Goal: Information Seeking & Learning: Compare options

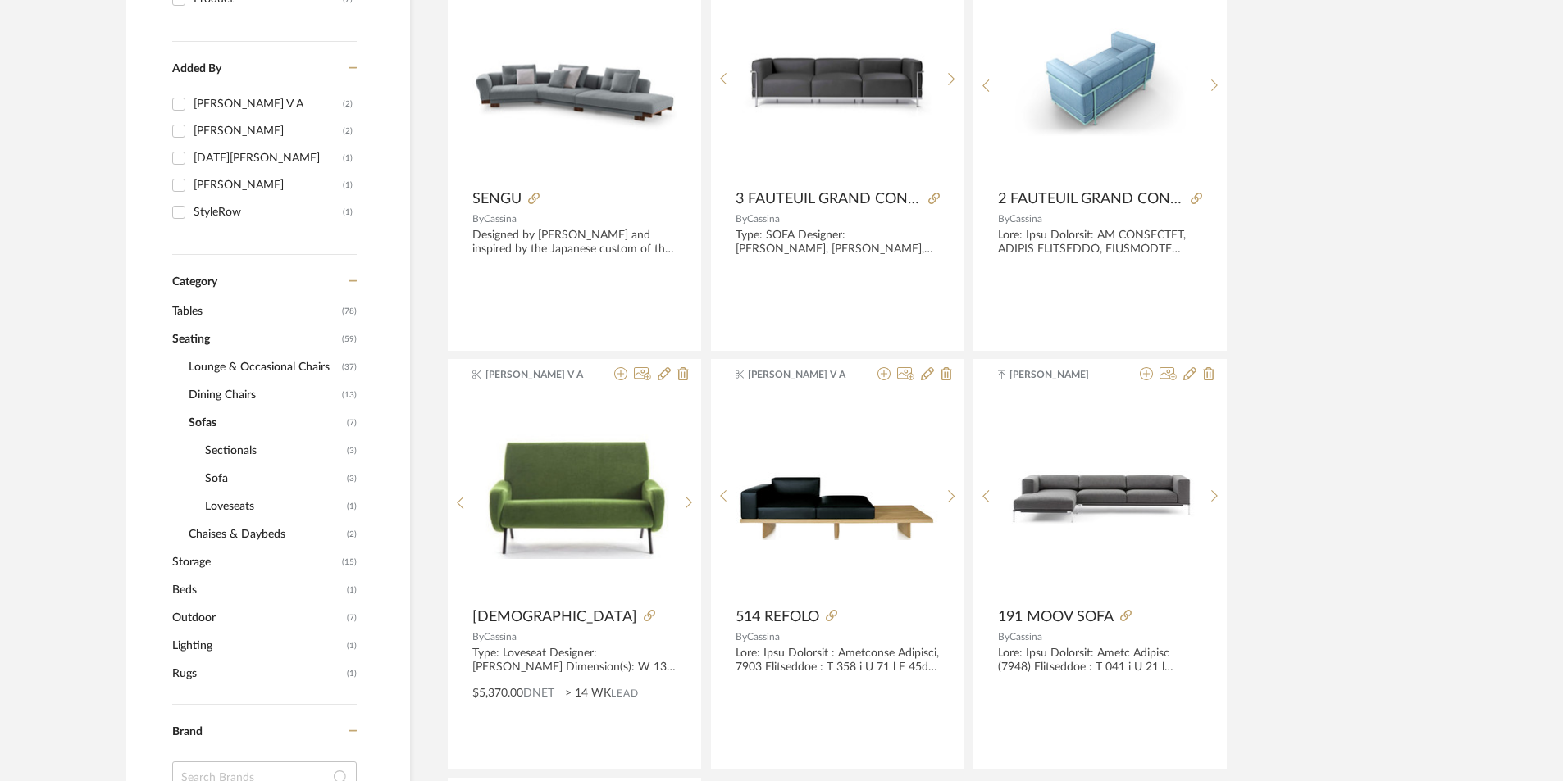
scroll to position [410, 0]
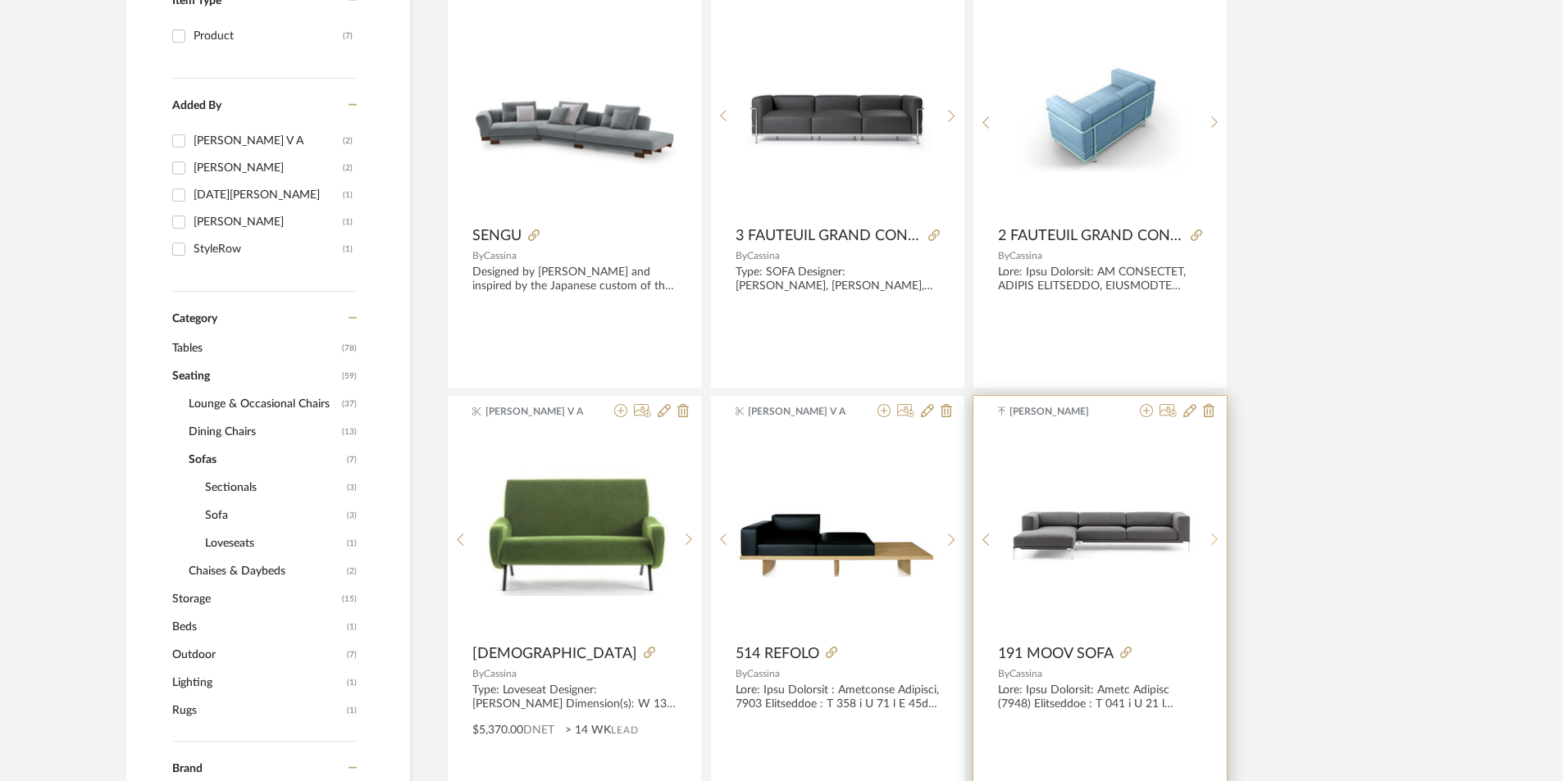
click at [1209, 535] on sr-next-btn at bounding box center [1214, 540] width 25 height 14
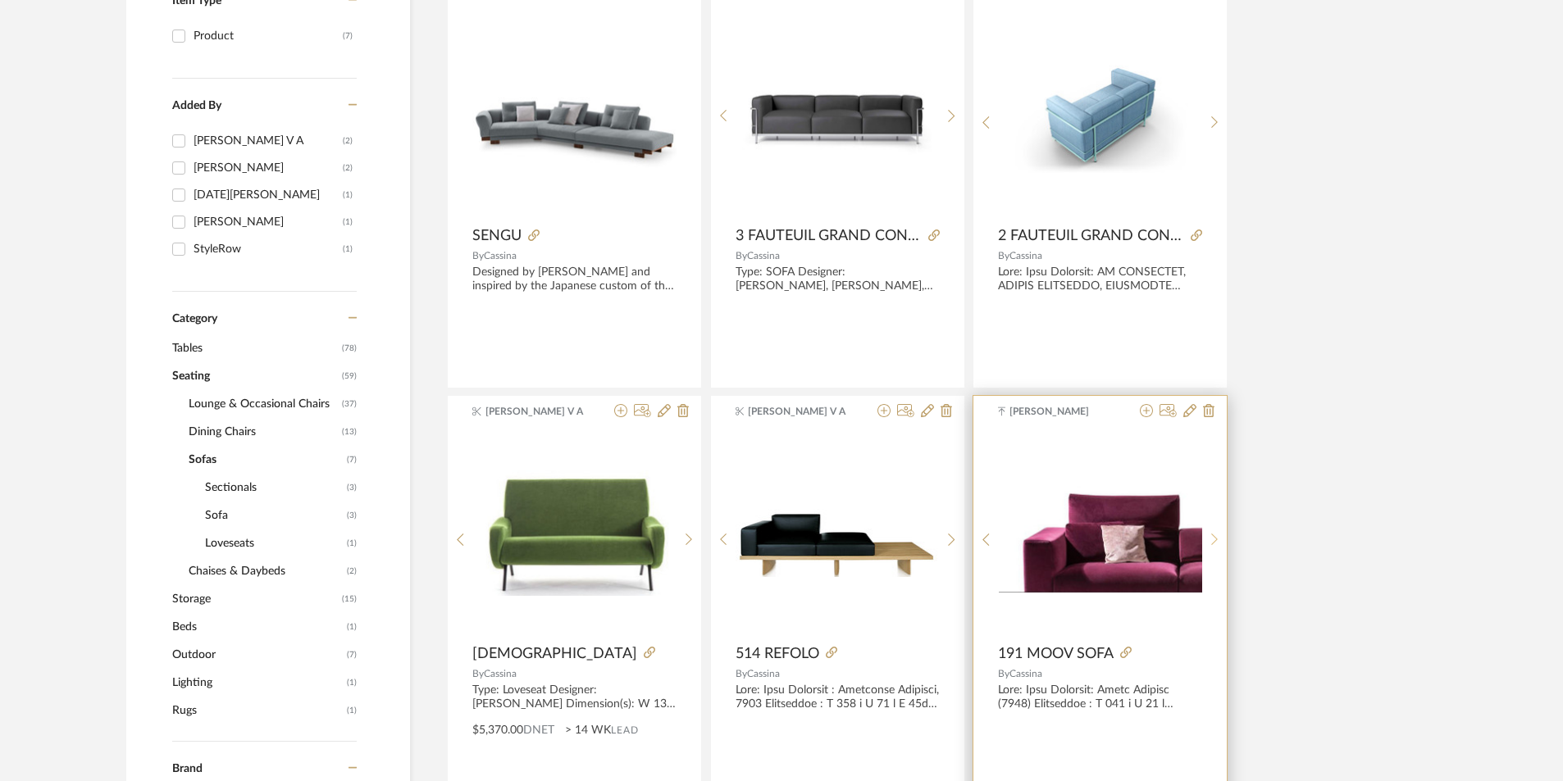
click at [1209, 535] on sr-next-btn at bounding box center [1214, 540] width 25 height 14
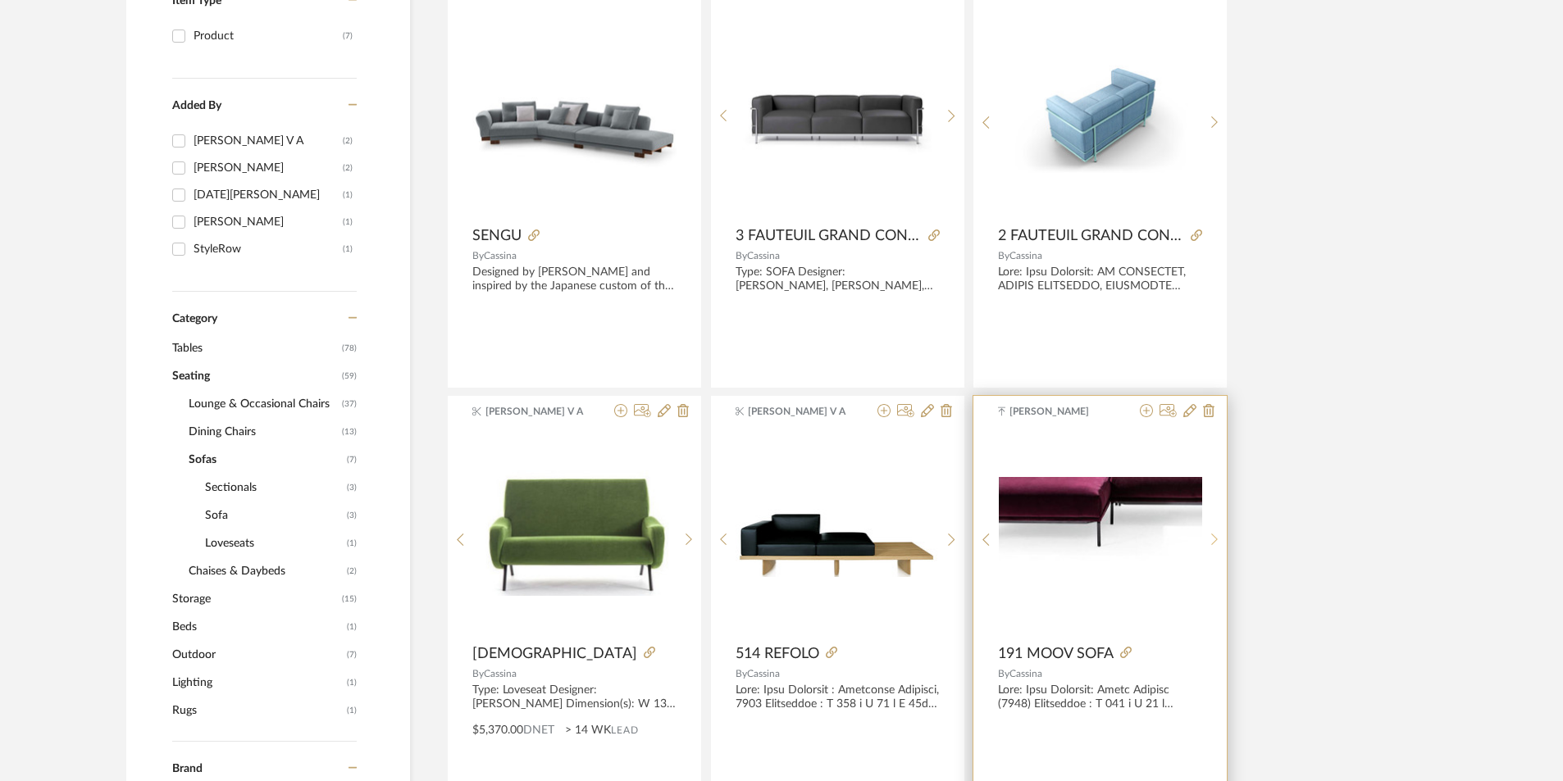
click at [1209, 535] on sr-next-btn at bounding box center [1214, 540] width 25 height 14
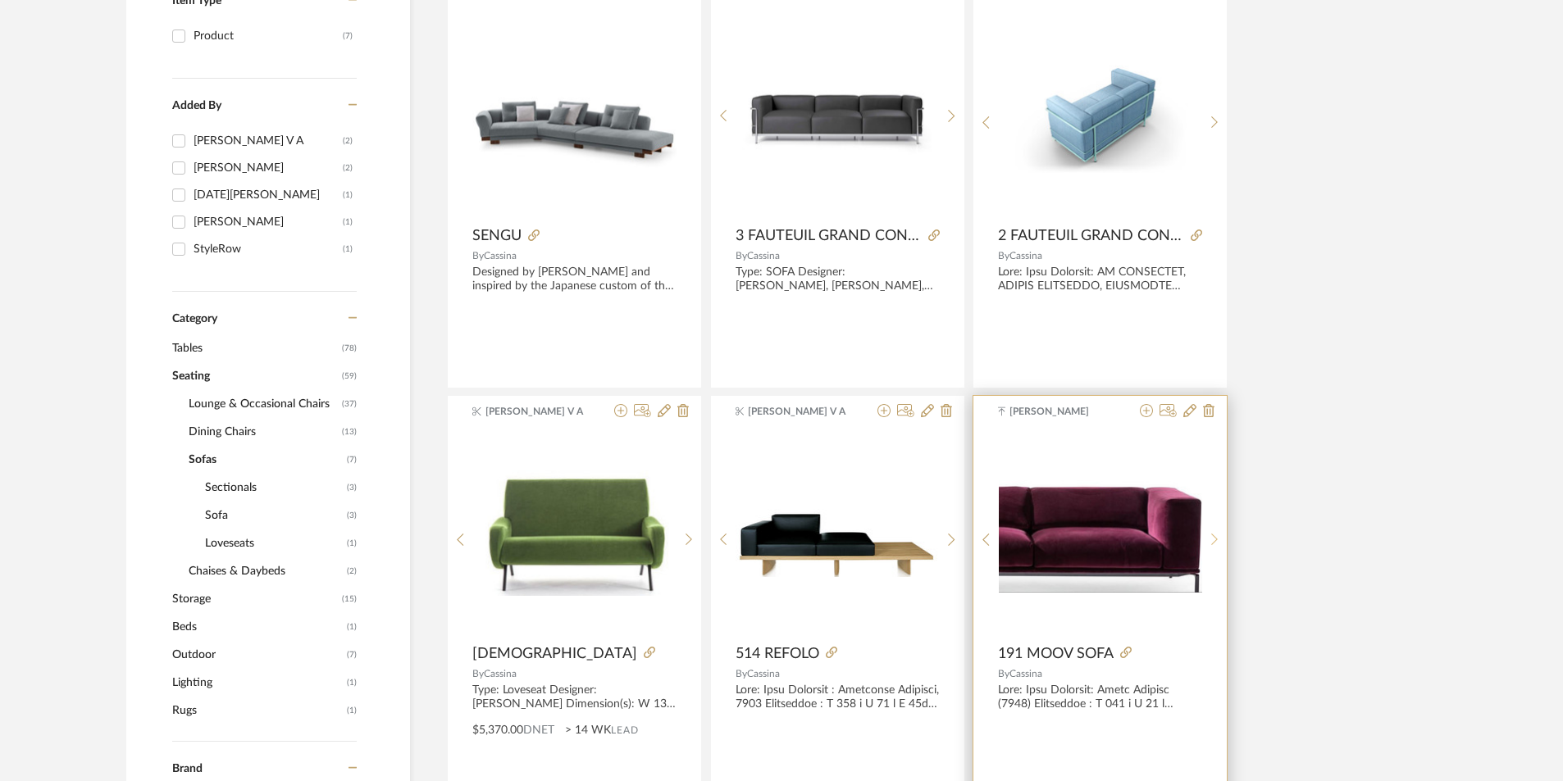
click at [1209, 535] on sr-next-btn at bounding box center [1214, 540] width 25 height 14
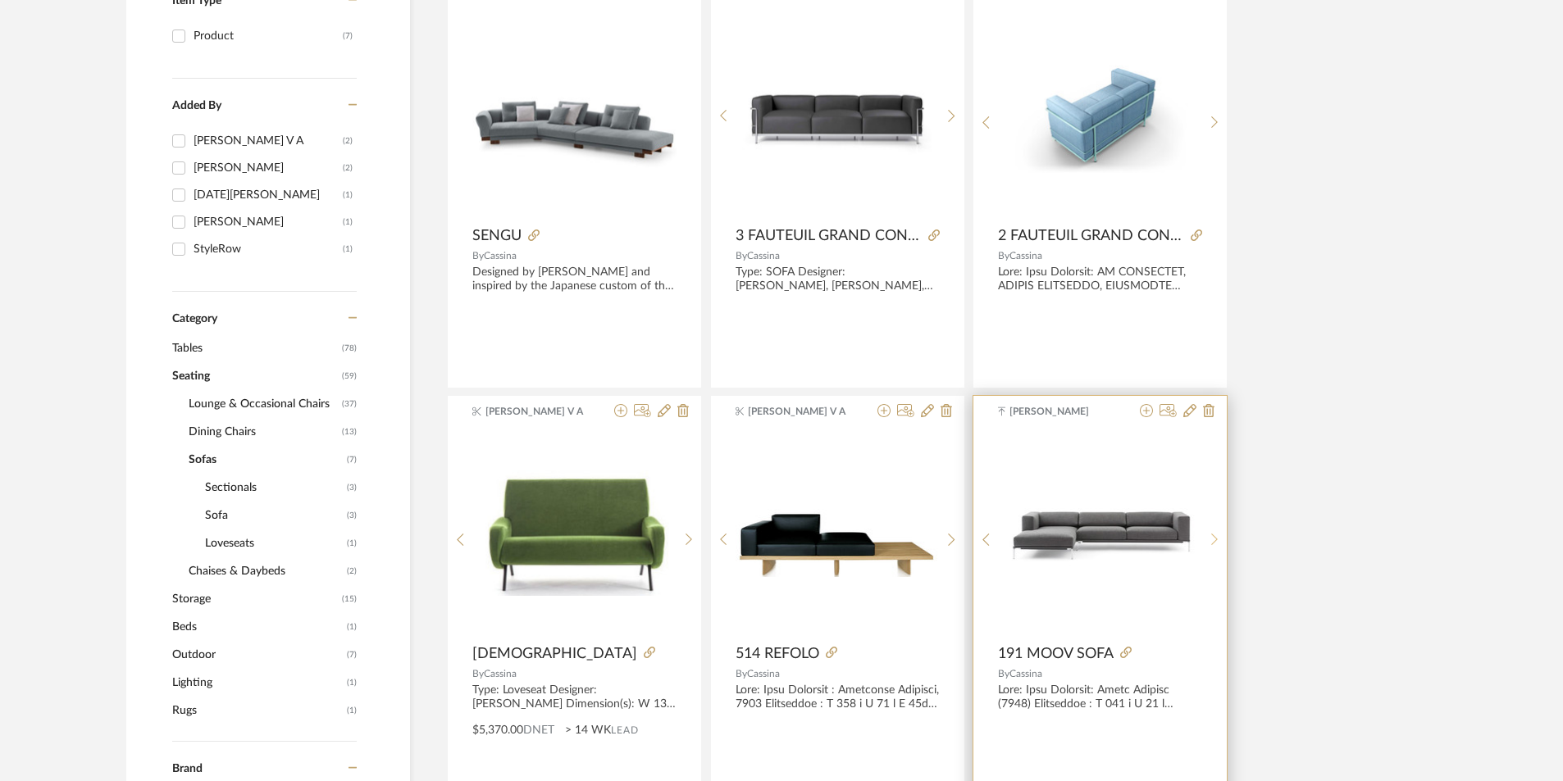
click at [1209, 535] on sr-next-btn at bounding box center [1214, 540] width 25 height 14
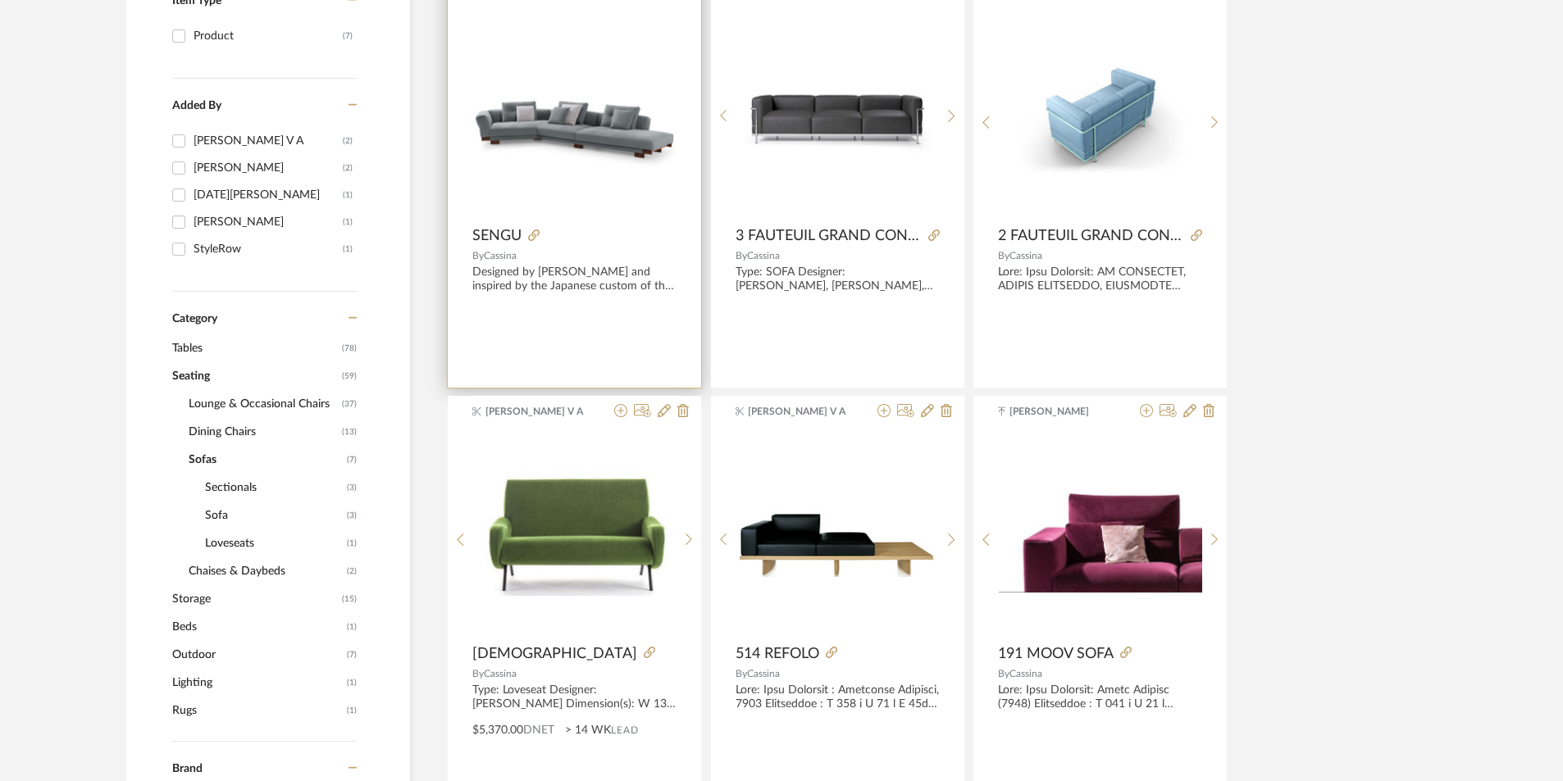
click at [613, 121] on img "0" at bounding box center [574, 115] width 204 height 115
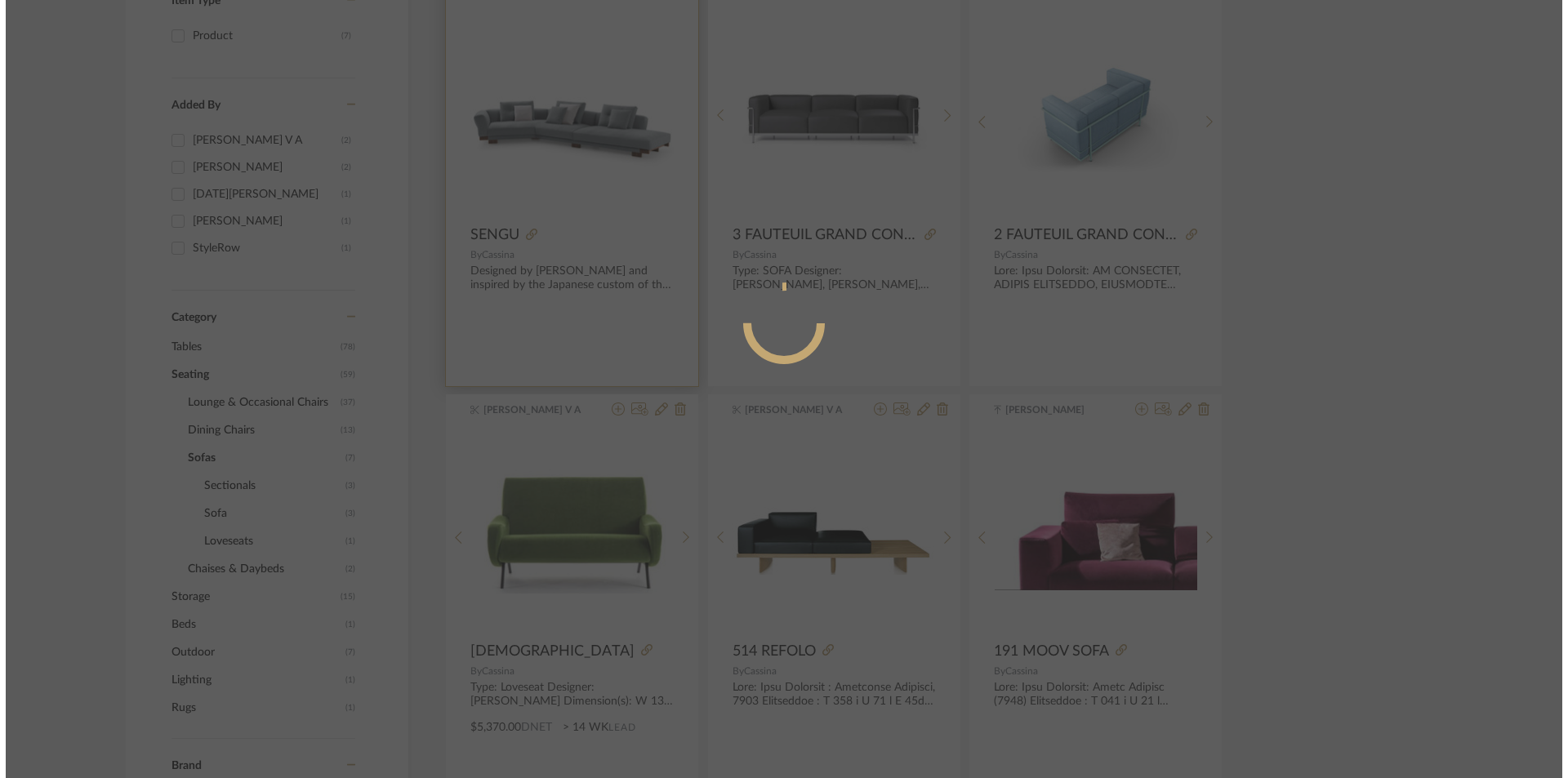
scroll to position [0, 0]
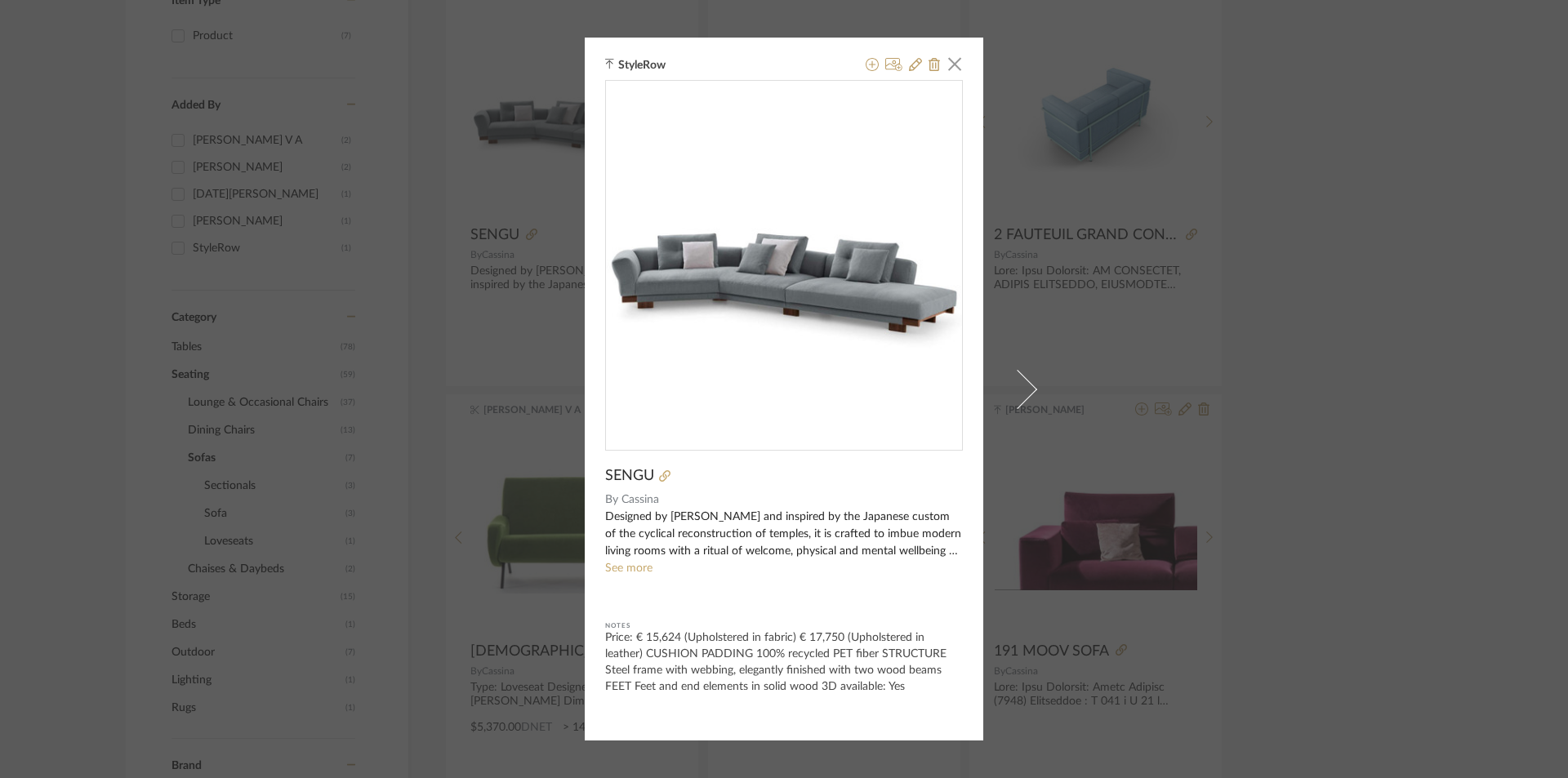
click at [1414, 369] on div "StyleRow × SENGU By Cassina Designed by Patricia Urquiola and inspired by the J…" at bounding box center [784, 389] width 1568 height 778
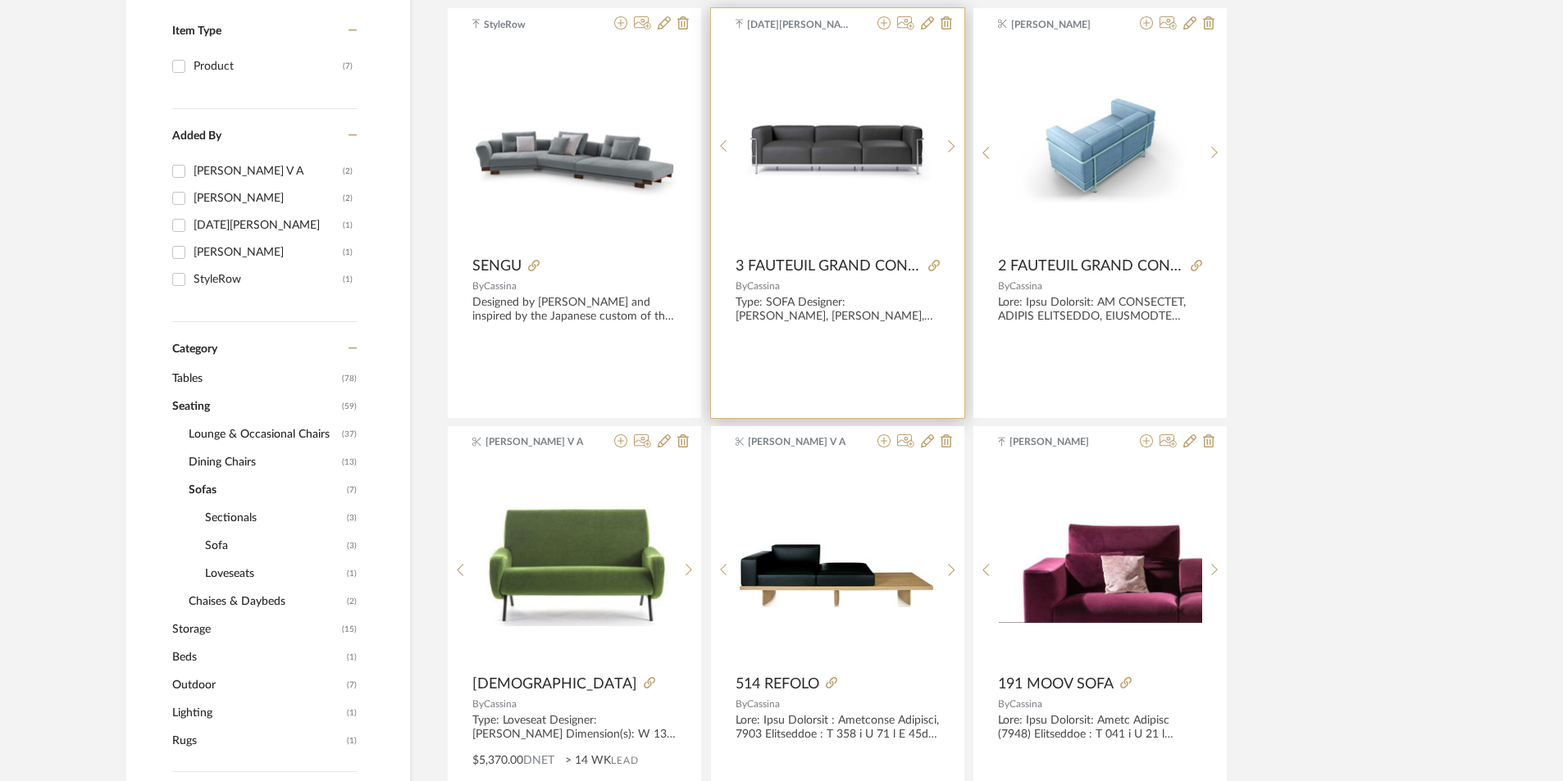
scroll to position [410, 0]
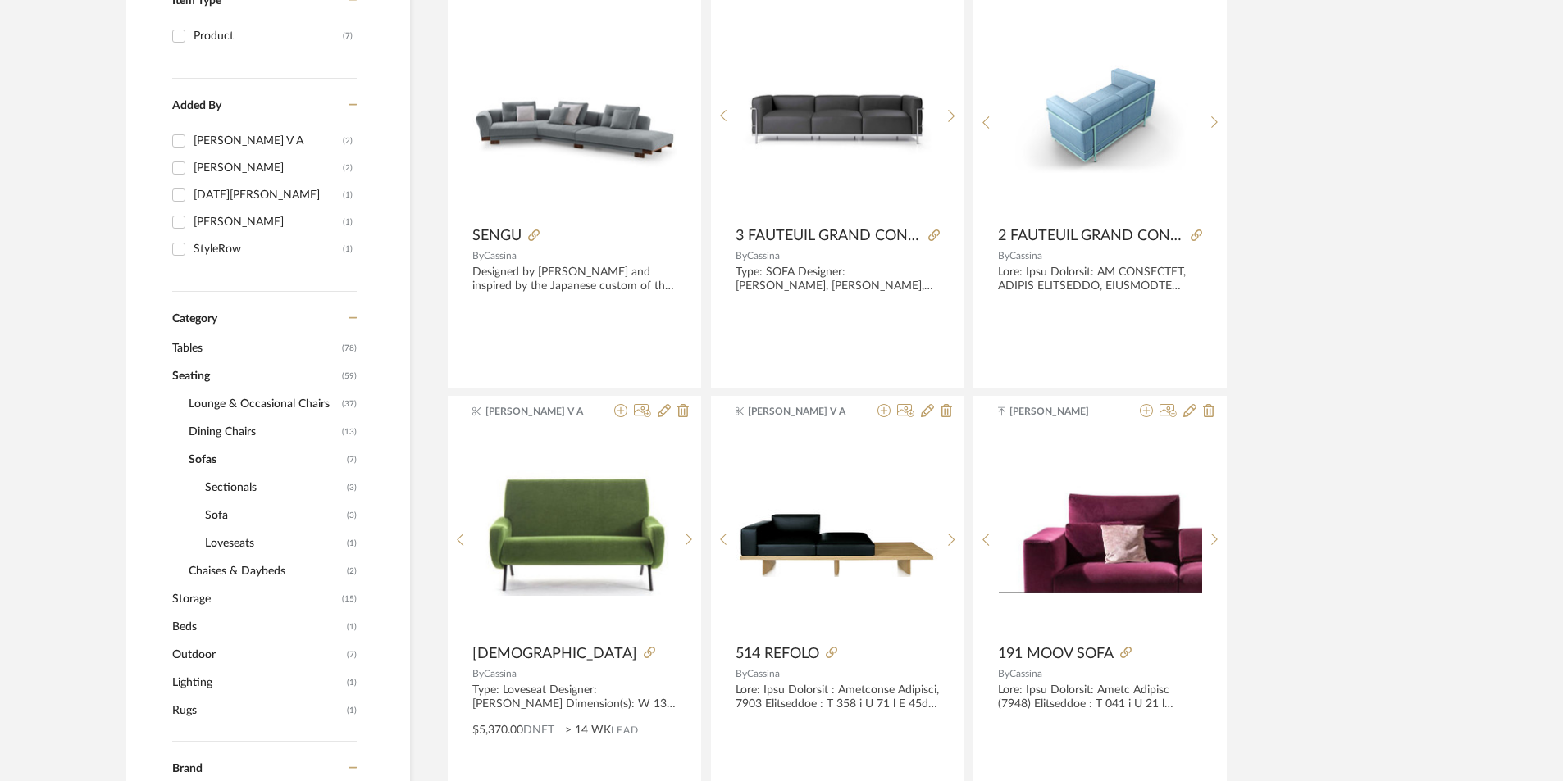
click at [212, 348] on span "Tables" at bounding box center [255, 349] width 166 height 28
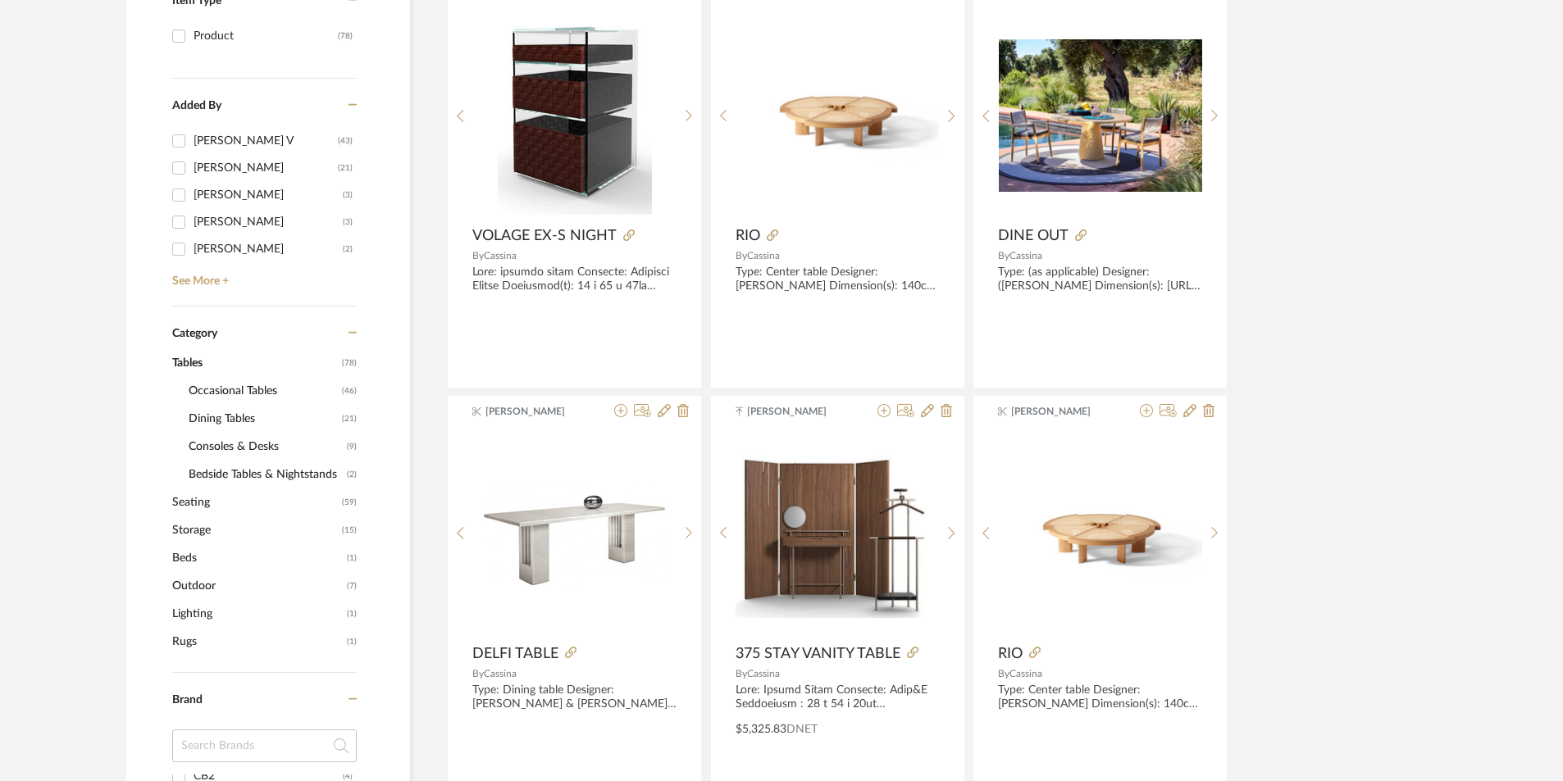
scroll to position [2799, 0]
click at [237, 387] on span "Occasional Tables" at bounding box center [263, 391] width 149 height 28
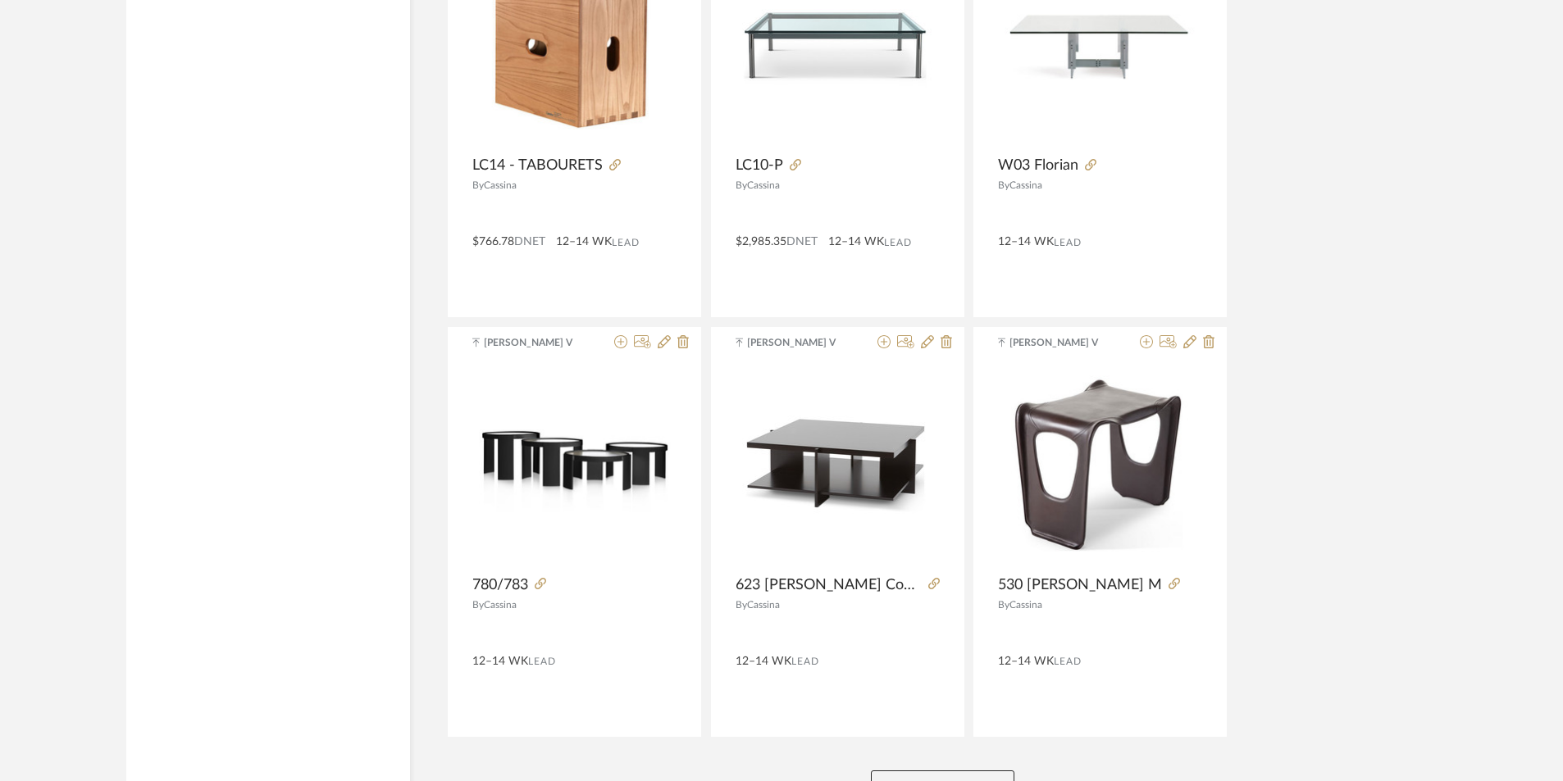
scroll to position [4803, 0]
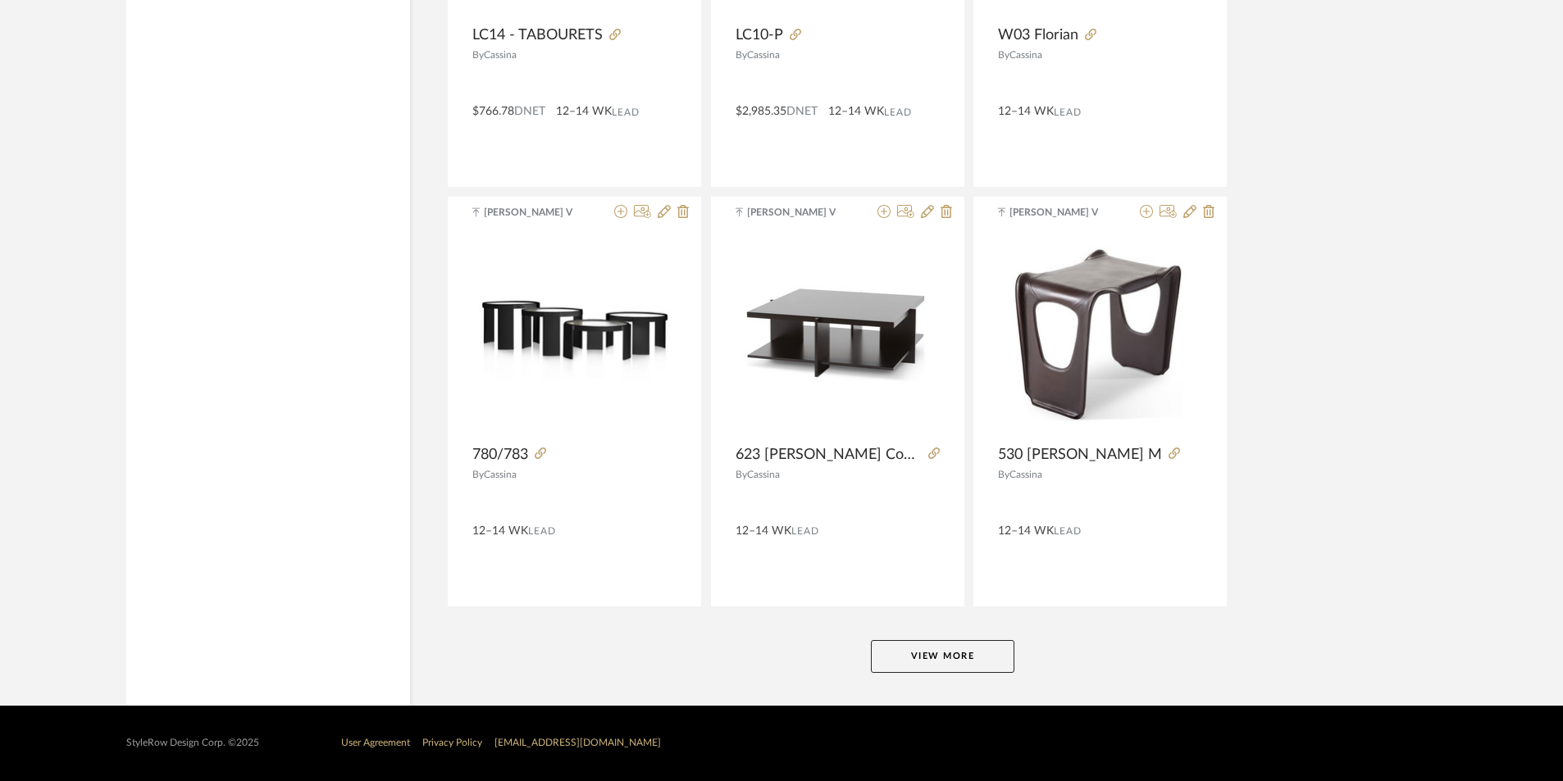
click at [920, 652] on button "View More" at bounding box center [942, 656] width 143 height 33
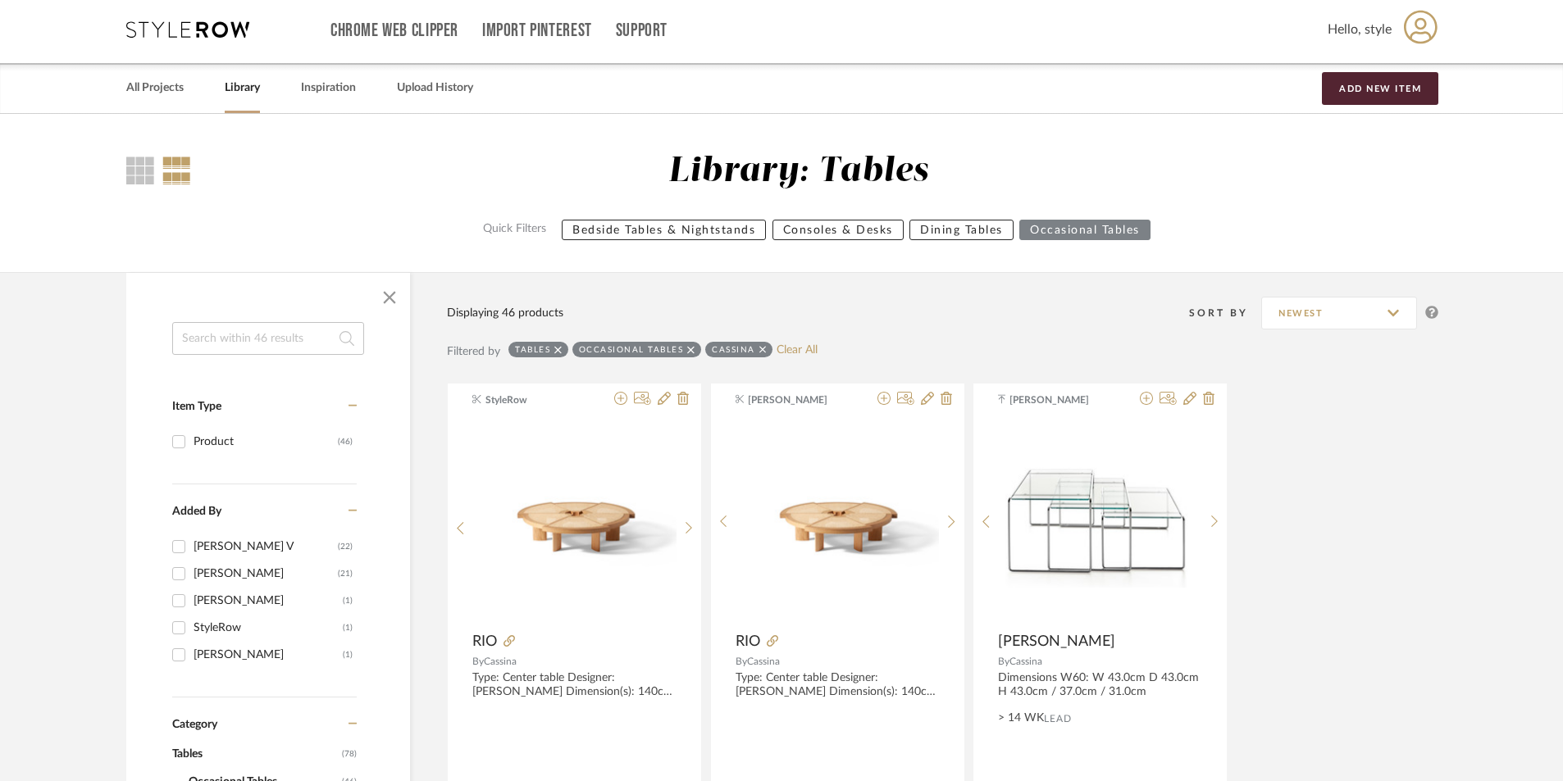
scroll to position [0, 0]
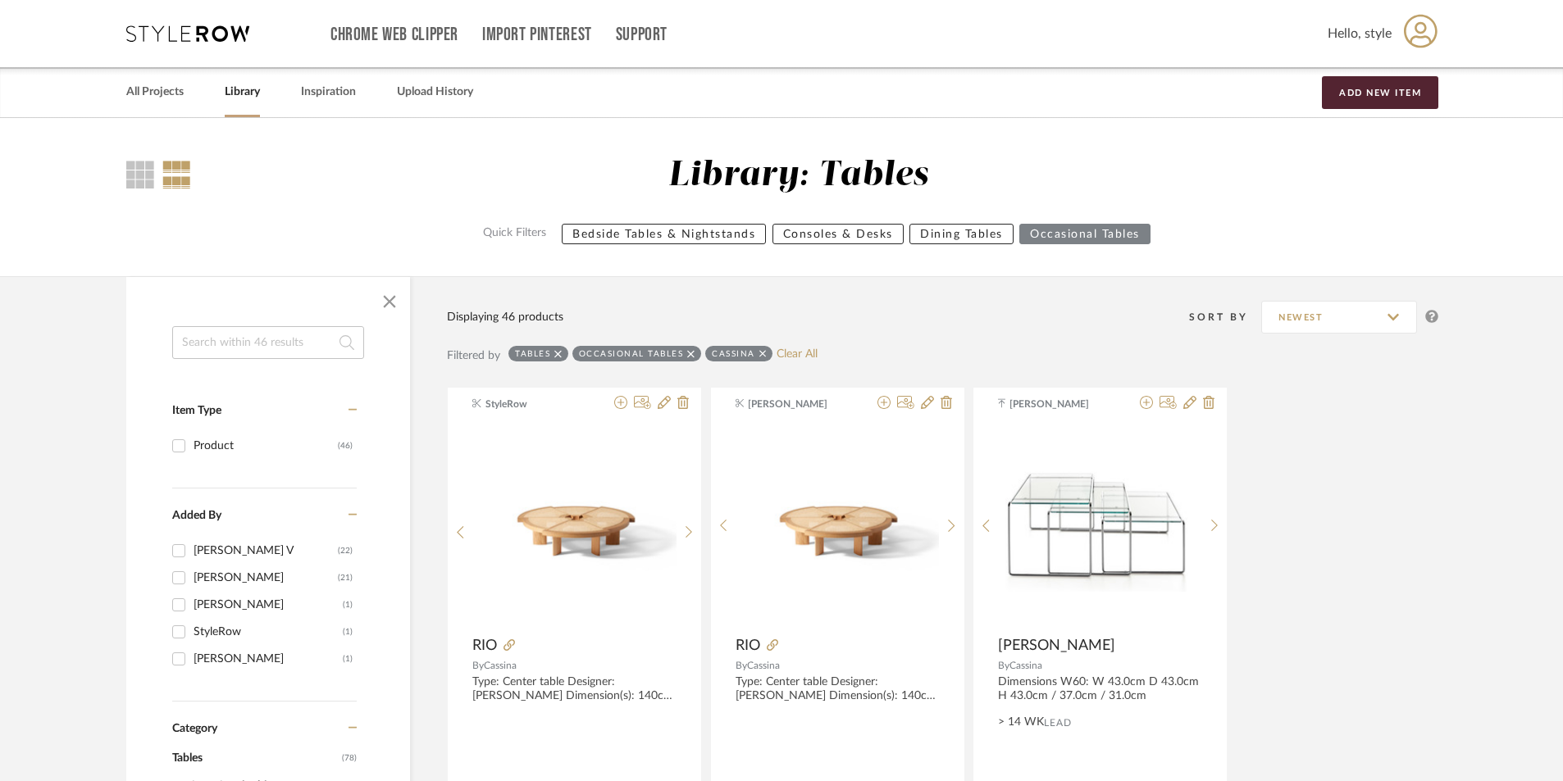
click at [765, 355] on icon at bounding box center [762, 353] width 7 height 11
checkbox input "false"
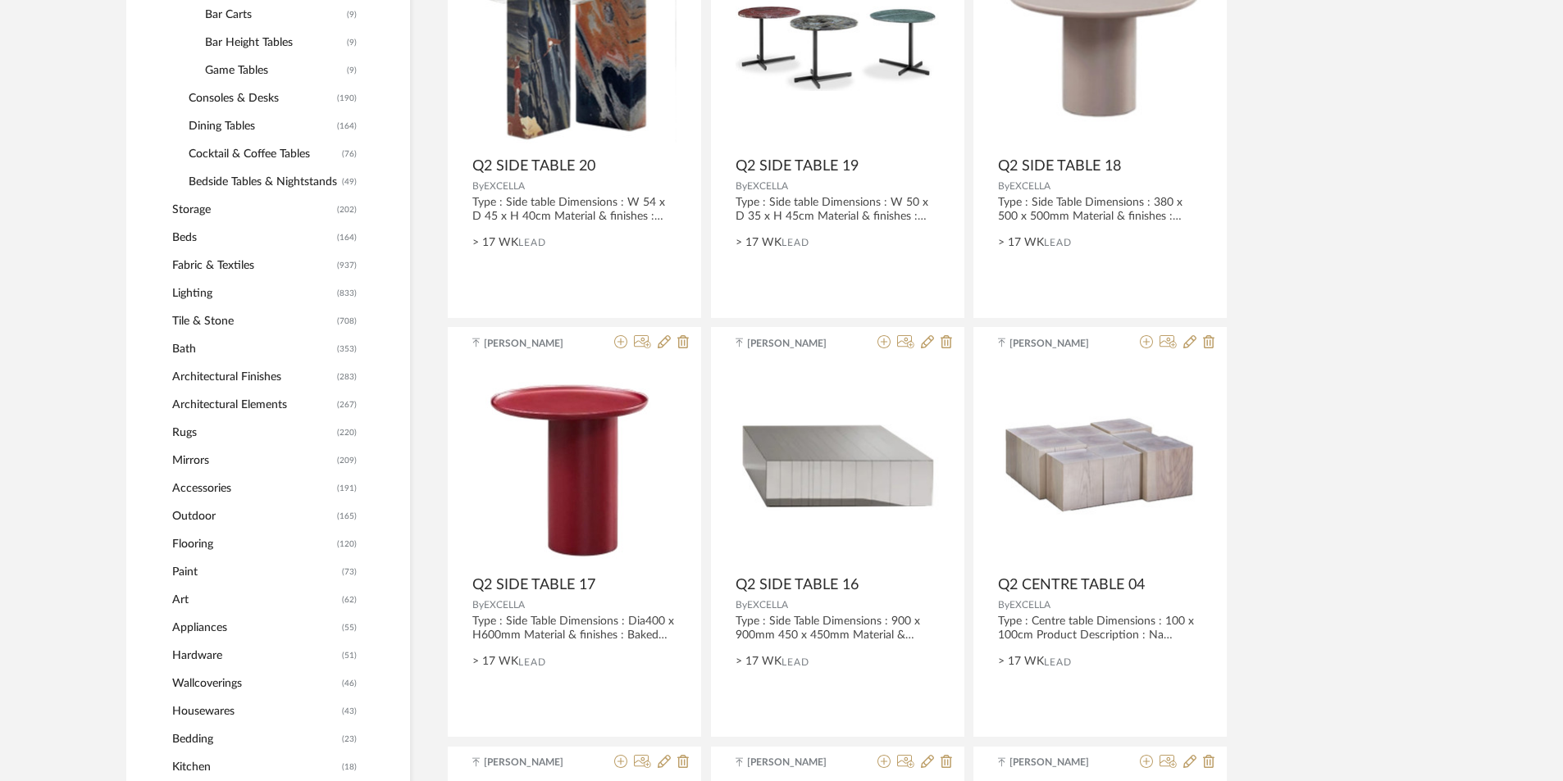
scroll to position [902, 0]
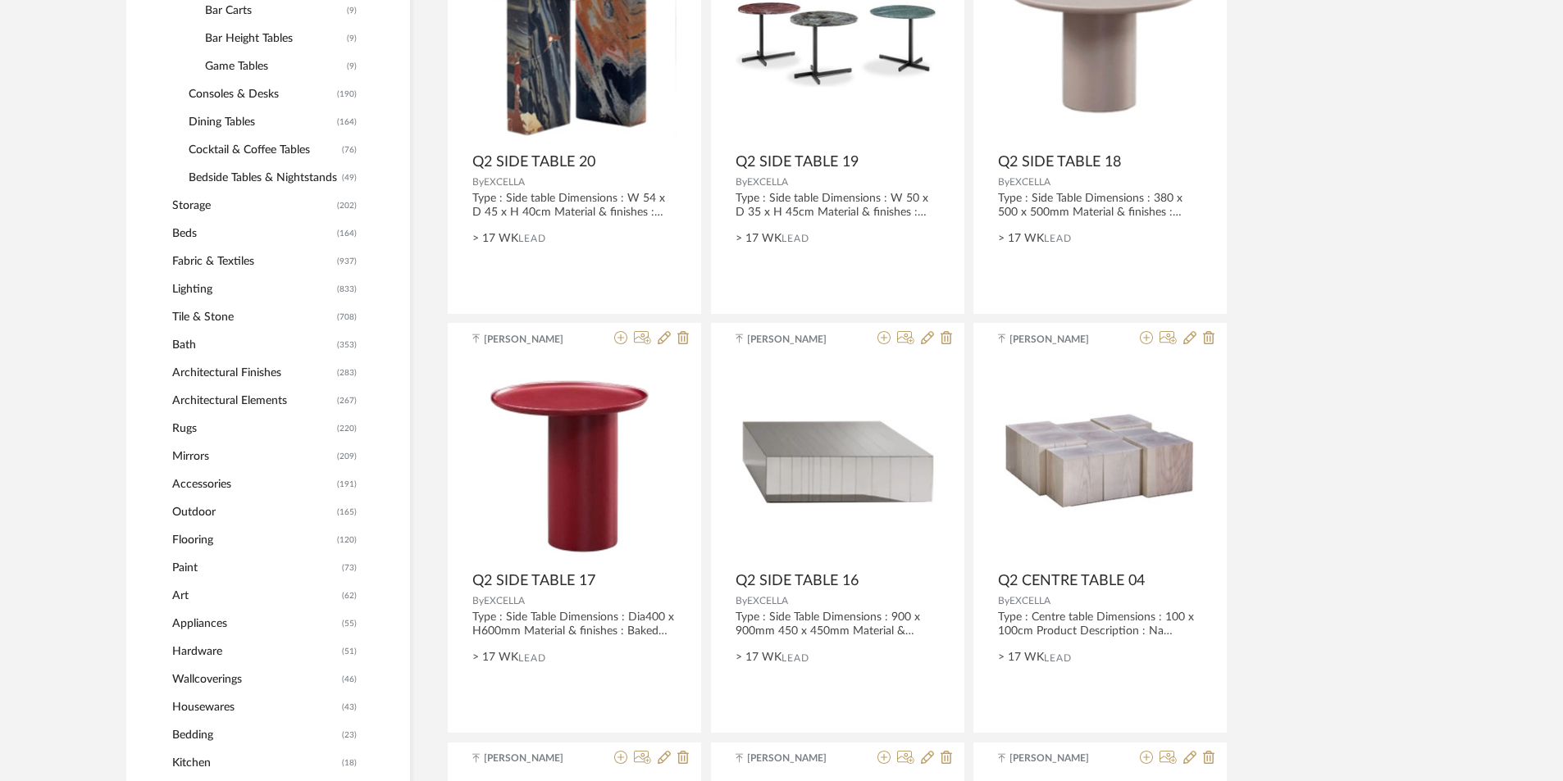
click at [248, 397] on span "Architectural Elements" at bounding box center [252, 401] width 161 height 28
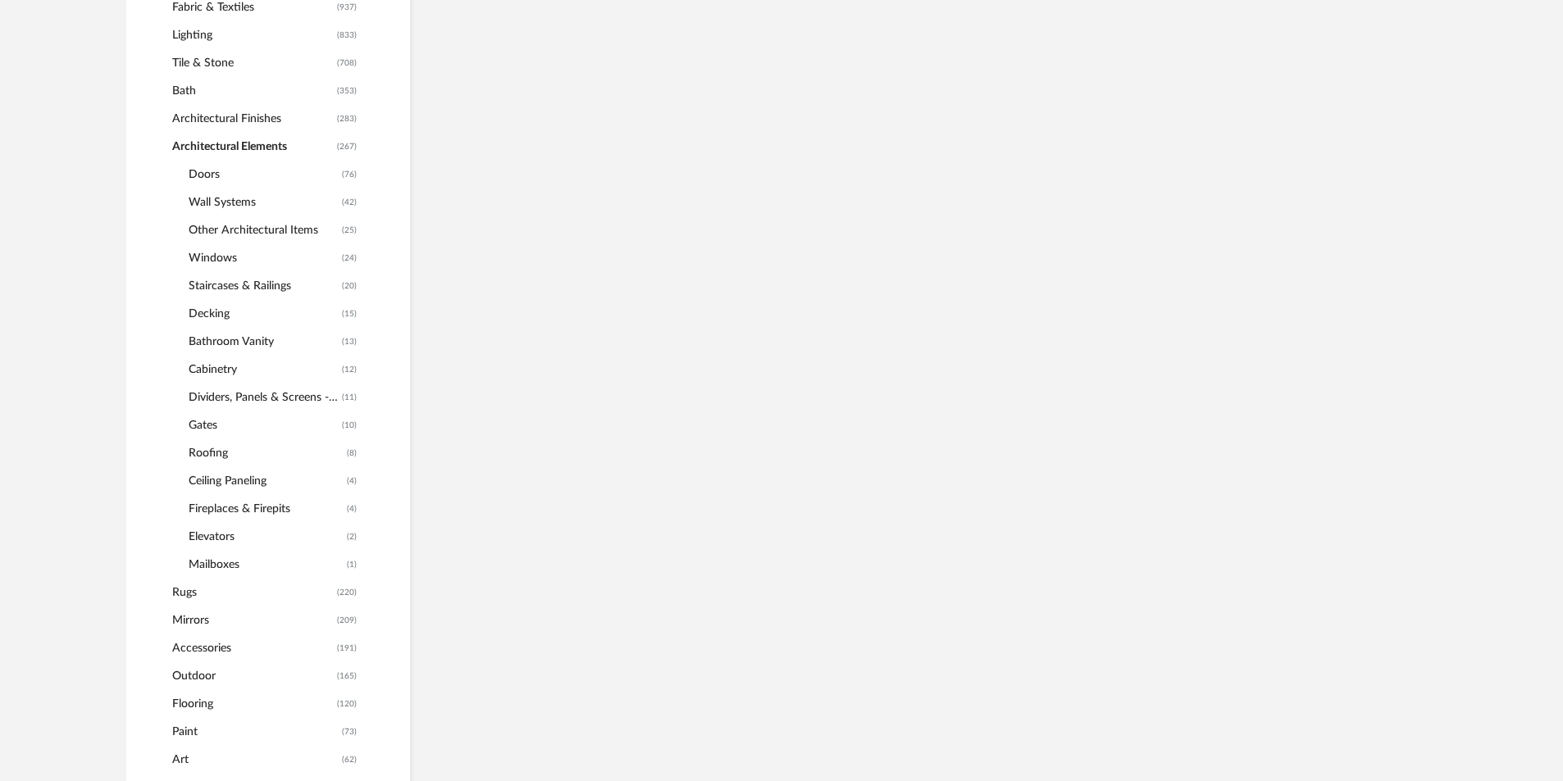
scroll to position [927, 0]
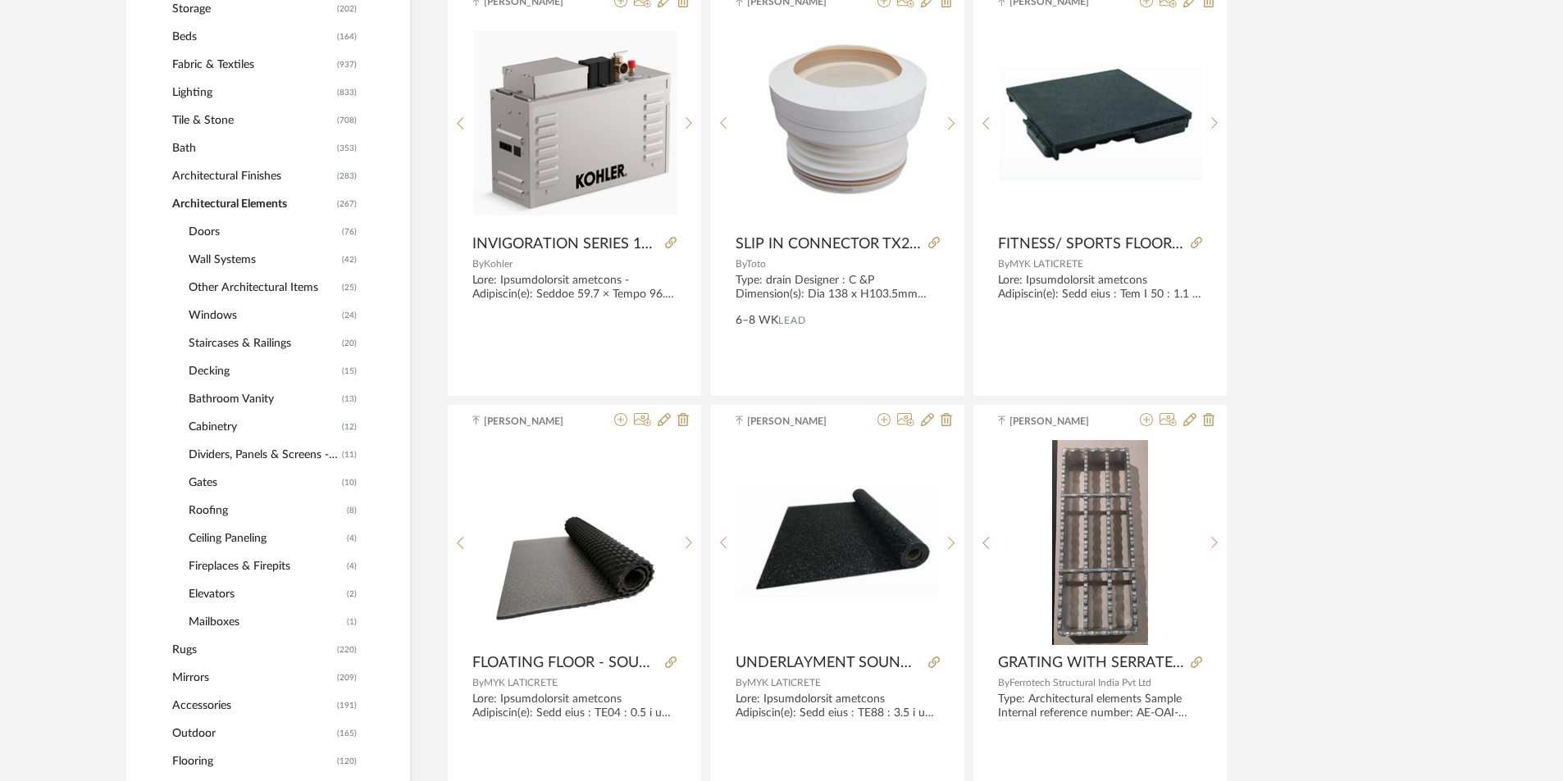
scroll to position [763, 0]
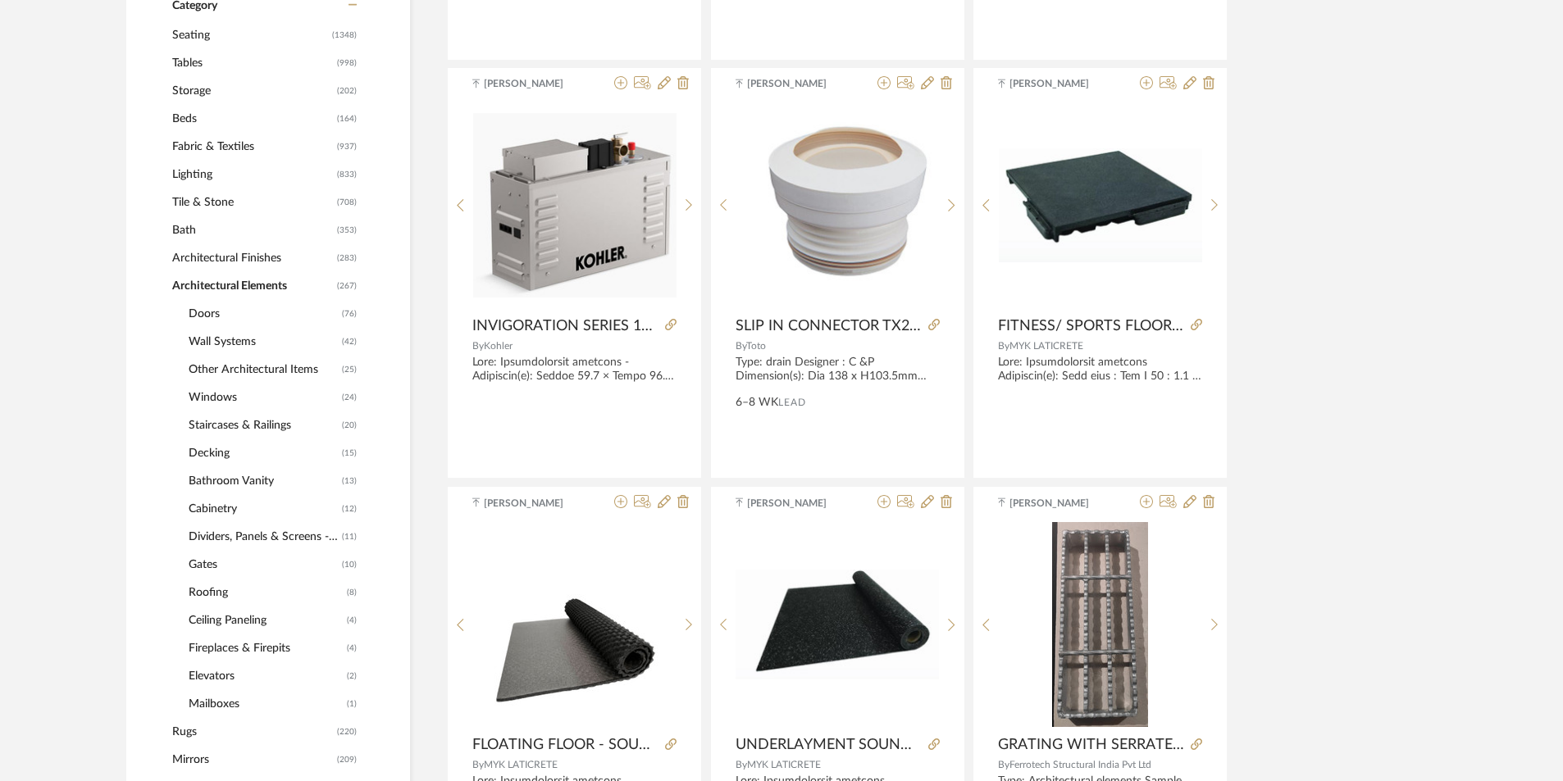
click at [189, 289] on span "Architectural Elements" at bounding box center [252, 286] width 161 height 28
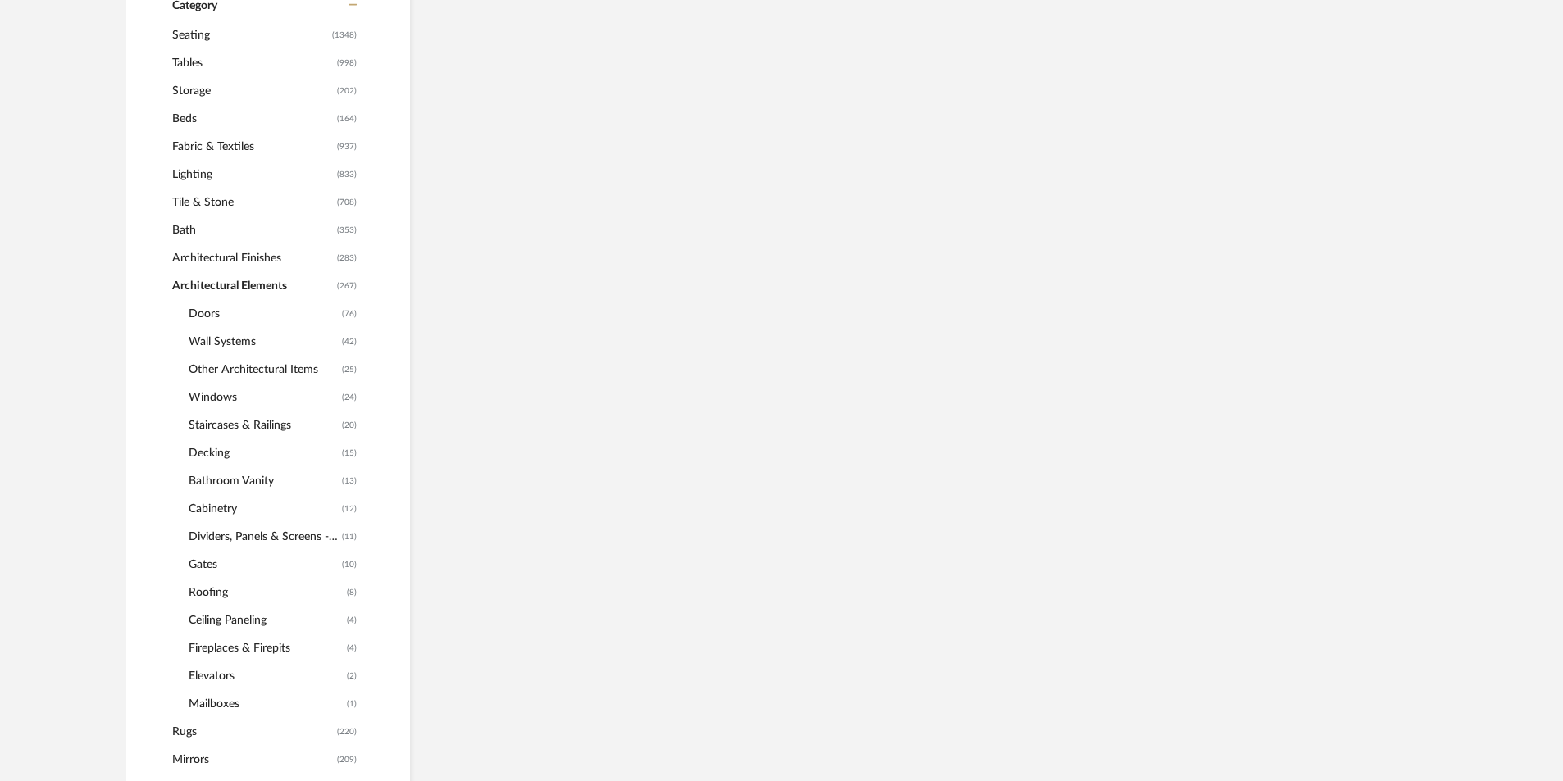
click at [209, 263] on span "Architectural Finishes" at bounding box center [252, 258] width 161 height 28
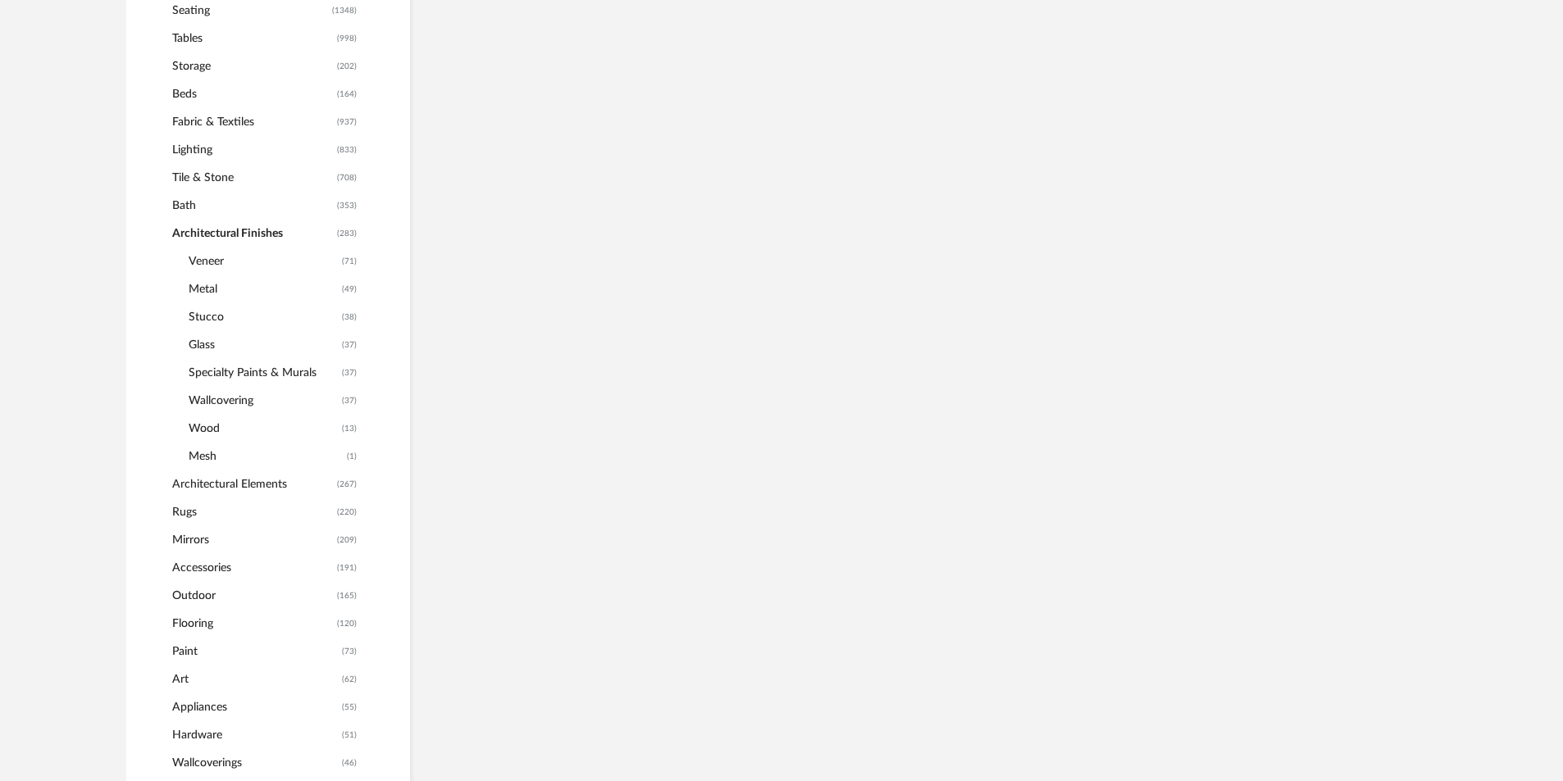
scroll to position [738, 0]
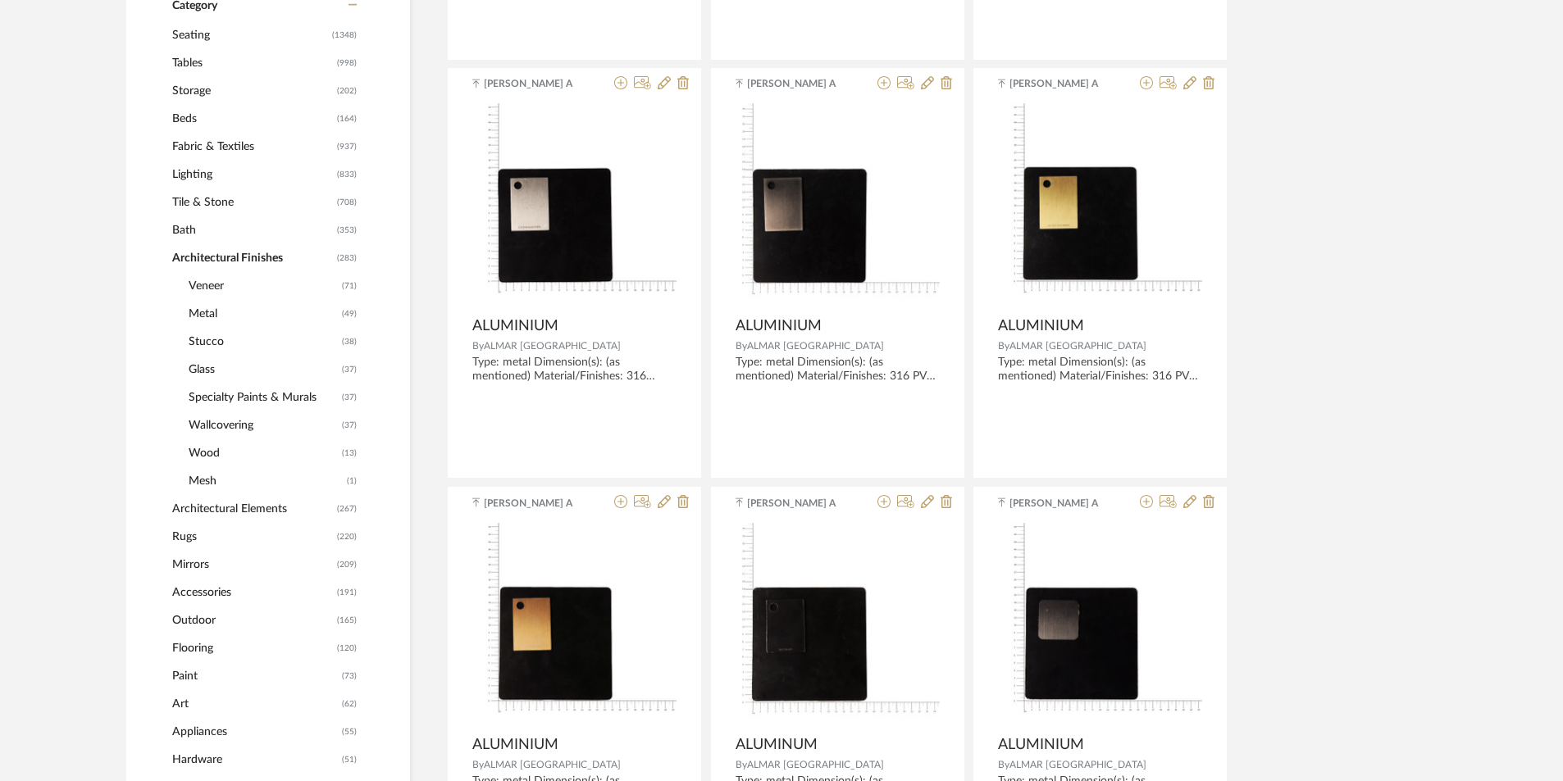
scroll to position [881, 0]
click at [217, 344] on span "Stucco" at bounding box center [263, 342] width 149 height 28
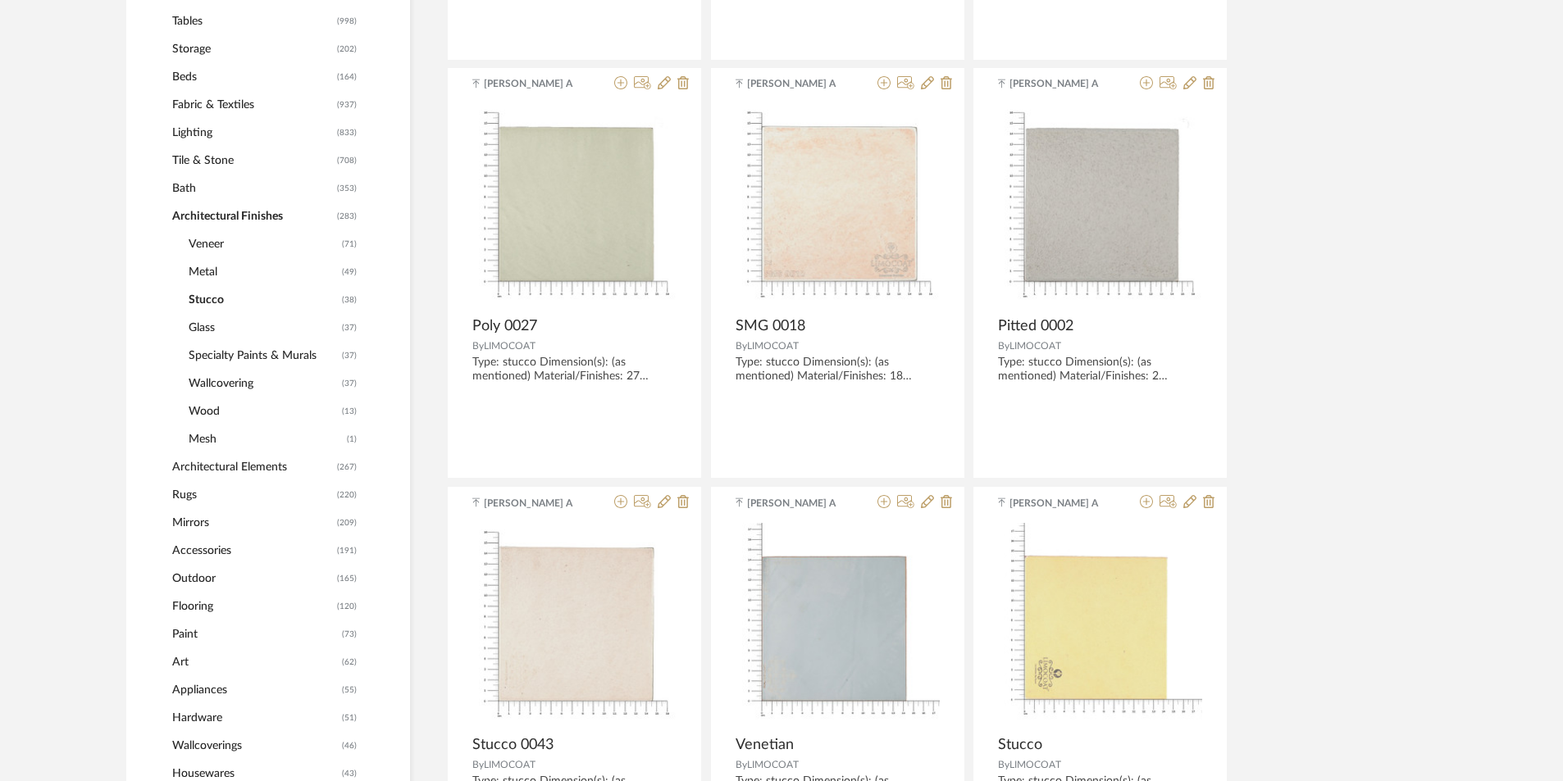
scroll to position [696, 0]
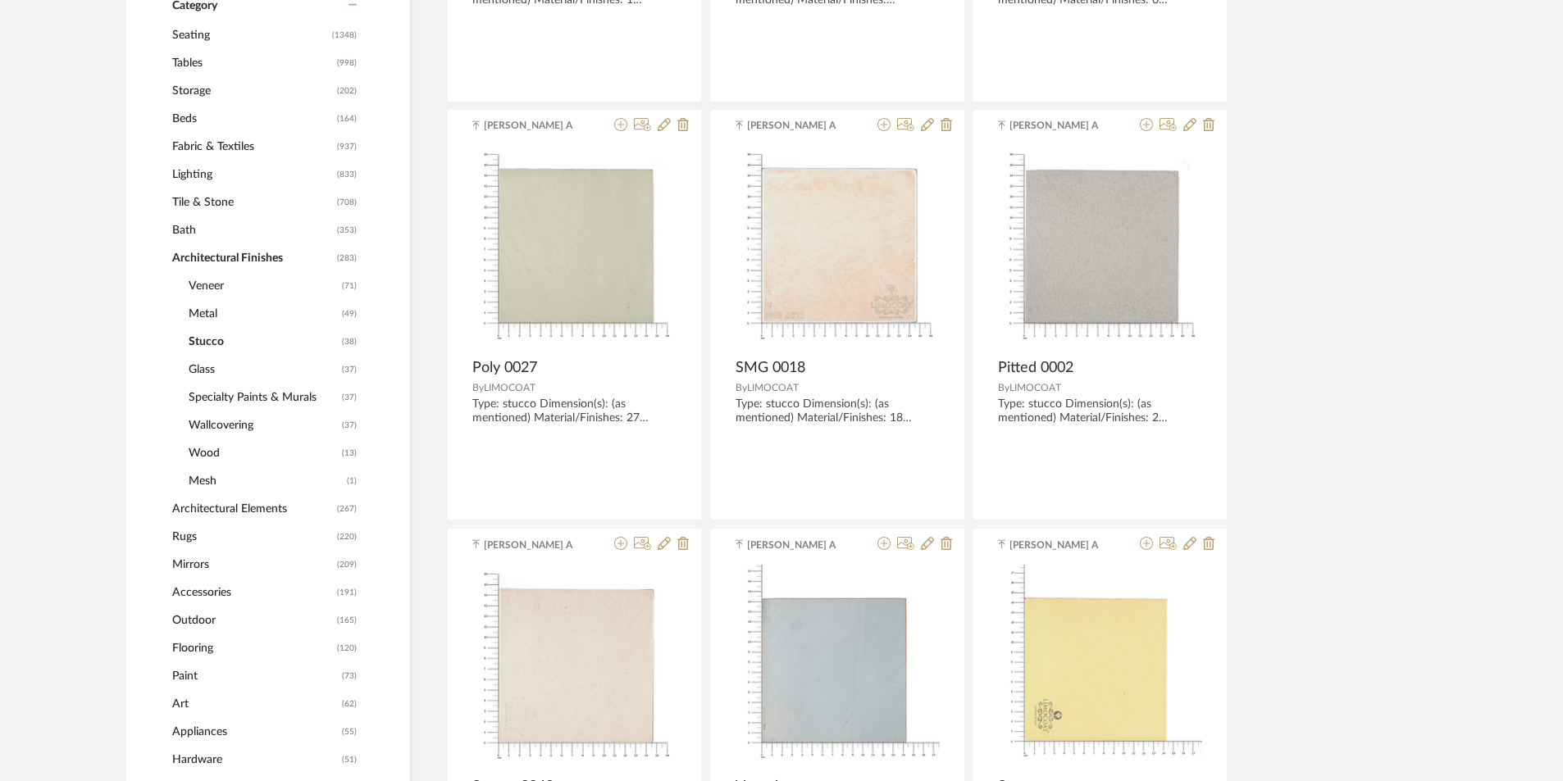
click at [225, 257] on span "Architectural Finishes" at bounding box center [252, 258] width 161 height 28
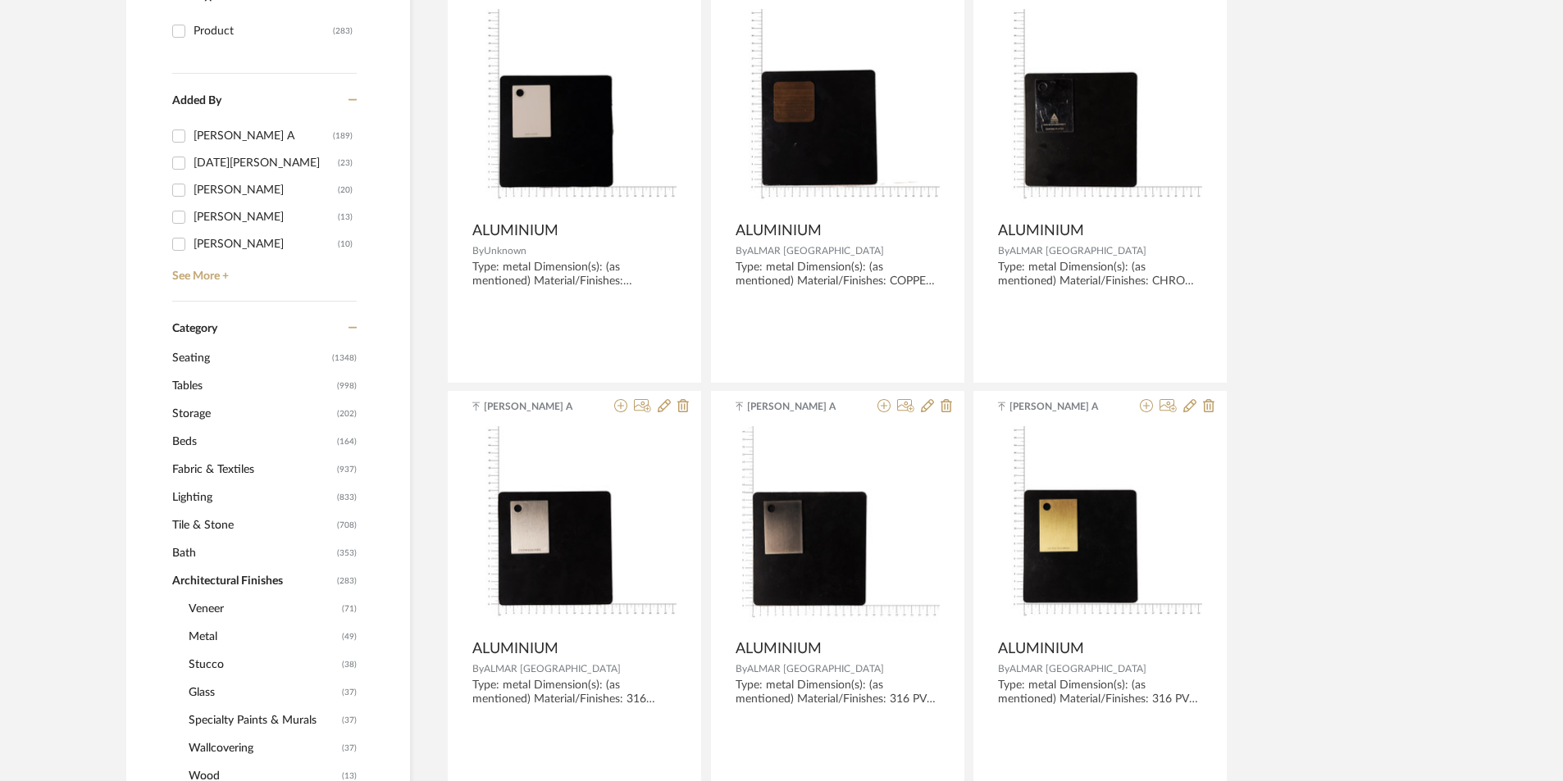
scroll to position [410, 0]
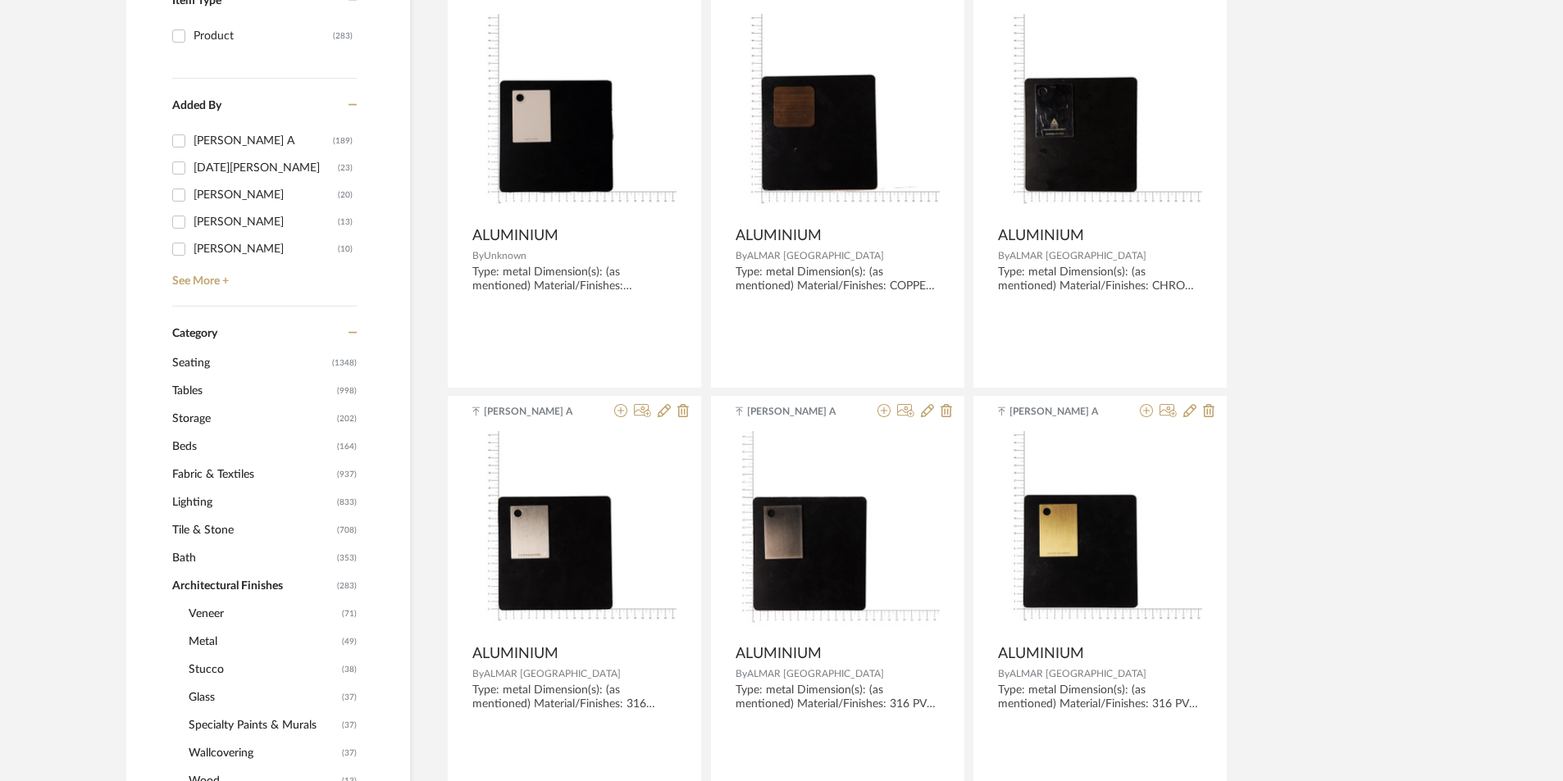
click at [216, 353] on span "Seating" at bounding box center [250, 363] width 156 height 28
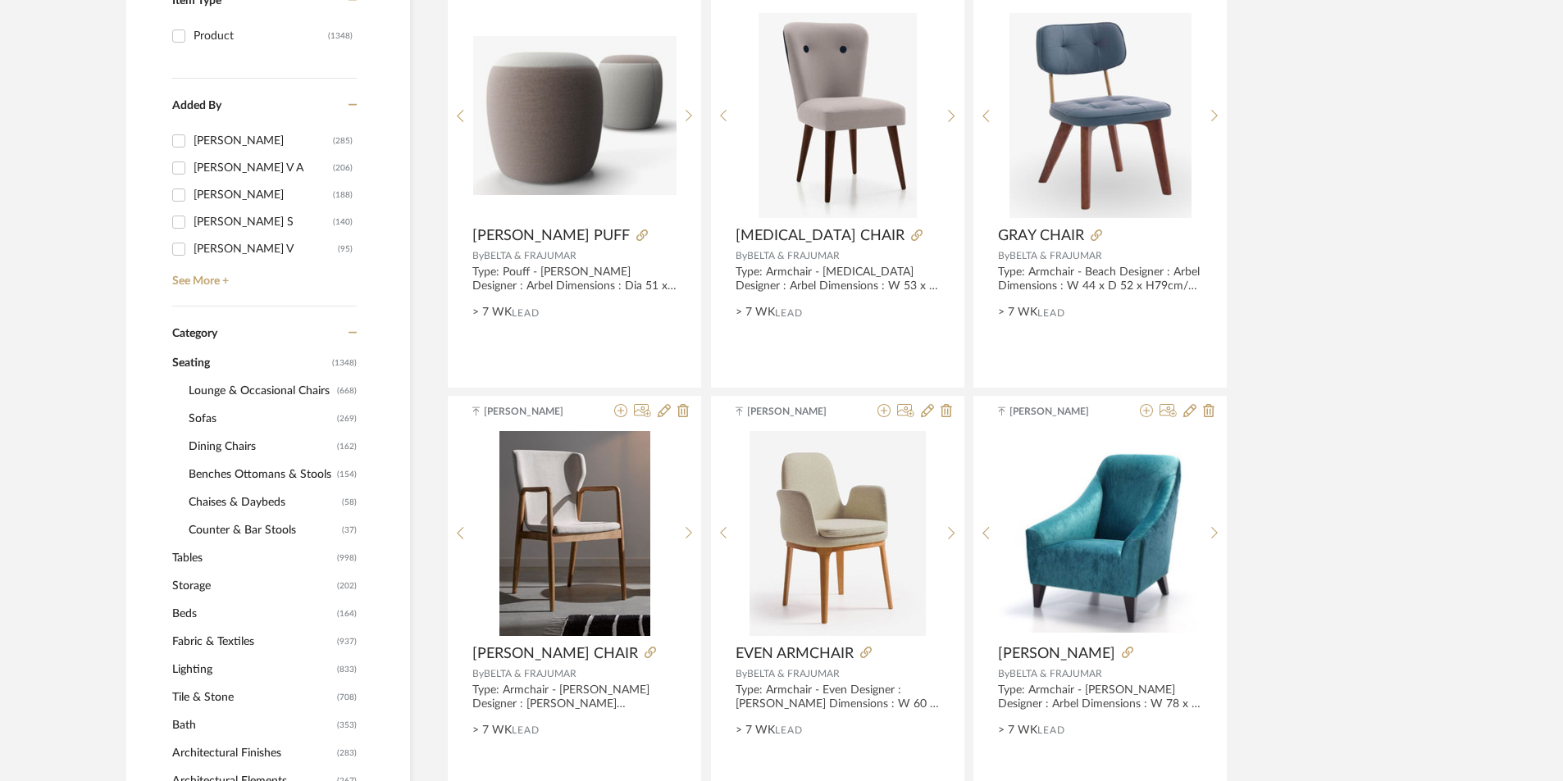
click at [193, 553] on span "Tables" at bounding box center [252, 558] width 161 height 28
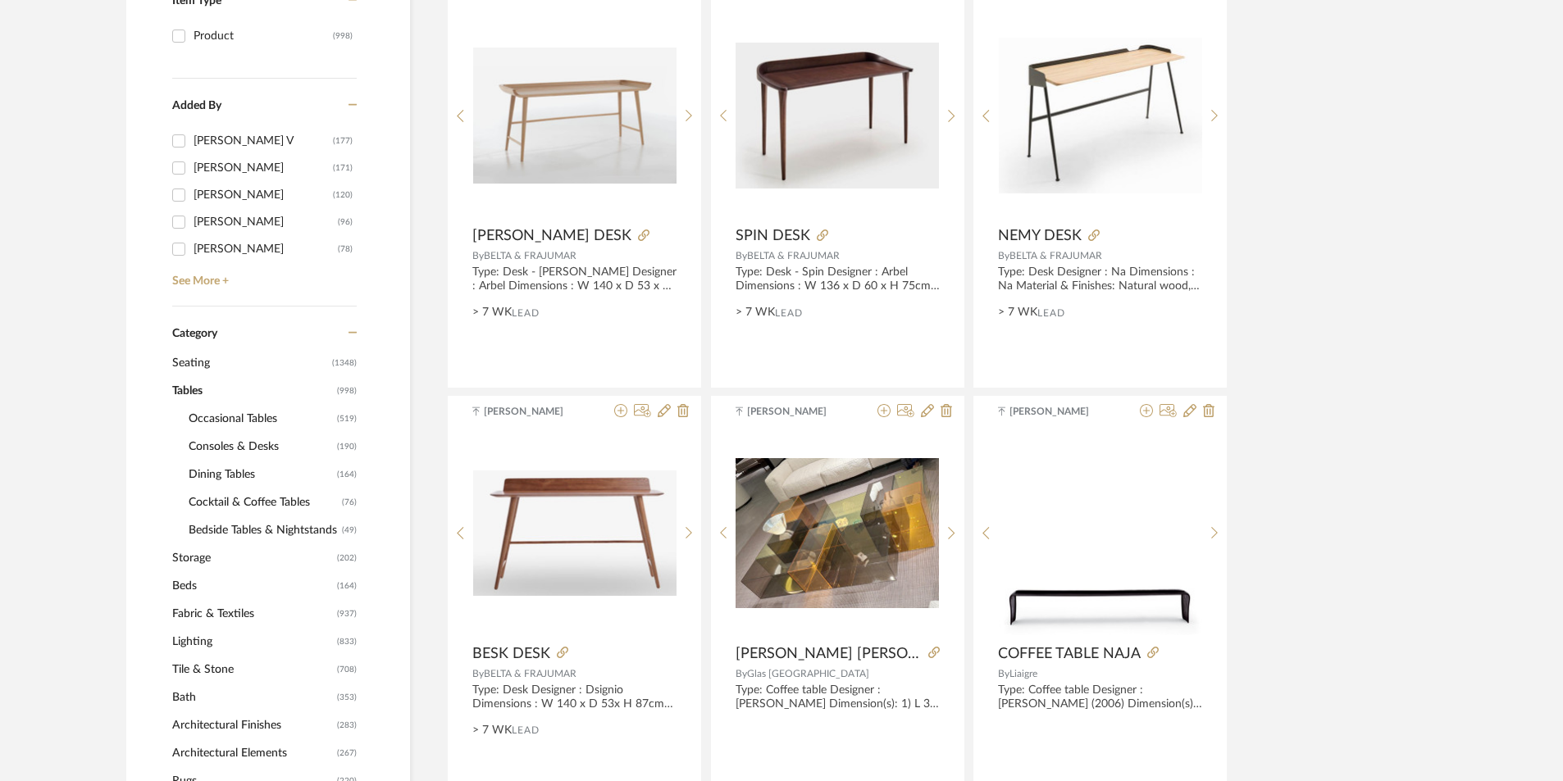
click at [214, 416] on span "Occasional Tables" at bounding box center [261, 419] width 144 height 28
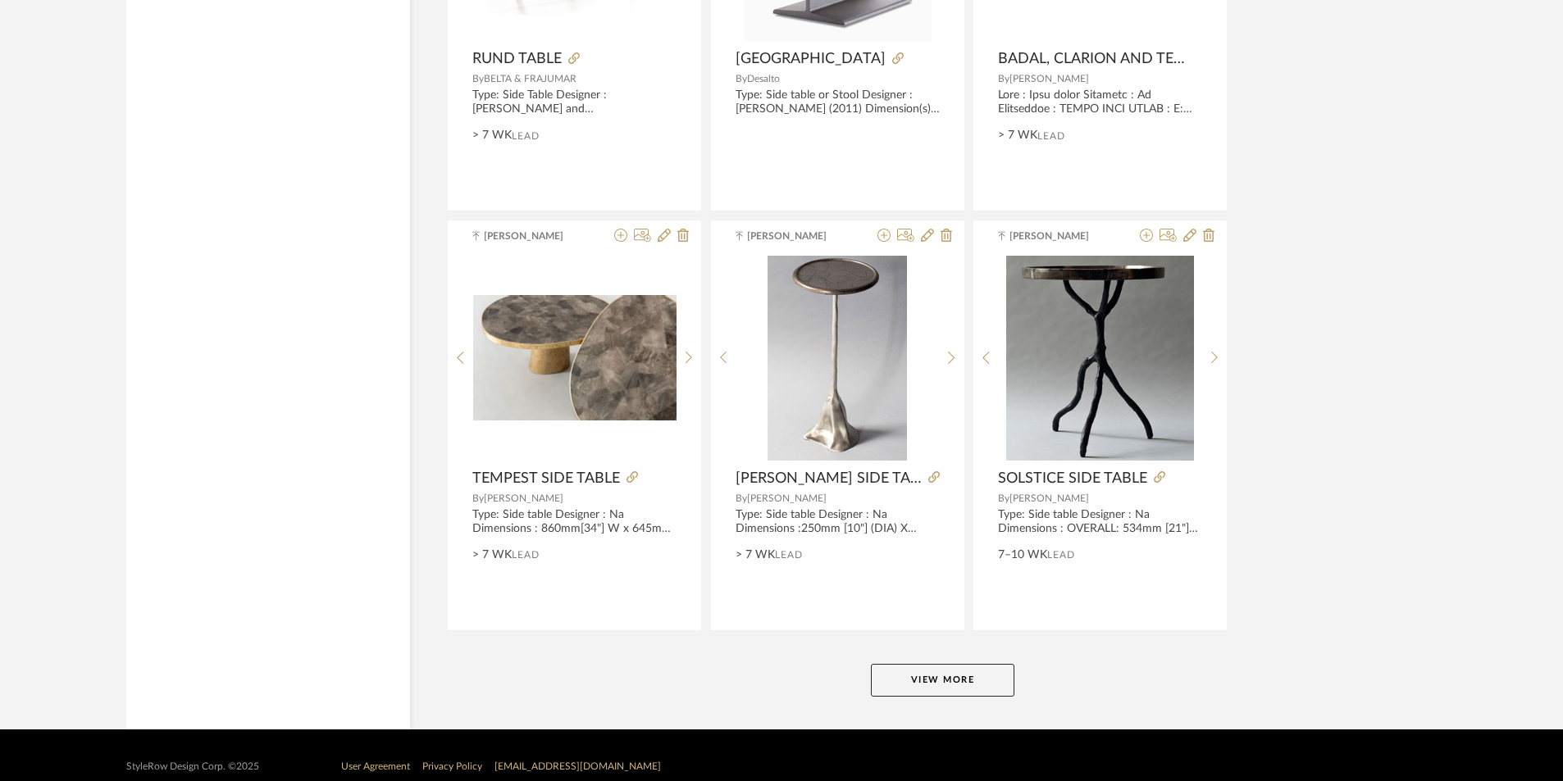
scroll to position [4756, 0]
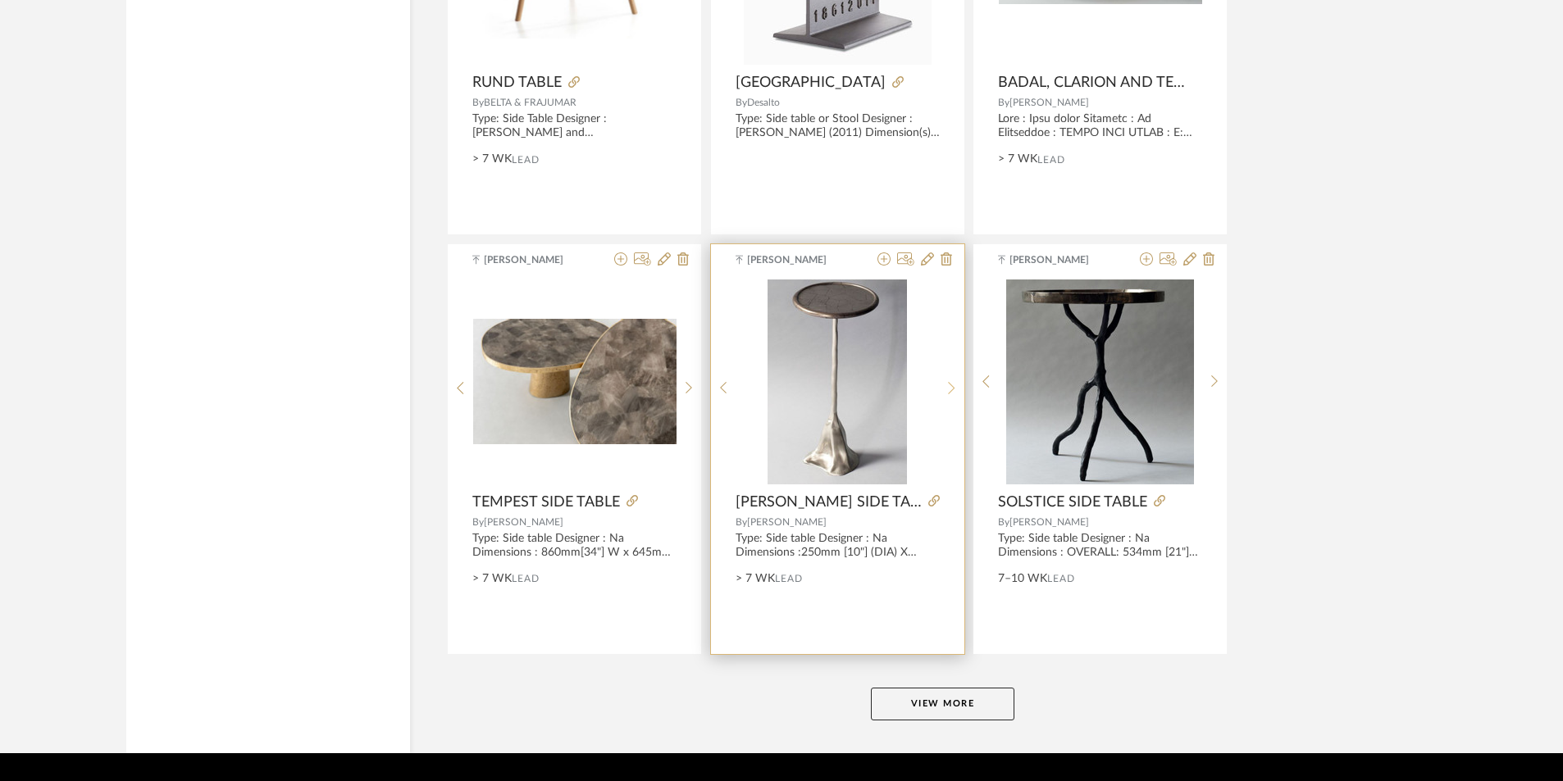
click at [945, 387] on sr-next-btn at bounding box center [951, 388] width 25 height 14
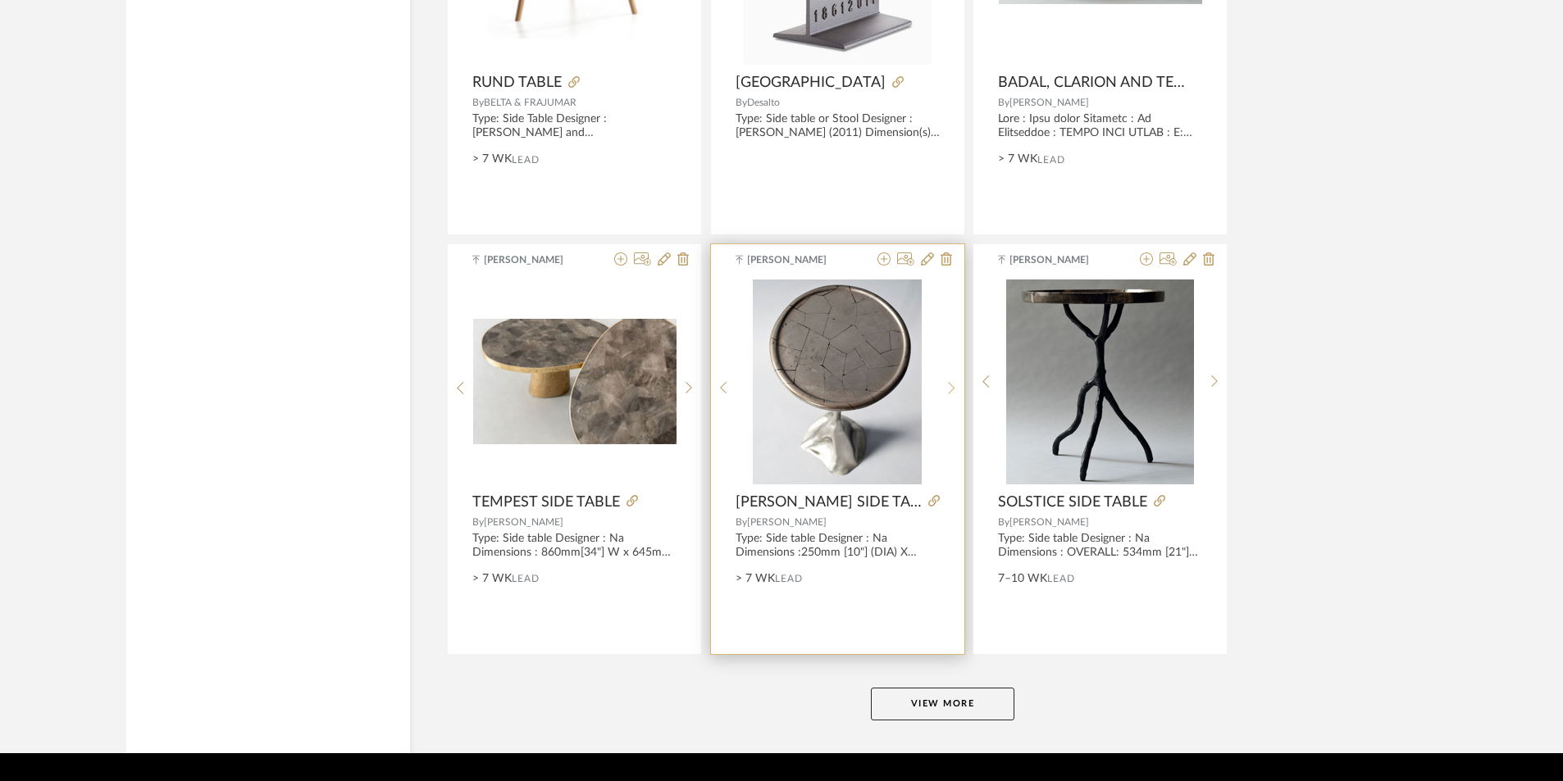
click at [945, 387] on sr-next-btn at bounding box center [951, 388] width 25 height 14
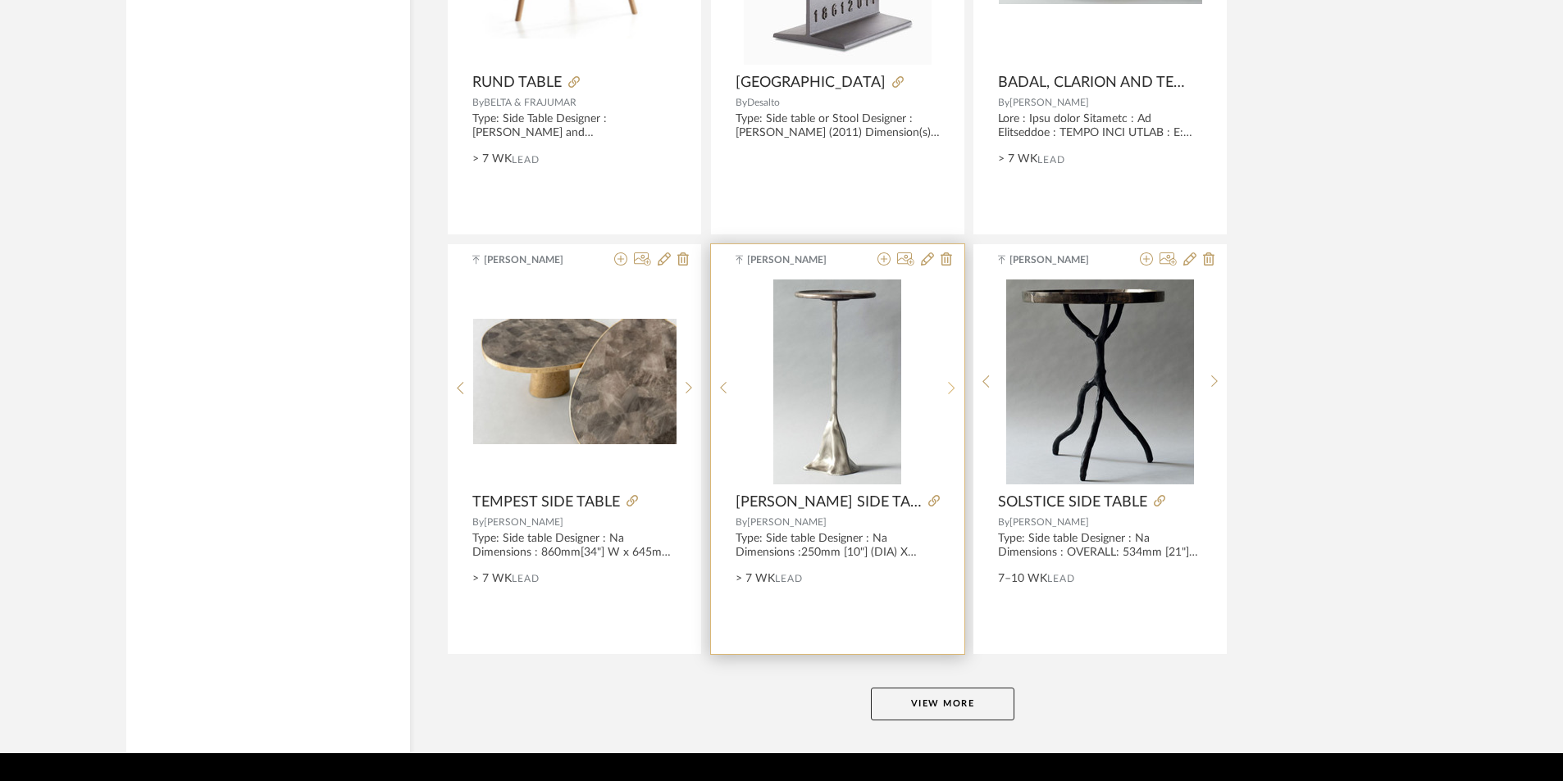
click at [945, 387] on sr-next-btn at bounding box center [951, 388] width 25 height 14
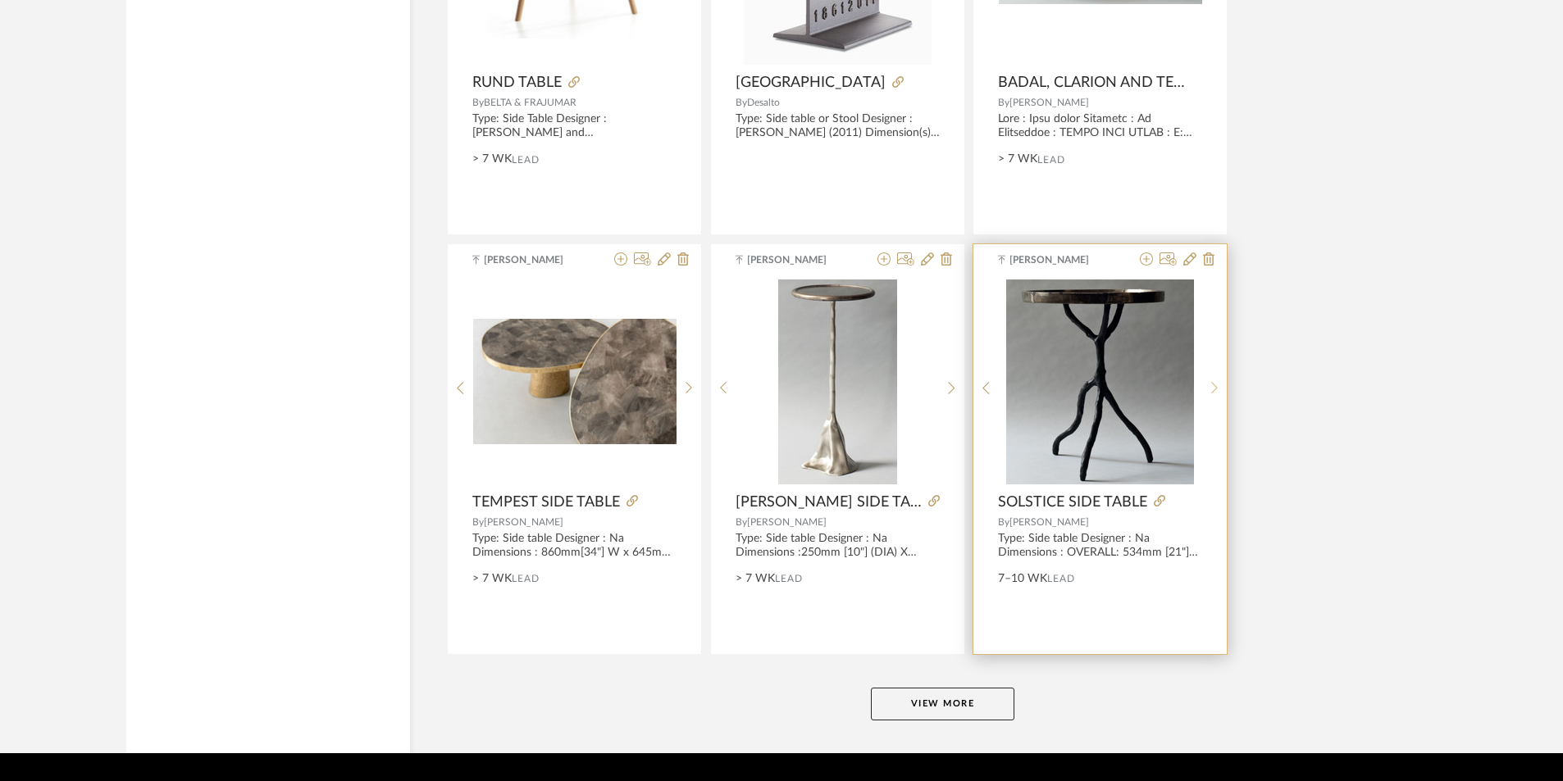
click at [1218, 379] on div at bounding box center [1214, 389] width 25 height 218
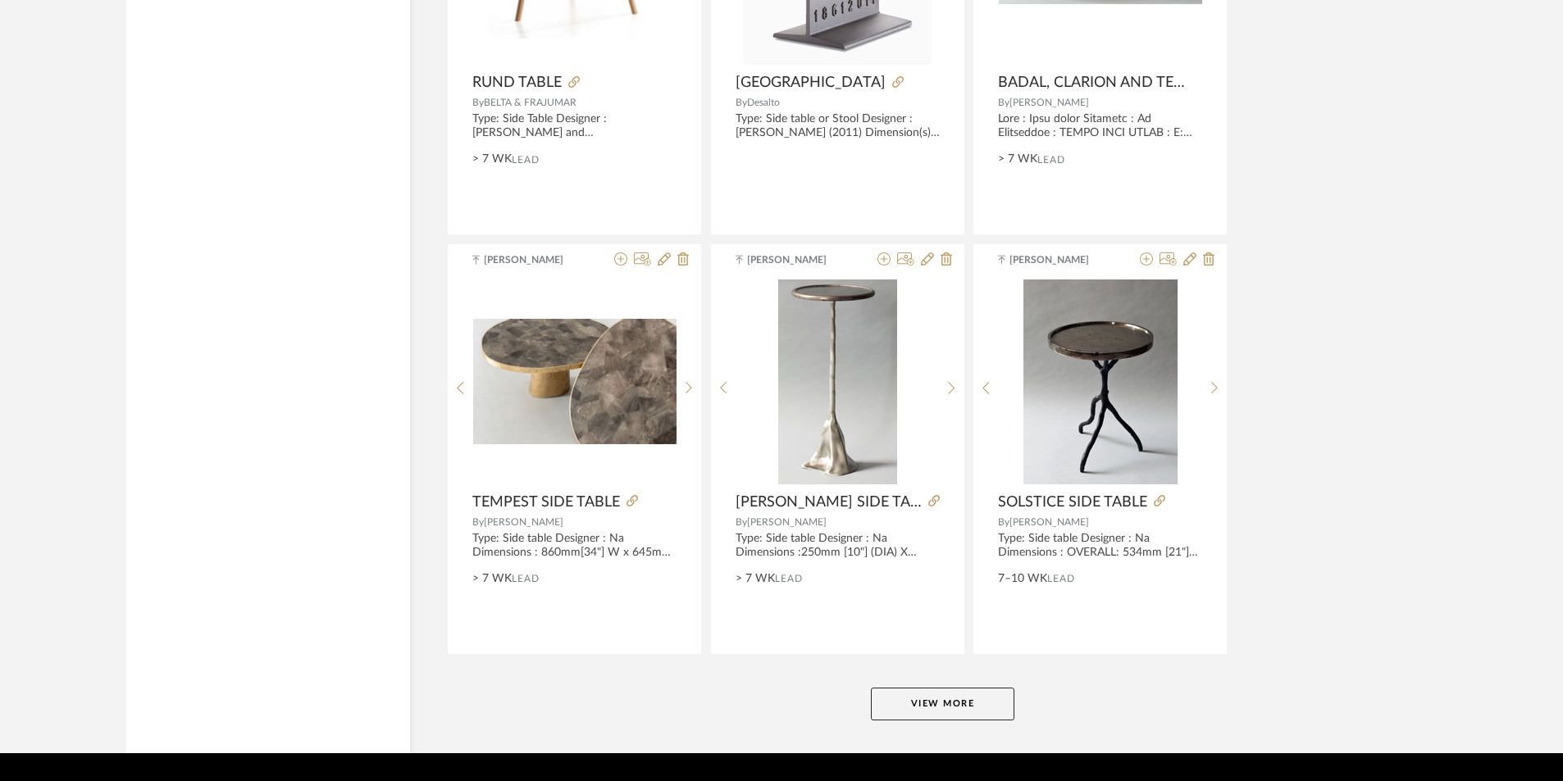
click at [958, 709] on button "View More" at bounding box center [942, 704] width 143 height 33
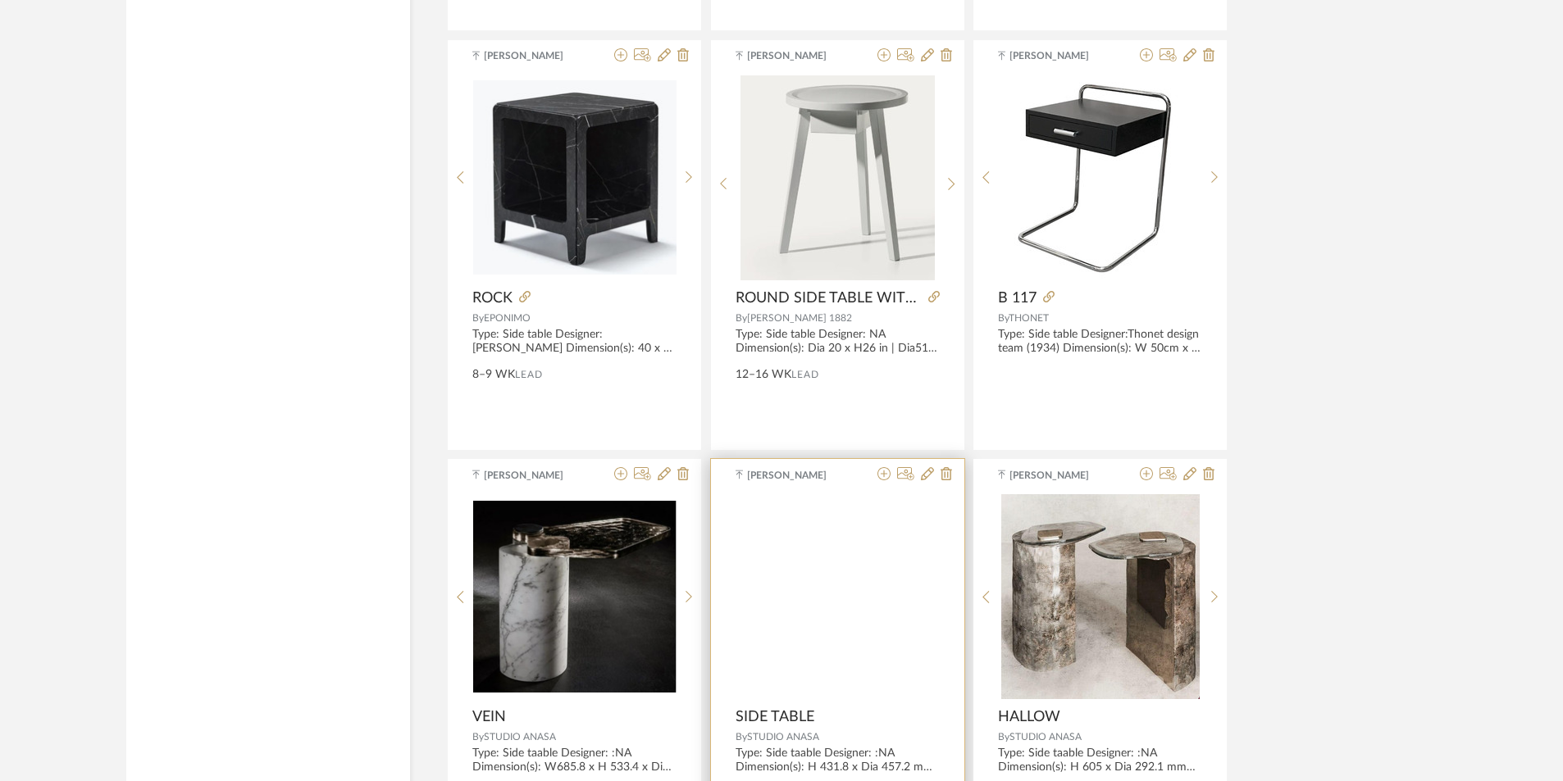
scroll to position [5904, 0]
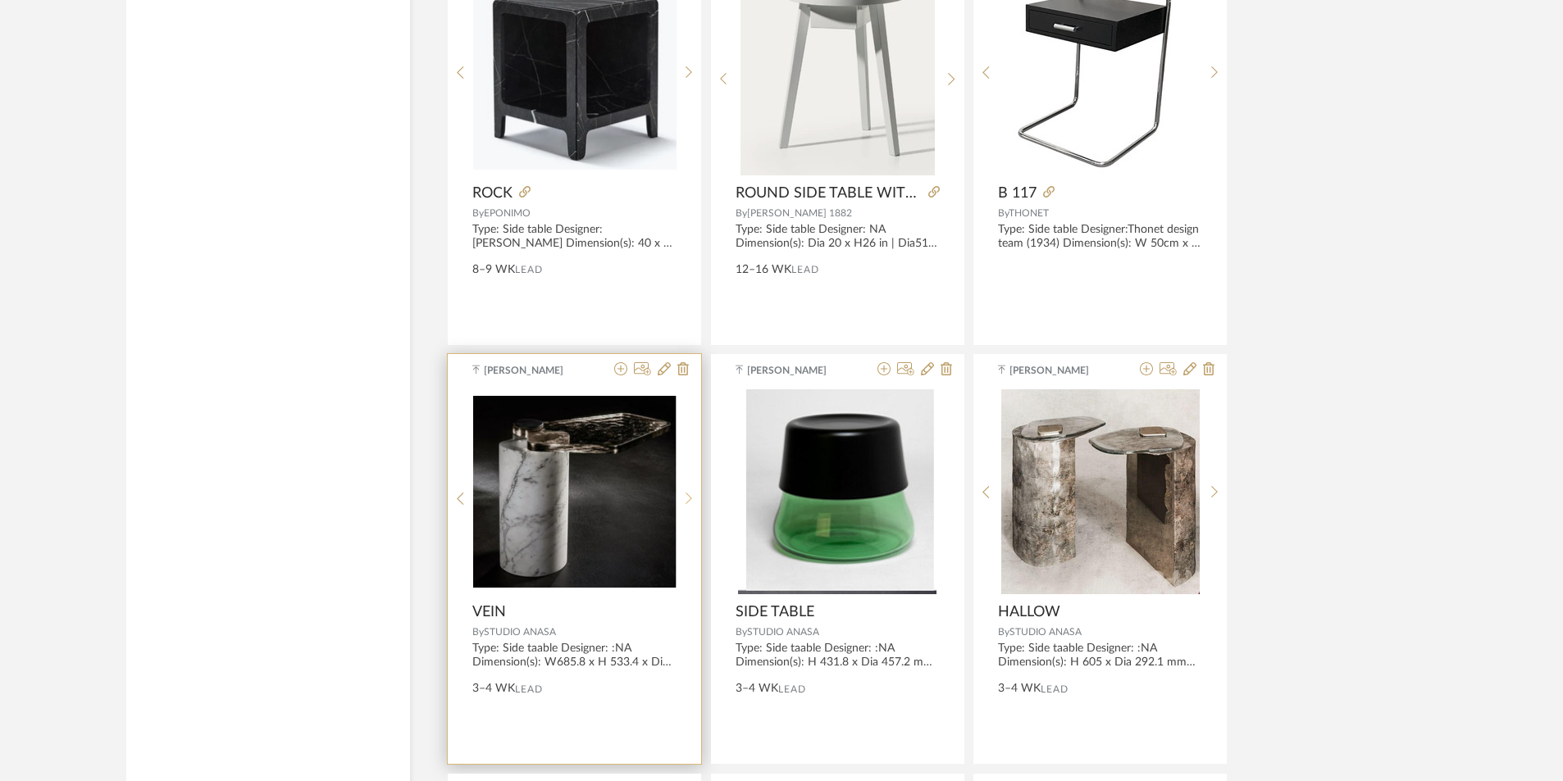
click at [689, 504] on icon at bounding box center [688, 499] width 7 height 14
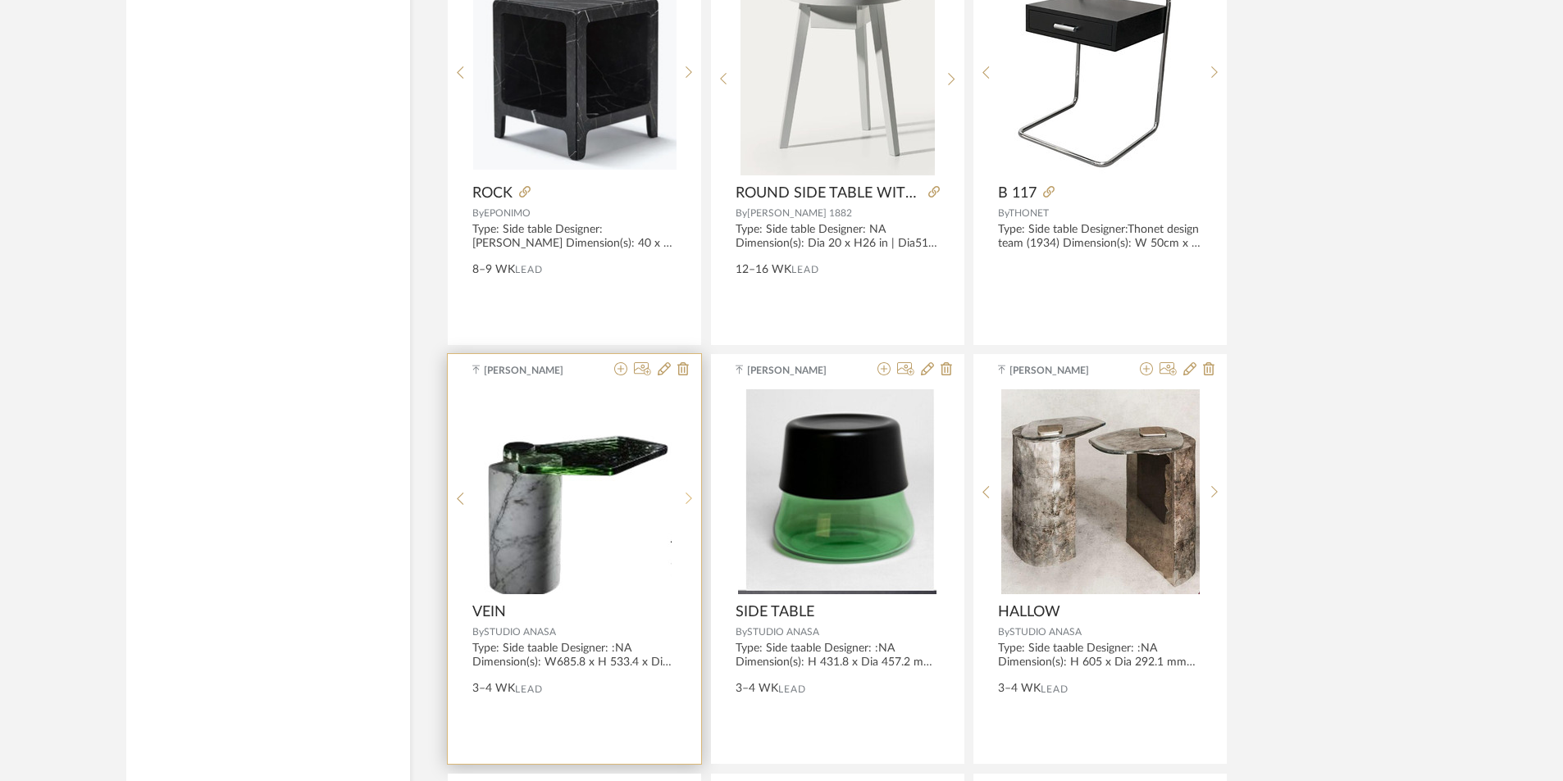
click at [689, 504] on icon at bounding box center [688, 499] width 7 height 14
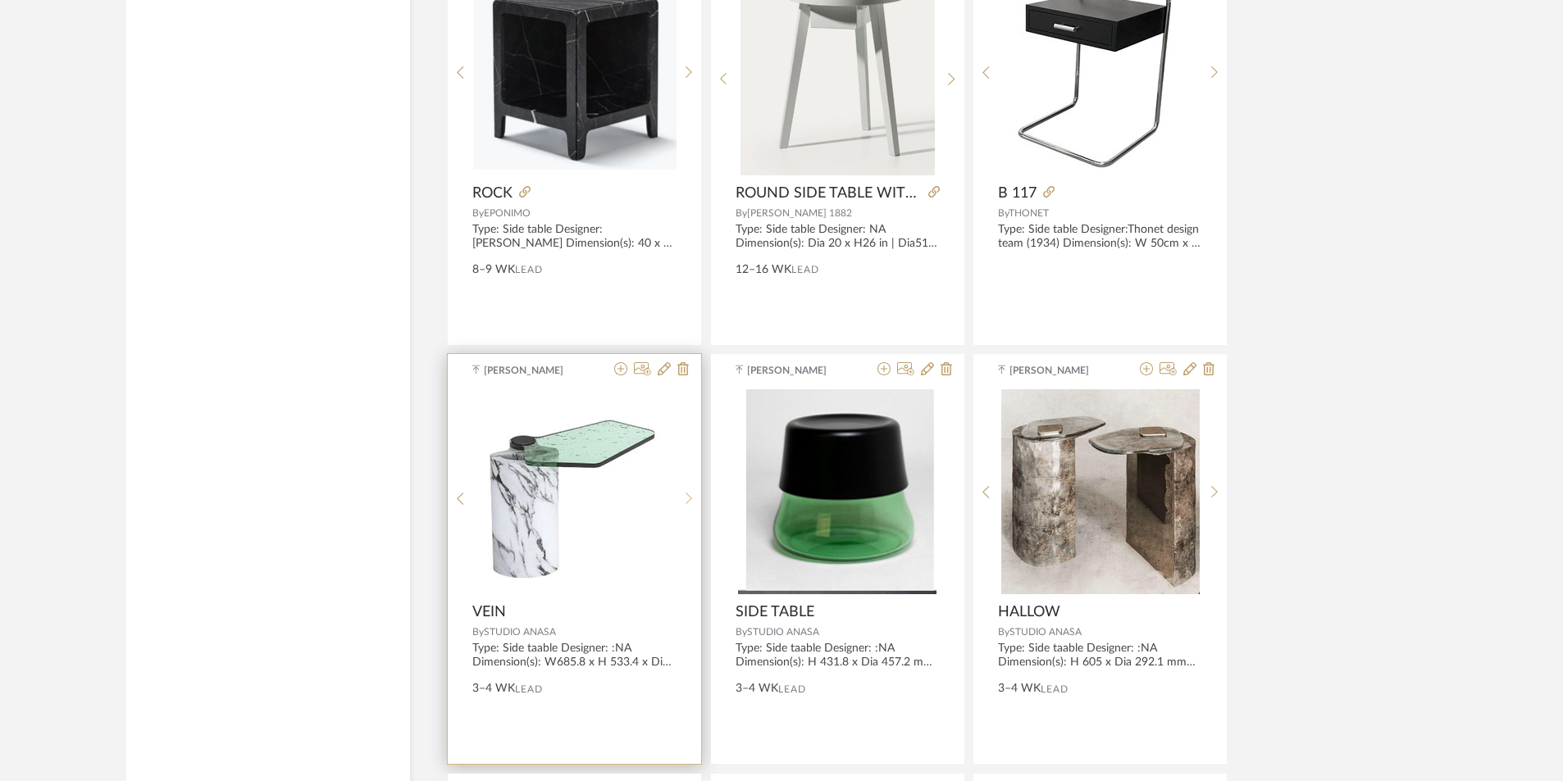
click at [689, 504] on icon at bounding box center [688, 499] width 7 height 14
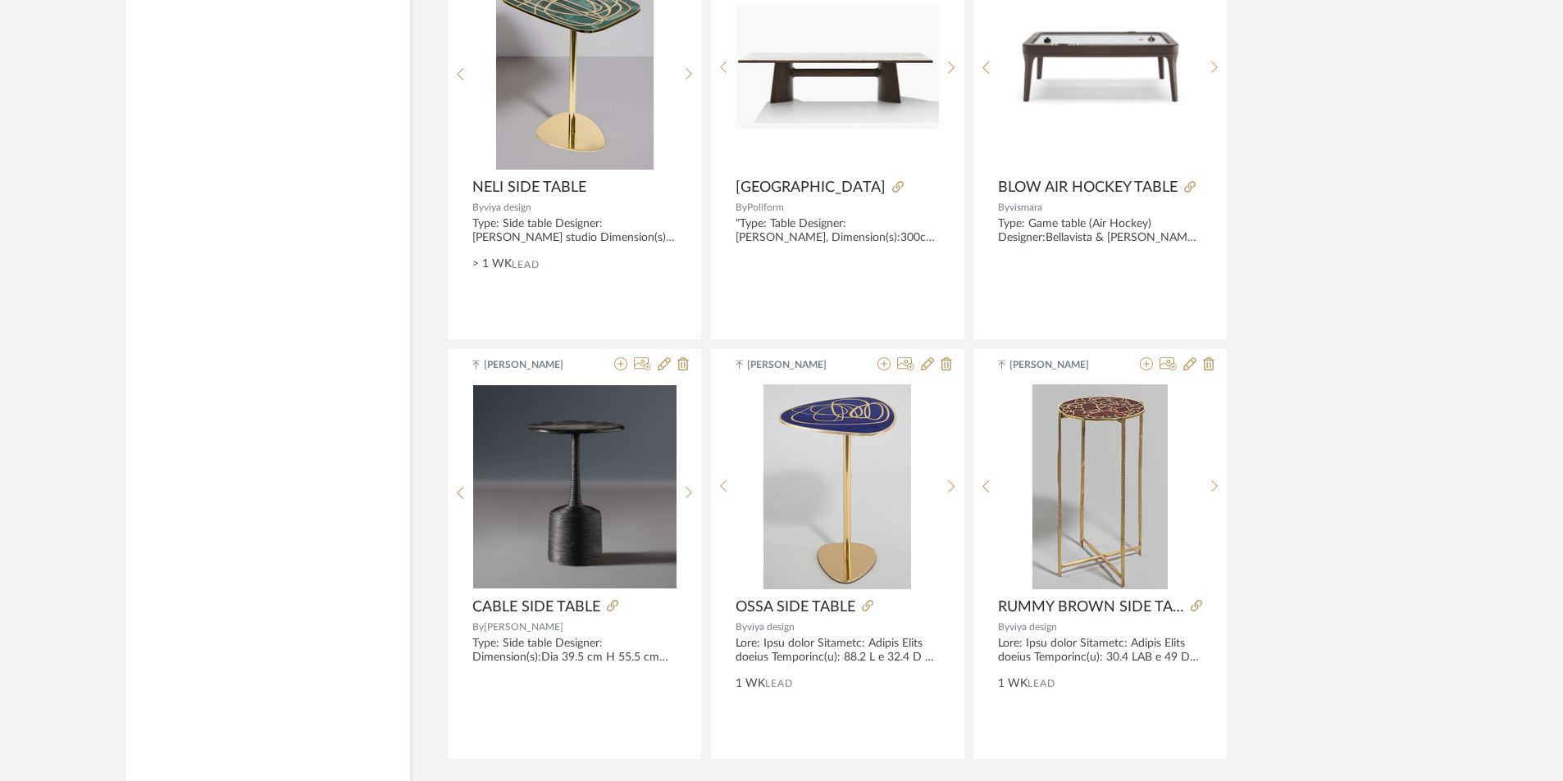
scroll to position [9836, 0]
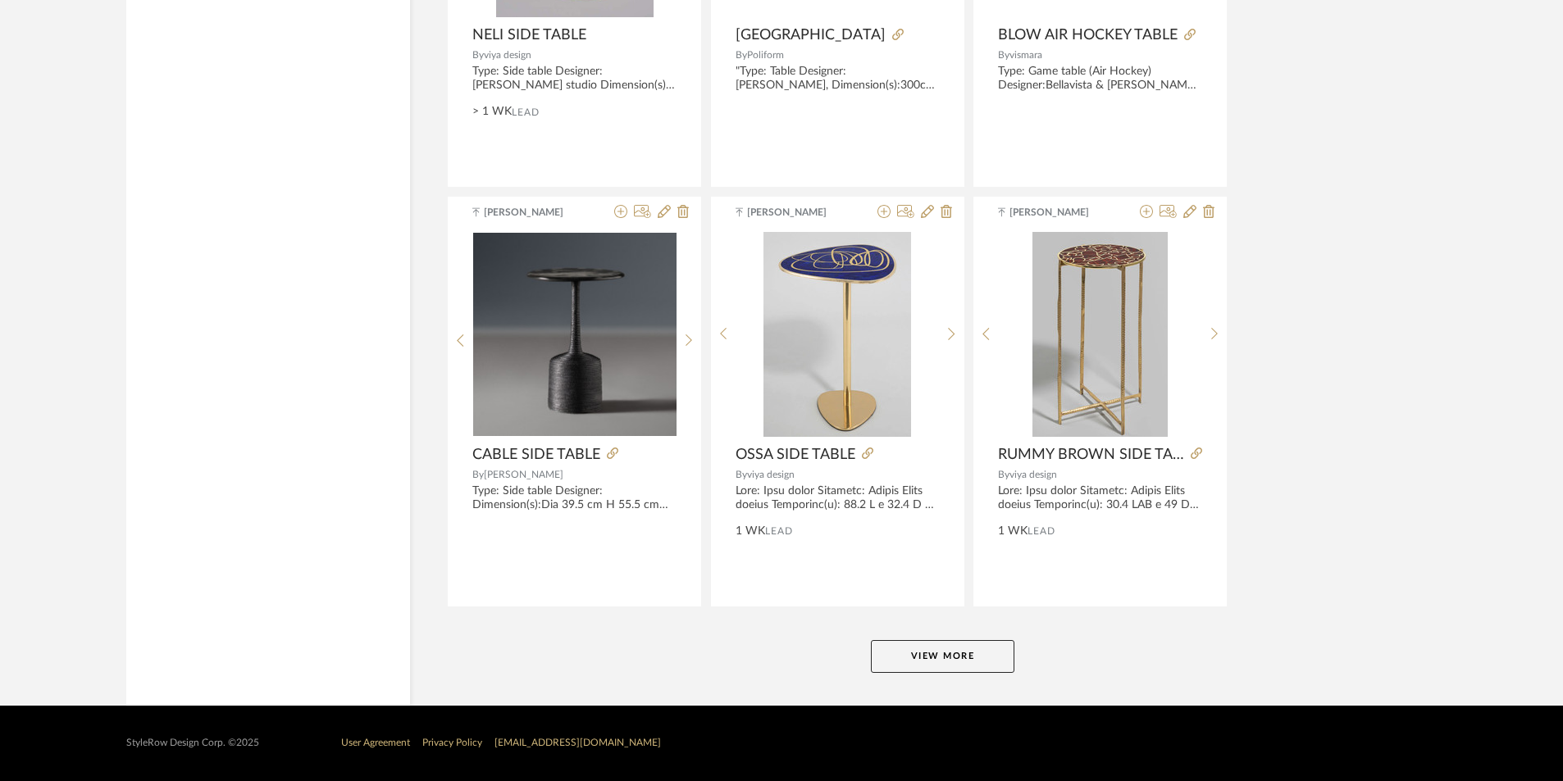
click at [904, 641] on button "View More" at bounding box center [942, 656] width 143 height 33
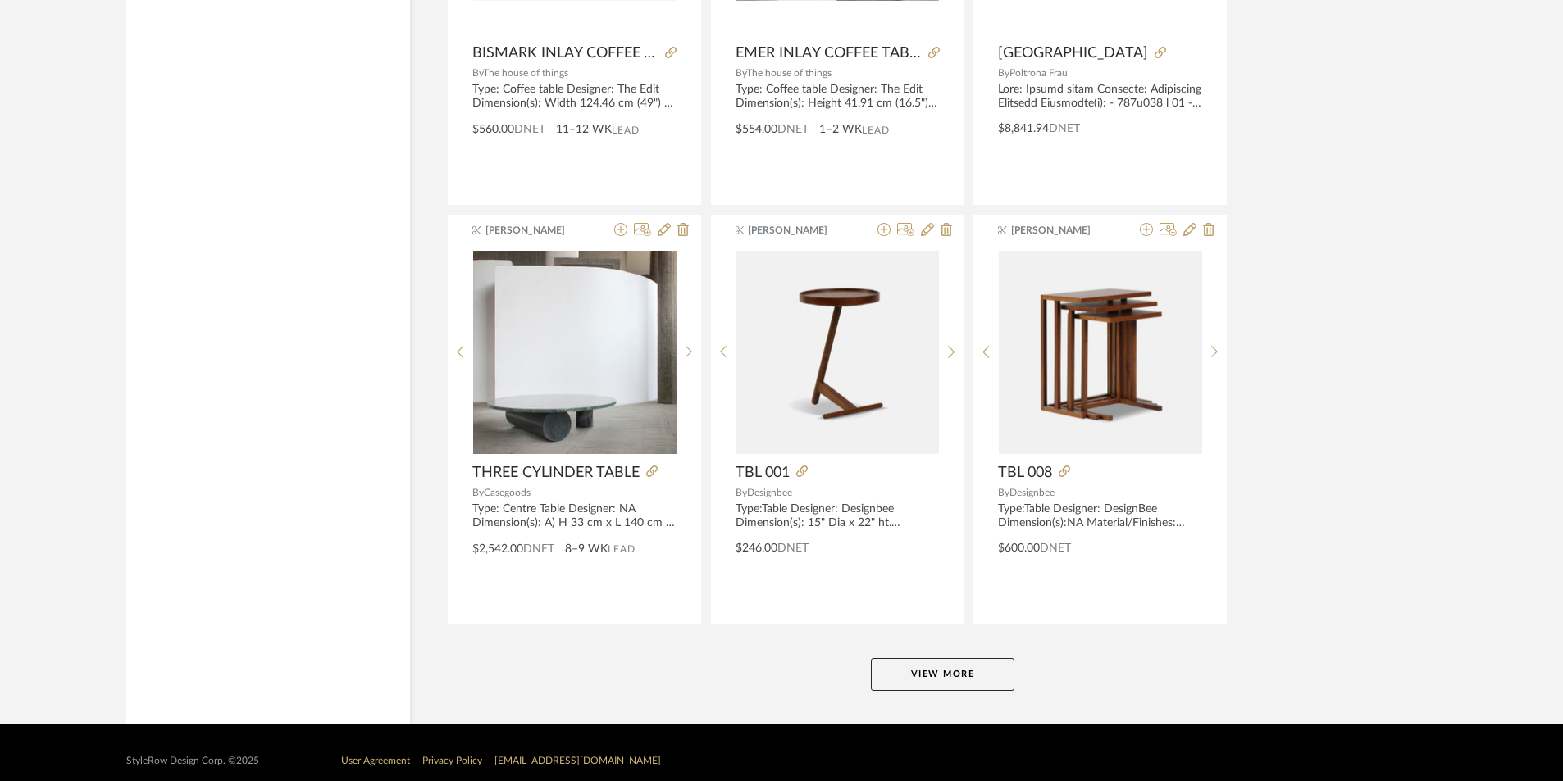
scroll to position [14855, 0]
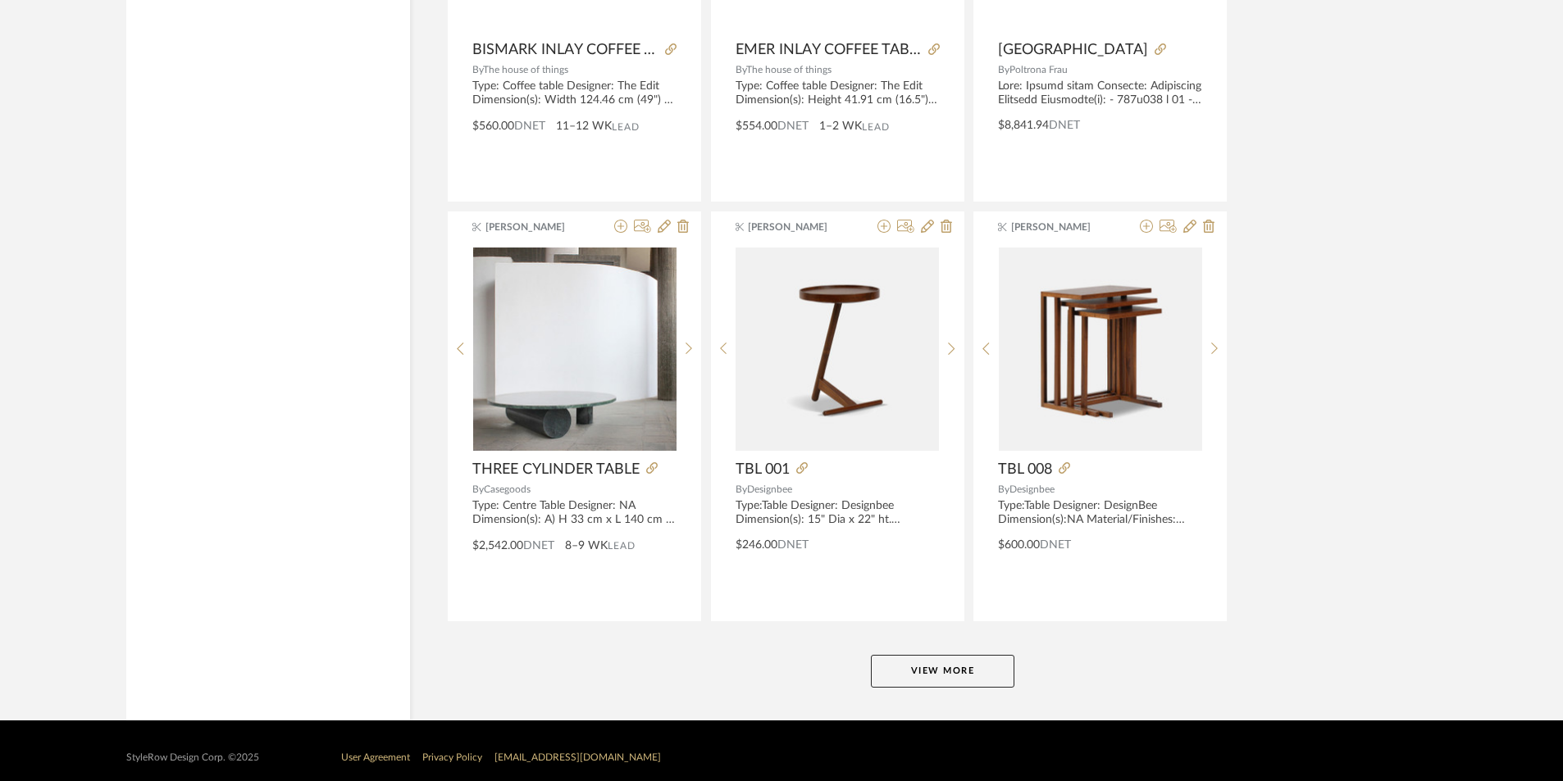
click at [944, 671] on button "View More" at bounding box center [942, 671] width 143 height 33
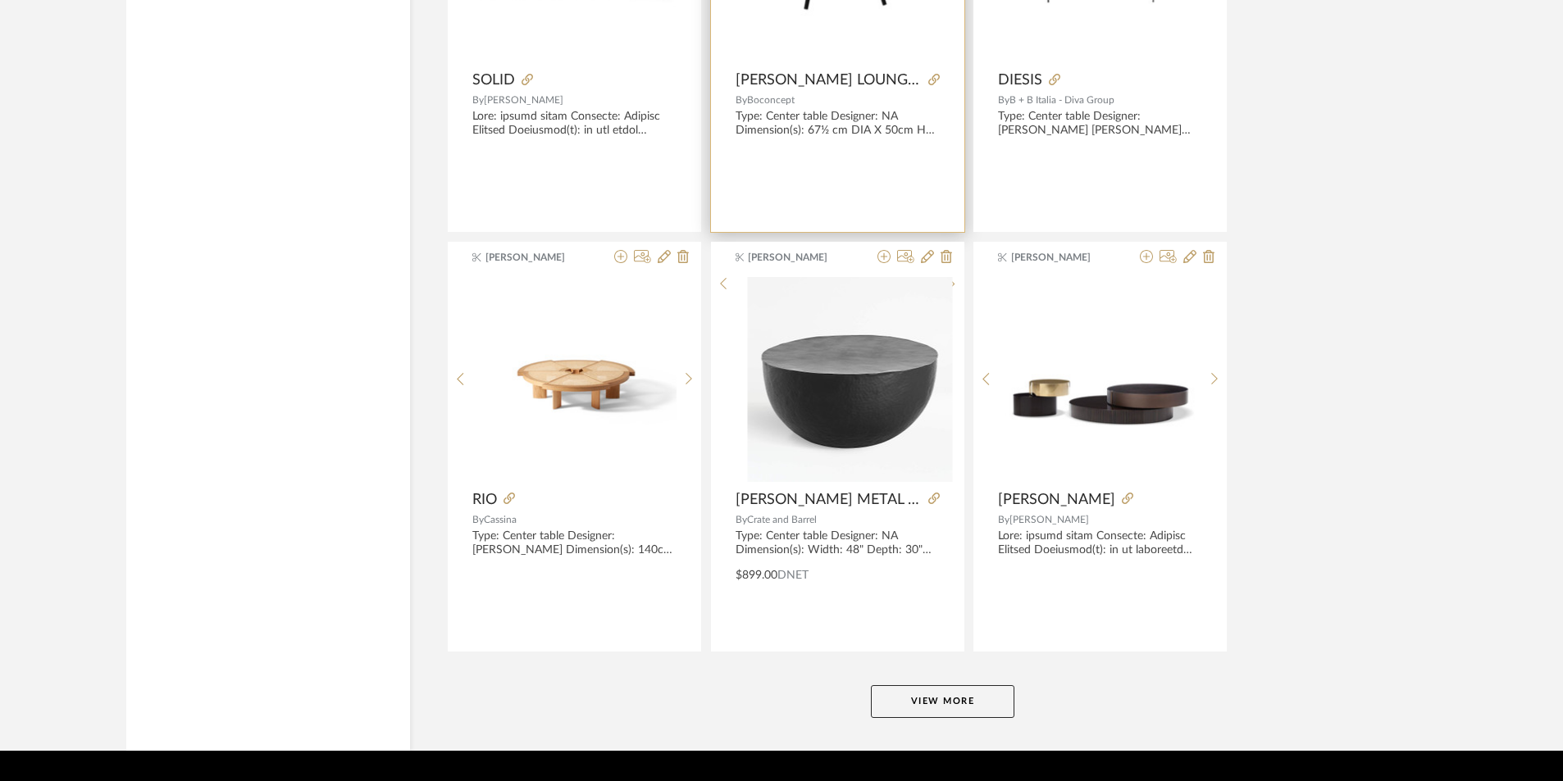
scroll to position [19888, 0]
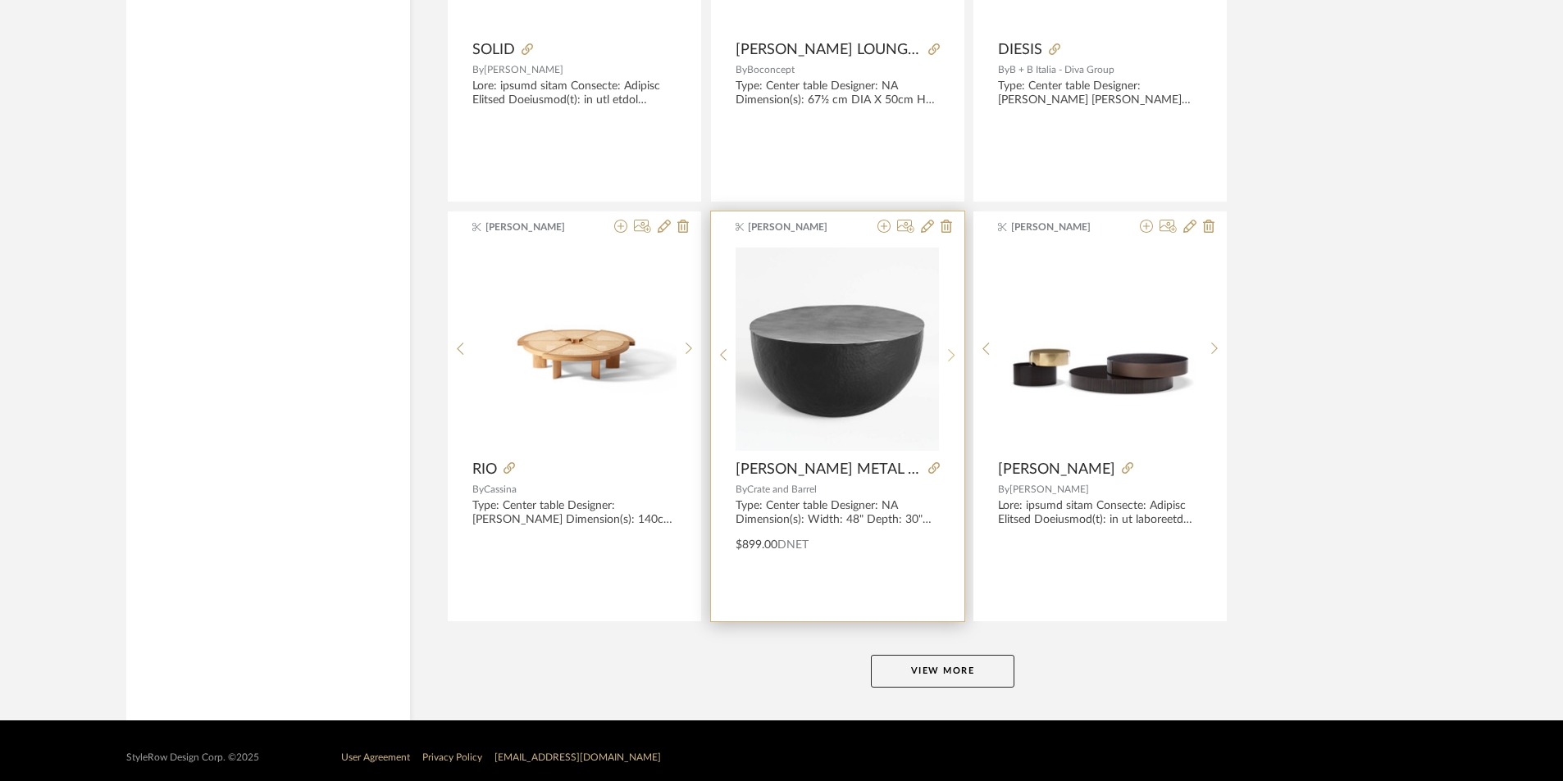
click at [945, 353] on sr-next-btn at bounding box center [951, 355] width 25 height 14
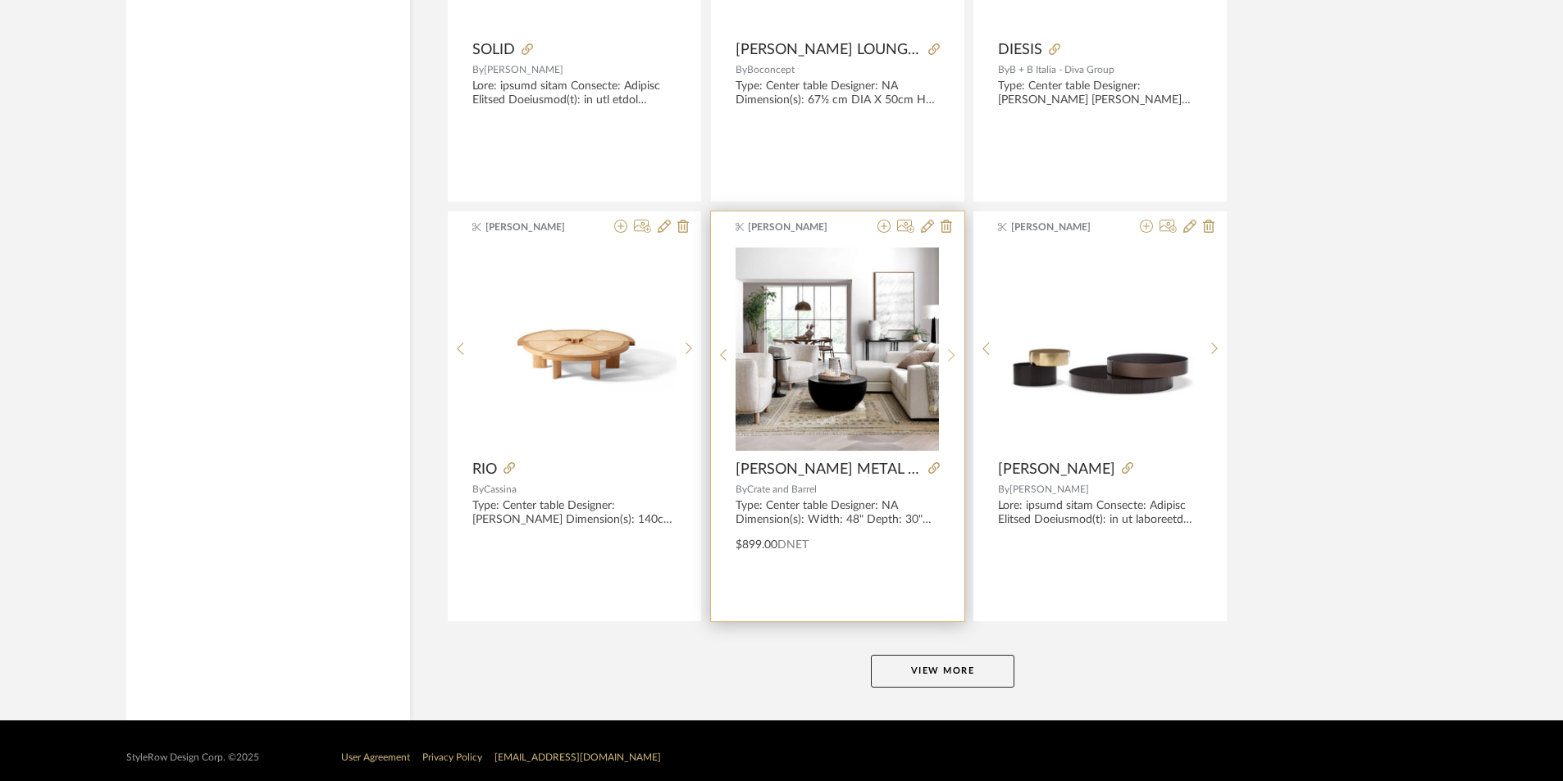
click at [945, 353] on sr-next-btn at bounding box center [951, 355] width 25 height 14
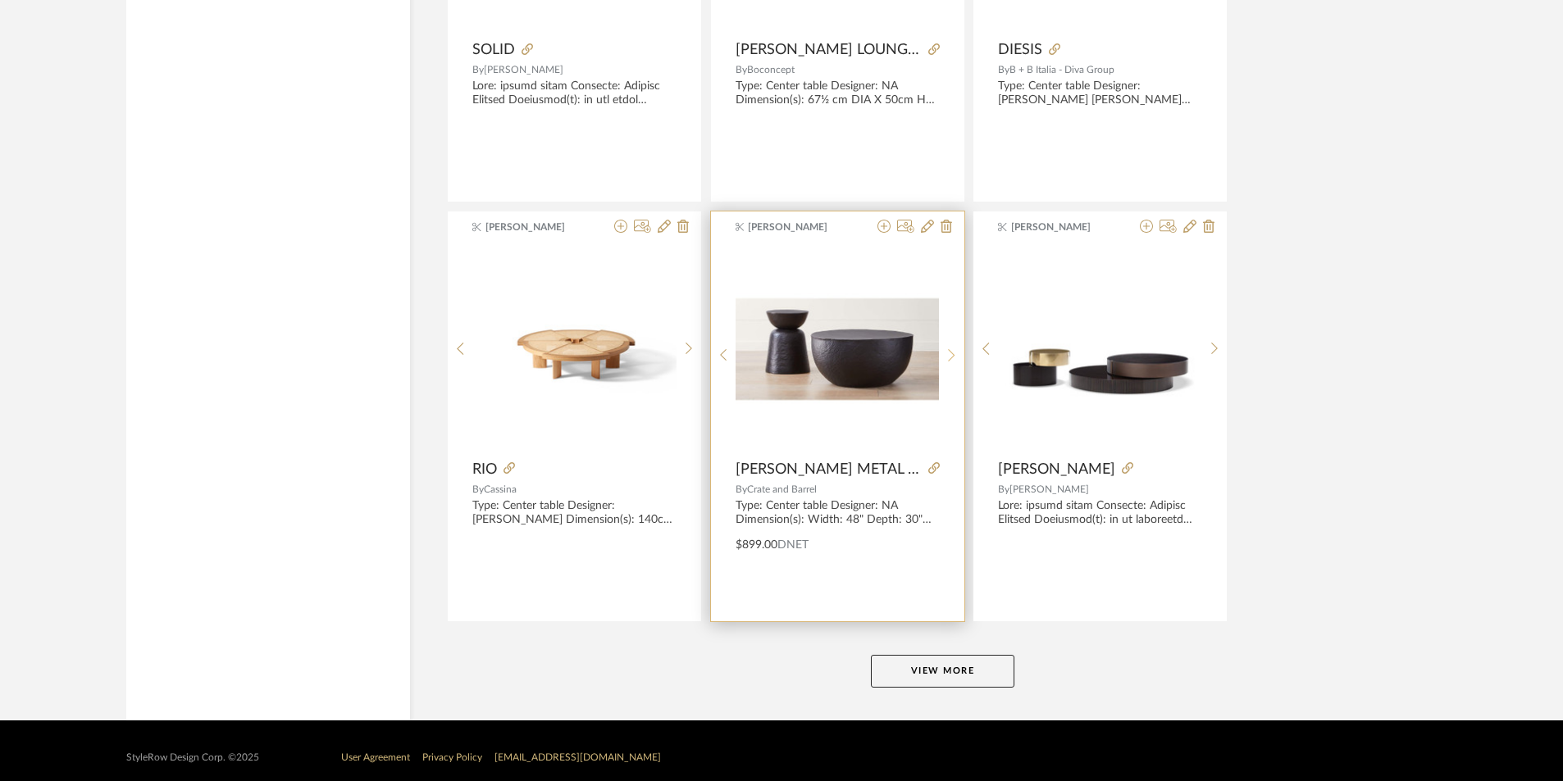
click at [945, 353] on sr-next-btn at bounding box center [951, 355] width 25 height 14
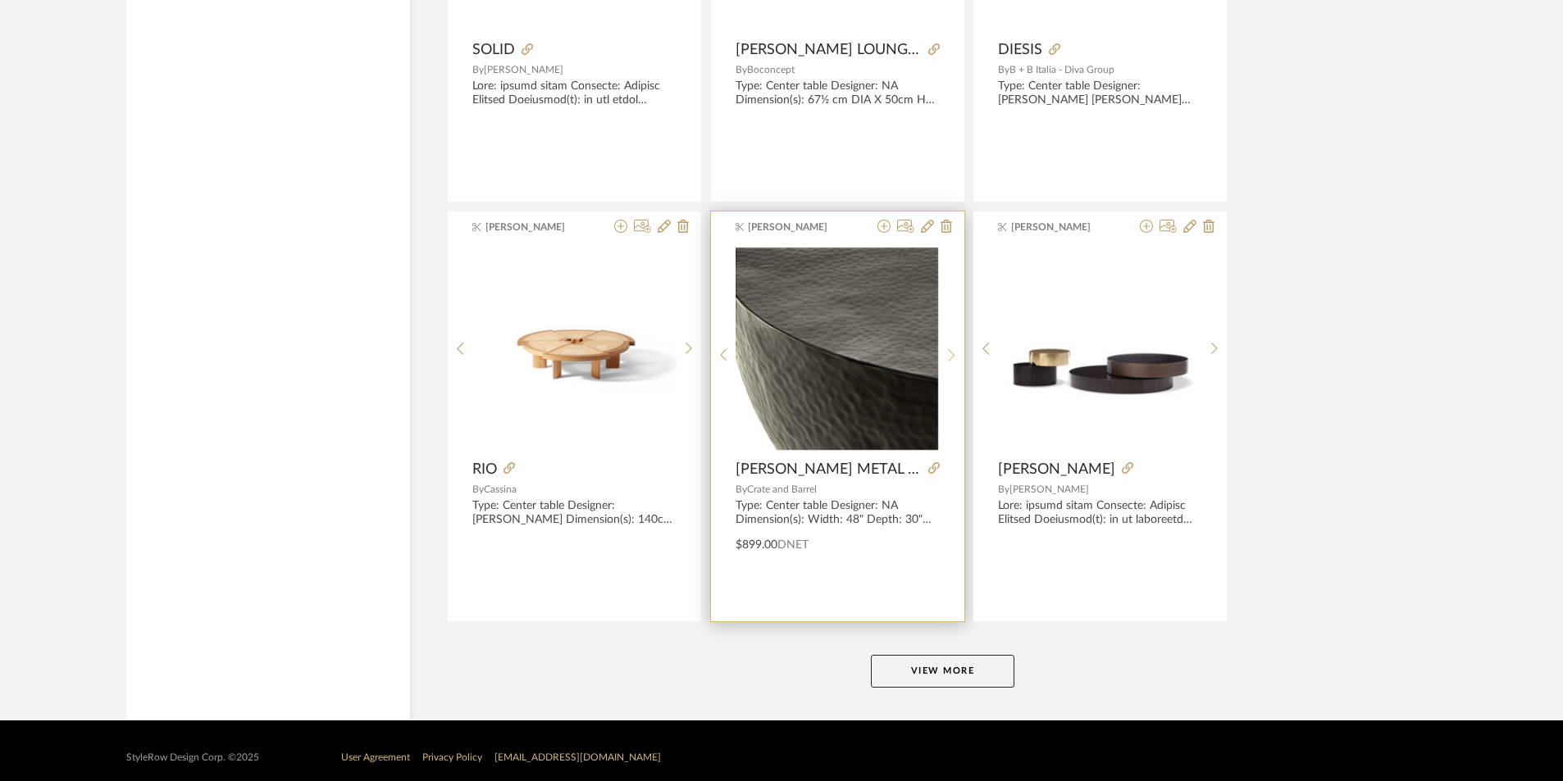
click at [945, 353] on sr-next-btn at bounding box center [951, 355] width 25 height 14
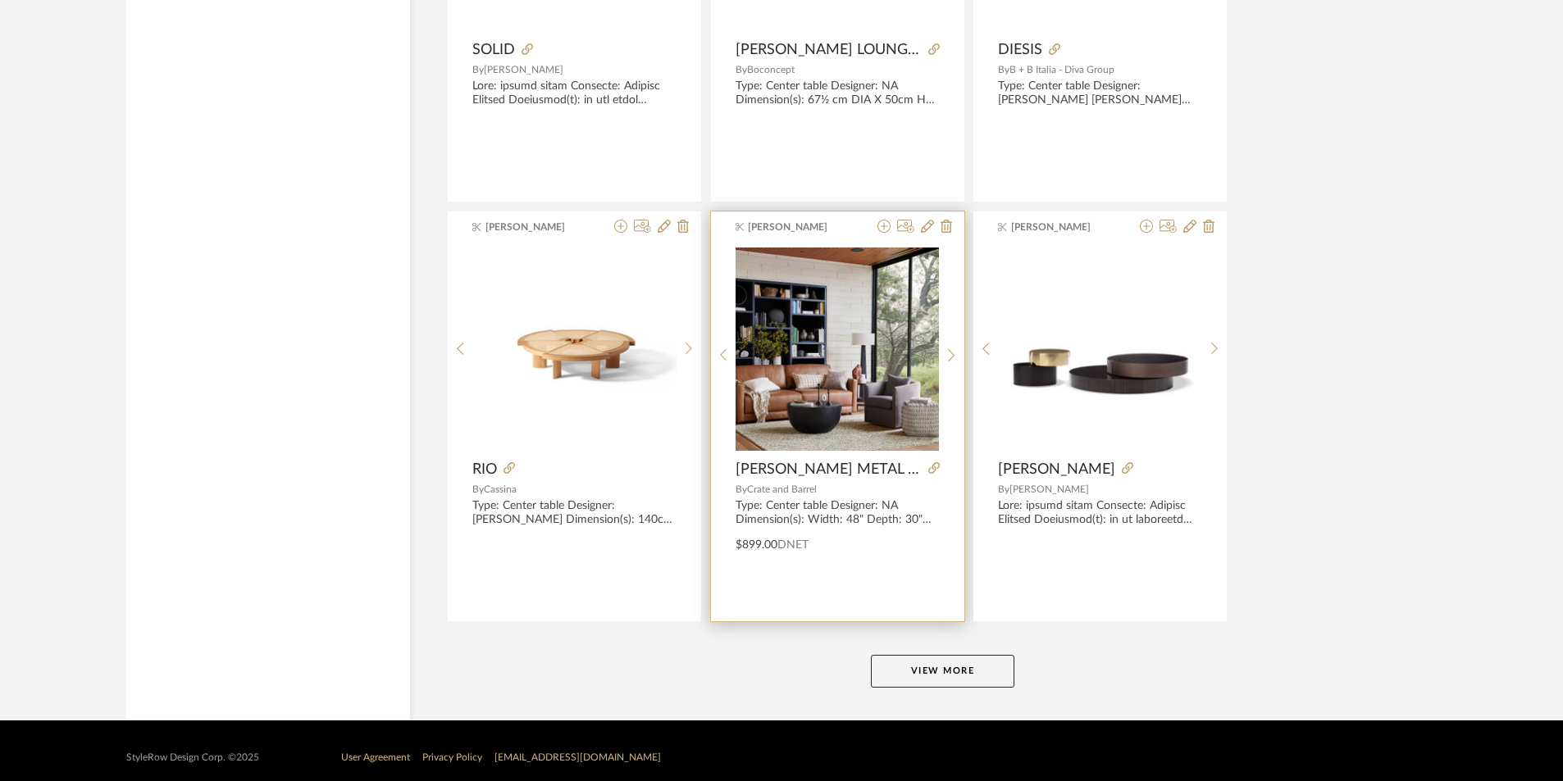
scroll to position [19902, 0]
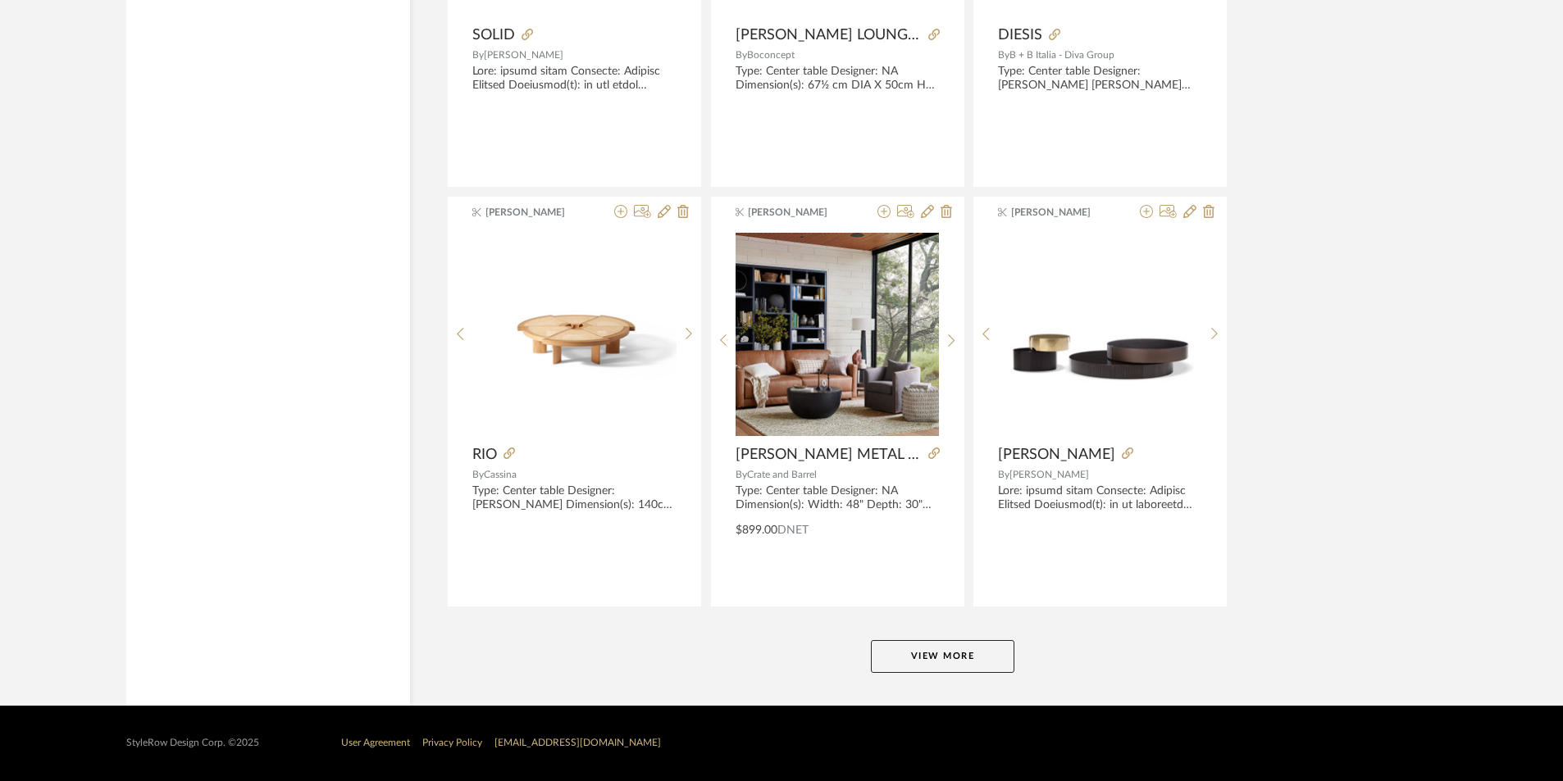
click at [921, 650] on button "View More" at bounding box center [942, 656] width 143 height 33
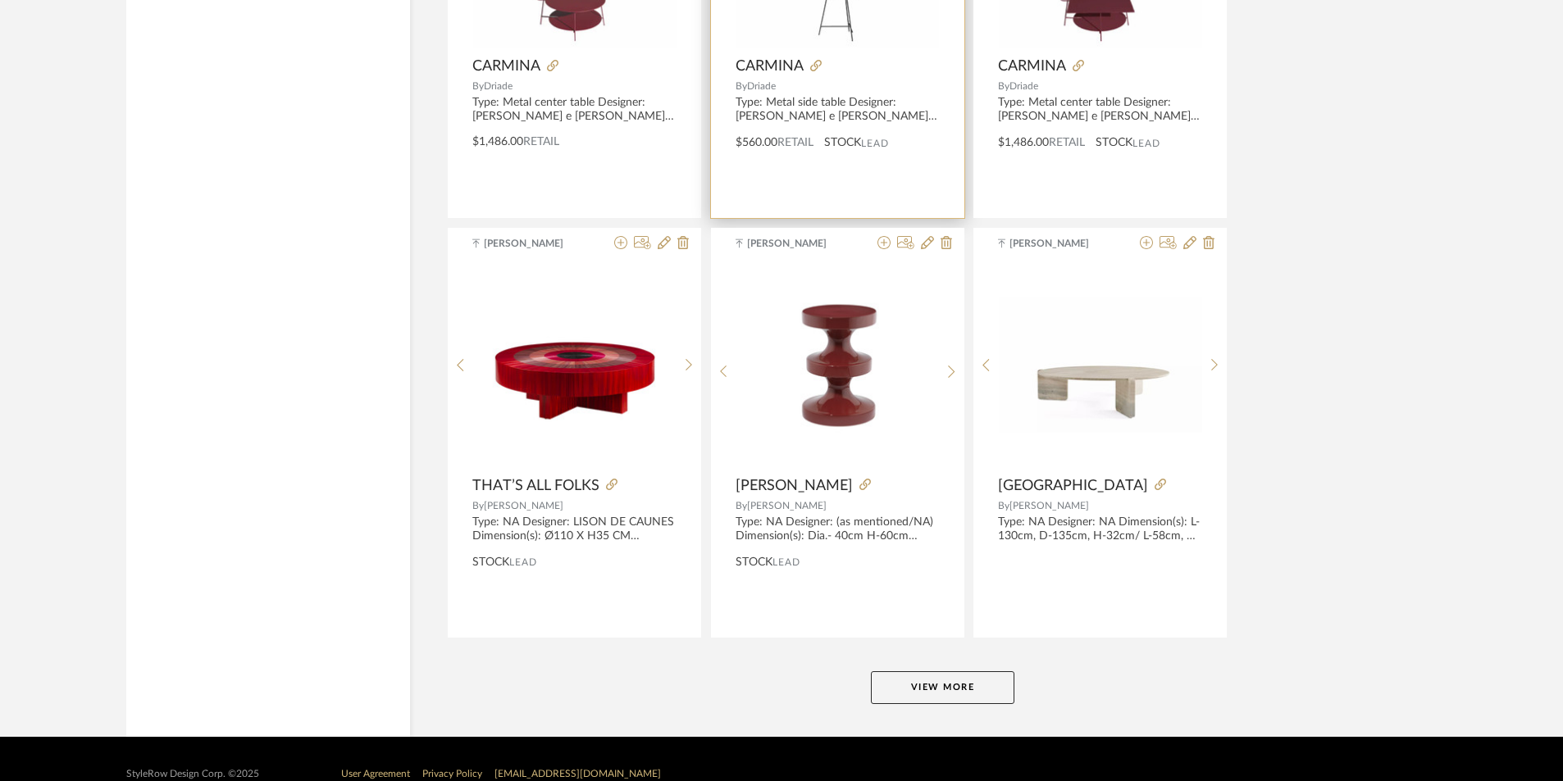
scroll to position [24935, 0]
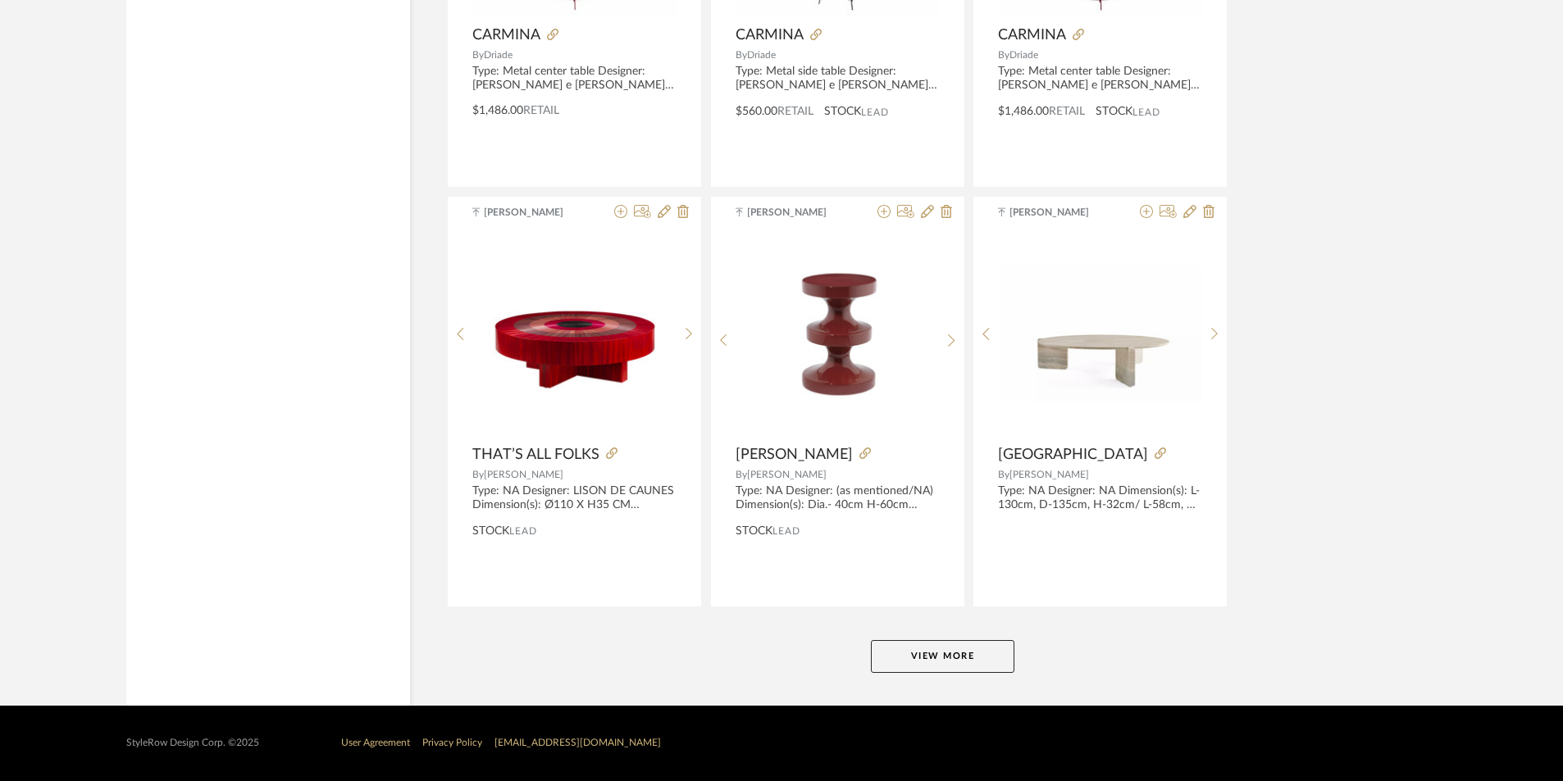
click at [966, 658] on button "View More" at bounding box center [942, 656] width 143 height 33
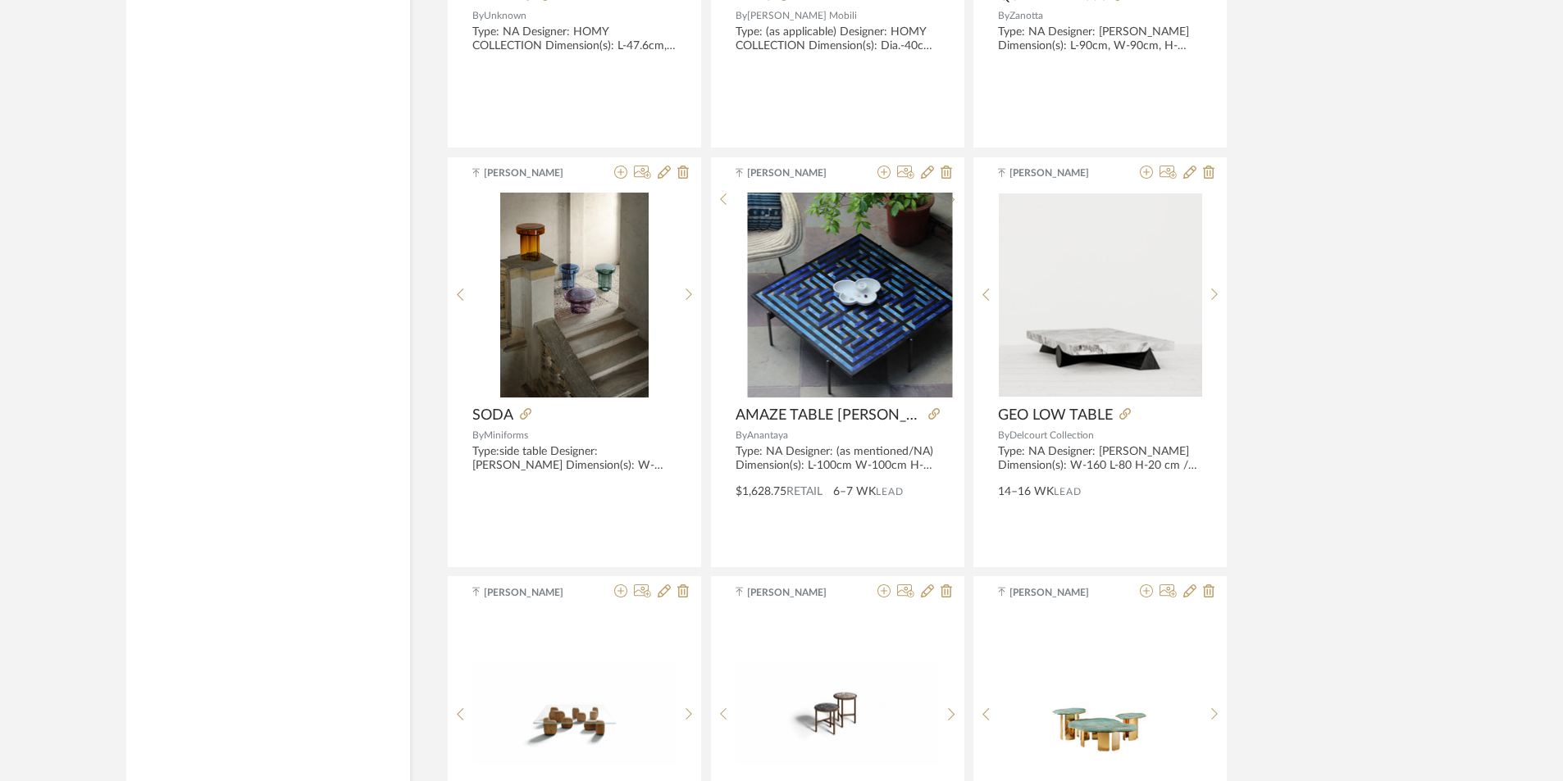
scroll to position [25837, 0]
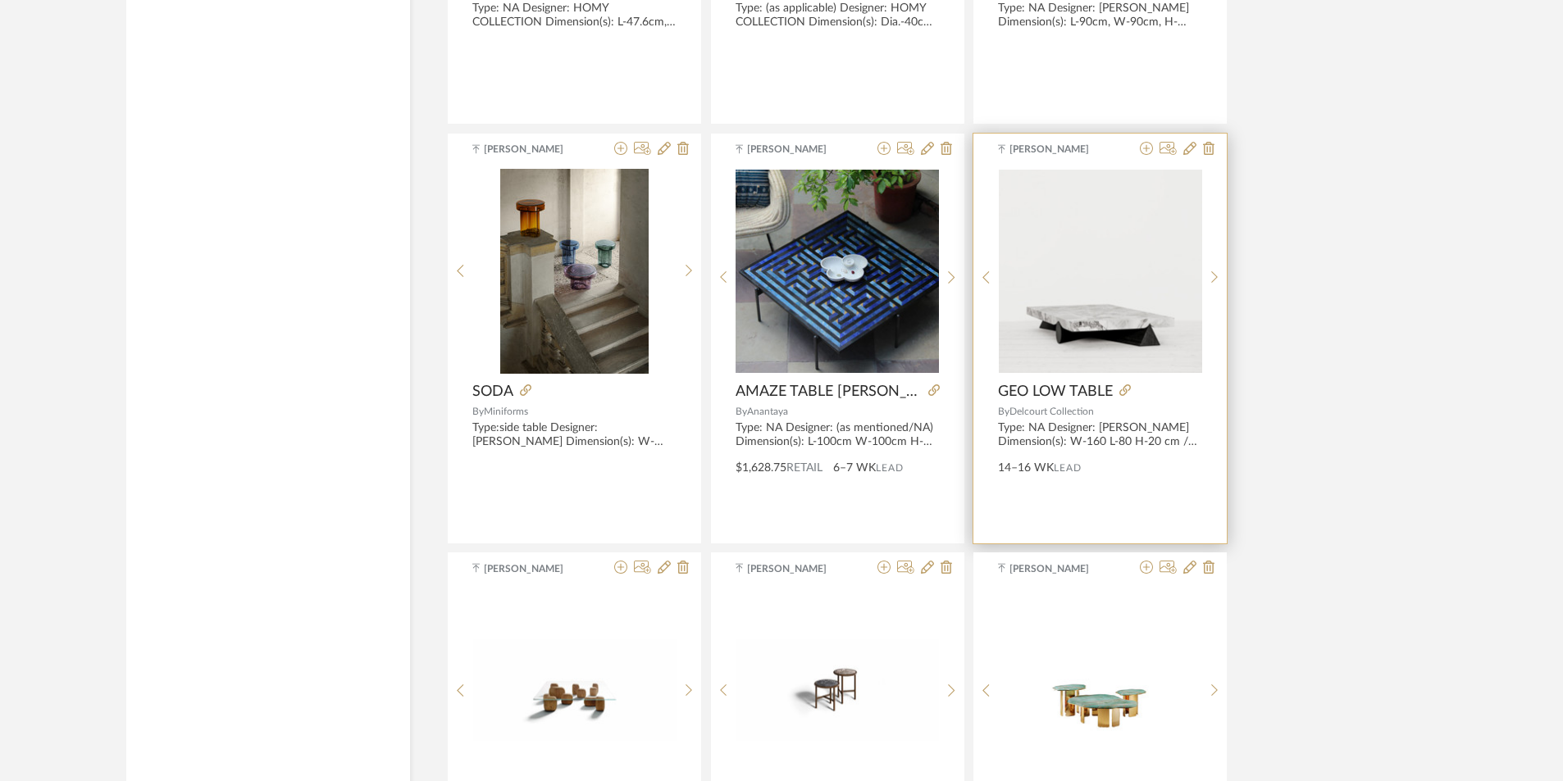
click at [0, 0] on img at bounding box center [0, 0] width 0 height 0
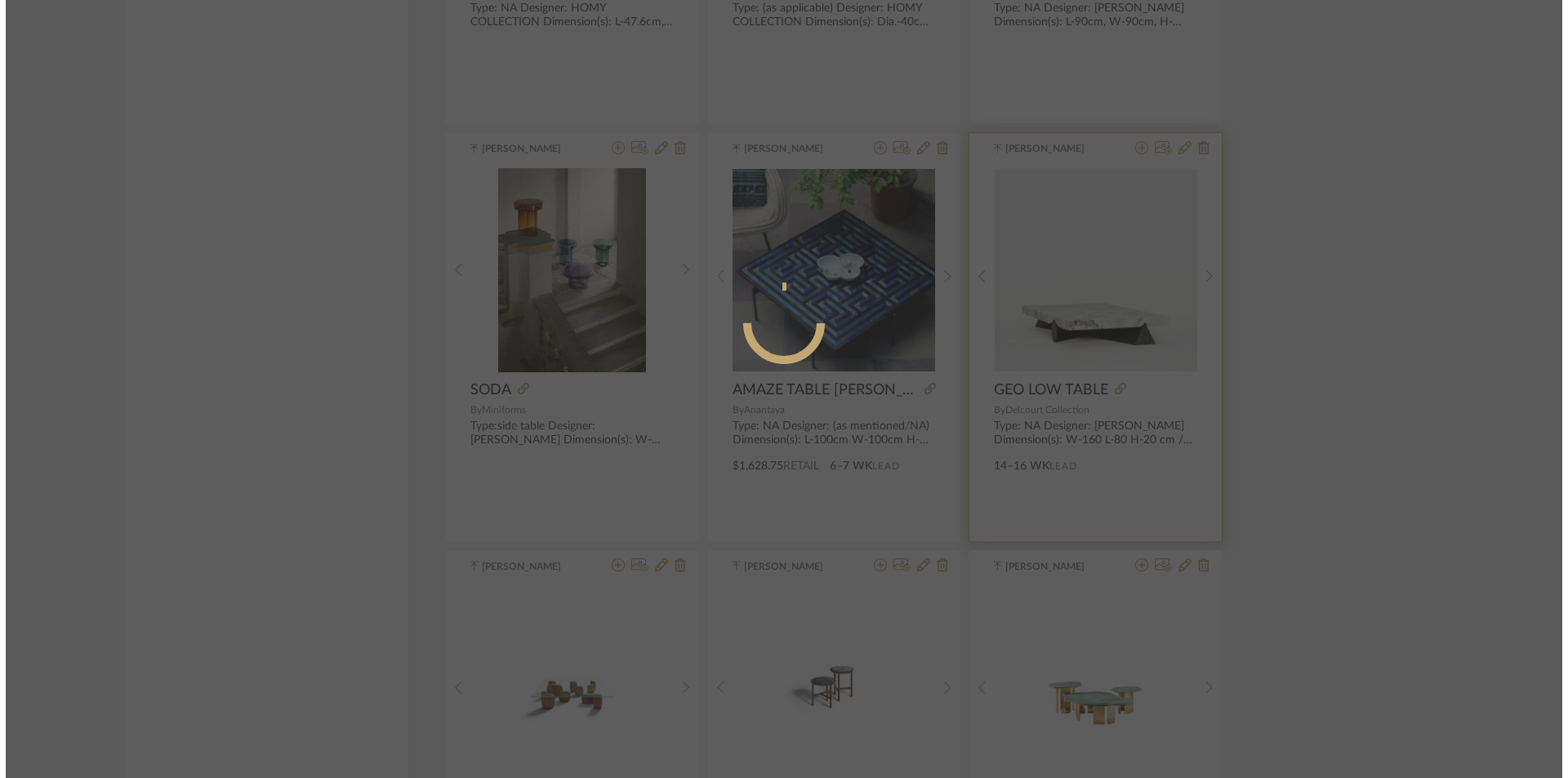
scroll to position [0, 0]
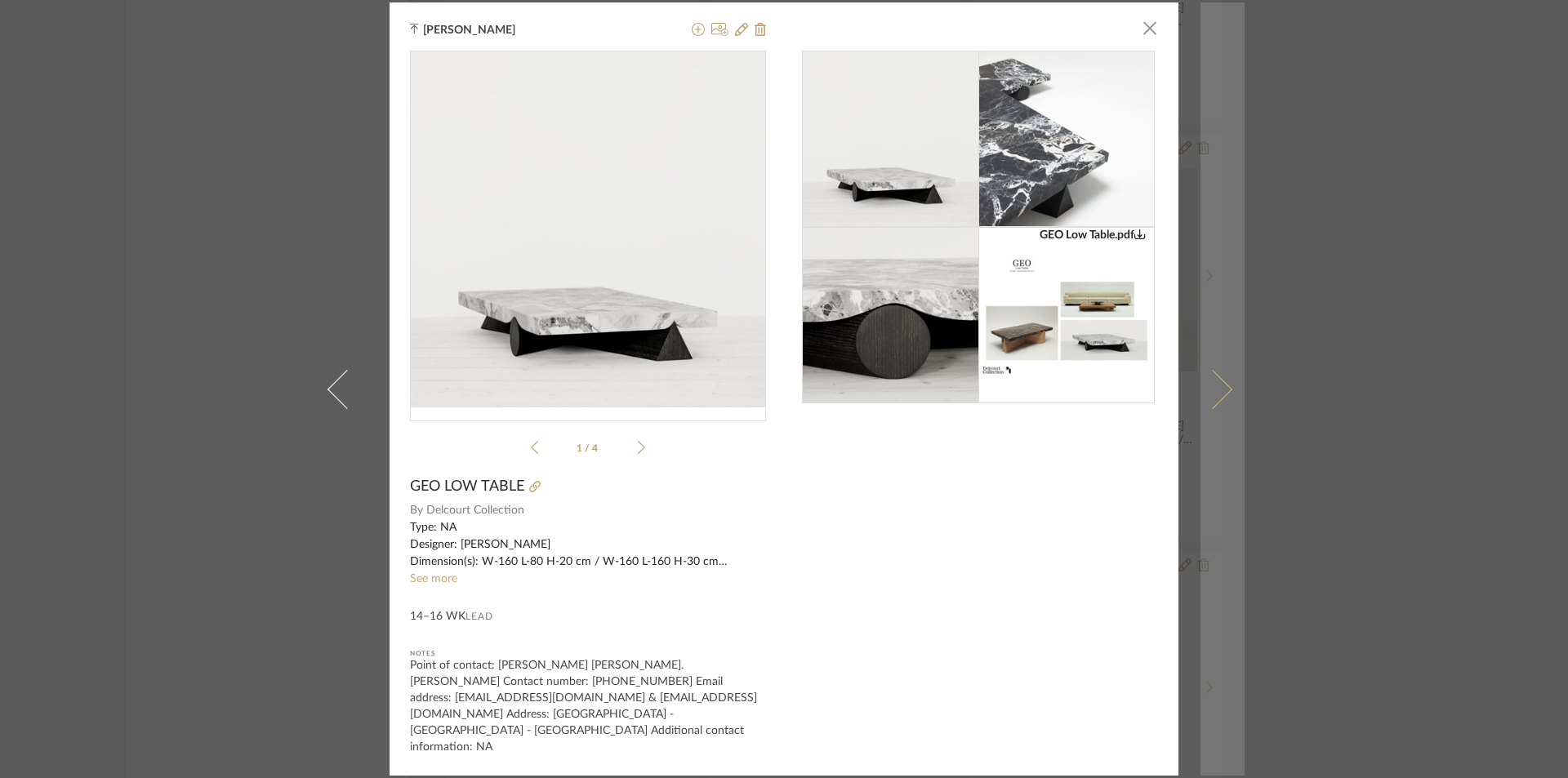
click at [1206, 392] on span at bounding box center [1212, 389] width 39 height 39
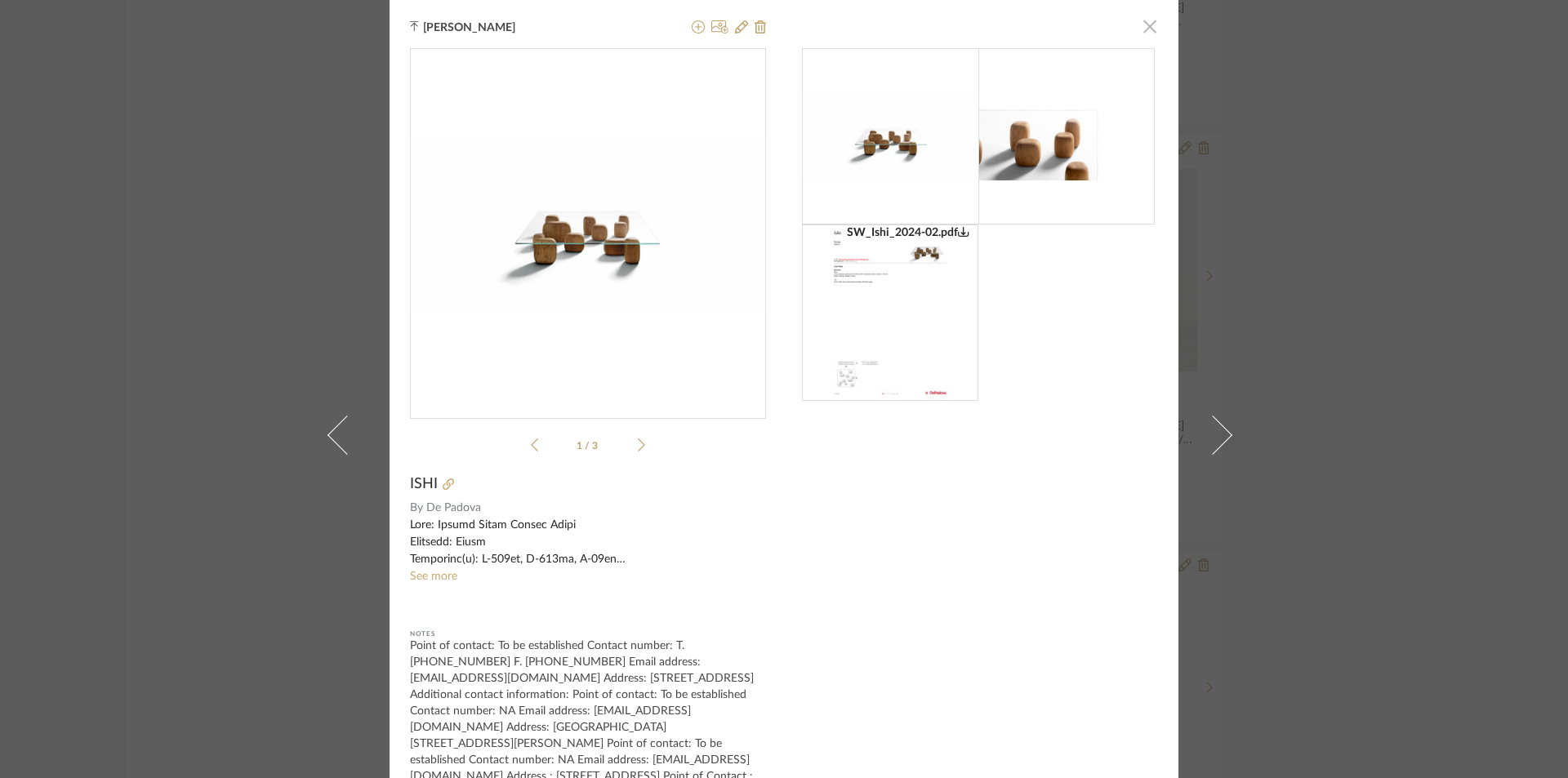
click at [1150, 31] on span "button" at bounding box center [1150, 26] width 33 height 33
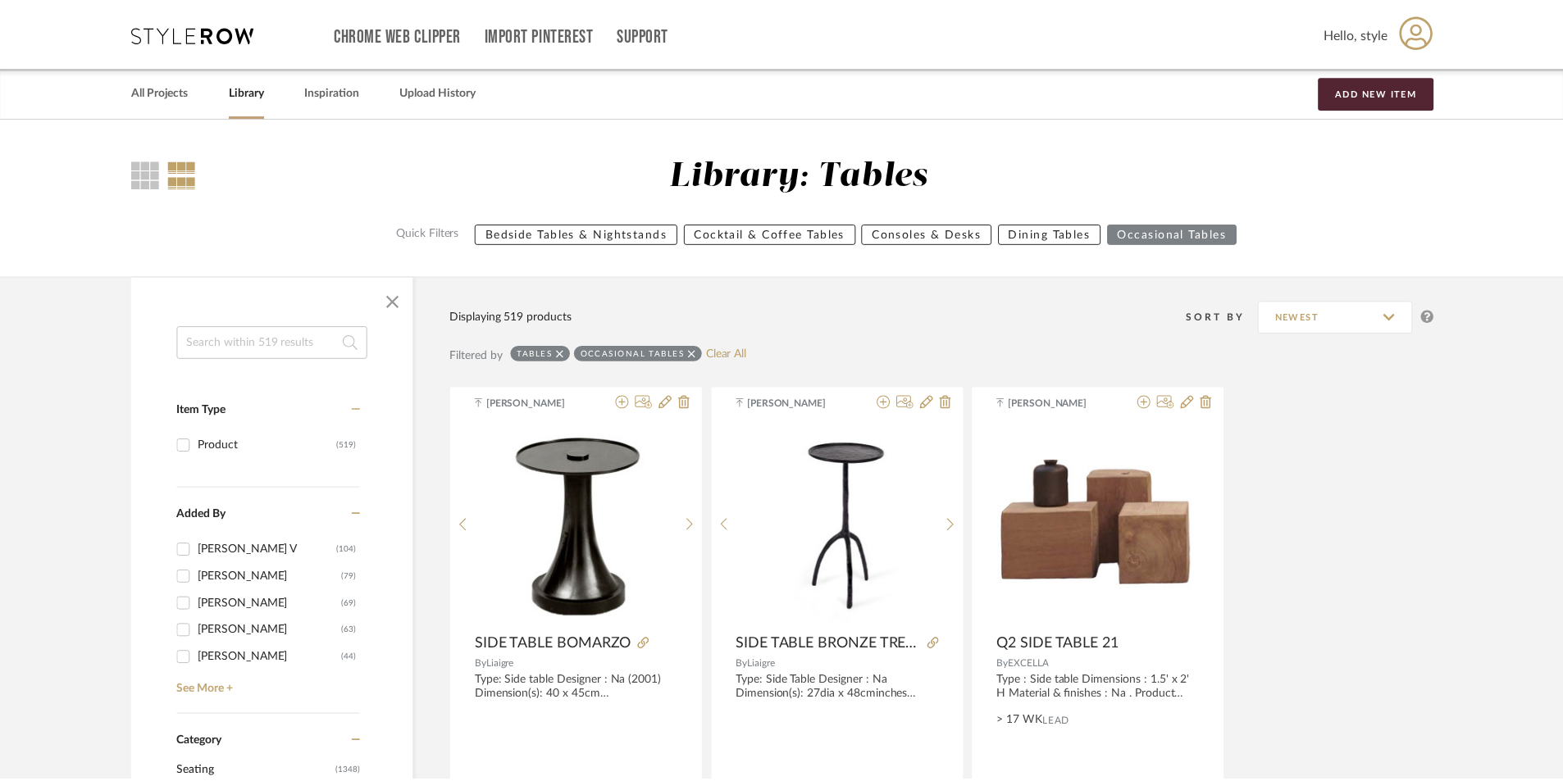
scroll to position [25837, 0]
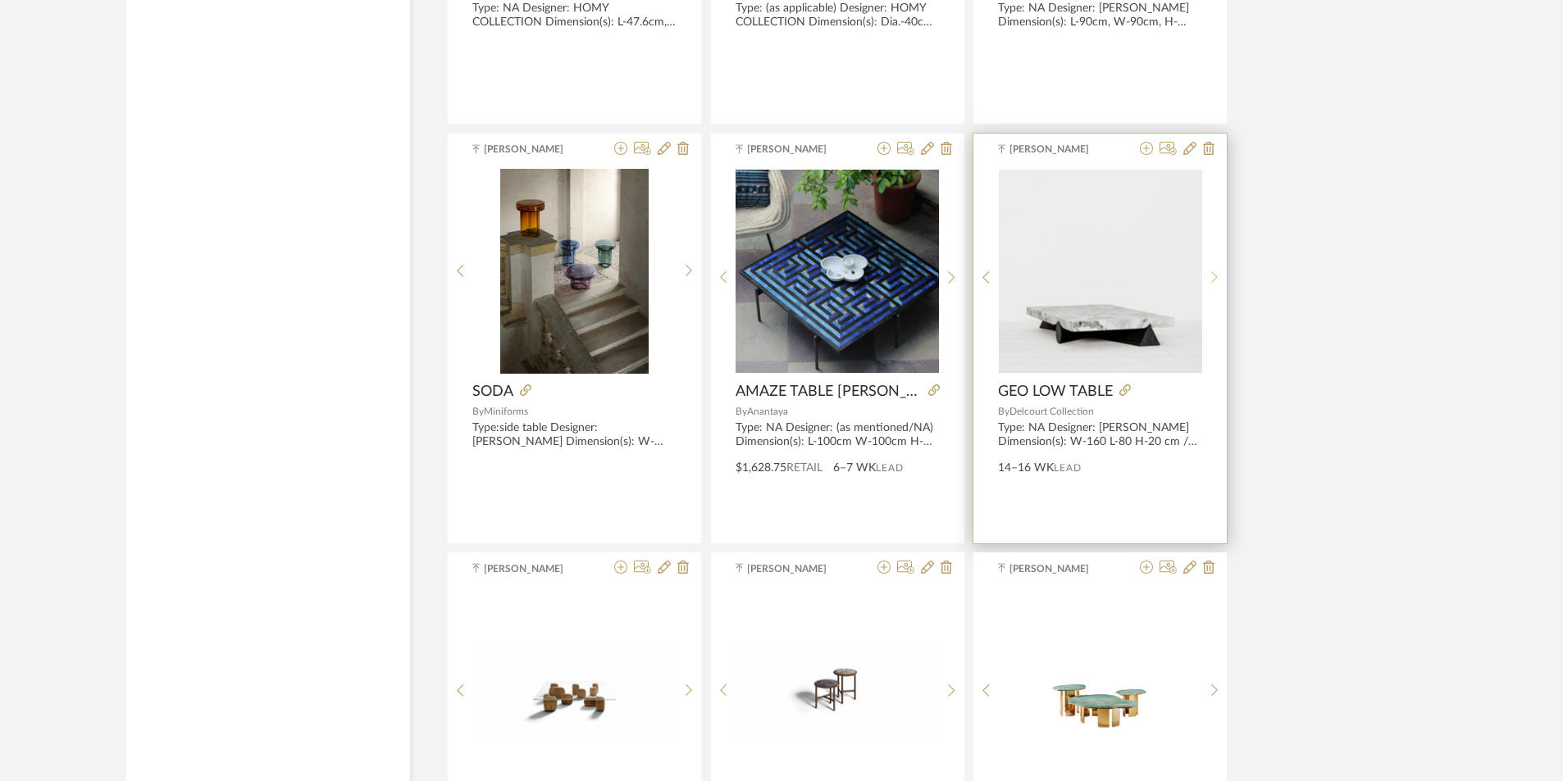
click at [1215, 278] on icon at bounding box center [1214, 278] width 7 height 14
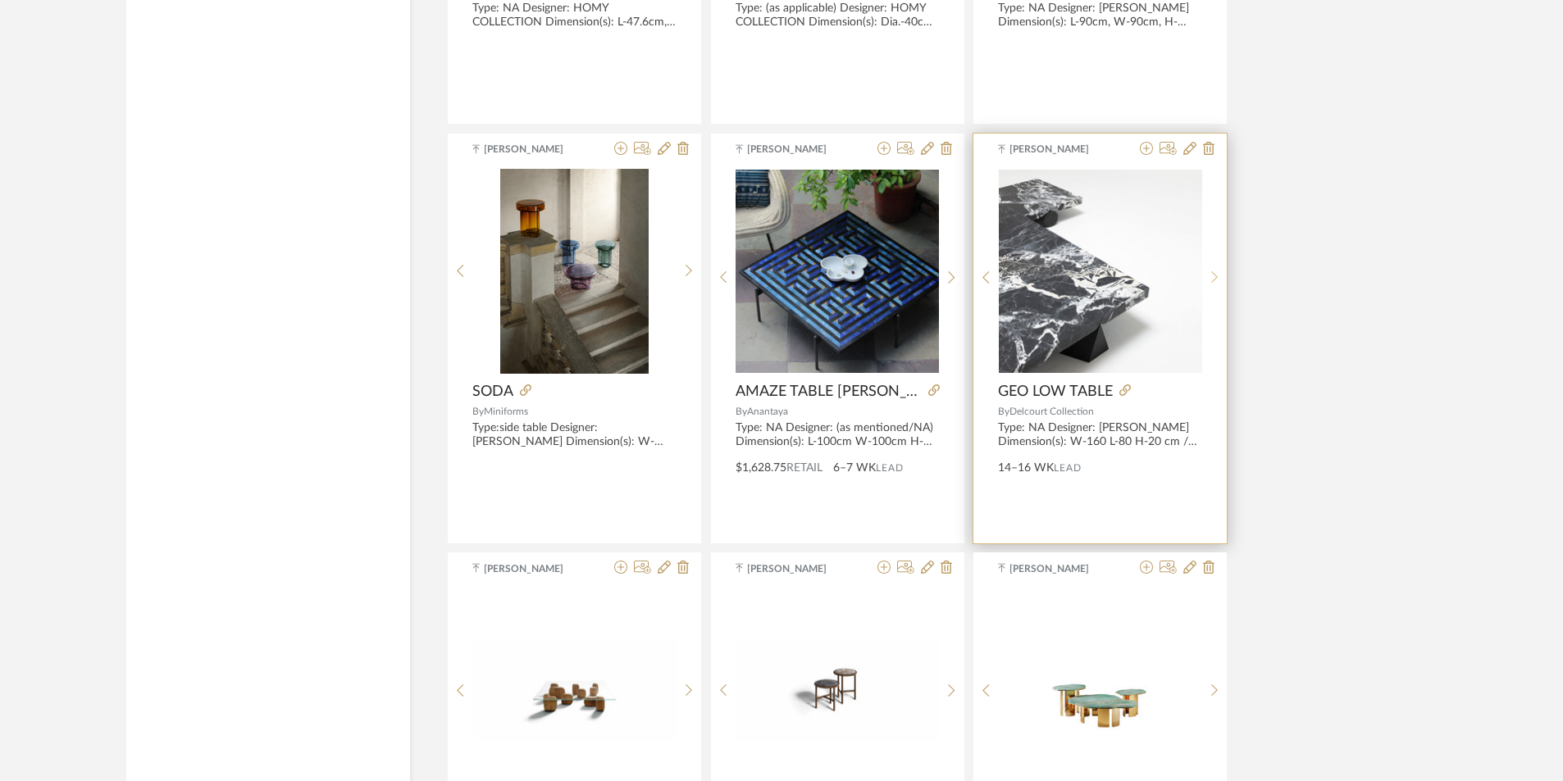
click at [1215, 278] on icon at bounding box center [1214, 278] width 7 height 14
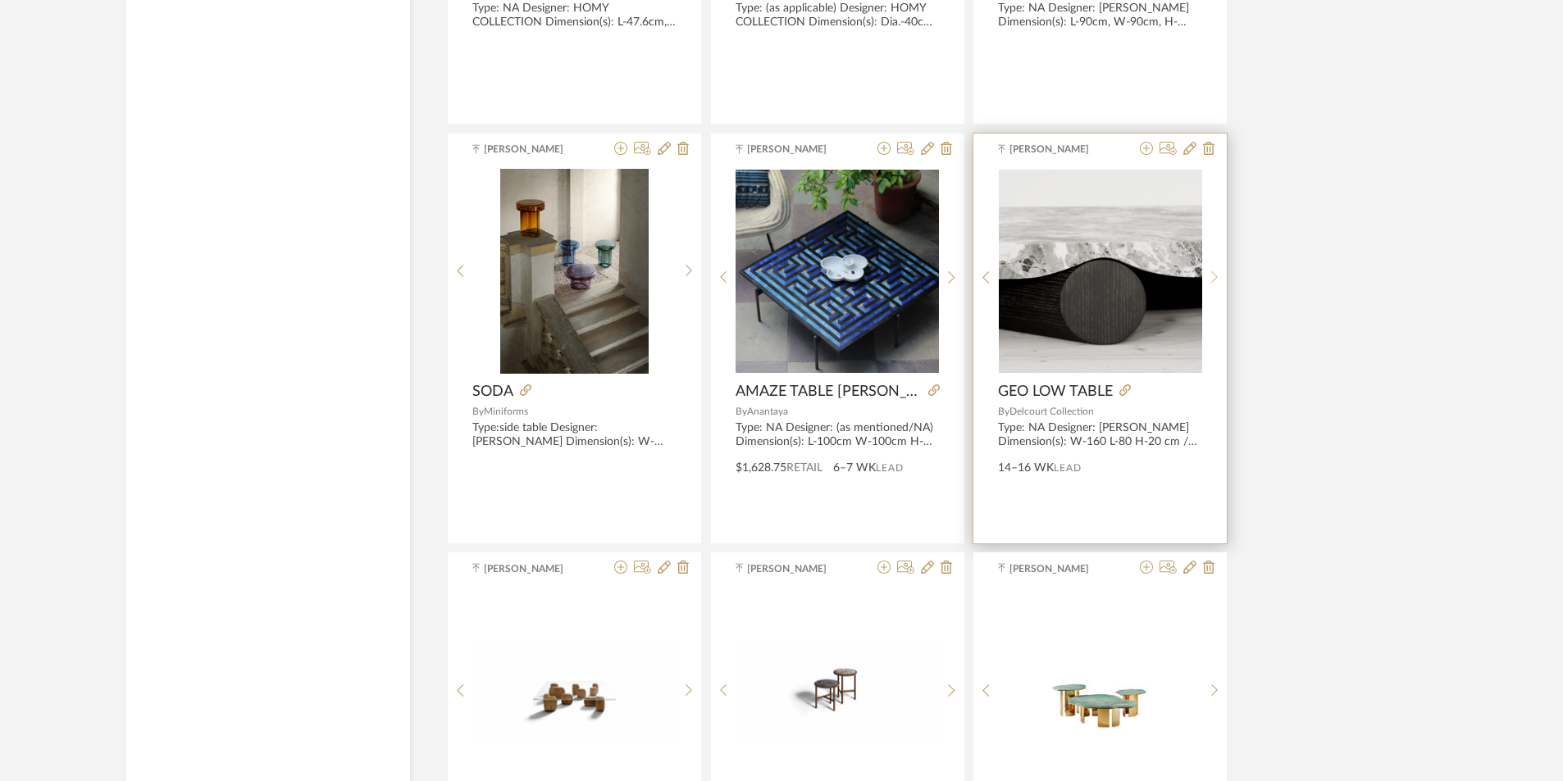
click at [1215, 278] on icon at bounding box center [1214, 278] width 7 height 14
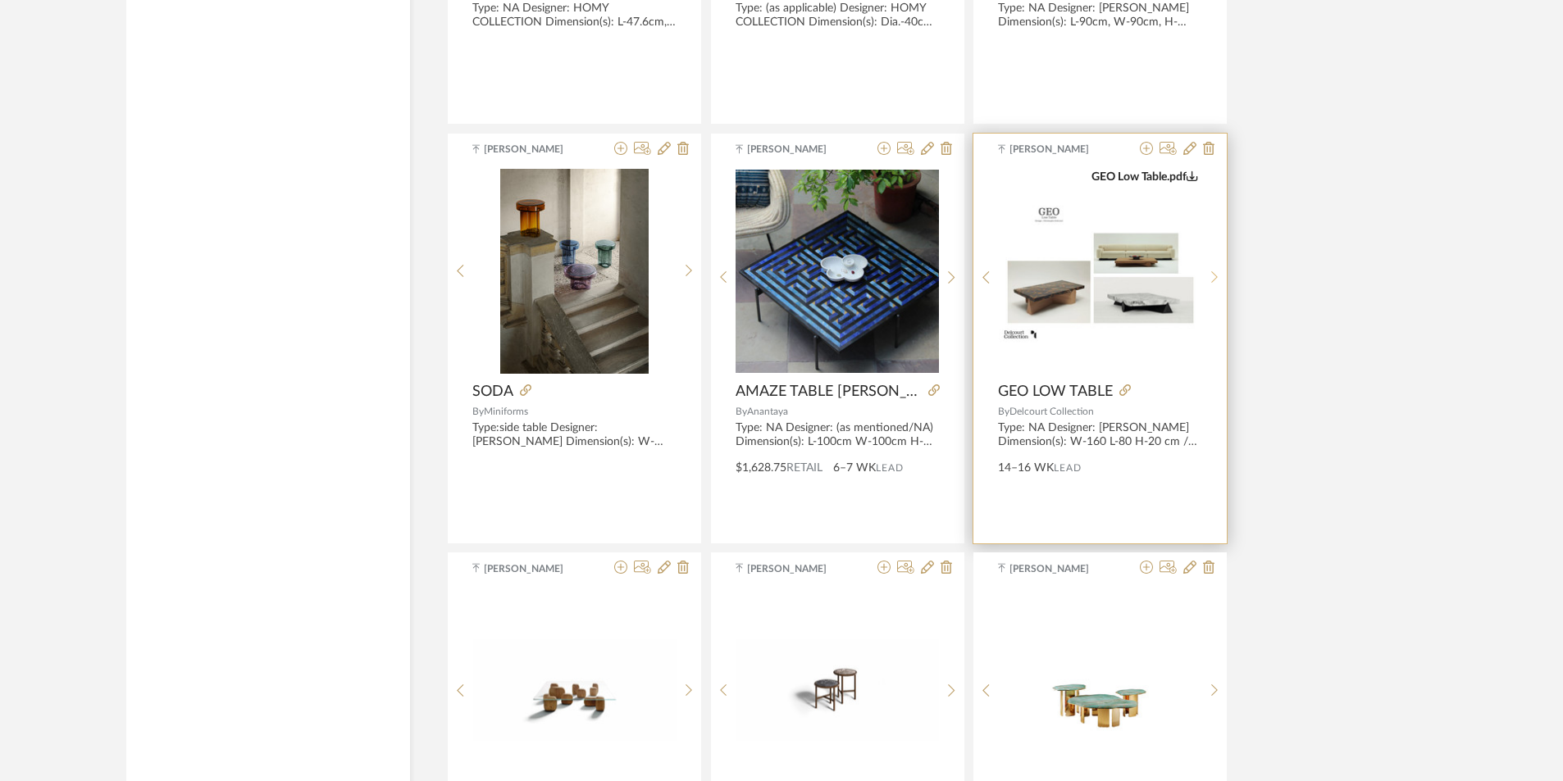
click at [1215, 278] on icon at bounding box center [1214, 278] width 7 height 14
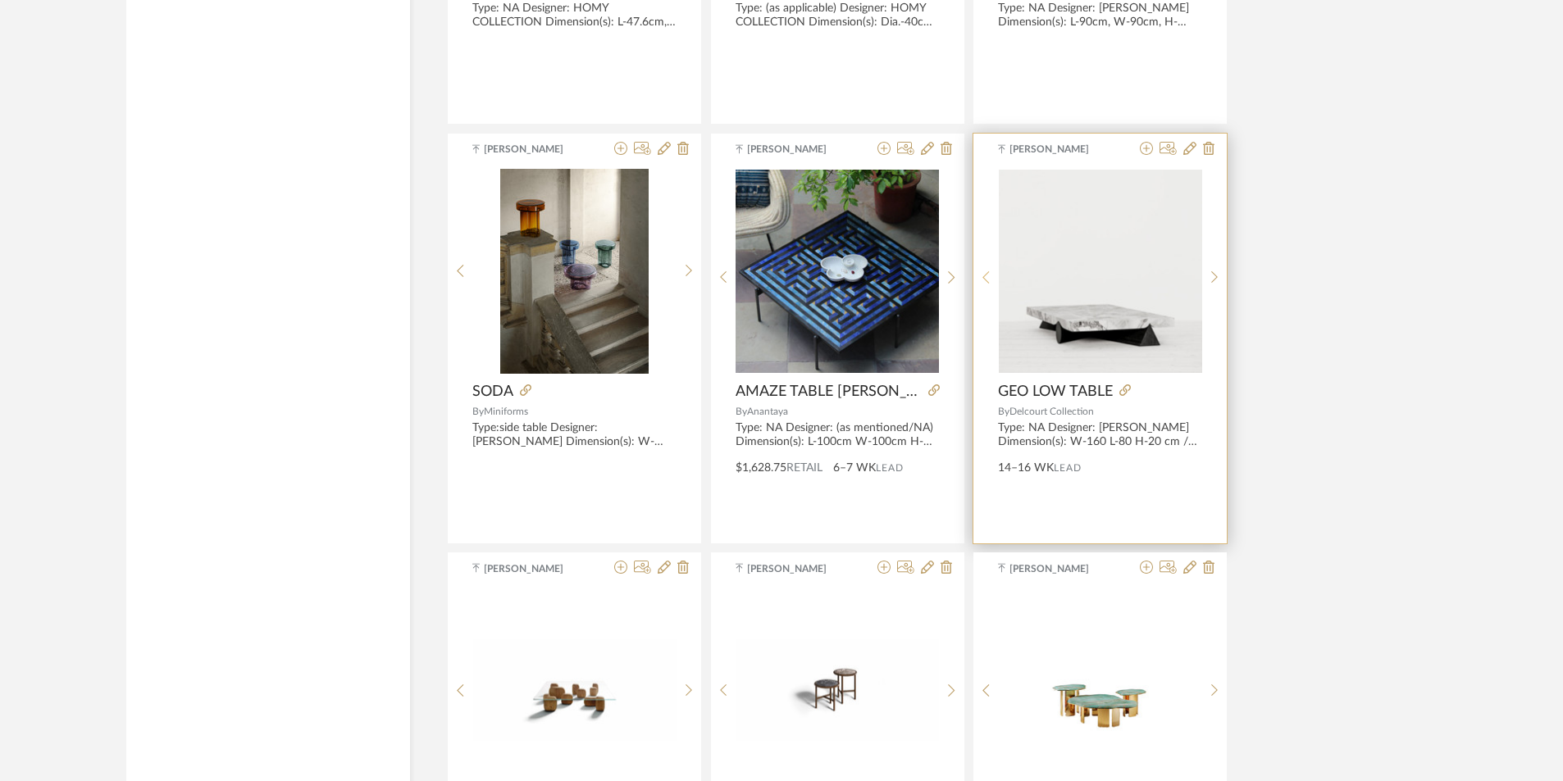
click at [992, 275] on sr-prev-btn at bounding box center [985, 278] width 25 height 14
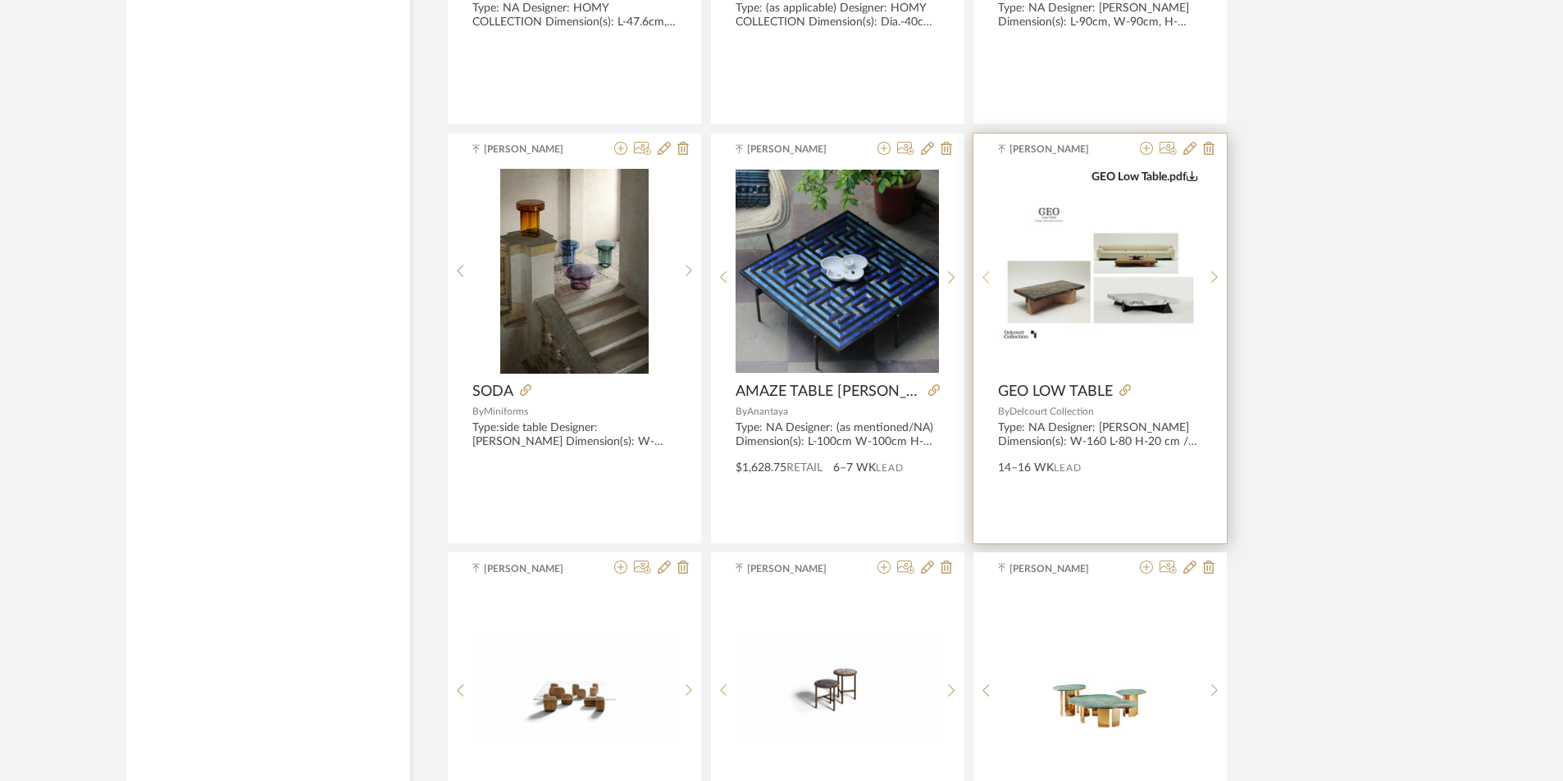
click at [992, 275] on sr-prev-btn at bounding box center [985, 278] width 25 height 14
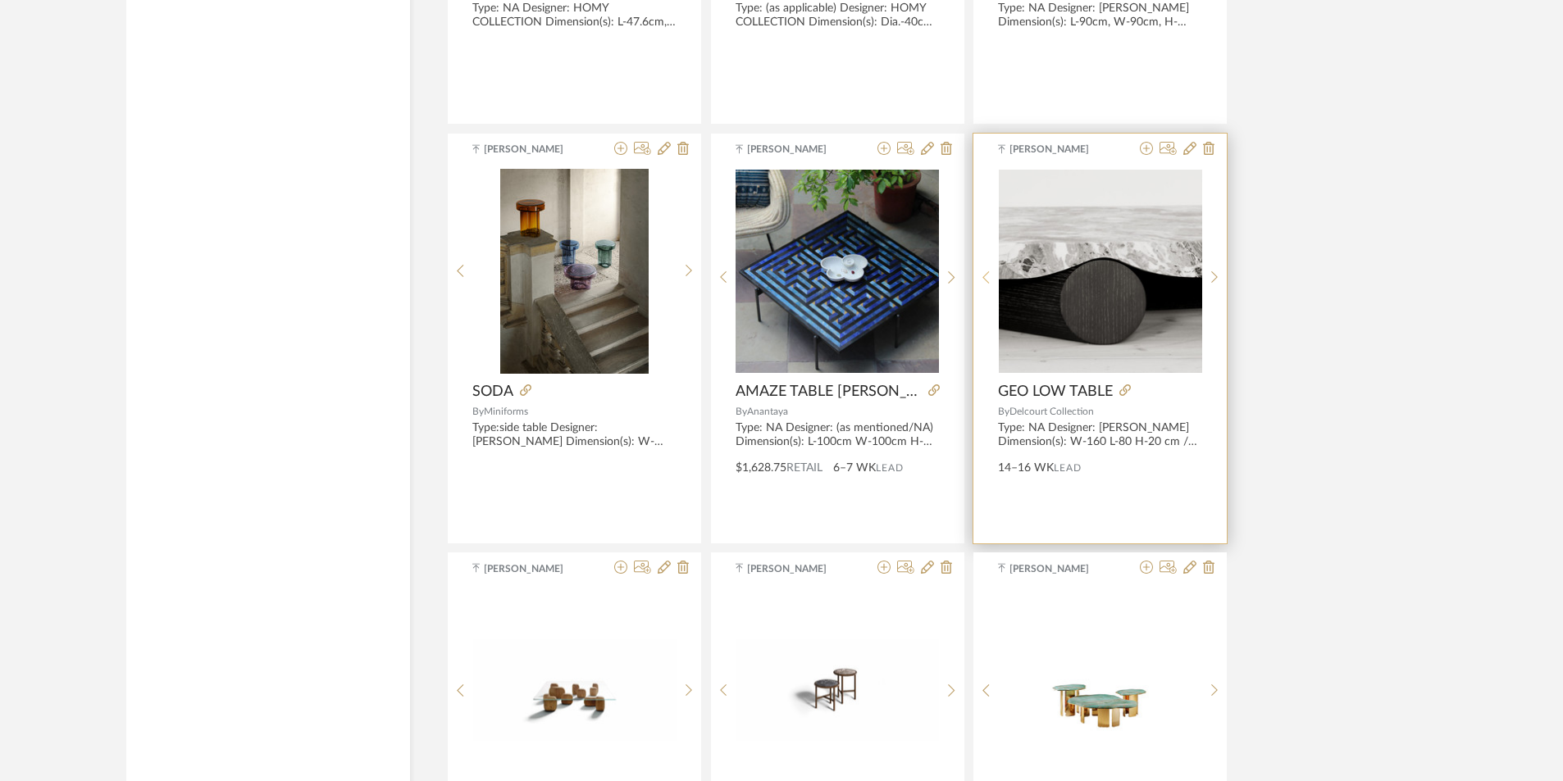
click at [982, 279] on sr-prev-btn at bounding box center [985, 278] width 25 height 14
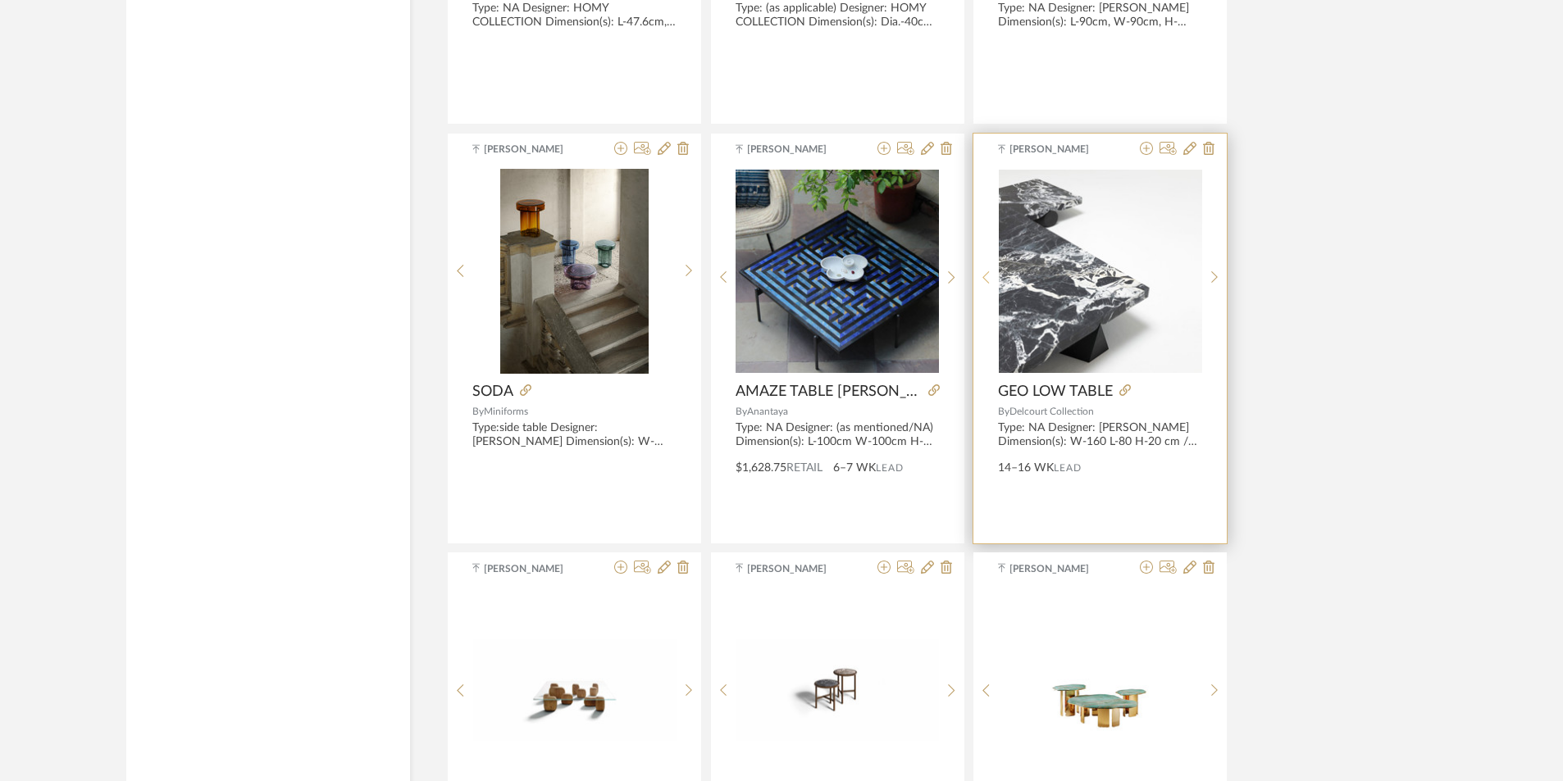
click at [982, 279] on sr-prev-btn at bounding box center [985, 278] width 25 height 14
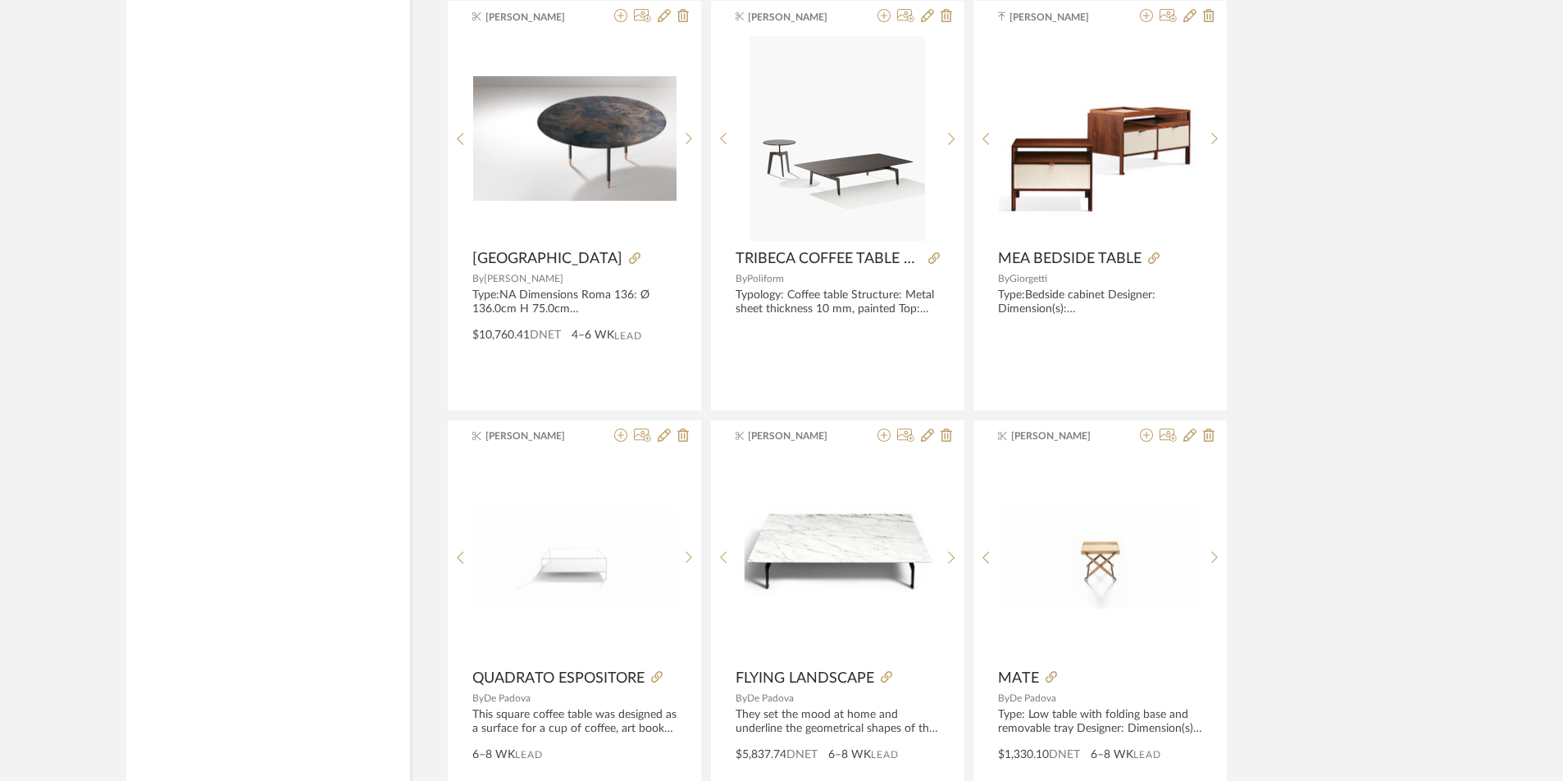
scroll to position [28953, 0]
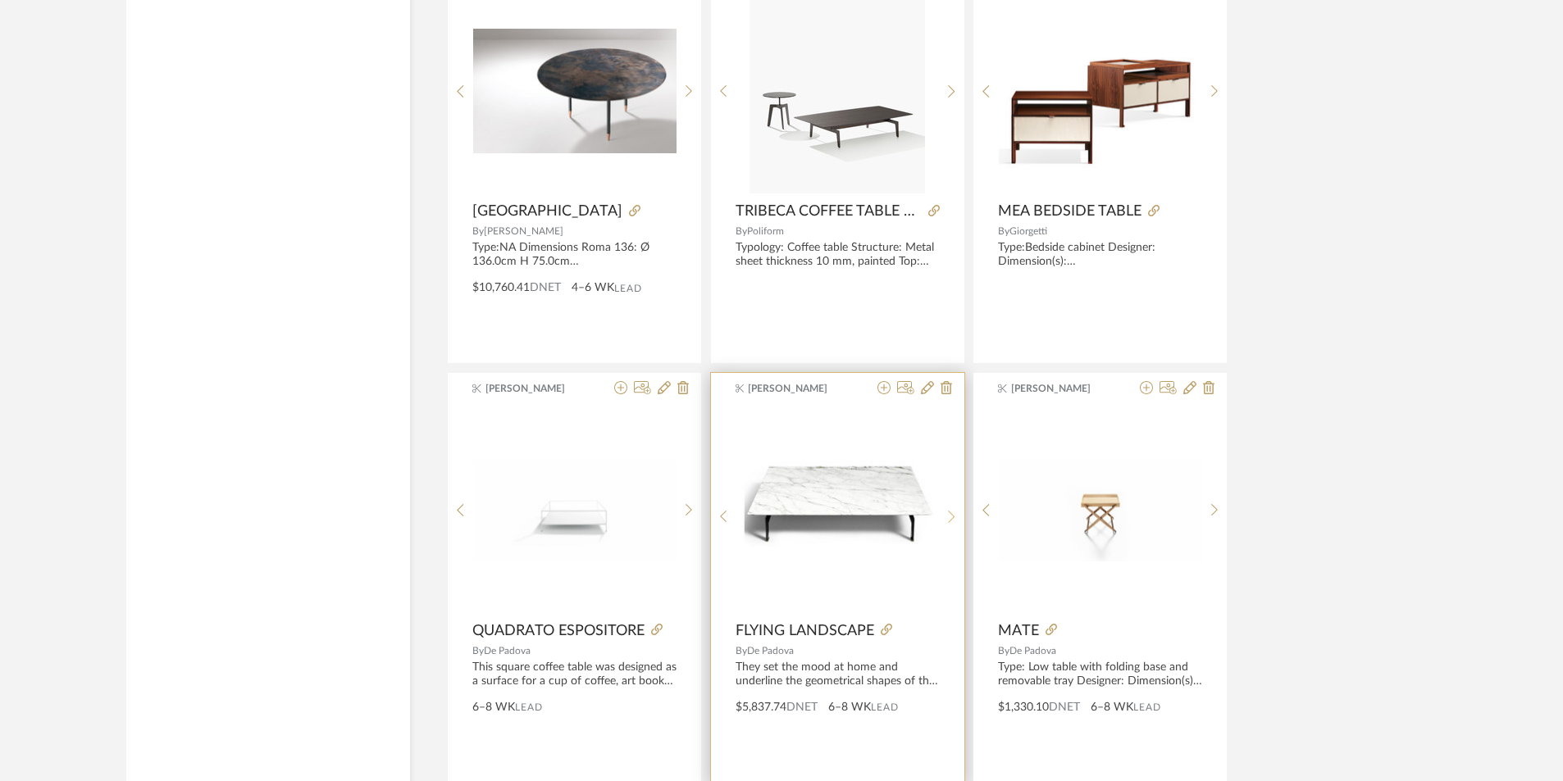
click at [946, 517] on sr-next-btn at bounding box center [951, 517] width 25 height 14
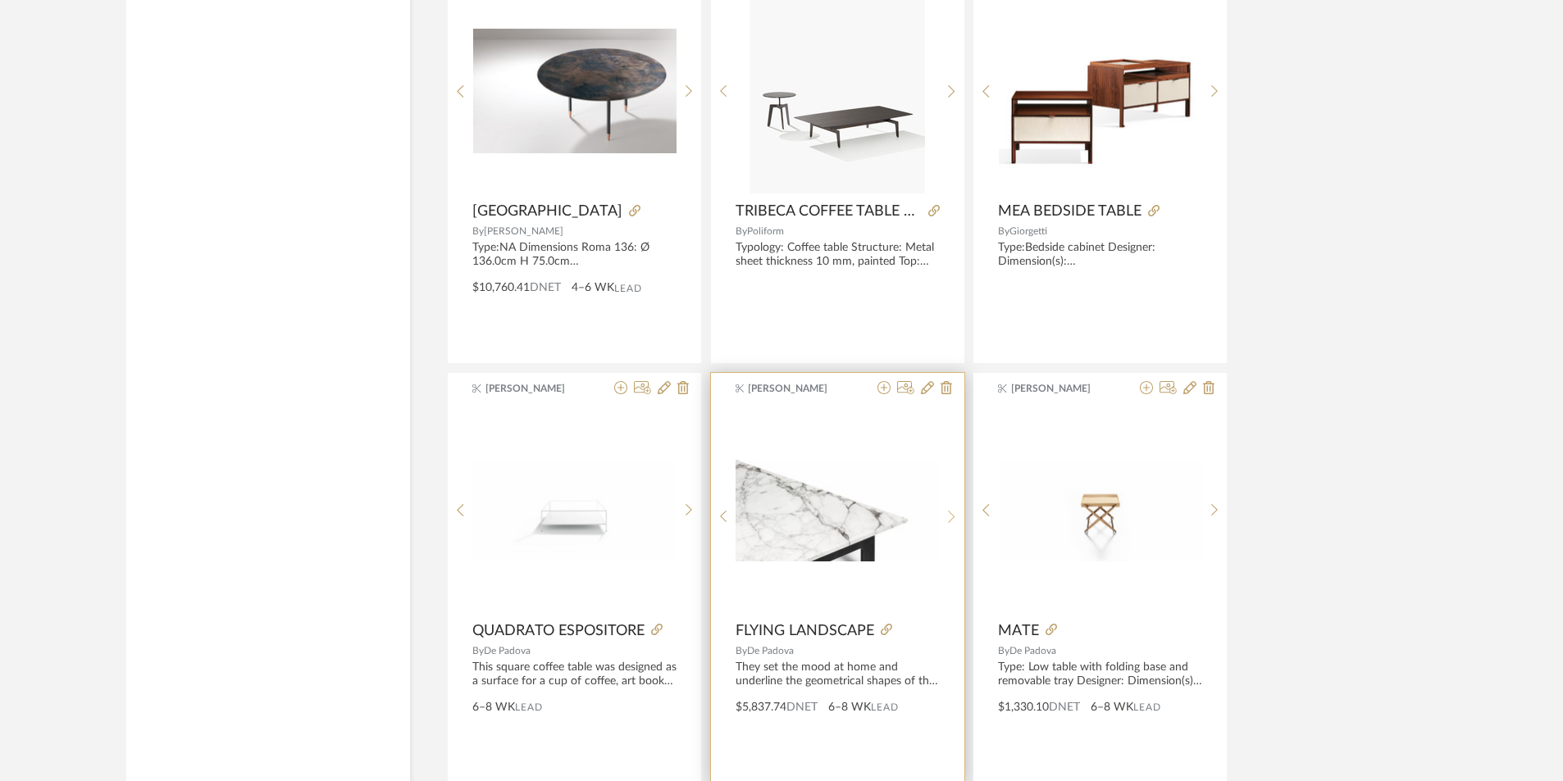
click at [946, 517] on sr-next-btn at bounding box center [951, 517] width 25 height 14
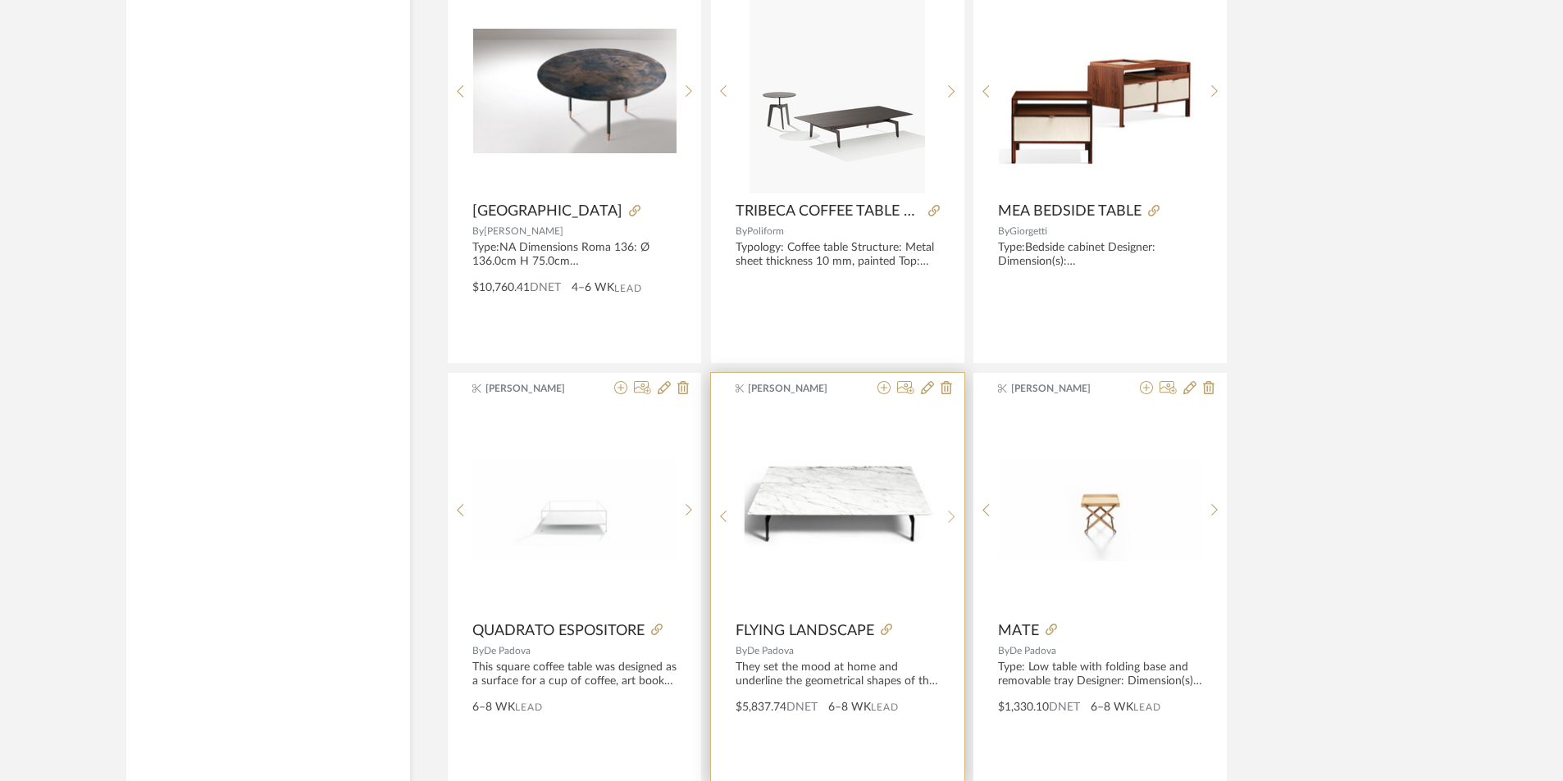
click at [946, 517] on sr-next-btn at bounding box center [951, 517] width 25 height 14
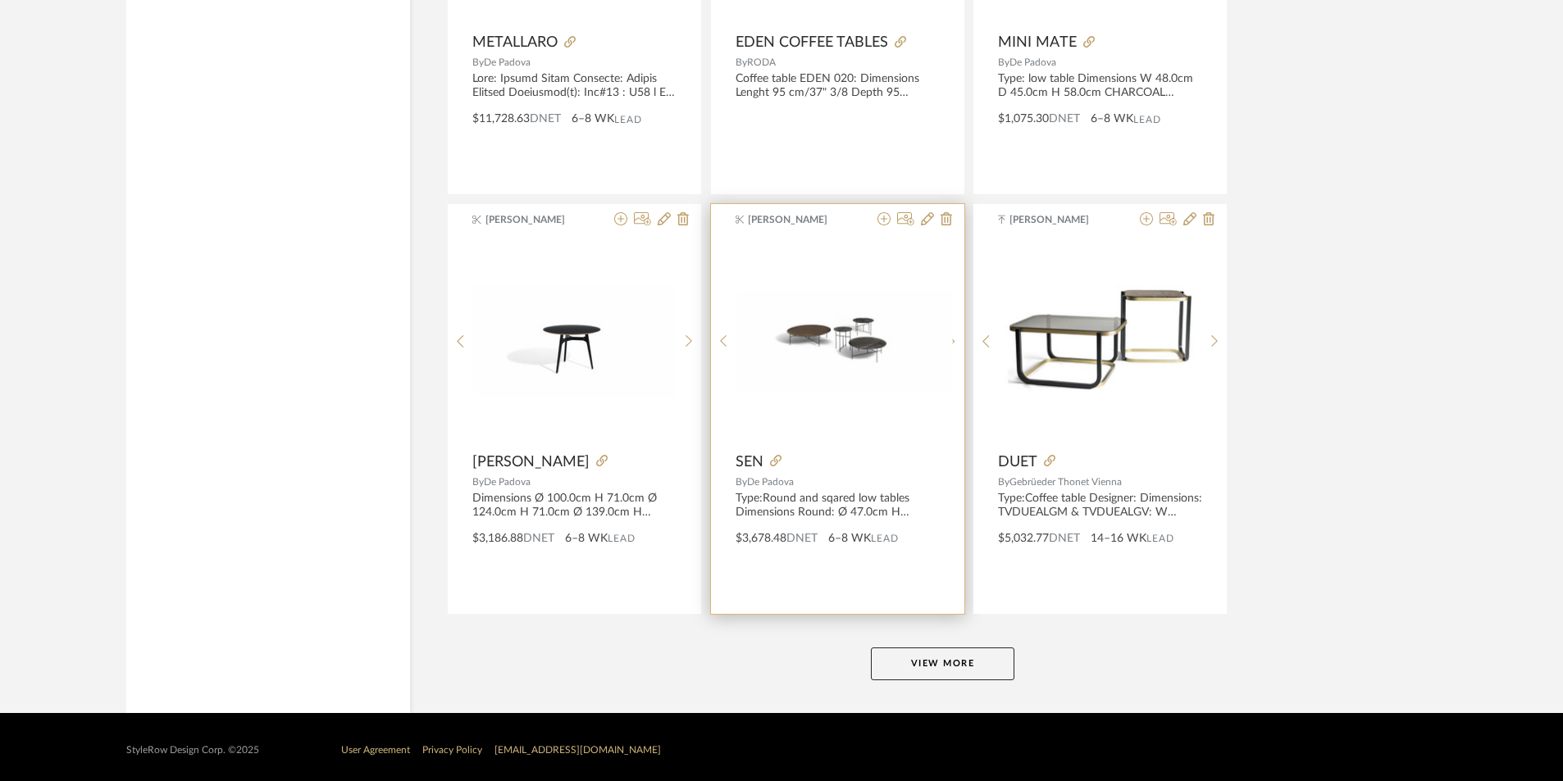
scroll to position [29968, 0]
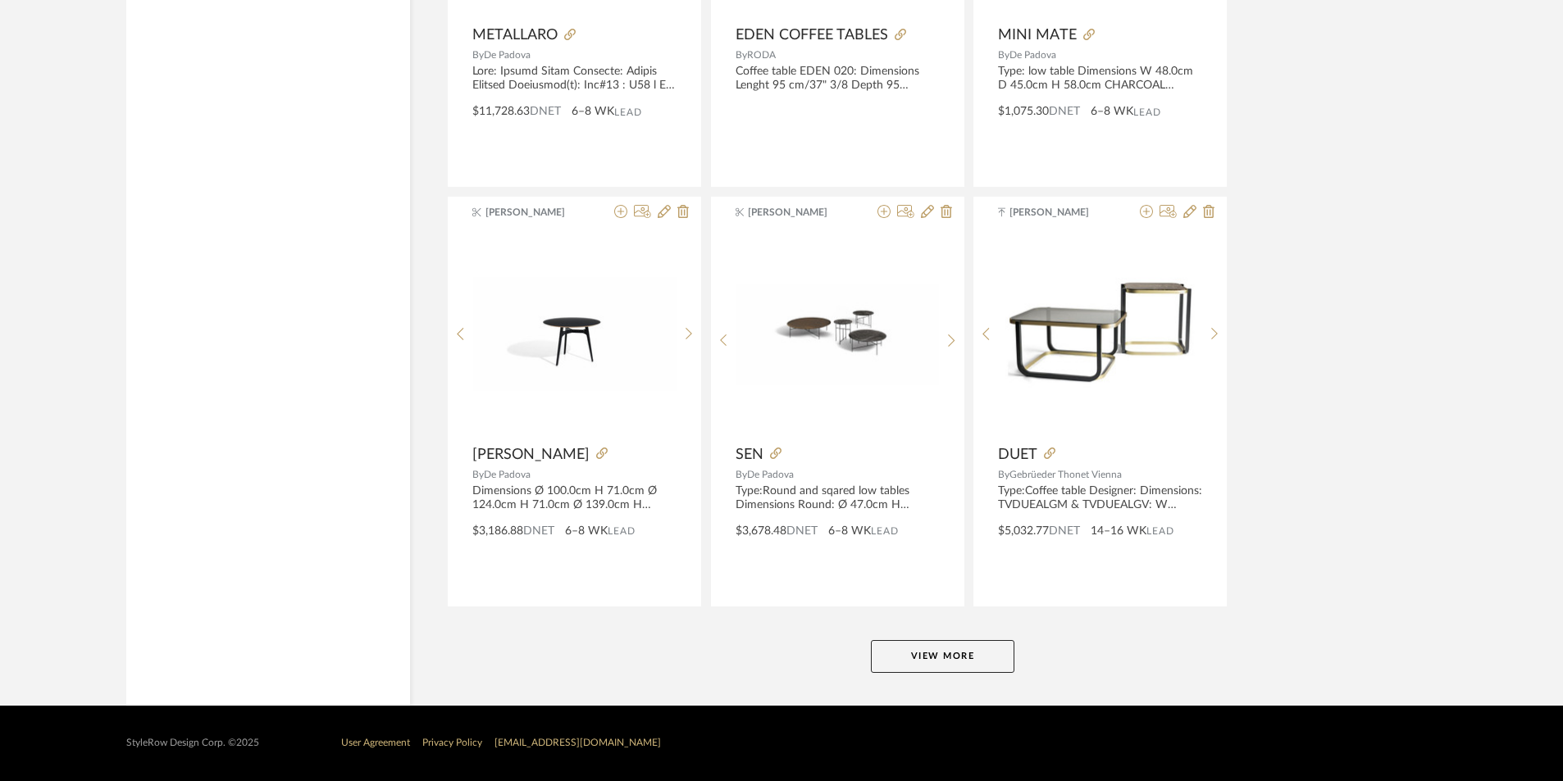
click at [945, 642] on button "View More" at bounding box center [942, 656] width 143 height 33
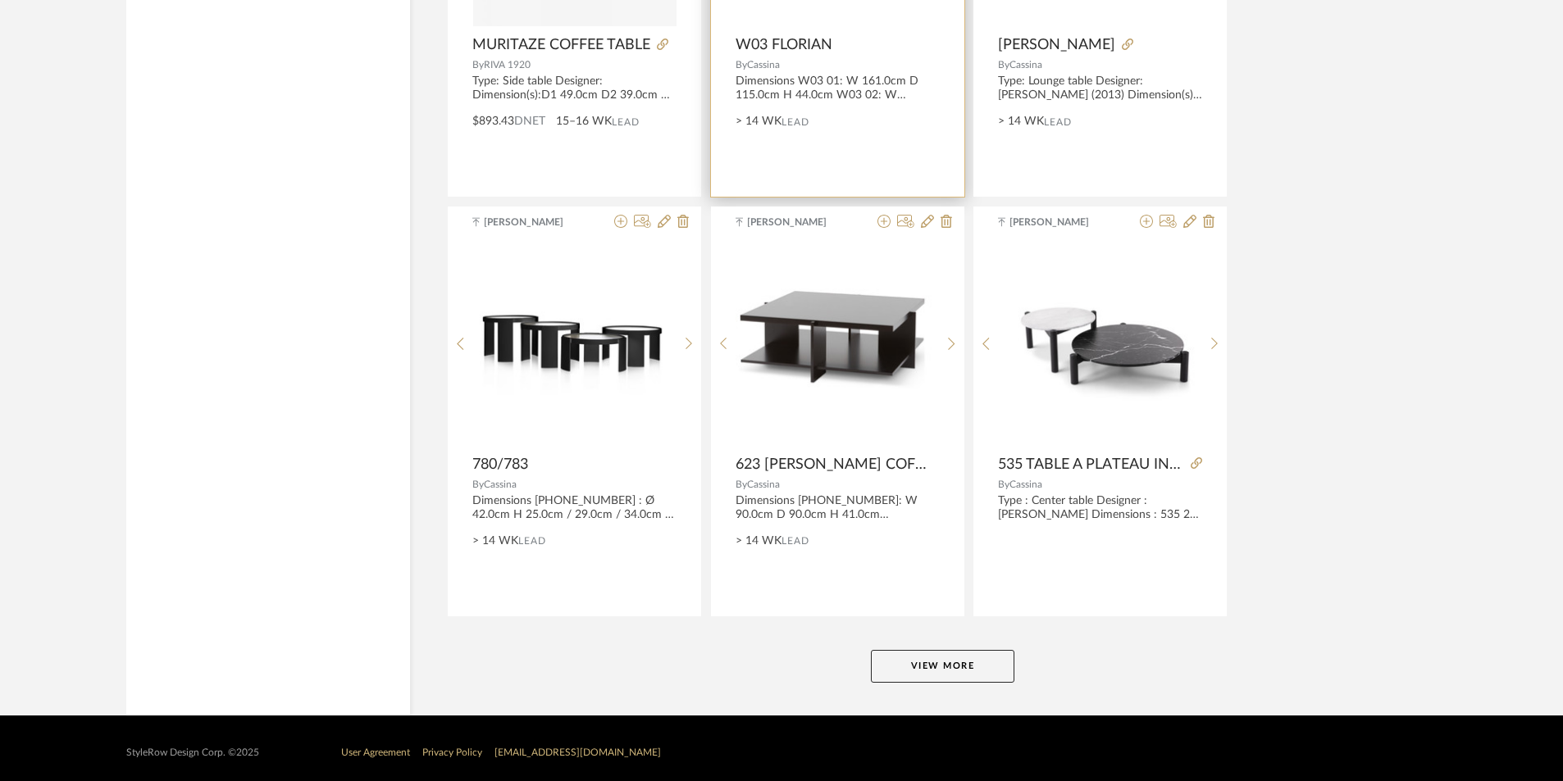
scroll to position [35001, 0]
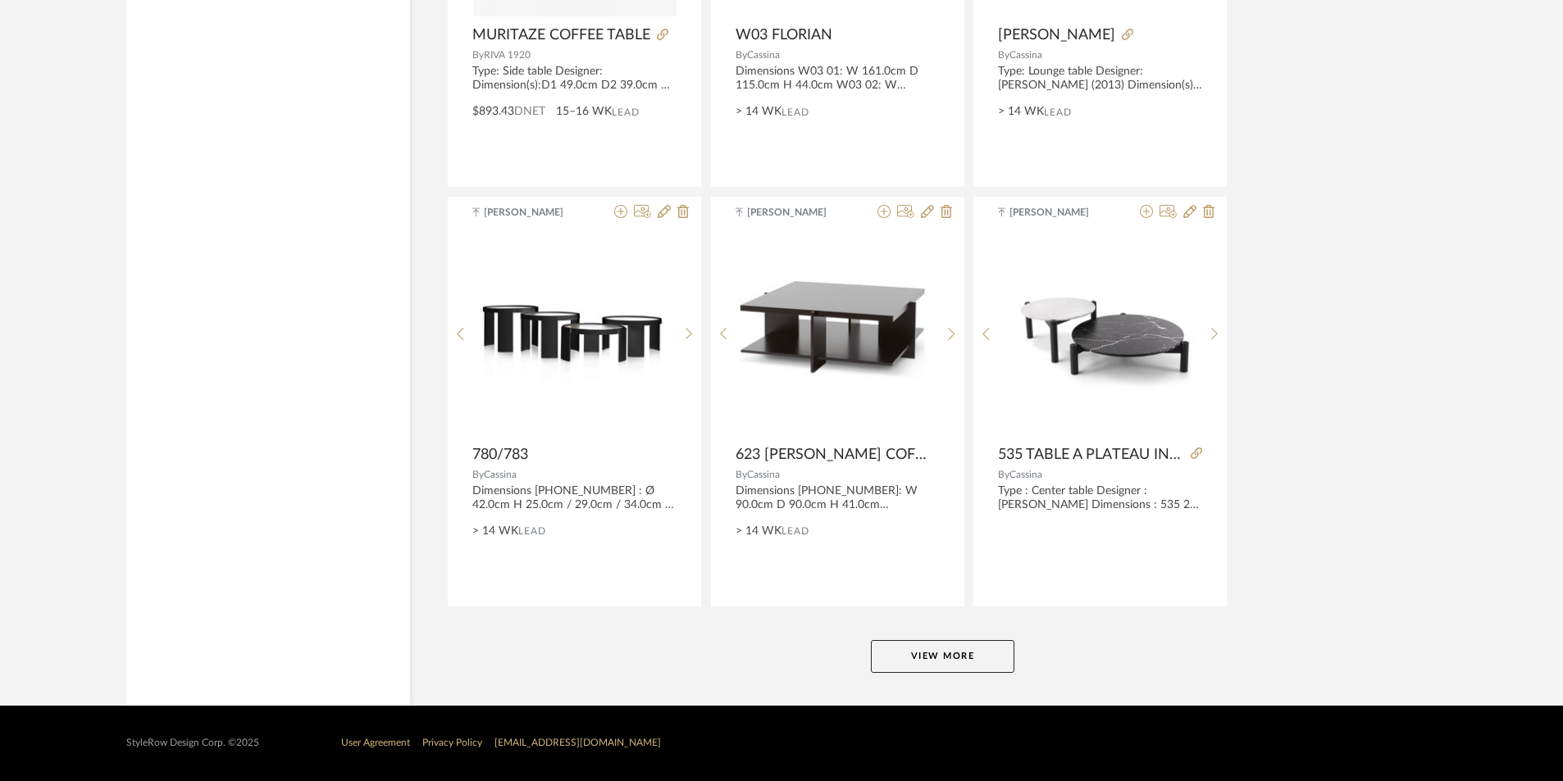
click at [923, 663] on button "View More" at bounding box center [942, 656] width 143 height 33
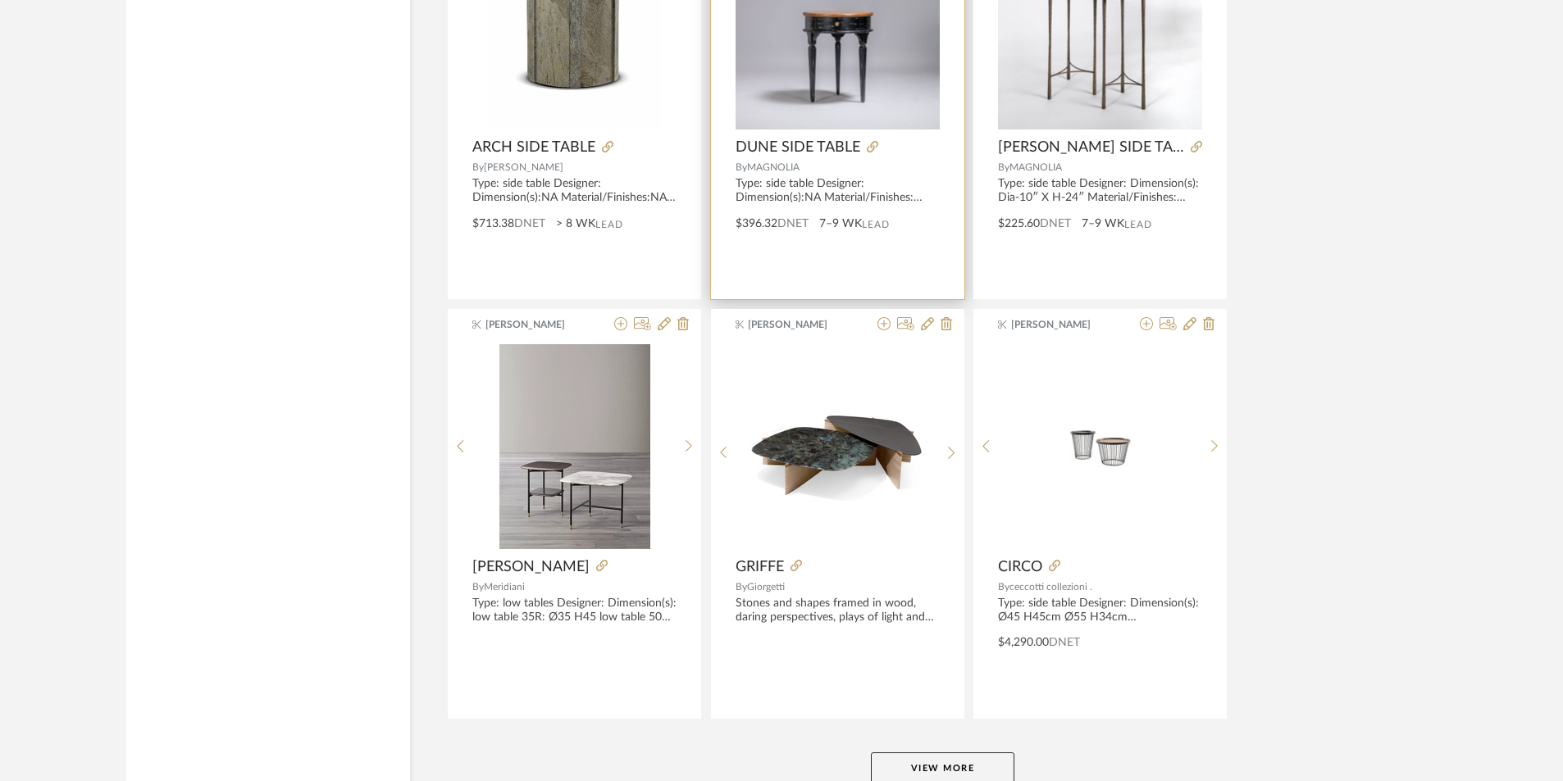
scroll to position [40034, 0]
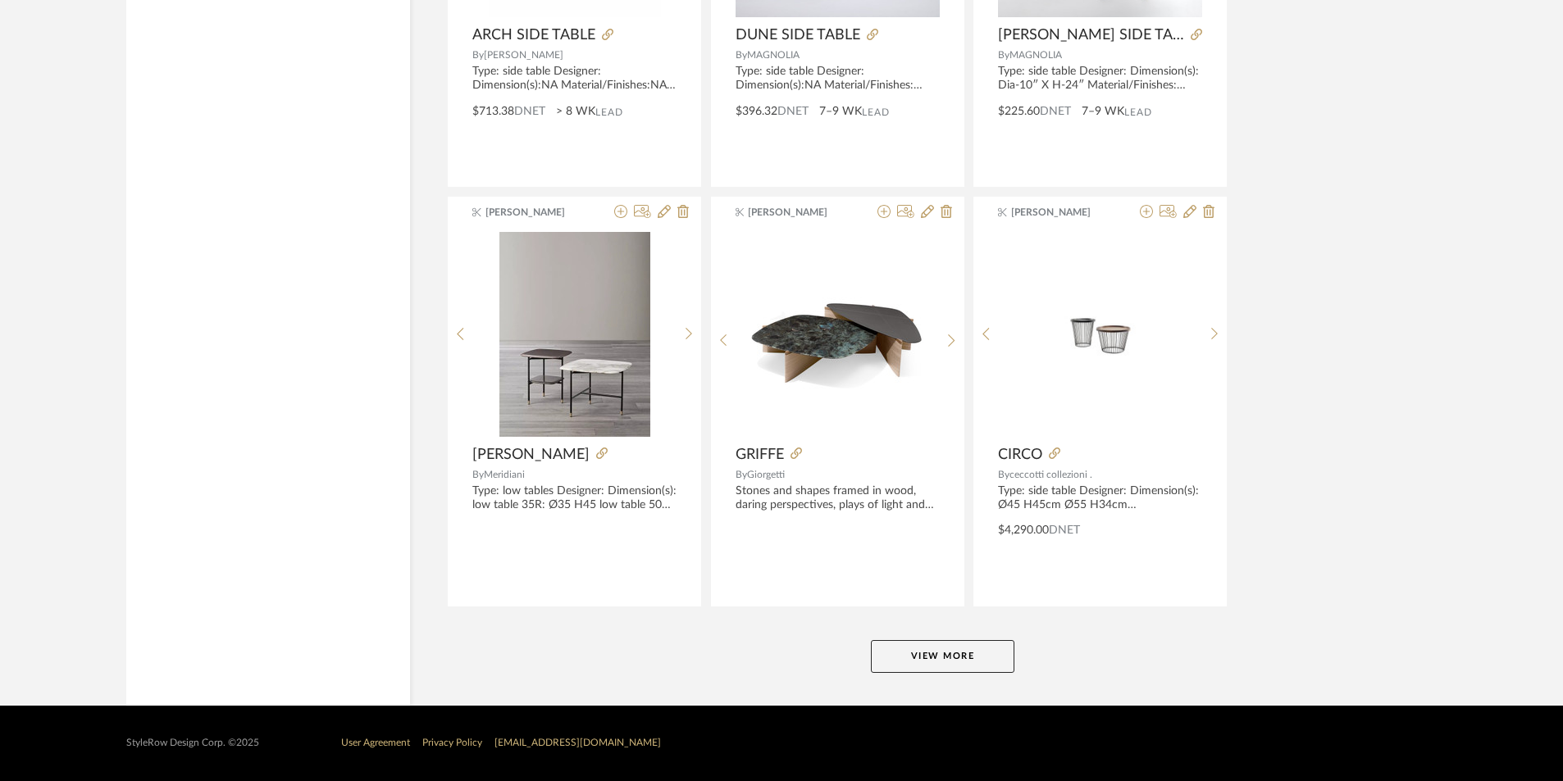
click at [891, 643] on button "View More" at bounding box center [942, 656] width 143 height 33
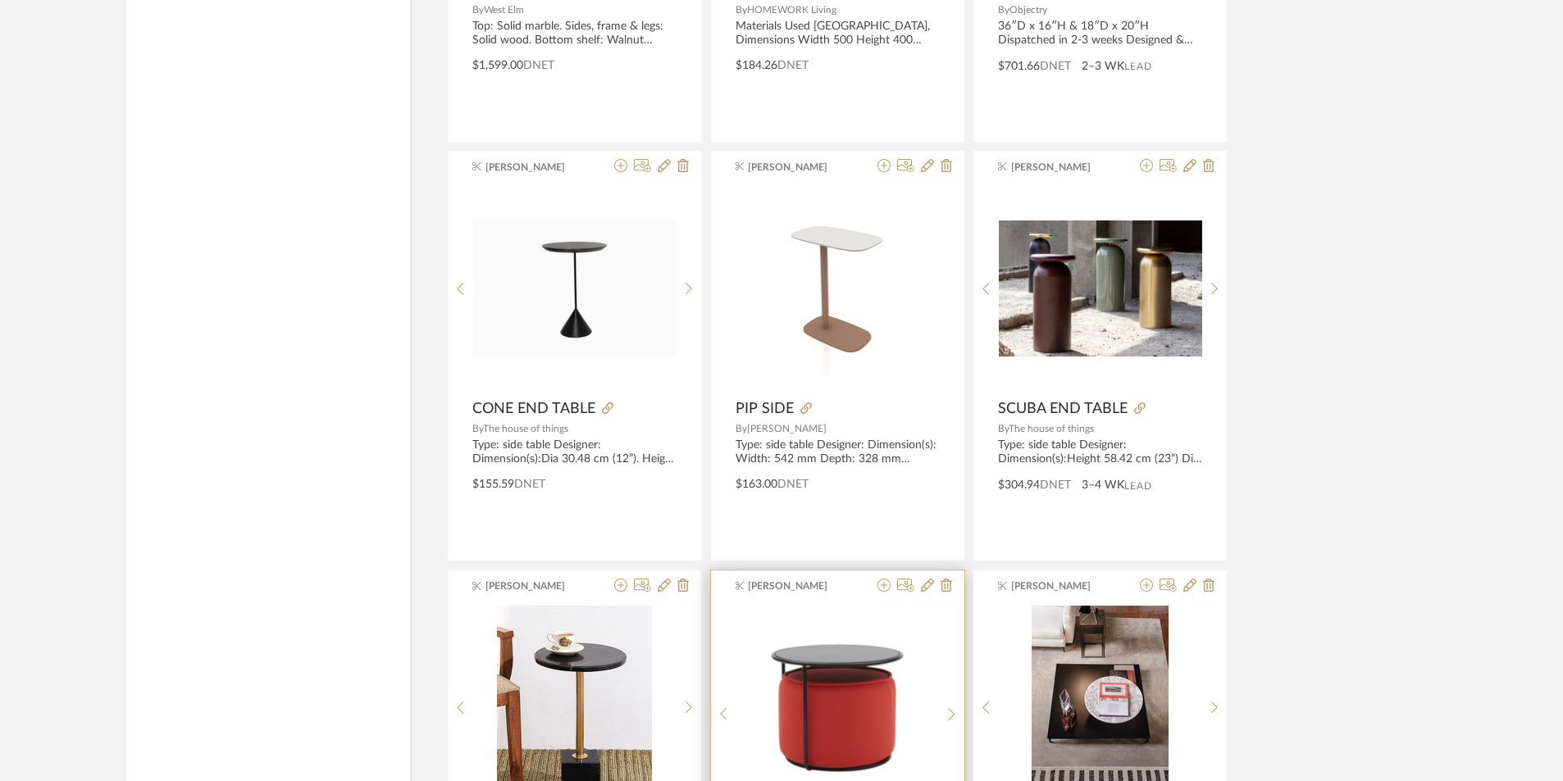
scroll to position [42986, 0]
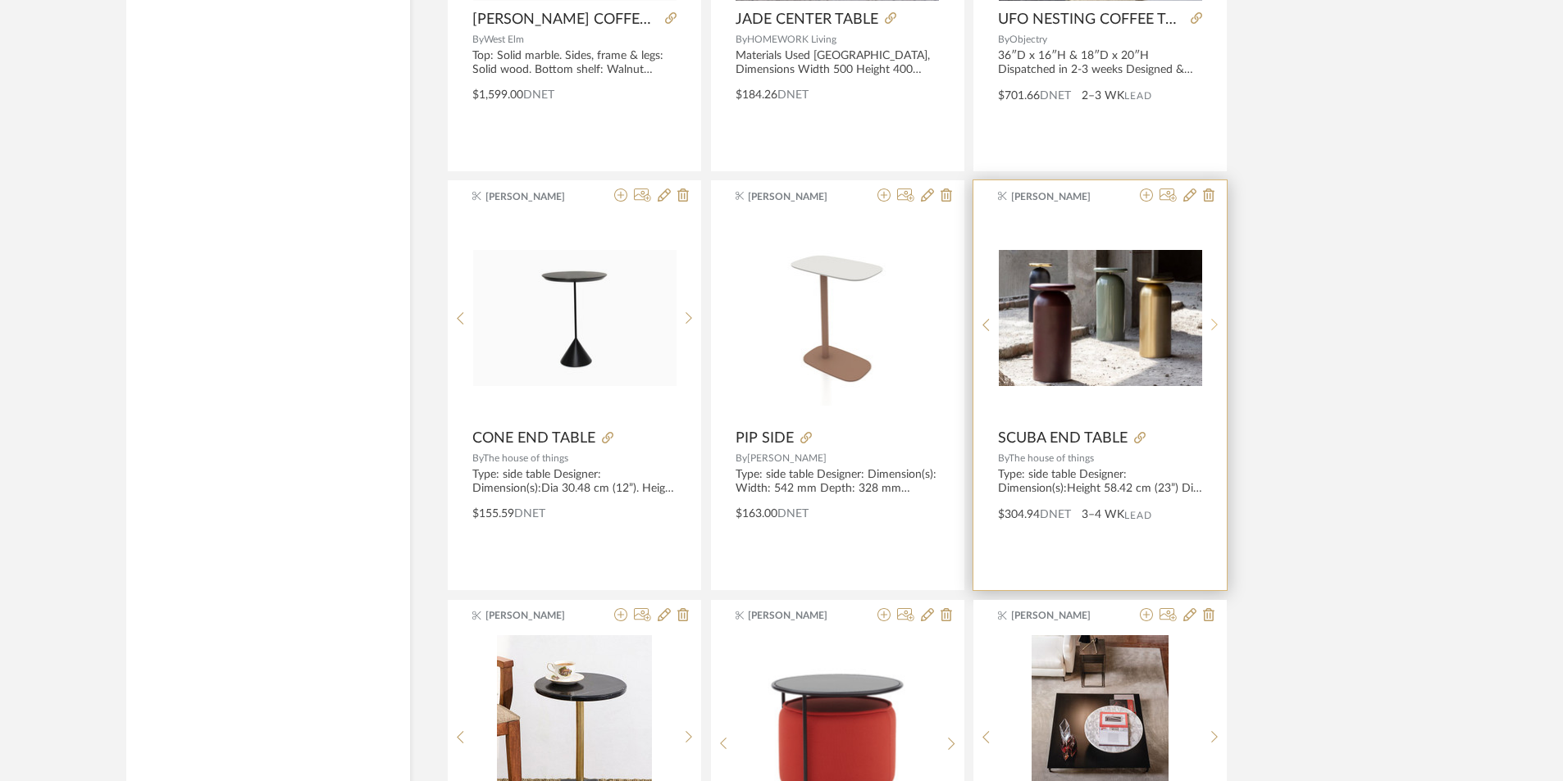
click at [1219, 318] on sr-next-btn at bounding box center [1214, 325] width 25 height 14
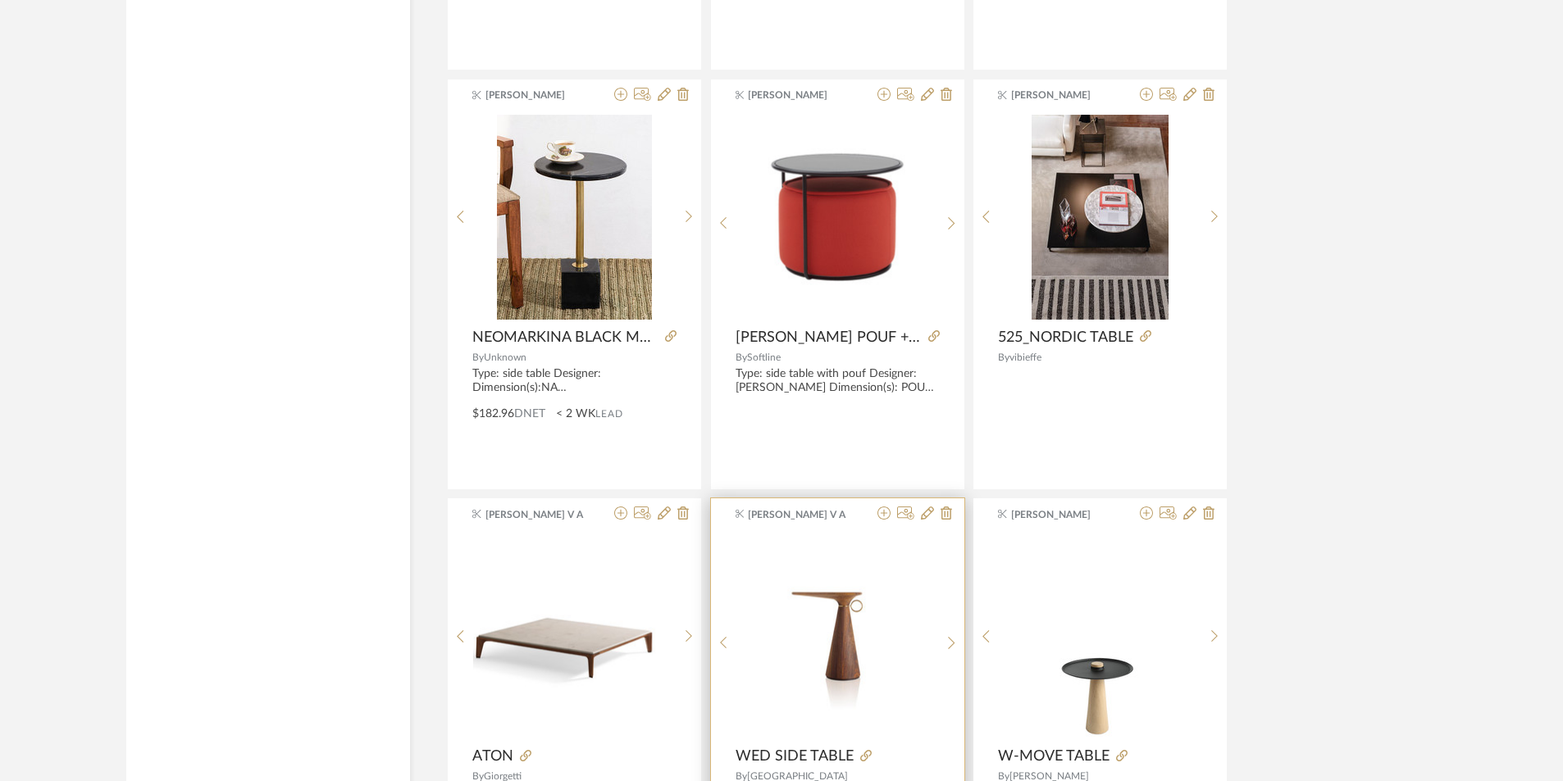
scroll to position [43478, 0]
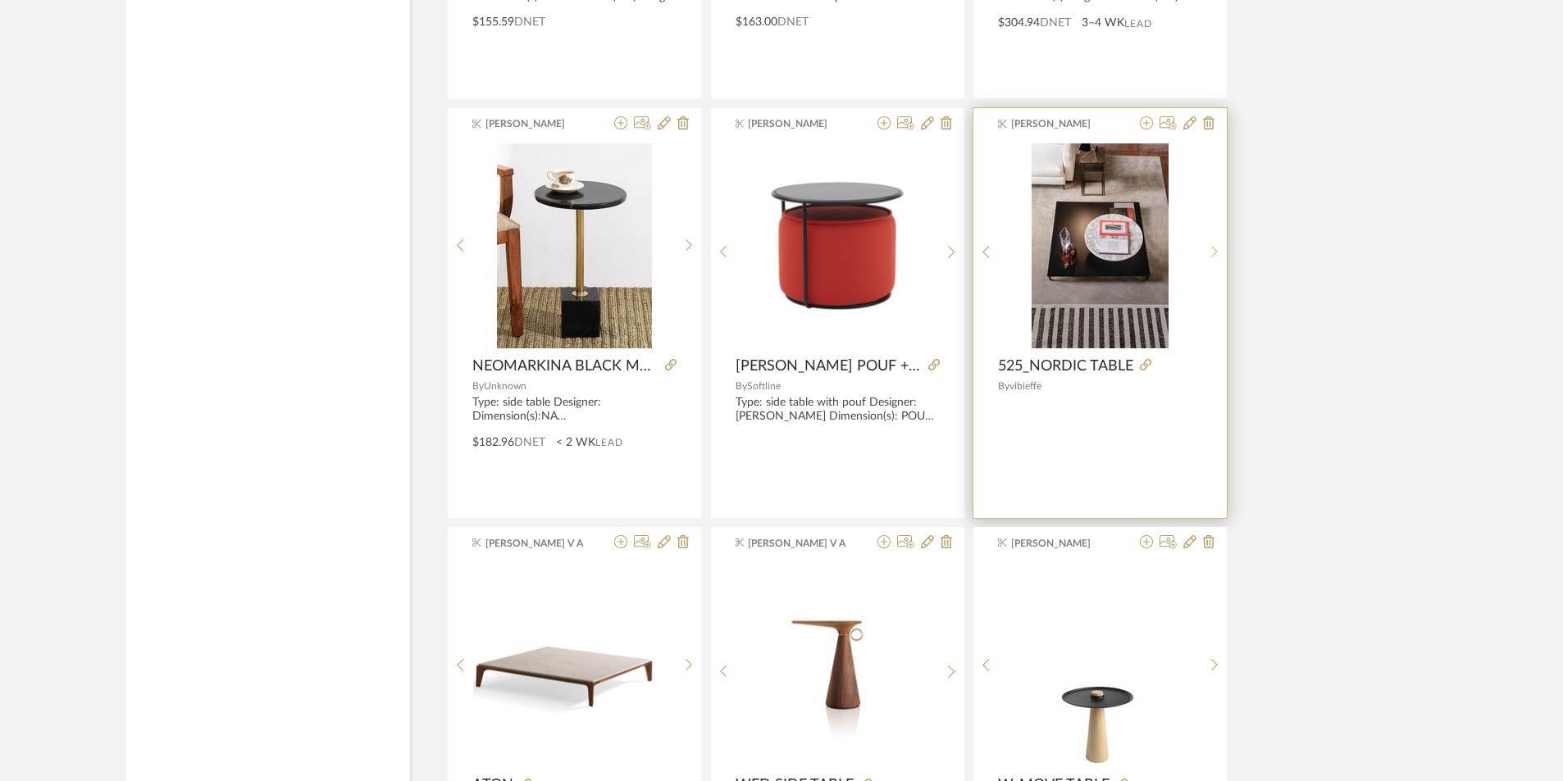
click at [1218, 241] on div at bounding box center [1214, 252] width 25 height 218
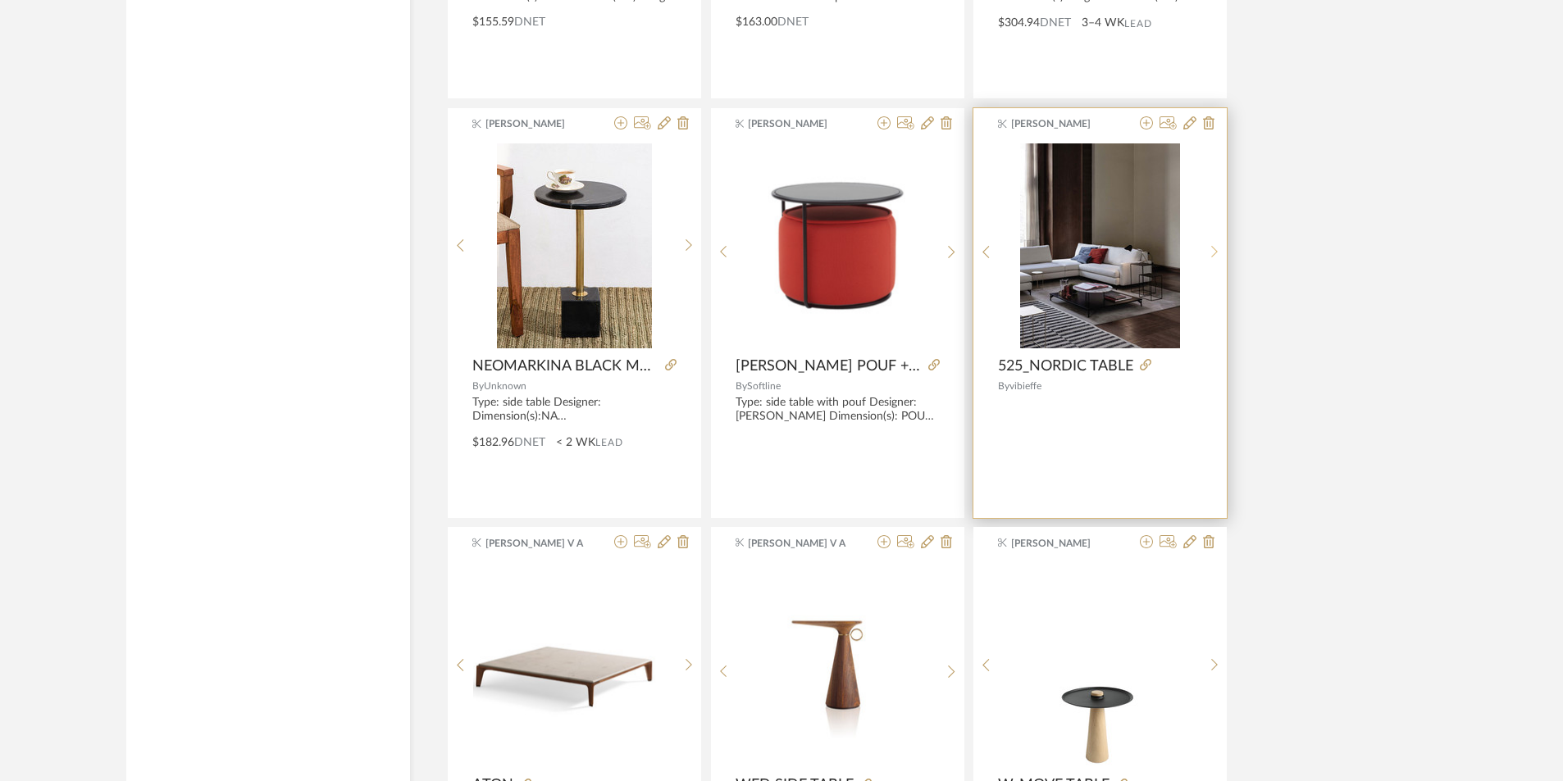
click at [1218, 241] on div at bounding box center [1214, 252] width 25 height 218
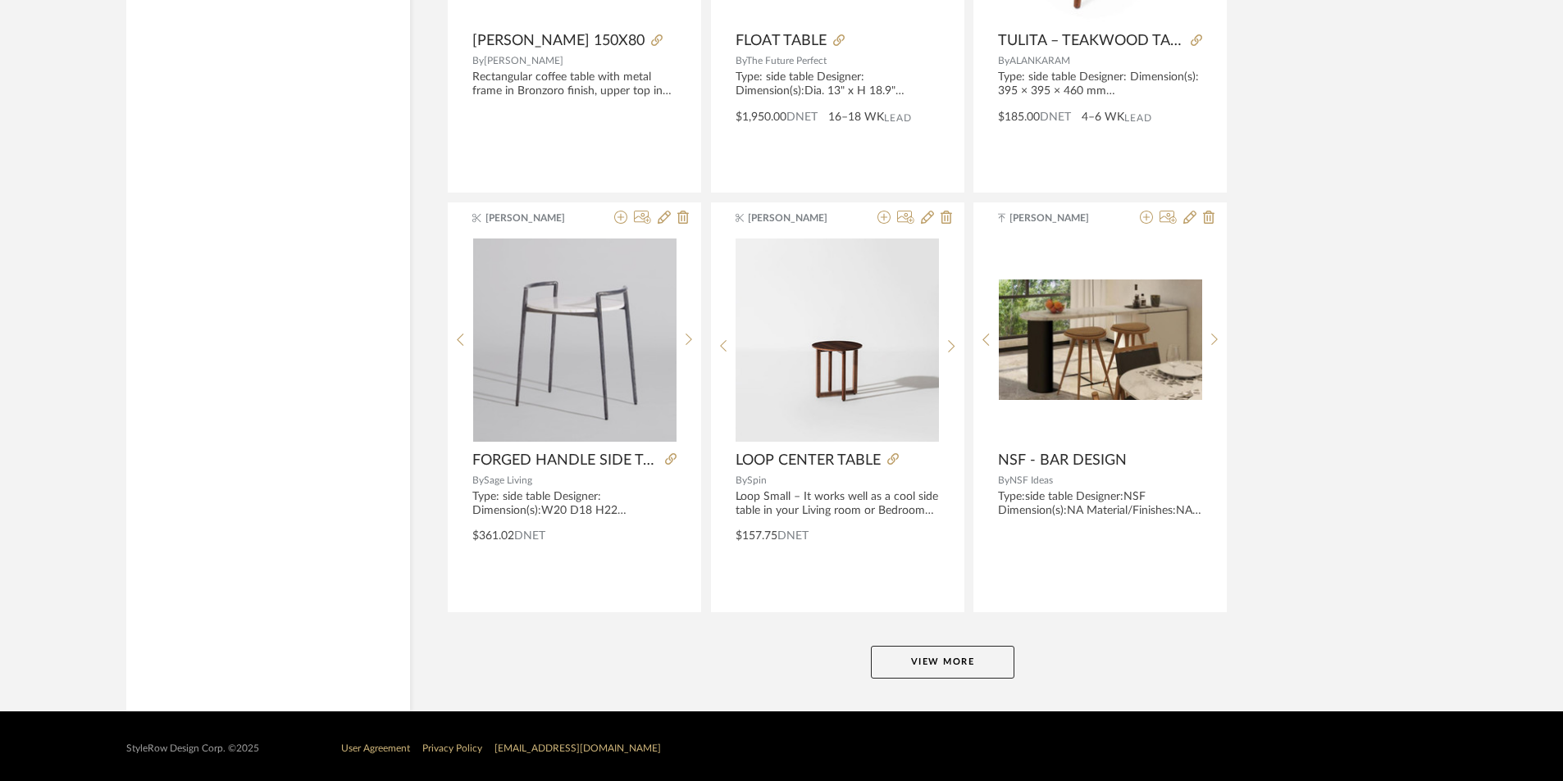
scroll to position [45067, 0]
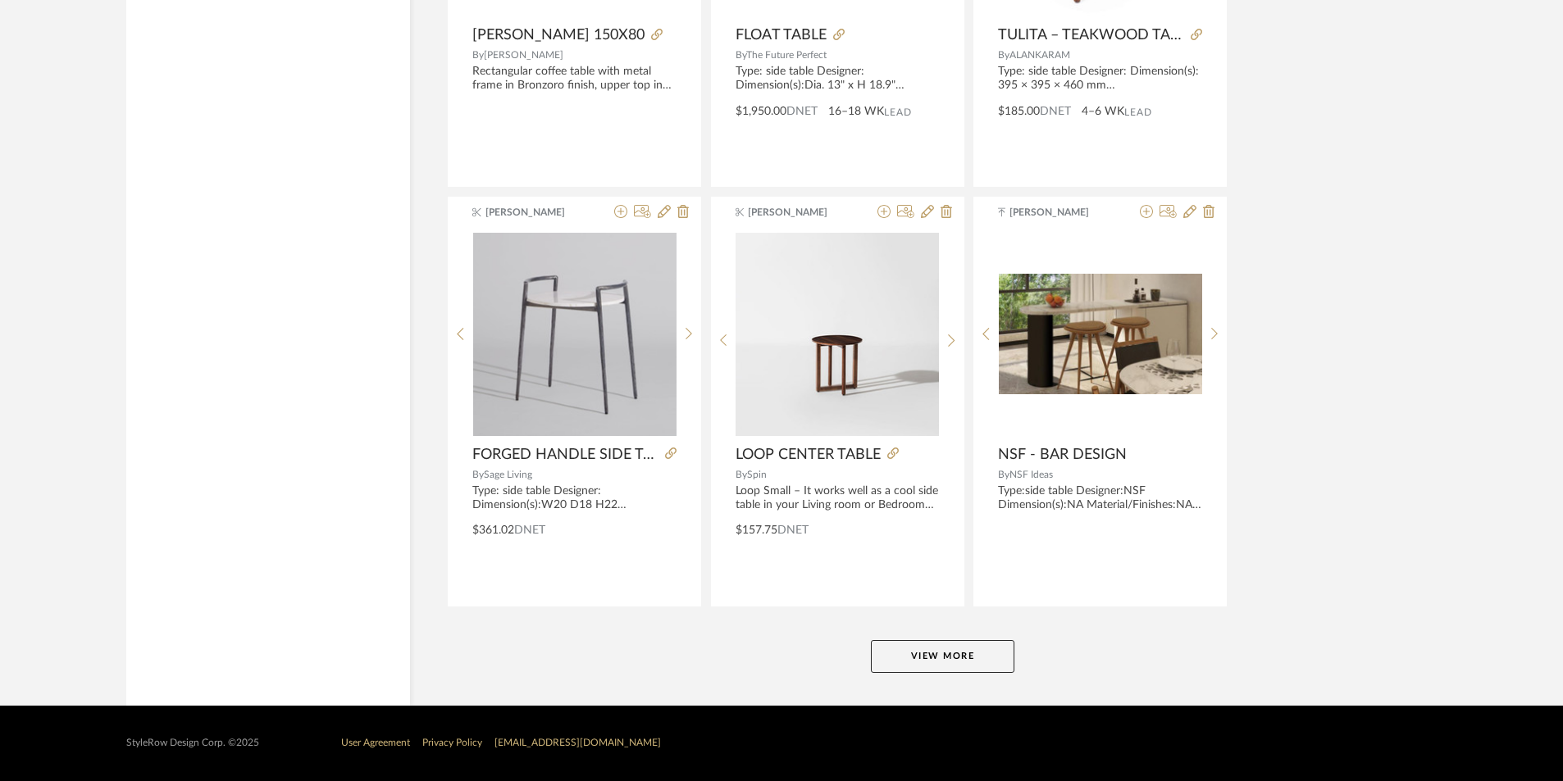
click at [945, 649] on button "View More" at bounding box center [942, 656] width 143 height 33
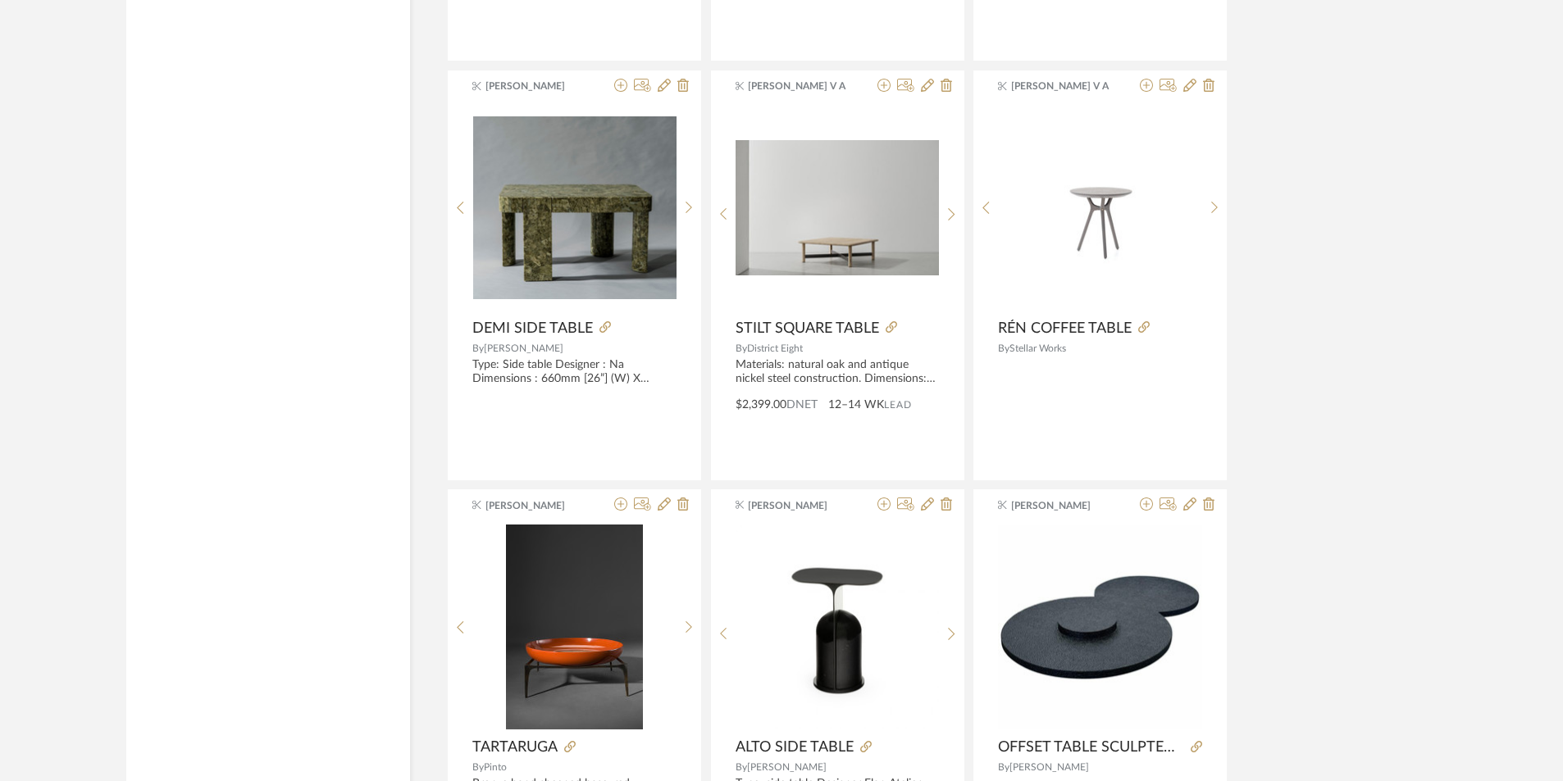
scroll to position [46953, 0]
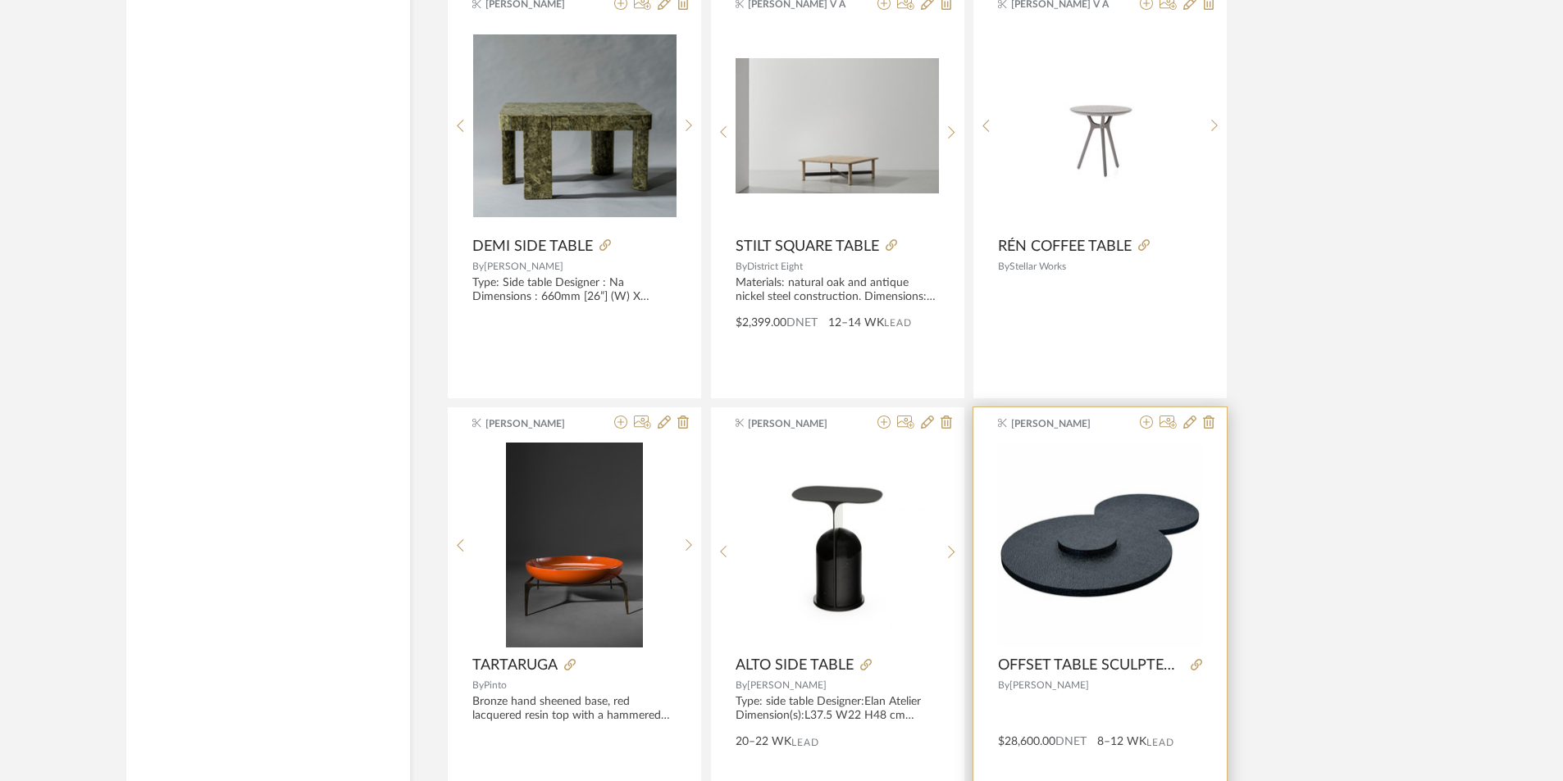
click at [1138, 556] on img "0" at bounding box center [1100, 546] width 204 height 204
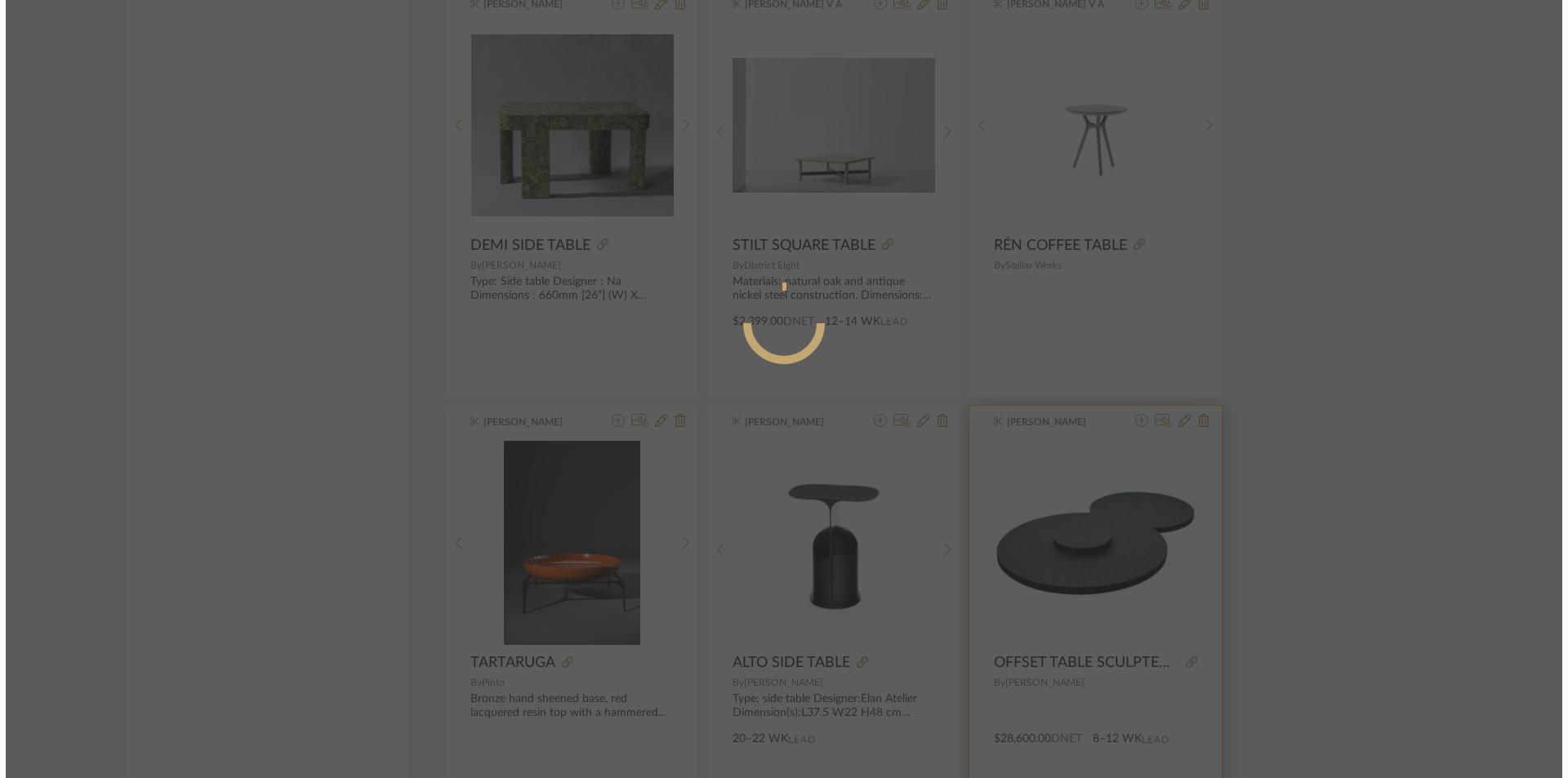
scroll to position [0, 0]
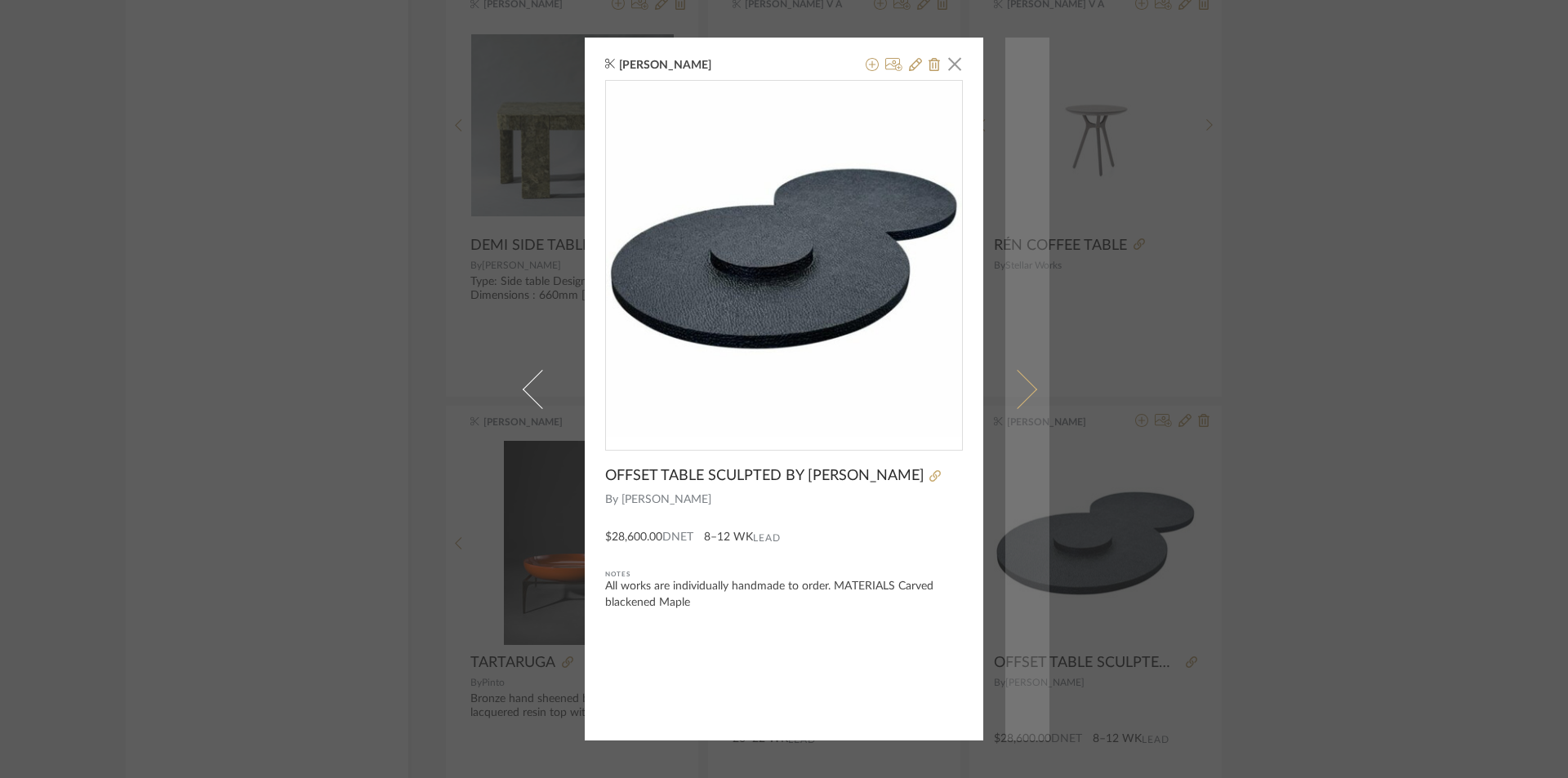
click at [1014, 375] on span at bounding box center [1017, 389] width 39 height 39
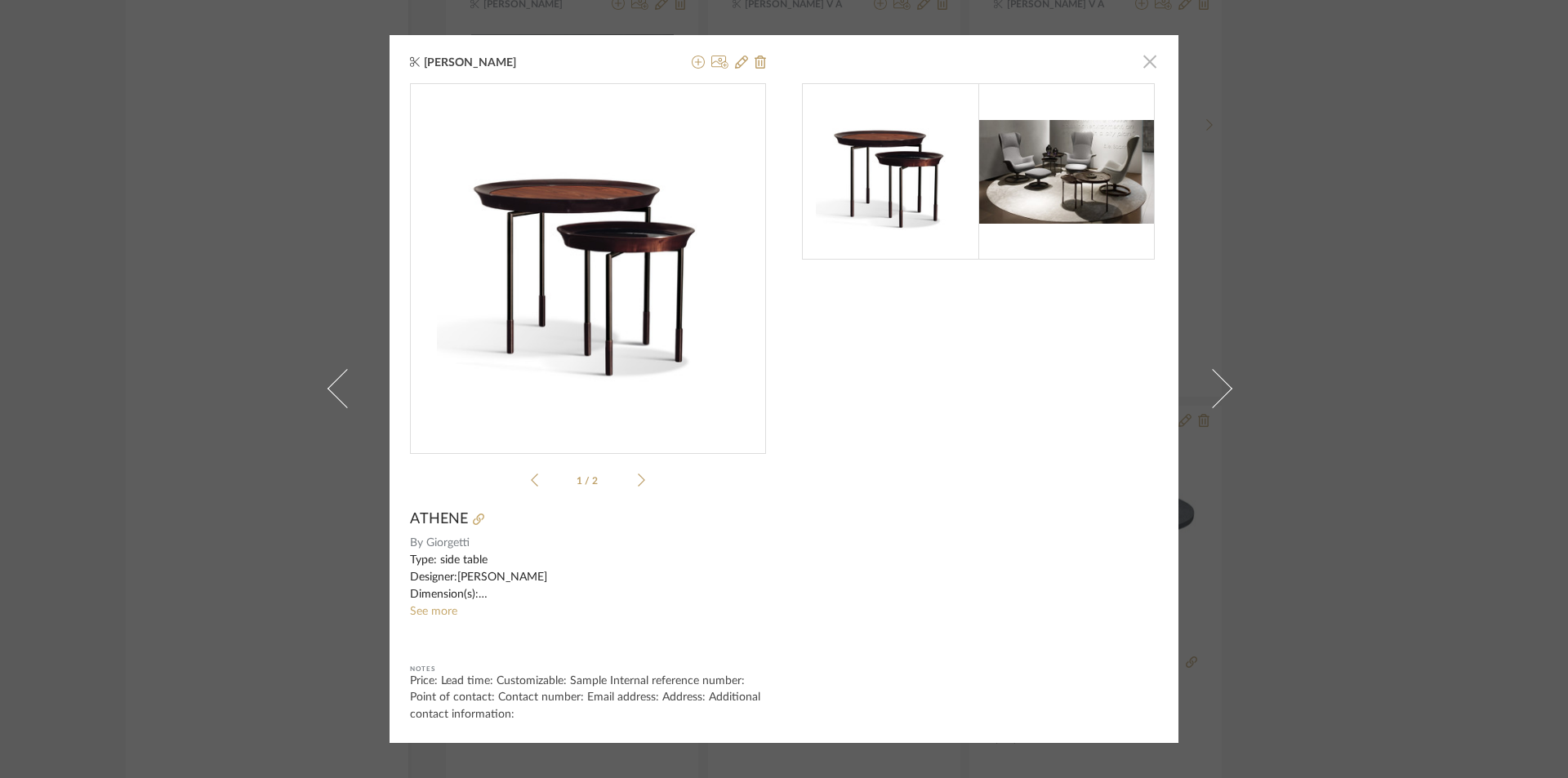
click at [1134, 65] on span "button" at bounding box center [1150, 61] width 33 height 33
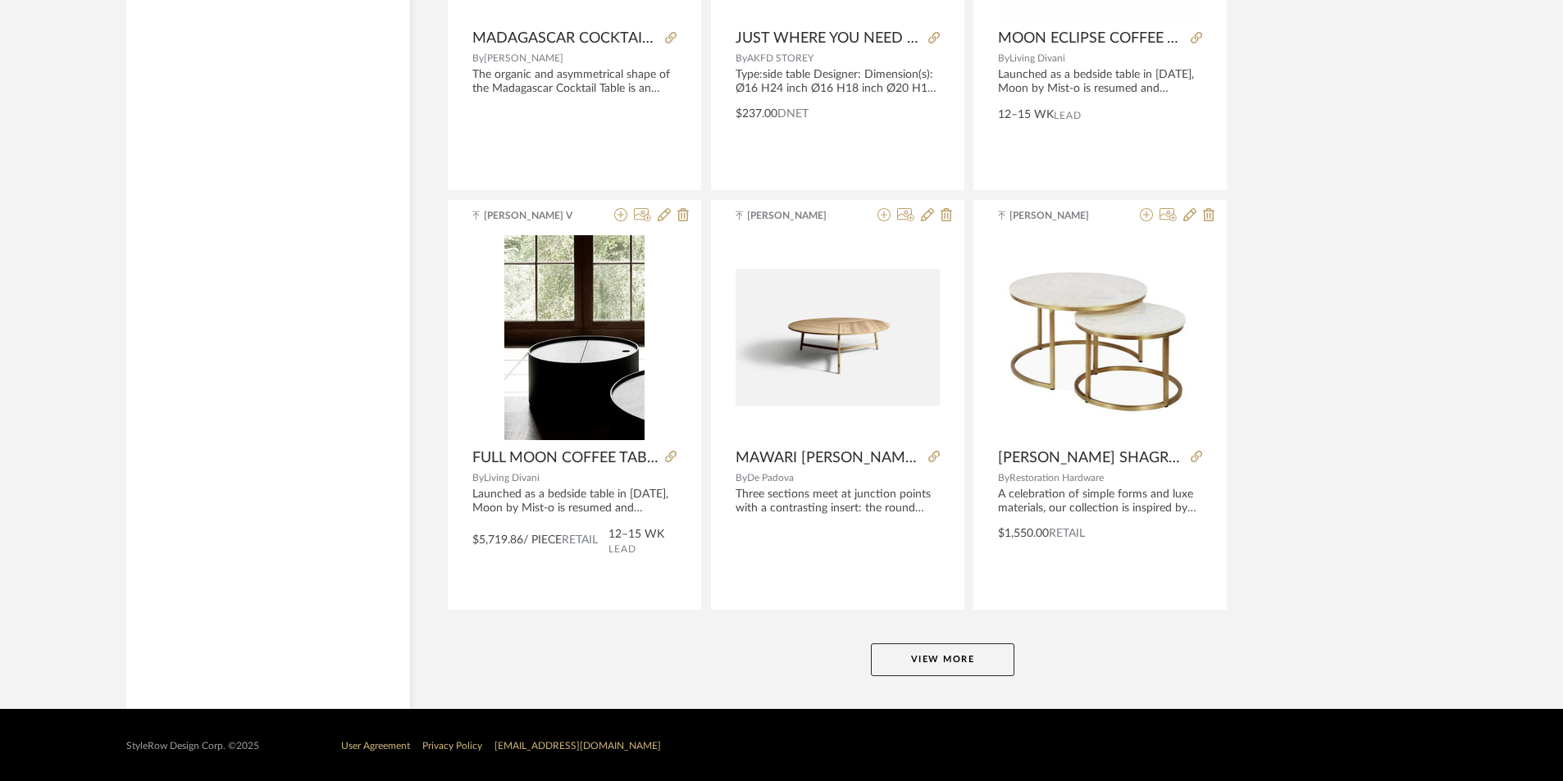
scroll to position [50100, 0]
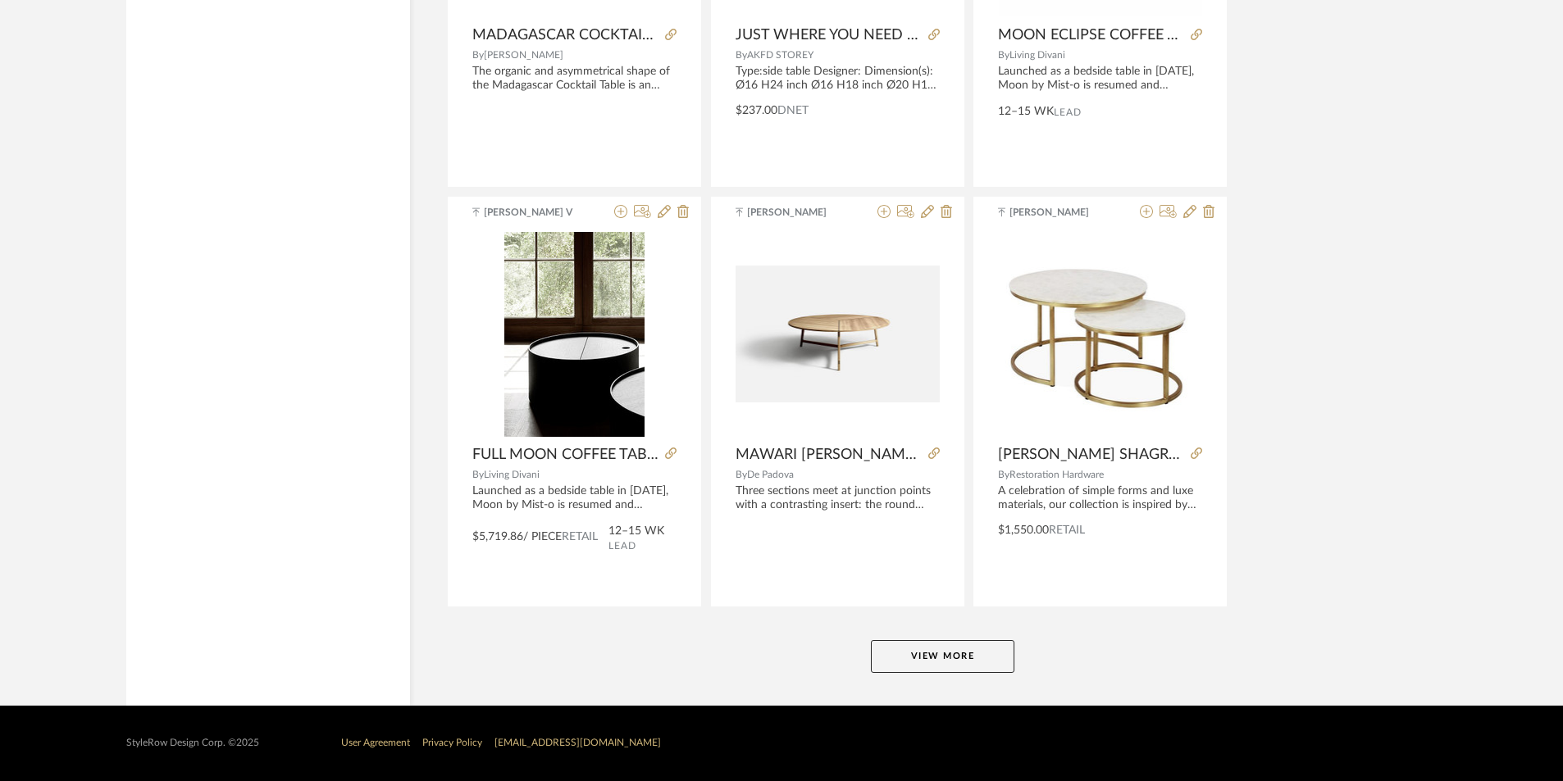
click at [931, 663] on button "View More" at bounding box center [942, 656] width 143 height 33
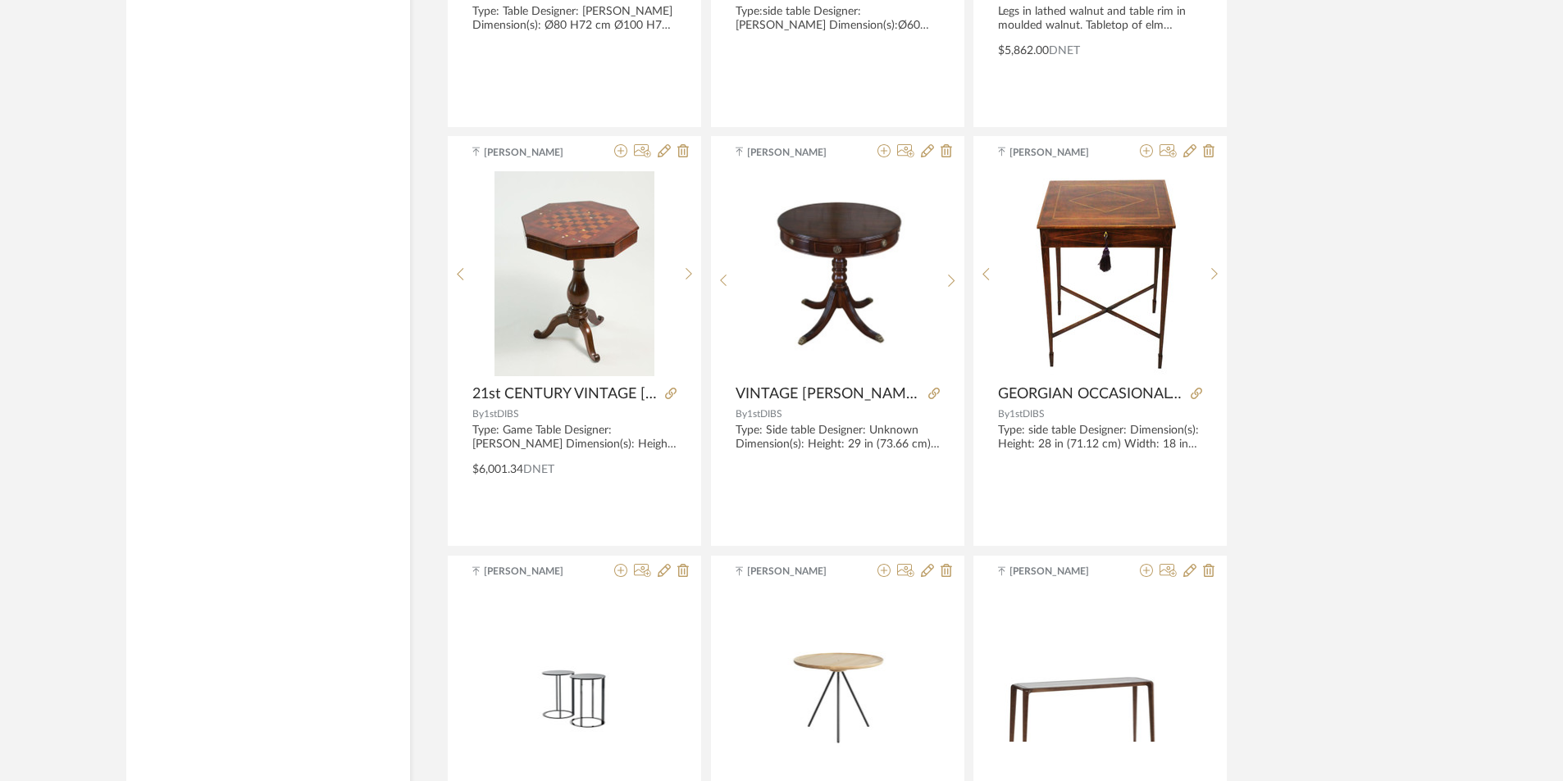
scroll to position [55133, 0]
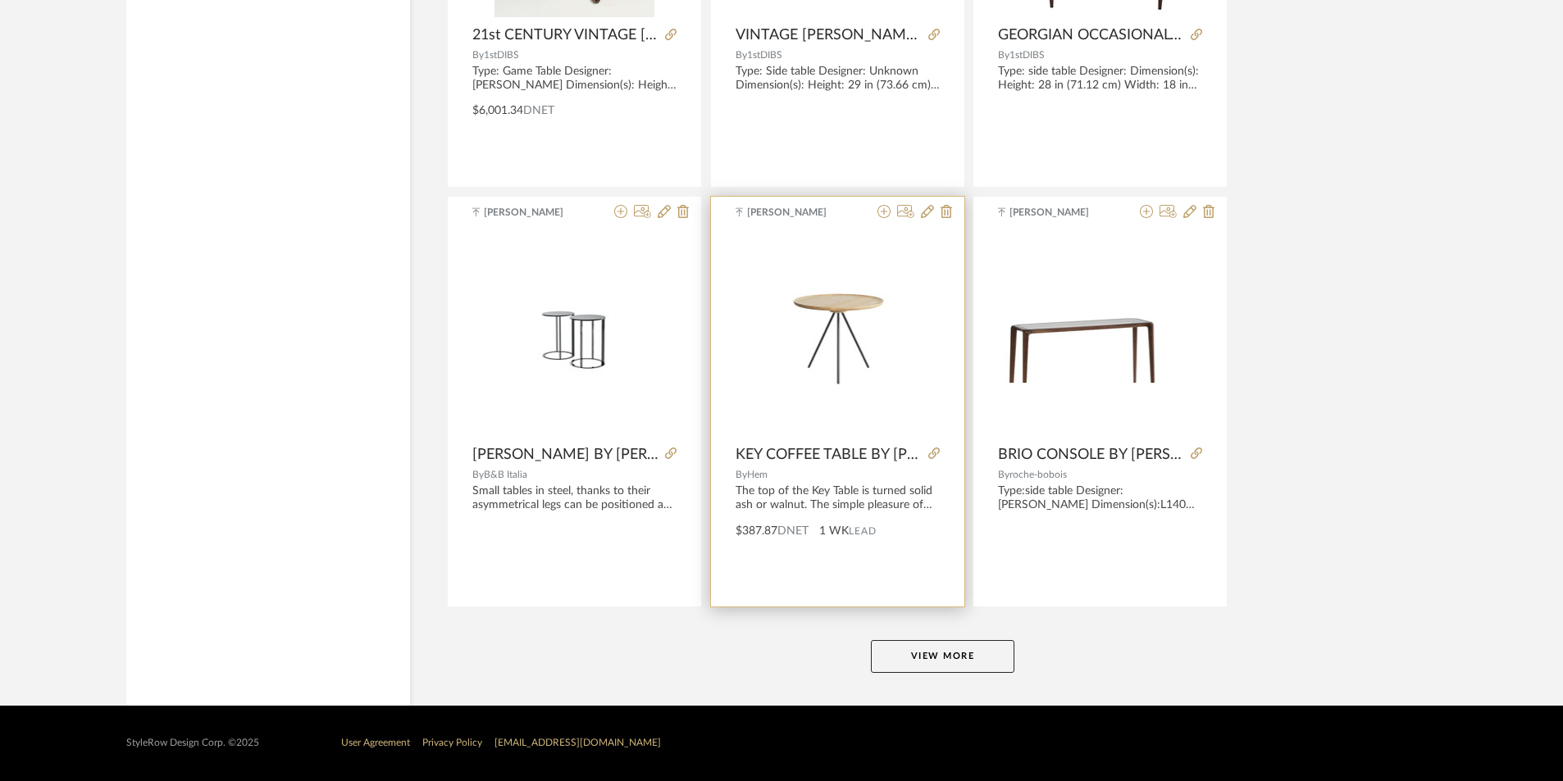
drag, startPoint x: 907, startPoint y: 662, endPoint x: 872, endPoint y: 607, distance: 64.8
click at [906, 662] on button "View More" at bounding box center [942, 656] width 143 height 33
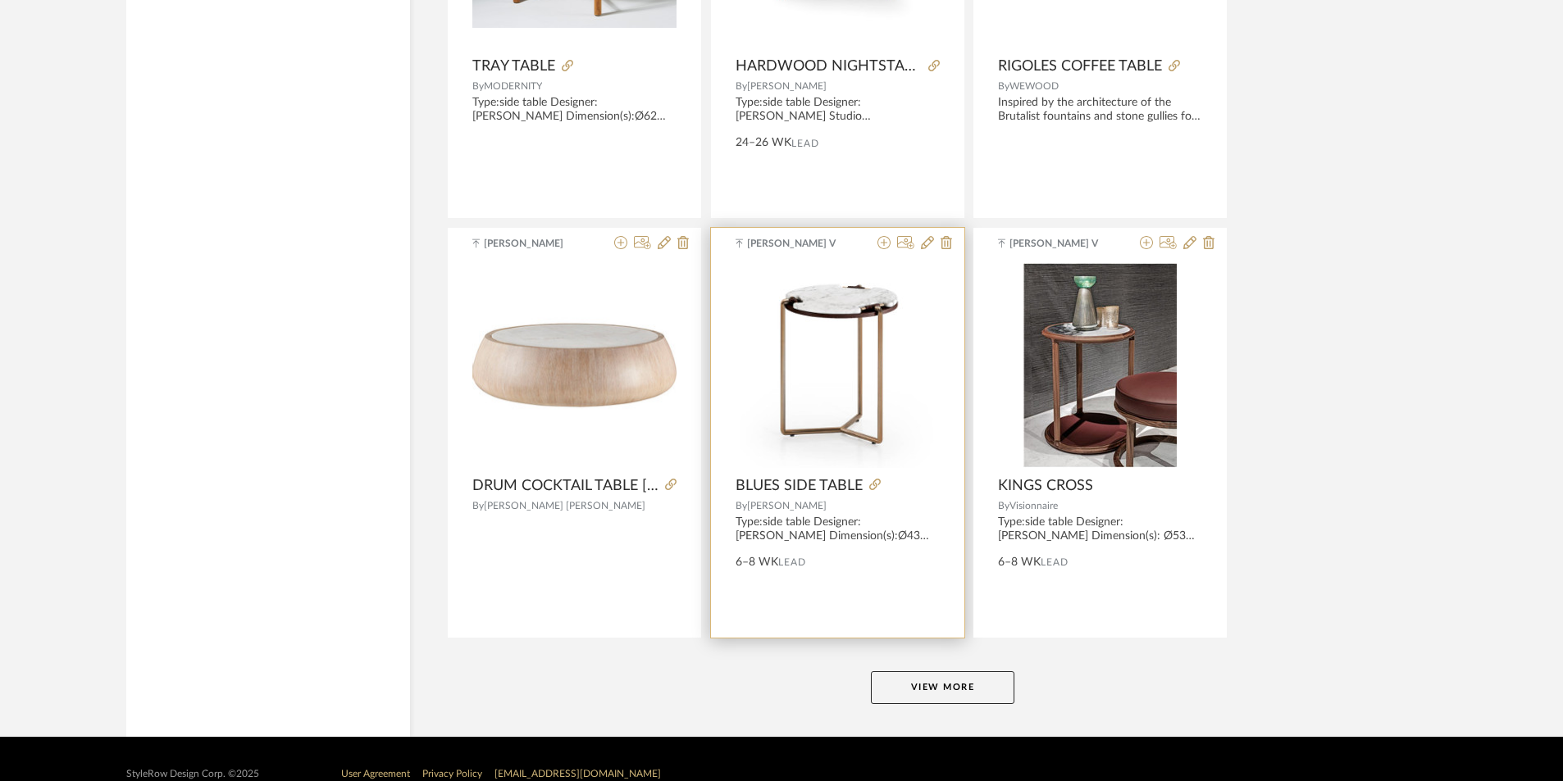
scroll to position [60166, 0]
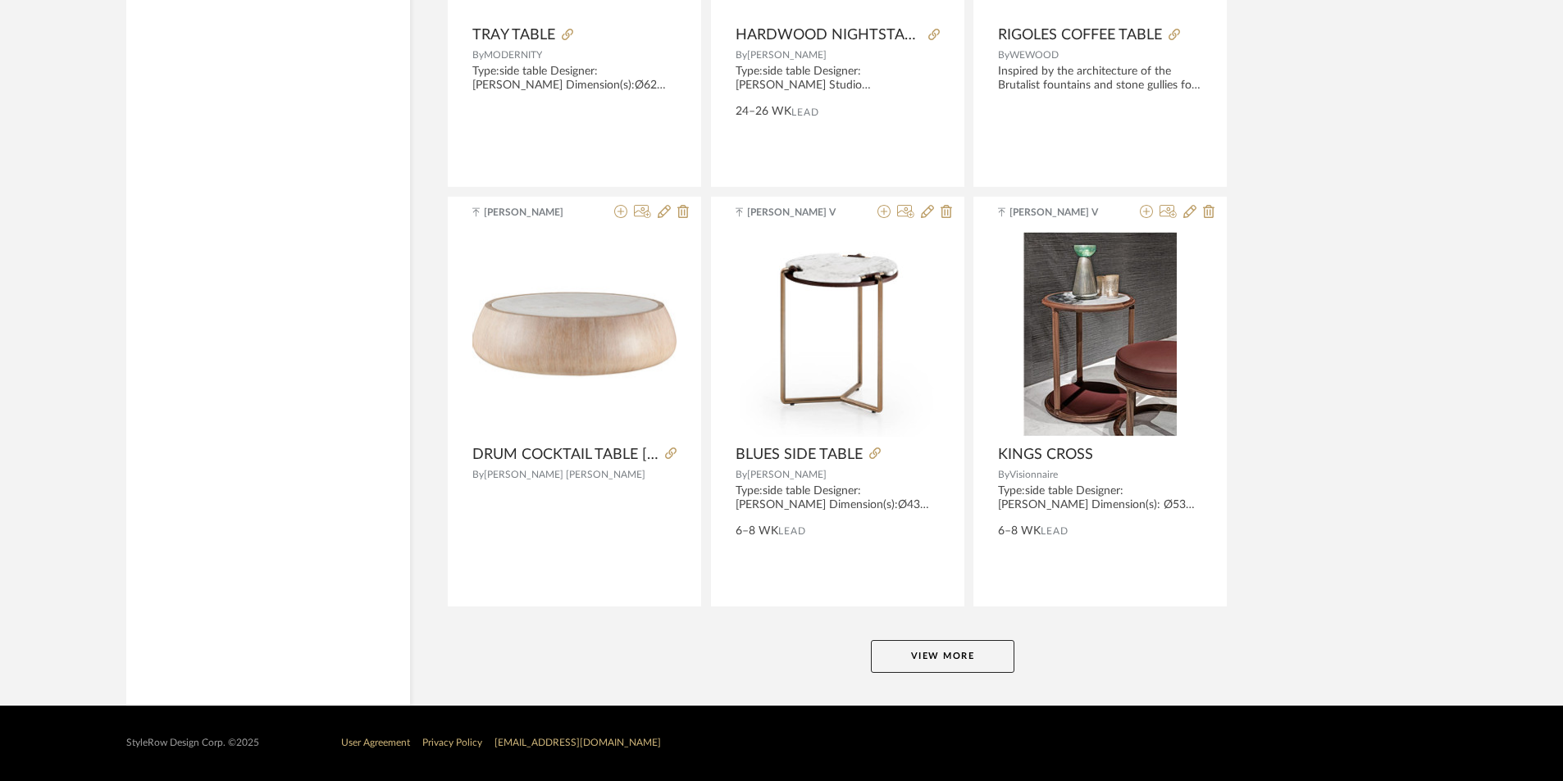
click at [937, 641] on button "View More" at bounding box center [942, 656] width 143 height 33
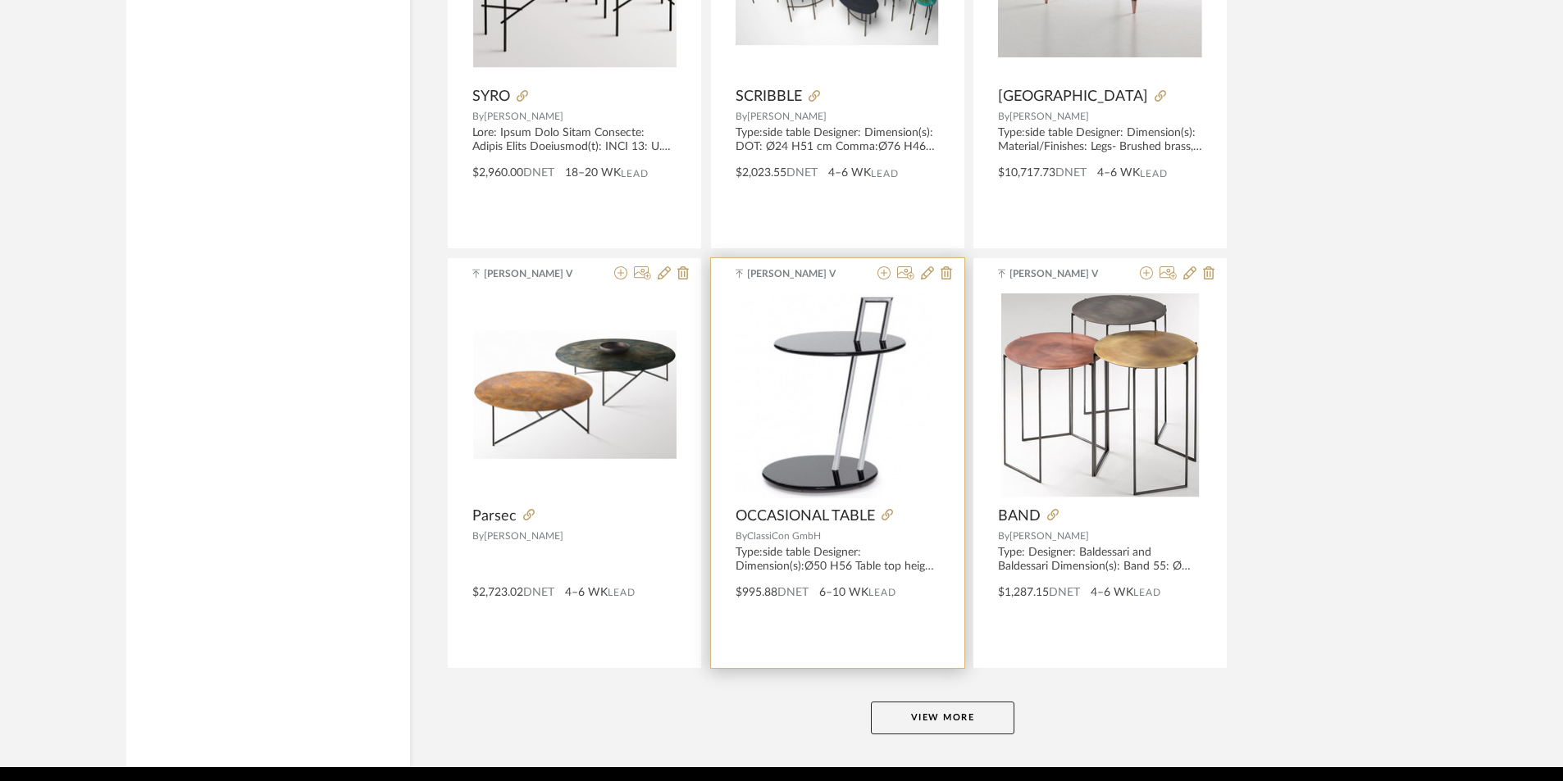
scroll to position [65199, 0]
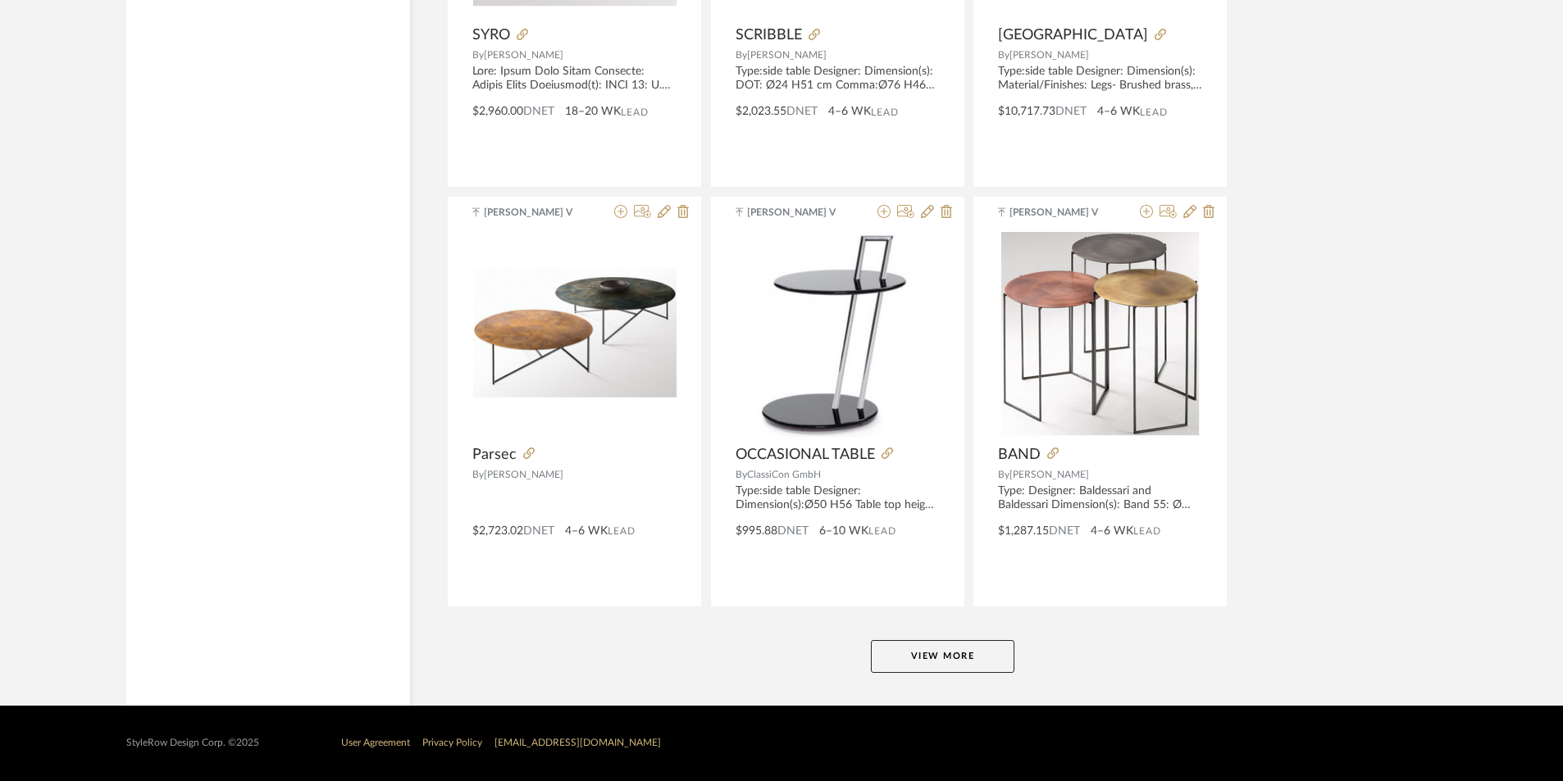
click at [965, 663] on button "View More" at bounding box center [942, 656] width 143 height 33
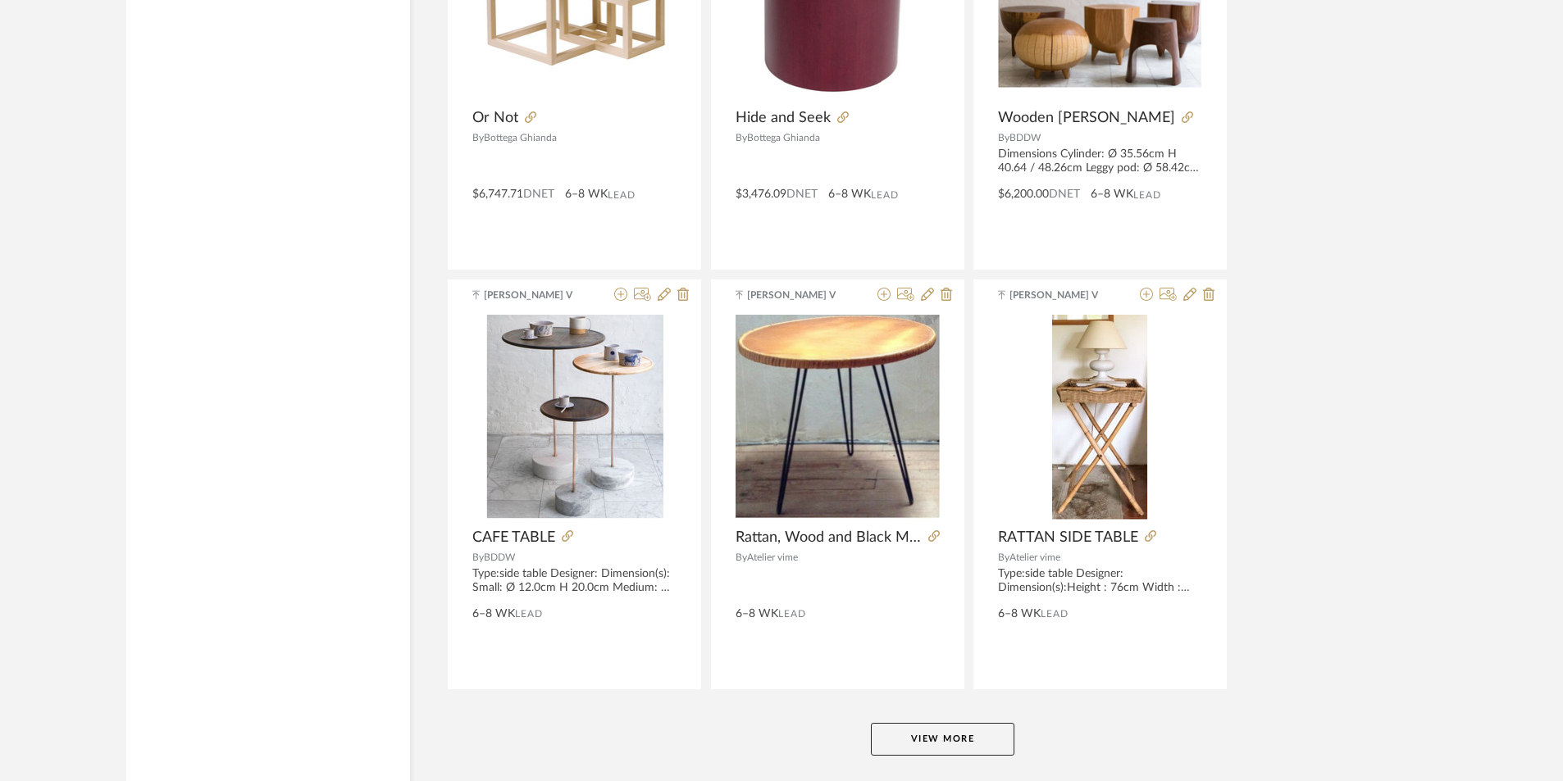
scroll to position [70201, 0]
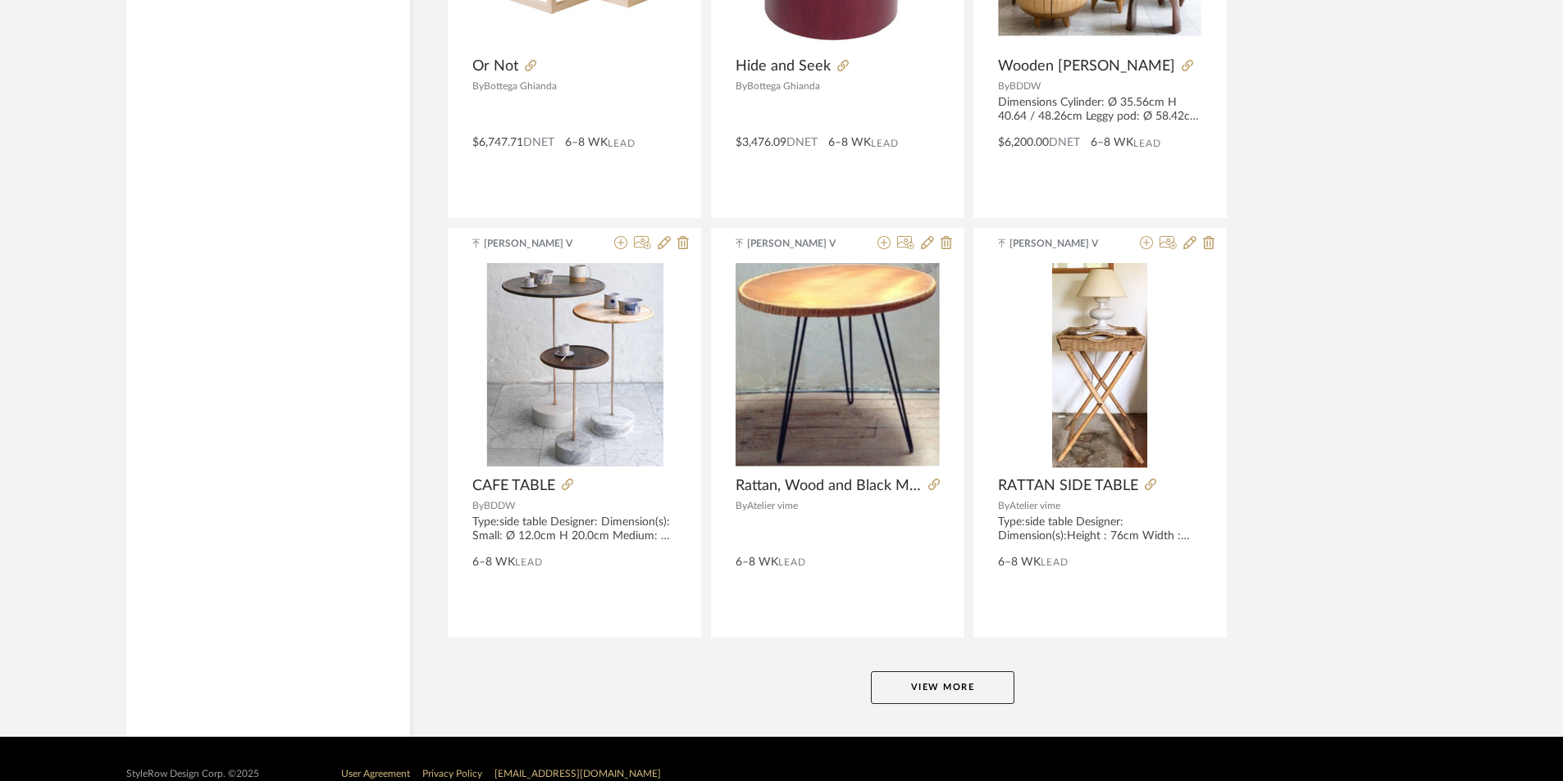
click at [924, 676] on button "View More" at bounding box center [942, 688] width 143 height 33
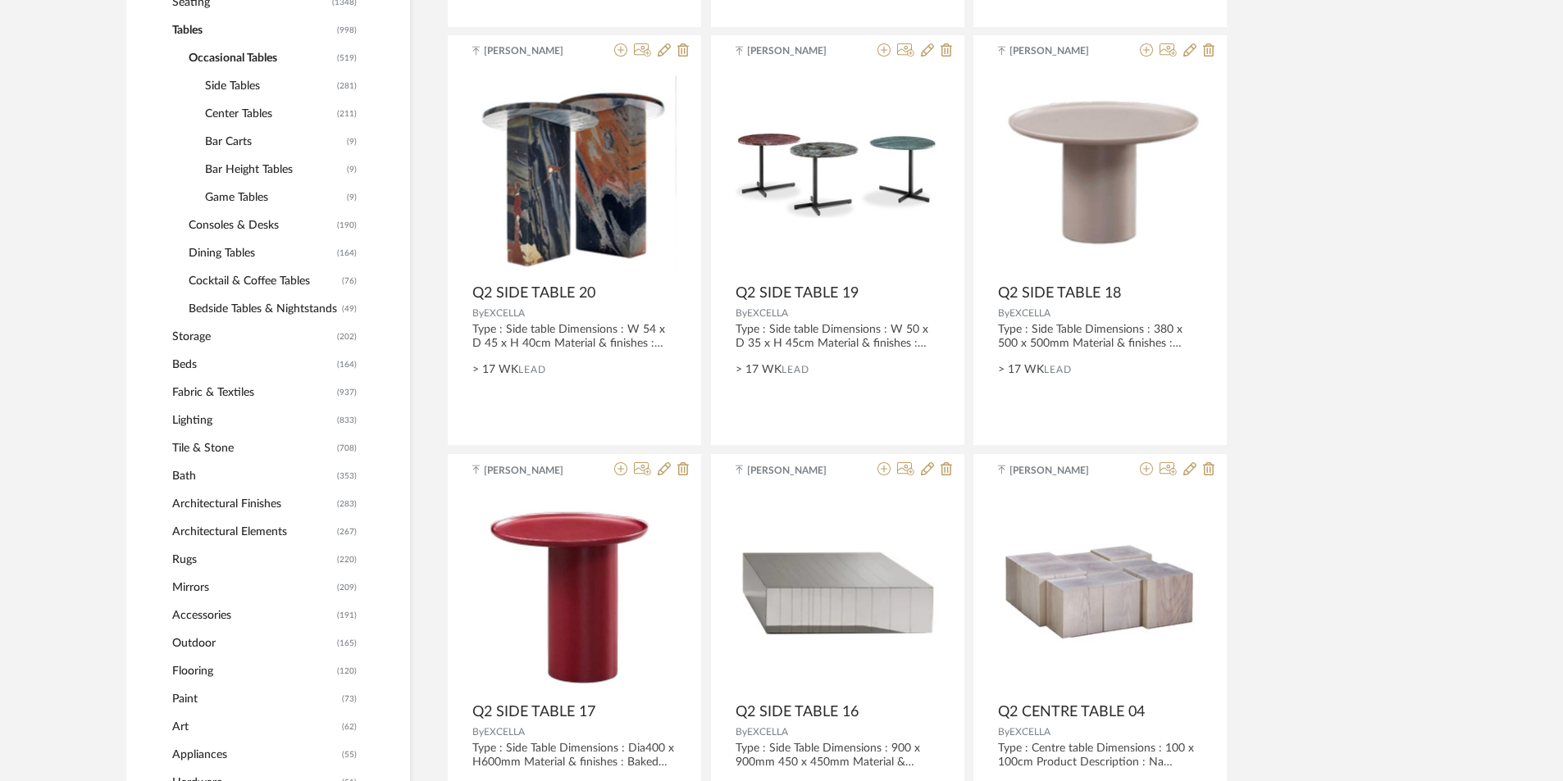
scroll to position [616, 0]
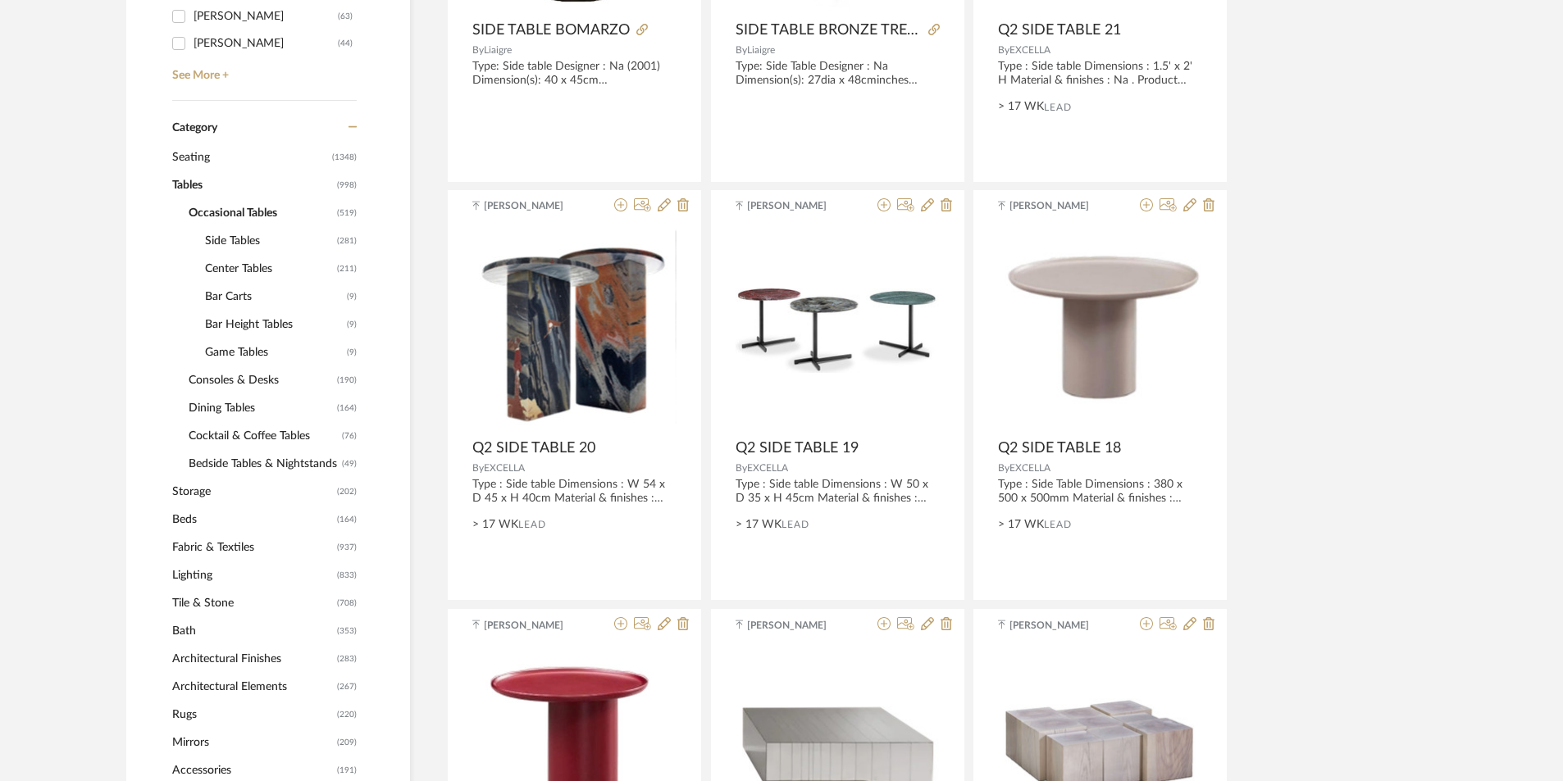
click at [269, 326] on span "Bar Height Tables" at bounding box center [274, 325] width 138 height 28
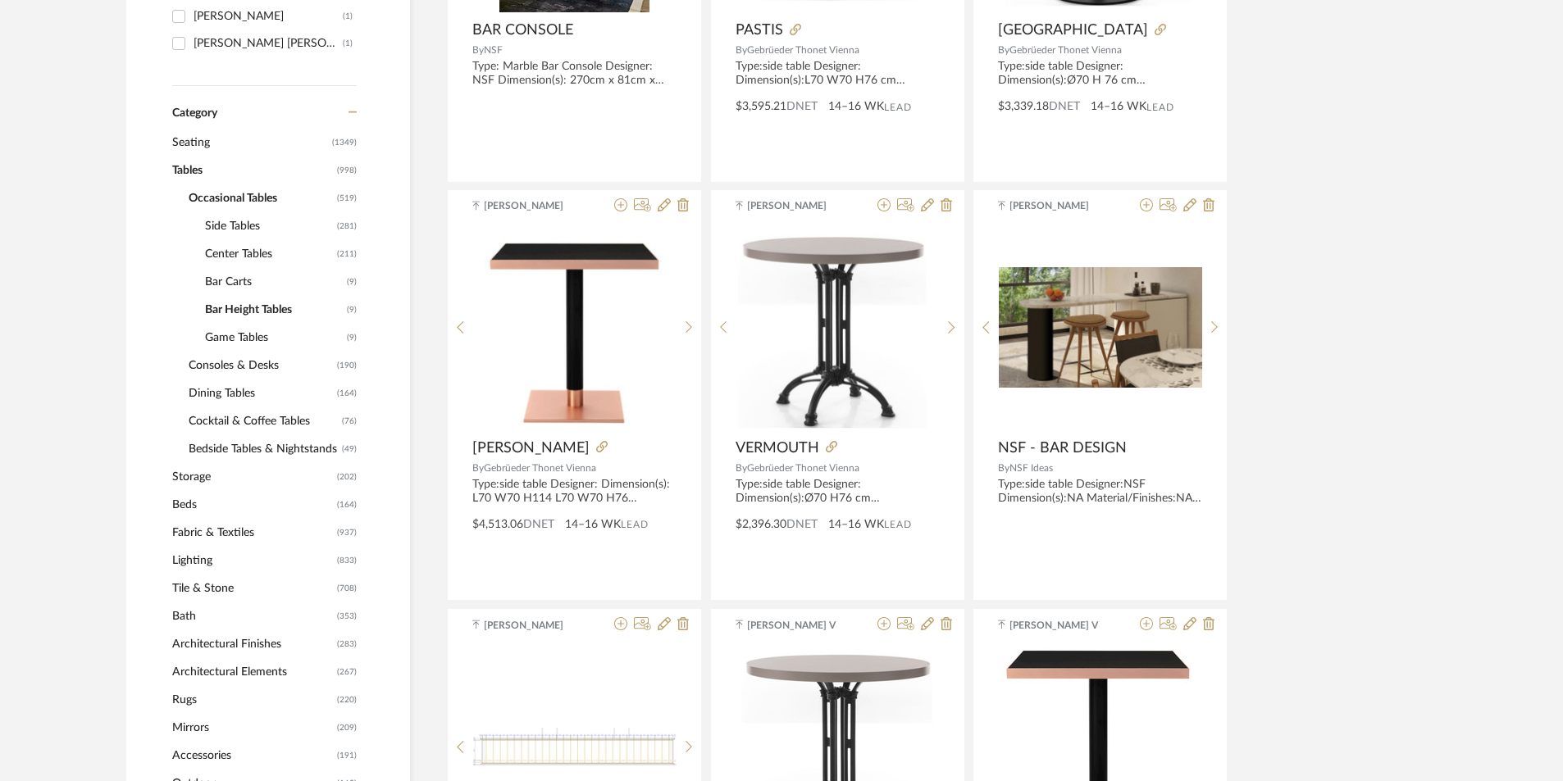
click at [239, 253] on span "Center Tables" at bounding box center [269, 254] width 128 height 28
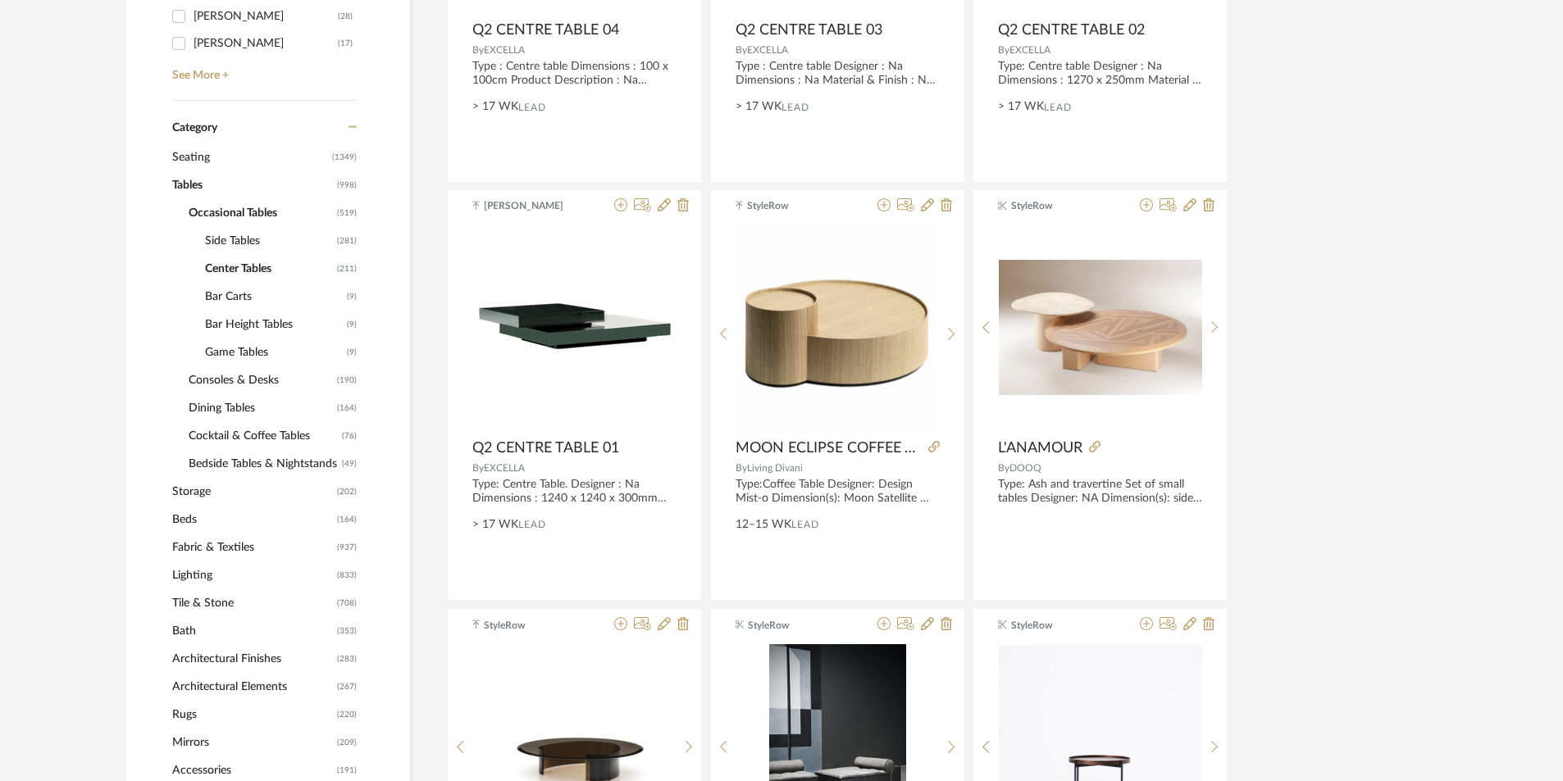
click at [226, 567] on span "Lighting" at bounding box center [252, 576] width 161 height 28
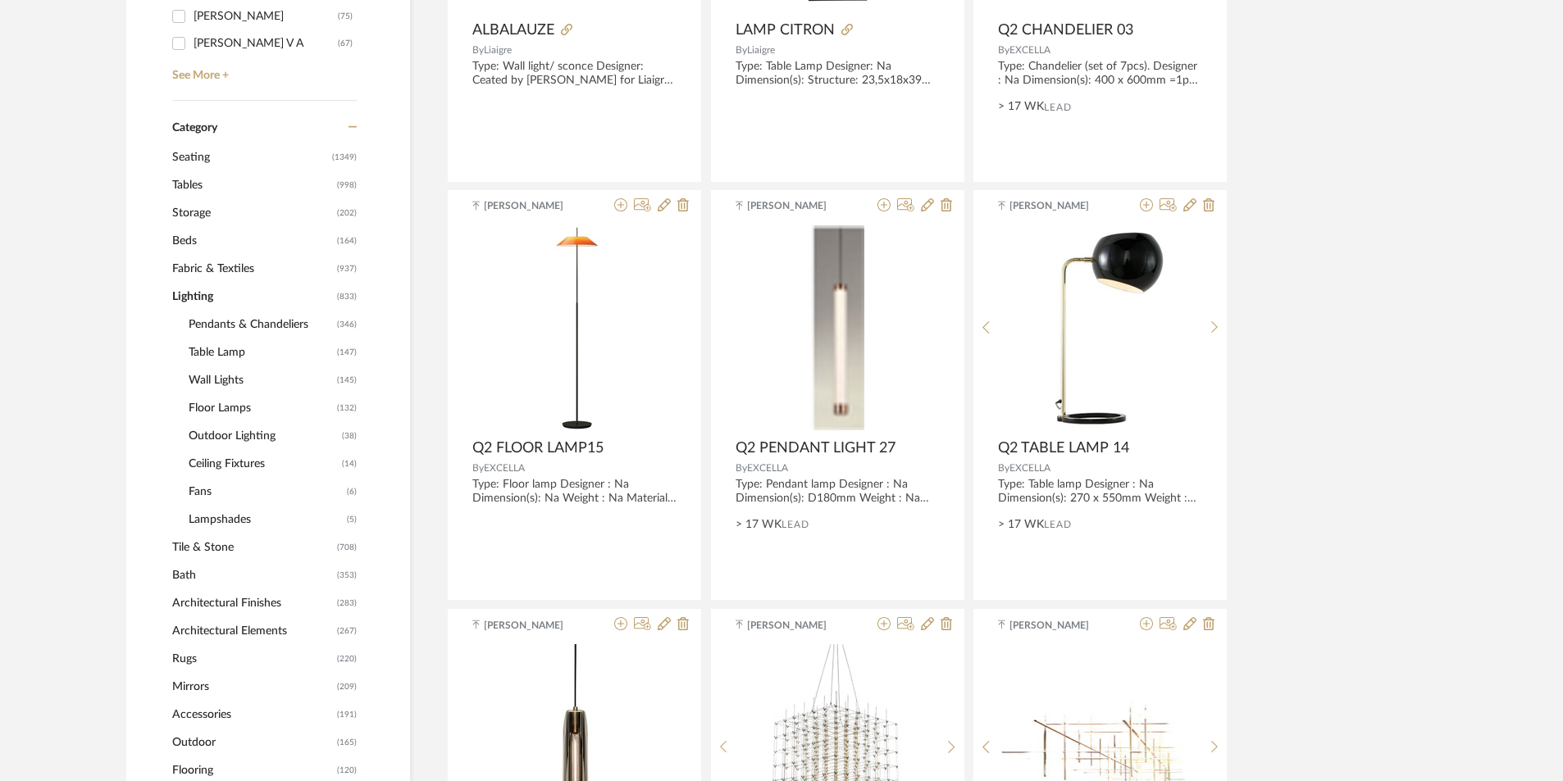
click at [213, 408] on span "Floor Lamps" at bounding box center [261, 408] width 144 height 28
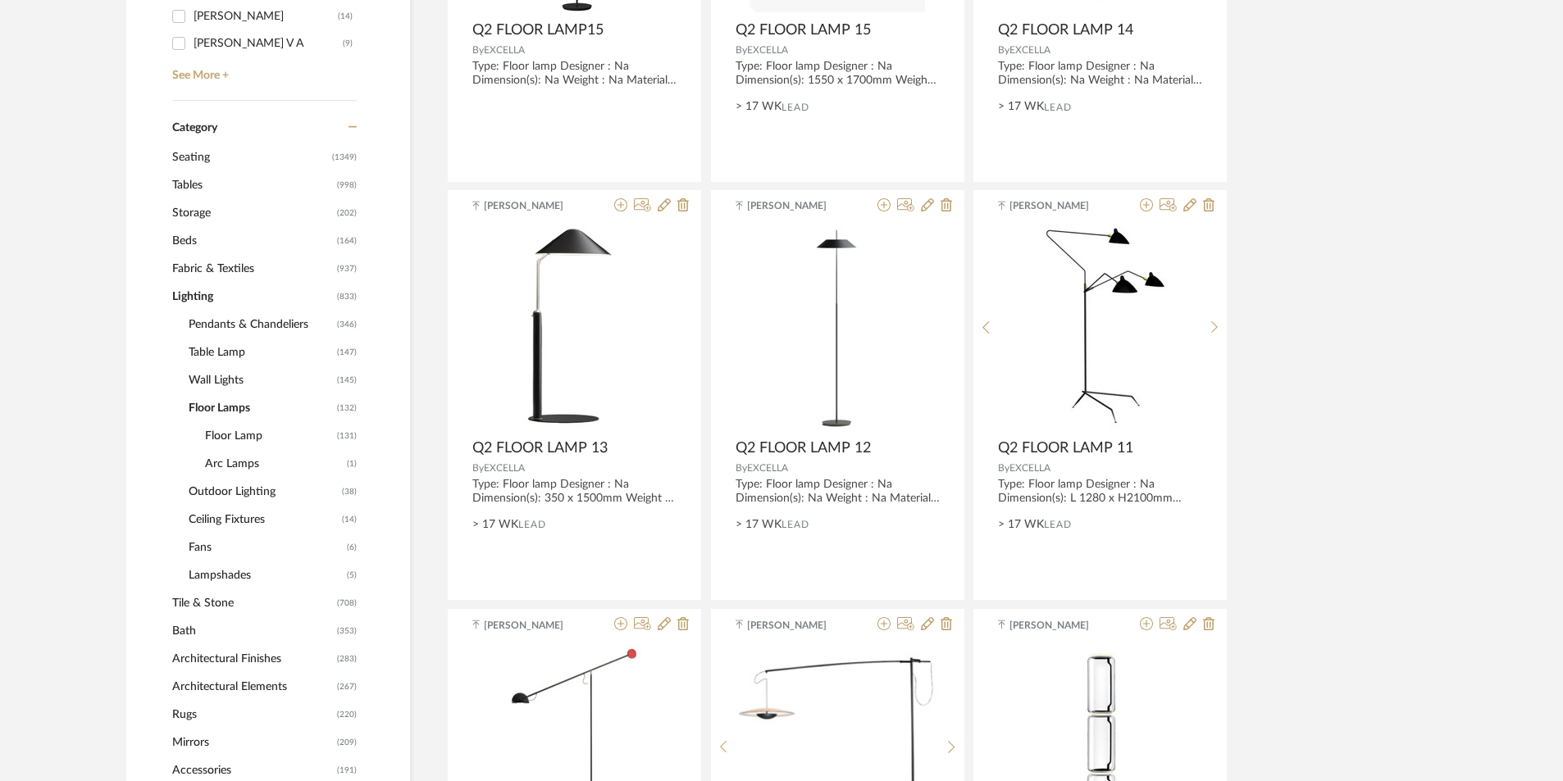
click at [236, 431] on span "Floor Lamp" at bounding box center [269, 436] width 128 height 28
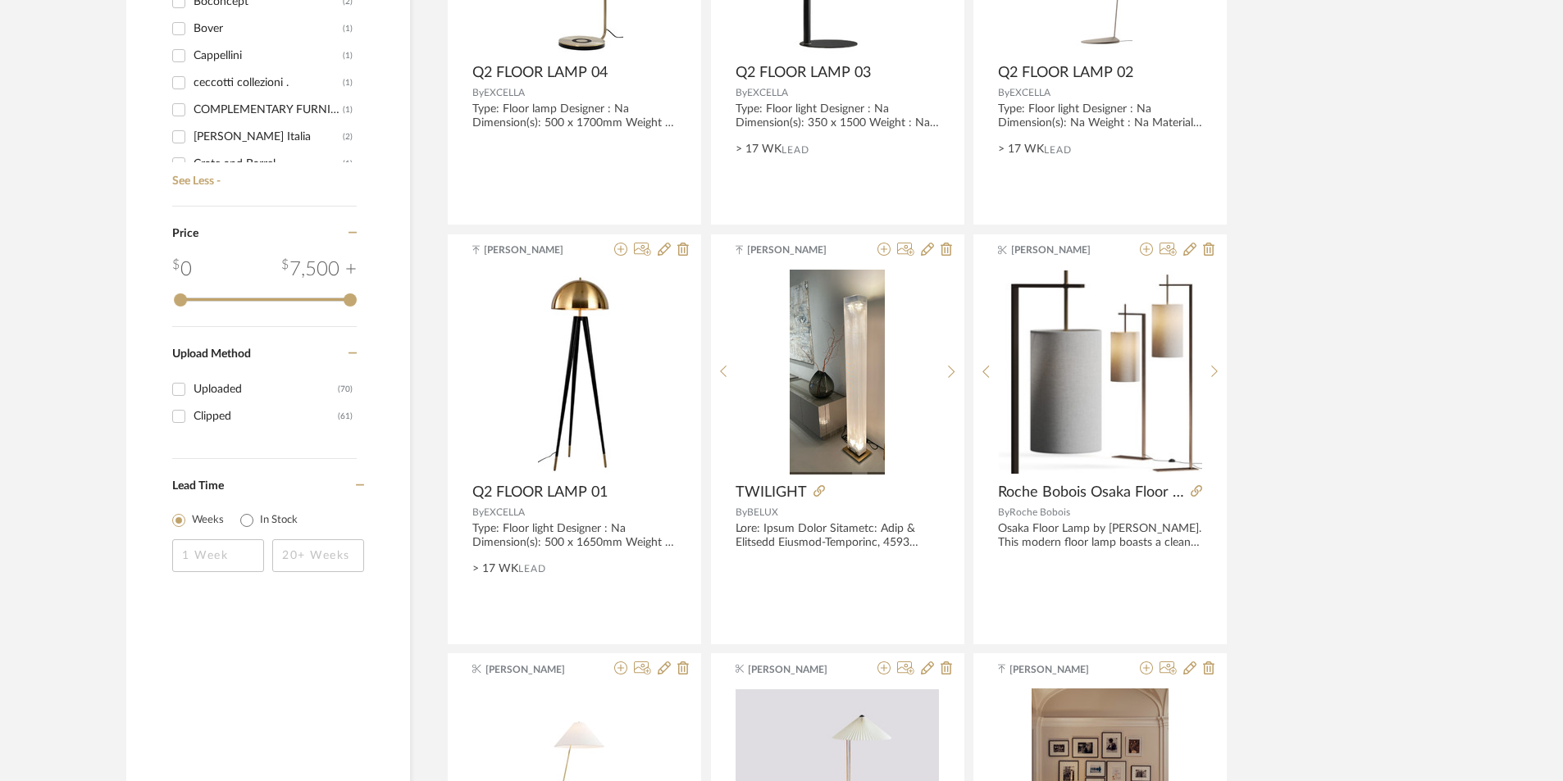
scroll to position [2273, 0]
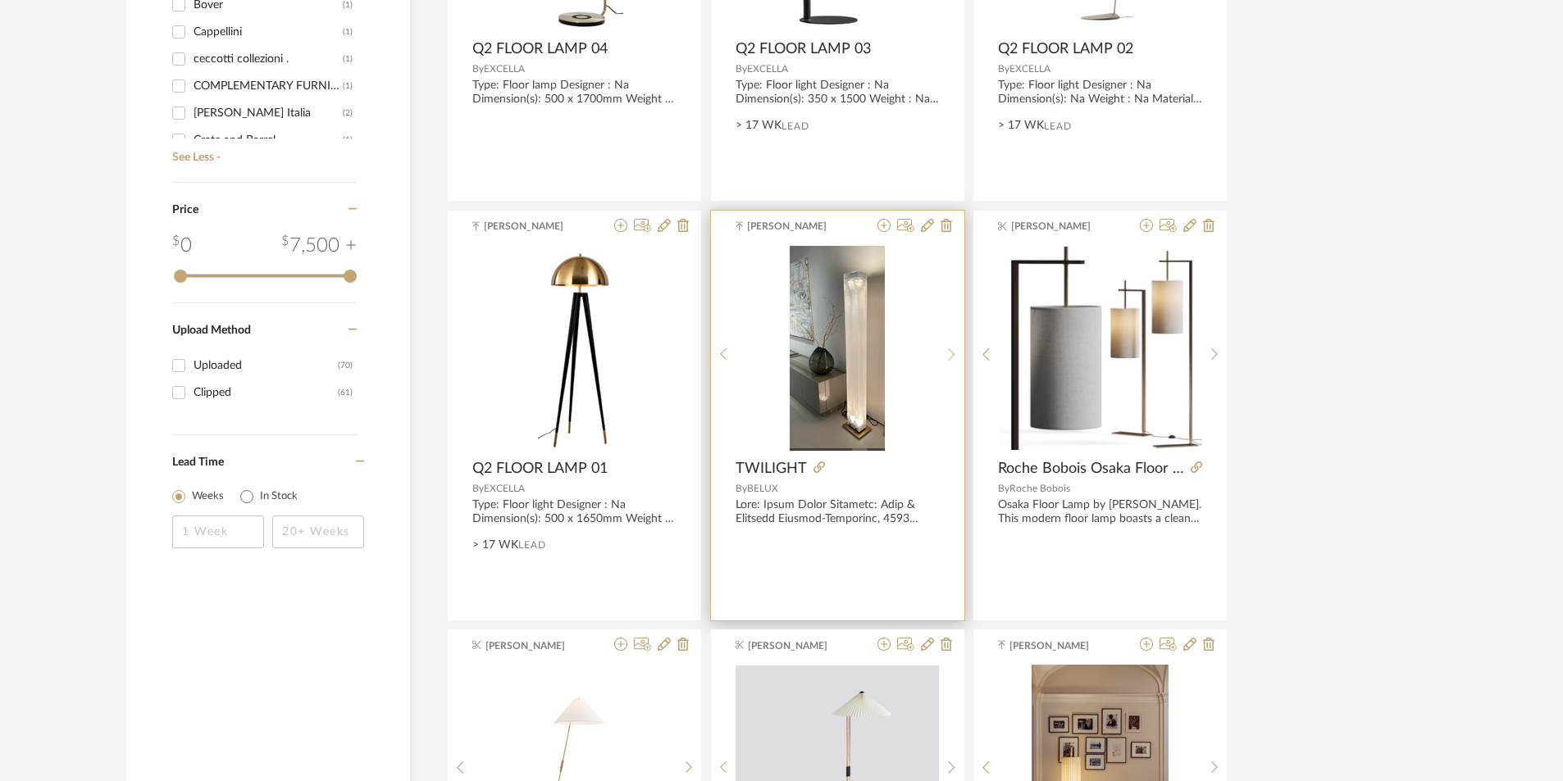
click at [952, 355] on icon at bounding box center [951, 355] width 7 height 14
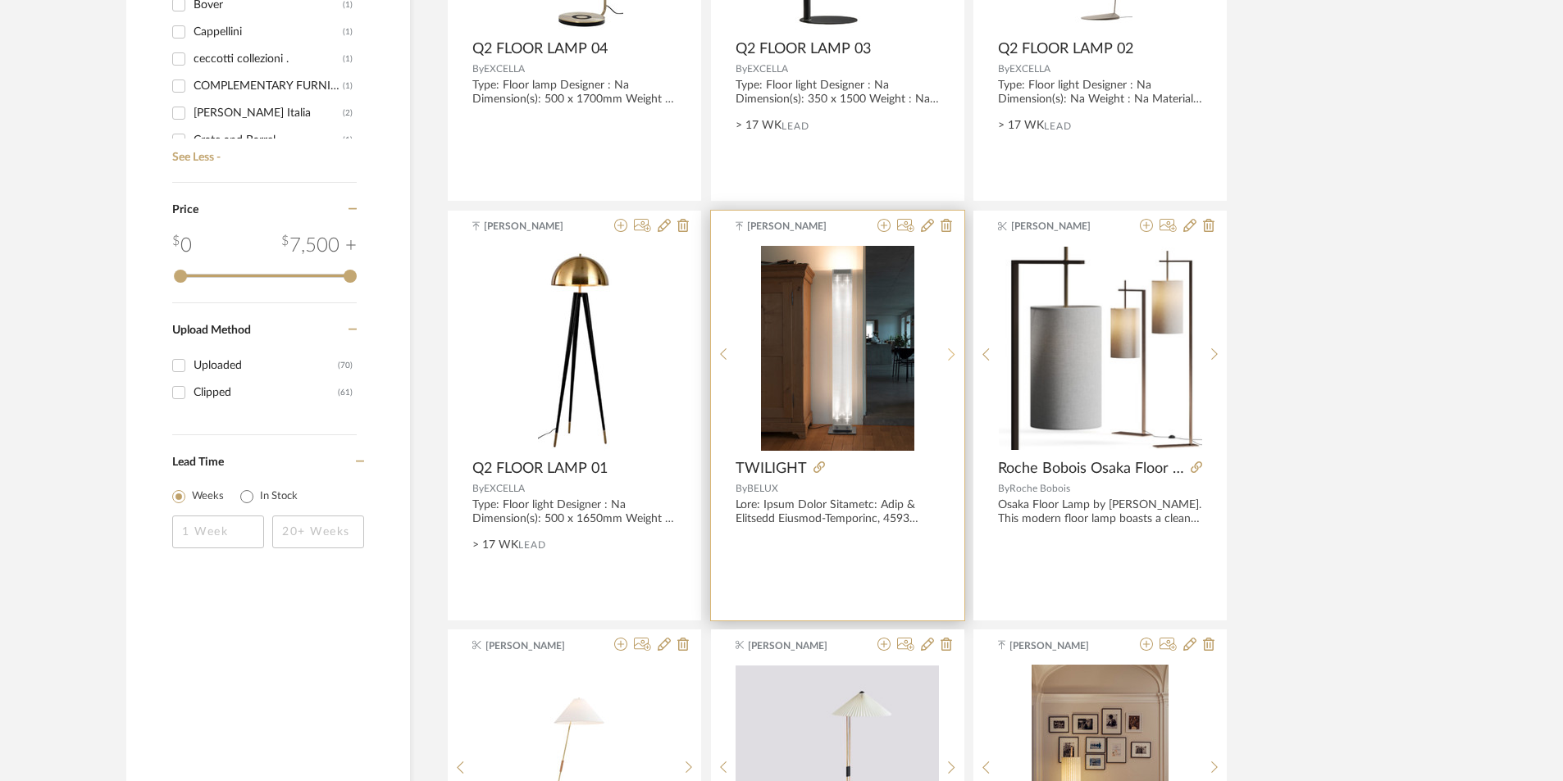
click at [952, 355] on icon at bounding box center [951, 355] width 7 height 14
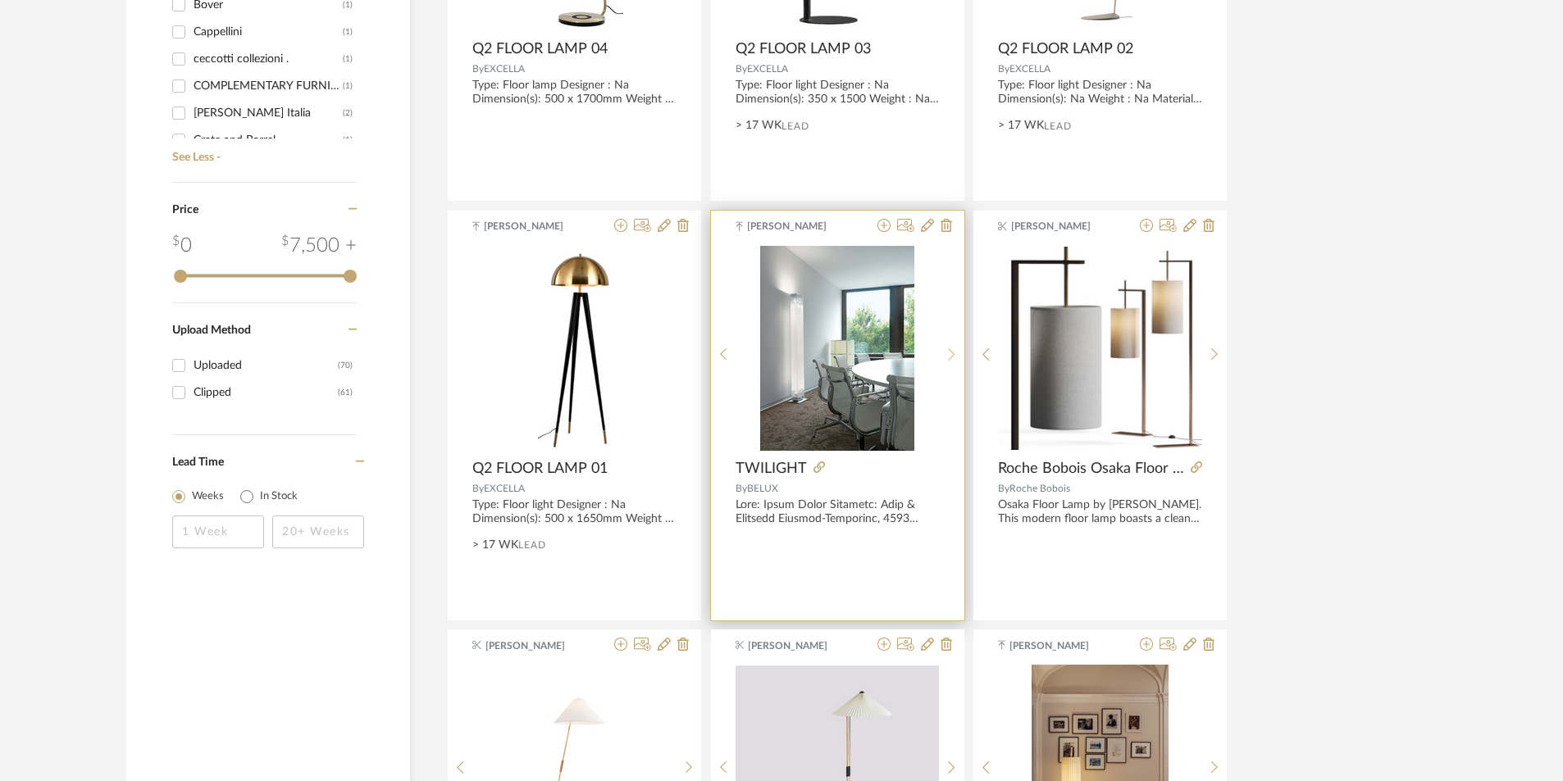
click at [952, 355] on icon at bounding box center [951, 355] width 7 height 14
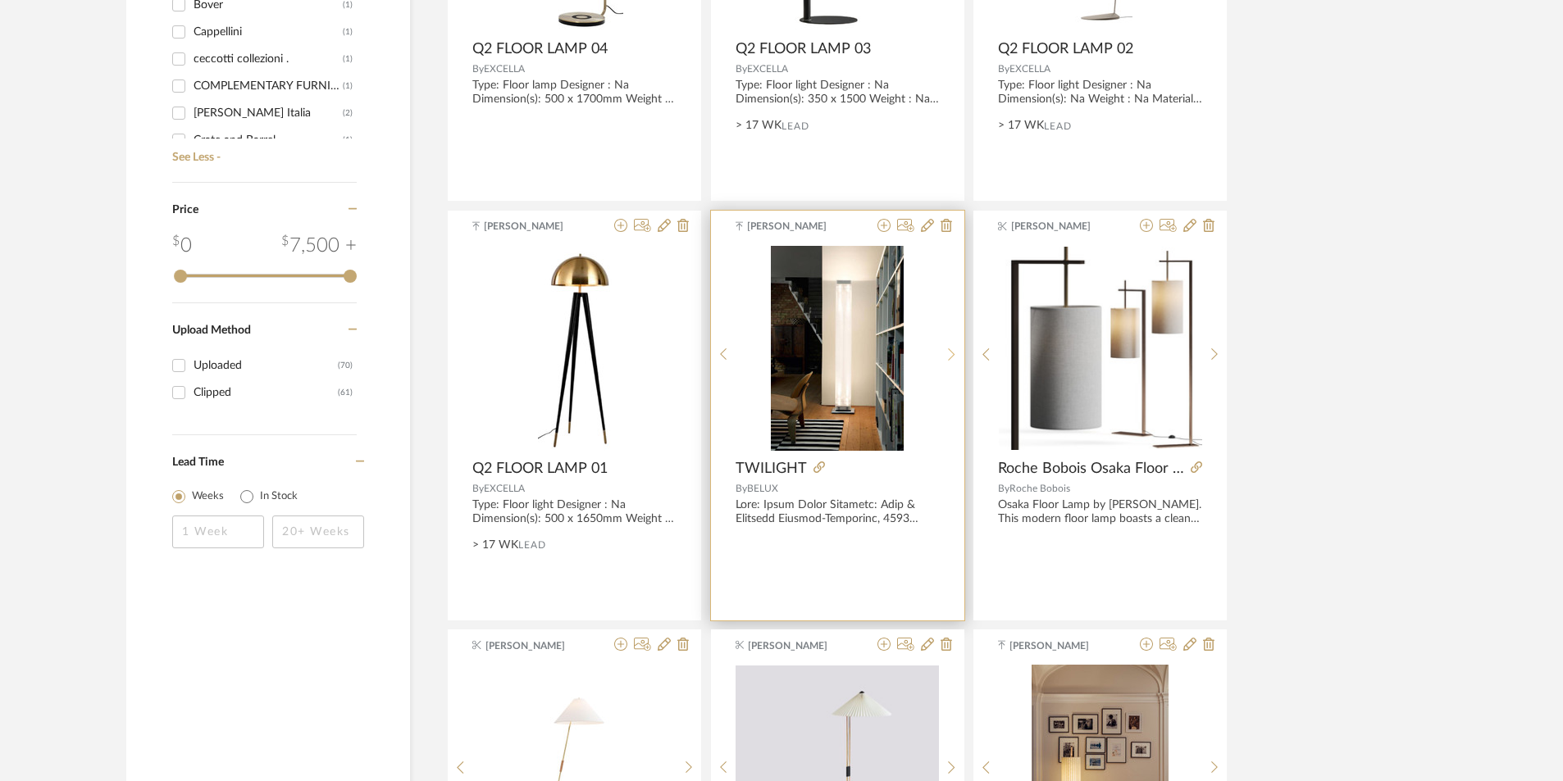
click at [952, 355] on icon at bounding box center [951, 355] width 7 height 14
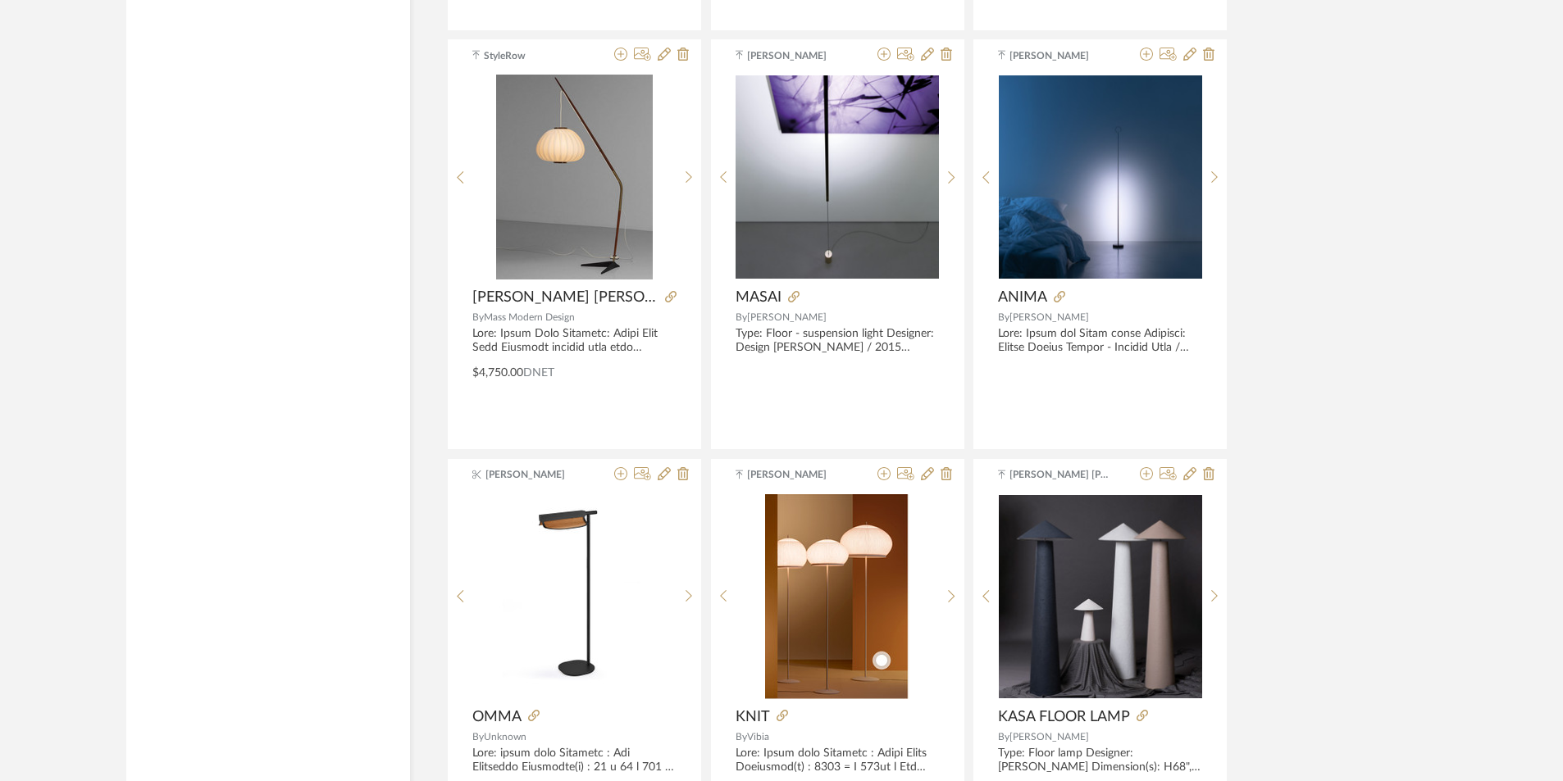
scroll to position [3725, 0]
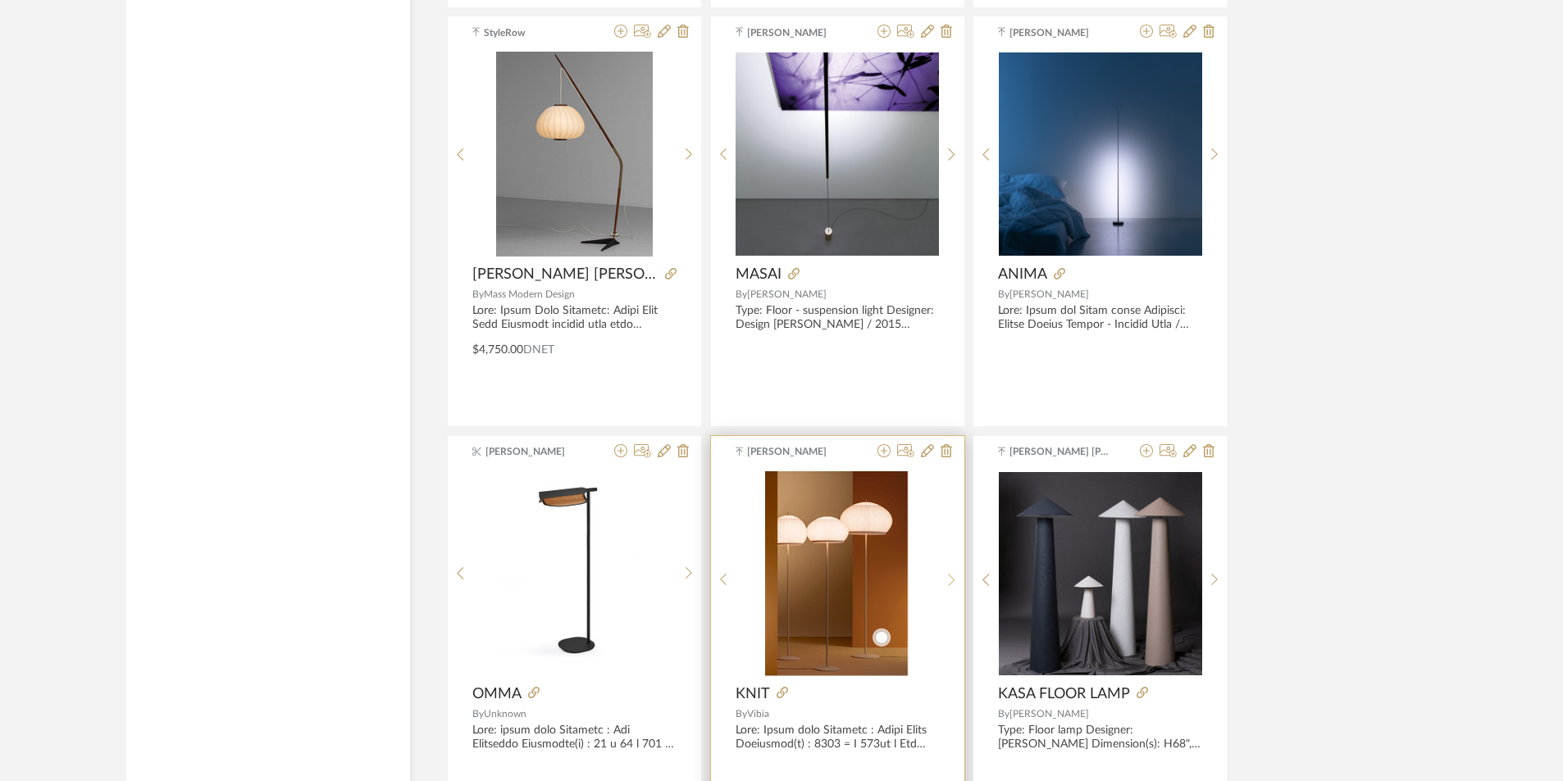
click at [948, 570] on div at bounding box center [951, 580] width 25 height 218
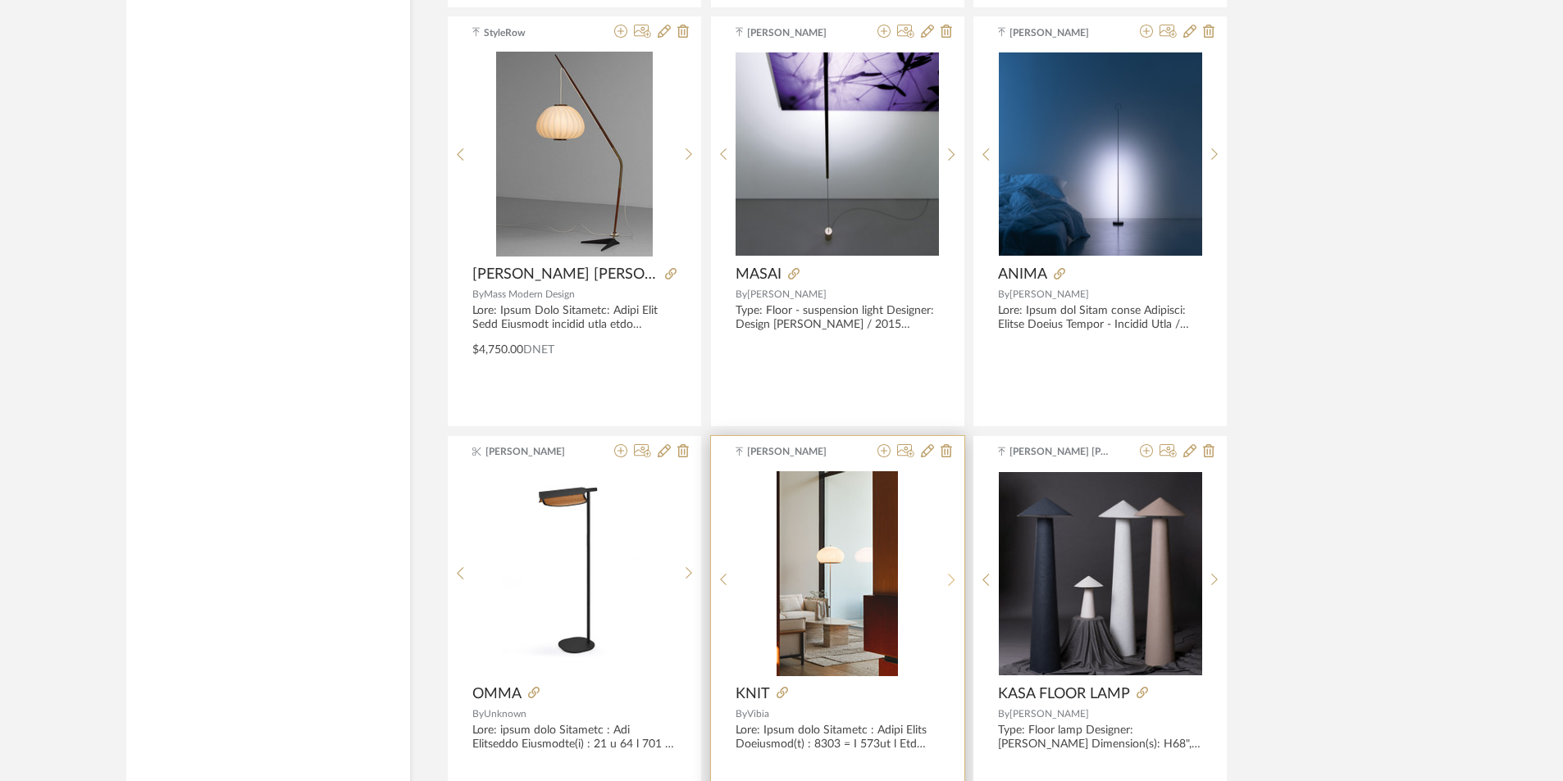
click at [948, 570] on div at bounding box center [951, 580] width 25 height 218
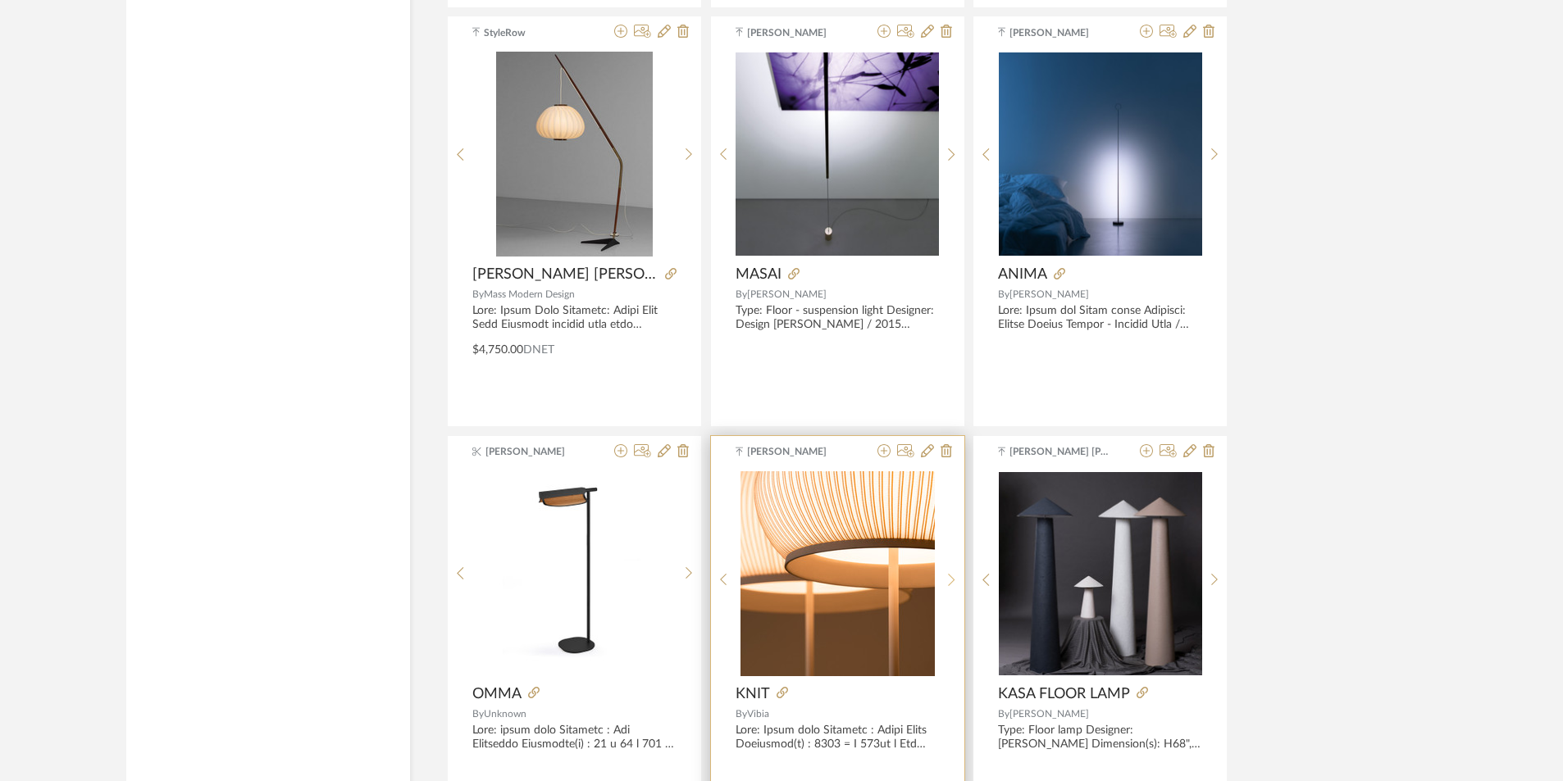
click at [948, 570] on div at bounding box center [951, 580] width 25 height 218
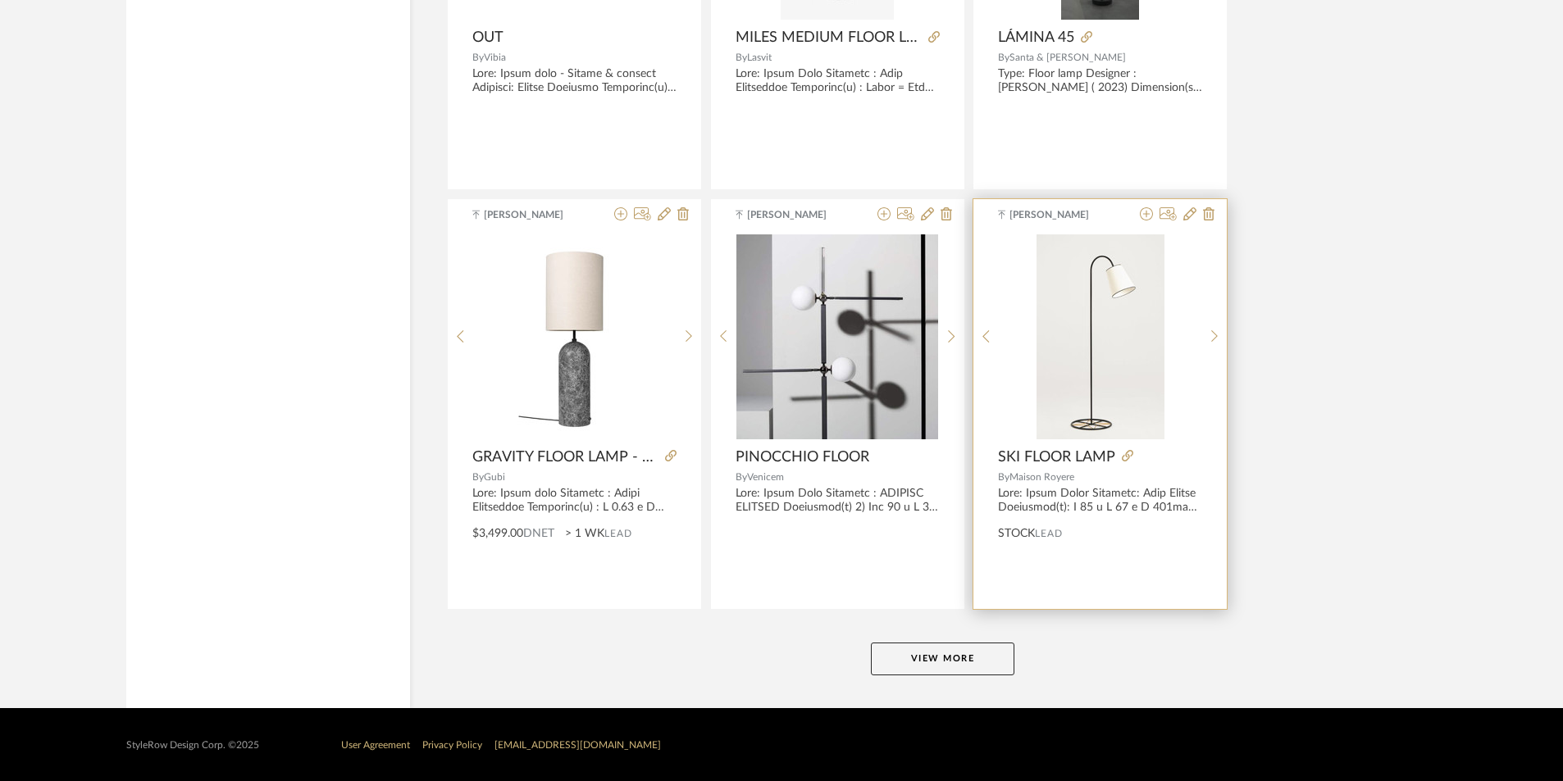
scroll to position [4803, 0]
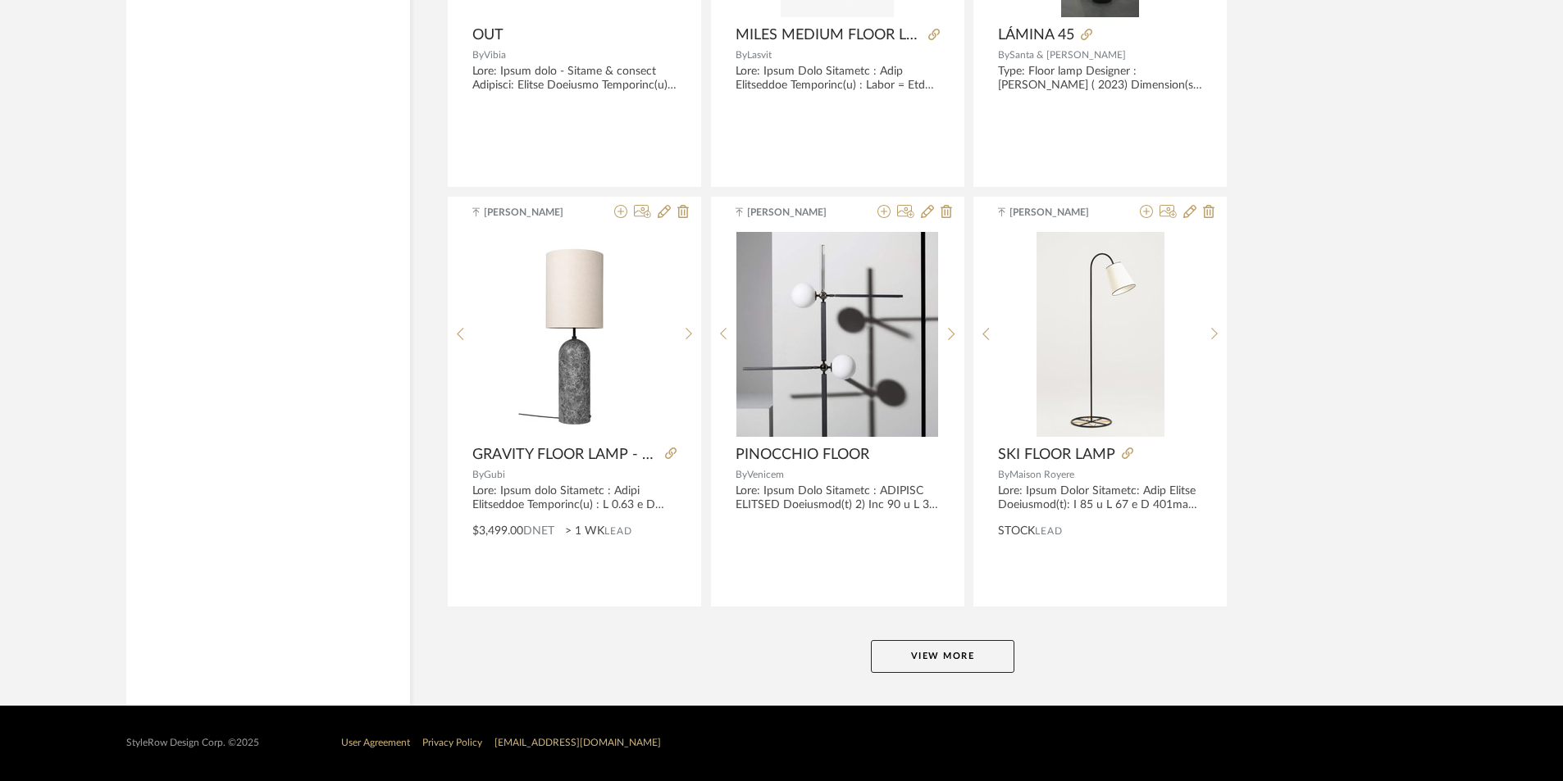
click at [913, 651] on button "View More" at bounding box center [942, 656] width 143 height 33
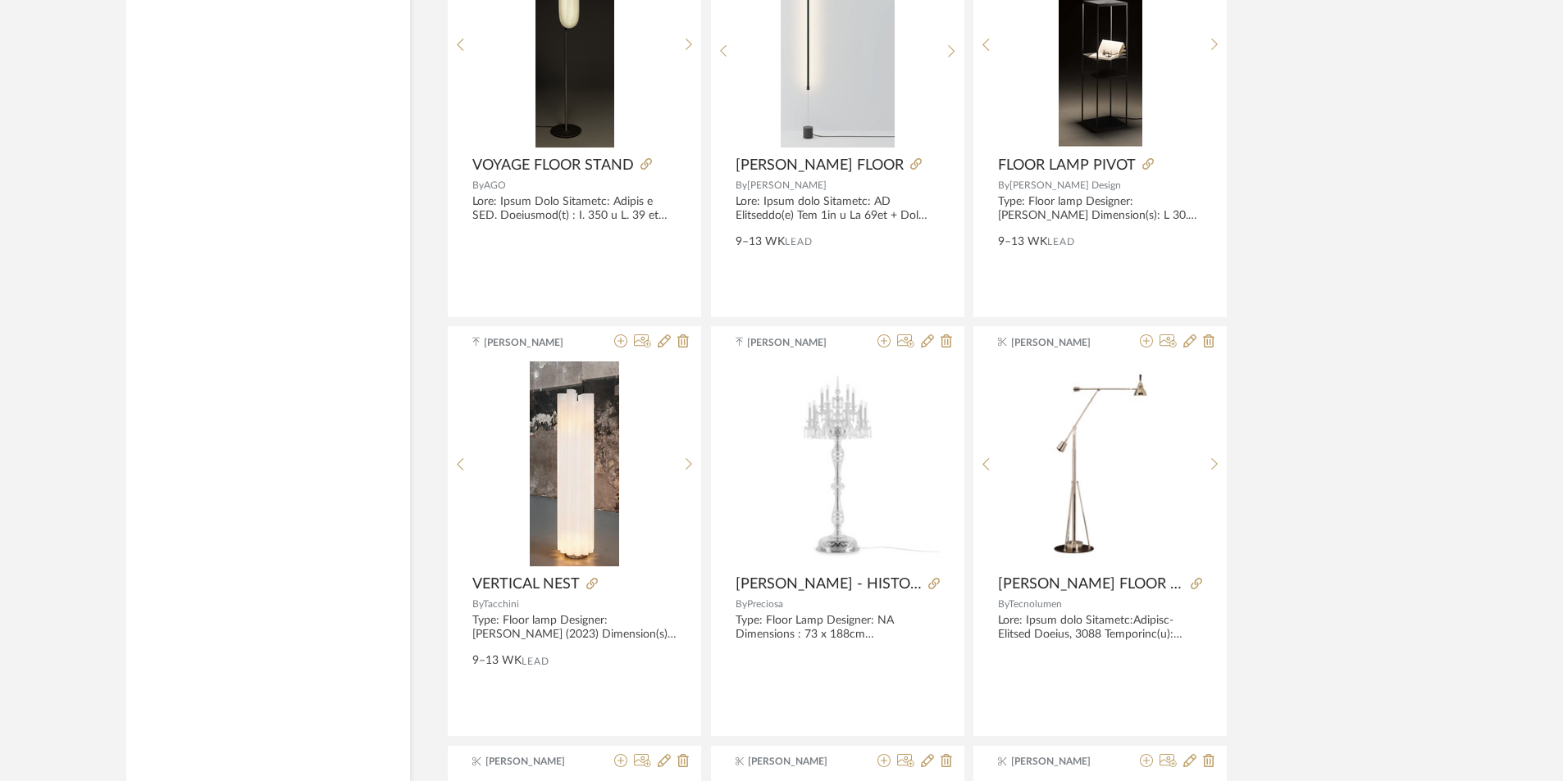
scroll to position [5951, 0]
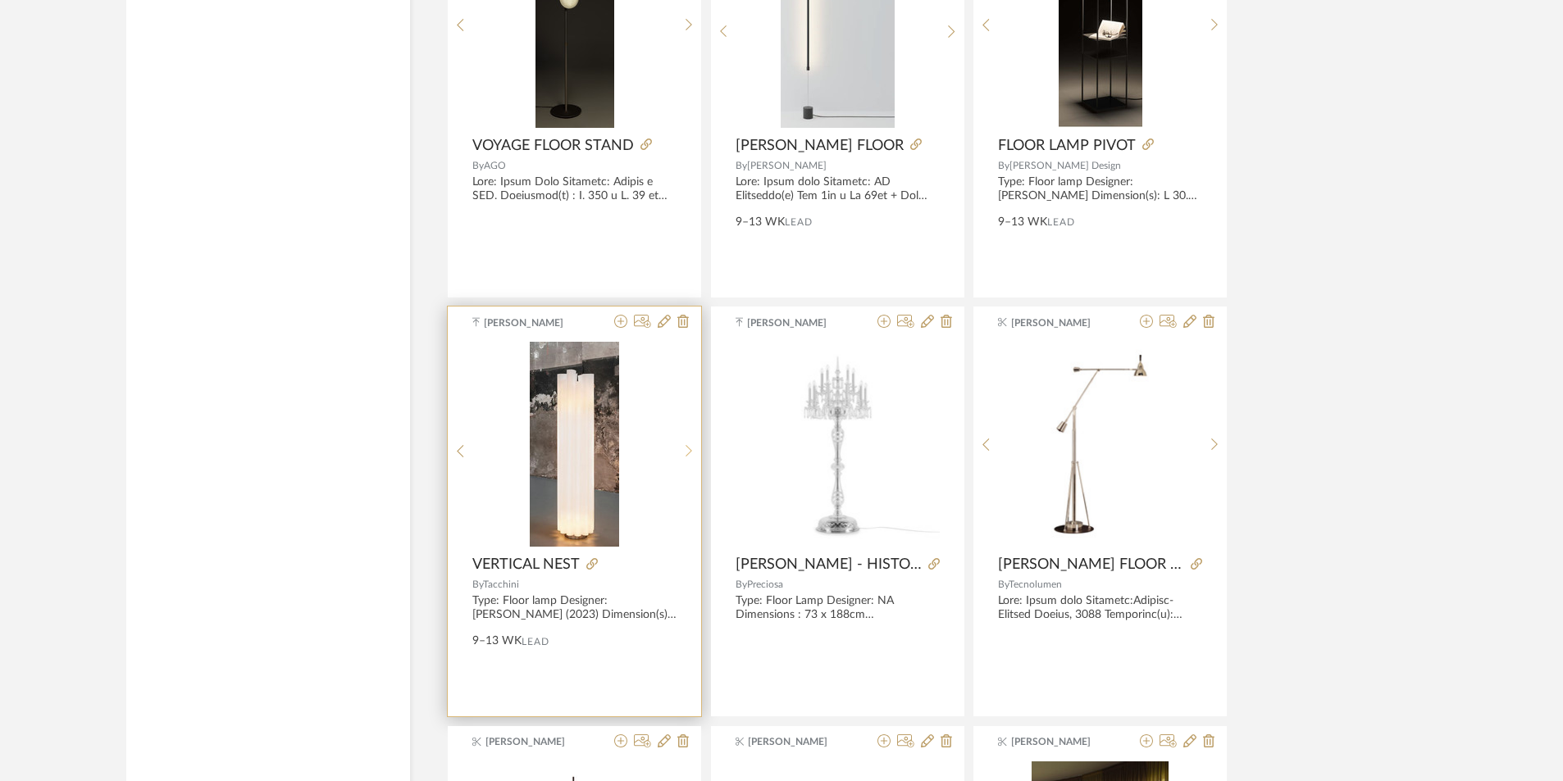
click at [685, 440] on div at bounding box center [688, 451] width 25 height 218
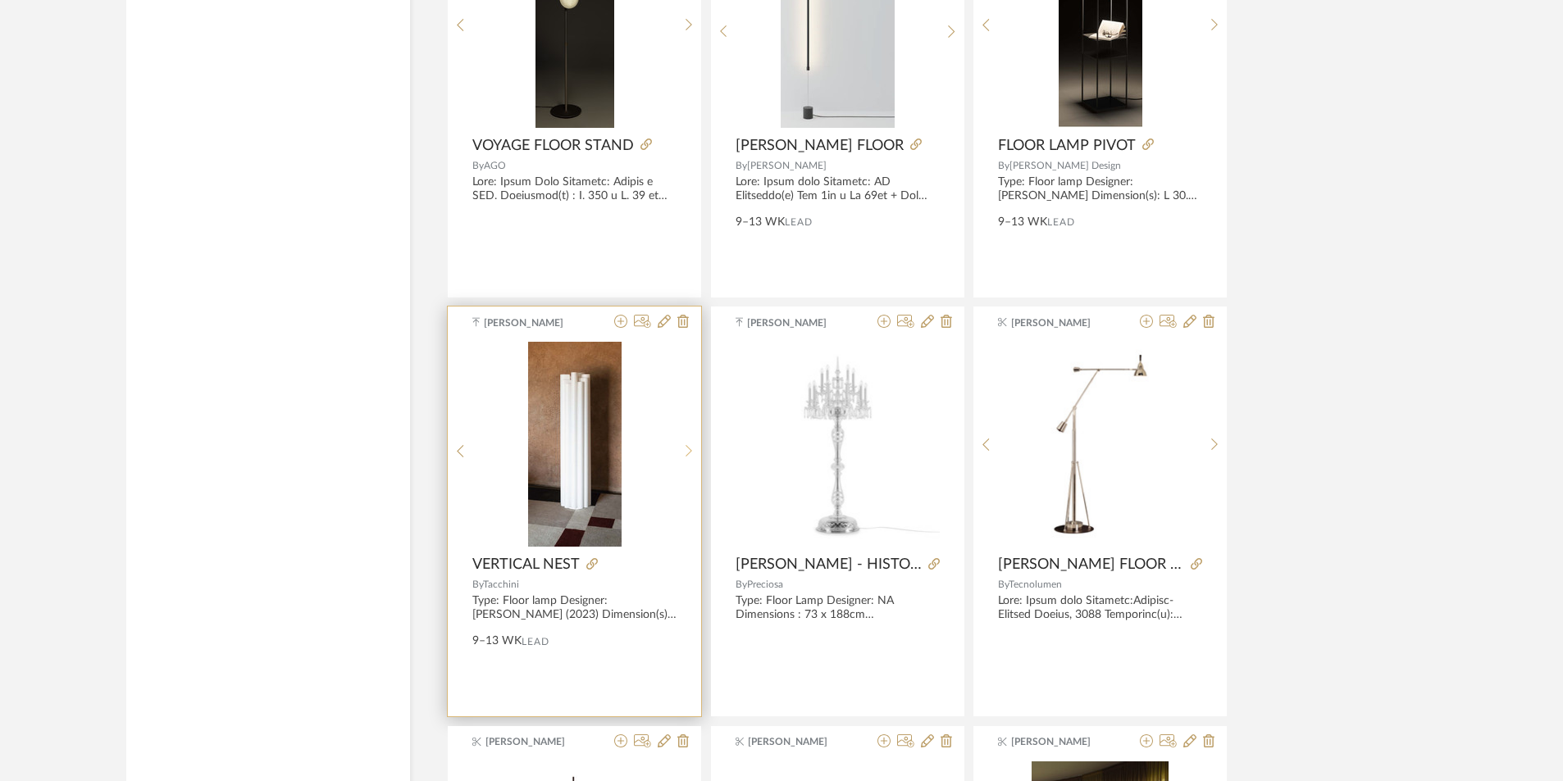
click at [685, 440] on div at bounding box center [688, 451] width 25 height 218
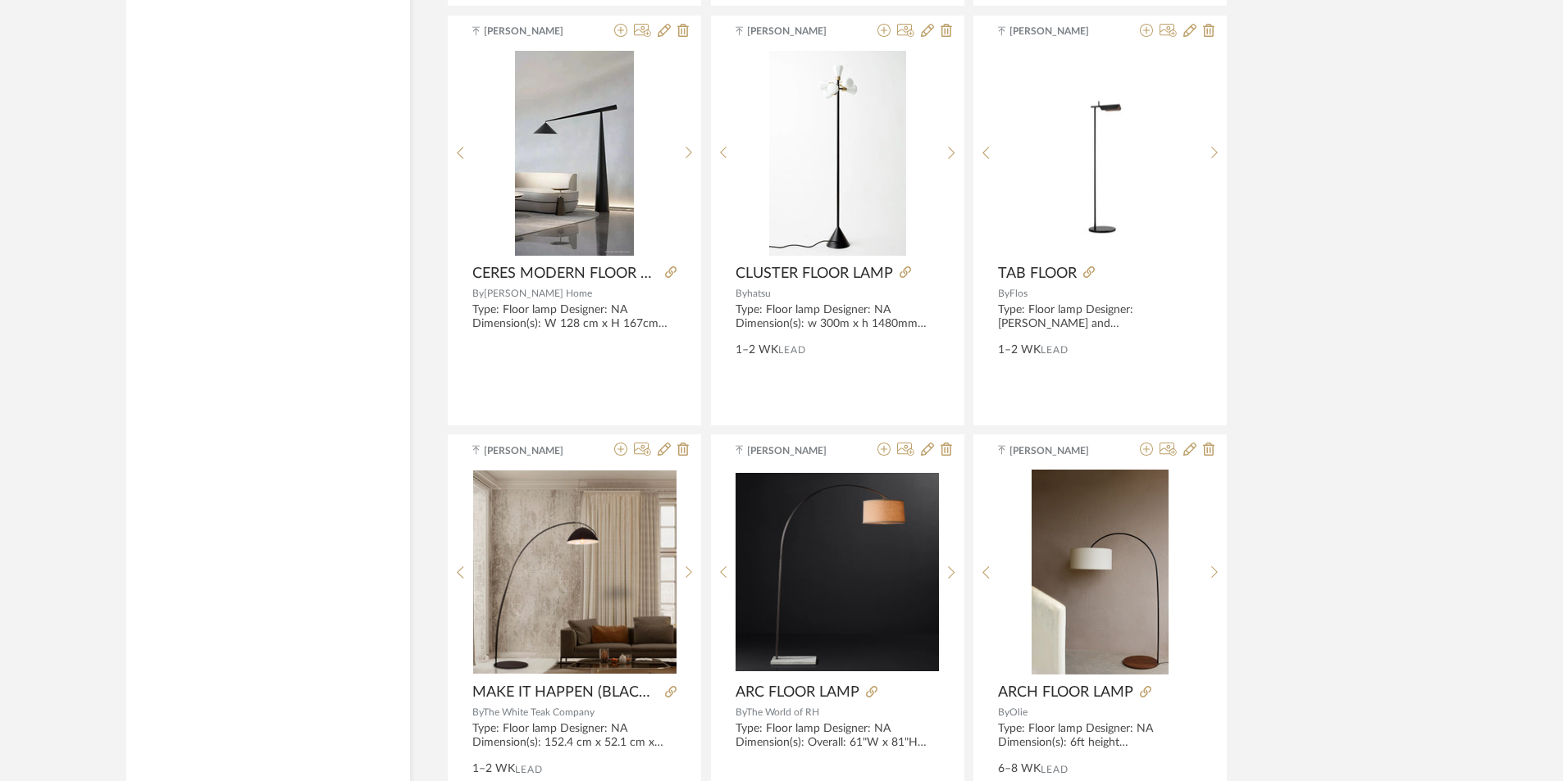
scroll to position [7509, 0]
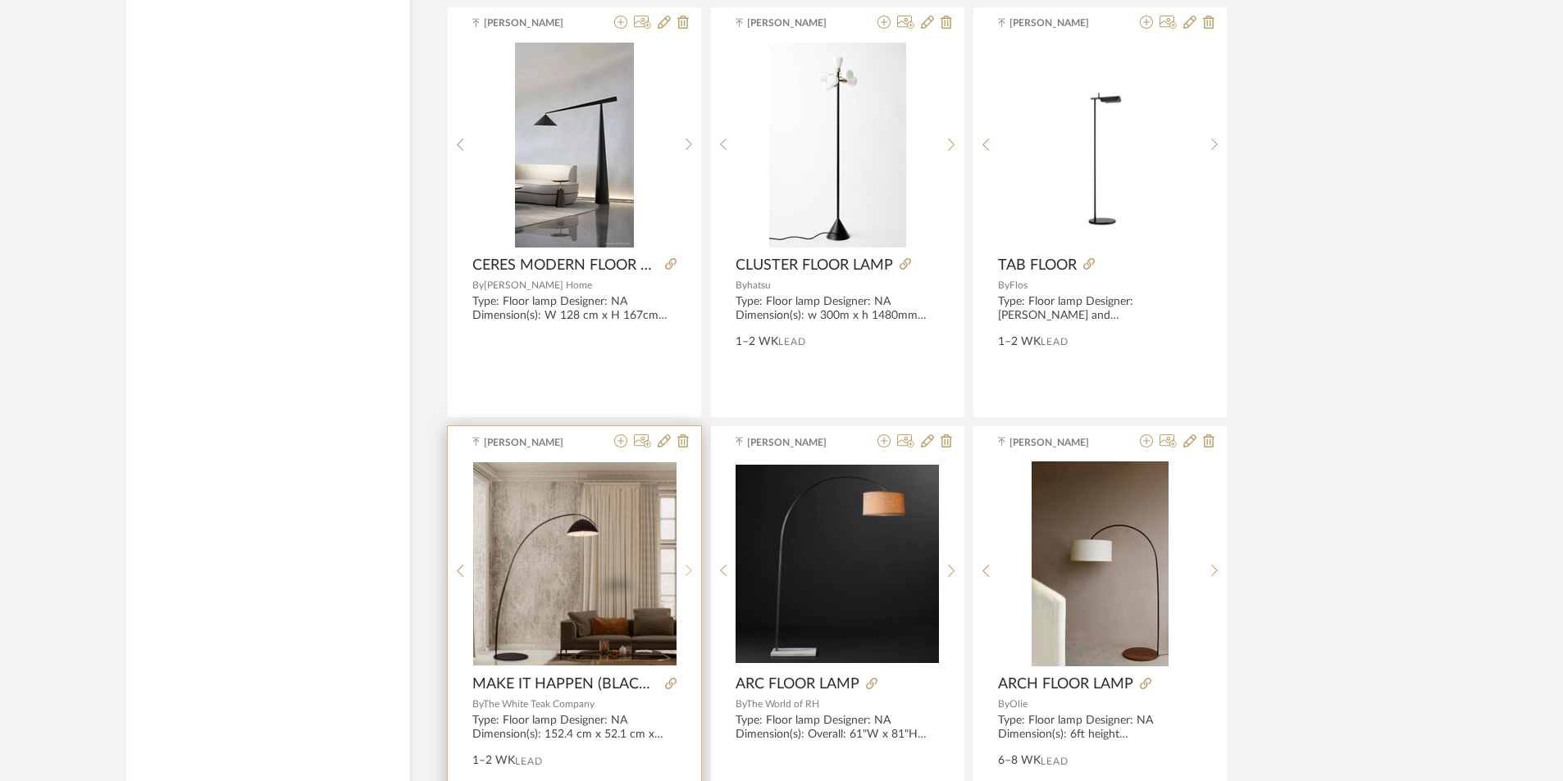
click at [685, 561] on div at bounding box center [688, 571] width 25 height 218
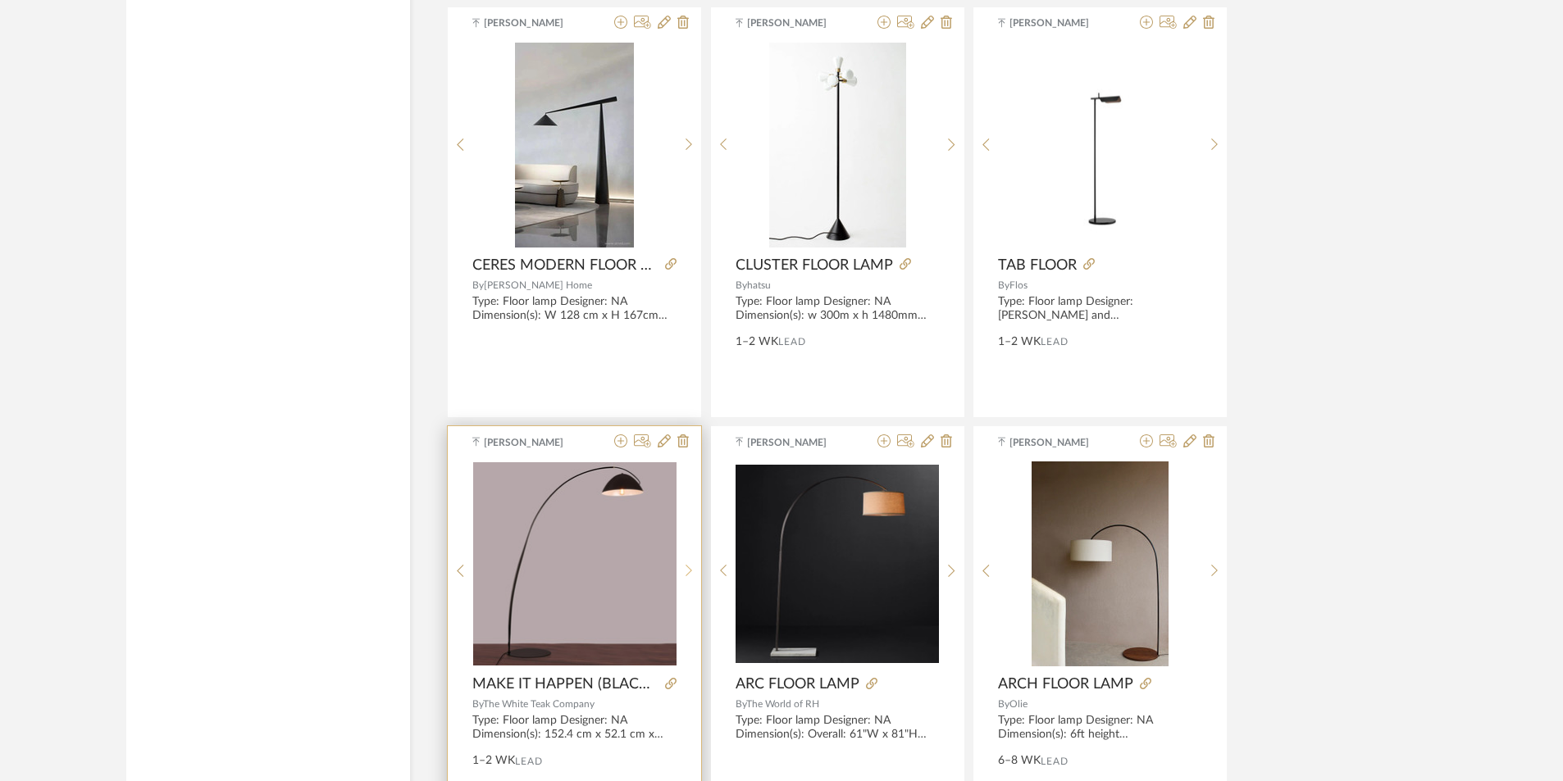
click at [685, 561] on div at bounding box center [688, 571] width 25 height 218
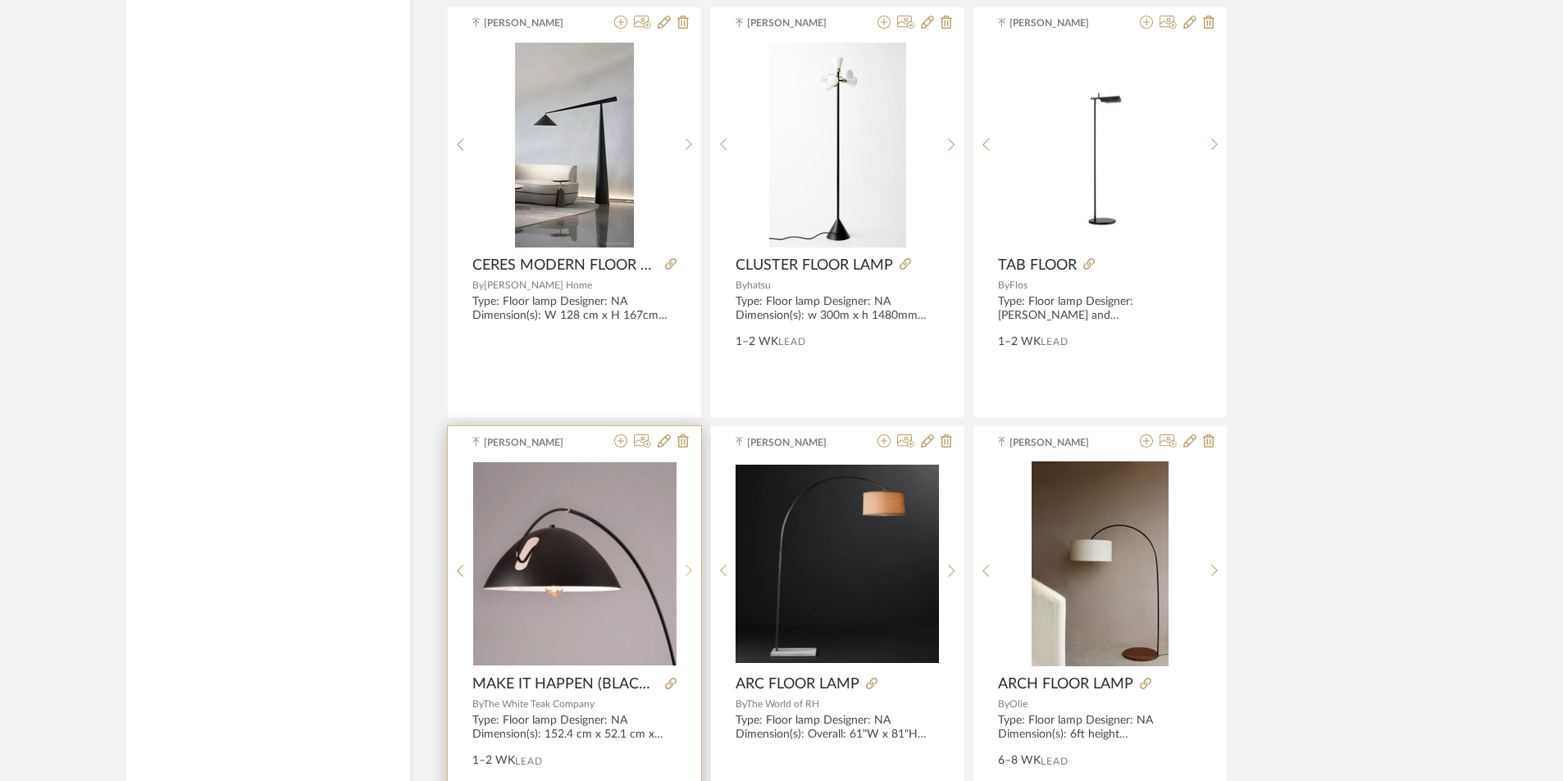
click at [685, 561] on div at bounding box center [688, 571] width 25 height 218
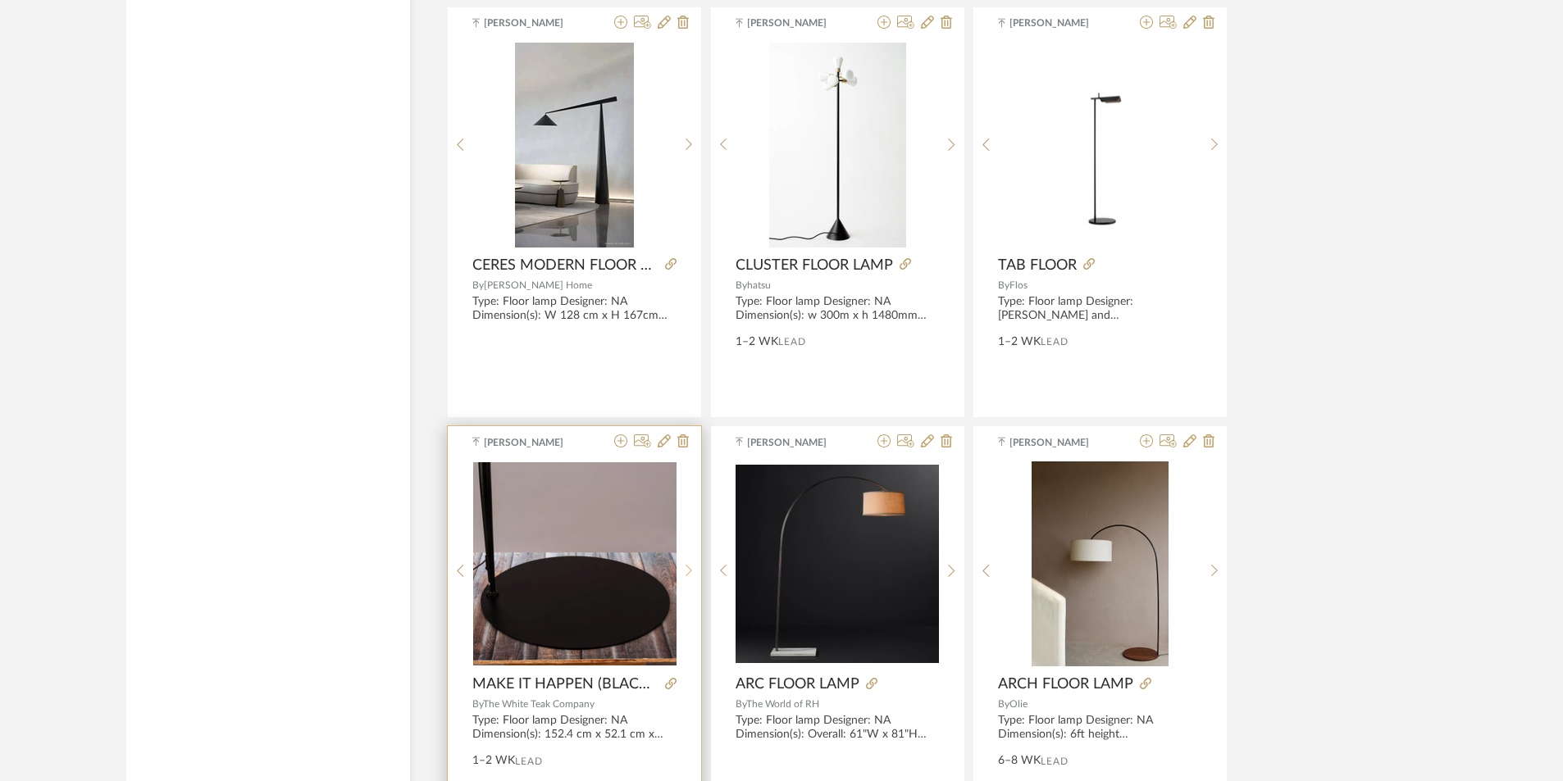
click at [685, 561] on div at bounding box center [688, 571] width 25 height 218
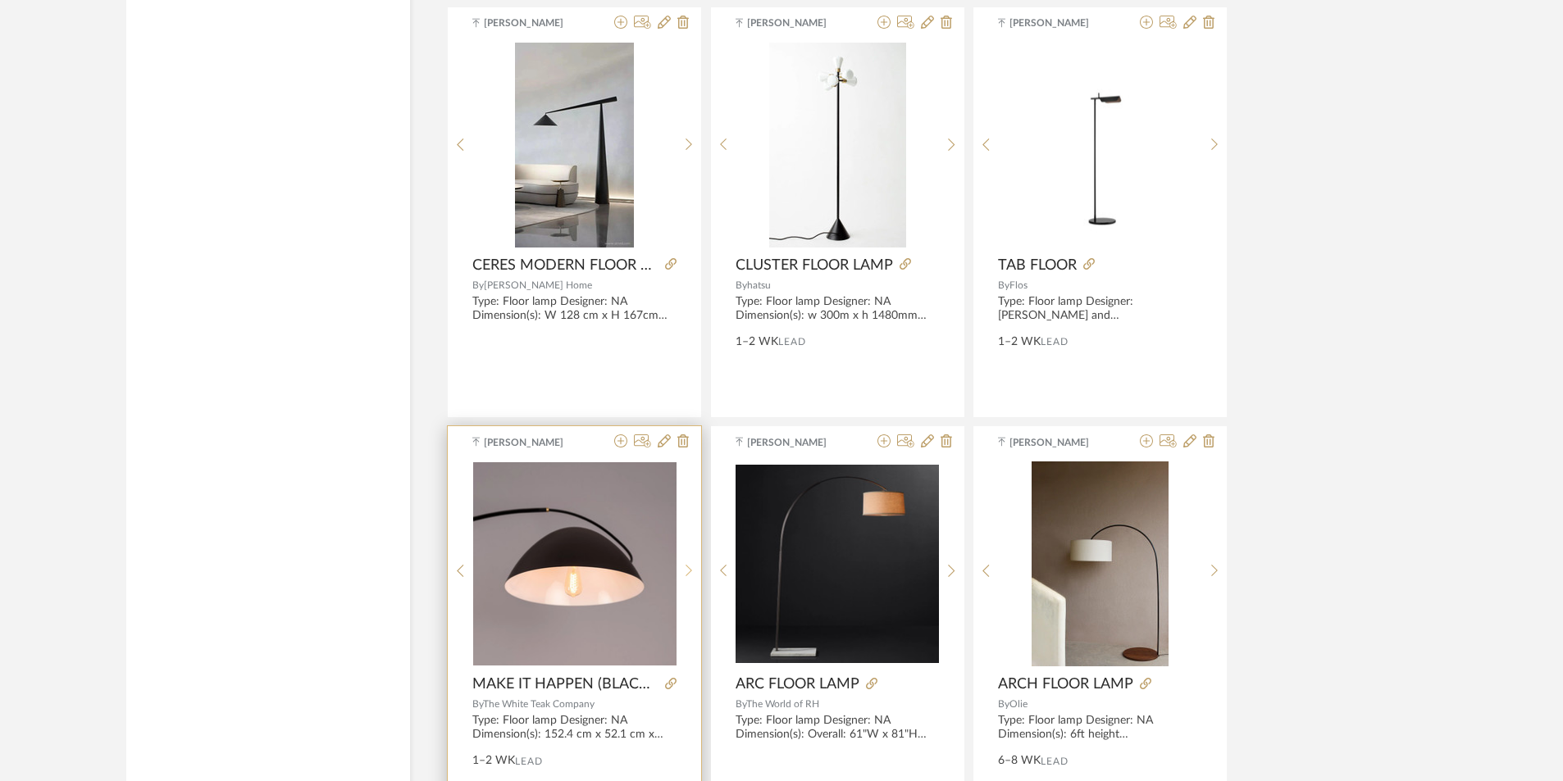
click at [686, 561] on div at bounding box center [688, 571] width 25 height 218
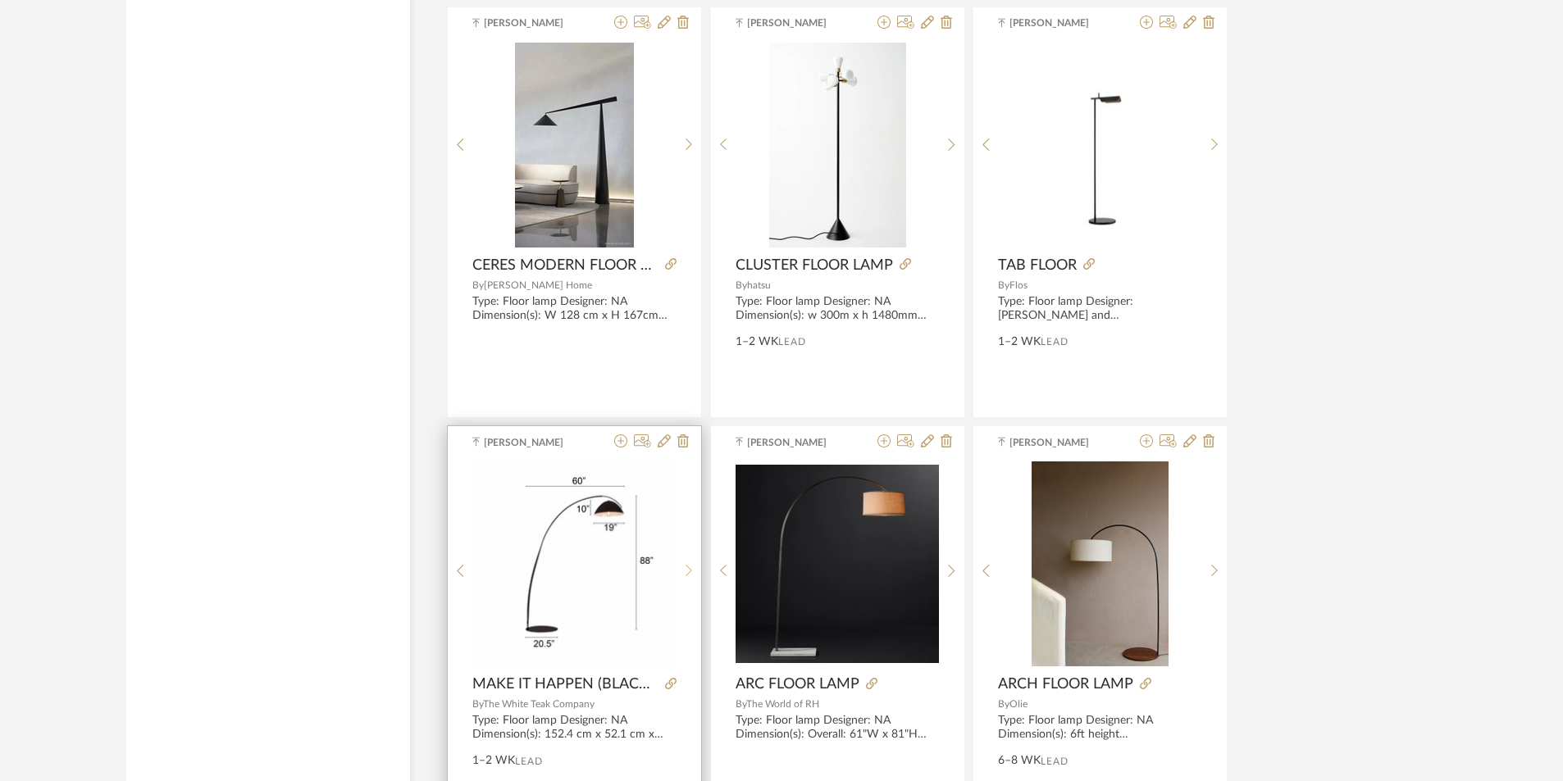
click at [686, 561] on div at bounding box center [688, 571] width 25 height 218
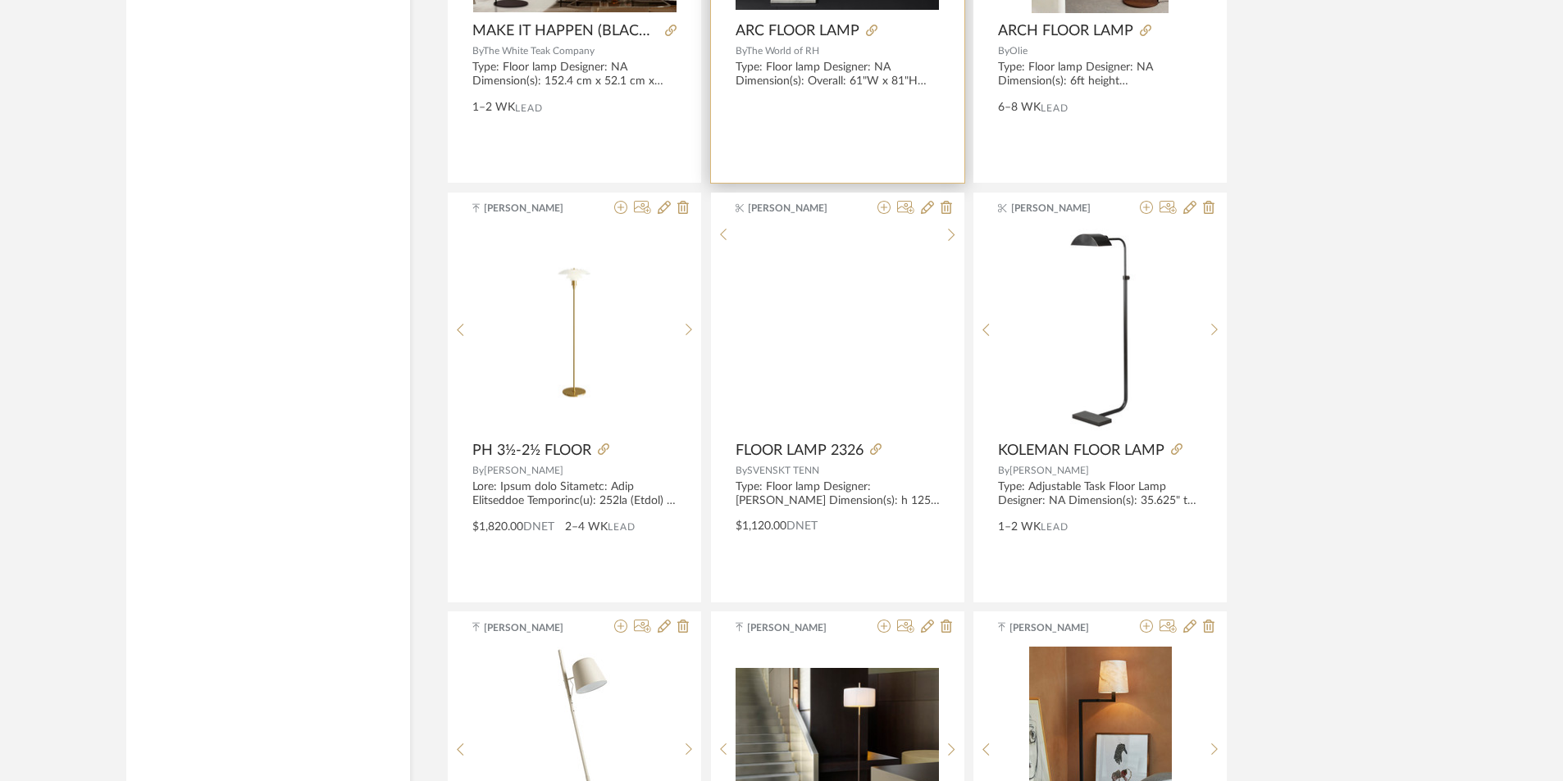
scroll to position [8247, 0]
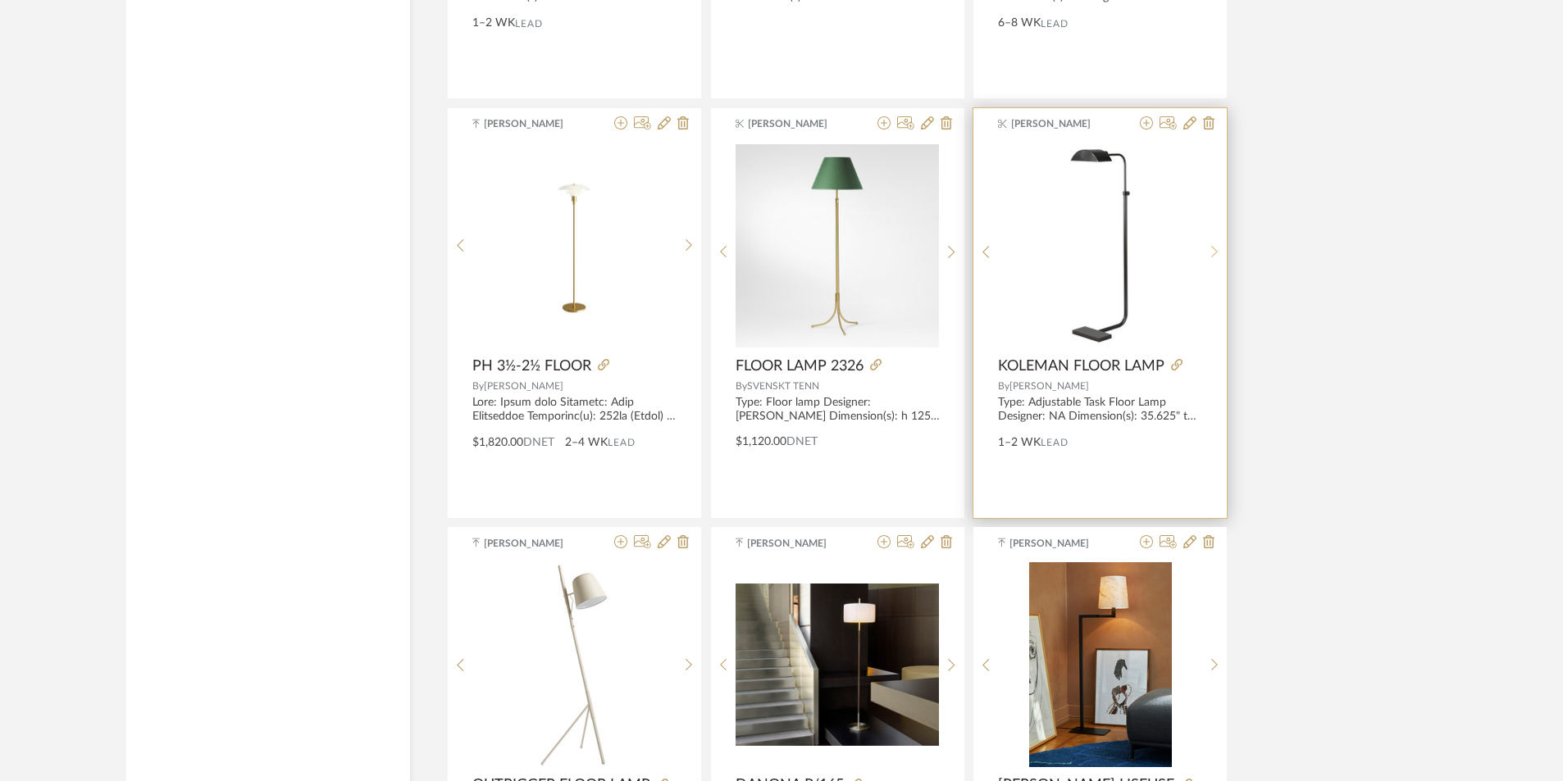
click at [1213, 243] on div at bounding box center [1214, 252] width 25 height 218
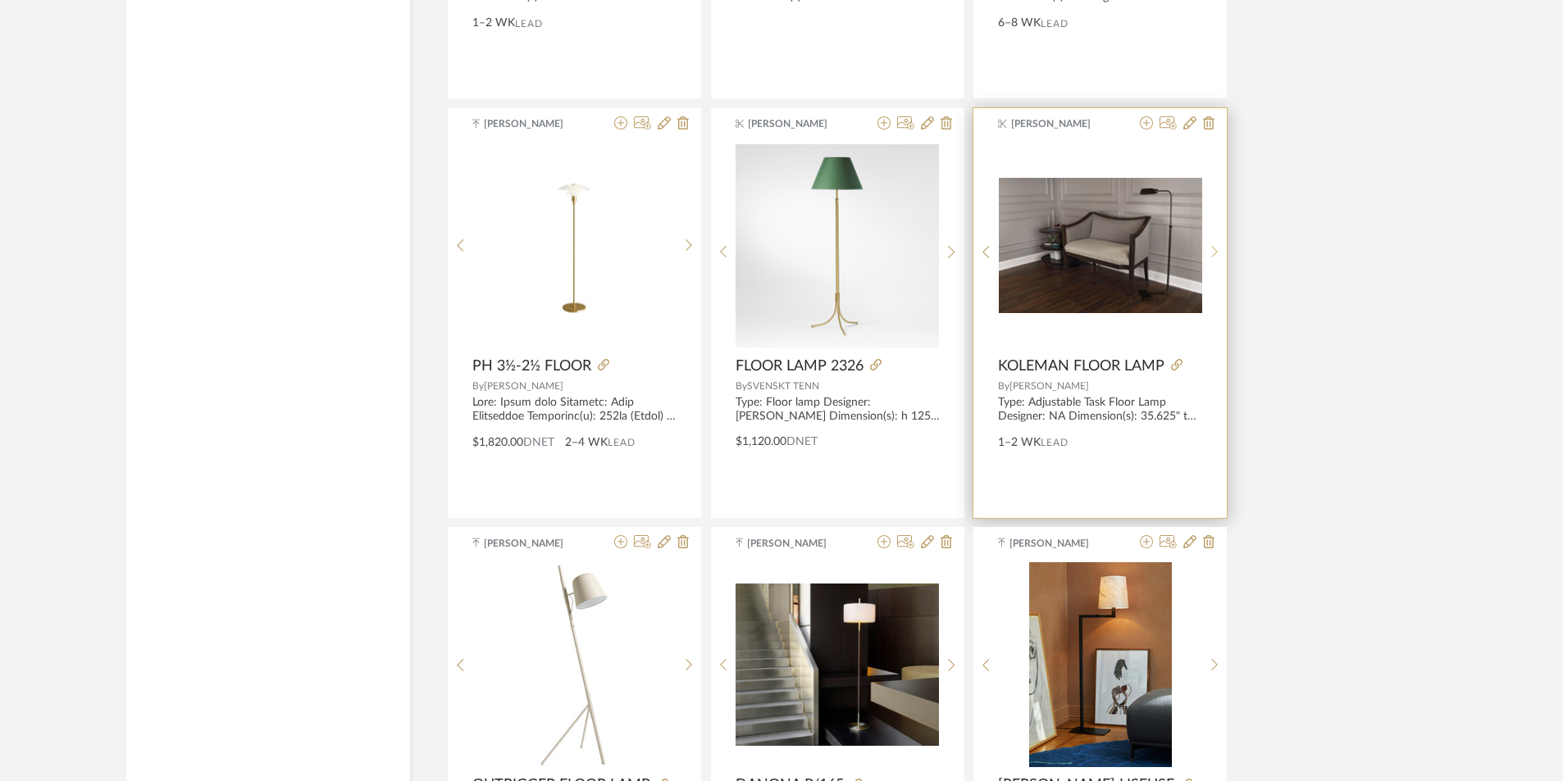
click at [1213, 243] on div at bounding box center [1214, 252] width 25 height 218
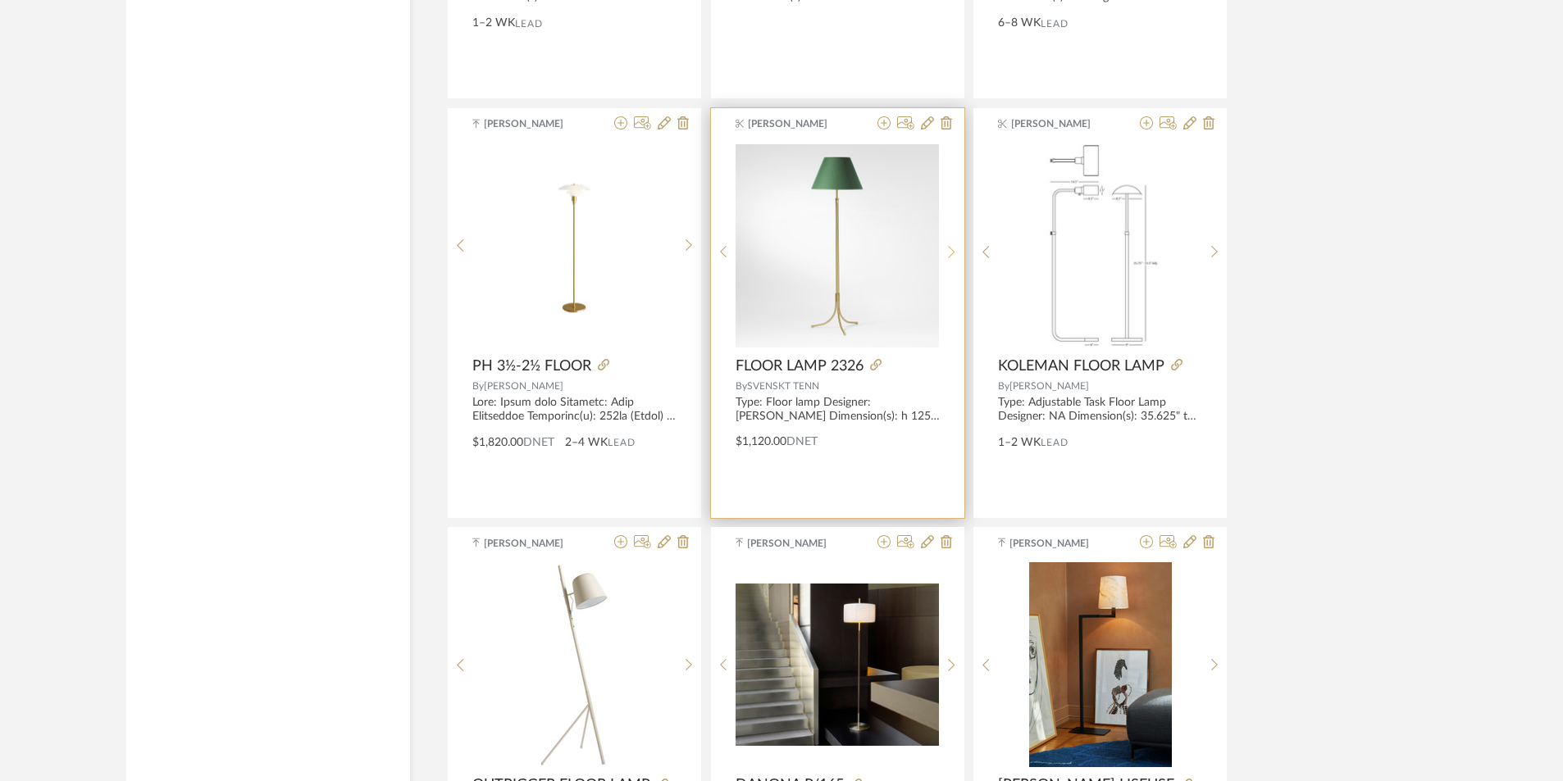
click at [950, 245] on icon at bounding box center [951, 252] width 7 height 14
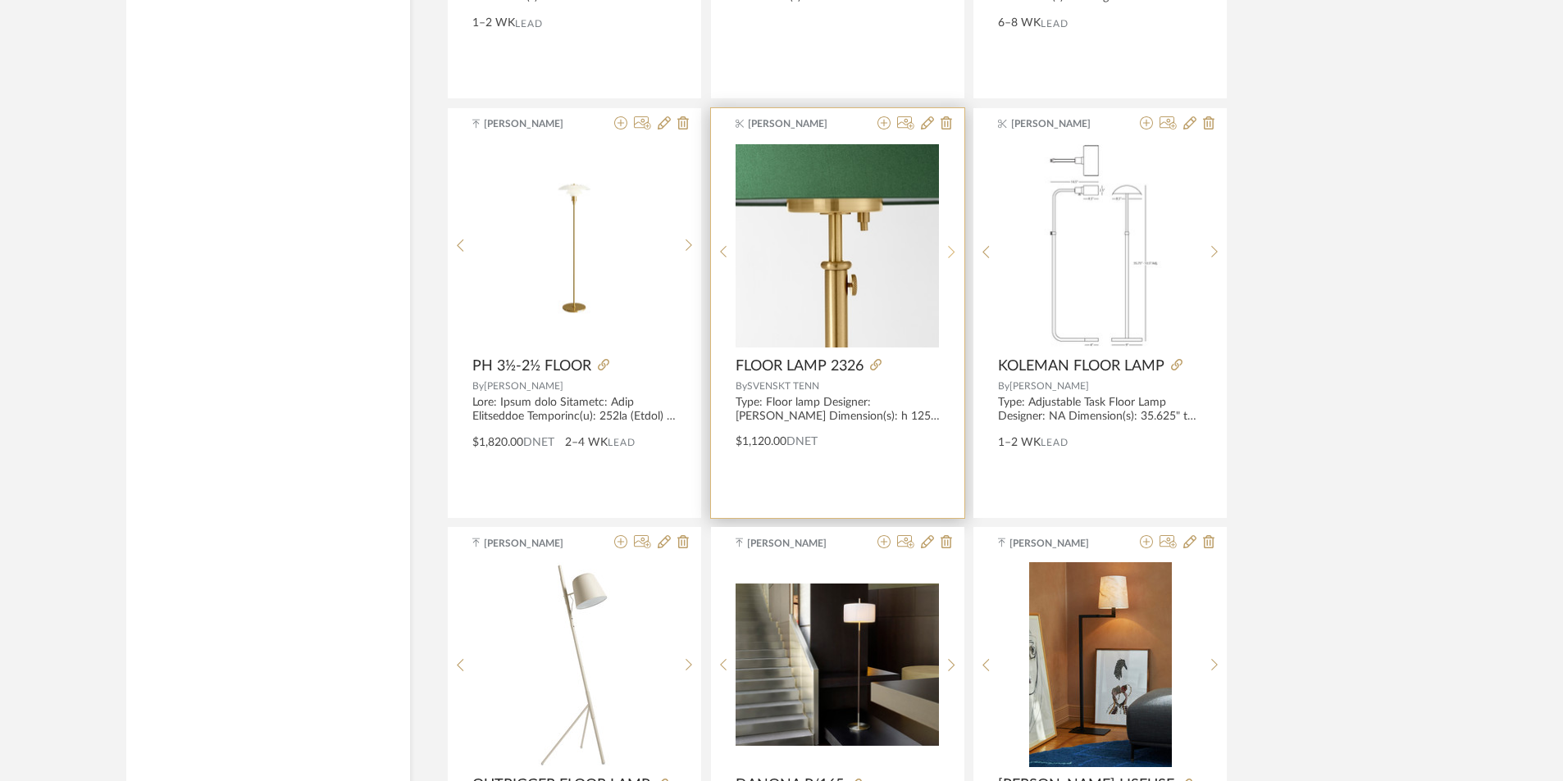
click at [950, 245] on icon at bounding box center [951, 252] width 7 height 14
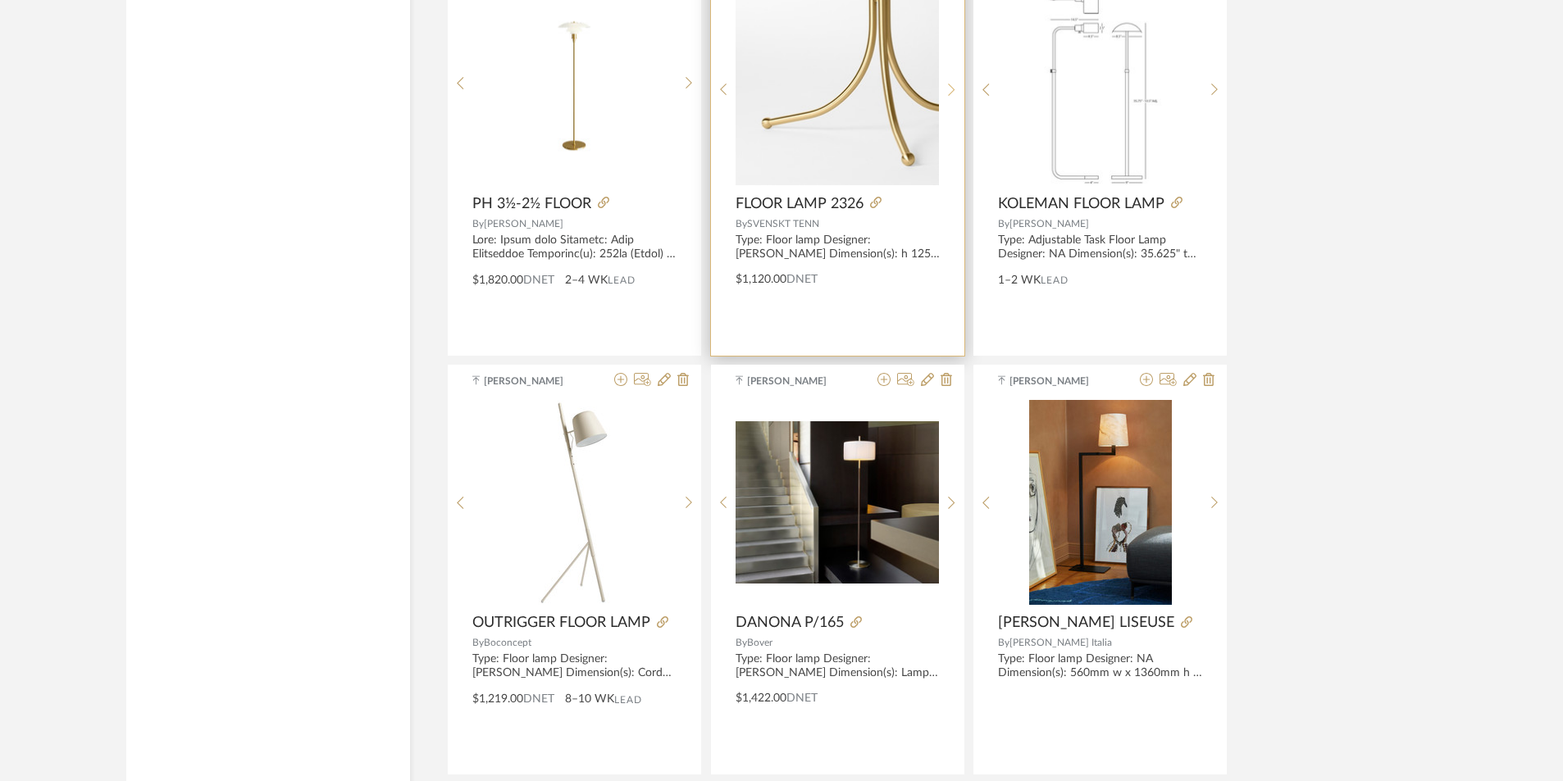
scroll to position [8411, 0]
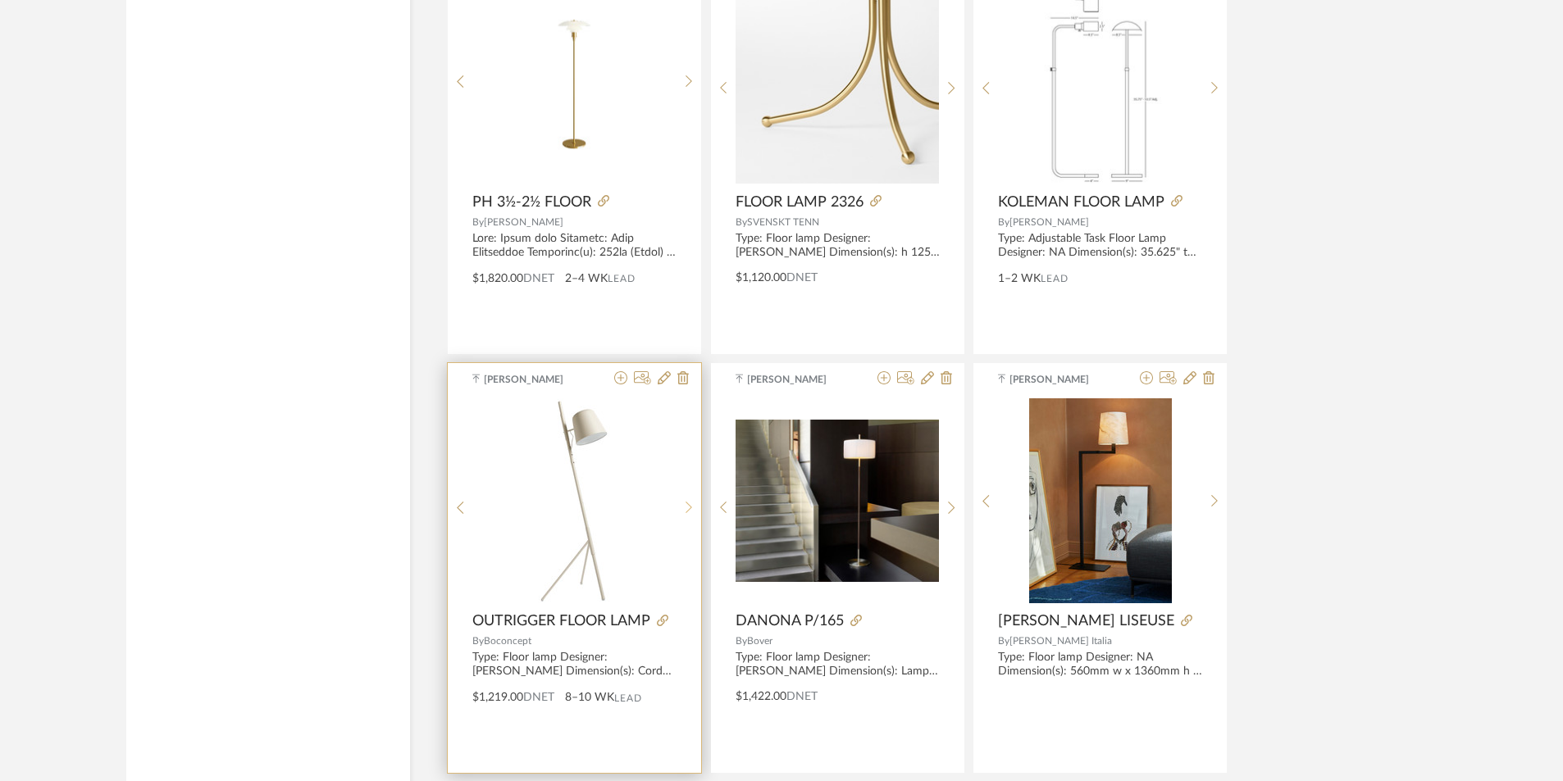
click at [687, 501] on icon at bounding box center [688, 508] width 7 height 14
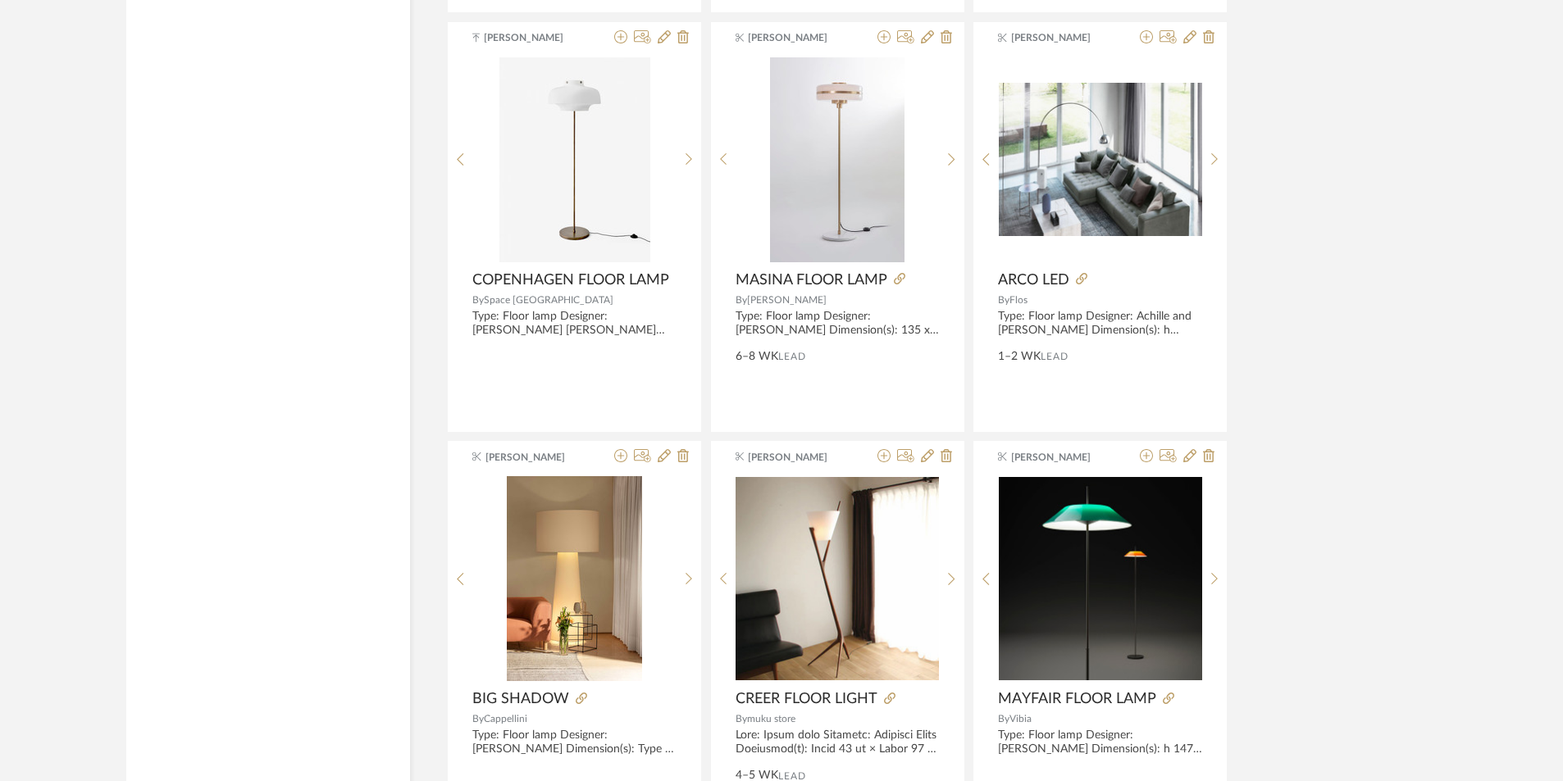
scroll to position [9231, 0]
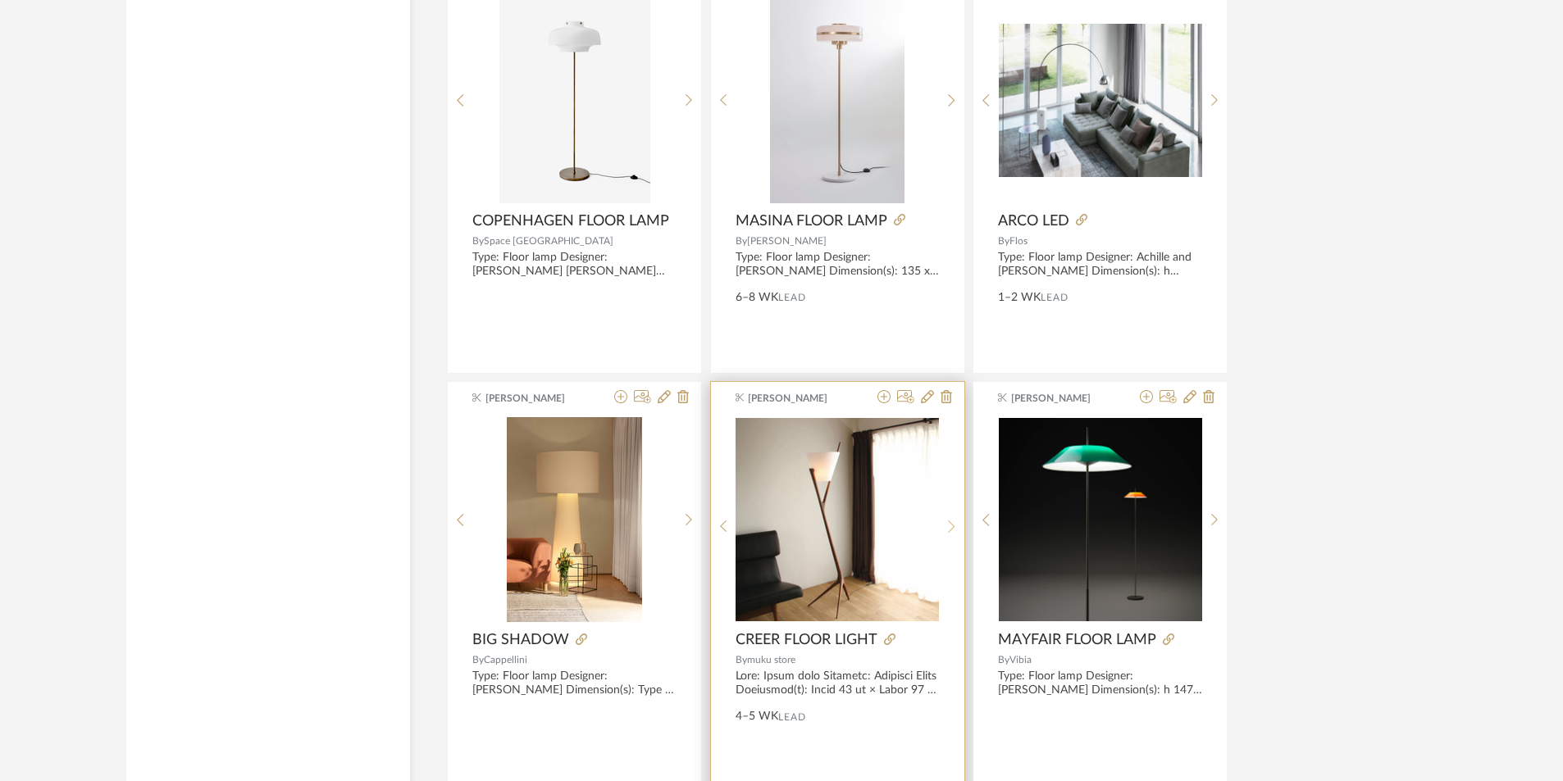
click at [951, 517] on div at bounding box center [951, 526] width 25 height 218
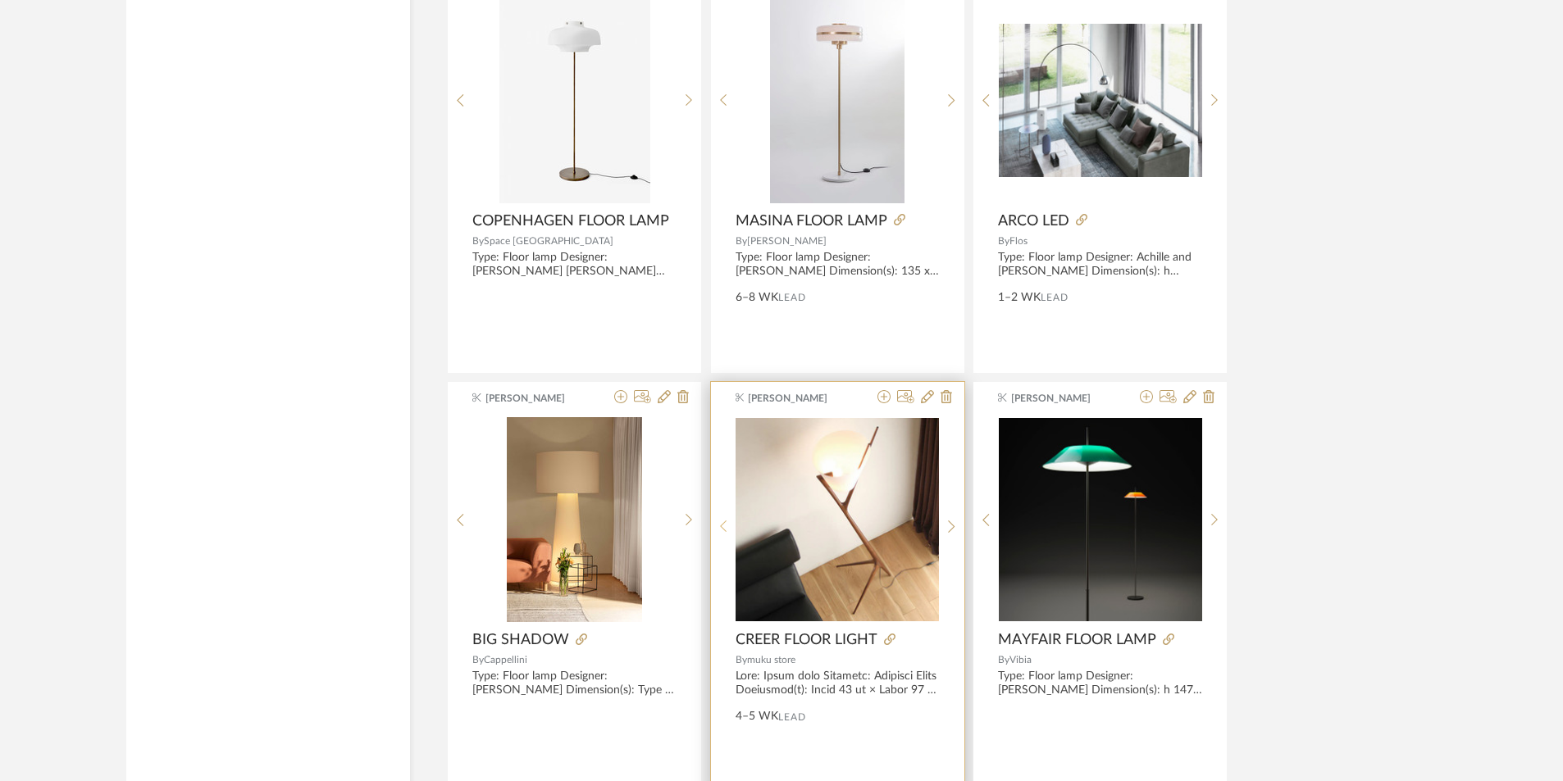
click at [724, 522] on icon at bounding box center [723, 527] width 7 height 12
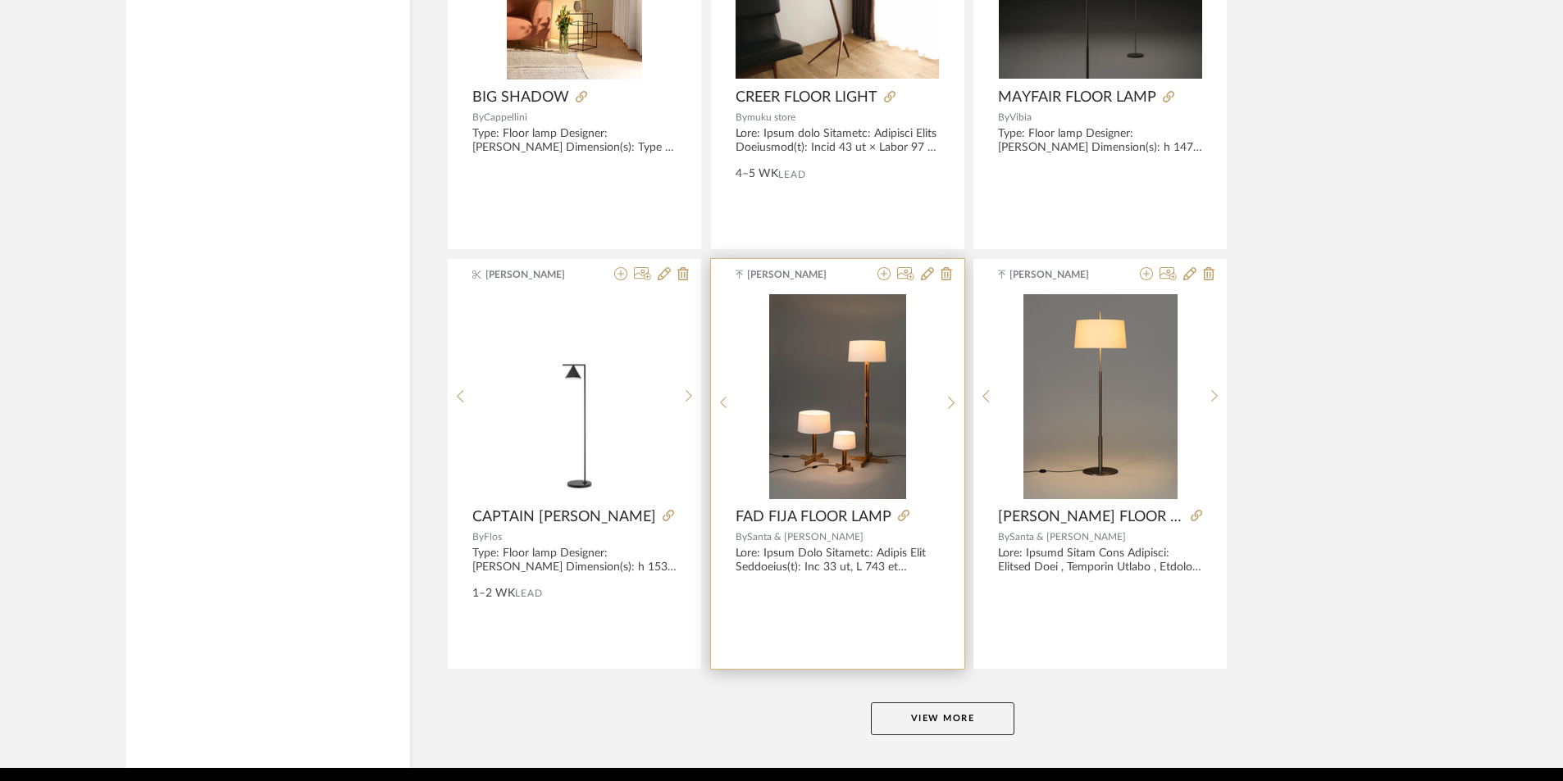
scroll to position [9836, 0]
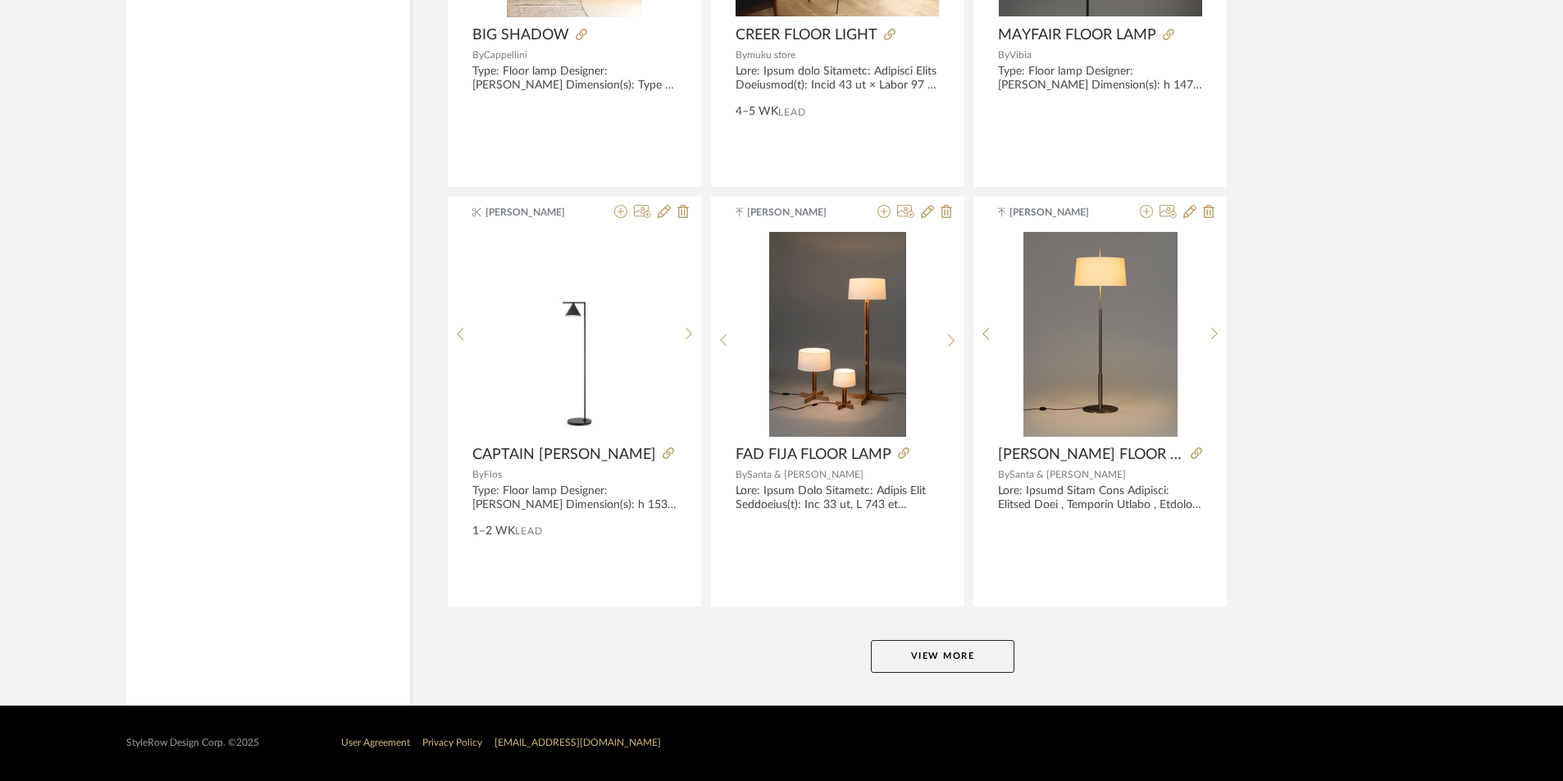
click at [944, 656] on button "View More" at bounding box center [942, 656] width 143 height 33
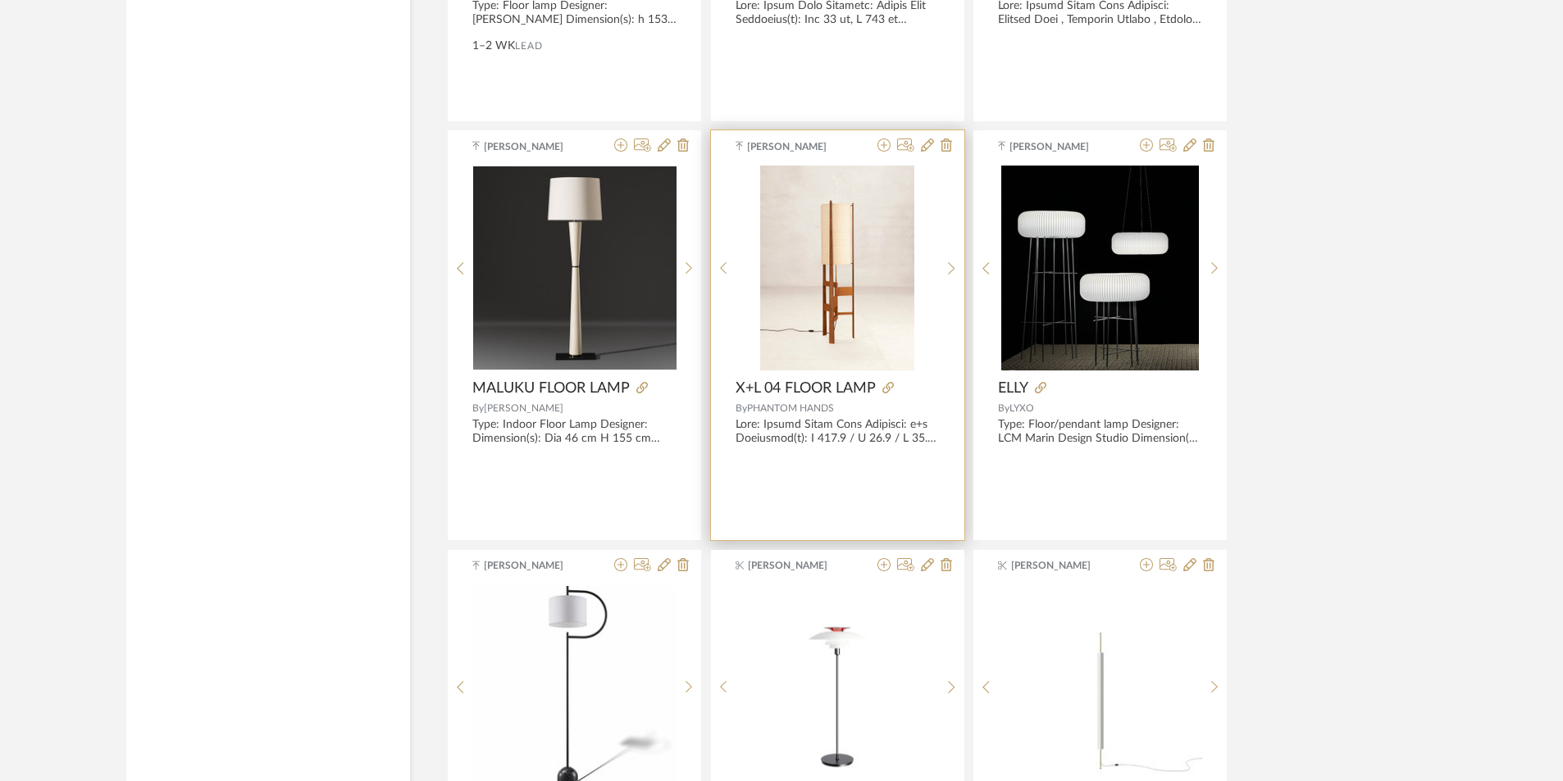
scroll to position [10328, 0]
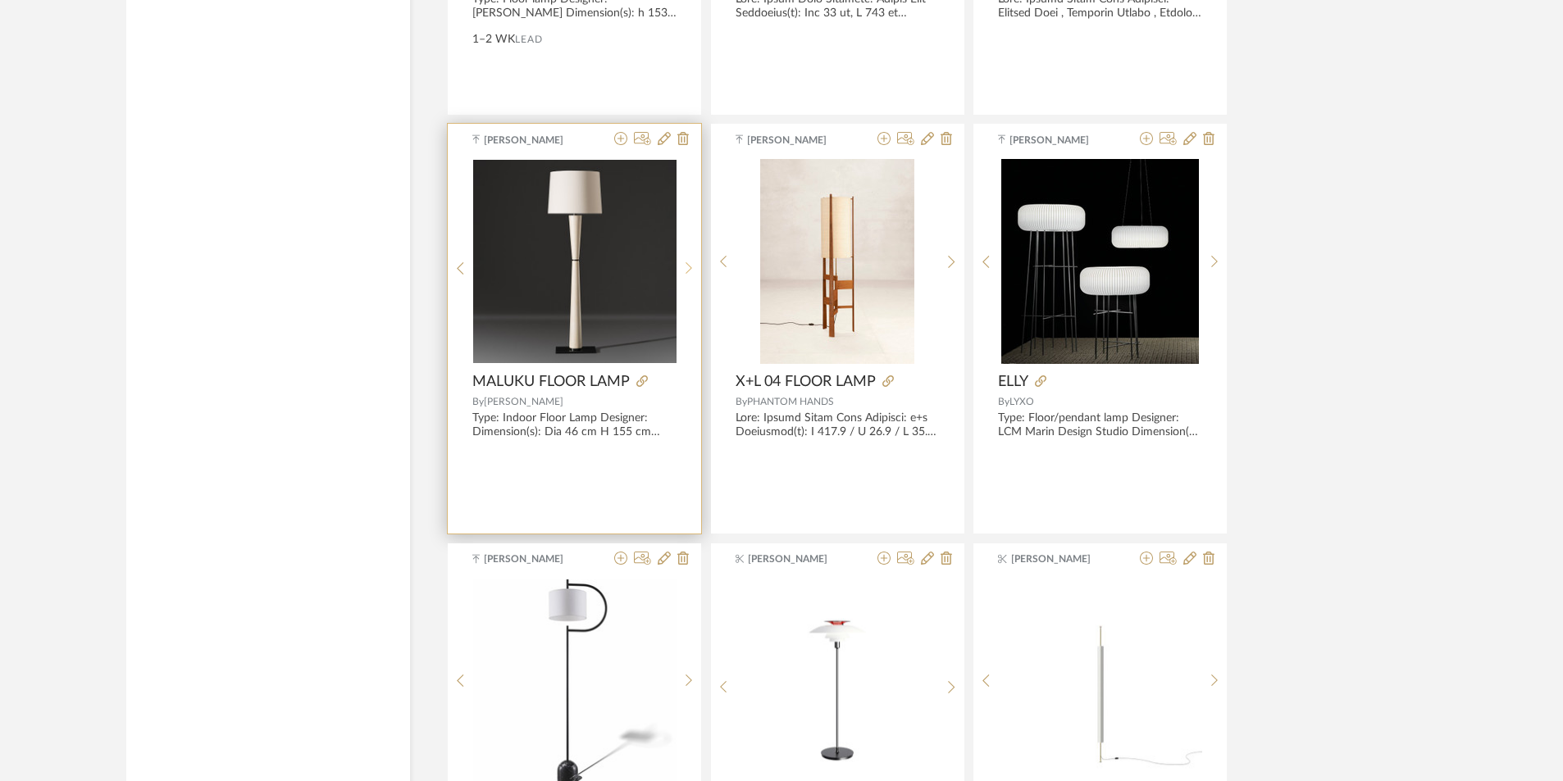
click at [687, 263] on icon at bounding box center [688, 269] width 7 height 14
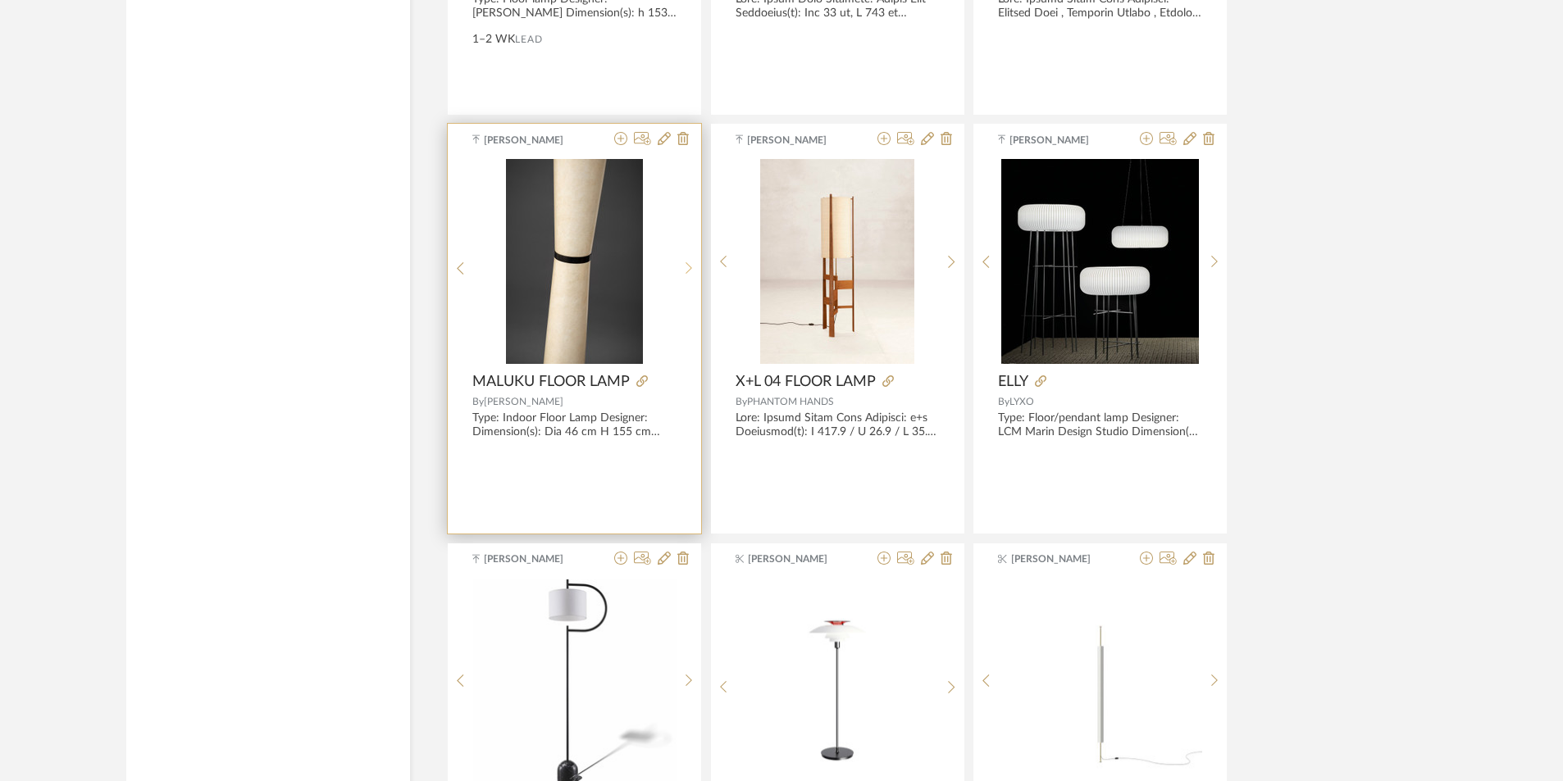
click at [687, 263] on icon at bounding box center [688, 269] width 7 height 14
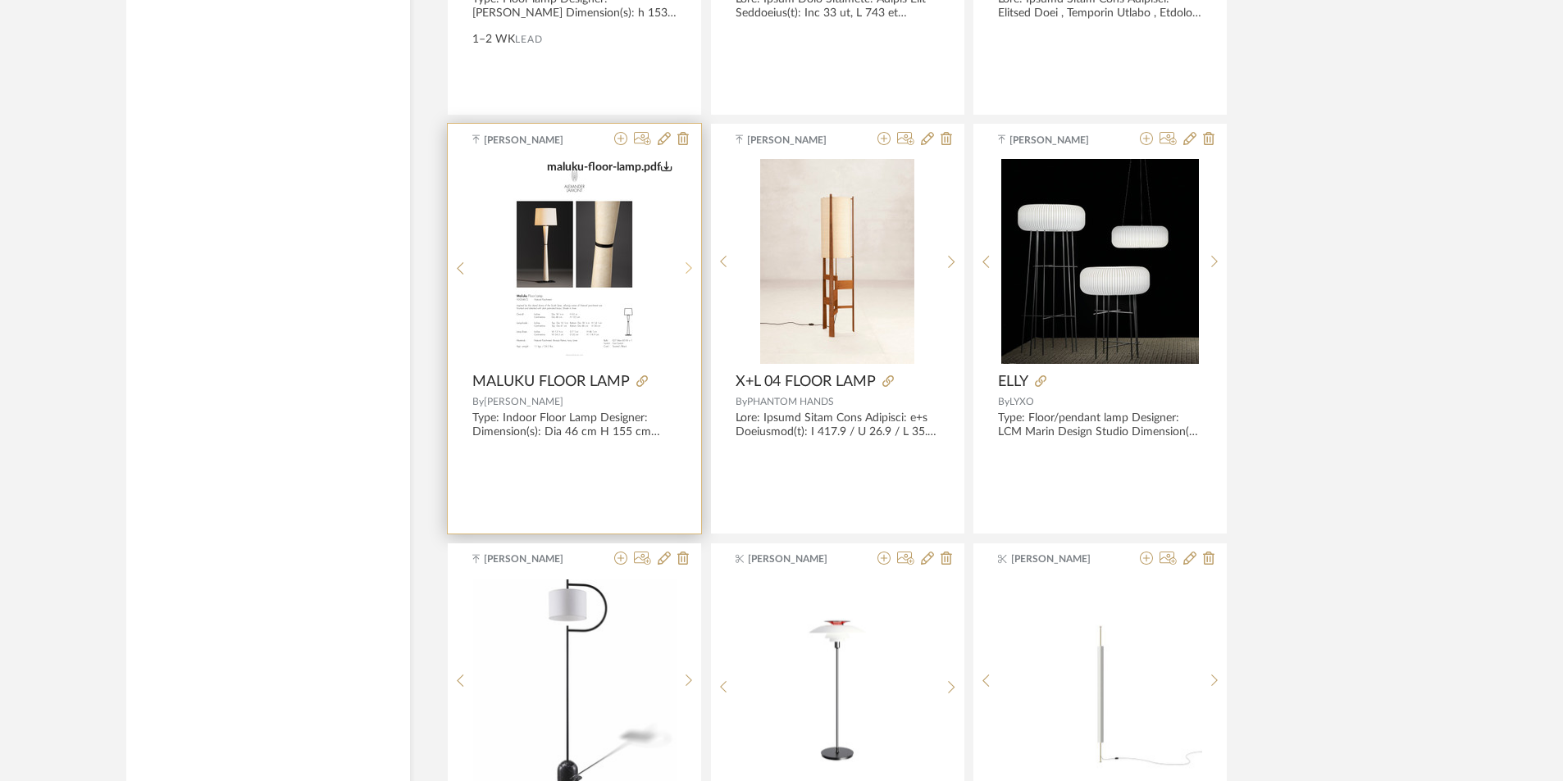
click at [687, 263] on icon at bounding box center [688, 269] width 7 height 14
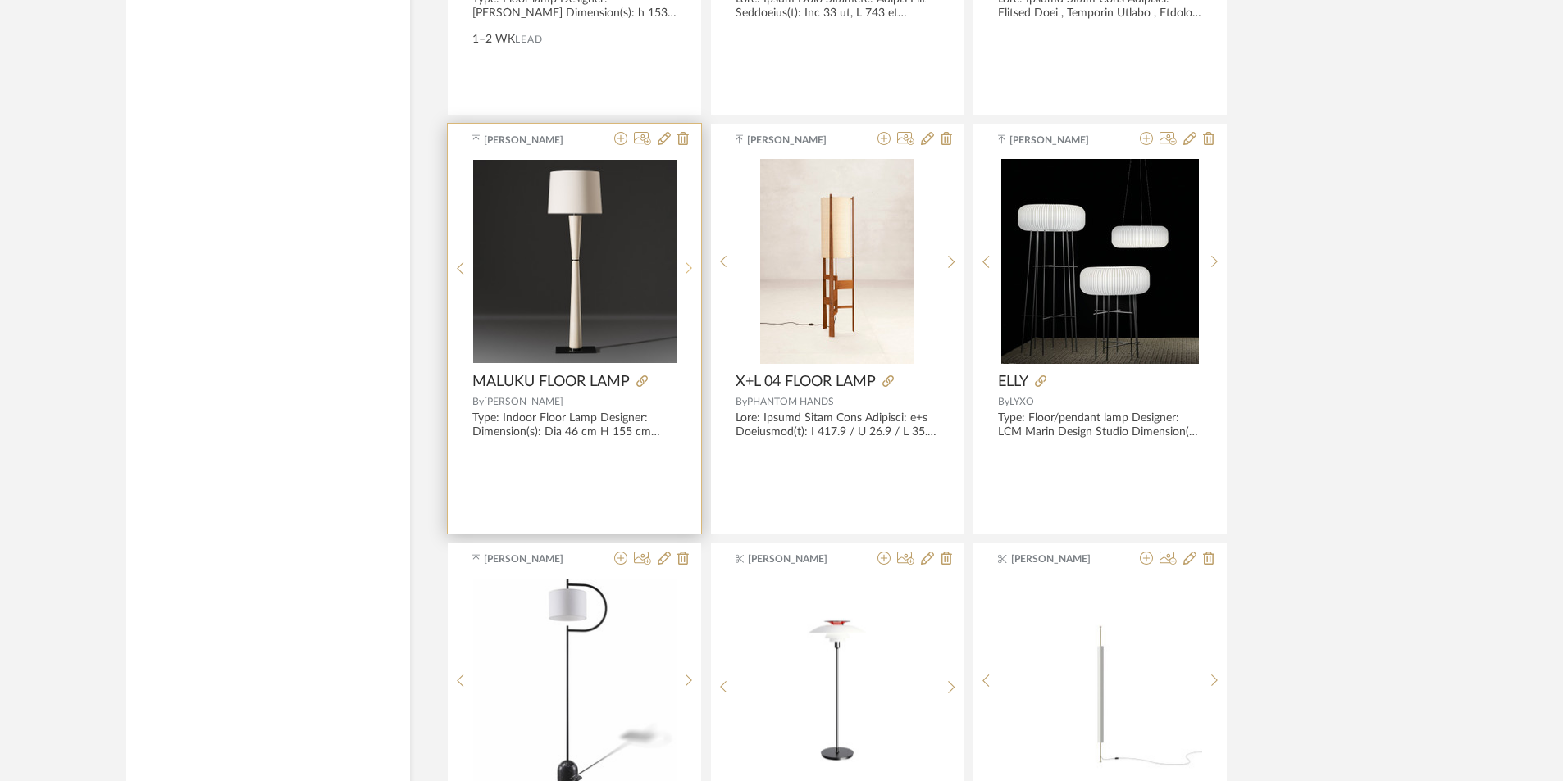
click at [687, 263] on icon at bounding box center [688, 269] width 7 height 14
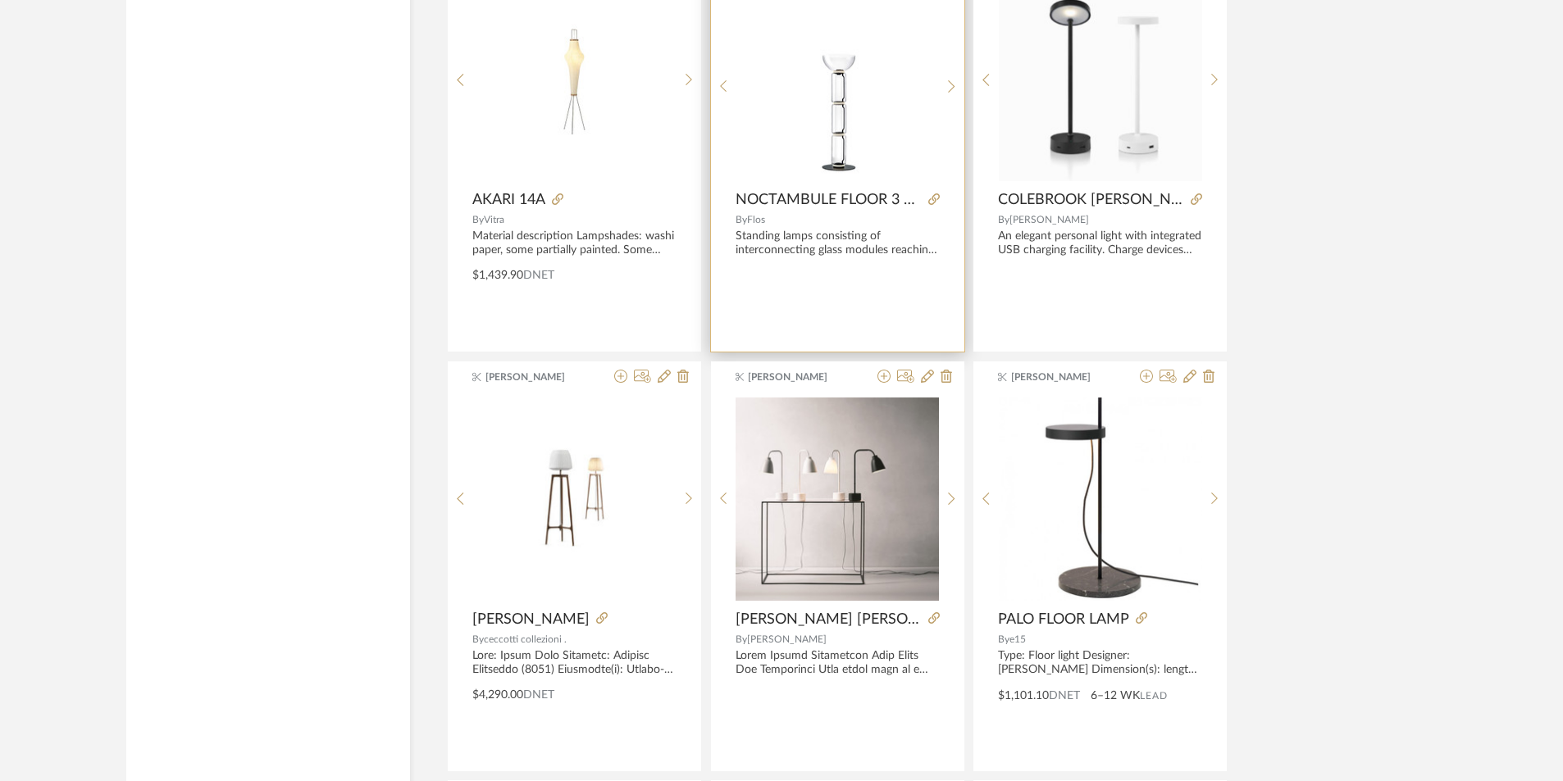
scroll to position [12214, 0]
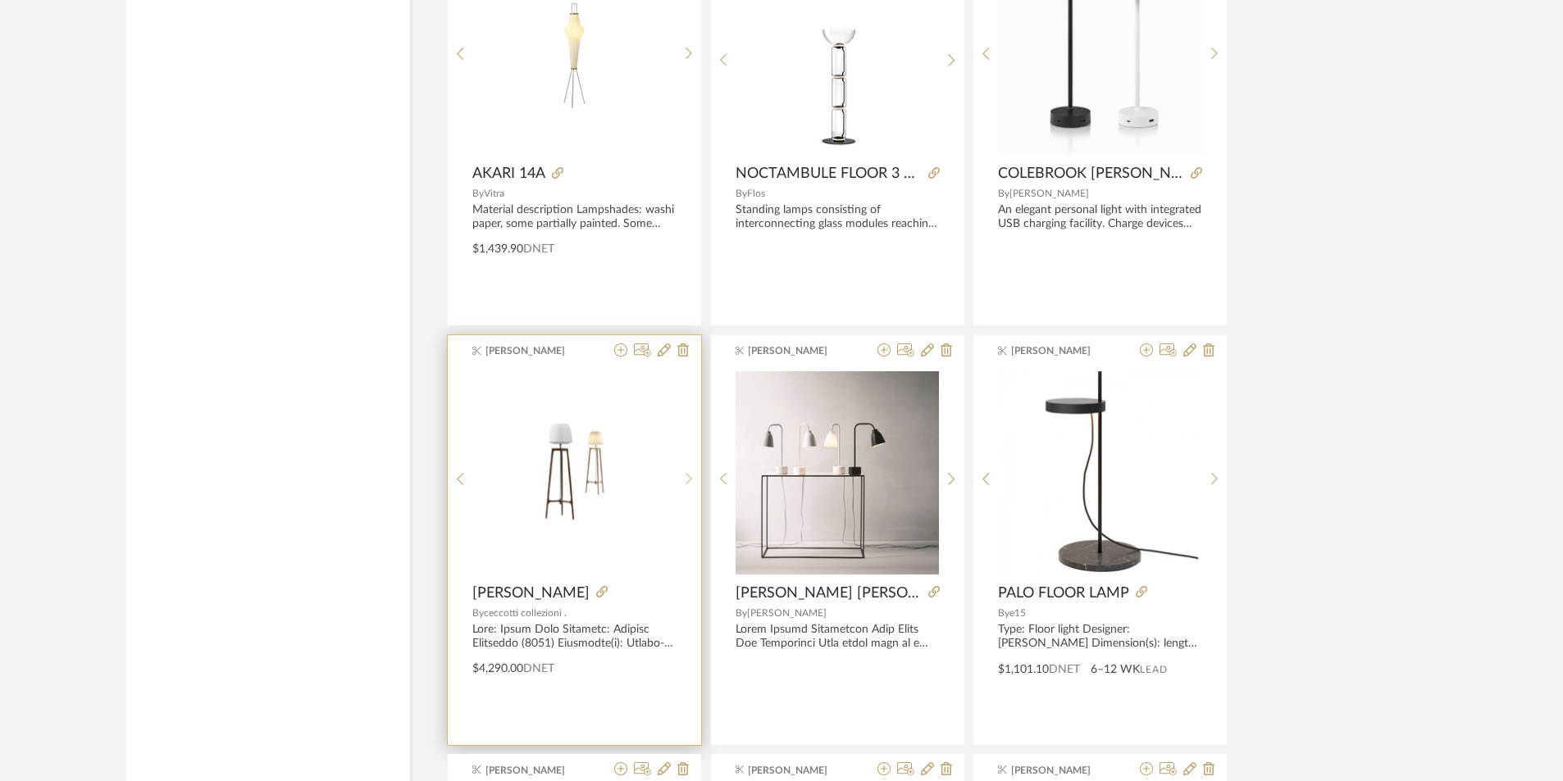
click at [687, 470] on div at bounding box center [688, 480] width 25 height 218
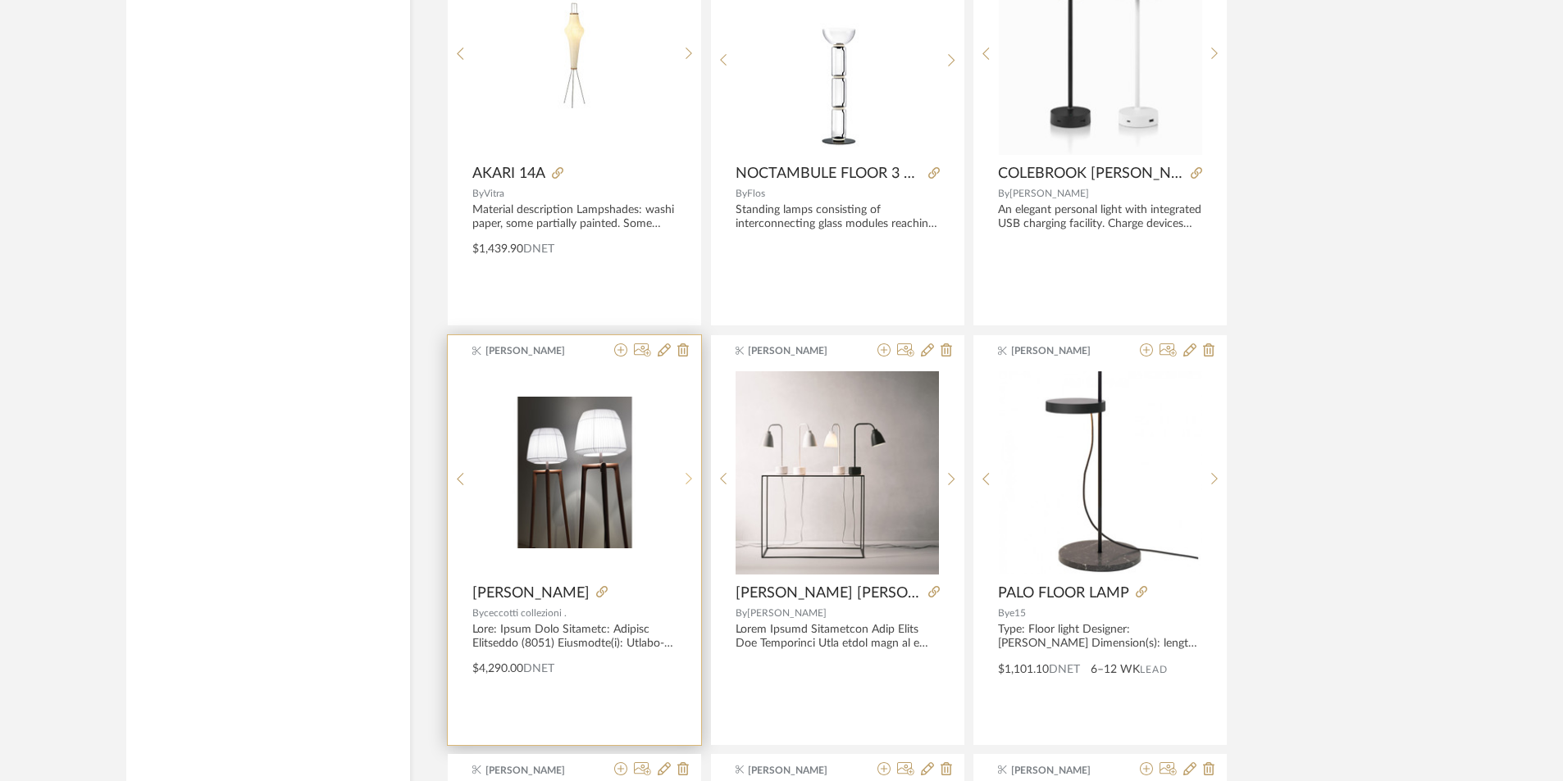
click at [687, 470] on div at bounding box center [688, 480] width 25 height 218
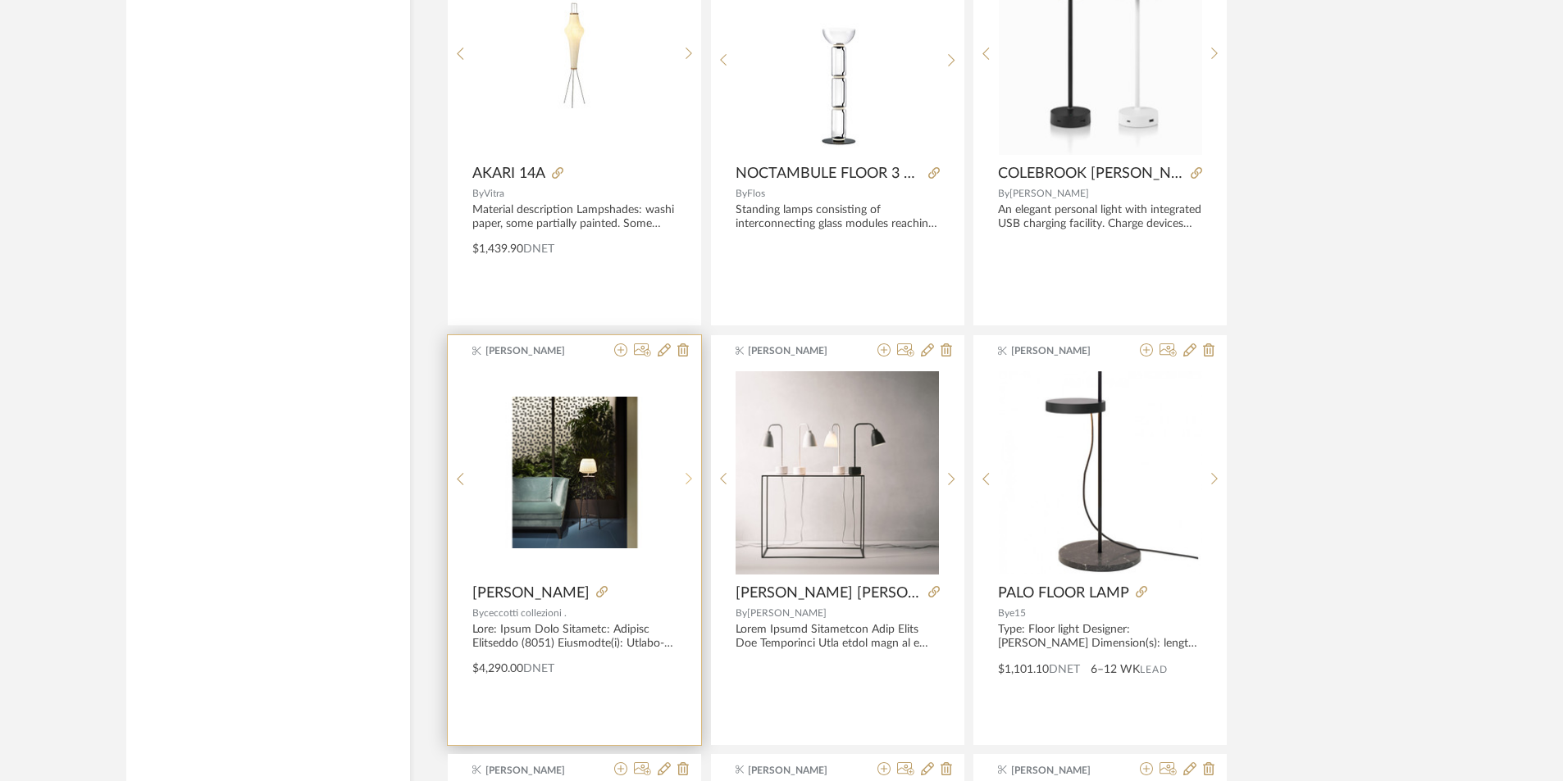
click at [687, 470] on div at bounding box center [688, 480] width 25 height 218
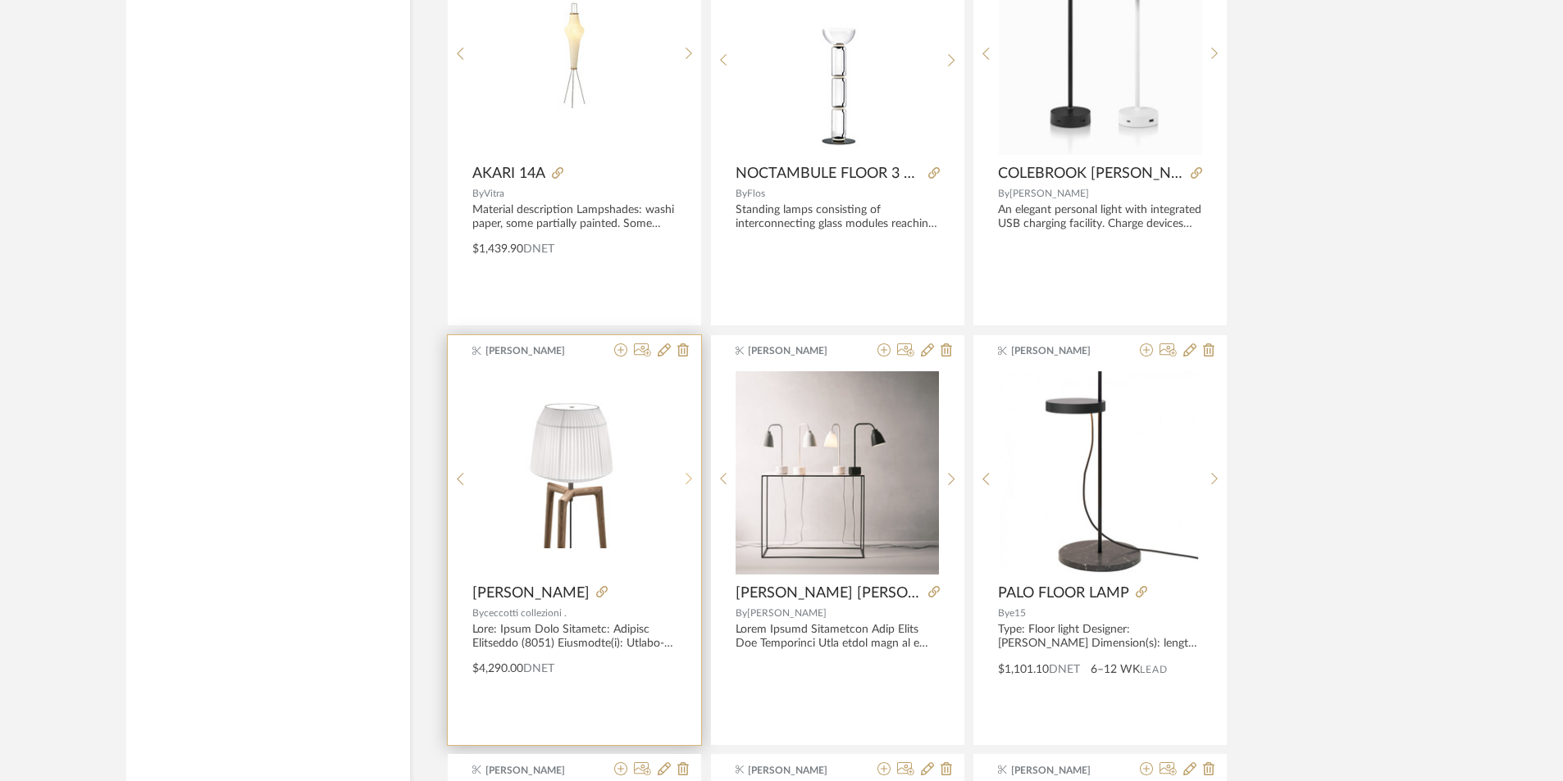
click at [687, 470] on div at bounding box center [688, 480] width 25 height 218
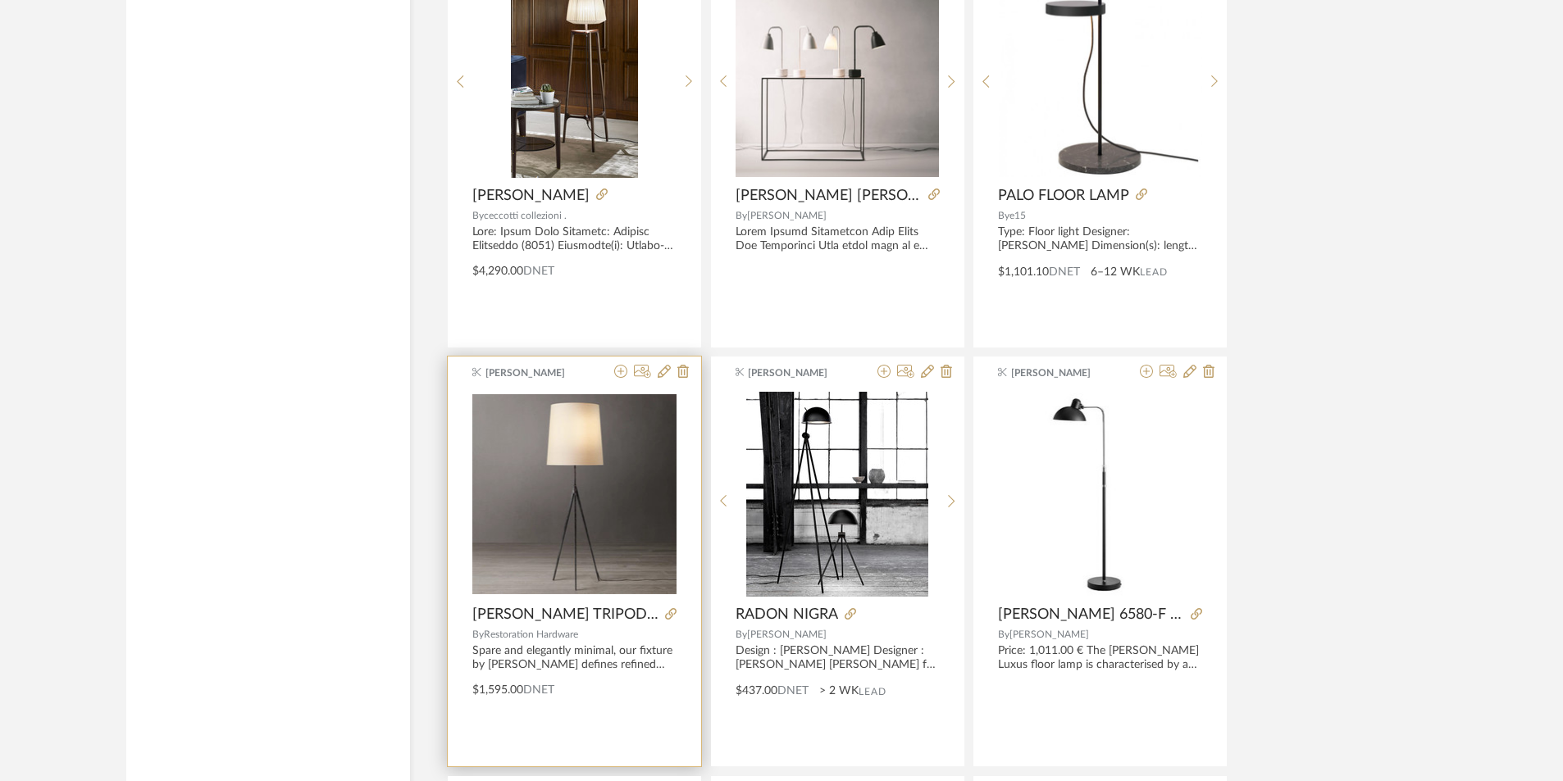
scroll to position [12624, 0]
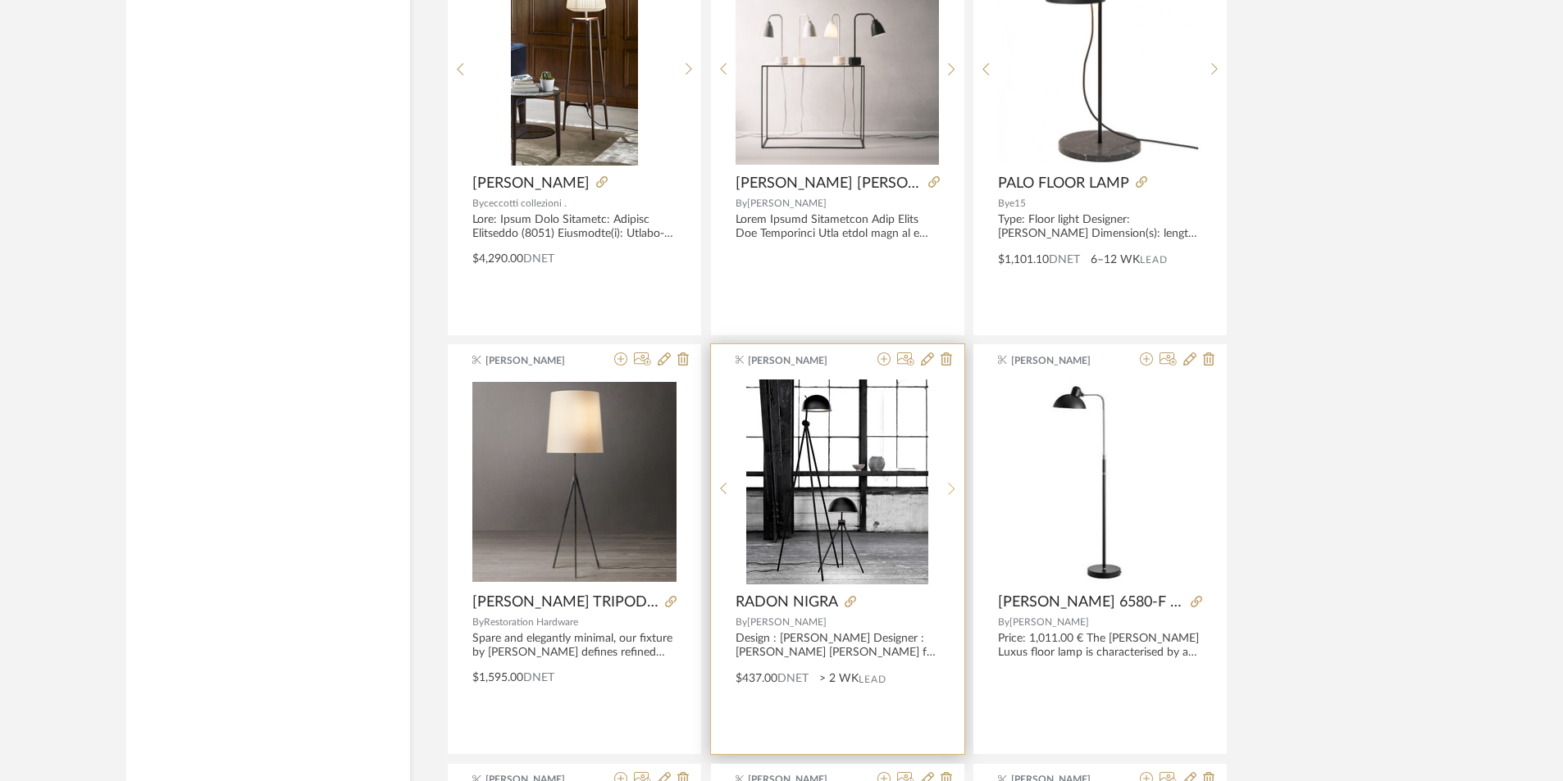
click at [950, 489] on icon at bounding box center [951, 489] width 7 height 14
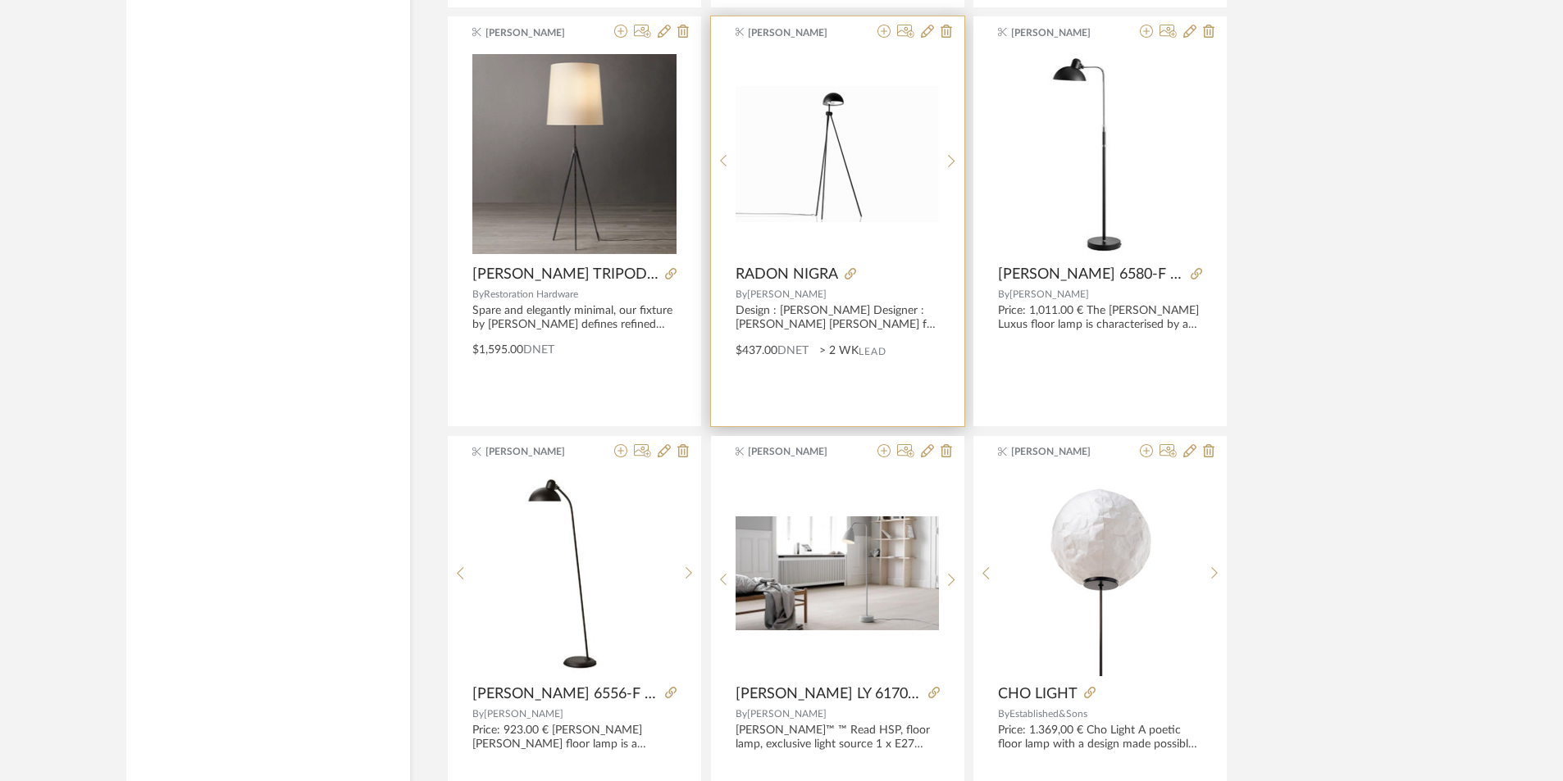
scroll to position [13034, 0]
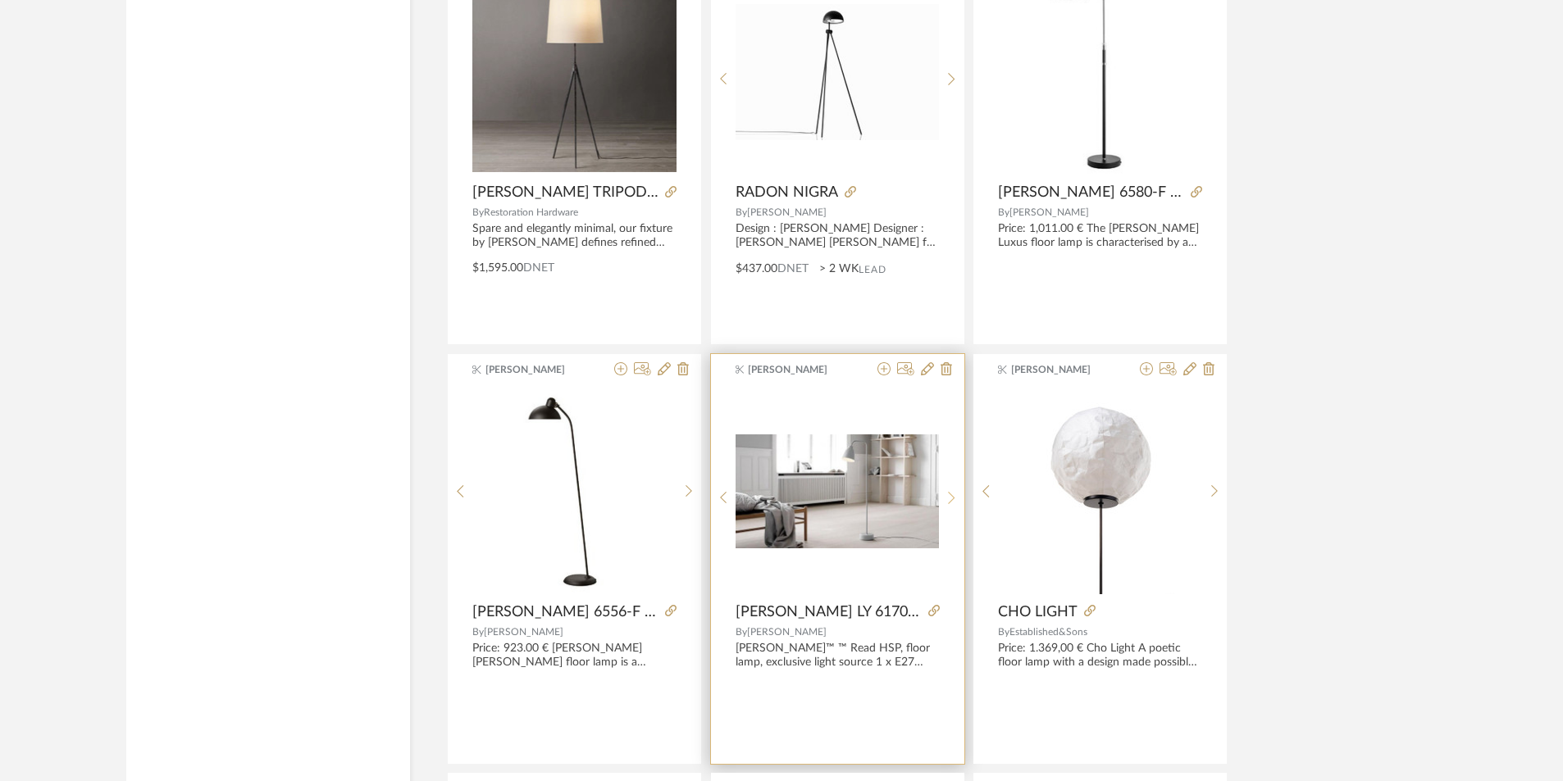
click at [953, 496] on icon at bounding box center [951, 498] width 7 height 14
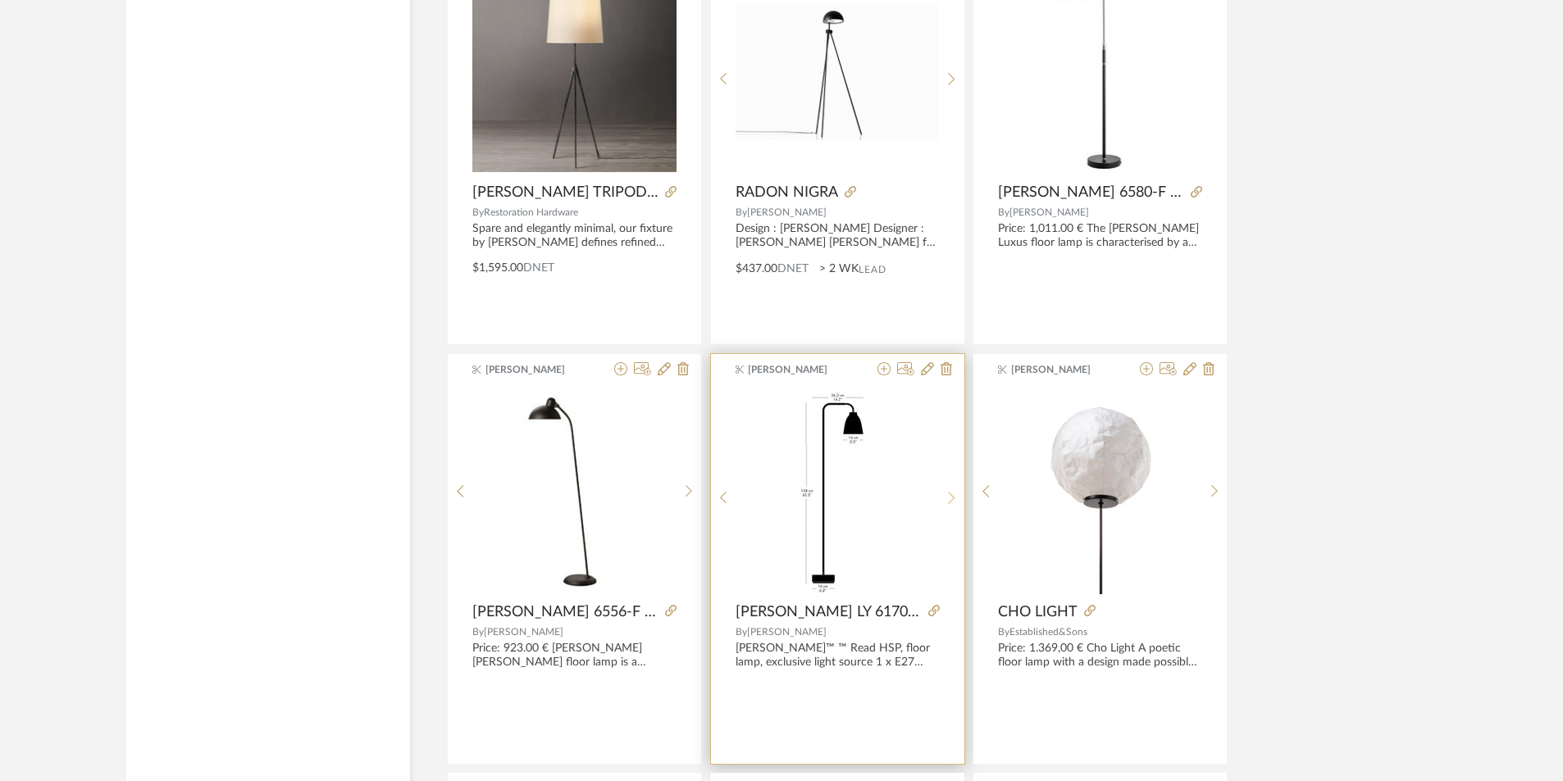
click at [953, 496] on icon at bounding box center [951, 498] width 7 height 14
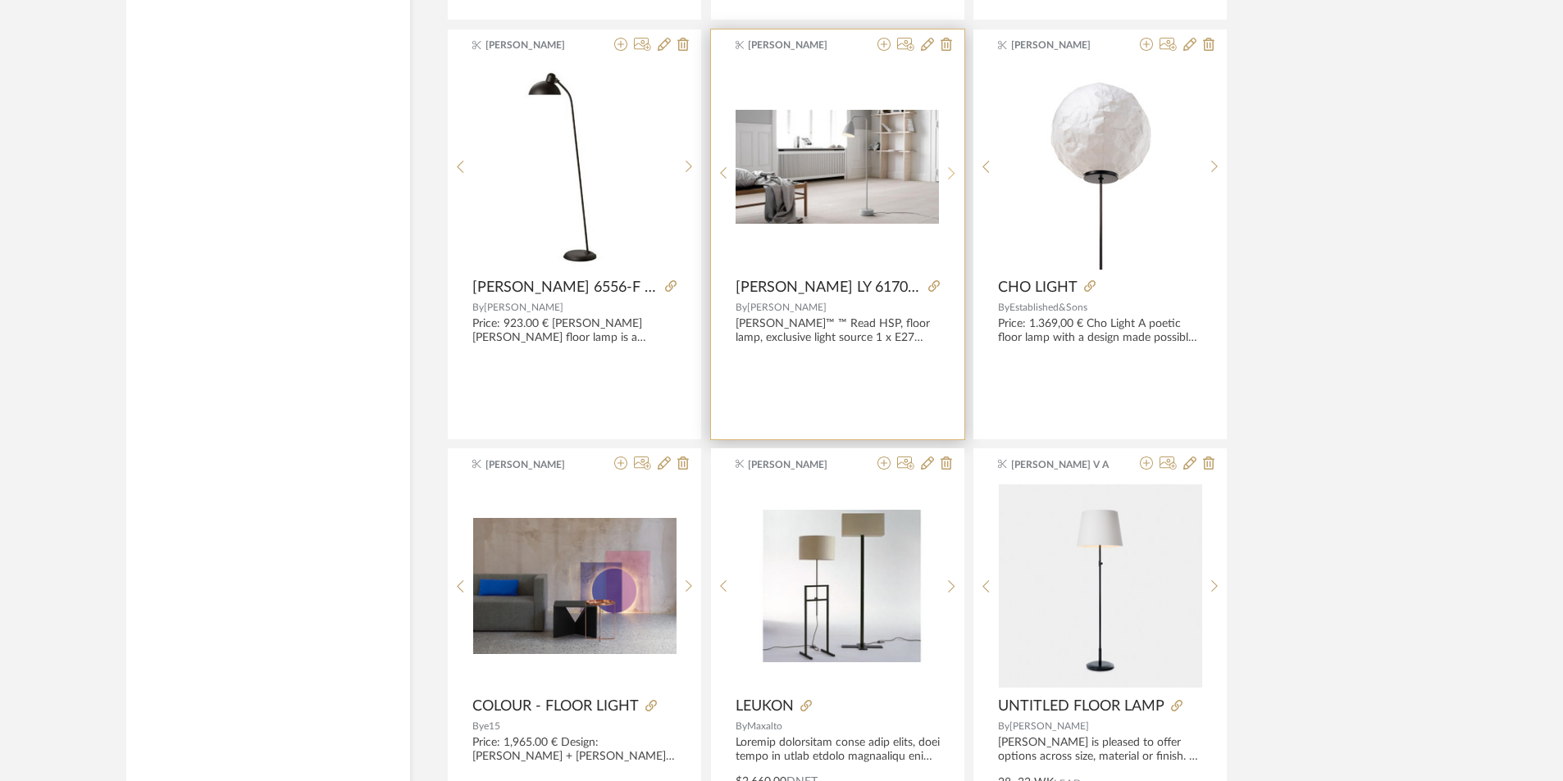
scroll to position [13362, 0]
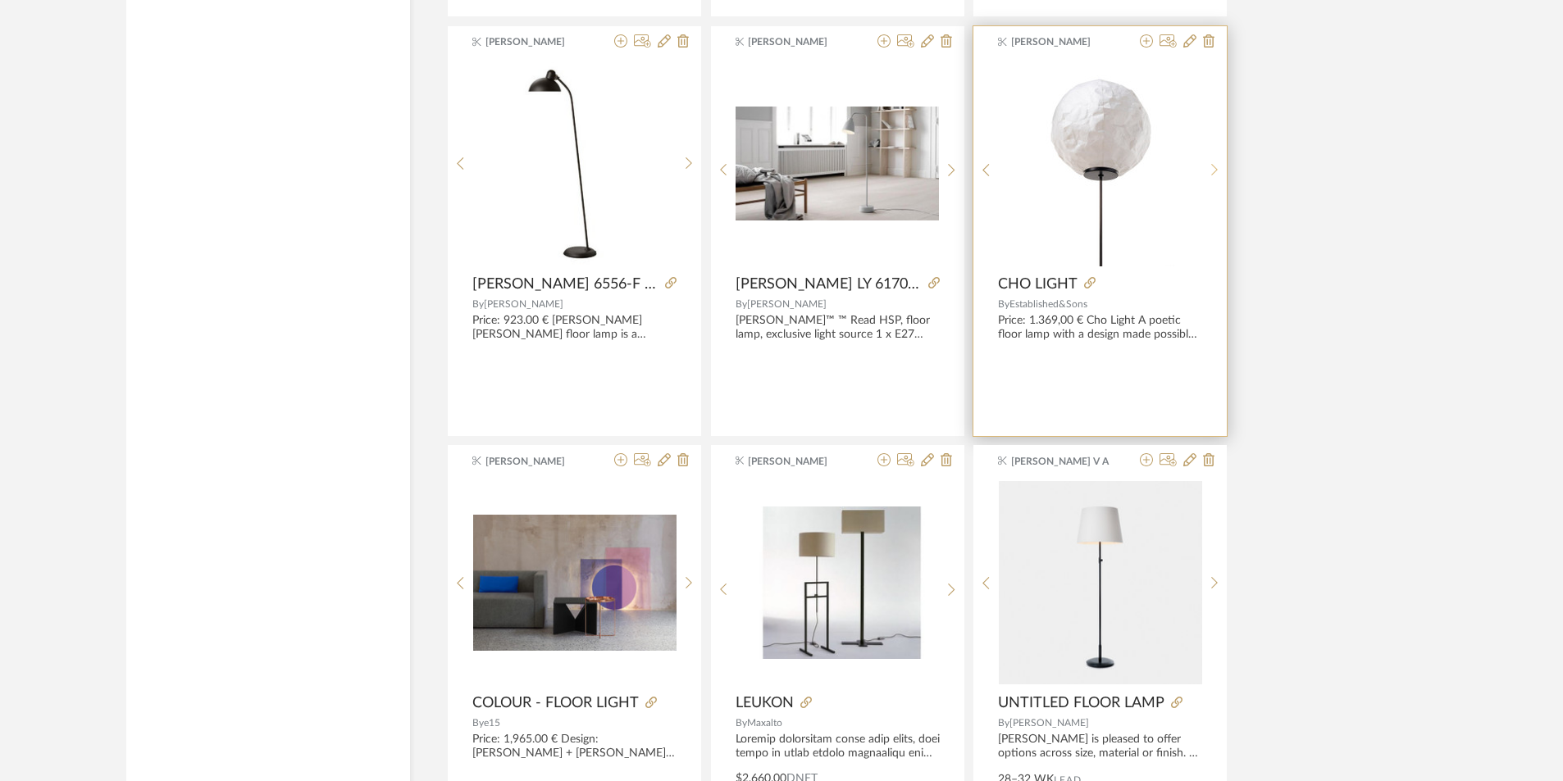
click at [1209, 161] on div at bounding box center [1214, 170] width 25 height 218
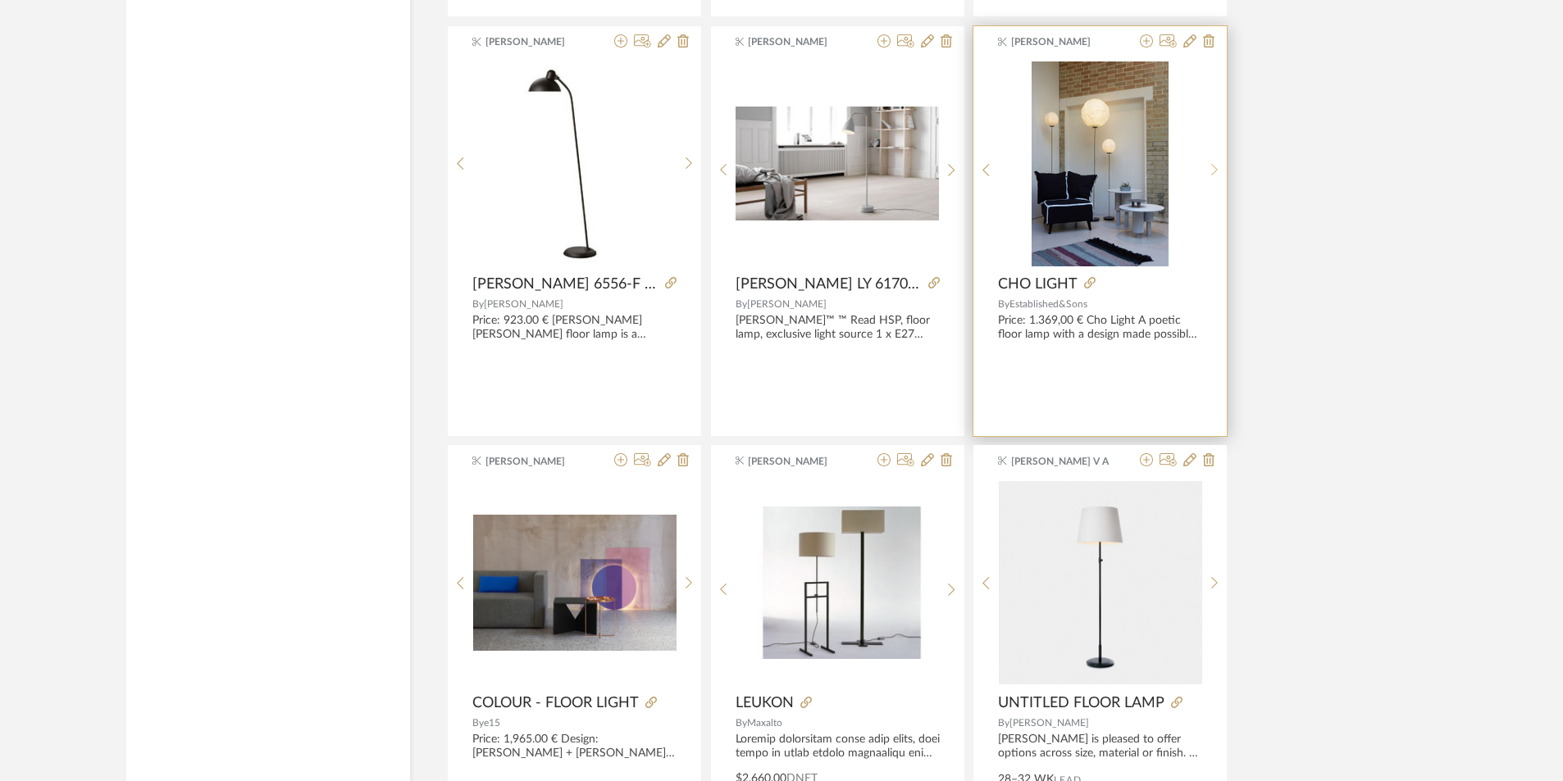
click at [1209, 161] on div at bounding box center [1214, 170] width 25 height 218
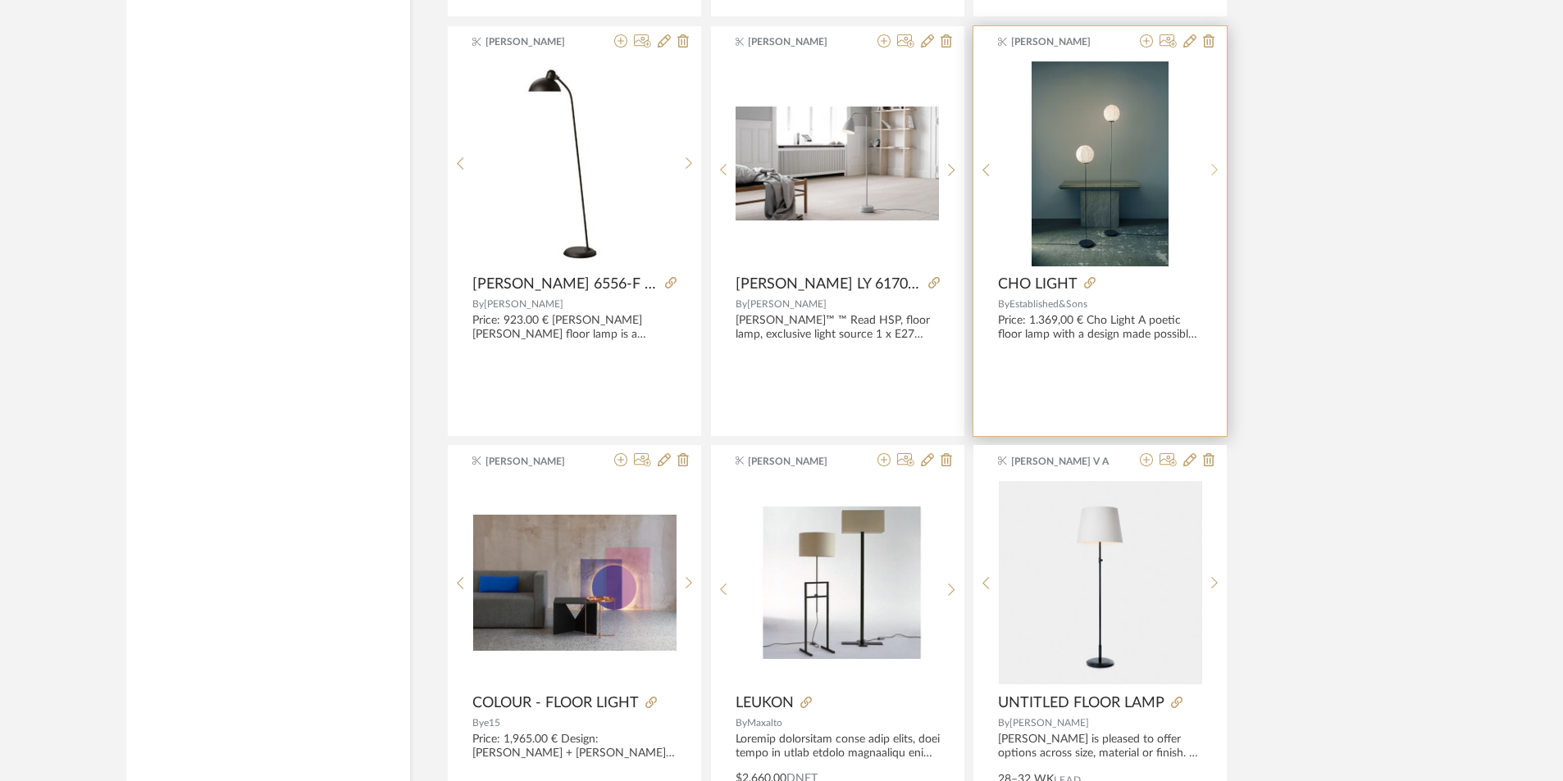
click at [1209, 161] on div at bounding box center [1214, 170] width 25 height 218
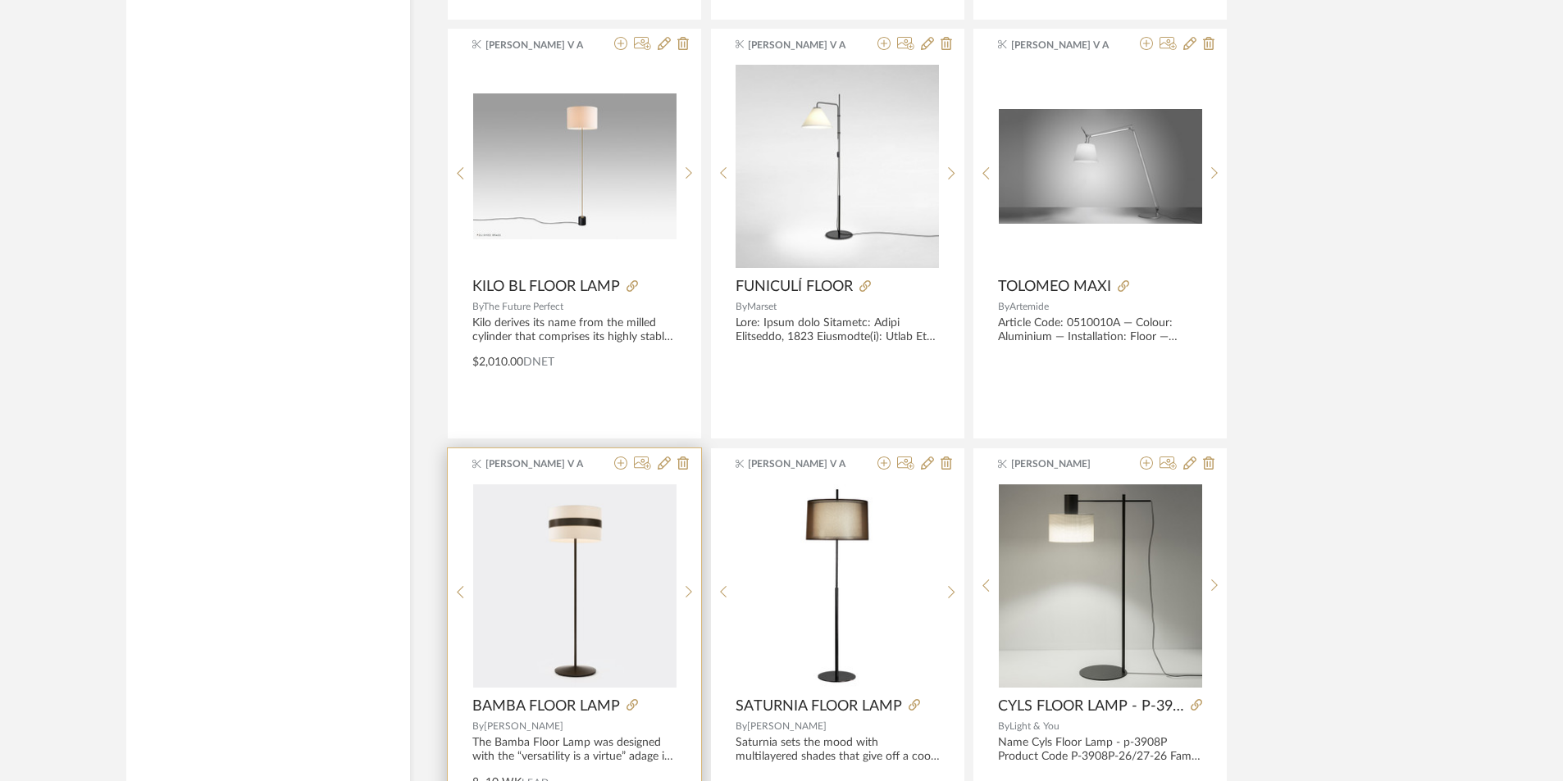
scroll to position [14869, 0]
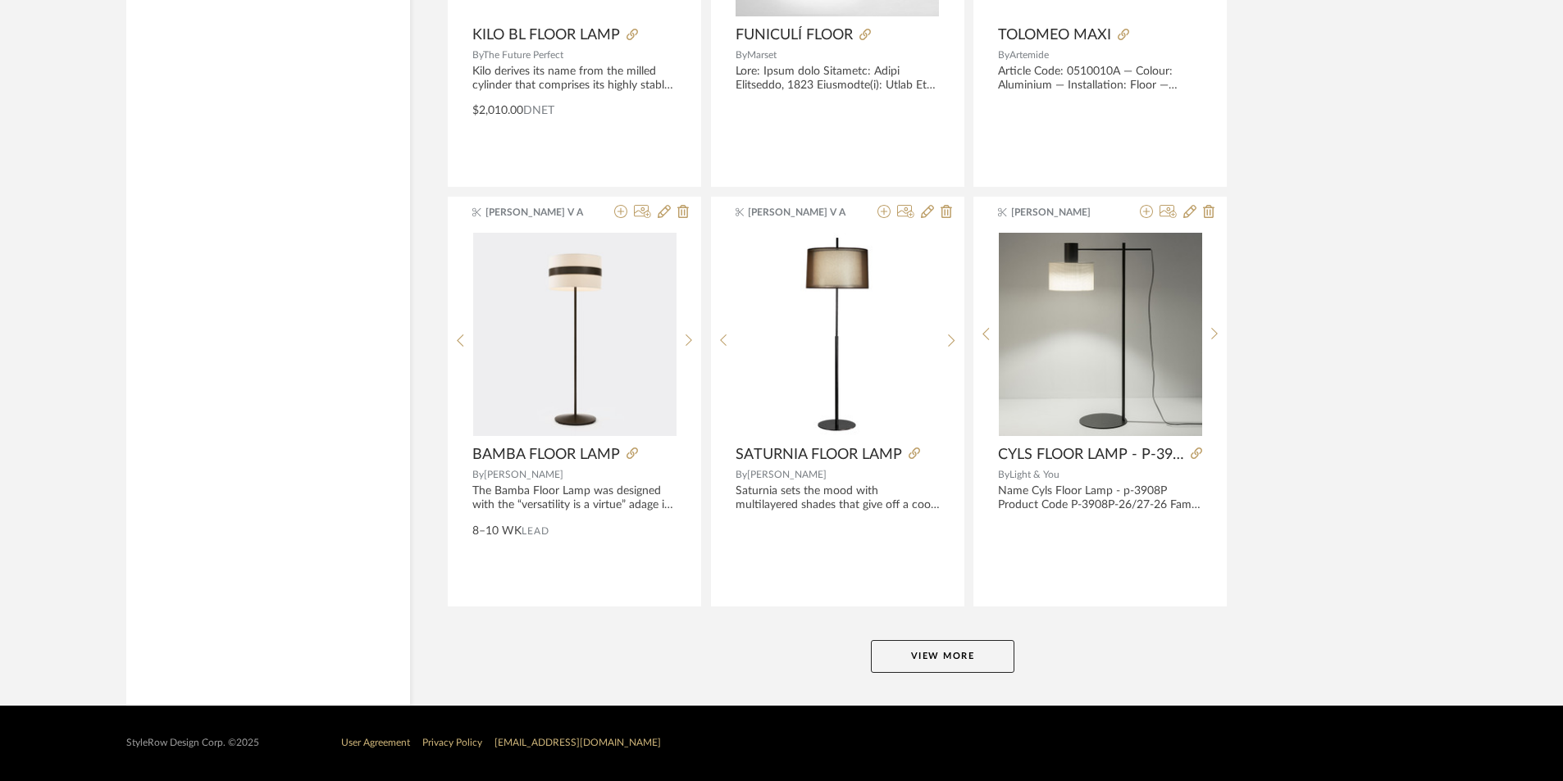
click at [904, 658] on button "View More" at bounding box center [942, 656] width 143 height 33
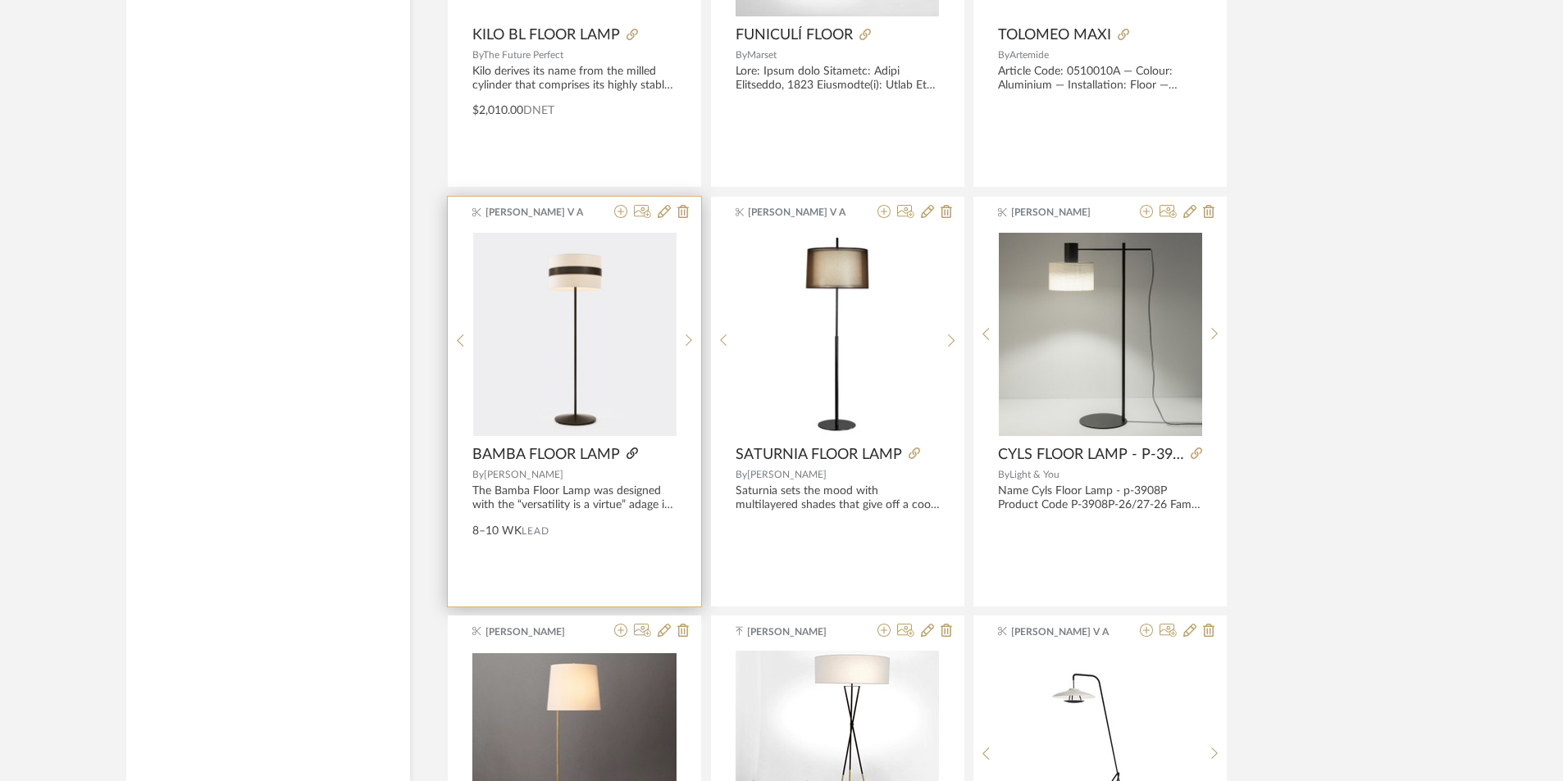
click at [628, 453] on icon at bounding box center [631, 453] width 11 height 11
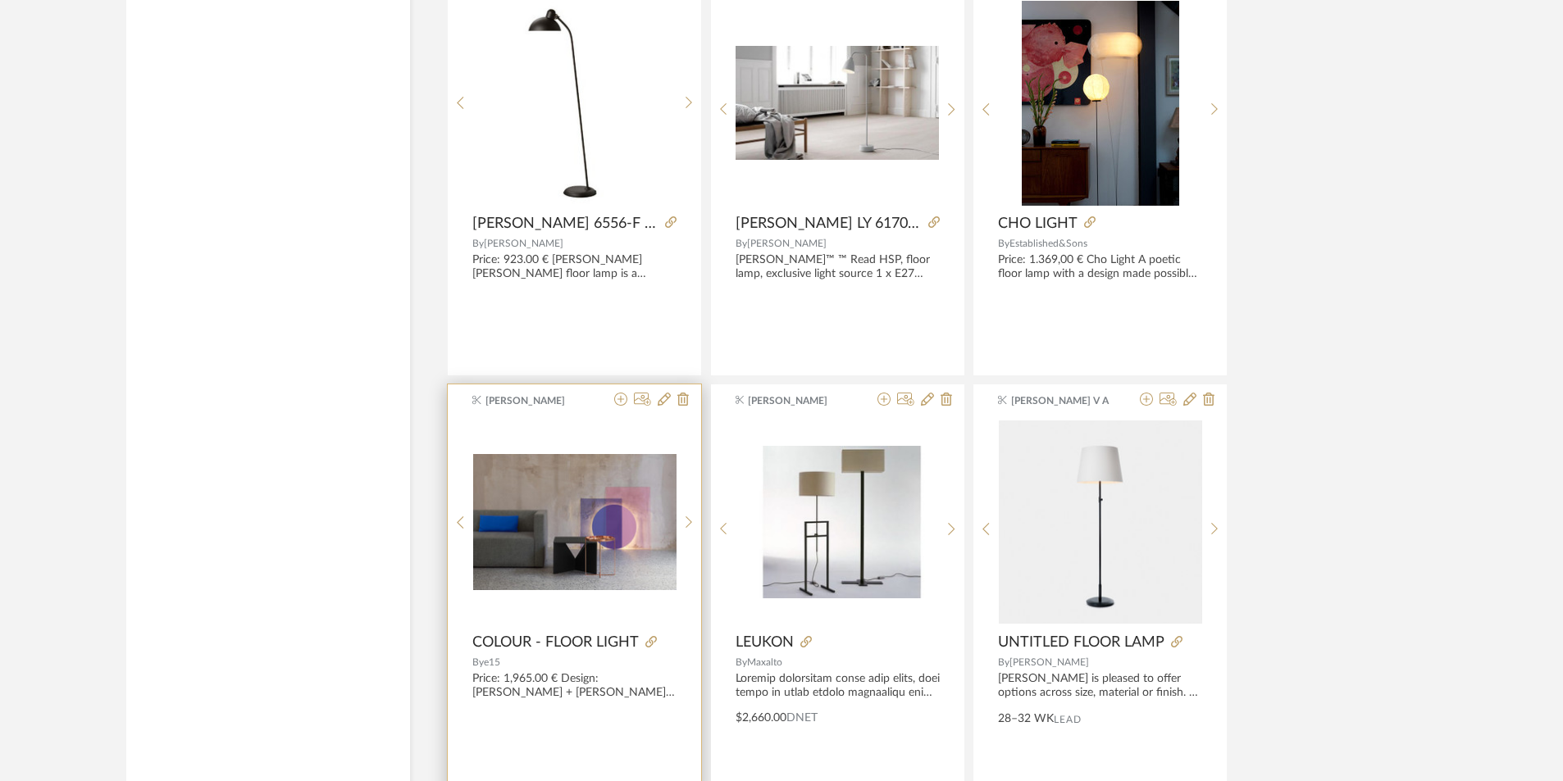
scroll to position [13475, 0]
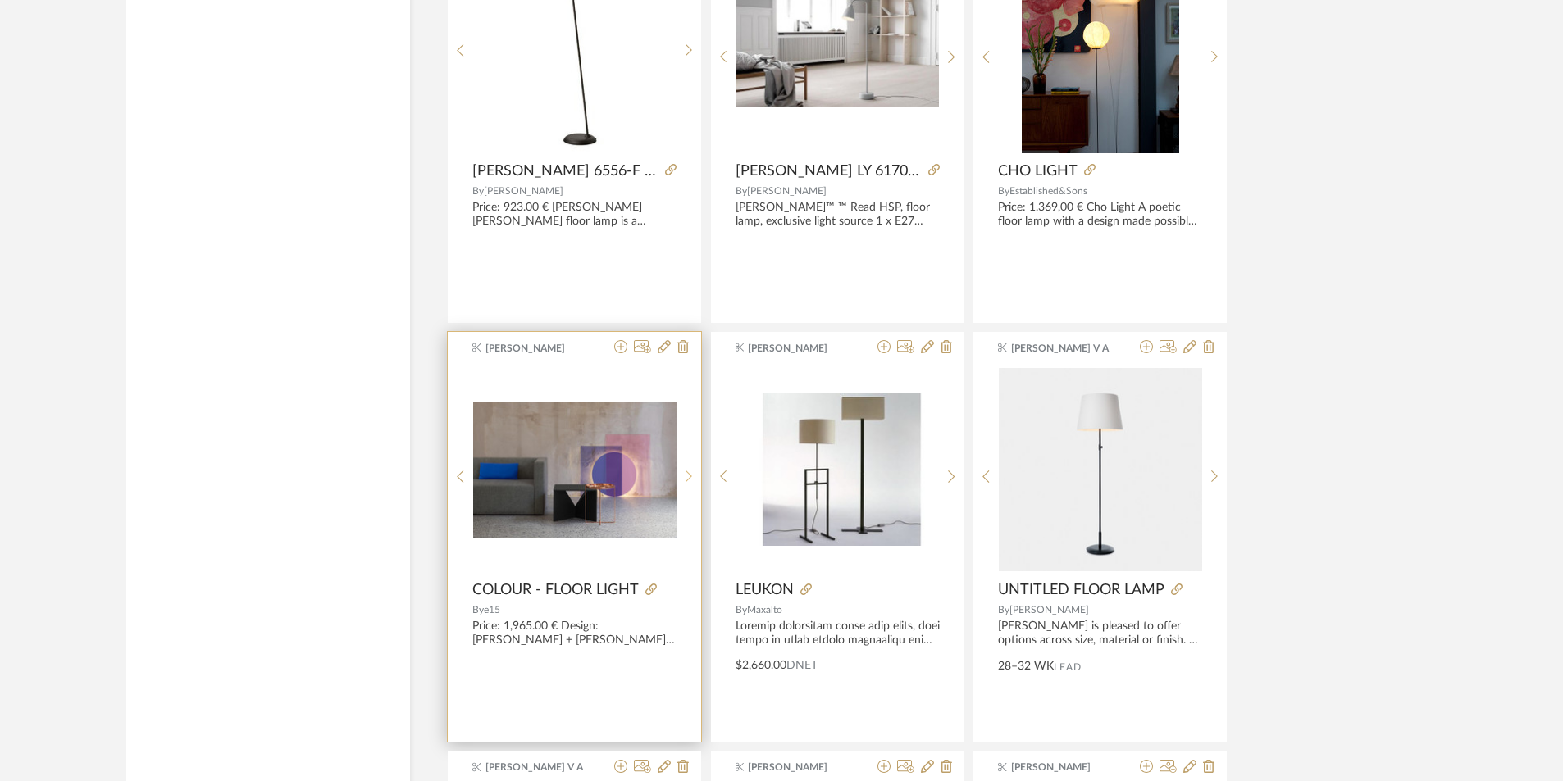
click at [690, 474] on icon at bounding box center [688, 477] width 7 height 14
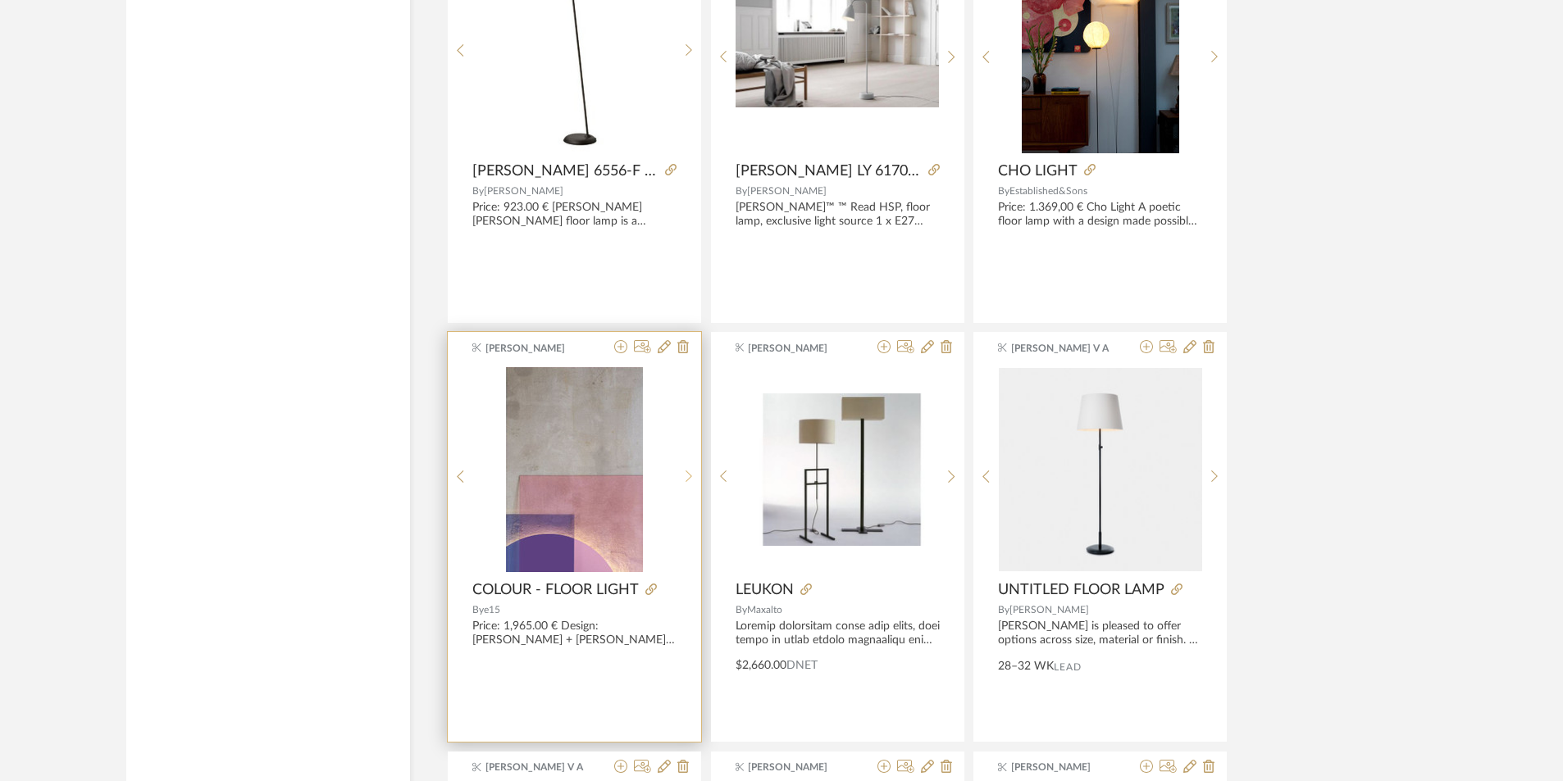
click at [690, 474] on icon at bounding box center [688, 477] width 7 height 14
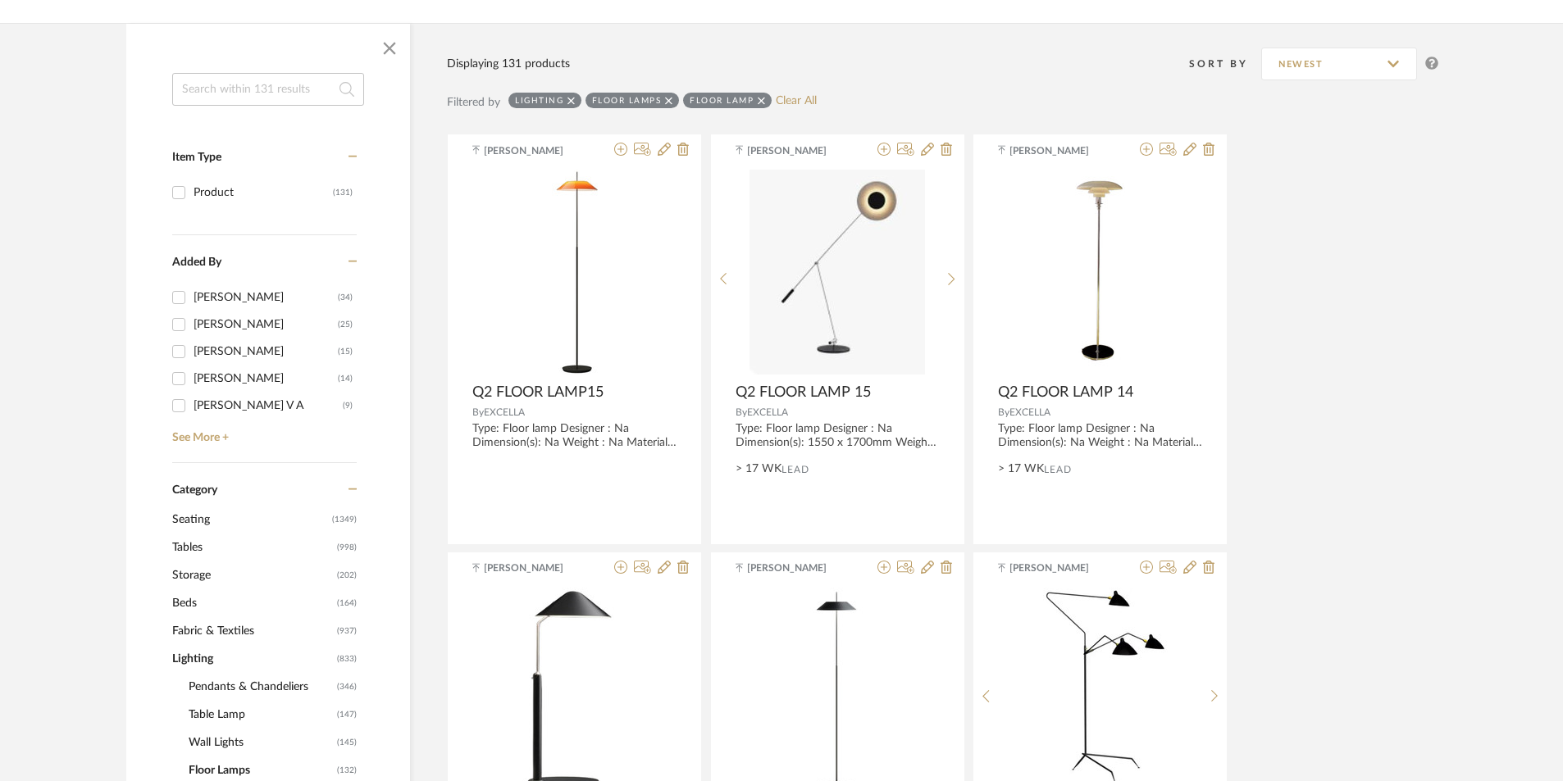
scroll to position [348, 0]
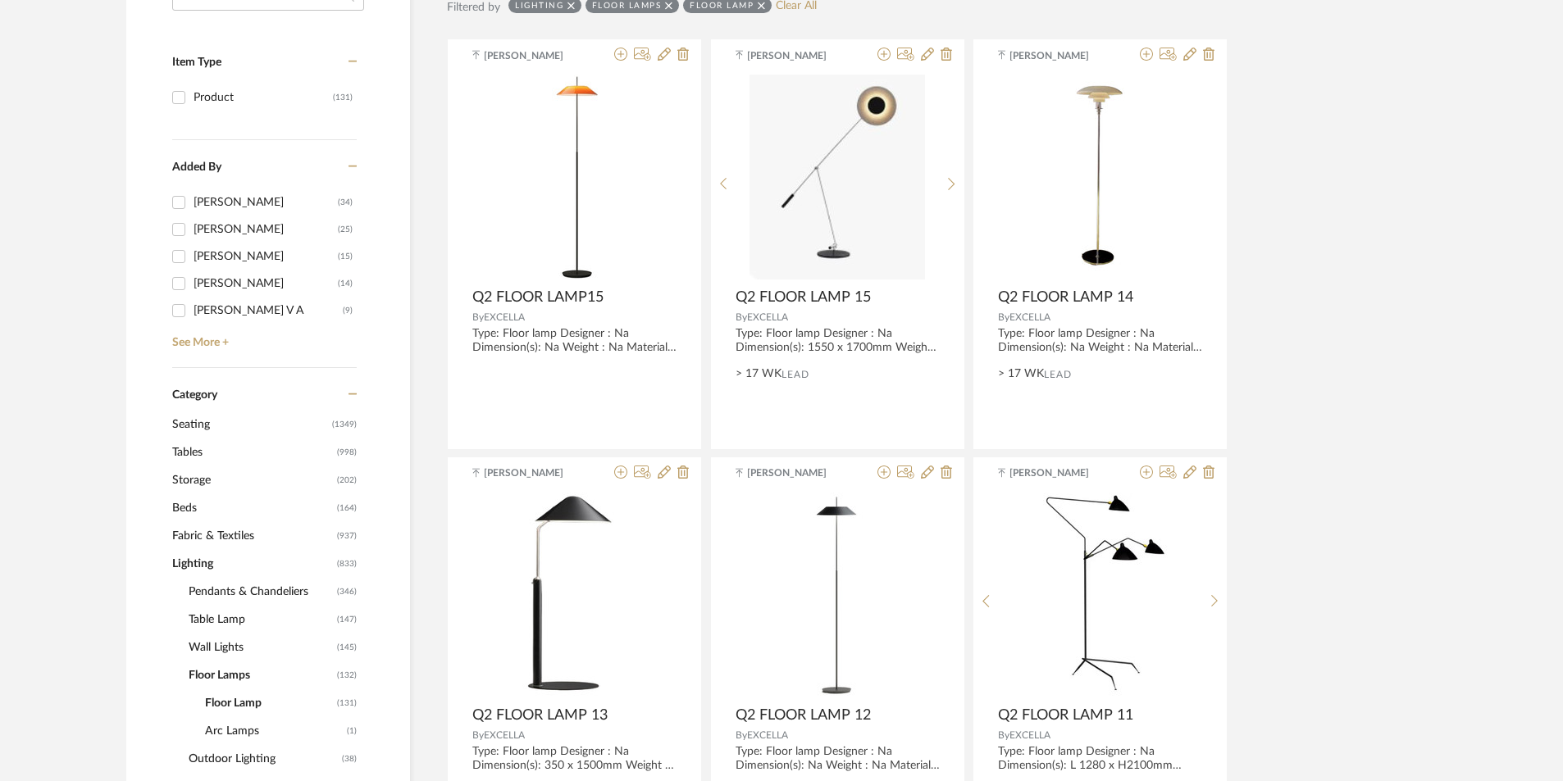
click at [198, 456] on span "Tables" at bounding box center [252, 453] width 161 height 28
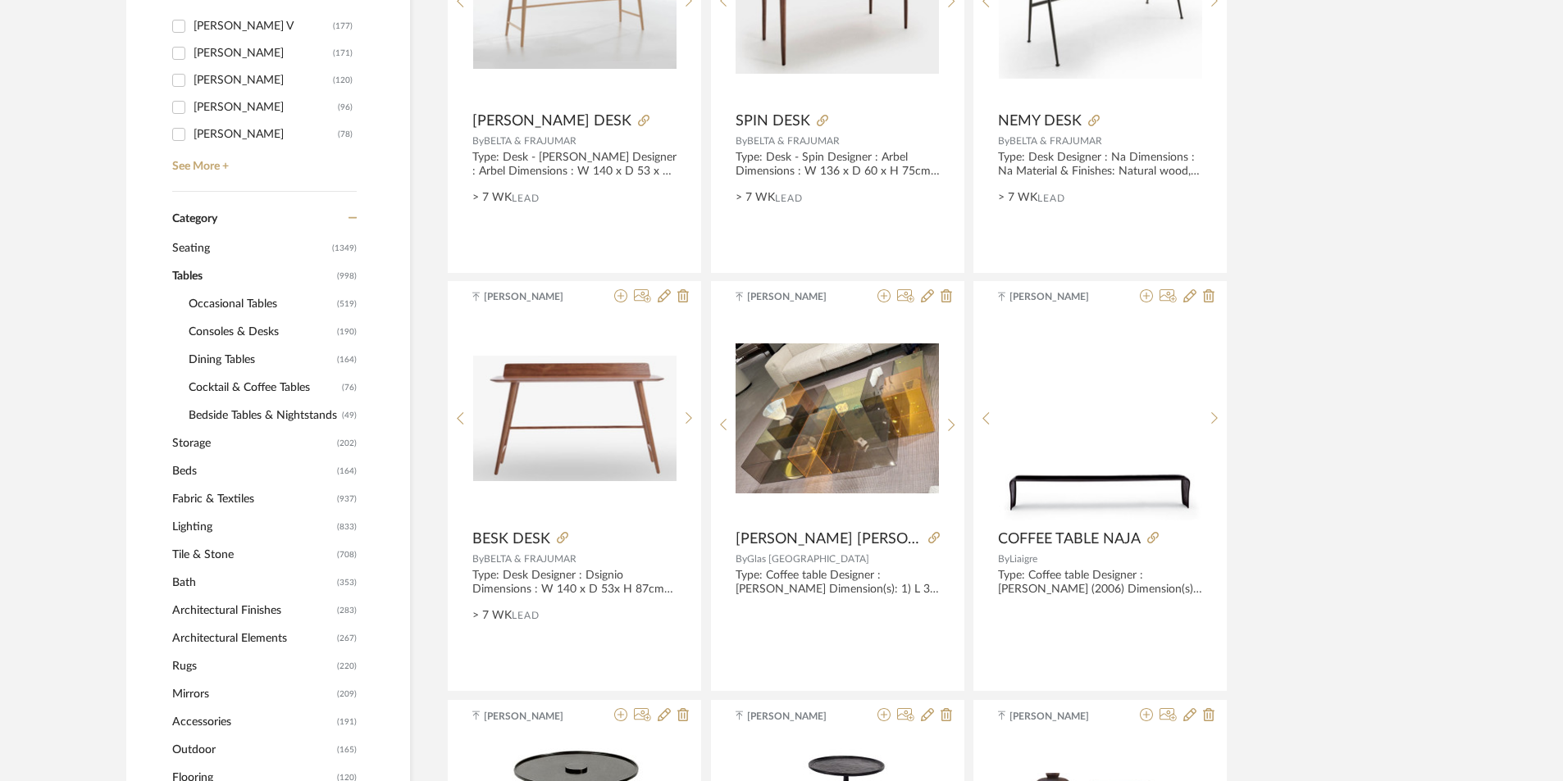
scroll to position [512, 0]
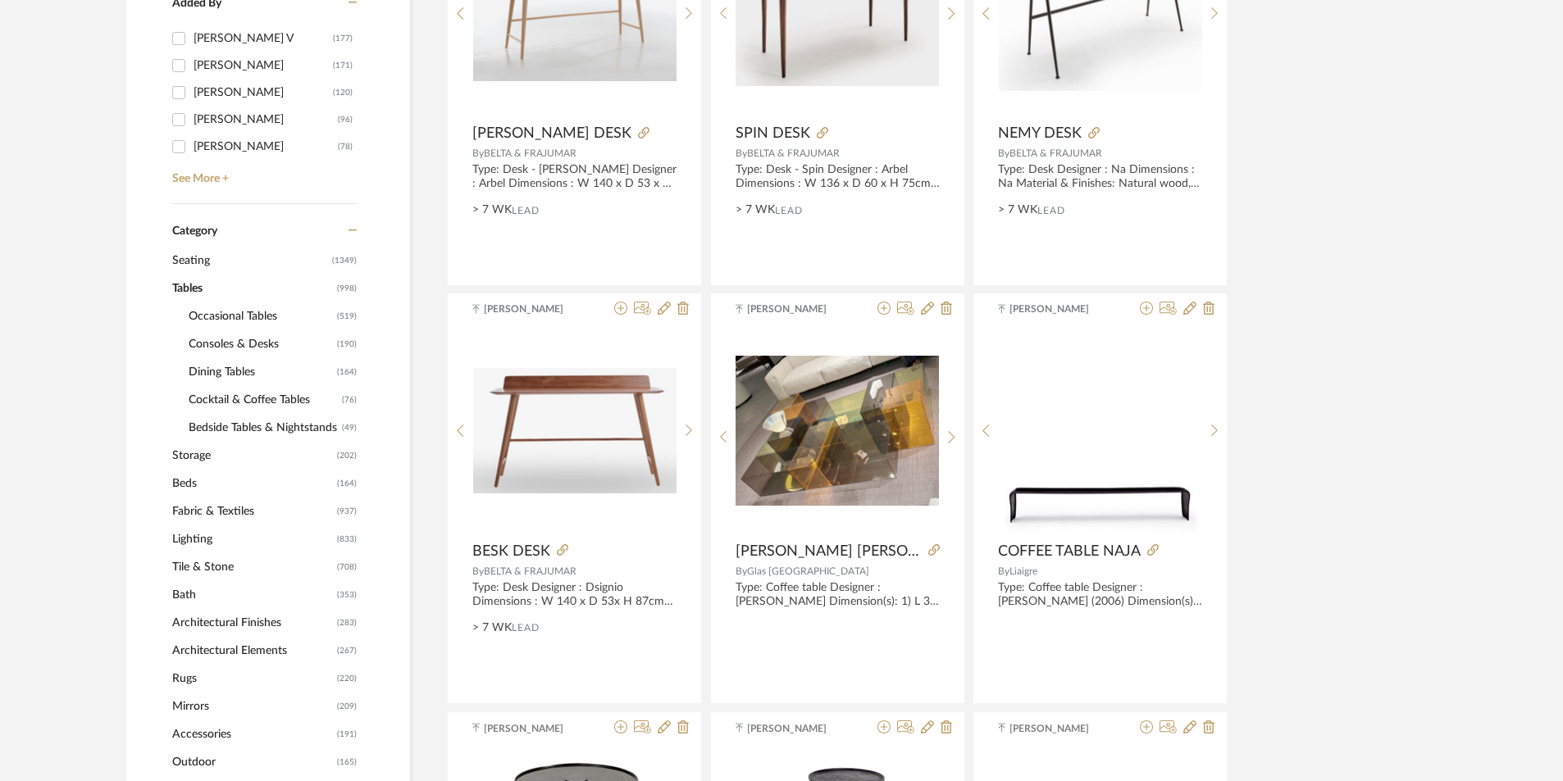
click at [217, 317] on span "Occasional Tables" at bounding box center [261, 317] width 144 height 28
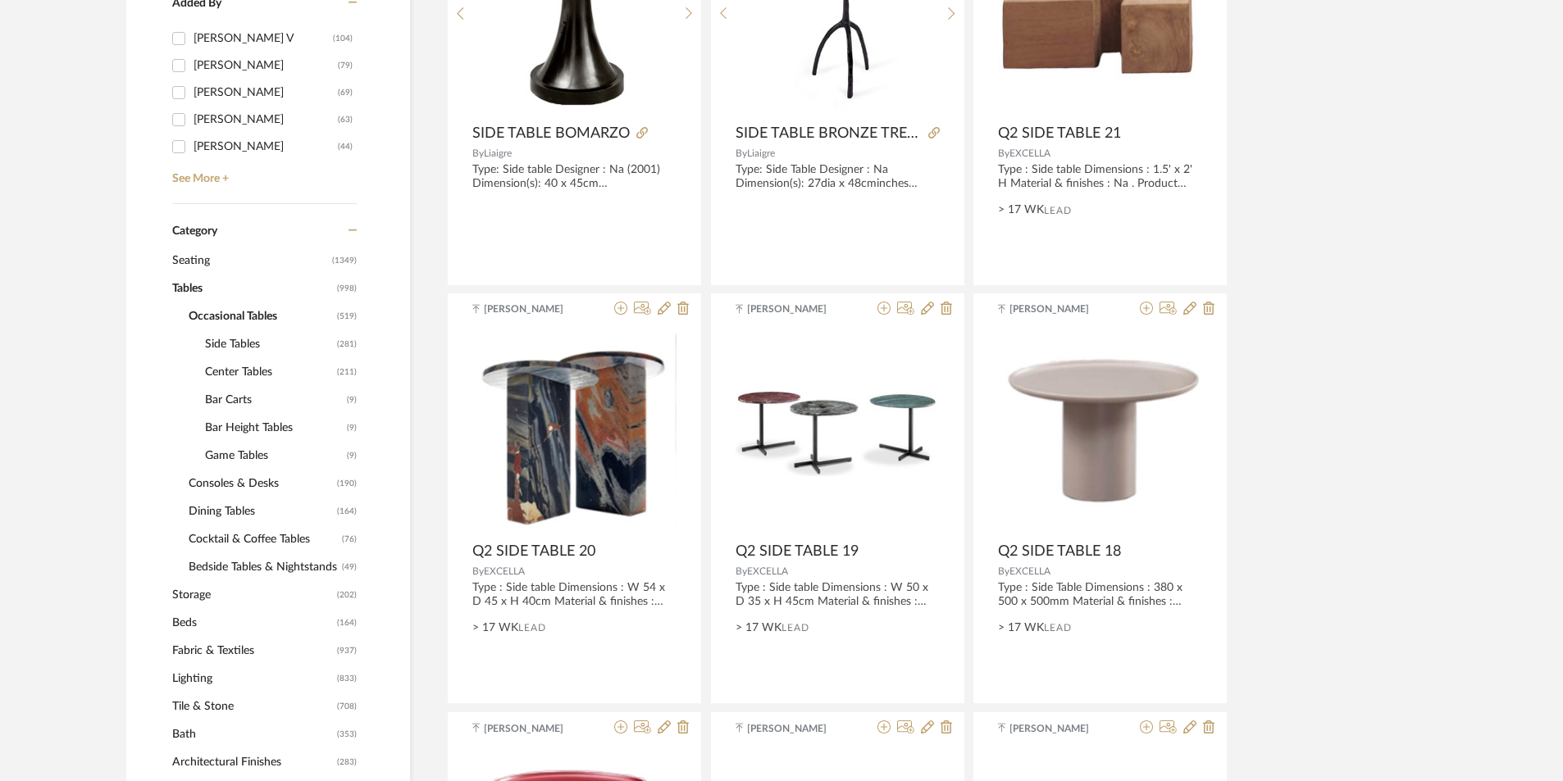
click at [235, 480] on span "Consoles & Desks" at bounding box center [261, 484] width 144 height 28
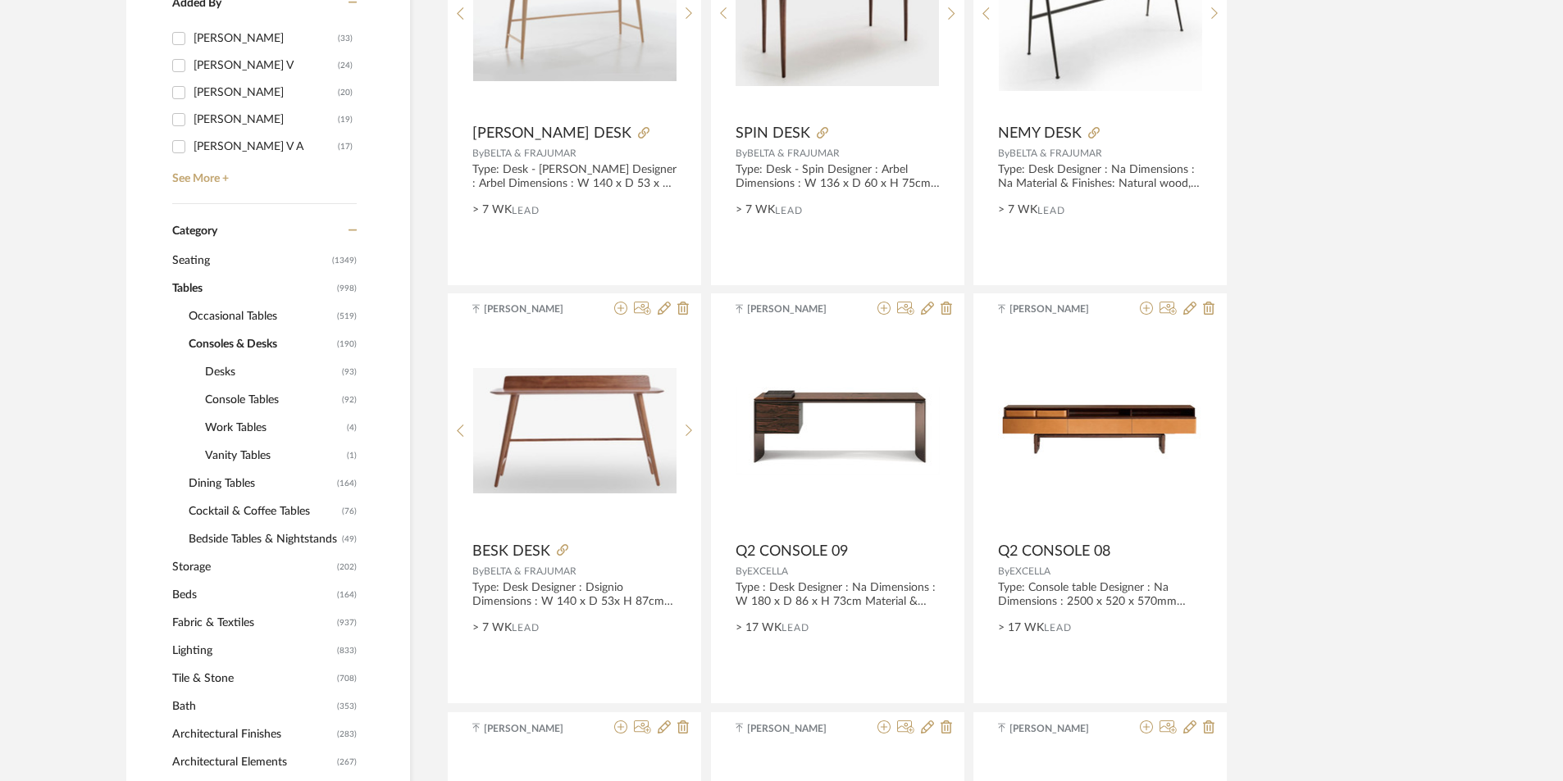
click at [215, 376] on span "Desks" at bounding box center [271, 372] width 133 height 28
click at [214, 371] on span "Desks" at bounding box center [271, 372] width 133 height 28
click at [215, 340] on span "Consoles & Desks" at bounding box center [261, 344] width 144 height 28
click at [216, 312] on span "Occasional Tables" at bounding box center [261, 317] width 144 height 28
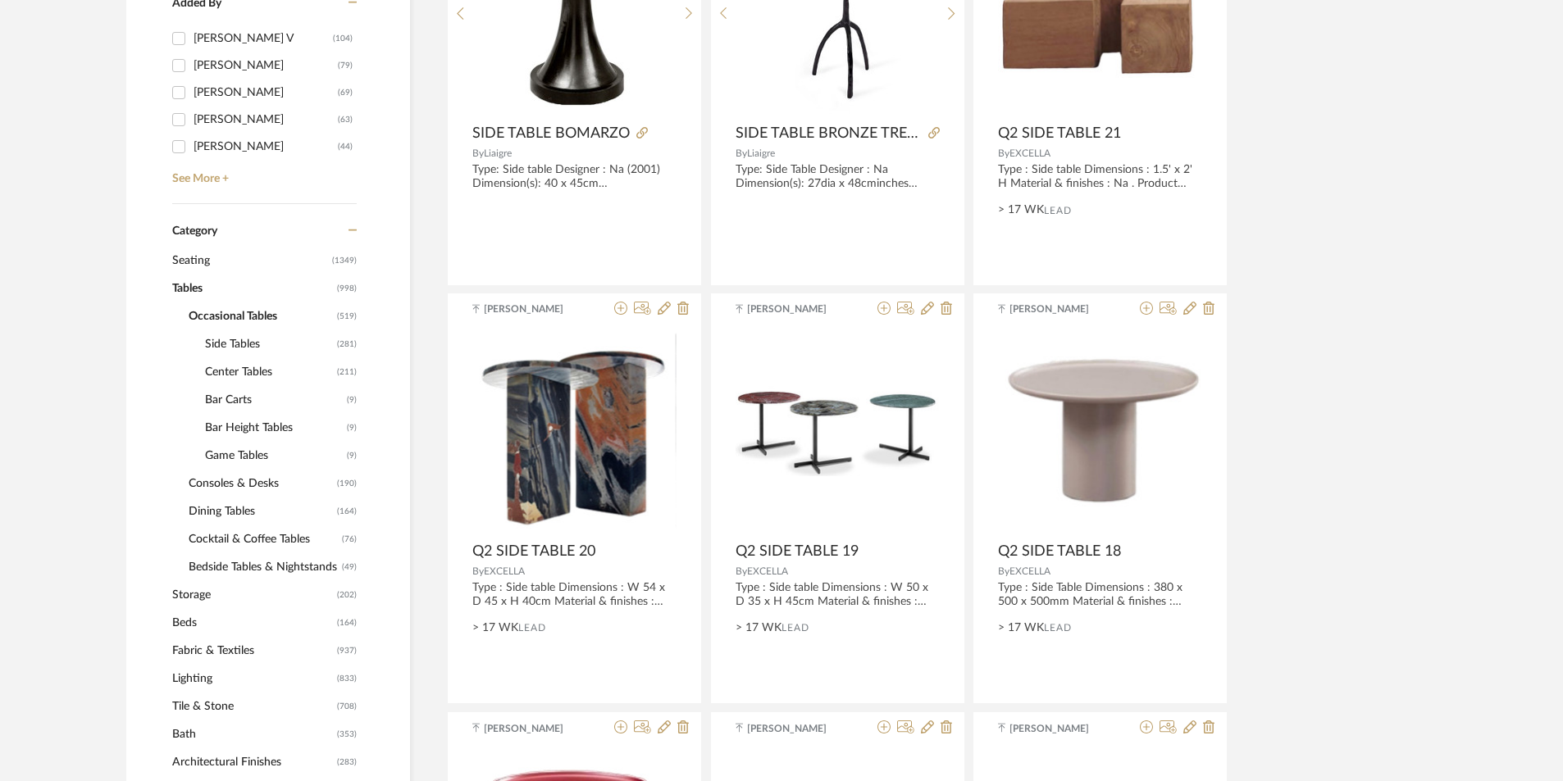
click at [240, 375] on span "Center Tables" at bounding box center [269, 372] width 128 height 28
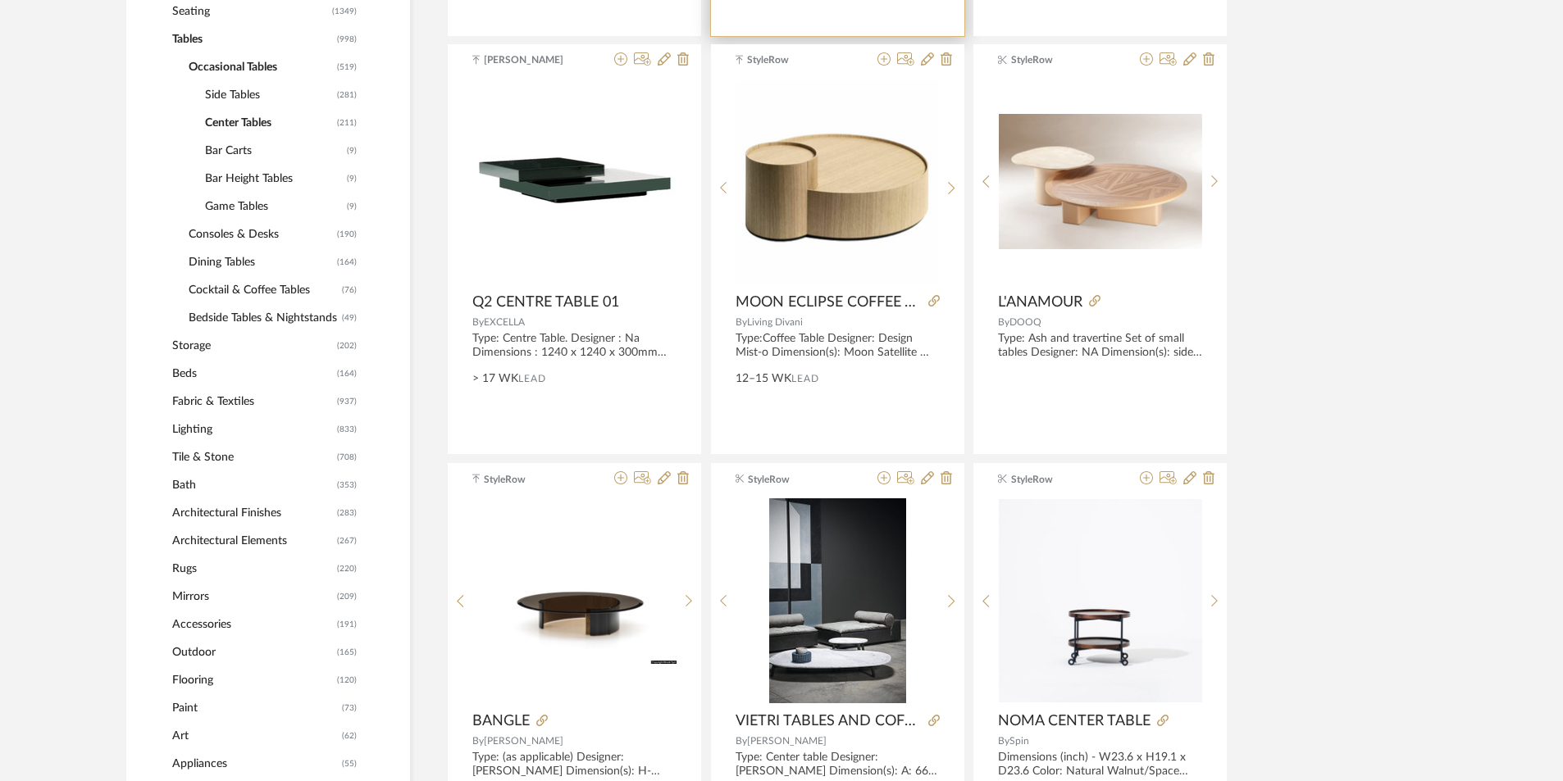
scroll to position [840, 0]
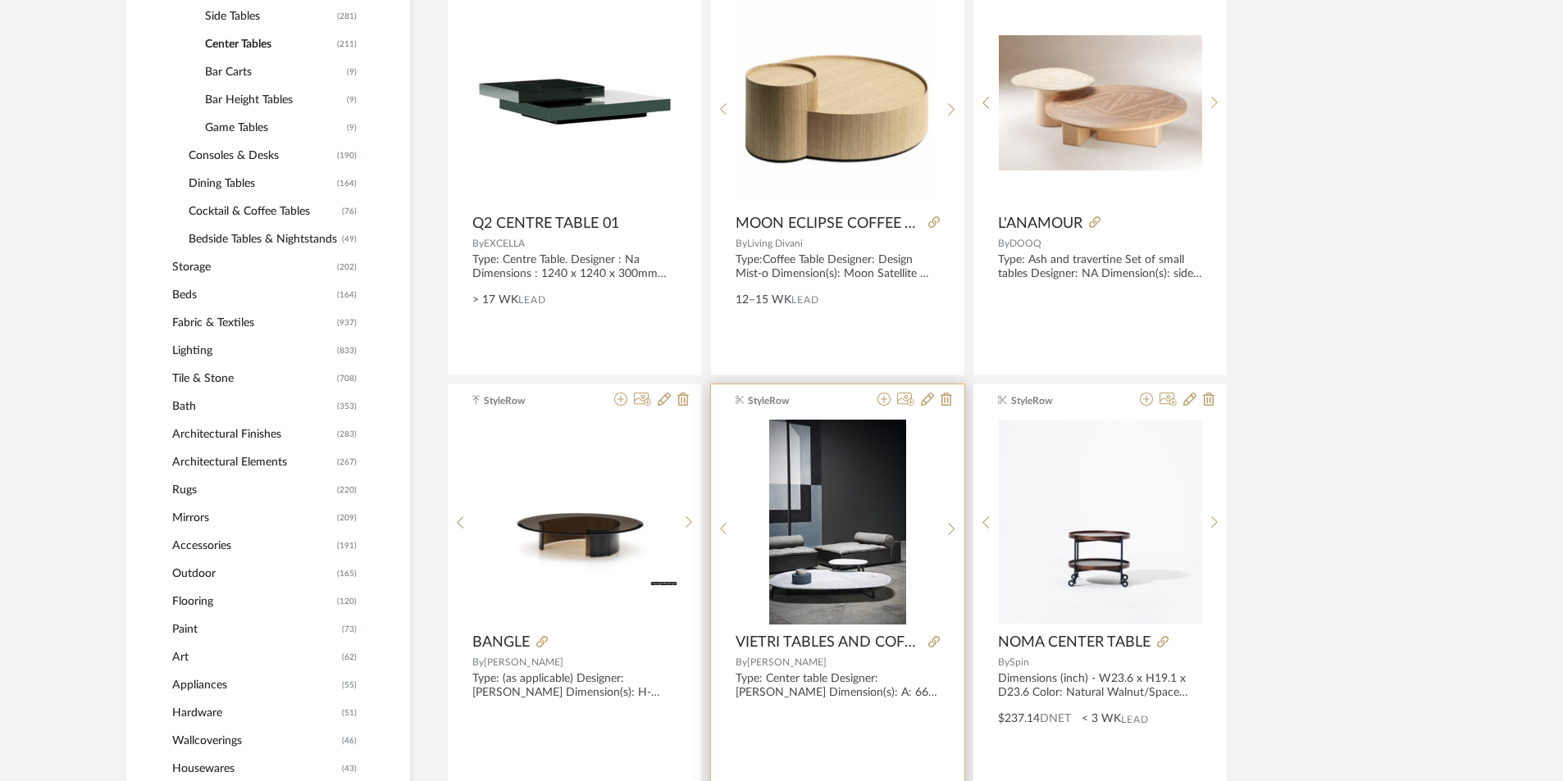
click at [859, 572] on img "0" at bounding box center [837, 522] width 137 height 205
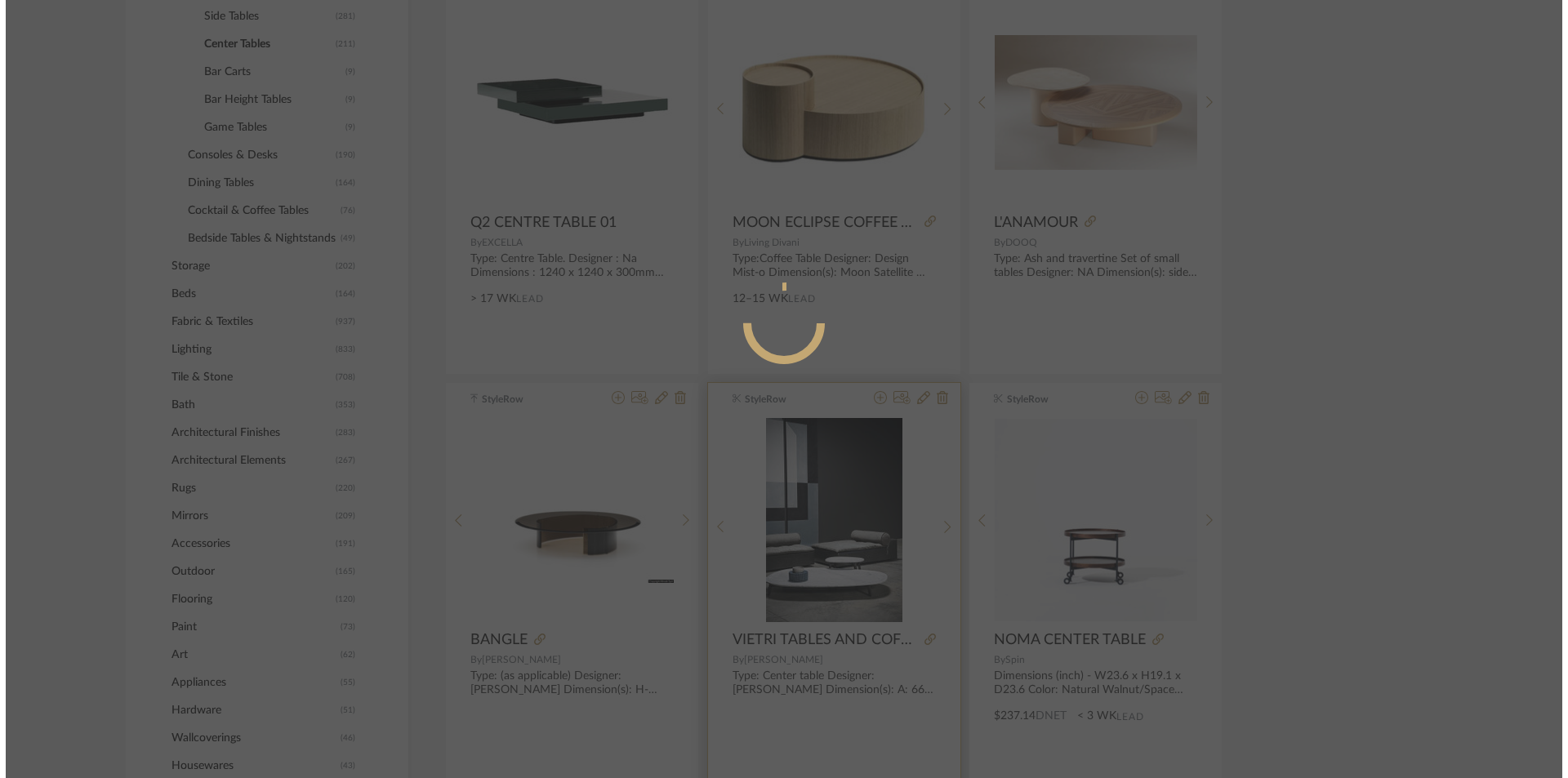
scroll to position [0, 0]
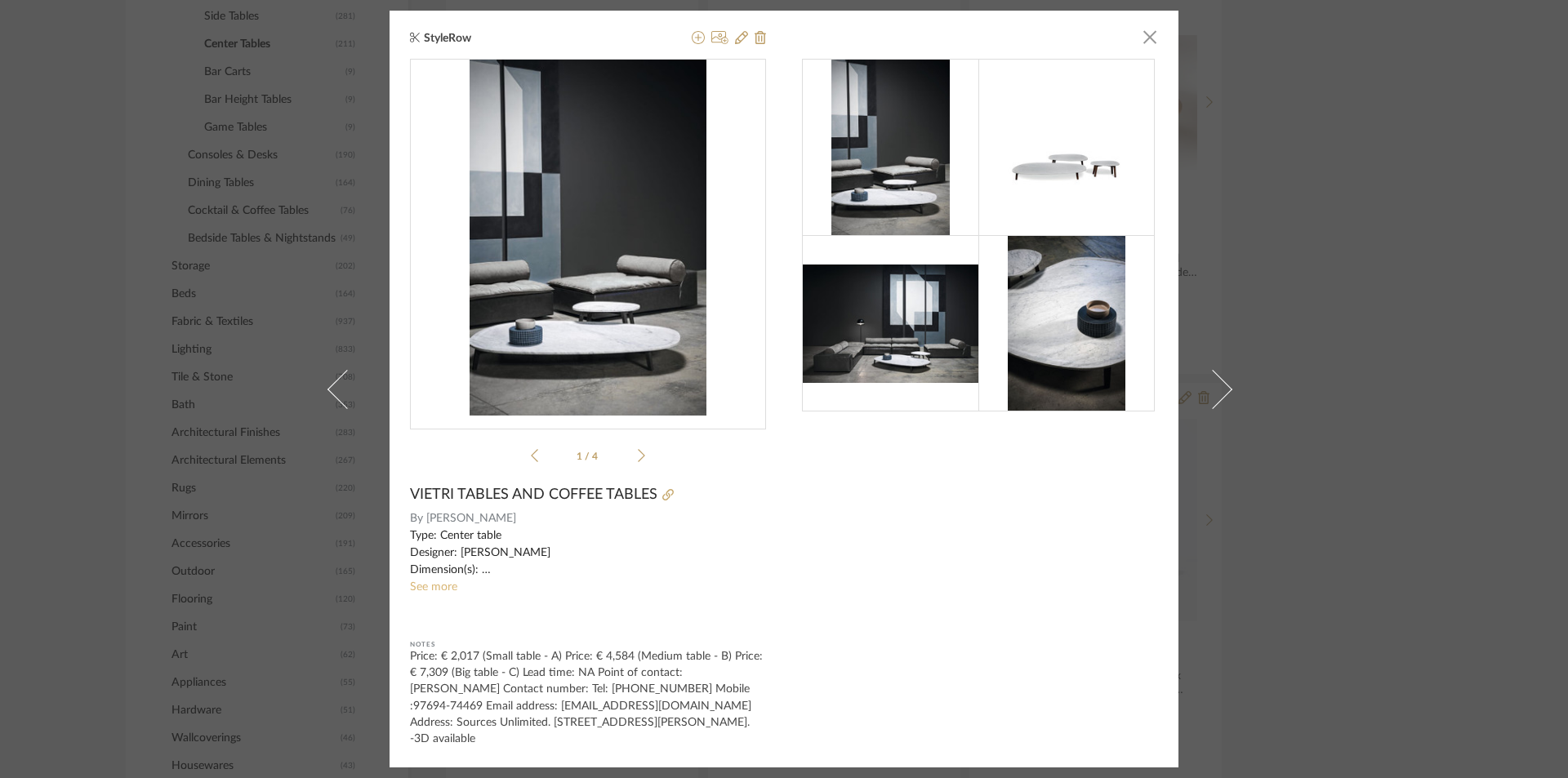
click at [442, 583] on link "See more" at bounding box center [434, 587] width 48 height 11
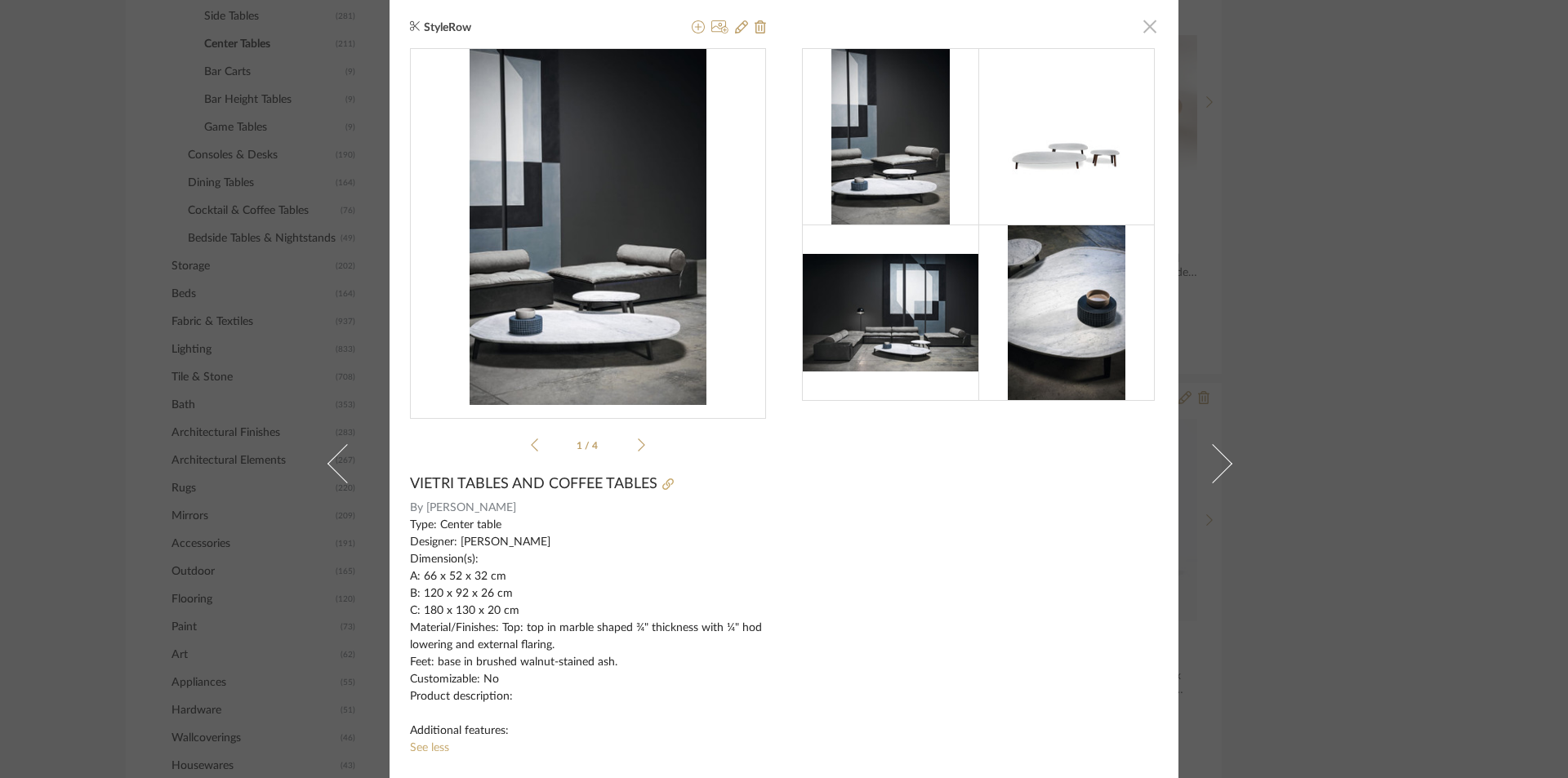
click at [1145, 26] on span "button" at bounding box center [1150, 26] width 33 height 33
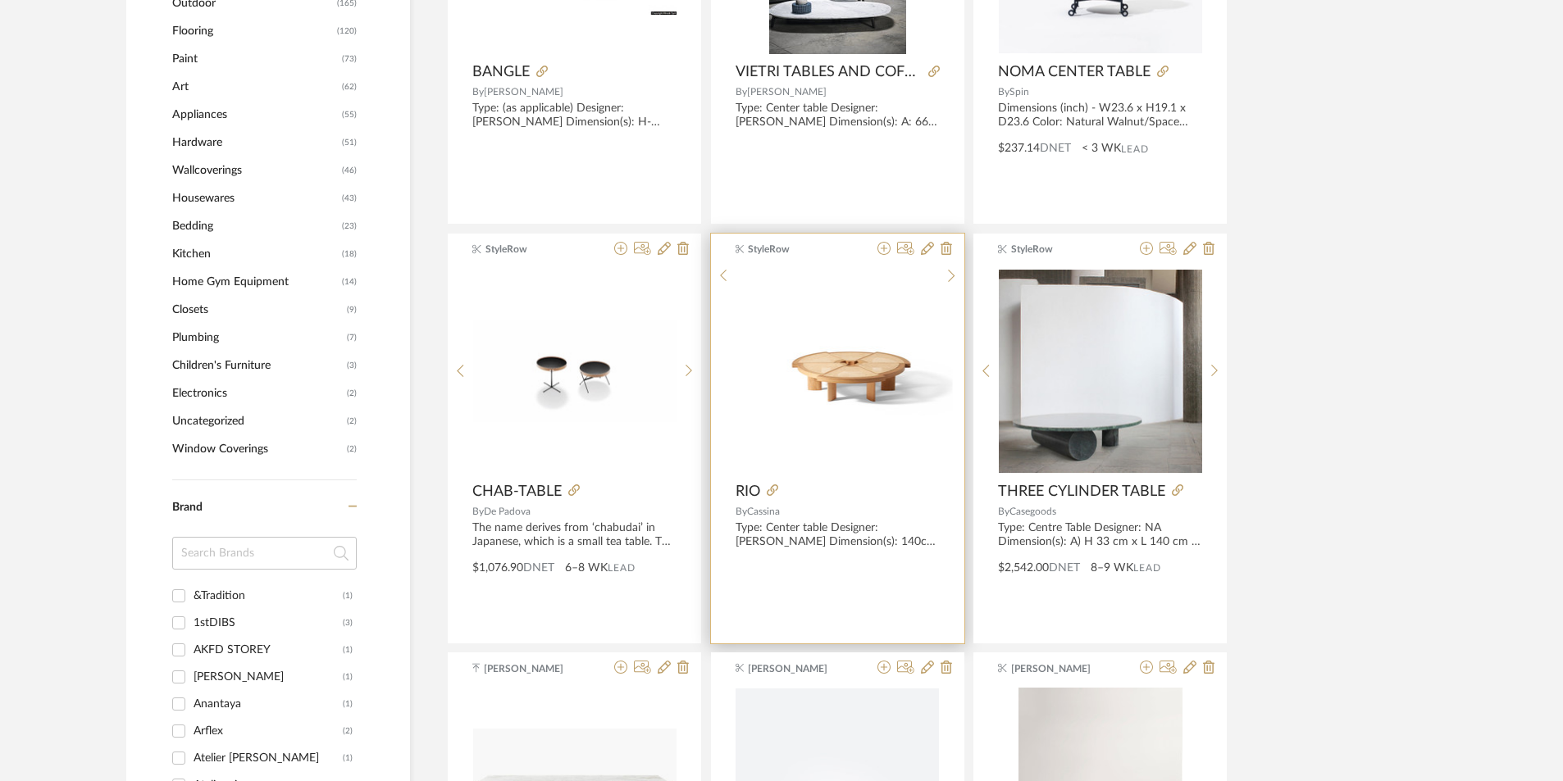
scroll to position [1414, 0]
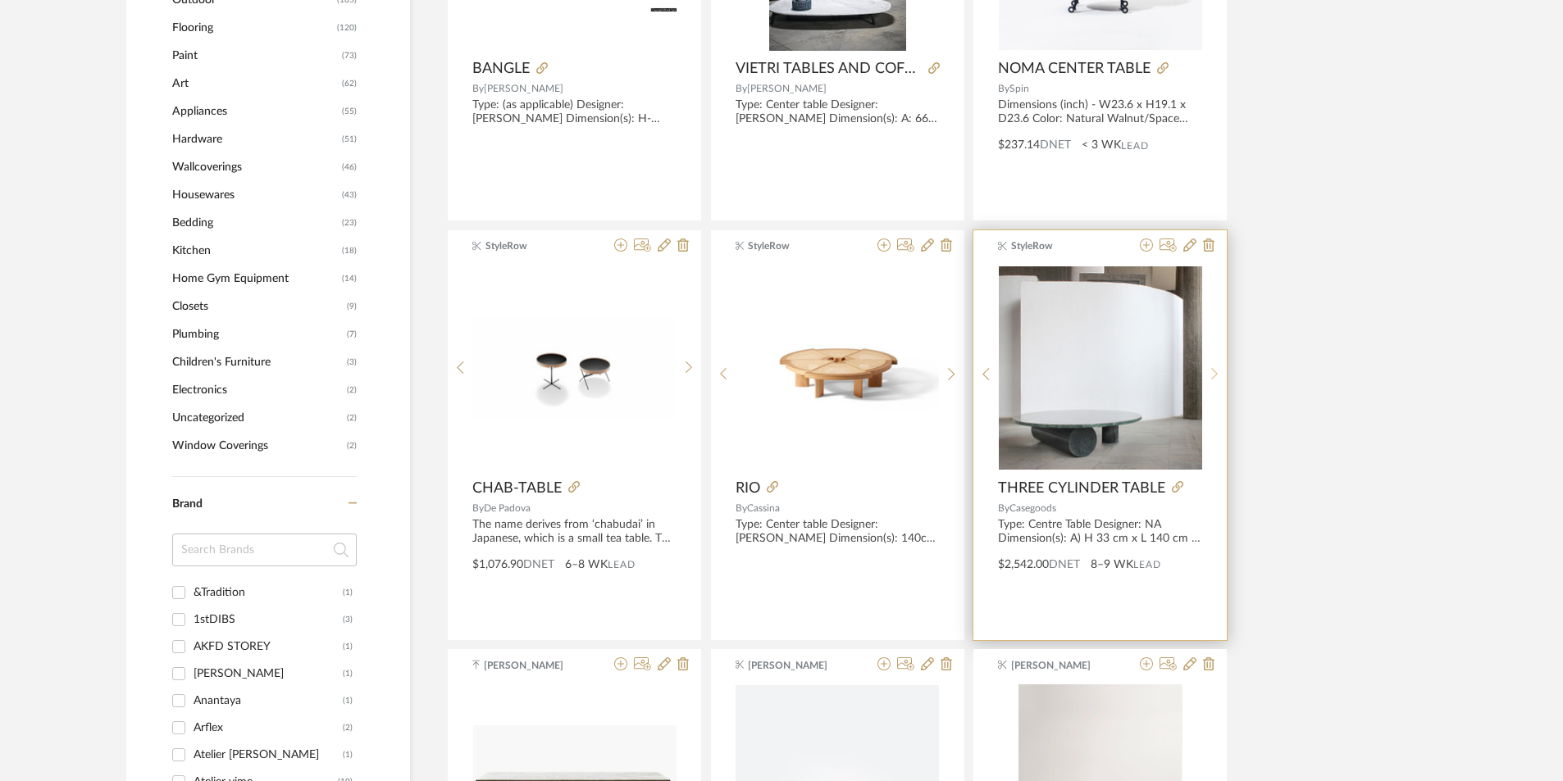
click at [1217, 367] on icon at bounding box center [1214, 374] width 7 height 14
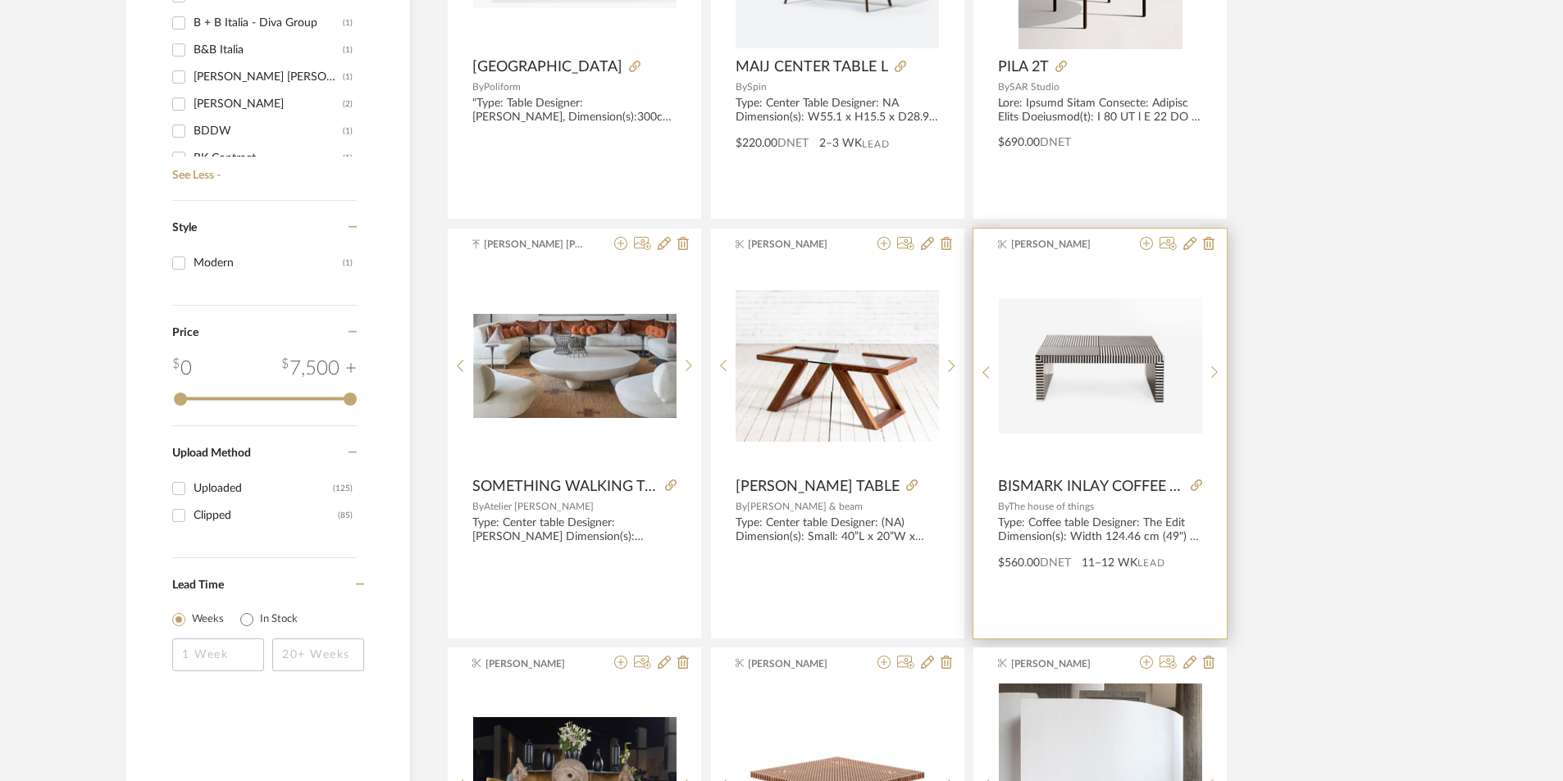
scroll to position [2480, 0]
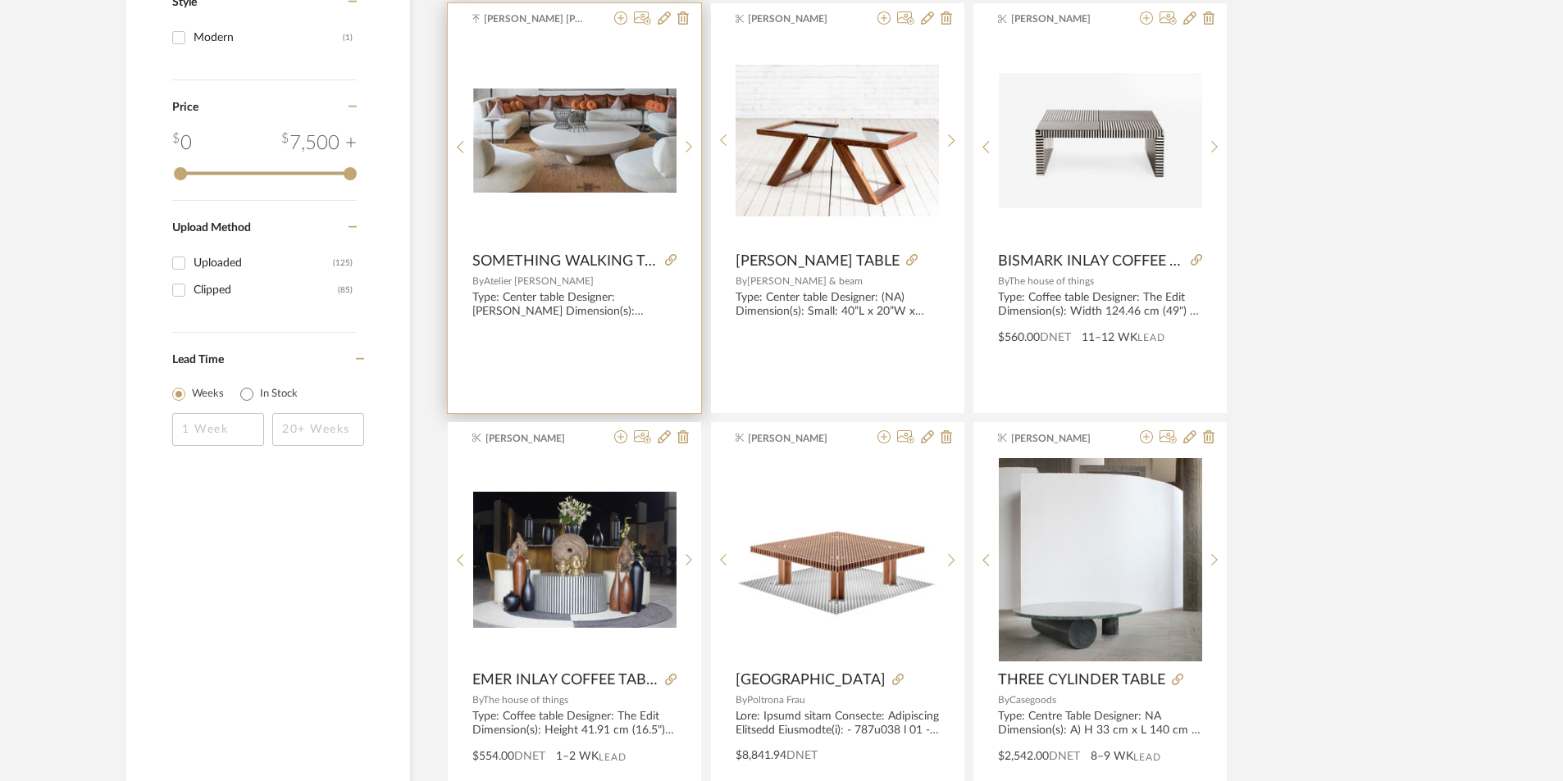
click at [533, 159] on img "0" at bounding box center [574, 141] width 203 height 105
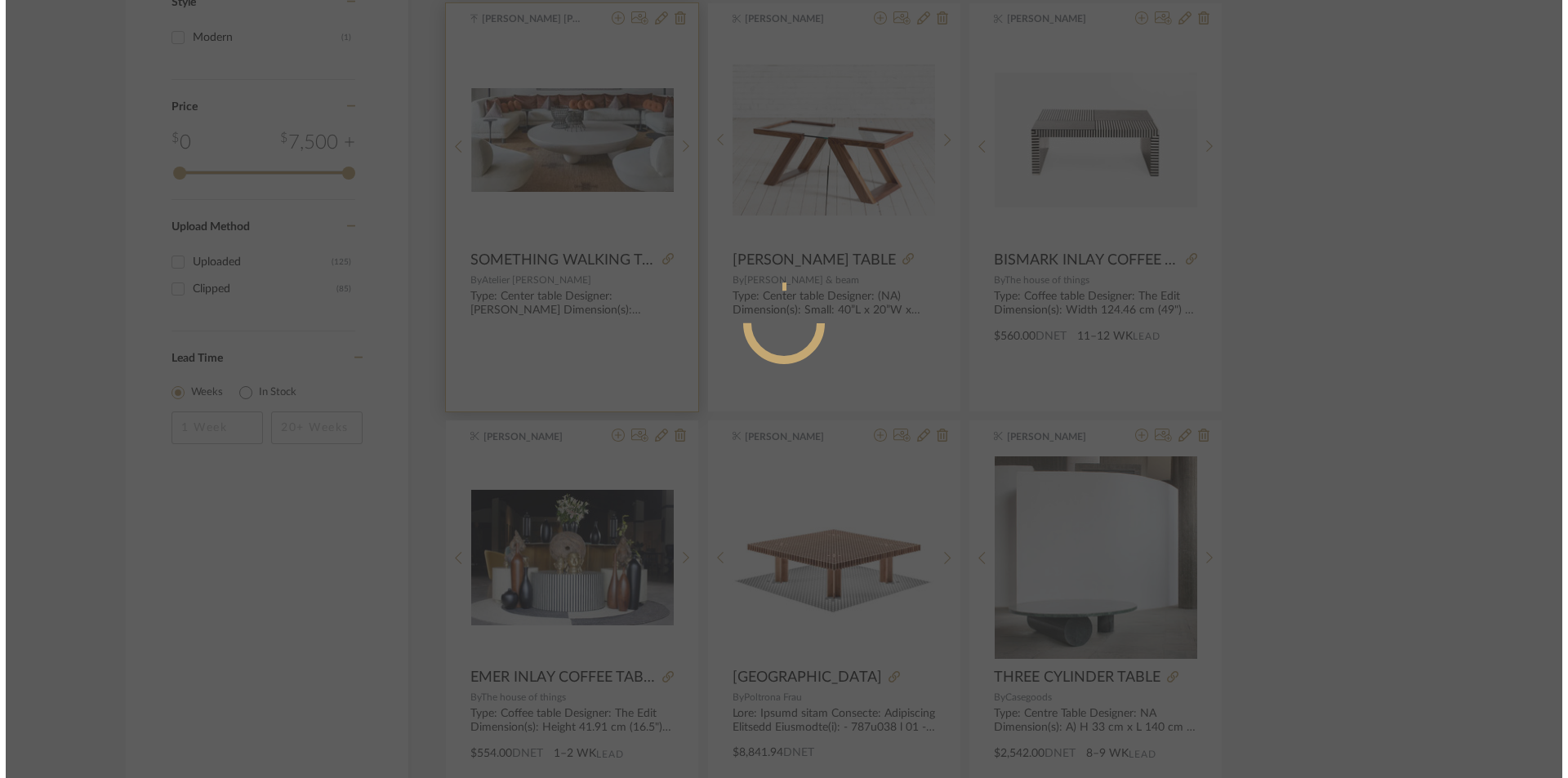
scroll to position [0, 0]
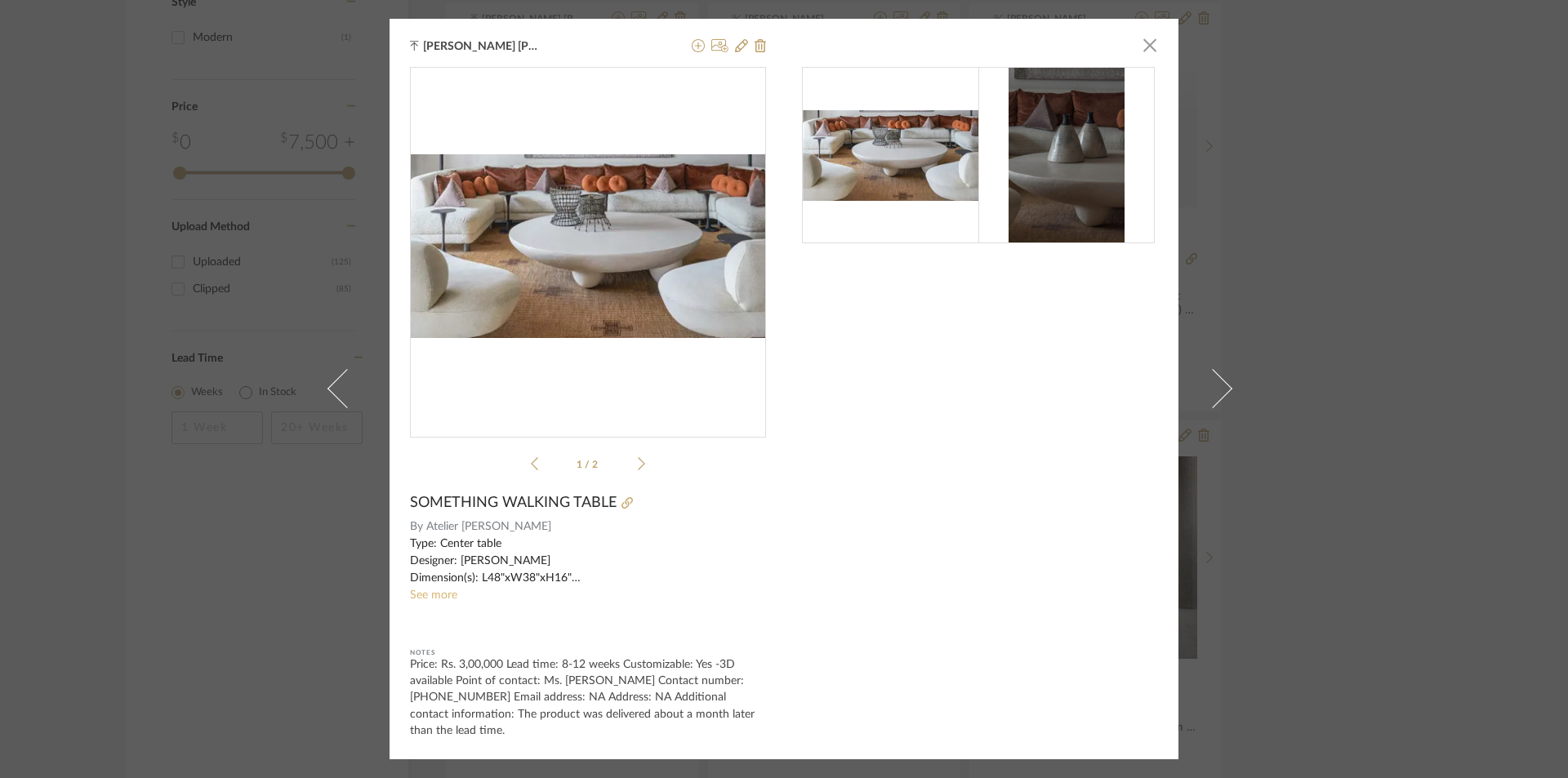
click at [444, 594] on link "See more" at bounding box center [434, 595] width 48 height 11
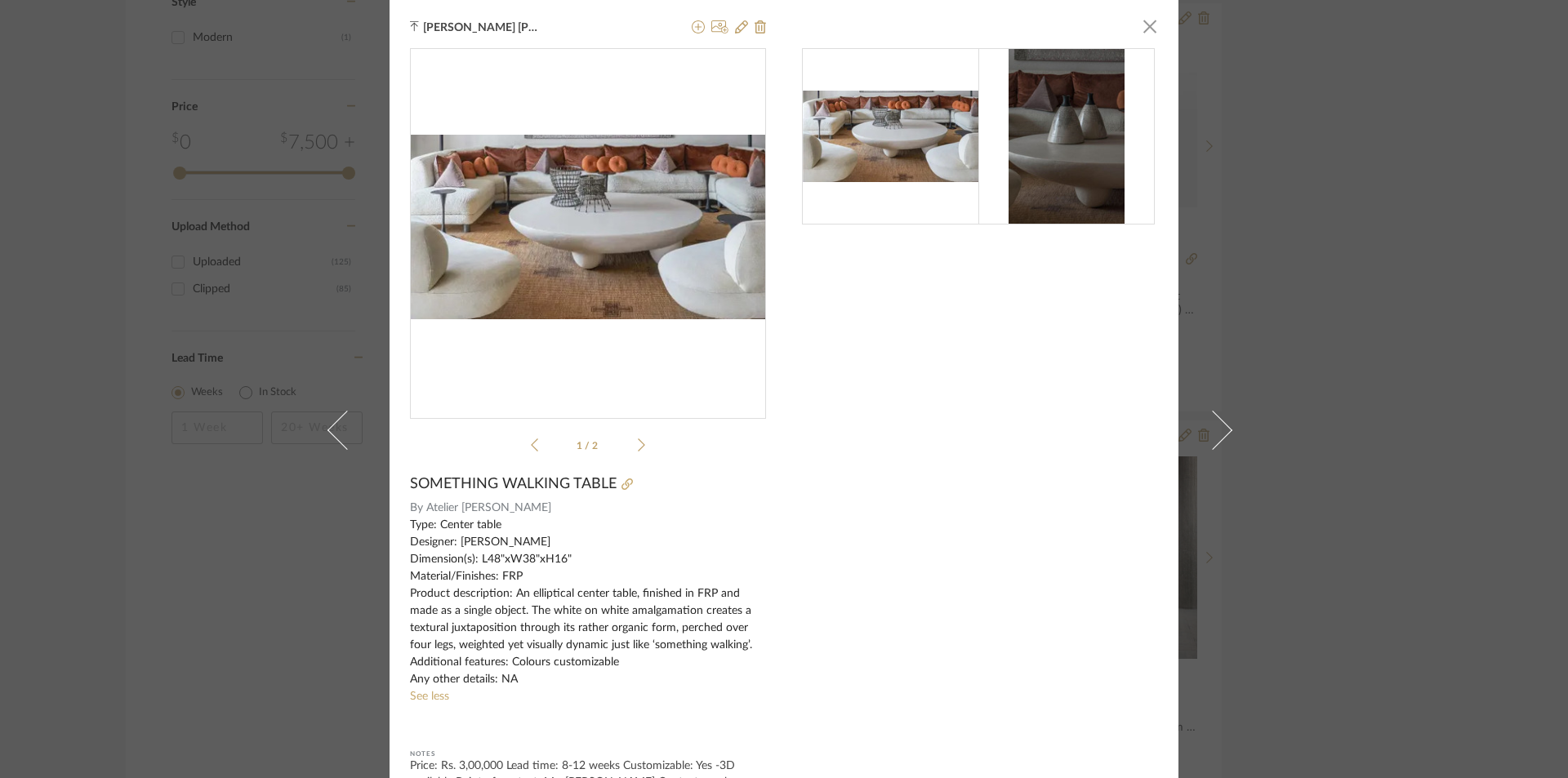
click at [638, 446] on icon at bounding box center [641, 445] width 7 height 15
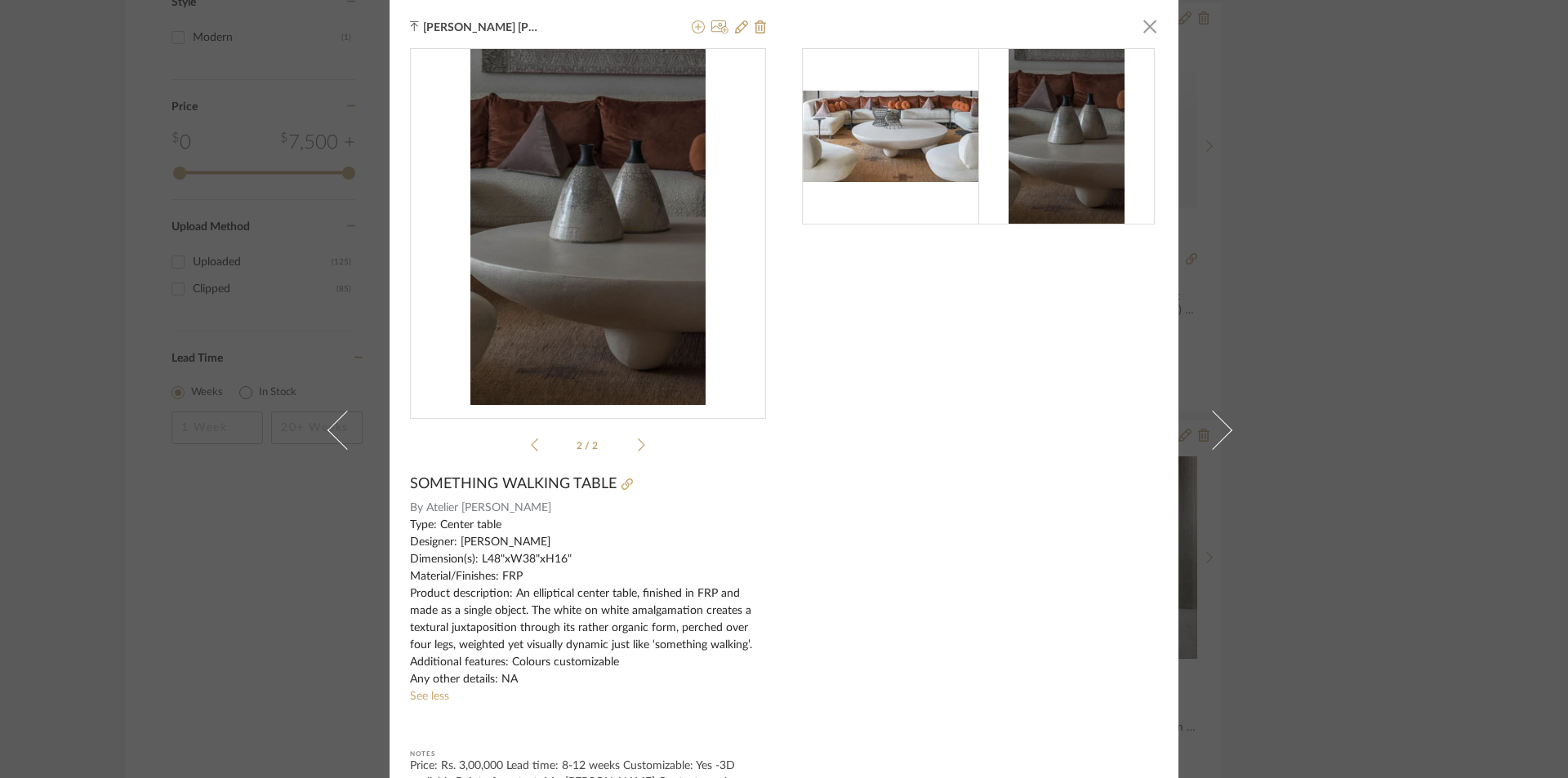
scroll to position [82, 0]
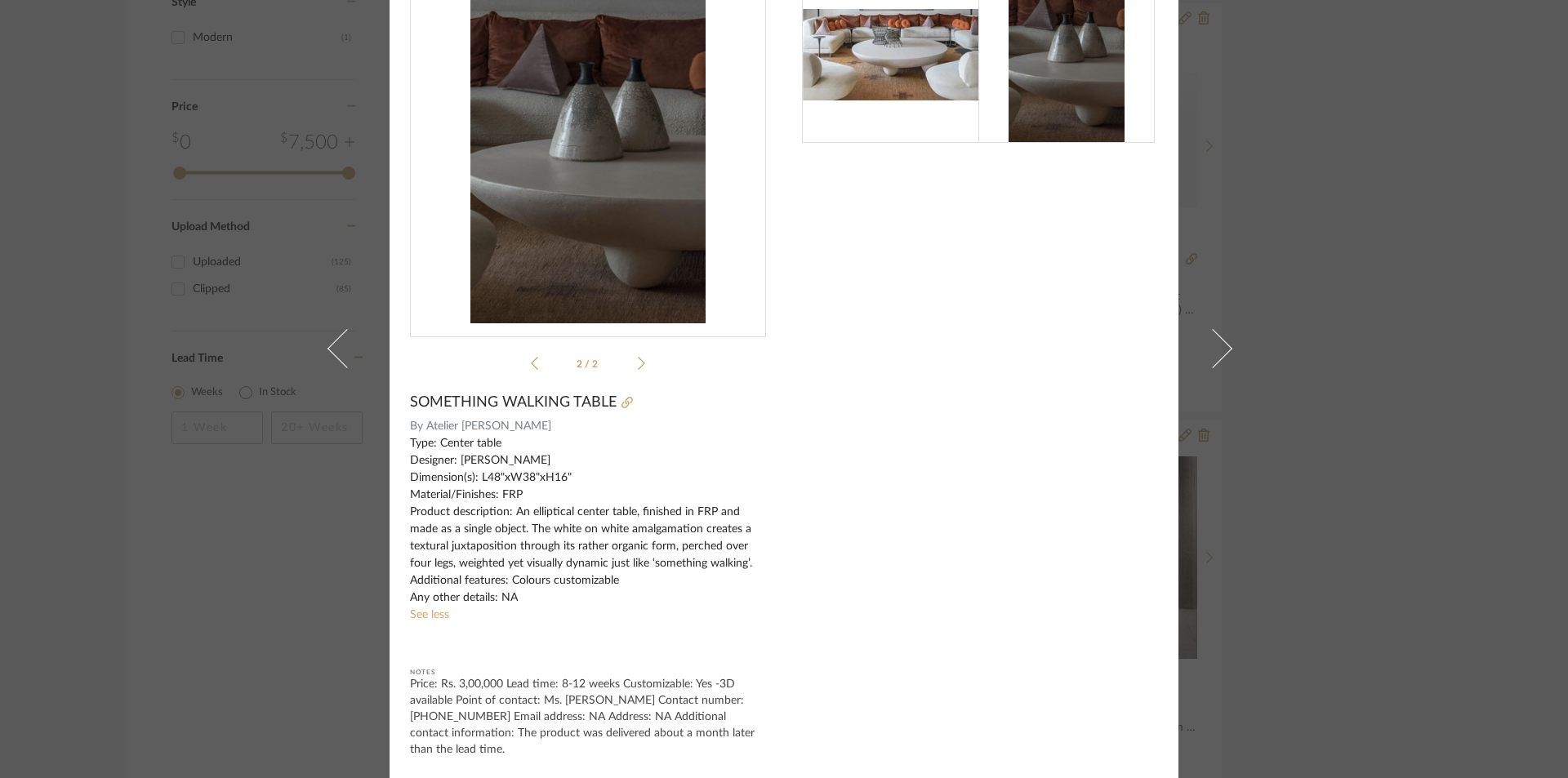
click at [1296, 218] on div "Sarah Elizabeth Alexander × 2 / 2 SOMETHING WALKING TABLE By Atelier Ashiesh Sh…" at bounding box center [784, 389] width 1568 height 778
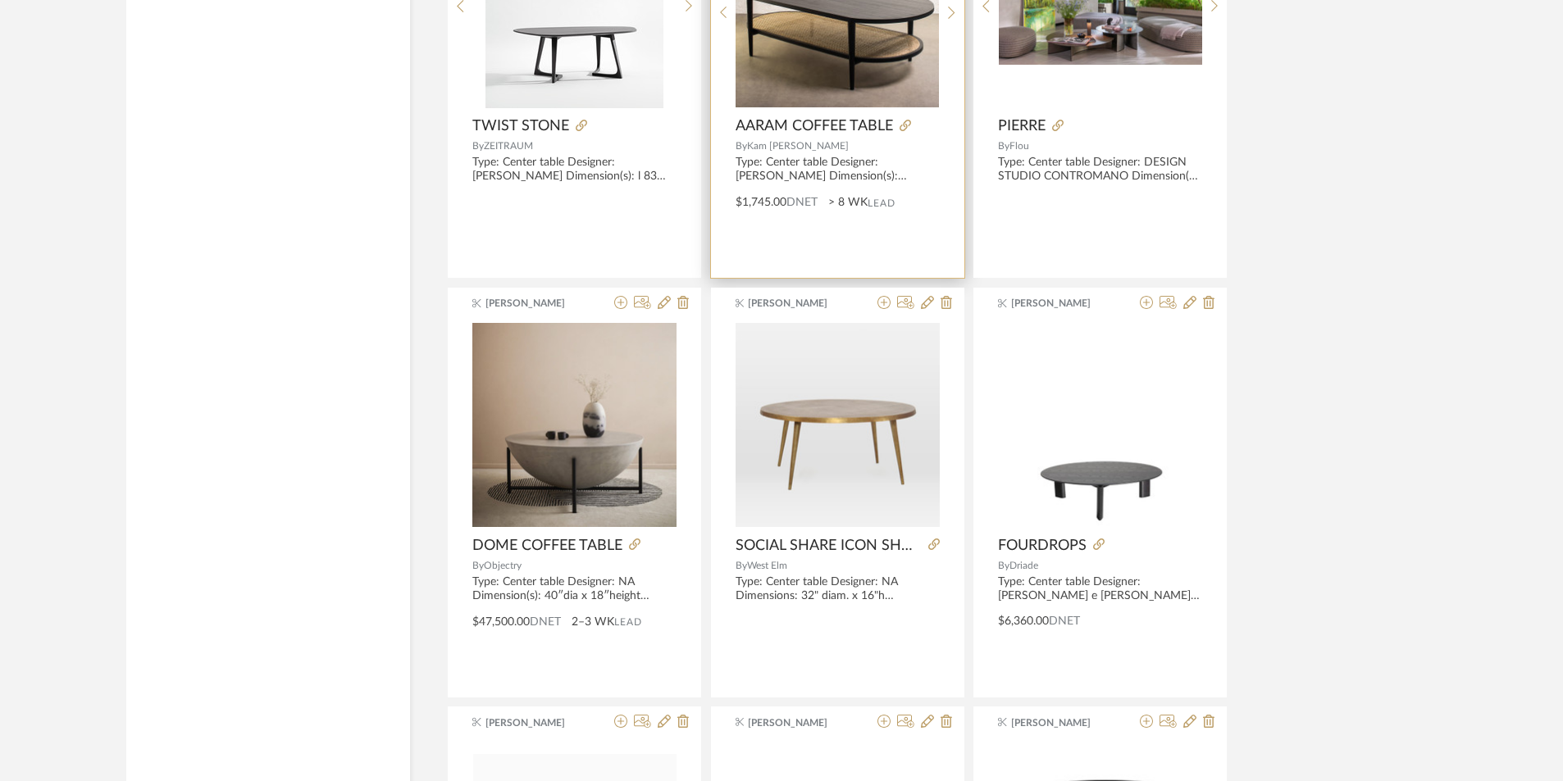
scroll to position [3792, 0]
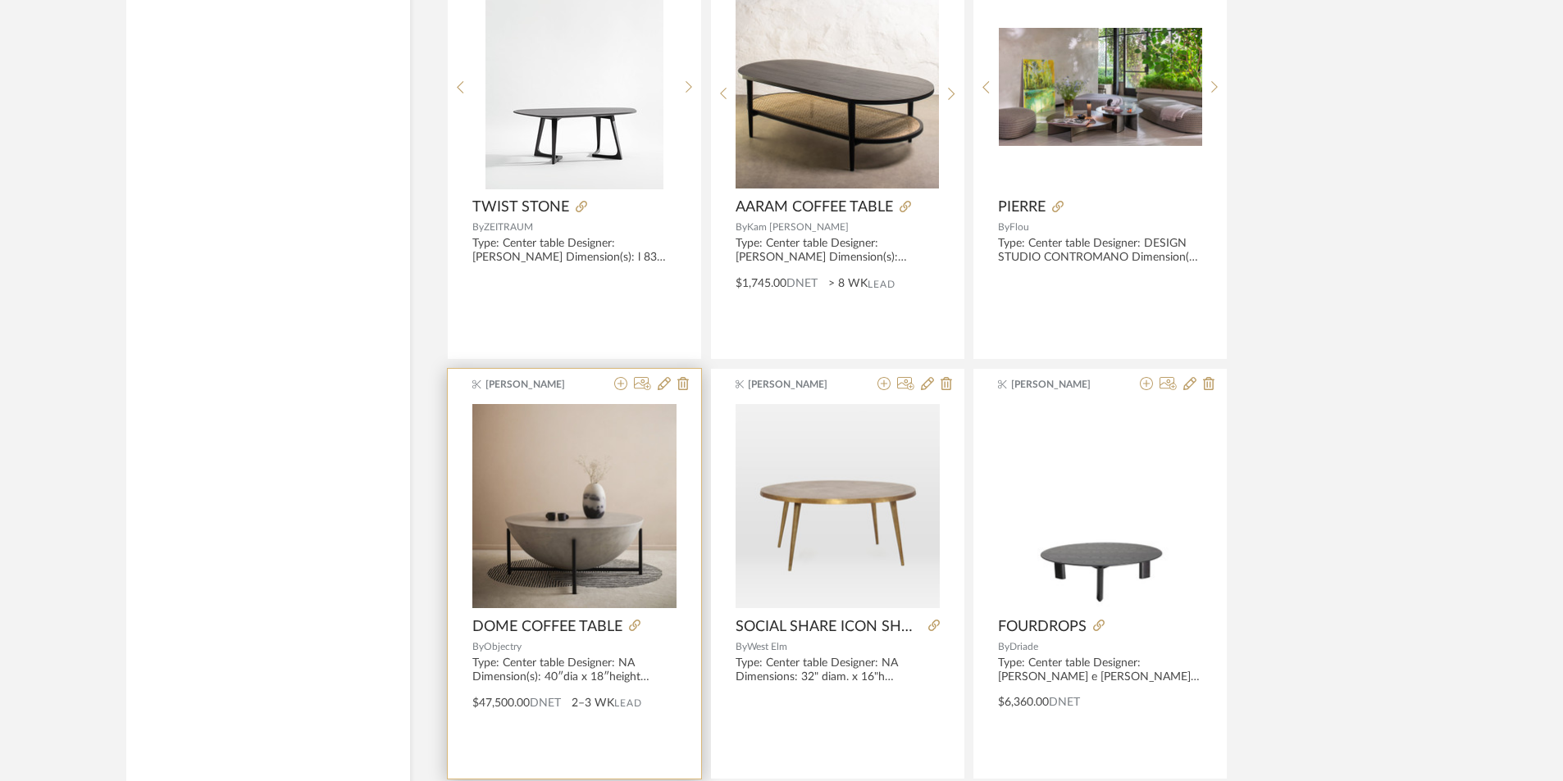
click at [614, 512] on img "0" at bounding box center [574, 506] width 204 height 204
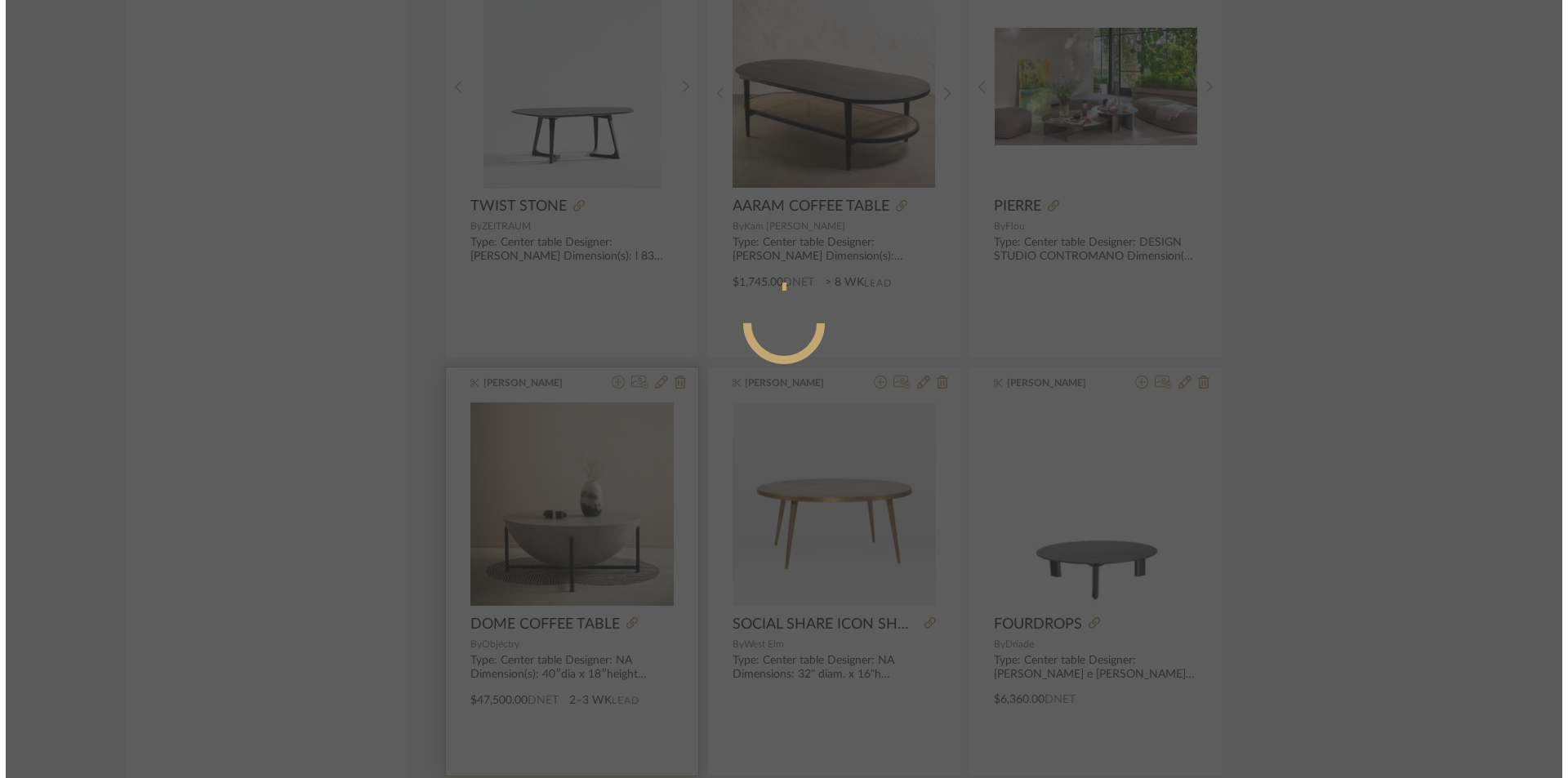
scroll to position [0, 0]
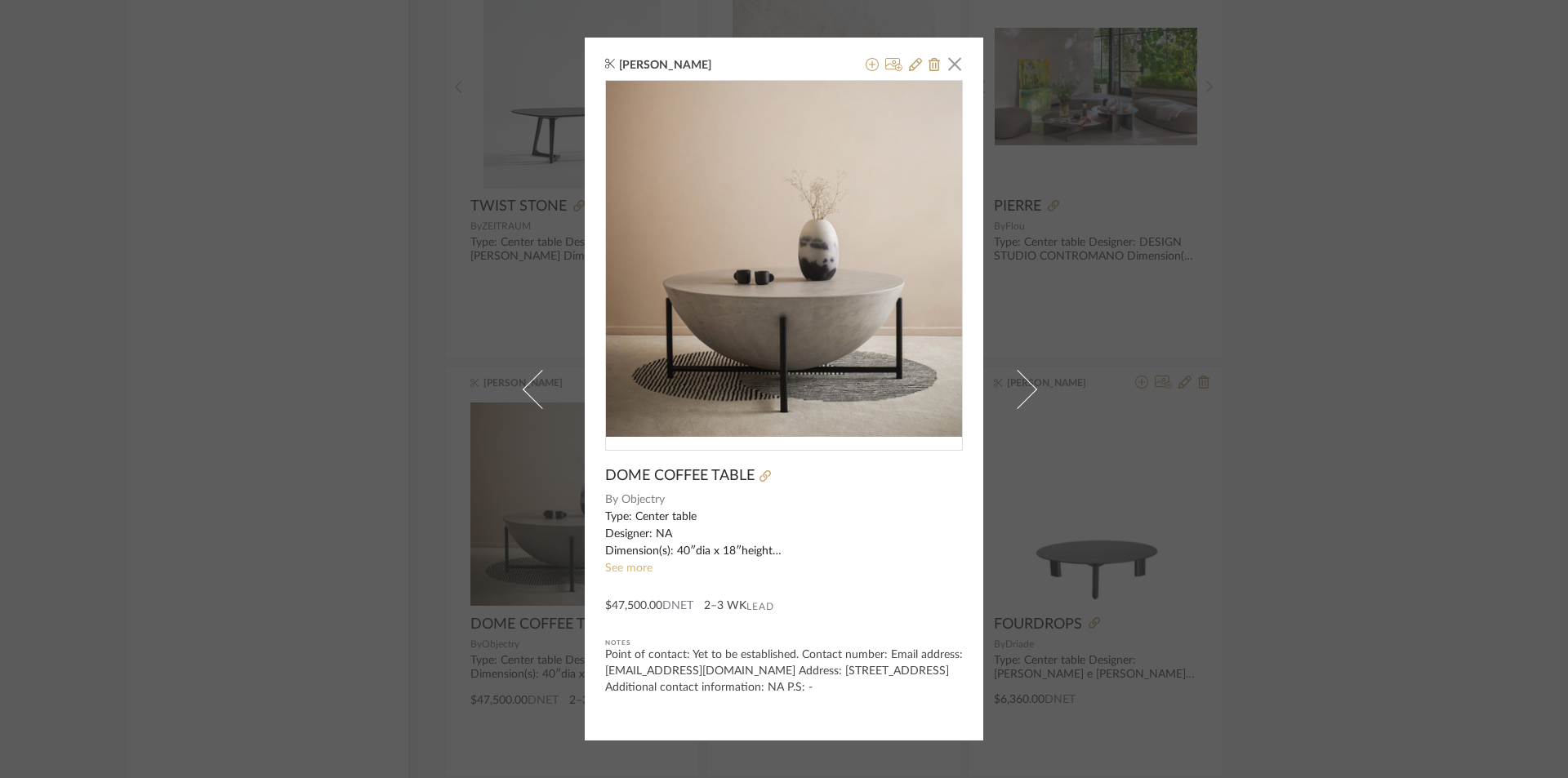
click at [613, 565] on link "See more" at bounding box center [630, 568] width 48 height 11
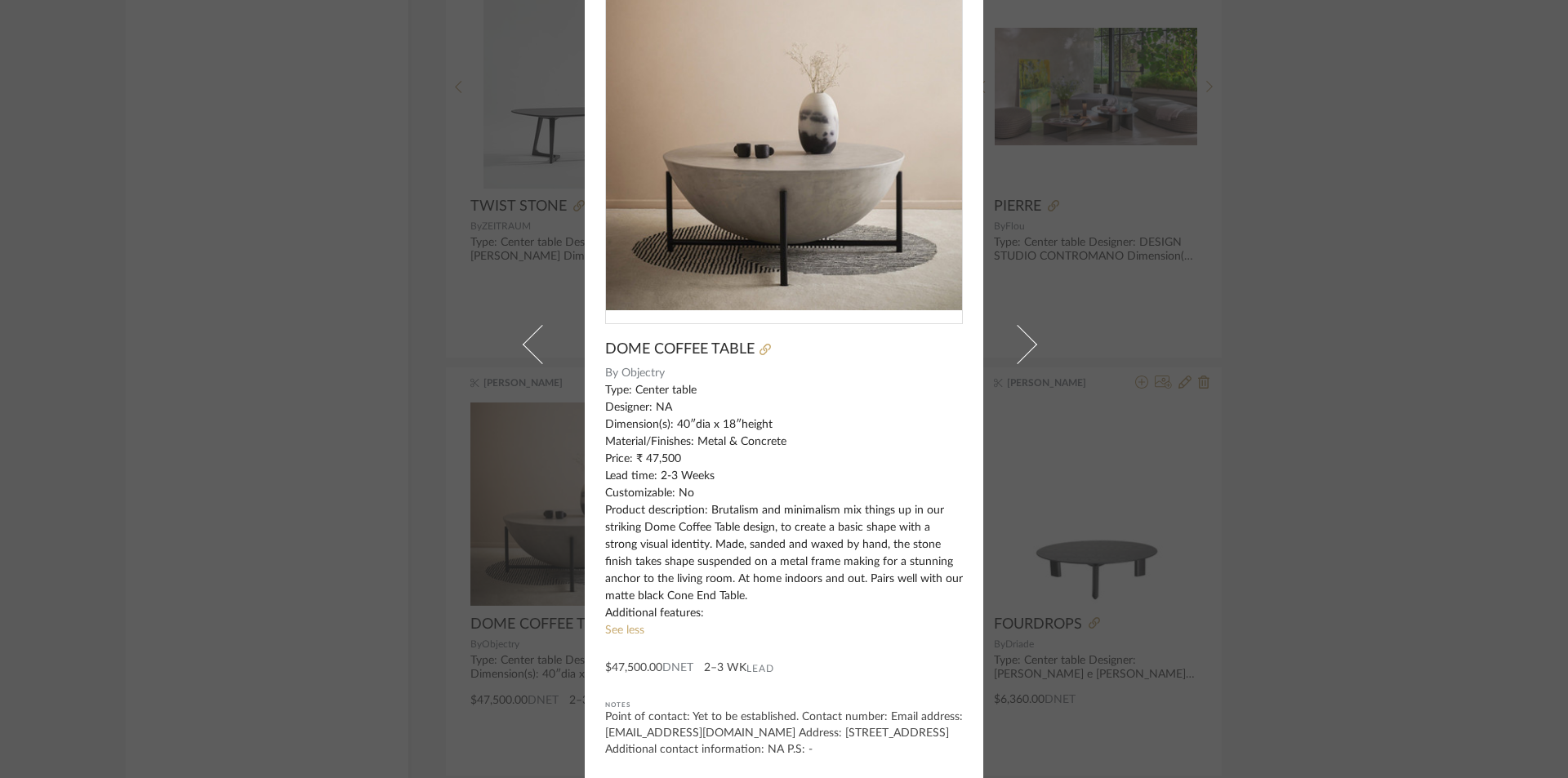
scroll to position [106, 0]
click at [1349, 107] on div "Rishi Harish × DOME COFFEE TABLE By Objectry Type: Center table Designer: NA Di…" at bounding box center [784, 389] width 1568 height 778
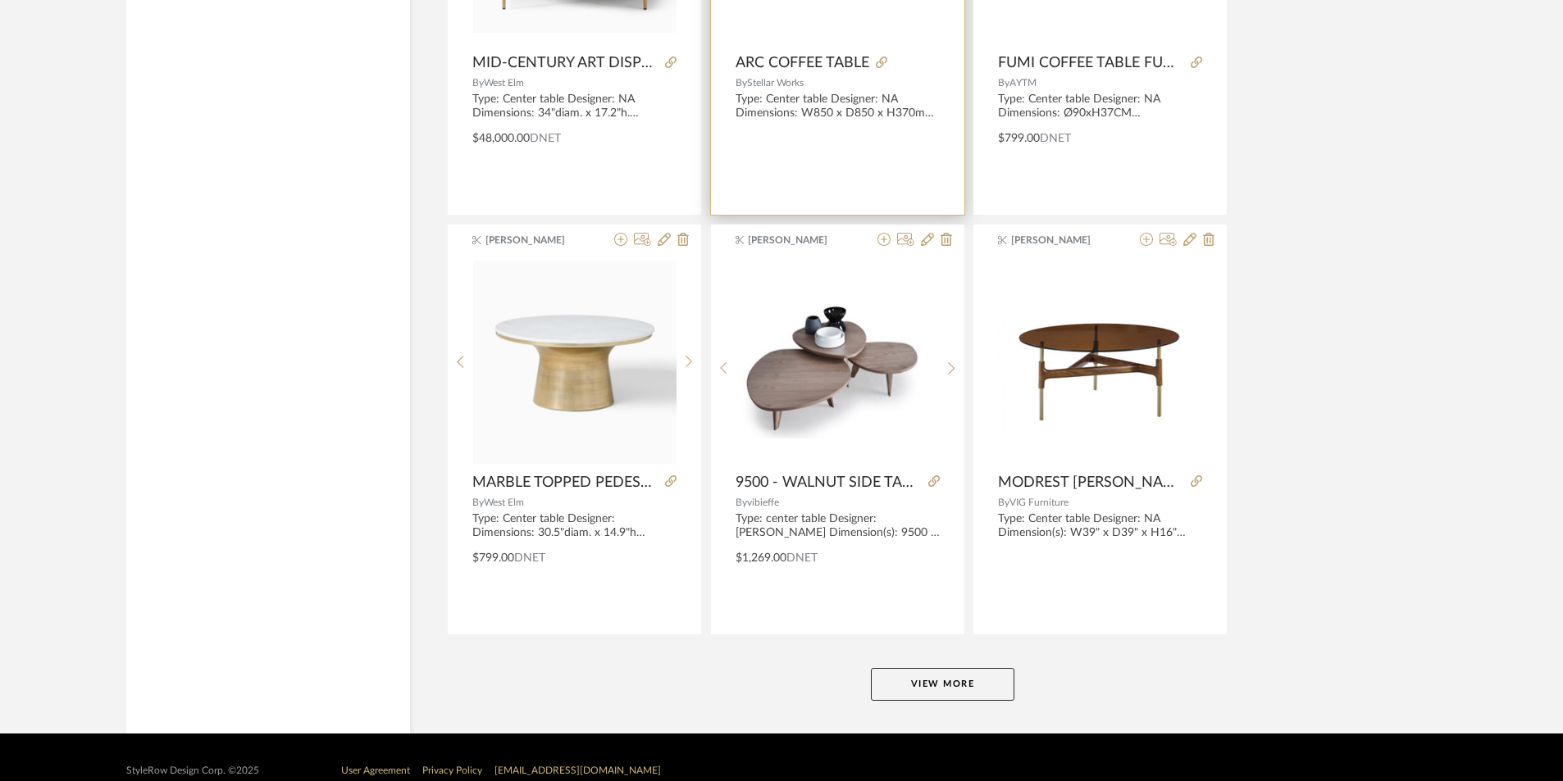
scroll to position [4803, 0]
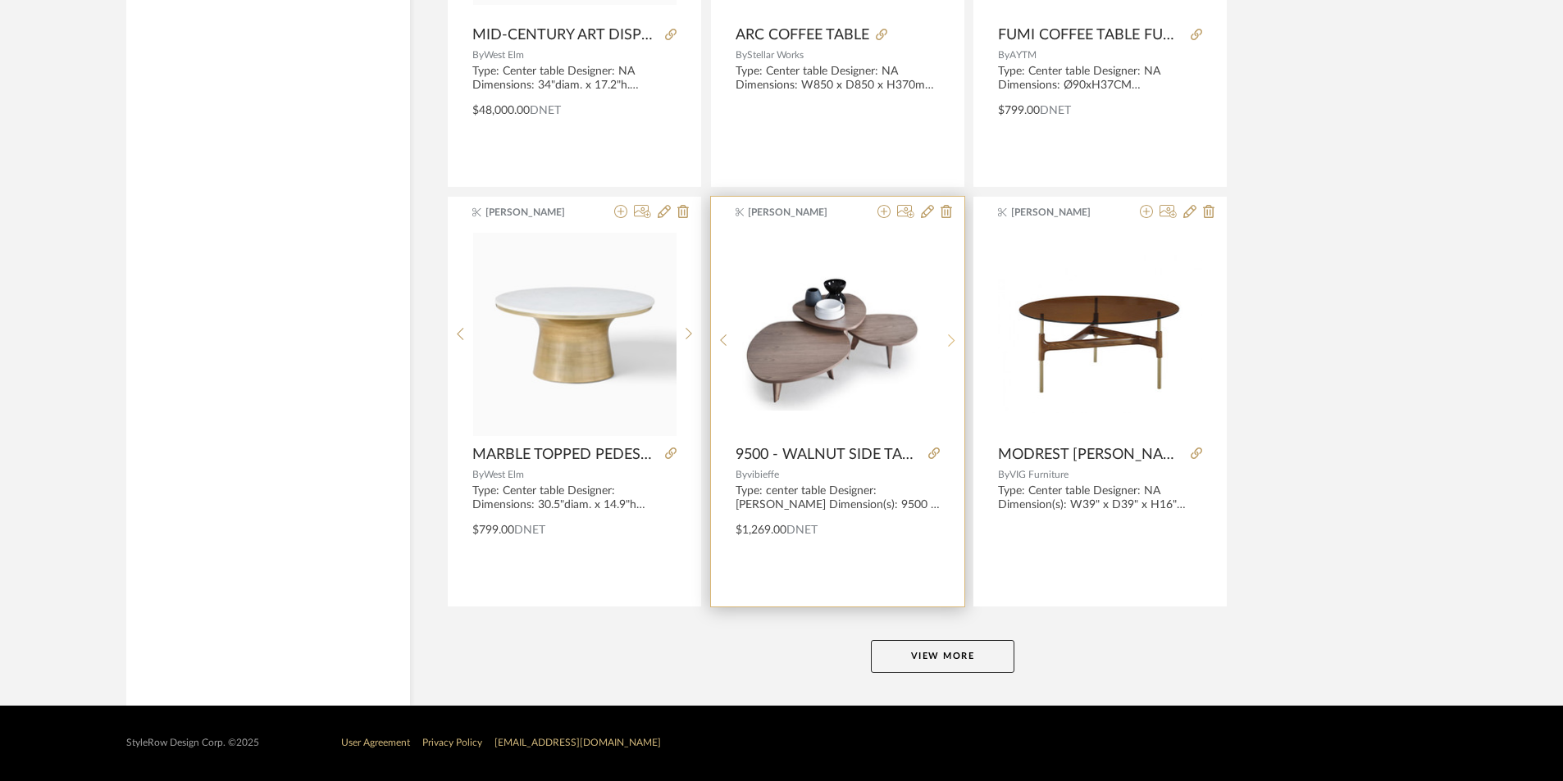
click at [947, 339] on sr-next-btn at bounding box center [951, 341] width 25 height 14
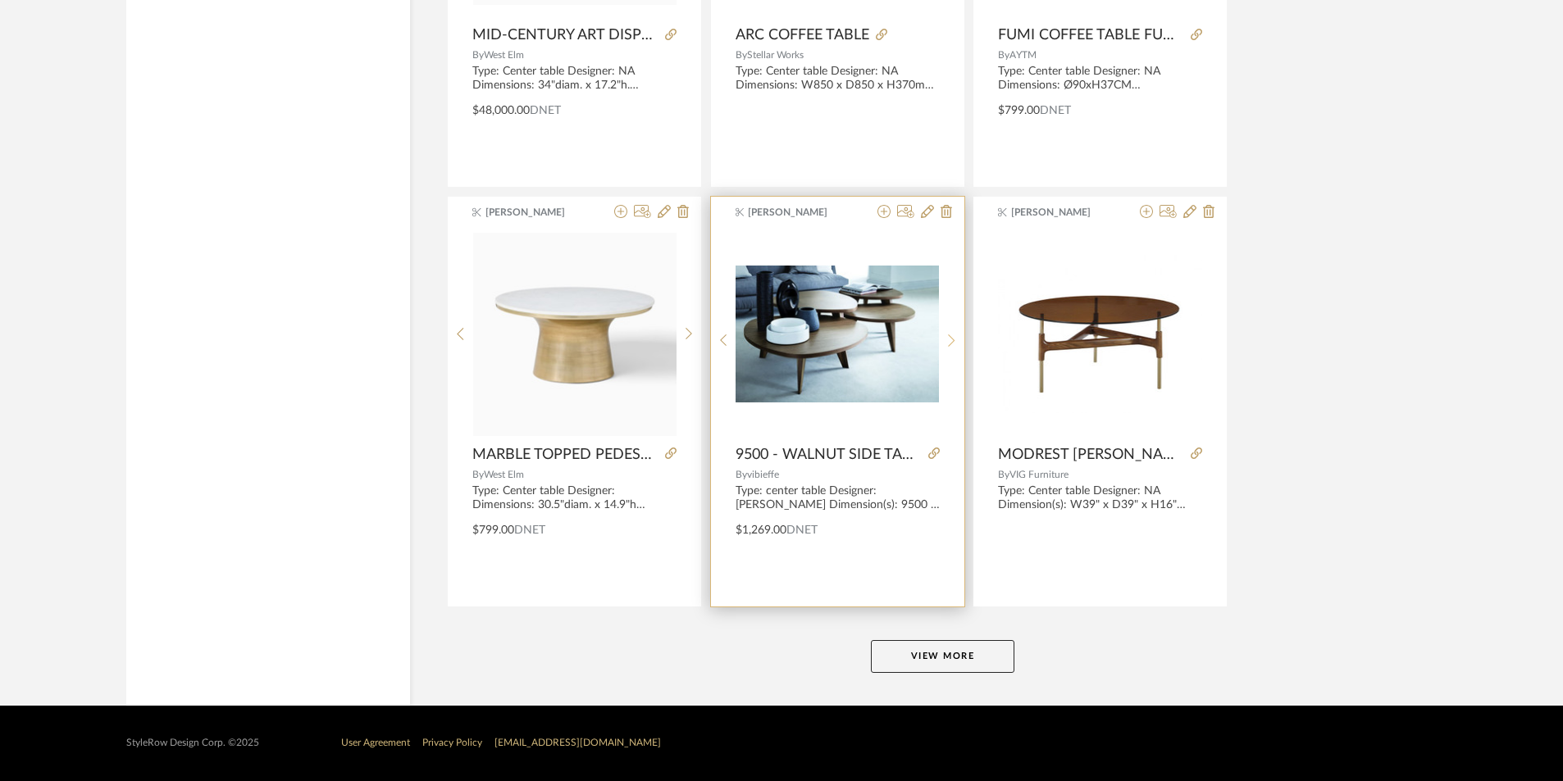
click at [947, 339] on sr-next-btn at bounding box center [951, 341] width 25 height 14
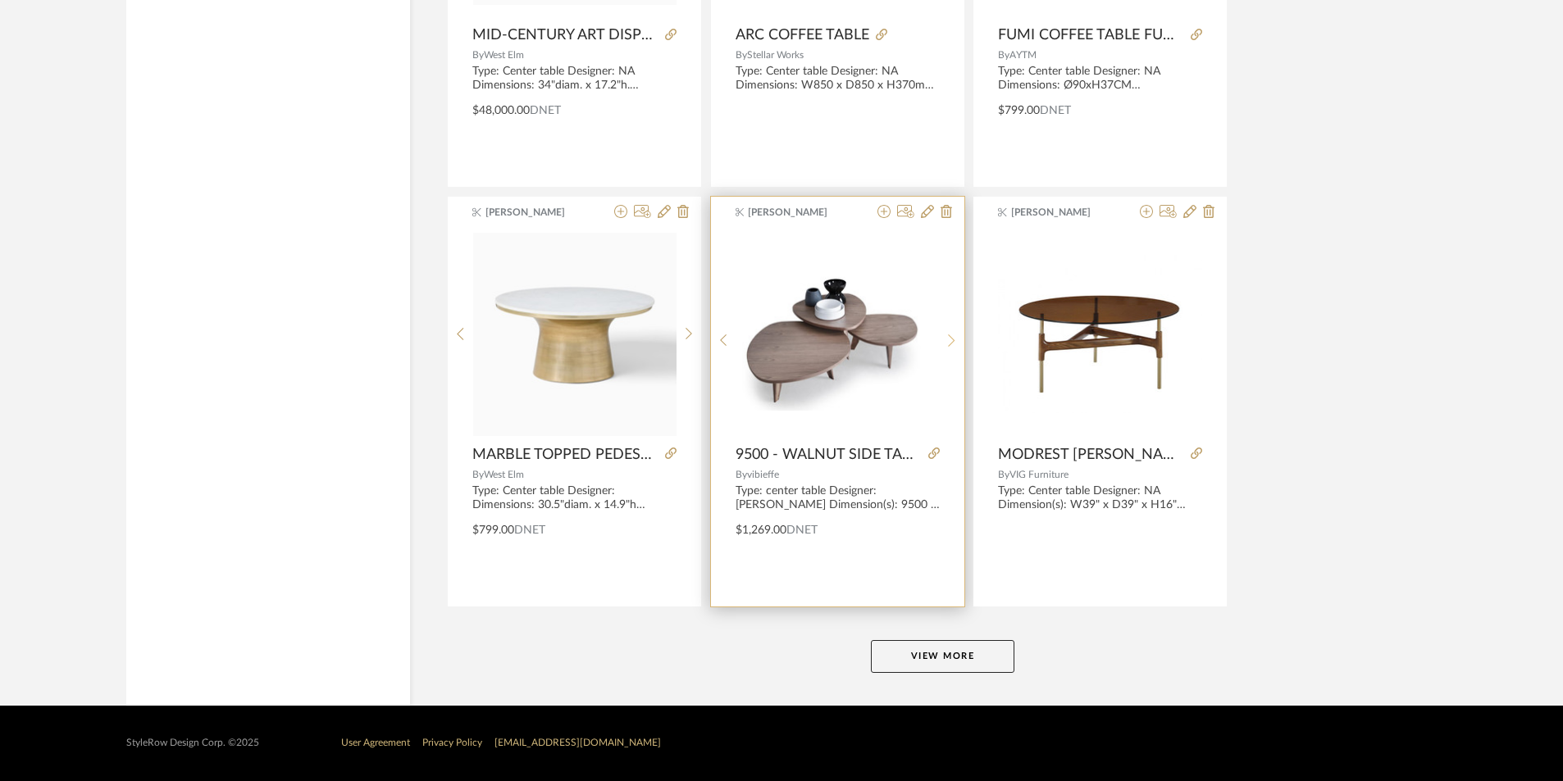
click at [947, 339] on sr-next-btn at bounding box center [951, 341] width 25 height 14
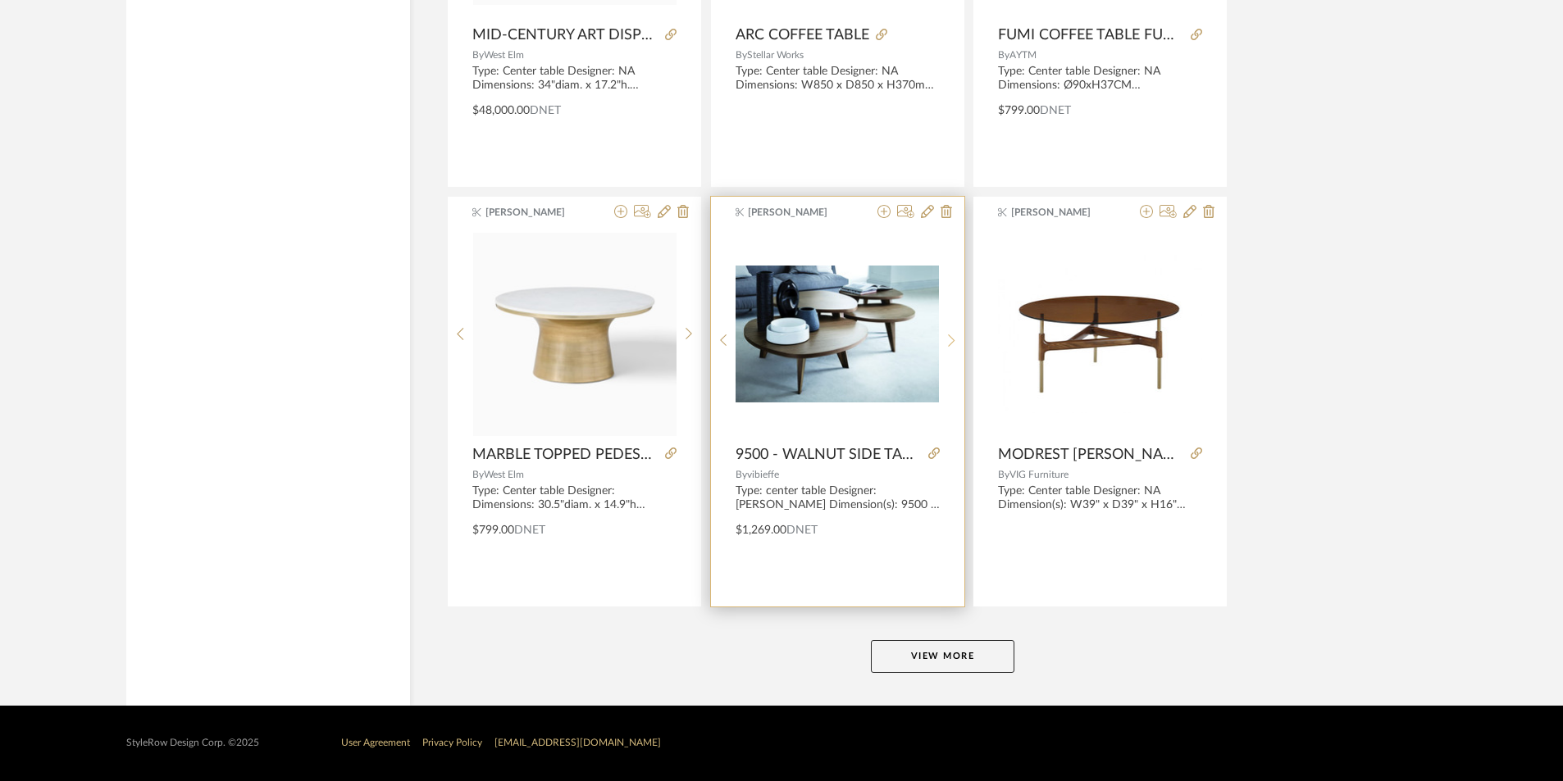
click at [947, 339] on sr-next-btn at bounding box center [951, 341] width 25 height 14
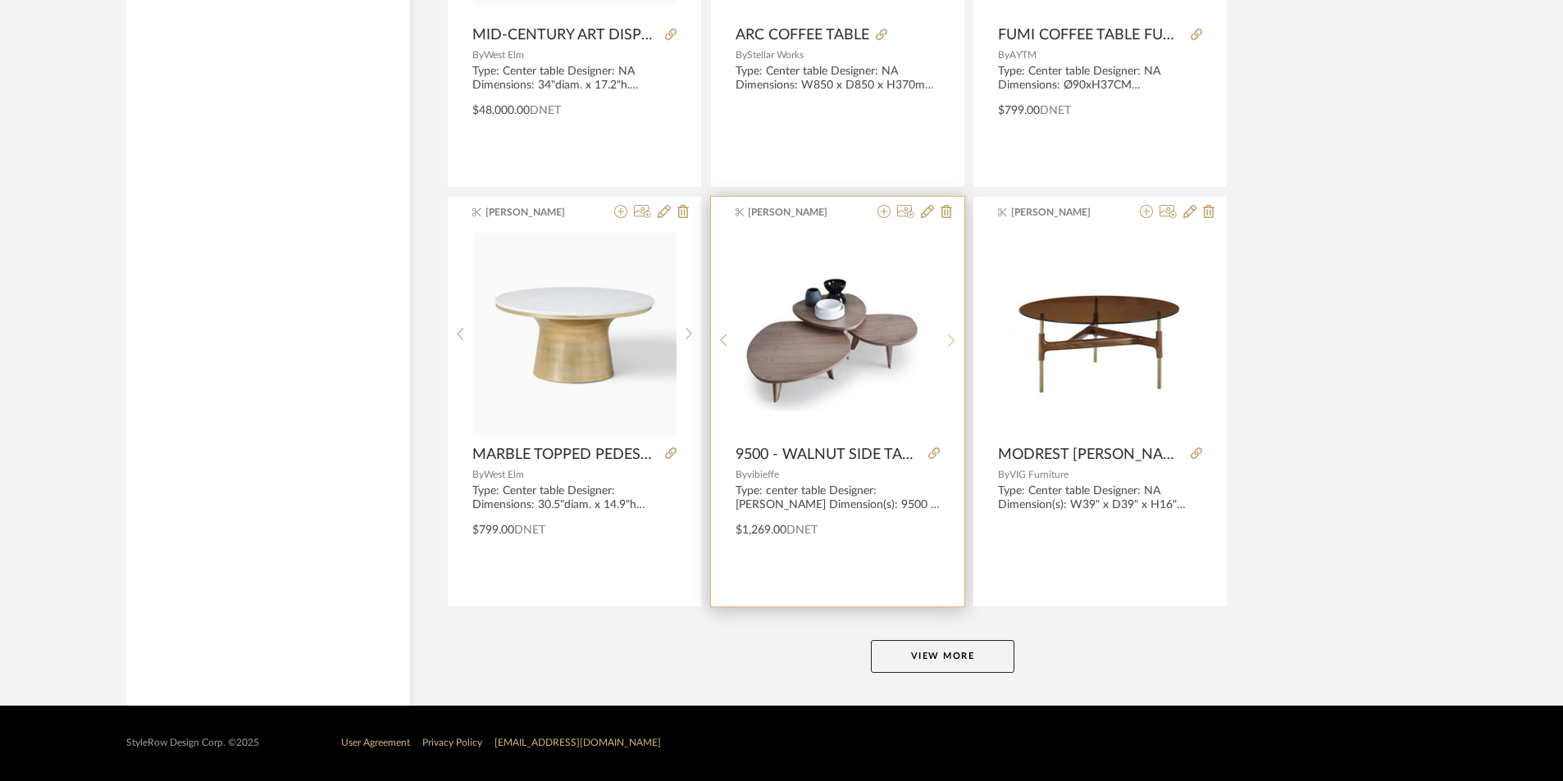
click at [947, 339] on sr-next-btn at bounding box center [951, 341] width 25 height 14
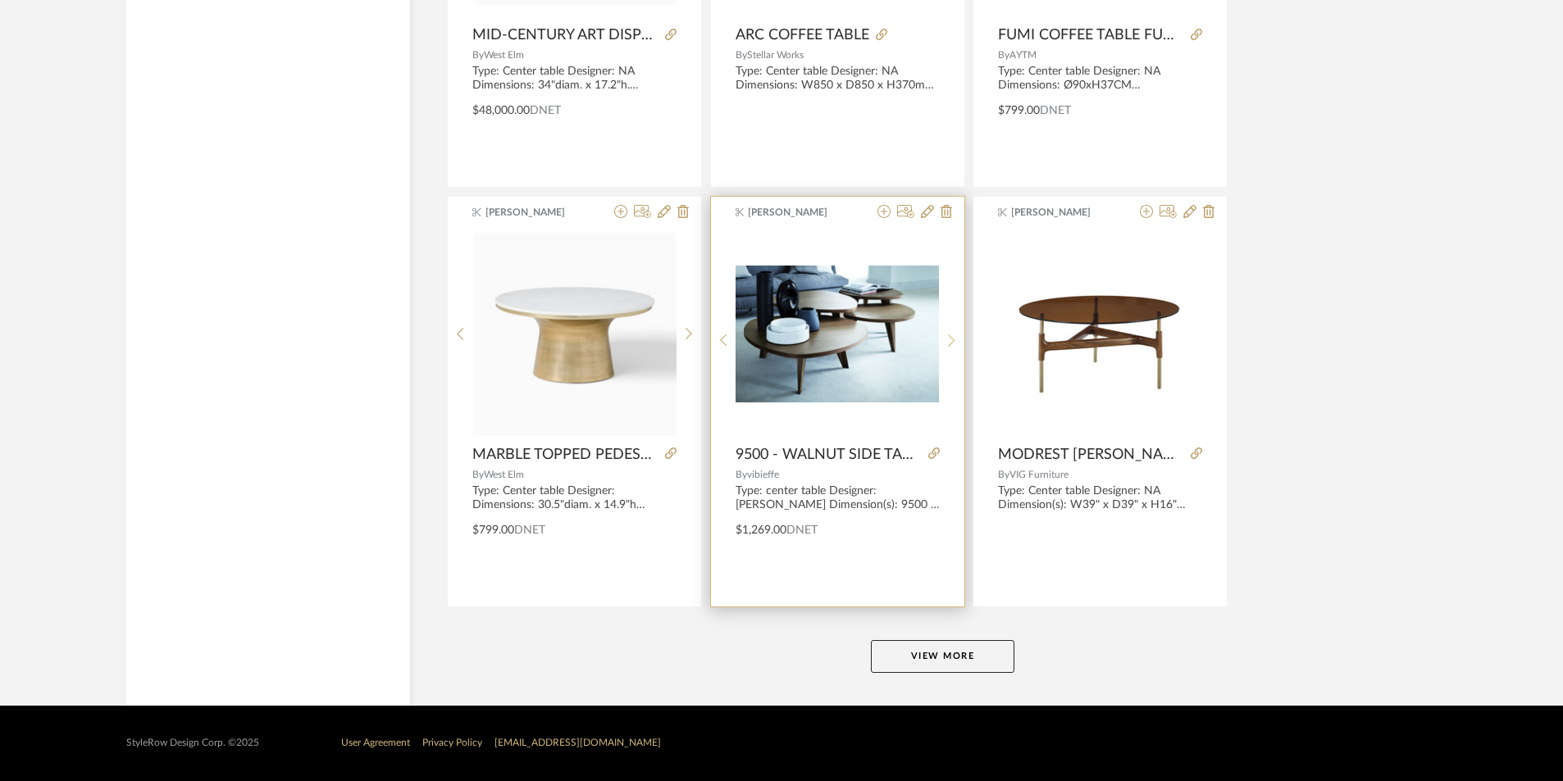
click at [947, 339] on sr-next-btn at bounding box center [951, 341] width 25 height 14
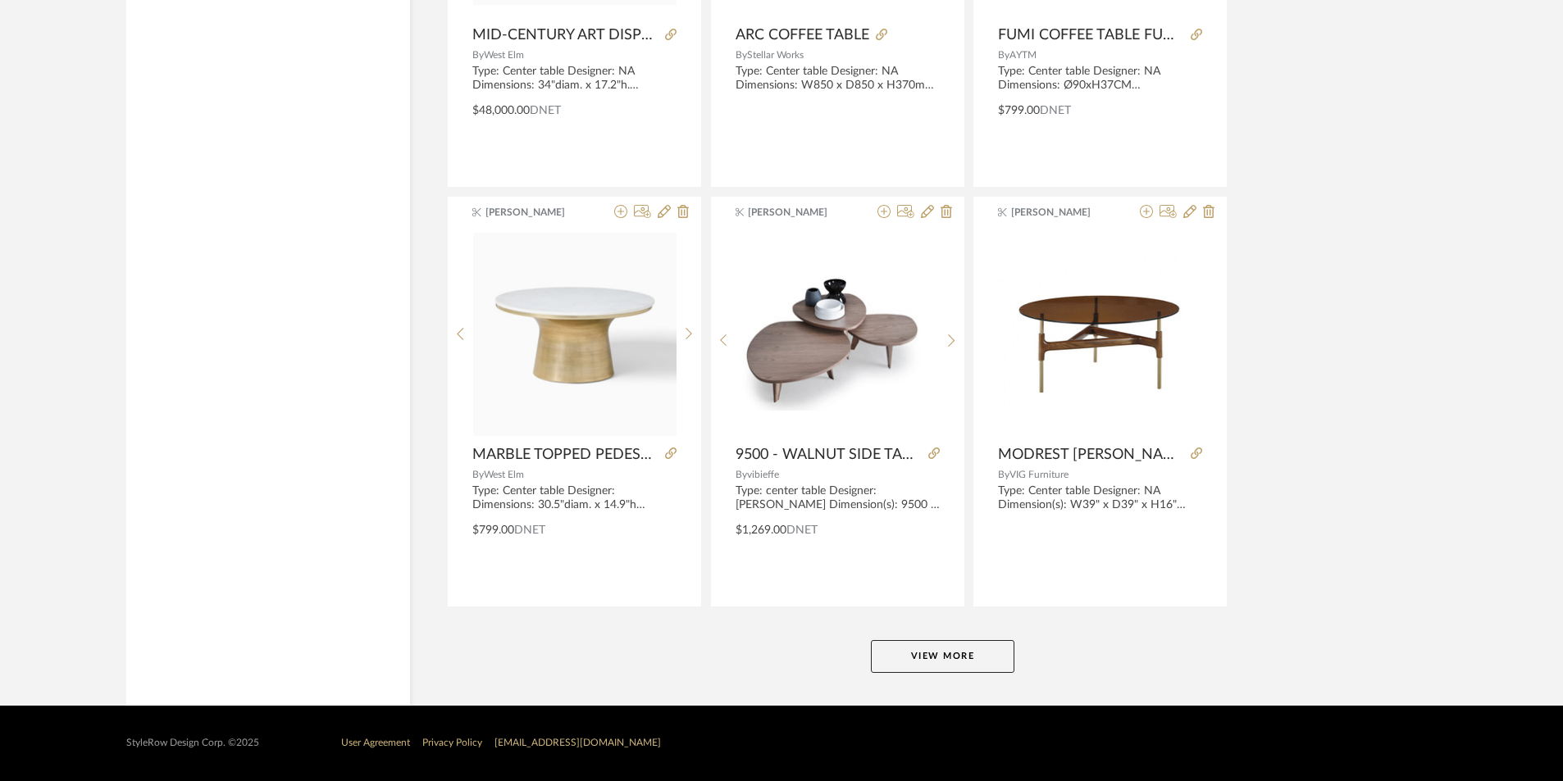
click at [936, 666] on button "View More" at bounding box center [942, 656] width 143 height 33
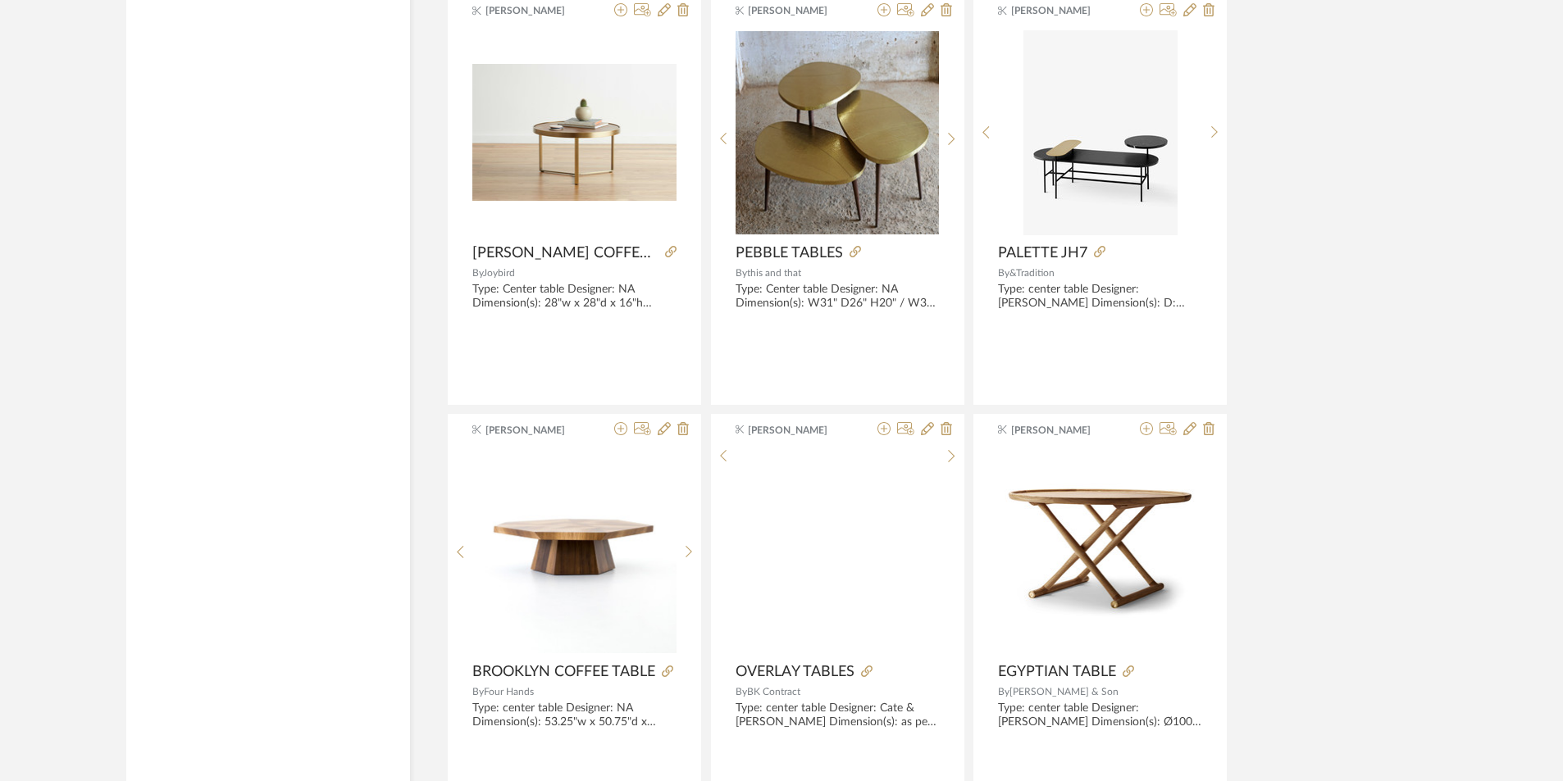
scroll to position [5951, 0]
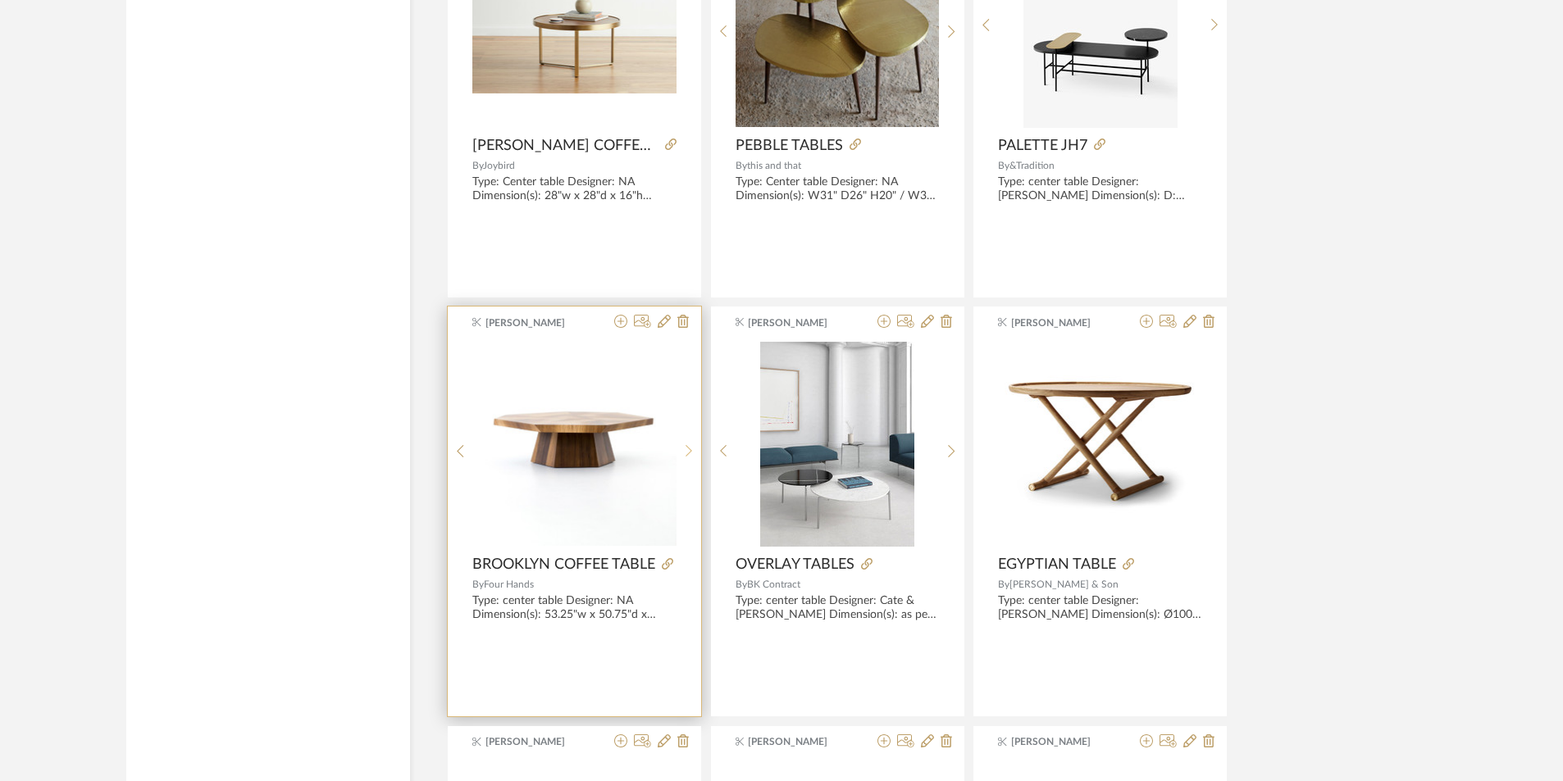
click at [686, 441] on div at bounding box center [688, 451] width 25 height 218
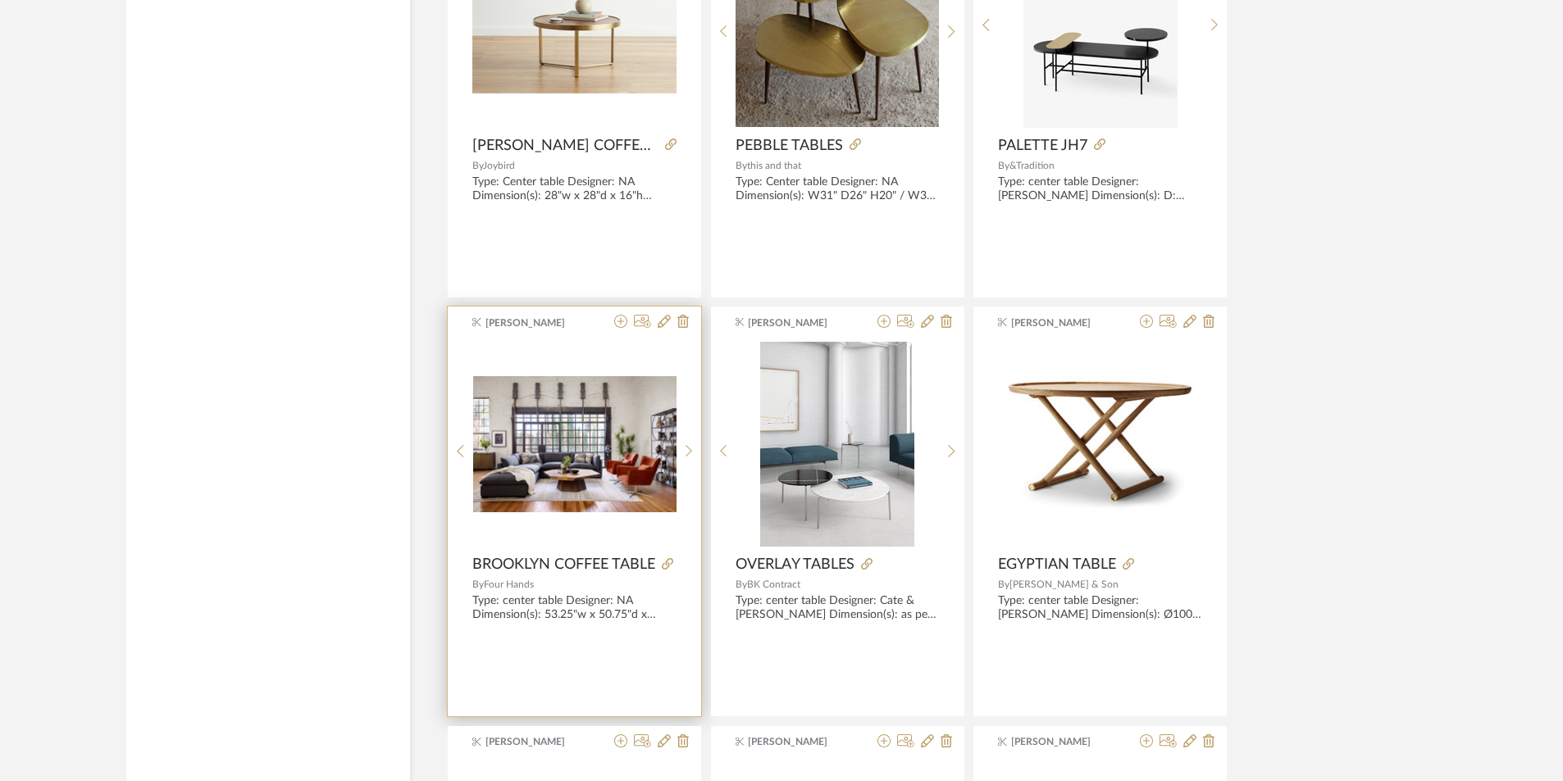
click at [549, 484] on img "2" at bounding box center [574, 444] width 203 height 136
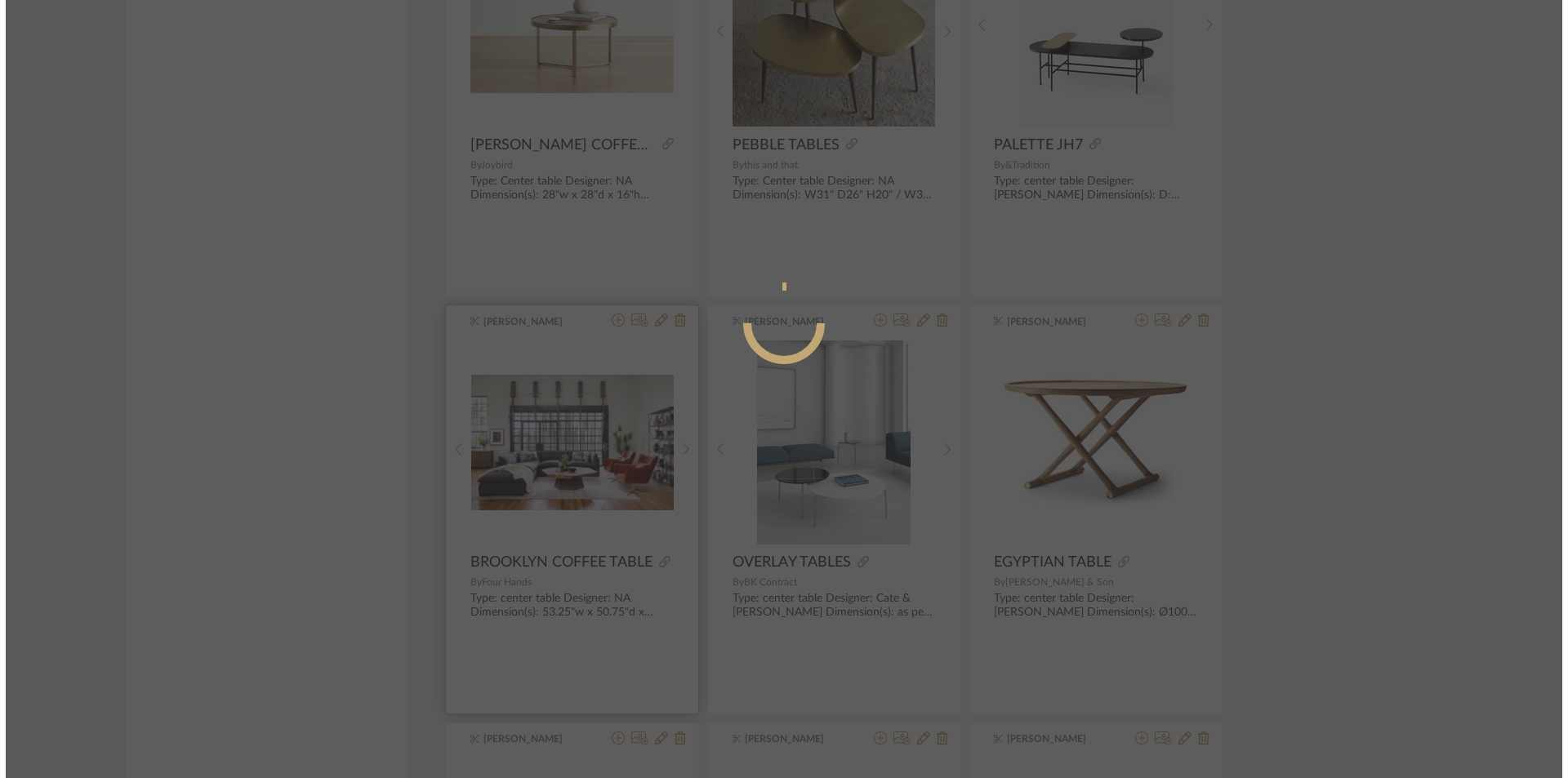
scroll to position [0, 0]
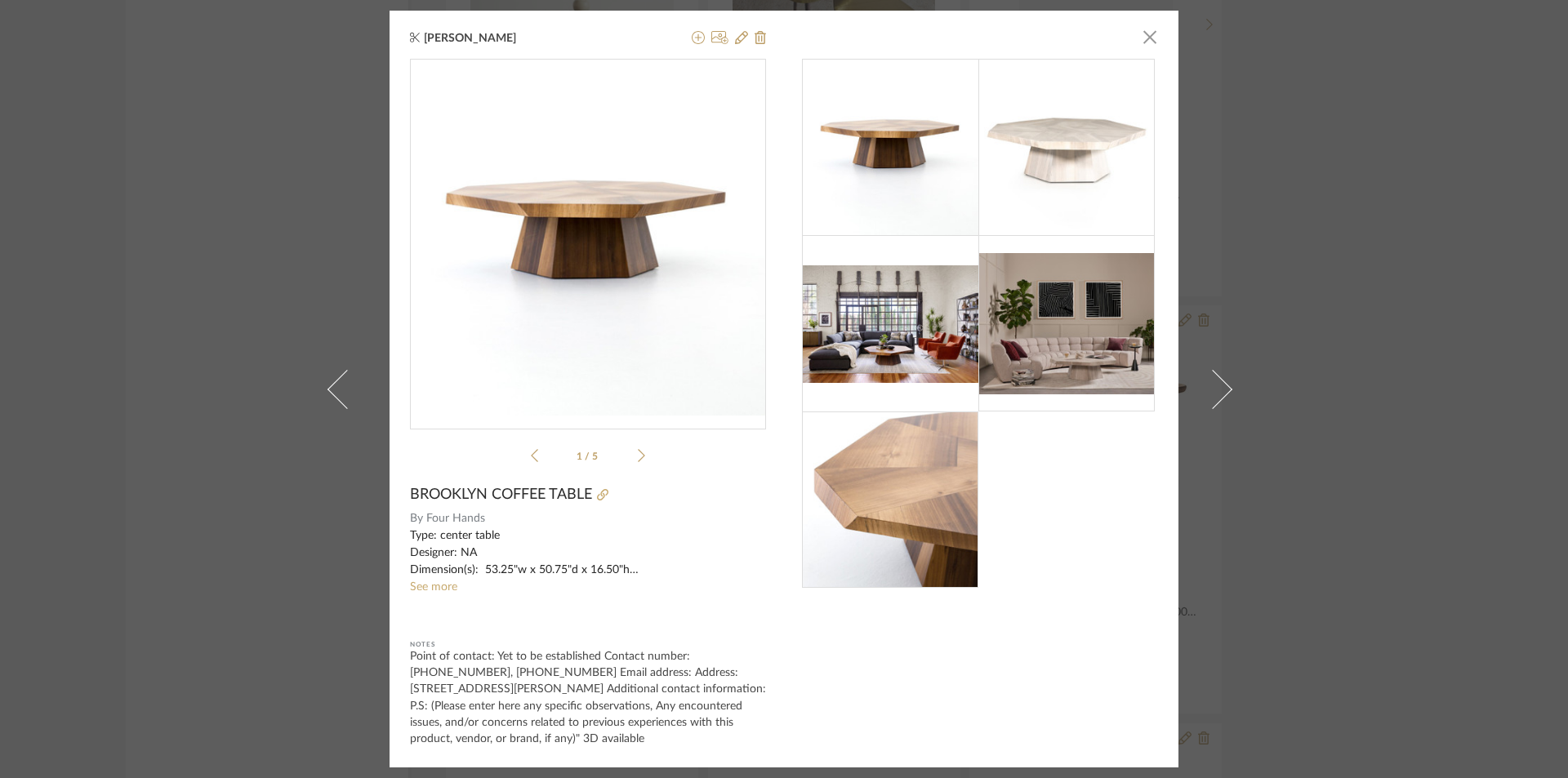
click at [431, 577] on div "Type: center table Designer: NA Dimension(s): 53.25"w x 50.75"d x 16.50"h Mater…" at bounding box center [589, 554] width 357 height 52
click at [432, 582] on link "See more" at bounding box center [434, 587] width 48 height 11
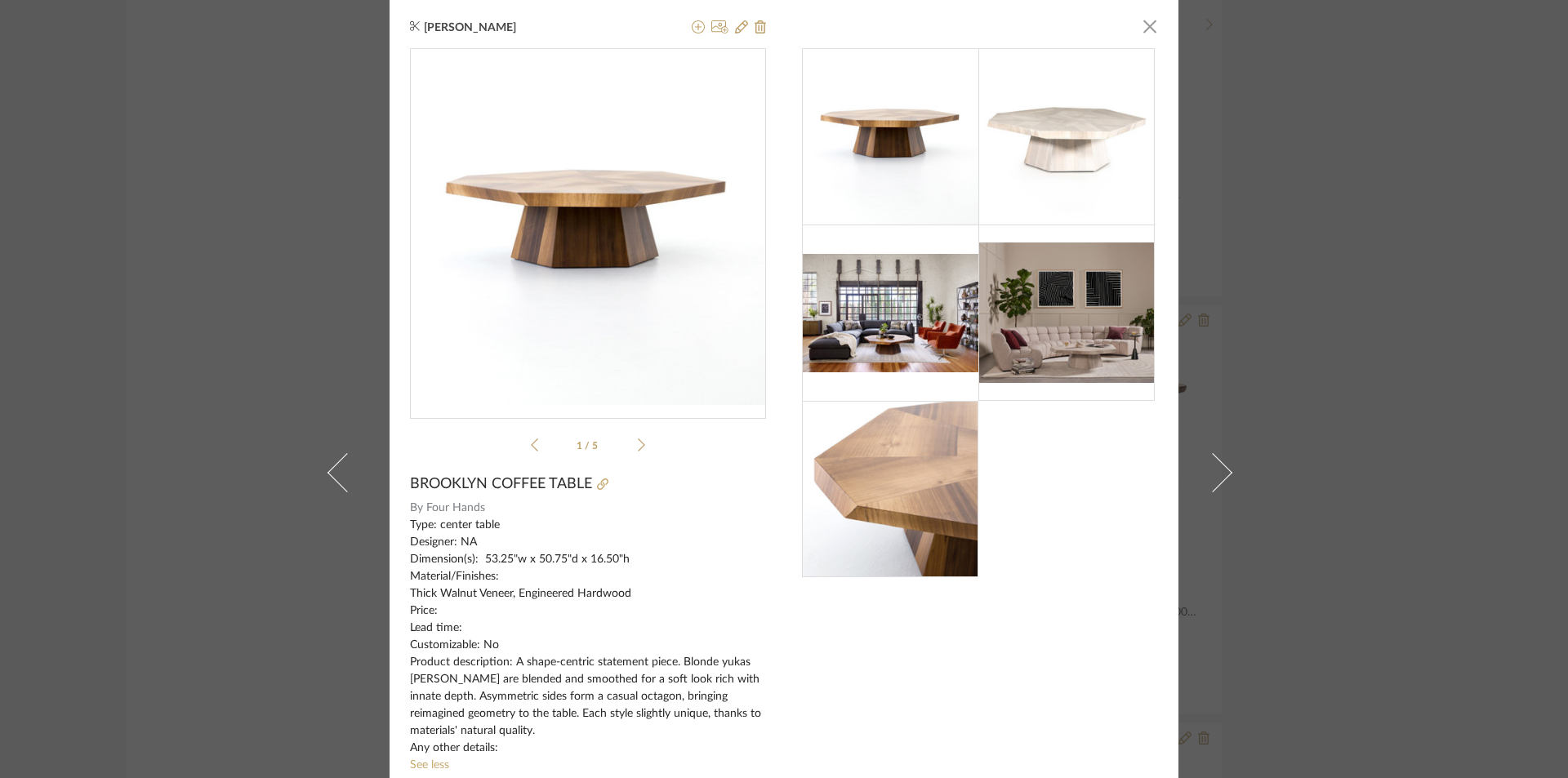
click at [1088, 155] on img at bounding box center [1066, 136] width 176 height 176
click at [1070, 141] on img at bounding box center [1066, 136] width 176 height 176
click at [638, 444] on icon at bounding box center [641, 444] width 7 height 13
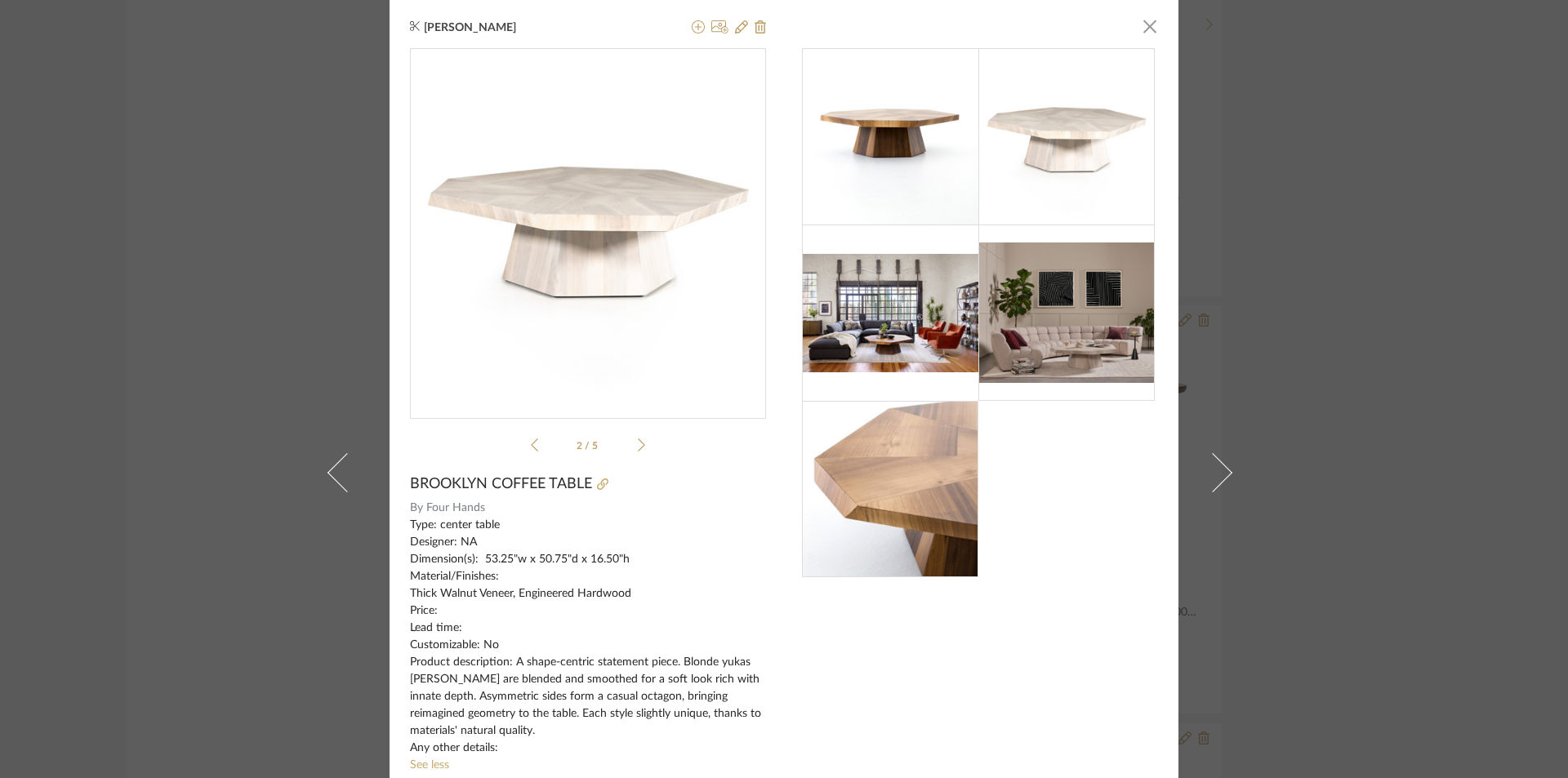
click at [532, 438] on icon at bounding box center [534, 445] width 7 height 15
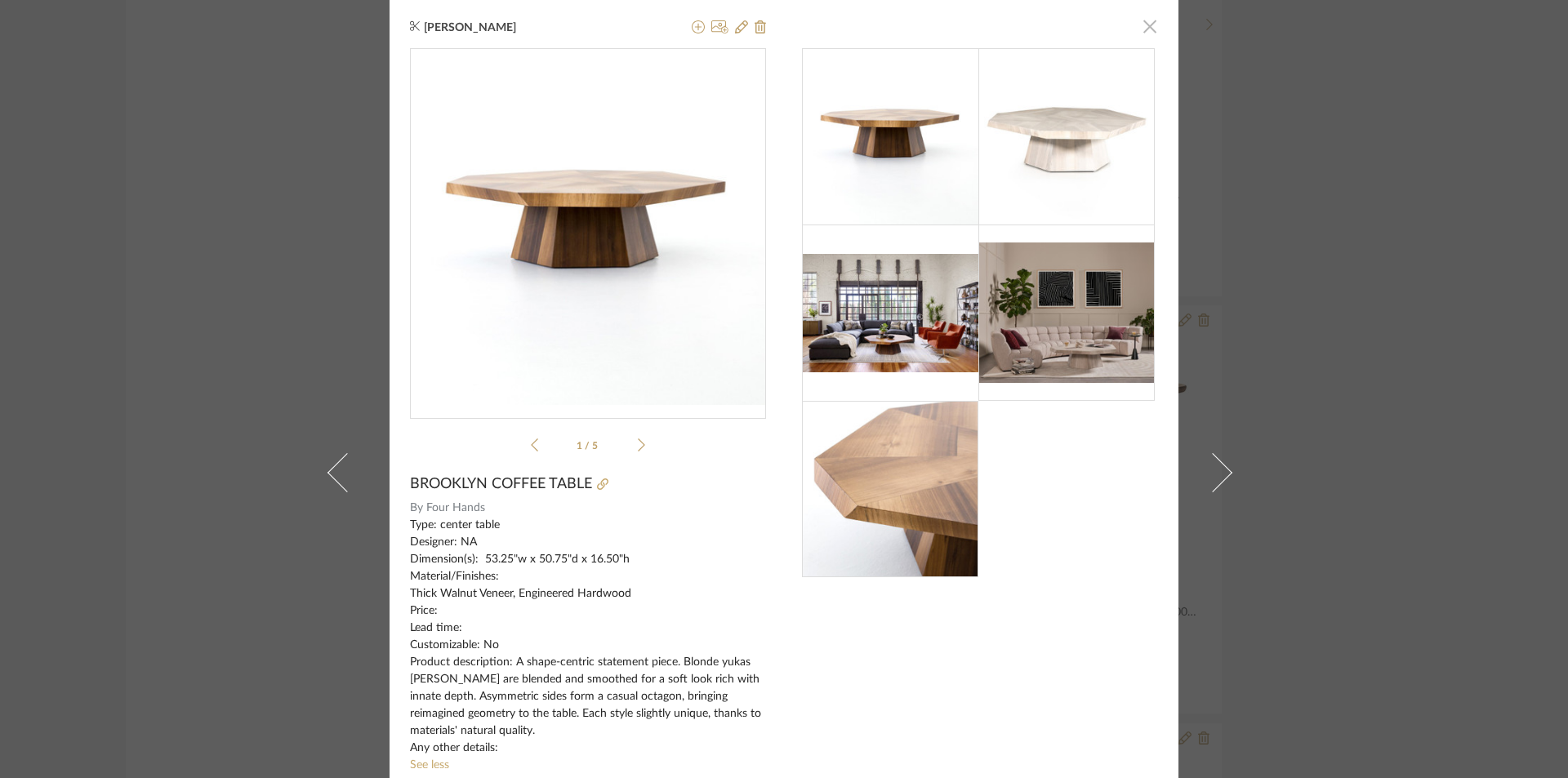
click at [1148, 22] on span "button" at bounding box center [1150, 26] width 33 height 33
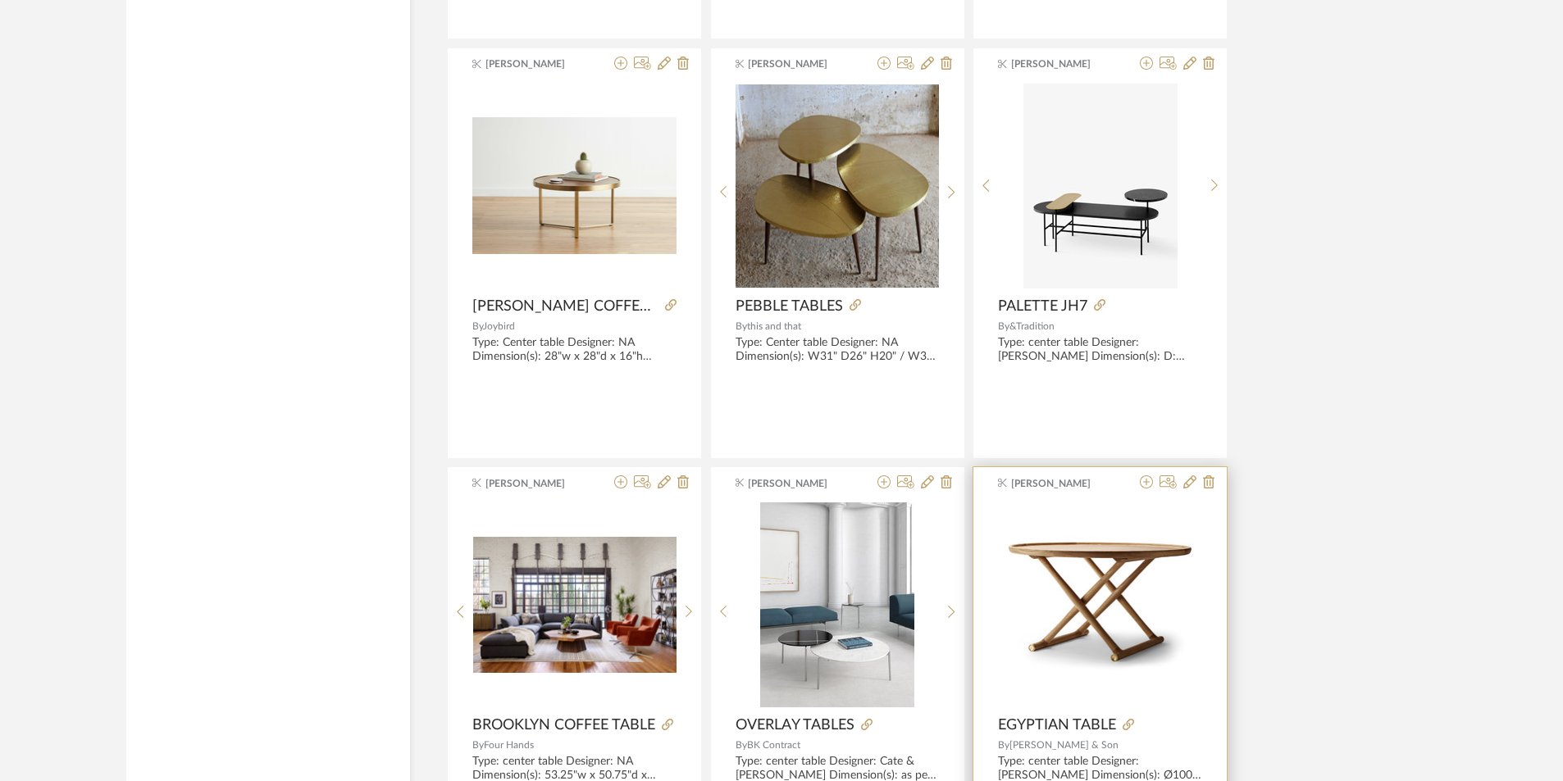
scroll to position [5787, 0]
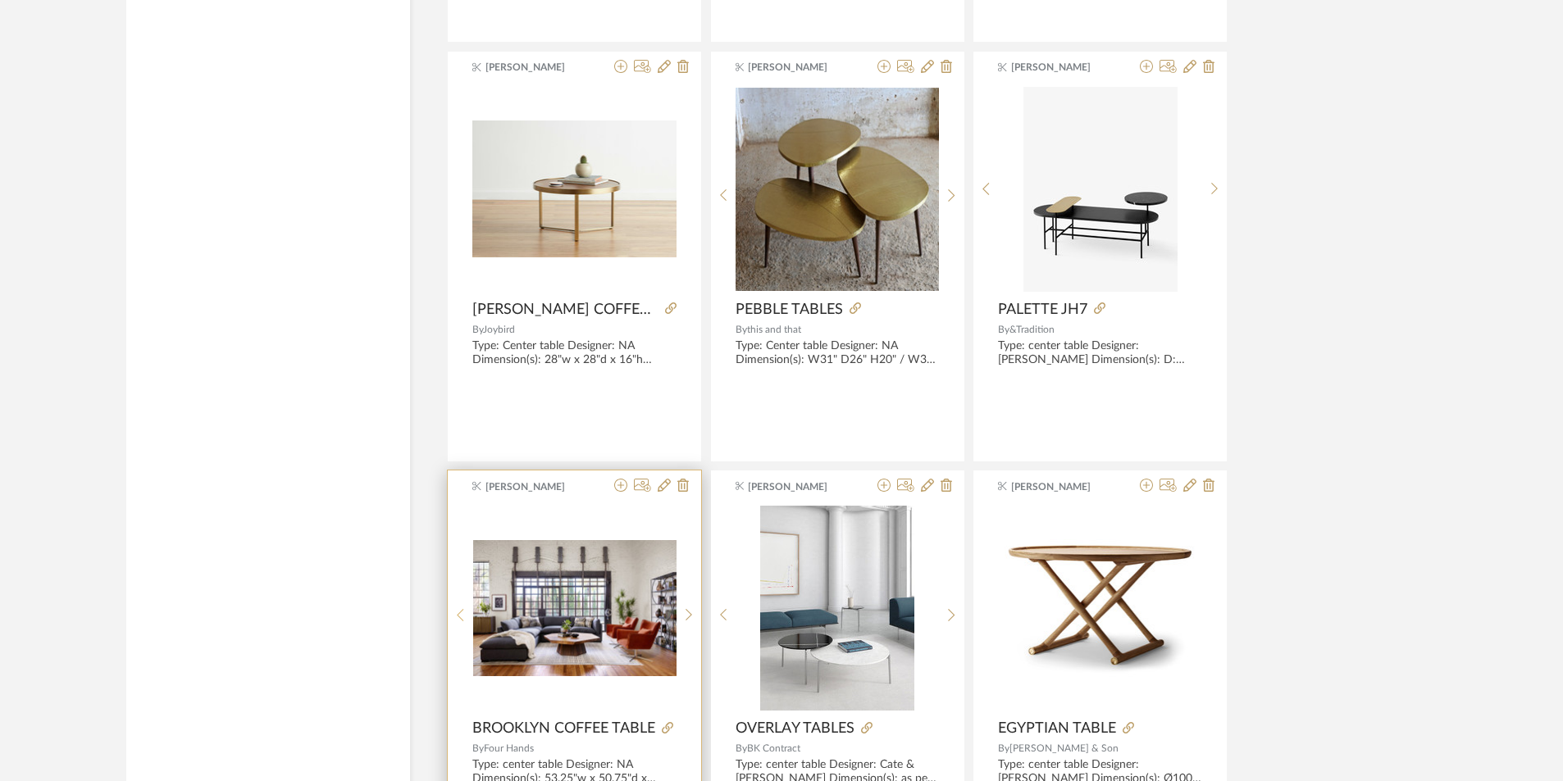
click at [458, 608] on icon at bounding box center [460, 615] width 7 height 14
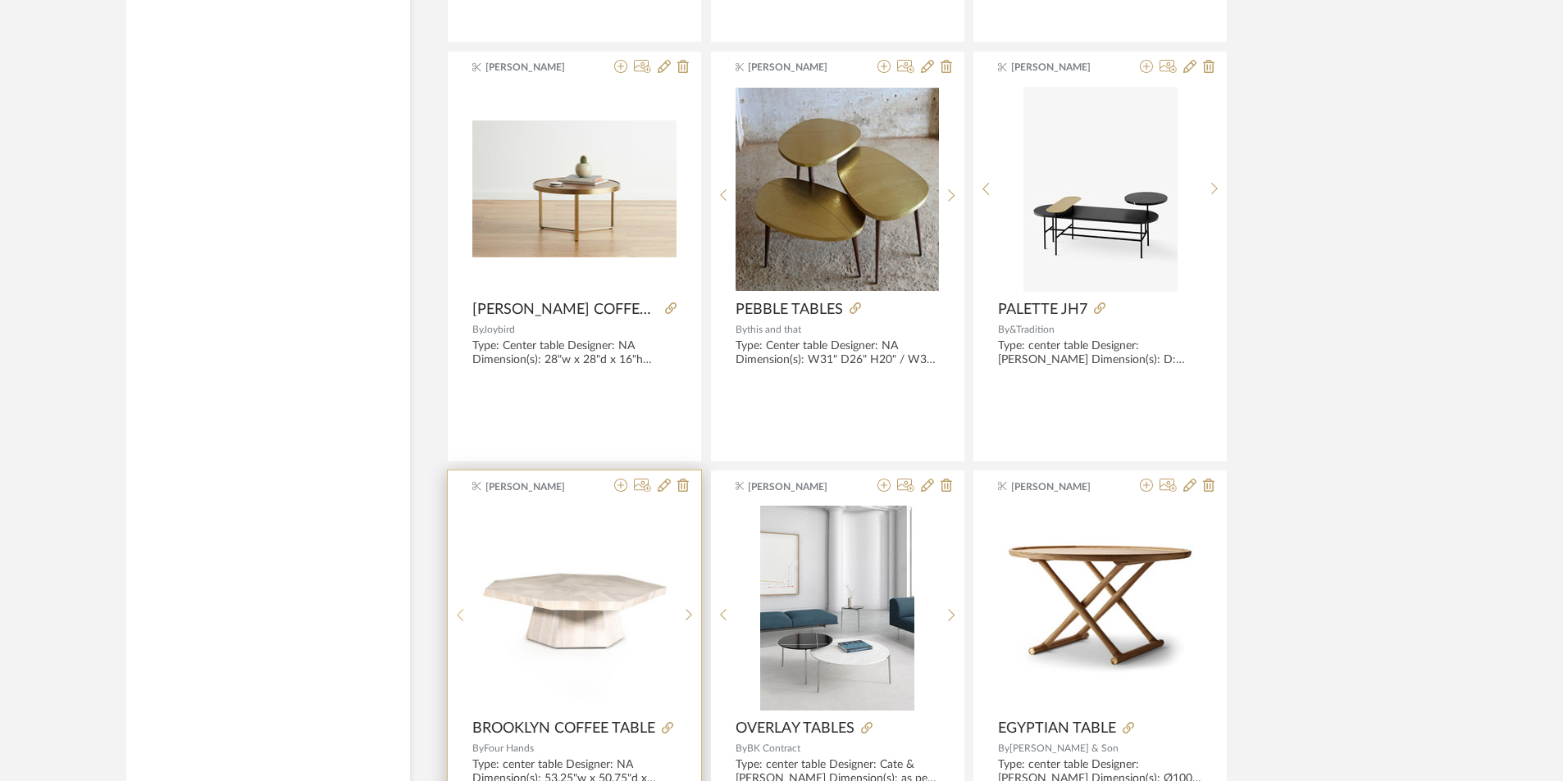
click at [459, 608] on icon at bounding box center [460, 615] width 7 height 14
click at [461, 616] on icon at bounding box center [460, 615] width 7 height 14
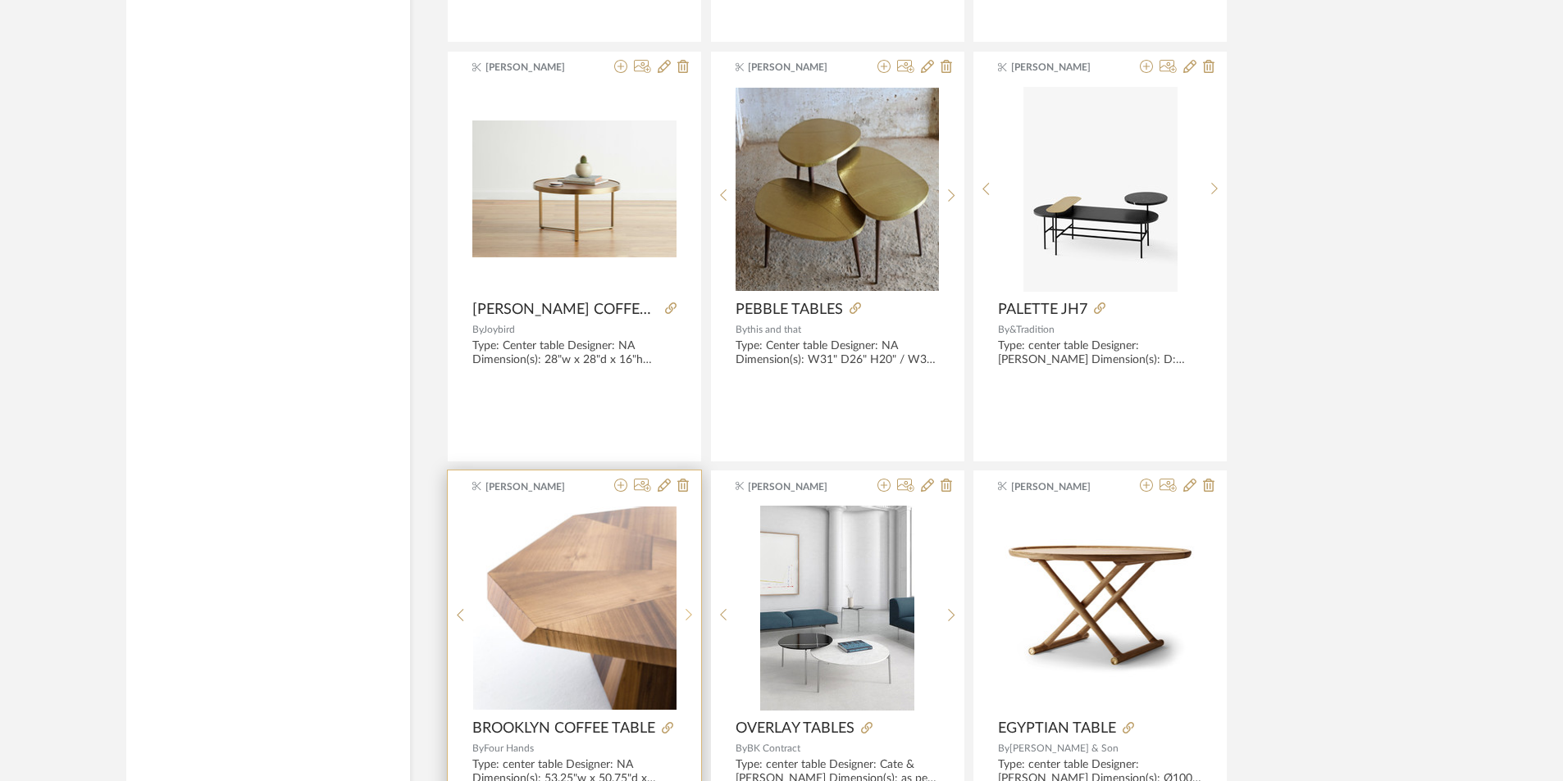
click at [684, 616] on sr-next-btn at bounding box center [688, 615] width 25 height 14
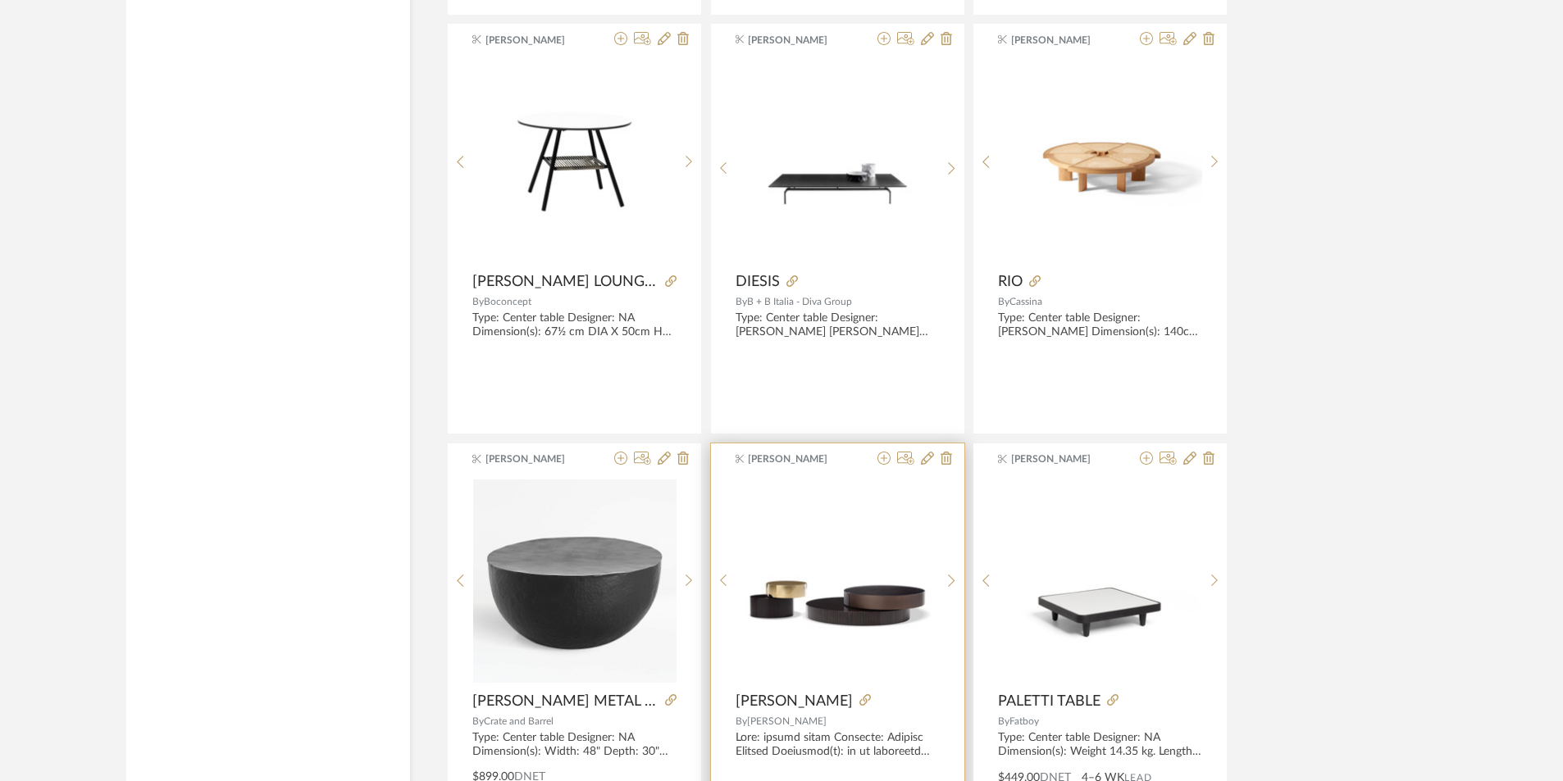
scroll to position [7099, 0]
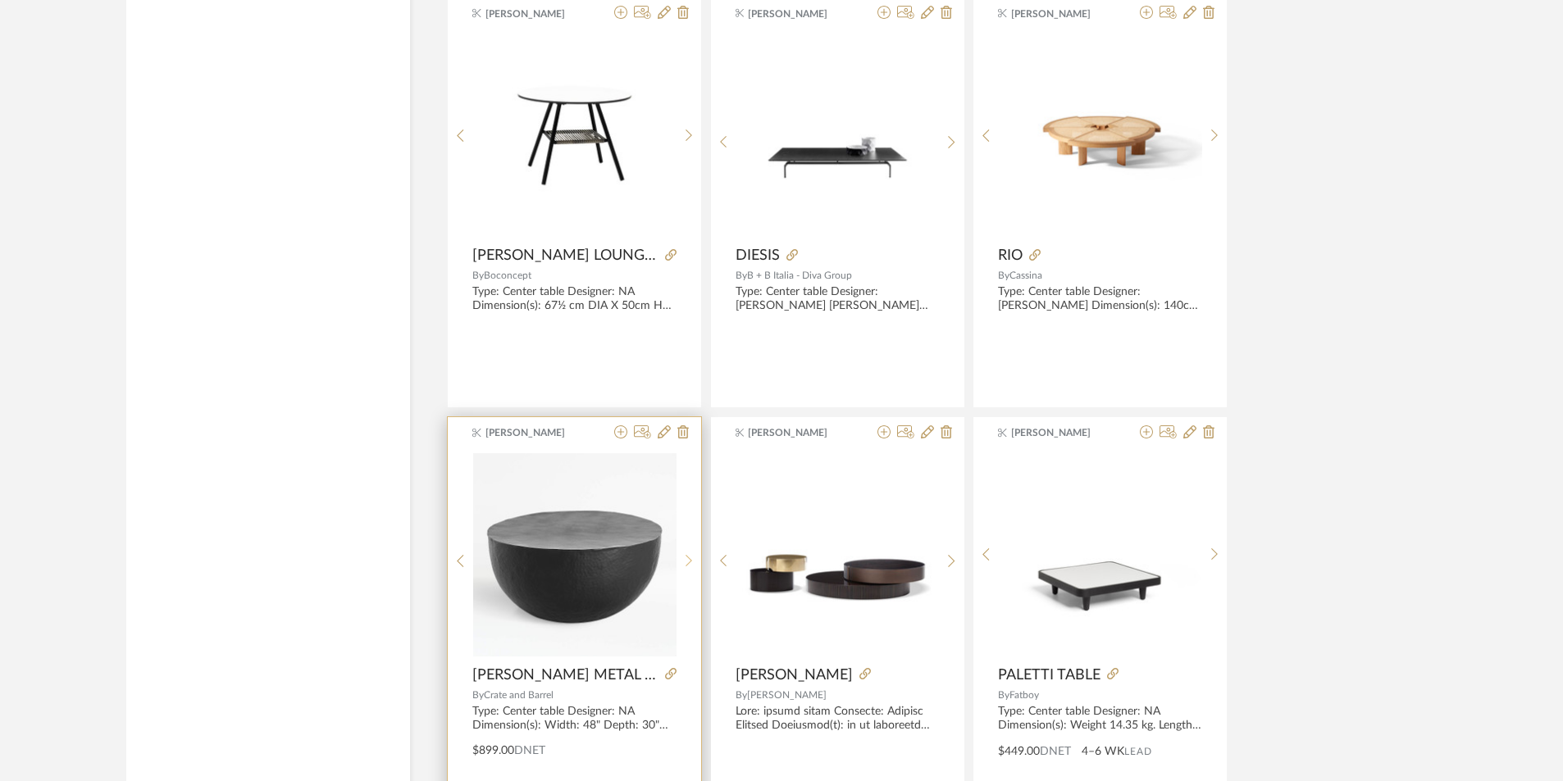
click at [685, 559] on icon at bounding box center [688, 561] width 7 height 14
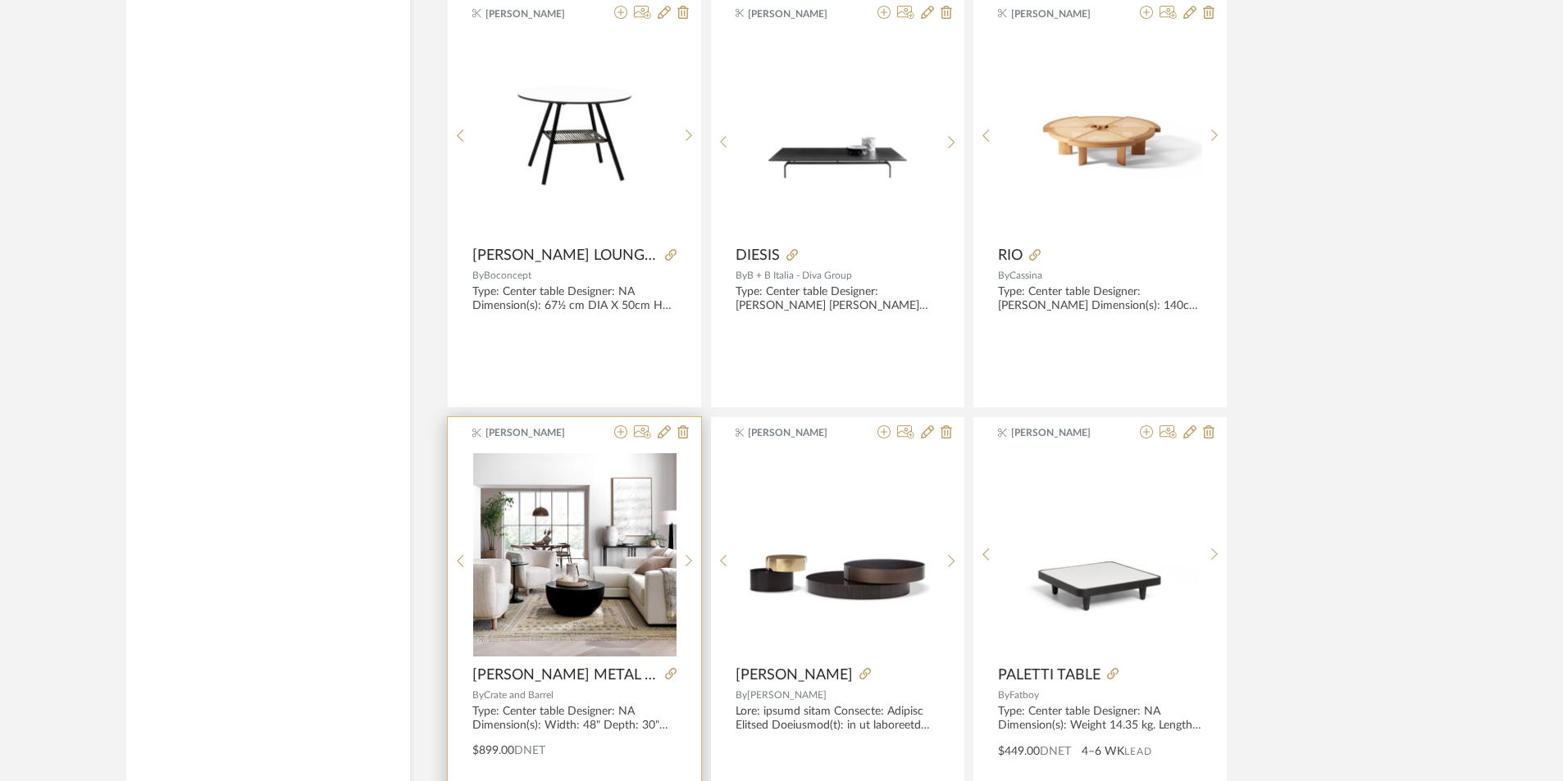
click at [604, 563] on img "1" at bounding box center [574, 554] width 203 height 203
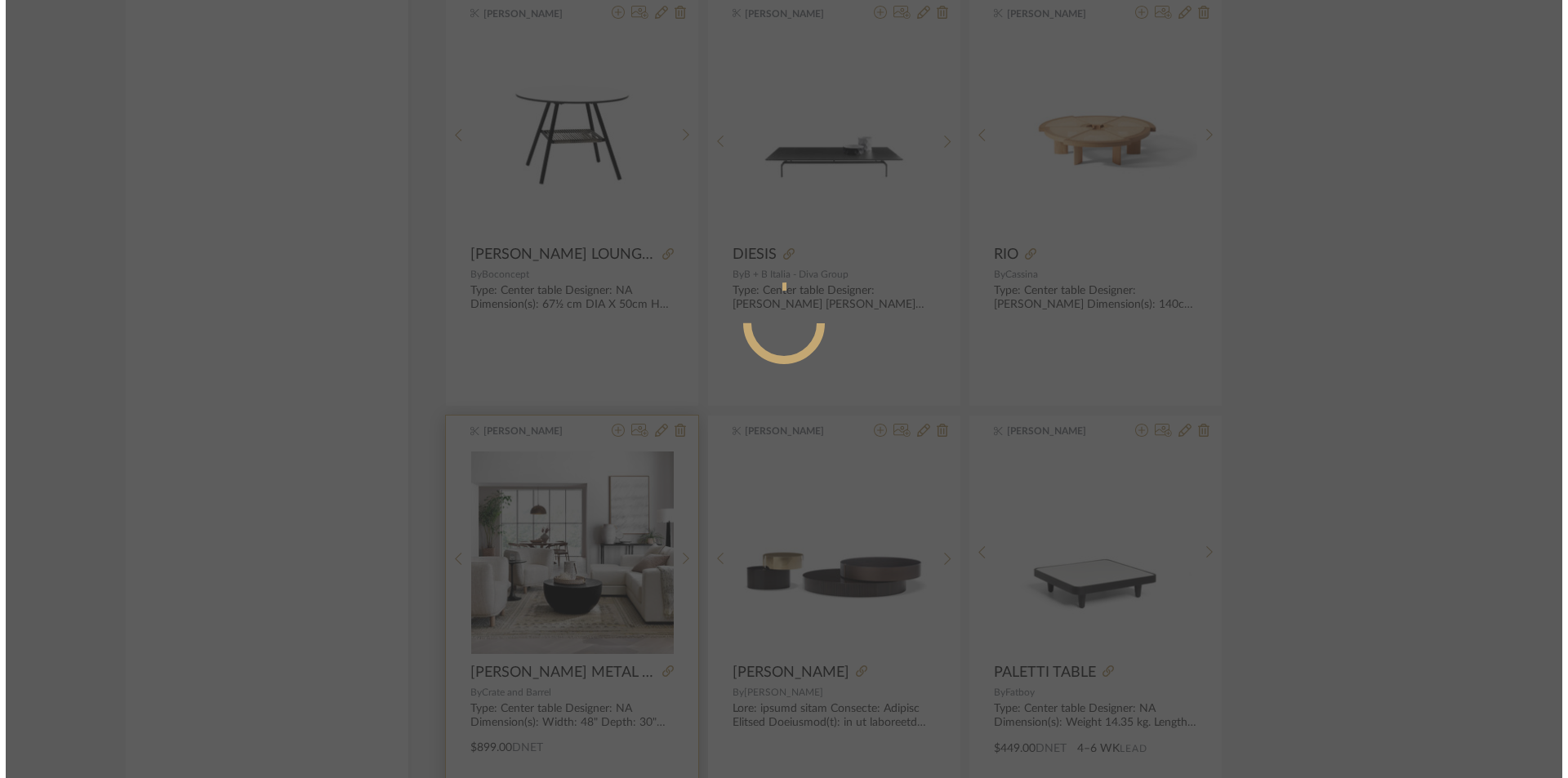
scroll to position [0, 0]
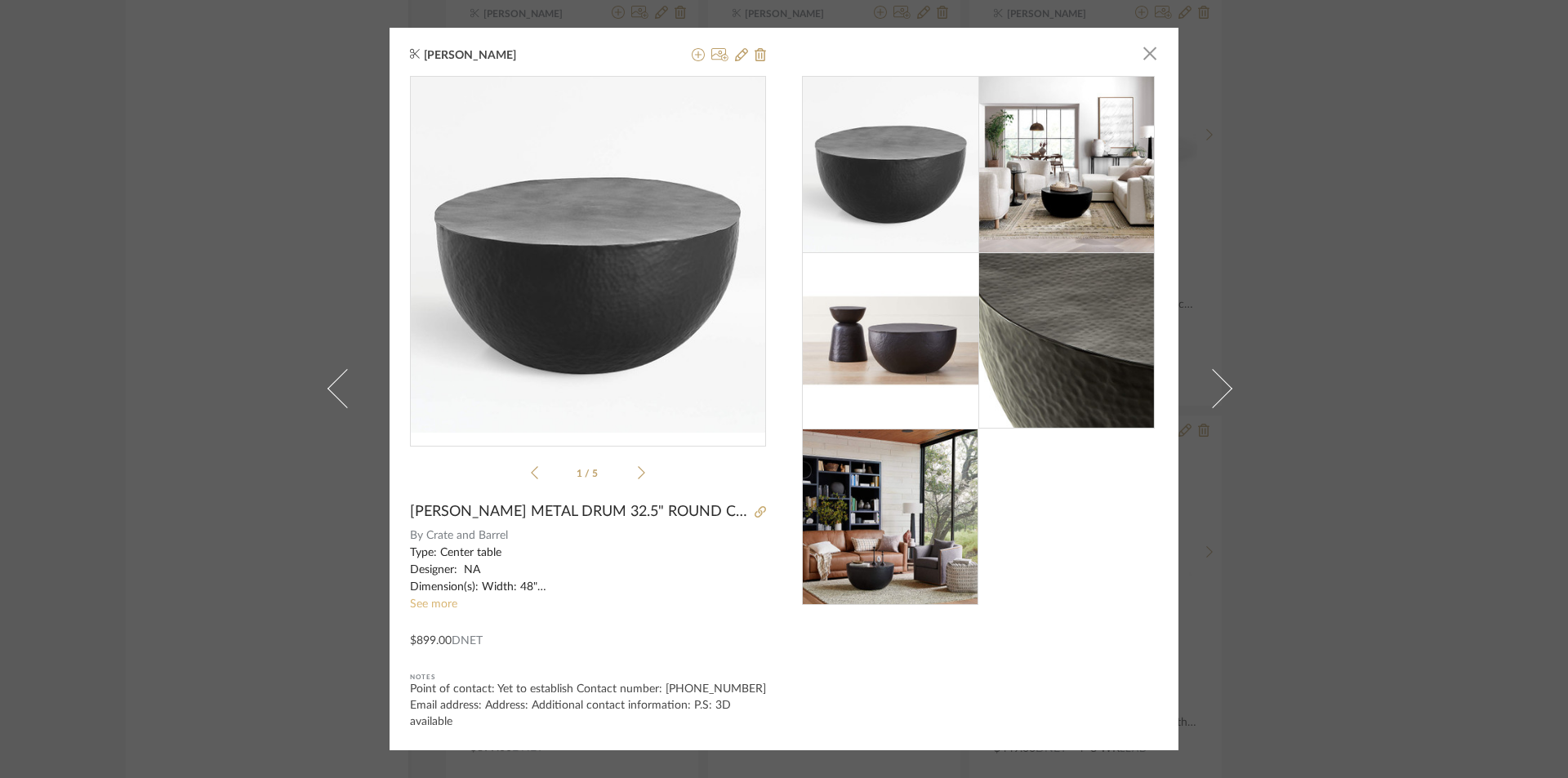
click at [424, 606] on link "See more" at bounding box center [434, 604] width 48 height 11
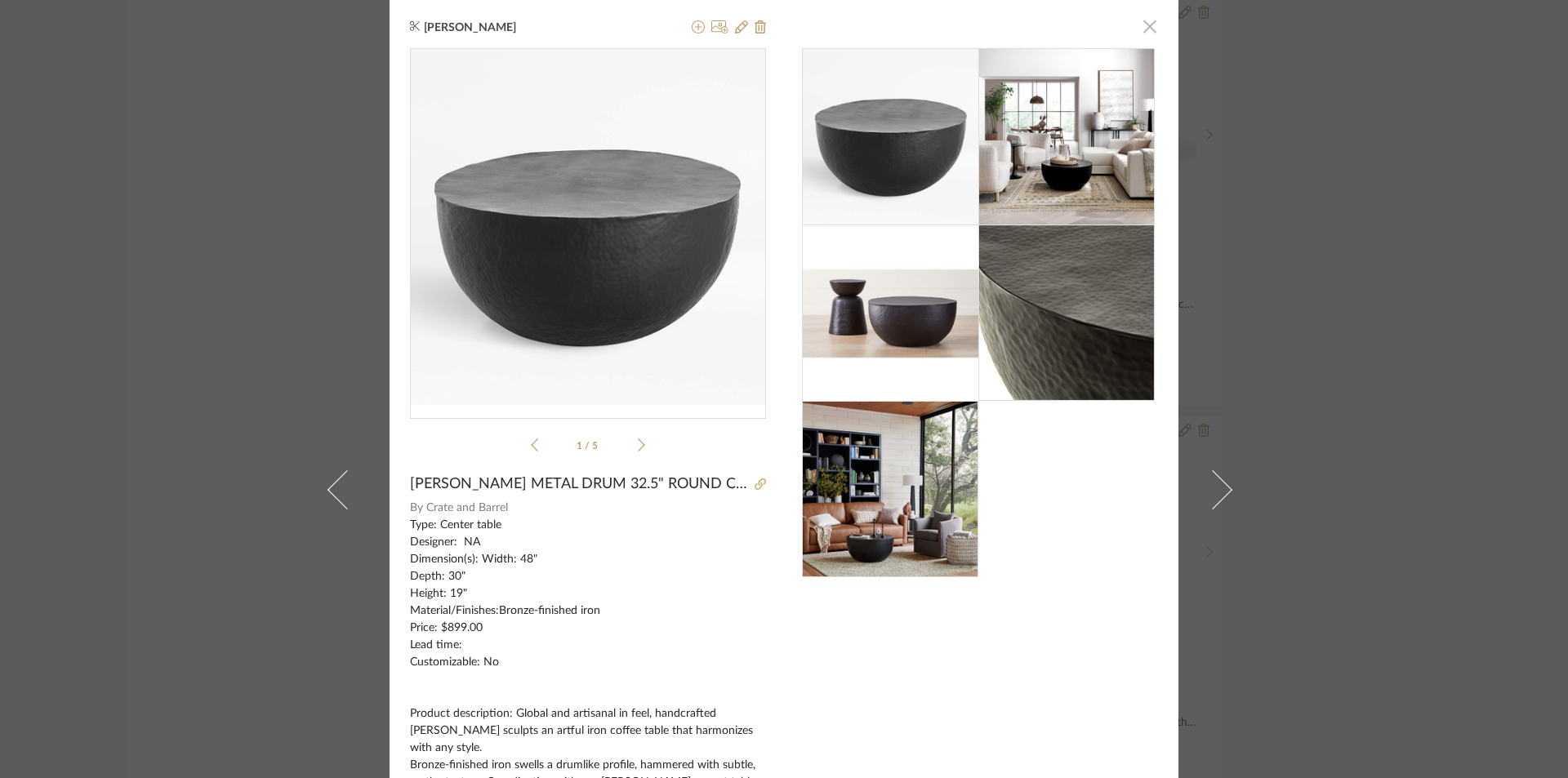
click at [1135, 28] on span "button" at bounding box center [1150, 26] width 33 height 33
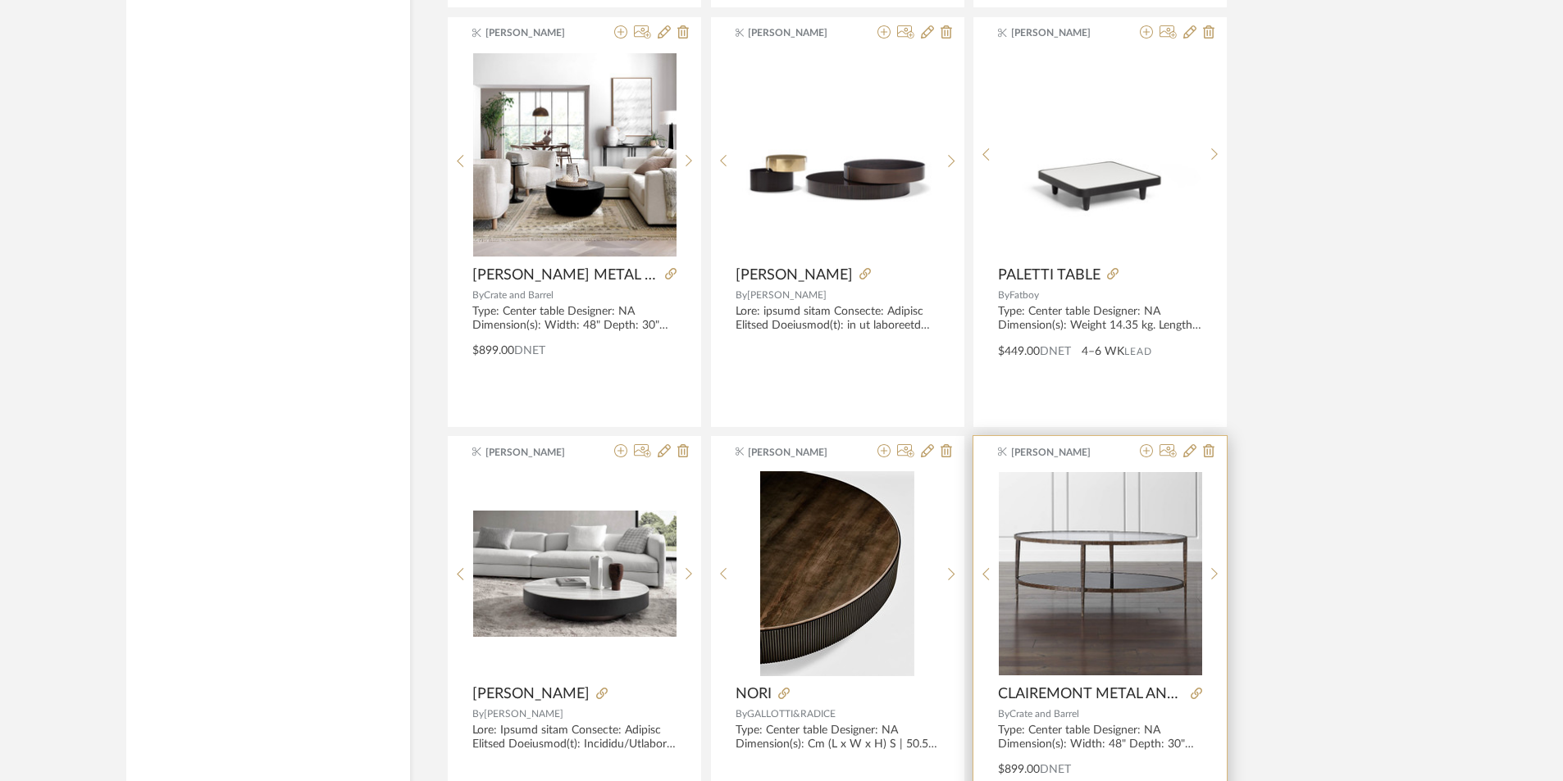
scroll to position [7509, 0]
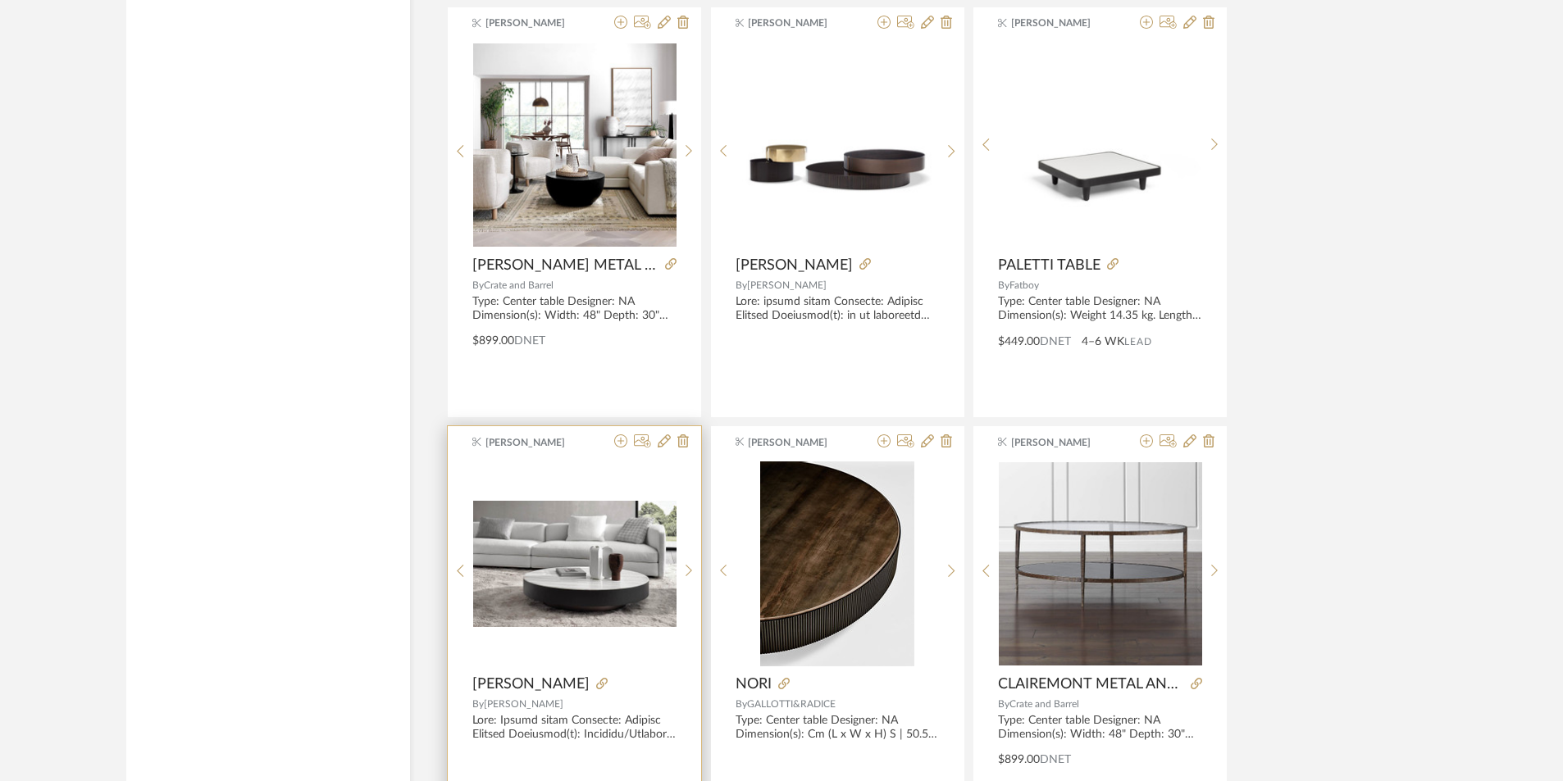
click at [631, 563] on img "0" at bounding box center [574, 564] width 203 height 127
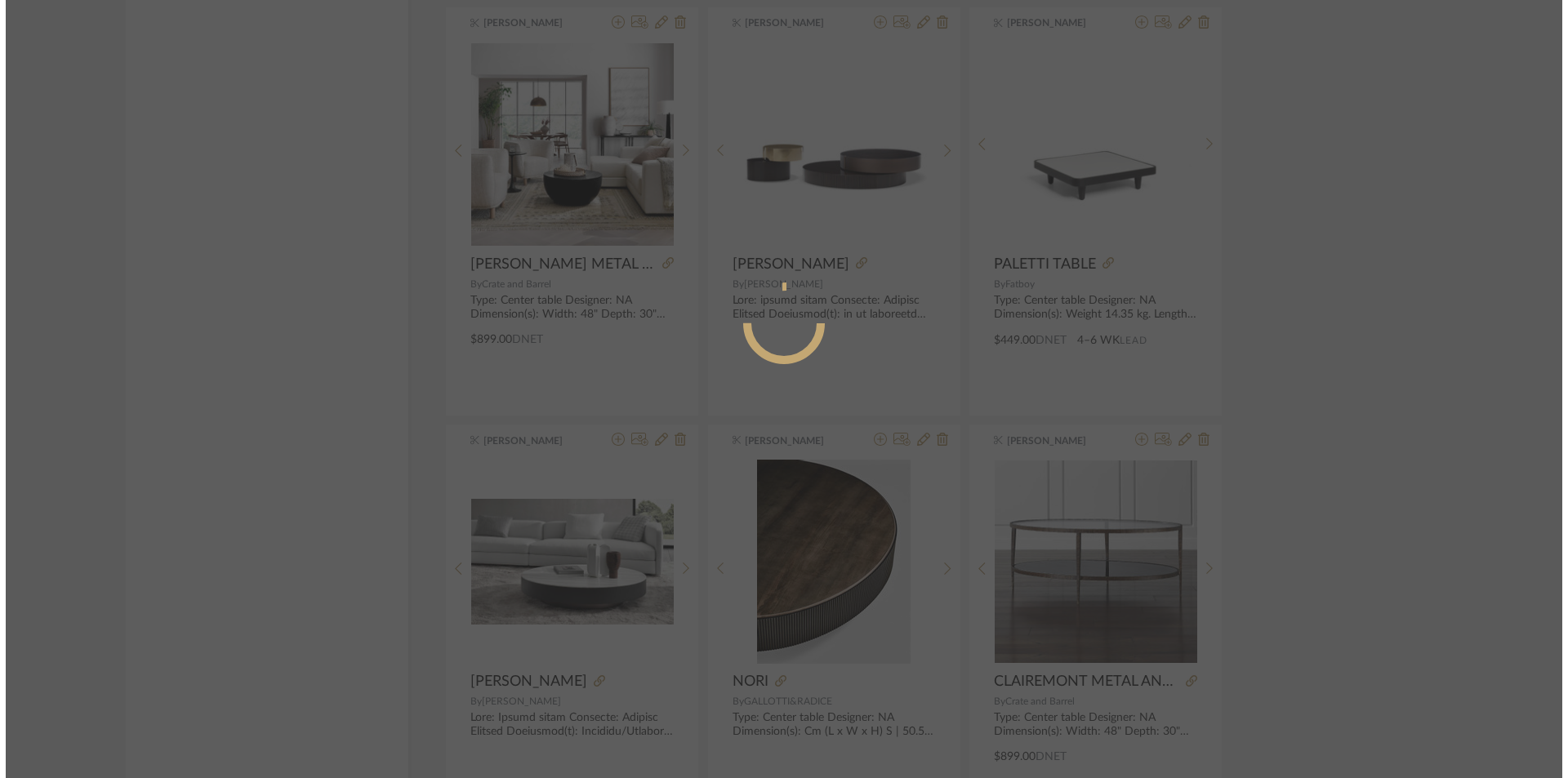
scroll to position [0, 0]
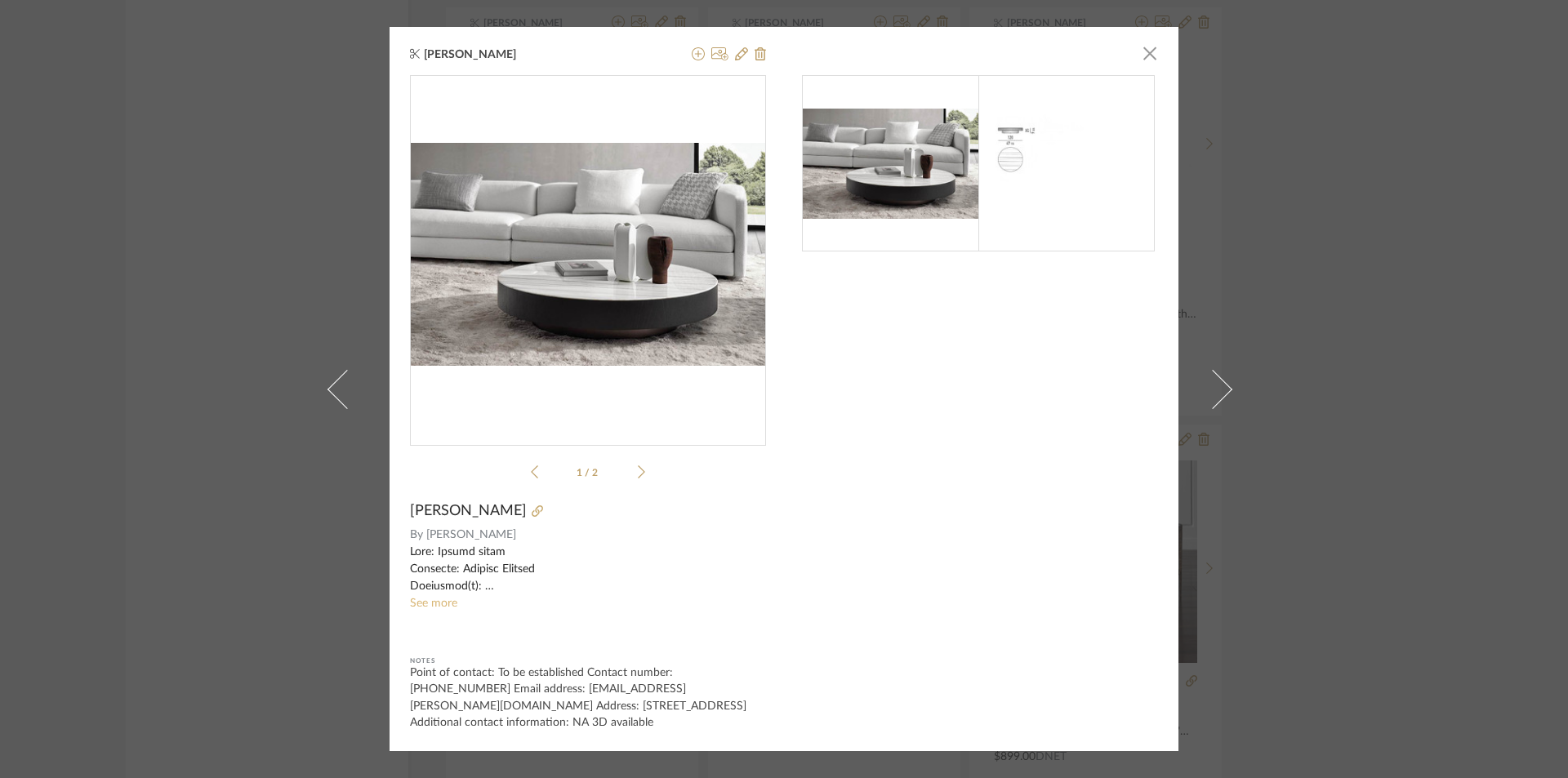
click at [434, 610] on link "See more" at bounding box center [434, 603] width 48 height 11
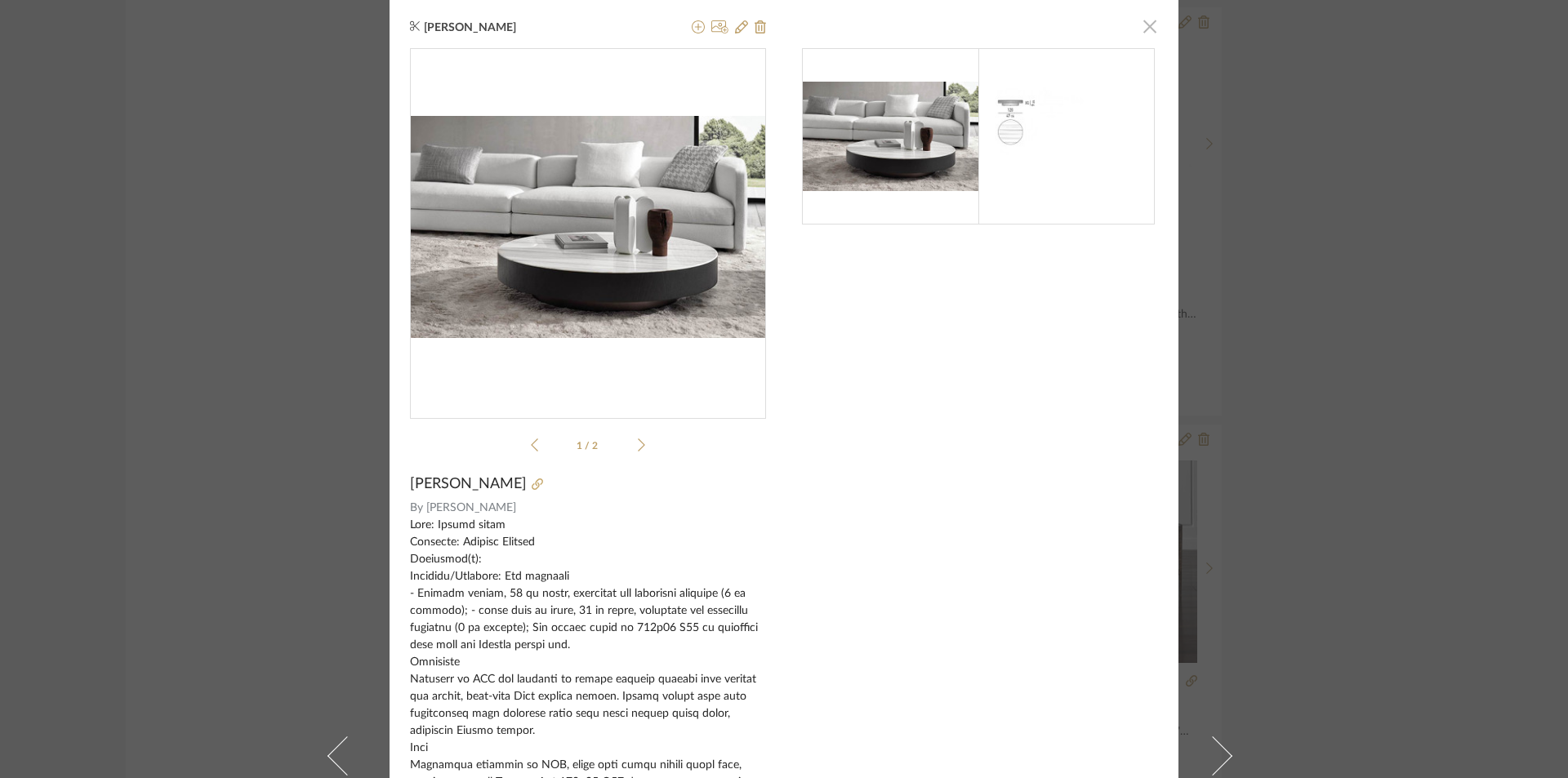
click at [1151, 30] on span "button" at bounding box center [1150, 26] width 33 height 33
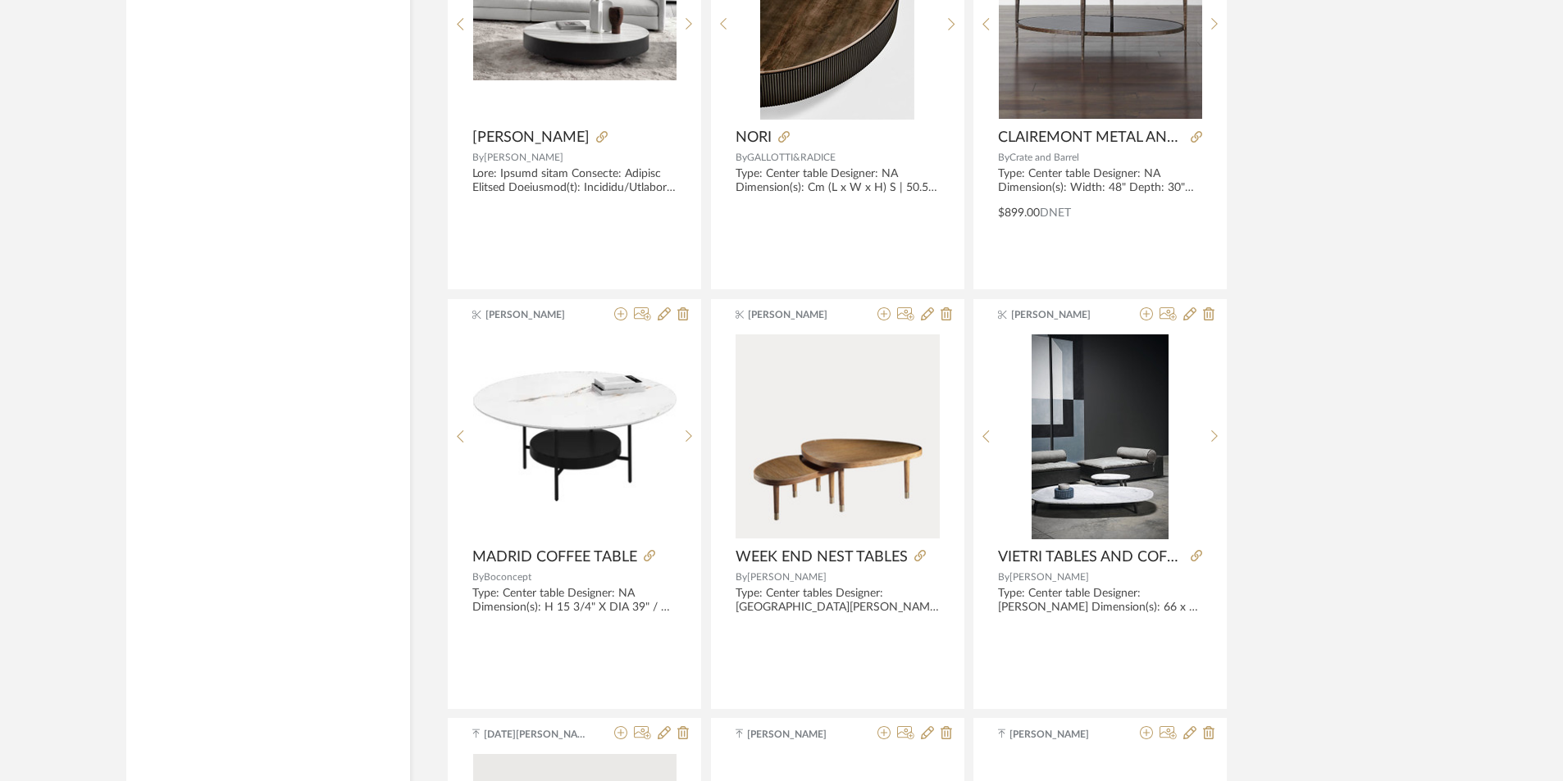
scroll to position [8083, 0]
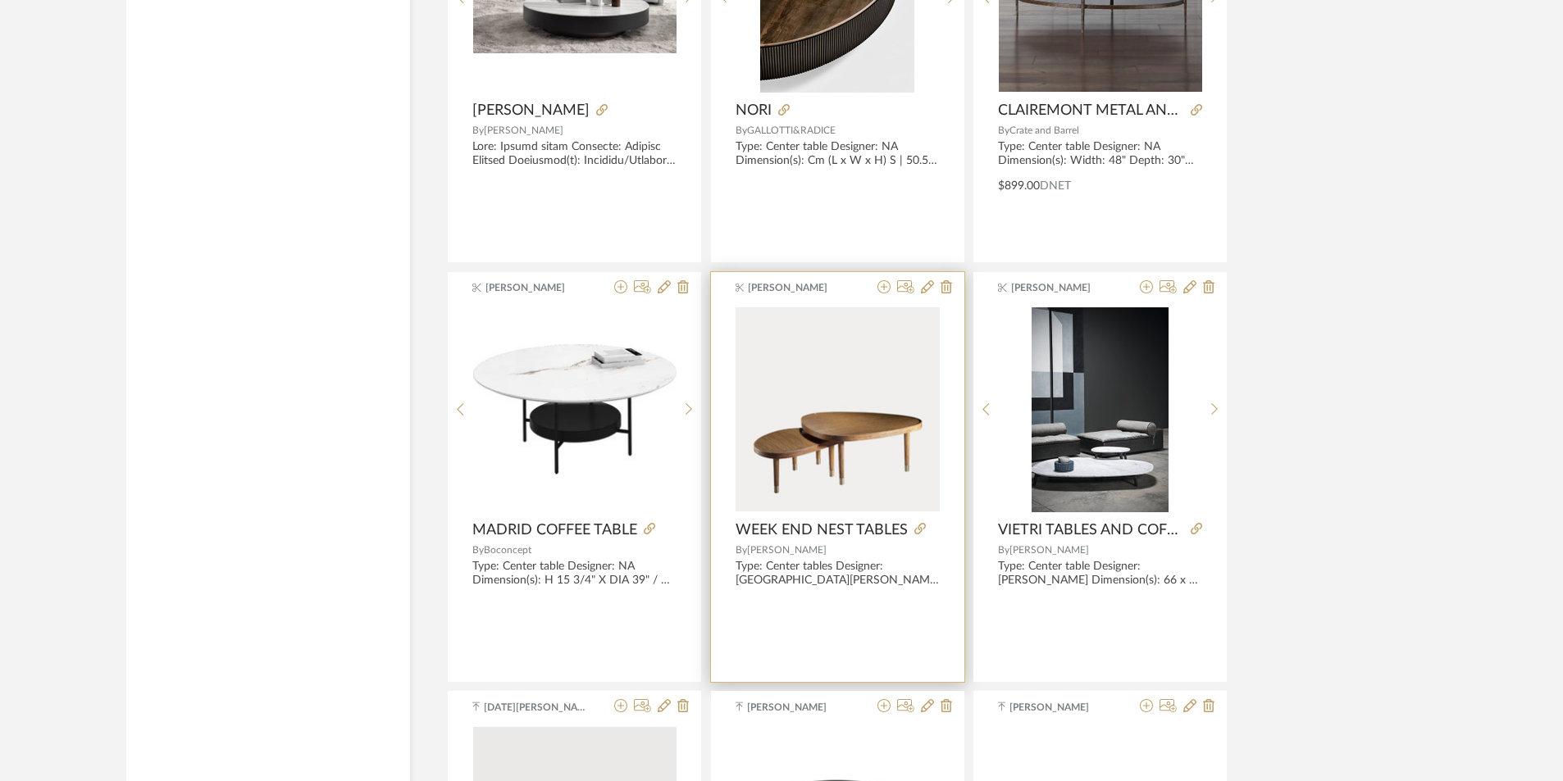
click at [896, 423] on img "0" at bounding box center [838, 409] width 204 height 204
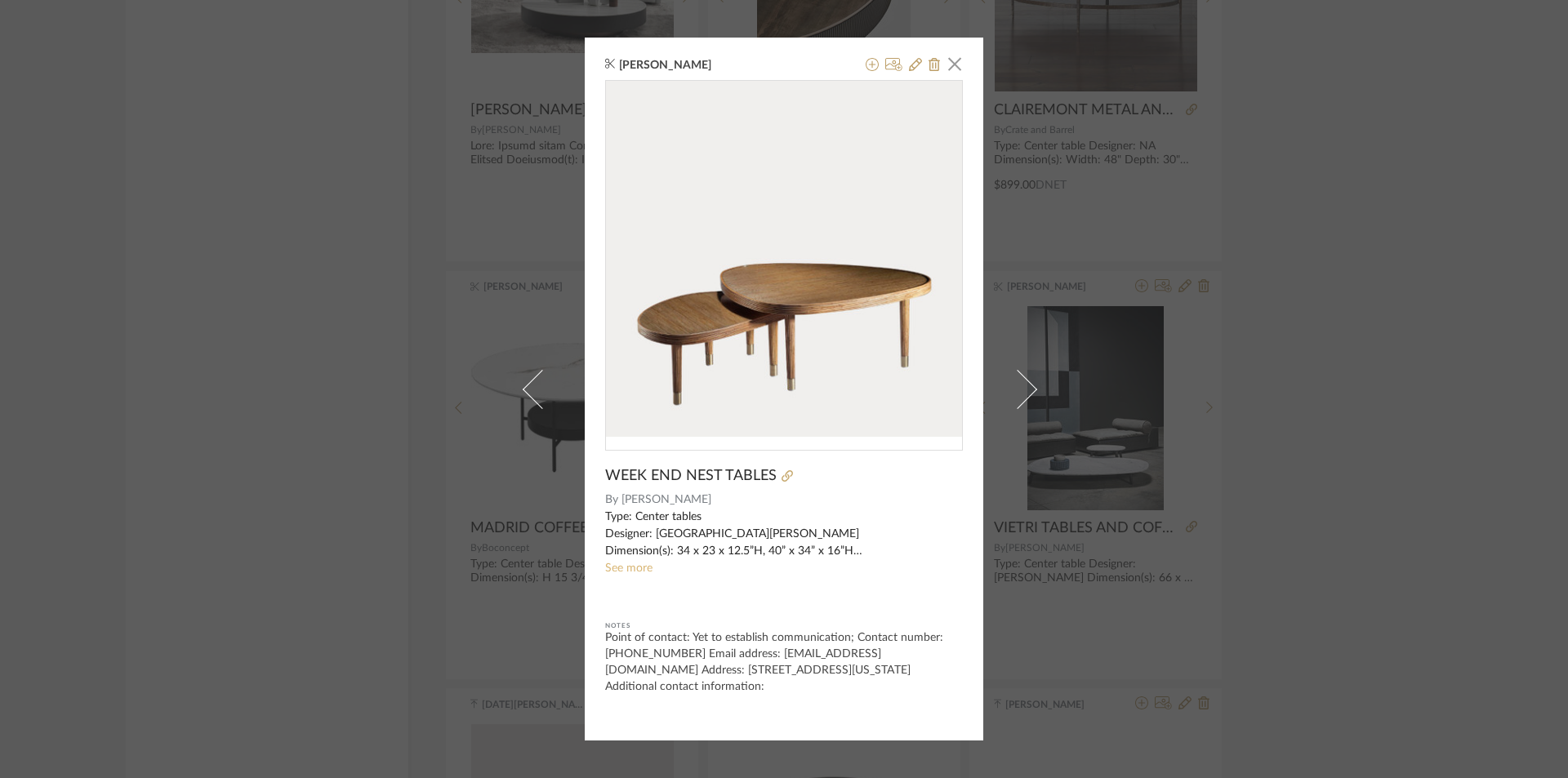
click at [630, 570] on link "See more" at bounding box center [630, 568] width 48 height 11
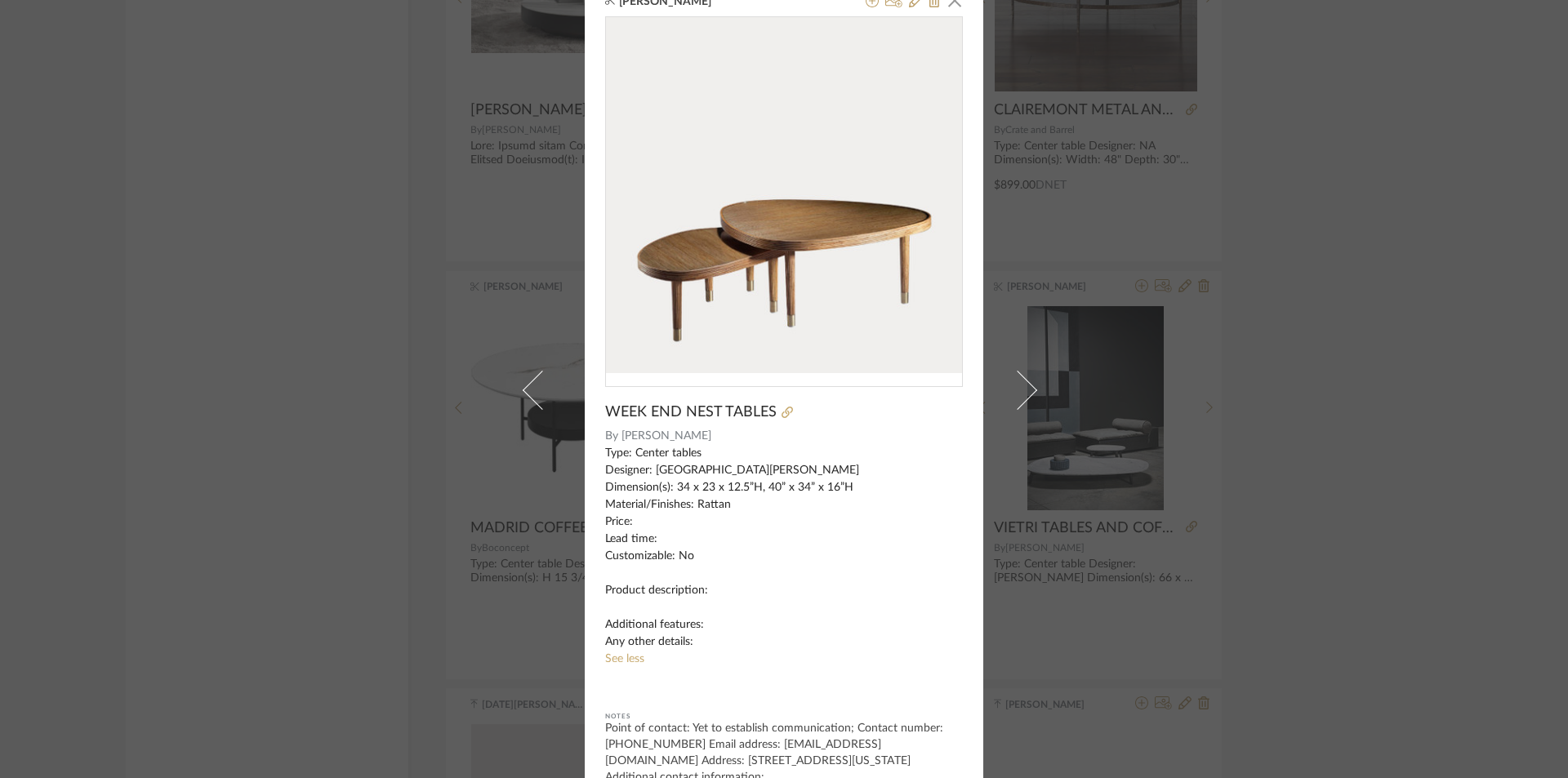
scroll to position [38, 0]
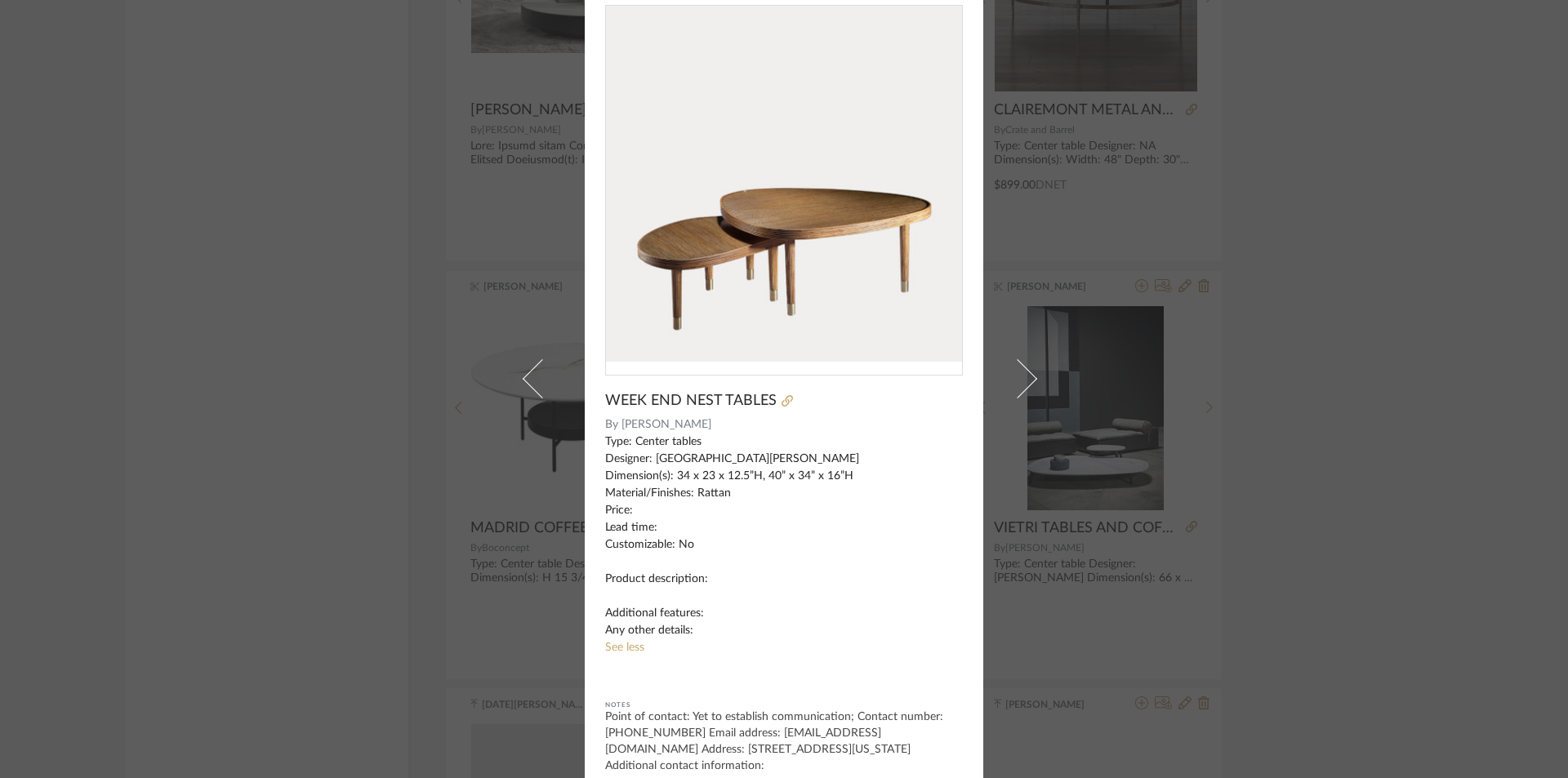
drag, startPoint x: 1414, startPoint y: 152, endPoint x: 926, endPoint y: 389, distance: 542.5
click at [1414, 153] on div "Rishi Harish × WEEK END NEST TABLES By Ralph Pucci Type: Center tables Designer…" at bounding box center [784, 389] width 1568 height 778
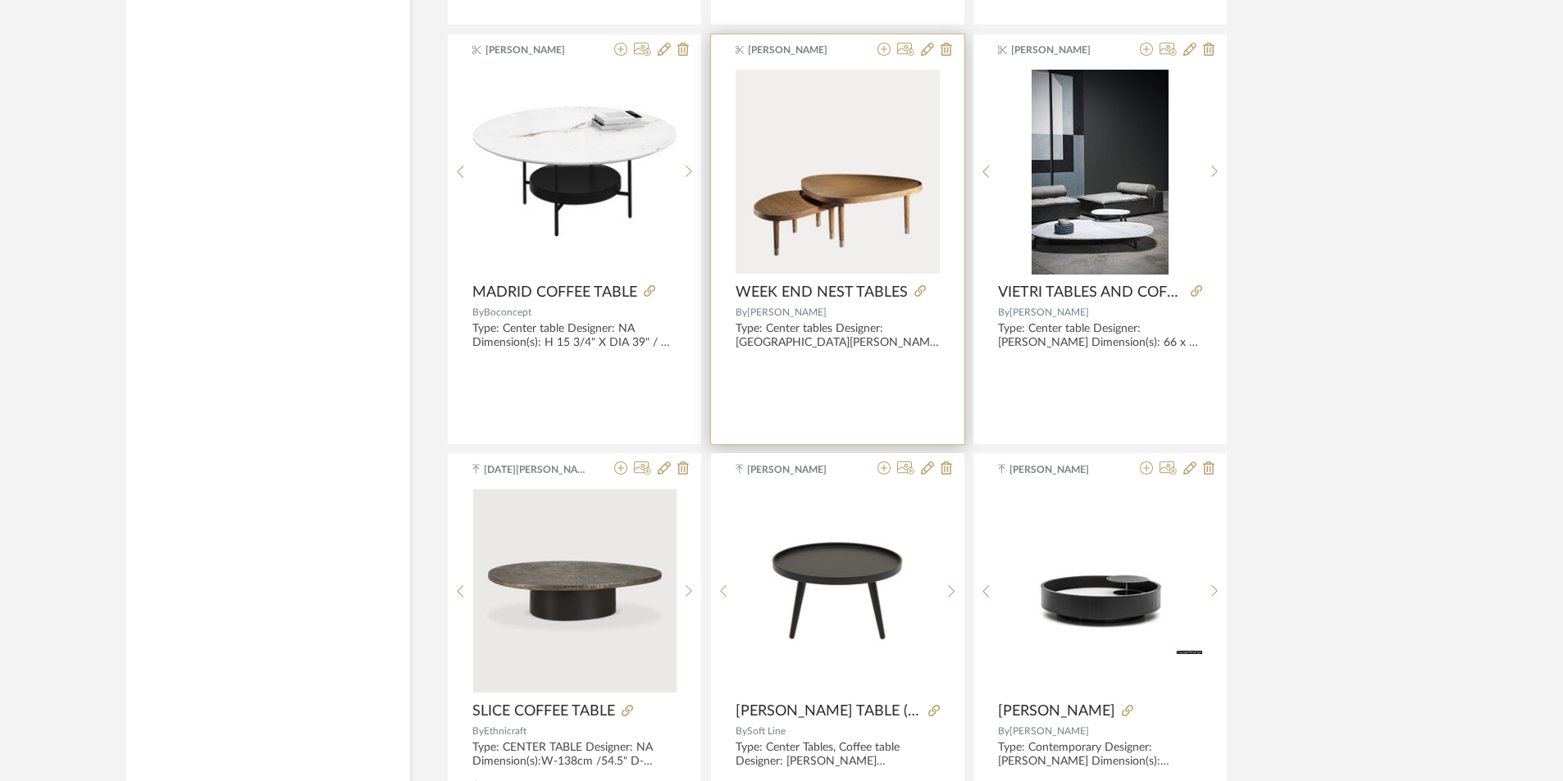
scroll to position [8329, 0]
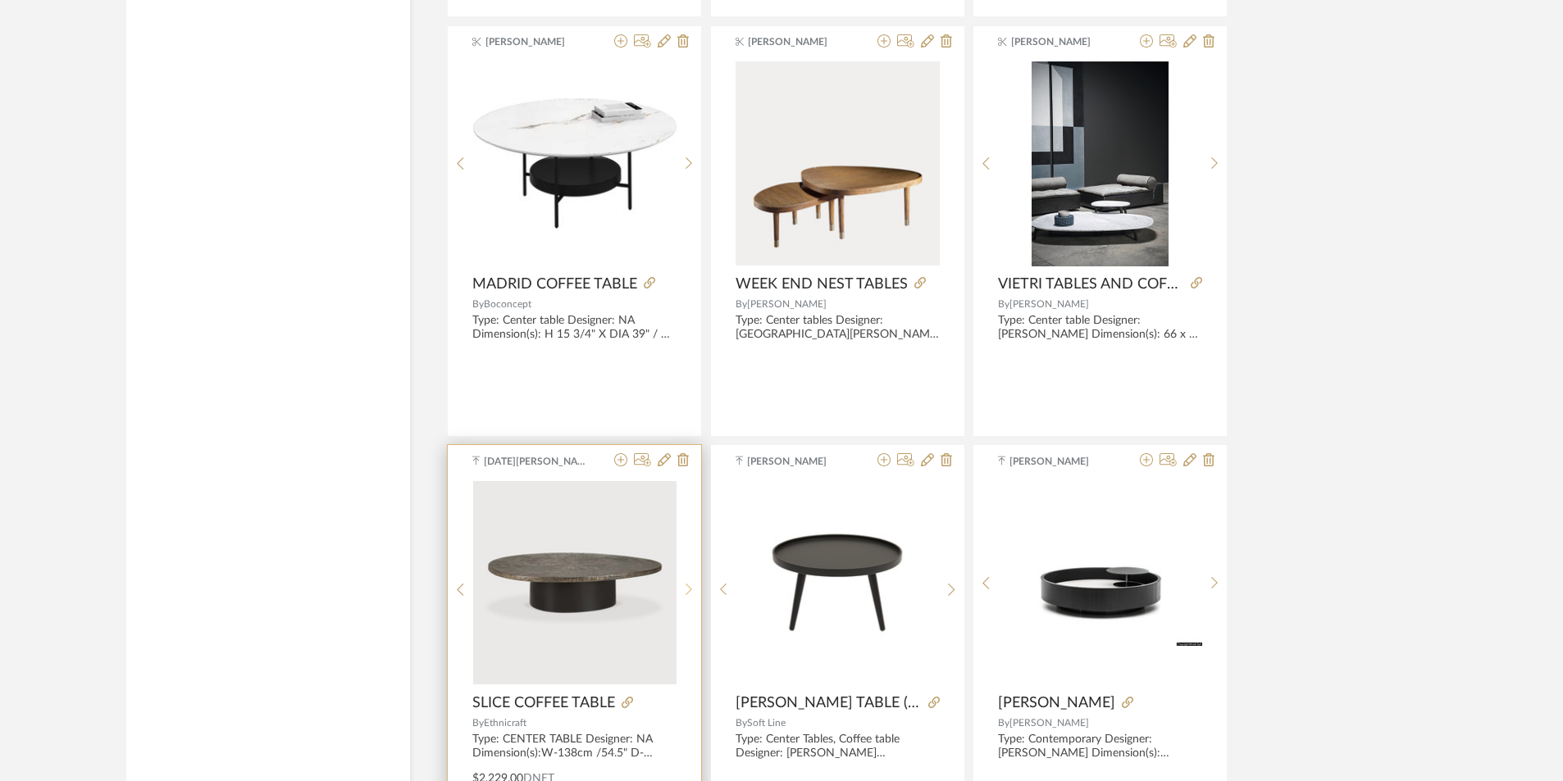
click at [678, 576] on div at bounding box center [688, 590] width 25 height 218
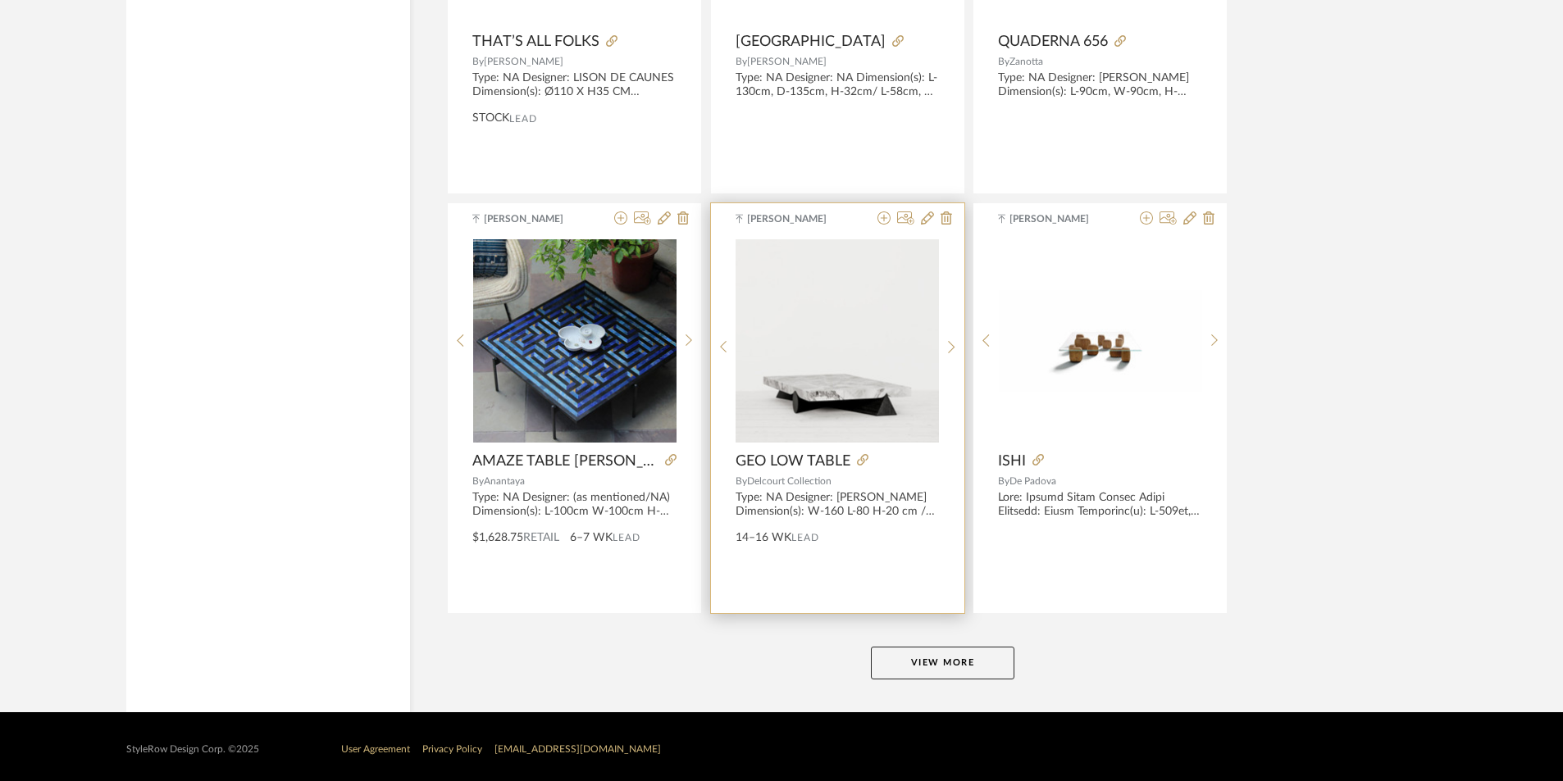
scroll to position [9836, 0]
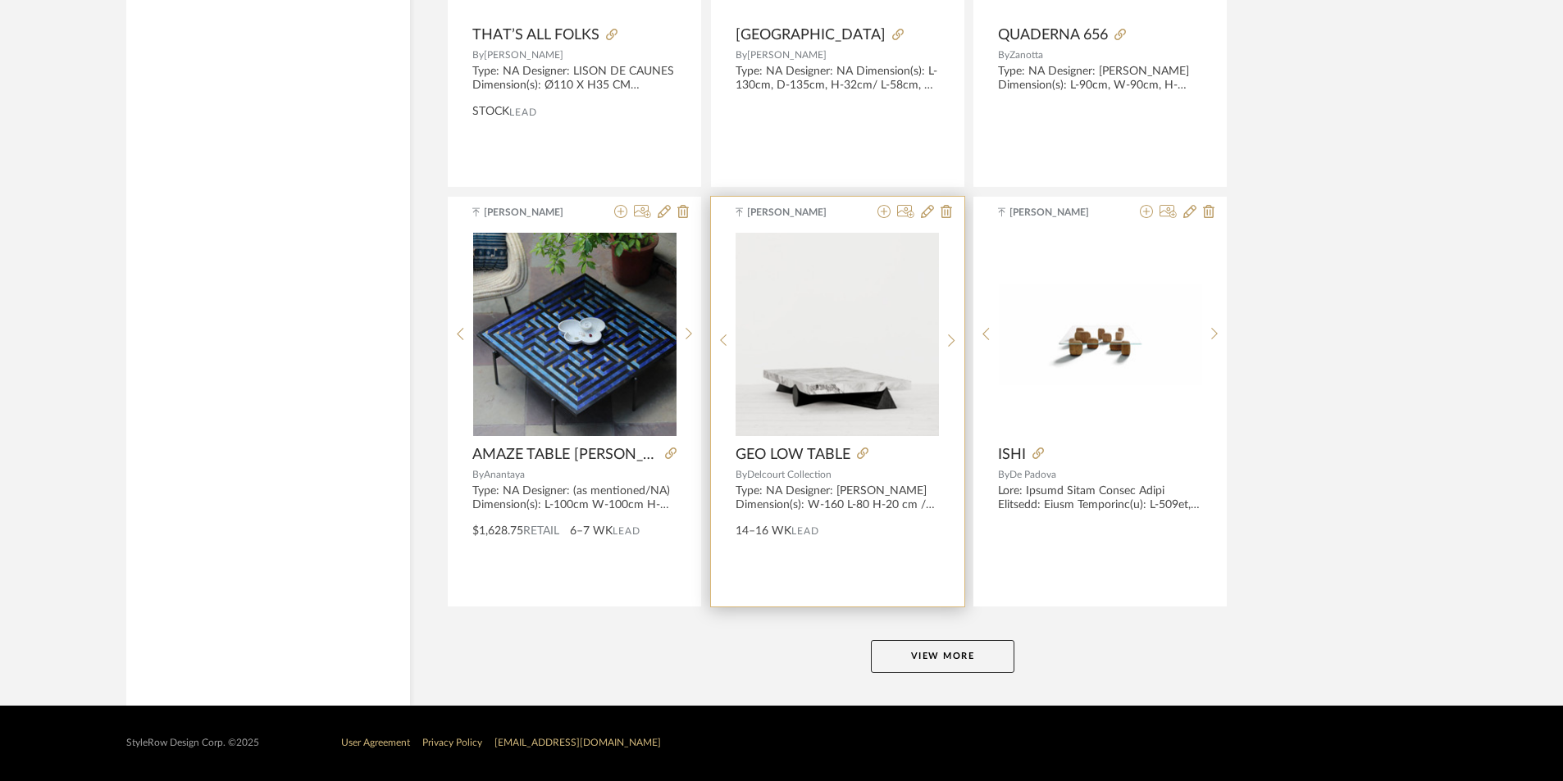
click at [784, 357] on img "0" at bounding box center [837, 334] width 203 height 203
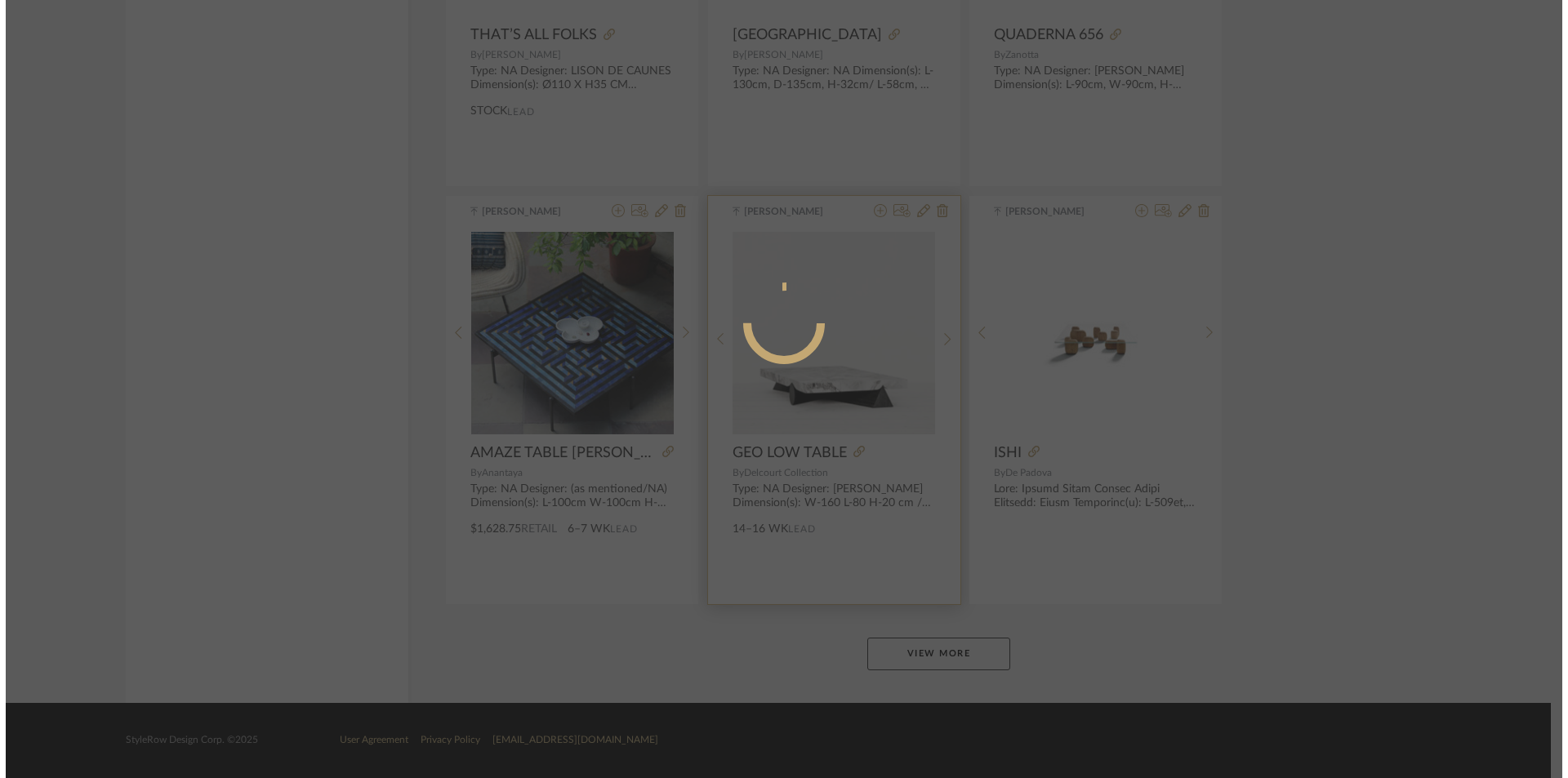
scroll to position [0, 0]
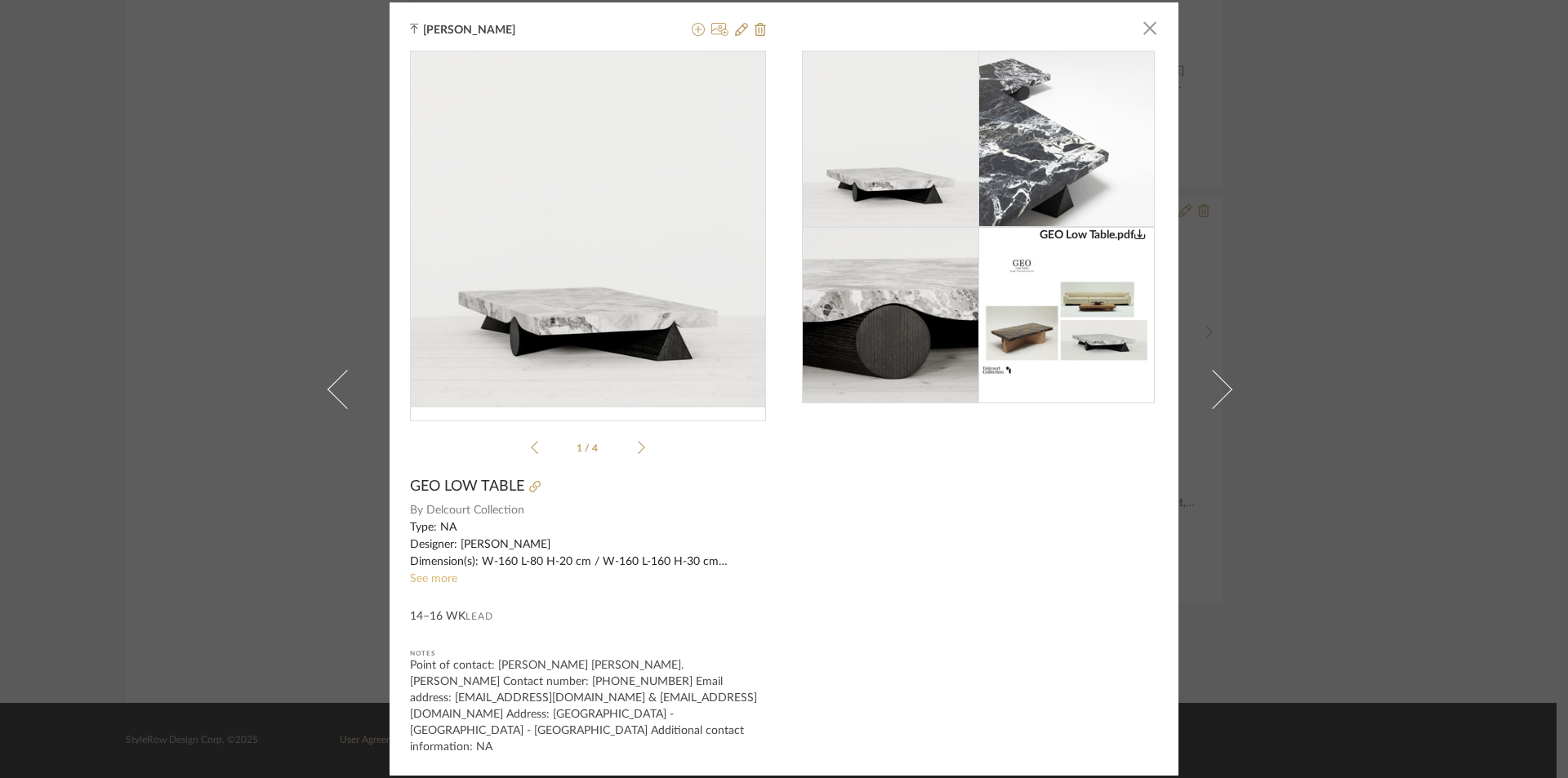
click at [427, 585] on link "See more" at bounding box center [434, 579] width 48 height 11
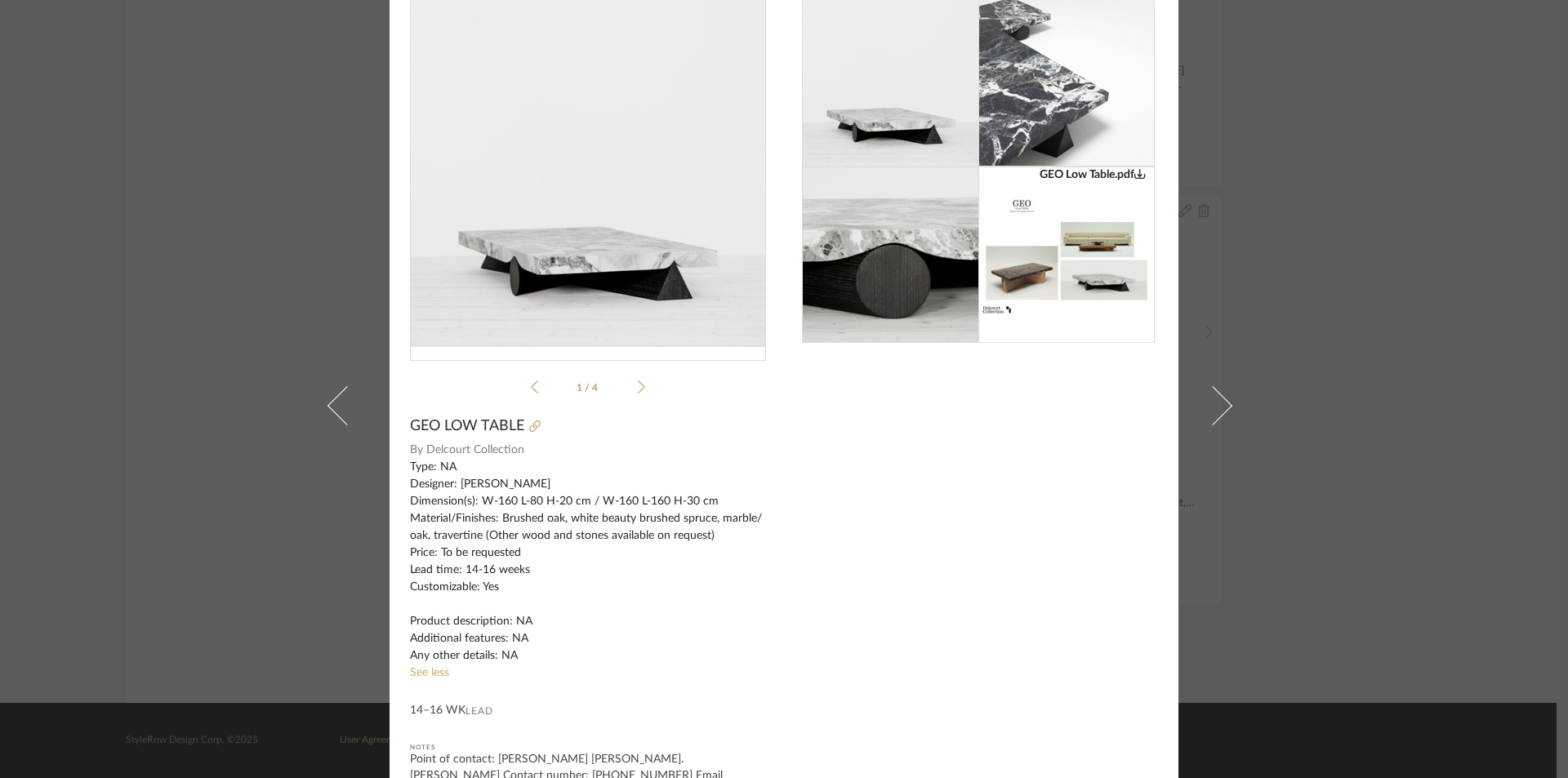
scroll to position [133, 0]
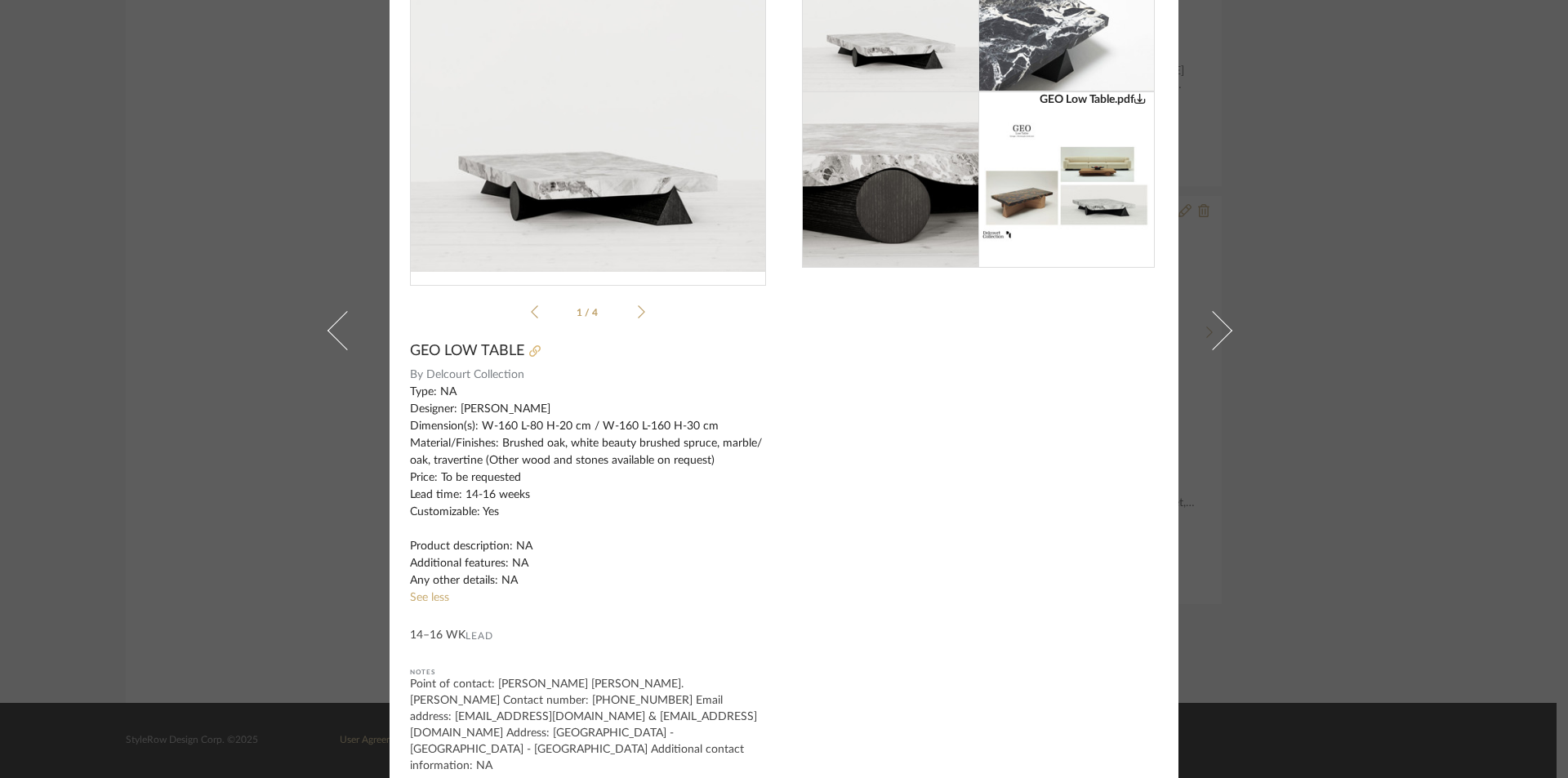
click at [529, 348] on icon at bounding box center [534, 351] width 11 height 11
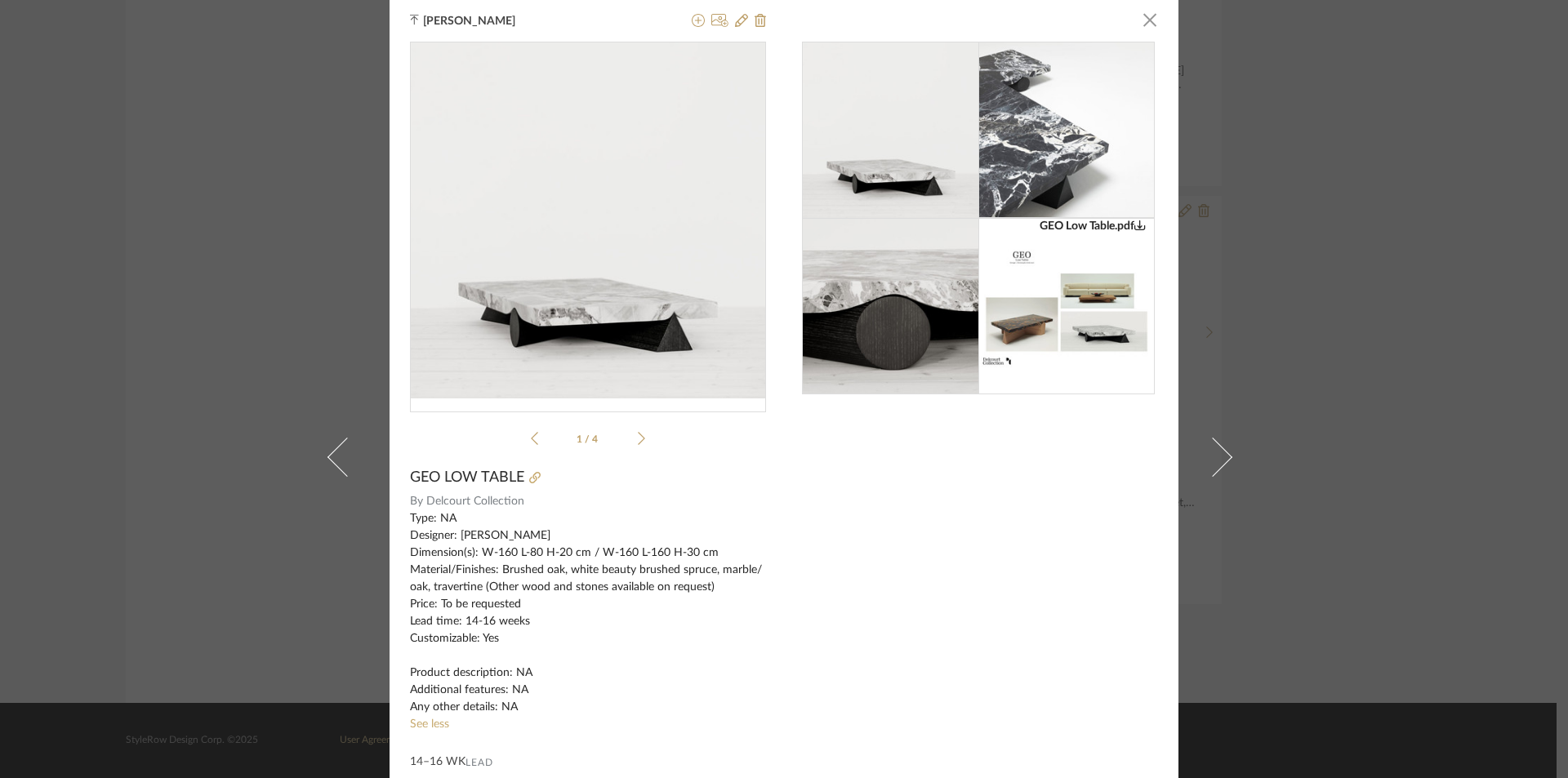
scroll to position [0, 0]
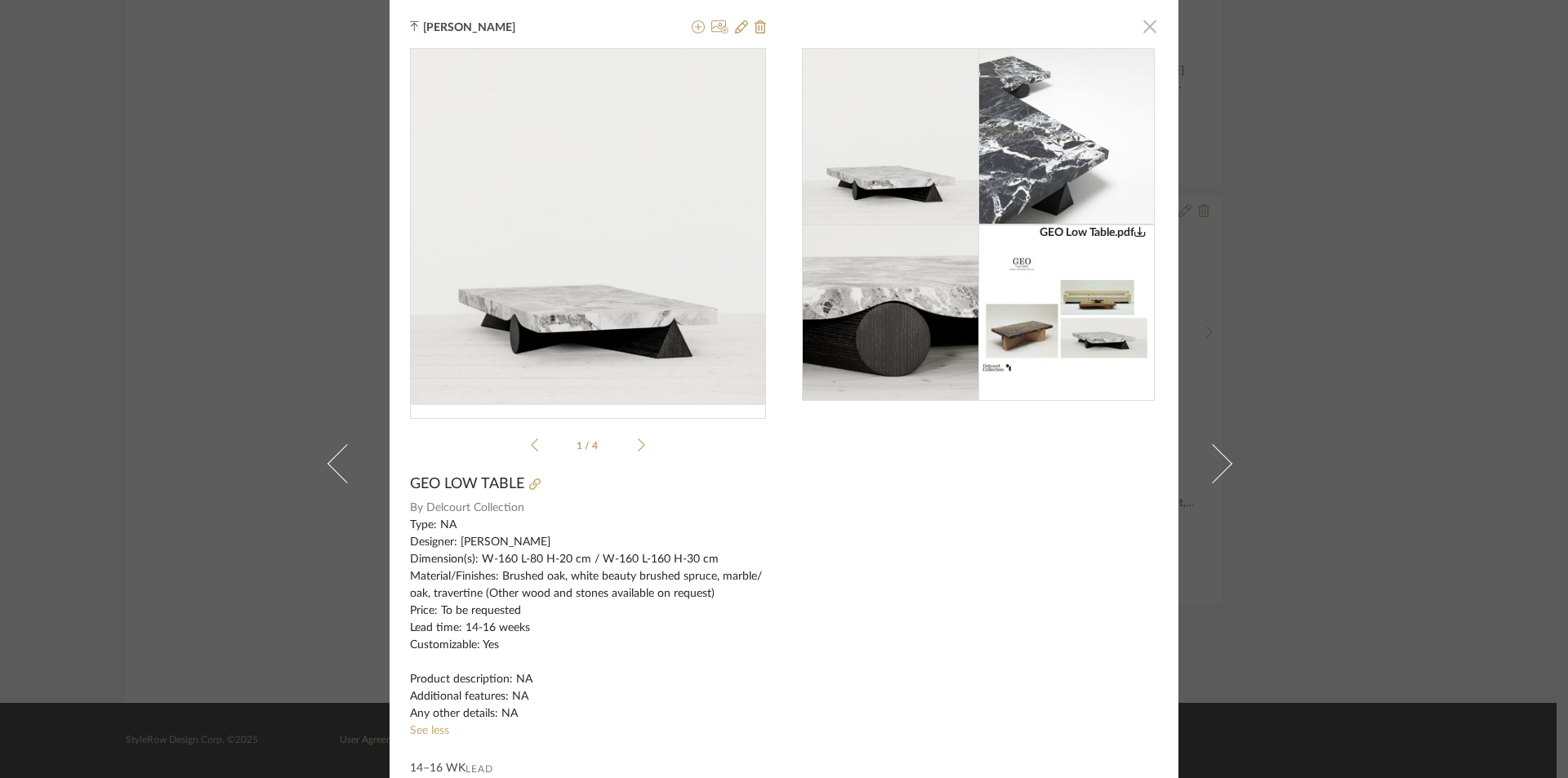
click at [1146, 31] on span "button" at bounding box center [1150, 26] width 33 height 33
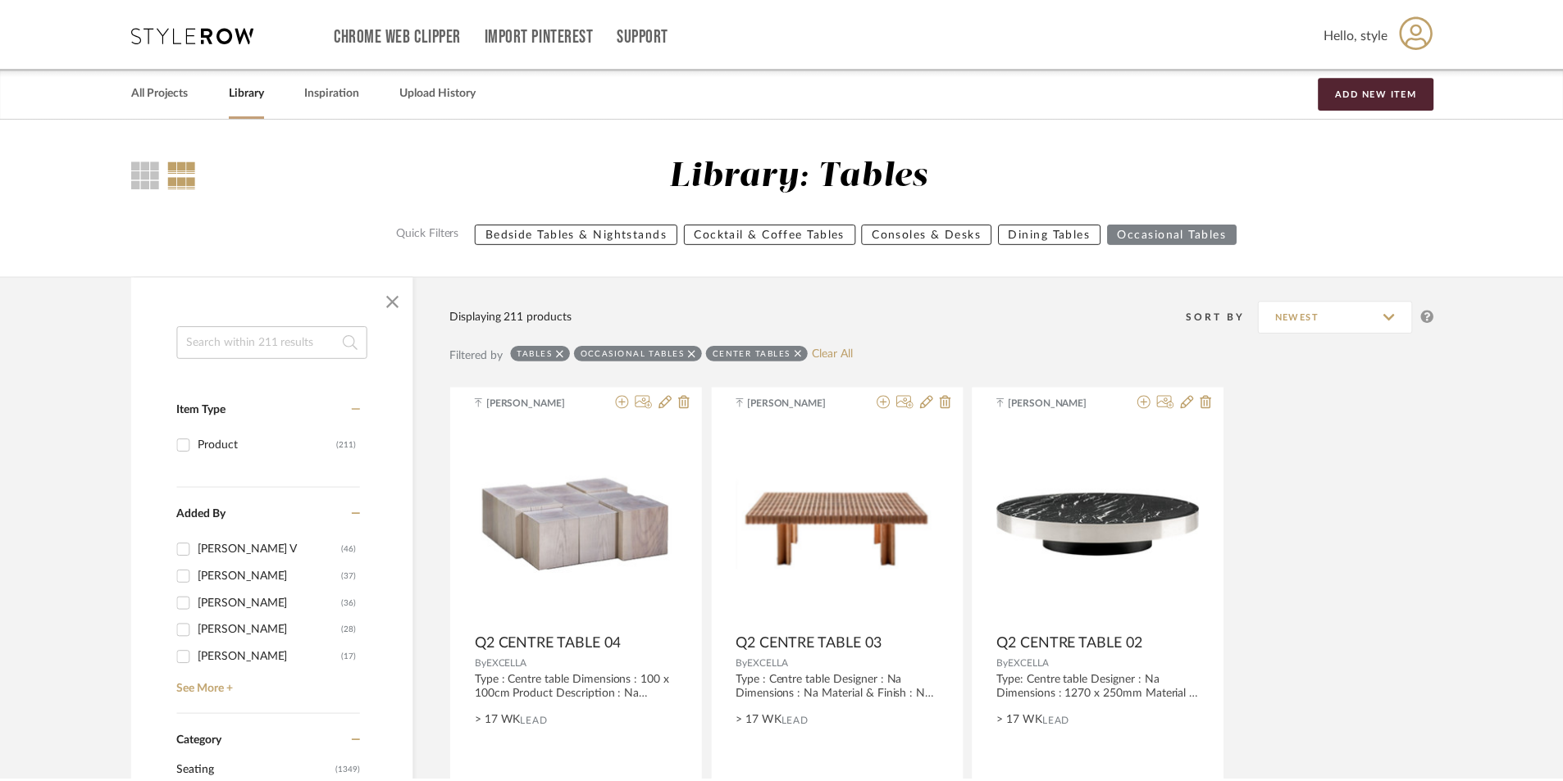
scroll to position [9836, 0]
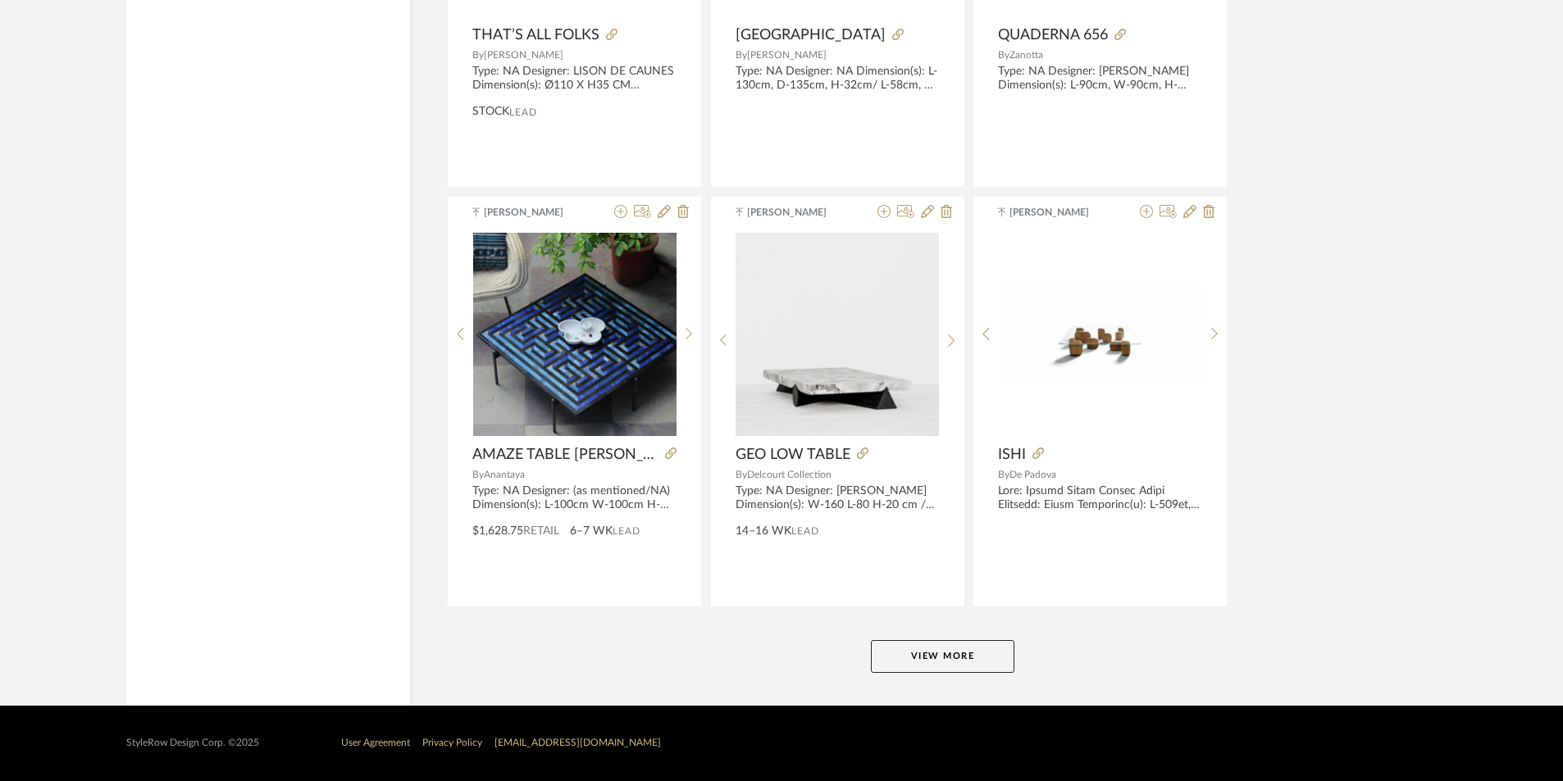
click at [898, 652] on button "View More" at bounding box center [942, 656] width 143 height 33
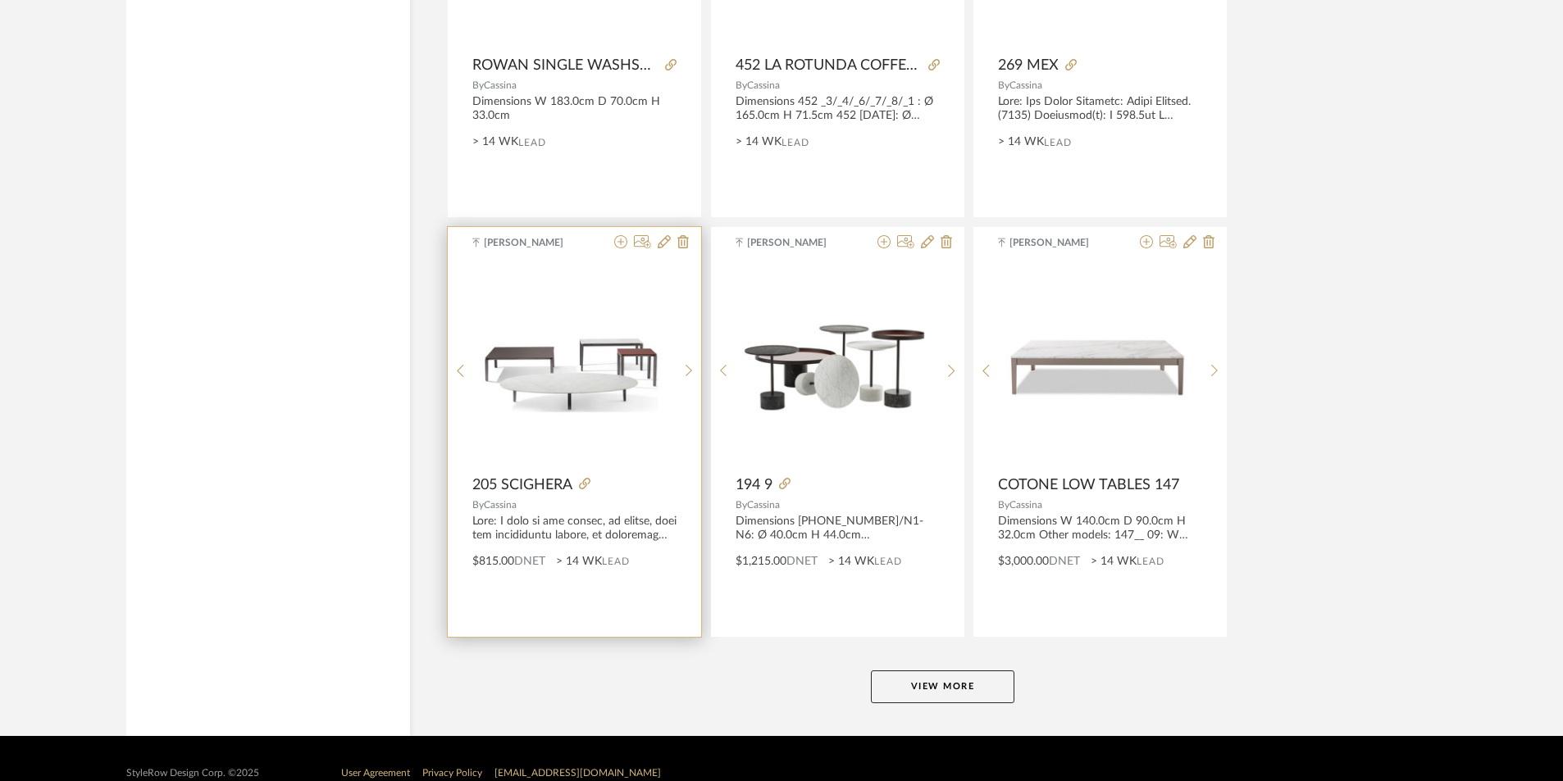
scroll to position [14869, 0]
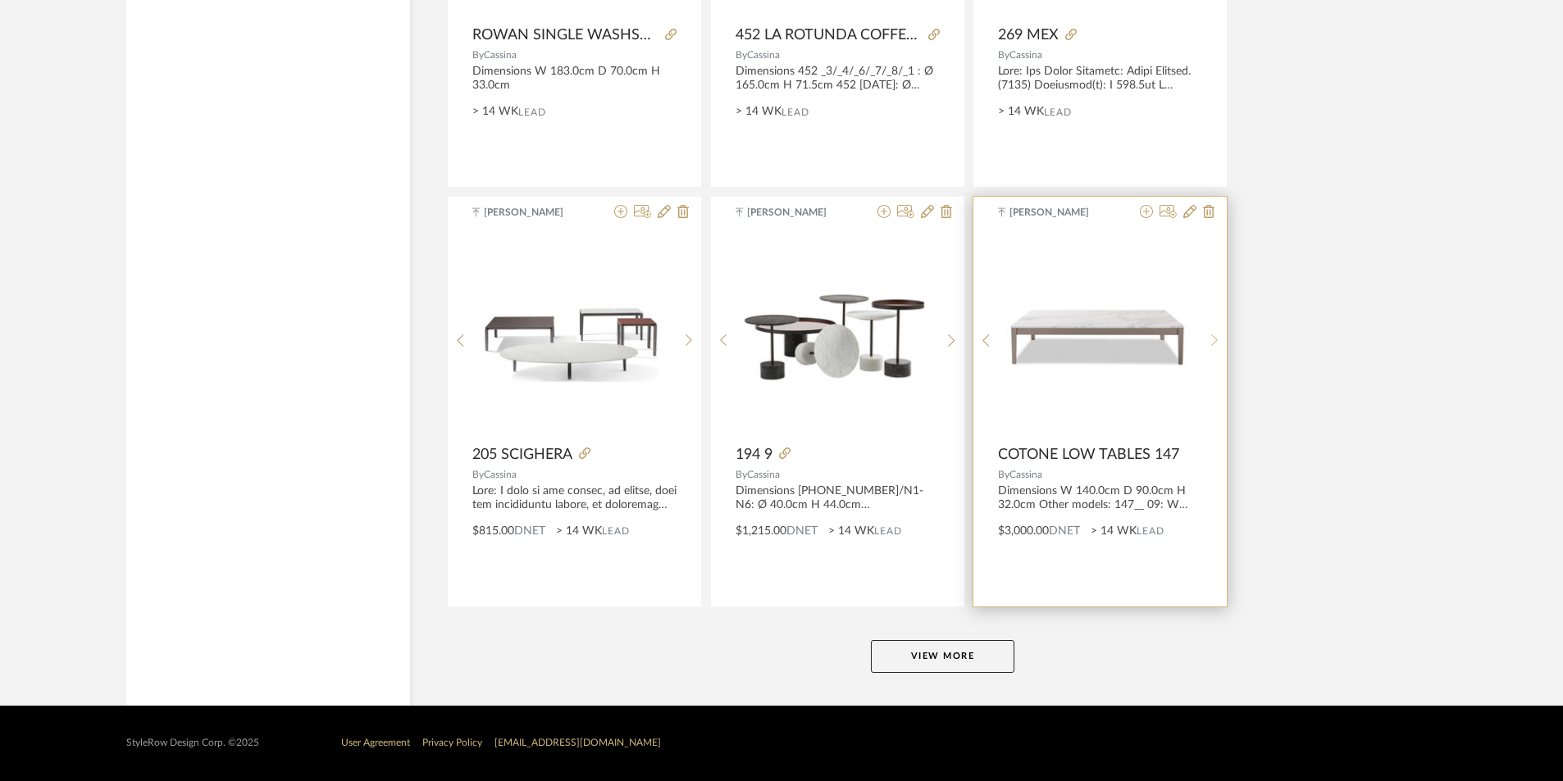
click at [1218, 339] on sr-next-btn at bounding box center [1214, 341] width 25 height 14
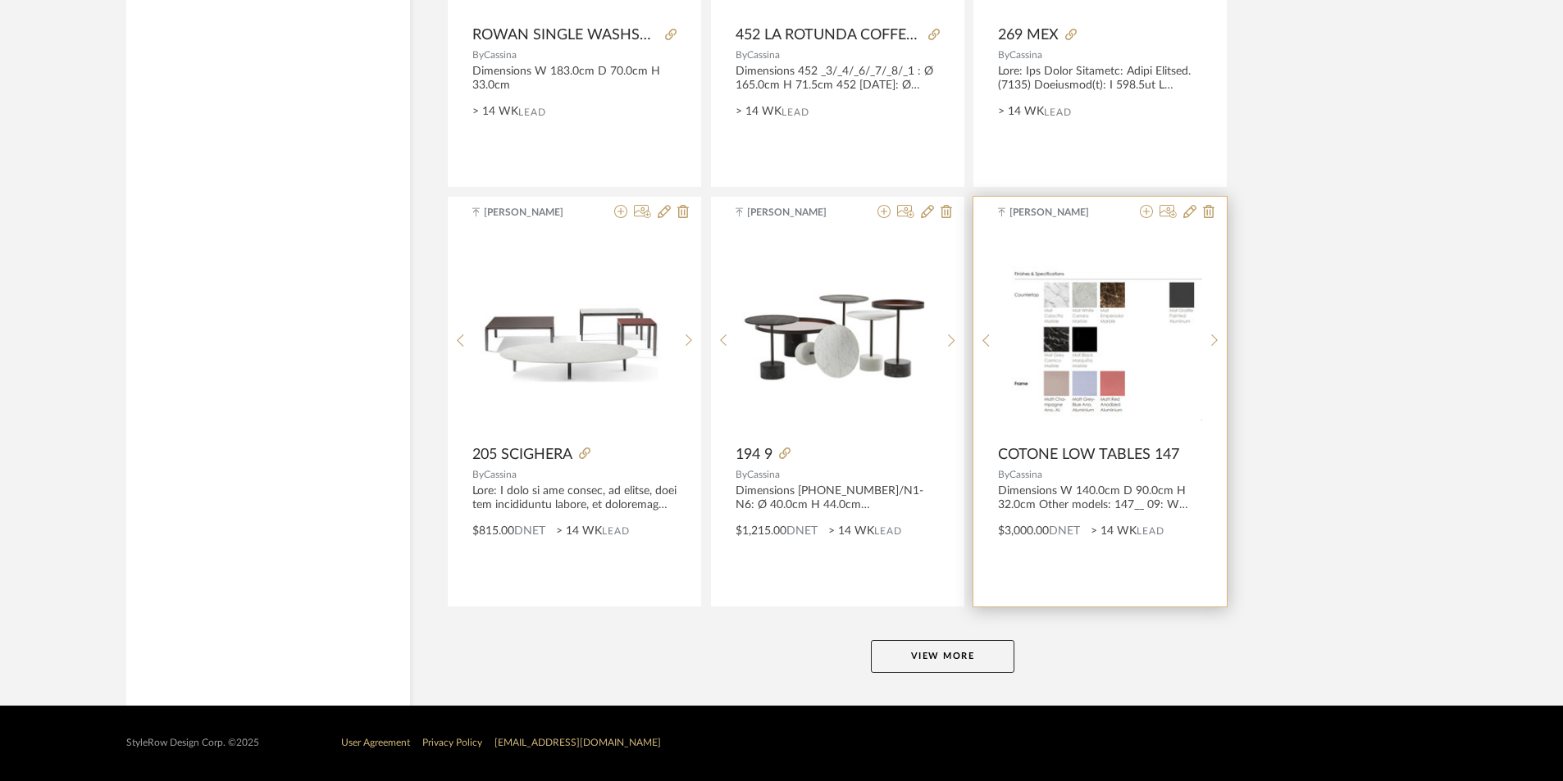
click at [1081, 370] on img "1" at bounding box center [1100, 334] width 203 height 174
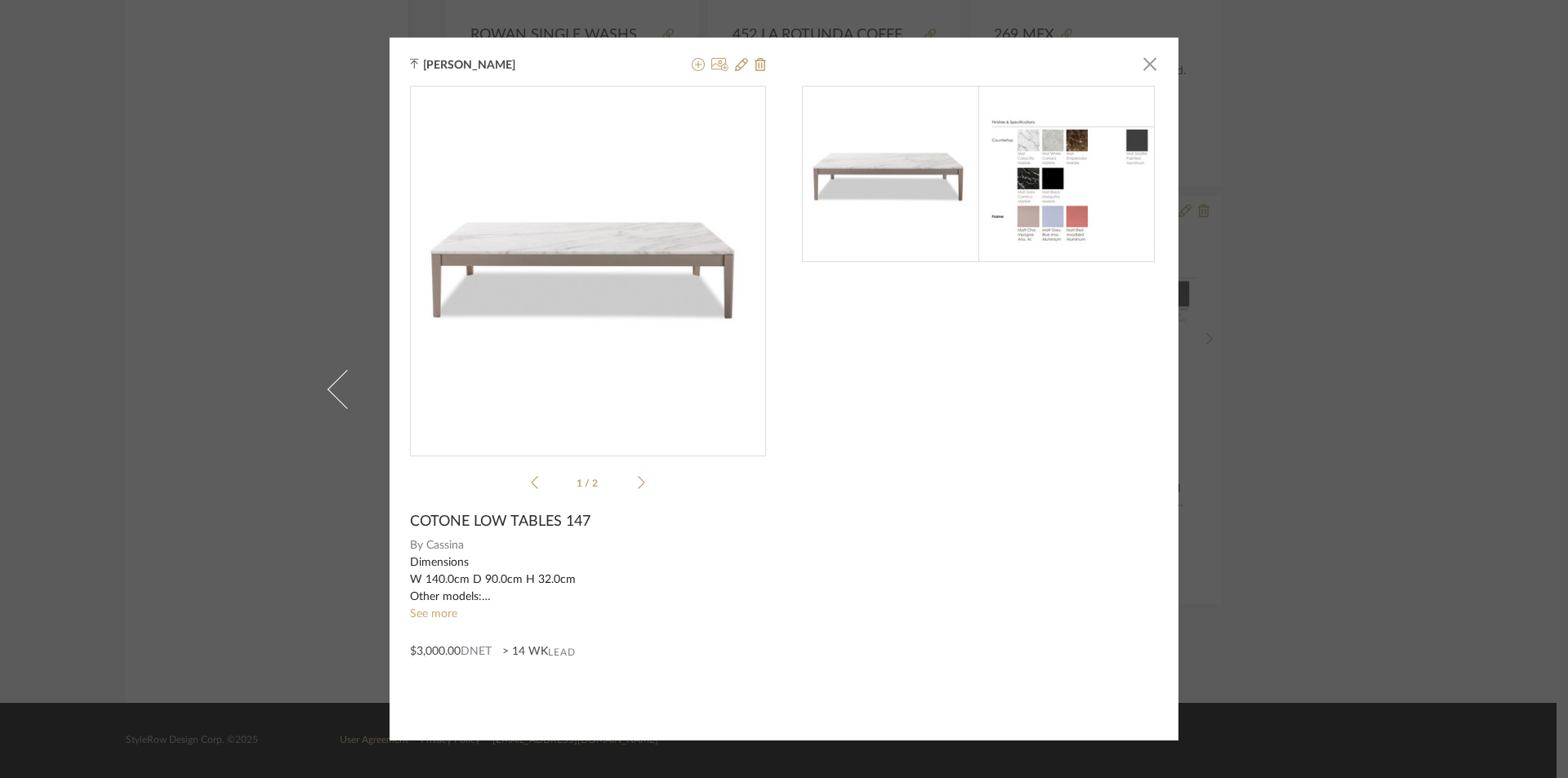
click at [1032, 198] on img at bounding box center [1066, 174] width 176 height 151
click at [1008, 200] on img at bounding box center [1066, 174] width 176 height 151
click at [632, 483] on li "1 / 2" at bounding box center [588, 483] width 100 height 20
click at [638, 483] on icon at bounding box center [641, 482] width 7 height 15
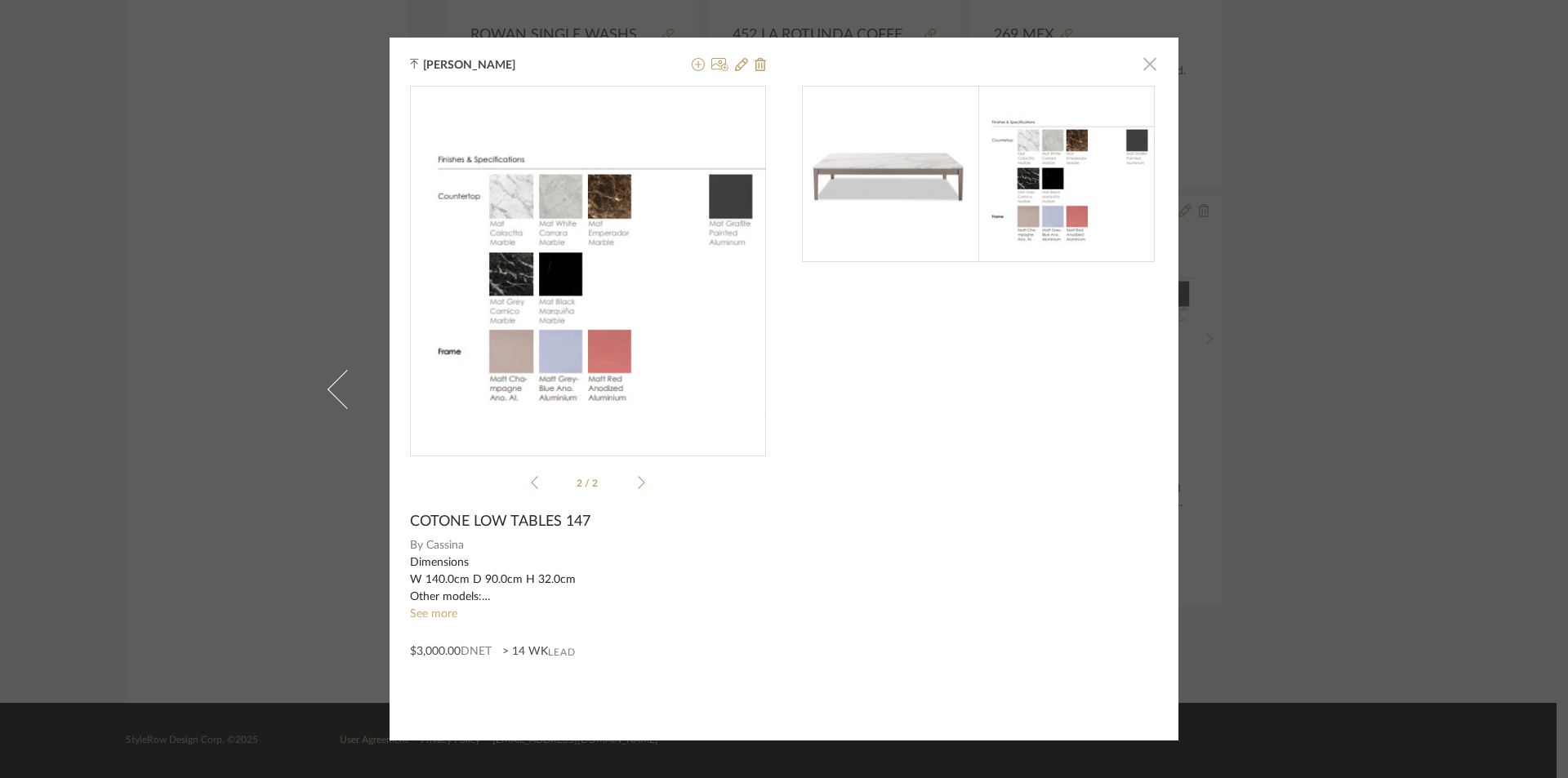
click at [1142, 64] on span "button" at bounding box center [1150, 64] width 33 height 33
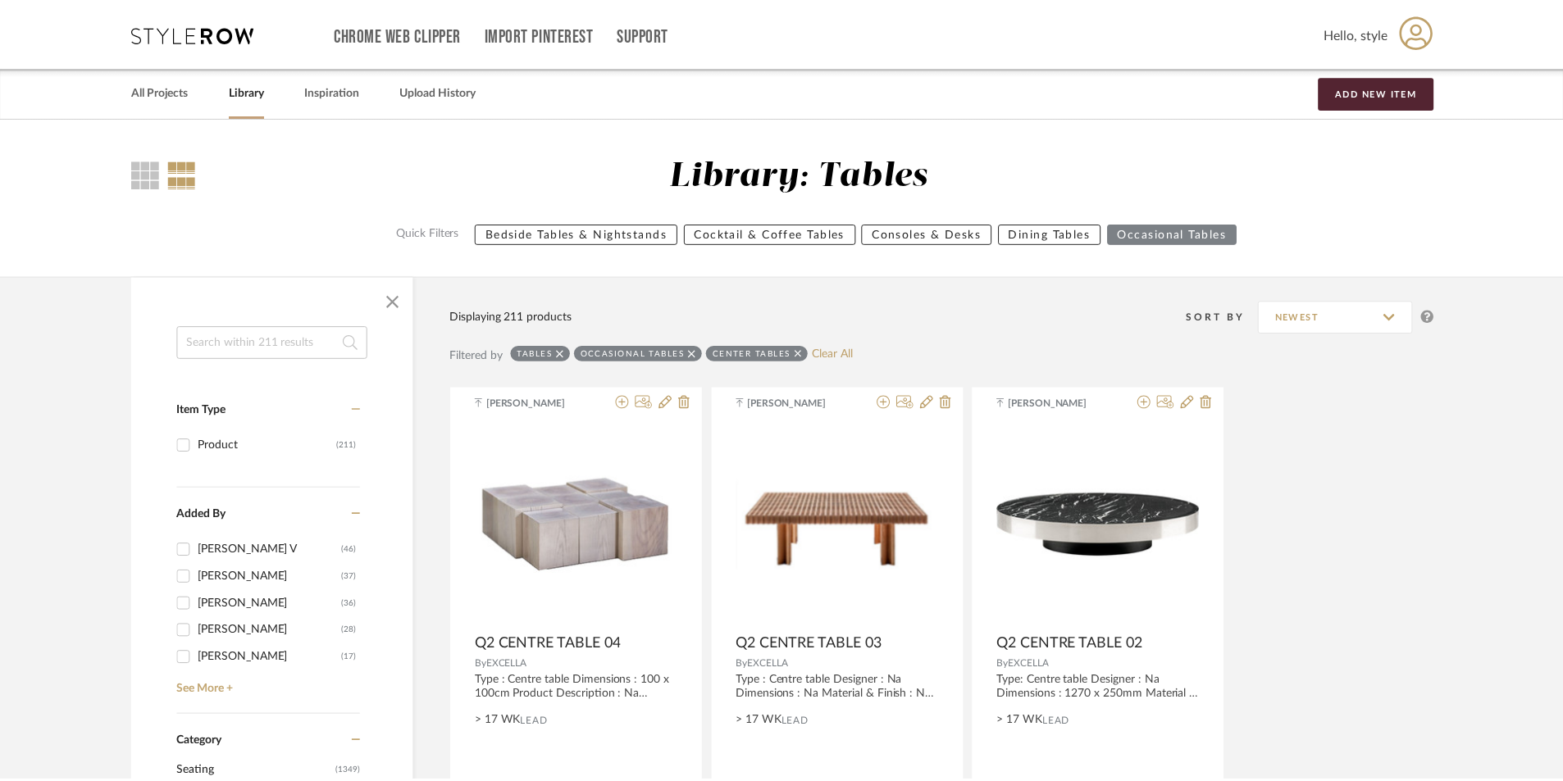
scroll to position [14869, 0]
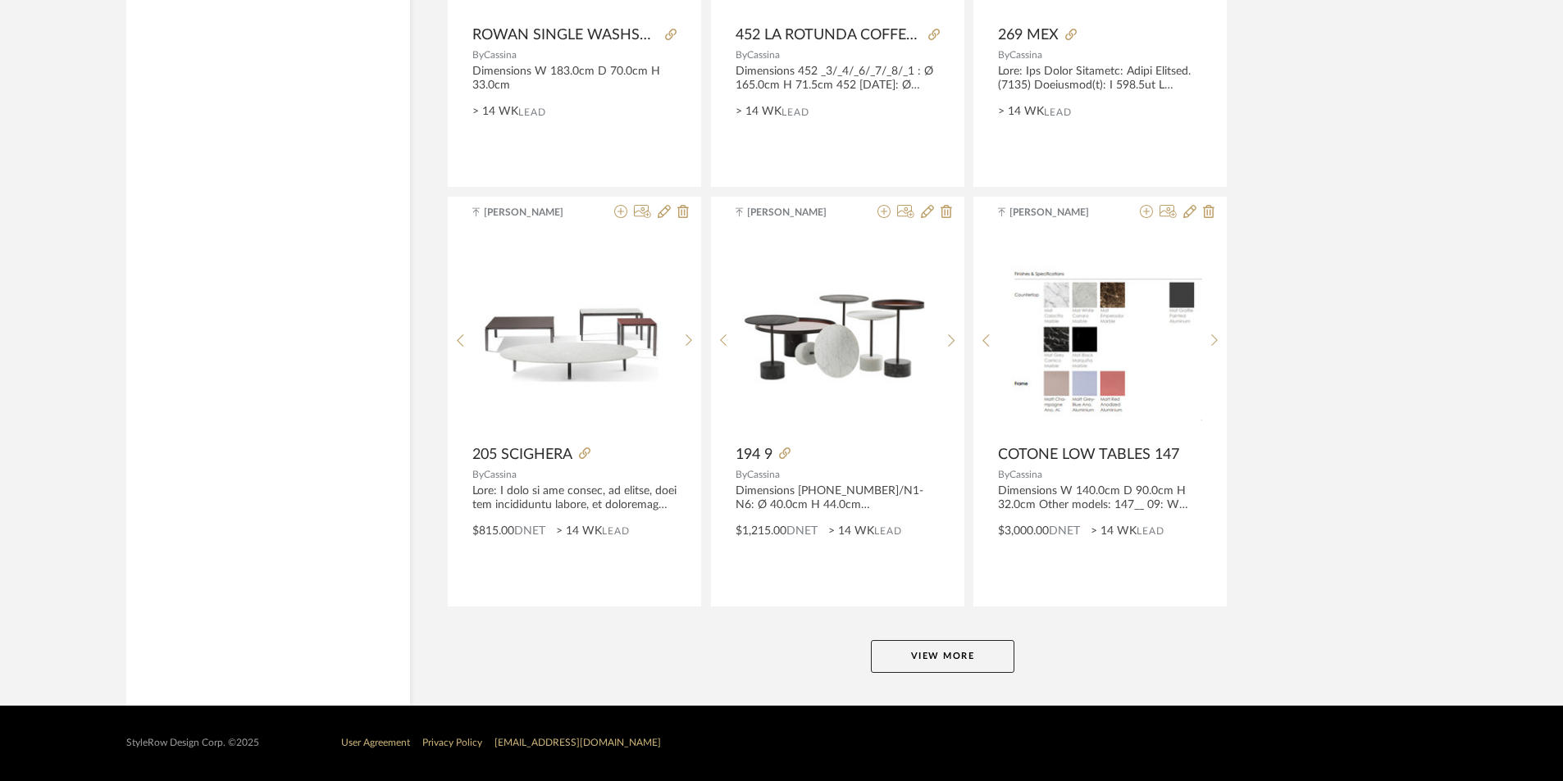
click at [899, 658] on button "View More" at bounding box center [942, 656] width 143 height 33
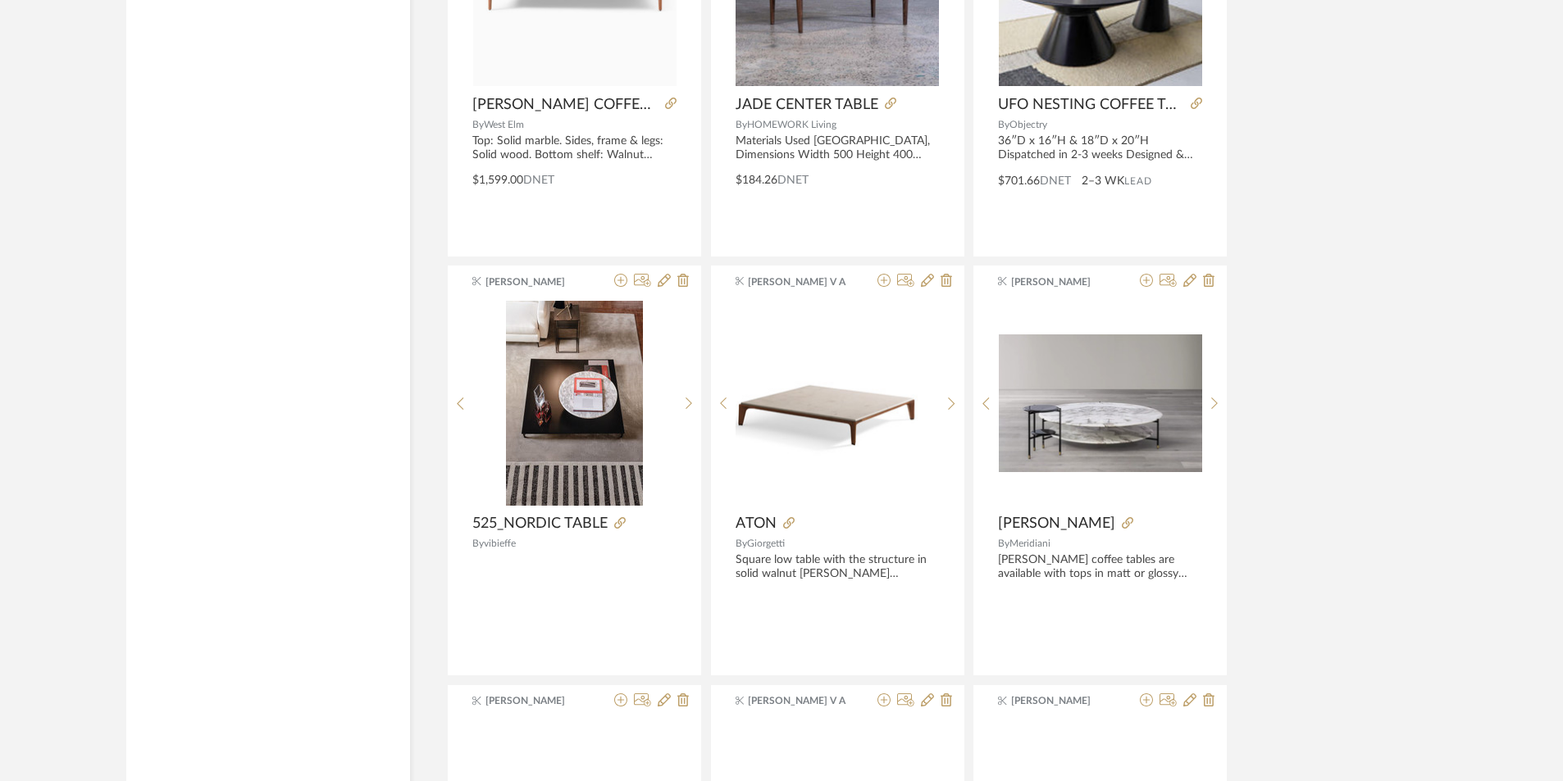
scroll to position [17739, 0]
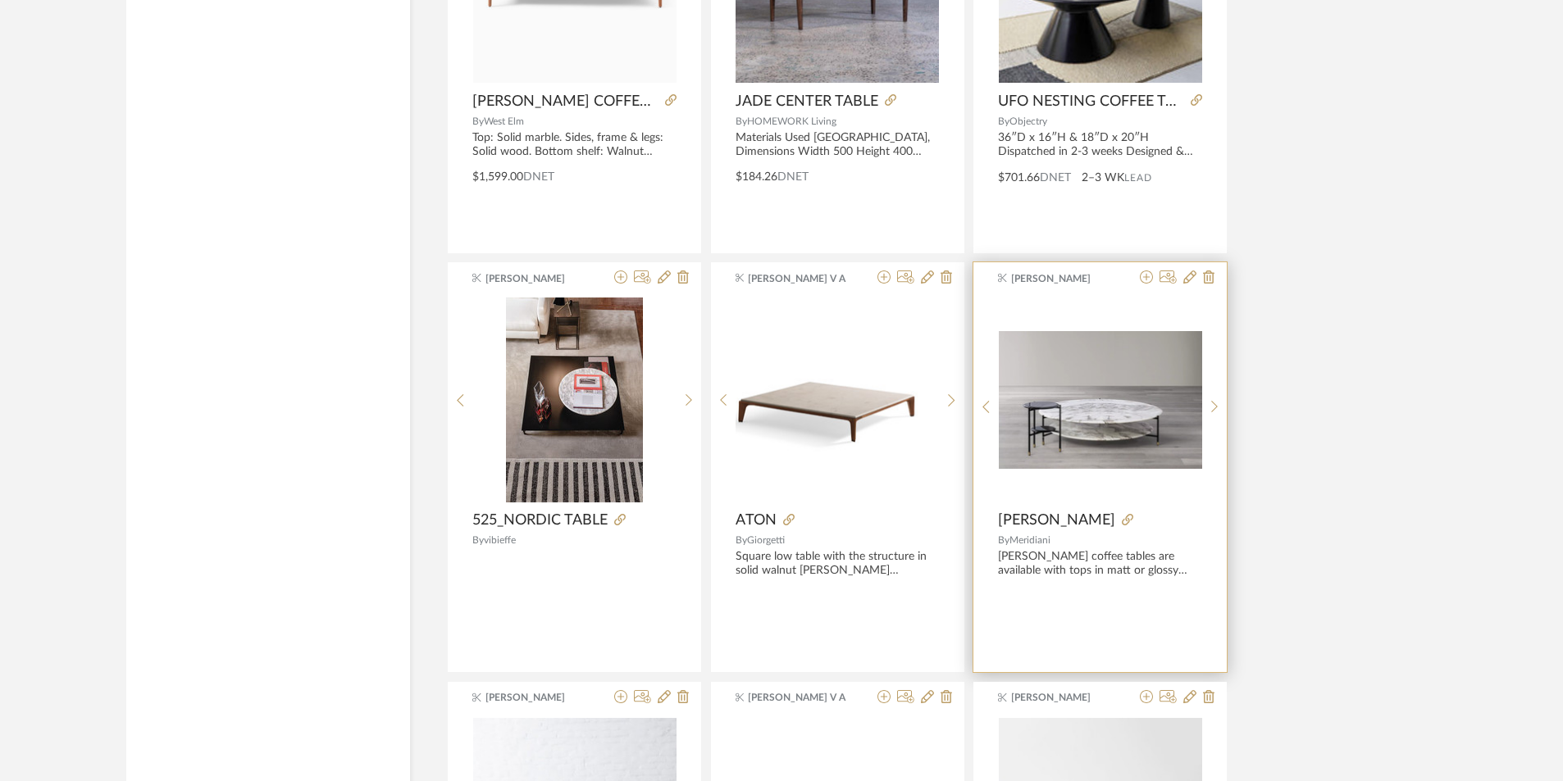
click at [1108, 430] on img "0" at bounding box center [1100, 400] width 203 height 139
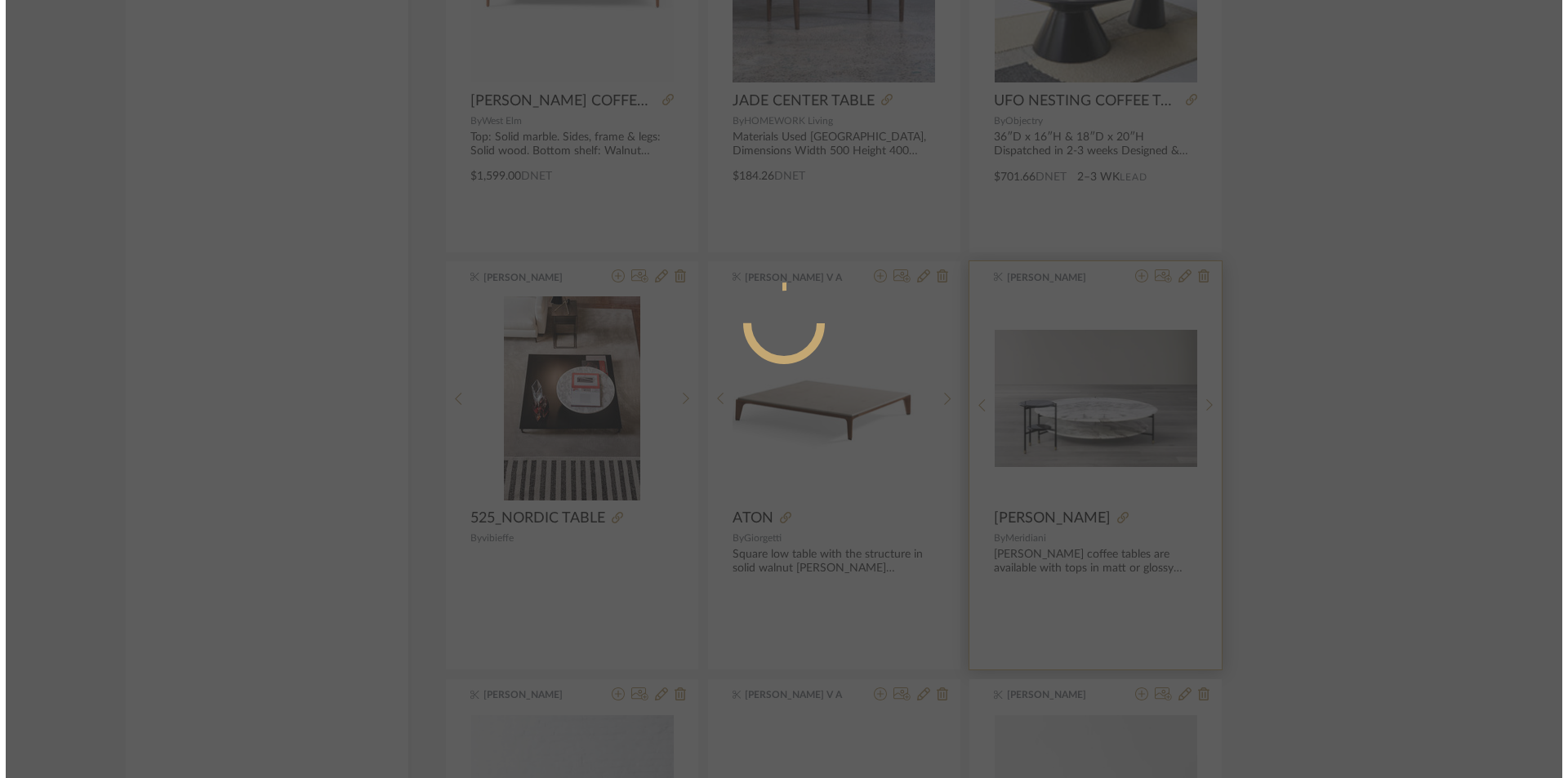
scroll to position [0, 0]
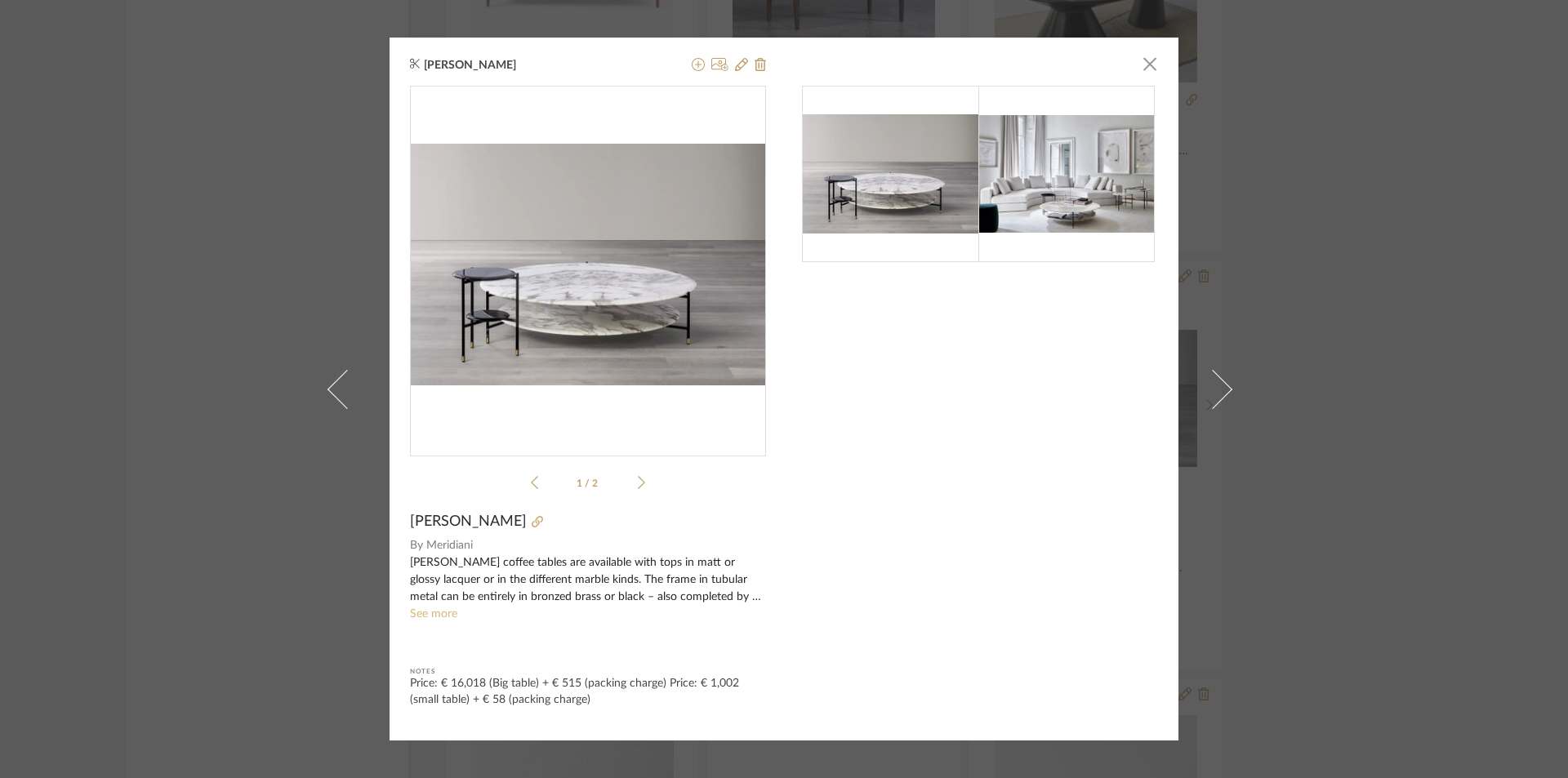
click at [434, 615] on link "See more" at bounding box center [434, 614] width 48 height 11
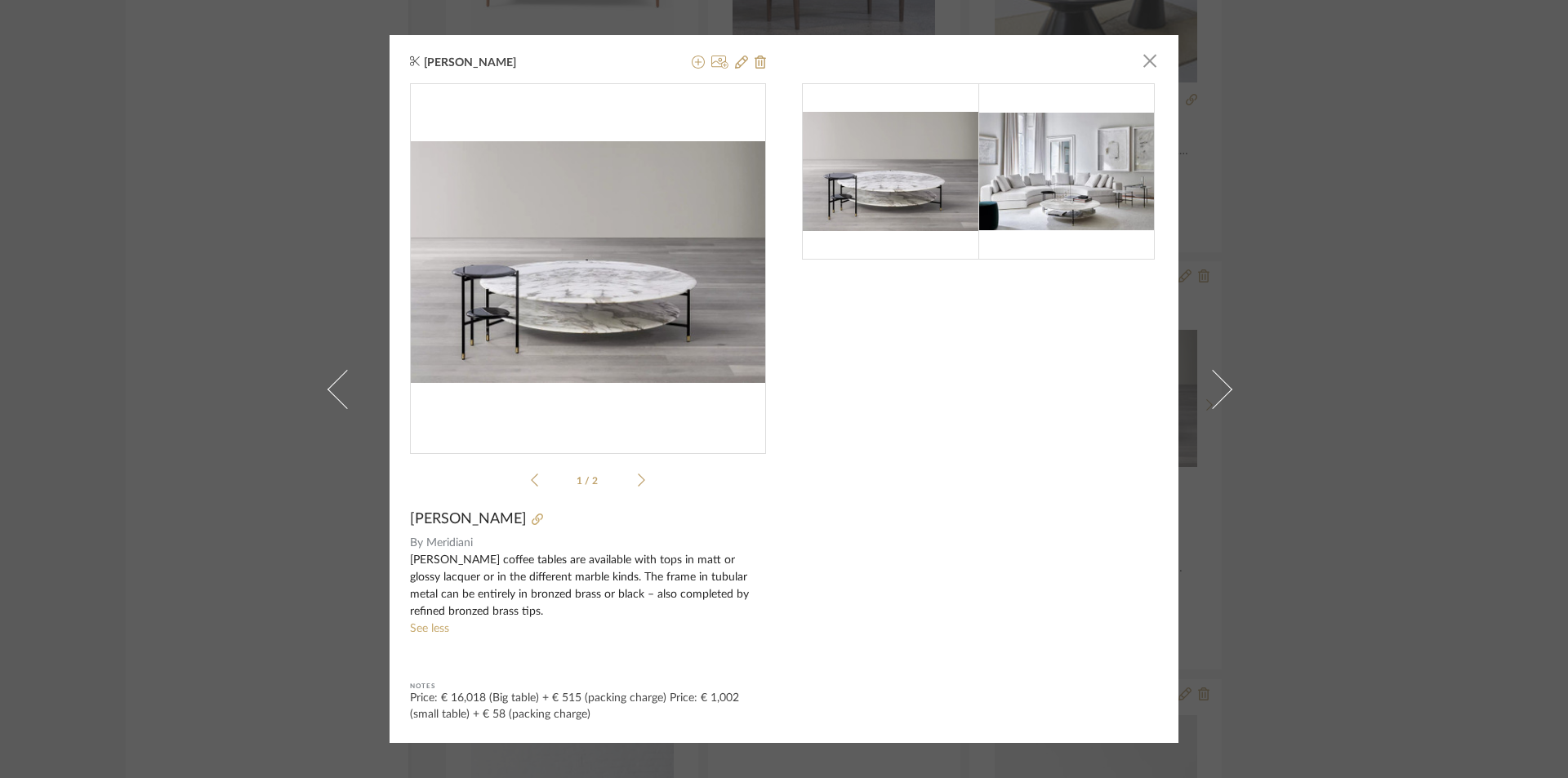
click at [641, 478] on div "1 / 2" at bounding box center [589, 289] width 357 height 410
click at [1145, 67] on span "button" at bounding box center [1150, 61] width 33 height 33
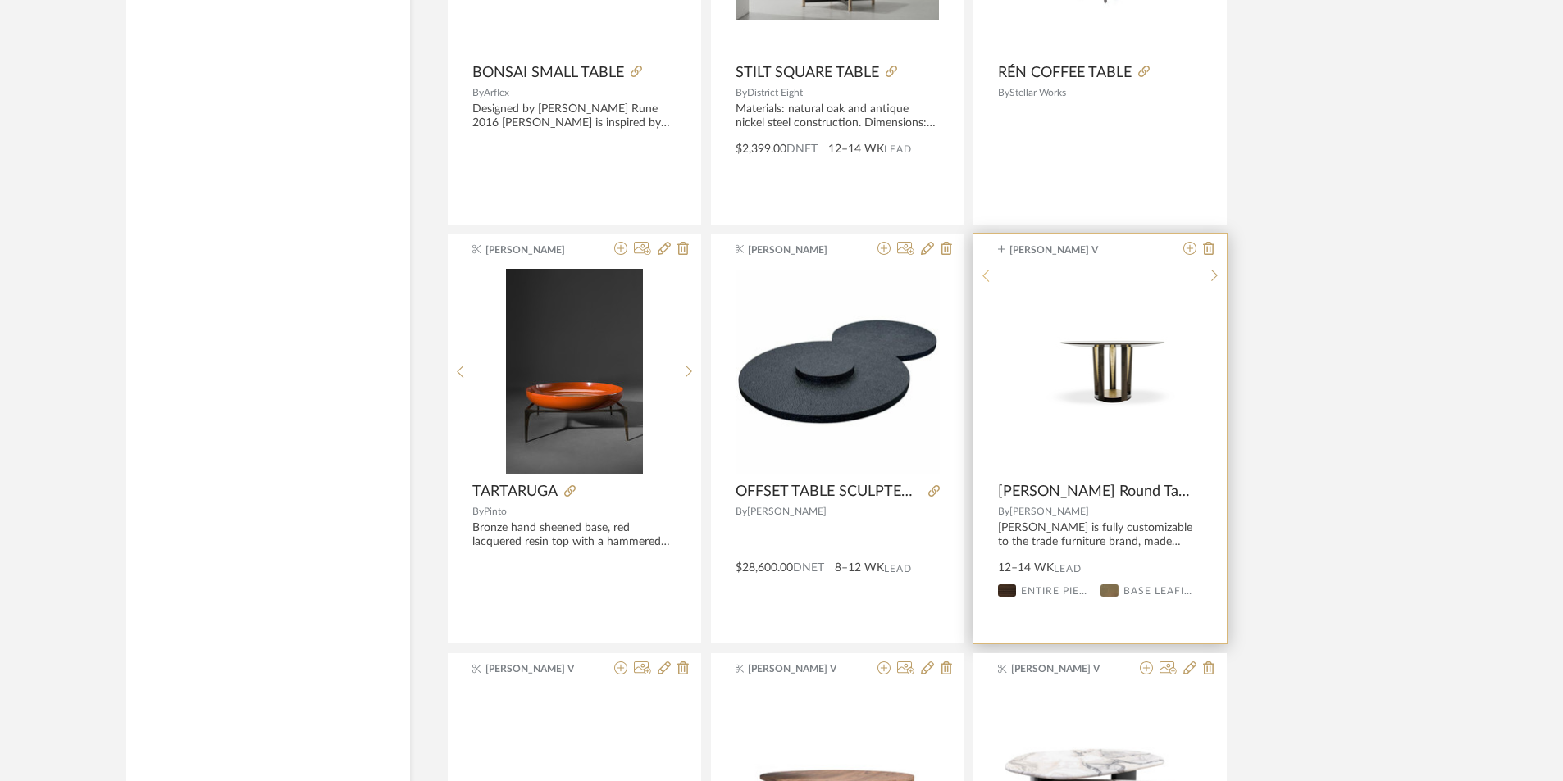
scroll to position [19461, 0]
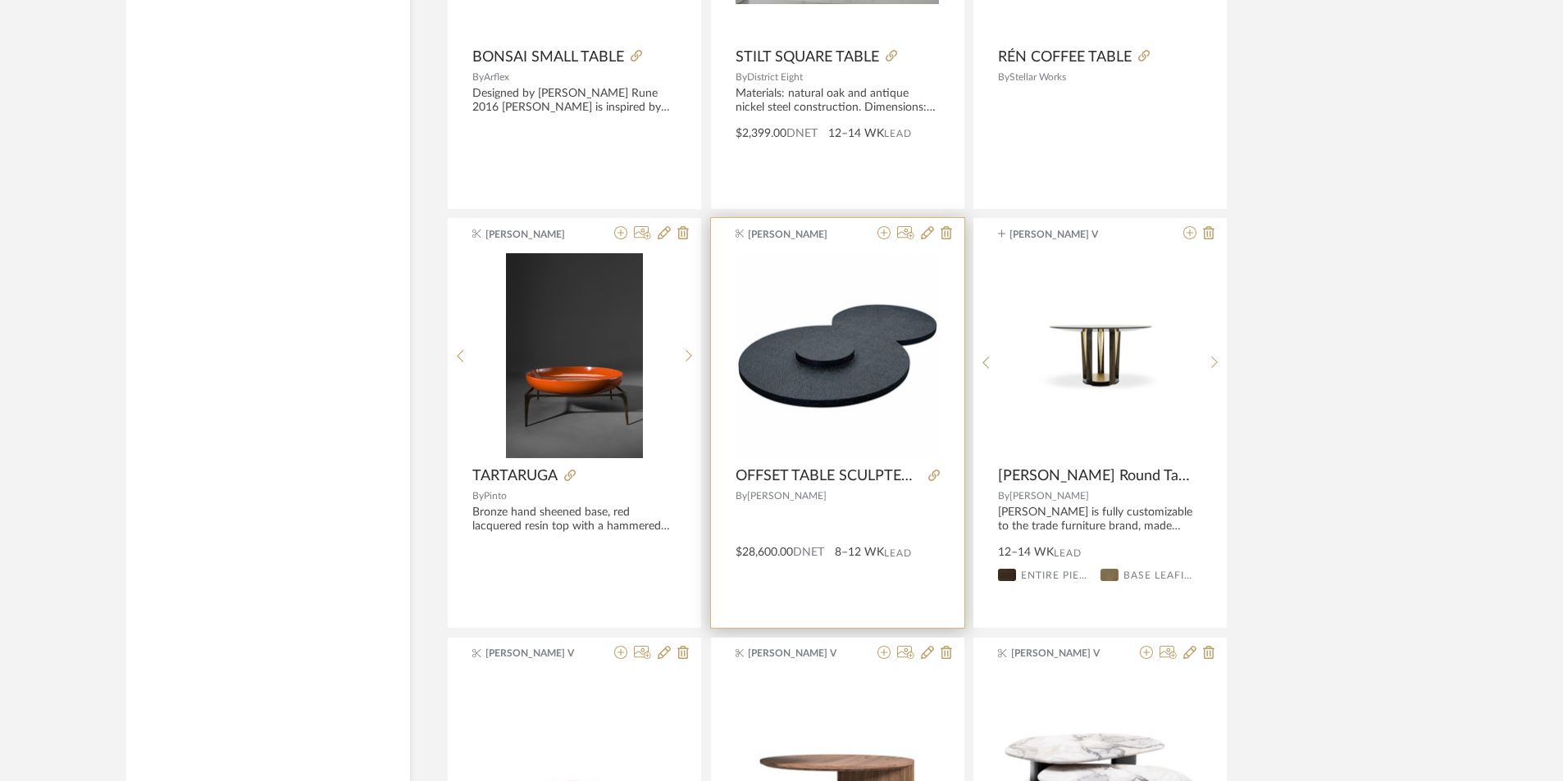
click at [887, 375] on img "0" at bounding box center [838, 356] width 204 height 204
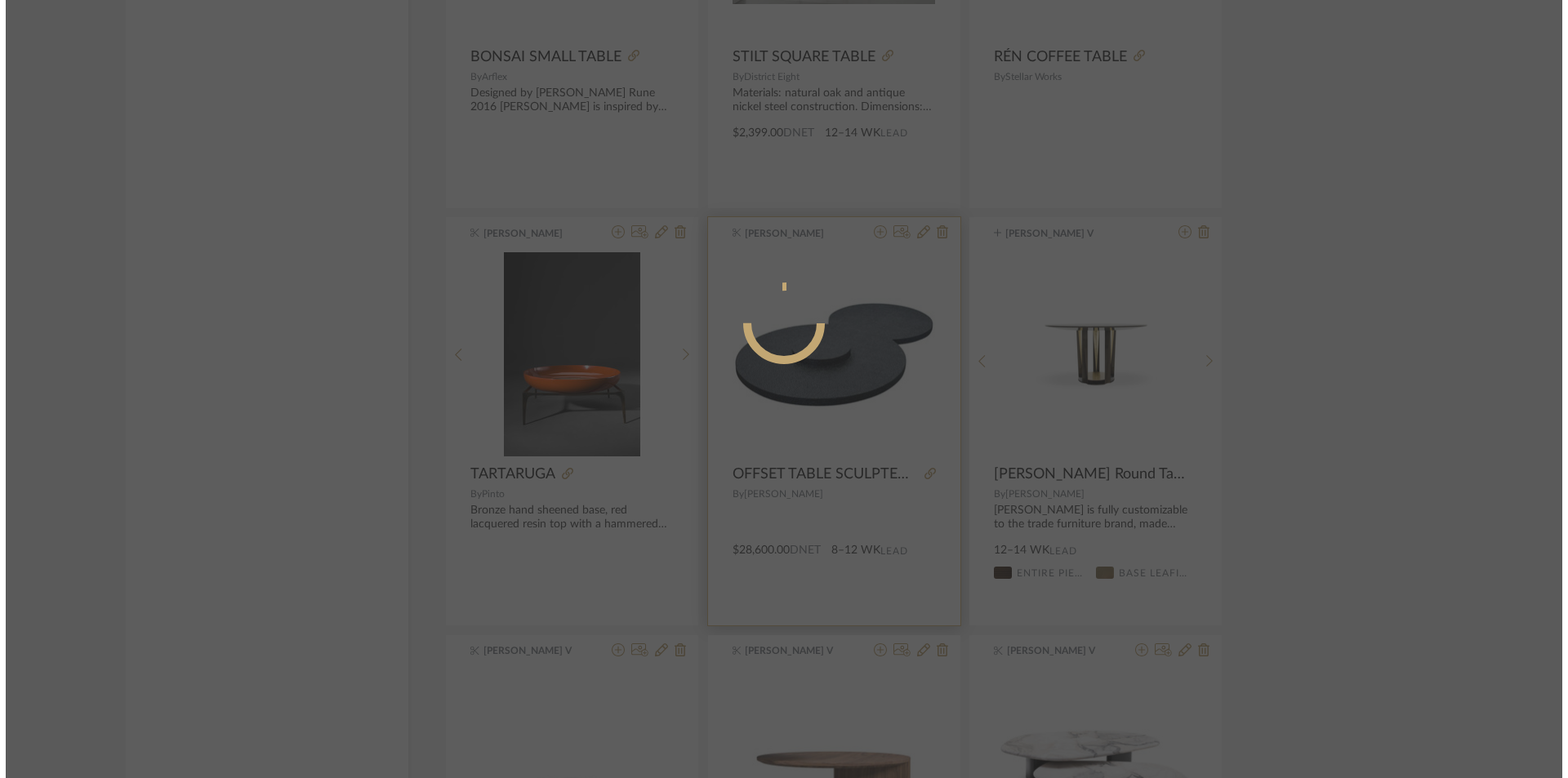
scroll to position [0, 0]
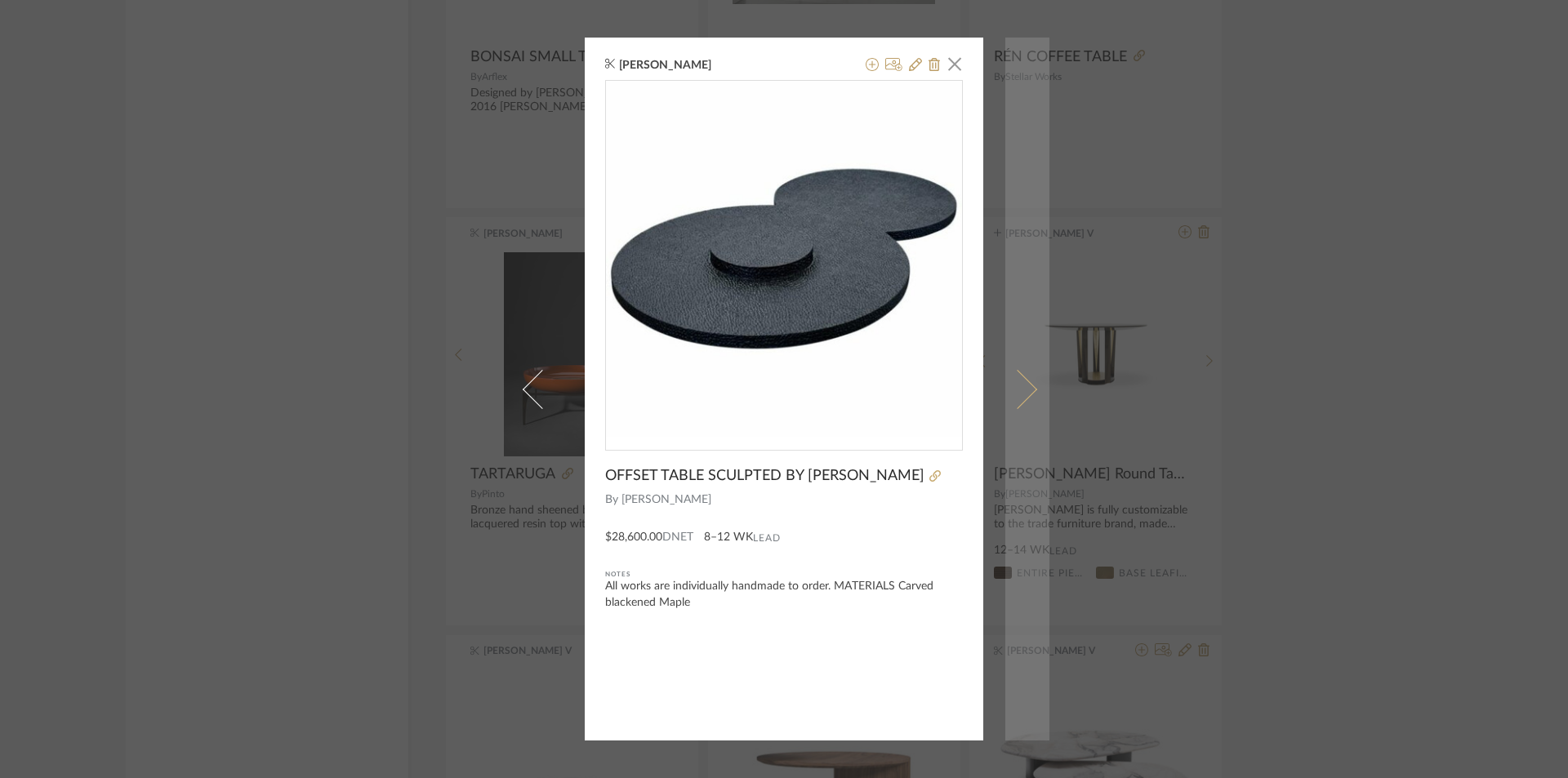
click at [1028, 384] on link at bounding box center [1027, 389] width 44 height 703
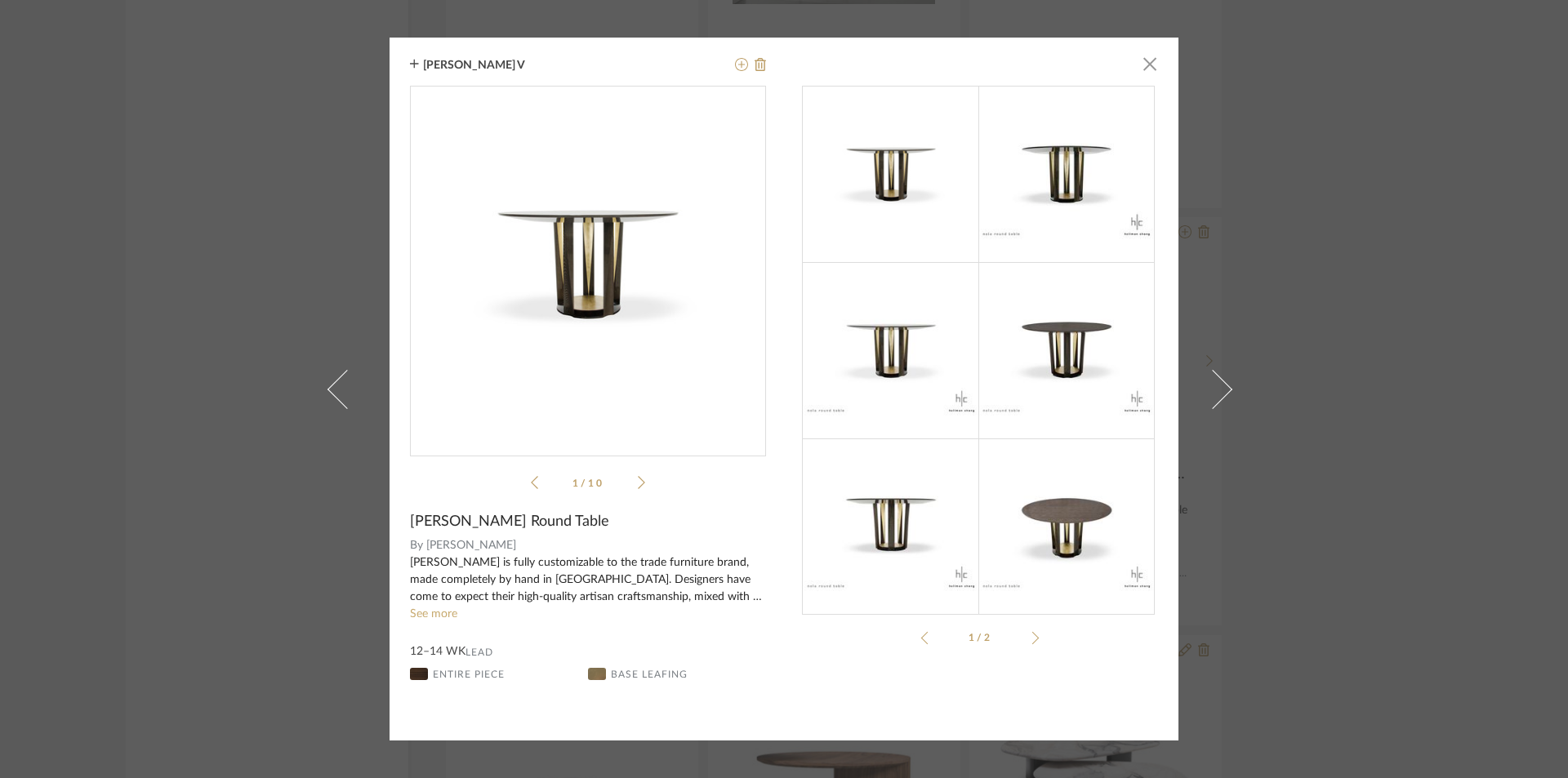
click at [1363, 396] on div "Avinav V × Nola Rou...earsheet.pdf Nola Rou...earsheet.pdf 1 / 10 Nola Round Ta…" at bounding box center [784, 389] width 1568 height 778
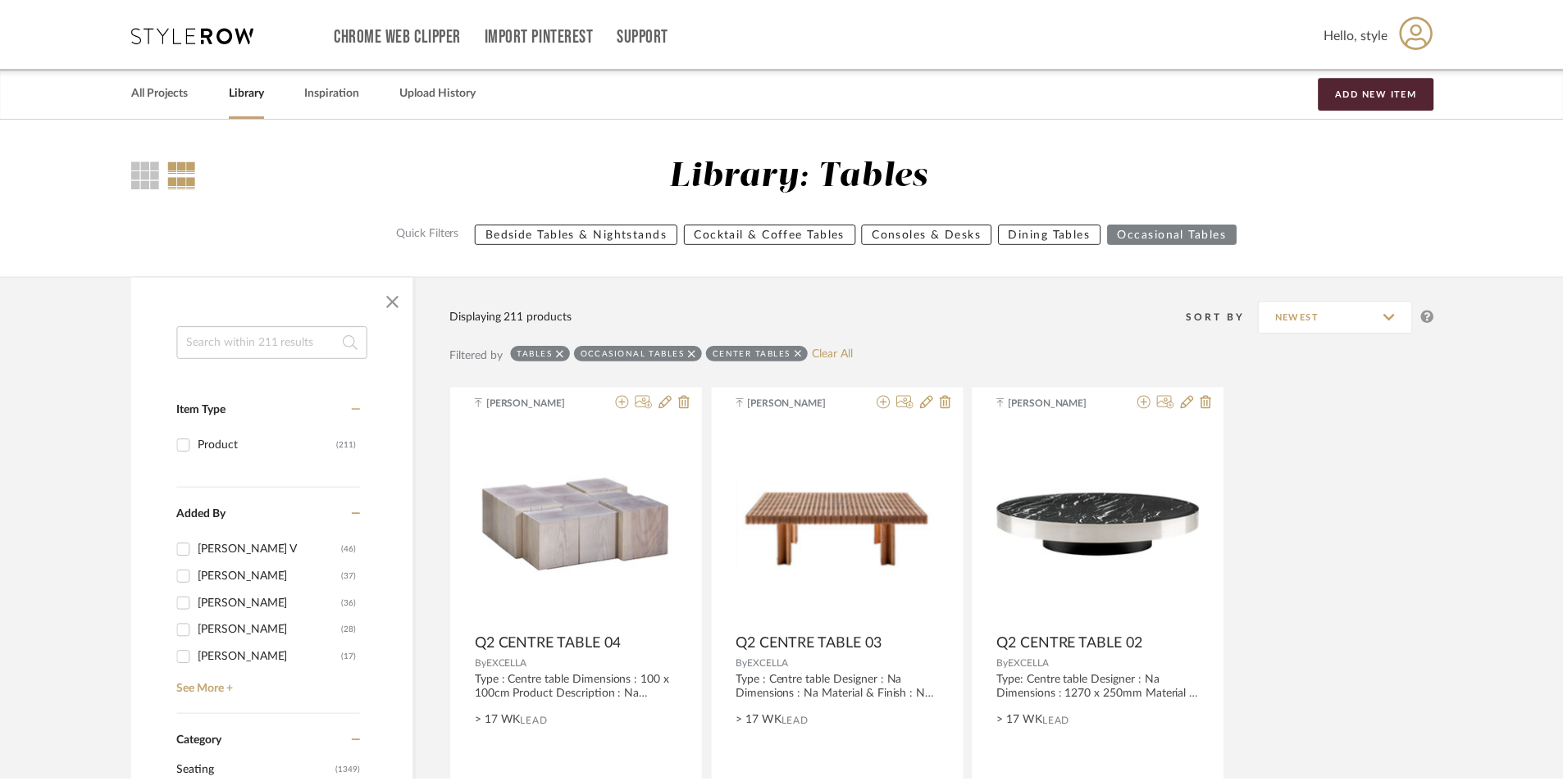
scroll to position [19461, 0]
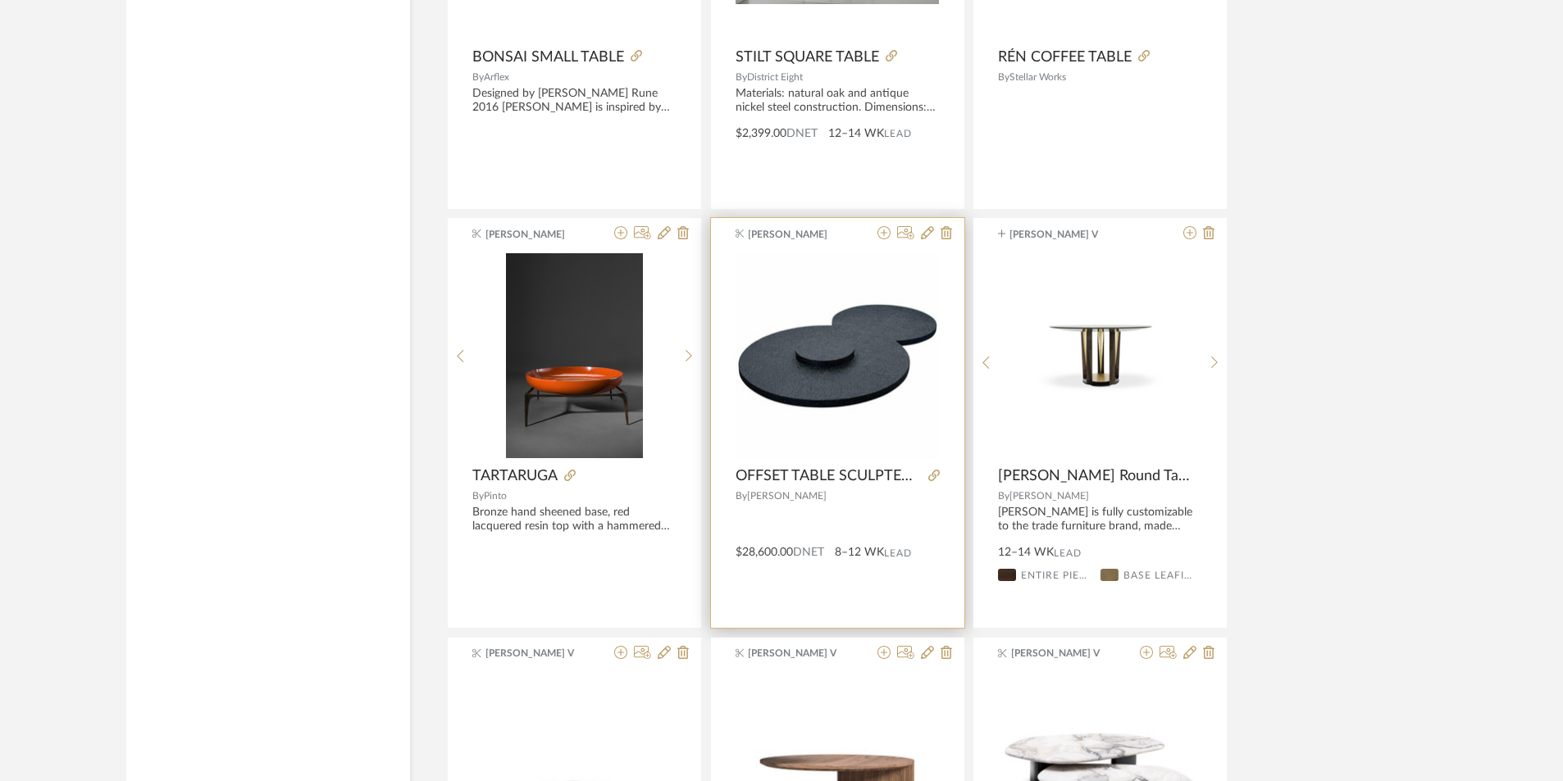
click at [874, 359] on img "0" at bounding box center [838, 356] width 204 height 204
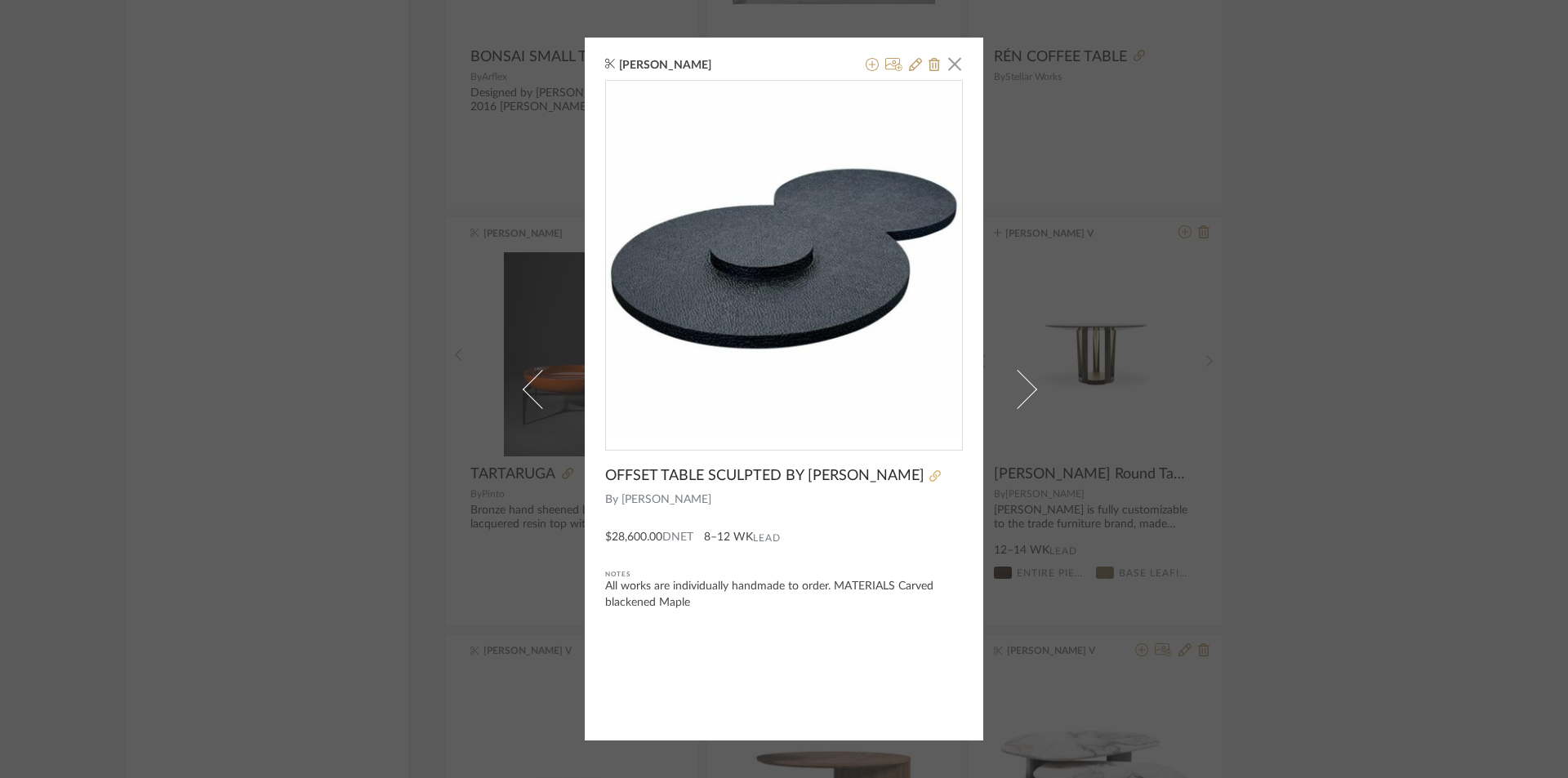
click at [929, 478] on icon at bounding box center [934, 475] width 11 height 11
click at [1311, 288] on div "Ganesh K × OFFSET TABLE SCULPTED BY JOHN ERIC BYERS By John Eric Byers $28,600.…" at bounding box center [784, 389] width 1568 height 778
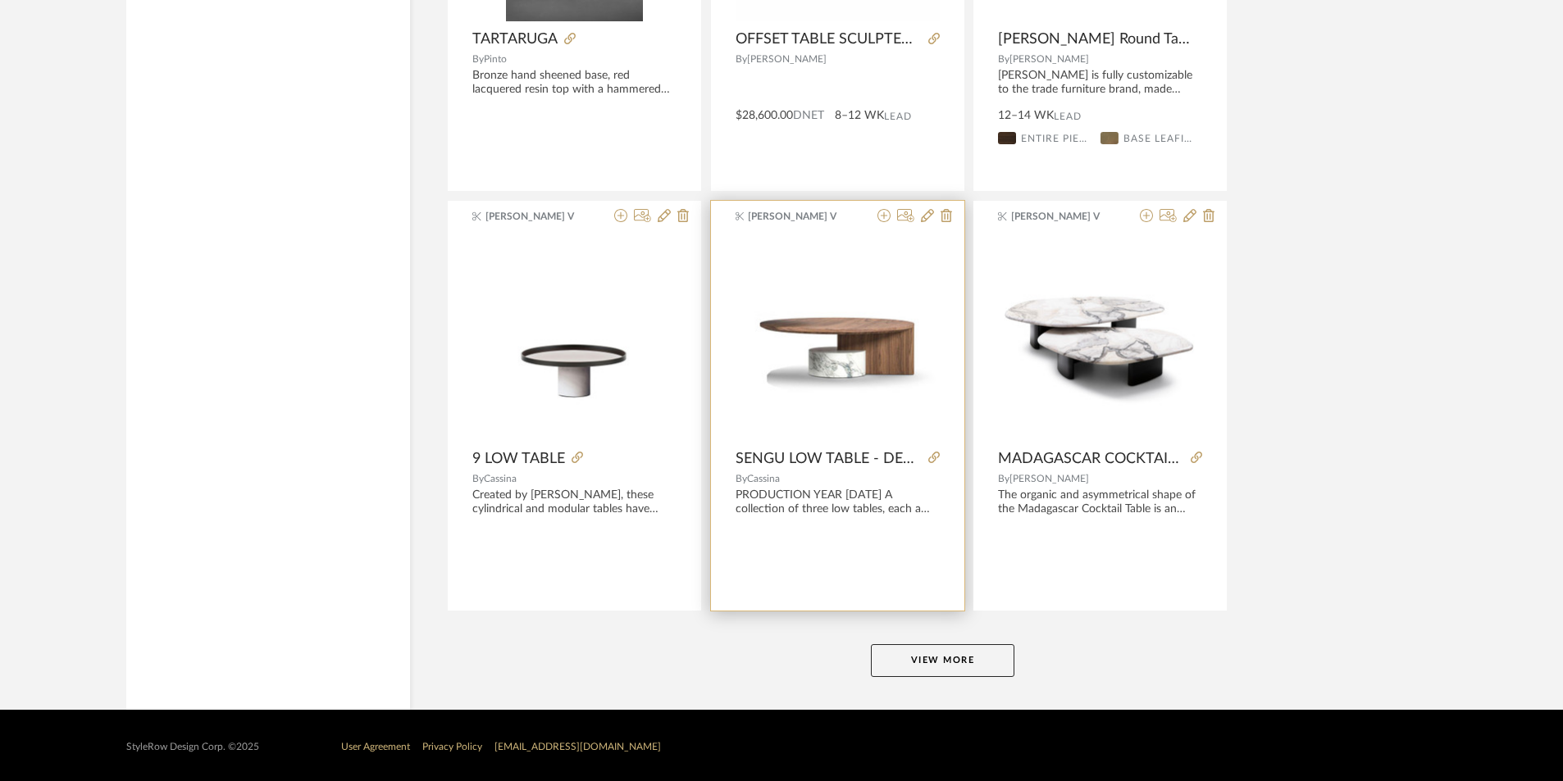
scroll to position [19902, 0]
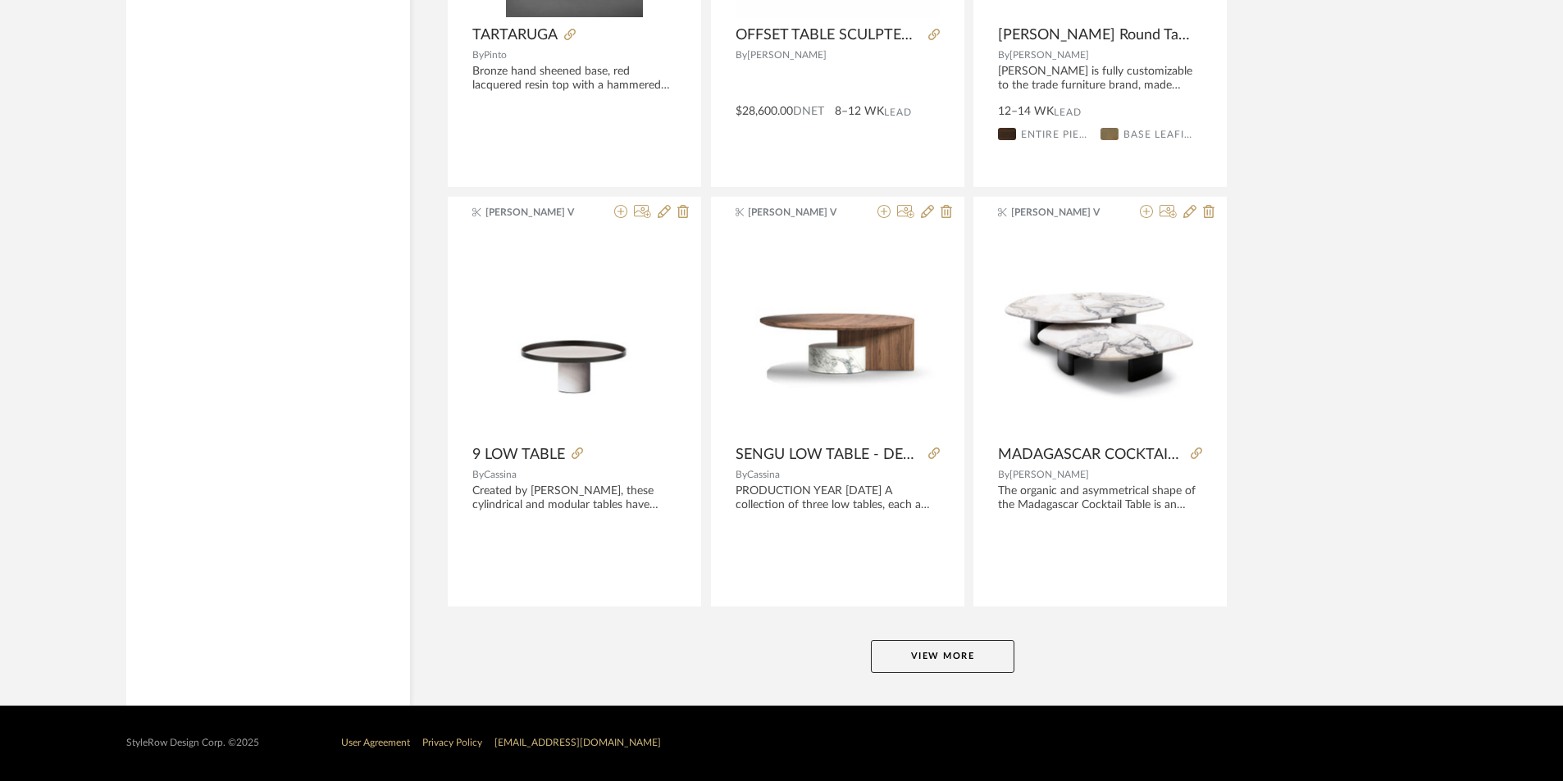
drag, startPoint x: 933, startPoint y: 659, endPoint x: 919, endPoint y: 635, distance: 28.3
click at [933, 660] on button "View More" at bounding box center [942, 656] width 143 height 33
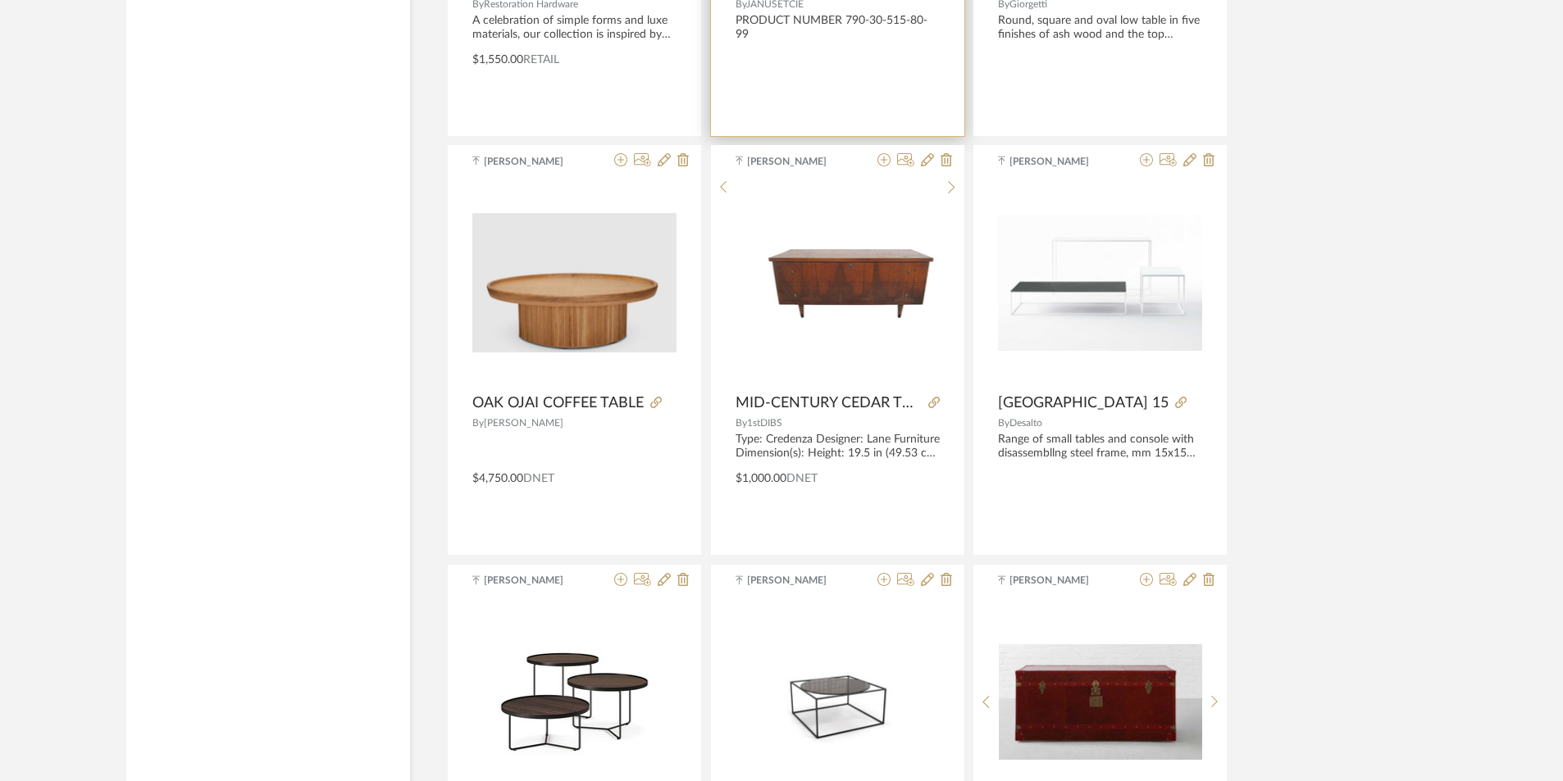
scroll to position [21214, 0]
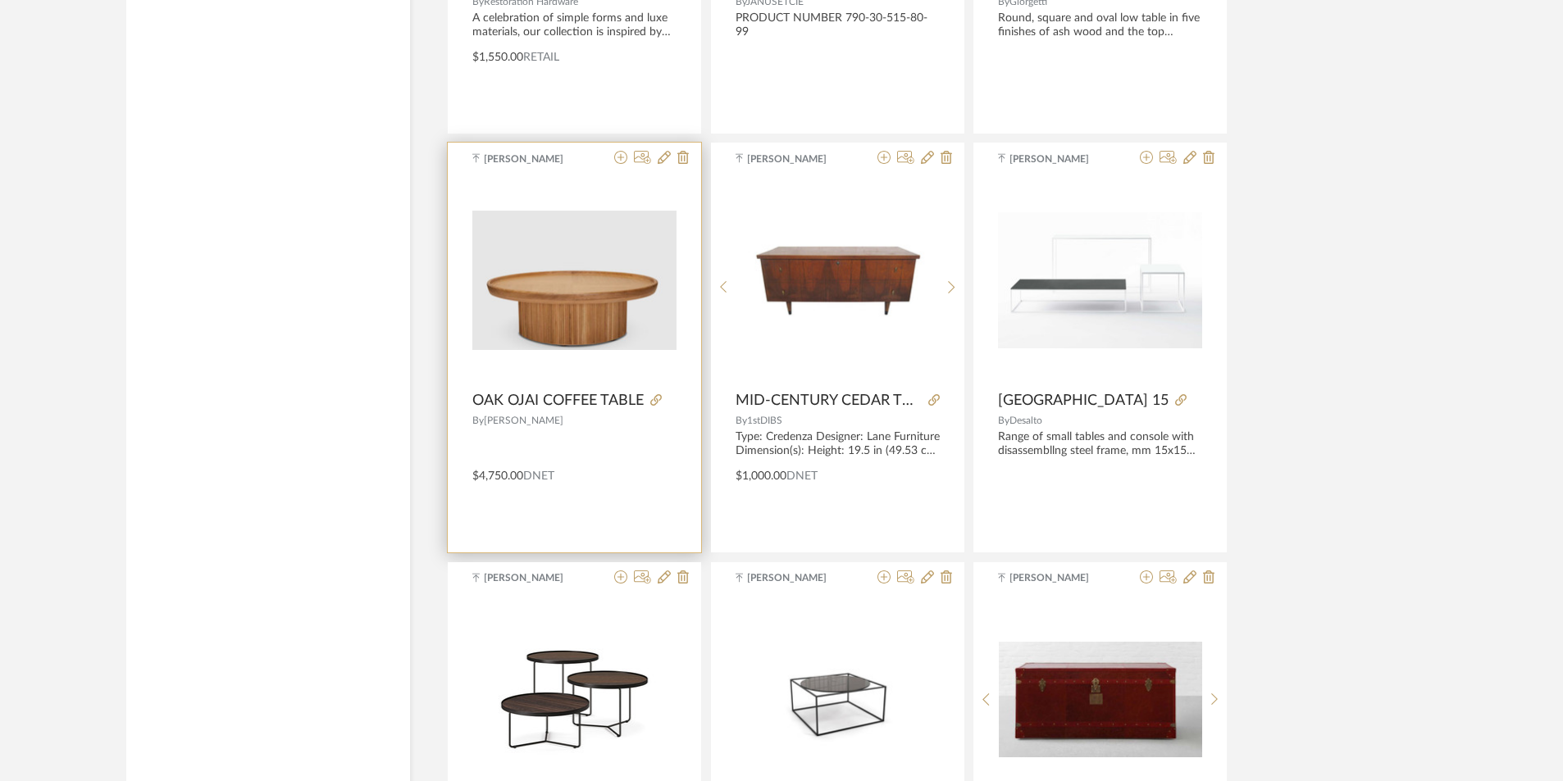
click at [551, 400] on span "OAK OJAI COFFEE TABLE" at bounding box center [557, 401] width 171 height 18
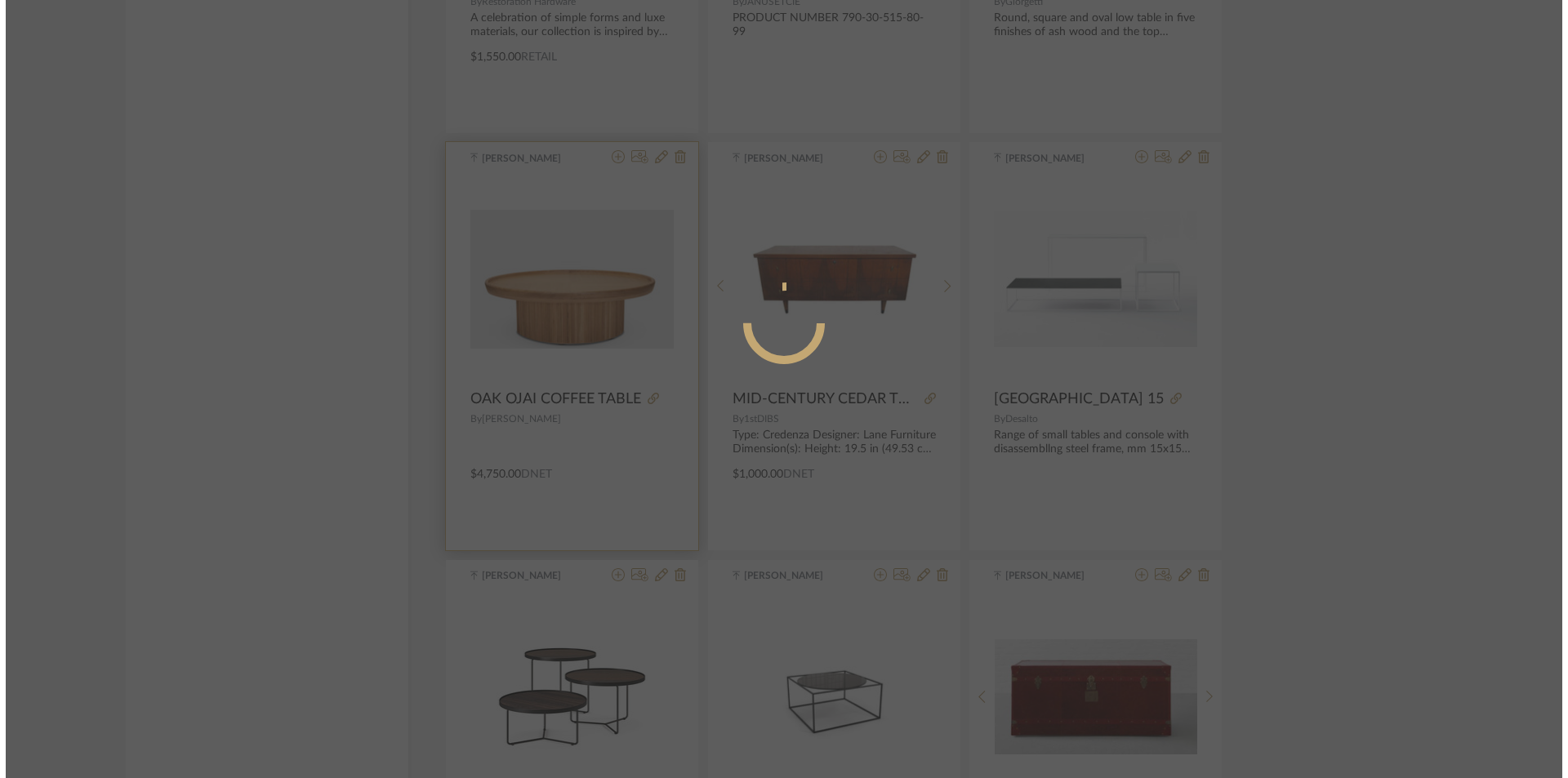
scroll to position [0, 0]
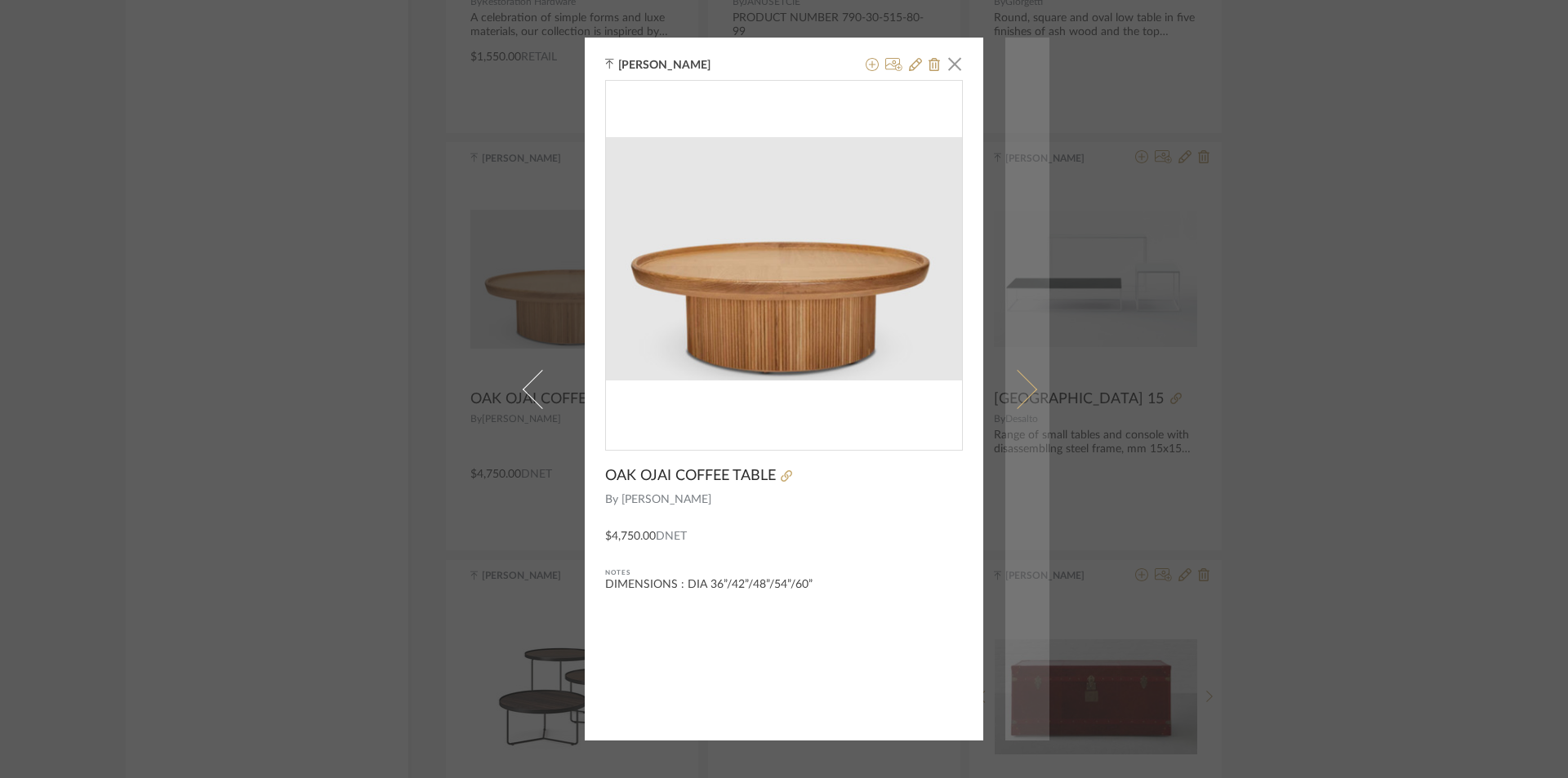
click at [1014, 388] on span at bounding box center [1017, 389] width 39 height 39
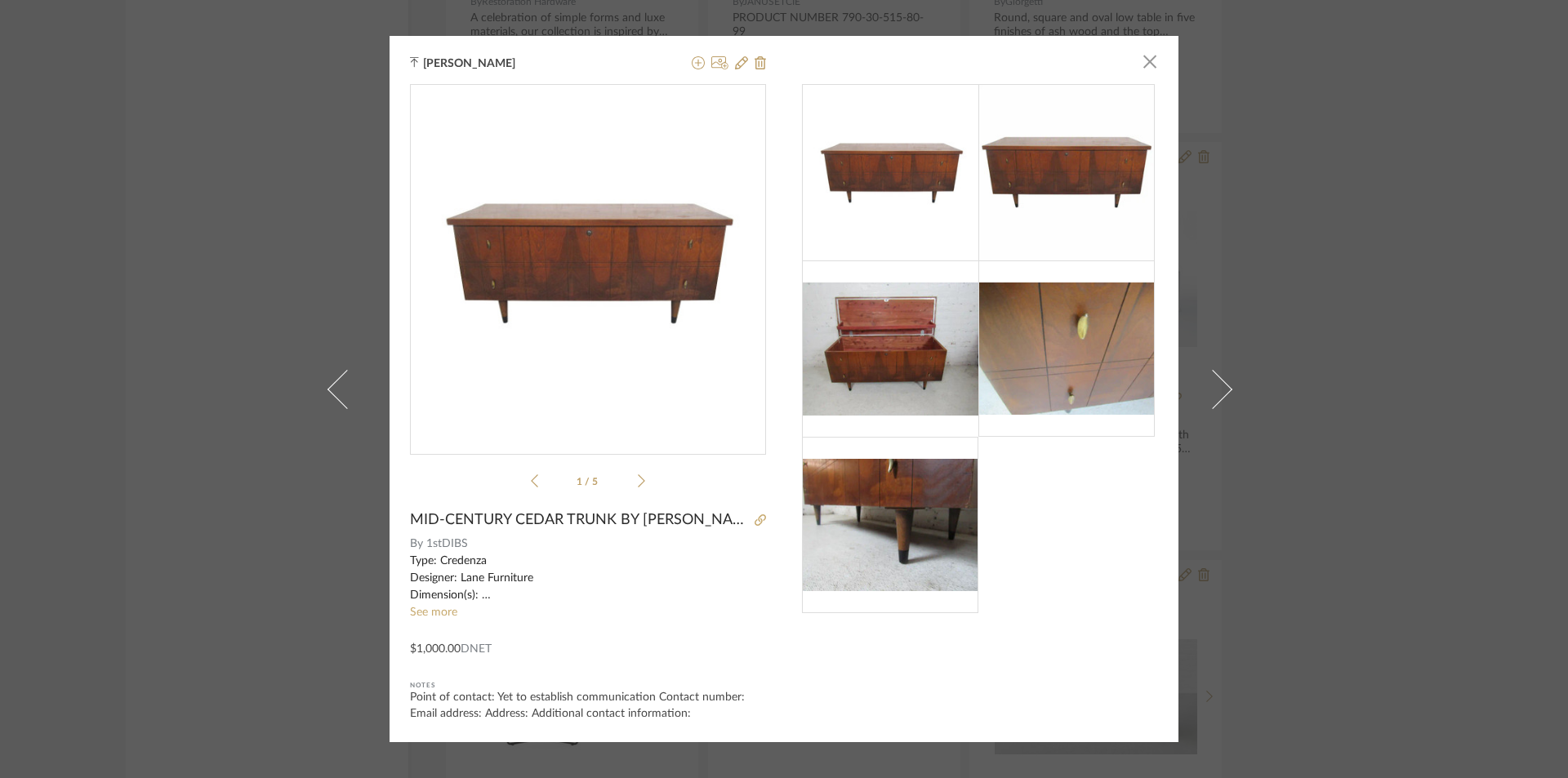
click at [1432, 375] on div "Ganesh K × 1 / 5 MID-CENTURY CEDAR TRUNK BY LANE By 1stDIBS Type: Credenza Desi…" at bounding box center [784, 389] width 1568 height 778
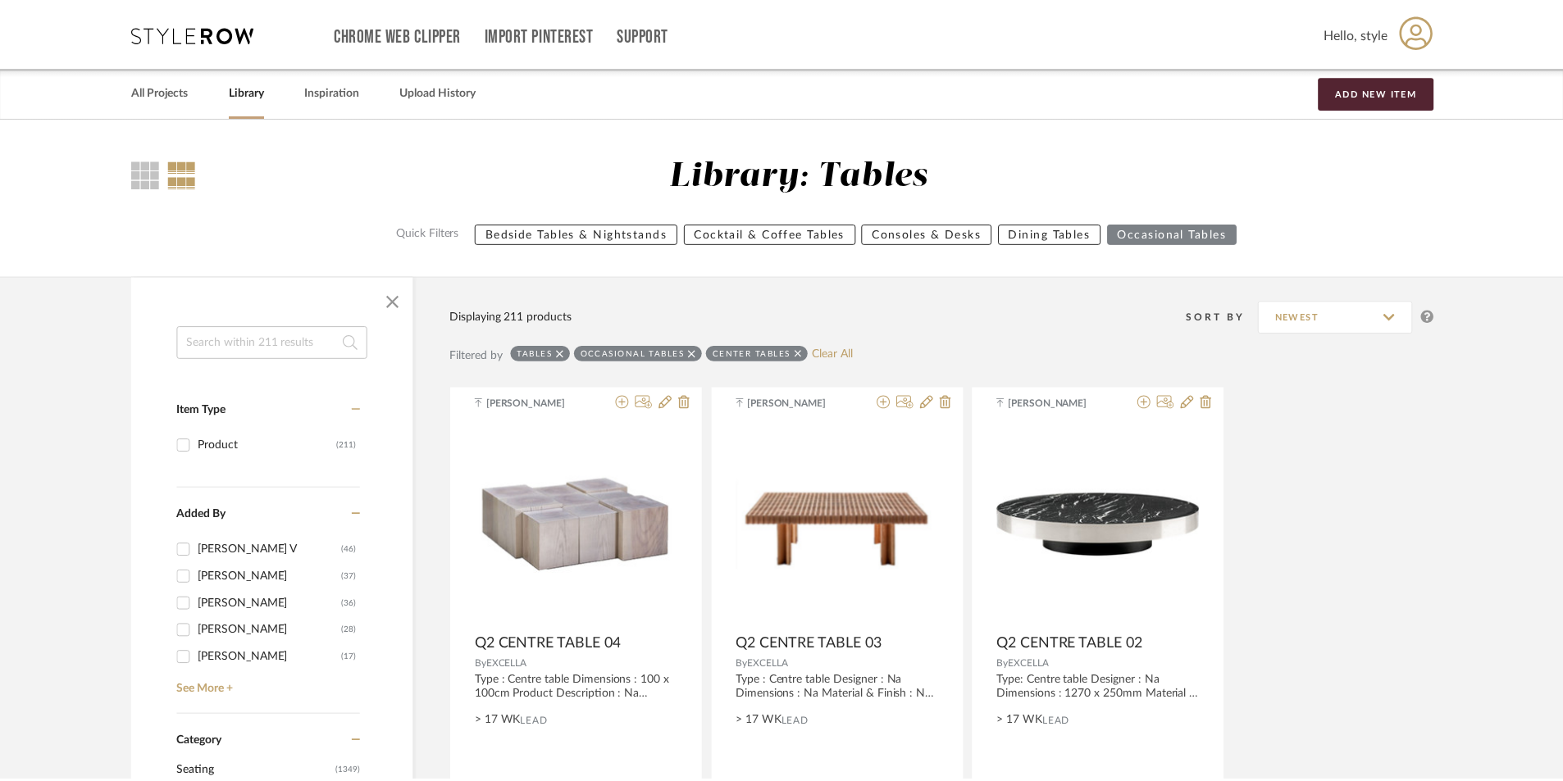
scroll to position [21214, 0]
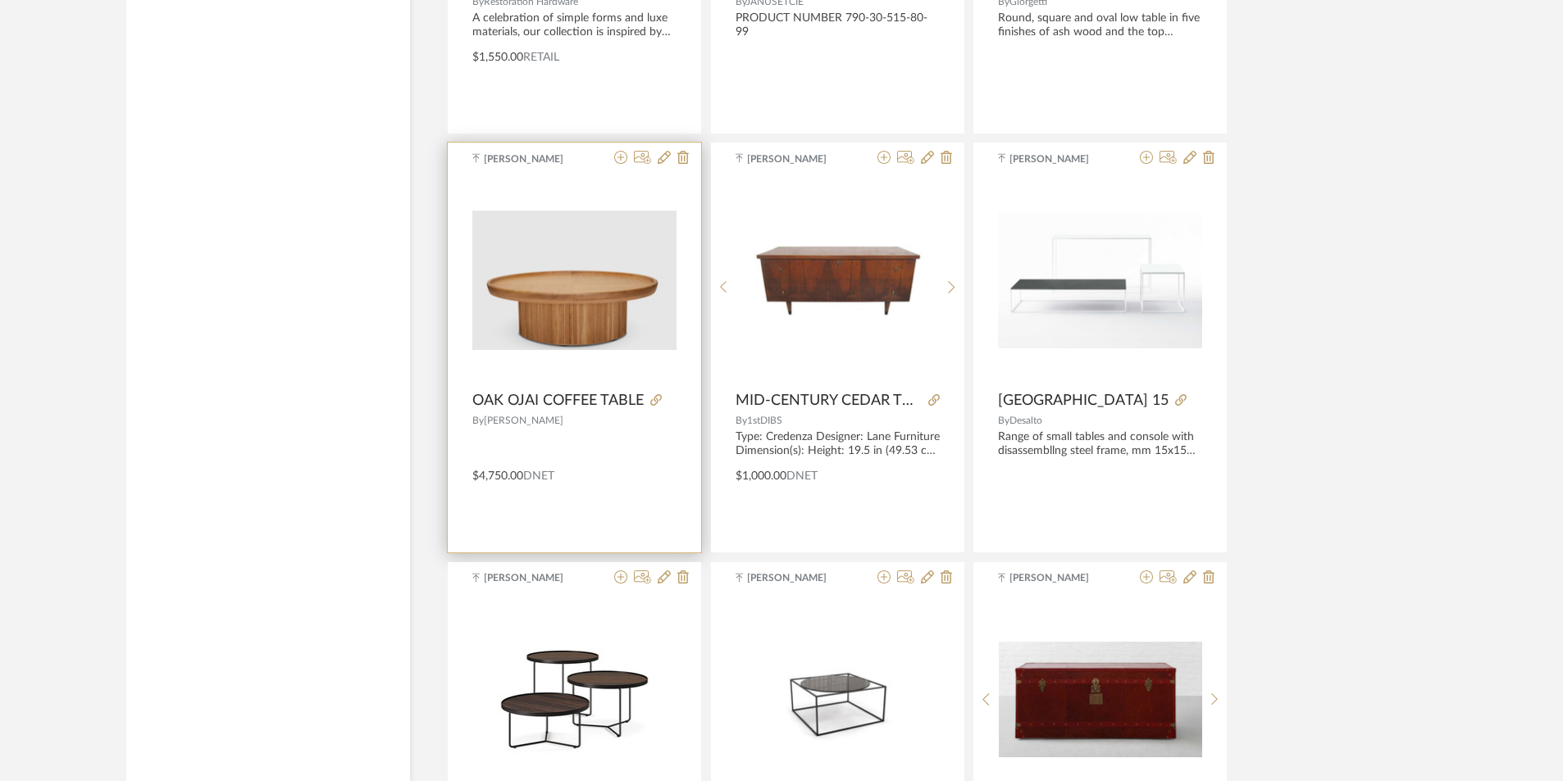
click at [522, 294] on img "0" at bounding box center [574, 280] width 204 height 139
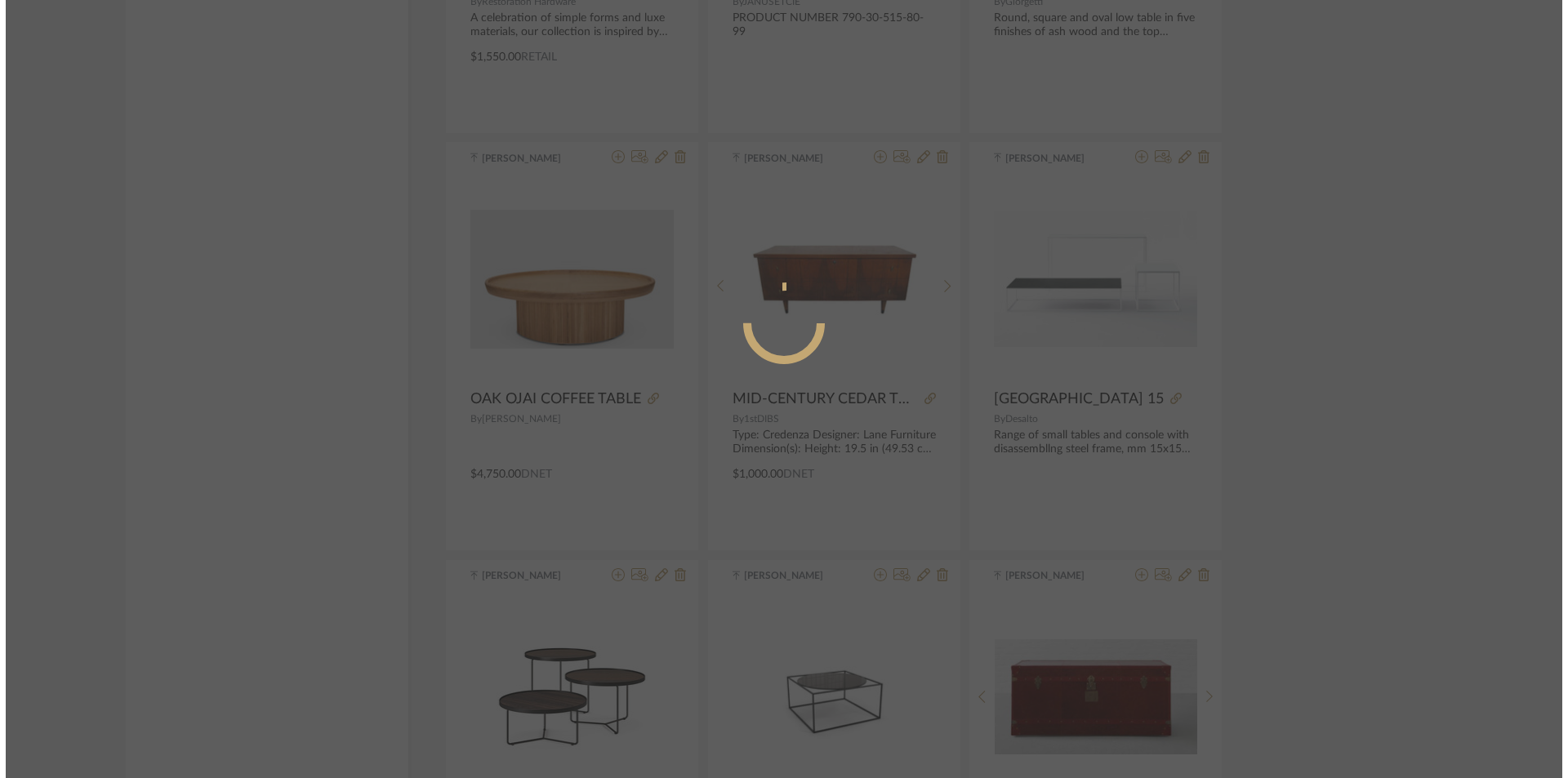
scroll to position [0, 0]
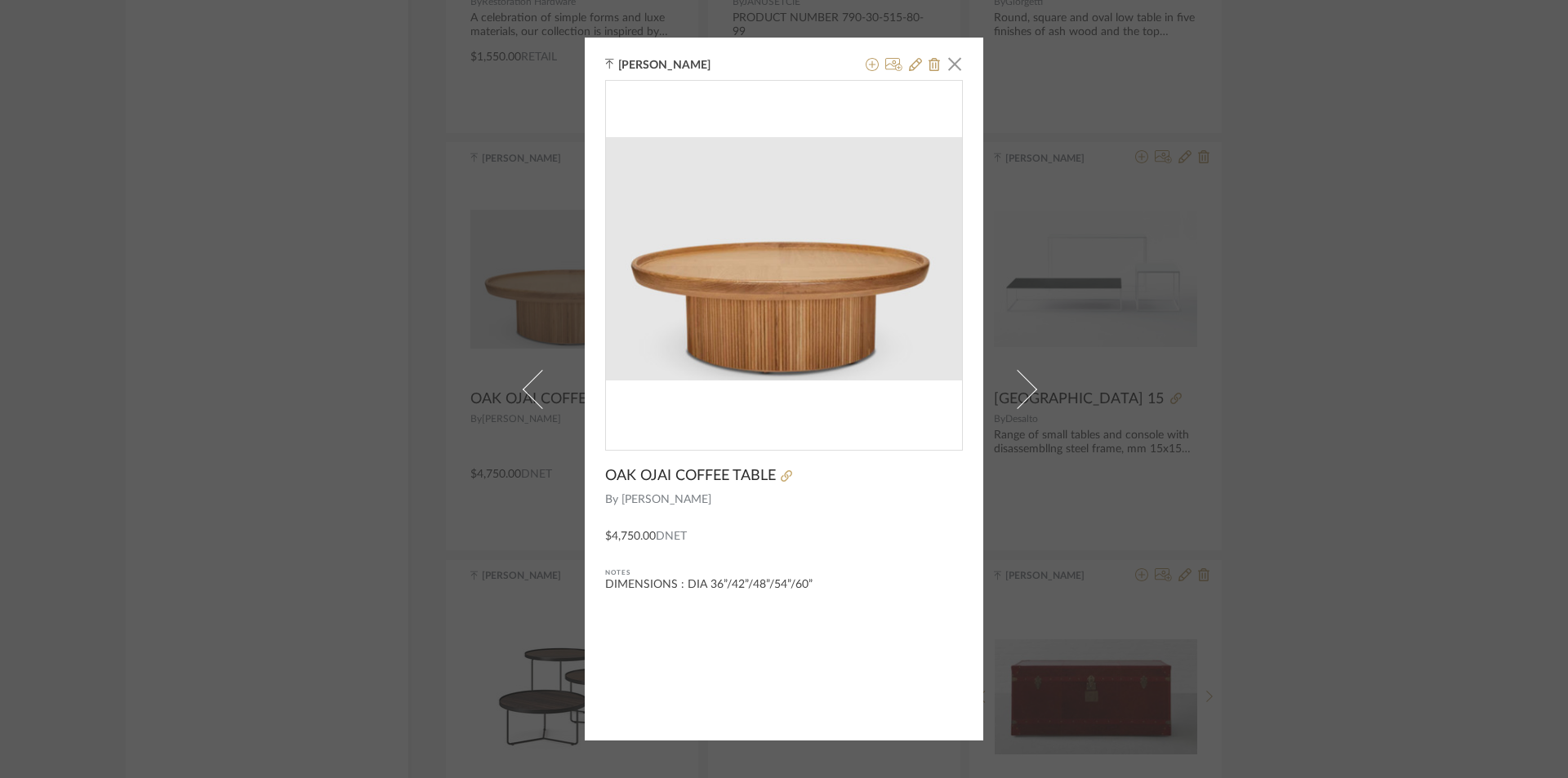
click at [1277, 445] on div "Ganesh K × OAK OJAI COFFEE TABLE By Lawson Fenning $4,750.00 DNET Notes DIMENSI…" at bounding box center [784, 389] width 1568 height 778
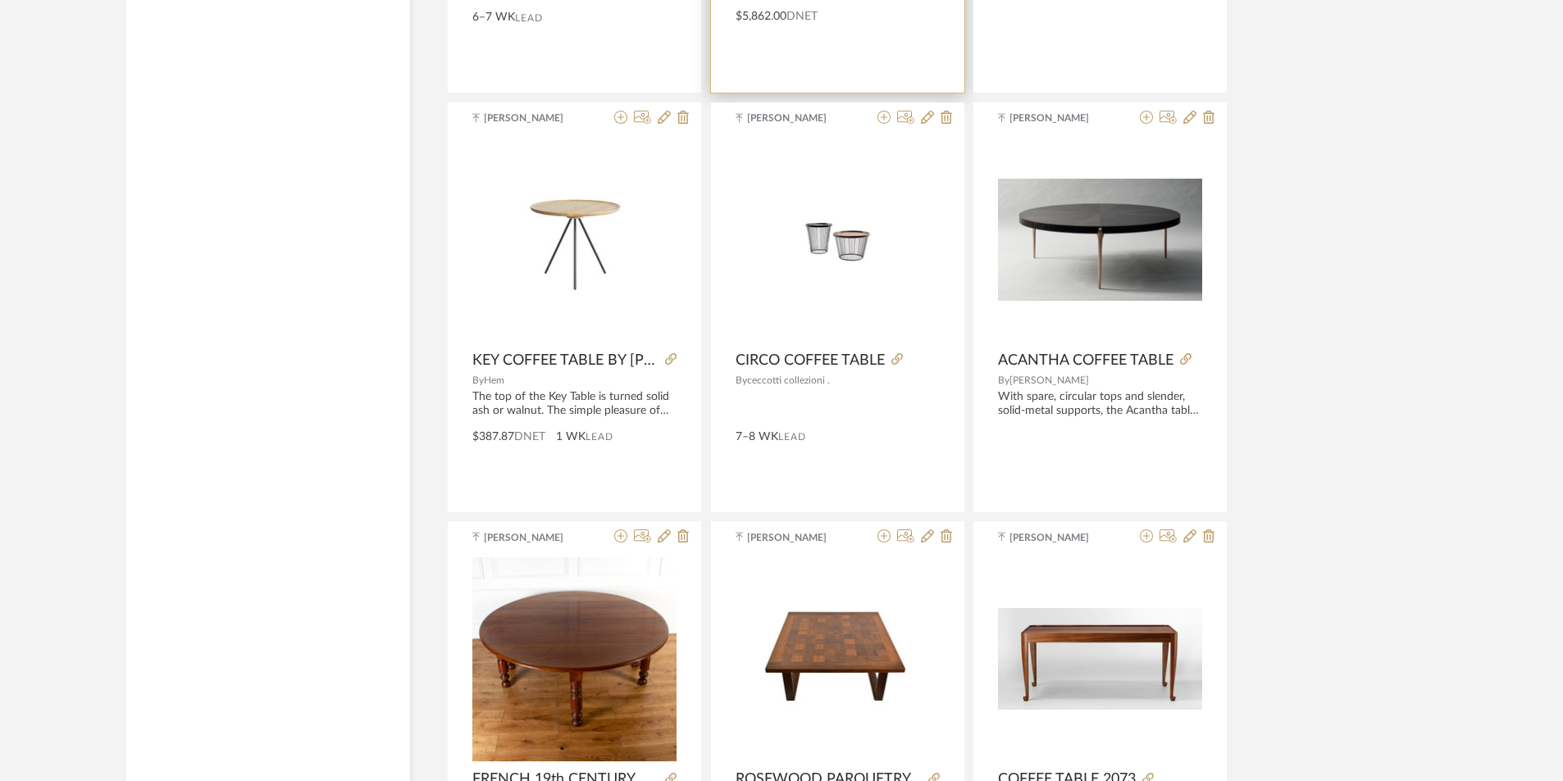
scroll to position [22526, 0]
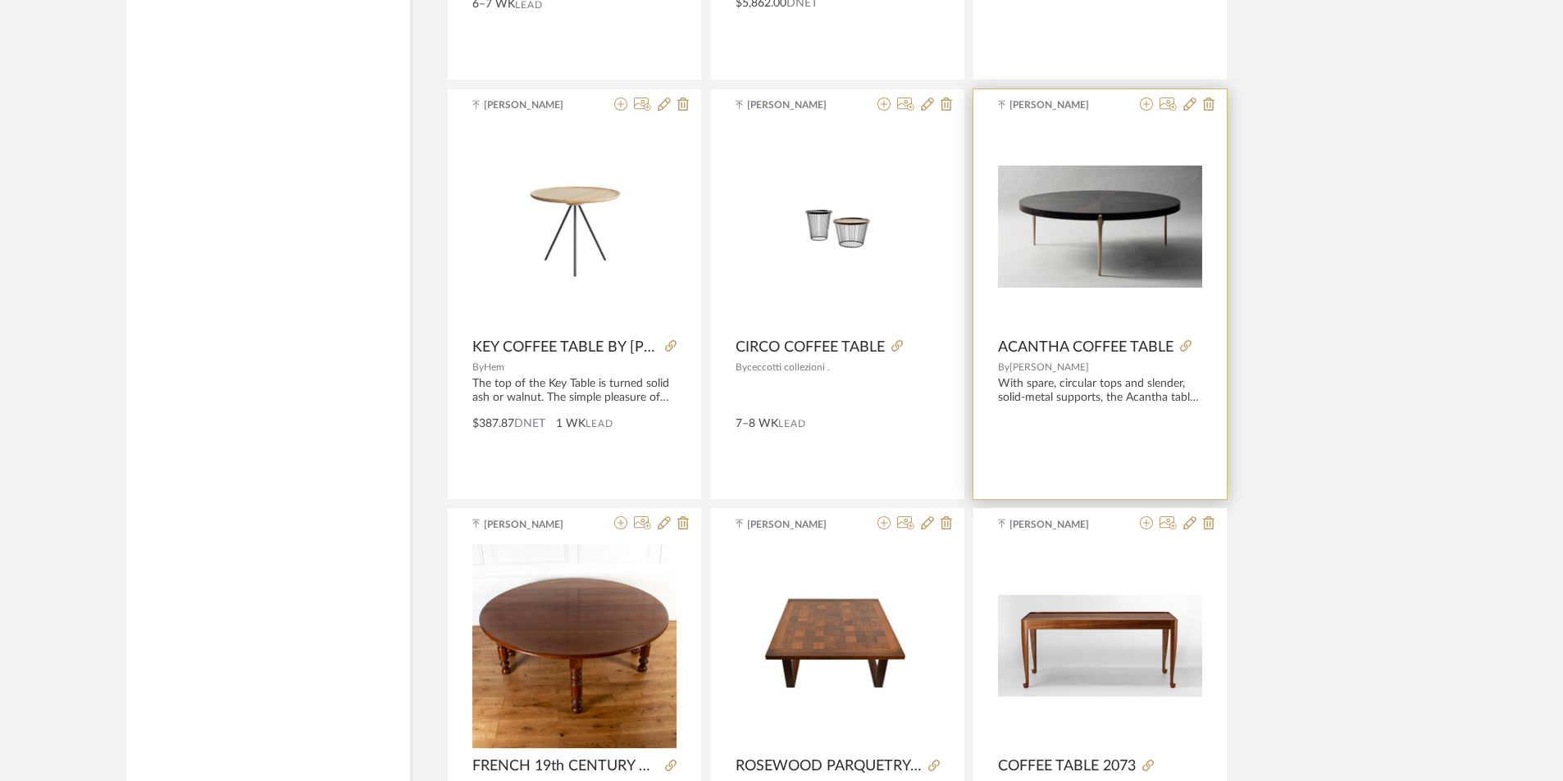
click at [1068, 236] on img "0" at bounding box center [1100, 227] width 204 height 122
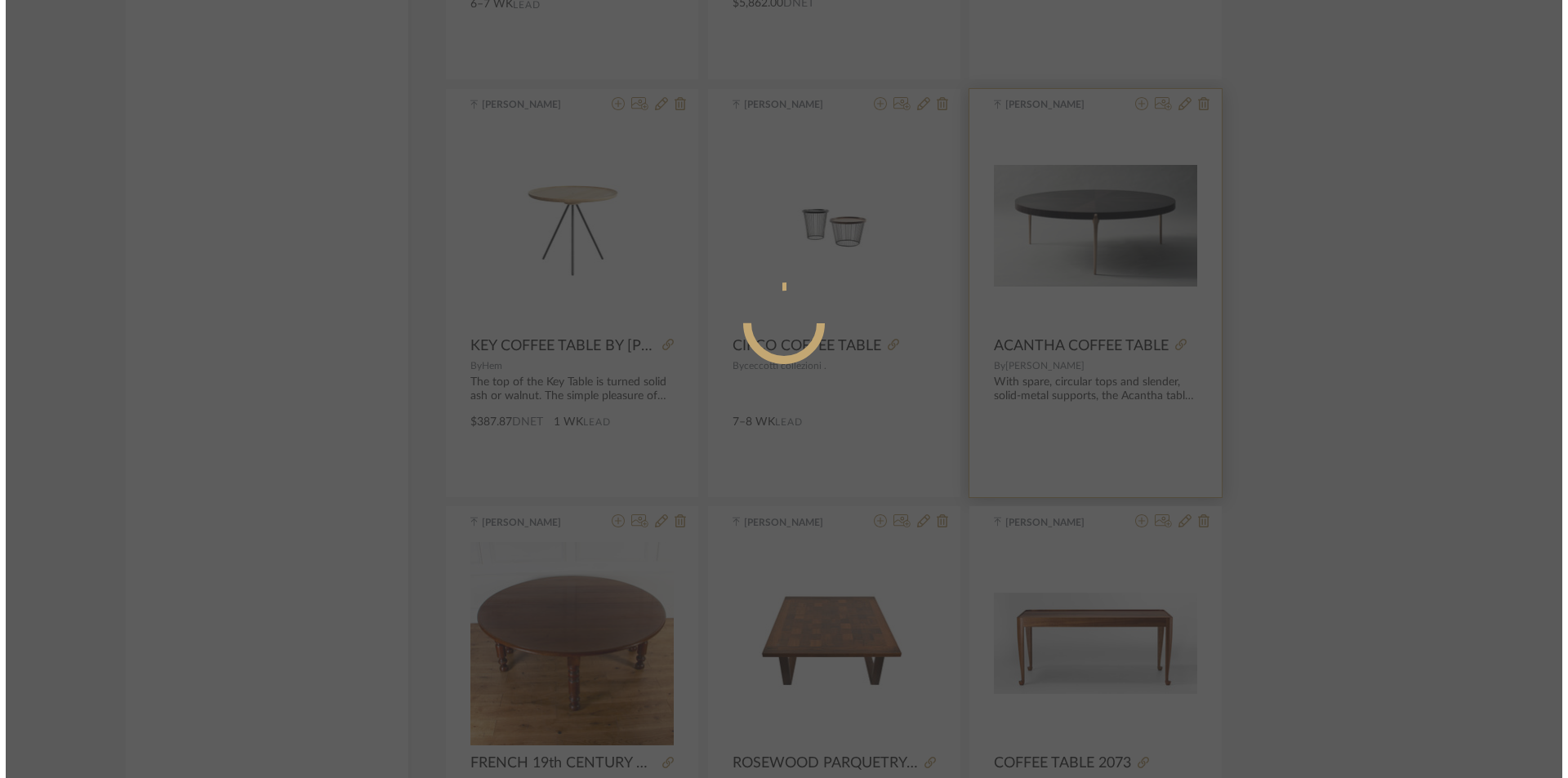
scroll to position [0, 0]
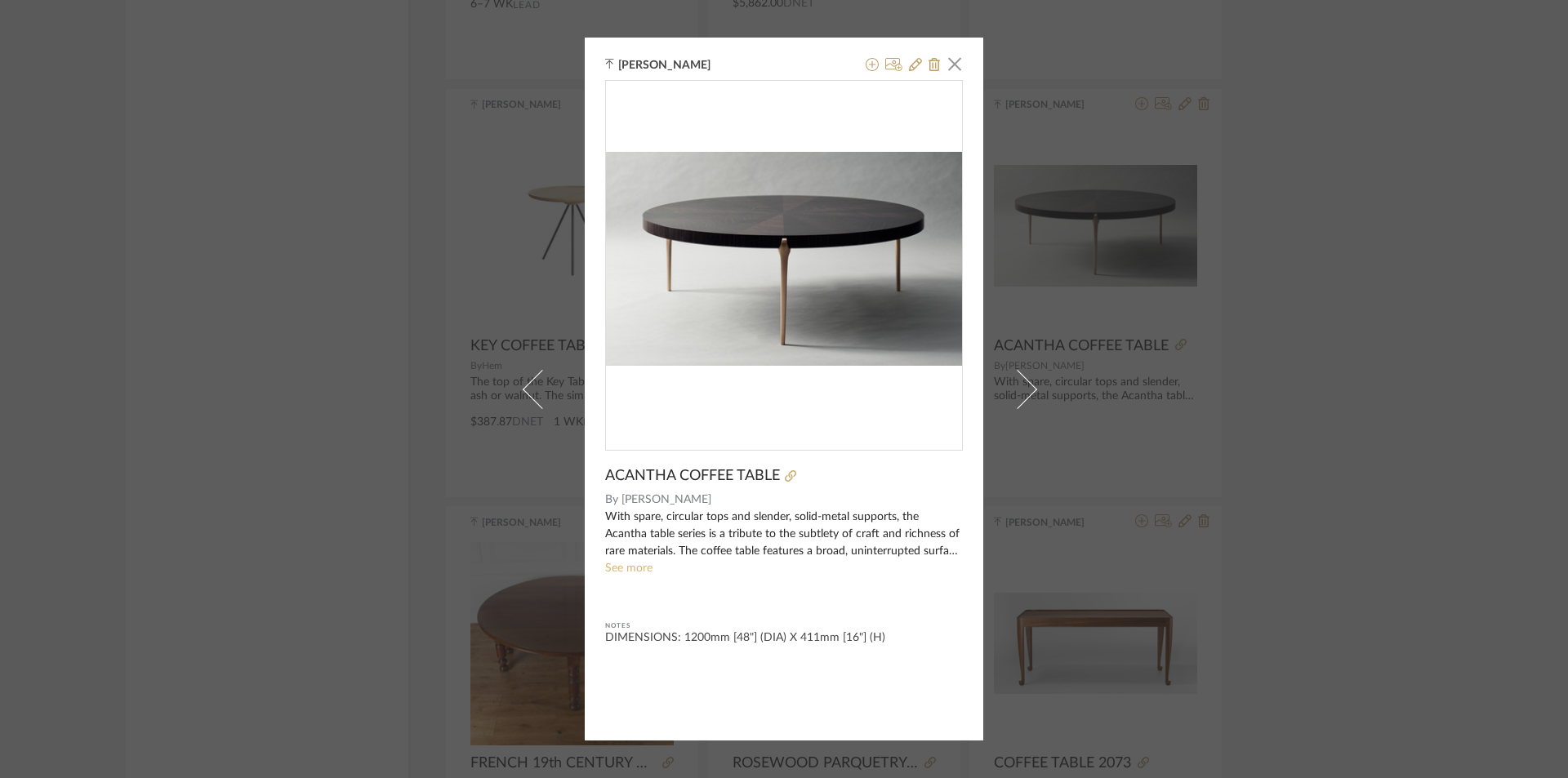
click at [627, 564] on link "See more" at bounding box center [630, 568] width 48 height 11
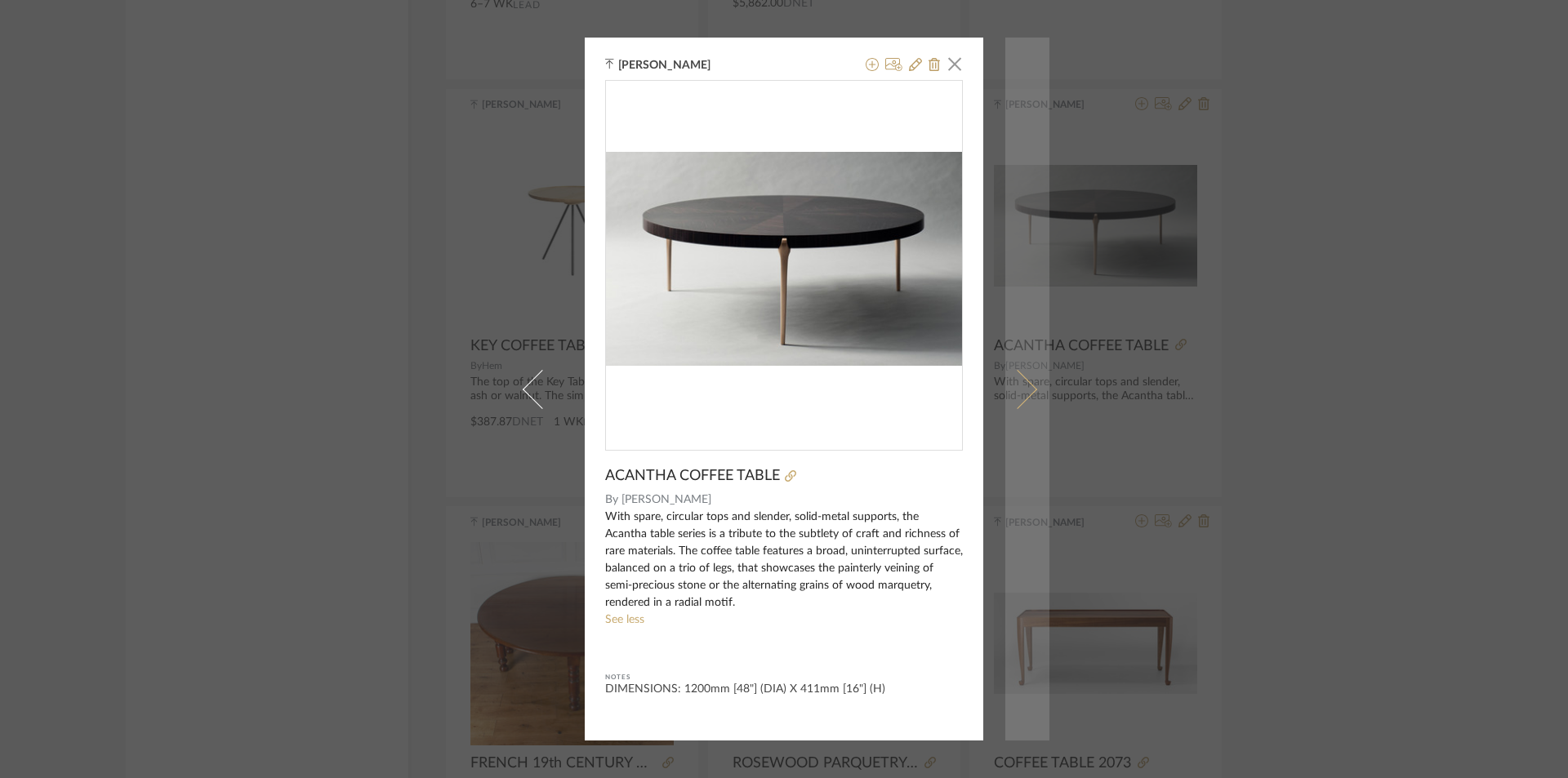
click at [1022, 389] on span at bounding box center [1017, 389] width 39 height 39
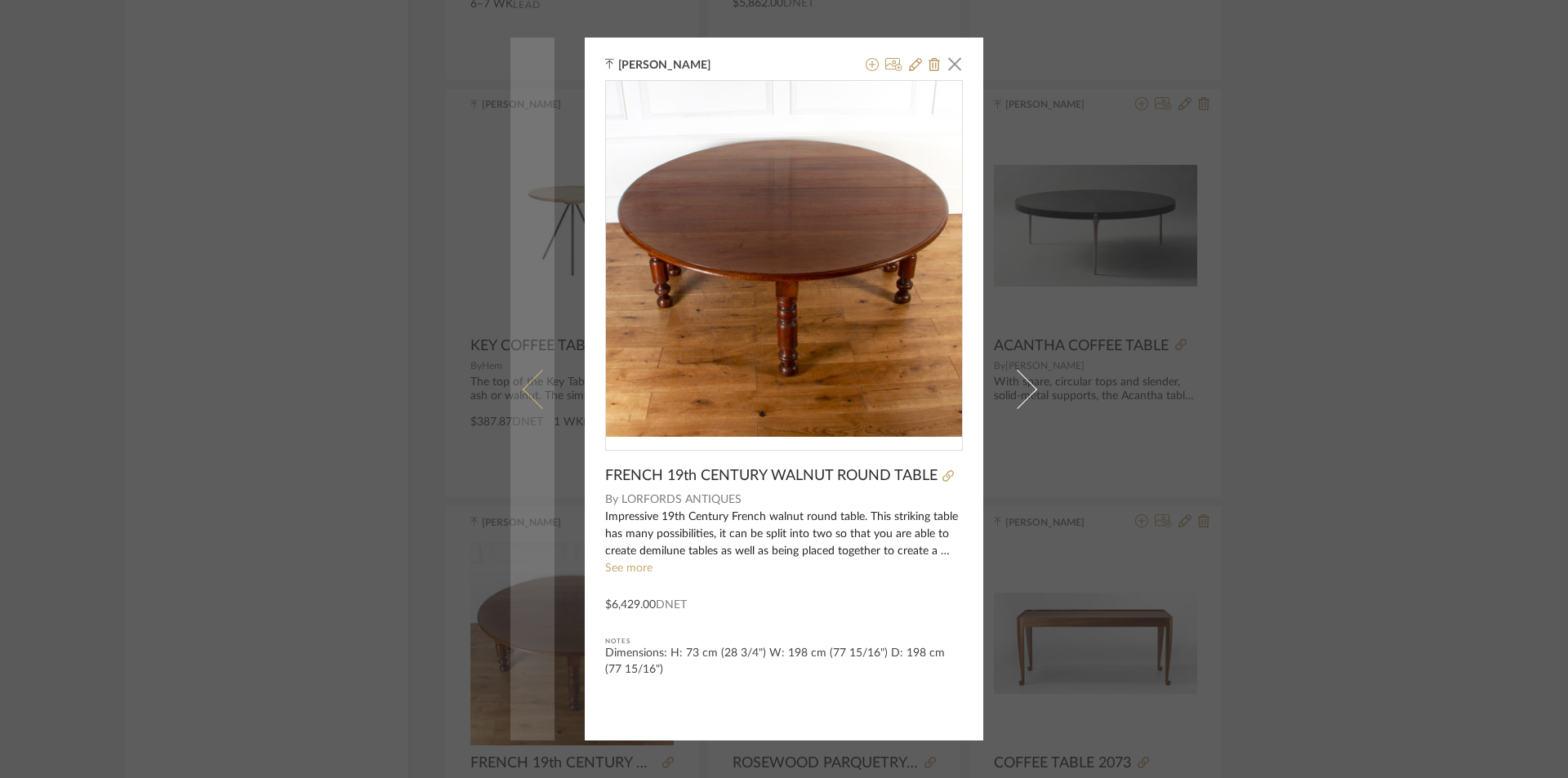
click at [529, 389] on span at bounding box center [542, 389] width 39 height 39
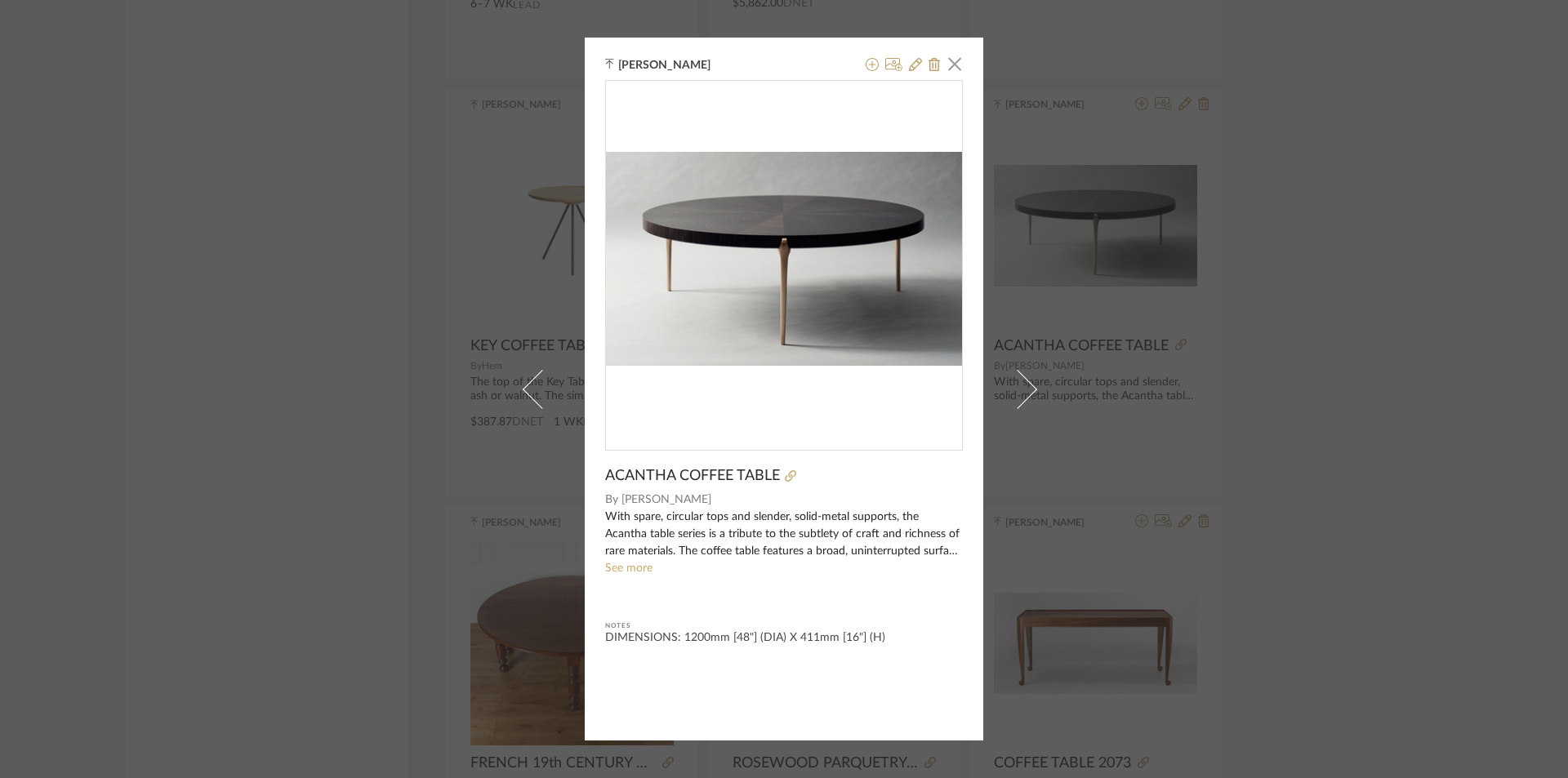
click at [1263, 328] on div "Ganesh K × ACANTHA COFFEE TABLE By DeMuro Das With spare, circular tops and sle…" at bounding box center [784, 389] width 1568 height 778
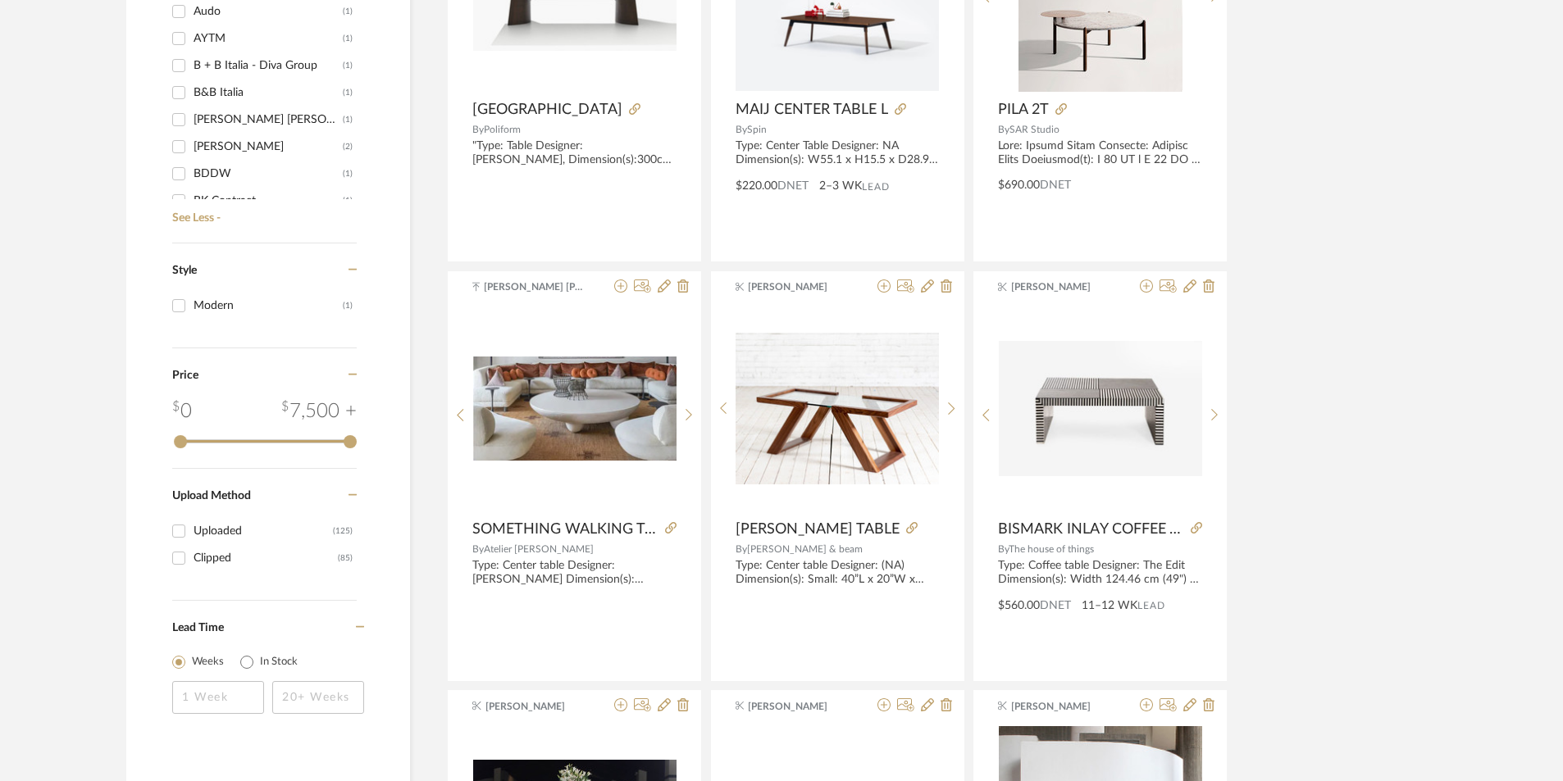
scroll to position [2293, 0]
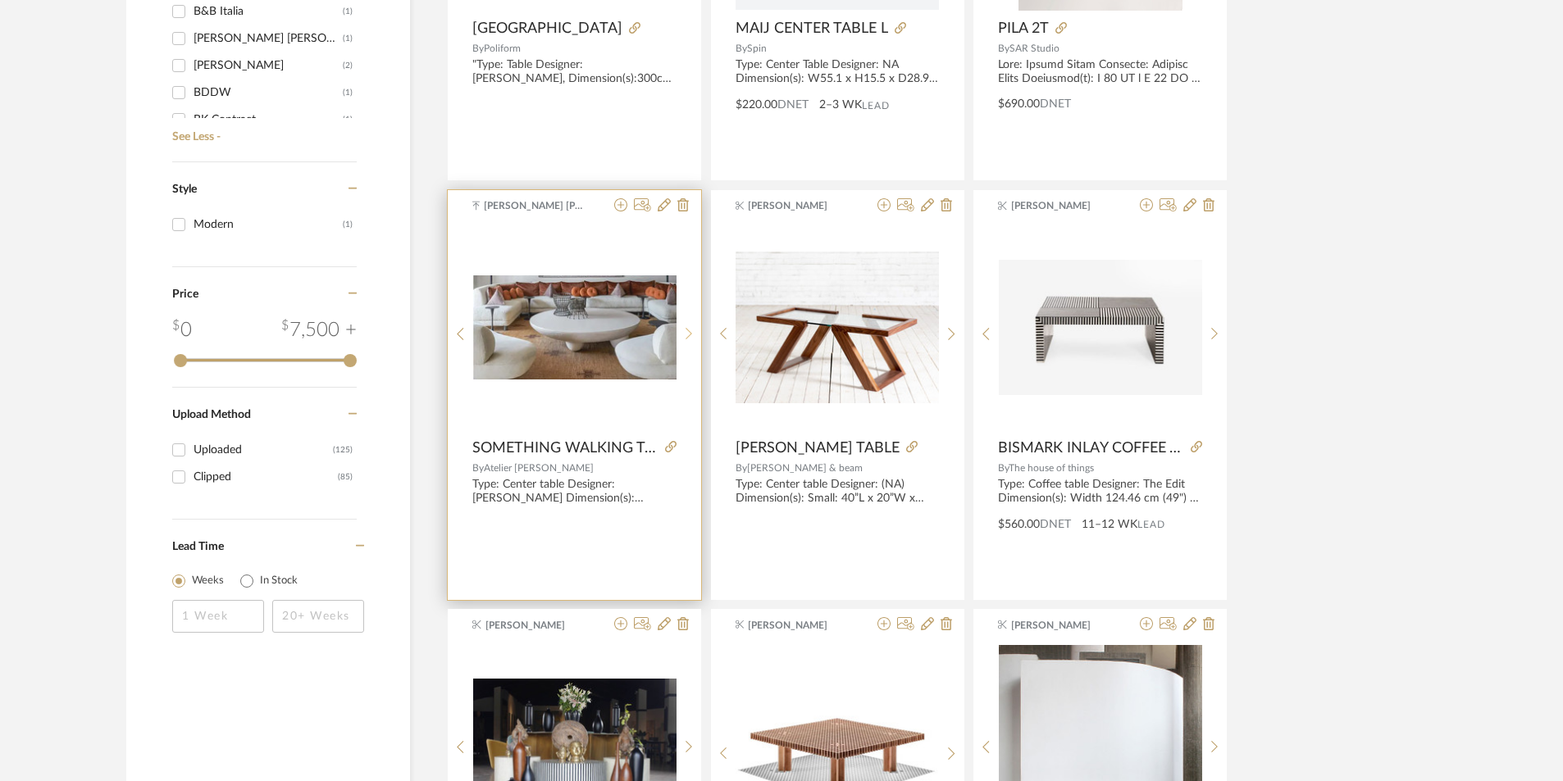
click at [691, 329] on sr-next-btn at bounding box center [688, 334] width 25 height 14
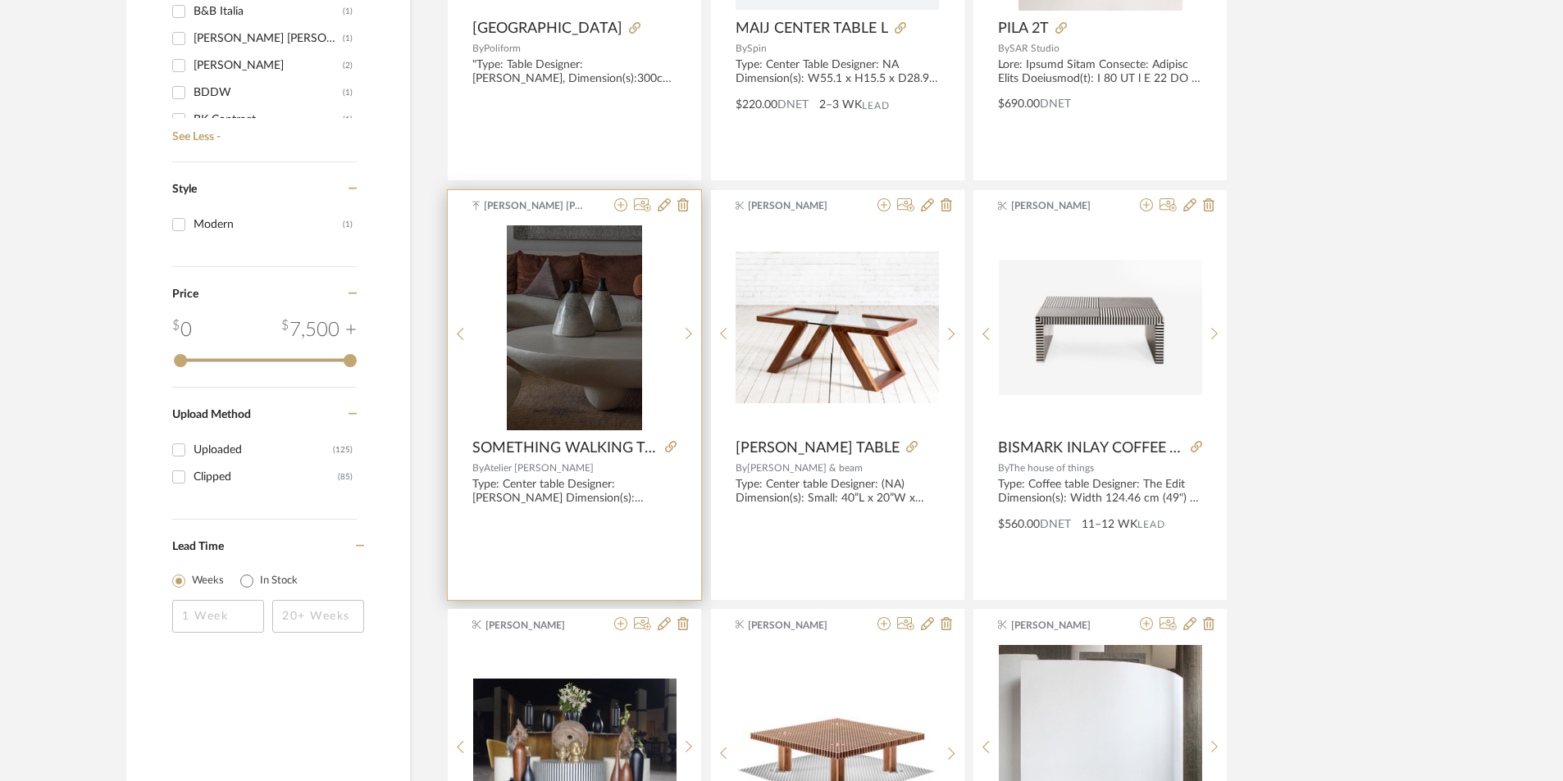
click at [558, 372] on img "1" at bounding box center [574, 327] width 135 height 205
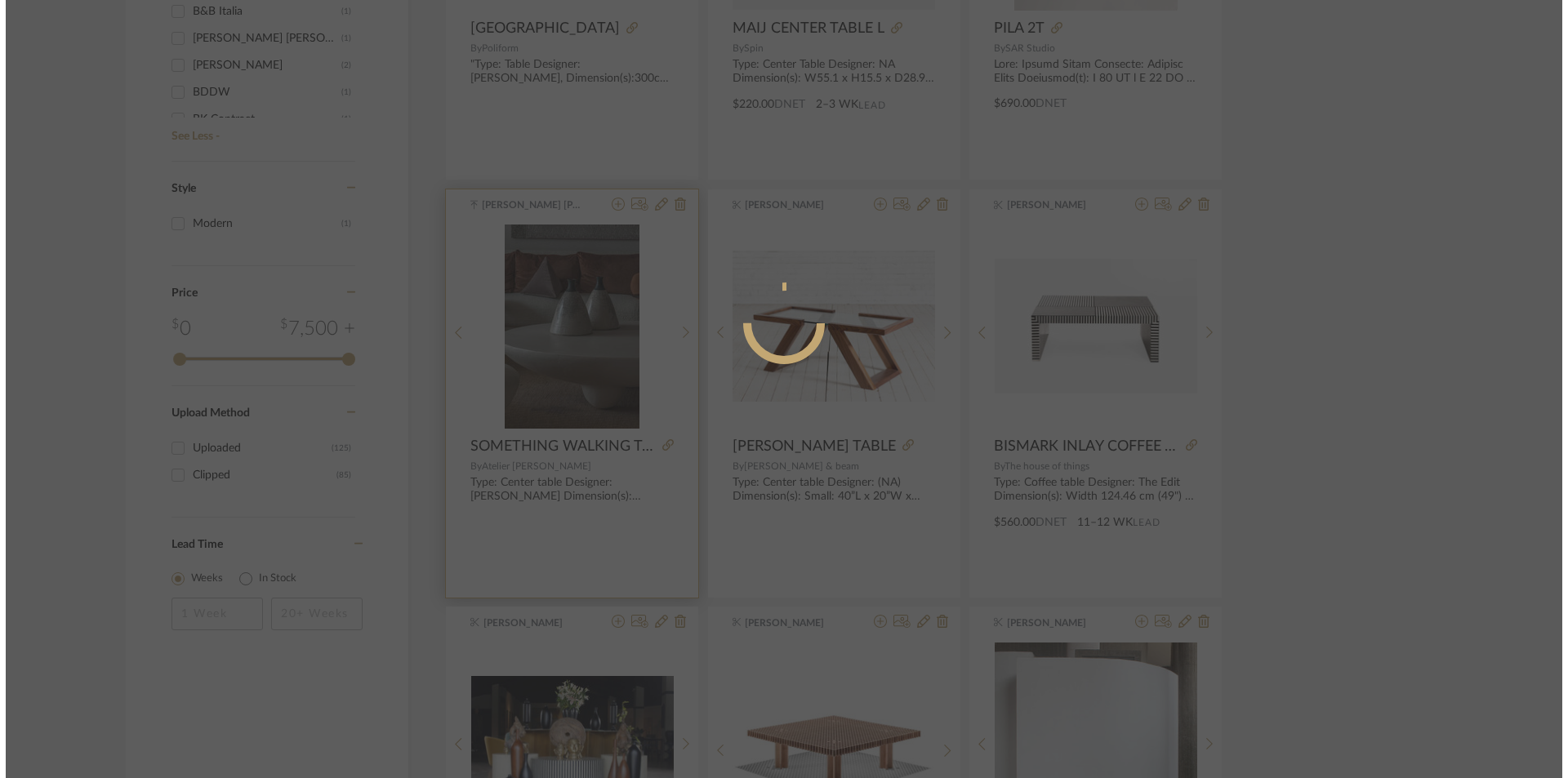
scroll to position [0, 0]
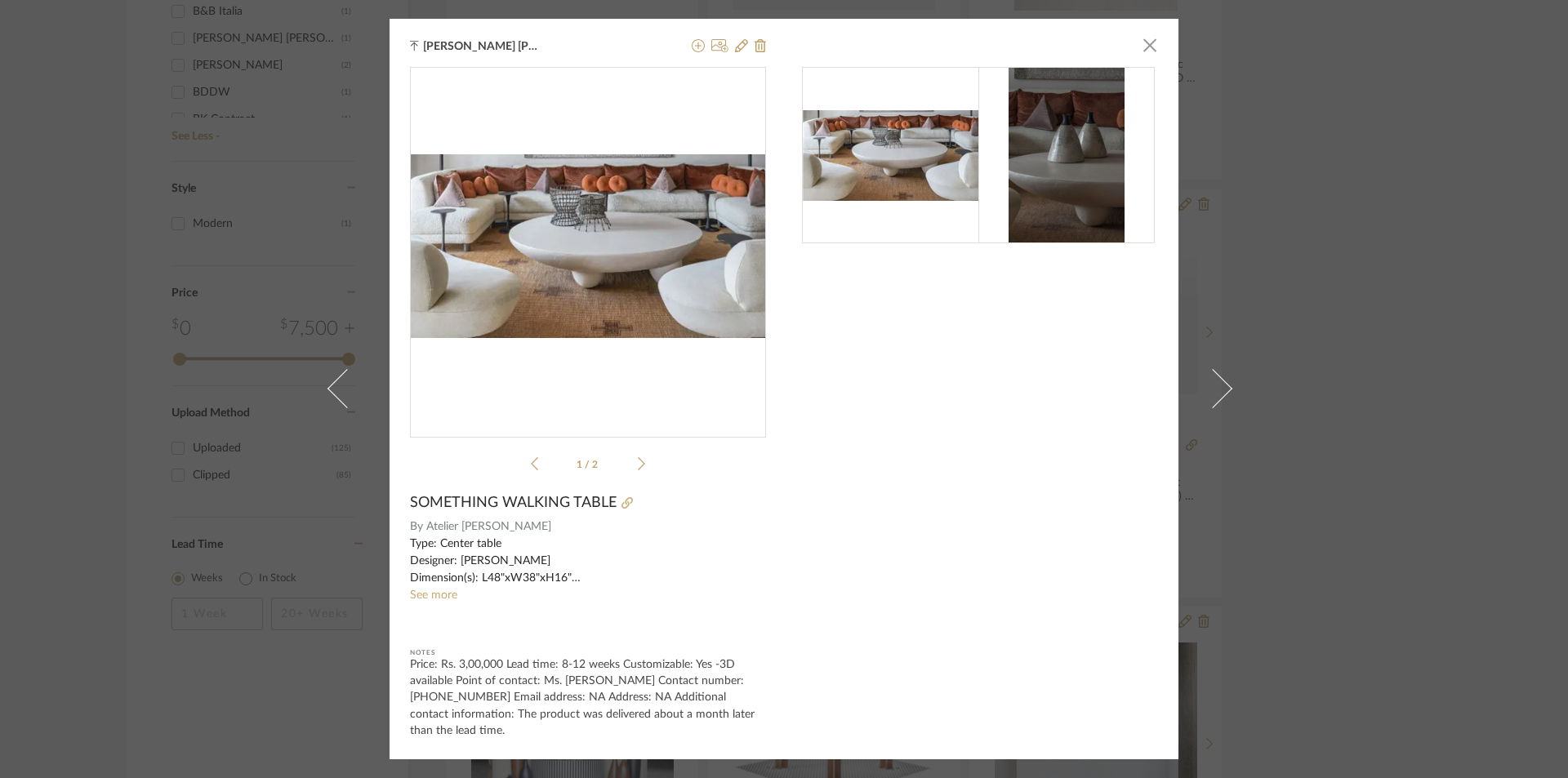
click at [1105, 161] on img at bounding box center [1067, 154] width 117 height 176
click at [630, 461] on li "1 / 2" at bounding box center [588, 464] width 100 height 20
click at [638, 464] on icon at bounding box center [641, 463] width 7 height 15
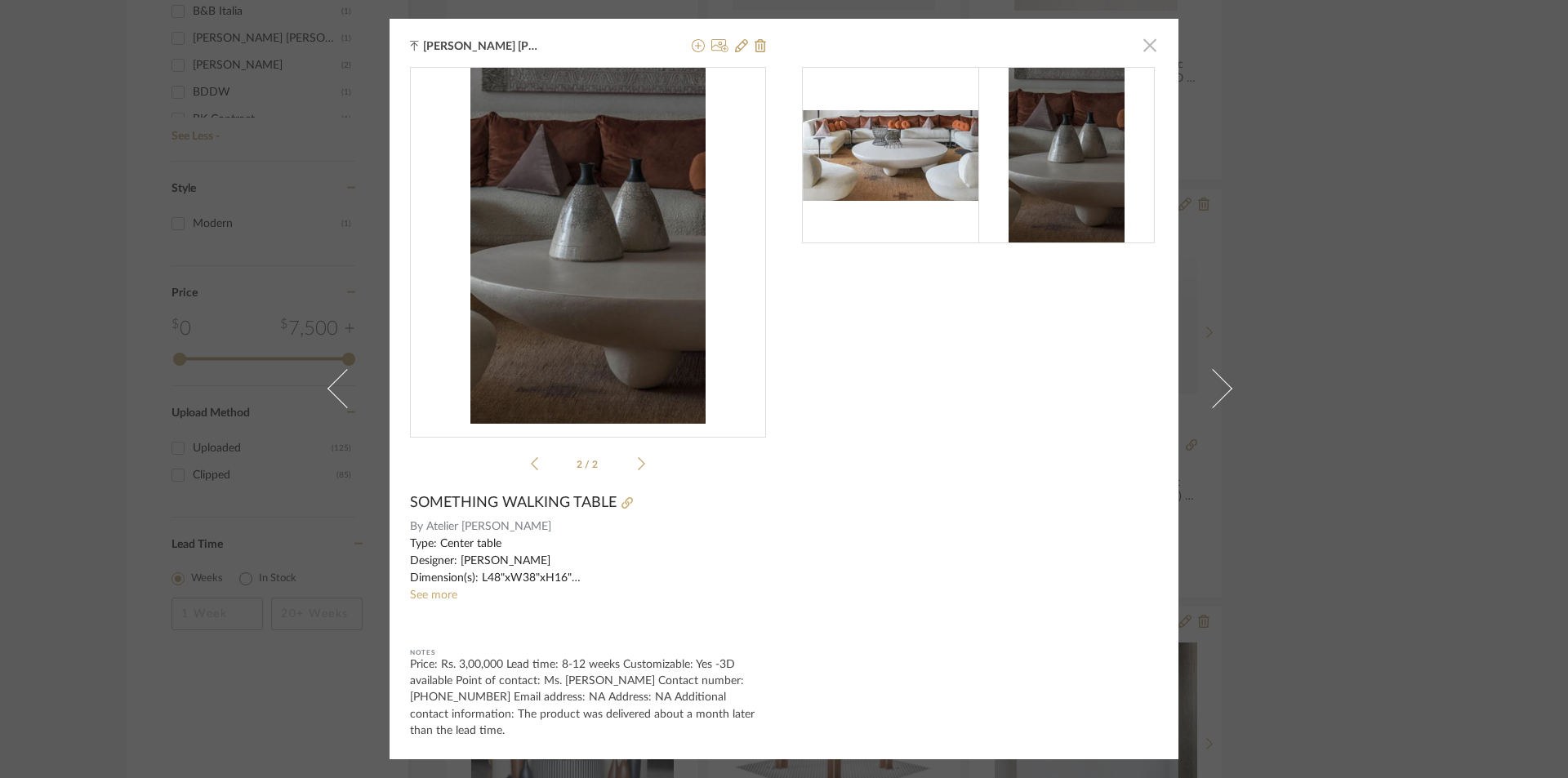
click at [1144, 44] on span "button" at bounding box center [1150, 45] width 33 height 33
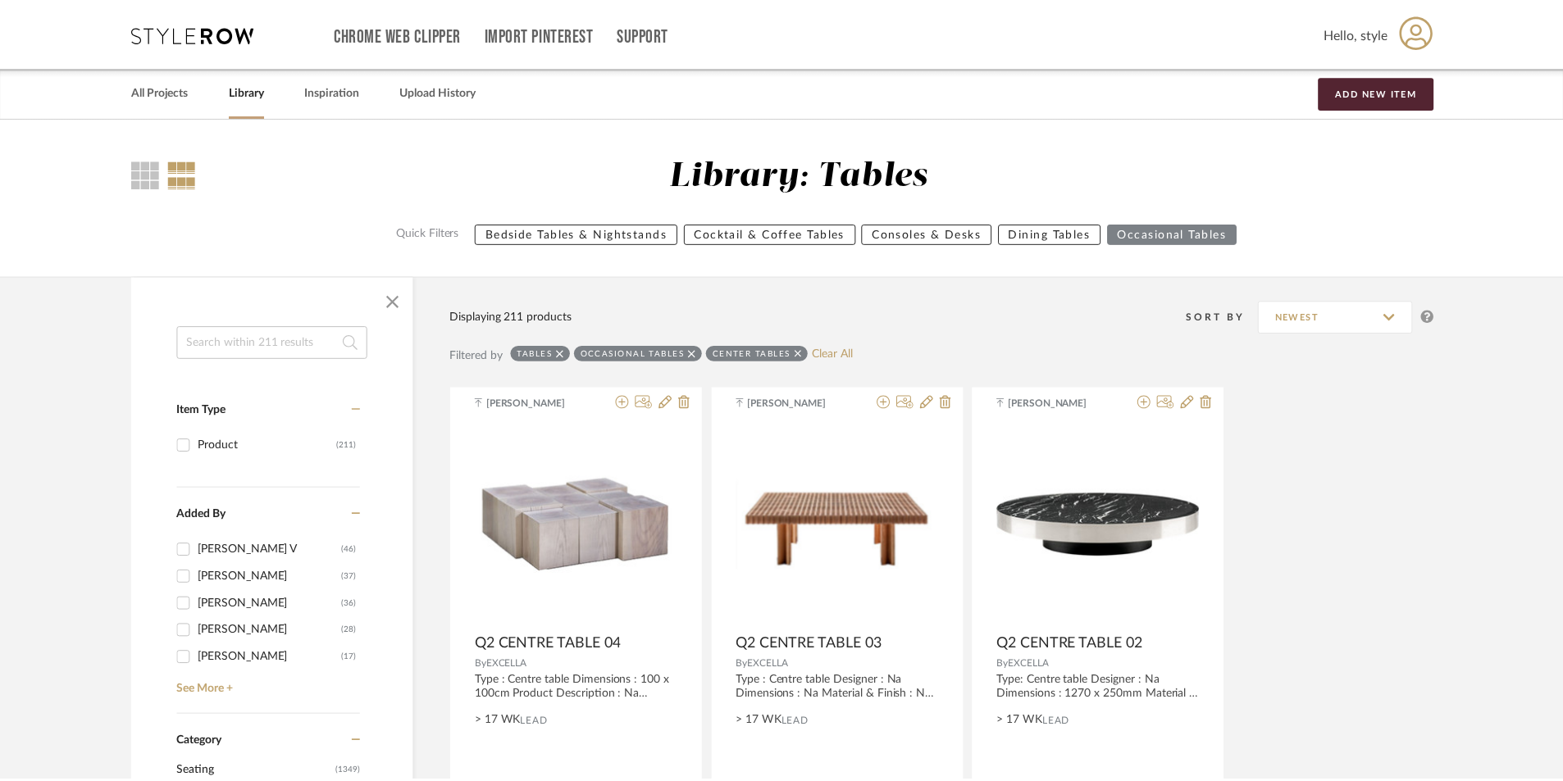
scroll to position [2293, 0]
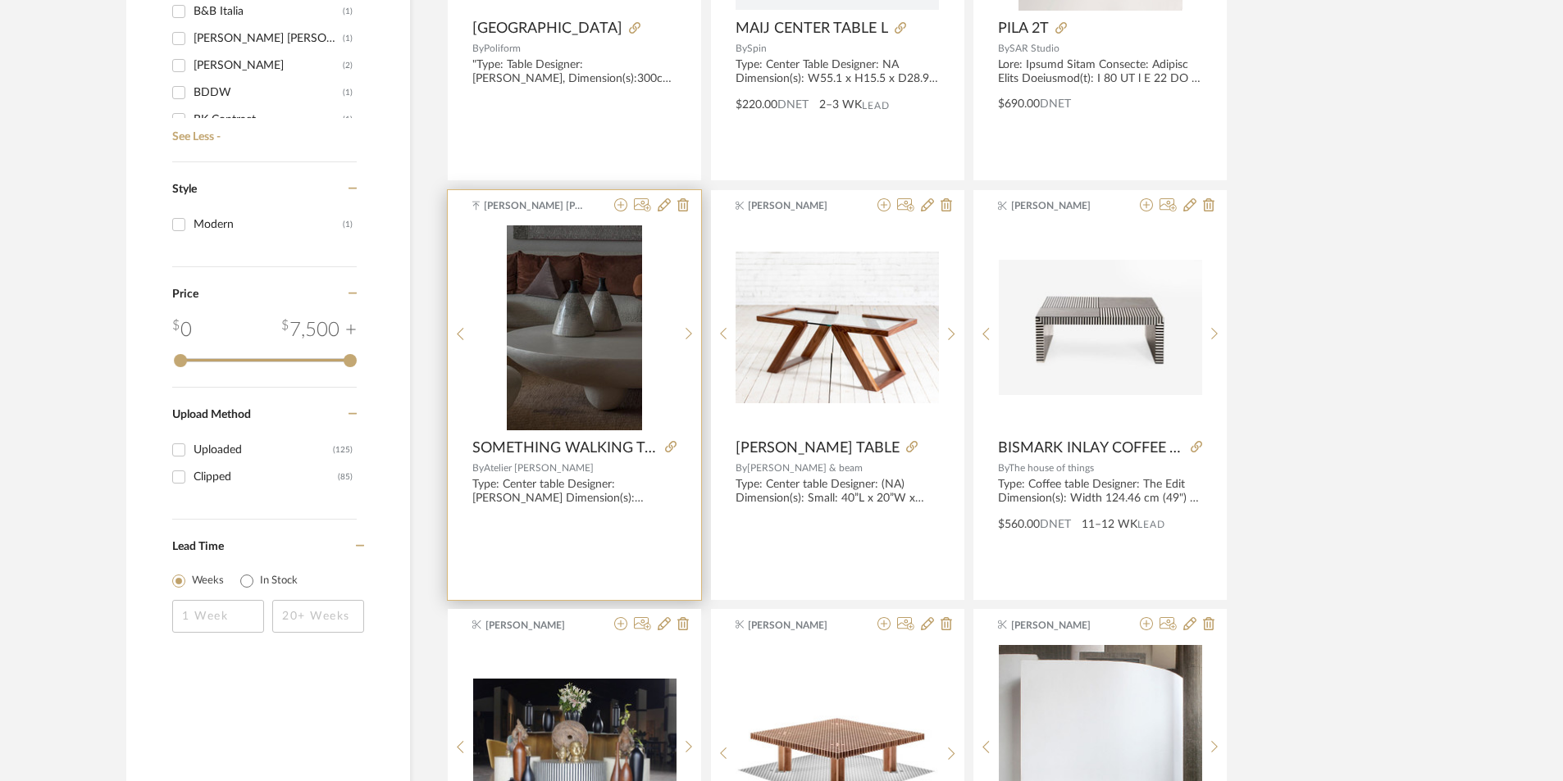
click at [540, 400] on img "1" at bounding box center [574, 327] width 135 height 205
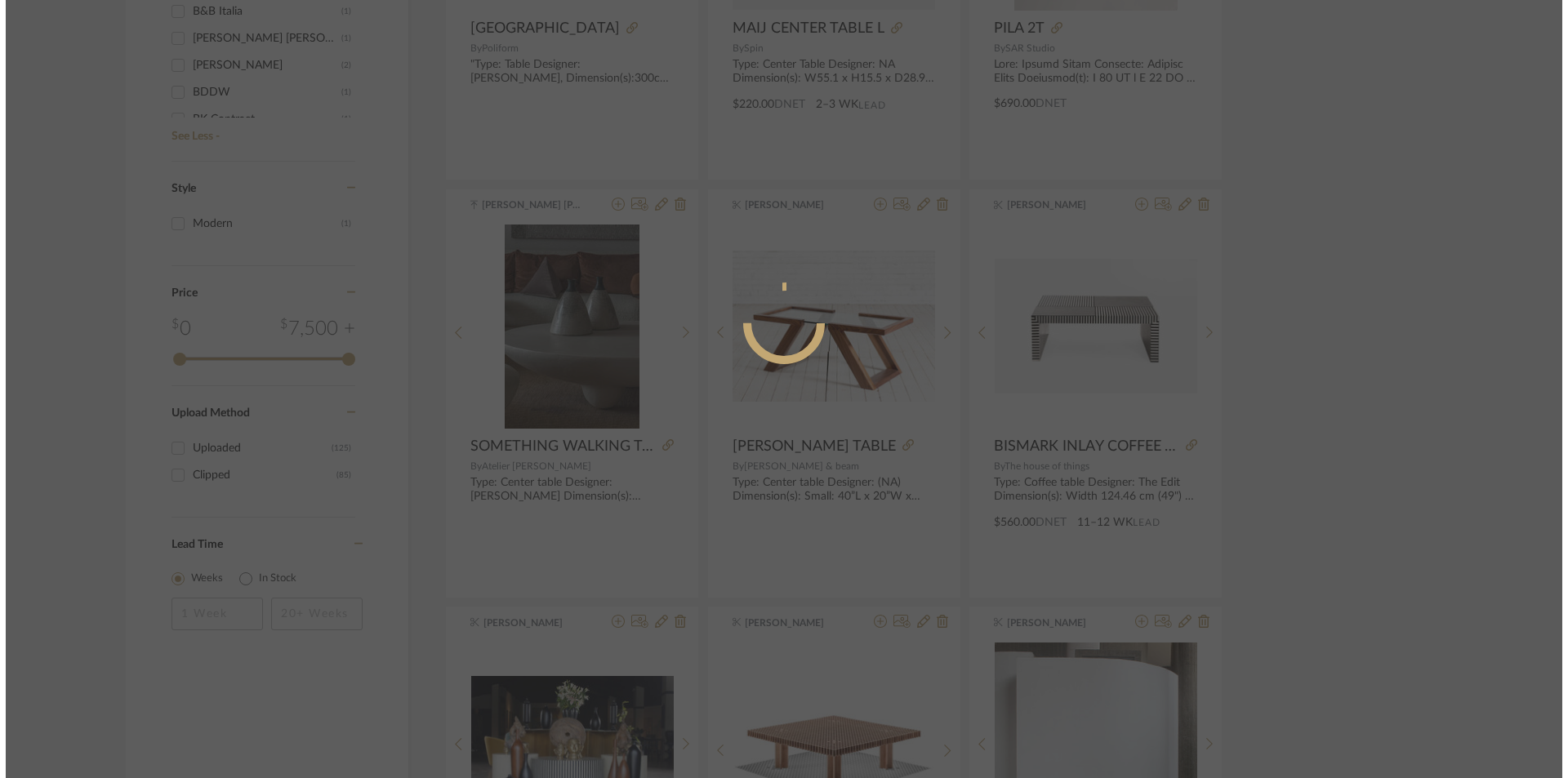
scroll to position [0, 0]
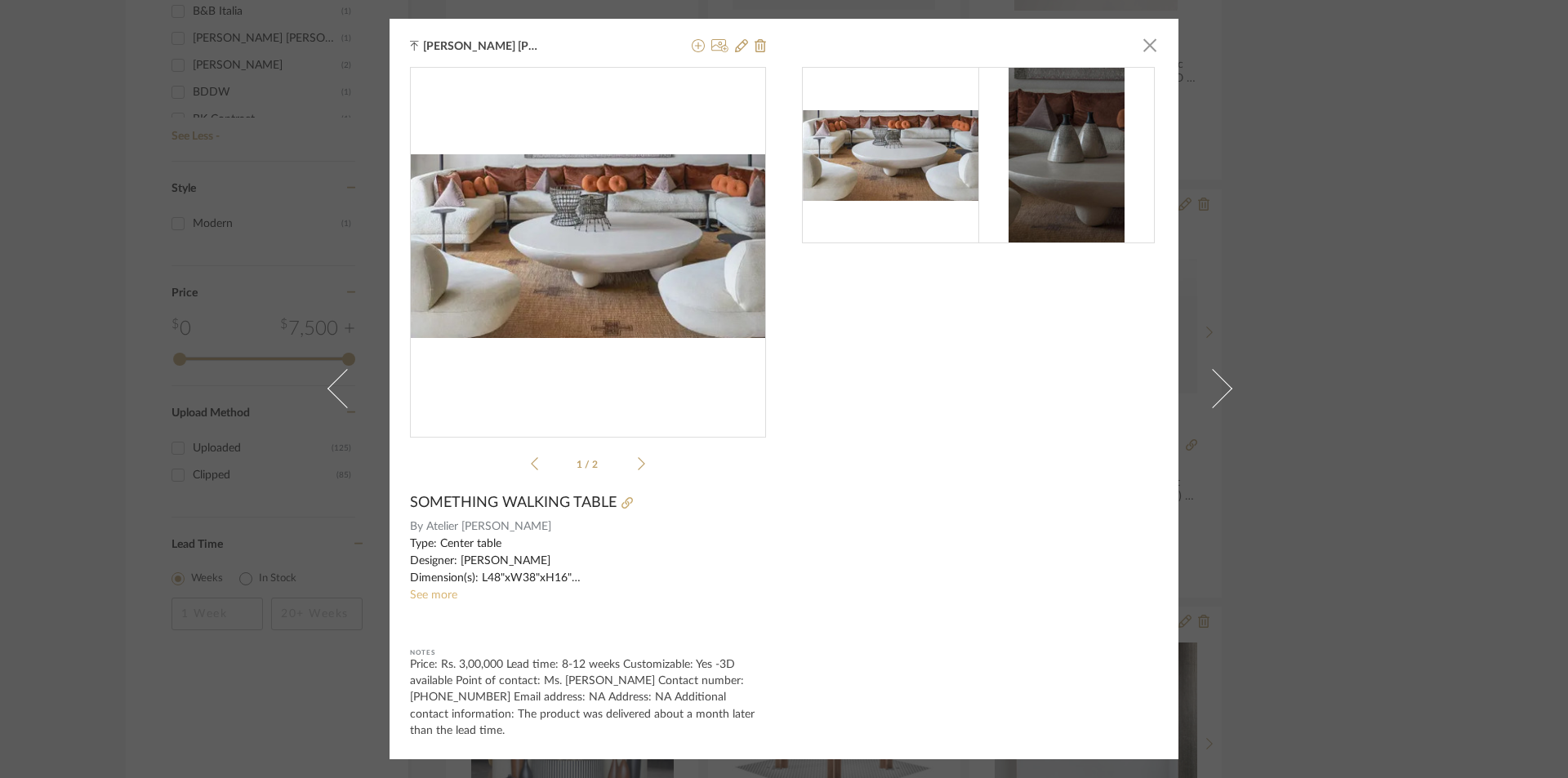
click at [424, 593] on link "See more" at bounding box center [434, 595] width 48 height 11
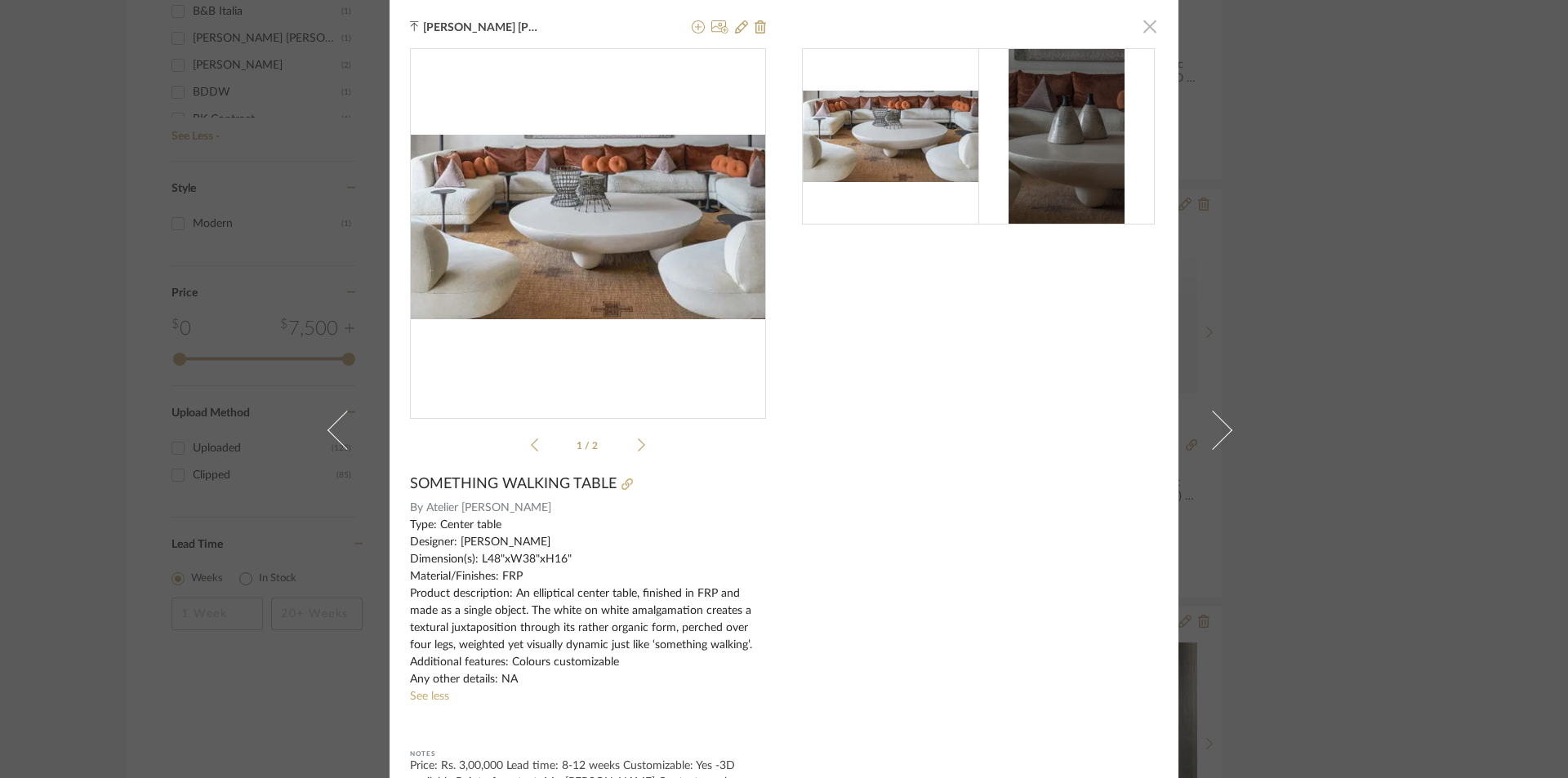
click at [1148, 25] on span "button" at bounding box center [1150, 26] width 33 height 33
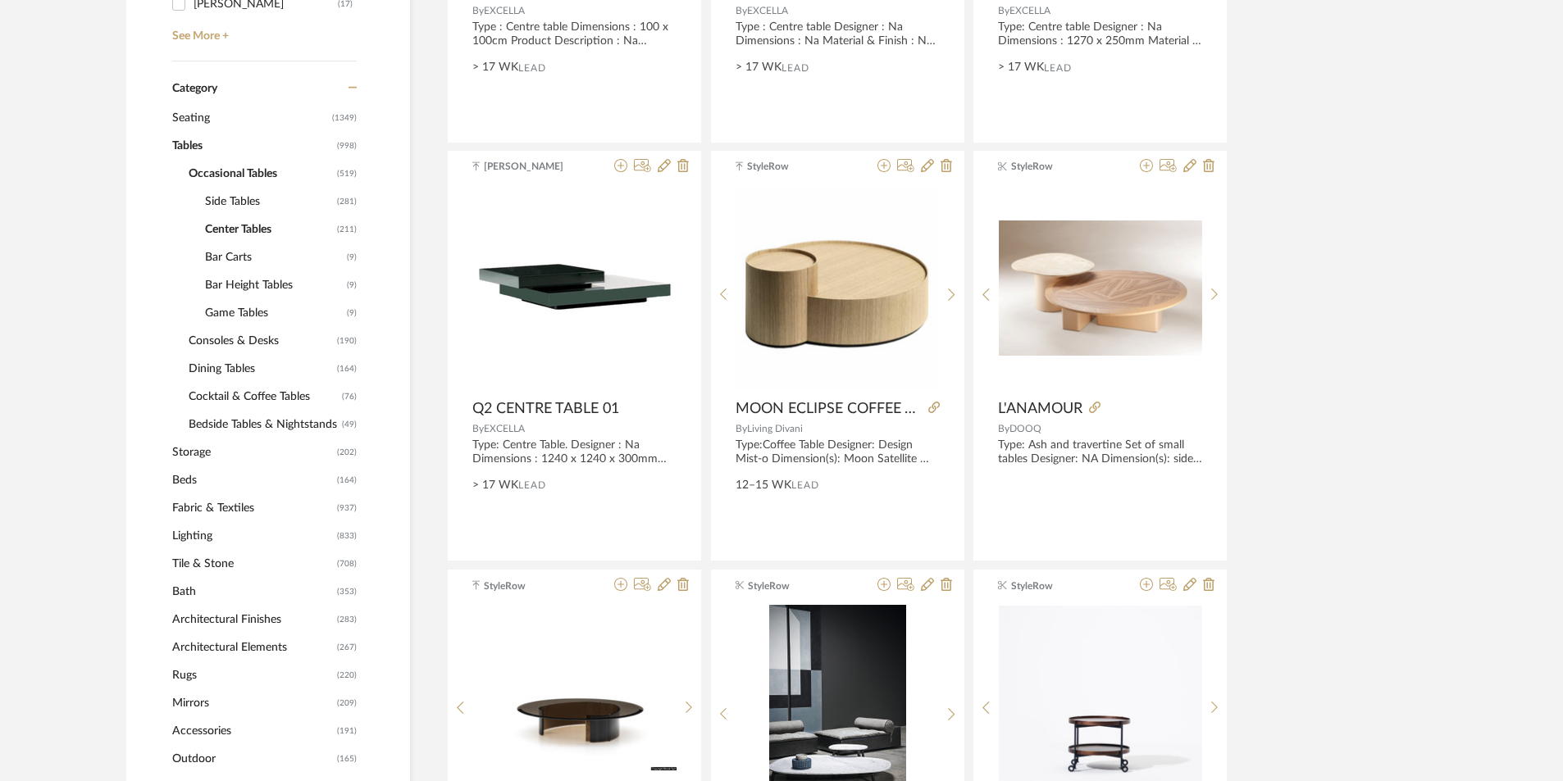
scroll to position [654, 0]
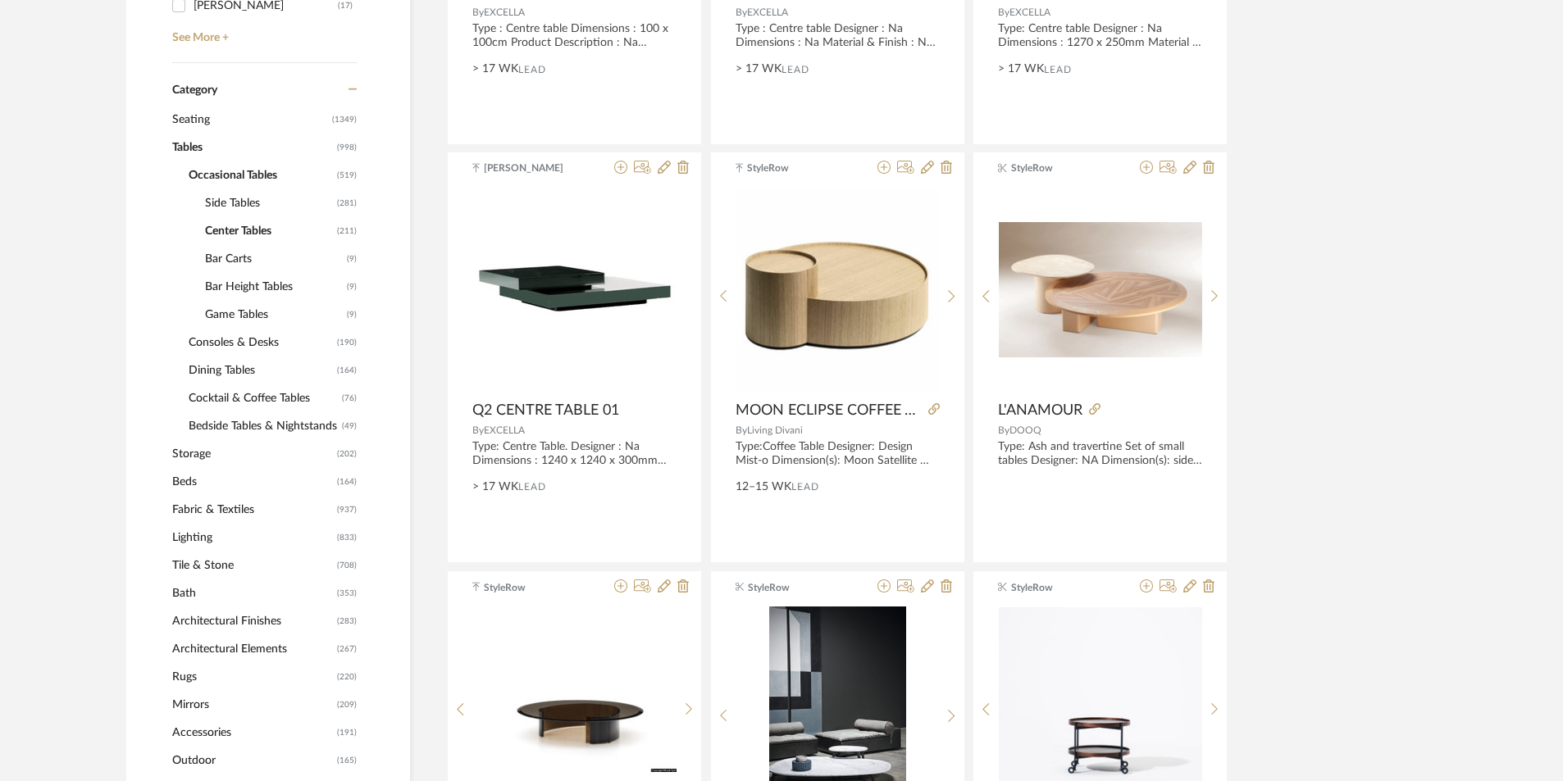
click at [213, 202] on span "Side Tables" at bounding box center [269, 203] width 128 height 28
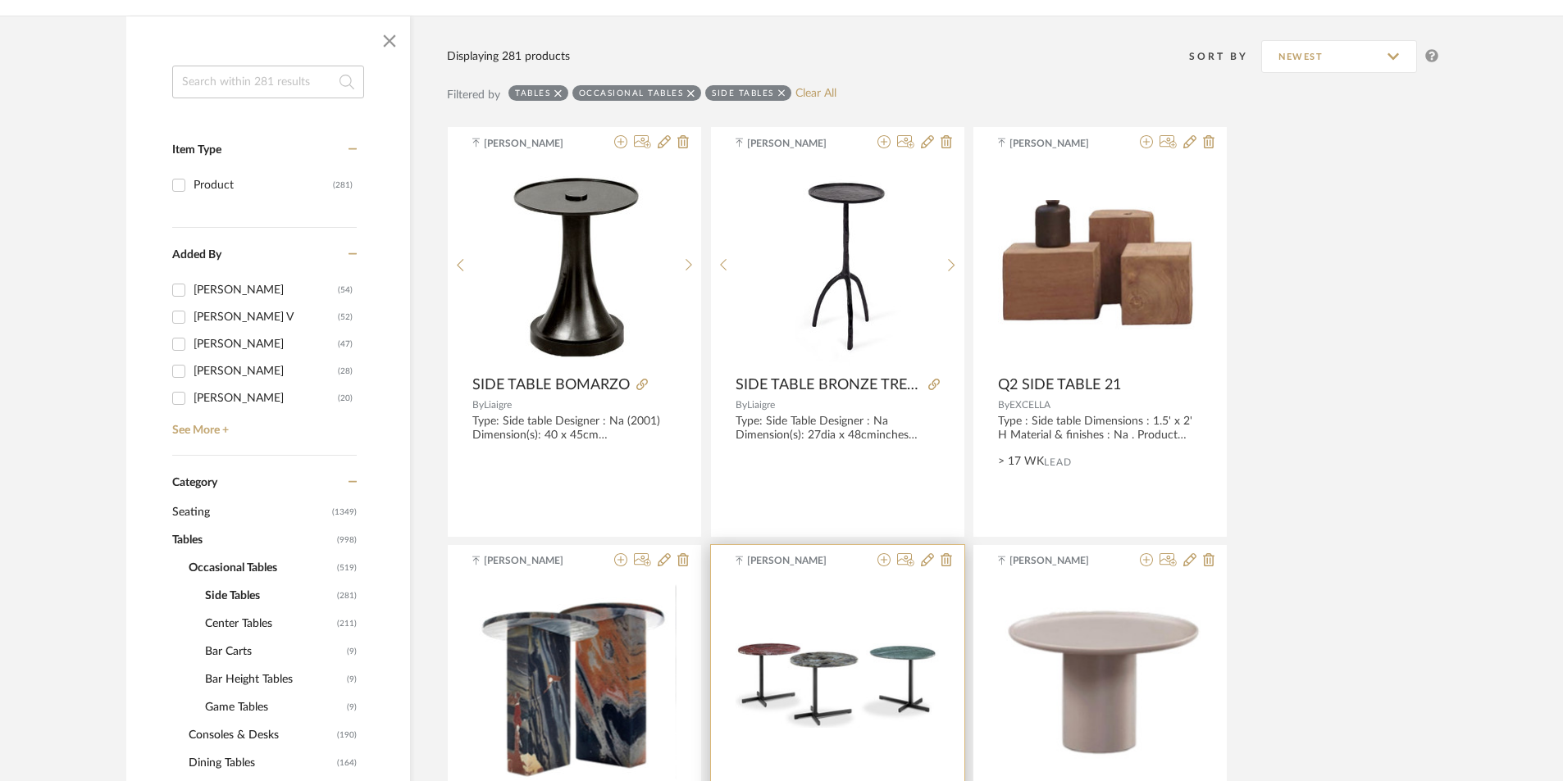
scroll to position [244, 0]
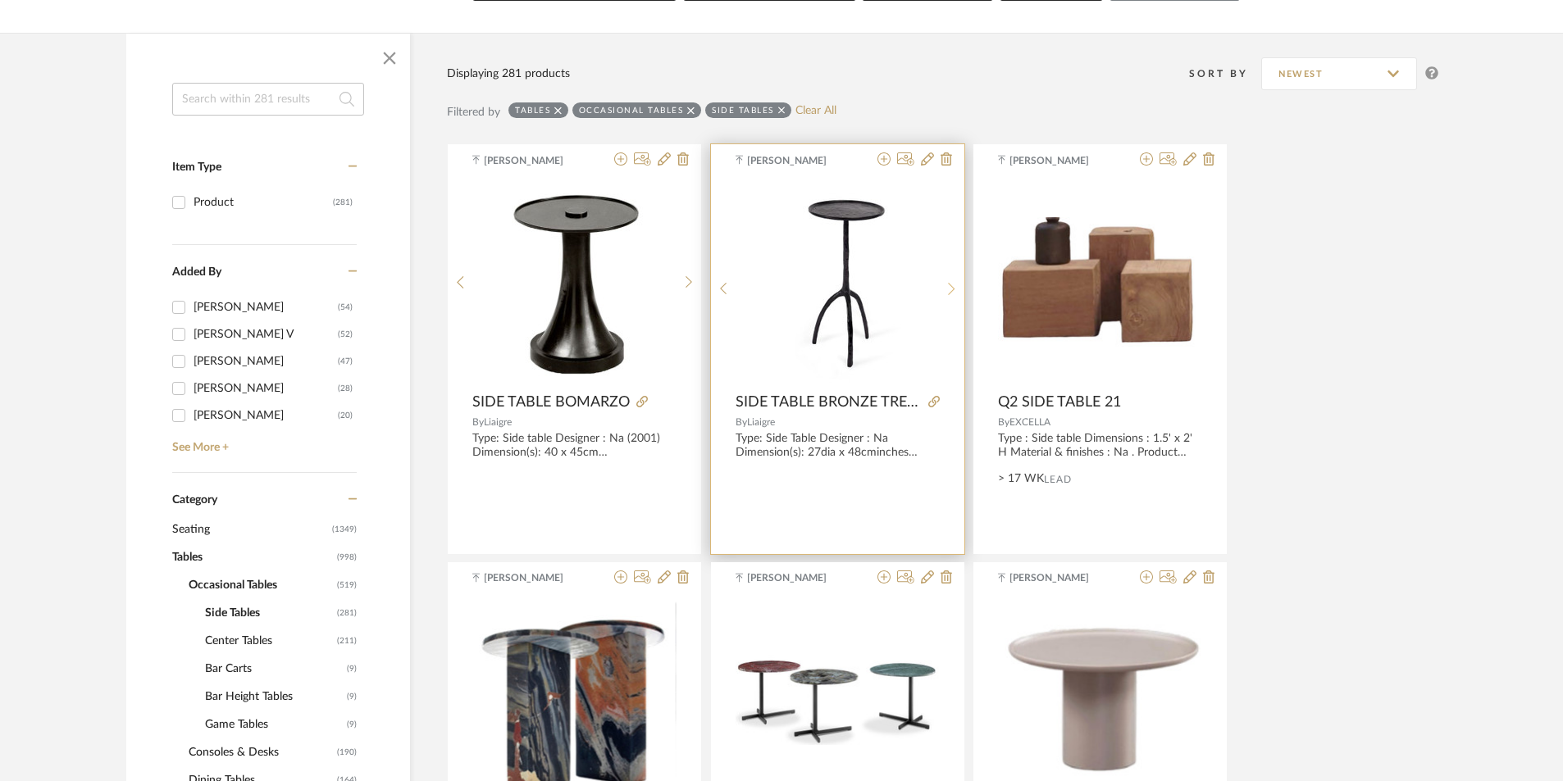
click at [946, 289] on sr-next-btn at bounding box center [951, 289] width 25 height 14
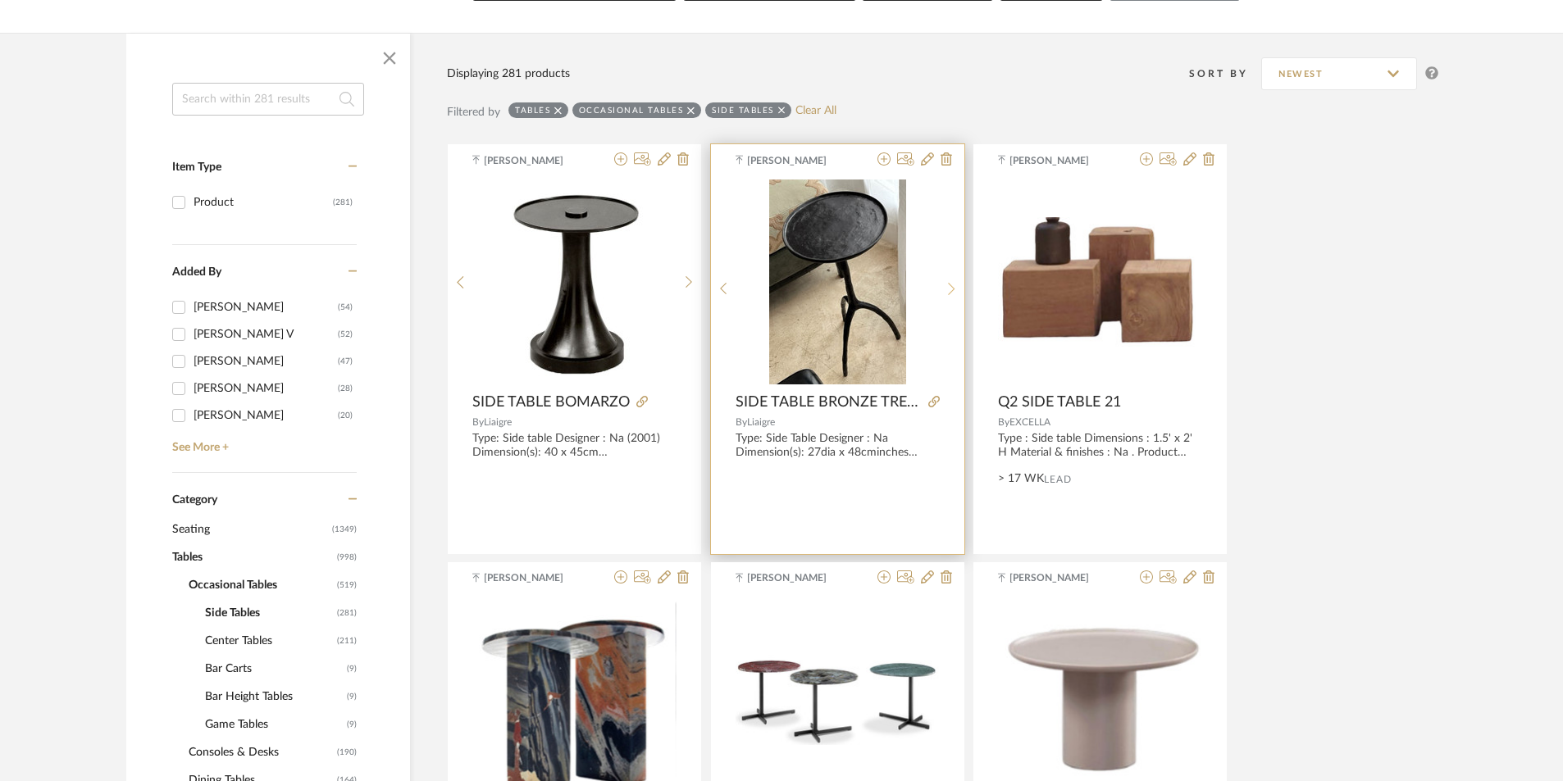
click at [946, 289] on sr-next-btn at bounding box center [951, 289] width 25 height 14
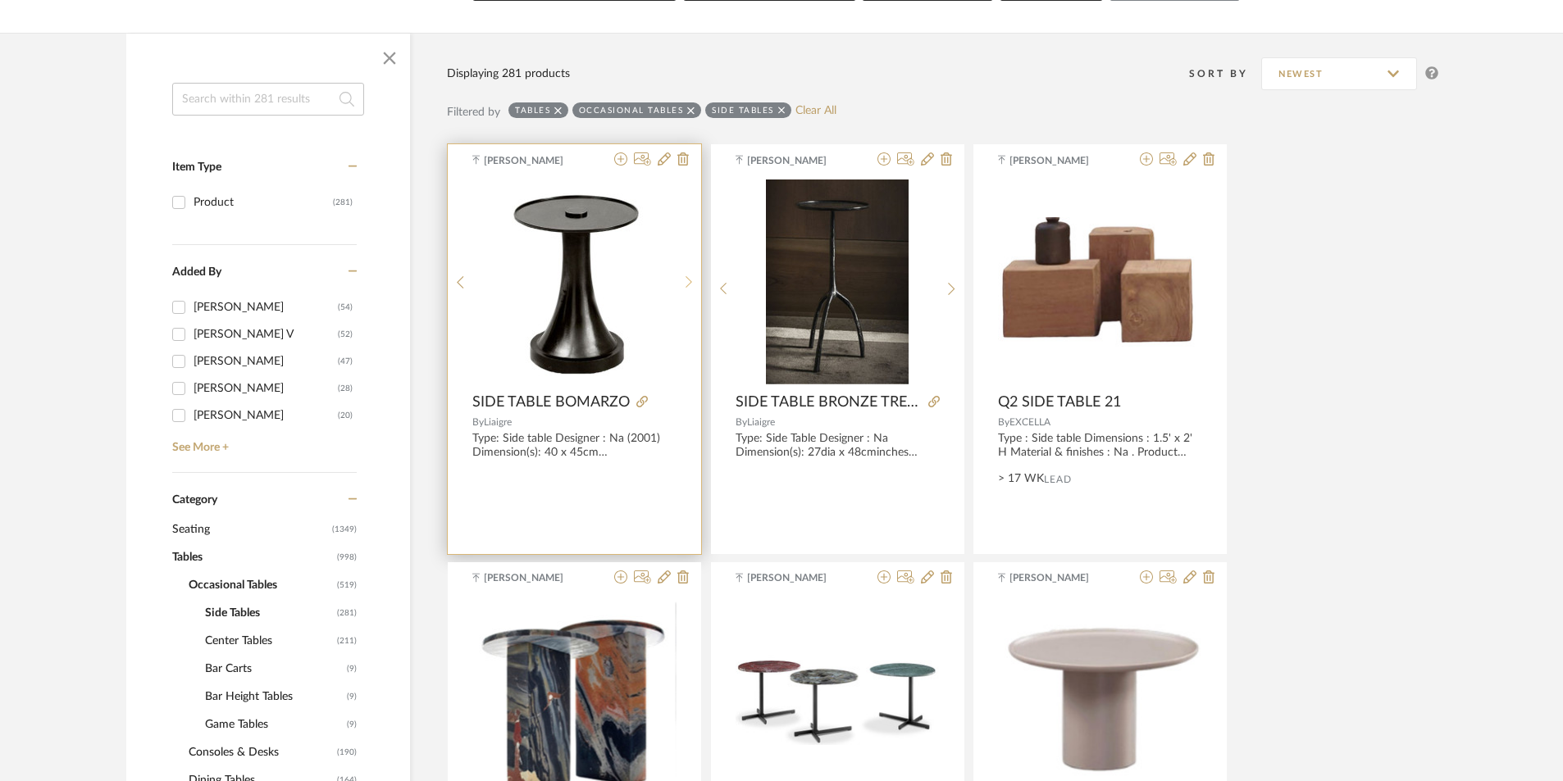
click at [689, 281] on icon at bounding box center [688, 283] width 7 height 14
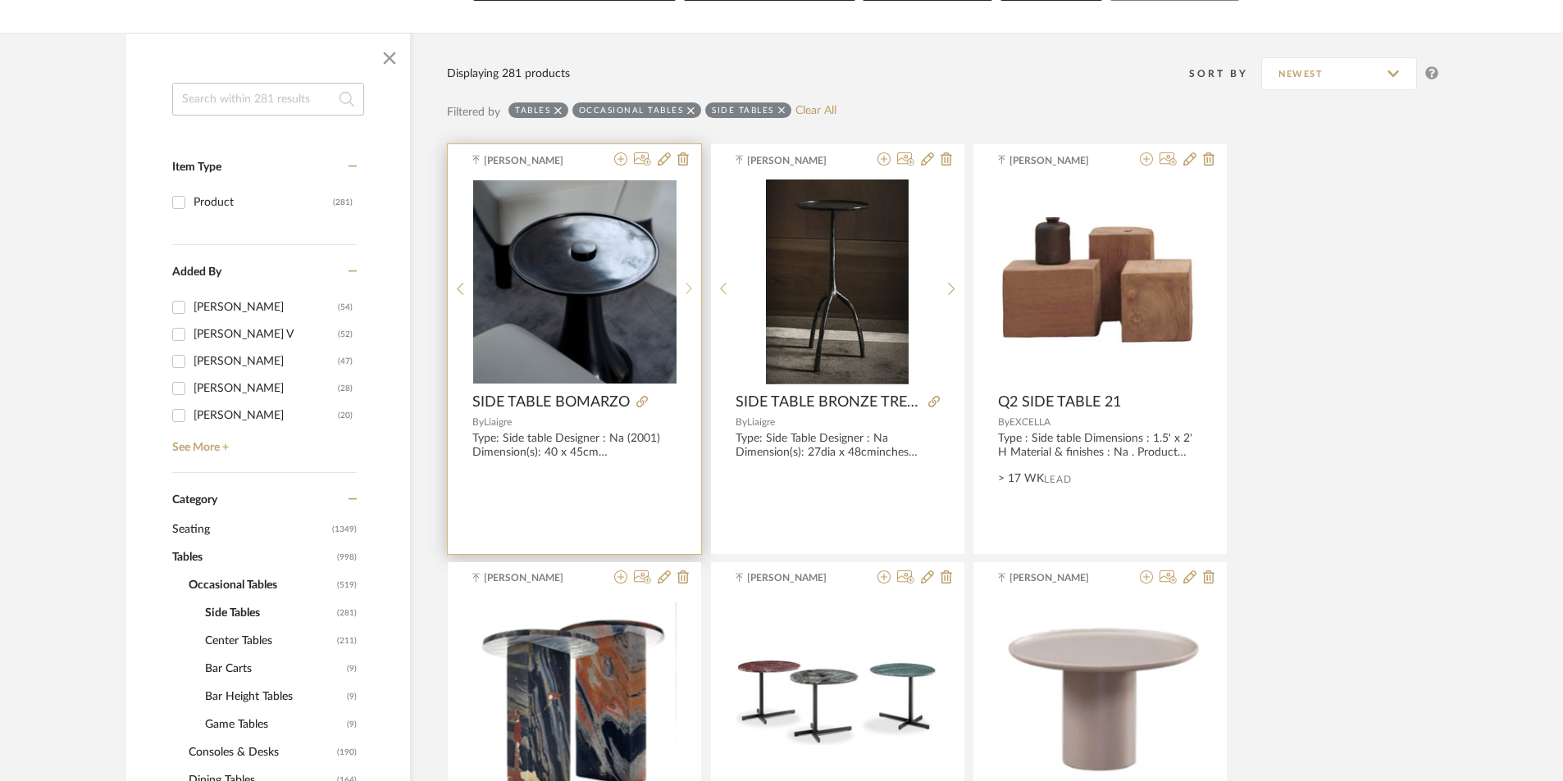
click at [689, 282] on icon at bounding box center [688, 289] width 7 height 14
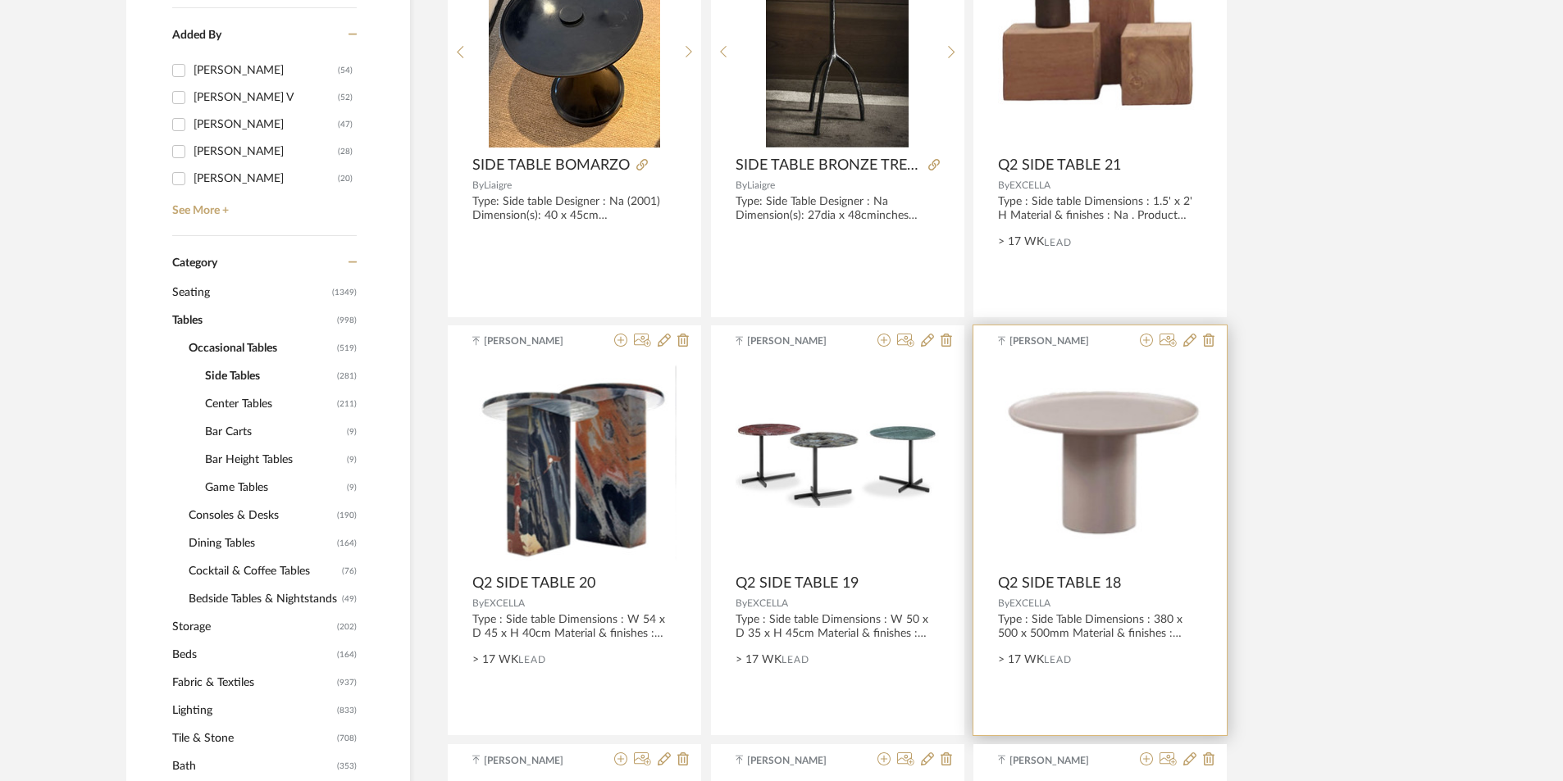
scroll to position [326, 0]
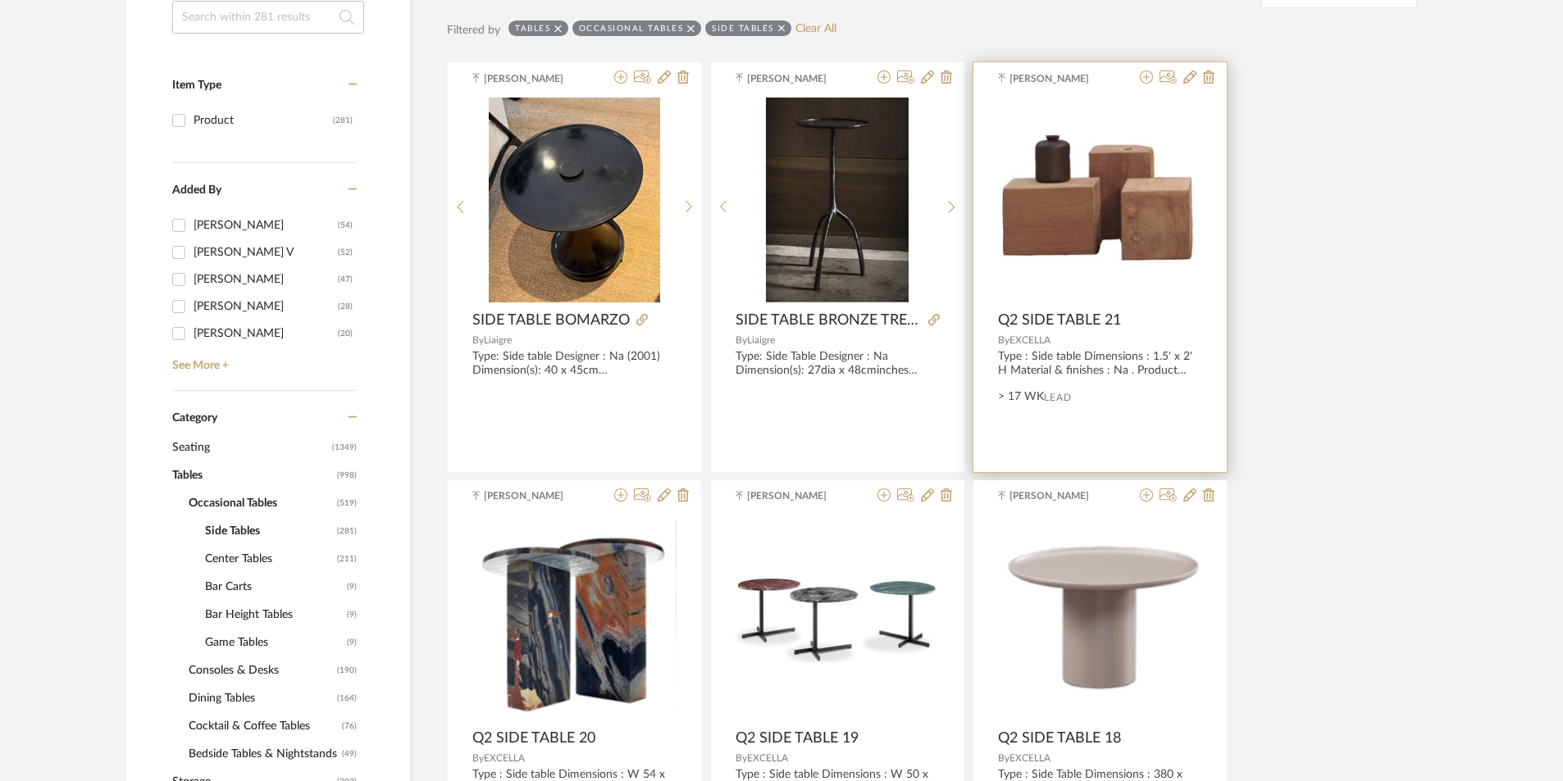
click at [1103, 271] on div "0" at bounding box center [1100, 200] width 204 height 205
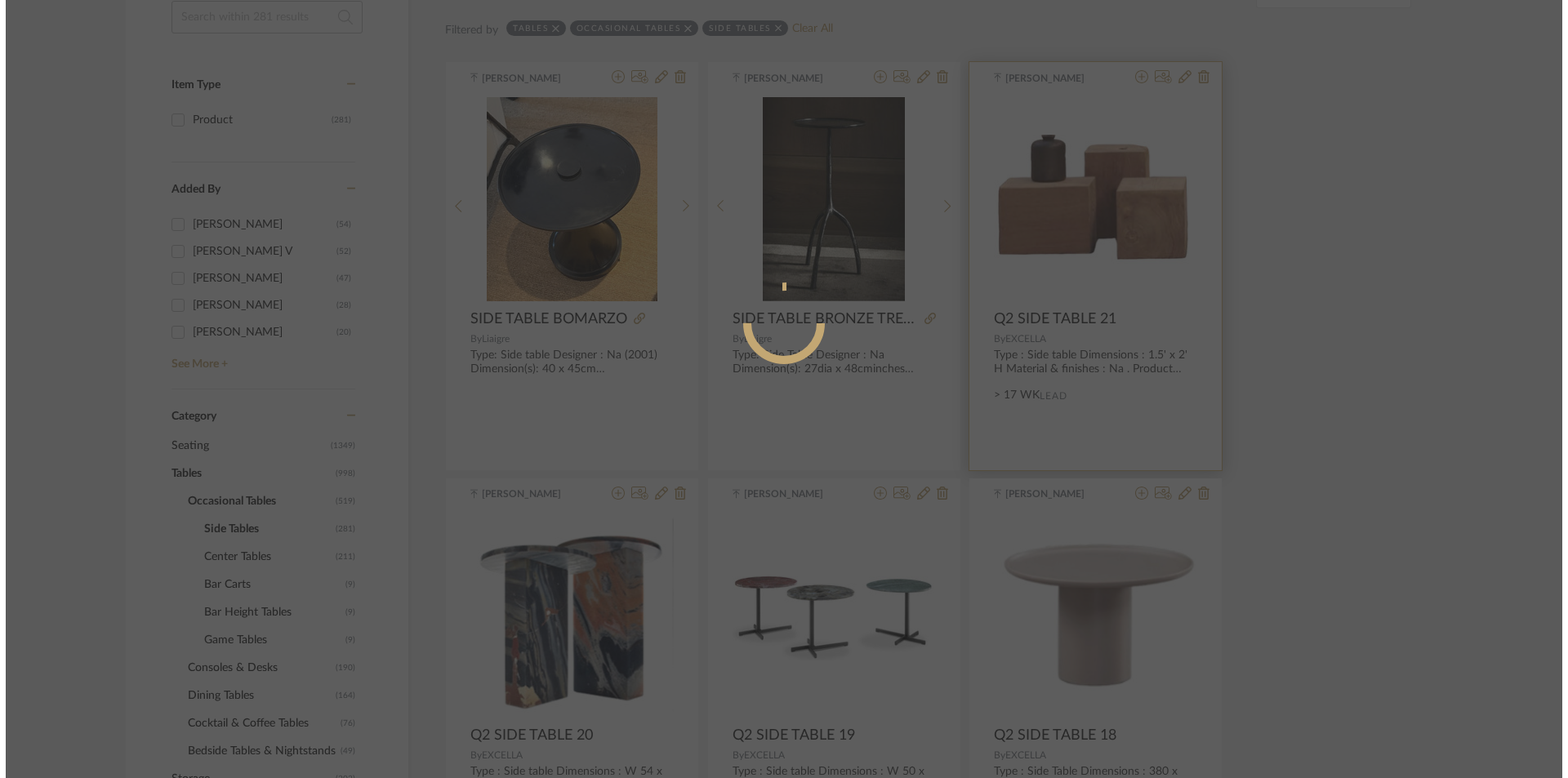
scroll to position [0, 0]
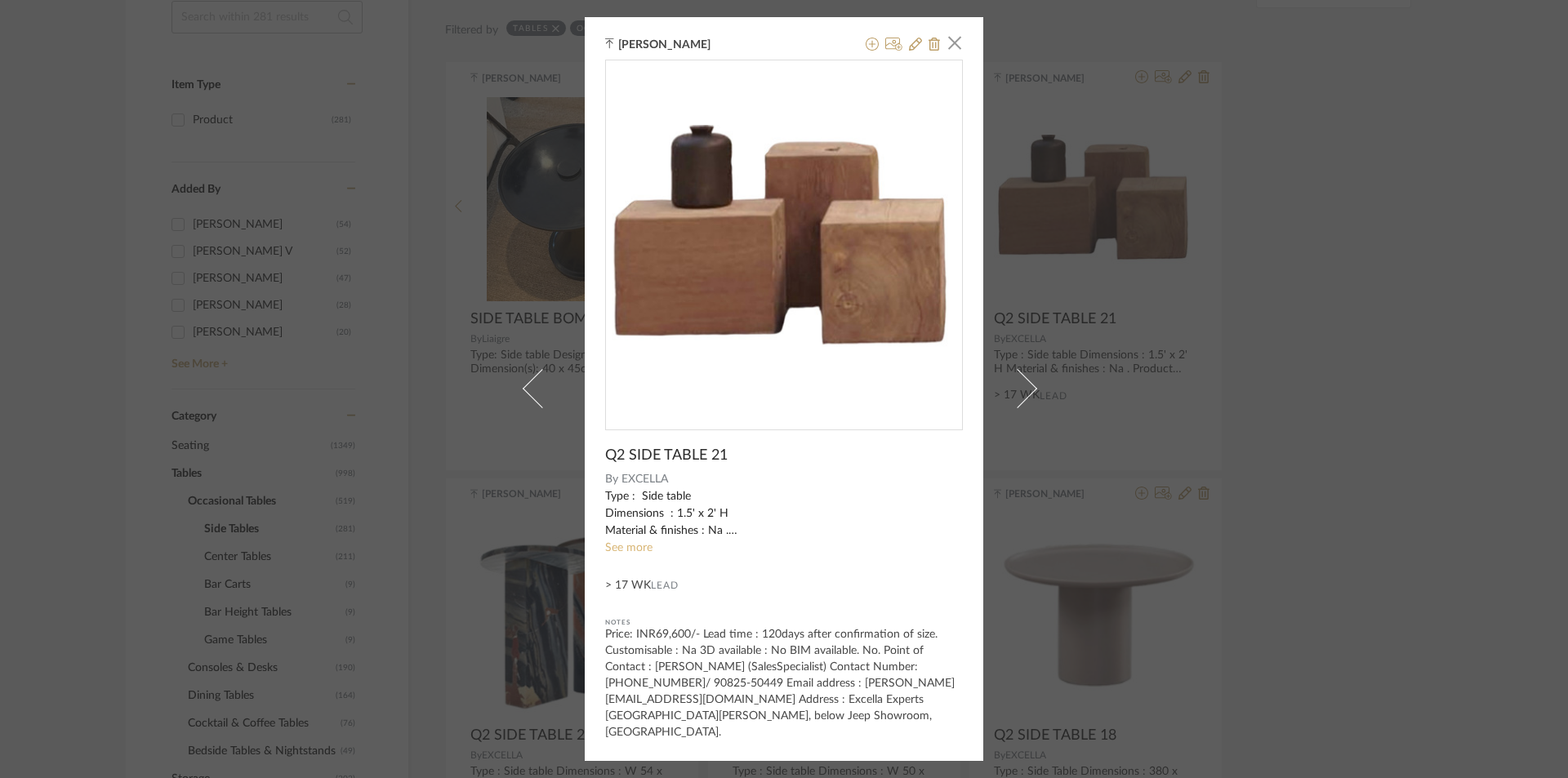
click at [623, 552] on link "See more" at bounding box center [630, 547] width 48 height 11
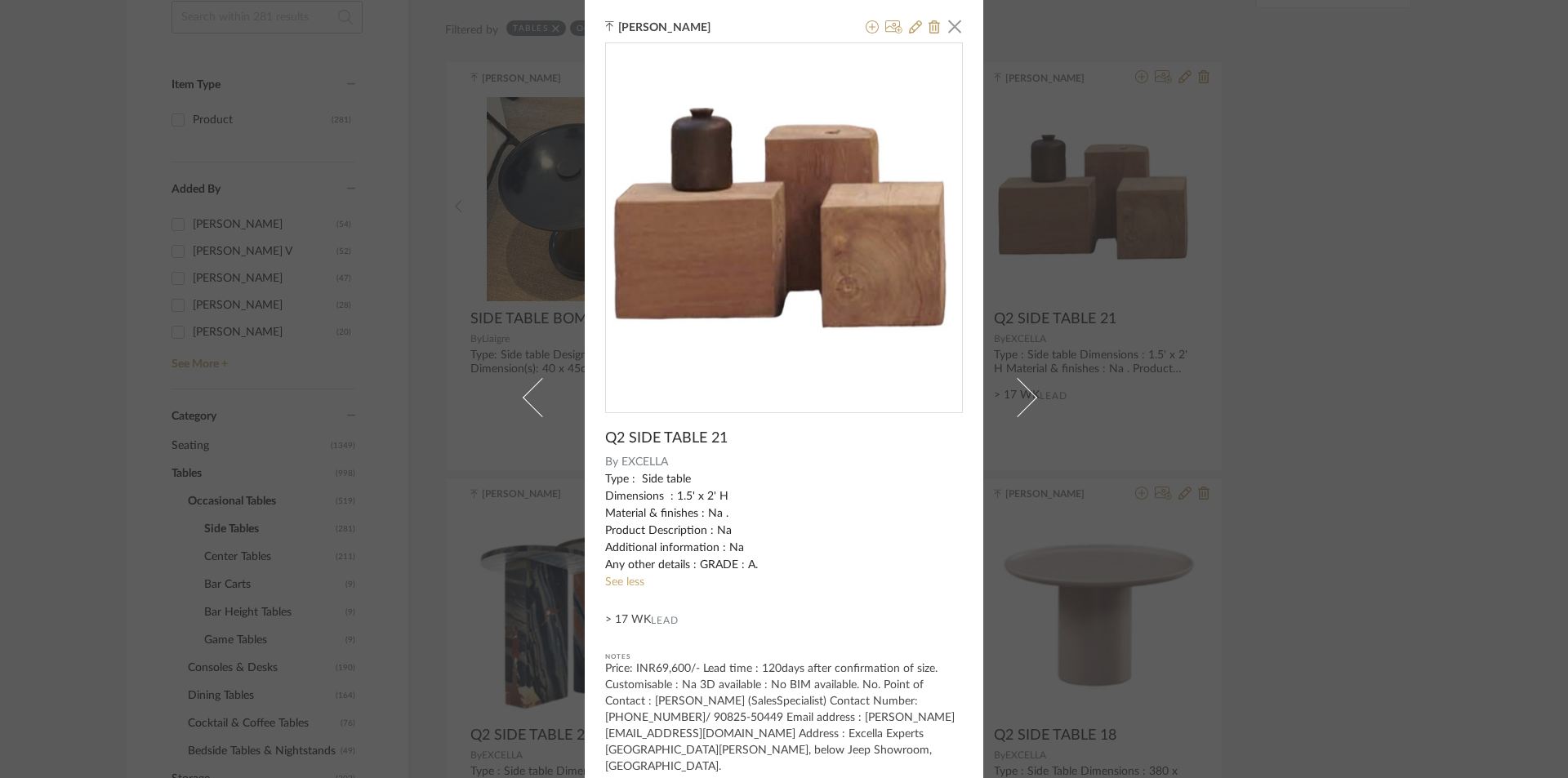
click at [1341, 341] on div "Tehseen Mukadam × Q2 SIDE TABLE 21 By EXCELLA Type : Side table Dimensions : 1.…" at bounding box center [784, 389] width 1568 height 778
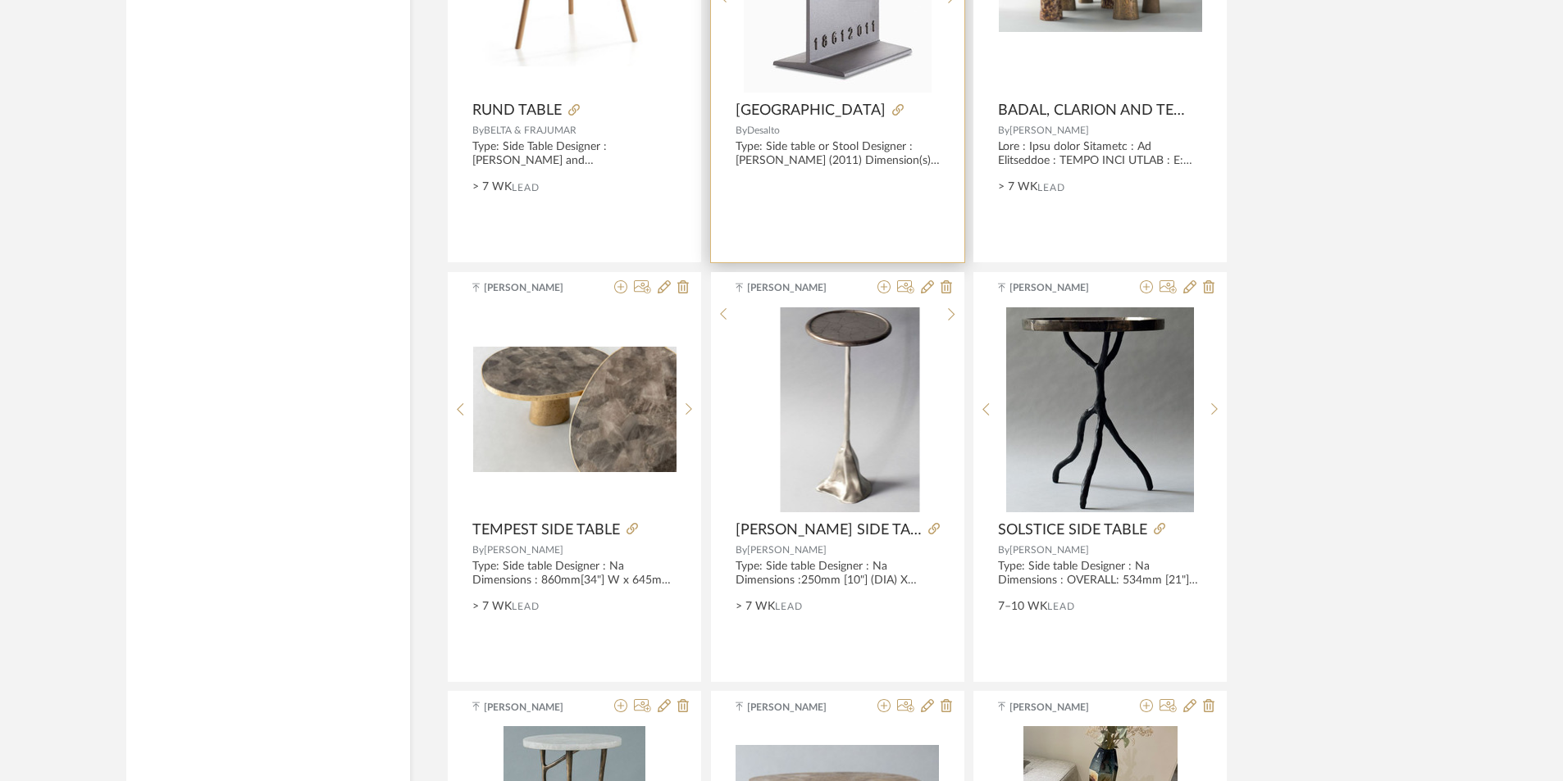
scroll to position [3933, 0]
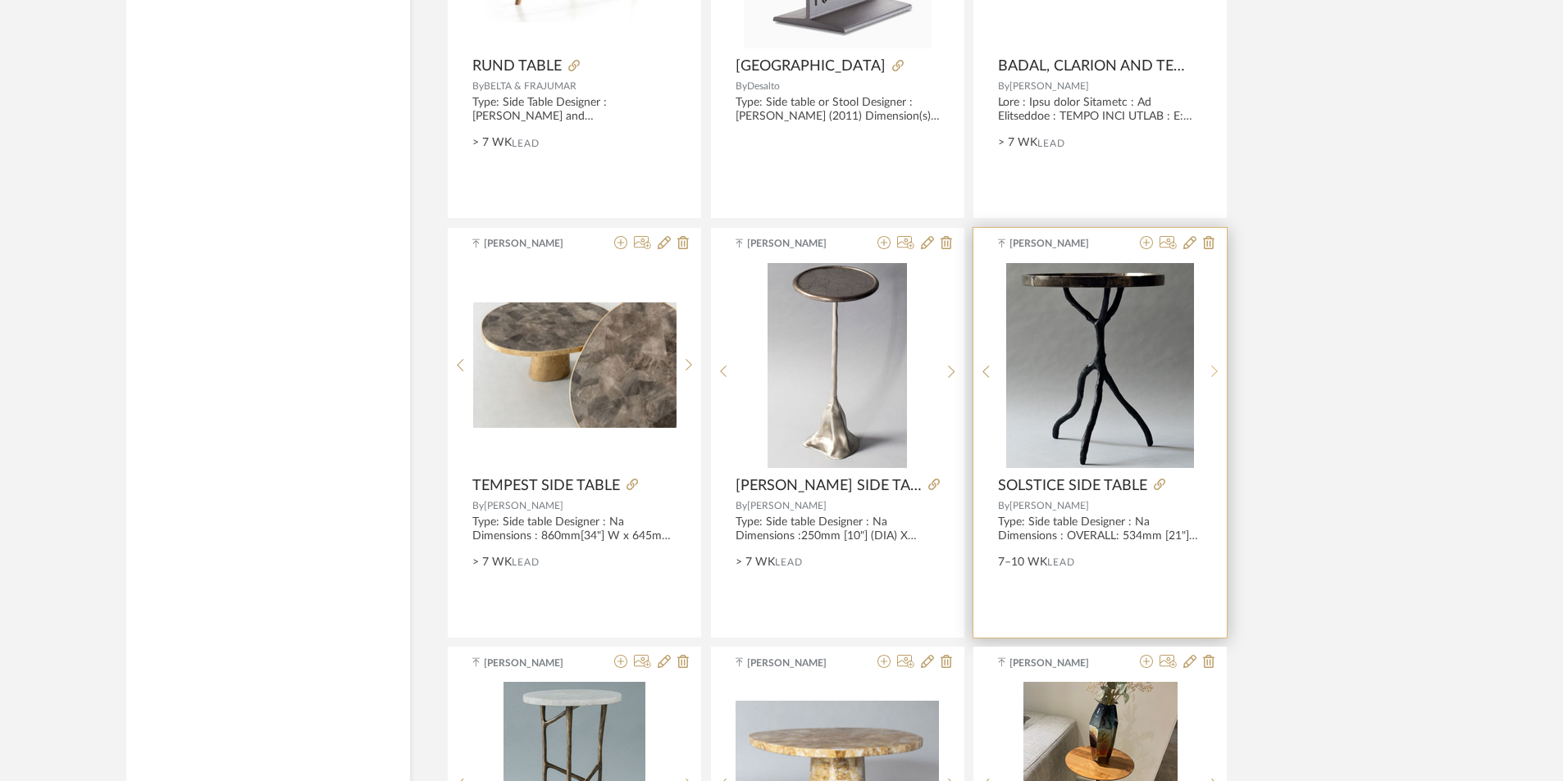
click at [1205, 367] on sr-next-btn at bounding box center [1214, 372] width 25 height 14
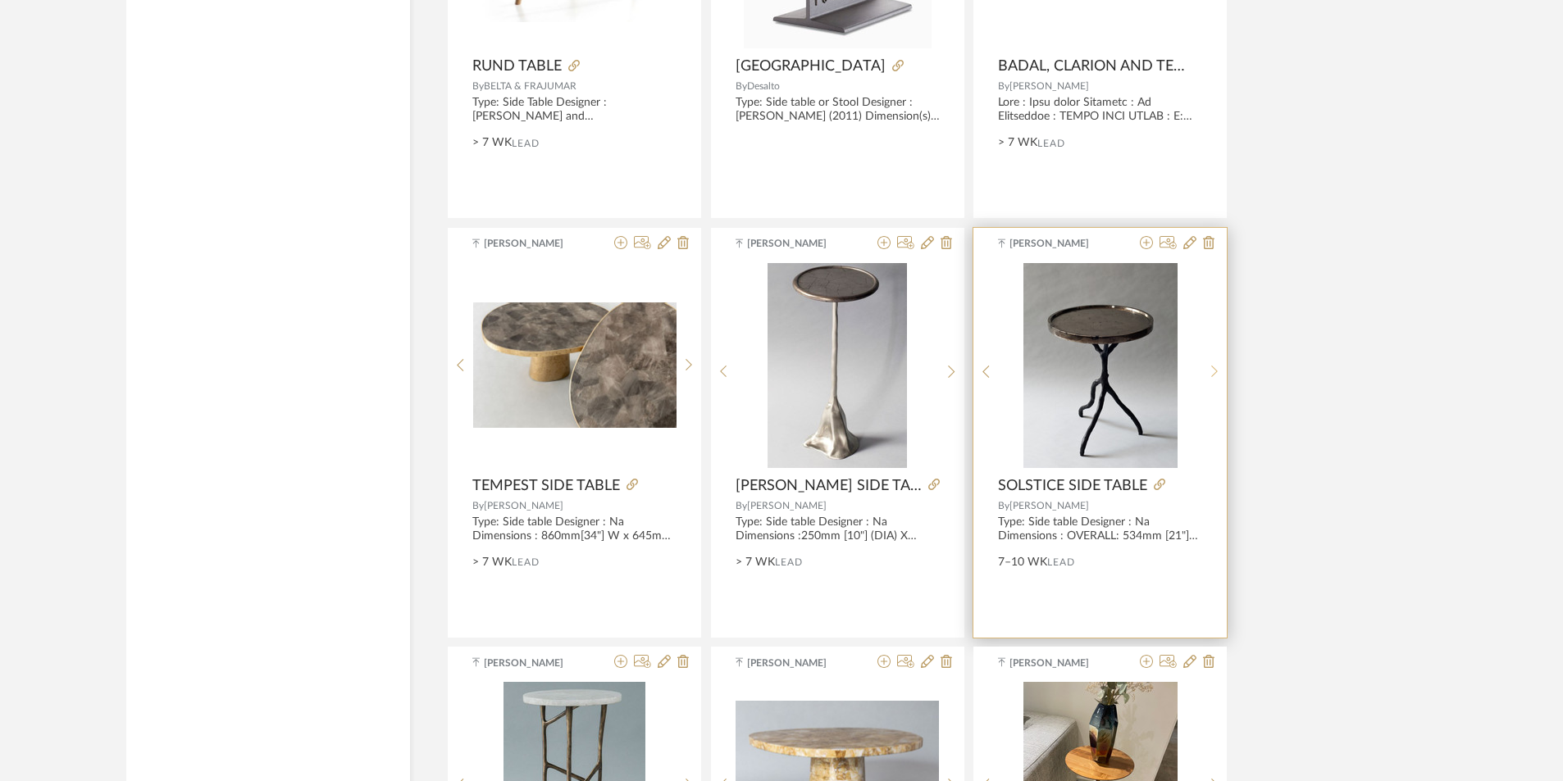
click at [1205, 367] on sr-next-btn at bounding box center [1214, 372] width 25 height 14
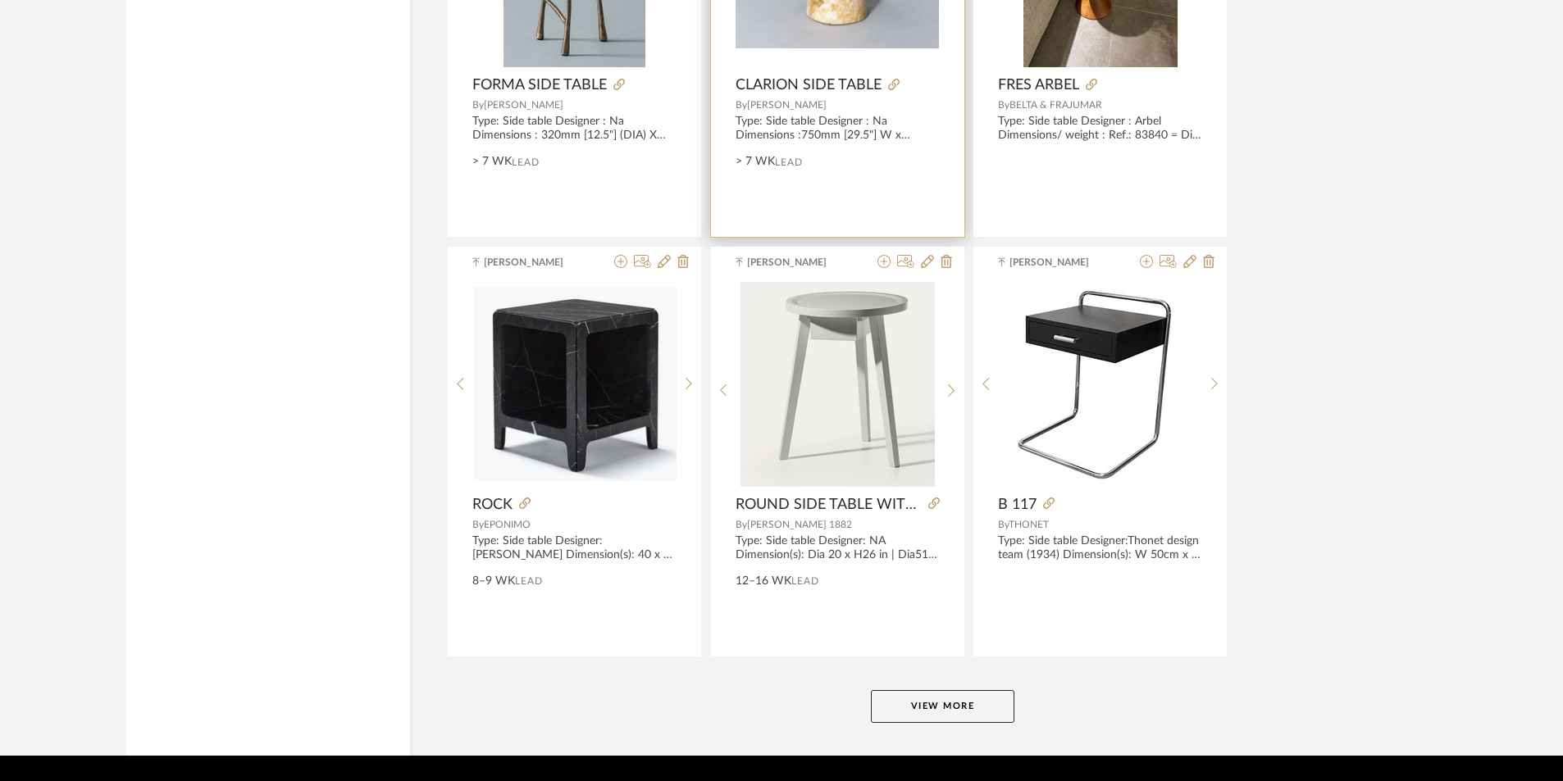
scroll to position [4803, 0]
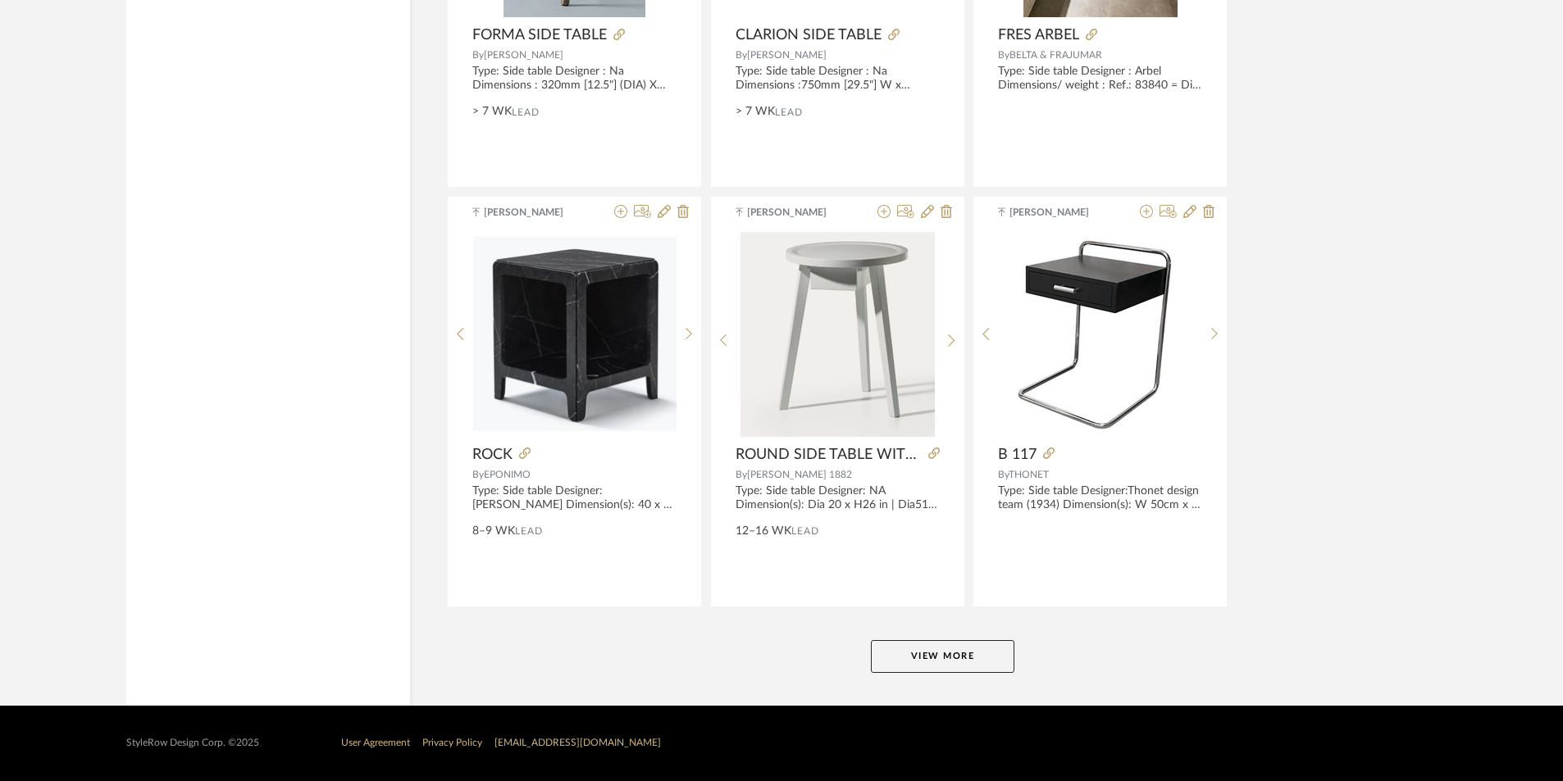
click at [948, 663] on button "View More" at bounding box center [942, 656] width 143 height 33
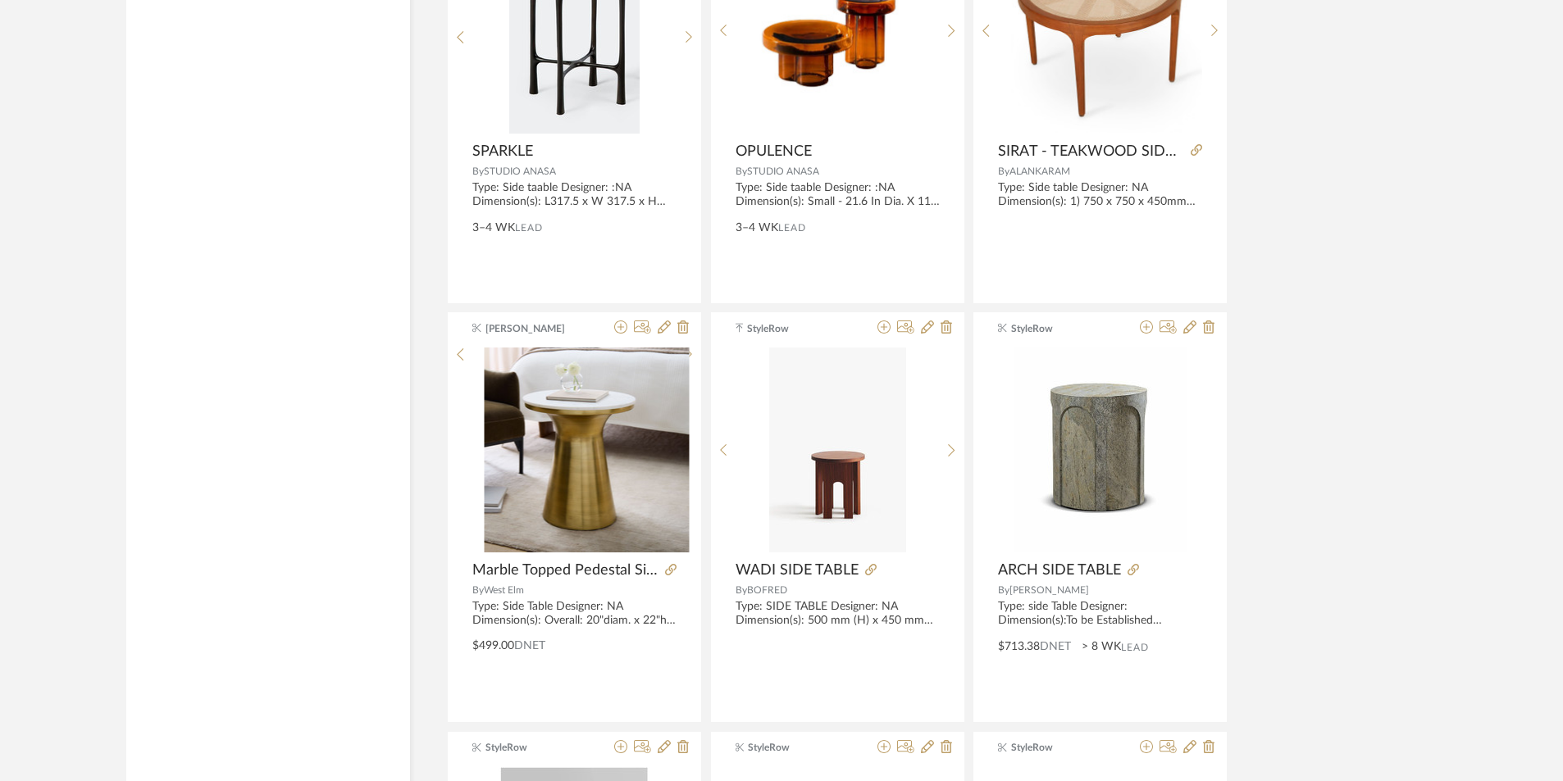
scroll to position [5951, 0]
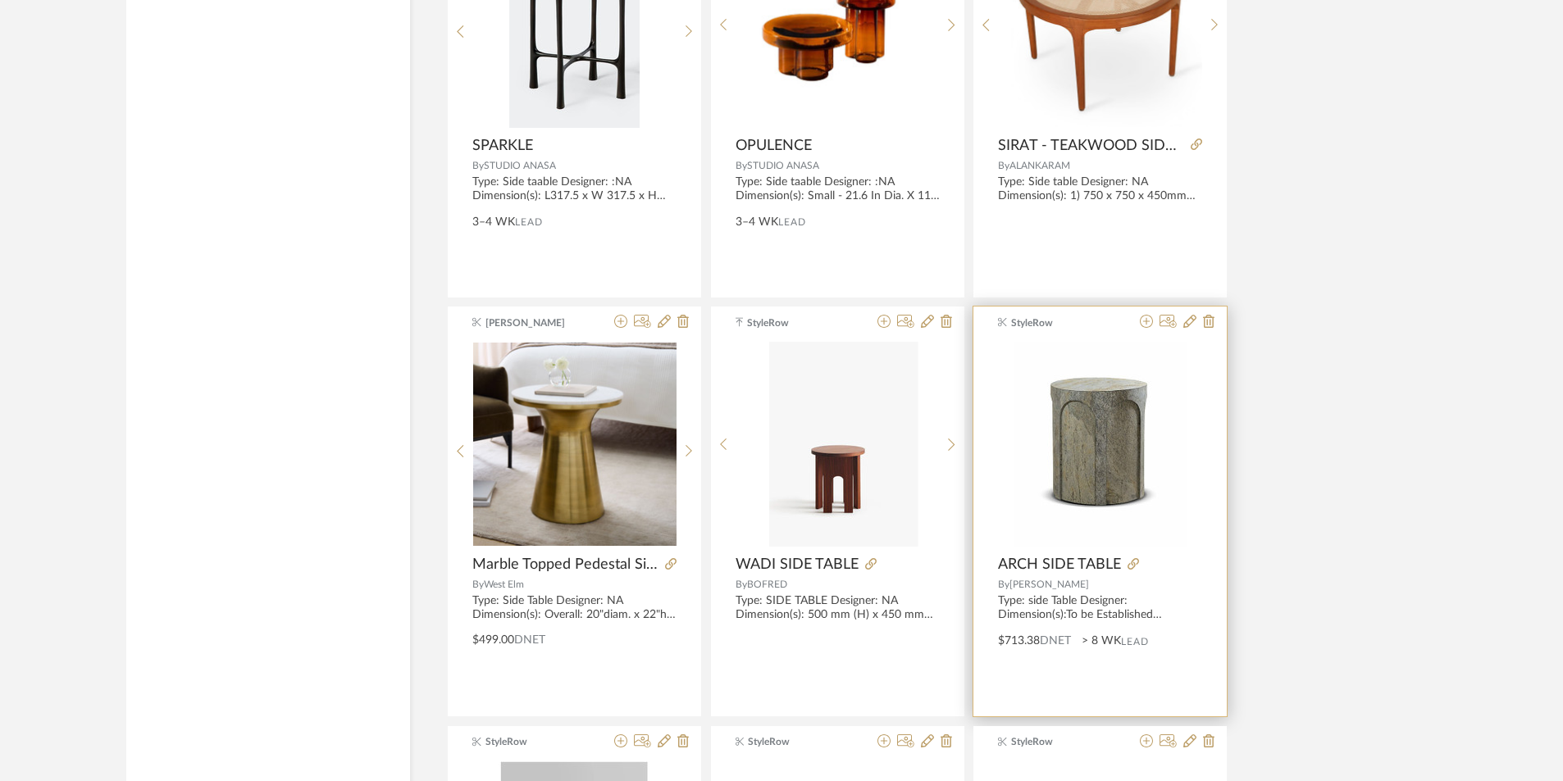
click at [0, 0] on img at bounding box center [0, 0] width 0 height 0
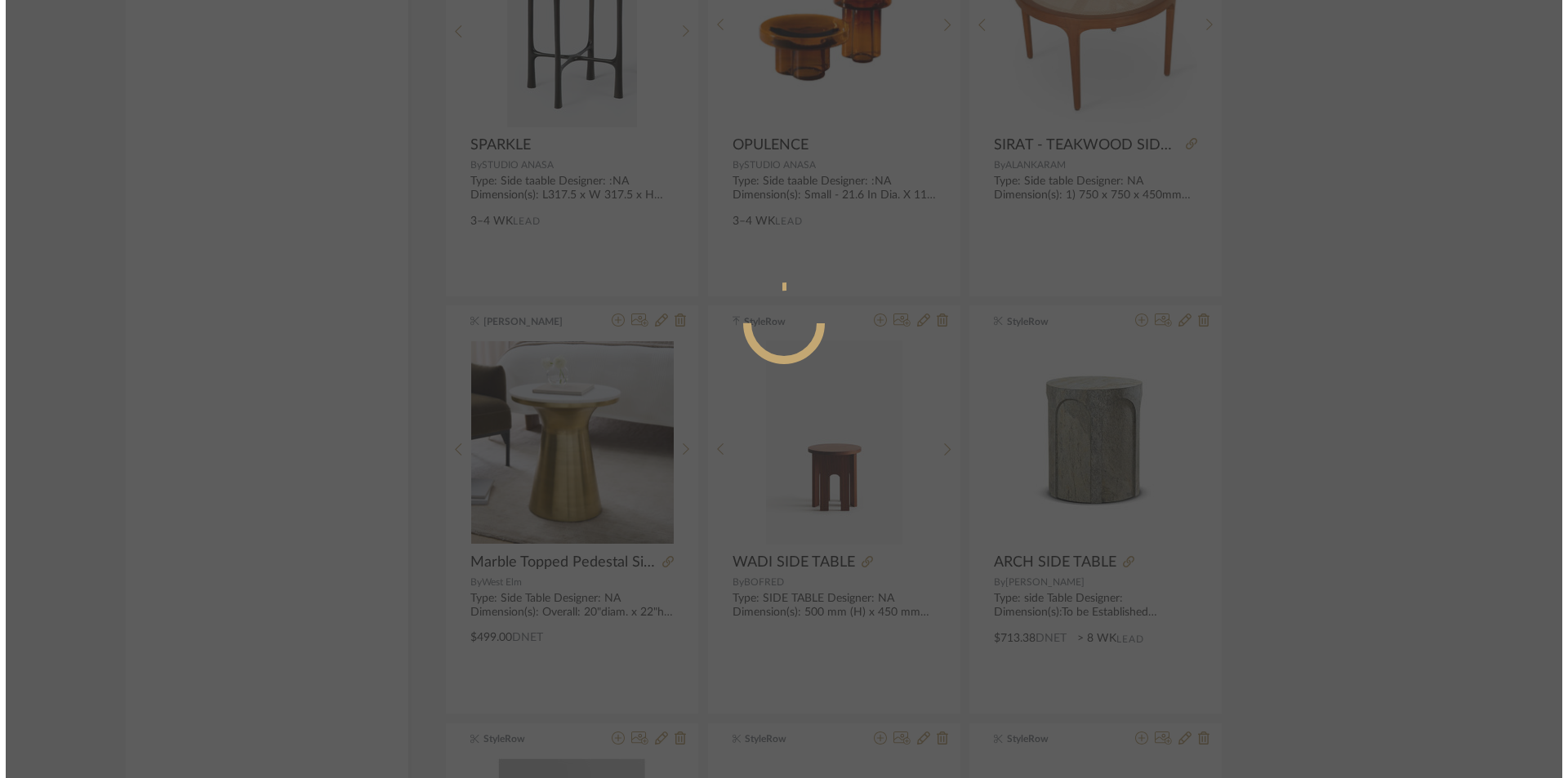
scroll to position [0, 0]
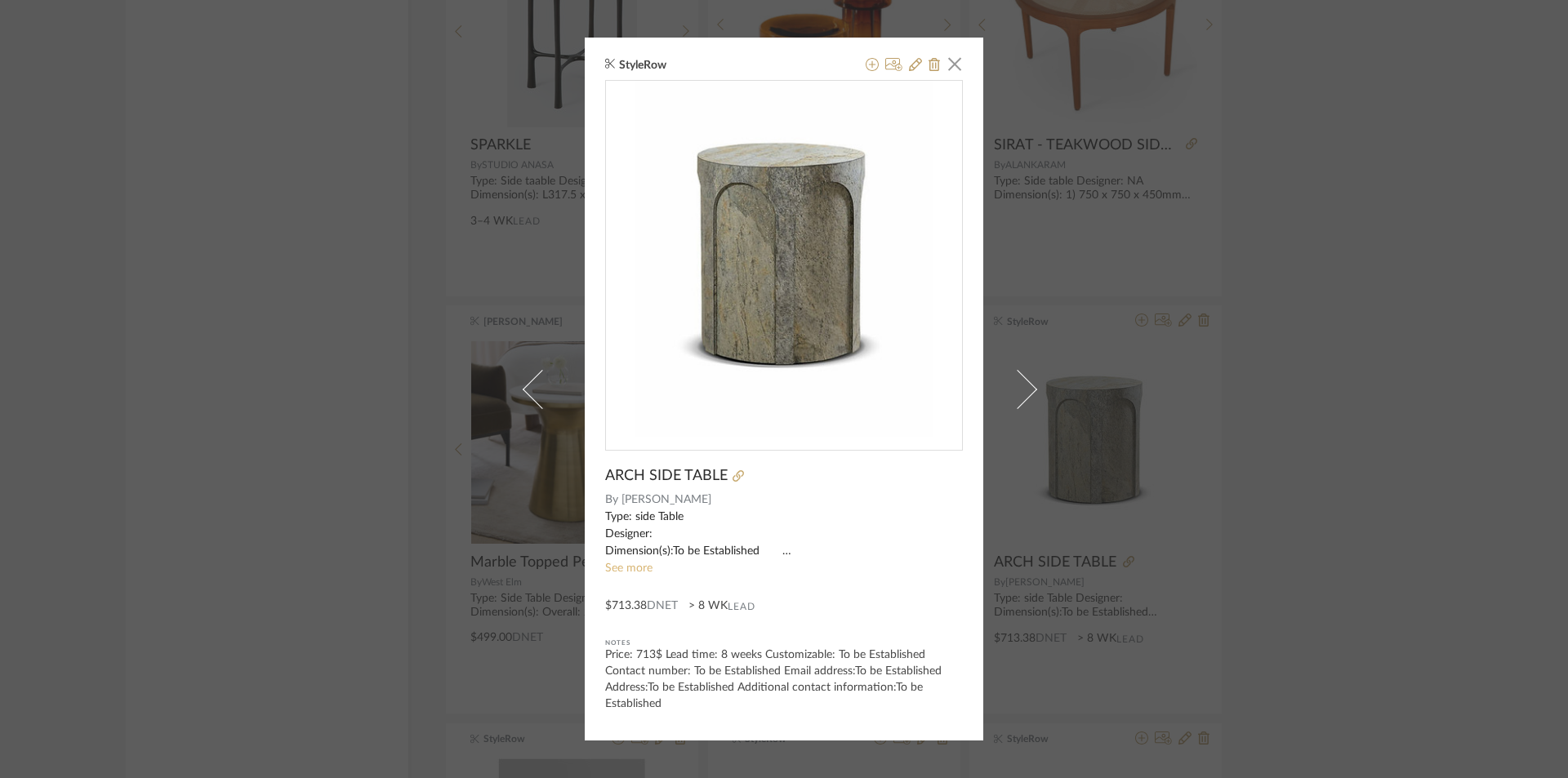
click at [629, 568] on link "See more" at bounding box center [630, 568] width 48 height 11
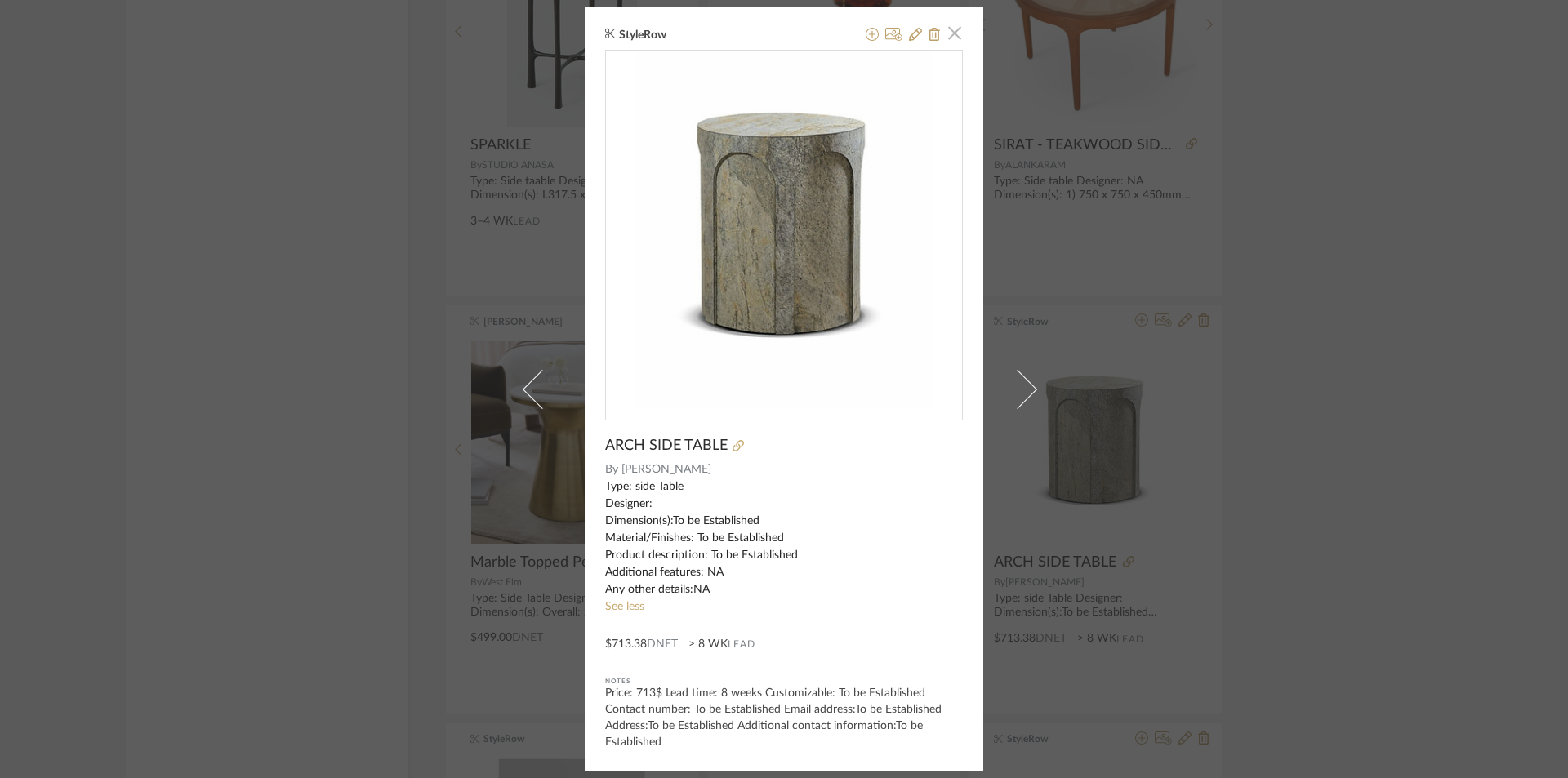
click at [946, 36] on span "button" at bounding box center [954, 33] width 33 height 33
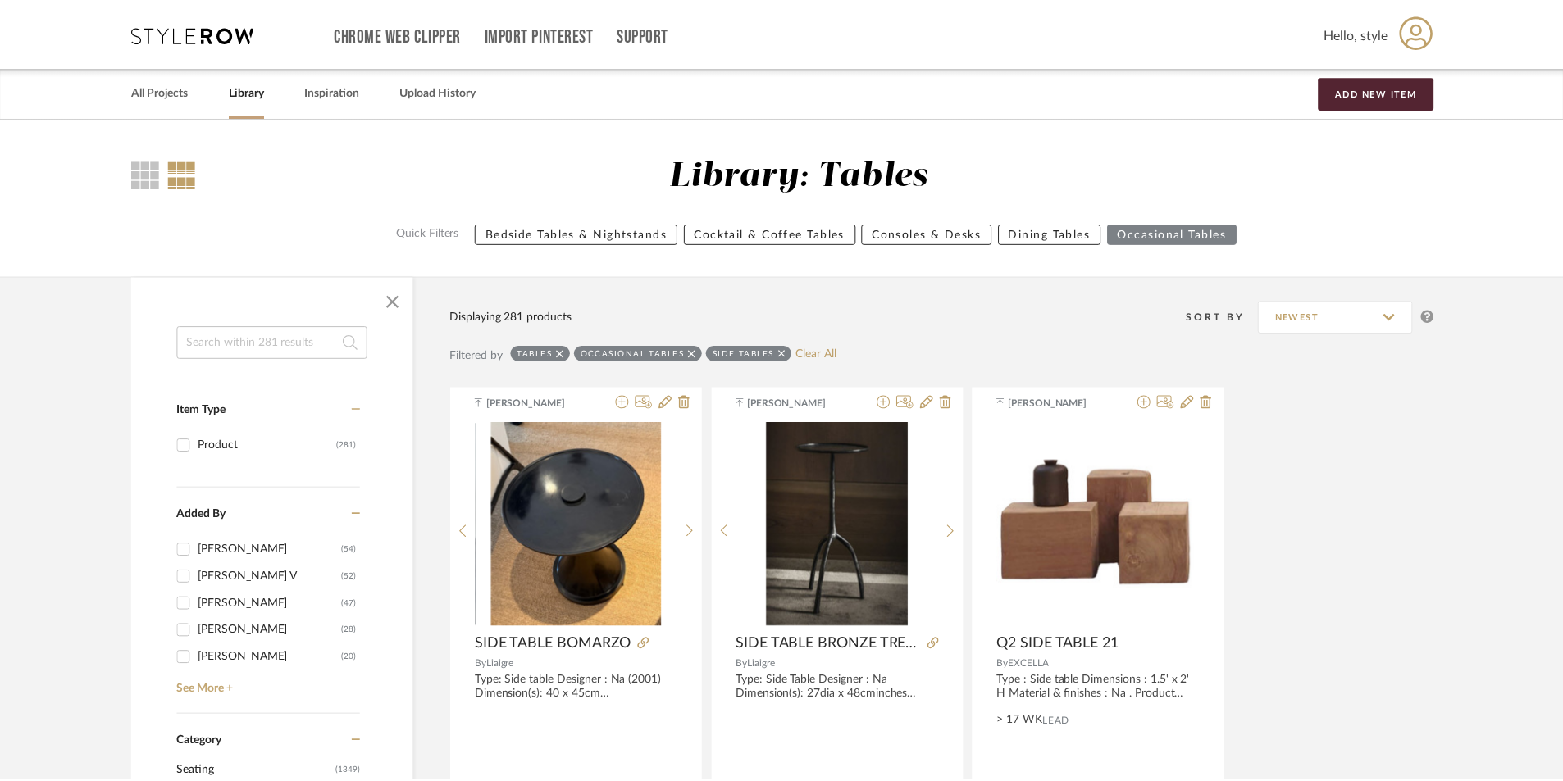
scroll to position [5951, 0]
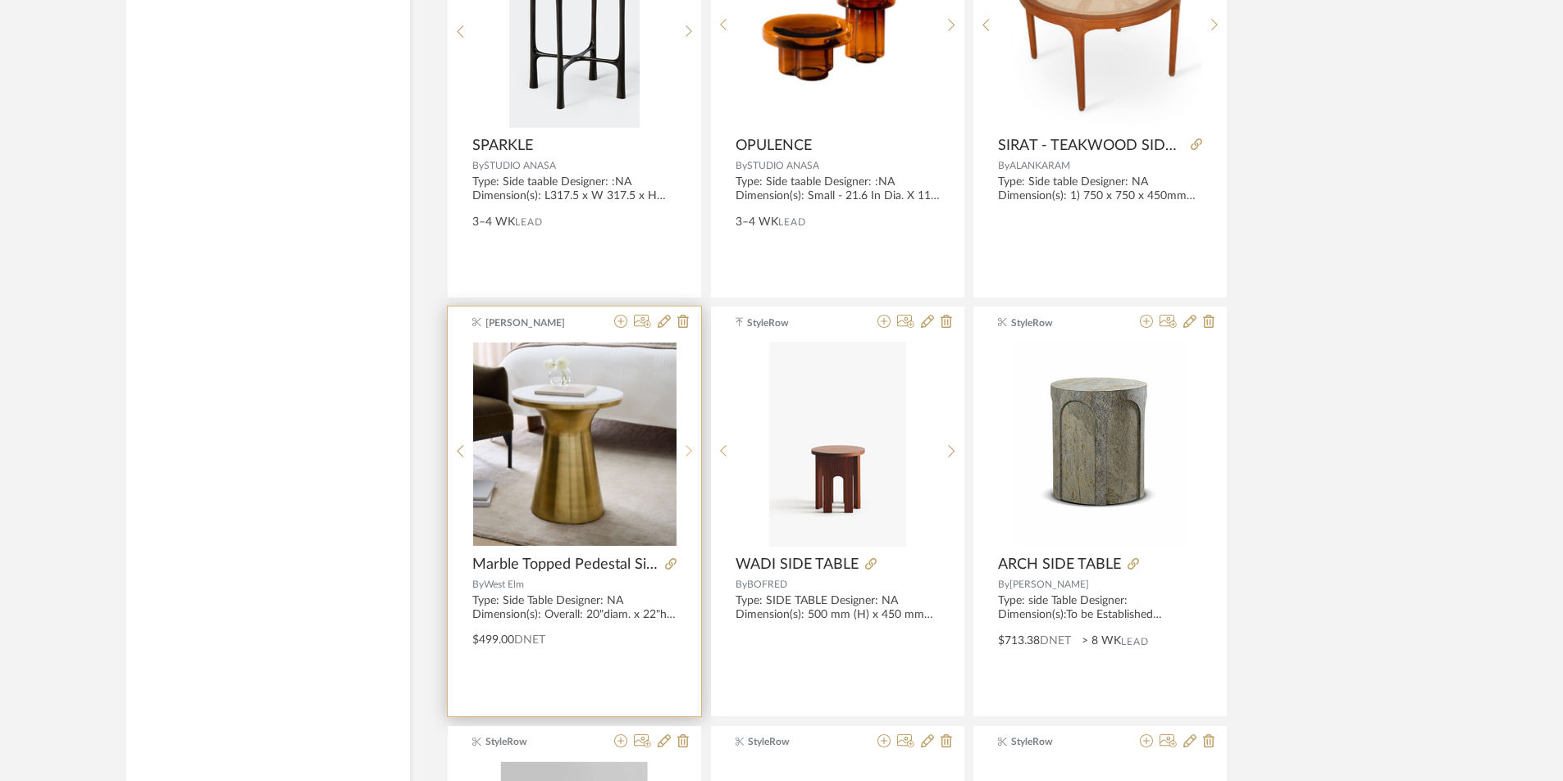
click at [687, 446] on icon at bounding box center [688, 451] width 7 height 14
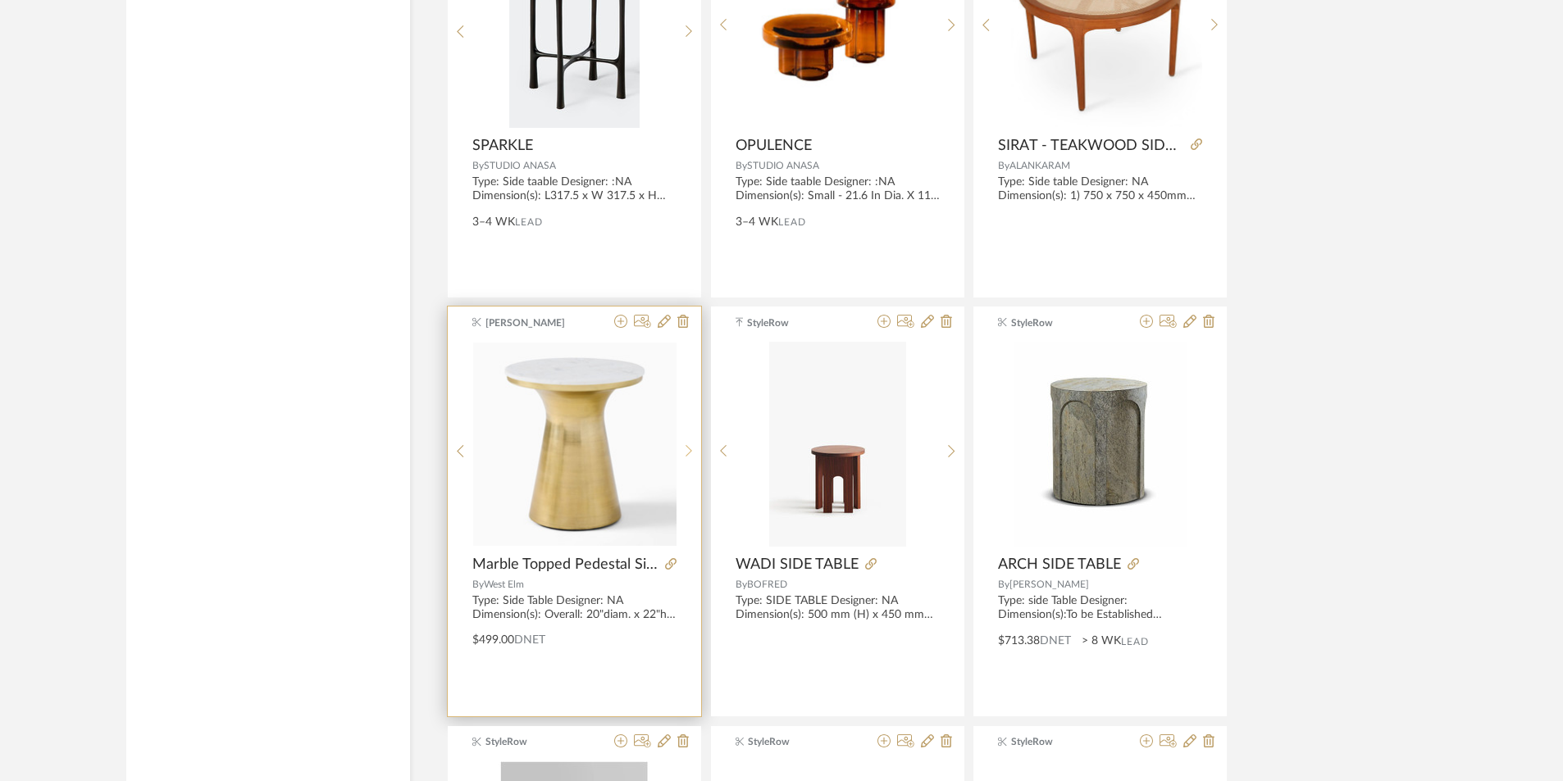
click at [687, 446] on icon at bounding box center [688, 451] width 7 height 14
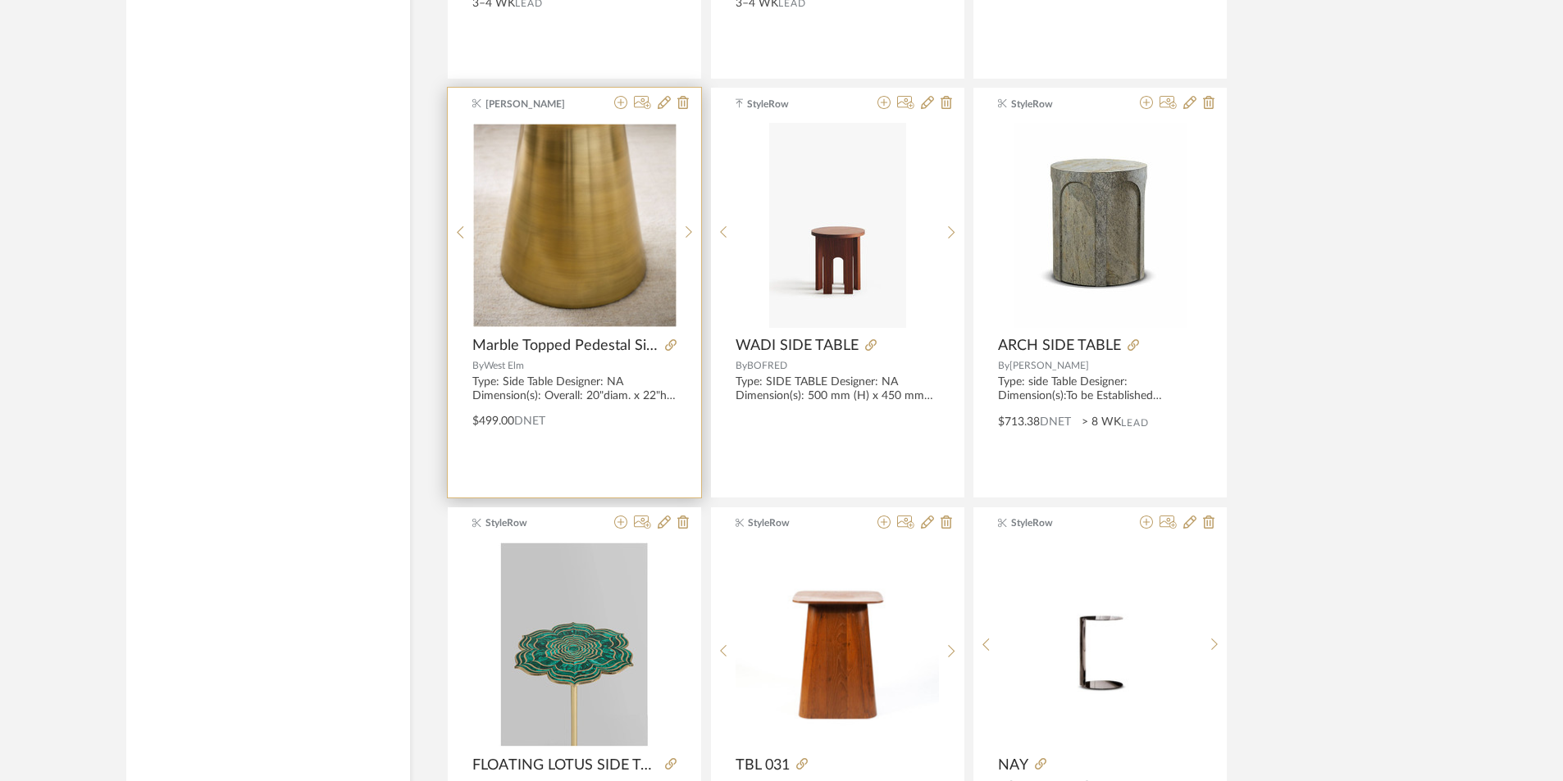
scroll to position [6115, 0]
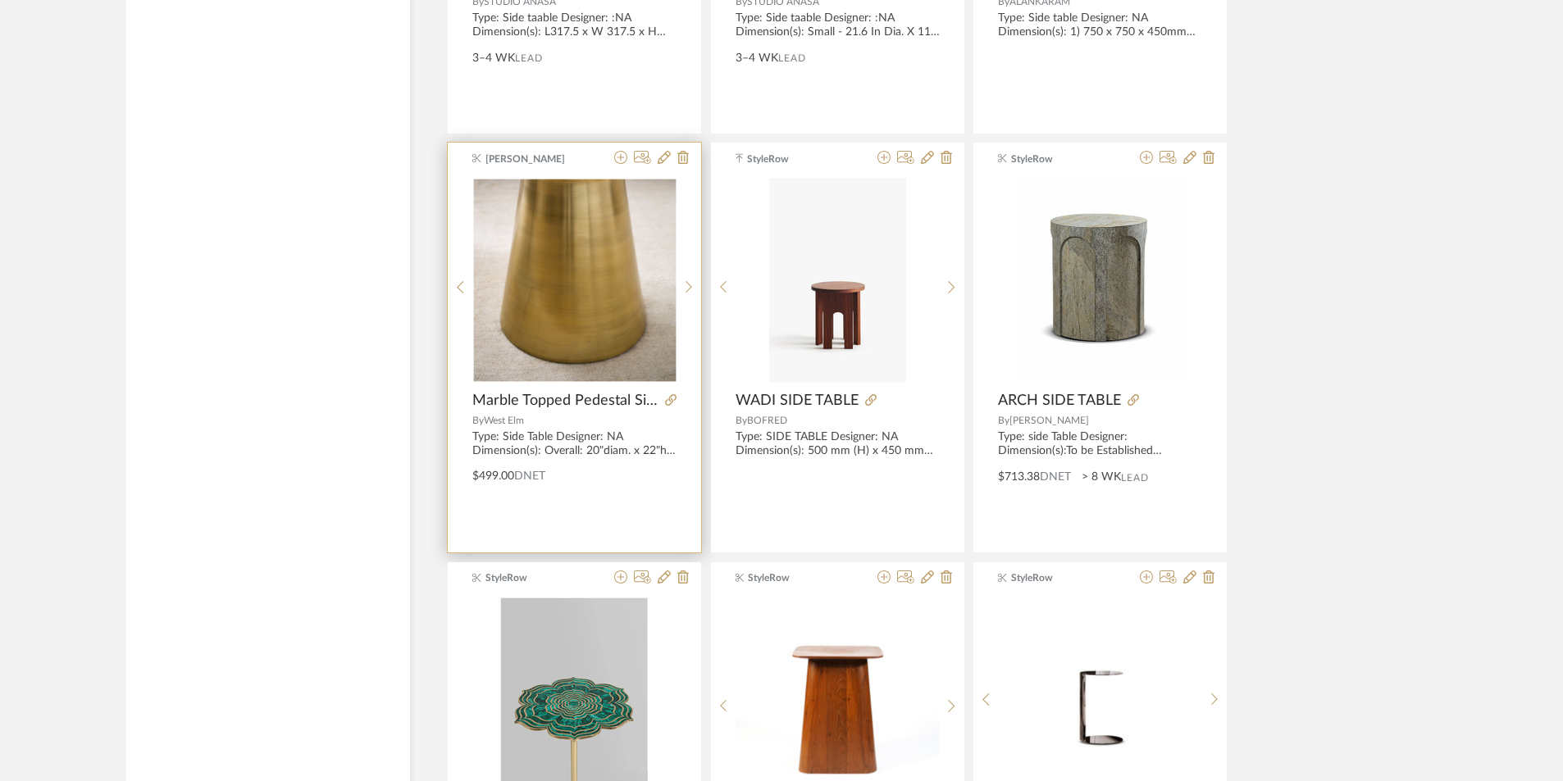
click at [590, 311] on img "2" at bounding box center [574, 280] width 203 height 203
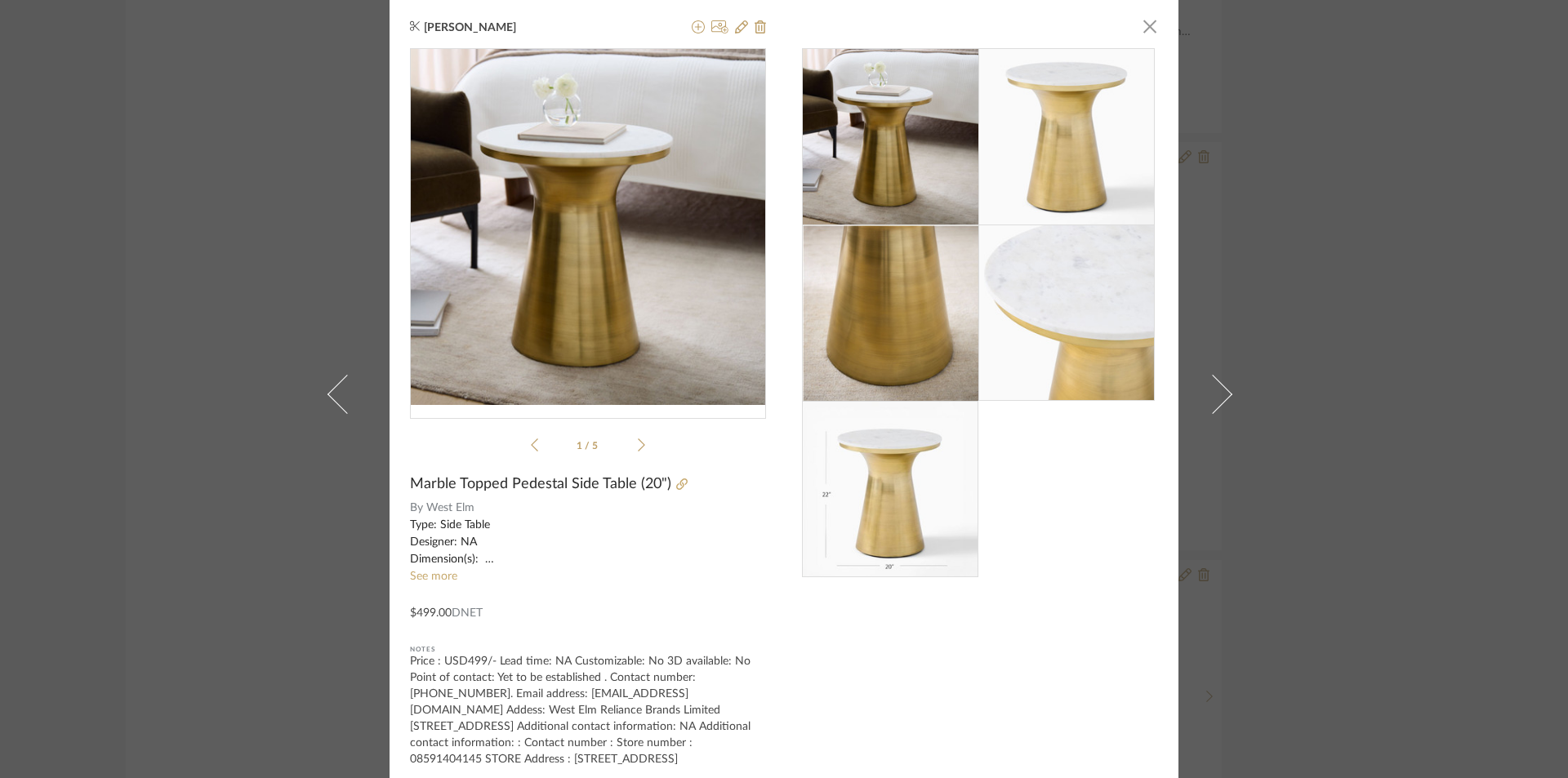
scroll to position [43, 0]
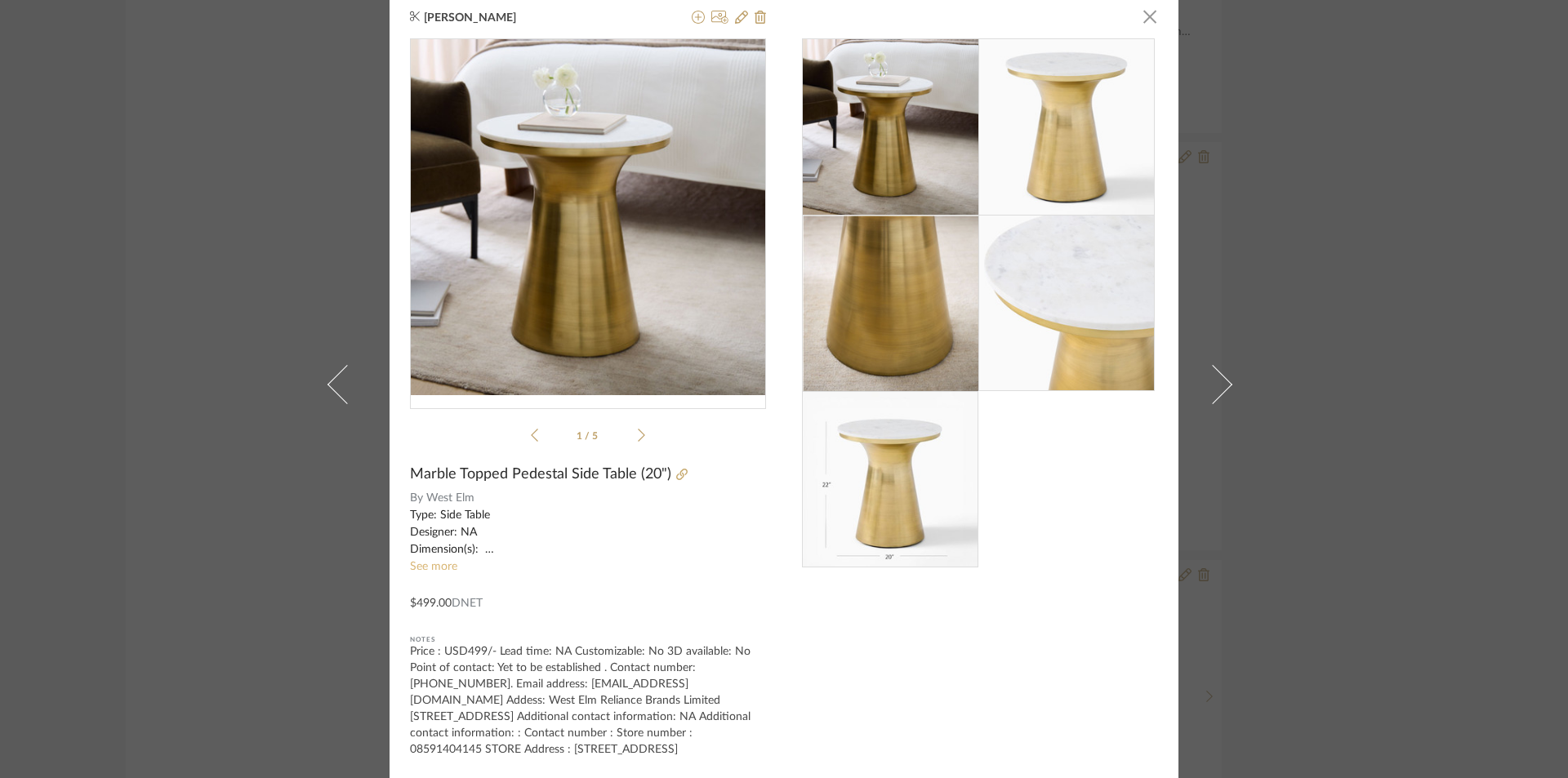
click at [432, 561] on link "See more" at bounding box center [434, 566] width 48 height 11
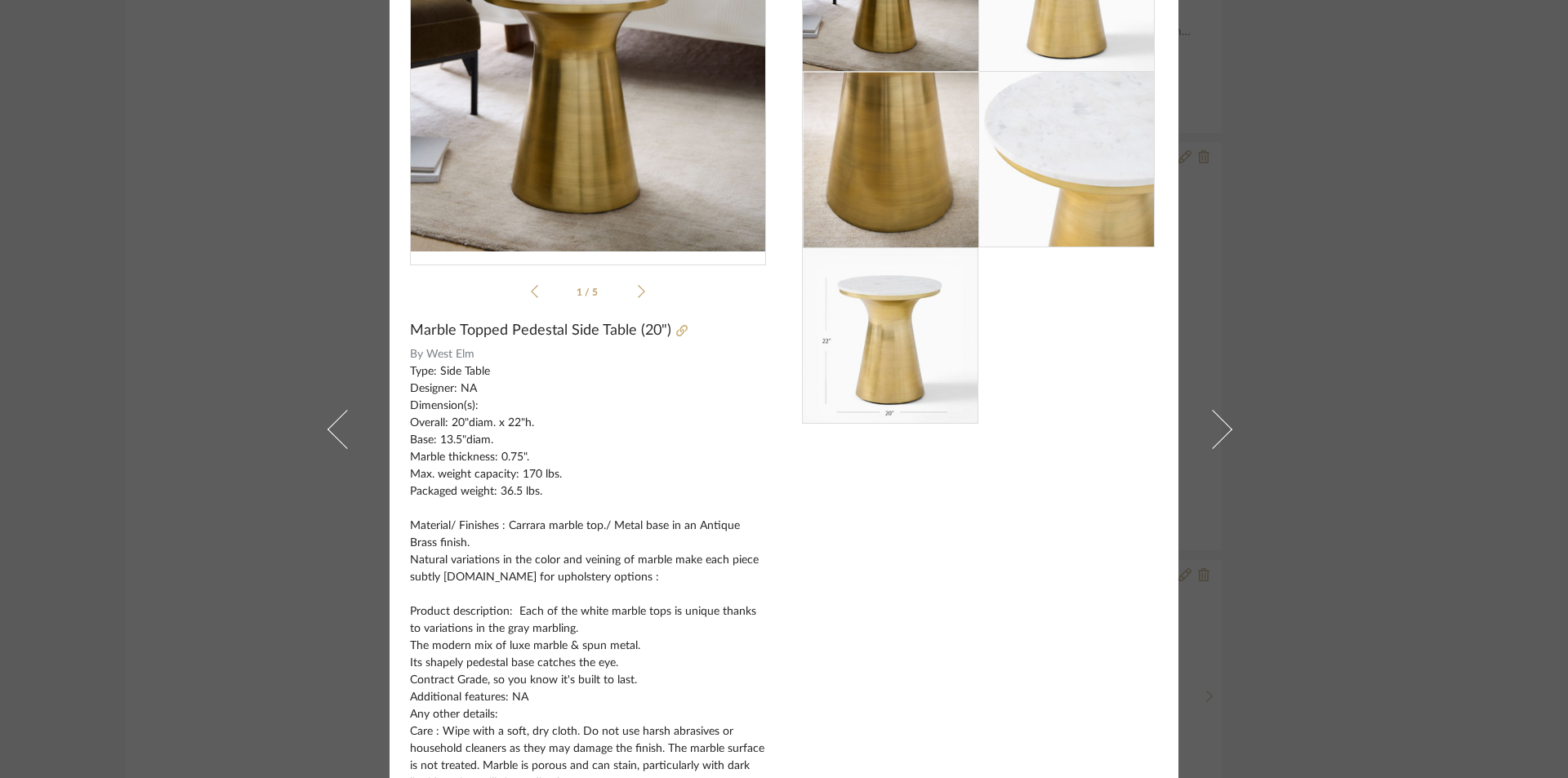
scroll to position [206, 0]
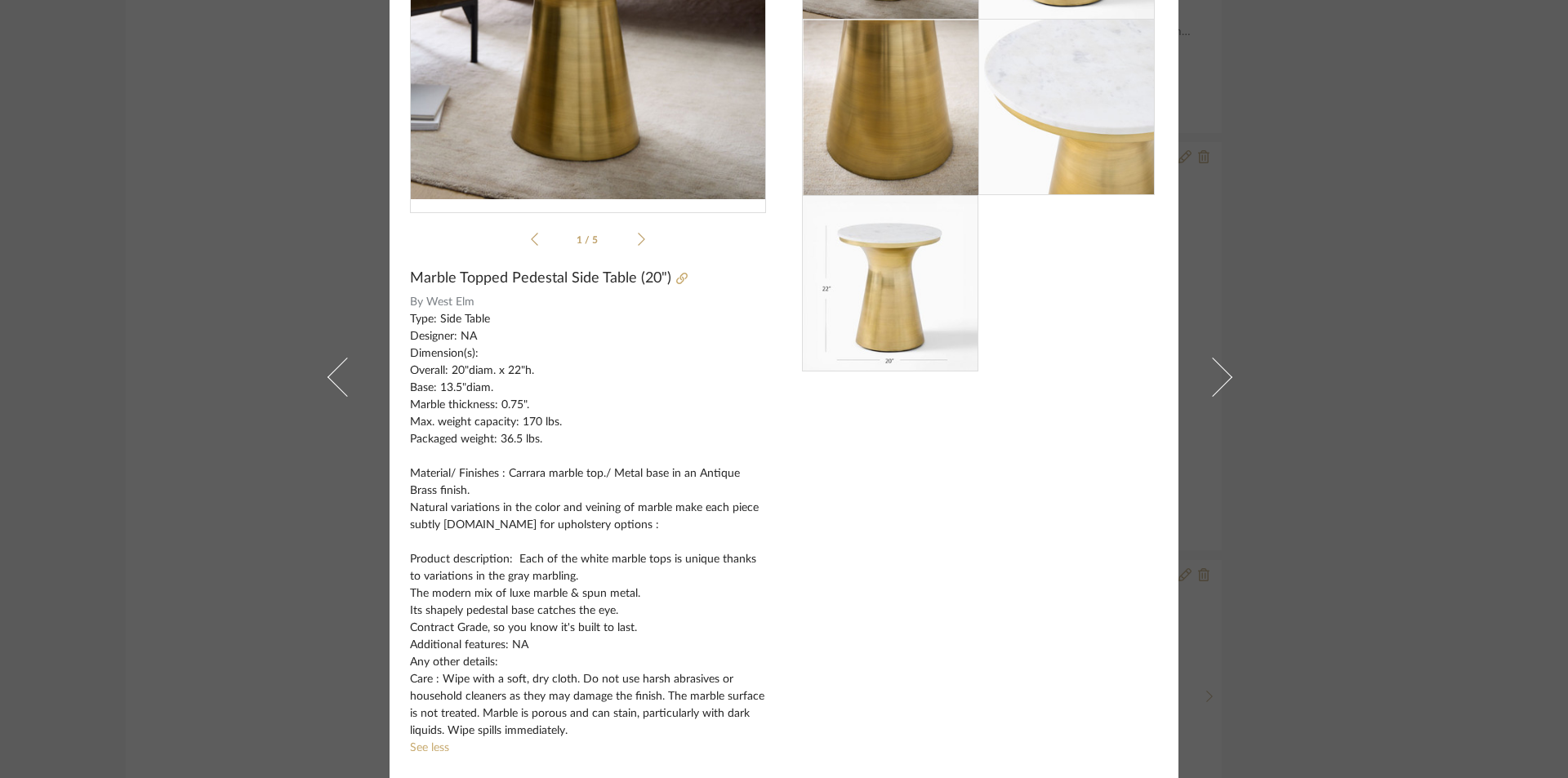
click at [1286, 80] on div "Nishi Shah × 1 / 5 Marble Topped Pedestal Side Table (20") By West Elm Type: Si…" at bounding box center [784, 389] width 1568 height 778
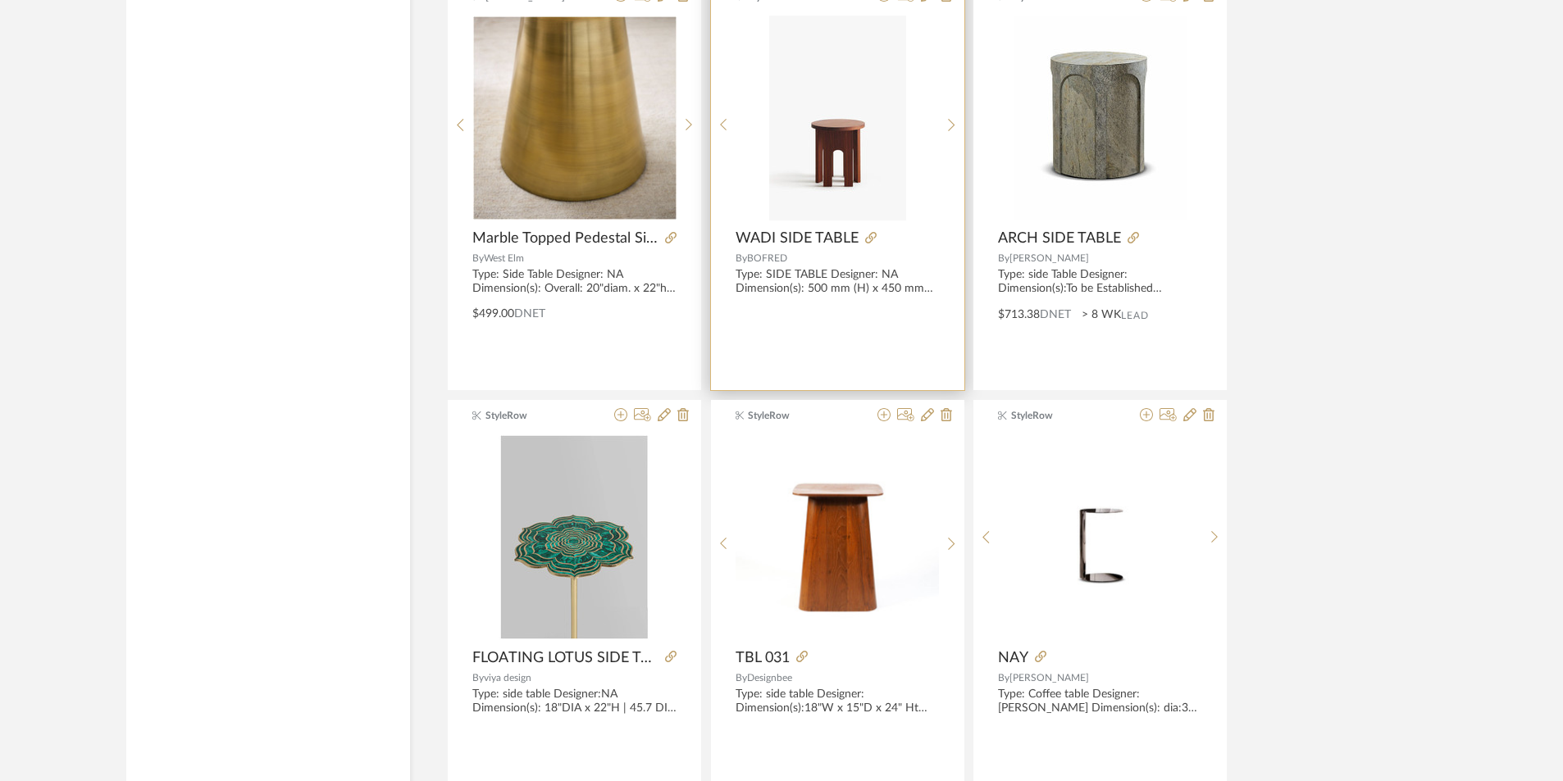
scroll to position [6279, 0]
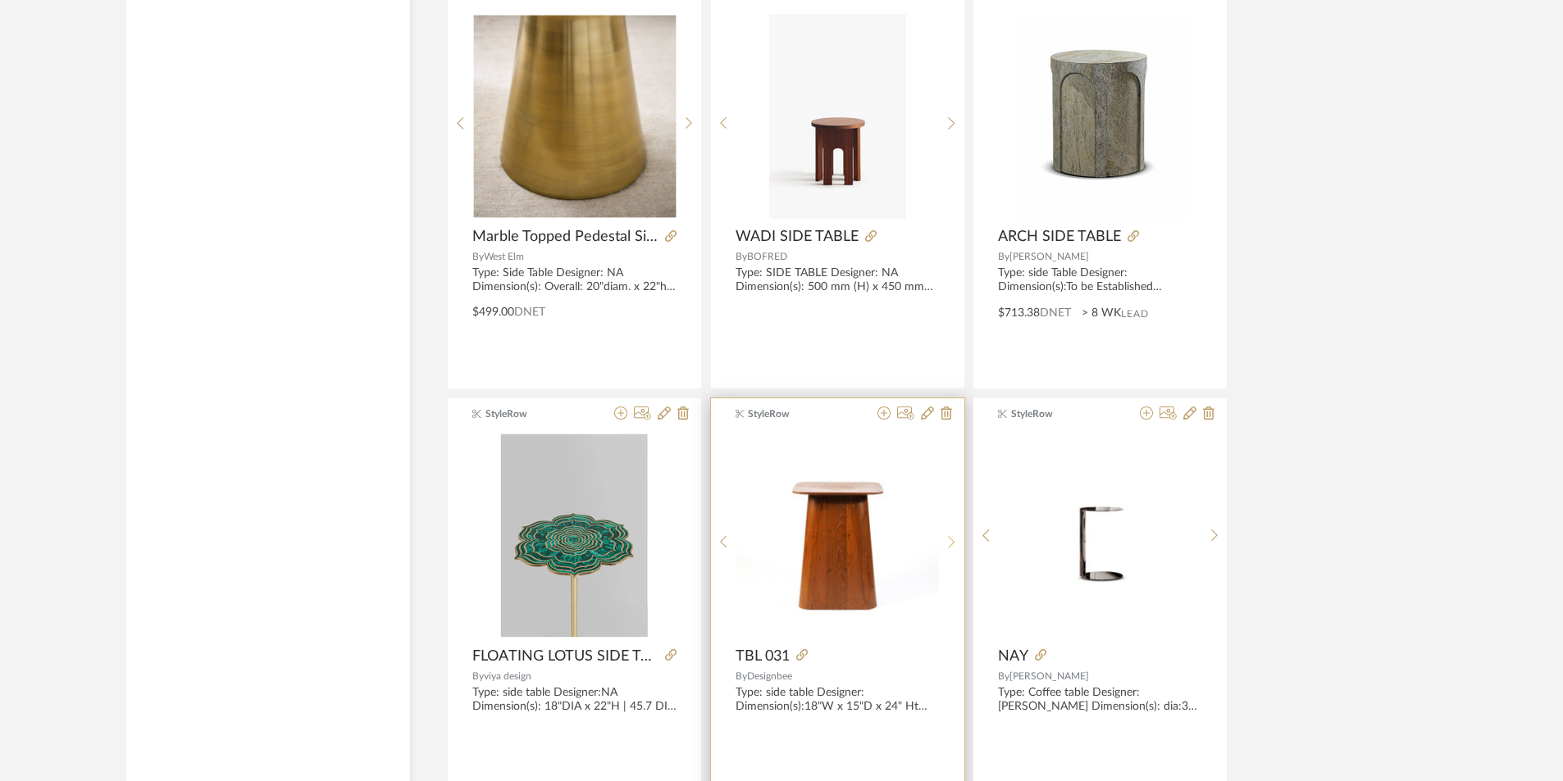
click at [947, 540] on sr-next-btn at bounding box center [951, 542] width 25 height 14
click at [947, 541] on sr-next-btn at bounding box center [951, 542] width 25 height 14
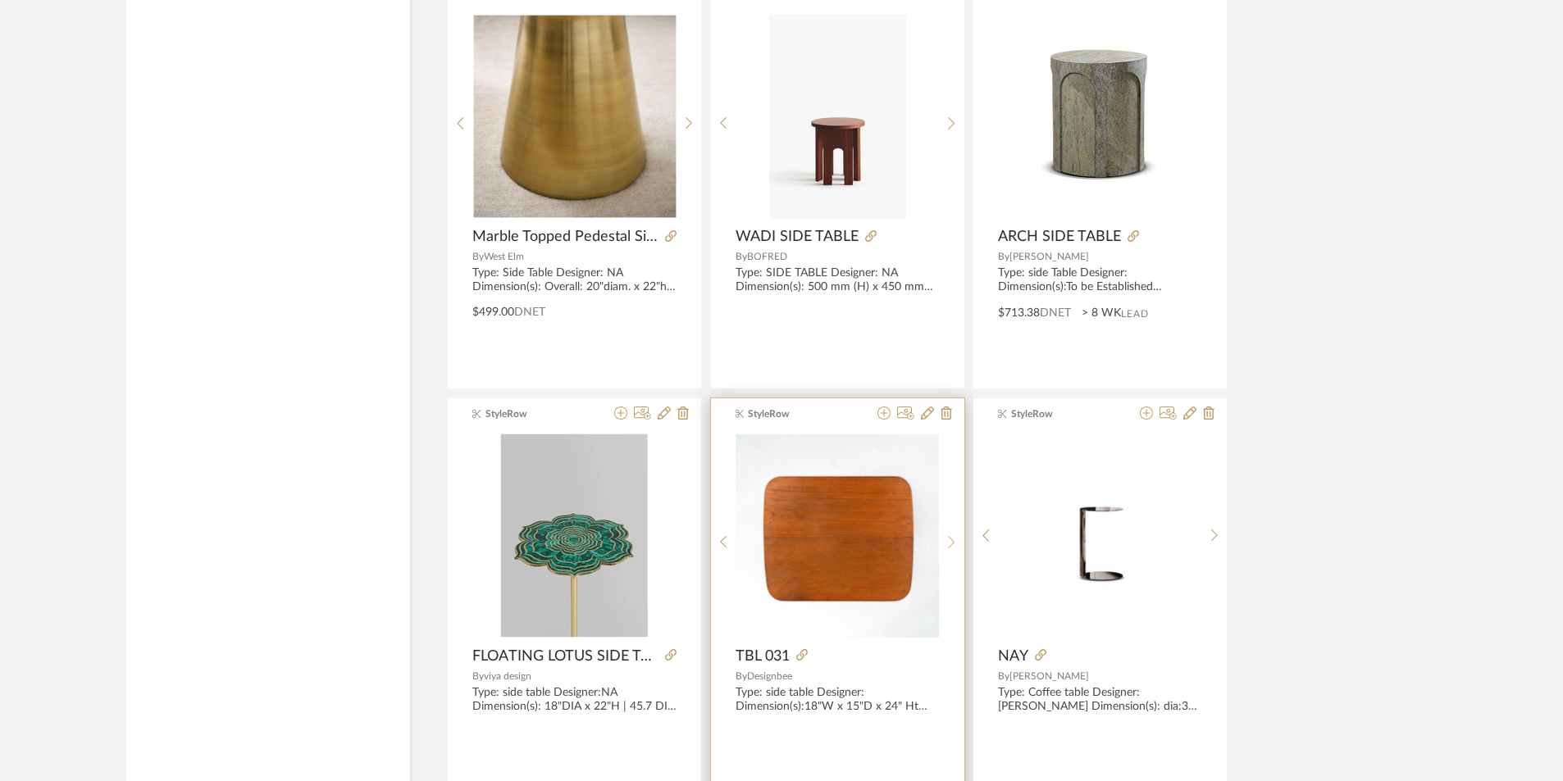
click at [947, 541] on sr-next-btn at bounding box center [951, 542] width 25 height 14
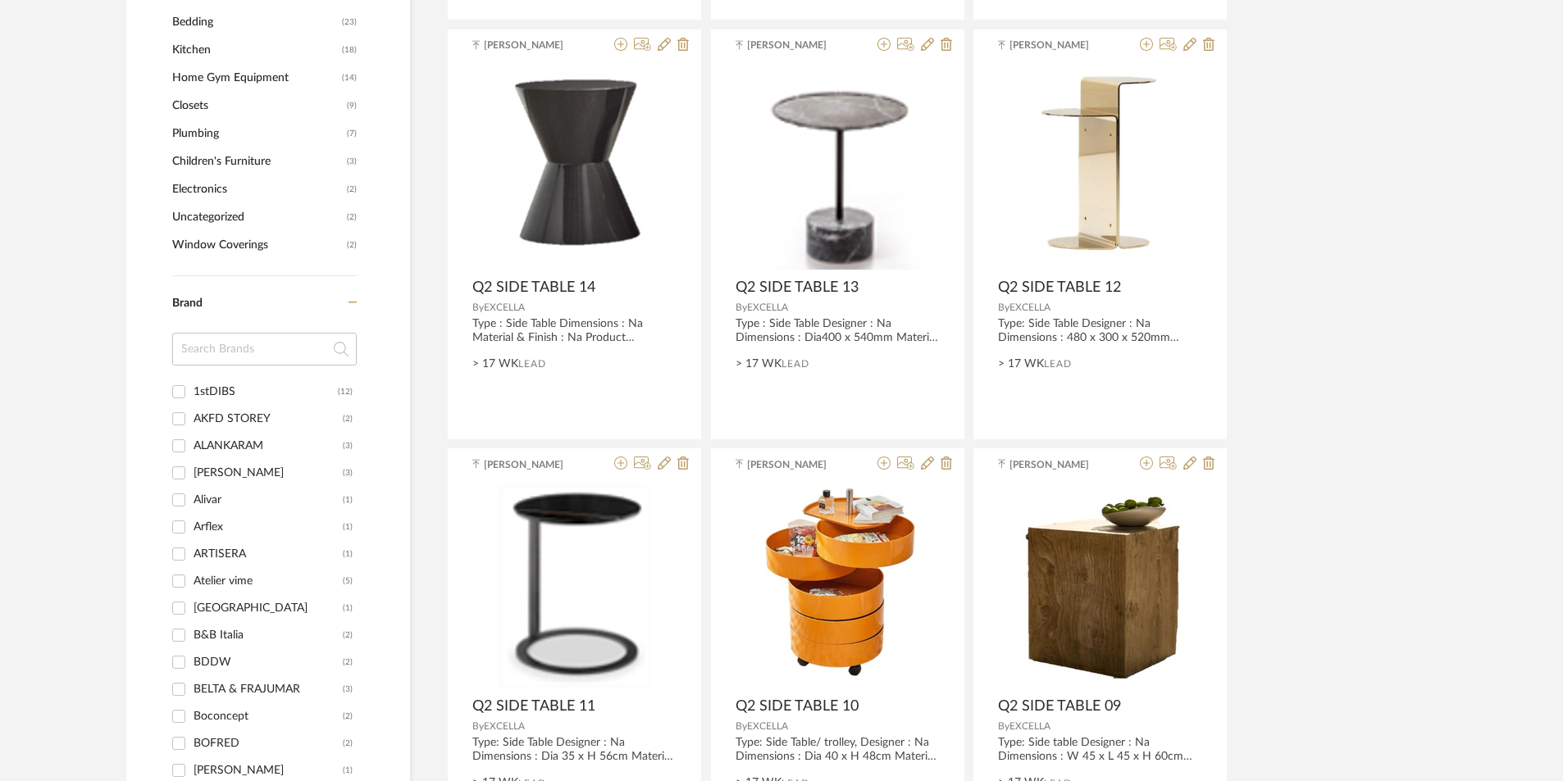
scroll to position [1626, 0]
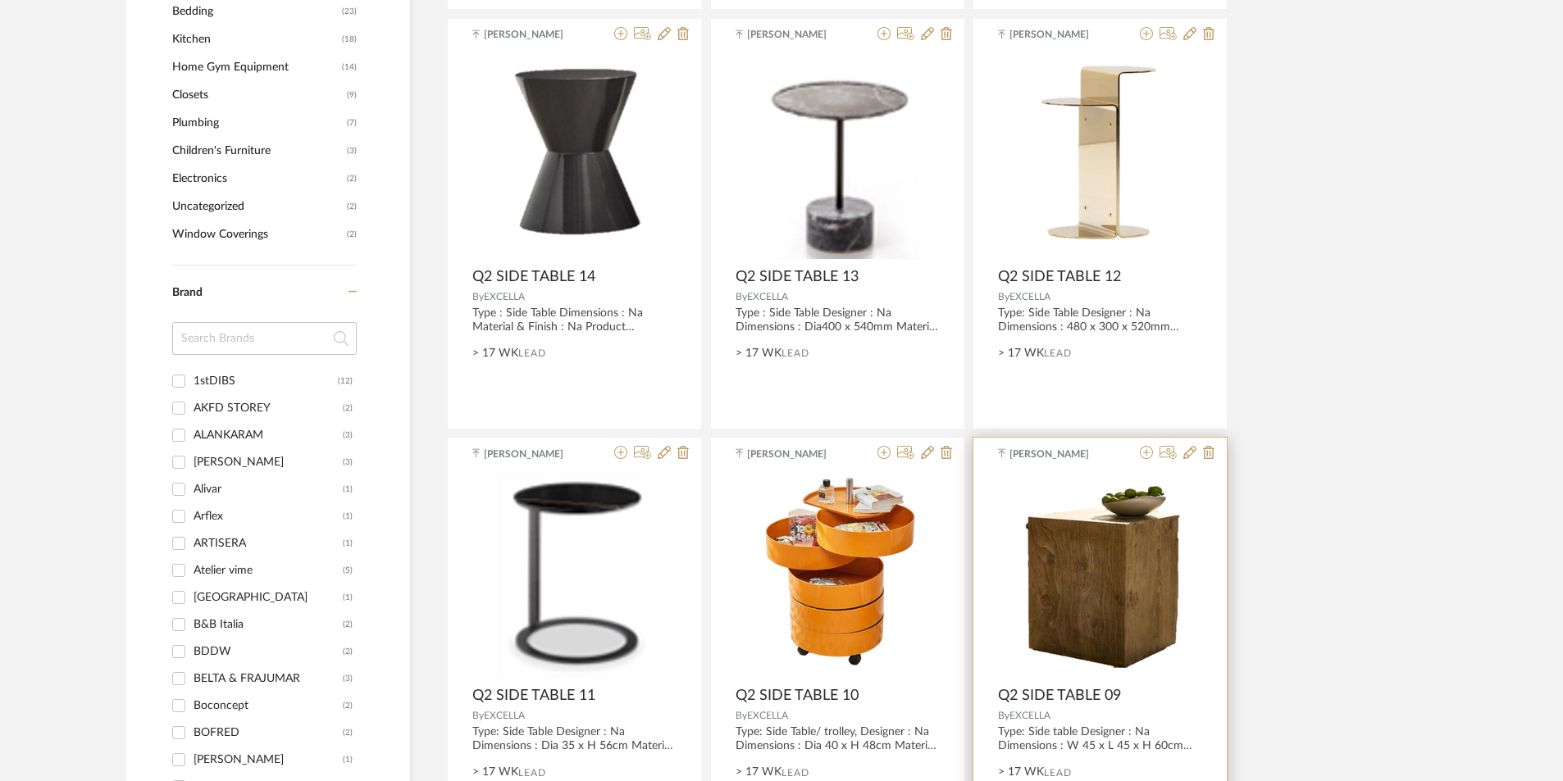
click at [1099, 600] on img "0" at bounding box center [1099, 575] width 171 height 205
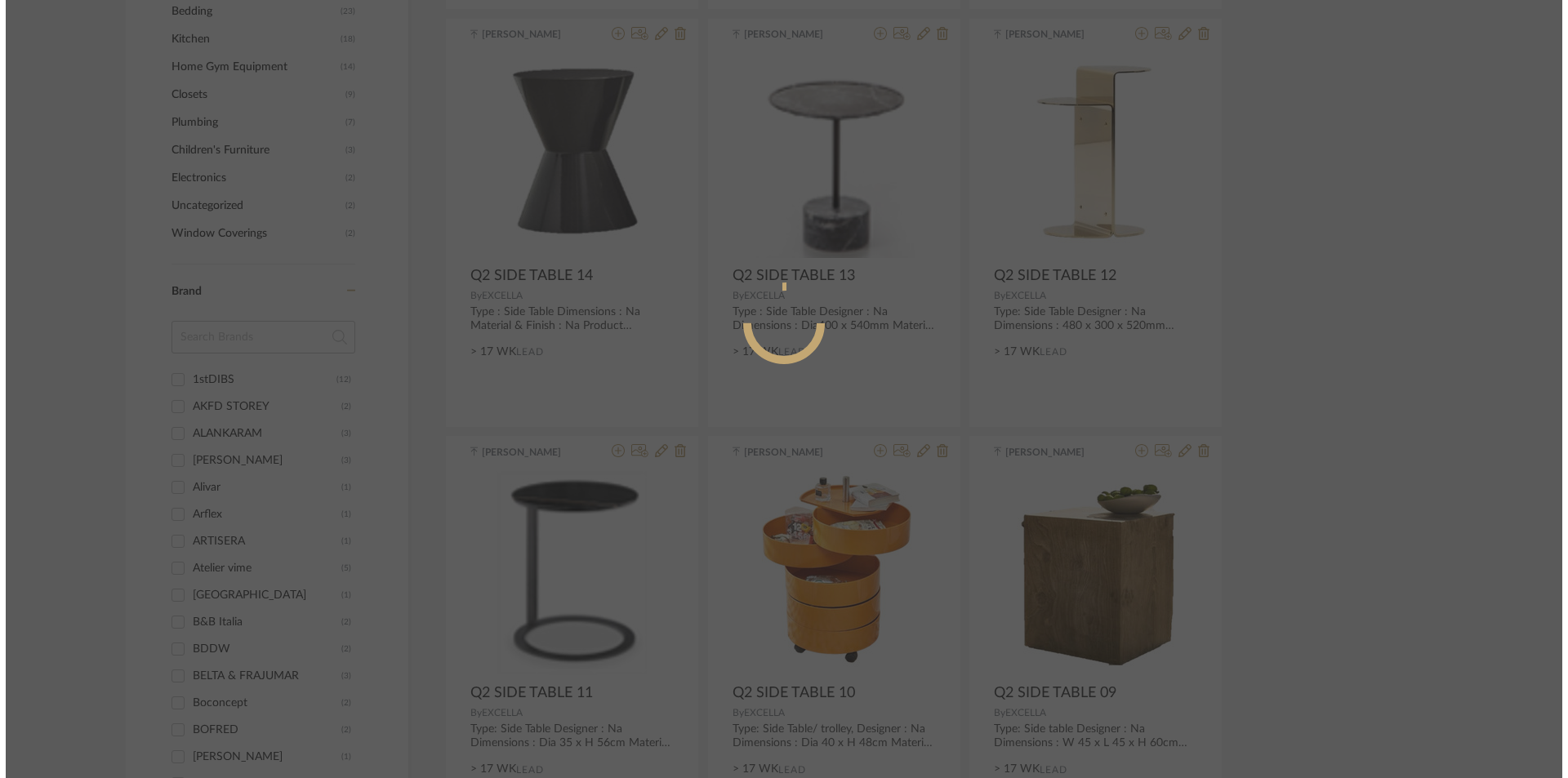
scroll to position [0, 0]
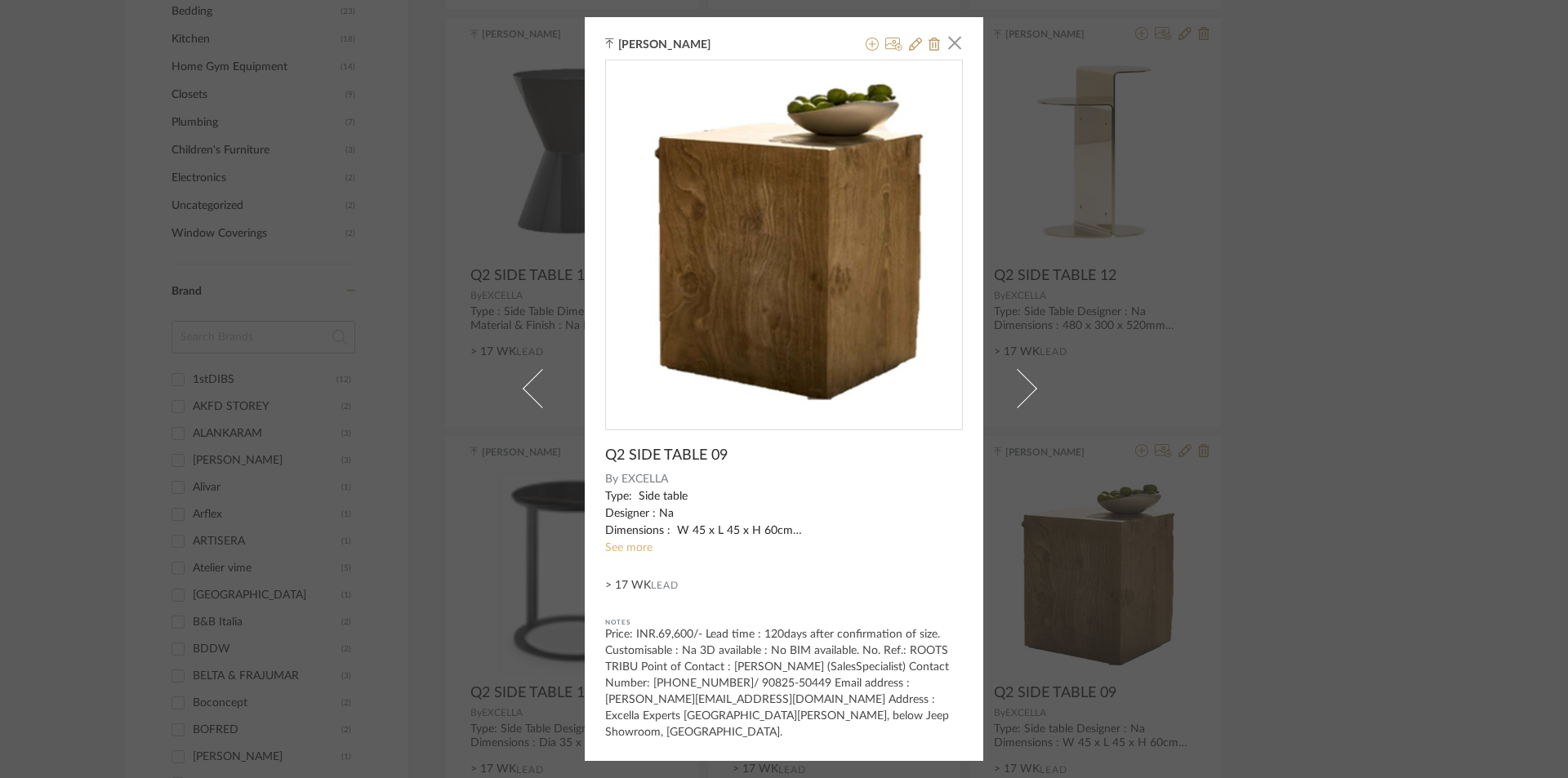
click at [620, 548] on link "See more" at bounding box center [630, 547] width 48 height 11
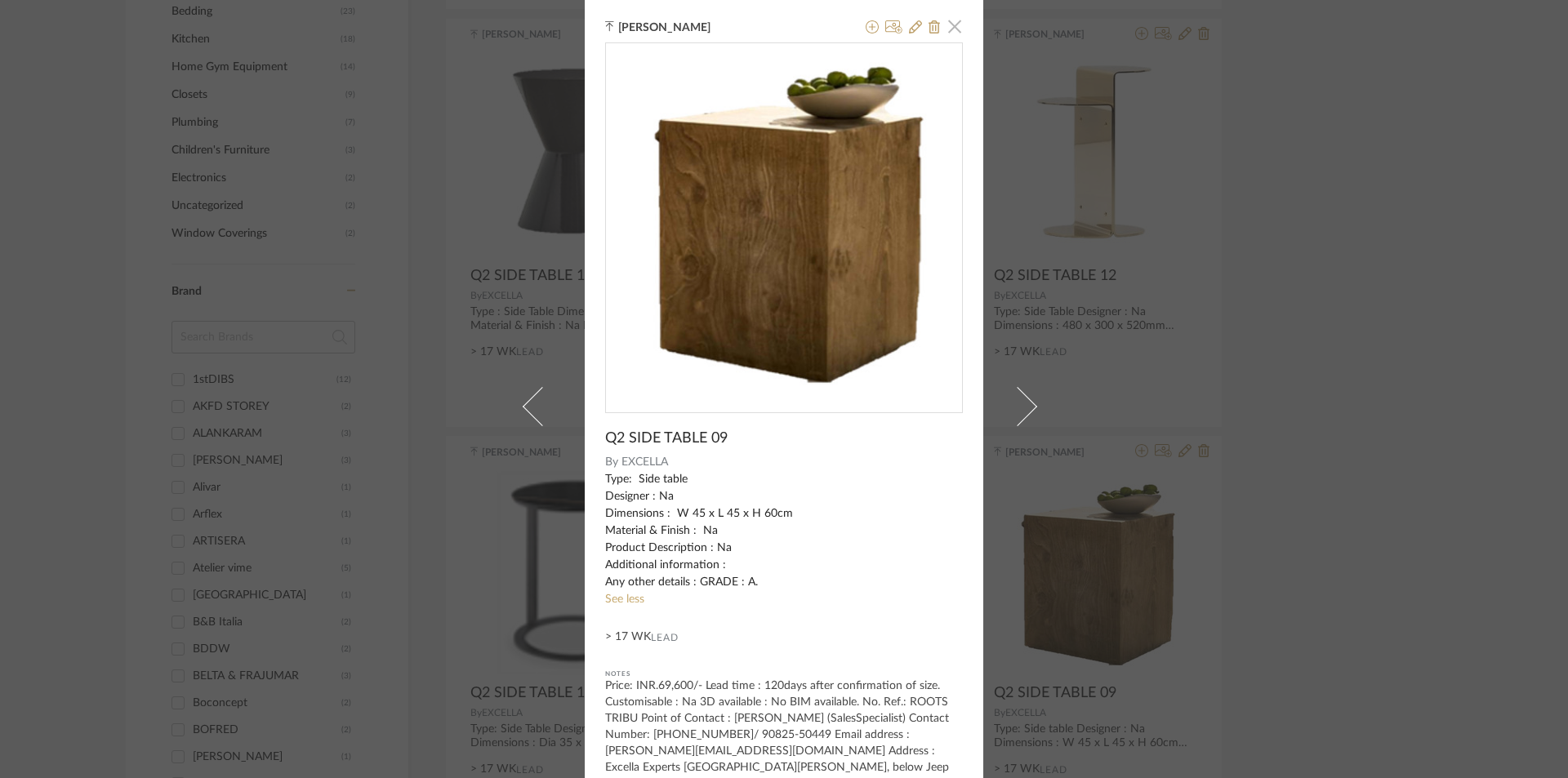
click at [951, 21] on span "button" at bounding box center [954, 26] width 33 height 33
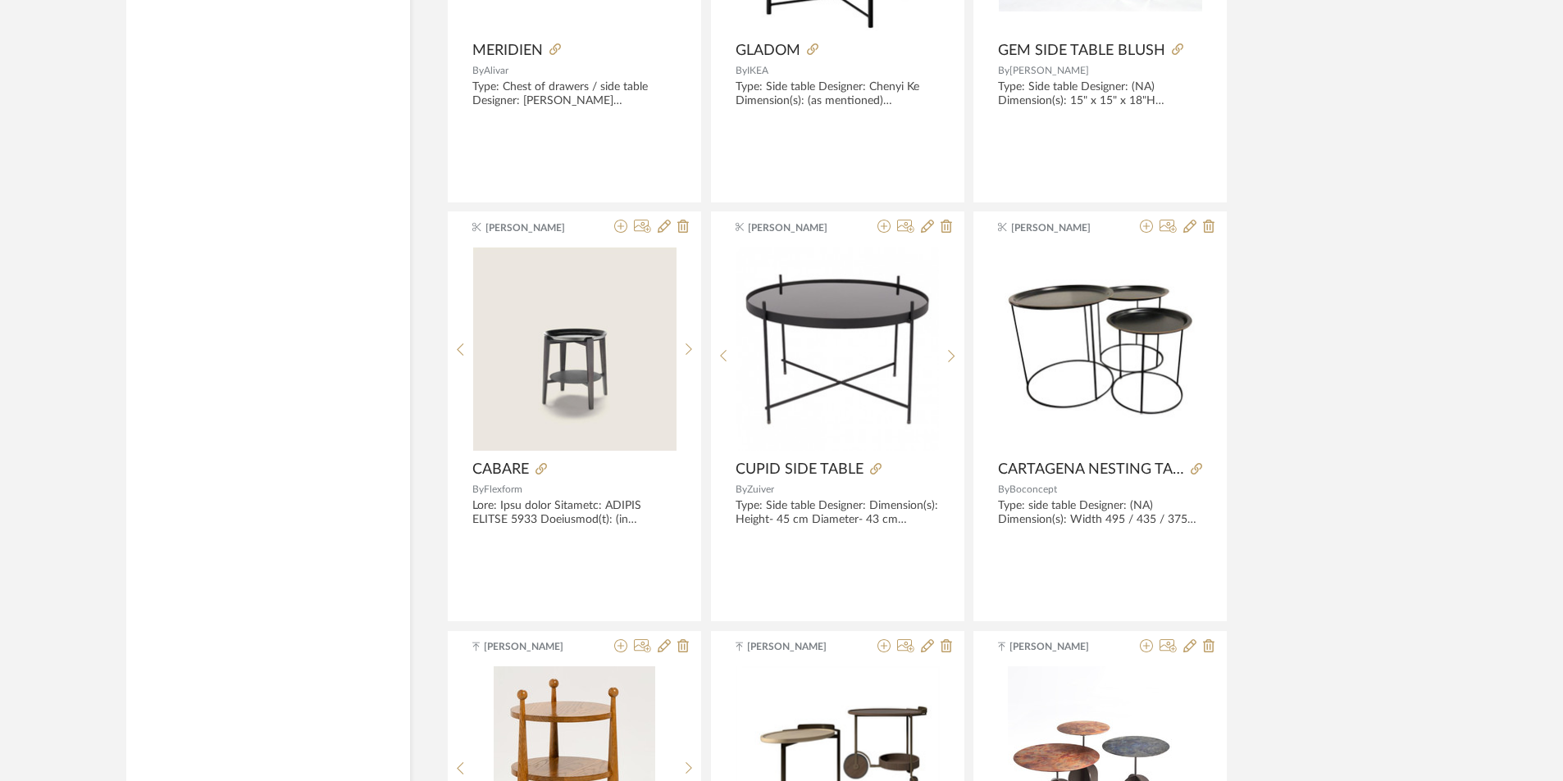
scroll to position [9836, 0]
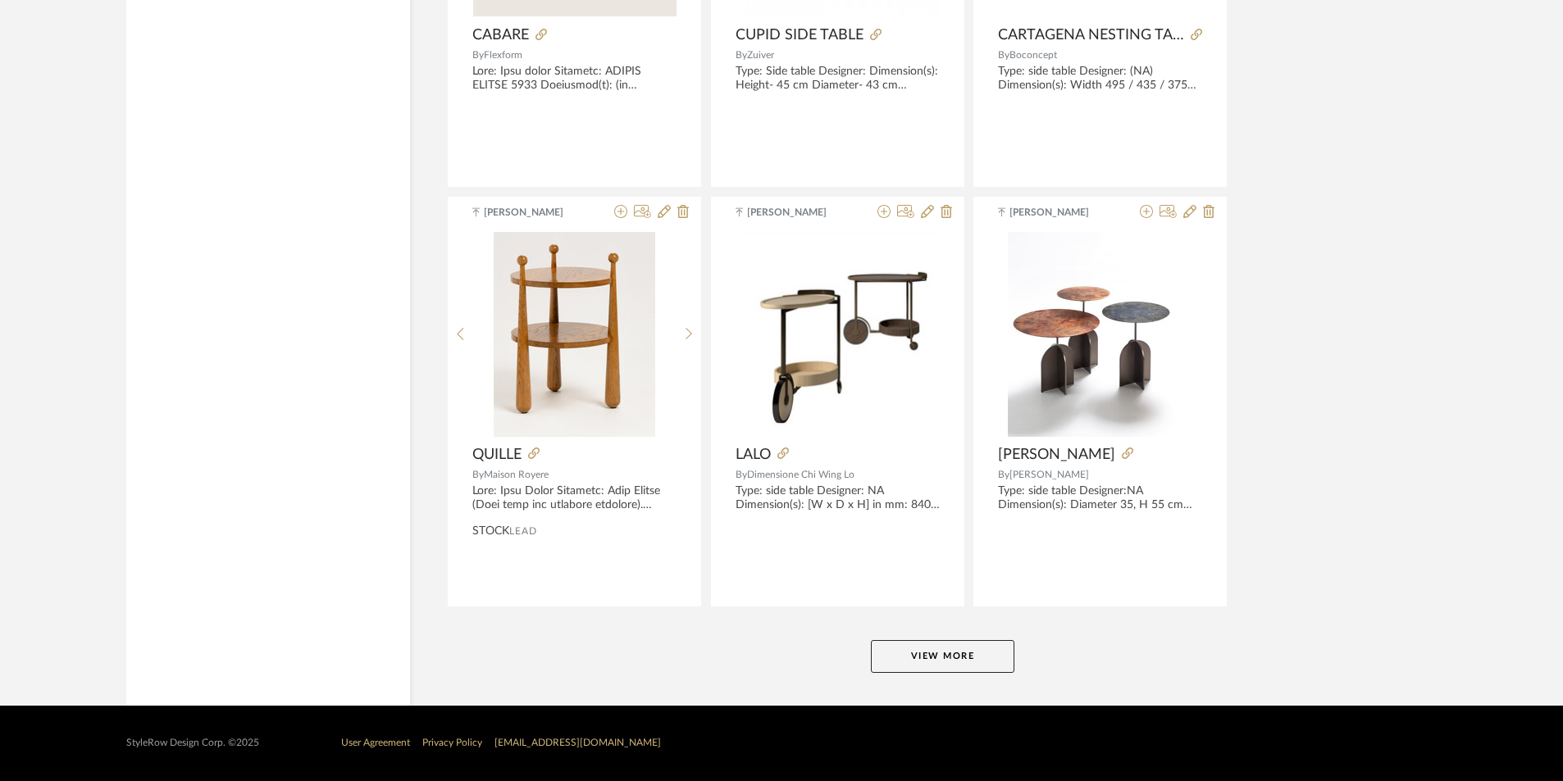
click at [931, 658] on button "View More" at bounding box center [942, 656] width 143 height 33
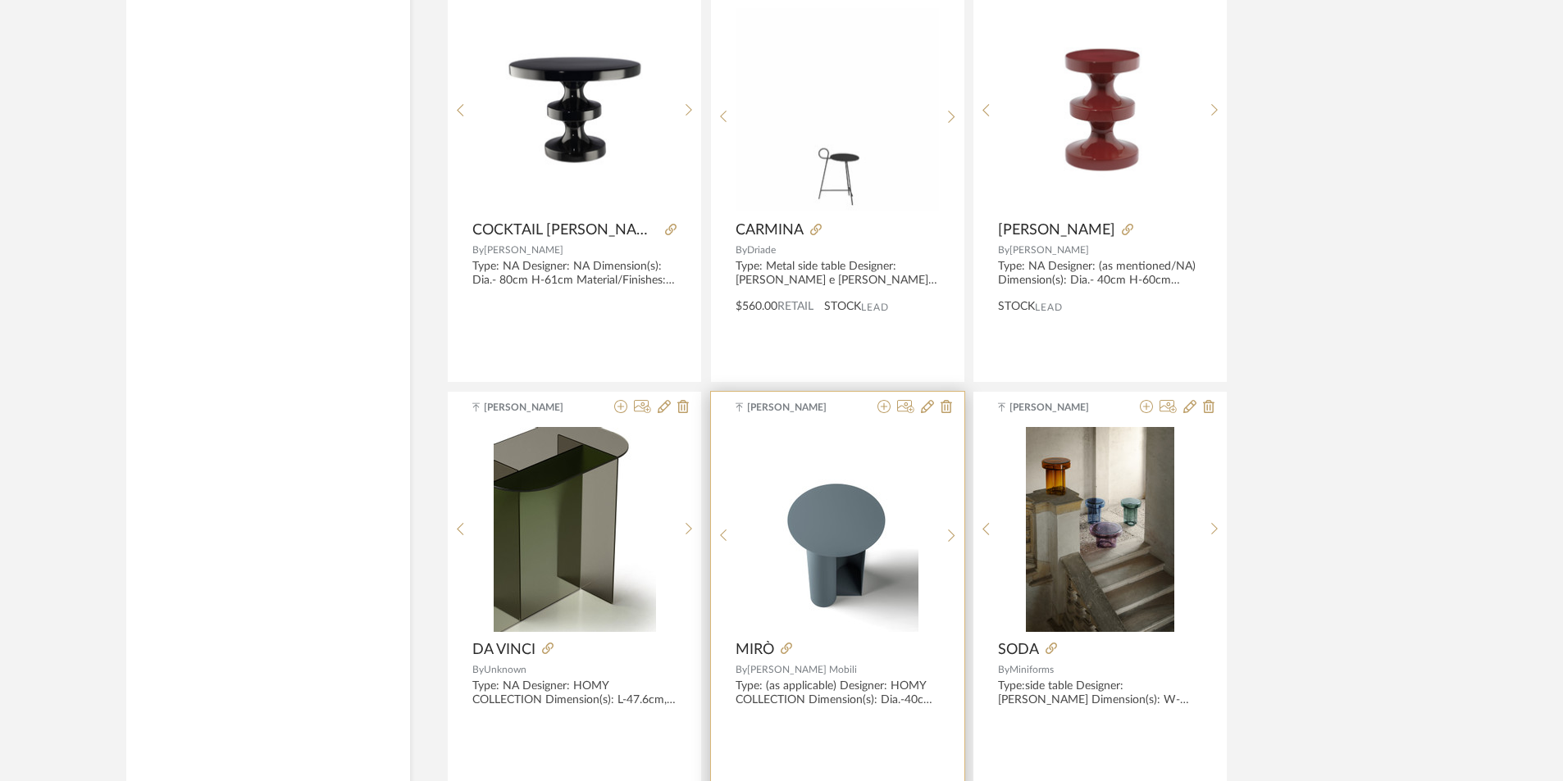
scroll to position [14869, 0]
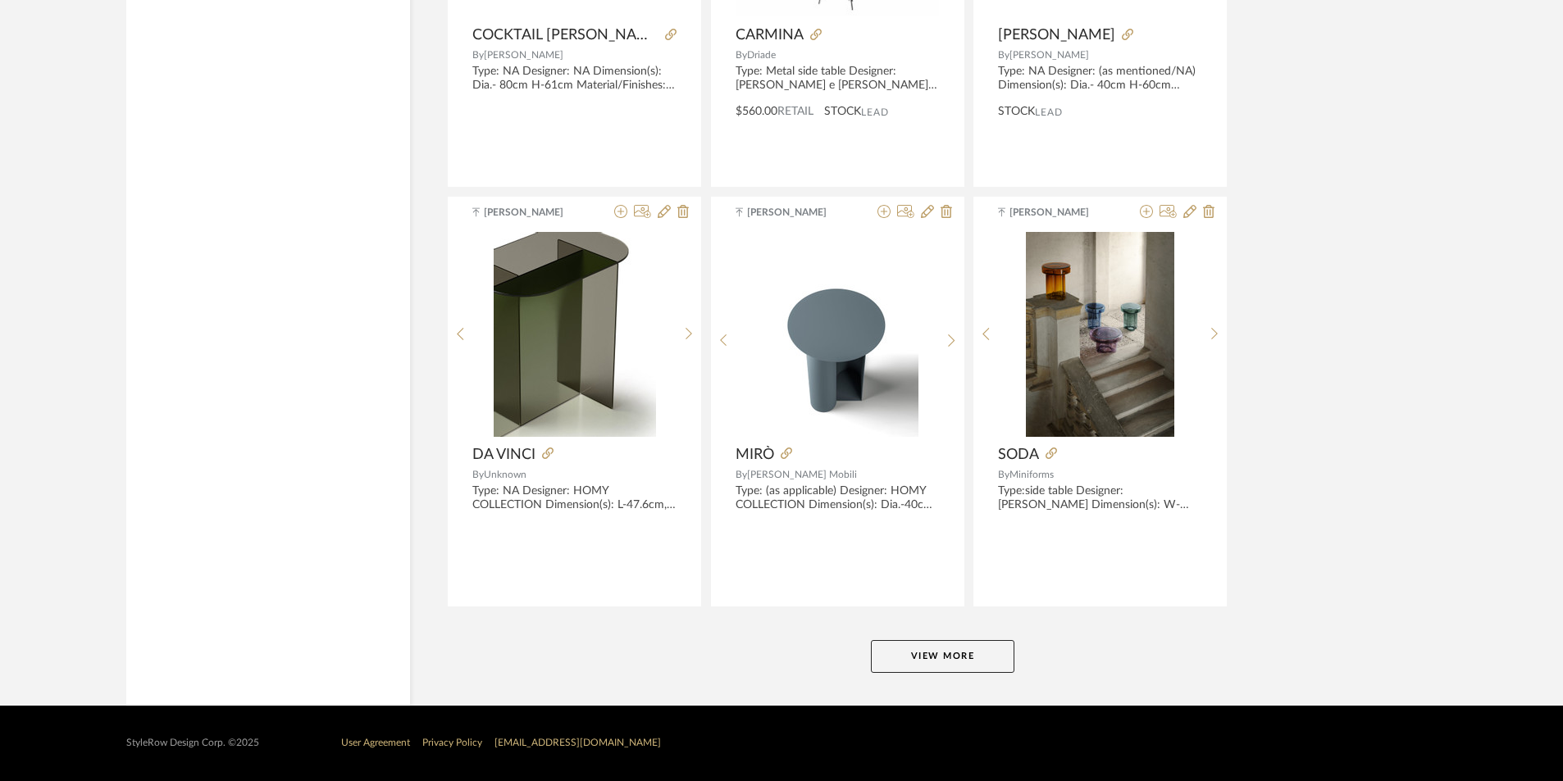
click at [977, 666] on button "View More" at bounding box center [942, 656] width 143 height 33
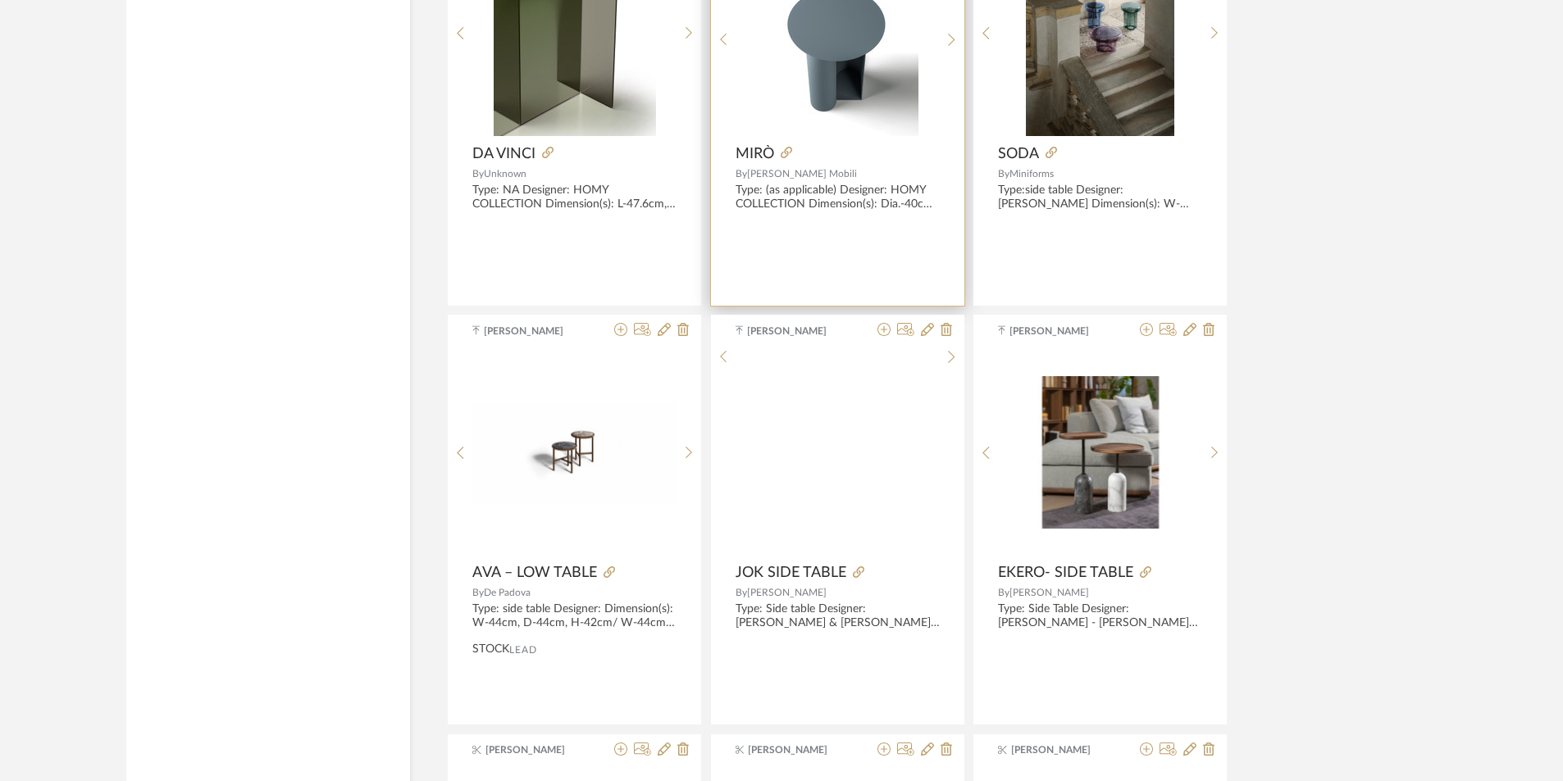
scroll to position [15279, 0]
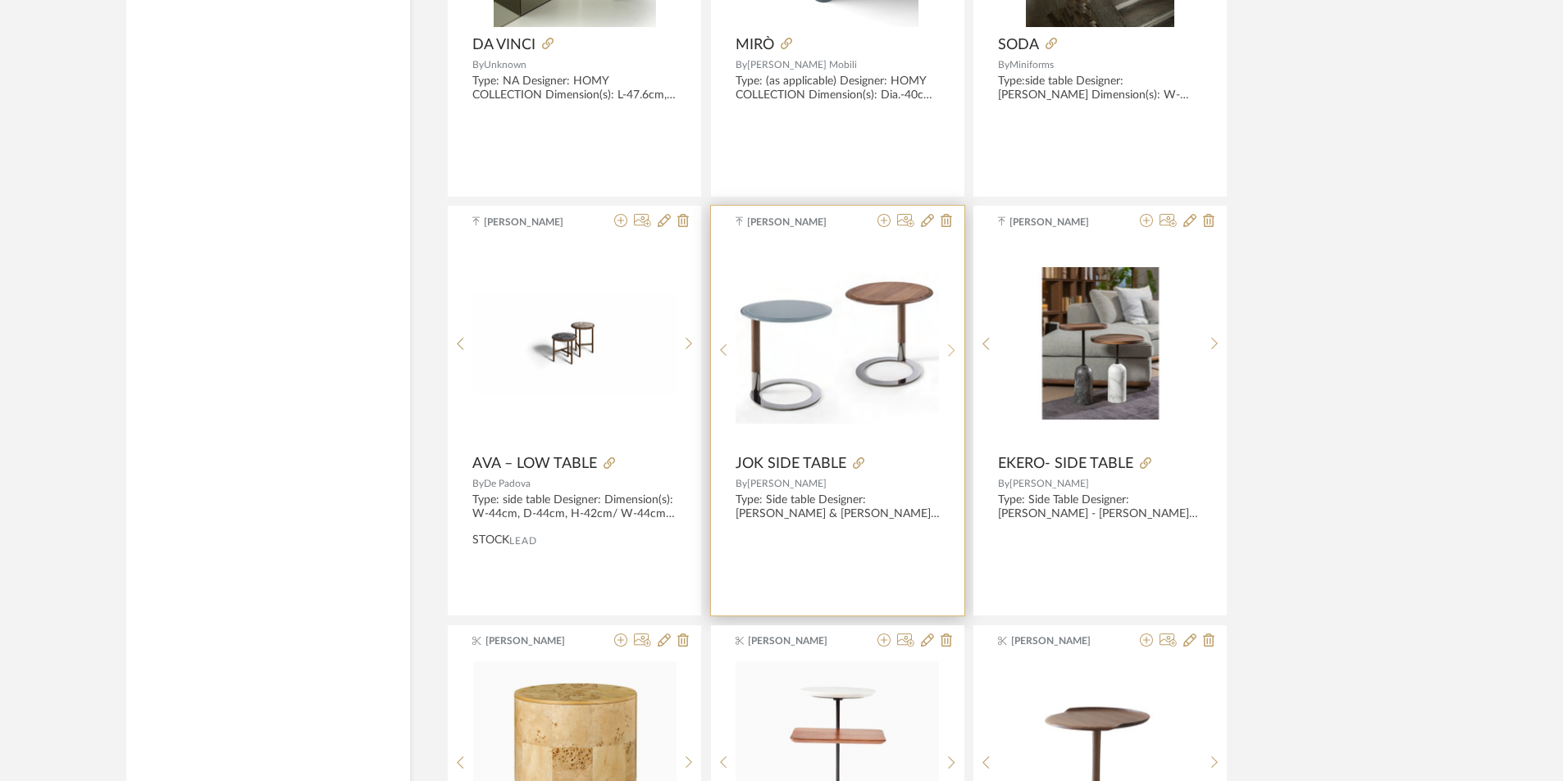
click at [945, 348] on sr-next-btn at bounding box center [951, 351] width 25 height 14
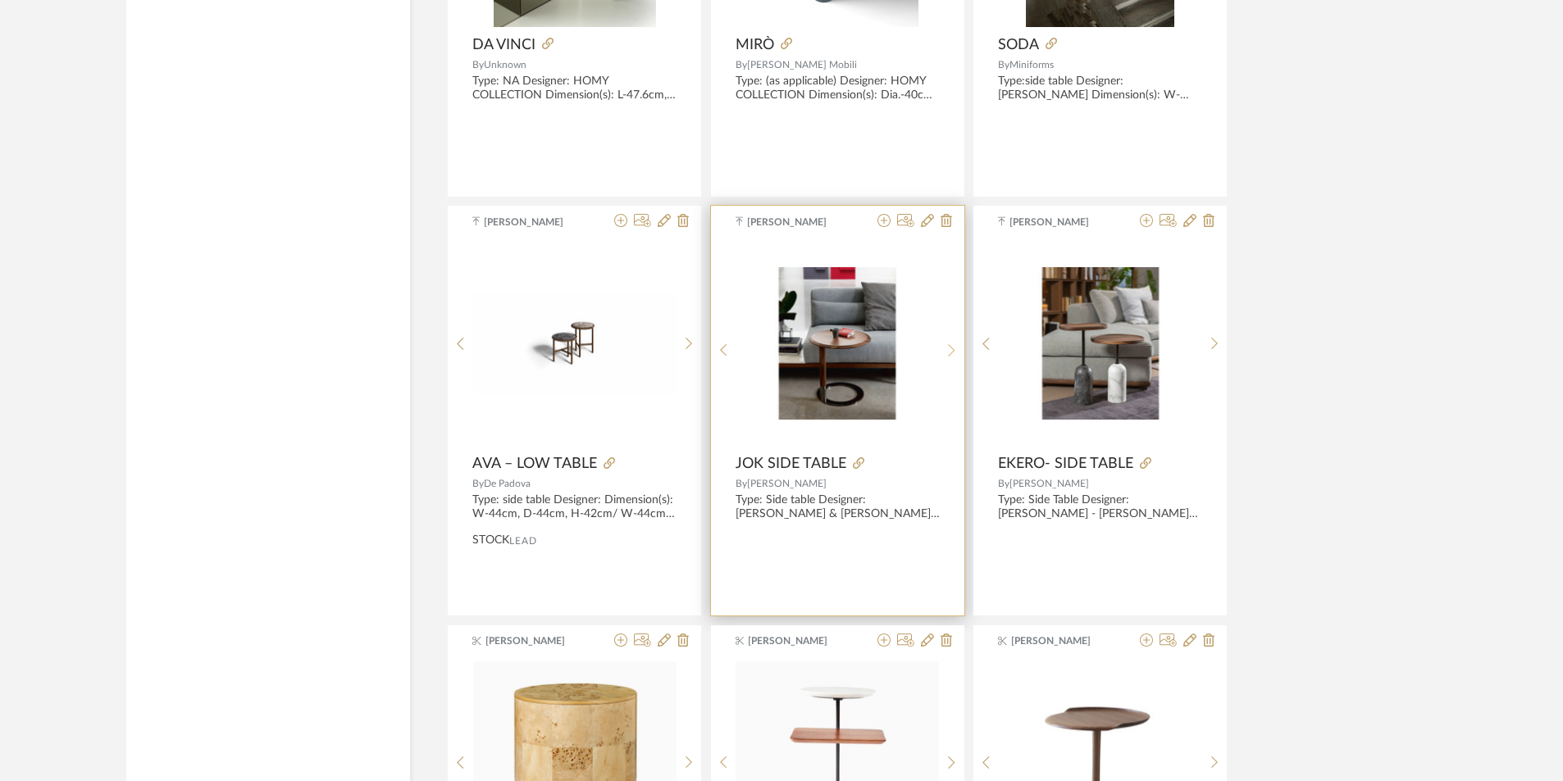
click at [945, 348] on sr-next-btn at bounding box center [951, 351] width 25 height 14
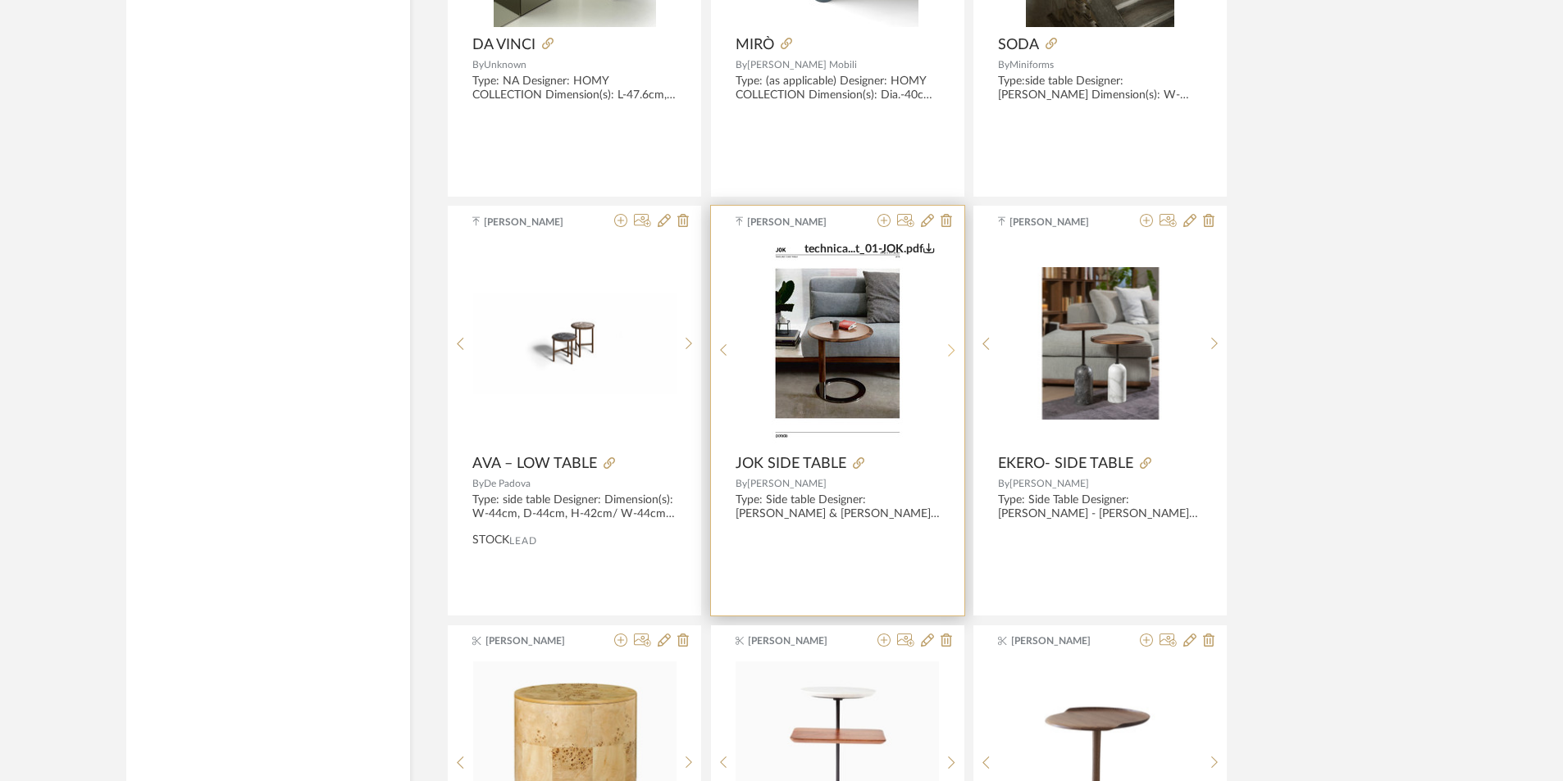
click at [945, 348] on sr-next-btn at bounding box center [951, 351] width 25 height 14
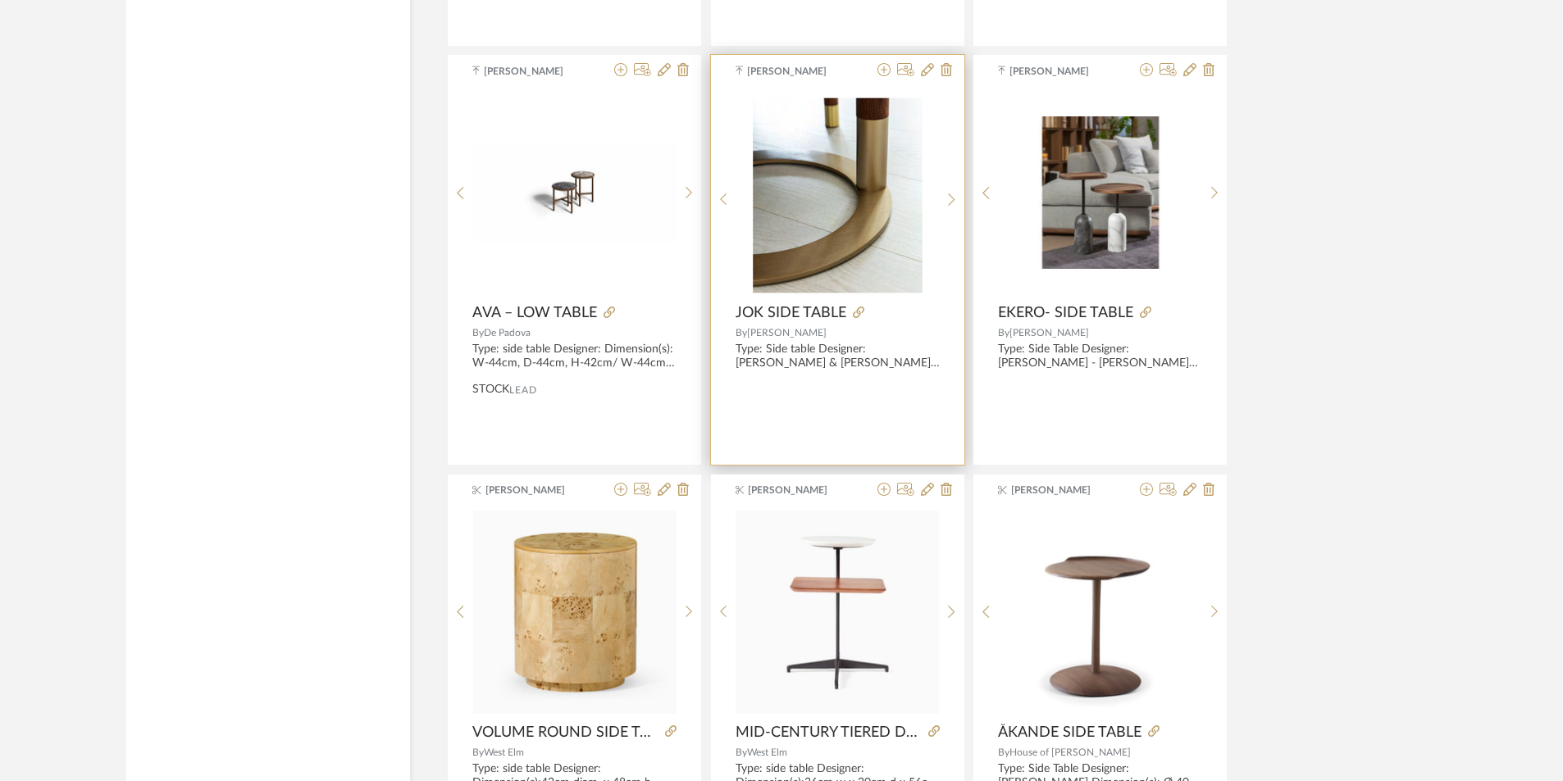
scroll to position [15443, 0]
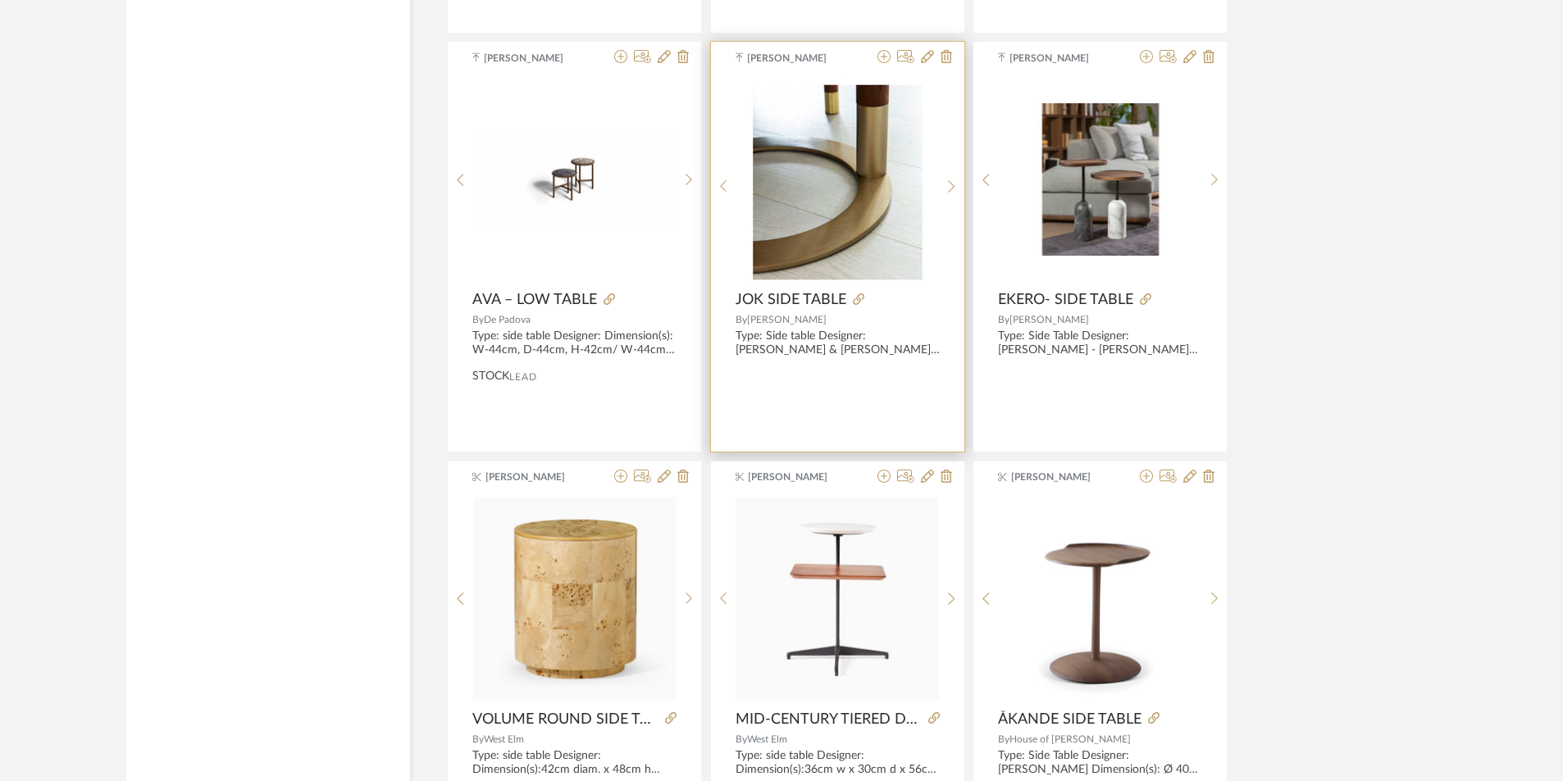
click at [835, 217] on img "3" at bounding box center [837, 179] width 172 height 205
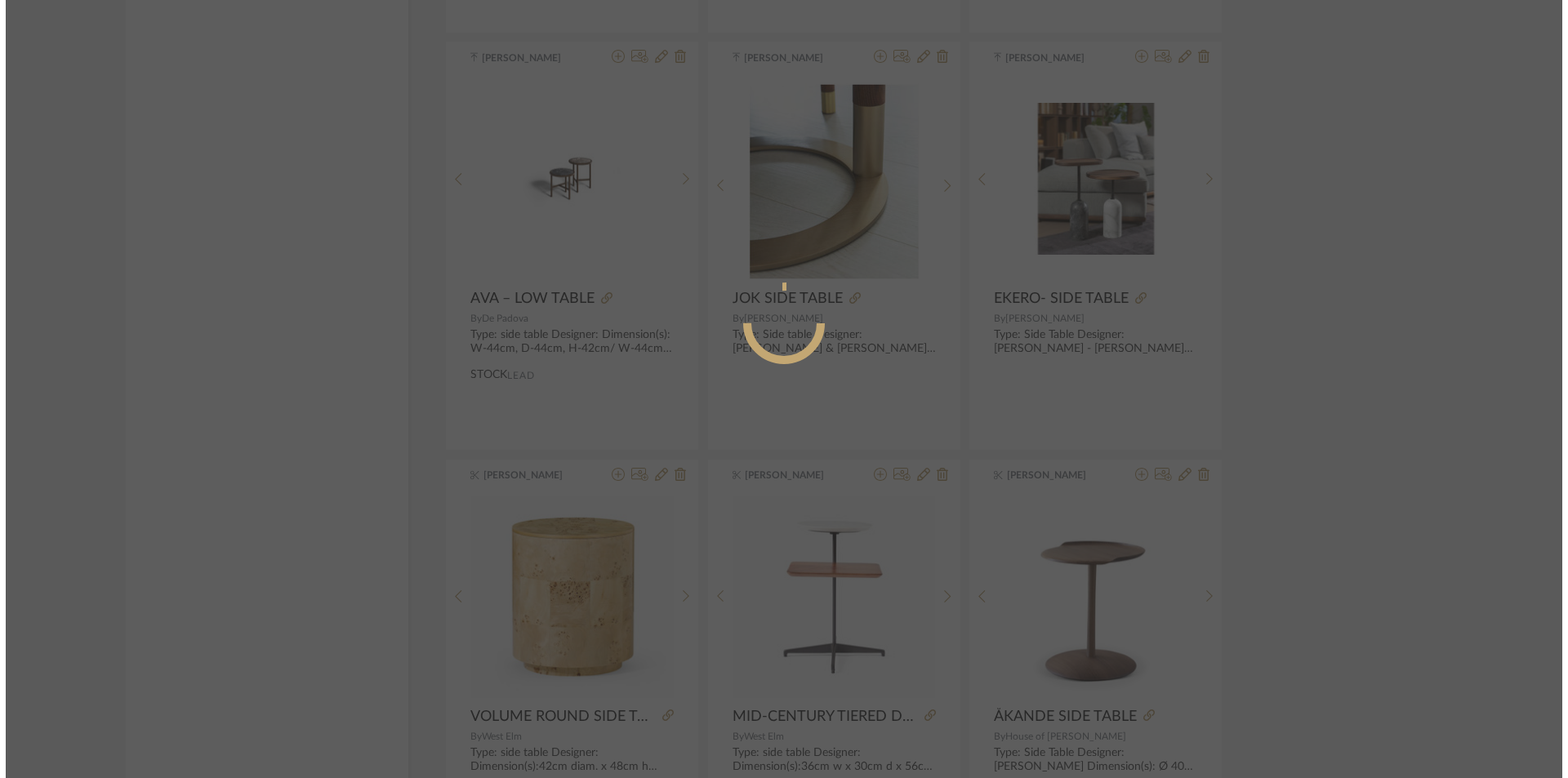
scroll to position [0, 0]
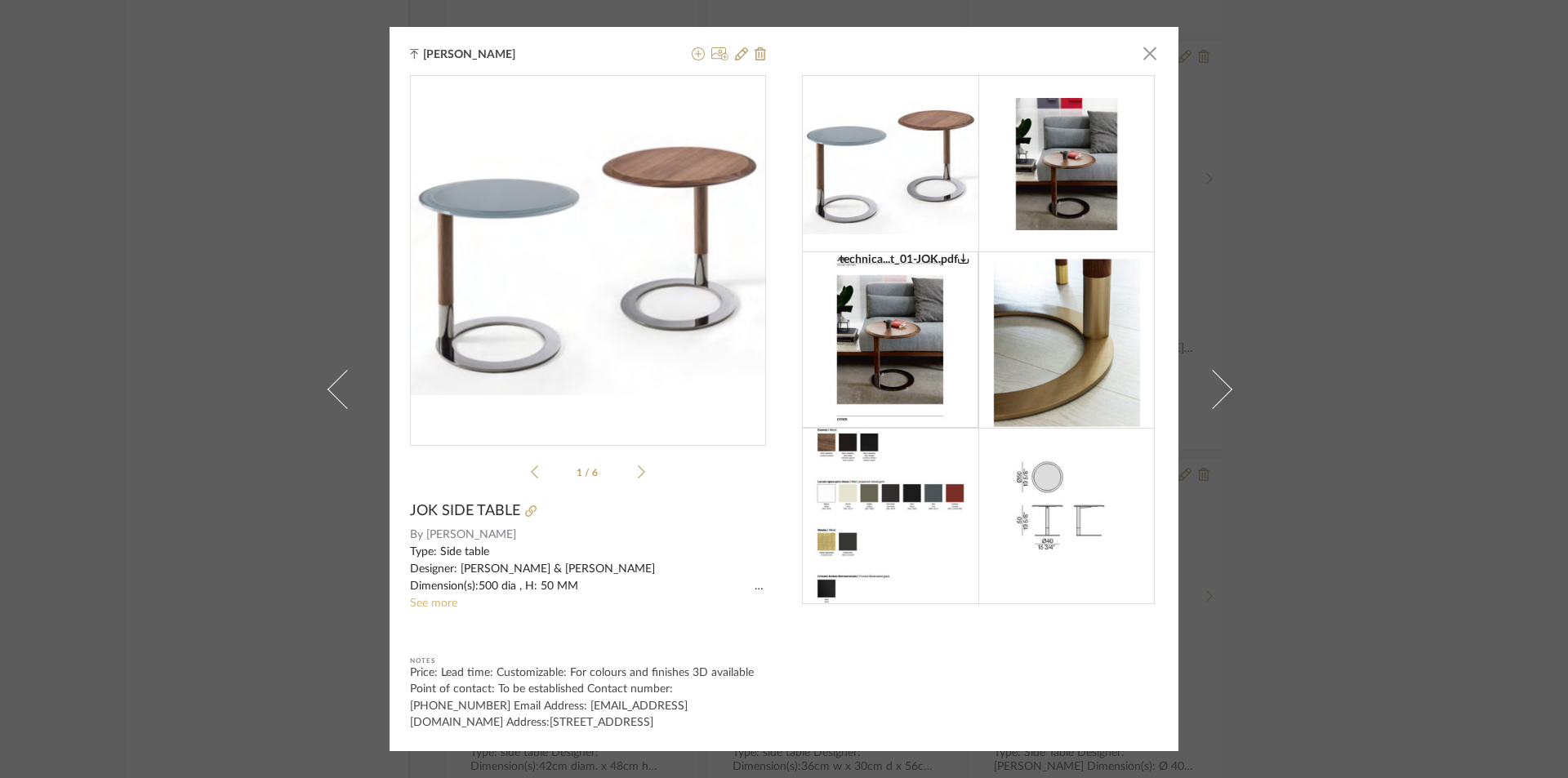
click at [419, 602] on link "See more" at bounding box center [434, 603] width 48 height 11
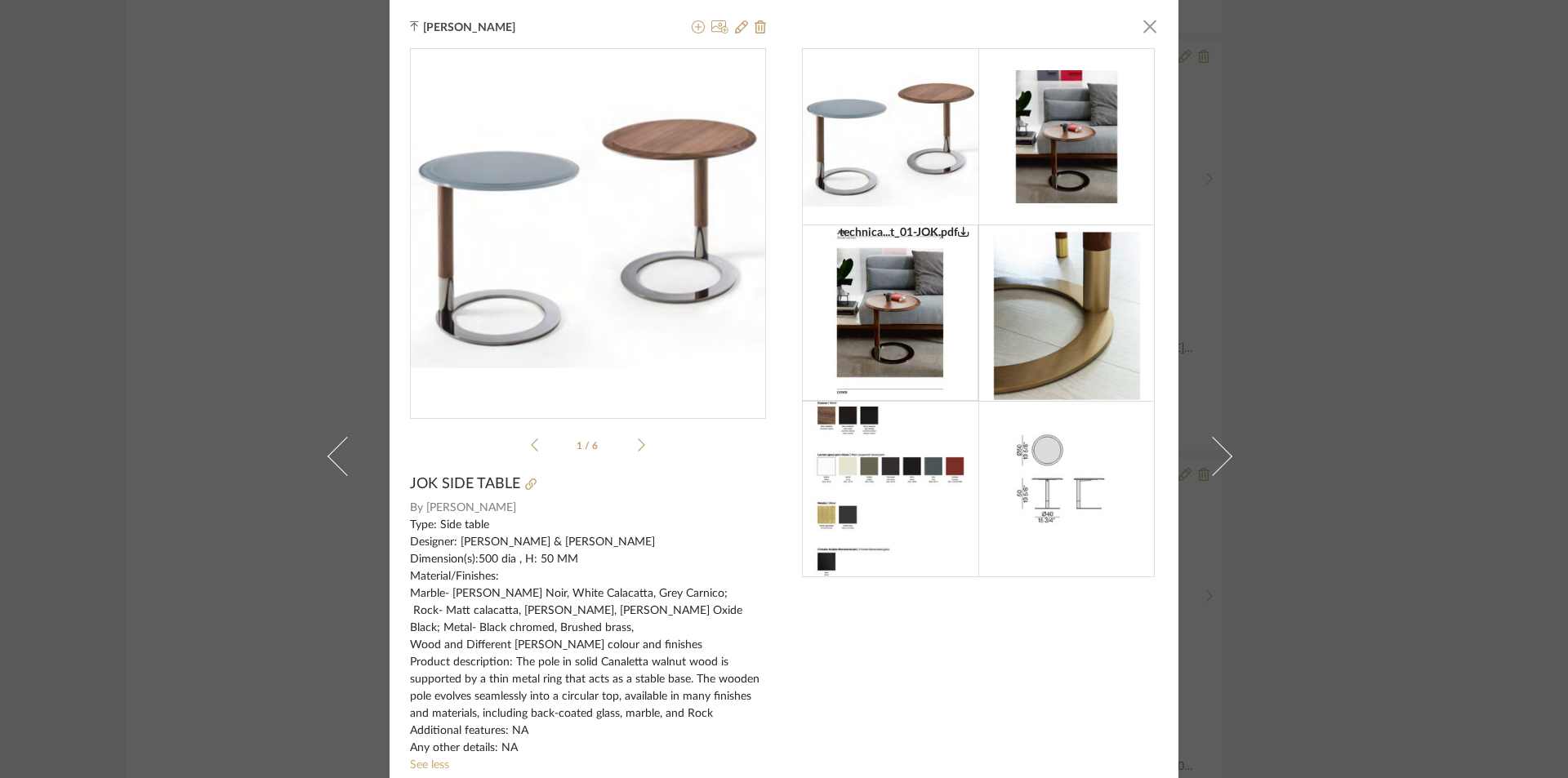
click at [856, 481] on img at bounding box center [891, 489] width 154 height 176
click at [638, 441] on icon at bounding box center [641, 445] width 7 height 15
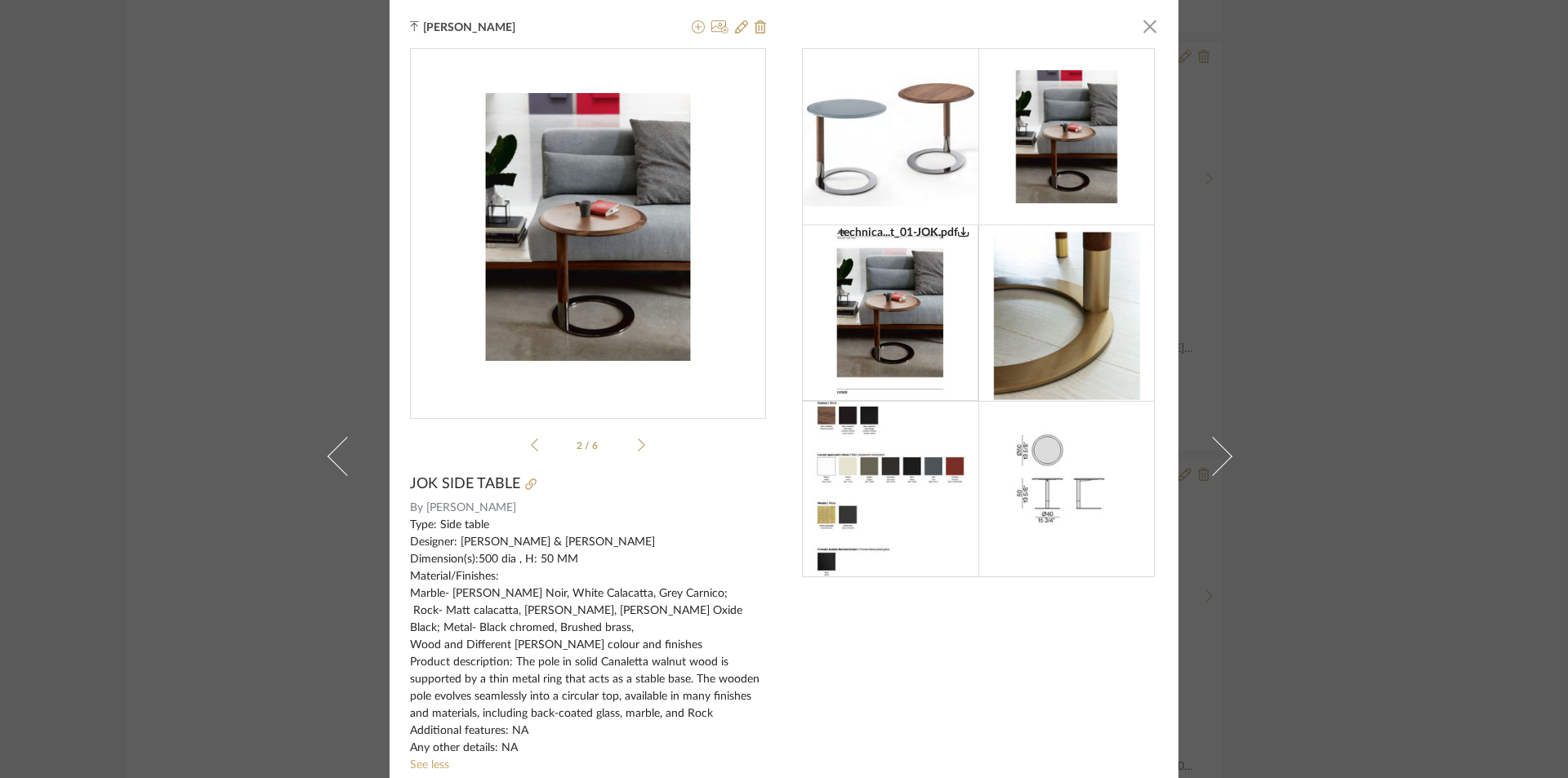
click at [638, 441] on icon at bounding box center [641, 445] width 7 height 15
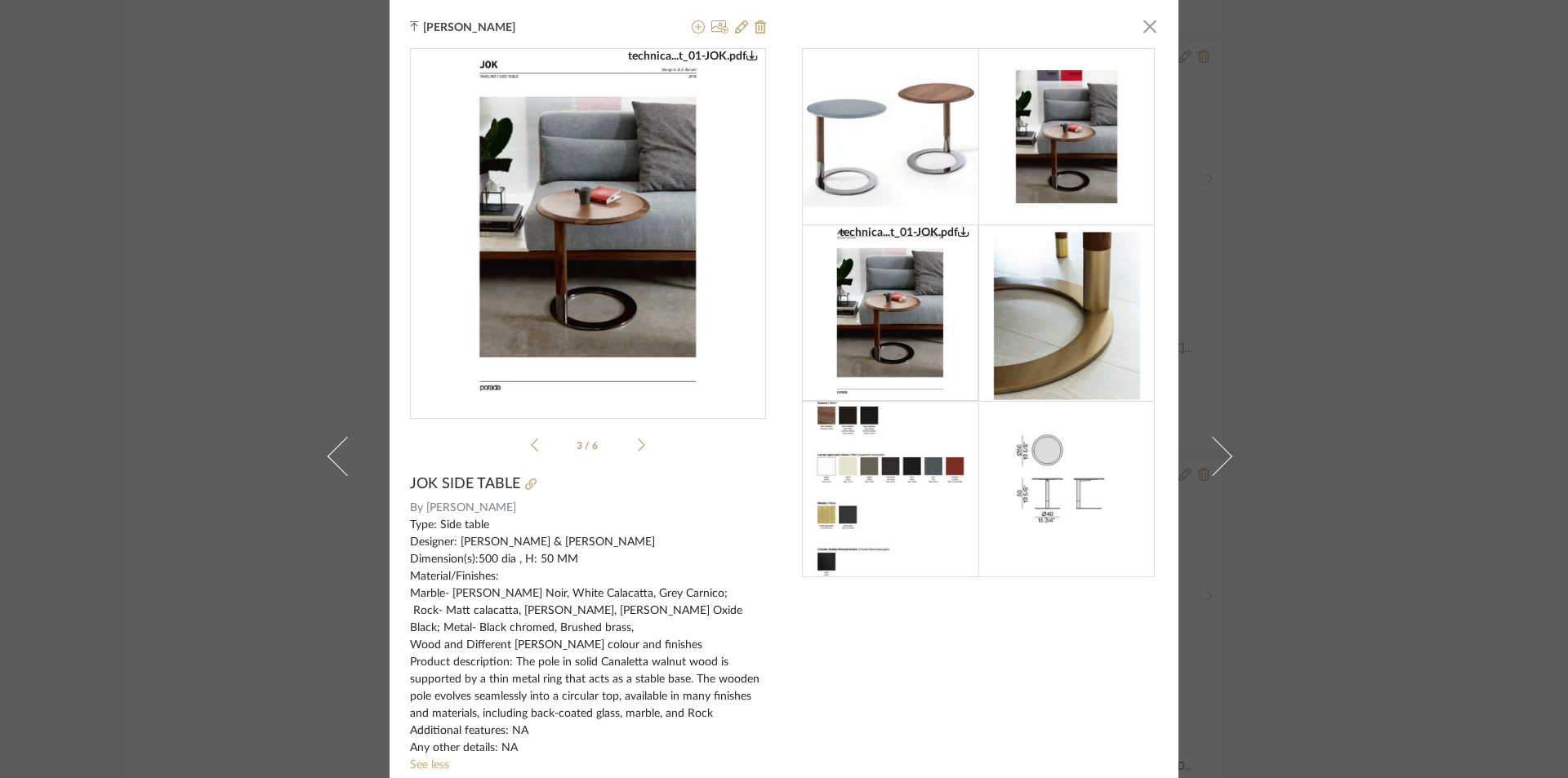
click at [638, 441] on icon at bounding box center [641, 445] width 7 height 15
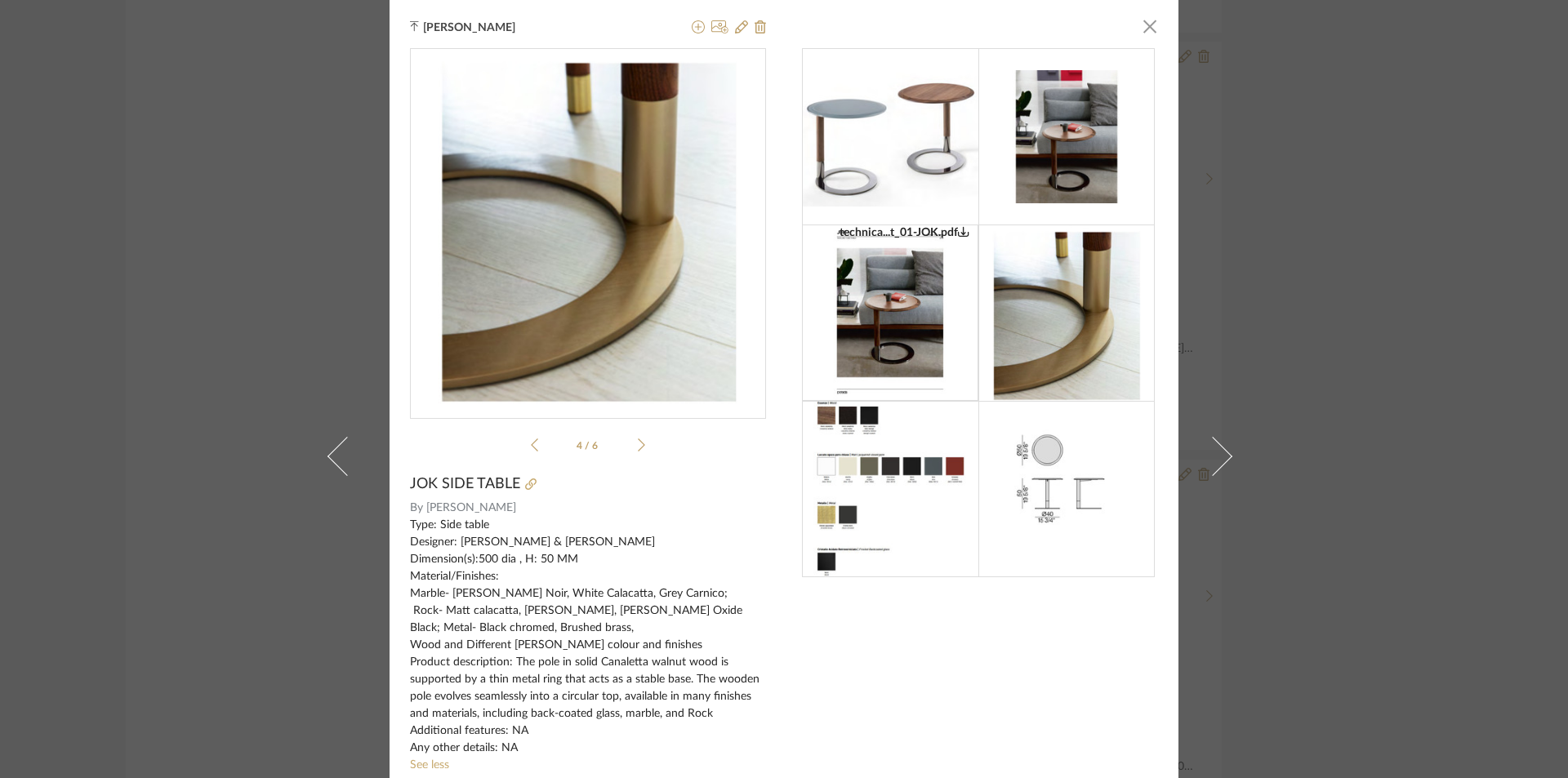
click at [638, 441] on icon at bounding box center [641, 445] width 7 height 15
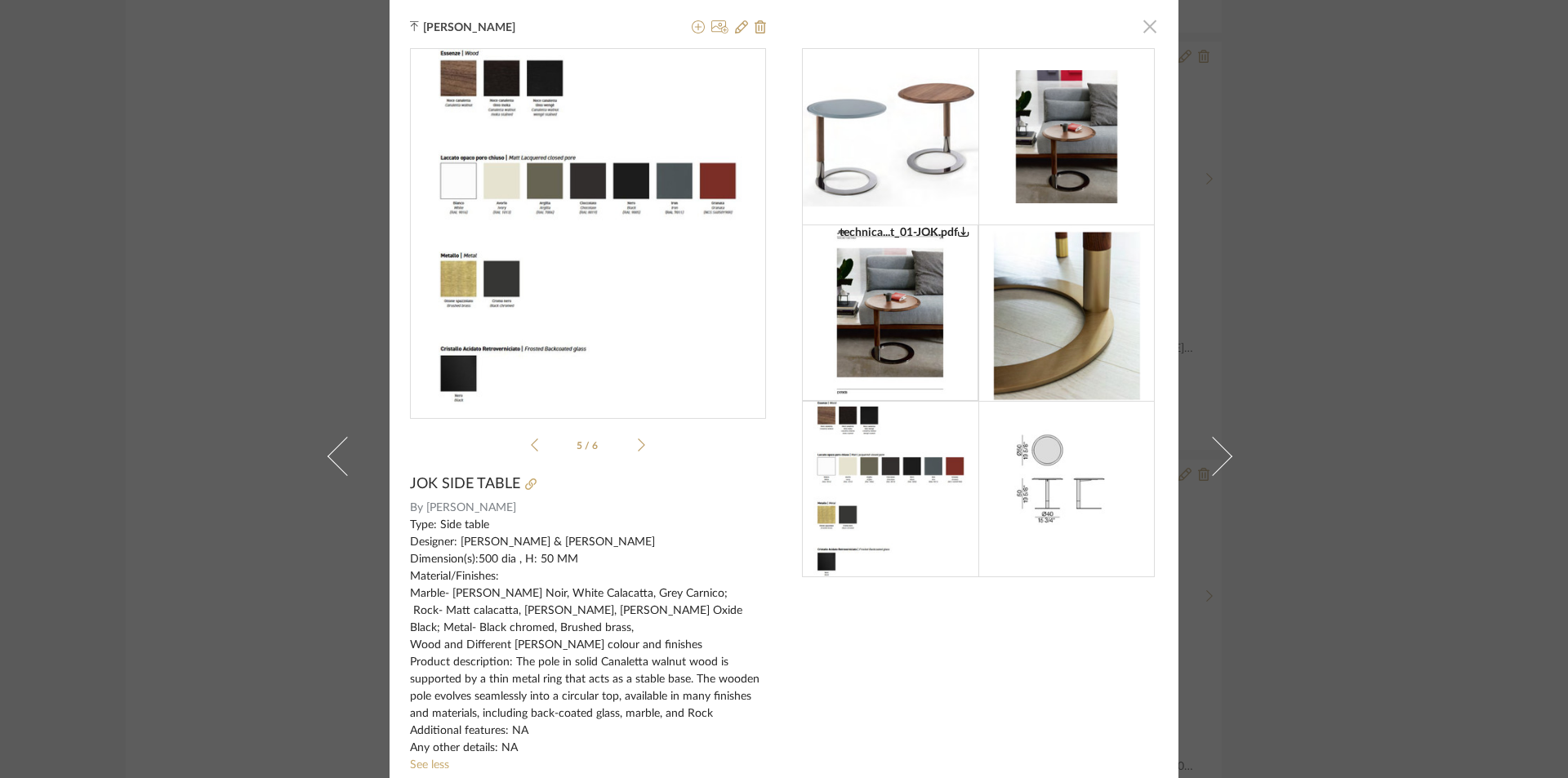
click at [1147, 21] on span "button" at bounding box center [1150, 26] width 33 height 33
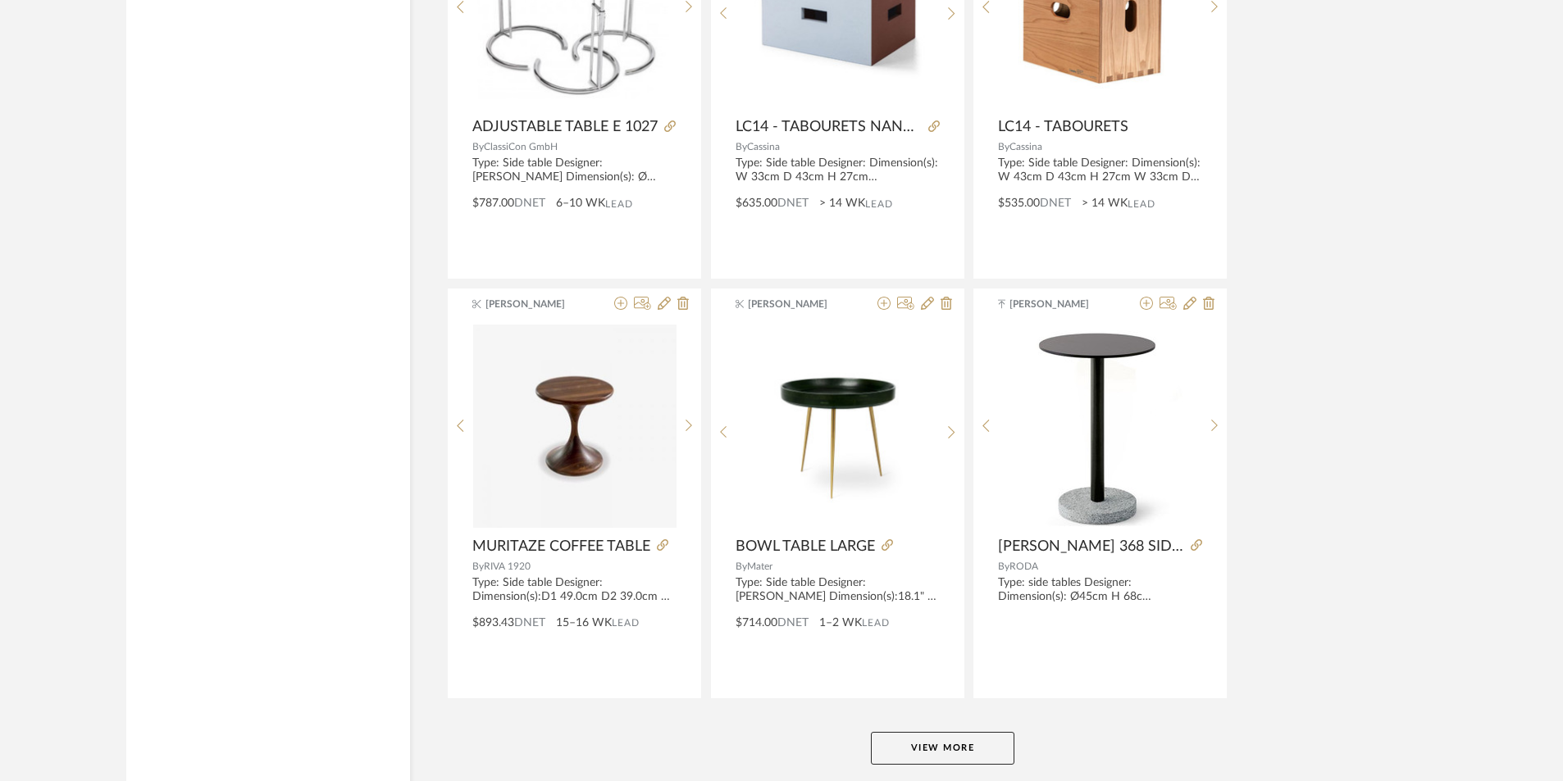
scroll to position [19902, 0]
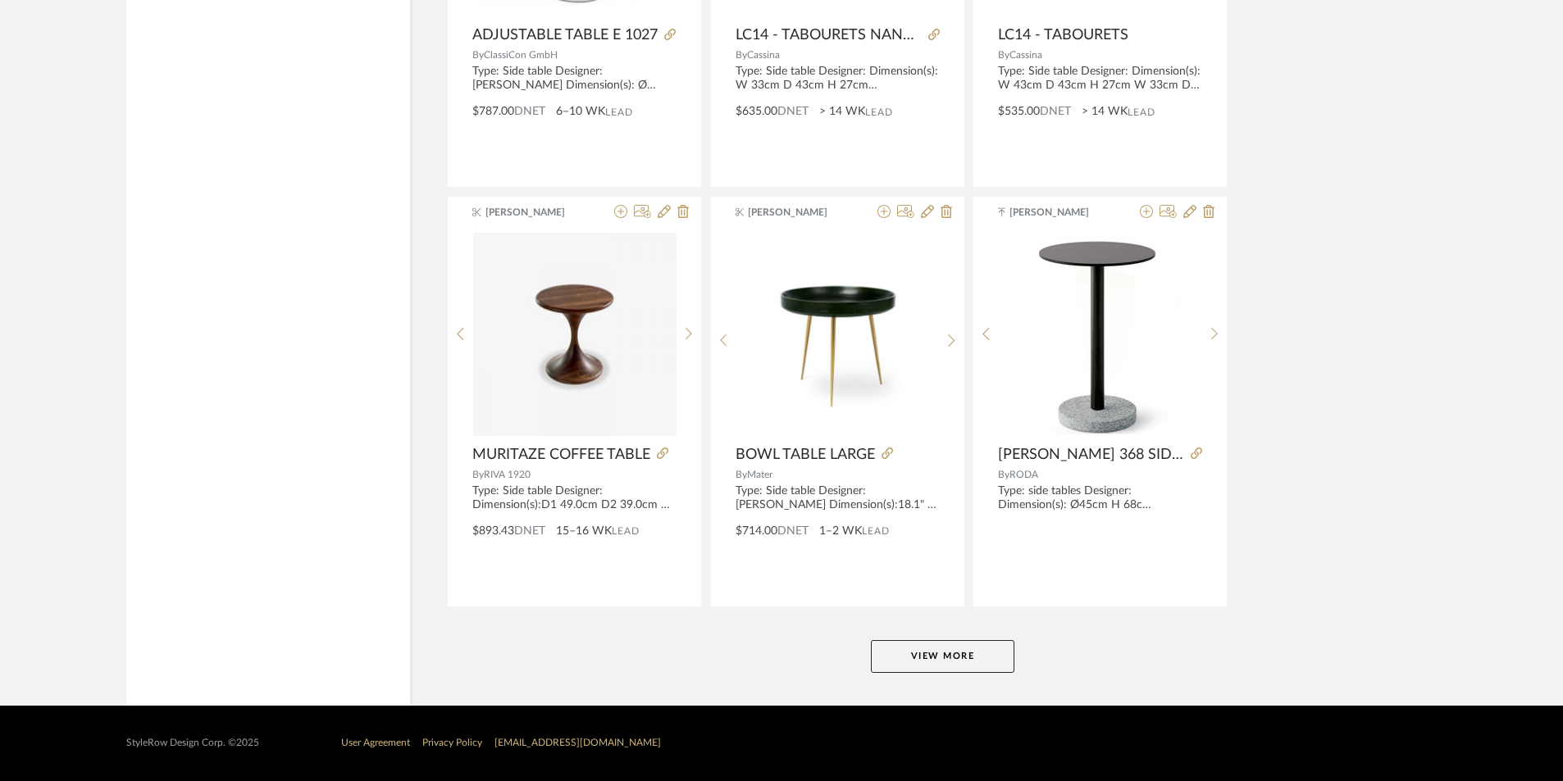
click at [939, 660] on button "View More" at bounding box center [942, 656] width 143 height 33
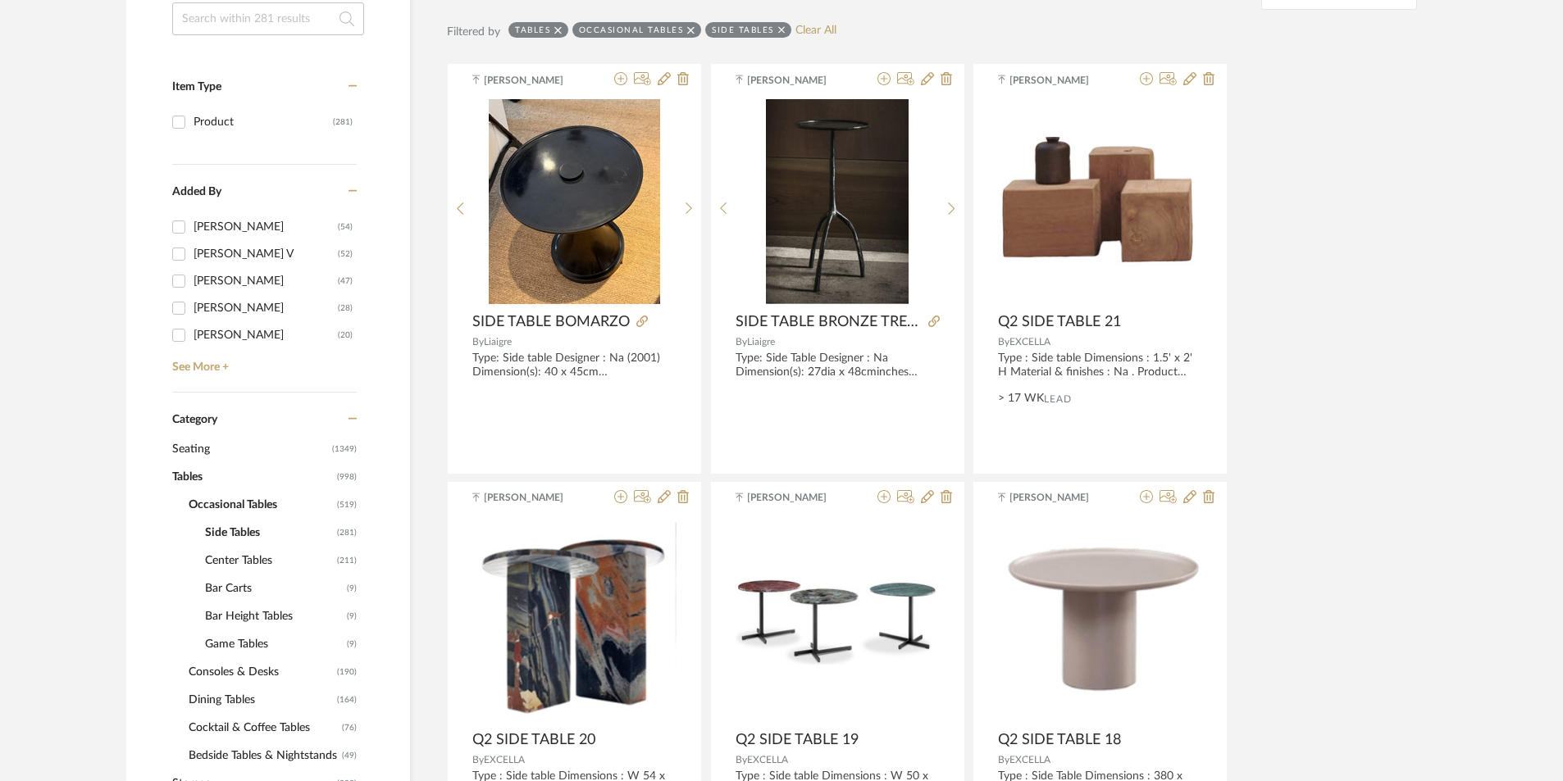
scroll to position [243, 0]
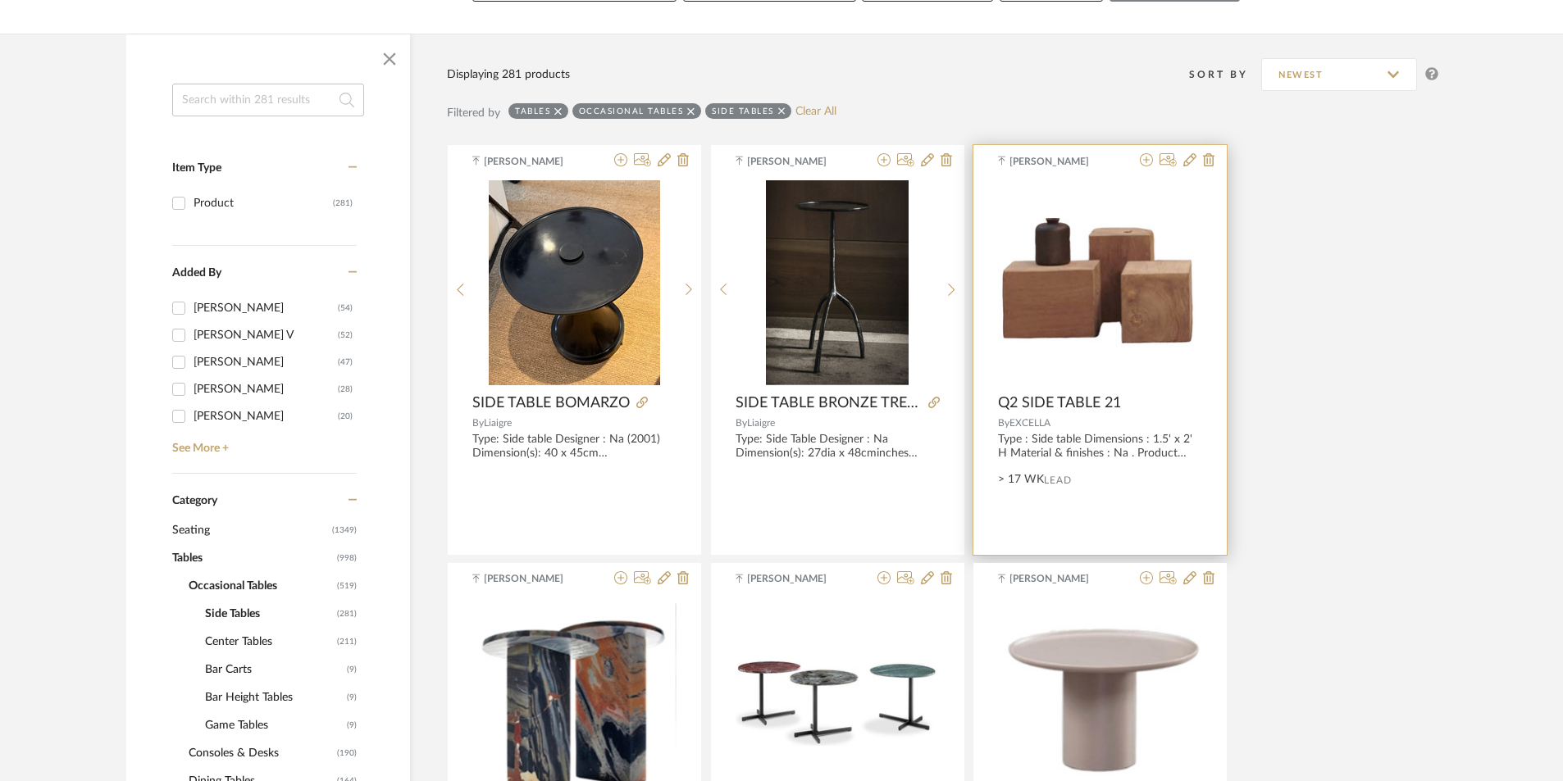
click at [1141, 286] on img "0" at bounding box center [1100, 283] width 204 height 130
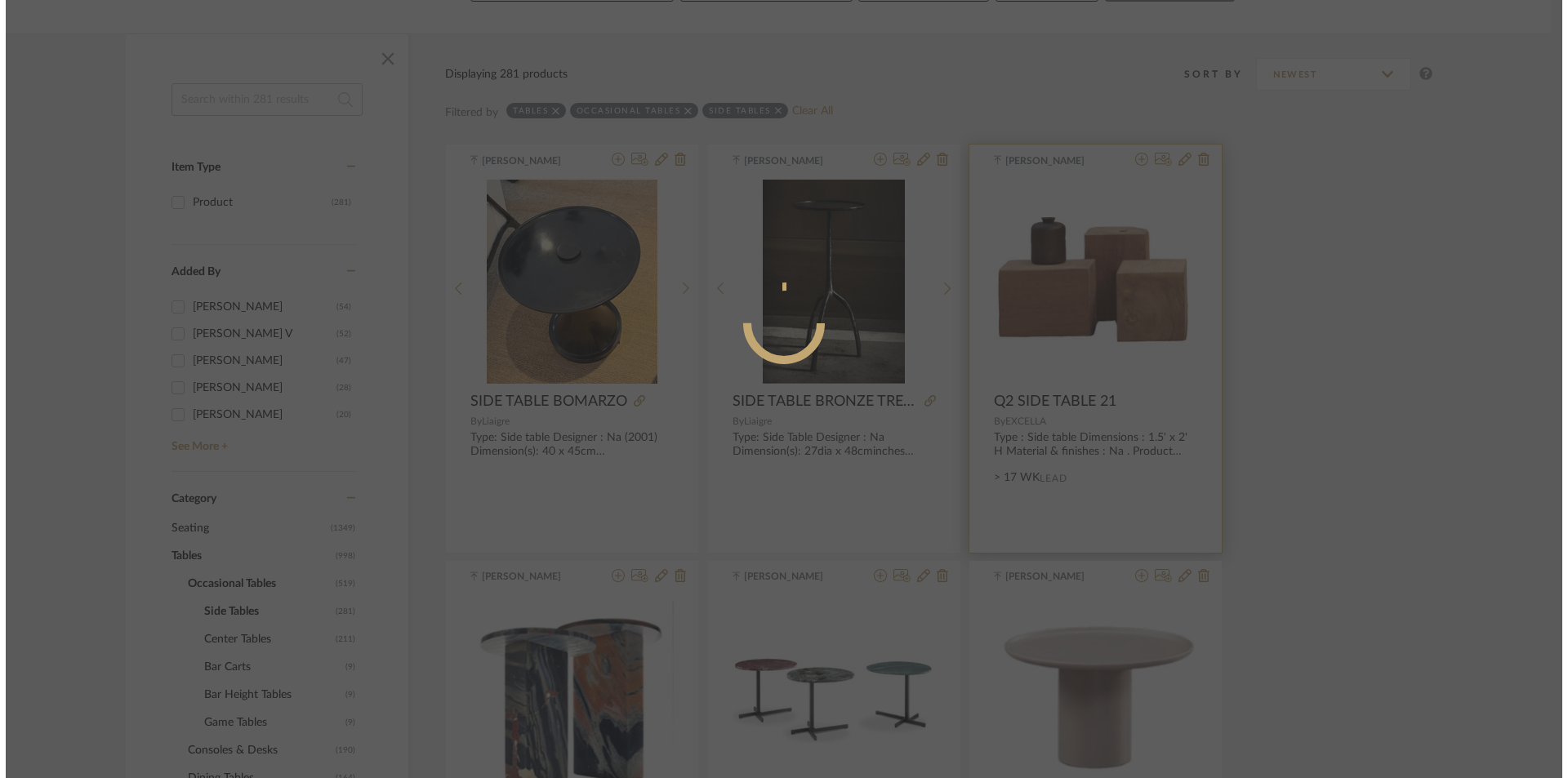
scroll to position [0, 0]
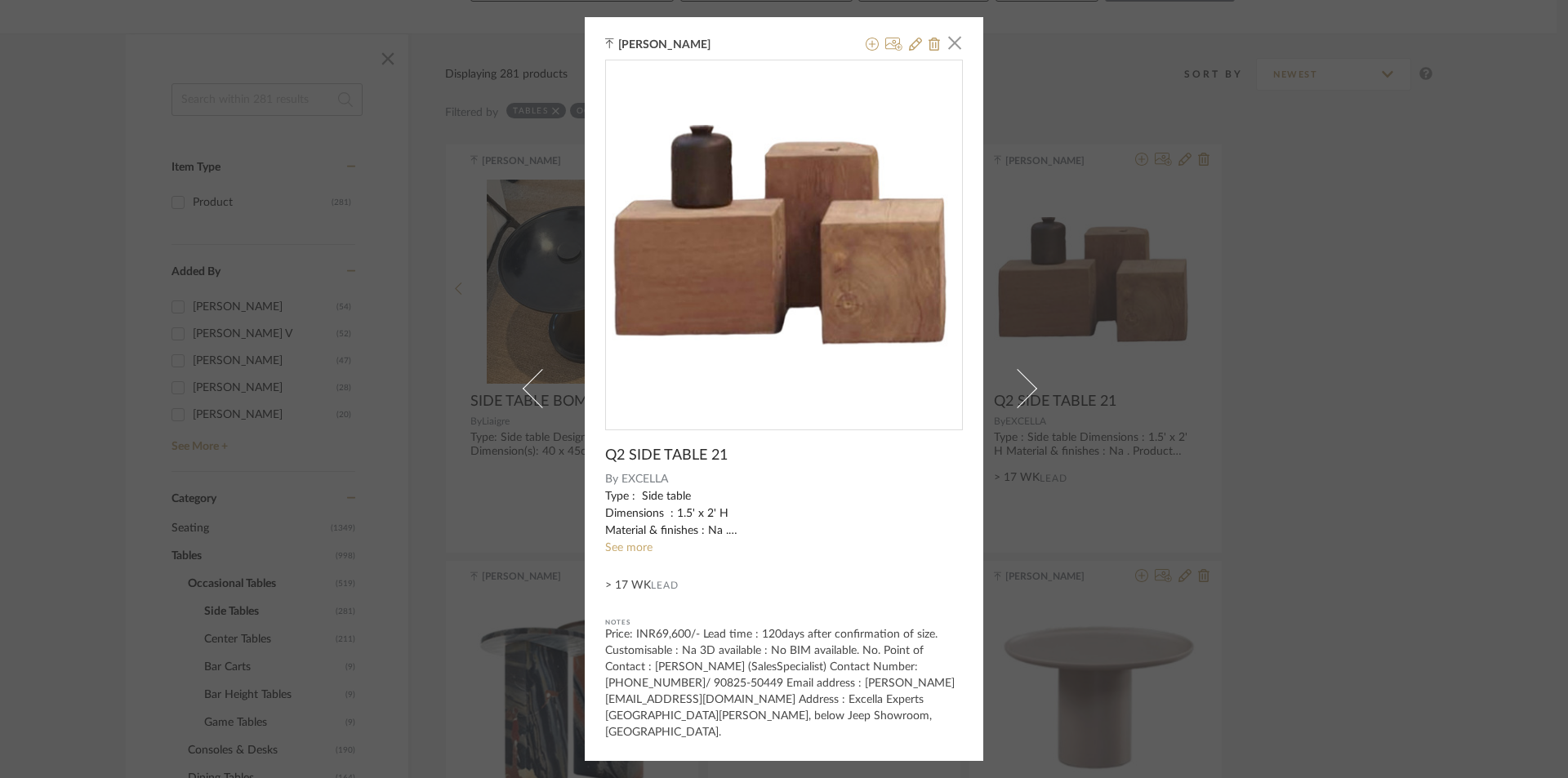
click at [620, 553] on link "See more" at bounding box center [630, 547] width 48 height 11
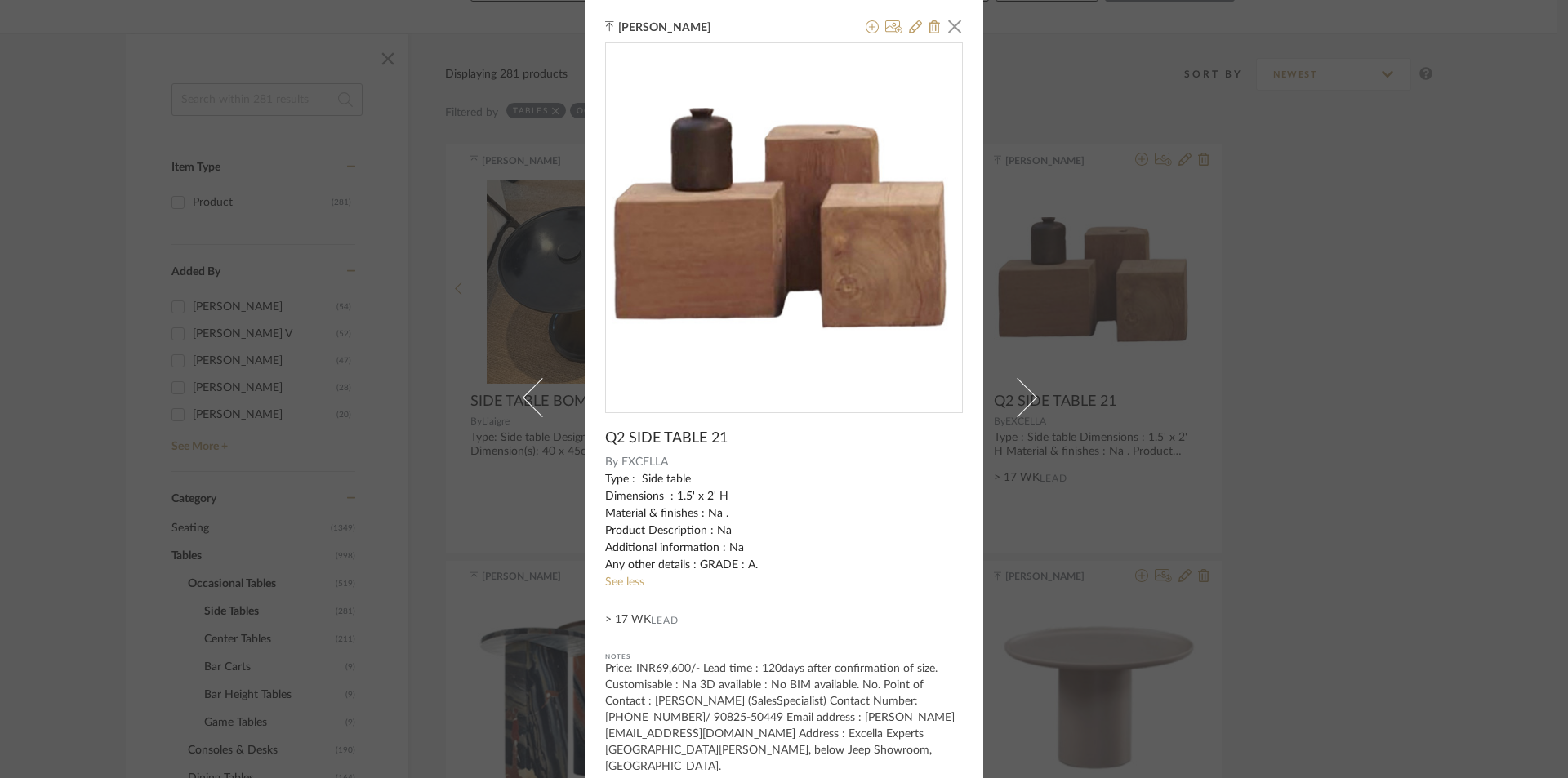
scroll to position [1, 0]
drag, startPoint x: 948, startPoint y: 20, endPoint x: 948, endPoint y: 45, distance: 25.0
click at [948, 30] on span "button" at bounding box center [954, 25] width 33 height 33
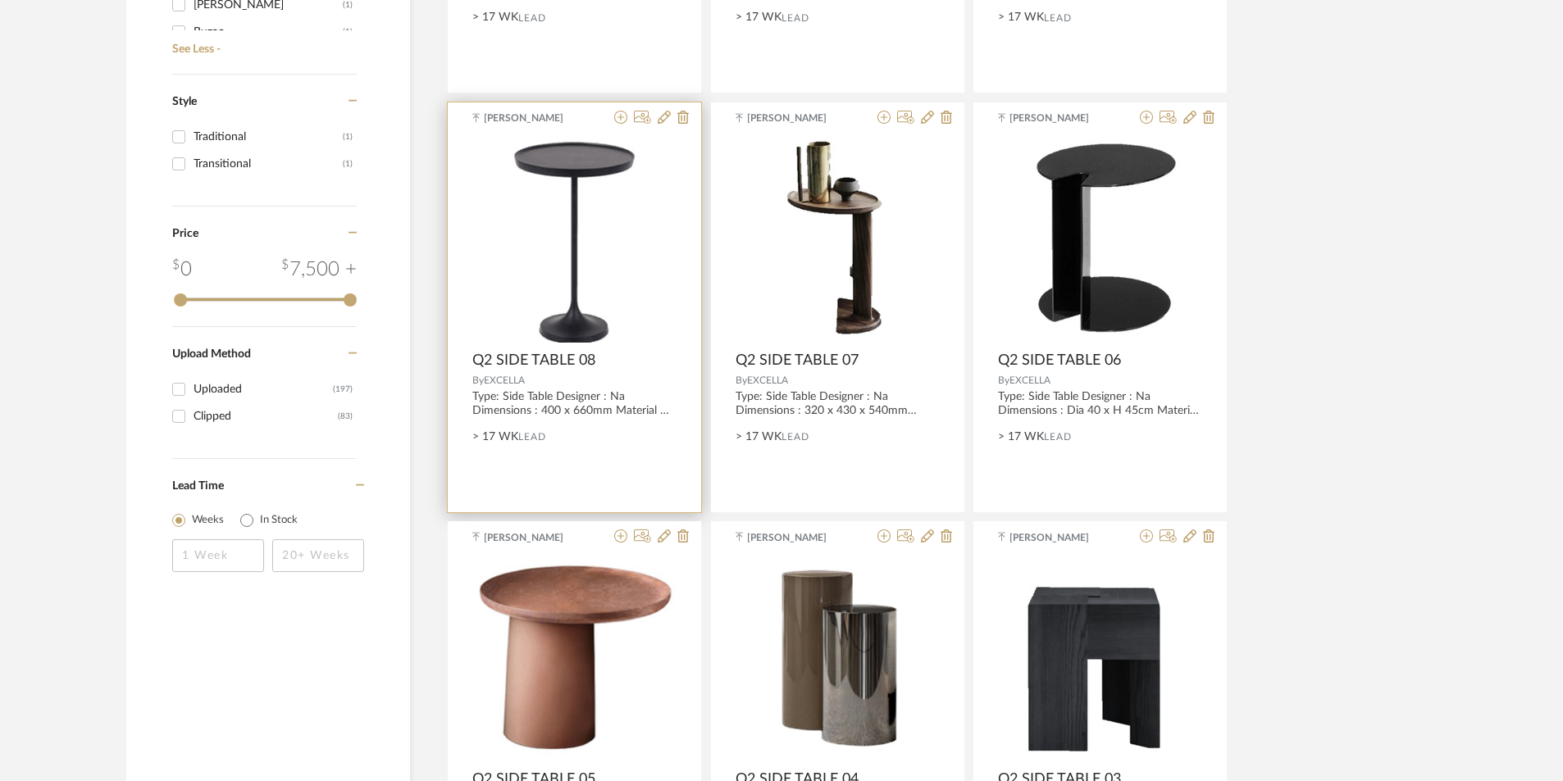
scroll to position [2375, 0]
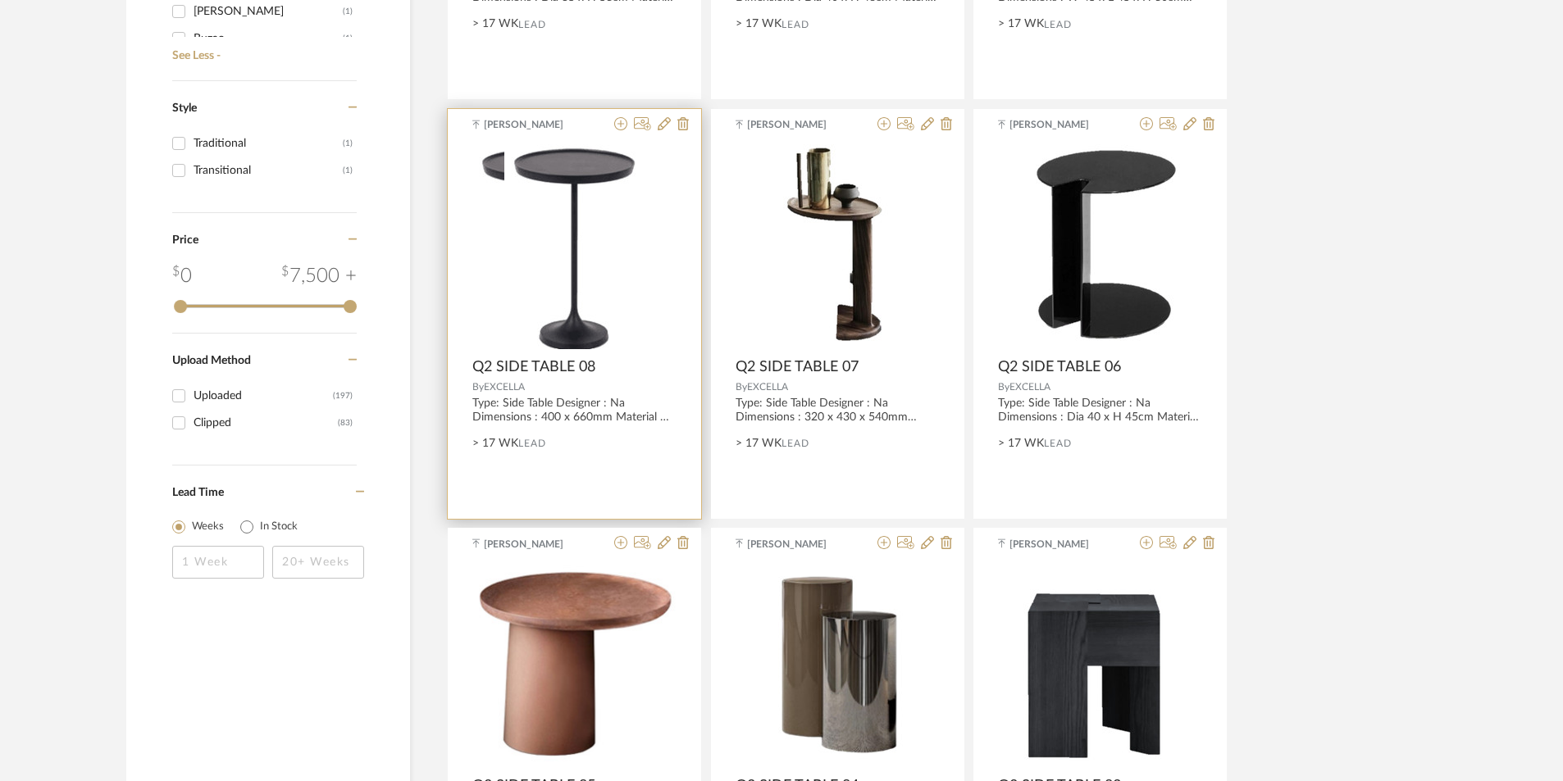
click at [529, 244] on div at bounding box center [574, 246] width 204 height 205
click at [576, 280] on img "0" at bounding box center [574, 246] width 141 height 205
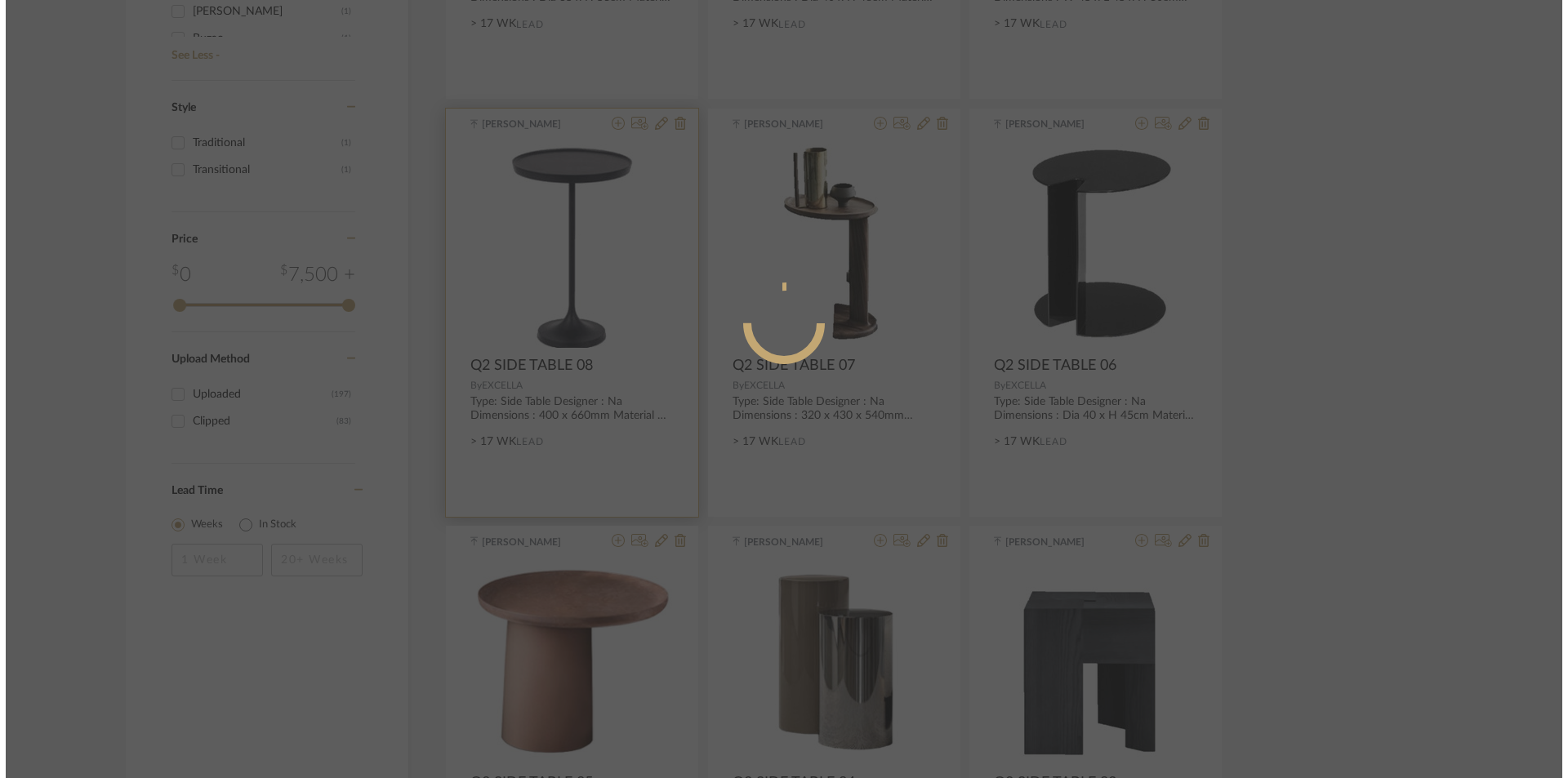
scroll to position [0, 0]
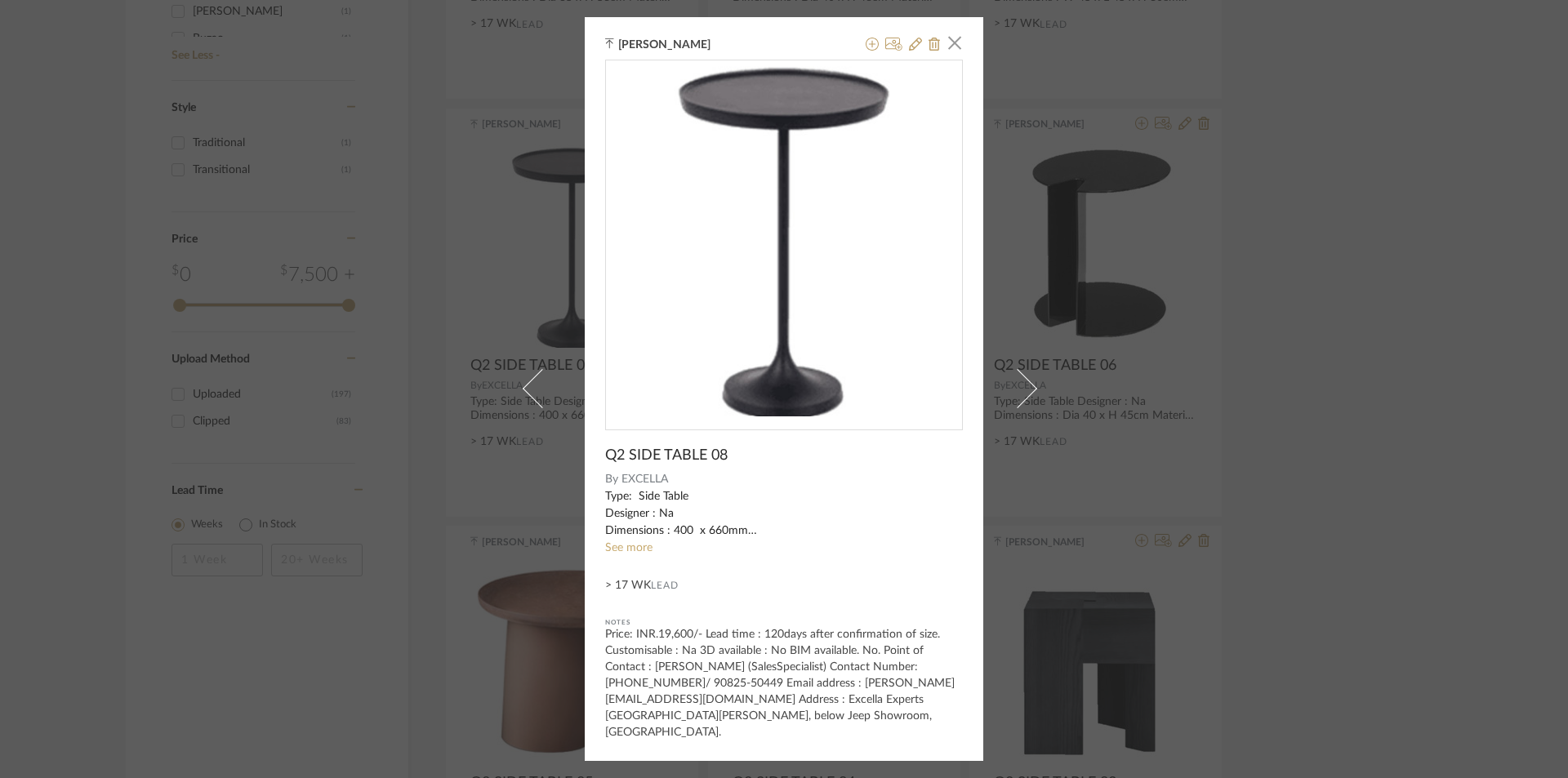
click at [620, 547] on sr-see-more-text "Type: Side Table Designer : Na Dimensions : 400 x 660mm Material & Finish : Na.…" at bounding box center [784, 522] width 358 height 69
click at [609, 548] on sr-see-more-text "Type: Side Table Designer : Na Dimensions : 400 x 660mm Material & Finish : Na.…" at bounding box center [784, 522] width 358 height 69
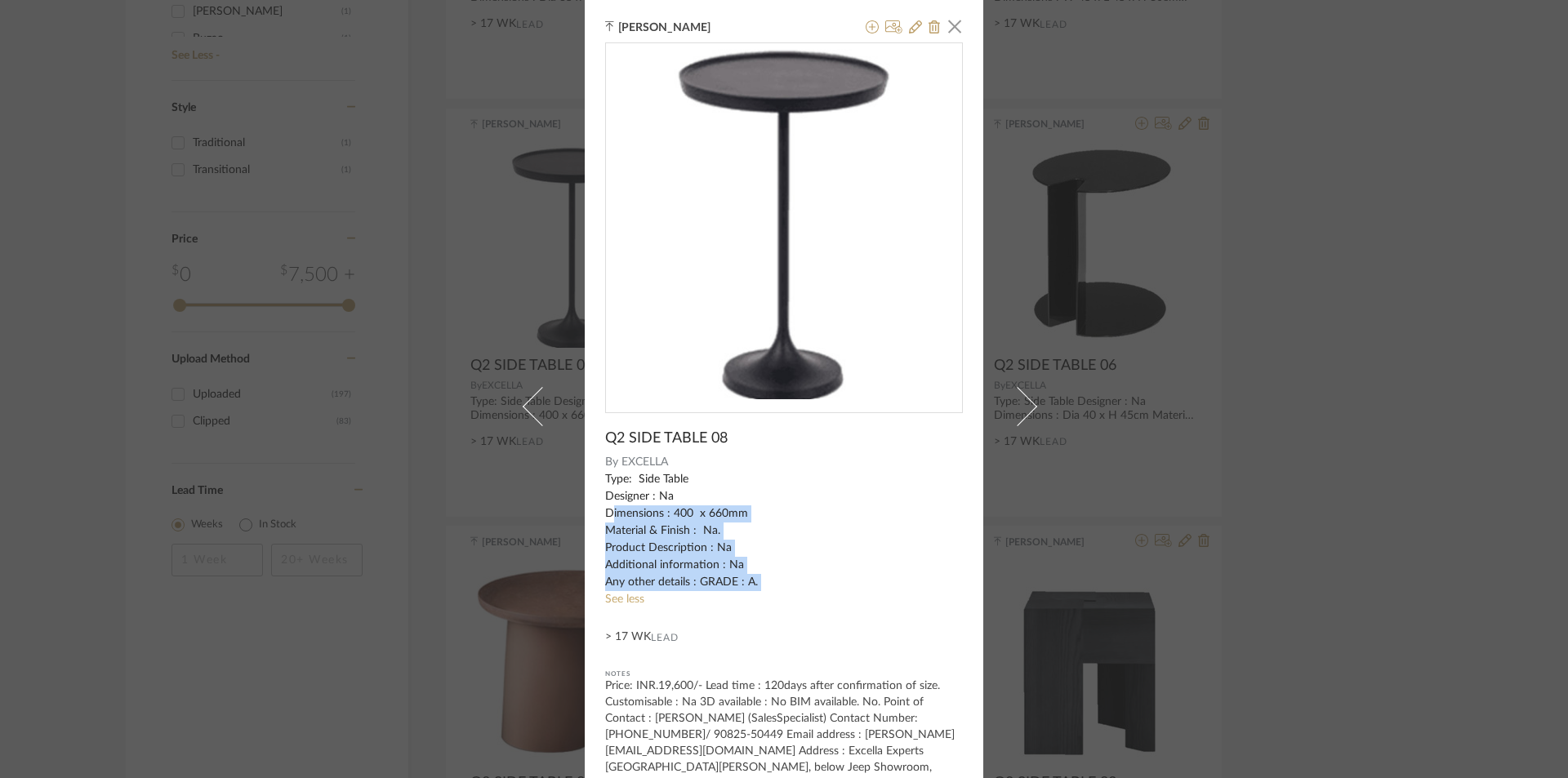
click at [883, 546] on div "Type: Side Table Designer : Na Dimensions : 400 x 660mm Material & Finish : Na.…" at bounding box center [784, 531] width 358 height 121
click at [952, 25] on span "button" at bounding box center [954, 26] width 33 height 33
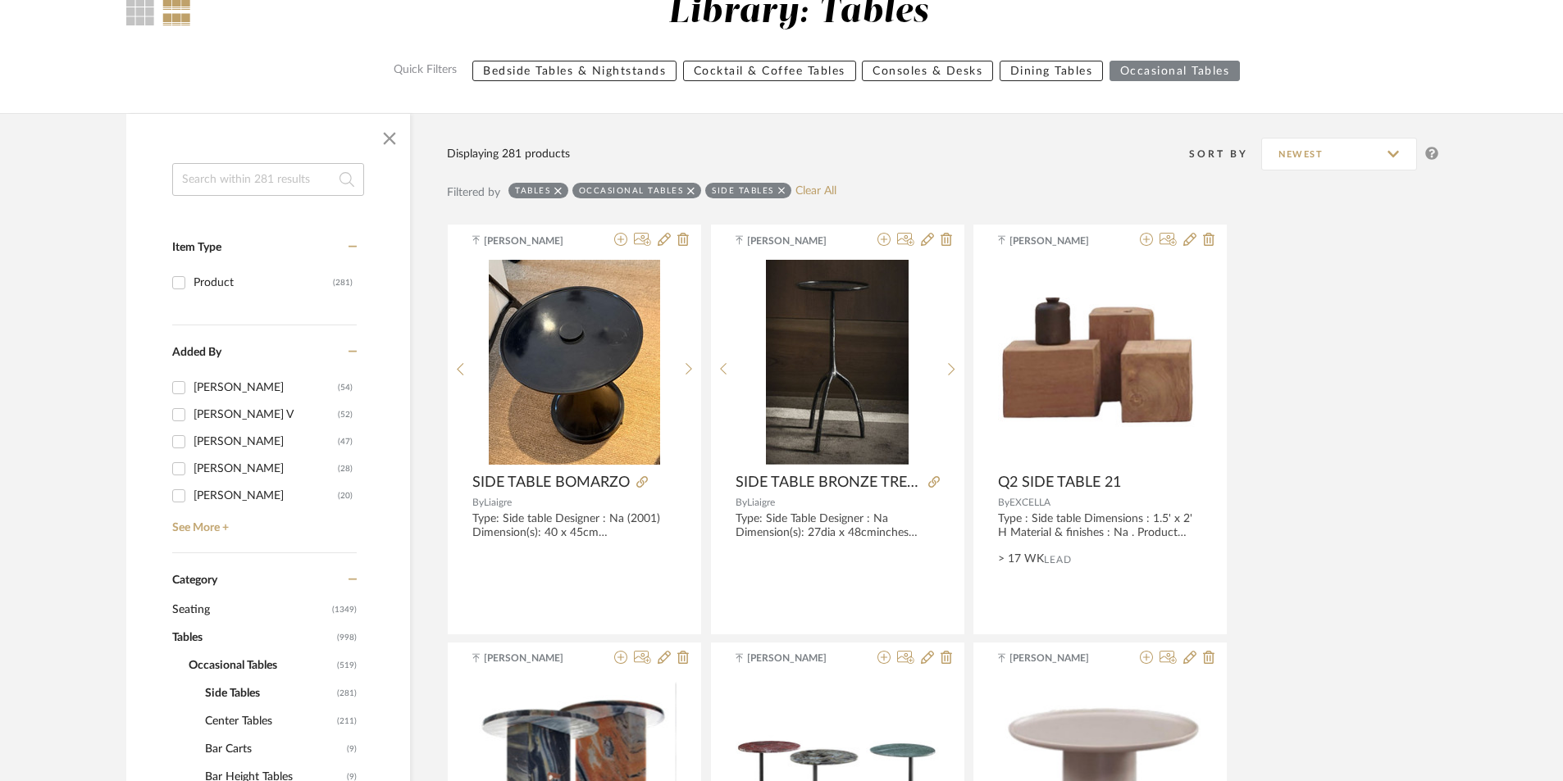
scroll to position [164, 0]
click at [256, 181] on input at bounding box center [268, 178] width 192 height 33
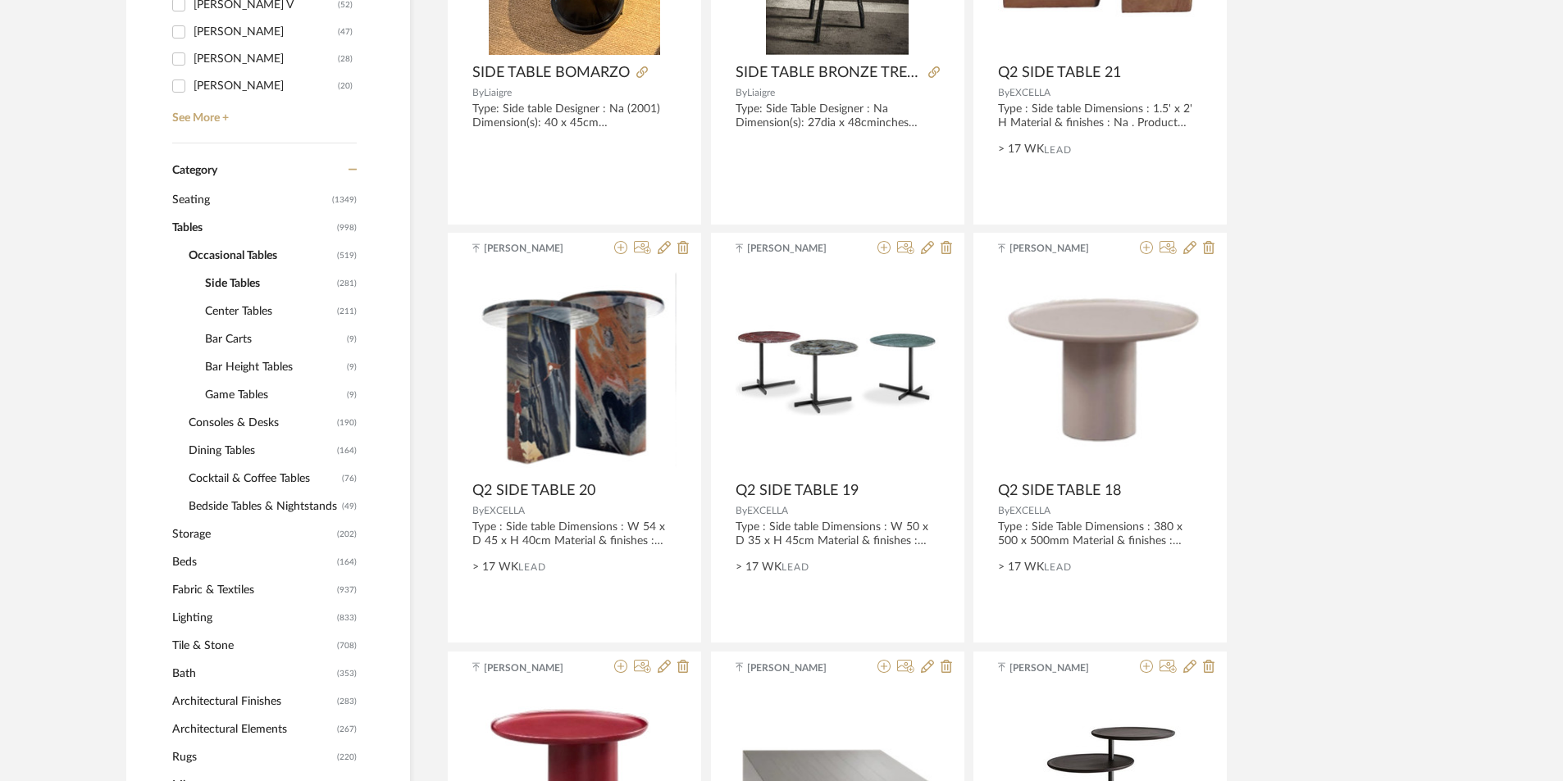
scroll to position [574, 0]
click at [201, 618] on span "Lighting" at bounding box center [252, 618] width 161 height 28
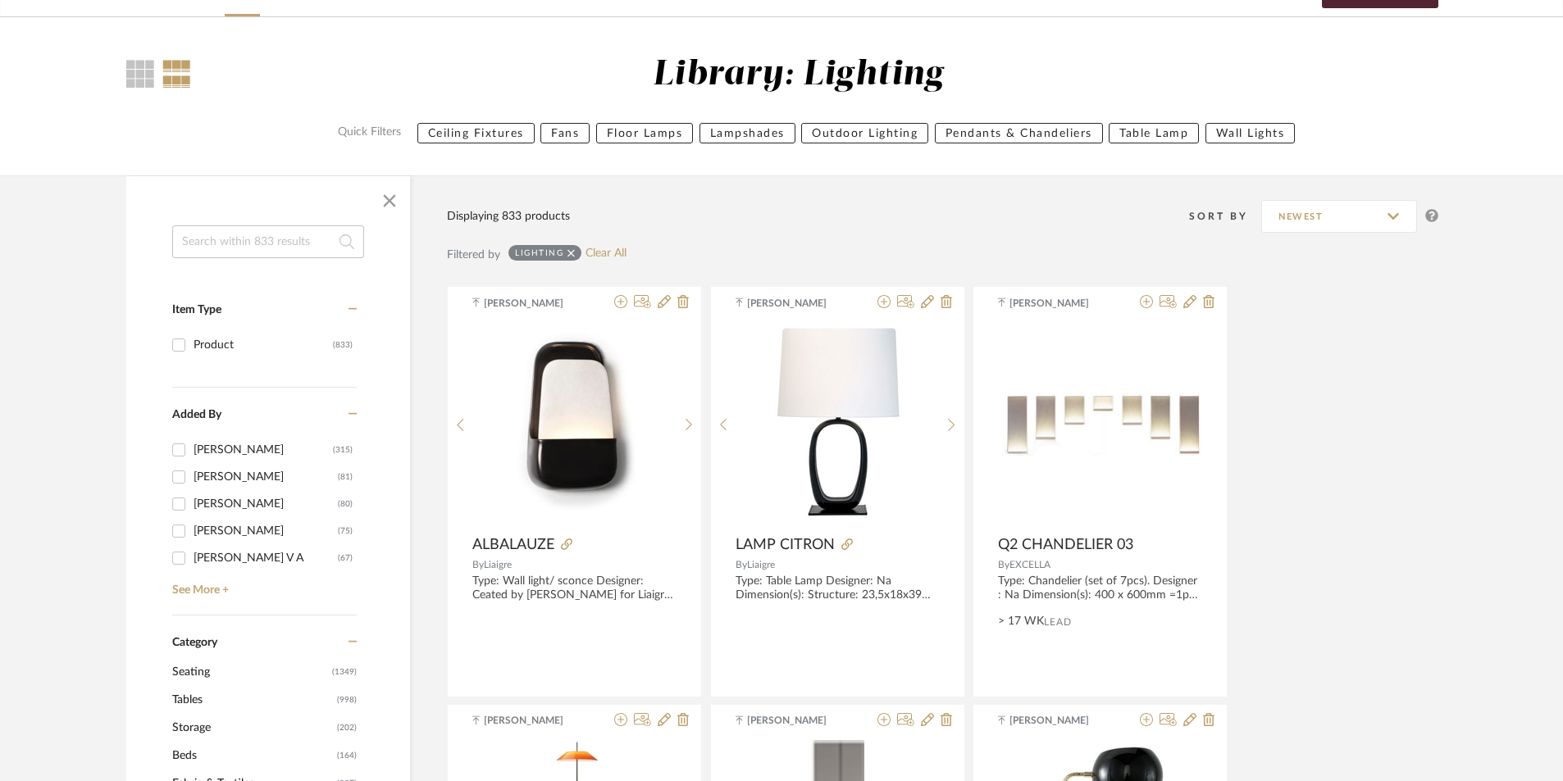
scroll to position [82, 0]
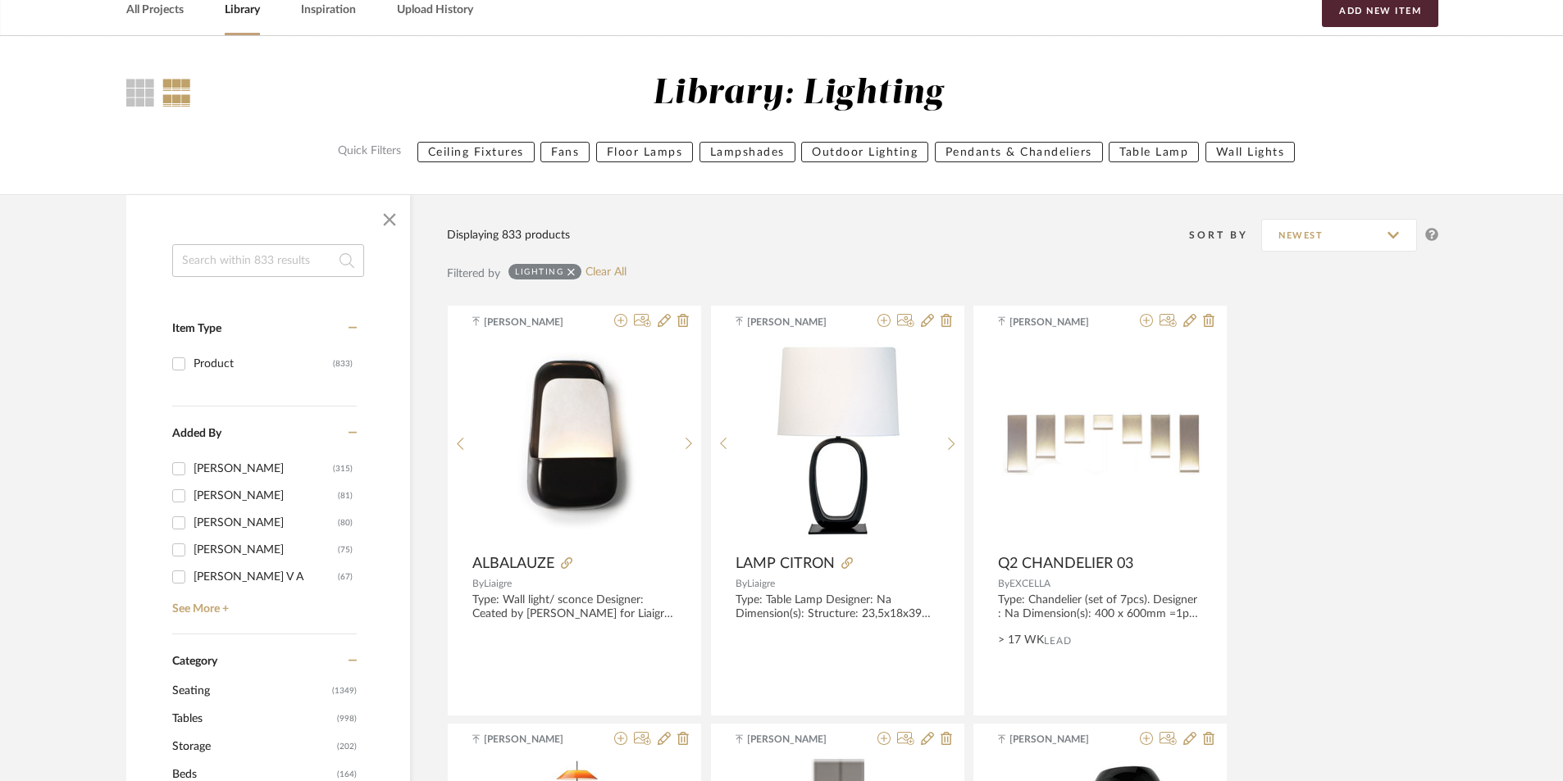
click at [256, 263] on input at bounding box center [268, 260] width 192 height 33
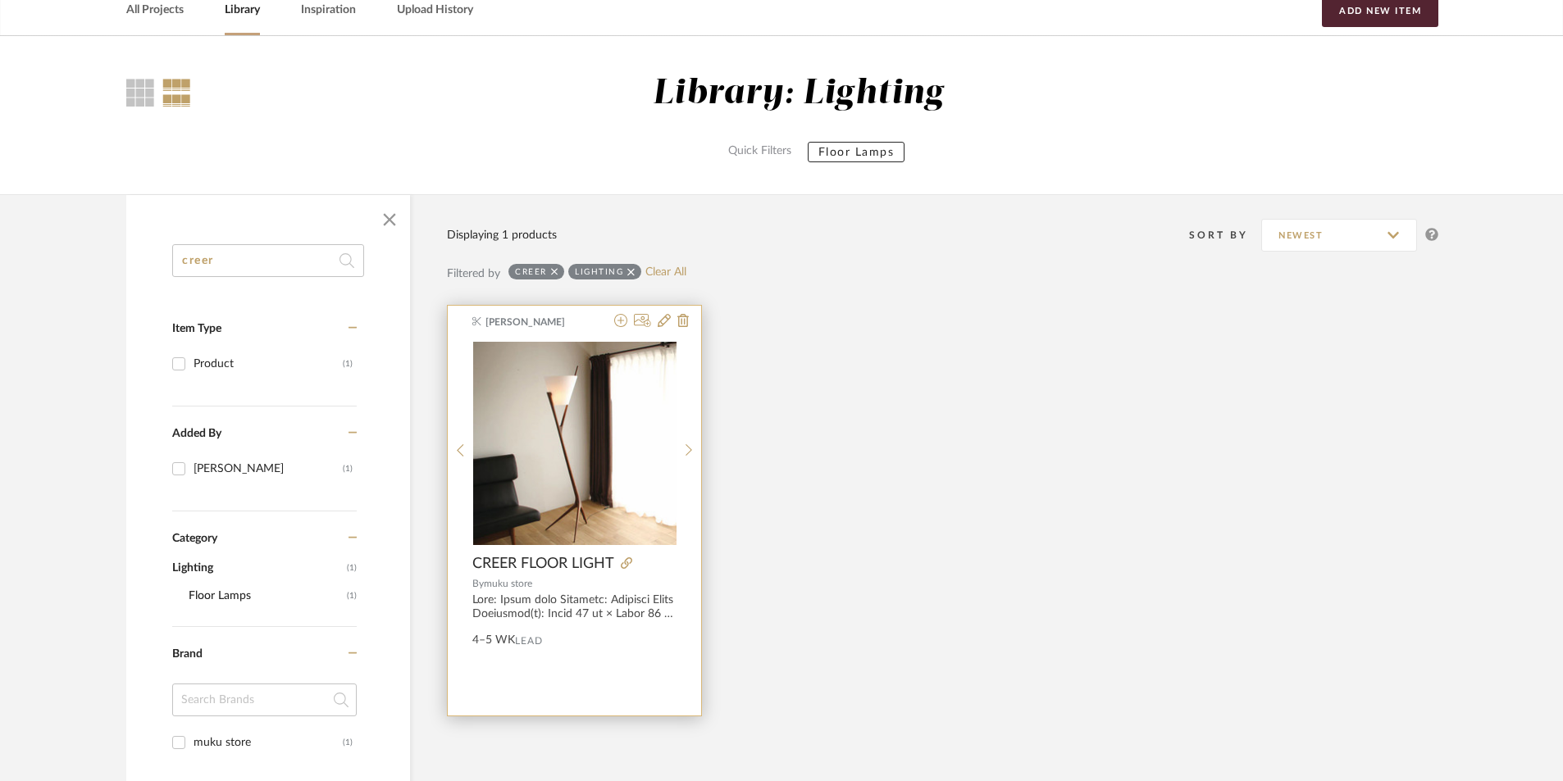
type input "creer"
click at [0, 0] on img at bounding box center [0, 0] width 0 height 0
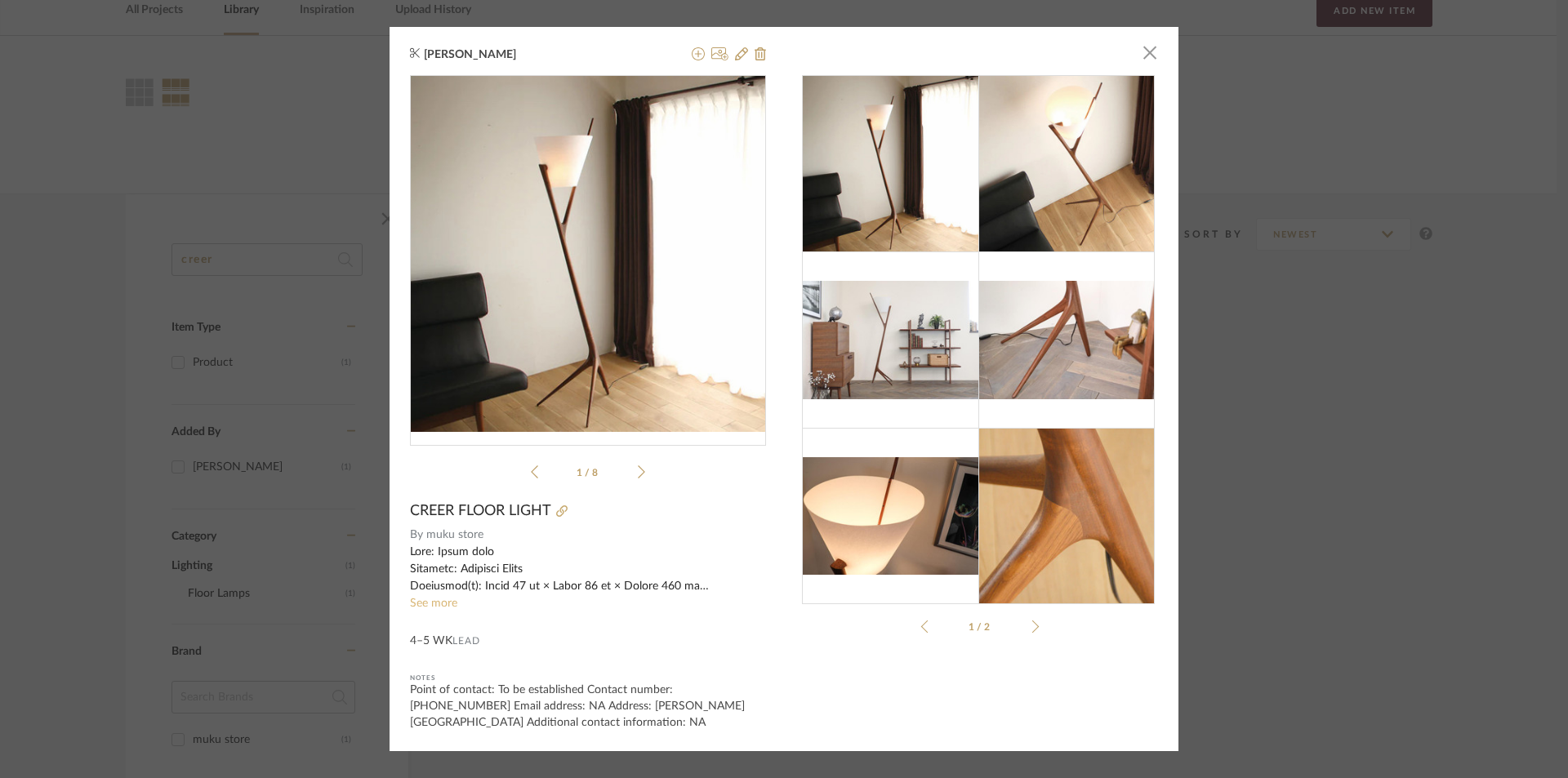
click at [417, 605] on link "See more" at bounding box center [434, 603] width 48 height 11
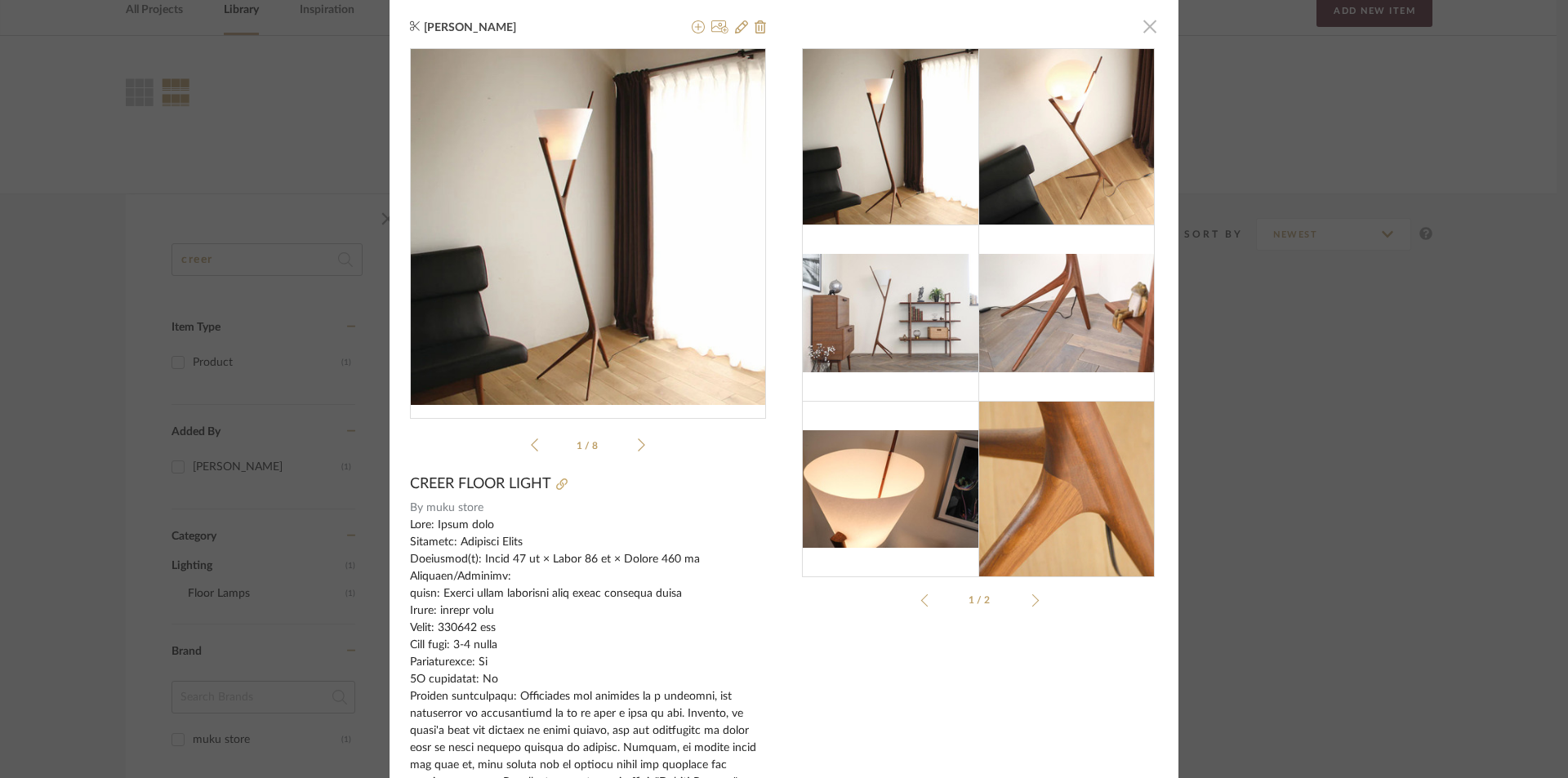
click at [1142, 28] on span "button" at bounding box center [1150, 26] width 33 height 33
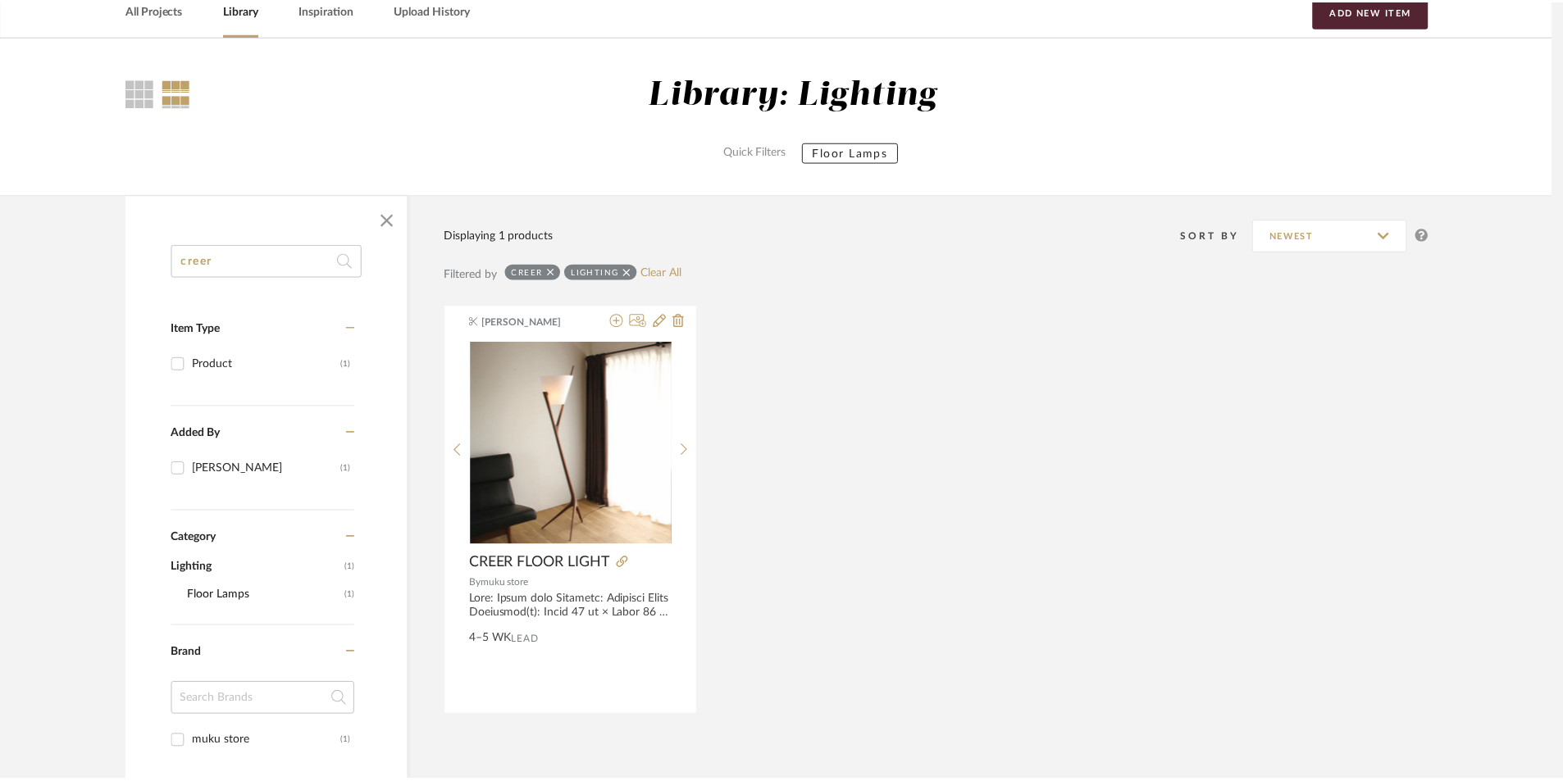
scroll to position [82, 0]
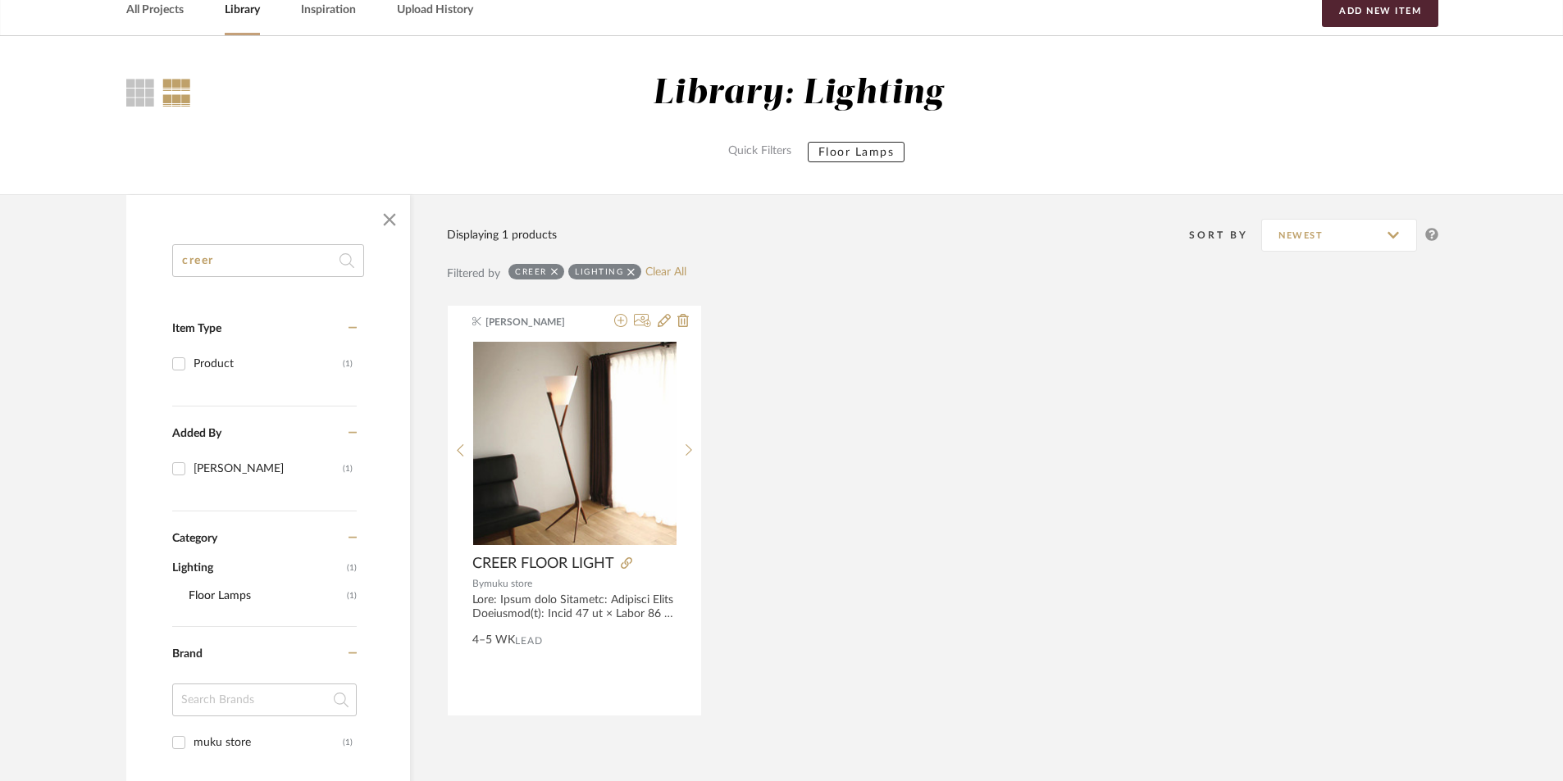
drag, startPoint x: 303, startPoint y: 266, endPoint x: 162, endPoint y: 266, distance: 141.0
click at [162, 266] on div "creer Item Type Product (1) Added By [PERSON_NAME] (1) Category Lighting (1) Fl…" at bounding box center [268, 705] width 284 height 922
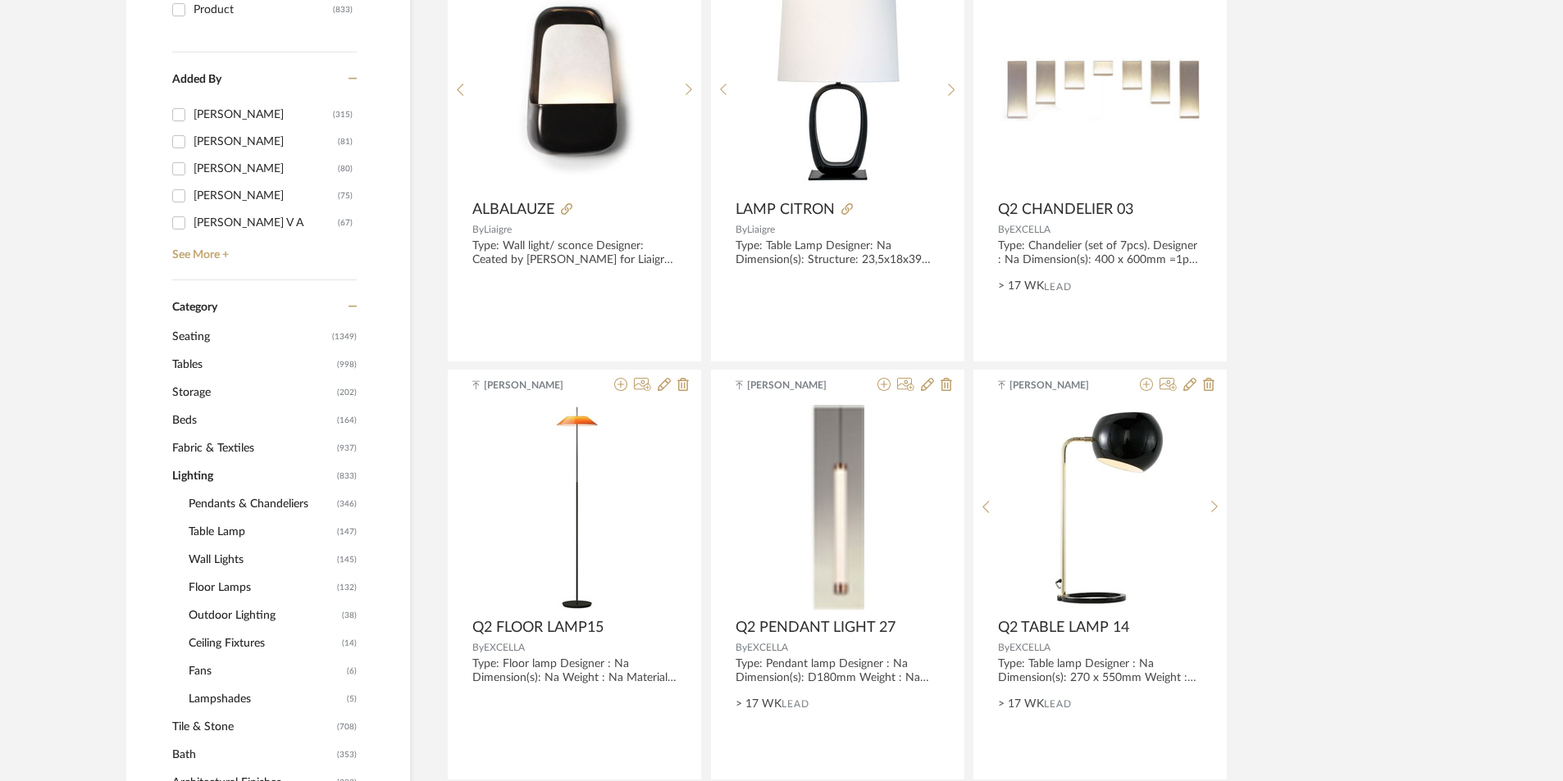
scroll to position [461, 0]
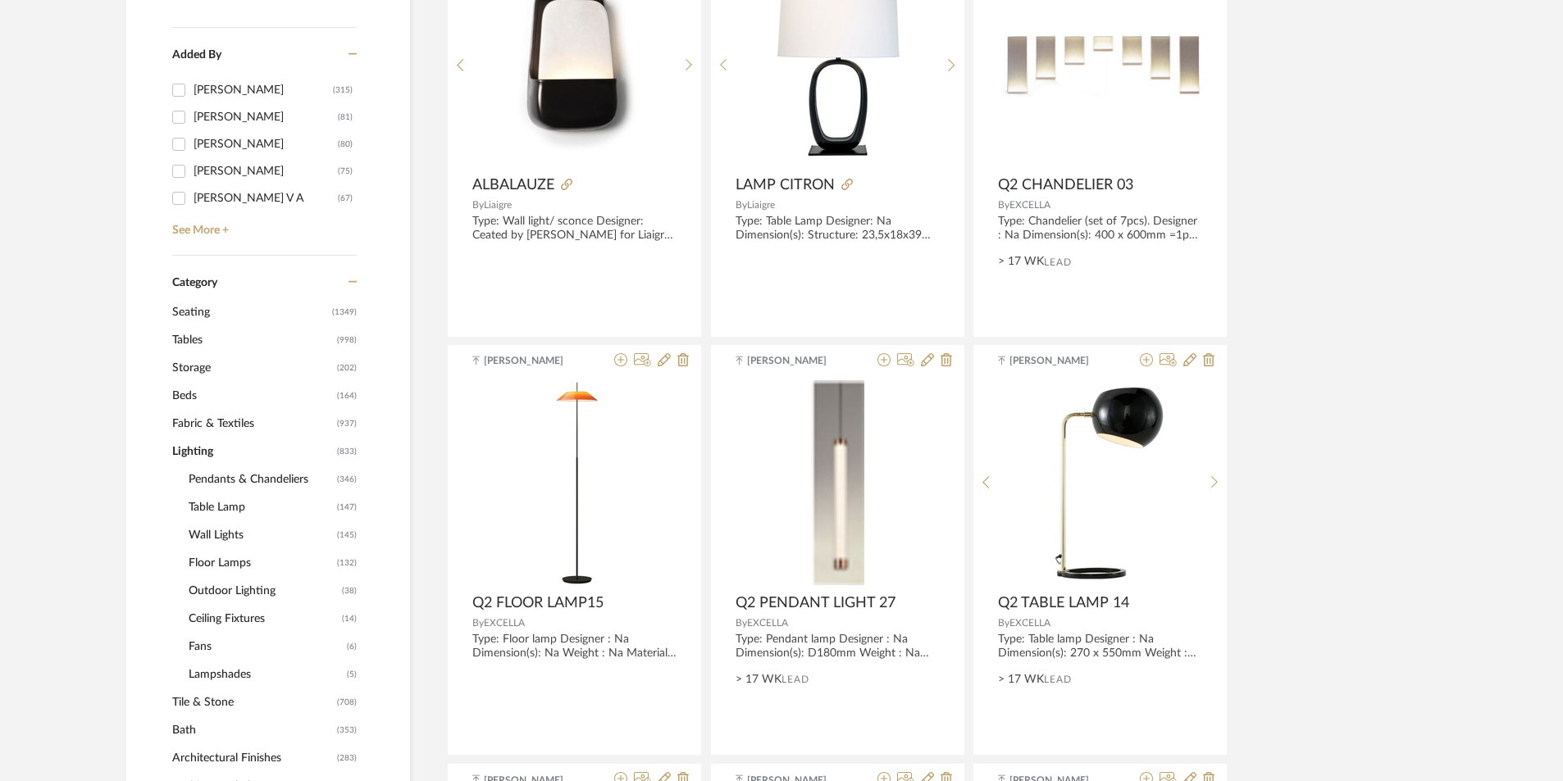
click at [212, 558] on span "Floor Lamps" at bounding box center [261, 563] width 144 height 28
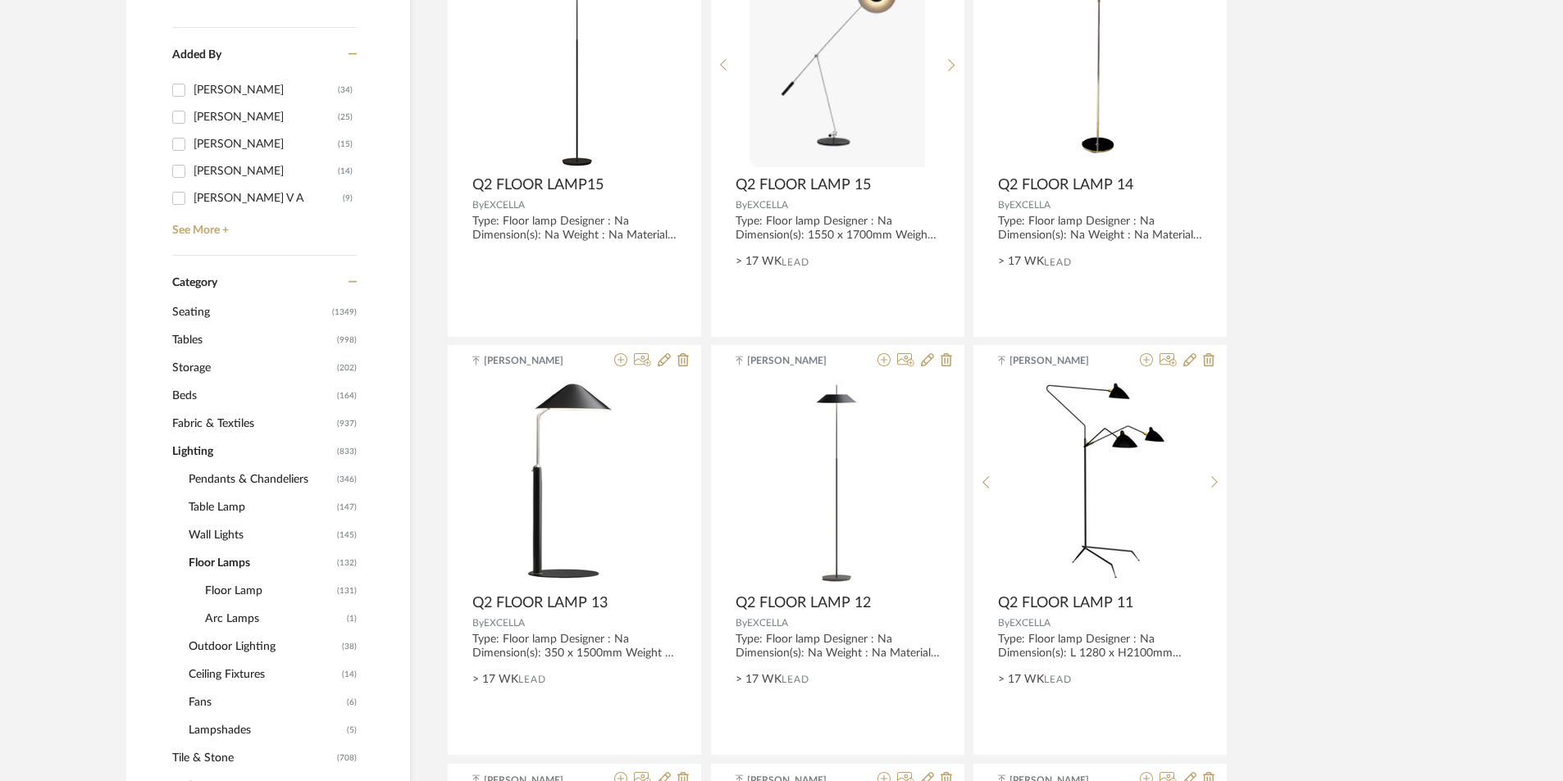
click at [240, 594] on span "Floor Lamp" at bounding box center [269, 591] width 128 height 28
click at [234, 620] on span "Arc Lamps" at bounding box center [274, 619] width 138 height 28
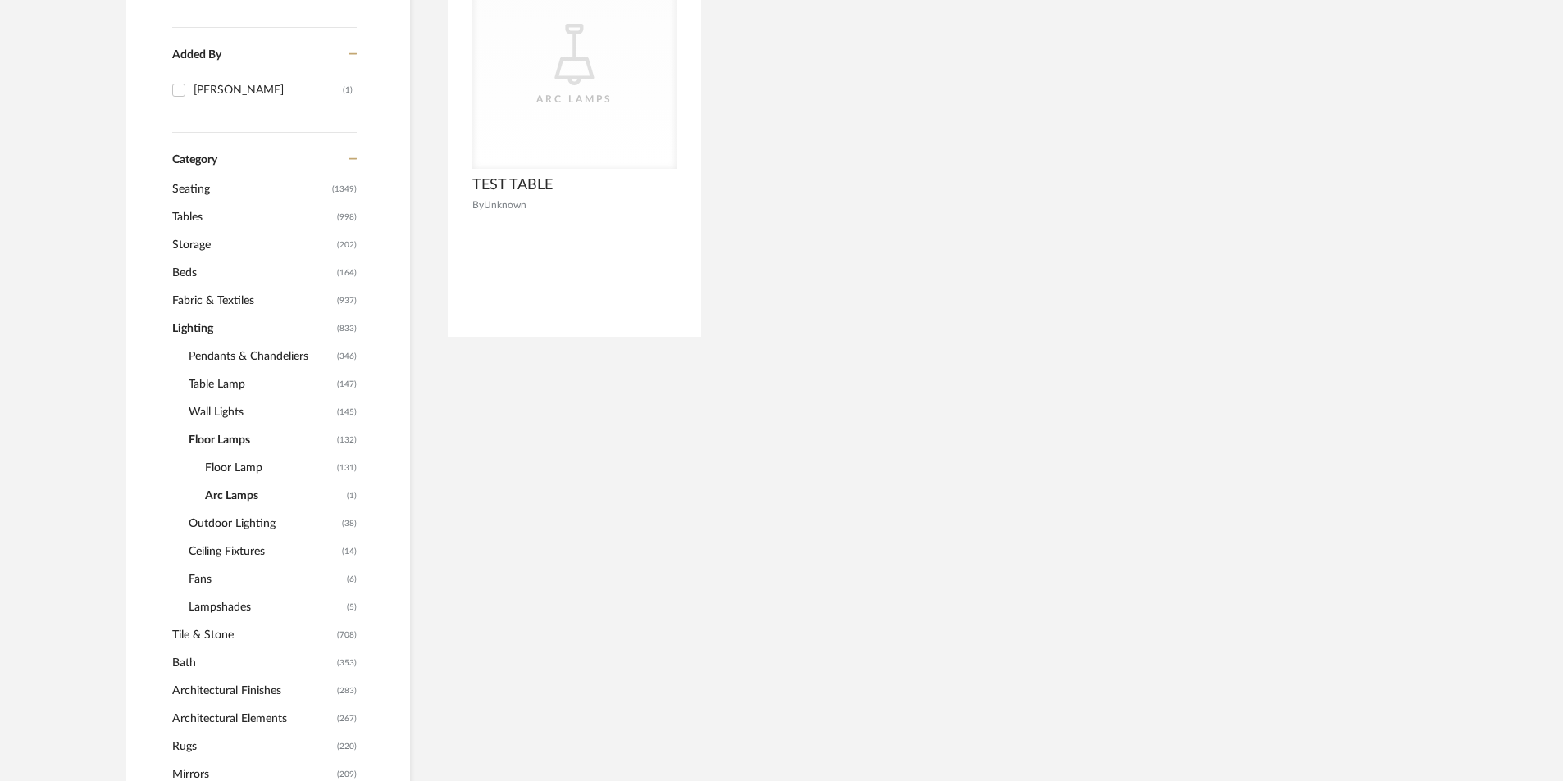
click at [228, 471] on span "Floor Lamp" at bounding box center [269, 468] width 128 height 28
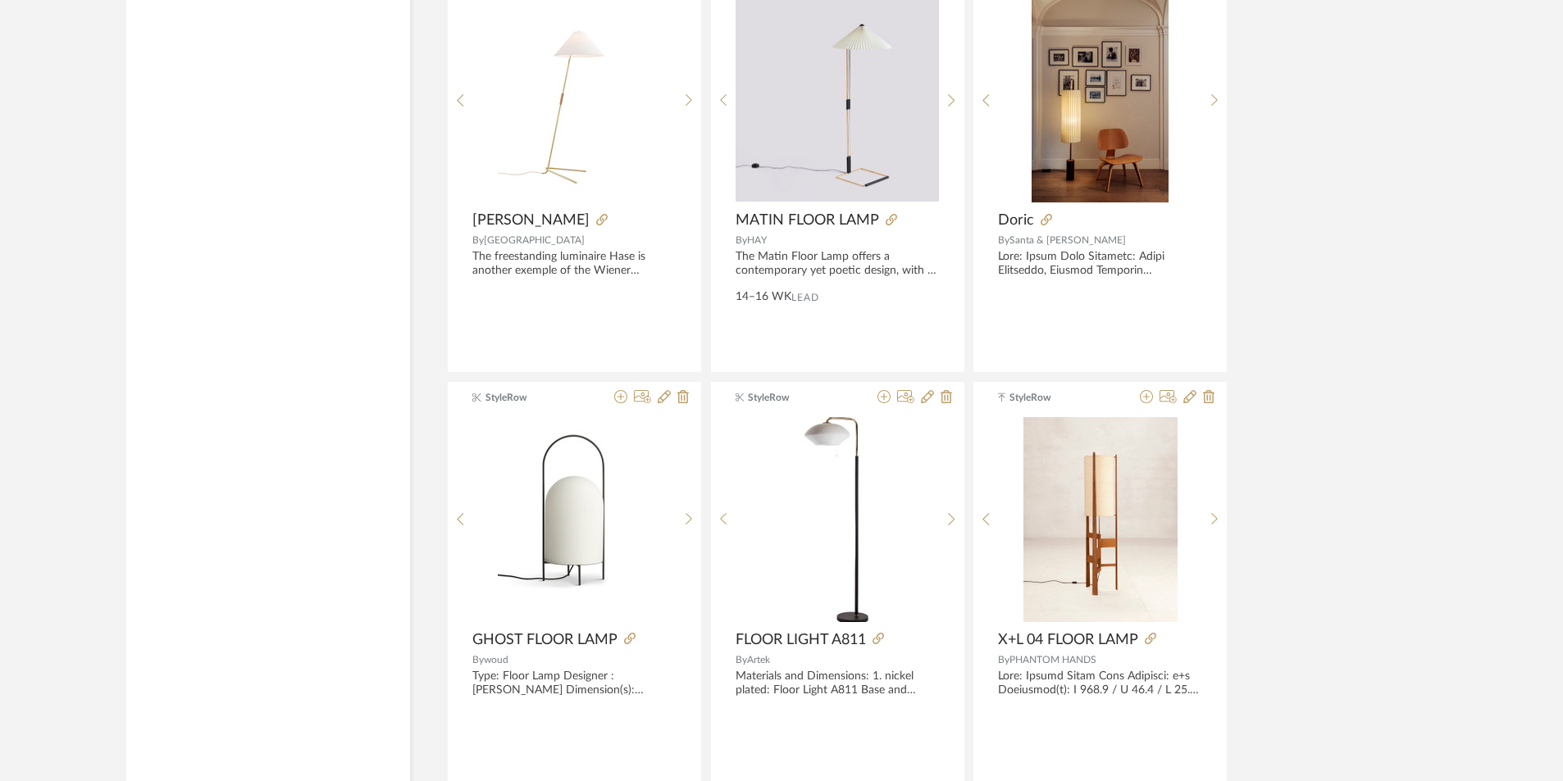
scroll to position [2958, 0]
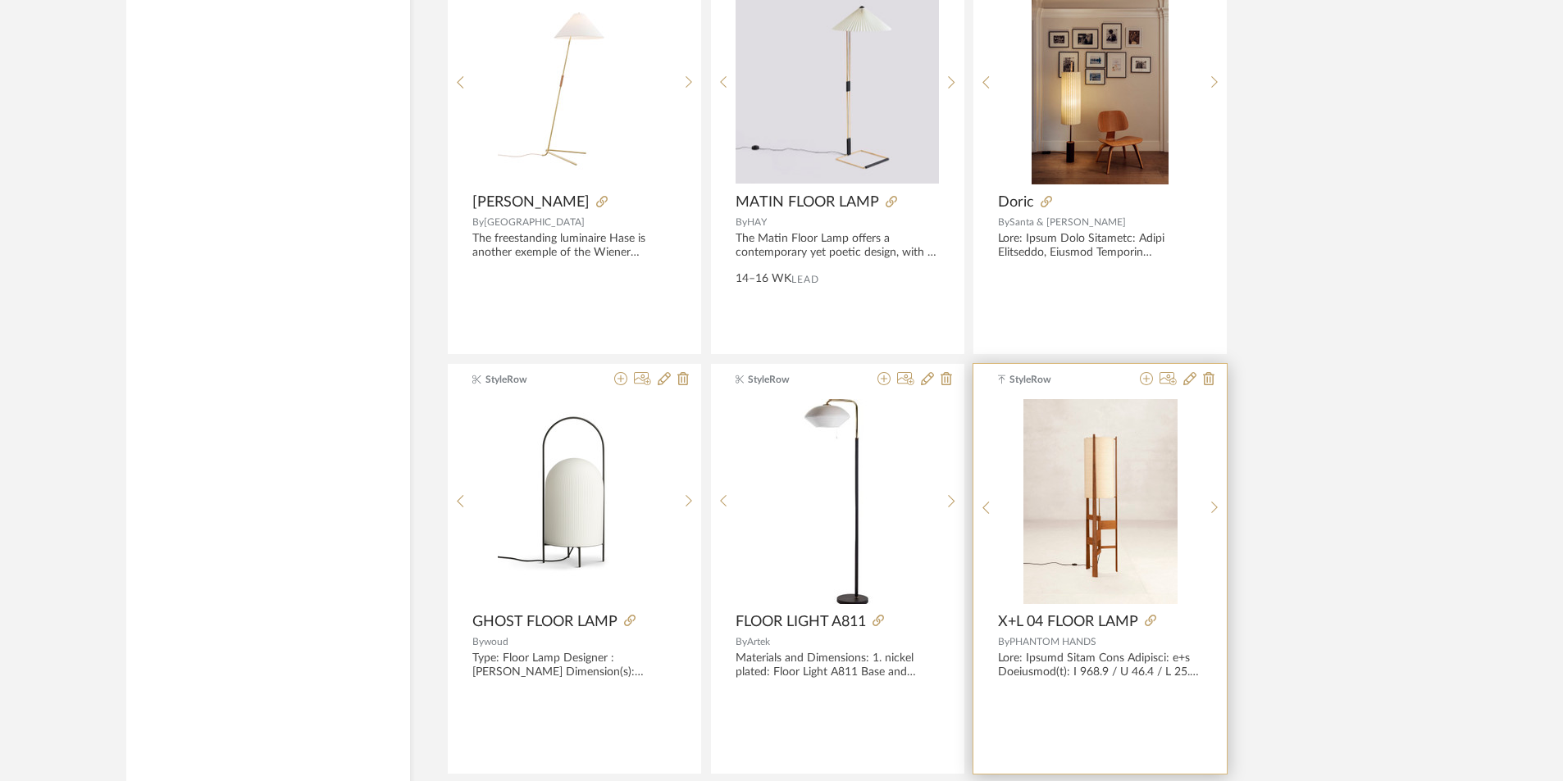
click at [1118, 556] on img "0" at bounding box center [1100, 501] width 154 height 205
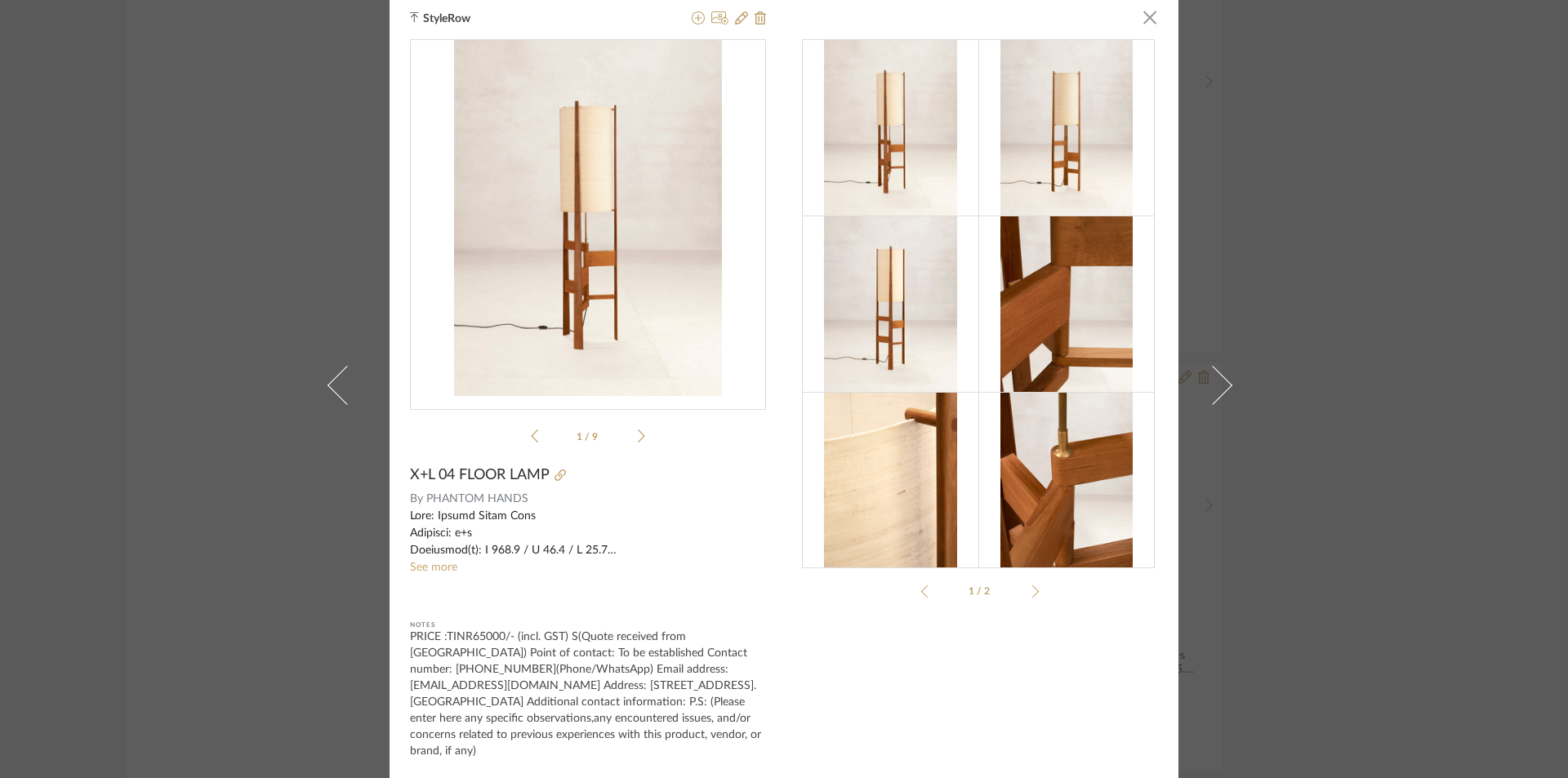
scroll to position [11, 0]
click at [415, 563] on link "See more" at bounding box center [434, 566] width 48 height 11
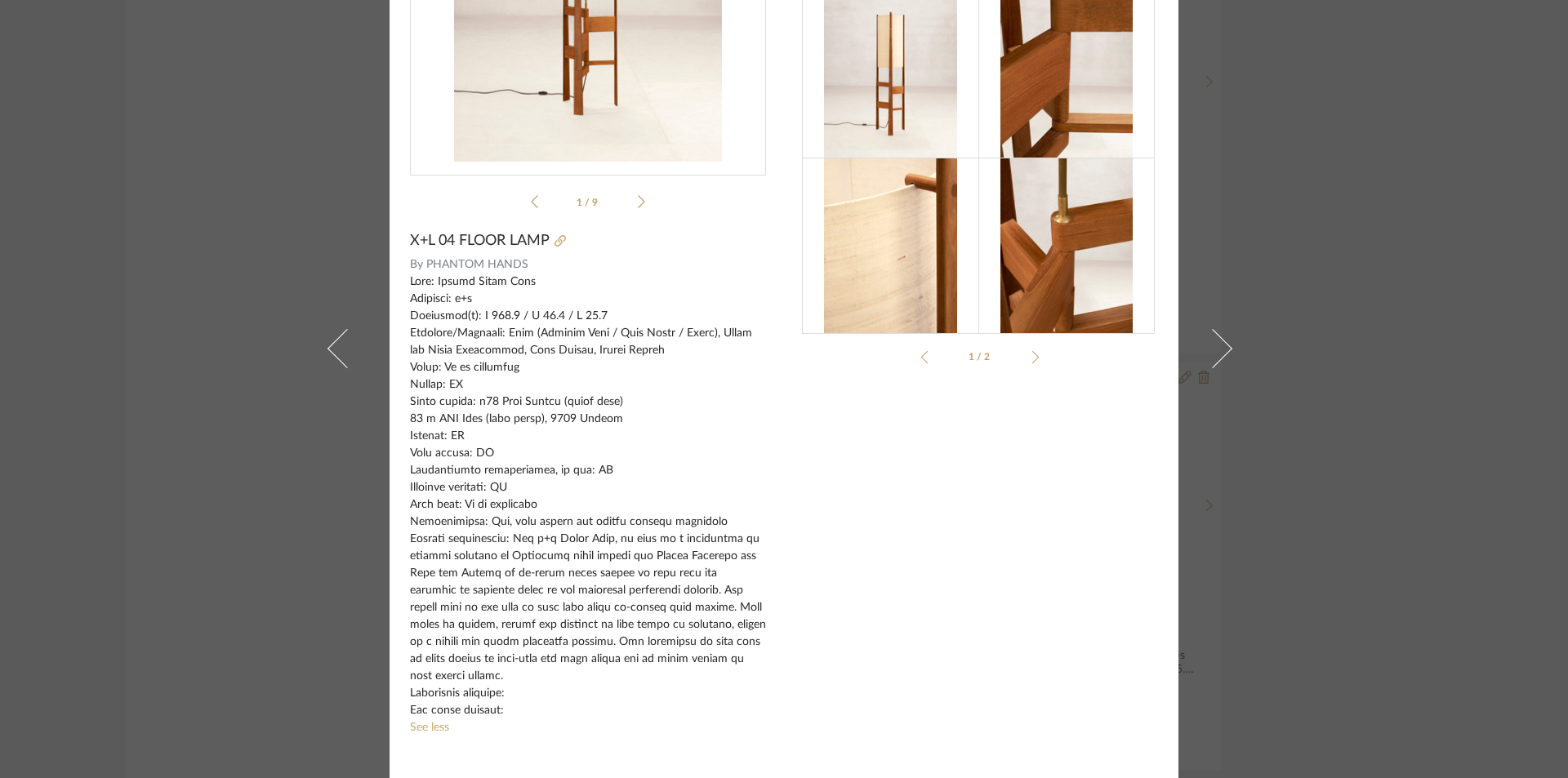
scroll to position [242, 0]
click at [1028, 360] on div at bounding box center [1033, 358] width 13 height 13
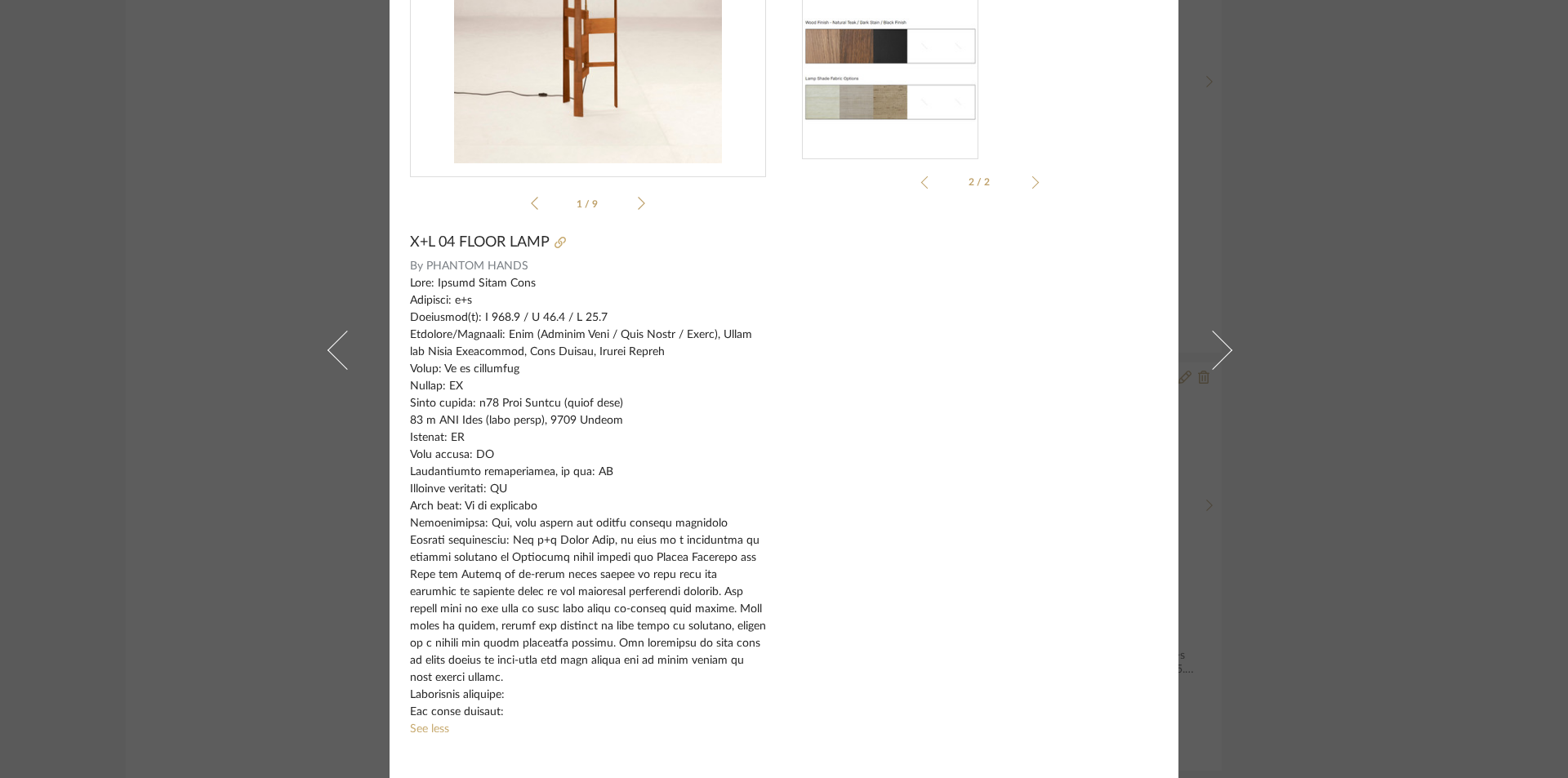
click at [833, 62] on img at bounding box center [890, 71] width 176 height 107
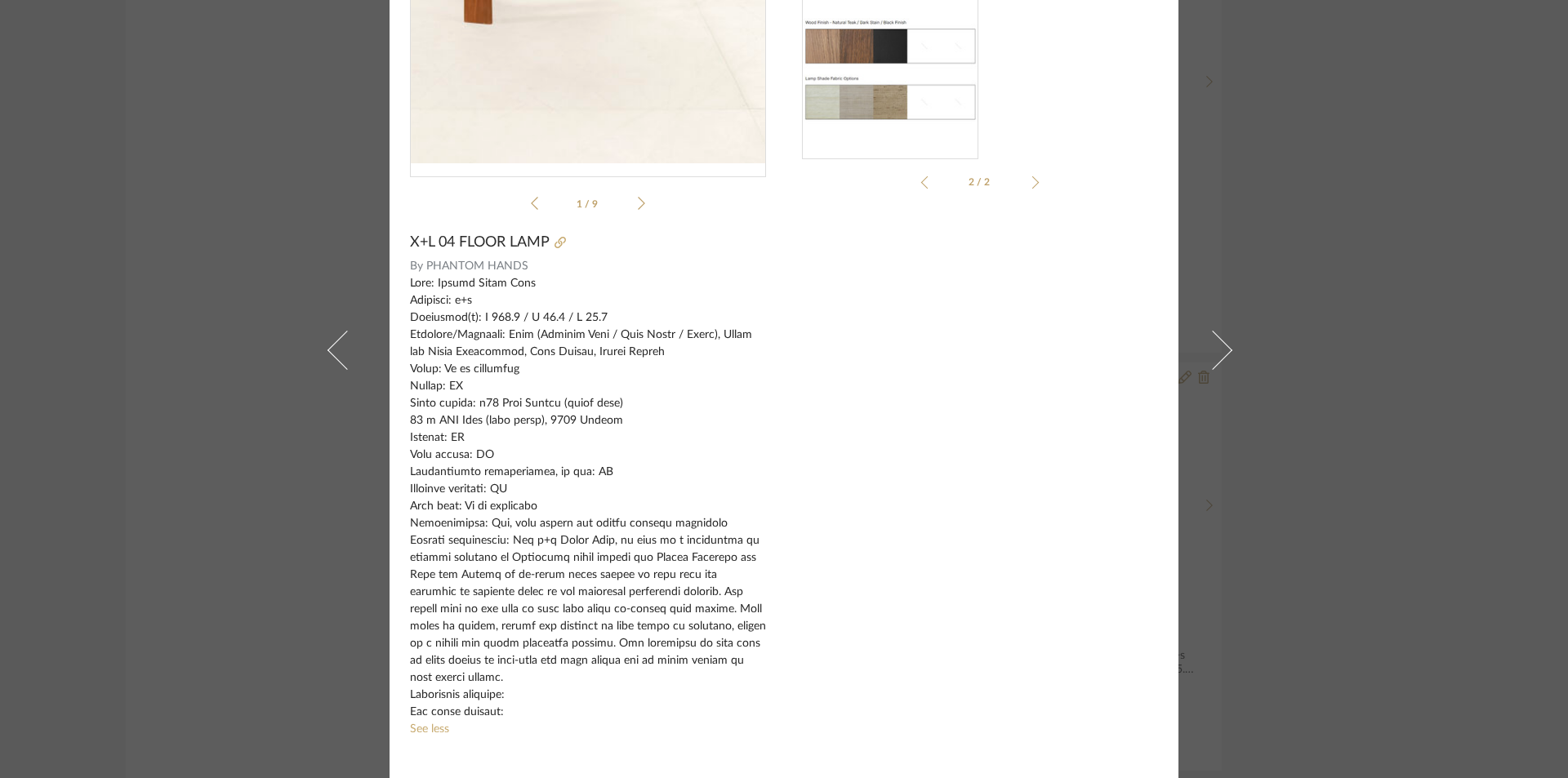
scroll to position [79, 0]
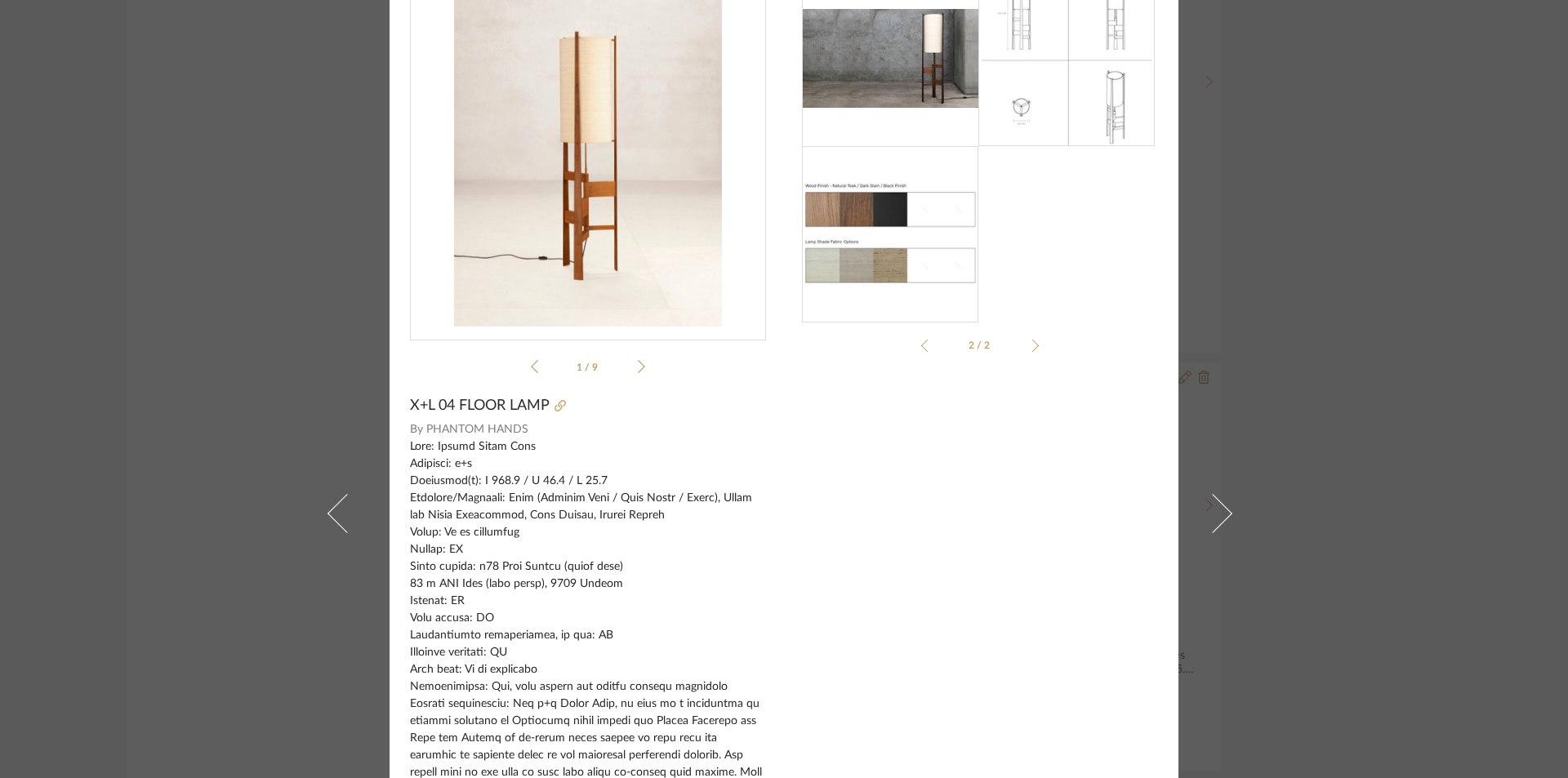
click at [638, 369] on icon at bounding box center [641, 367] width 7 height 15
click at [638, 365] on icon at bounding box center [641, 367] width 7 height 15
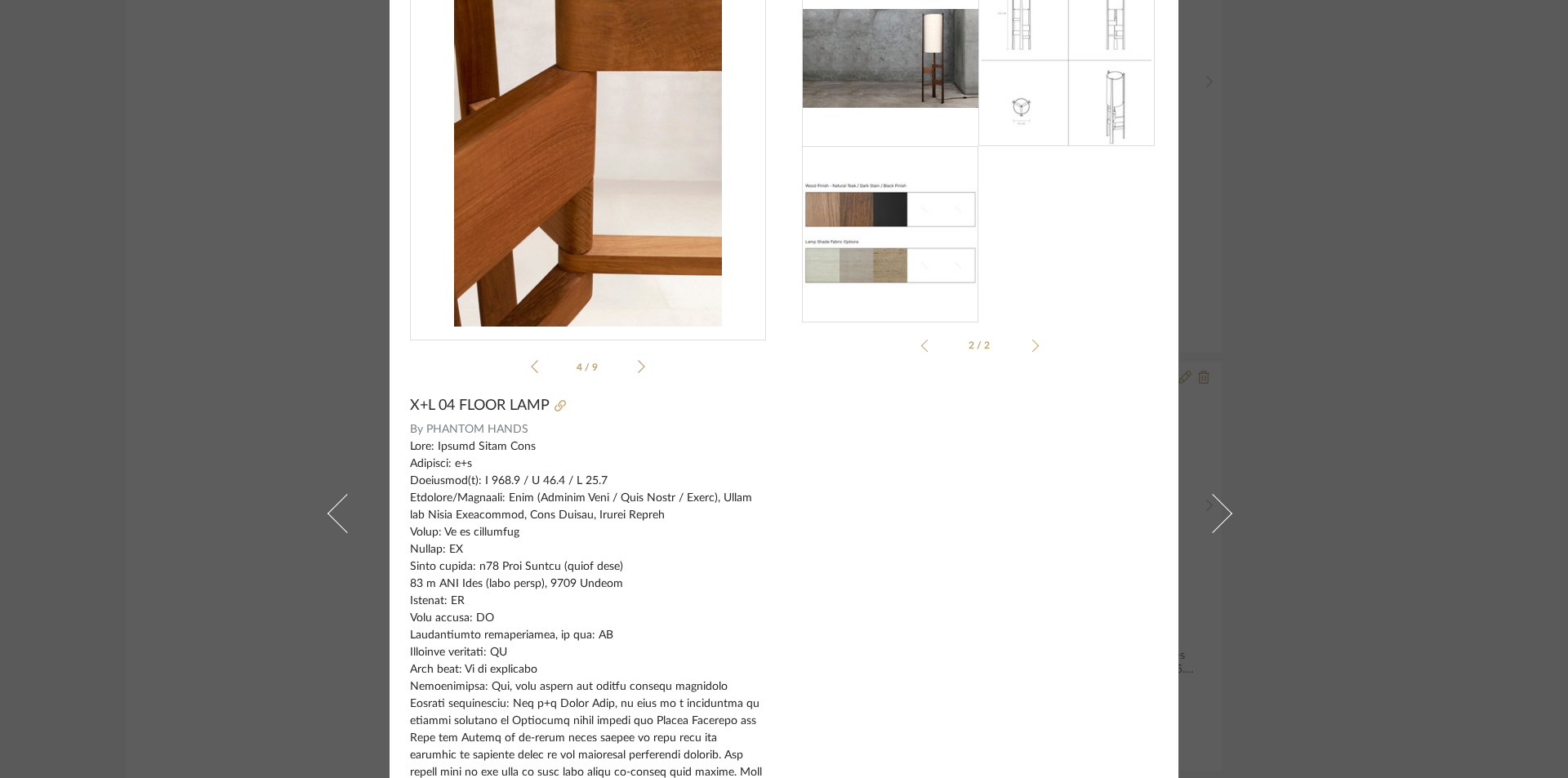
click at [638, 365] on icon at bounding box center [641, 367] width 7 height 15
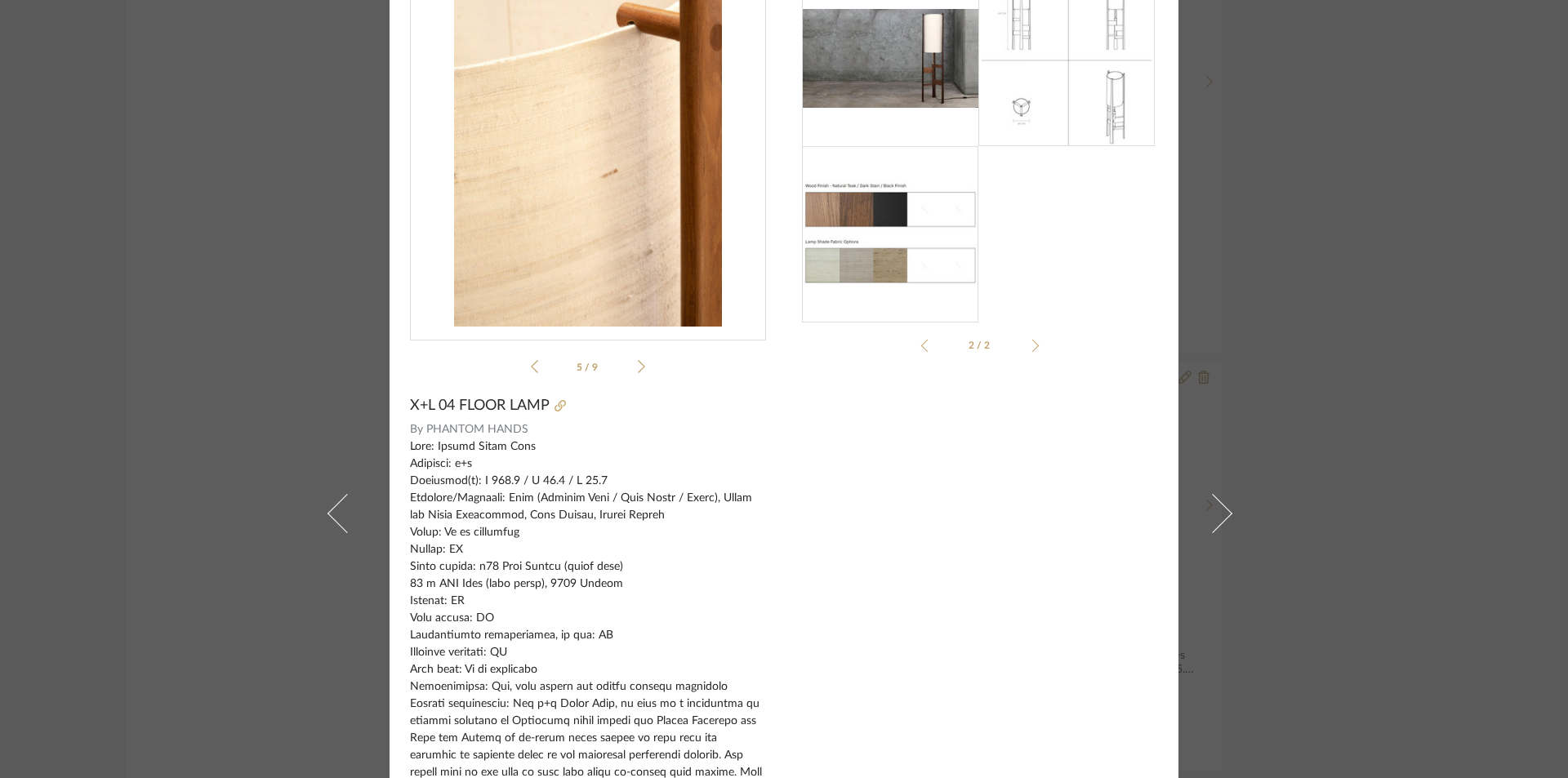
click at [638, 365] on icon at bounding box center [641, 367] width 7 height 15
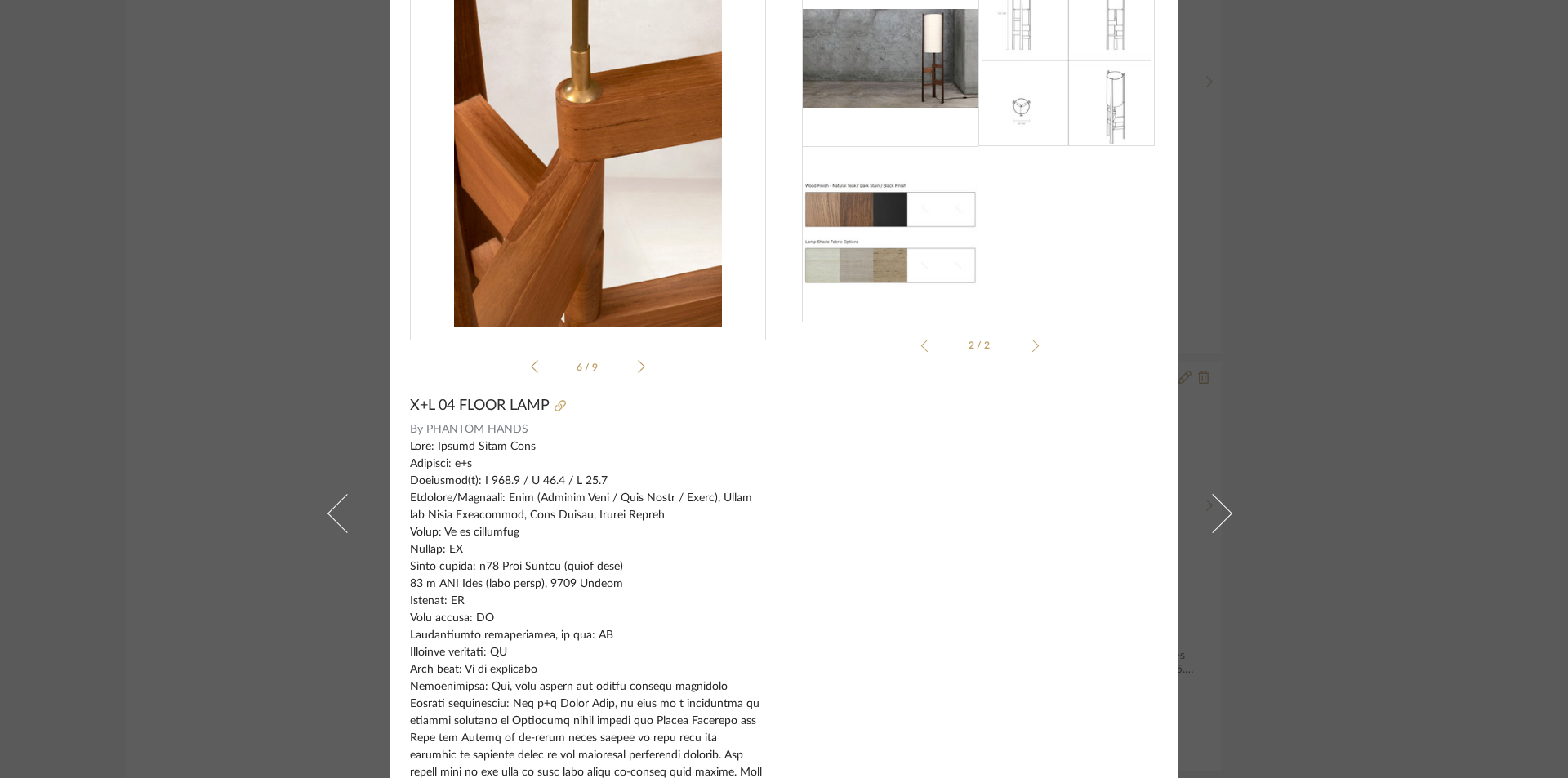
click at [638, 365] on icon at bounding box center [641, 367] width 7 height 15
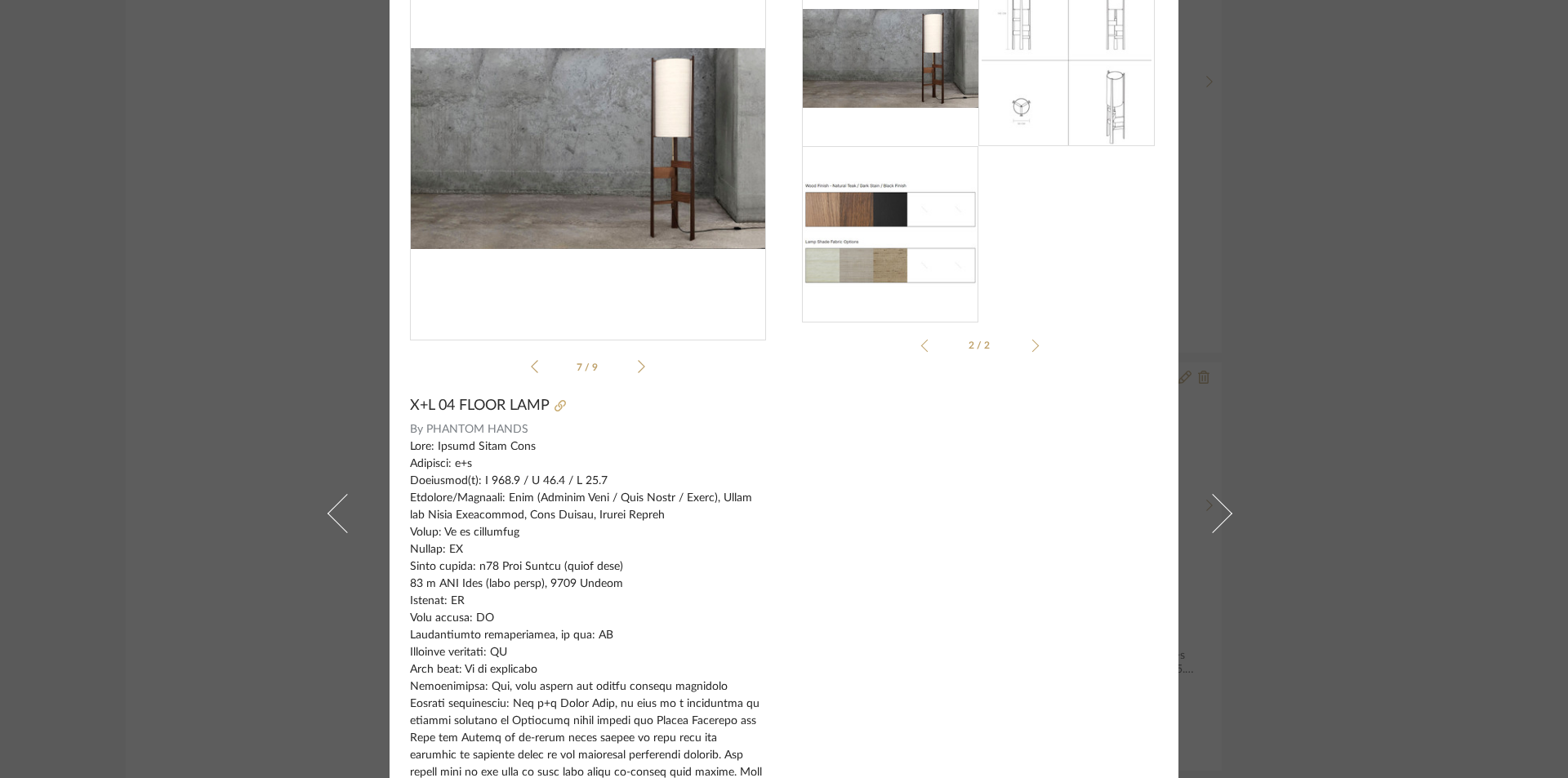
click at [638, 365] on icon at bounding box center [641, 367] width 7 height 15
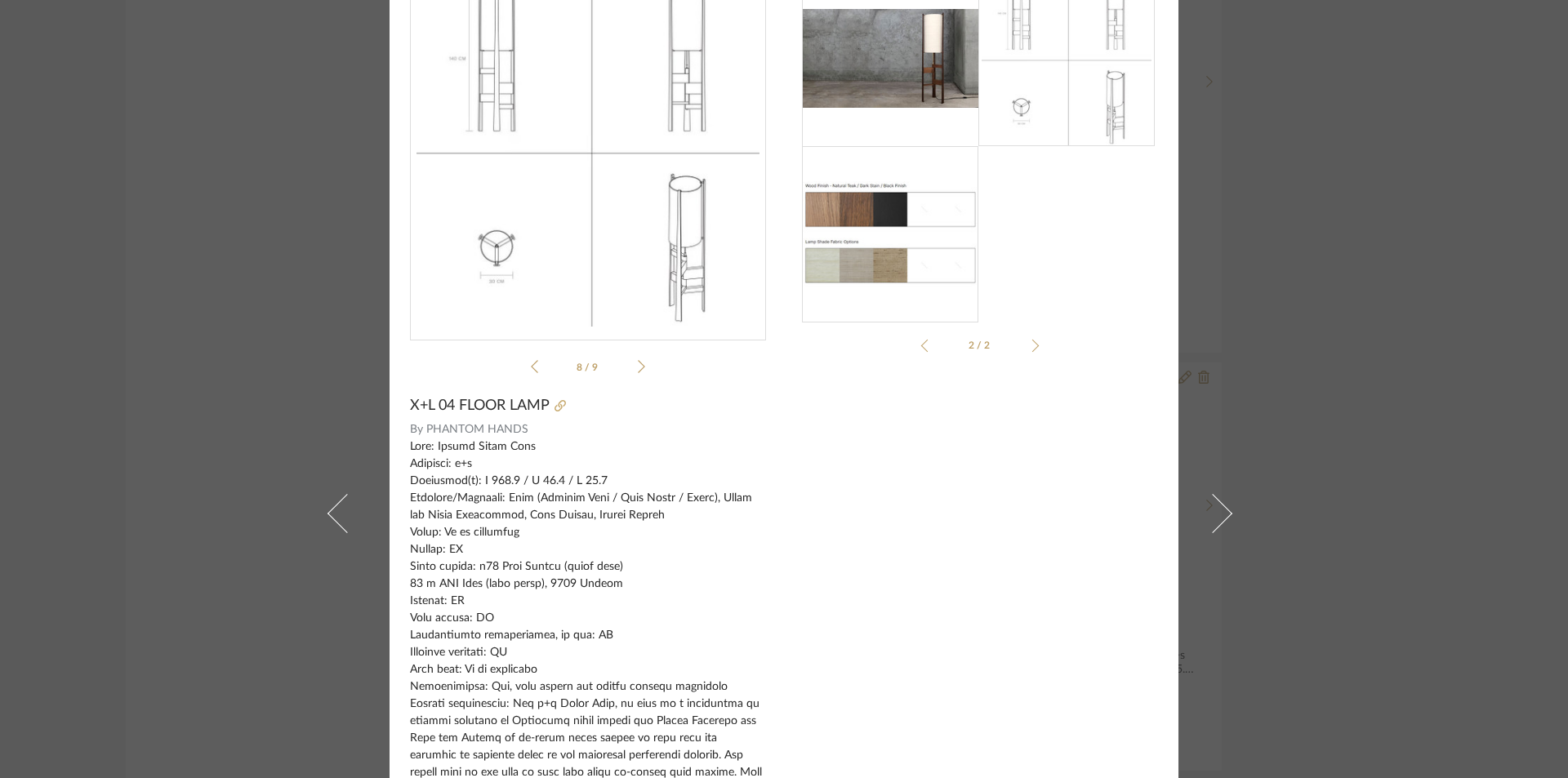
click at [638, 365] on icon at bounding box center [641, 367] width 7 height 15
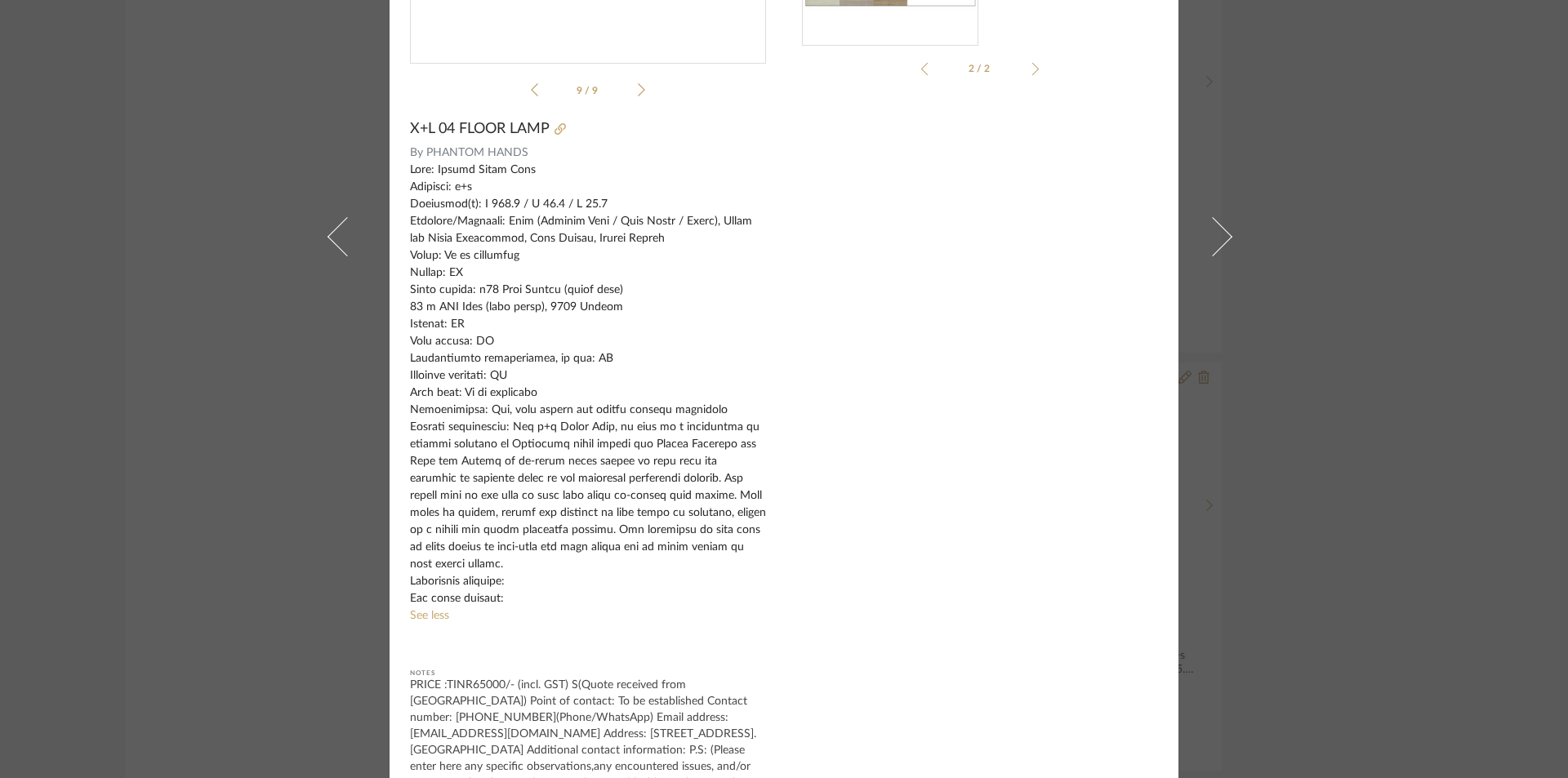
scroll to position [405, 0]
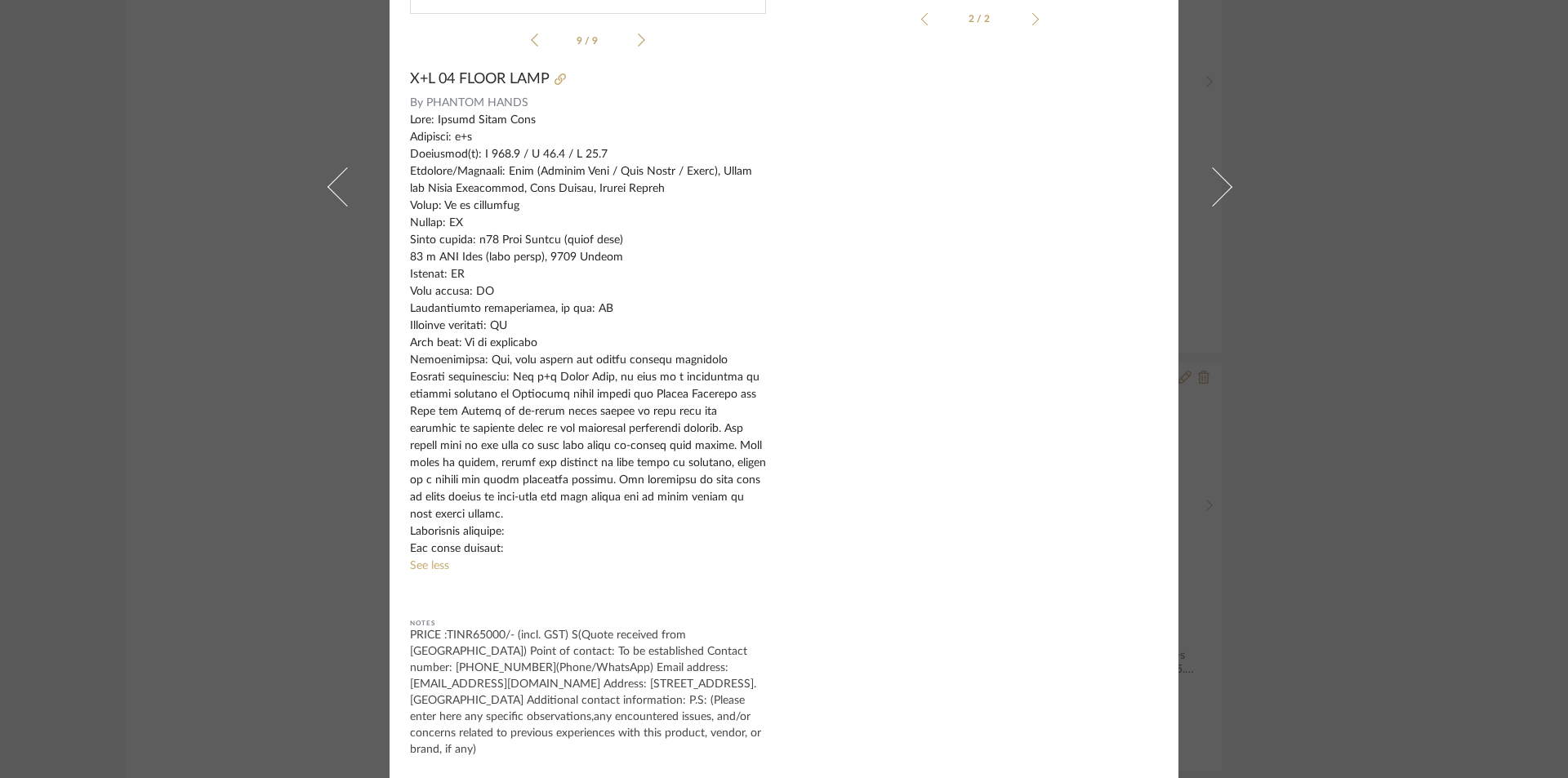
click at [1425, 99] on div "StyleRow × 9 / 9 X+L 04 FLOOR LAMP By PHANTOM HANDS See less Notes PRICE :TINR6…" at bounding box center [784, 389] width 1568 height 778
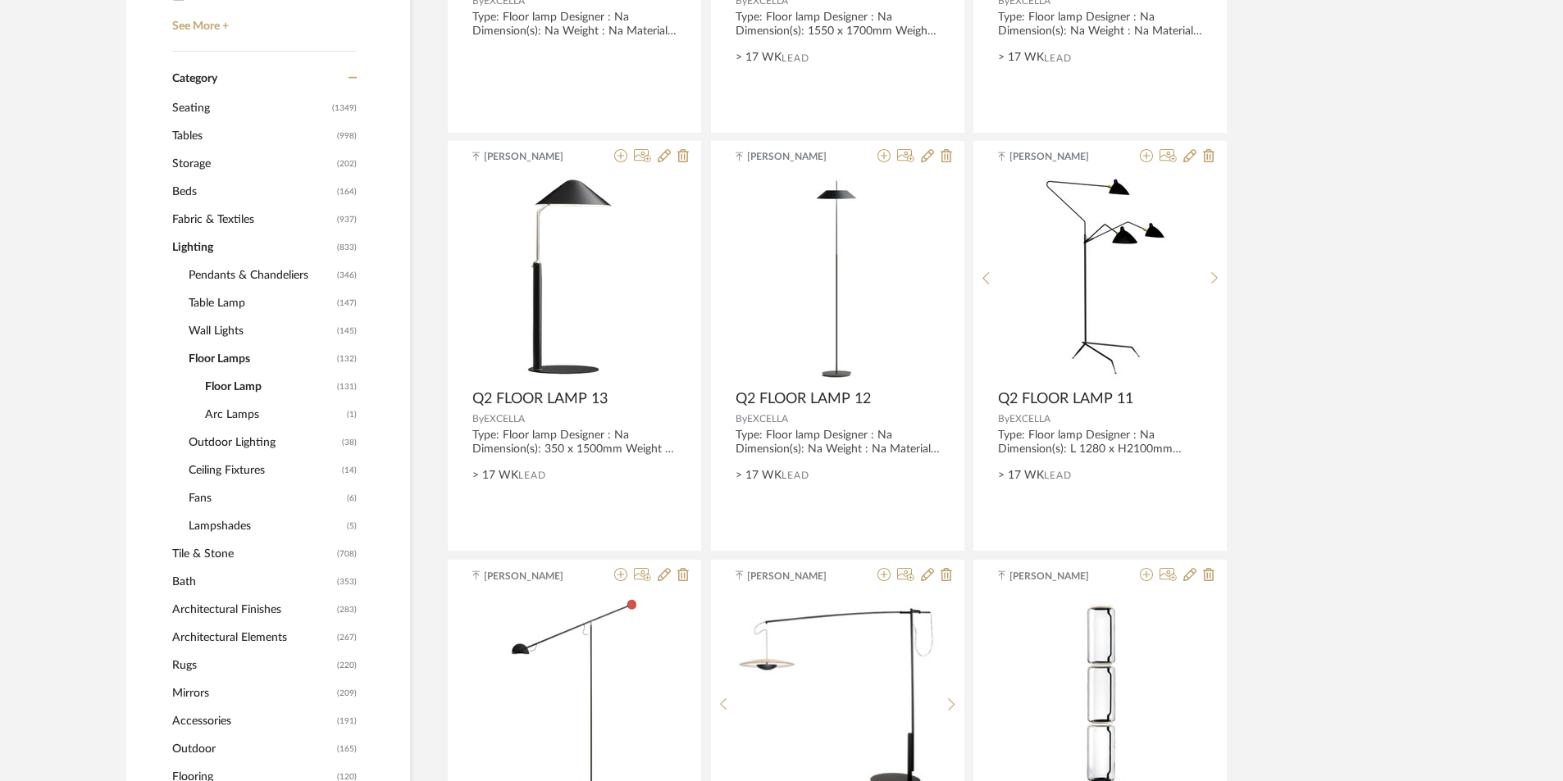
scroll to position [663, 0]
click at [196, 132] on span "Tables" at bounding box center [252, 139] width 161 height 28
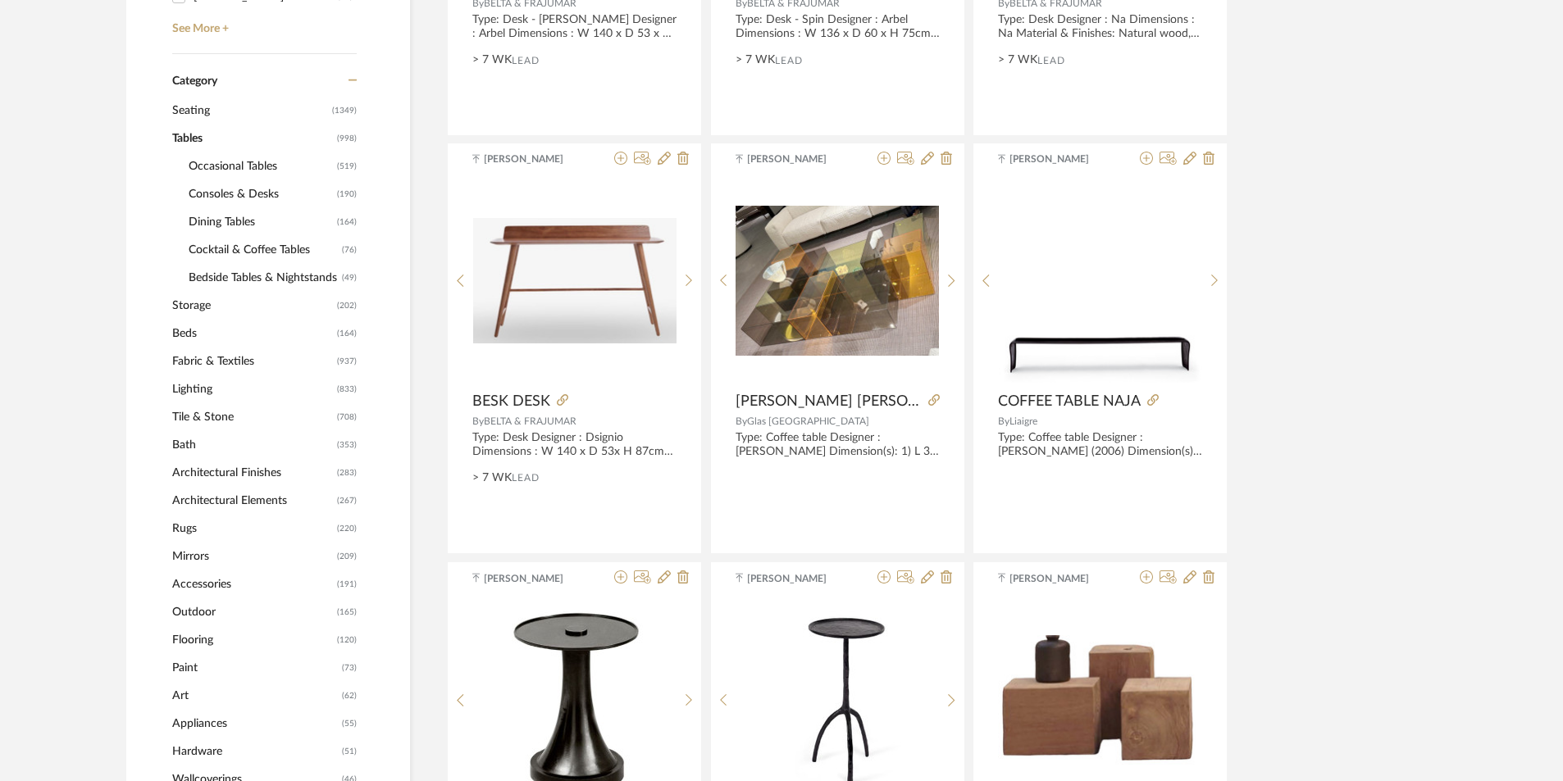
click at [221, 165] on span "Occasional Tables" at bounding box center [261, 167] width 144 height 28
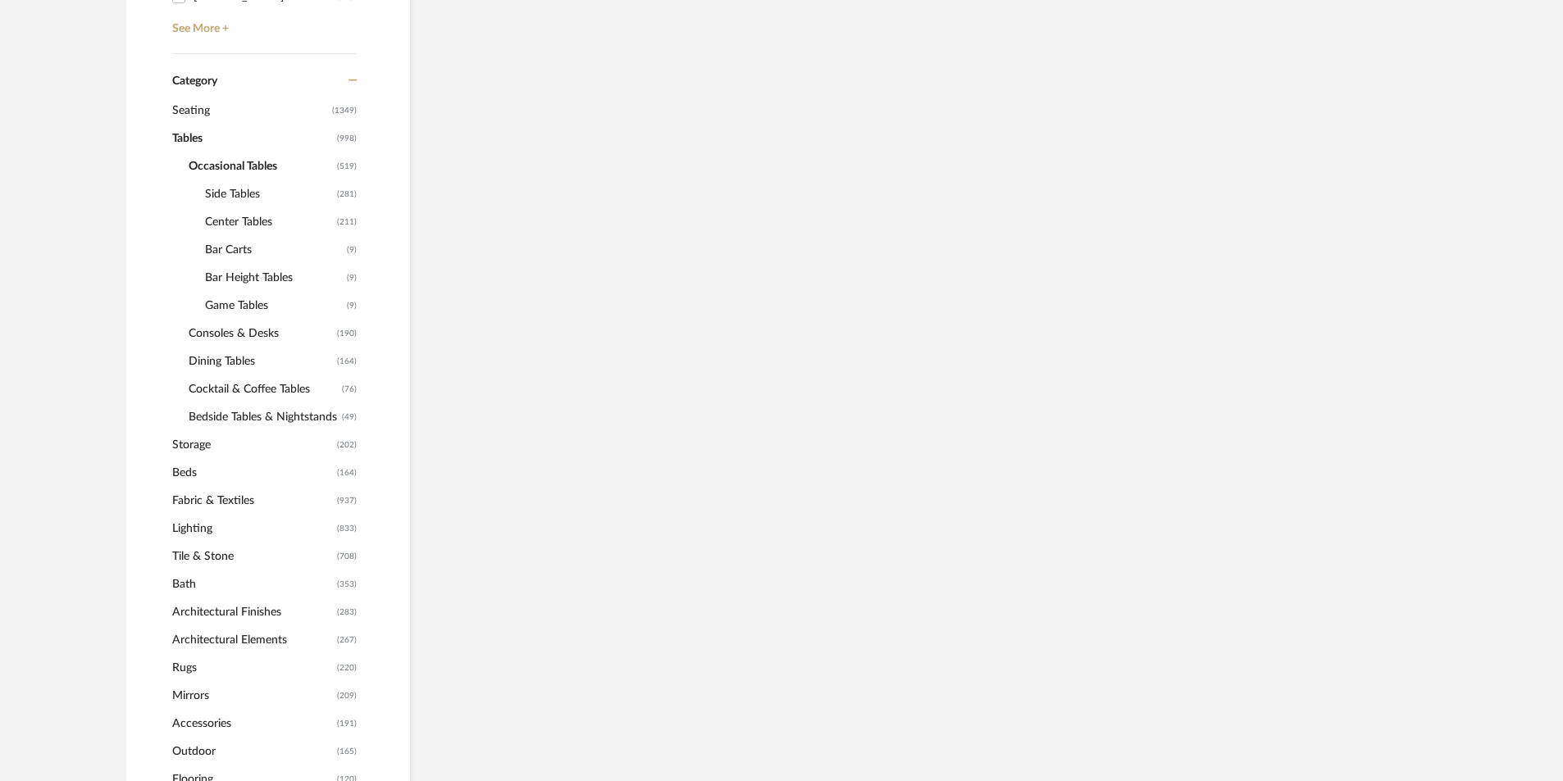
click at [221, 189] on span "Side Tables" at bounding box center [269, 194] width 128 height 28
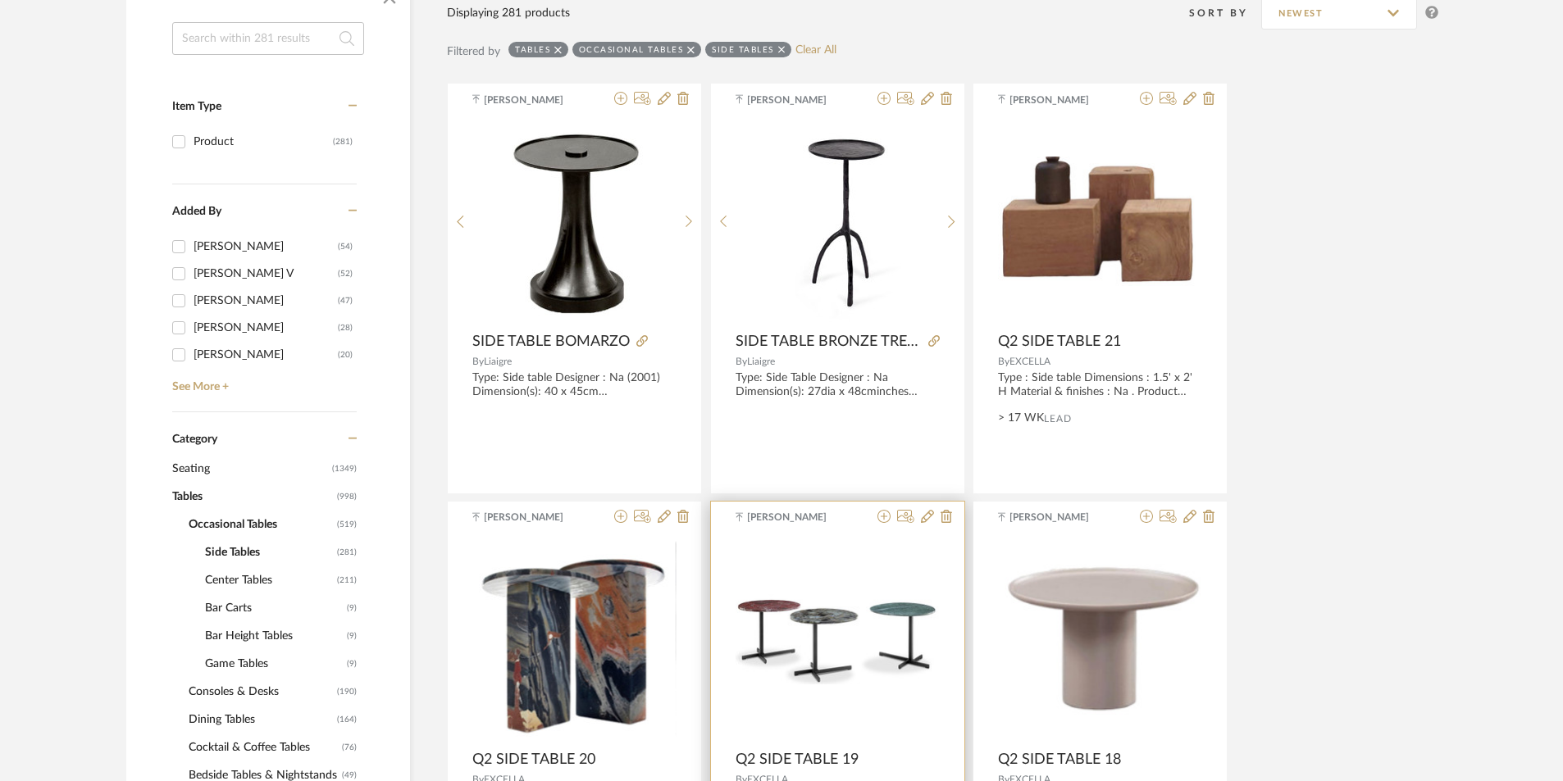
scroll to position [253, 0]
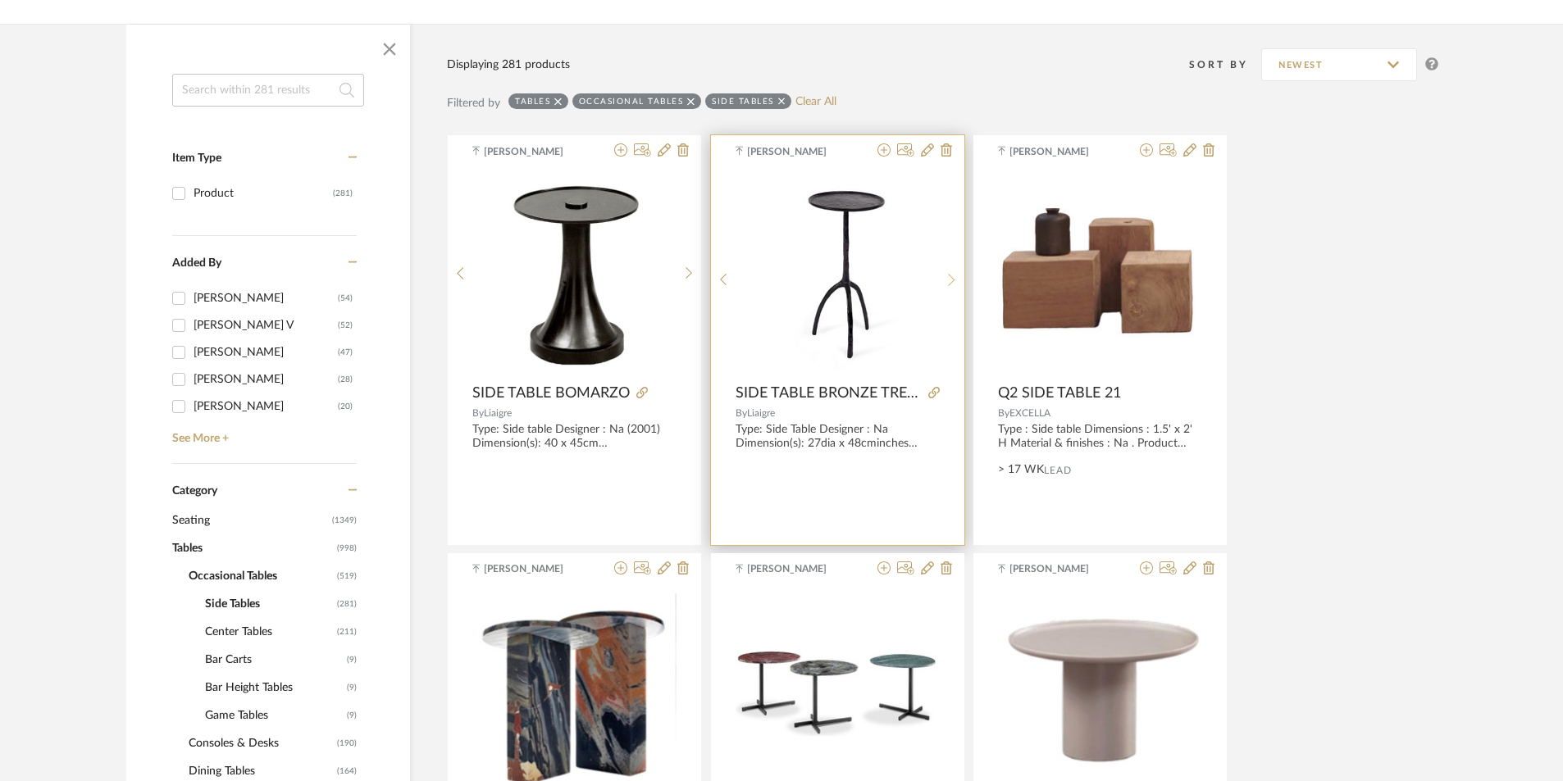
click at [950, 271] on div at bounding box center [951, 280] width 25 height 218
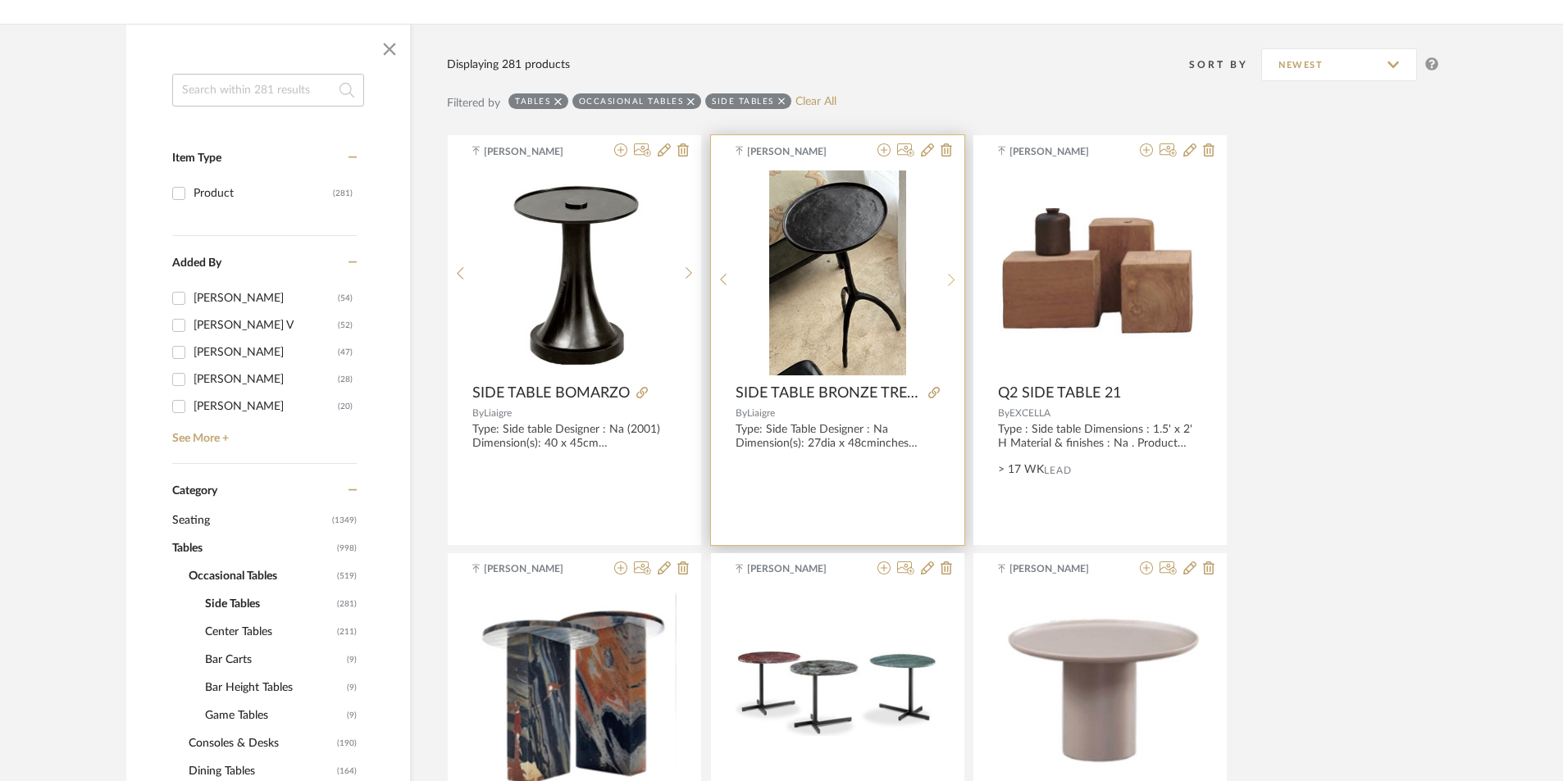
click at [950, 271] on div at bounding box center [951, 280] width 25 height 218
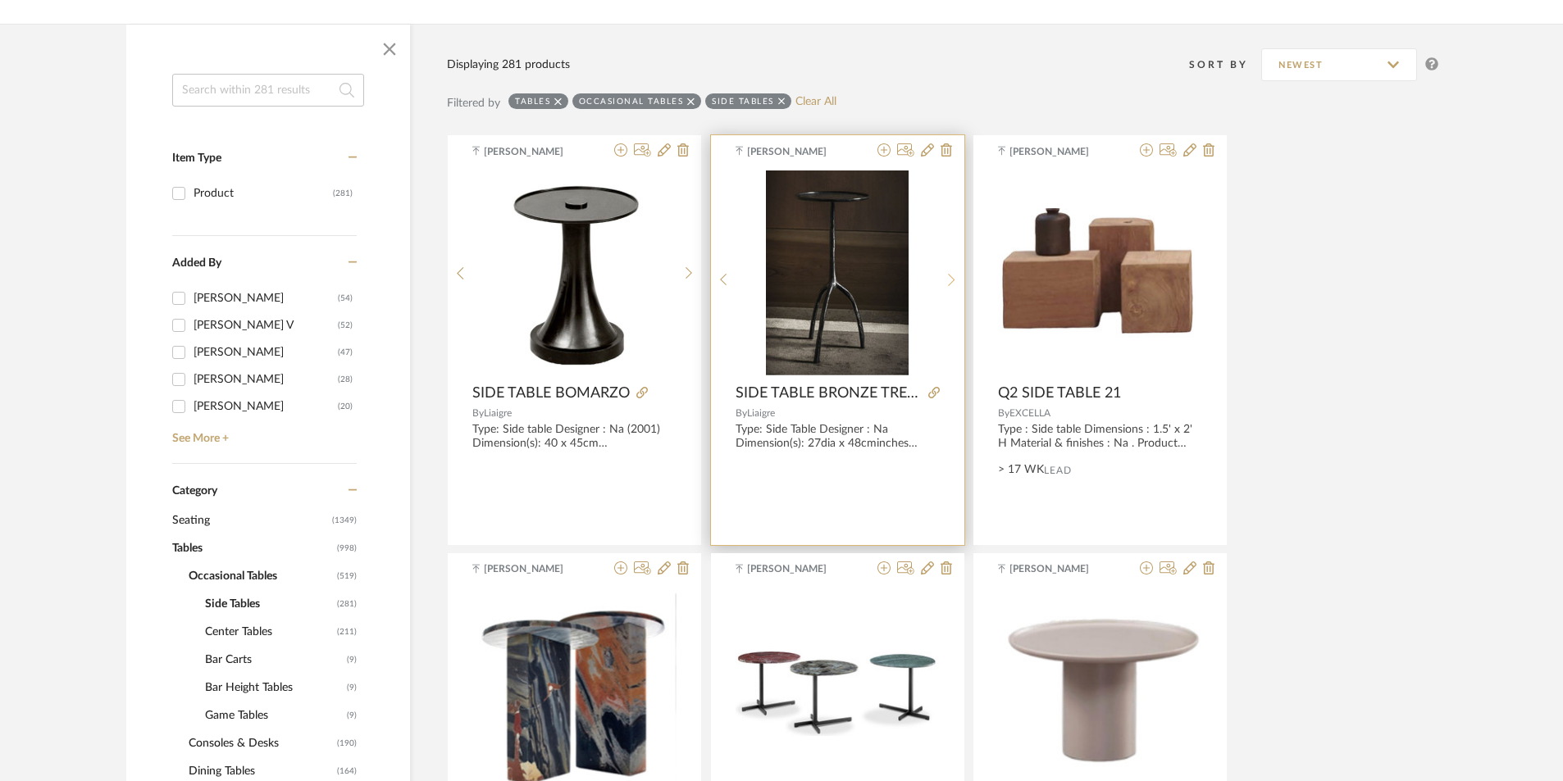
click at [950, 271] on div at bounding box center [951, 280] width 25 height 218
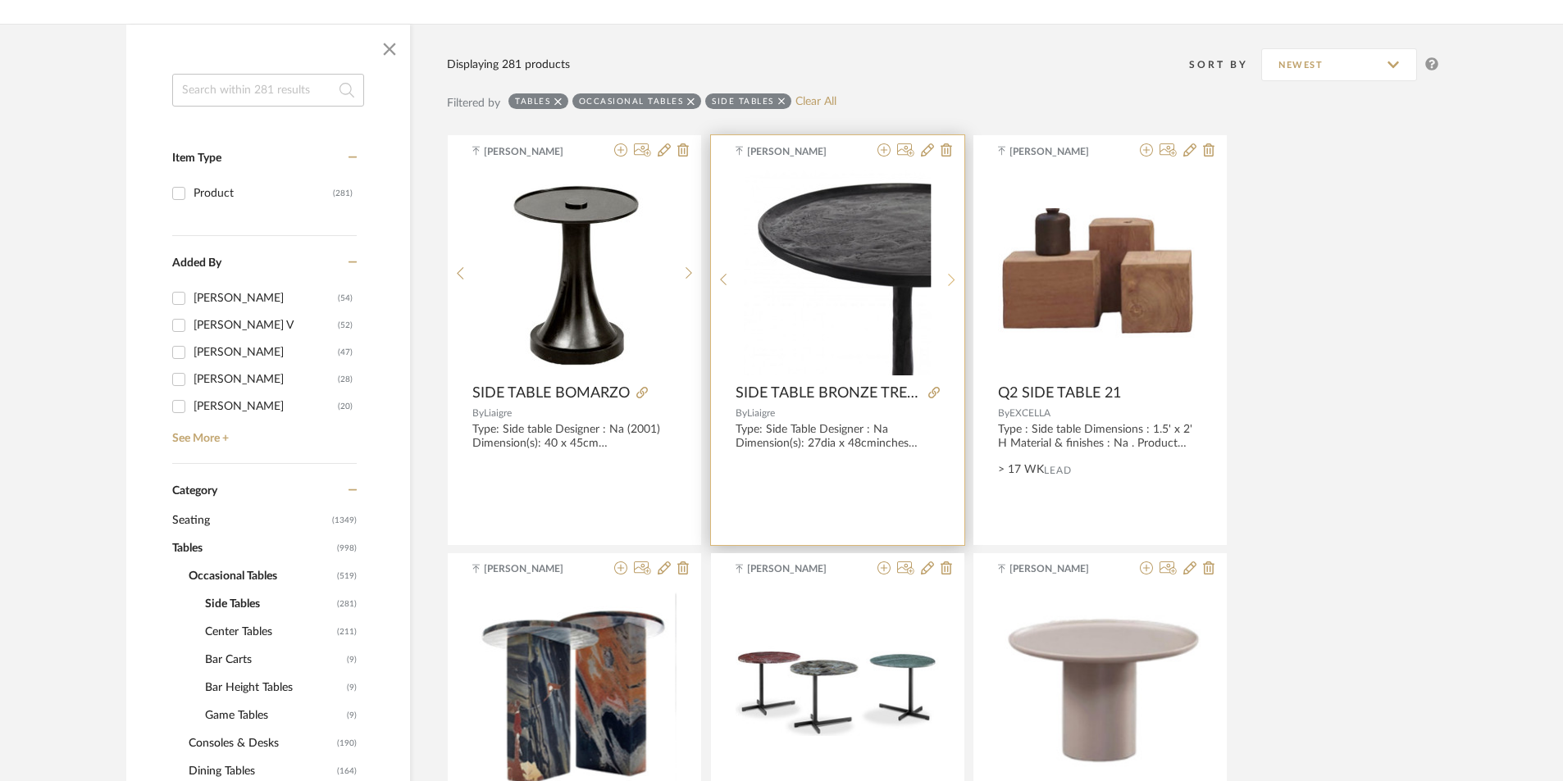
click at [950, 271] on div at bounding box center [951, 280] width 25 height 218
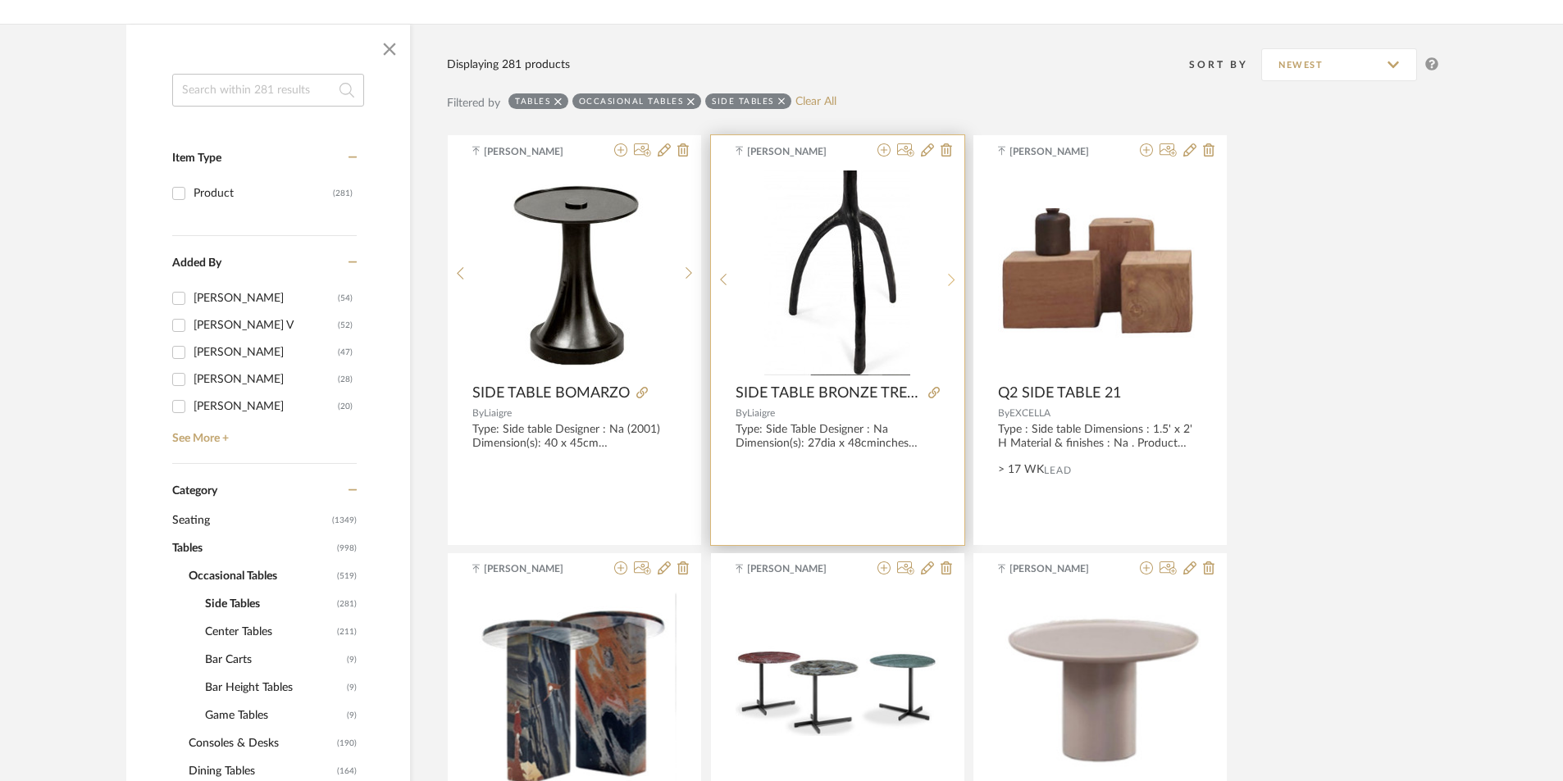
click at [950, 271] on div at bounding box center [951, 280] width 25 height 218
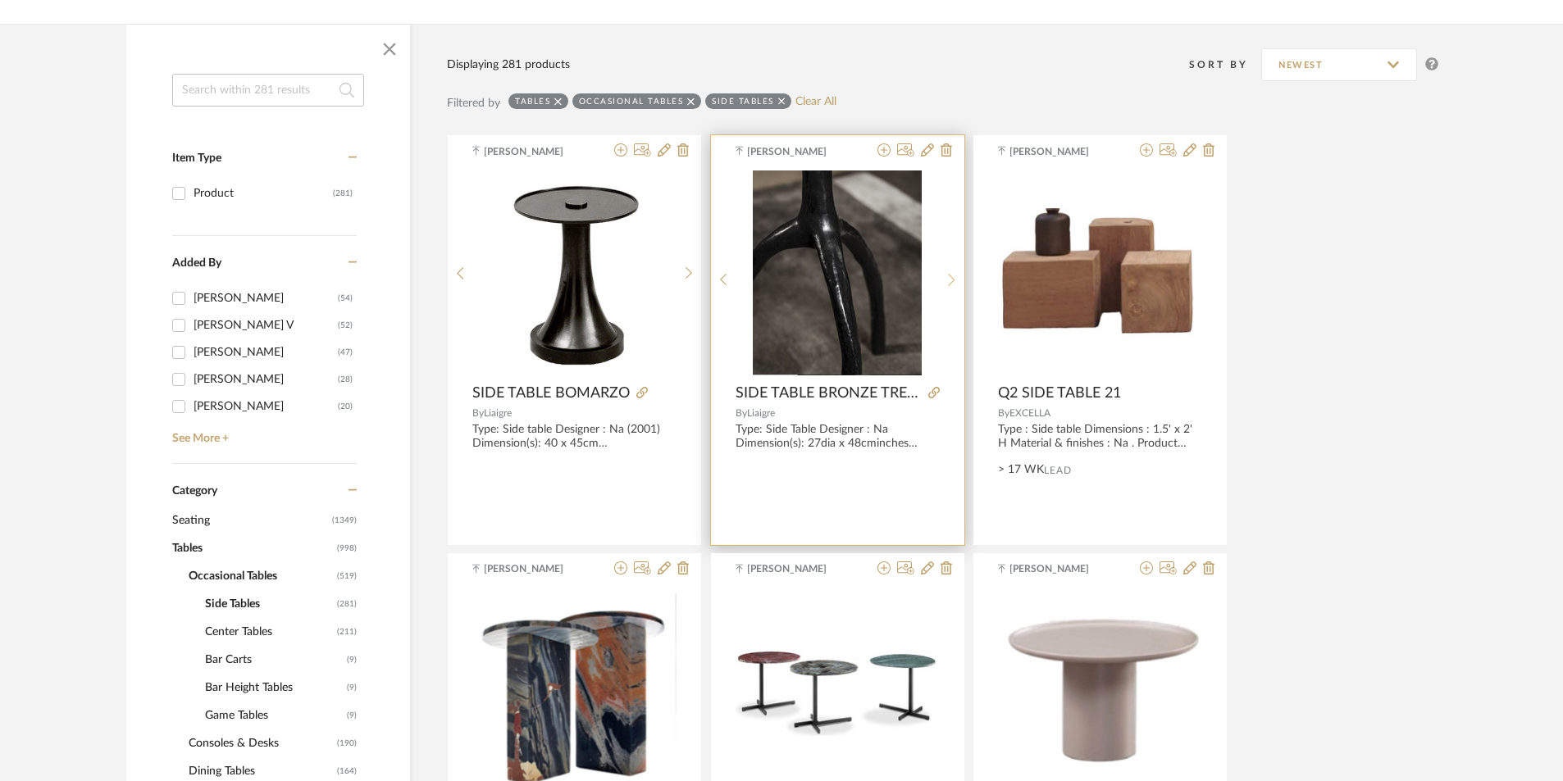
click at [950, 271] on div at bounding box center [951, 280] width 25 height 218
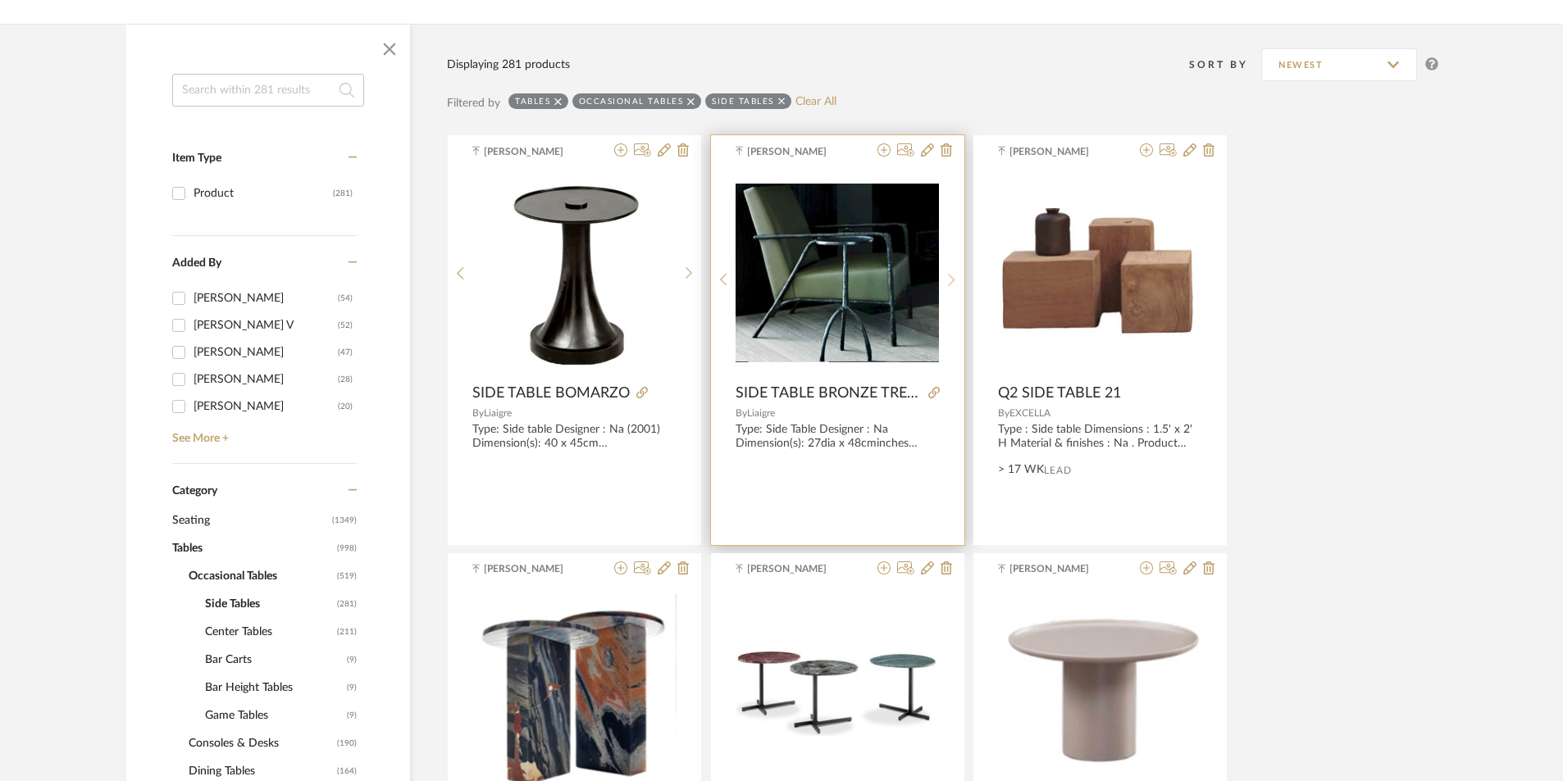
click at [950, 271] on div at bounding box center [951, 280] width 25 height 218
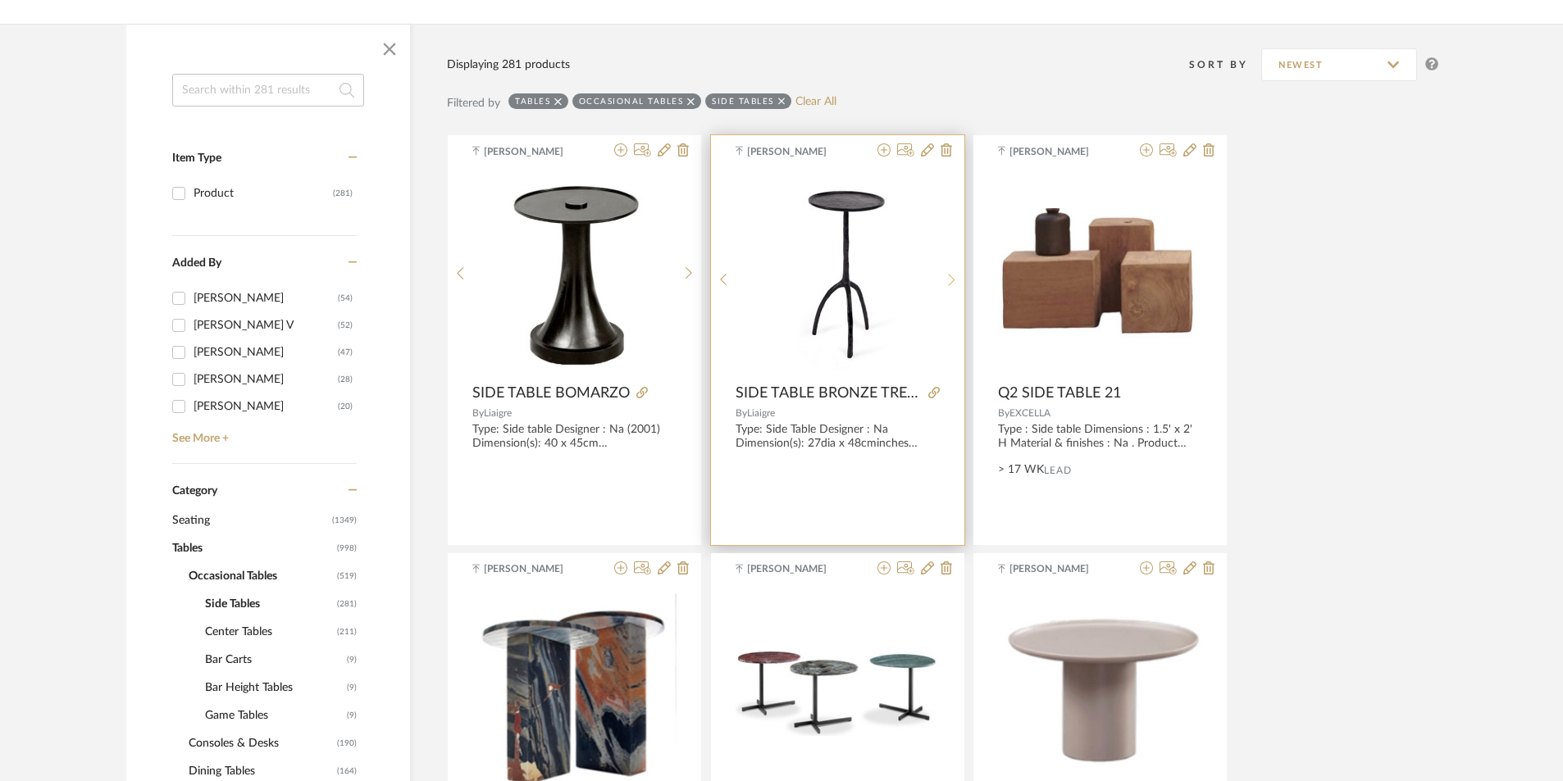
click at [950, 271] on div at bounding box center [951, 280] width 25 height 218
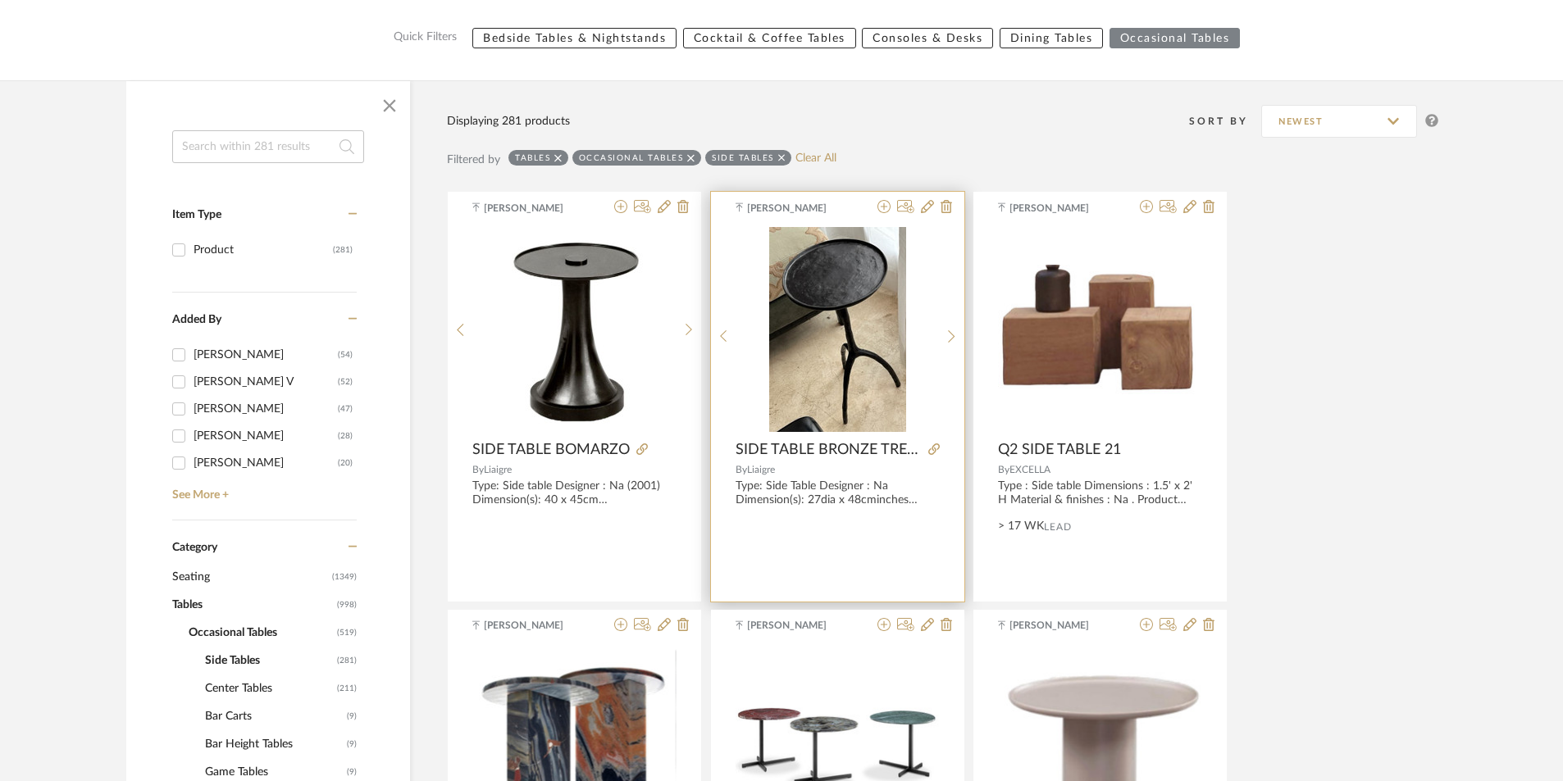
scroll to position [171, 0]
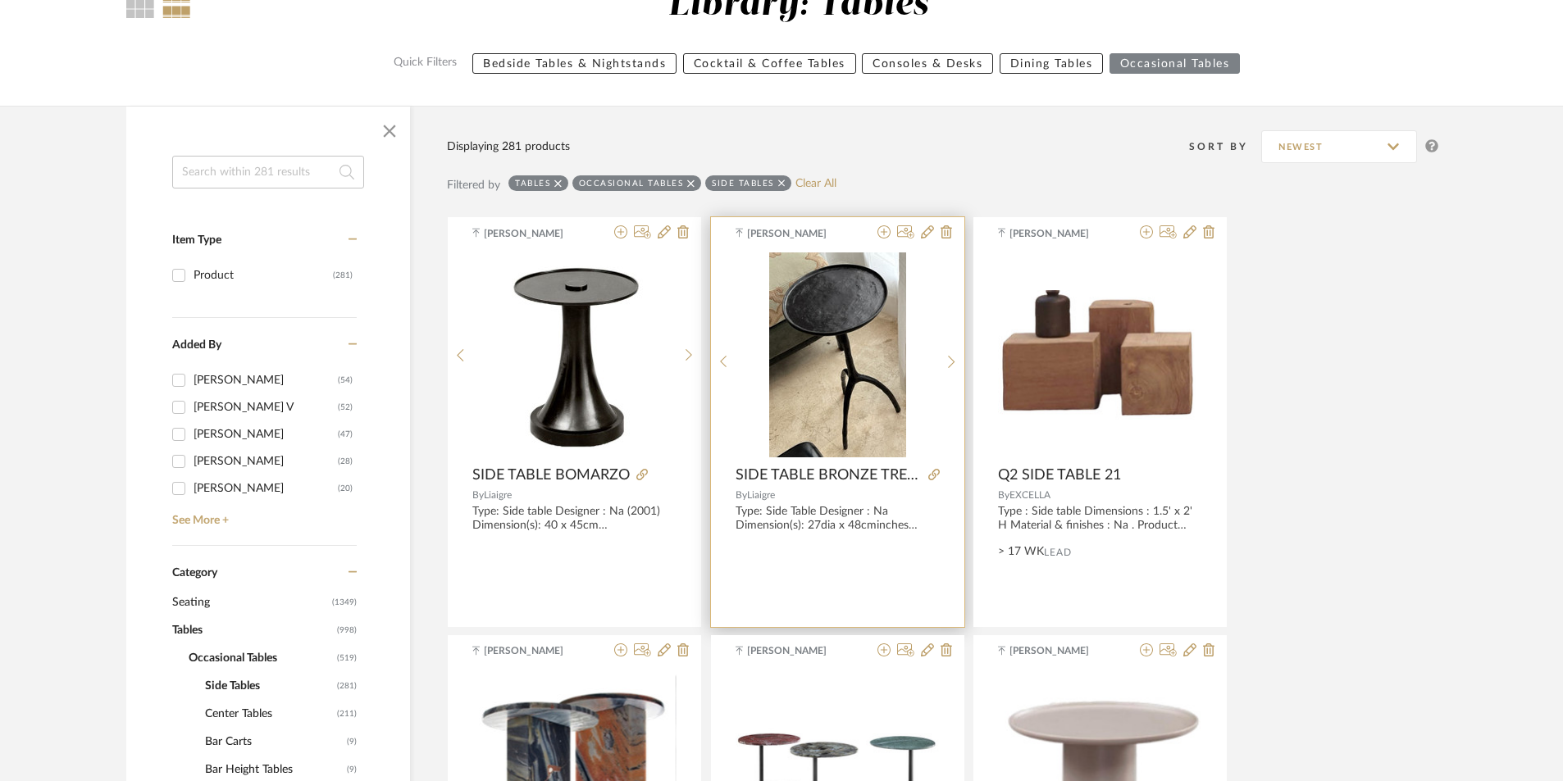
click at [831, 300] on img "1" at bounding box center [837, 355] width 137 height 205
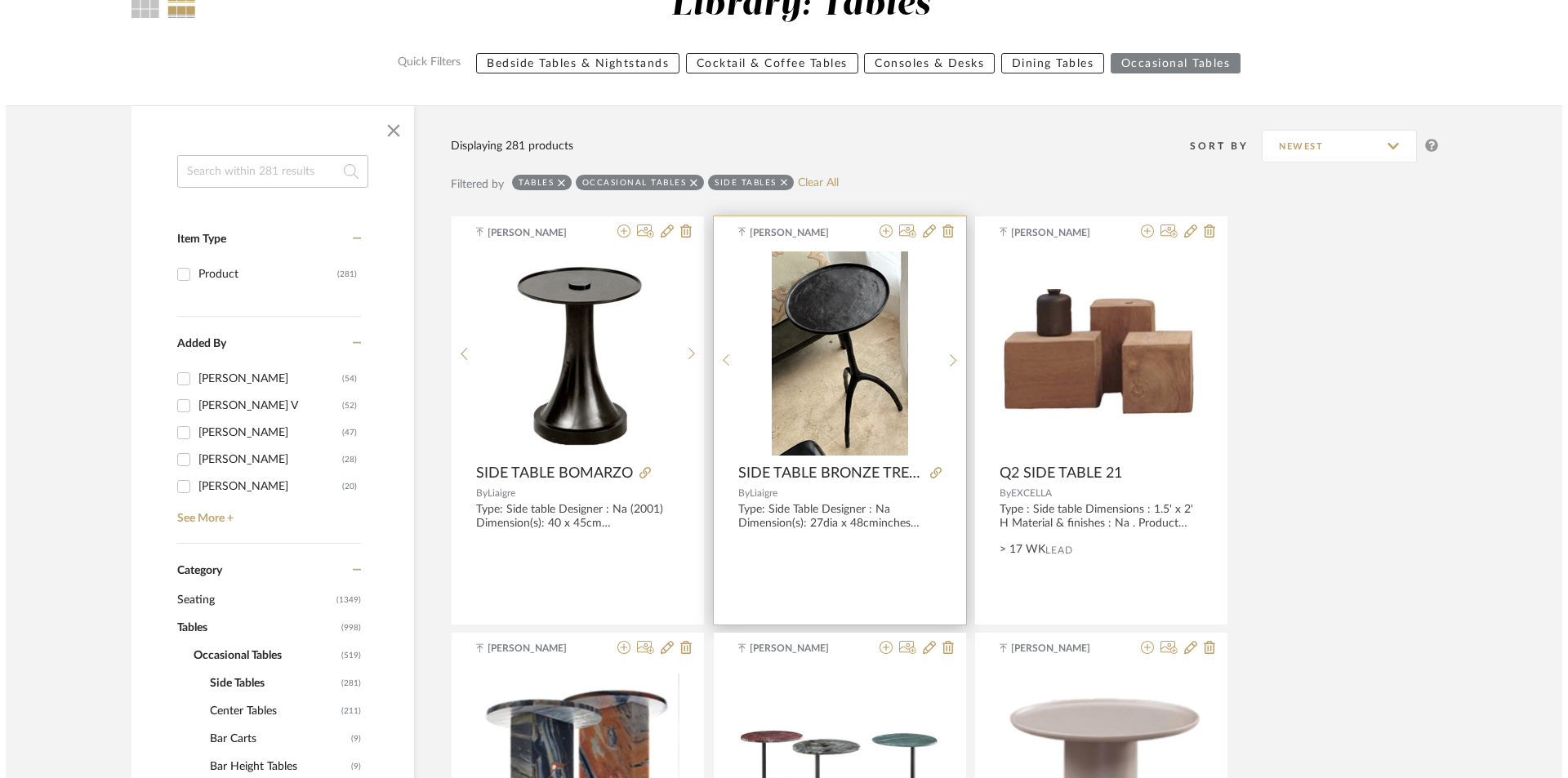
scroll to position [0, 0]
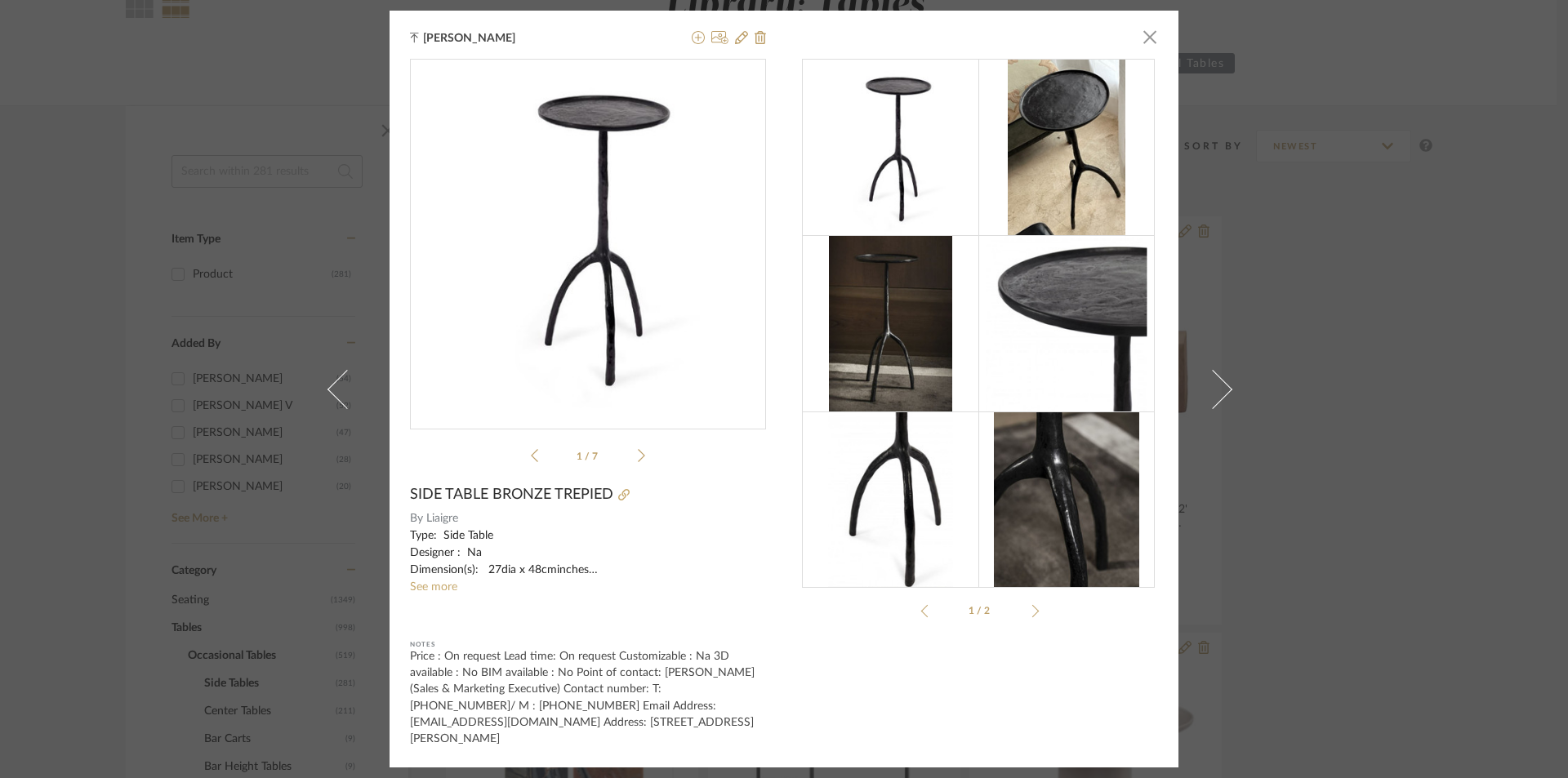
click at [428, 589] on sr-see-more-text "Type: Side Table Designer : Na Dimension(s): 27dia x 48cminches Material/Finish…" at bounding box center [589, 562] width 357 height 69
click at [428, 593] on link "See more" at bounding box center [434, 587] width 48 height 11
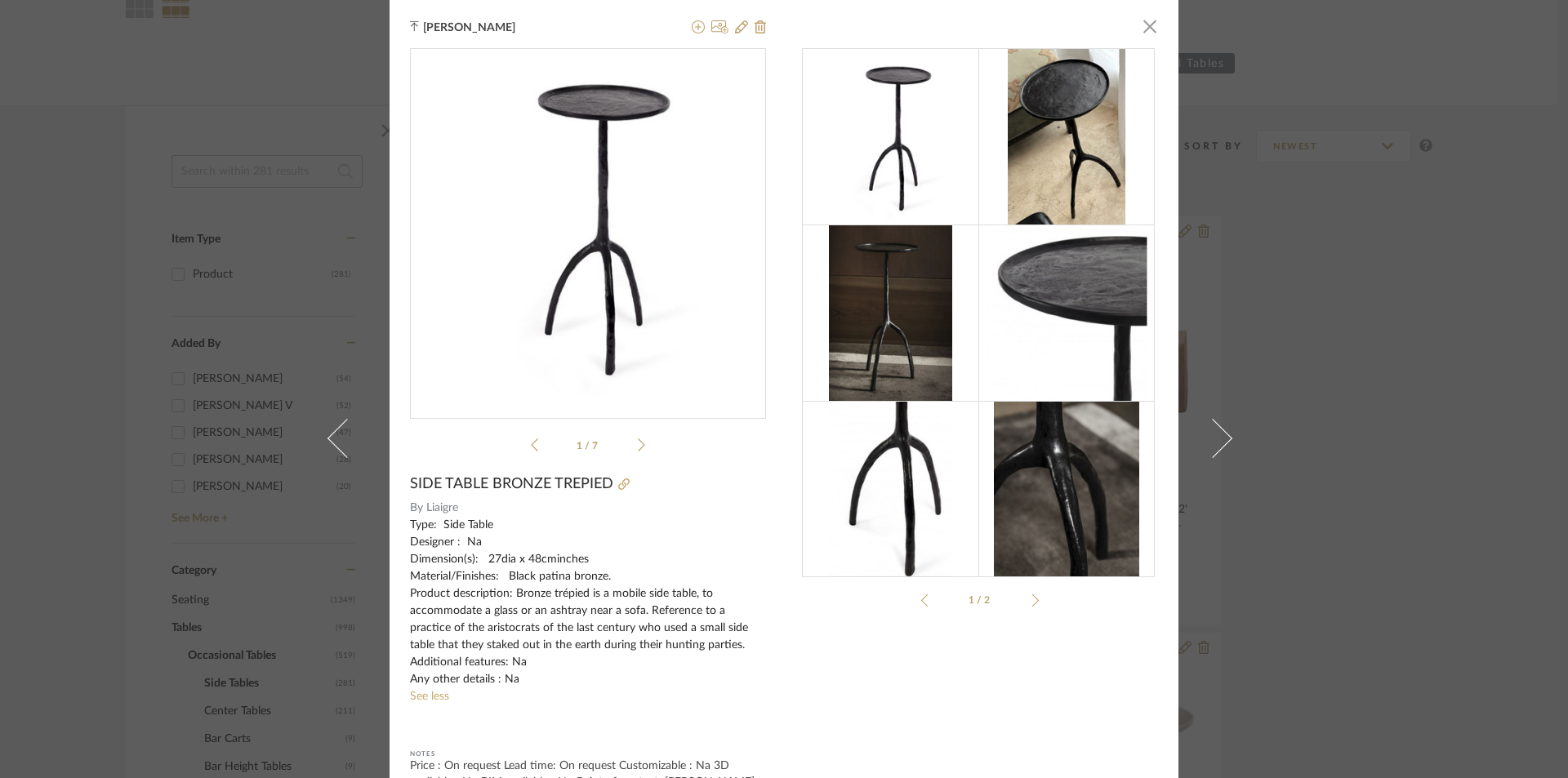
click at [1324, 561] on div "[PERSON_NAME] × 1 / 7 SIDE TABLE BRONZE TREPIED By Liaigre Type: Side Table Des…" at bounding box center [784, 389] width 1568 height 778
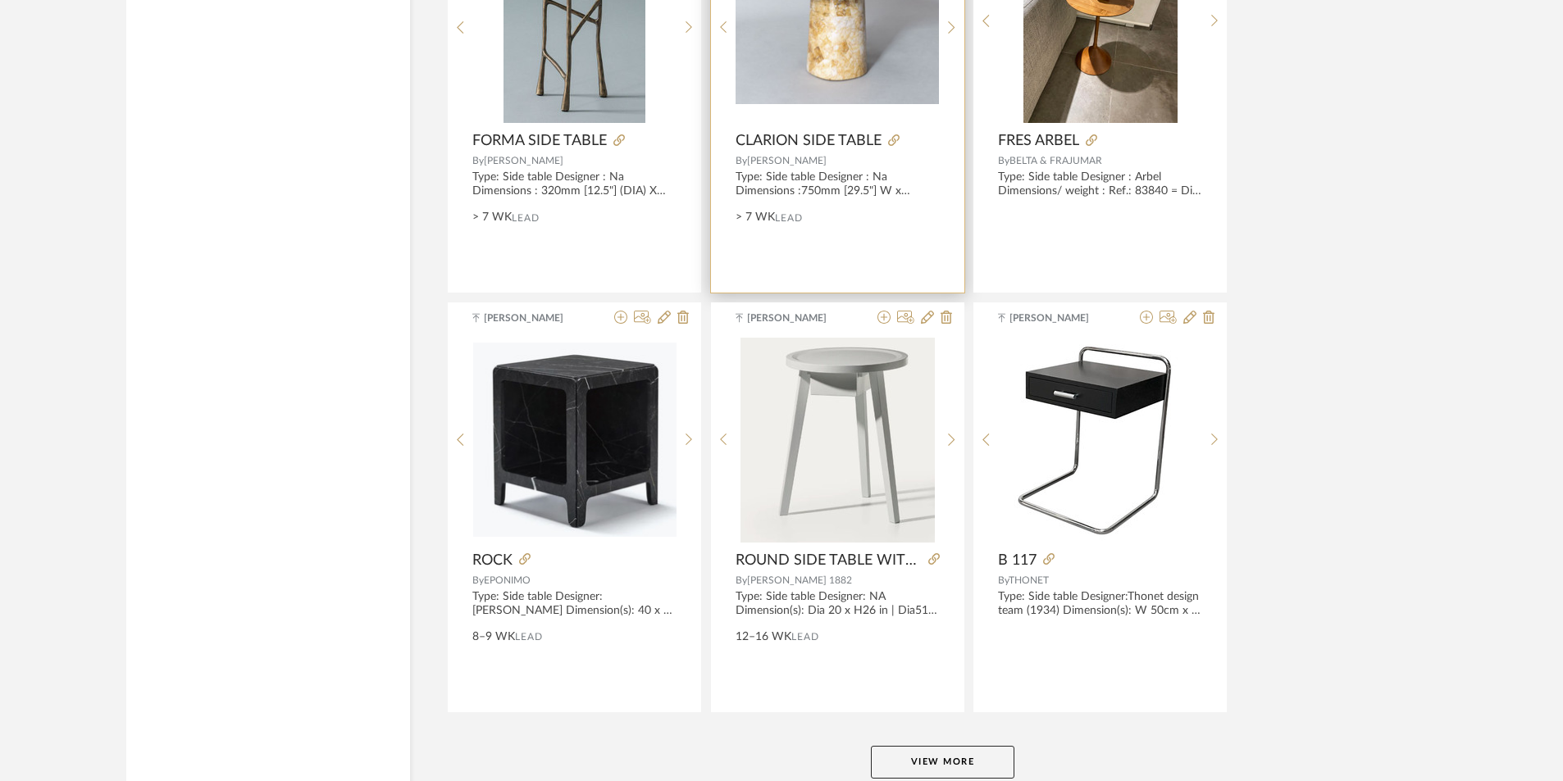
scroll to position [4803, 0]
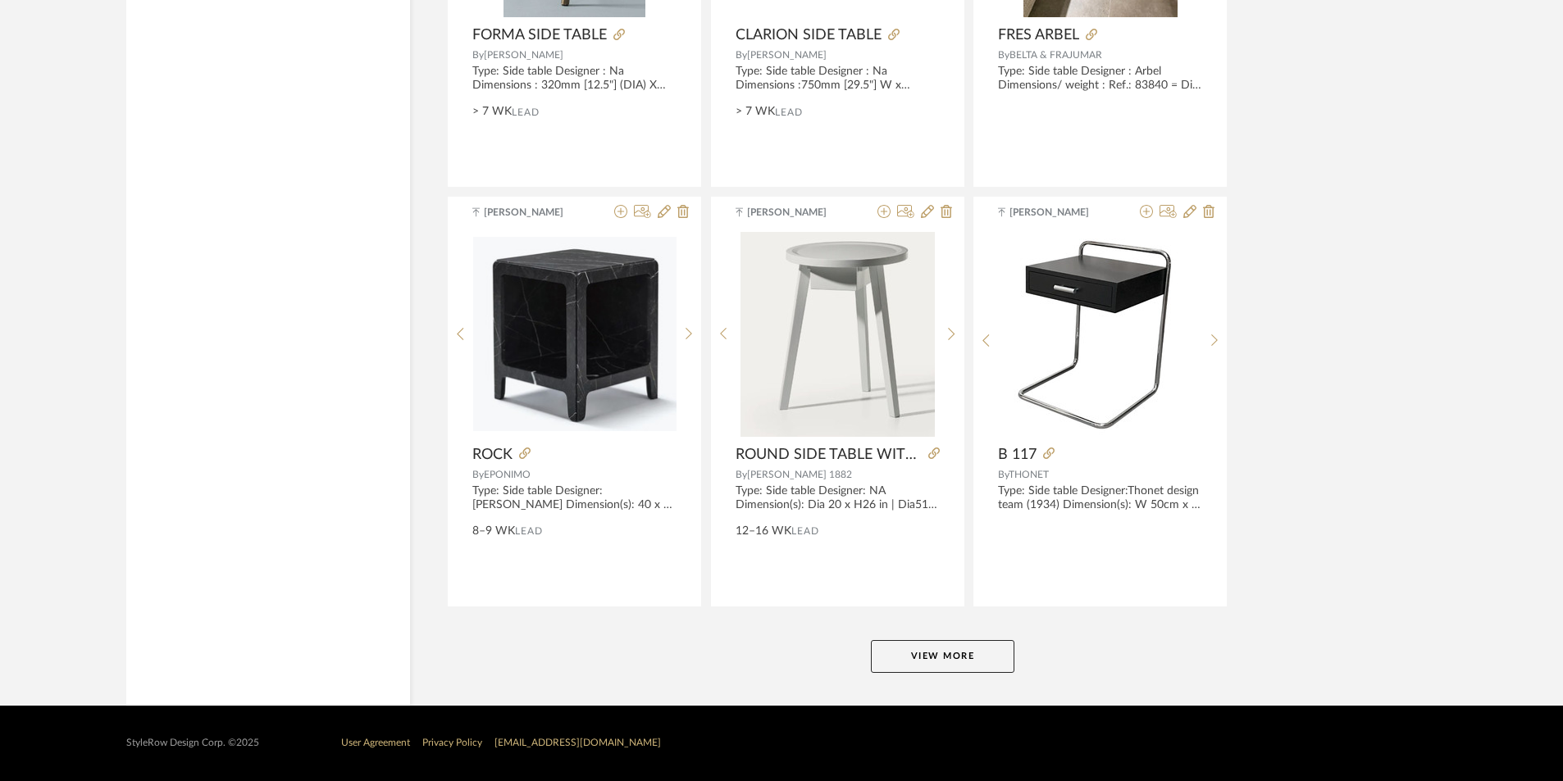
click at [942, 646] on button "View More" at bounding box center [942, 656] width 143 height 33
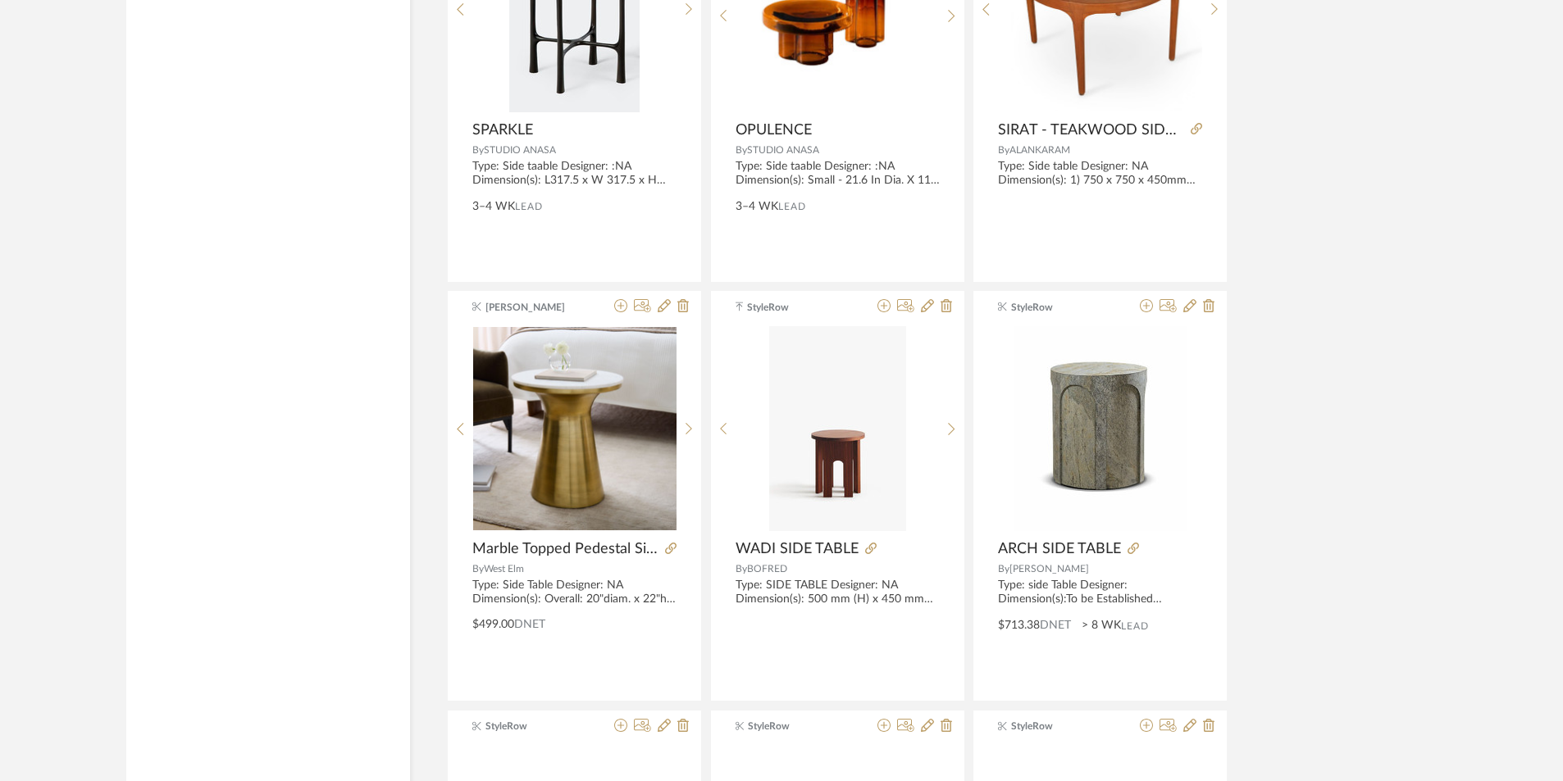
scroll to position [5968, 0]
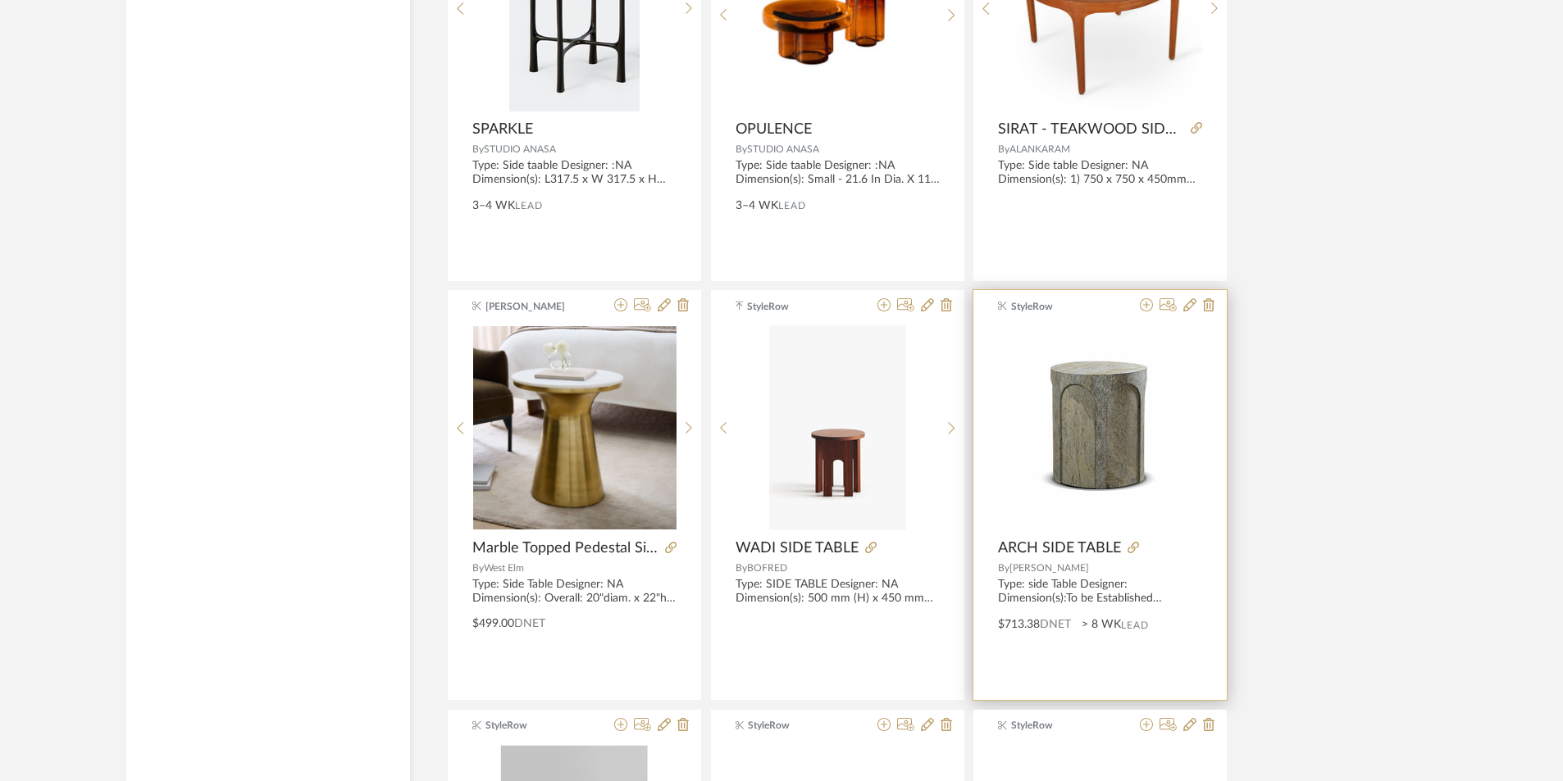
click at [0, 0] on img at bounding box center [0, 0] width 0 height 0
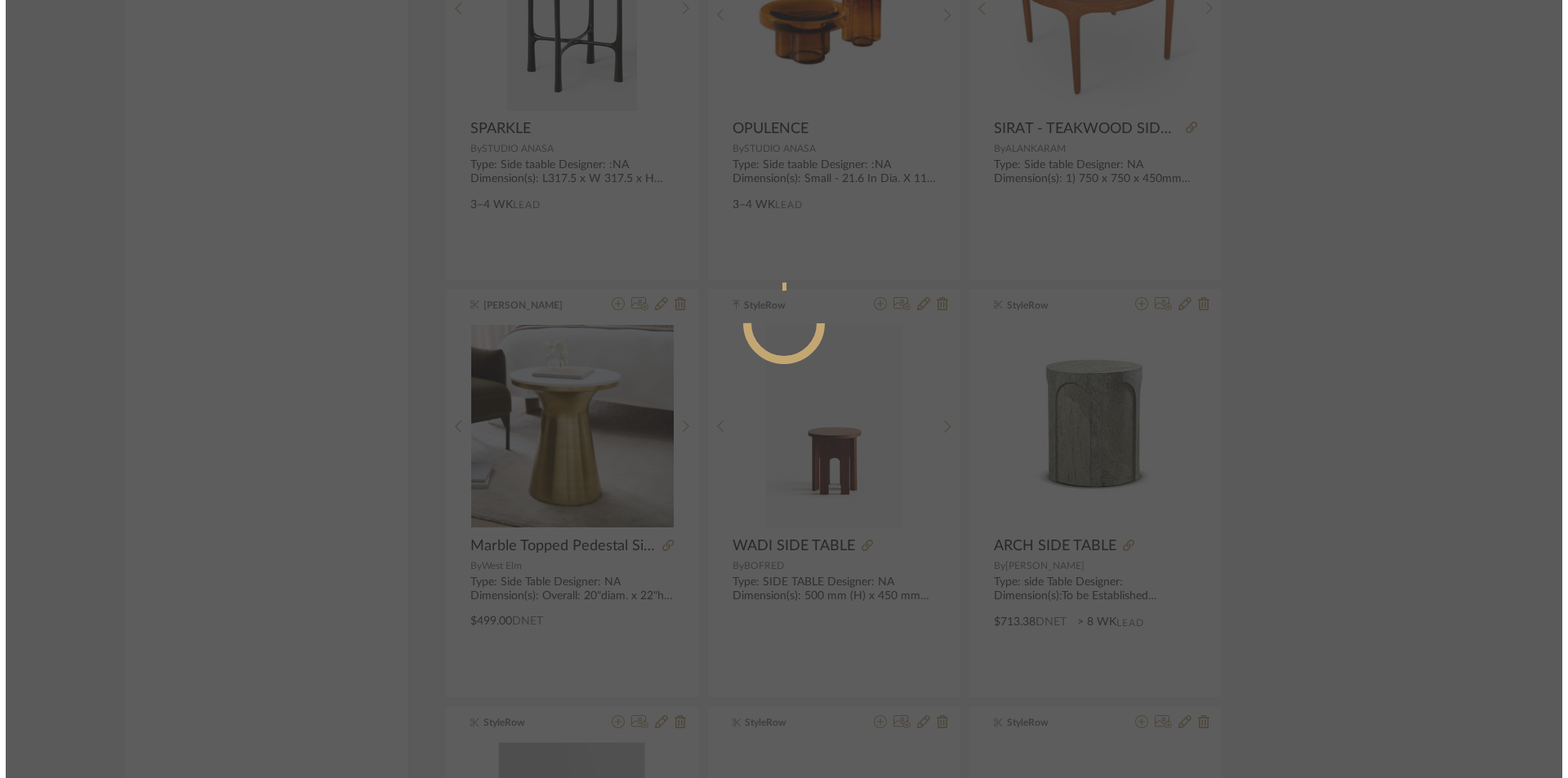
scroll to position [0, 0]
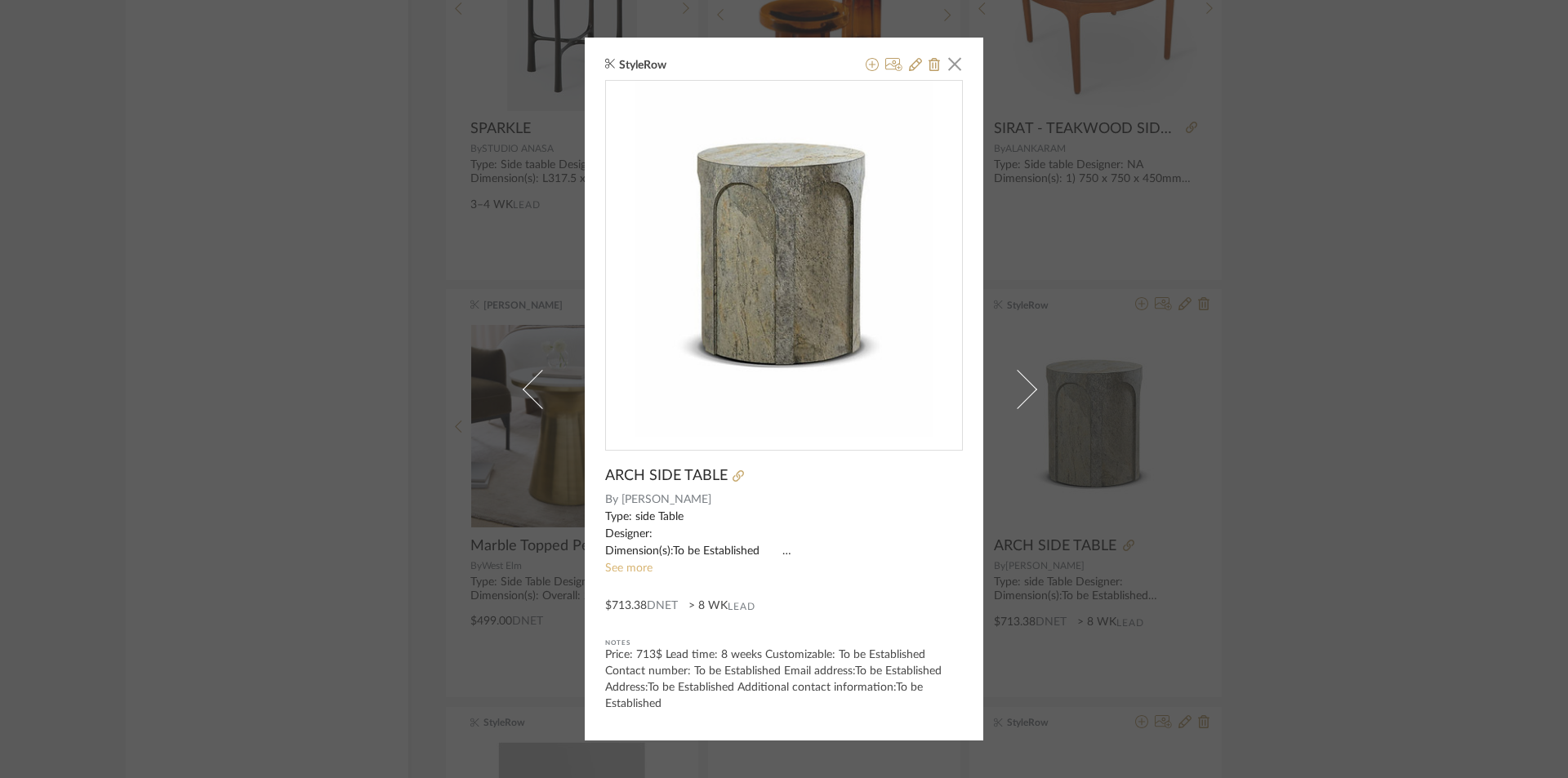
click at [627, 569] on link "See more" at bounding box center [630, 568] width 48 height 11
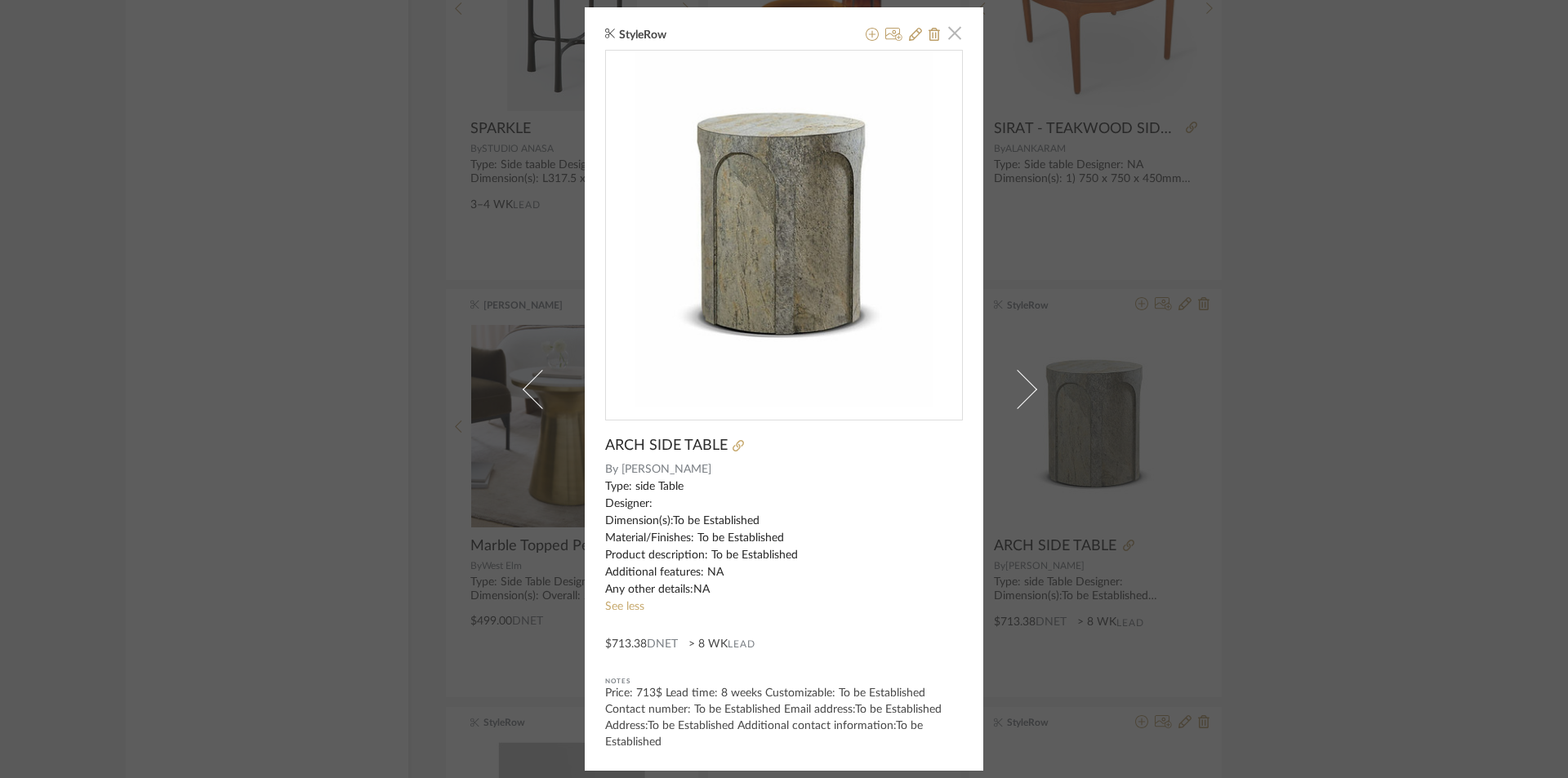
click at [948, 34] on span "button" at bounding box center [954, 33] width 33 height 33
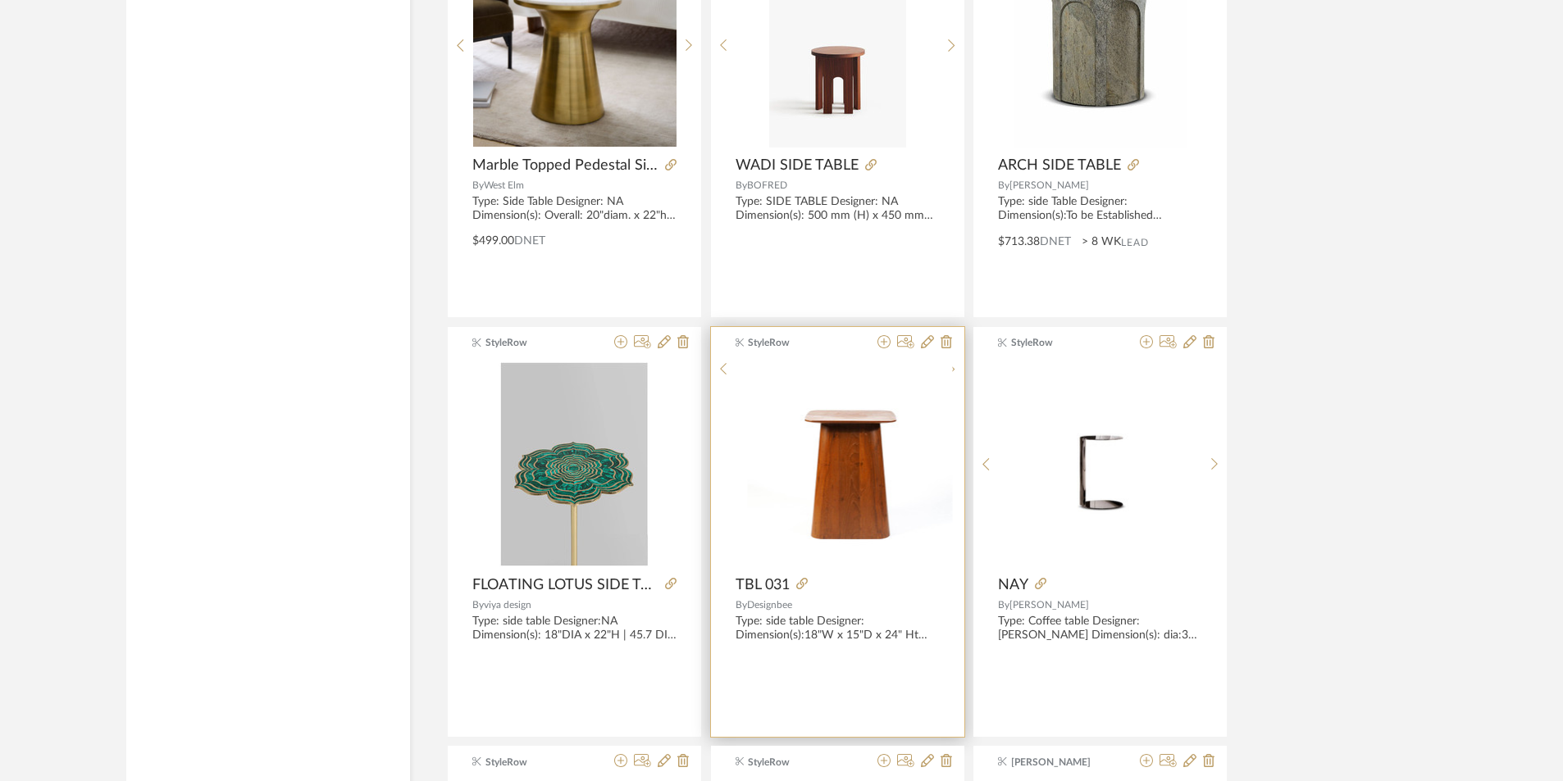
scroll to position [6378, 0]
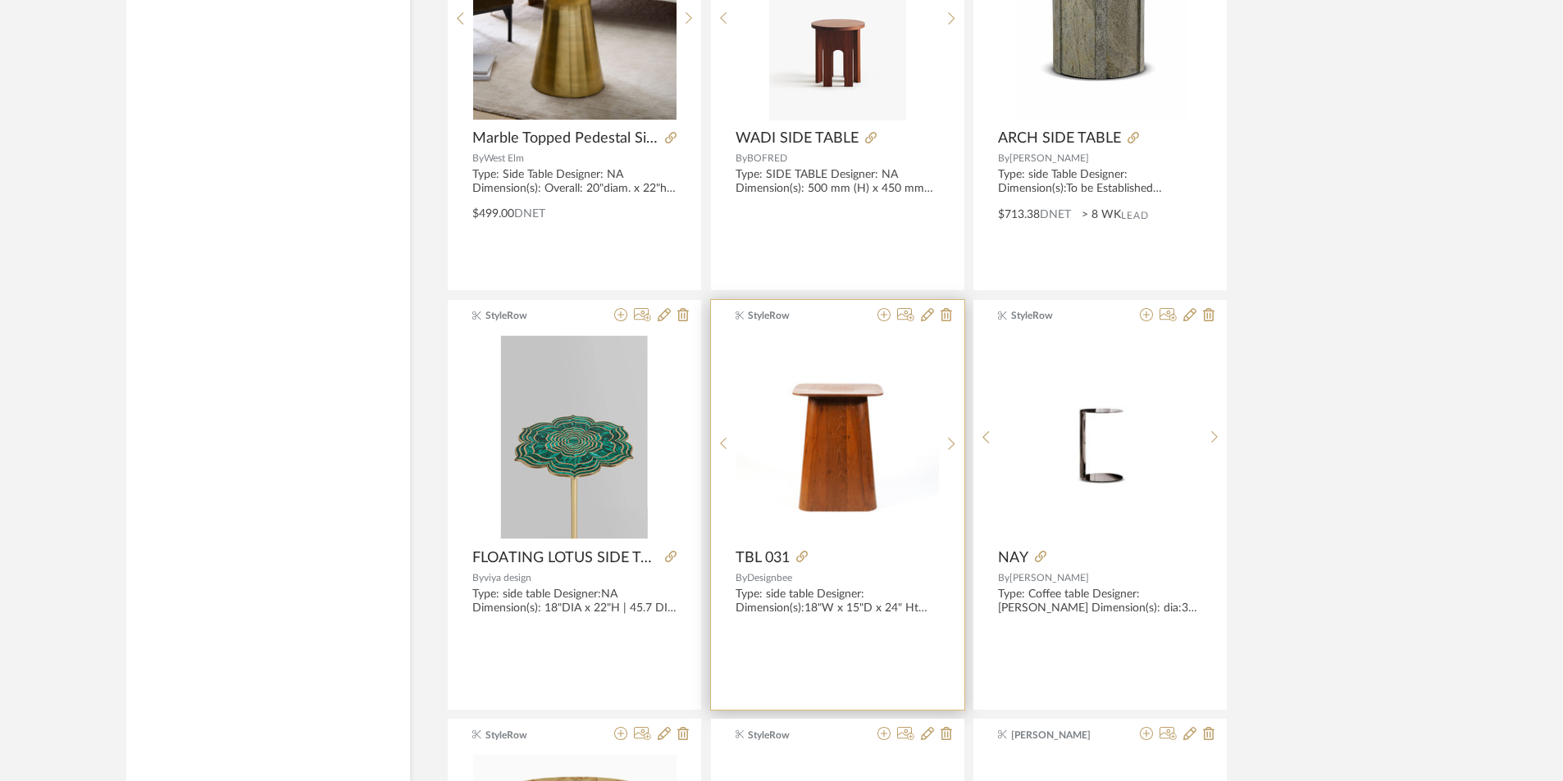
click at [852, 449] on img "0" at bounding box center [837, 437] width 203 height 203
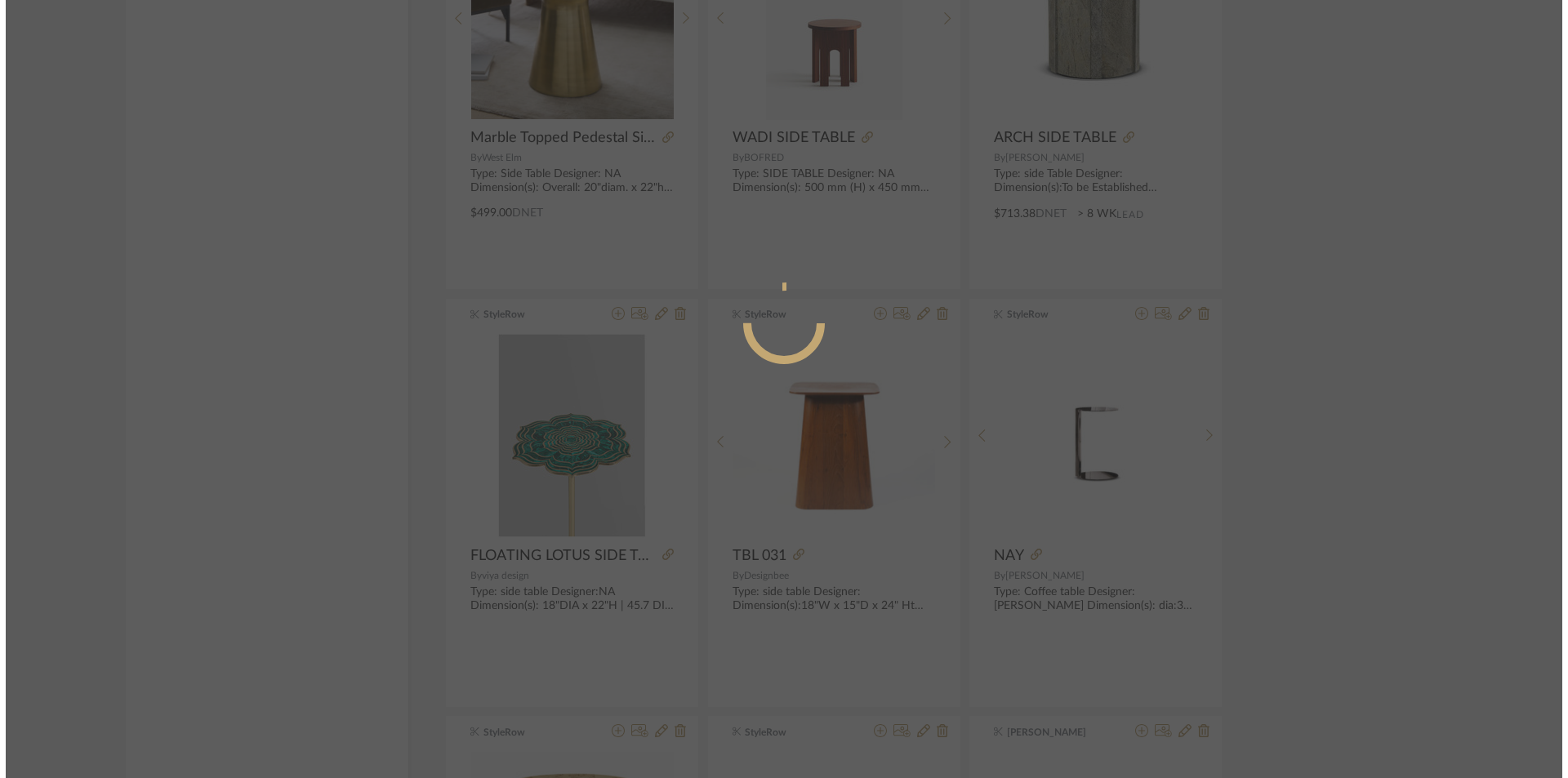
scroll to position [0, 0]
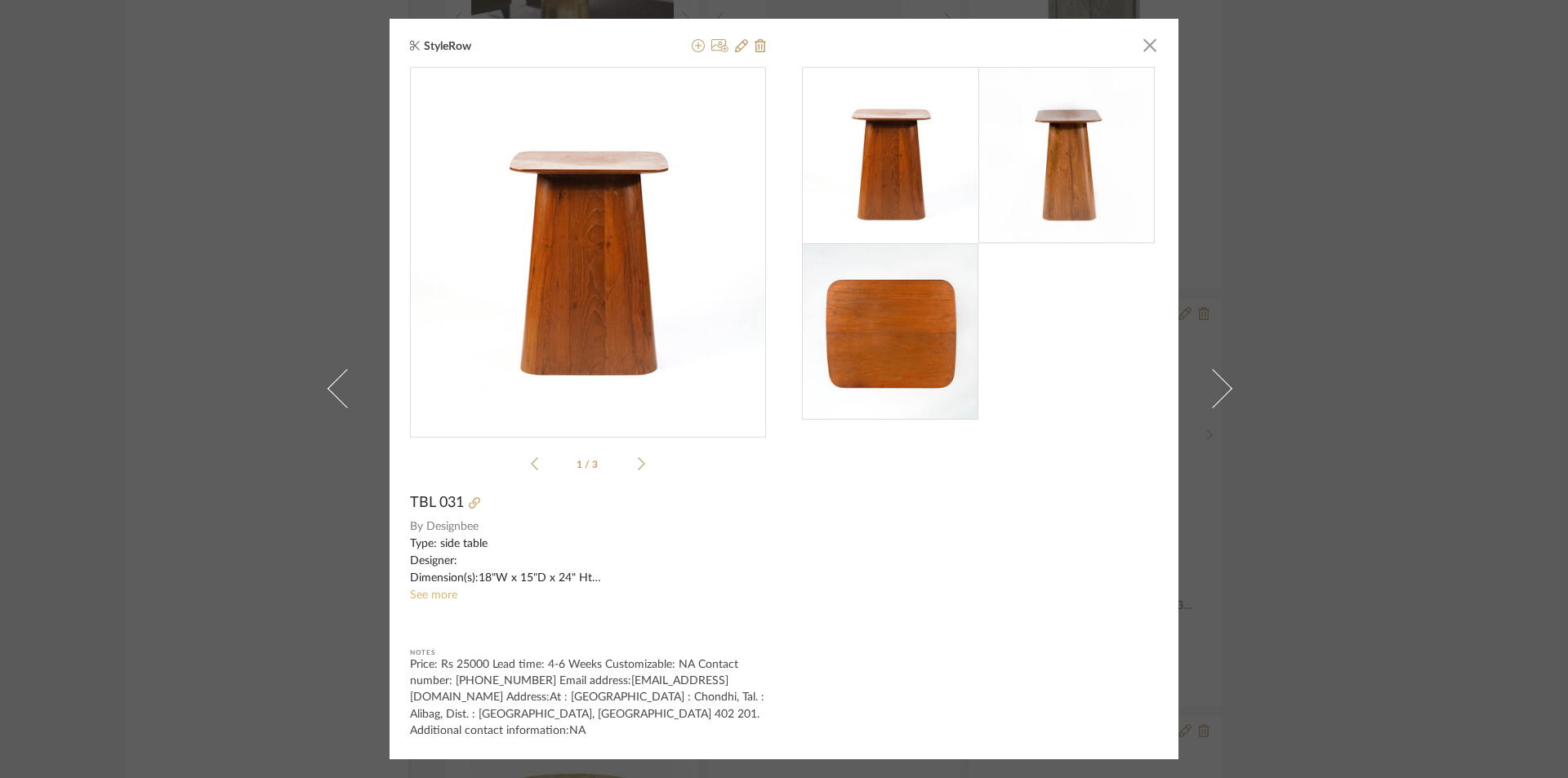
click at [421, 602] on link "See more" at bounding box center [434, 595] width 48 height 11
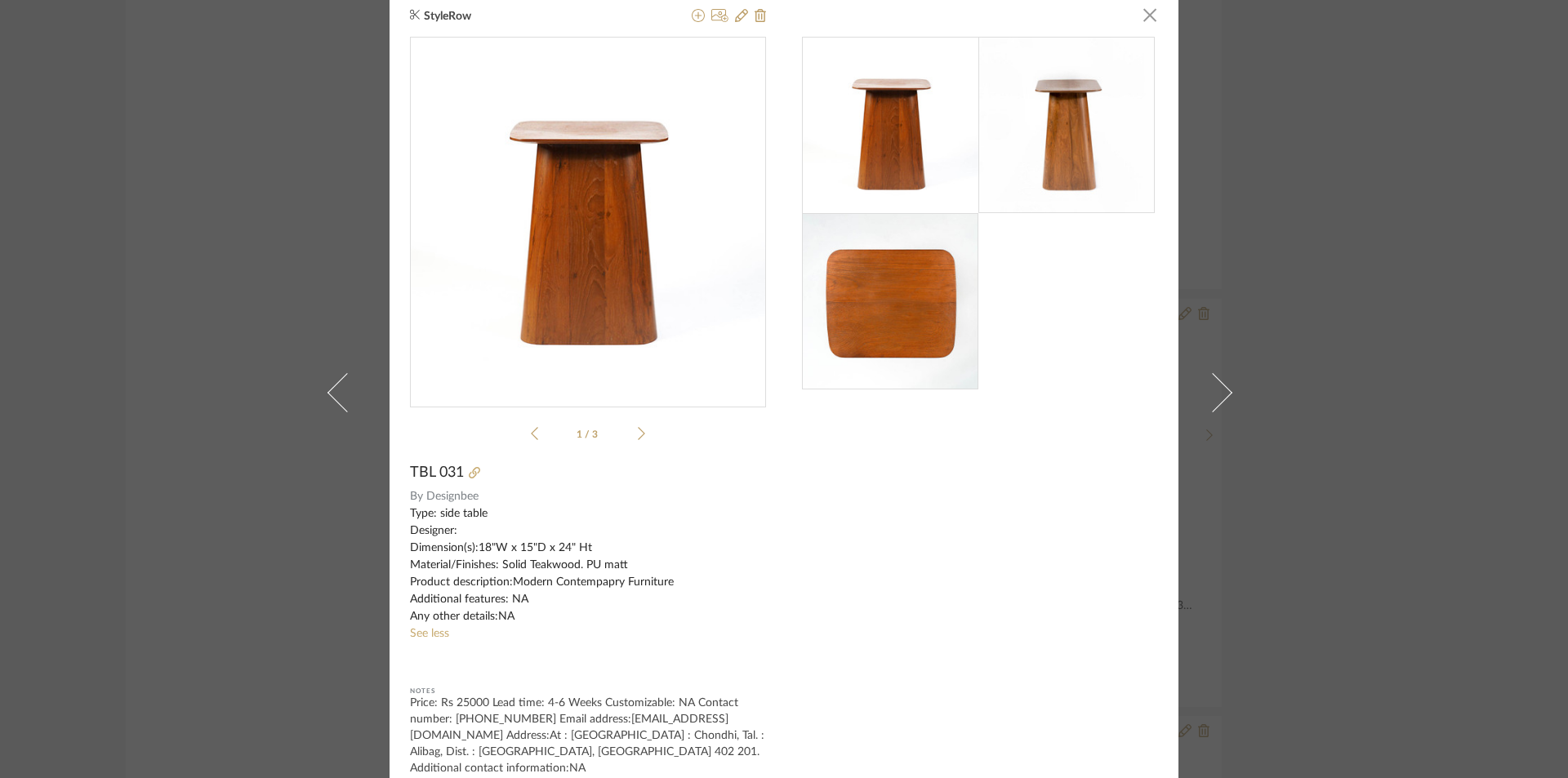
scroll to position [14, 0]
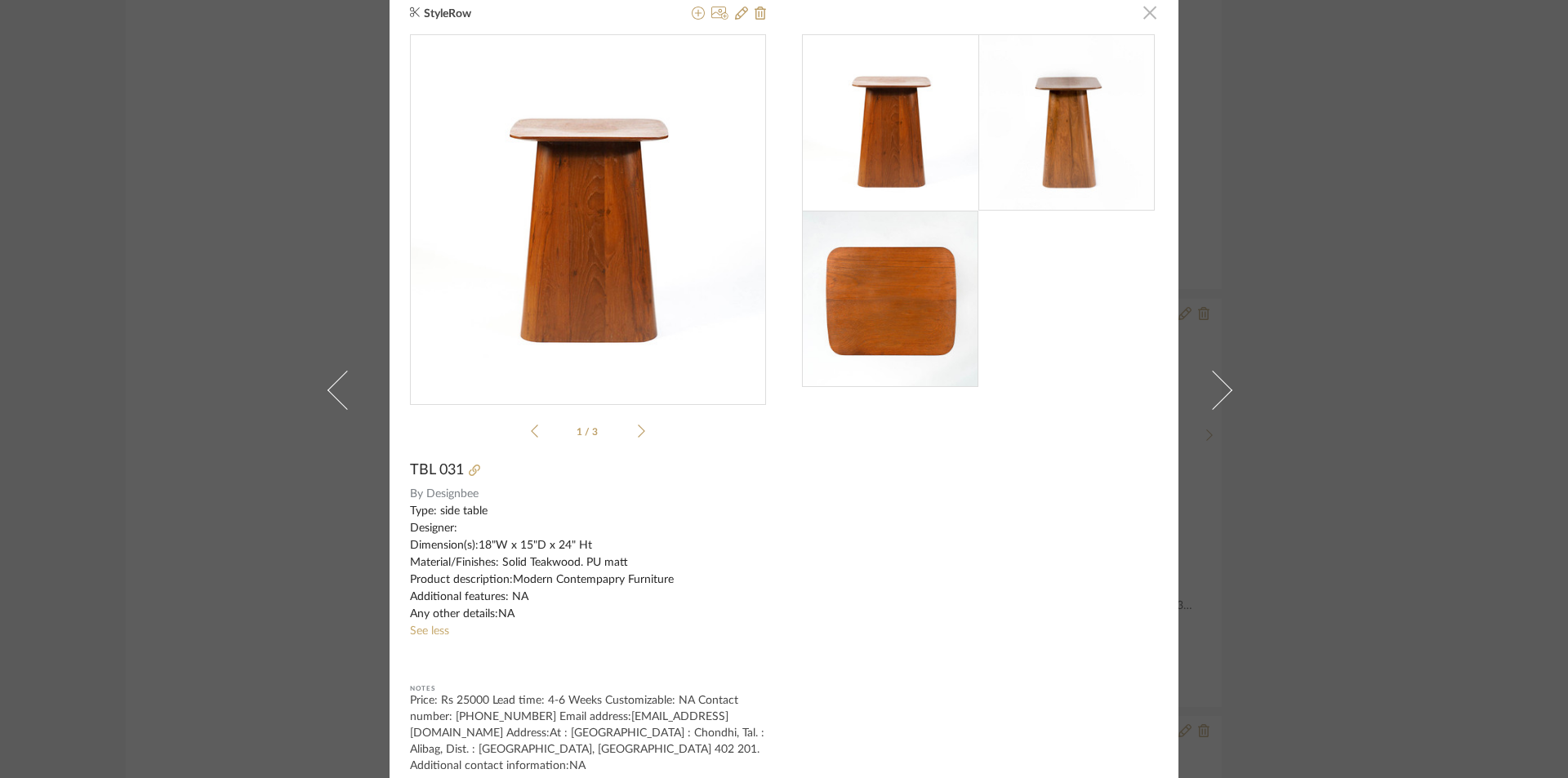
click at [1144, 11] on span "button" at bounding box center [1150, 12] width 33 height 33
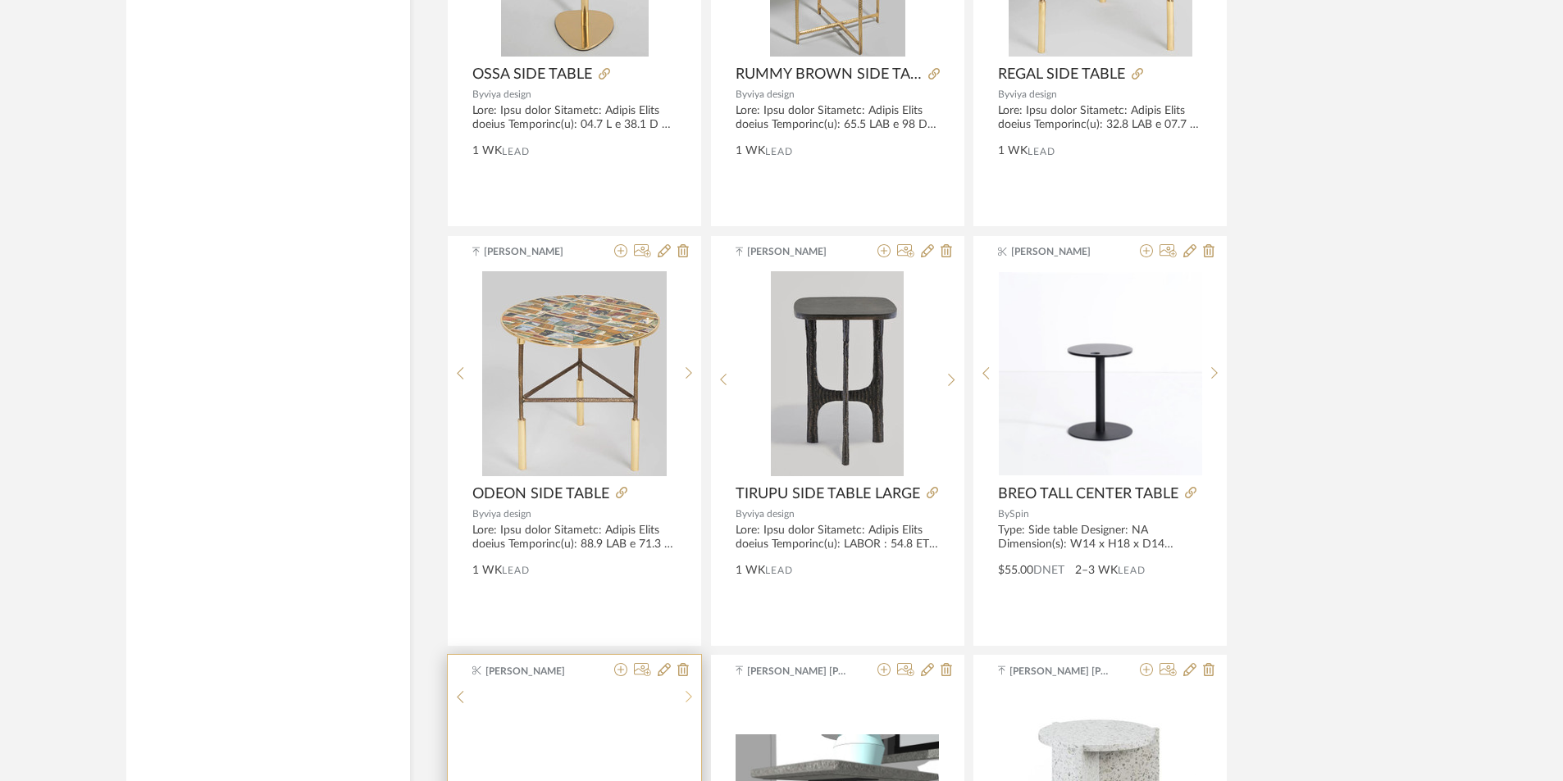
scroll to position [8428, 0]
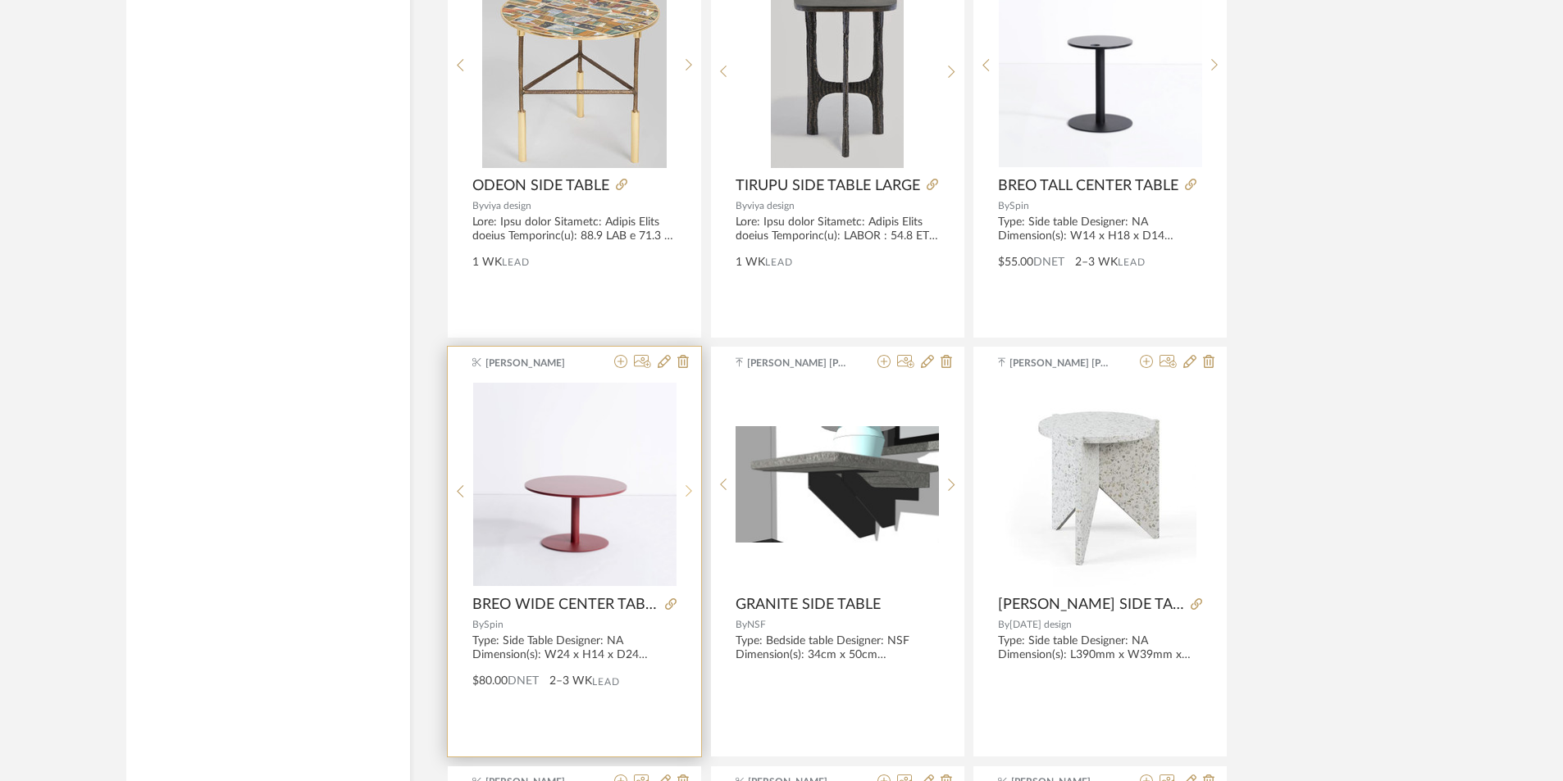
click at [686, 490] on icon at bounding box center [688, 492] width 7 height 14
click at [461, 493] on icon at bounding box center [460, 492] width 7 height 14
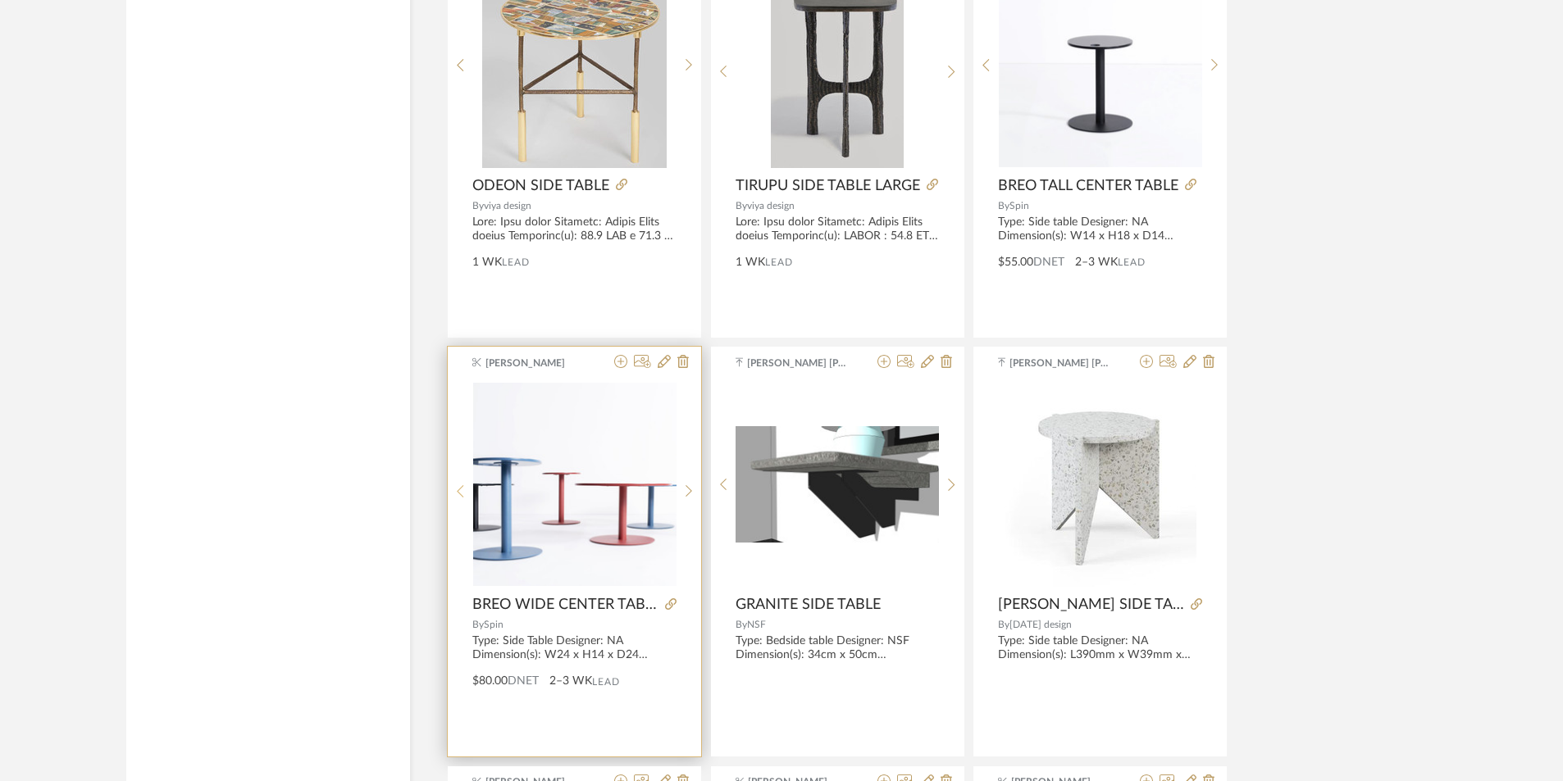
click at [460, 489] on icon at bounding box center [460, 492] width 7 height 14
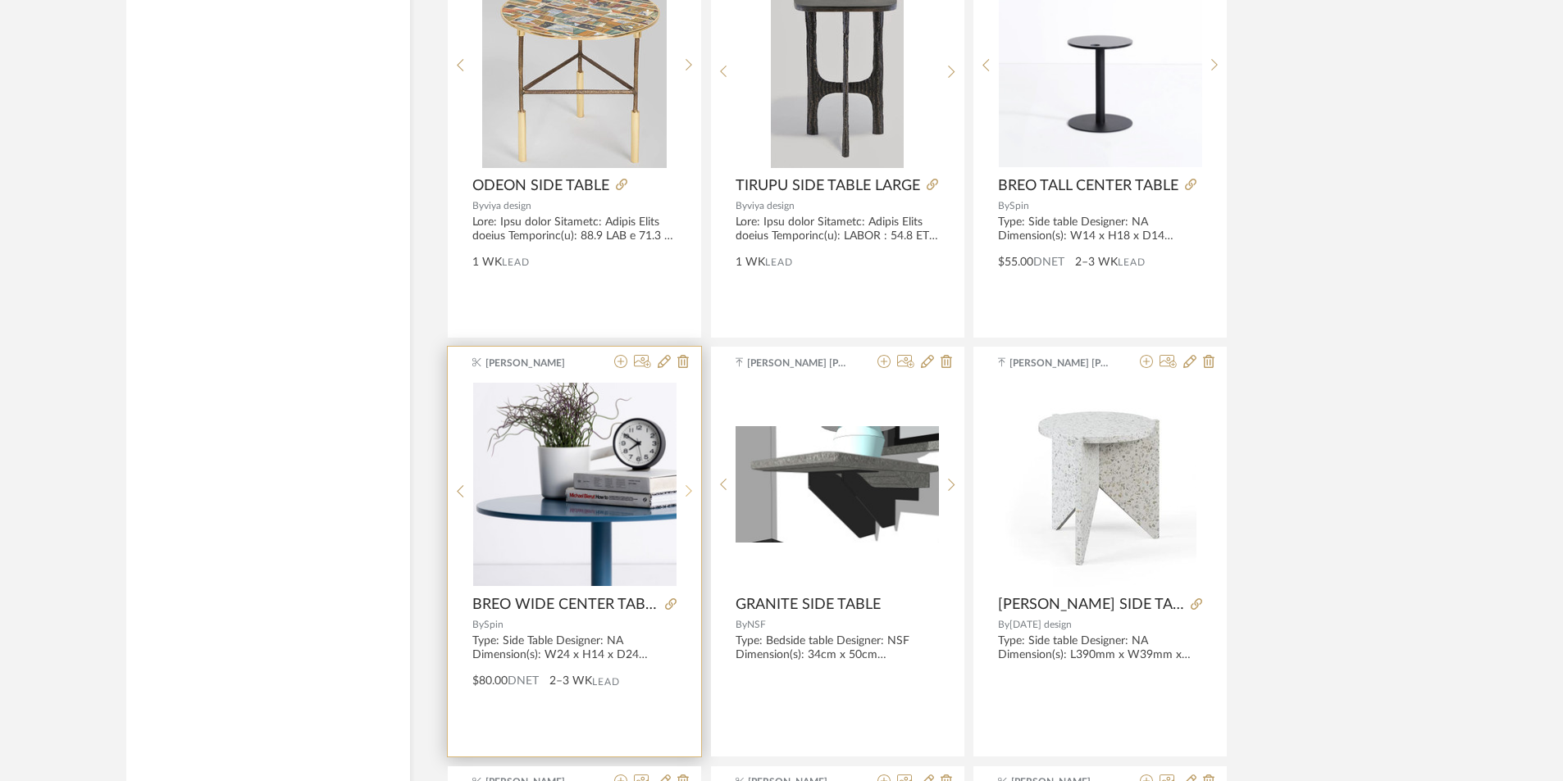
click at [685, 492] on icon at bounding box center [688, 492] width 7 height 14
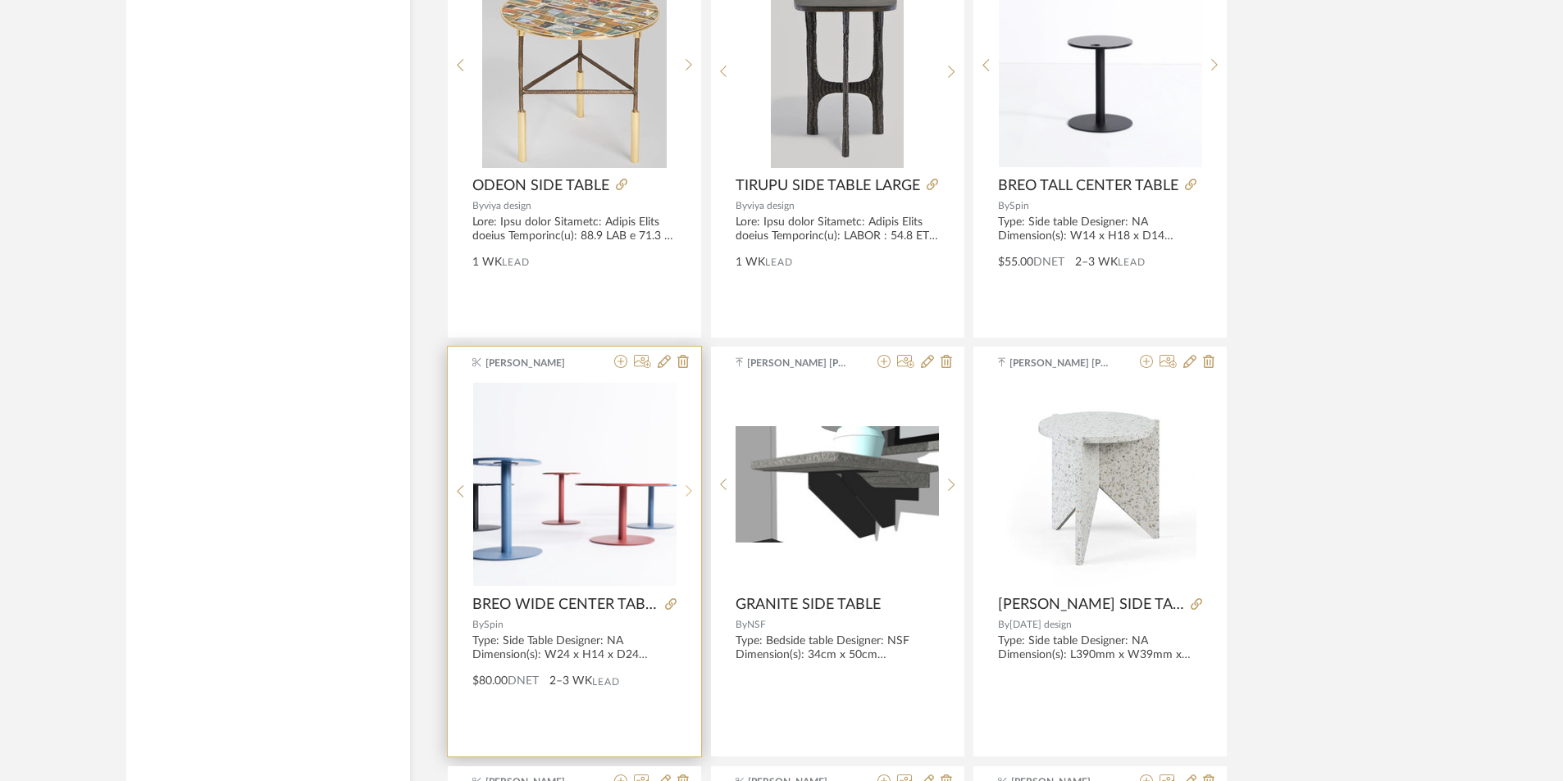
click at [685, 492] on icon at bounding box center [688, 492] width 7 height 14
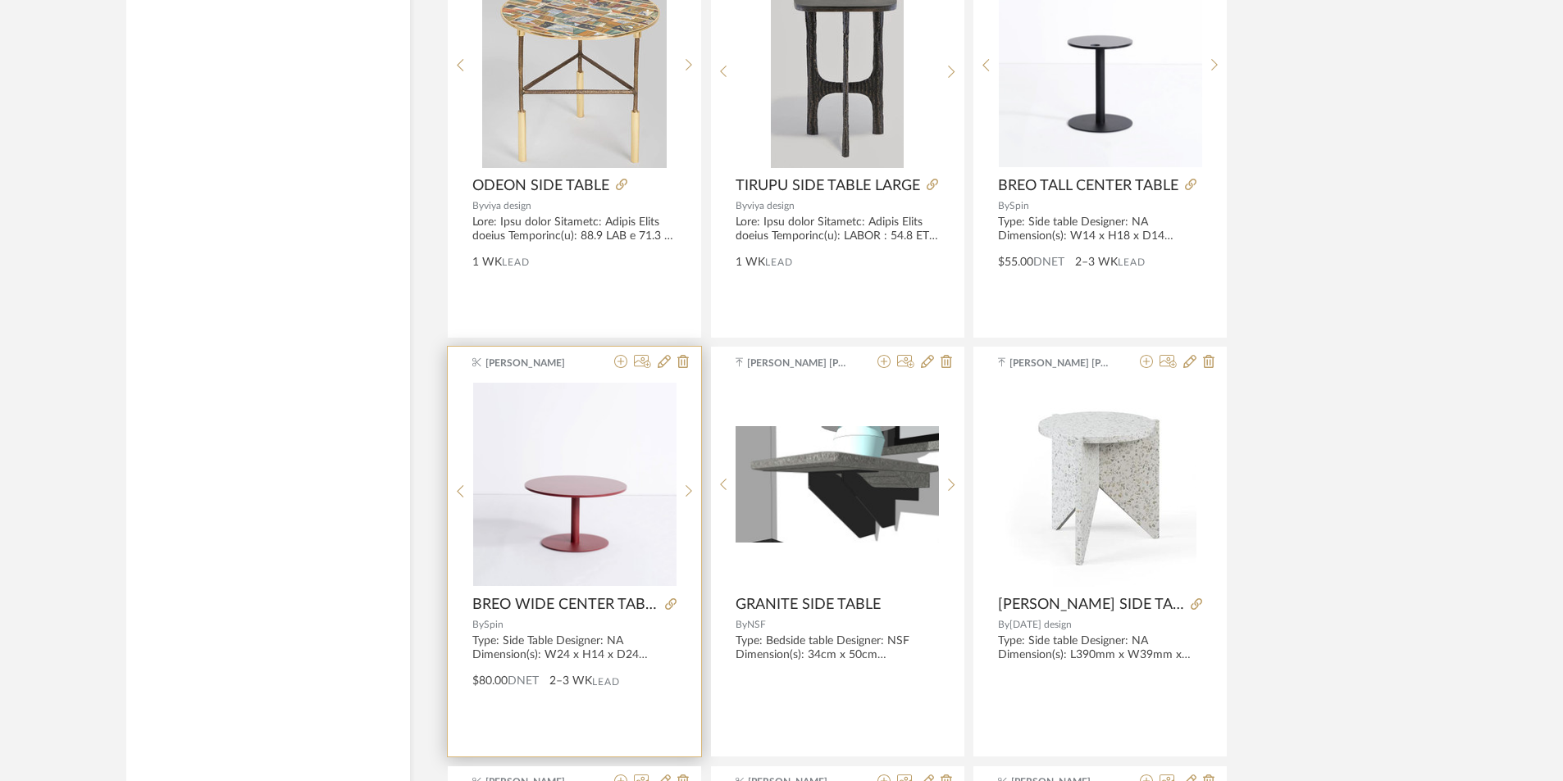
click at [581, 498] on img "0" at bounding box center [574, 484] width 203 height 203
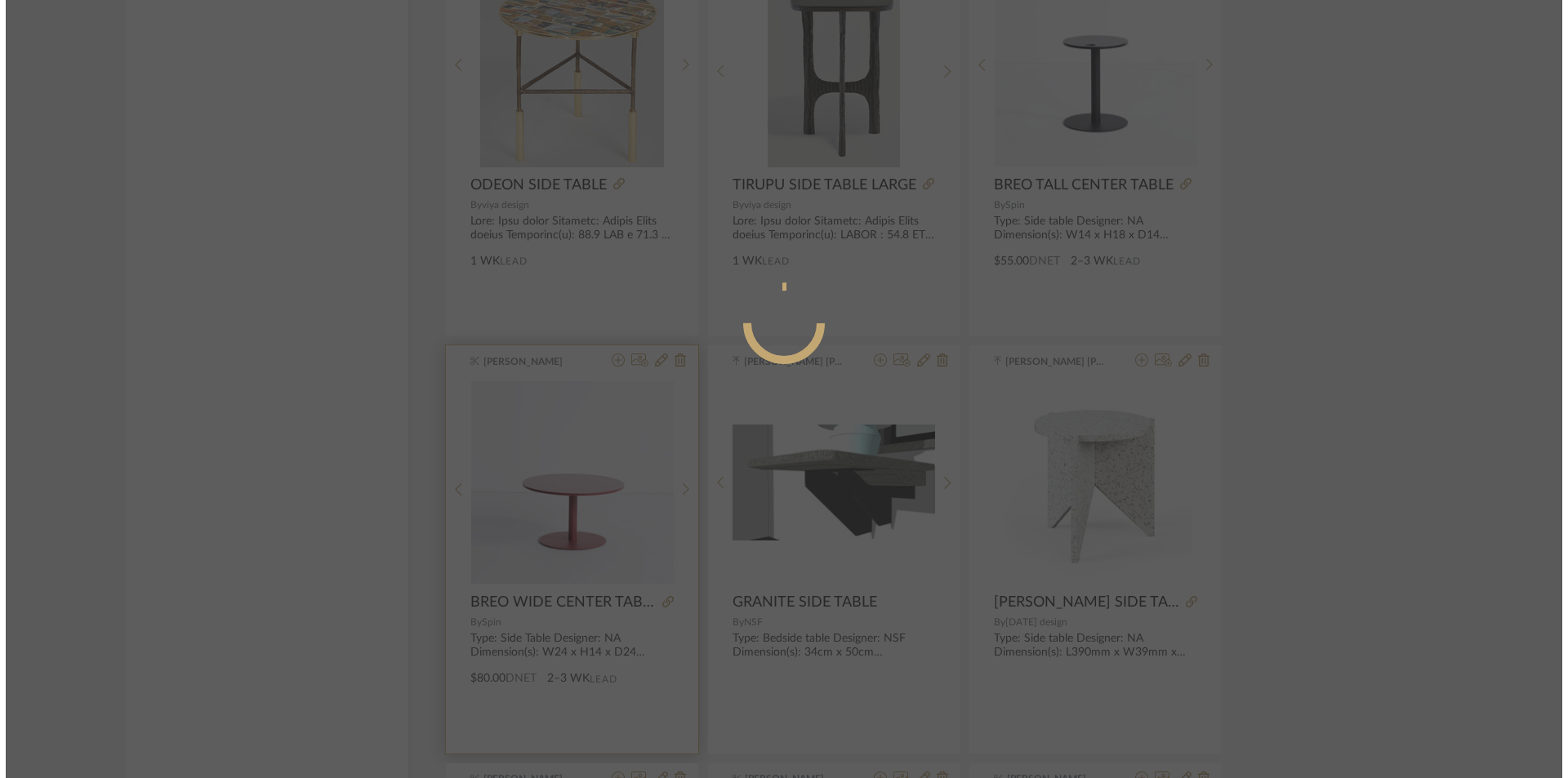
scroll to position [0, 0]
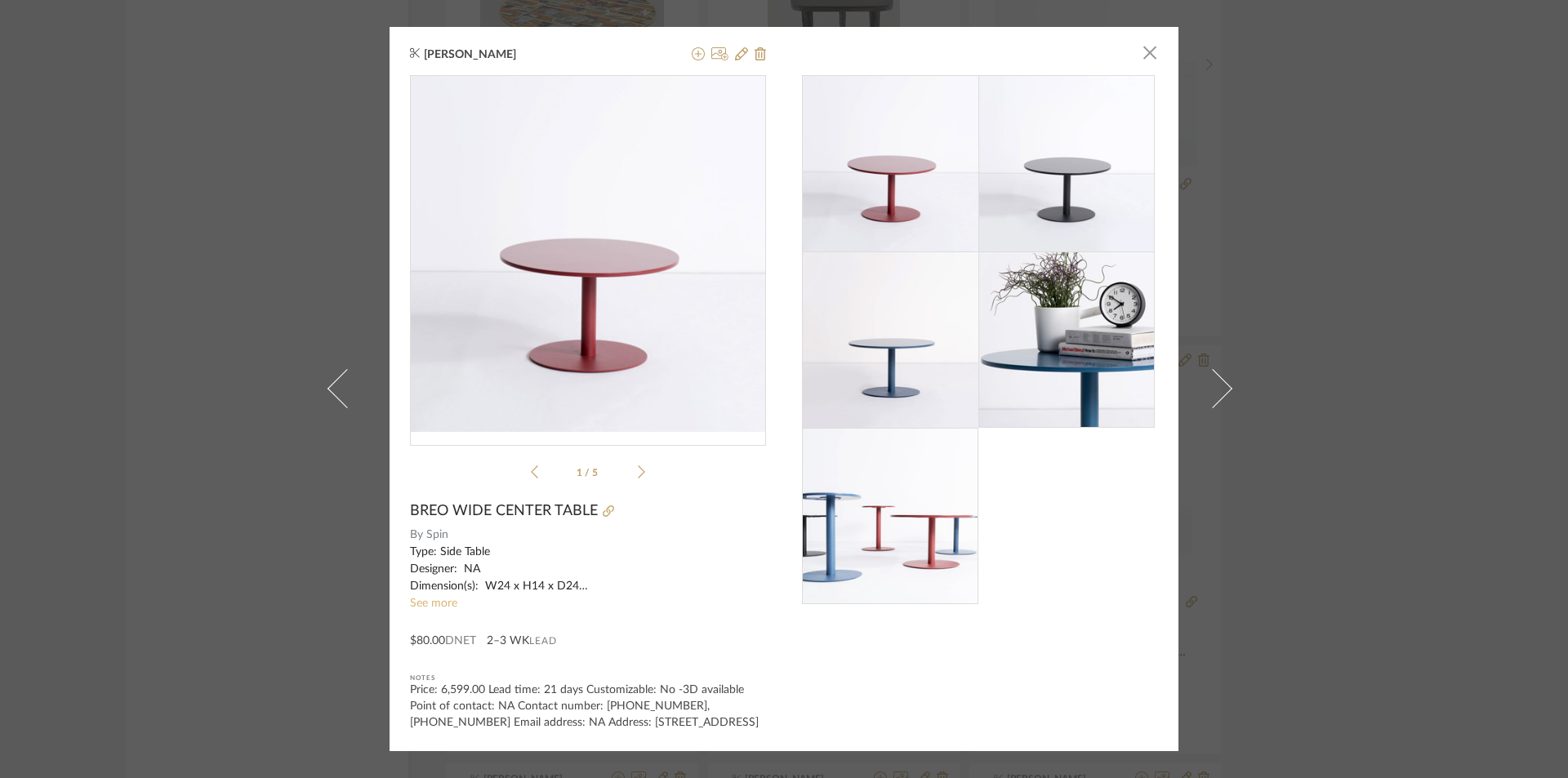
click at [432, 598] on link "See more" at bounding box center [434, 603] width 48 height 11
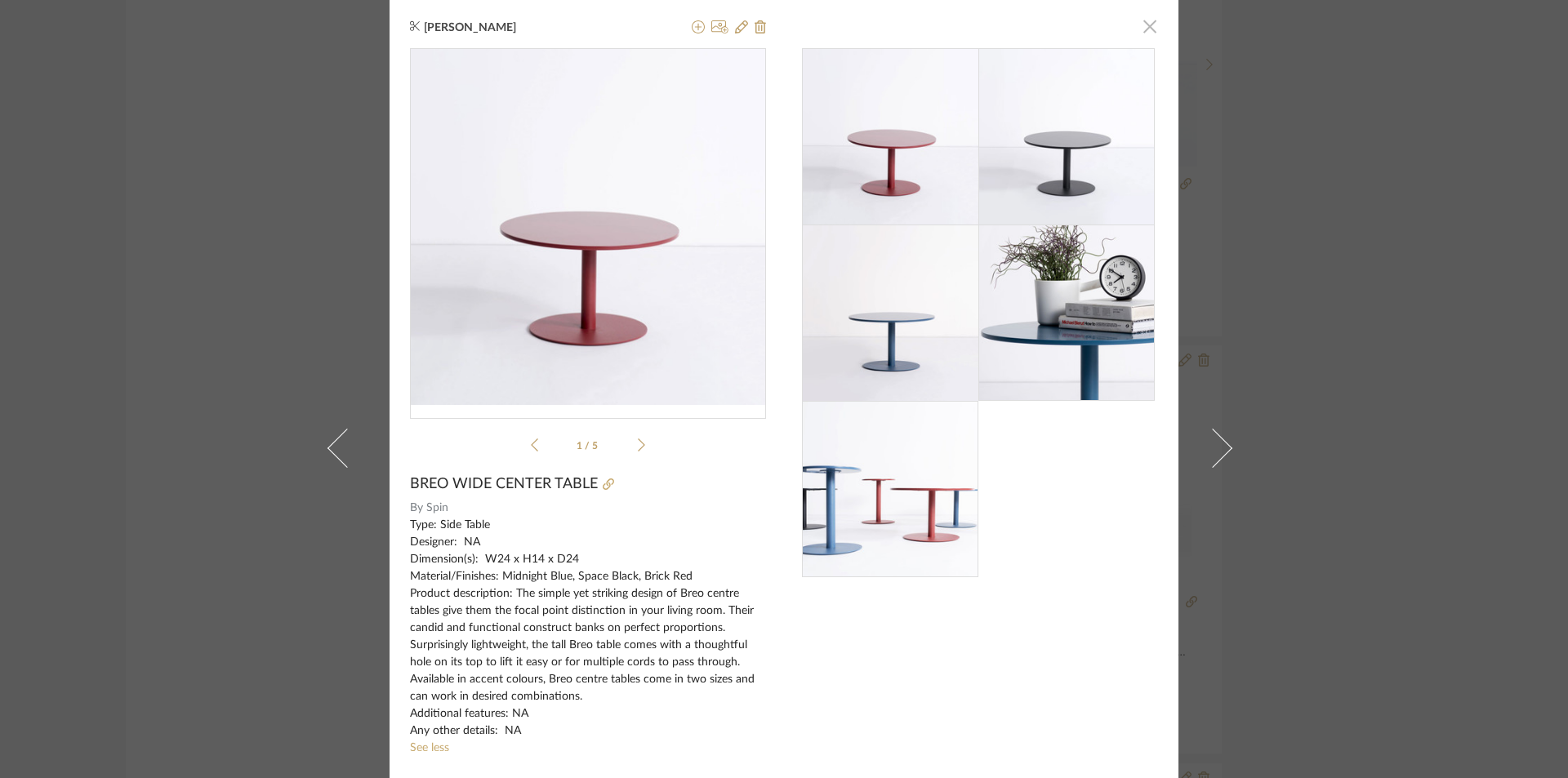
click at [1146, 29] on span "button" at bounding box center [1150, 26] width 33 height 33
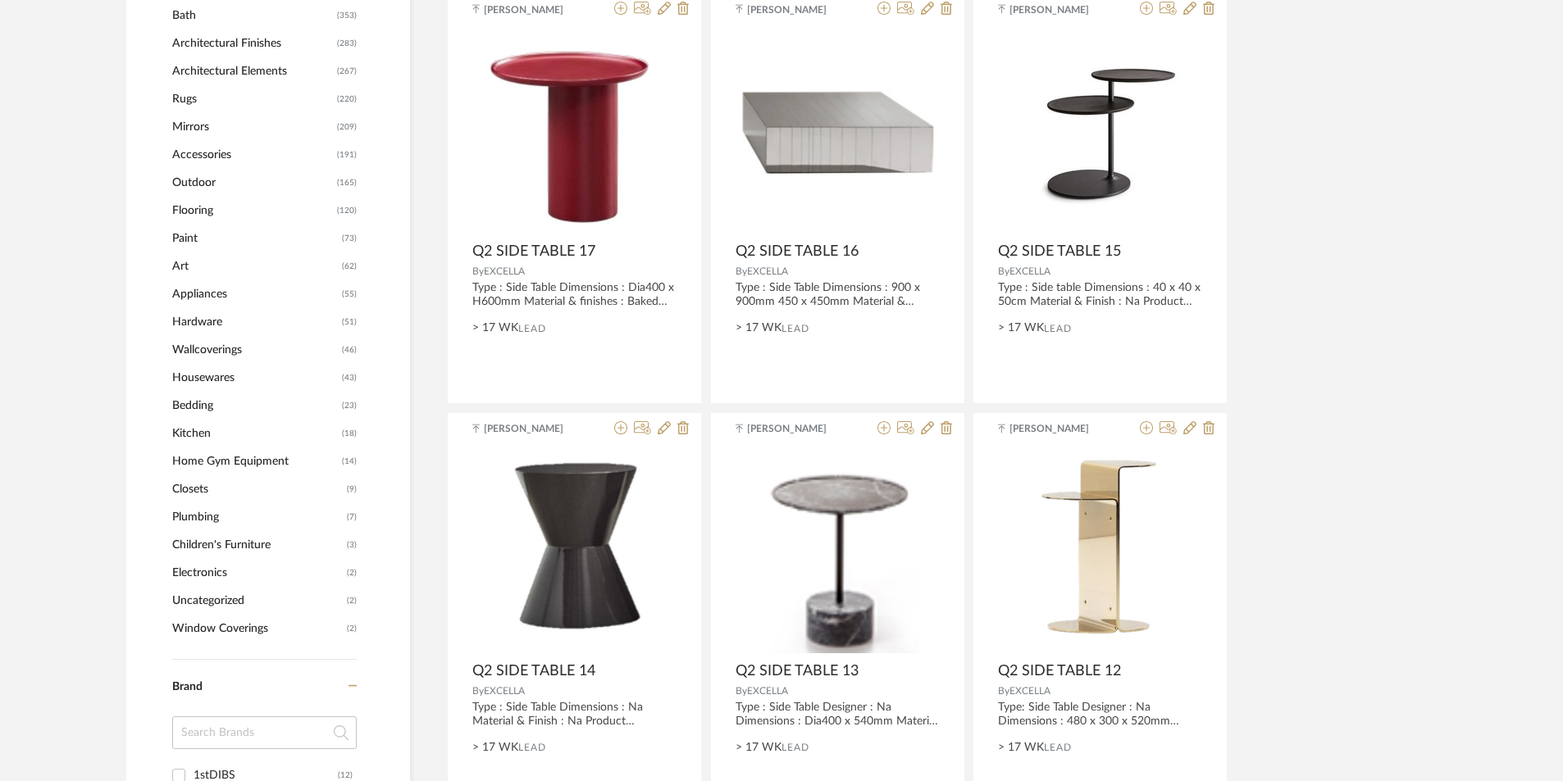
scroll to position [1212, 0]
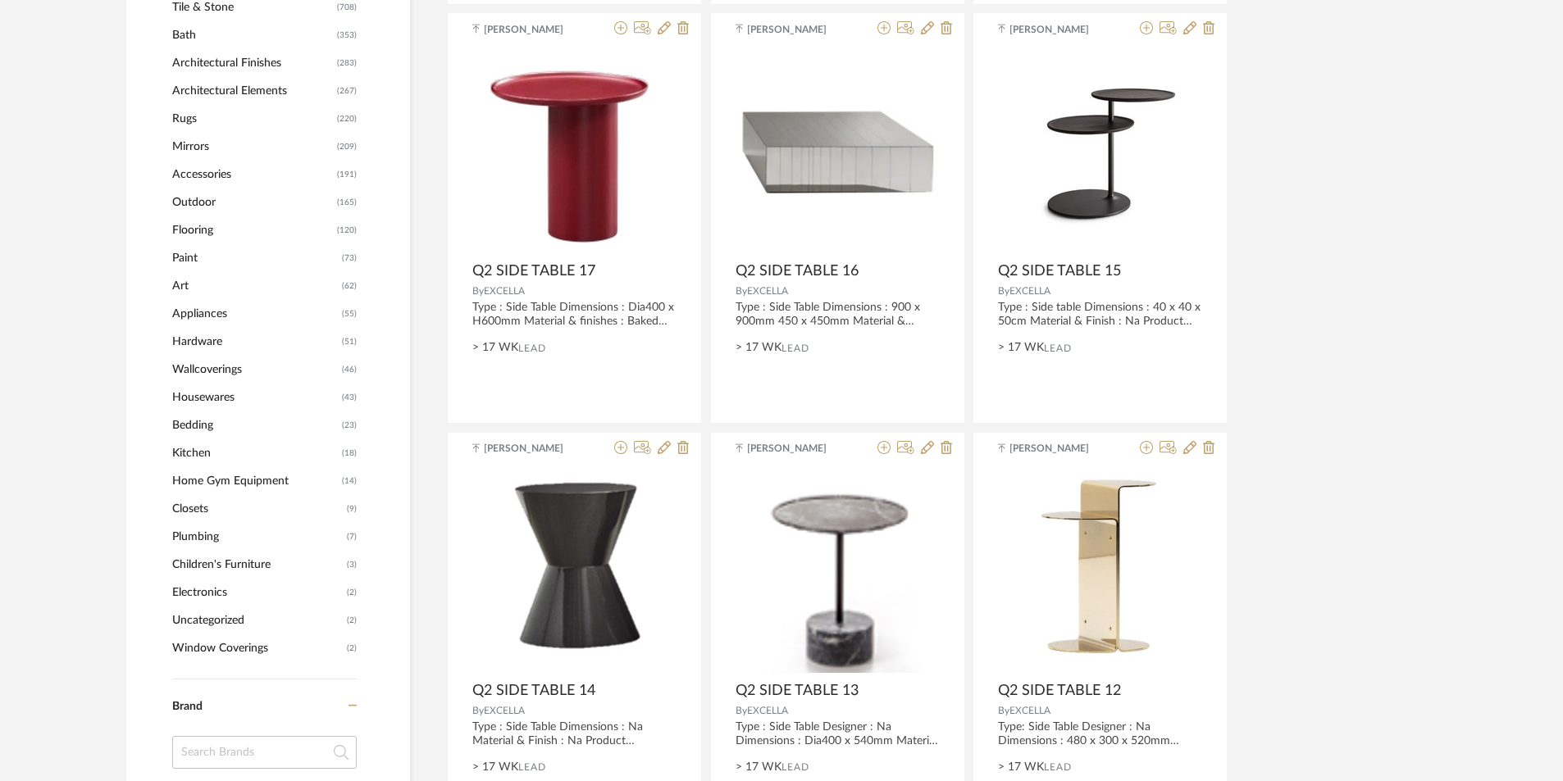
click at [191, 225] on span "Flooring" at bounding box center [252, 230] width 161 height 28
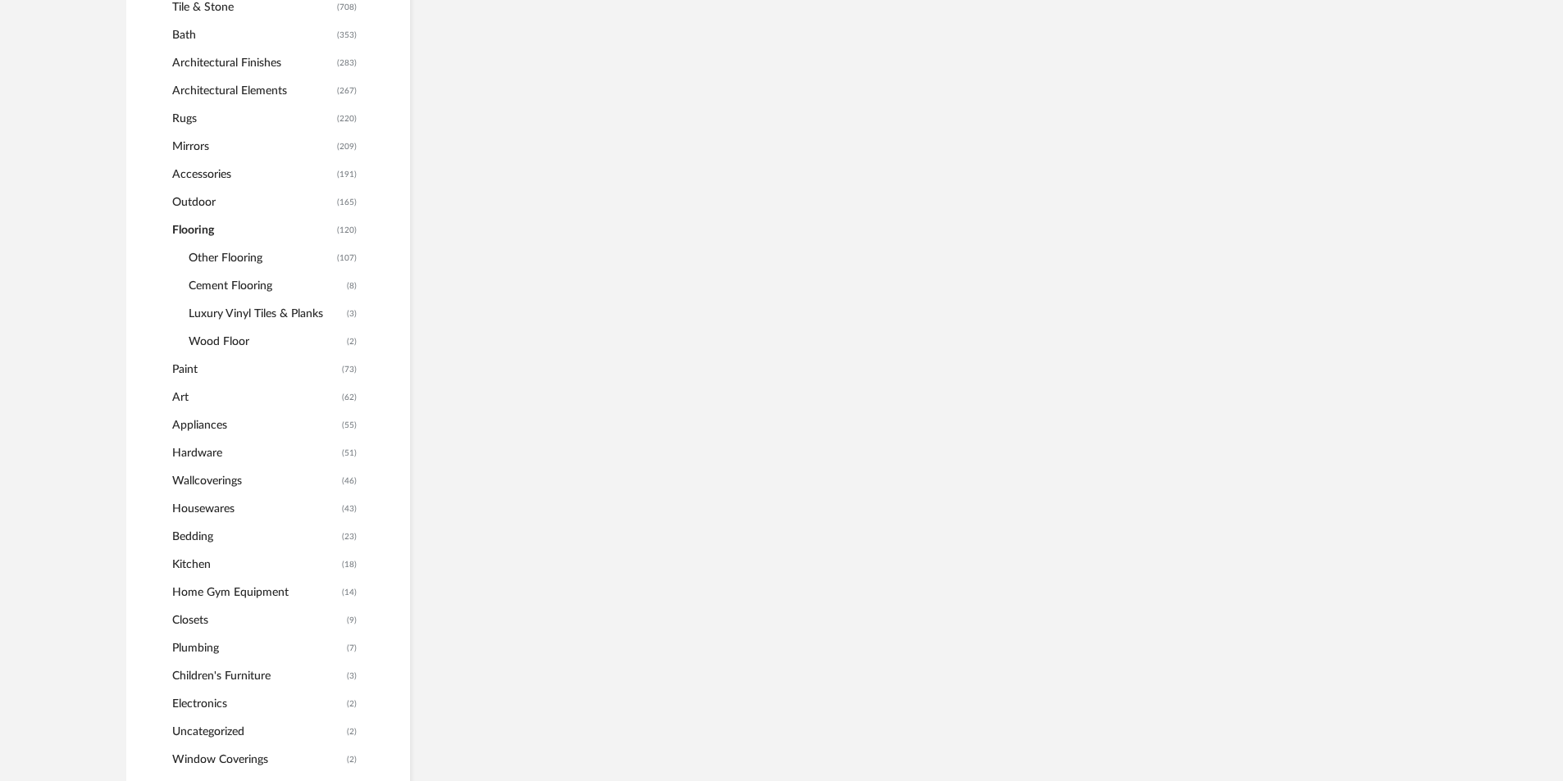
click at [191, 171] on span "Accessories" at bounding box center [252, 175] width 161 height 28
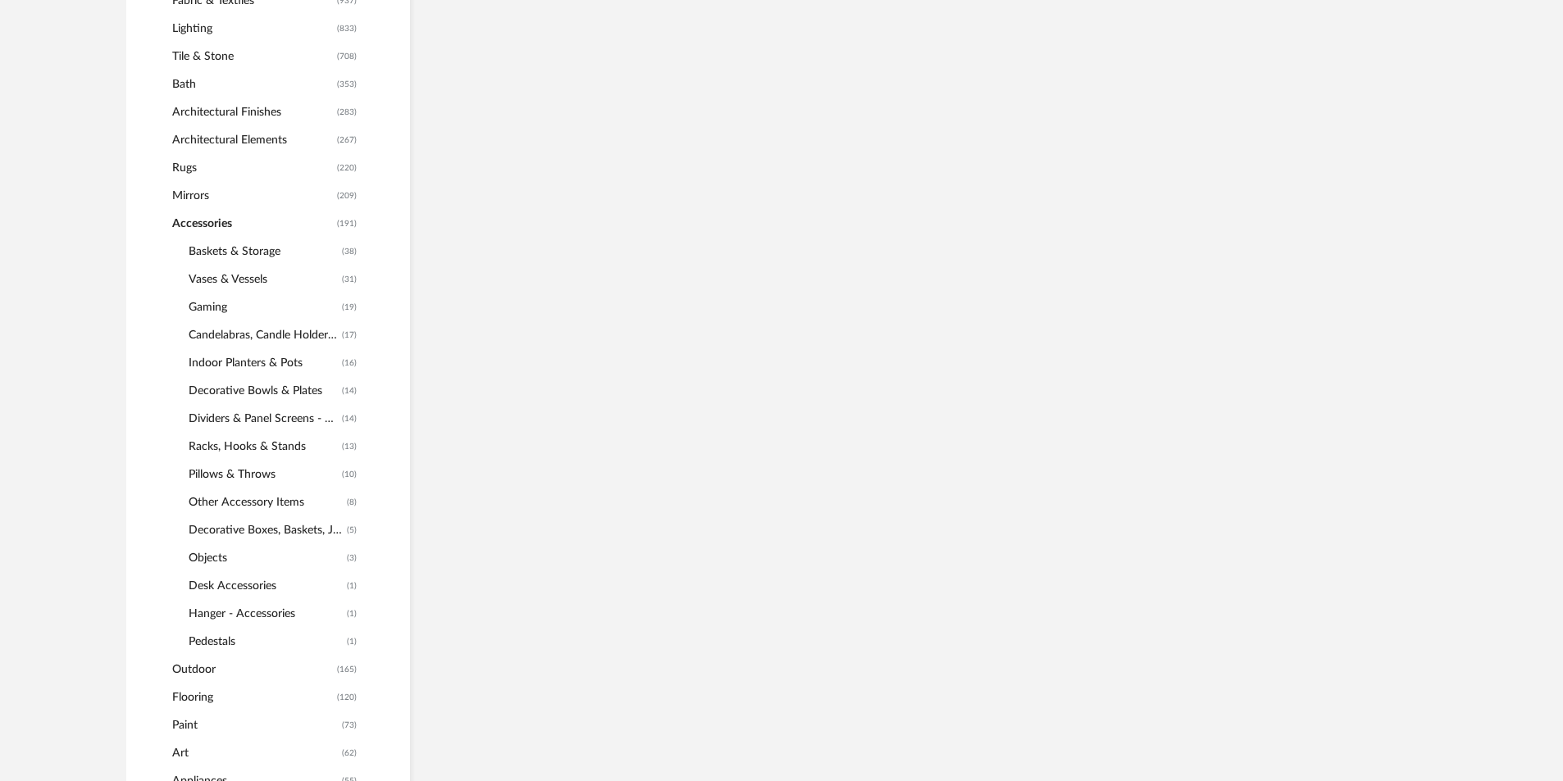
scroll to position [982, 0]
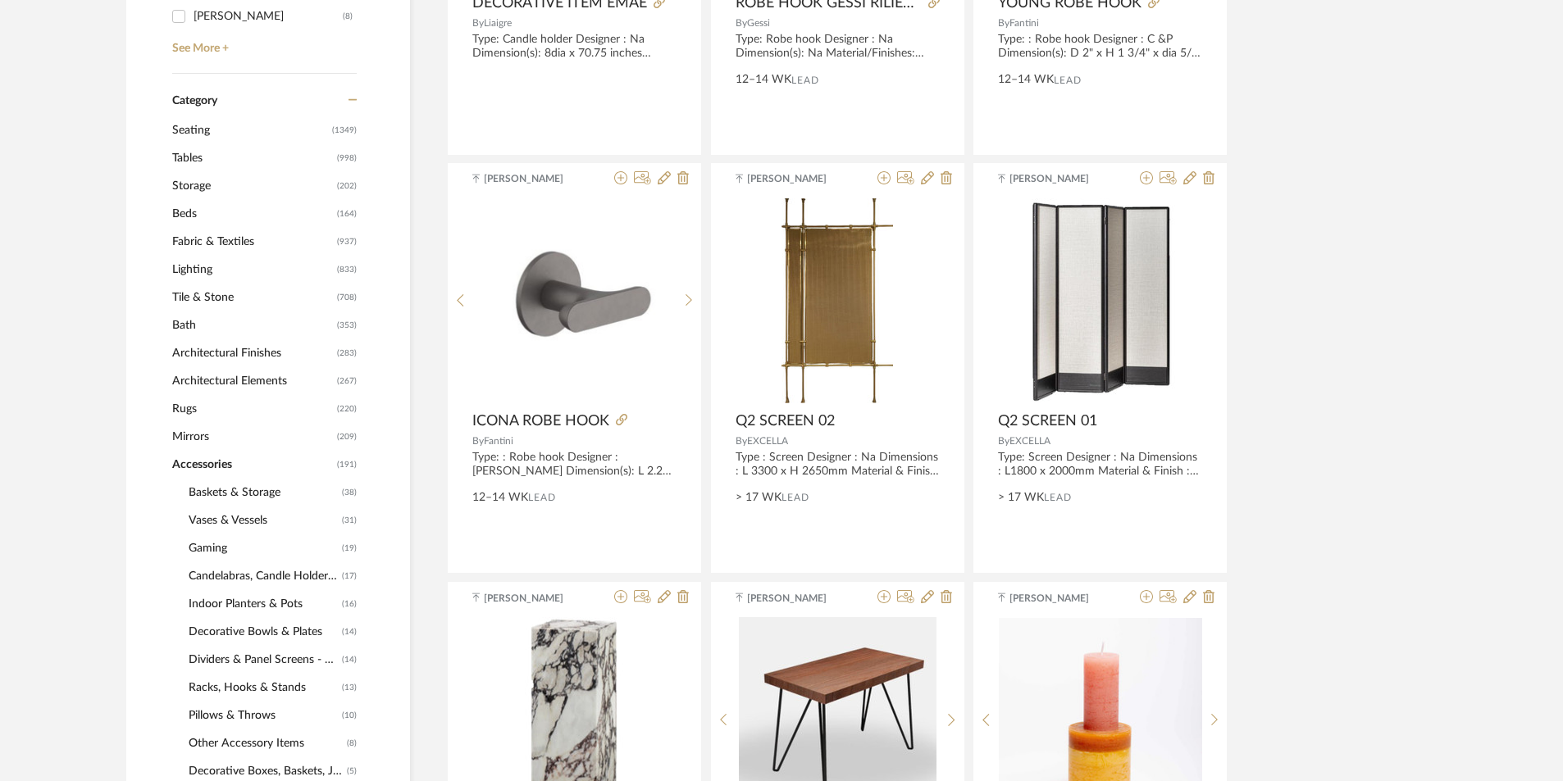
scroll to position [654, 0]
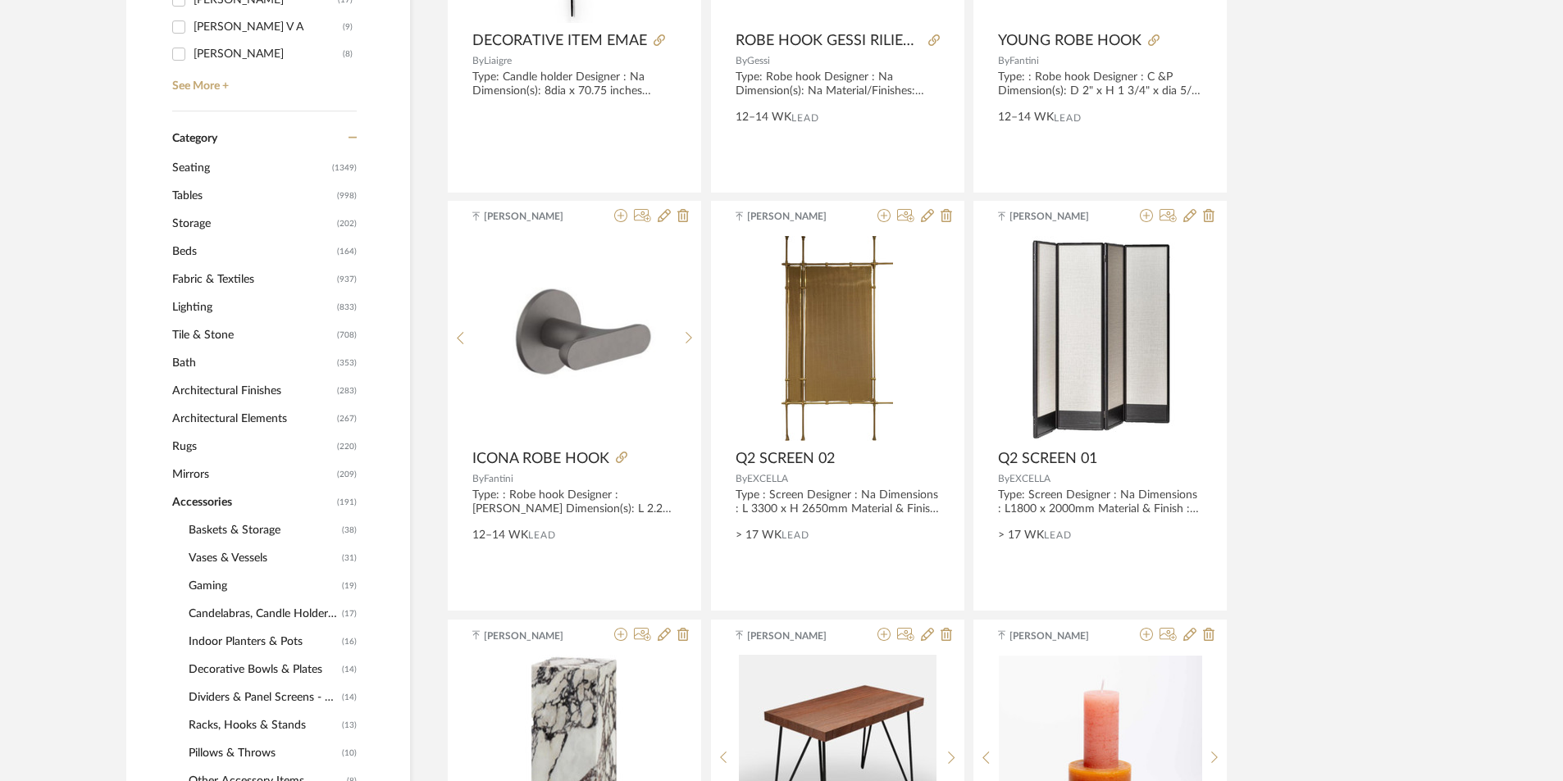
click at [207, 300] on span "Lighting" at bounding box center [252, 308] width 161 height 28
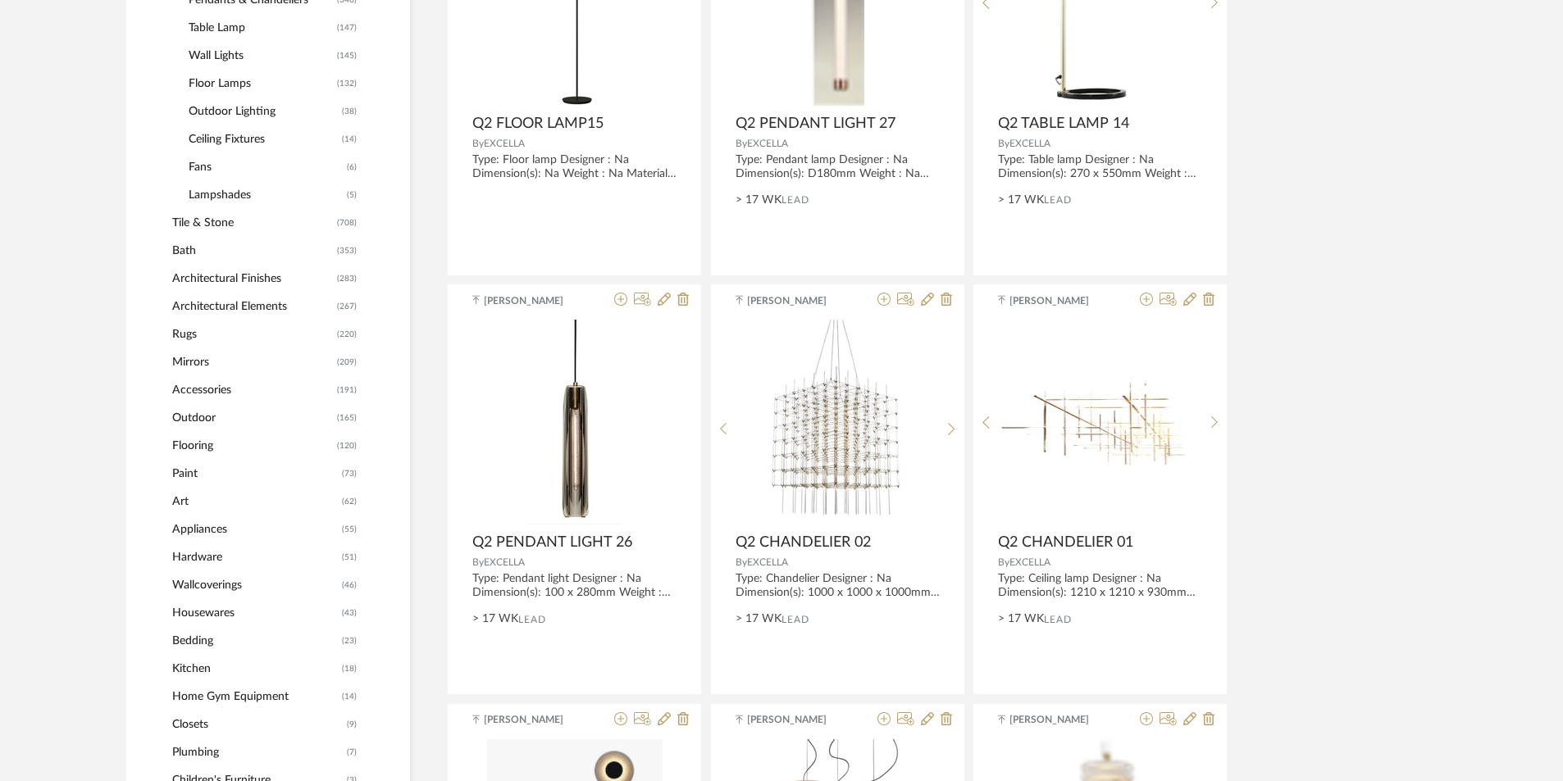
scroll to position [851, 0]
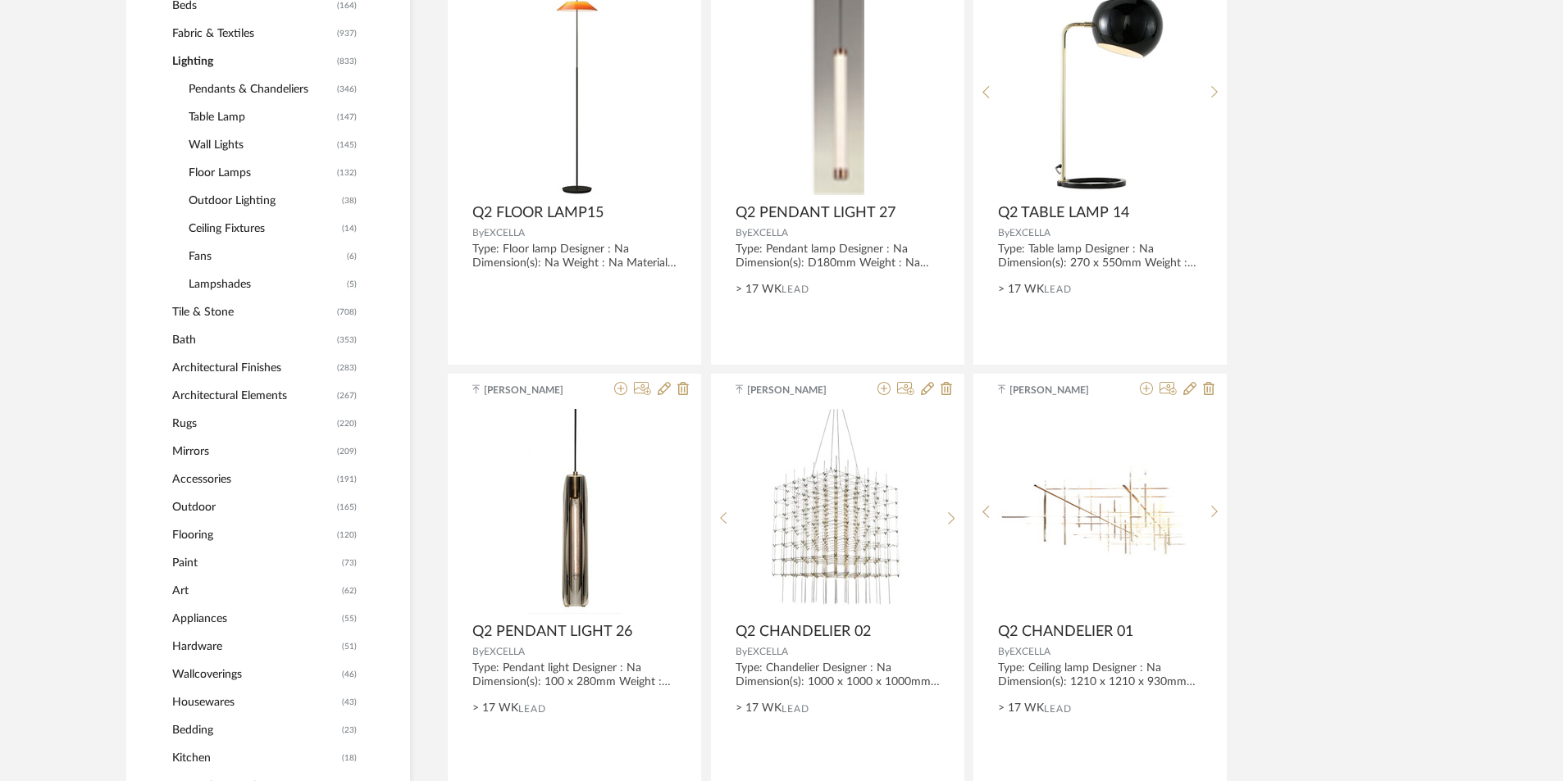
click at [217, 142] on span "Wall Lights" at bounding box center [261, 145] width 144 height 28
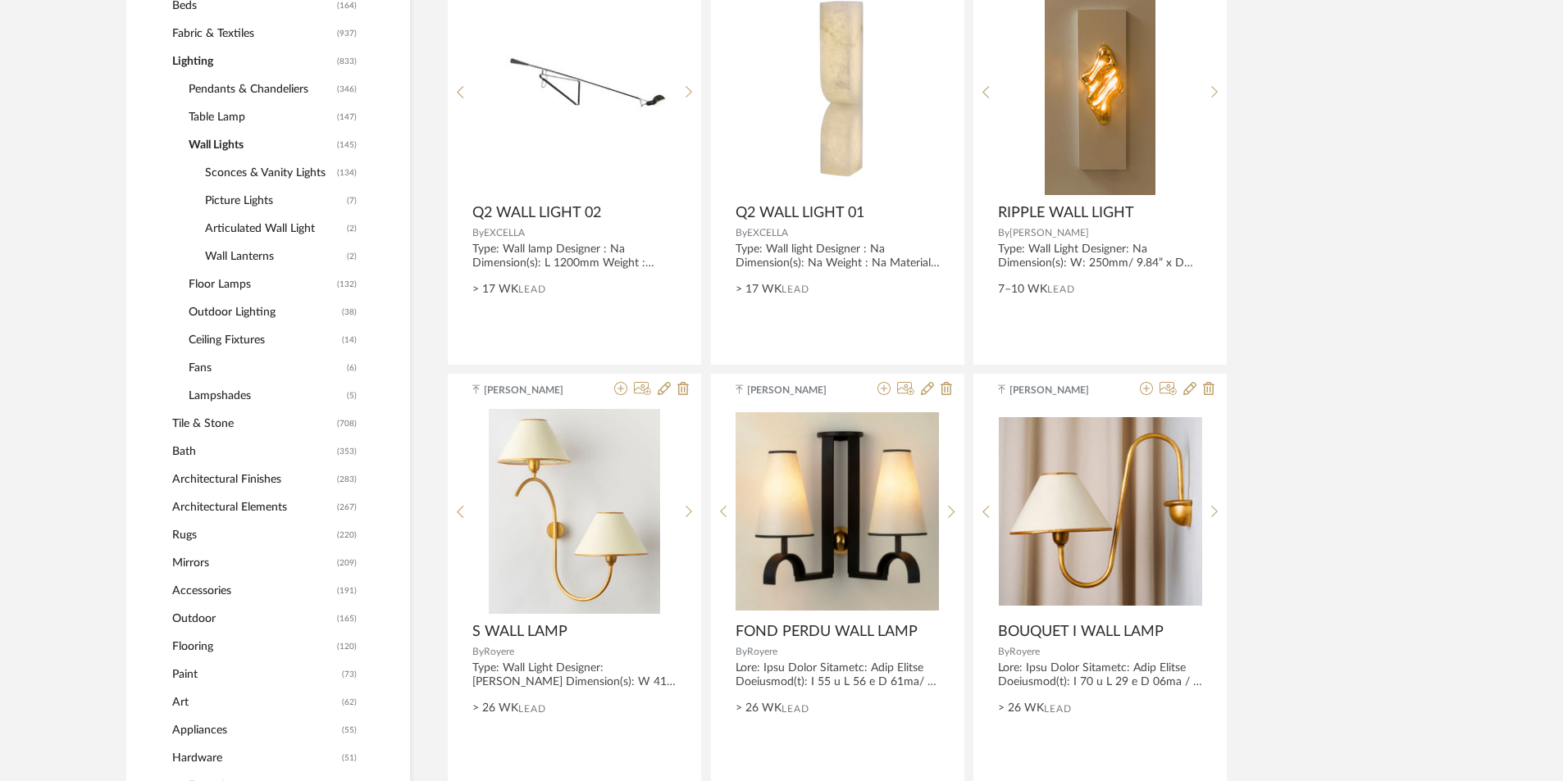
click at [221, 148] on span "Wall Lights" at bounding box center [261, 145] width 144 height 28
click at [216, 280] on span "Floor Lamps" at bounding box center [261, 285] width 144 height 28
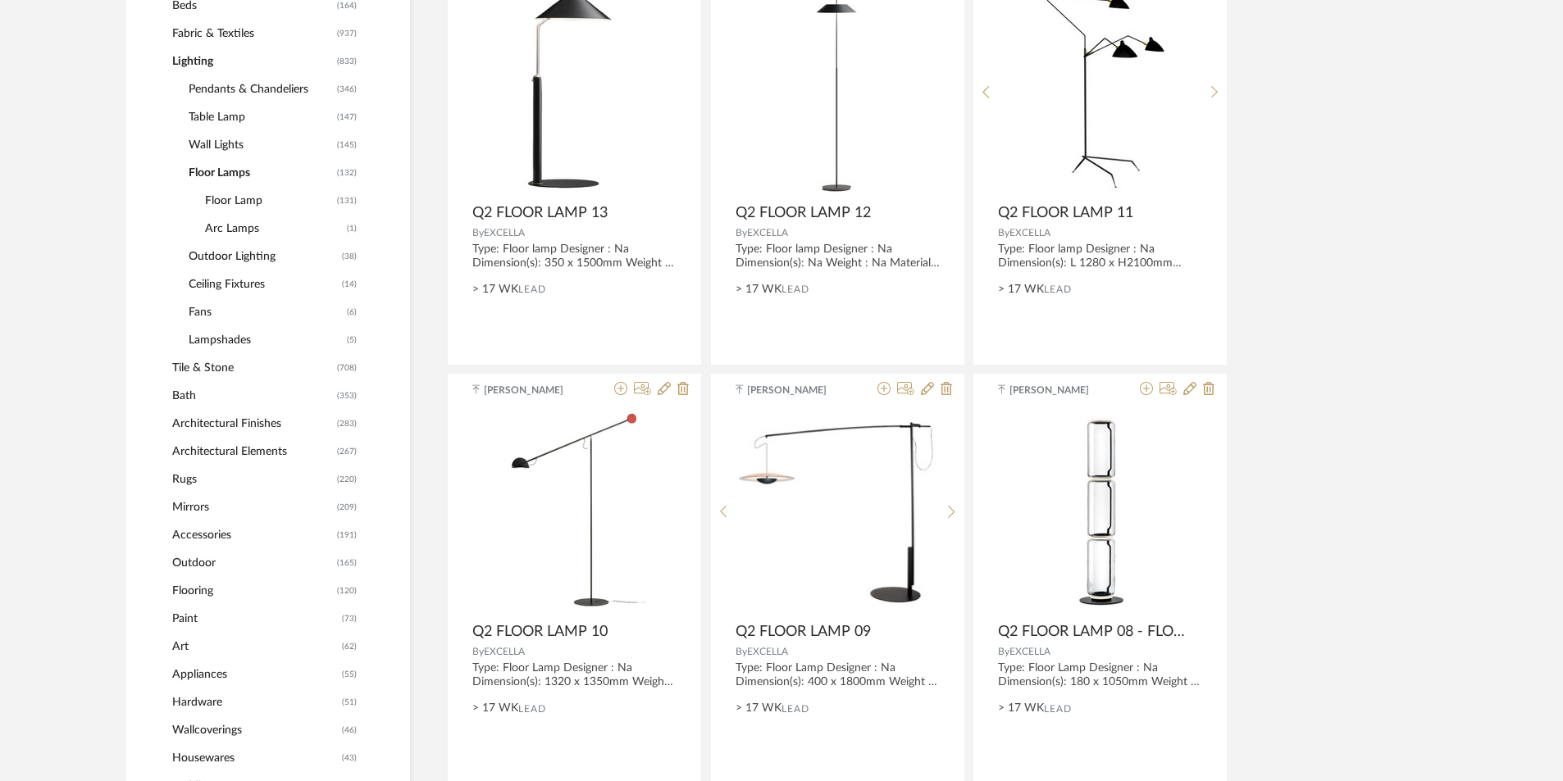
drag, startPoint x: 229, startPoint y: 198, endPoint x: 250, endPoint y: 224, distance: 33.8
click at [229, 199] on span "Floor Lamp" at bounding box center [269, 201] width 128 height 28
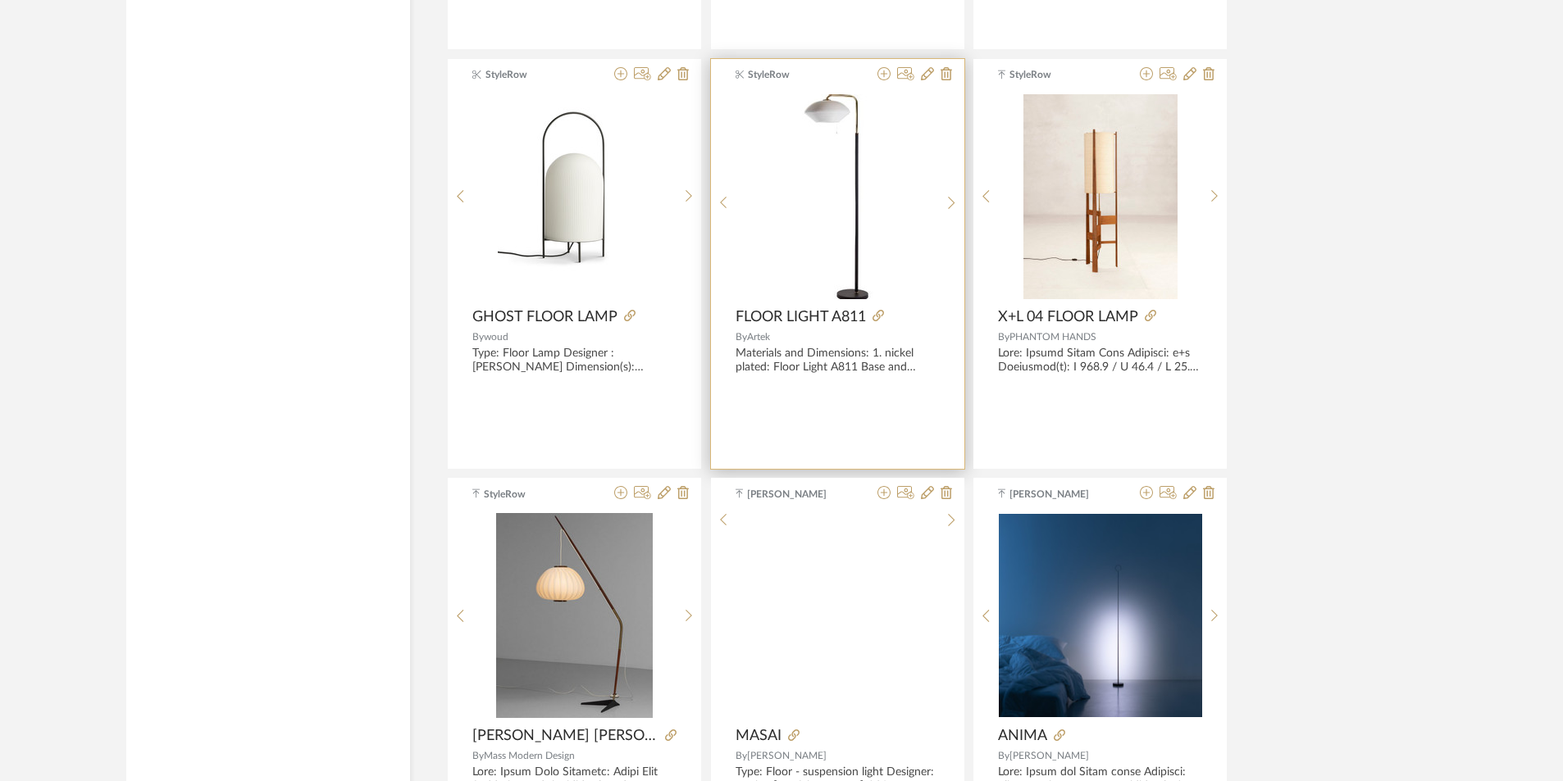
scroll to position [3557, 0]
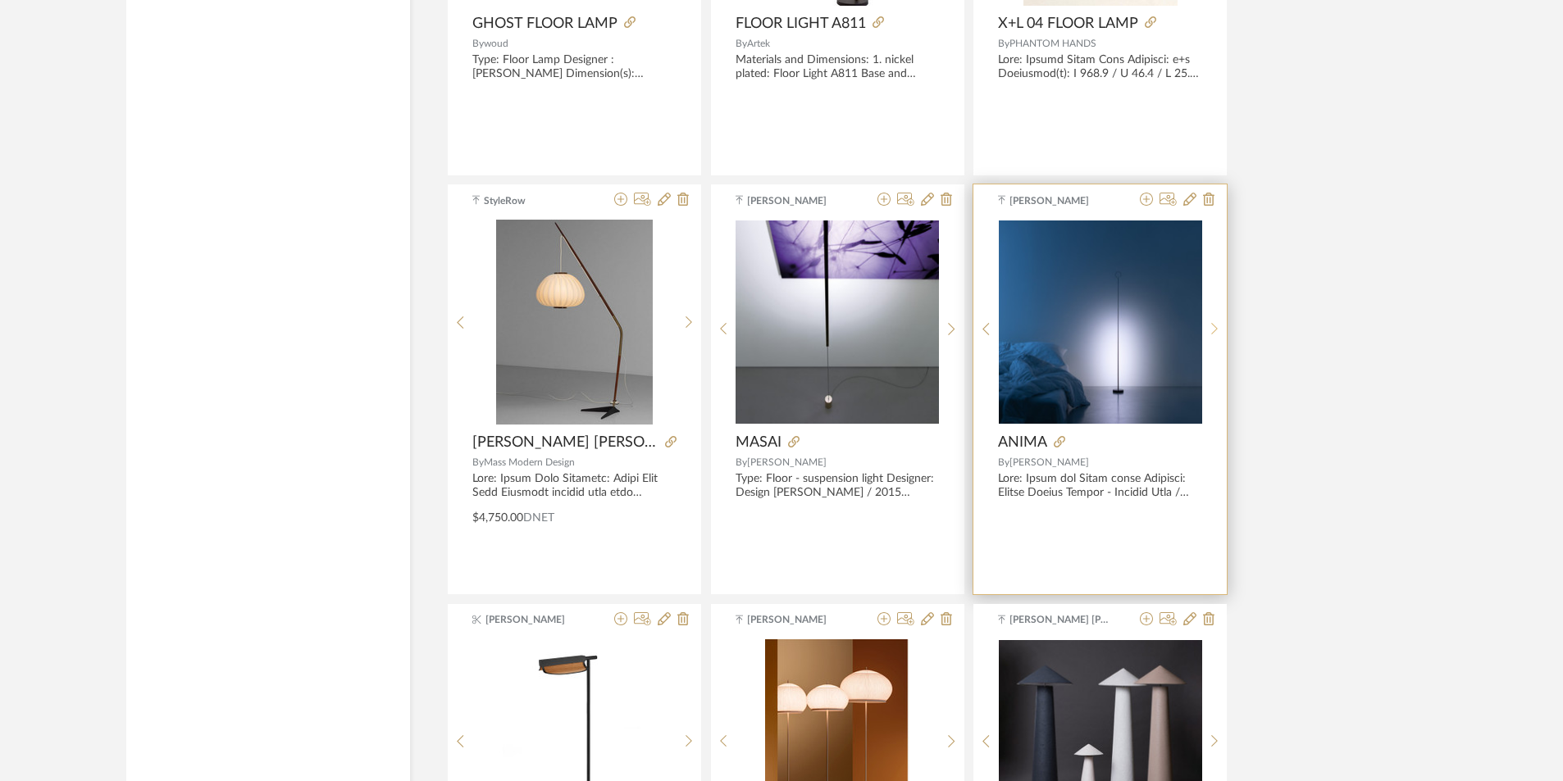
click at [1212, 326] on icon at bounding box center [1214, 329] width 7 height 14
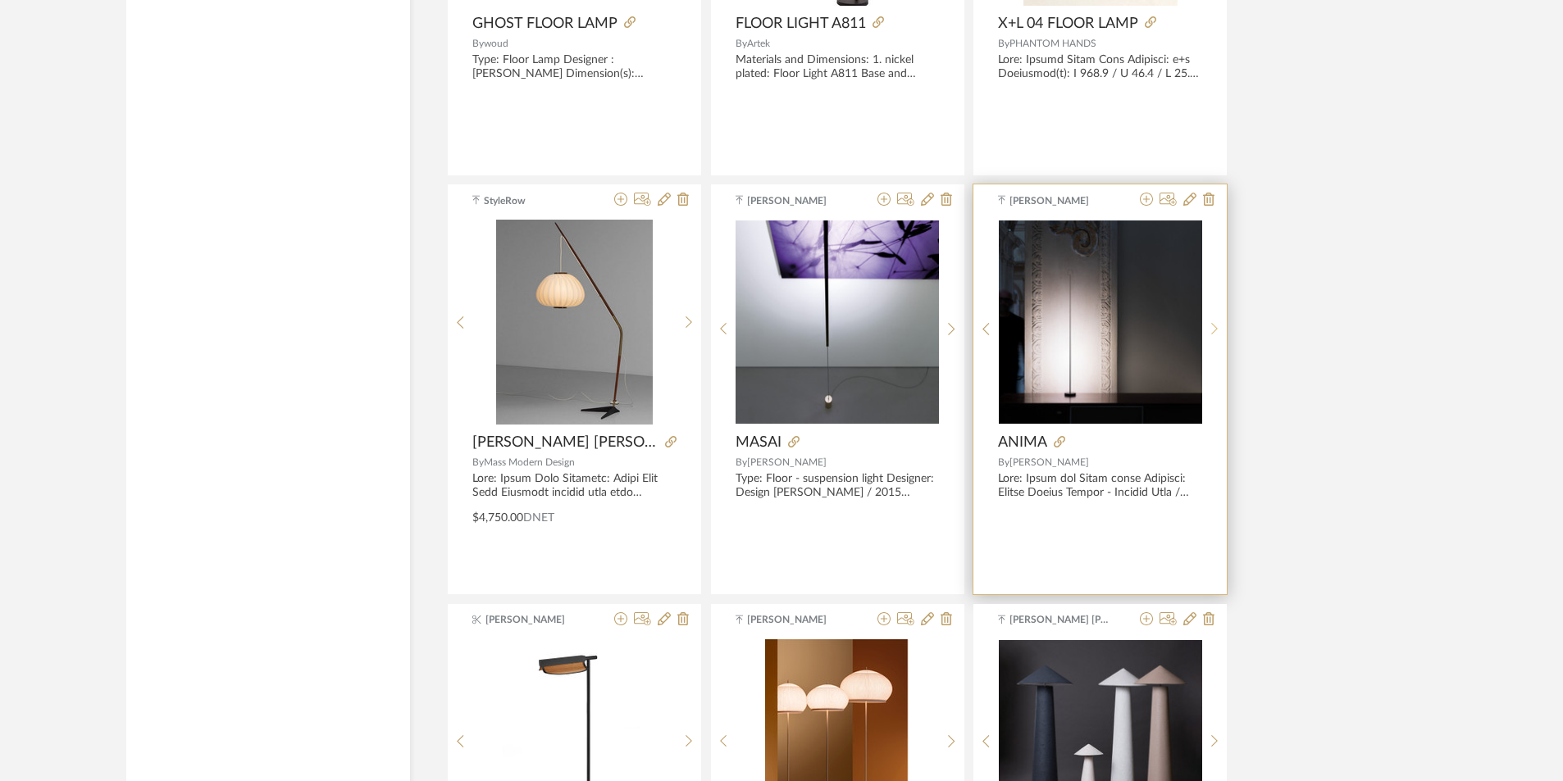
click at [1212, 326] on icon at bounding box center [1214, 329] width 7 height 14
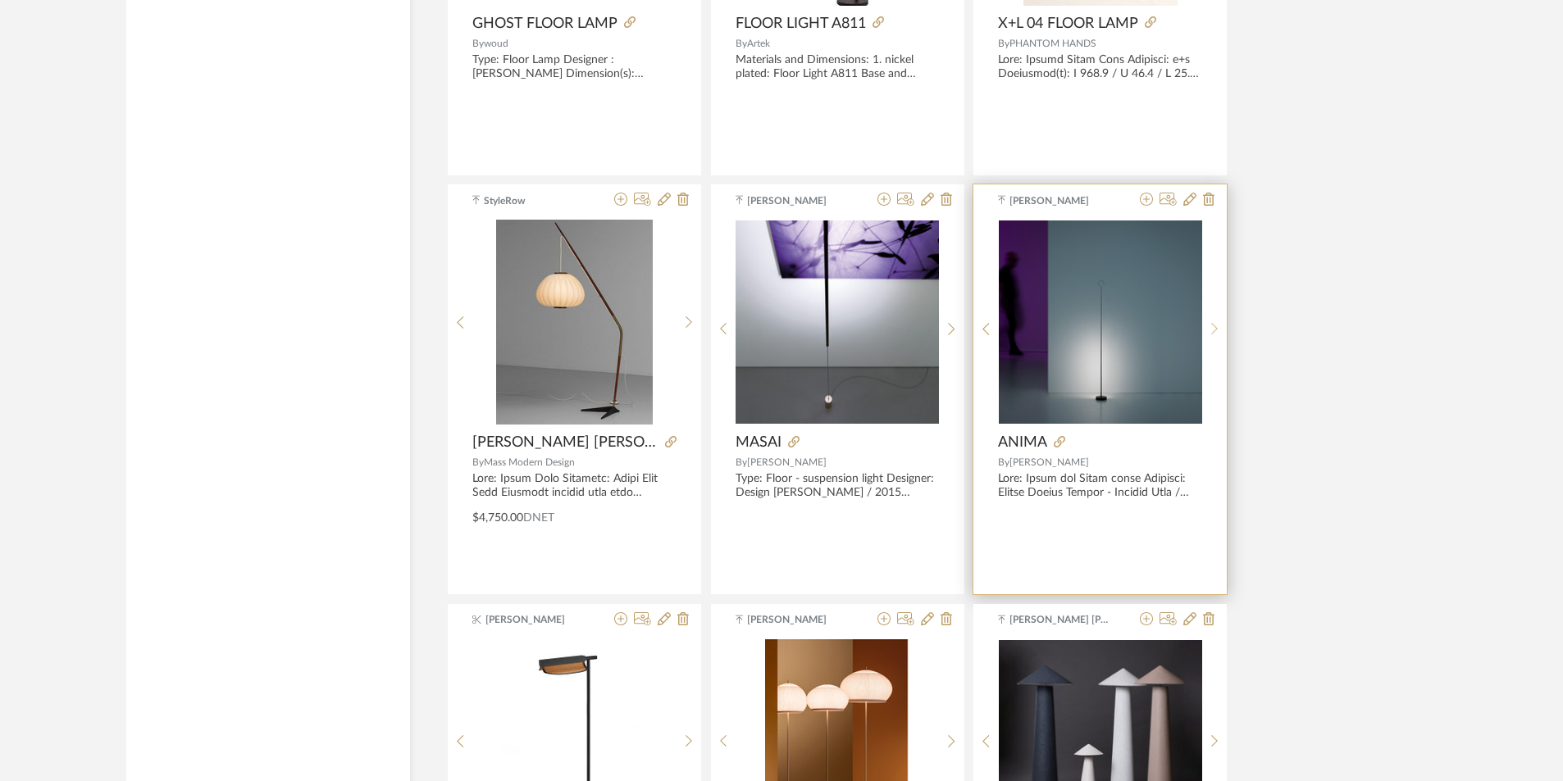
click at [1212, 326] on icon at bounding box center [1214, 329] width 7 height 14
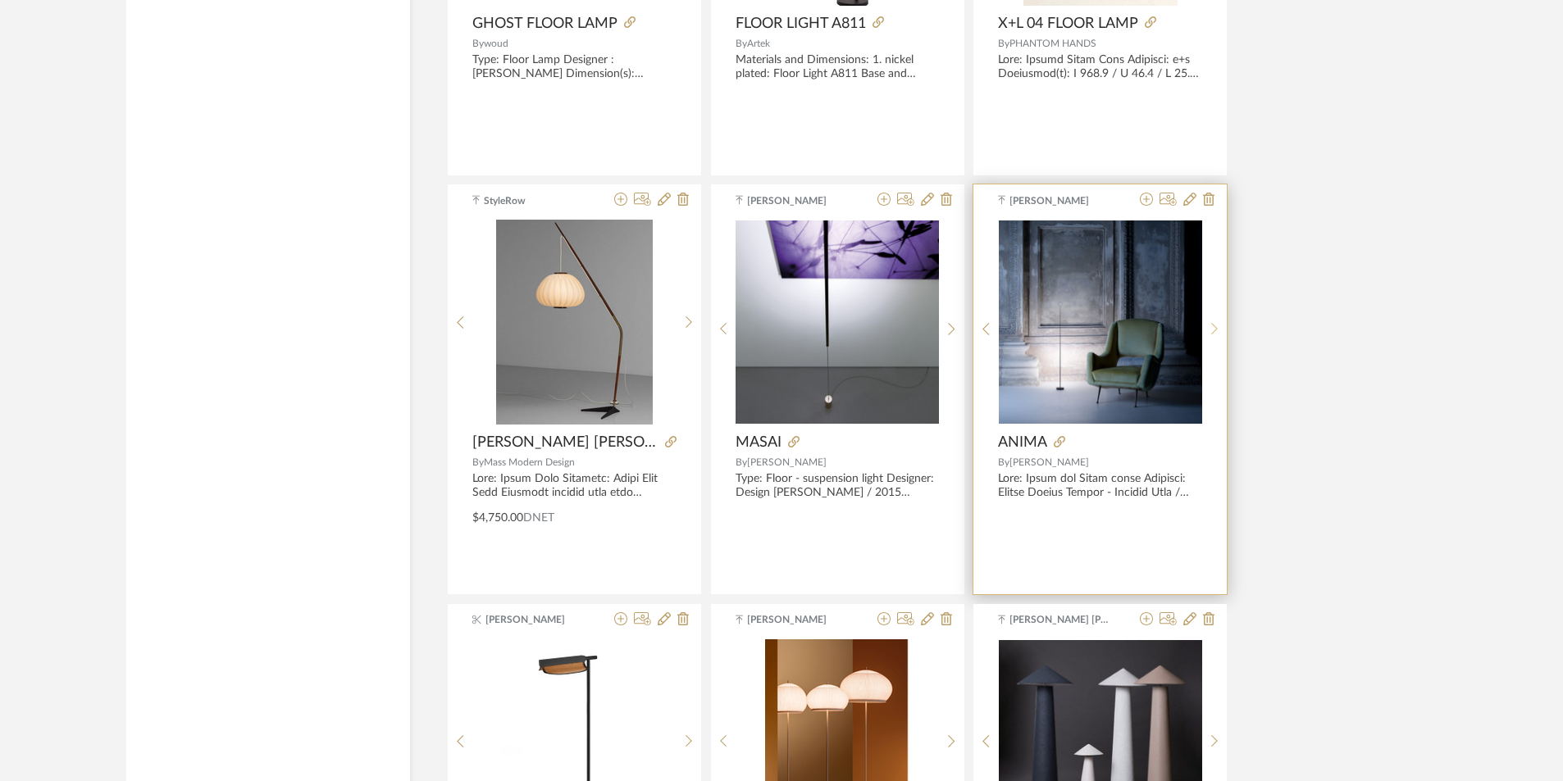
click at [1212, 326] on icon at bounding box center [1214, 329] width 7 height 14
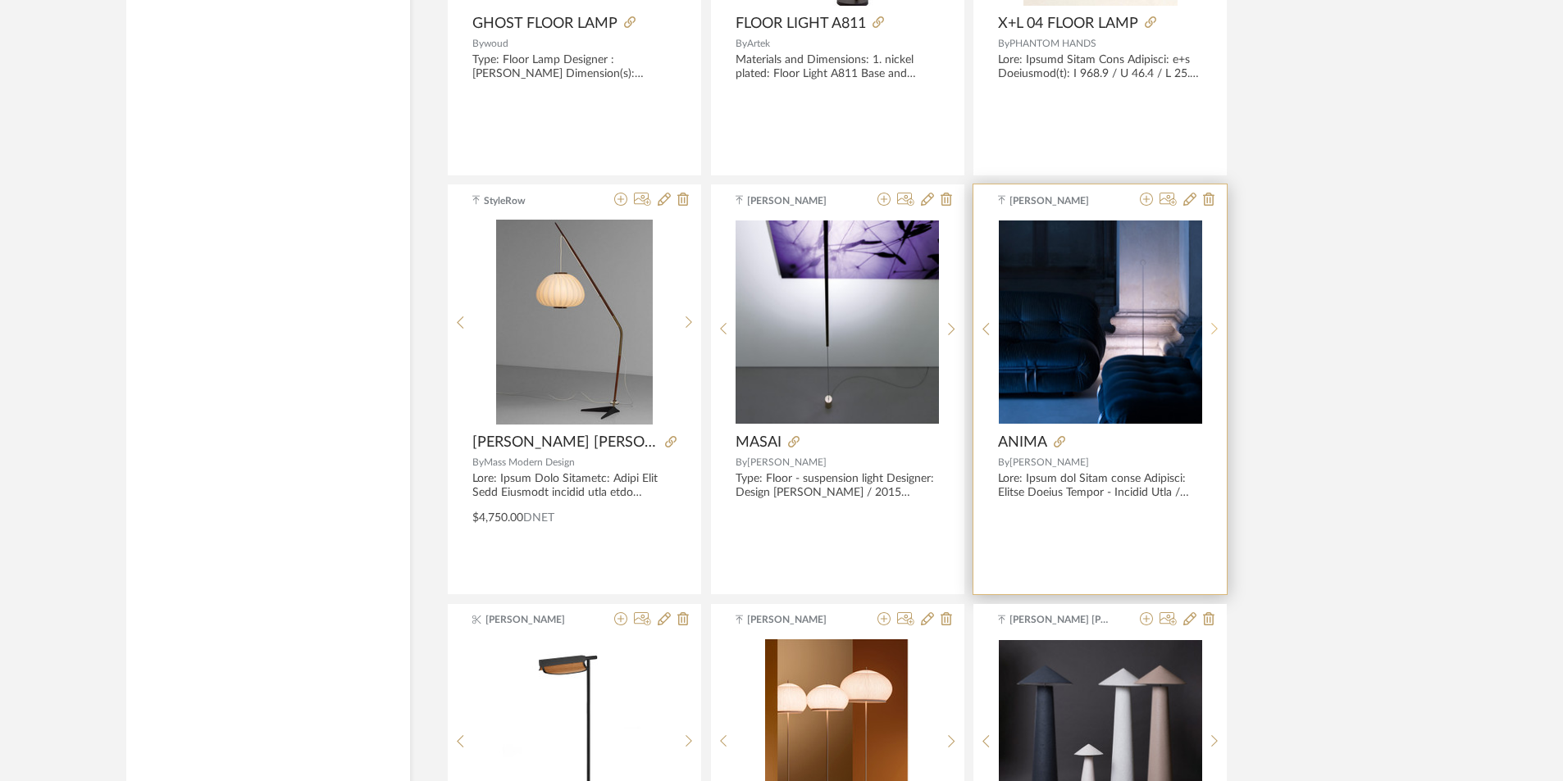
click at [1212, 326] on icon at bounding box center [1214, 329] width 7 height 14
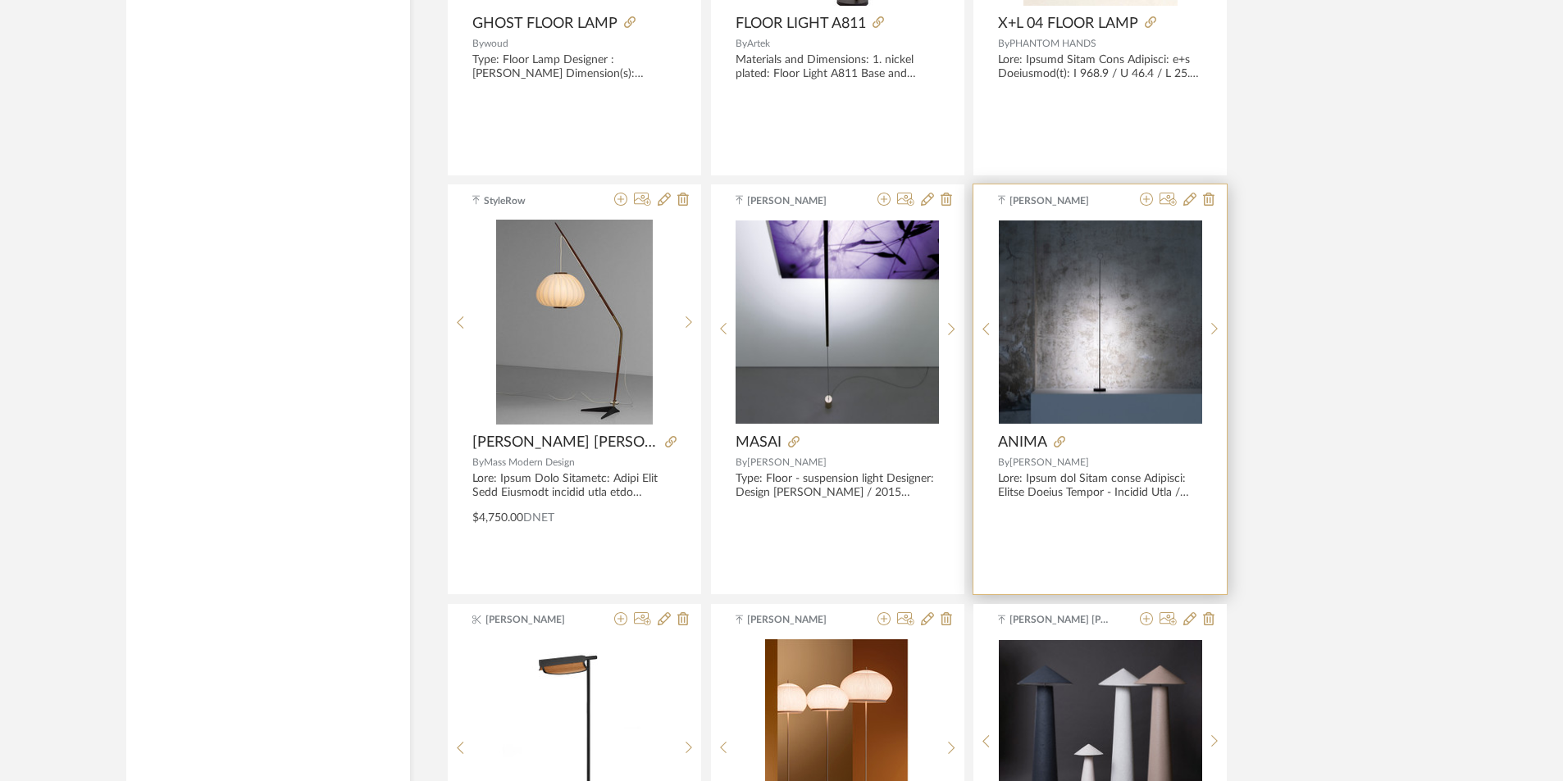
click at [1104, 335] on img "5" at bounding box center [1100, 322] width 203 height 203
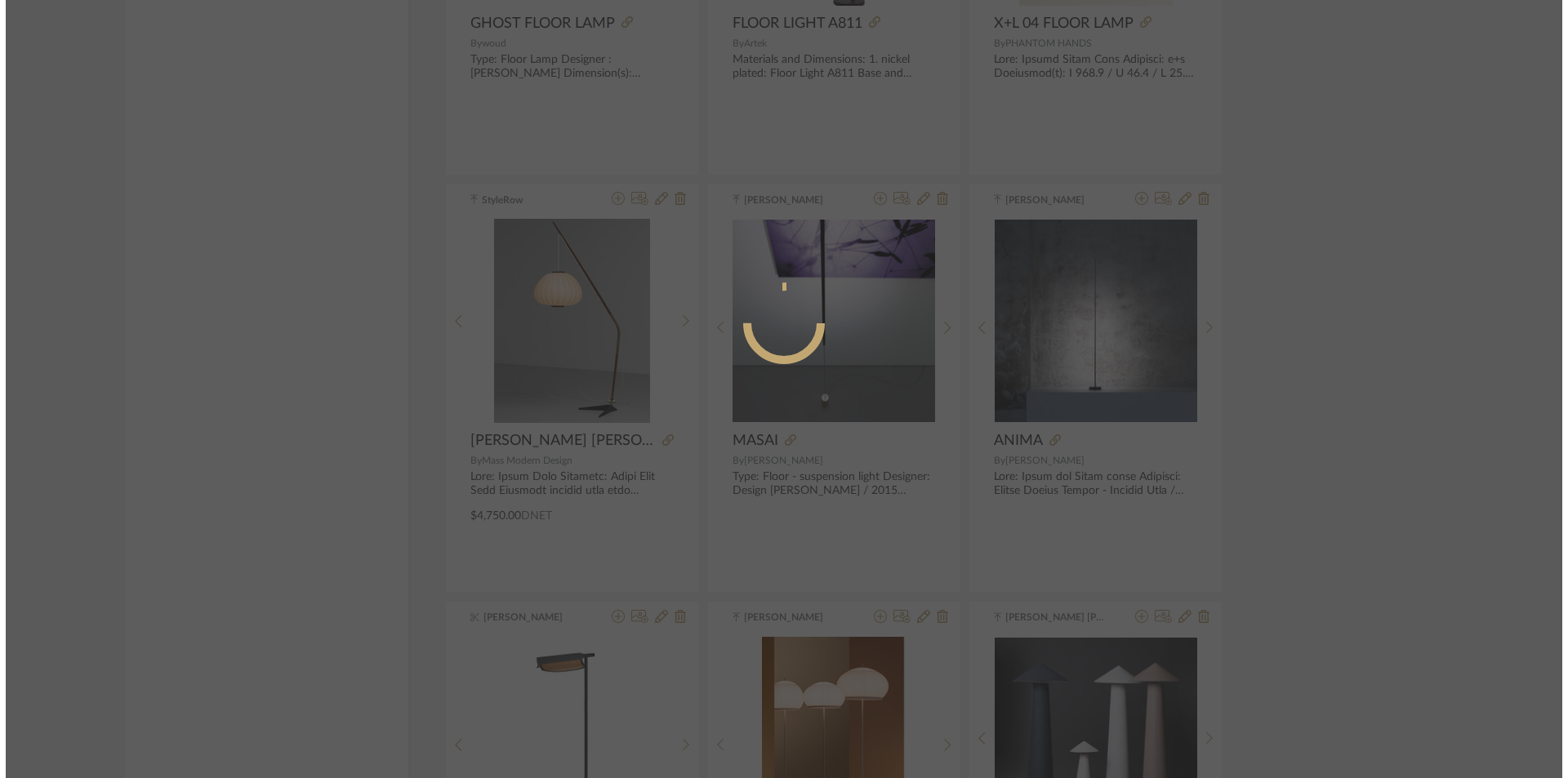
scroll to position [0, 0]
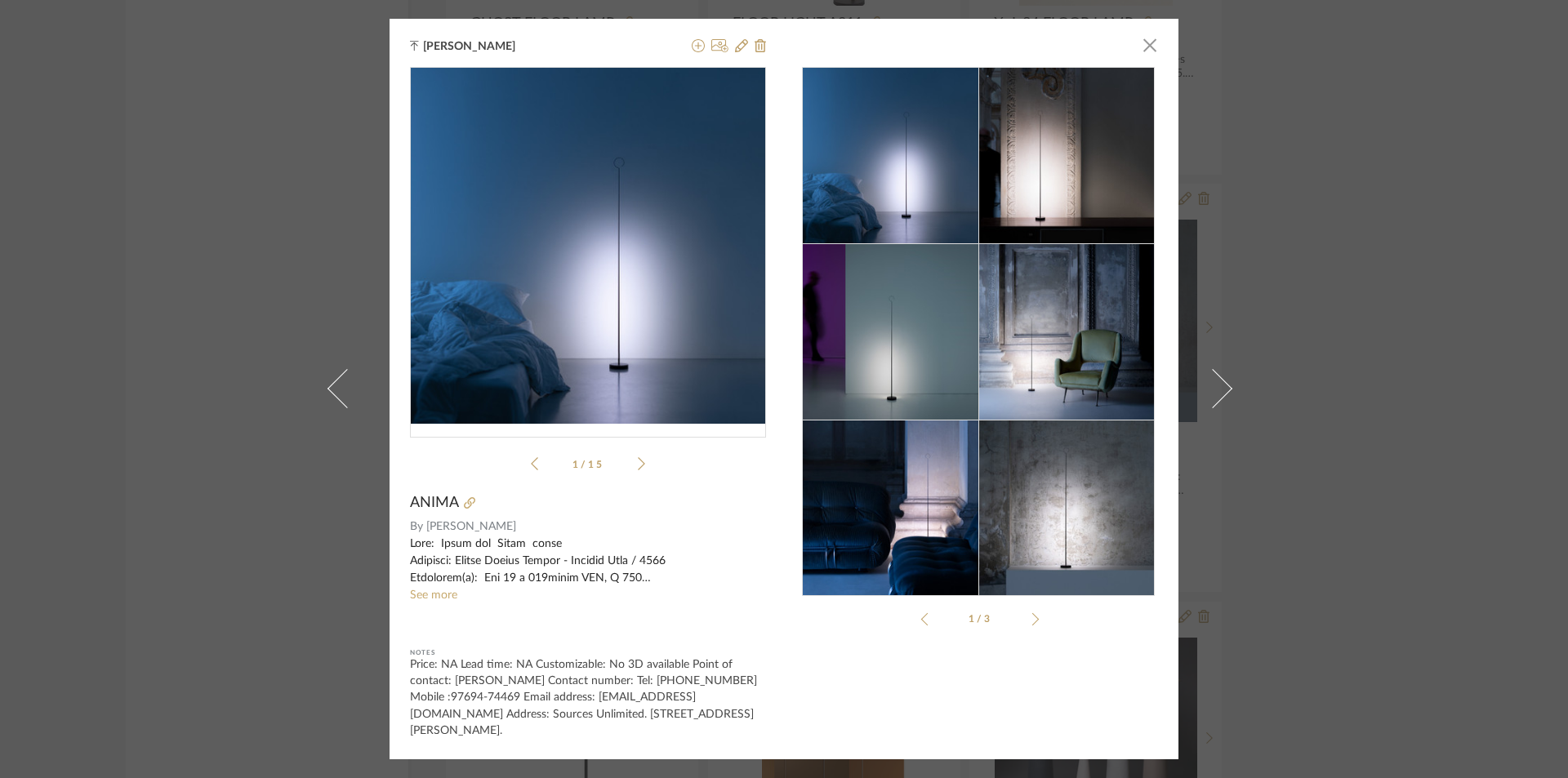
click at [1016, 524] on img at bounding box center [1066, 507] width 176 height 176
click at [434, 595] on link "See more" at bounding box center [434, 595] width 48 height 11
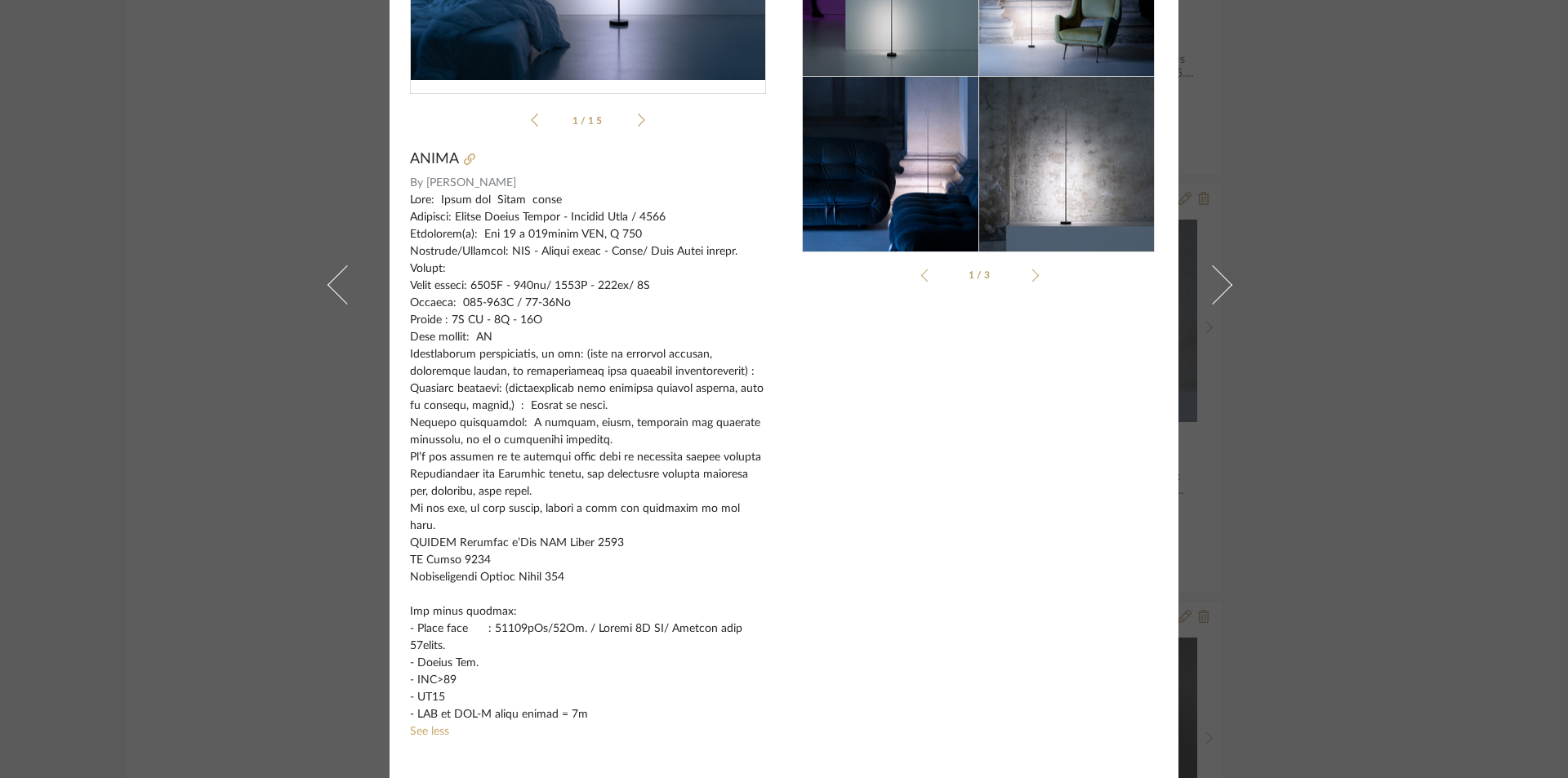
scroll to position [327, 0]
click at [1403, 232] on div "[PERSON_NAME] × anima 13.pdf anima 13.pdf 1 / 15 ANIMA By [PERSON_NAME] See les…" at bounding box center [784, 389] width 1568 height 778
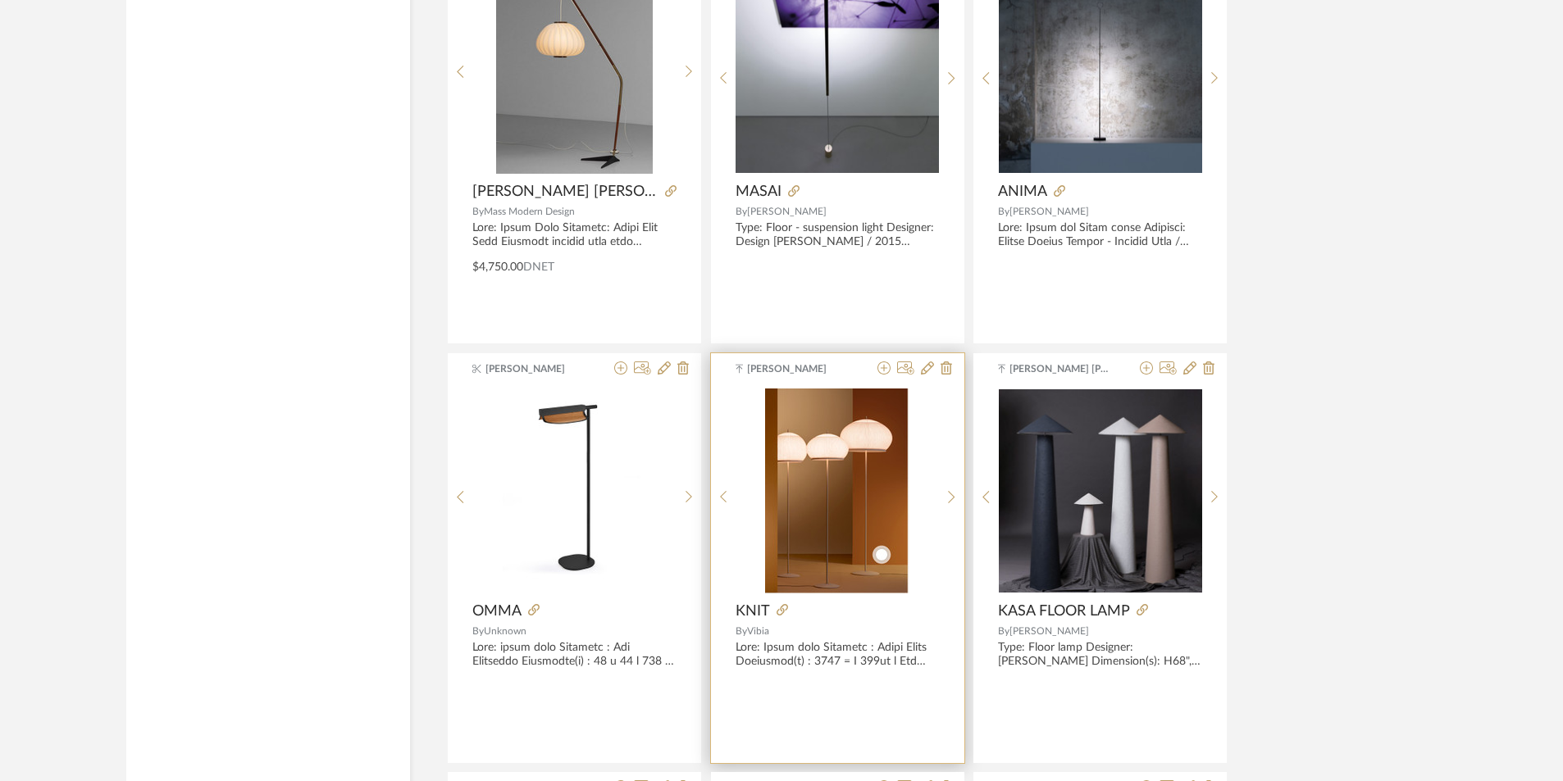
scroll to position [3885, 0]
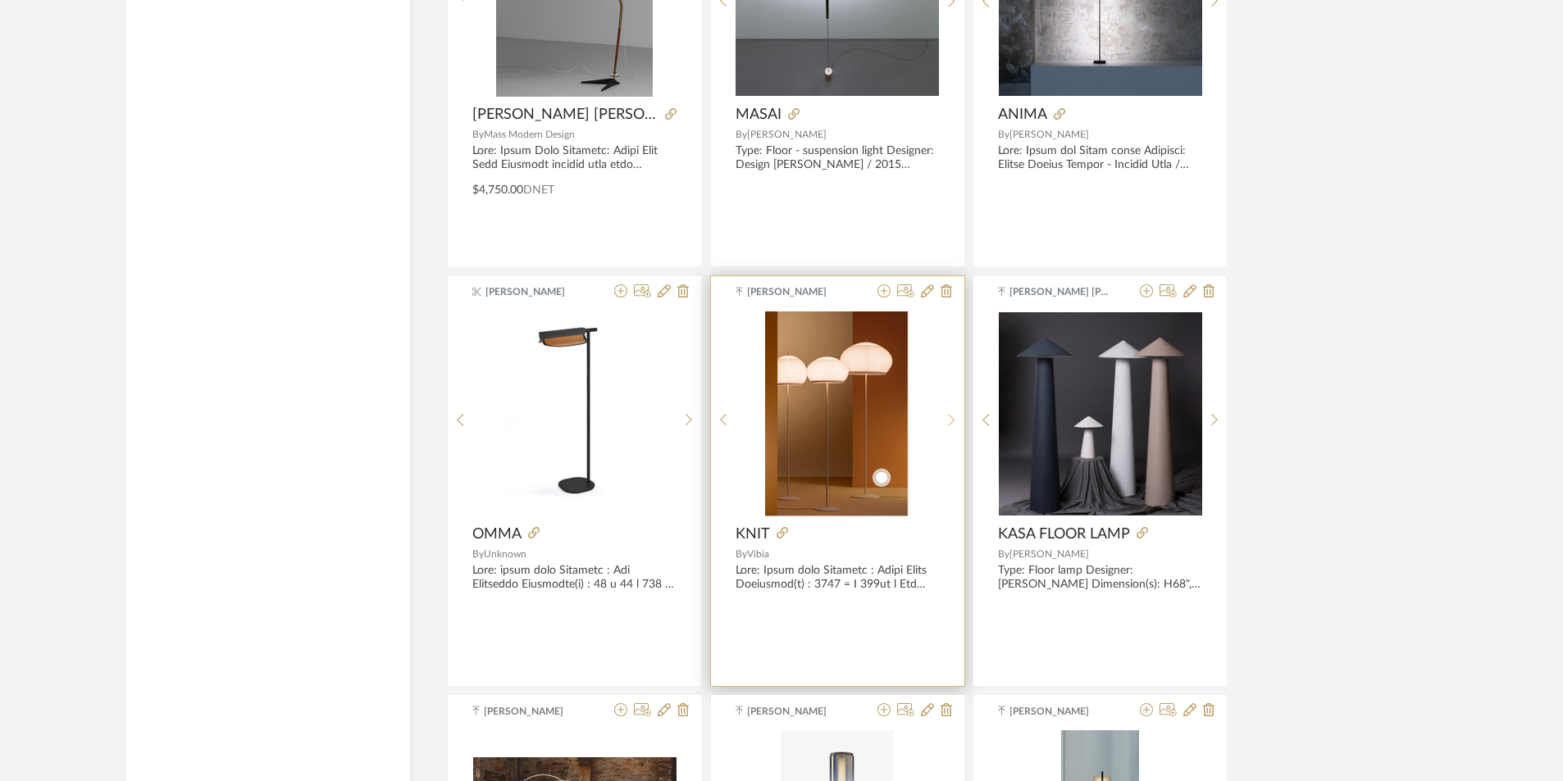
click at [953, 417] on icon at bounding box center [951, 420] width 7 height 14
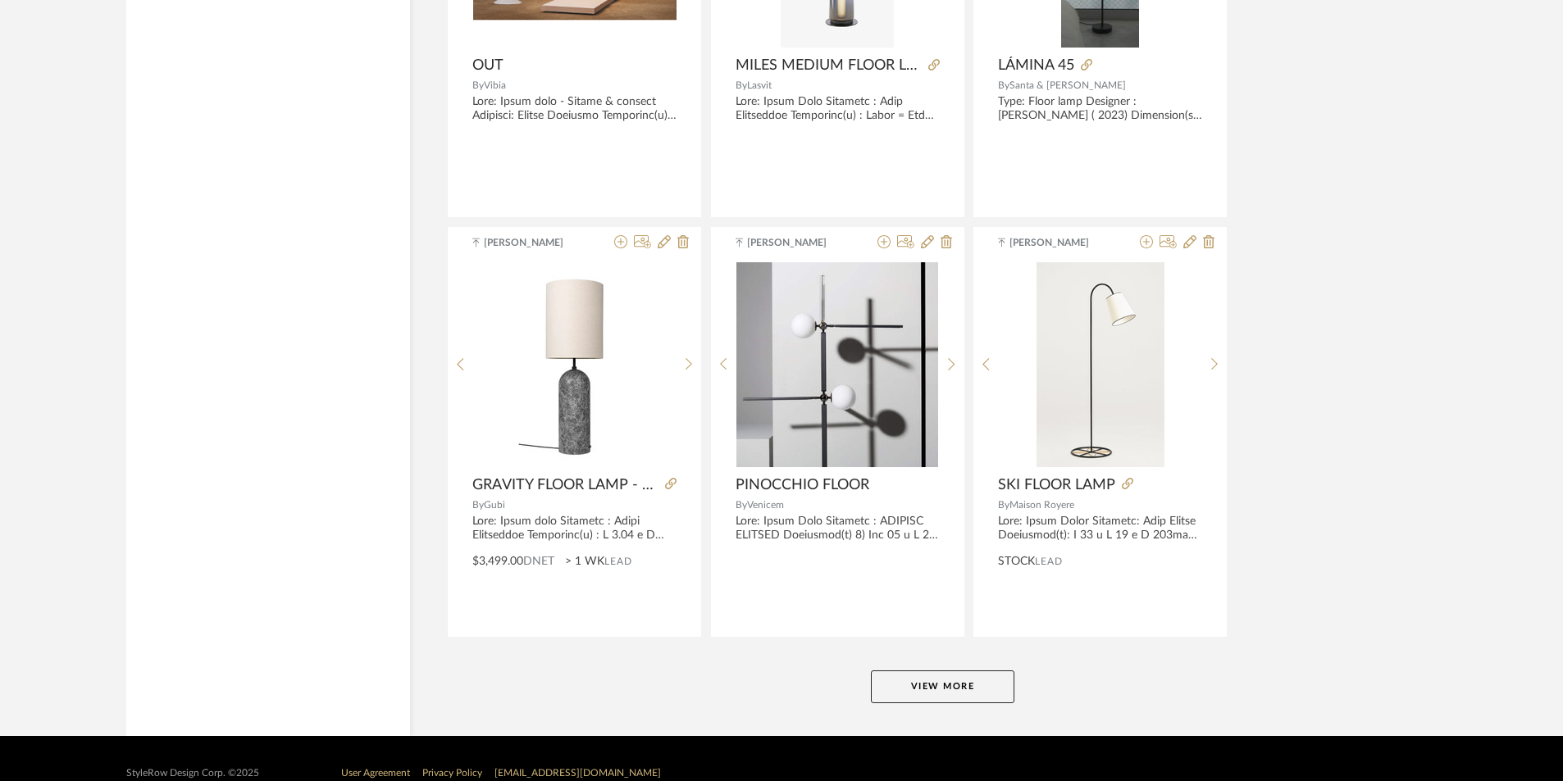
scroll to position [4787, 0]
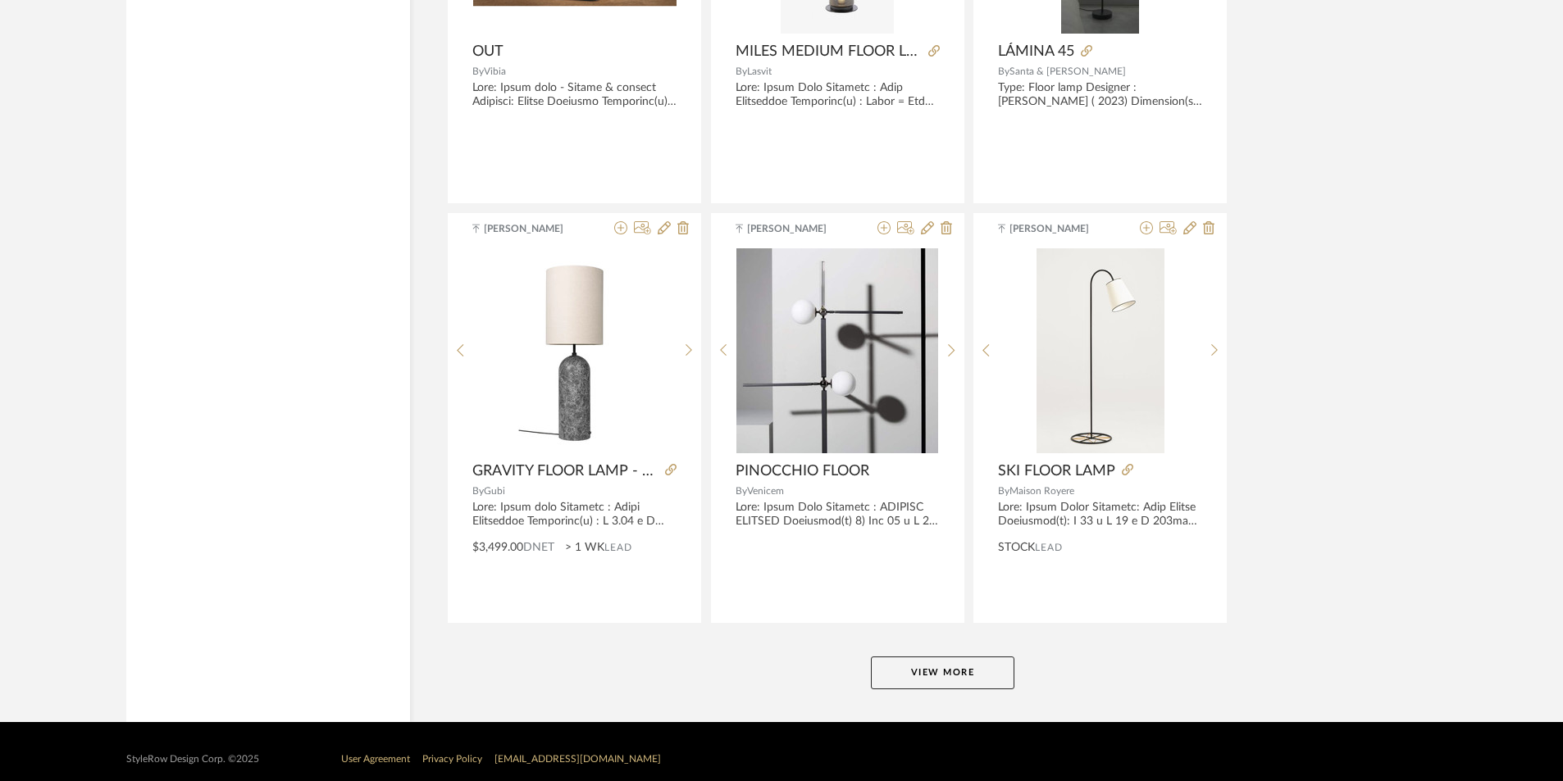
click at [920, 668] on button "View More" at bounding box center [942, 673] width 143 height 33
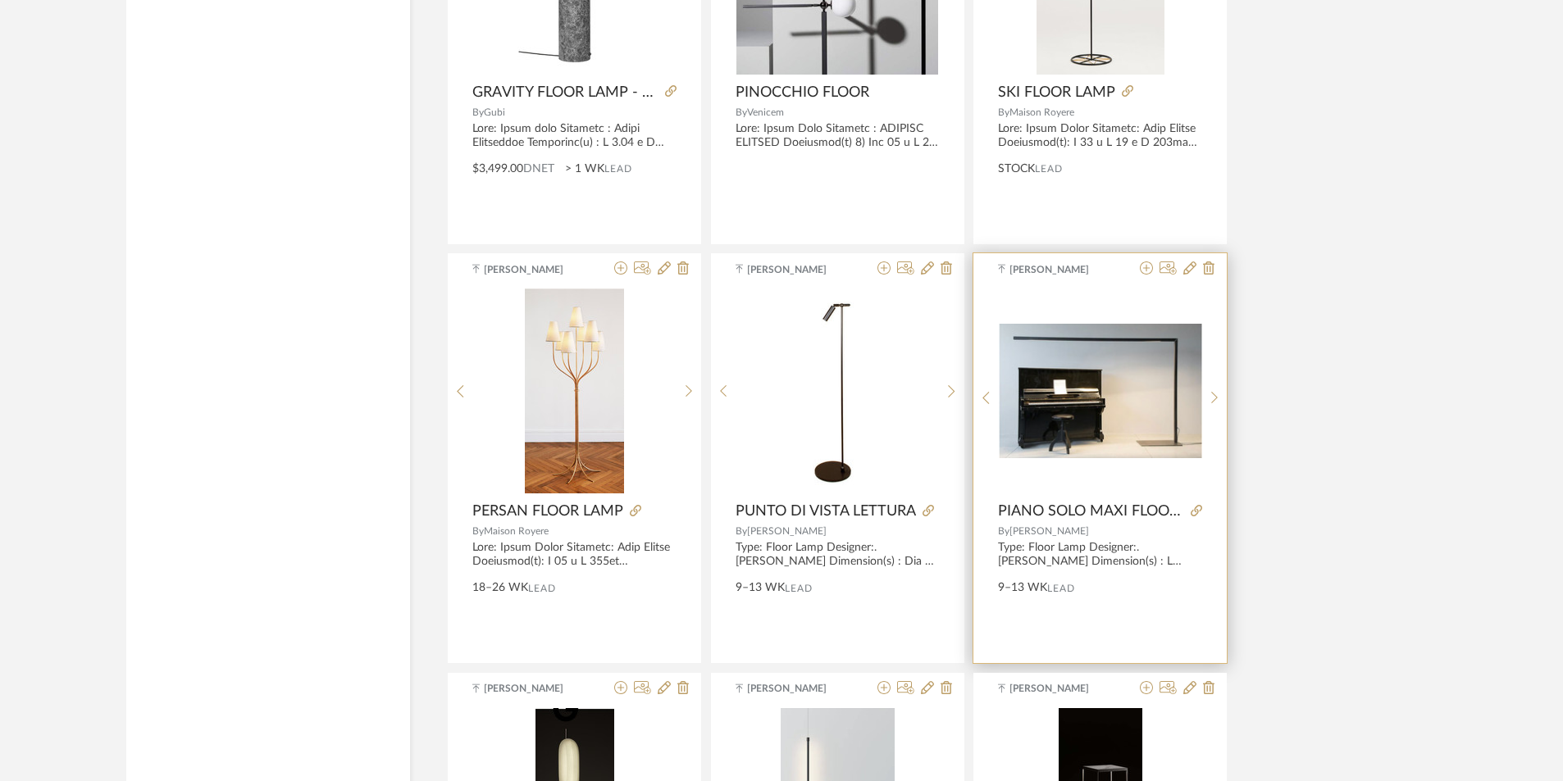
scroll to position [5361, 0]
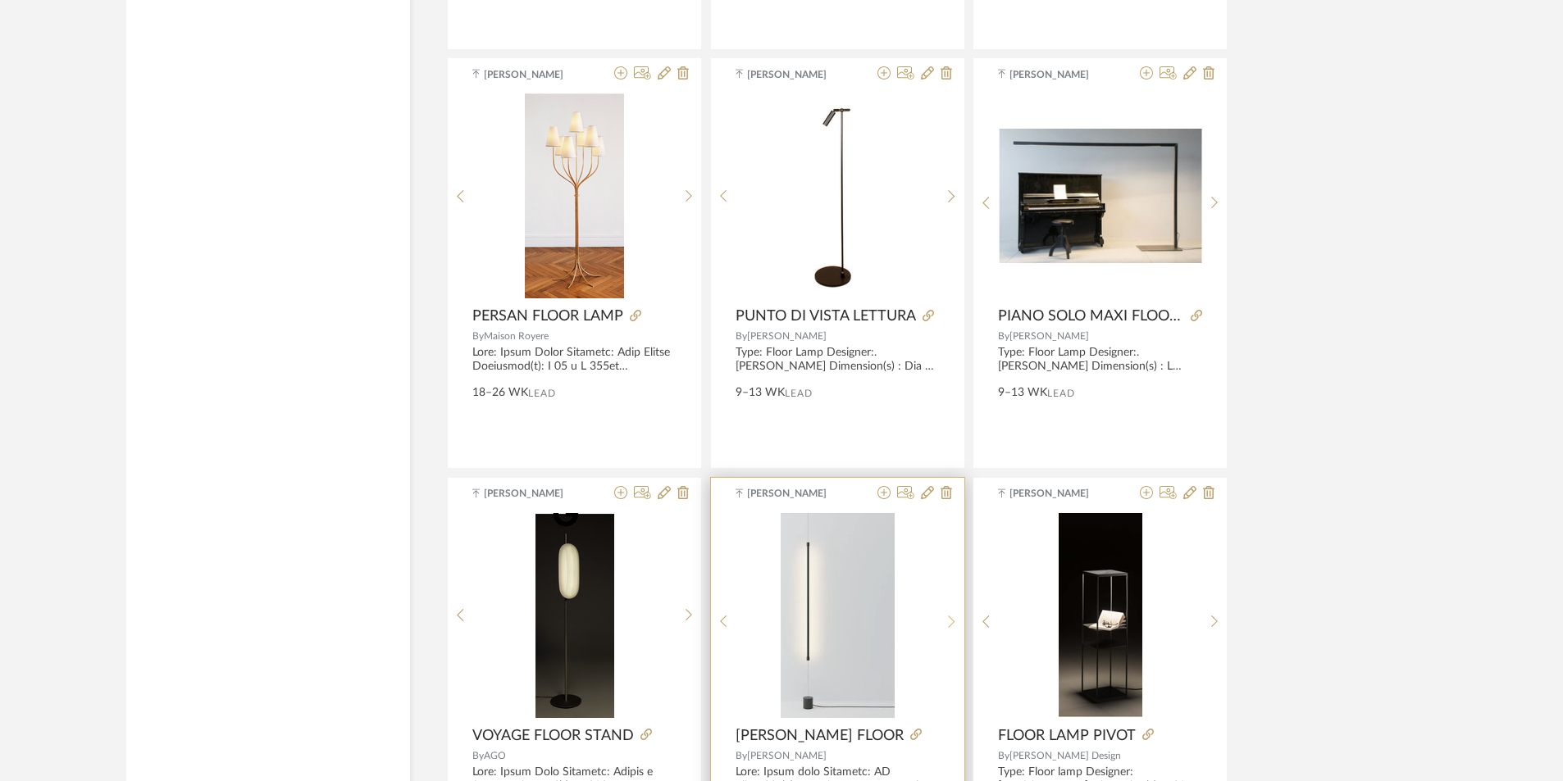
click at [950, 608] on div at bounding box center [951, 622] width 25 height 218
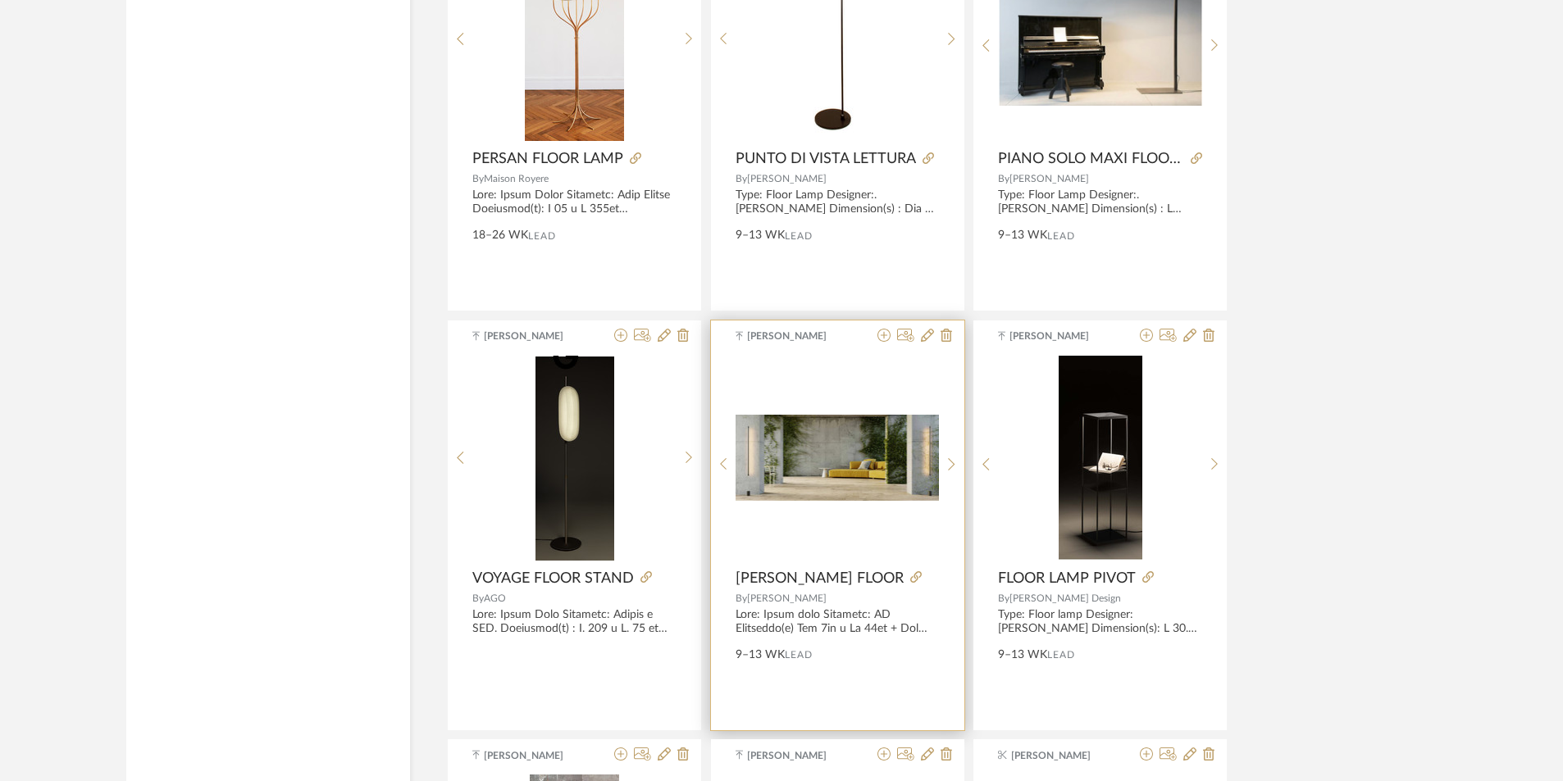
scroll to position [5607, 0]
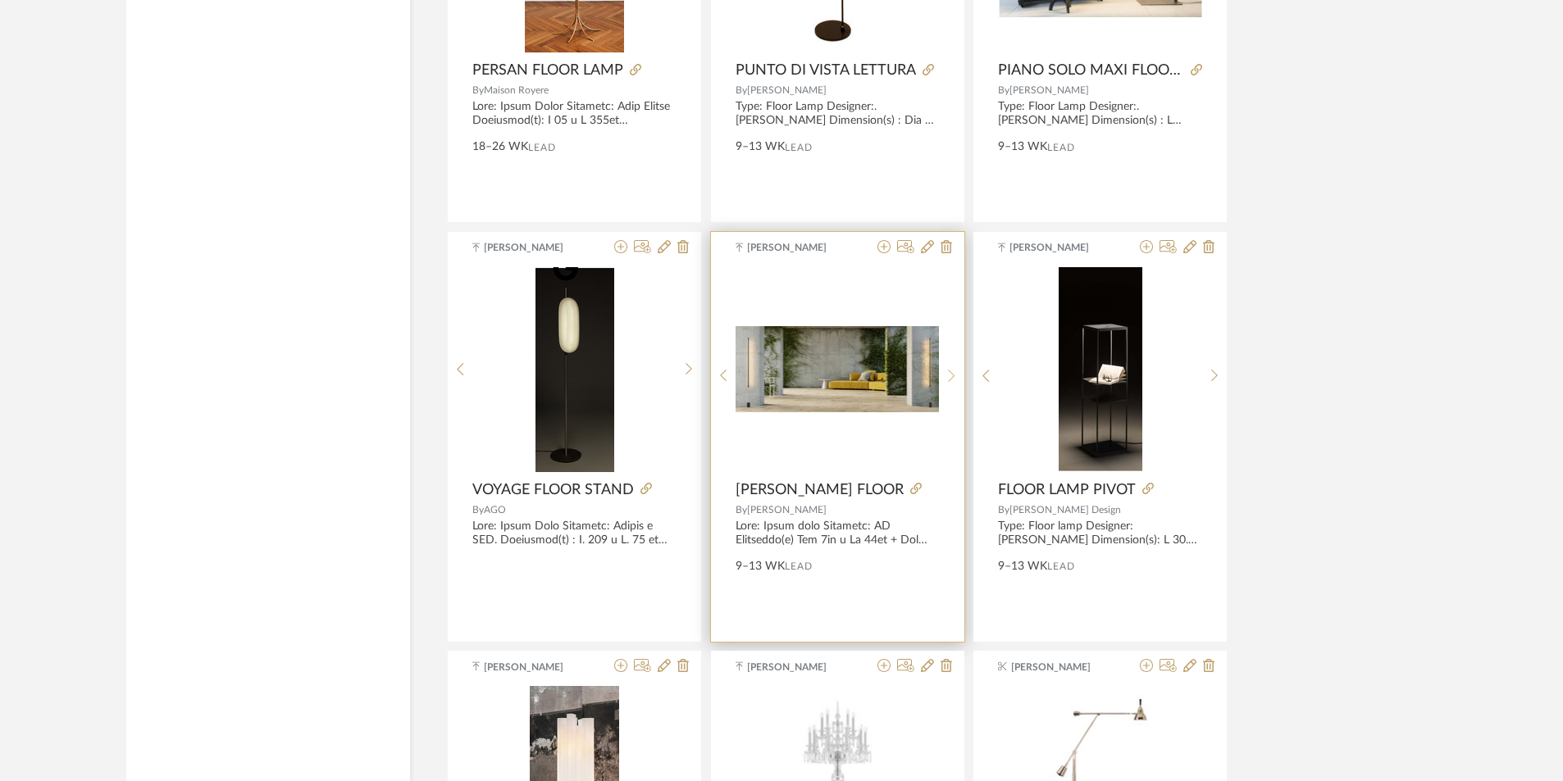
click at [953, 369] on icon at bounding box center [951, 376] width 7 height 14
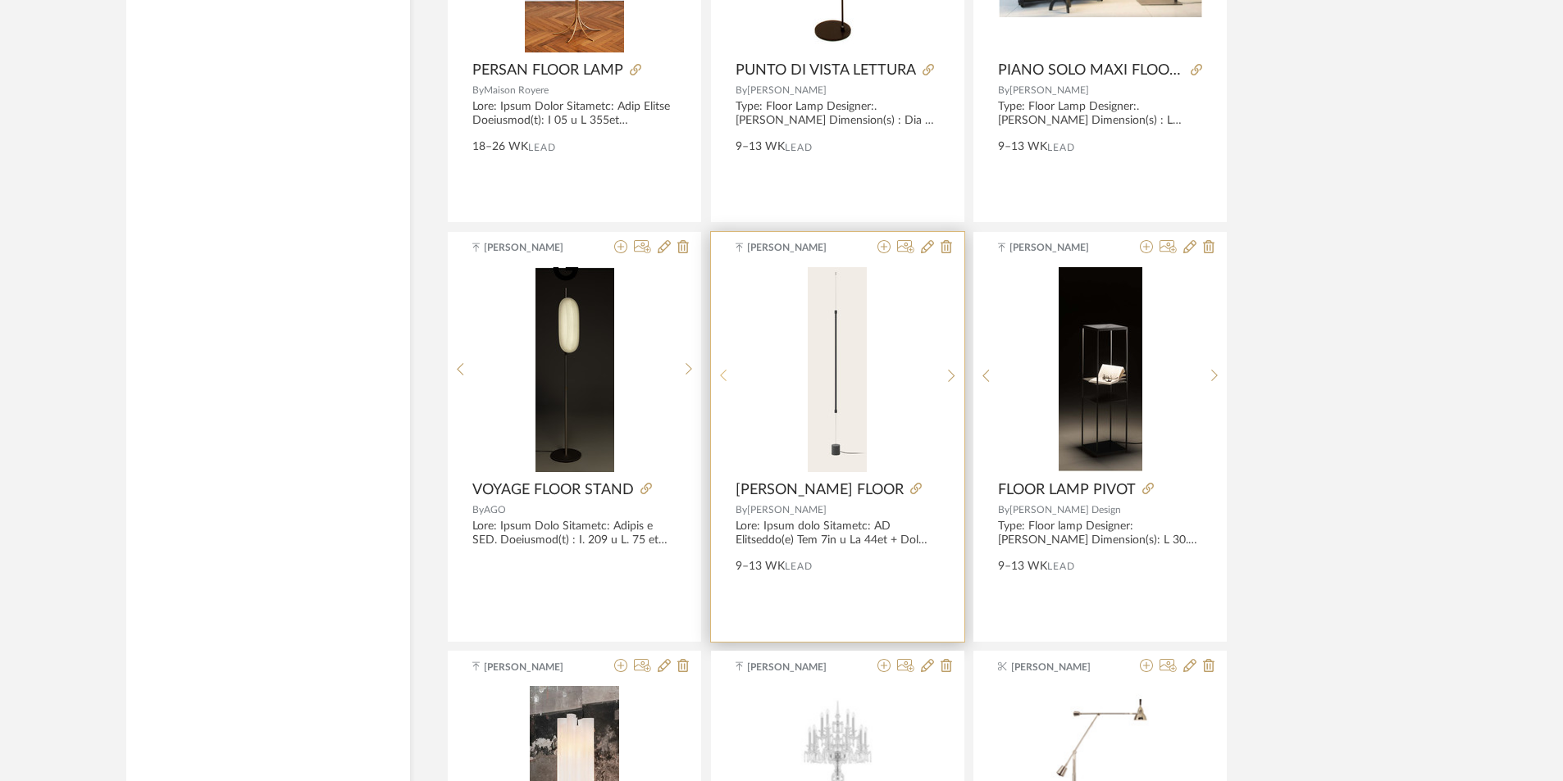
click at [714, 371] on sr-prev-btn at bounding box center [723, 376] width 25 height 14
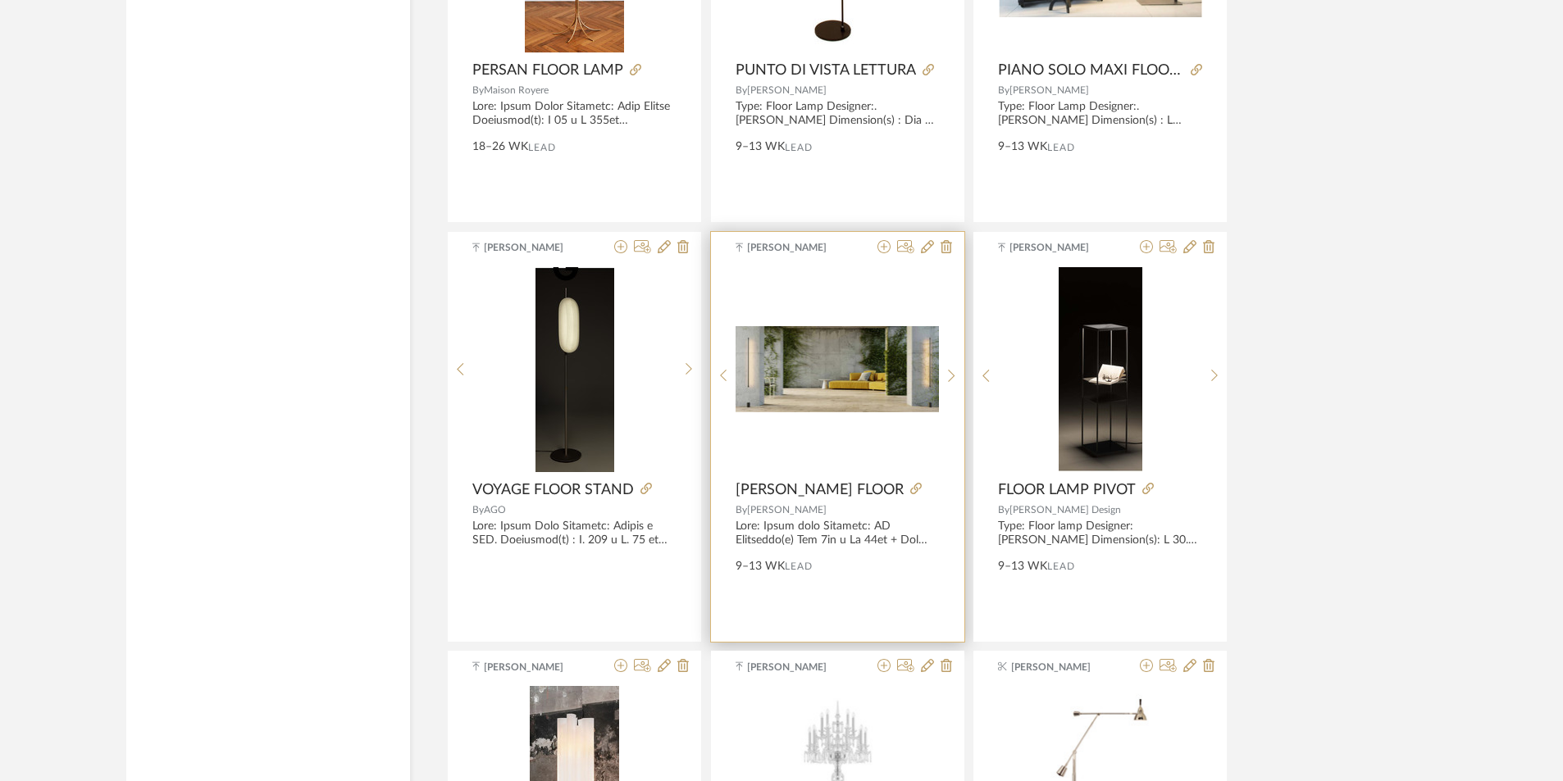
click at [794, 386] on img "1" at bounding box center [837, 368] width 203 height 85
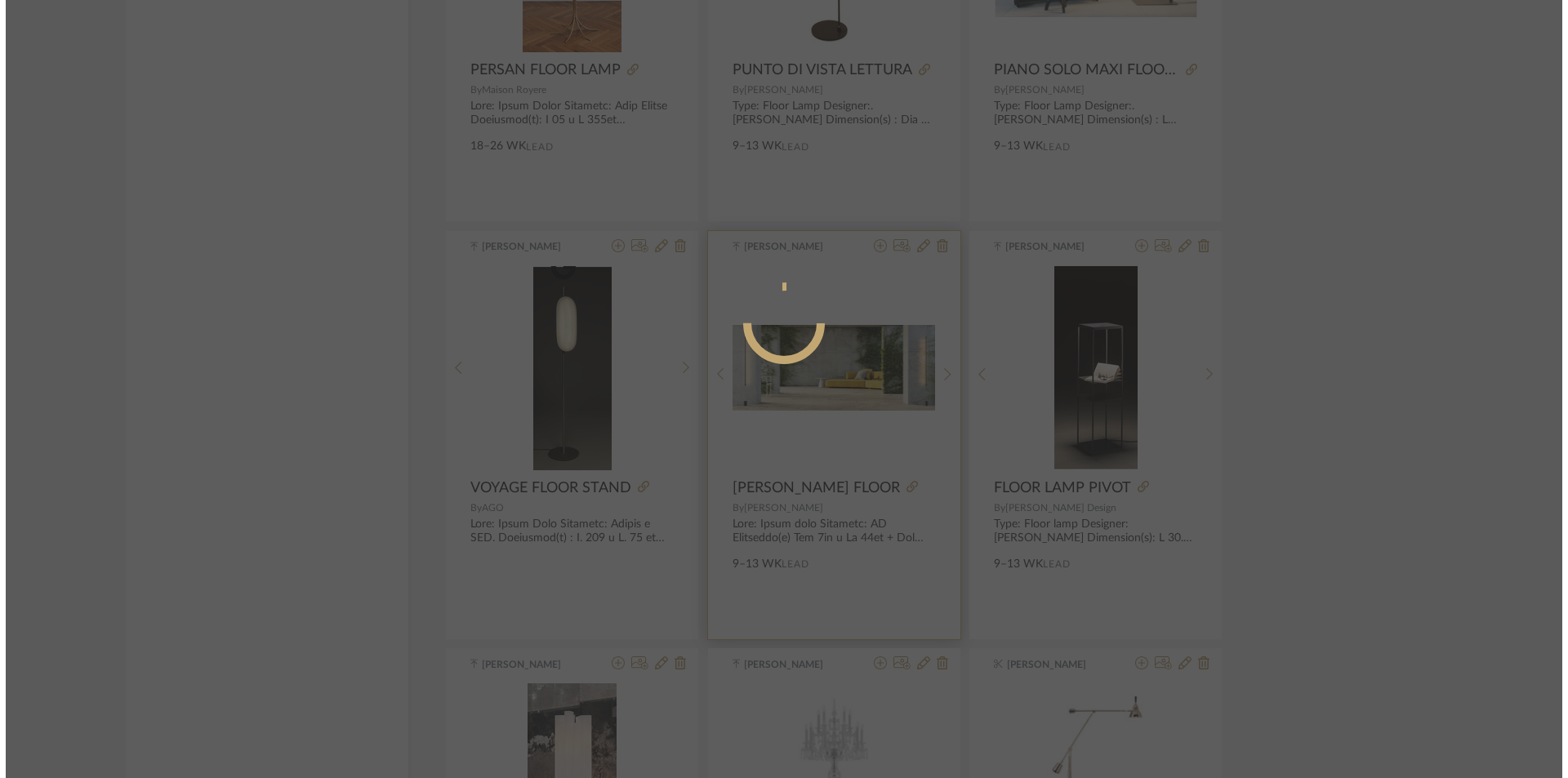
scroll to position [0, 0]
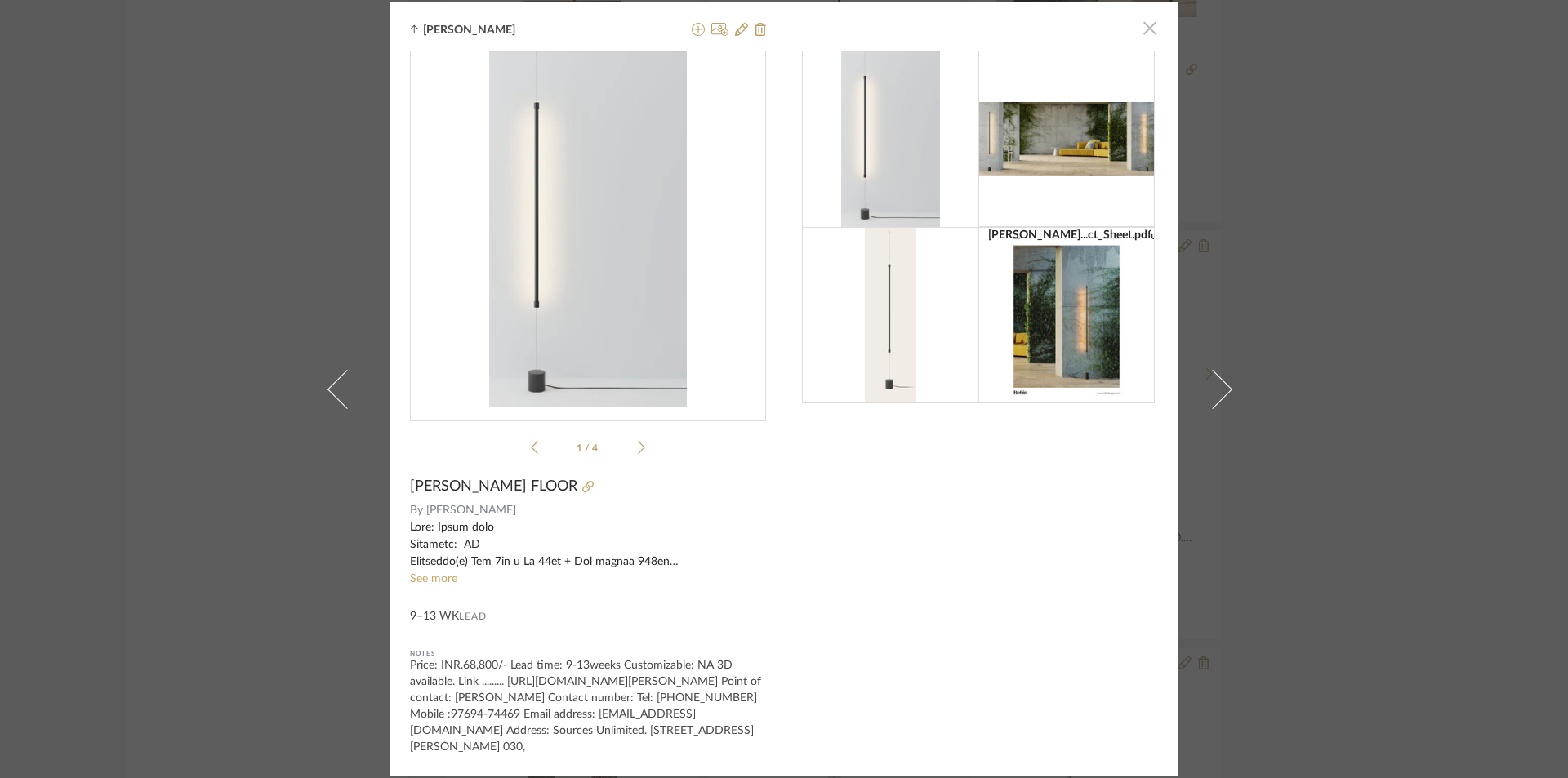
click at [1149, 30] on span "button" at bounding box center [1150, 28] width 33 height 33
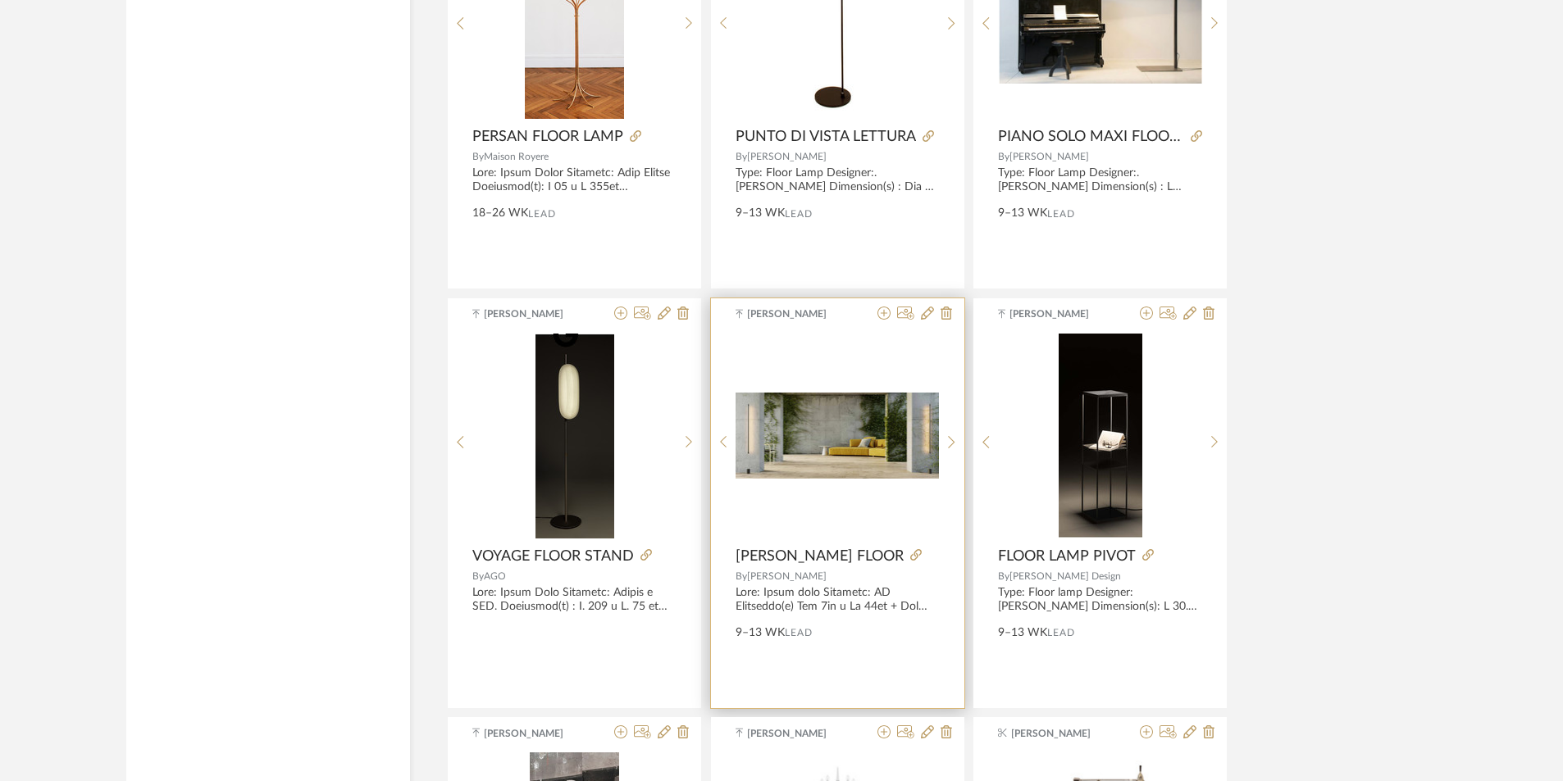
scroll to position [5607, 0]
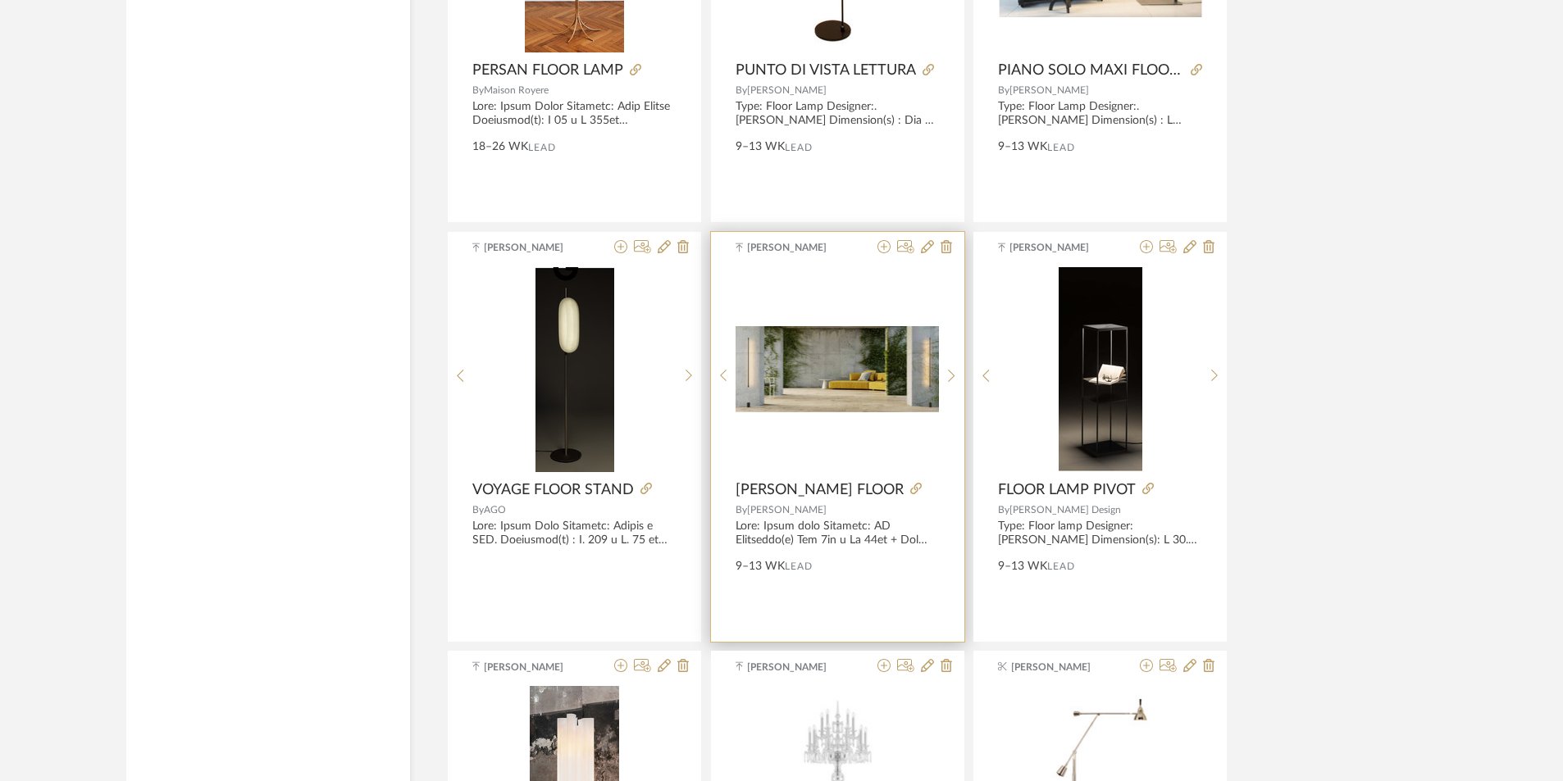
click at [856, 411] on img "1" at bounding box center [837, 368] width 203 height 85
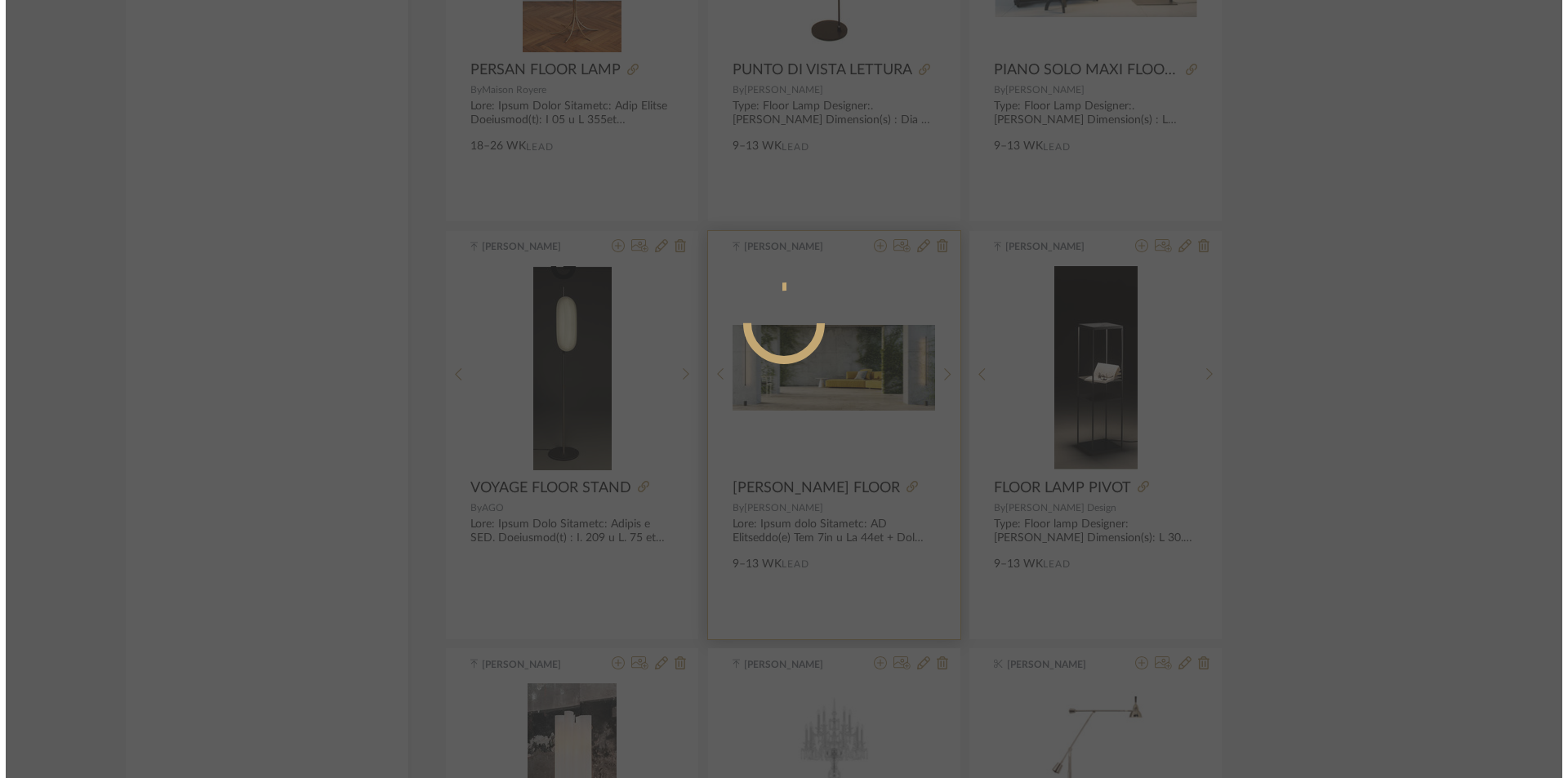
scroll to position [0, 0]
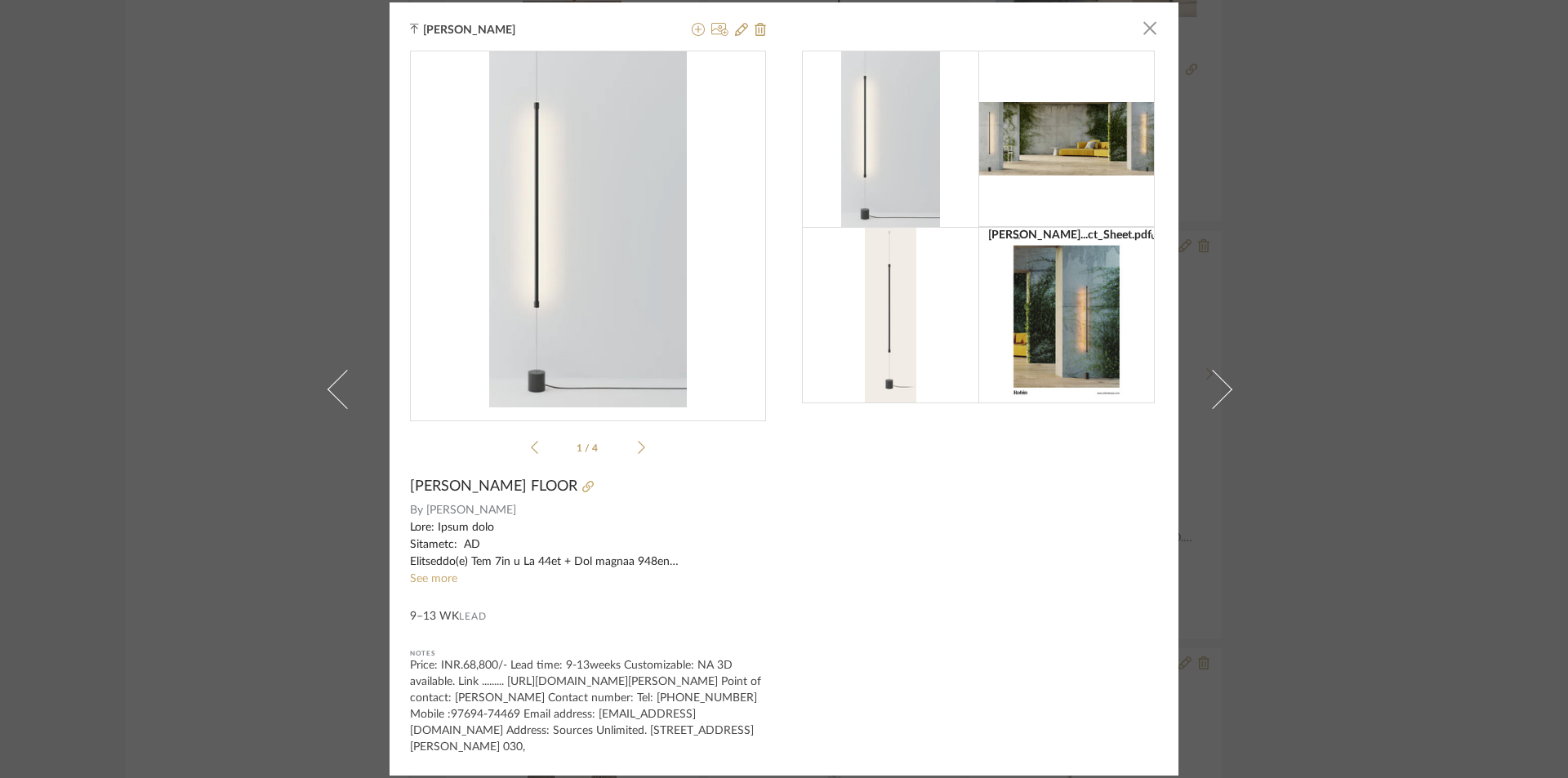
click at [1313, 419] on div "[PERSON_NAME] × [PERSON_NAME]...ct_Sheet.pdf [PERSON_NAME]...ct_Sheet.pdf 1 / 4…" at bounding box center [784, 389] width 1568 height 778
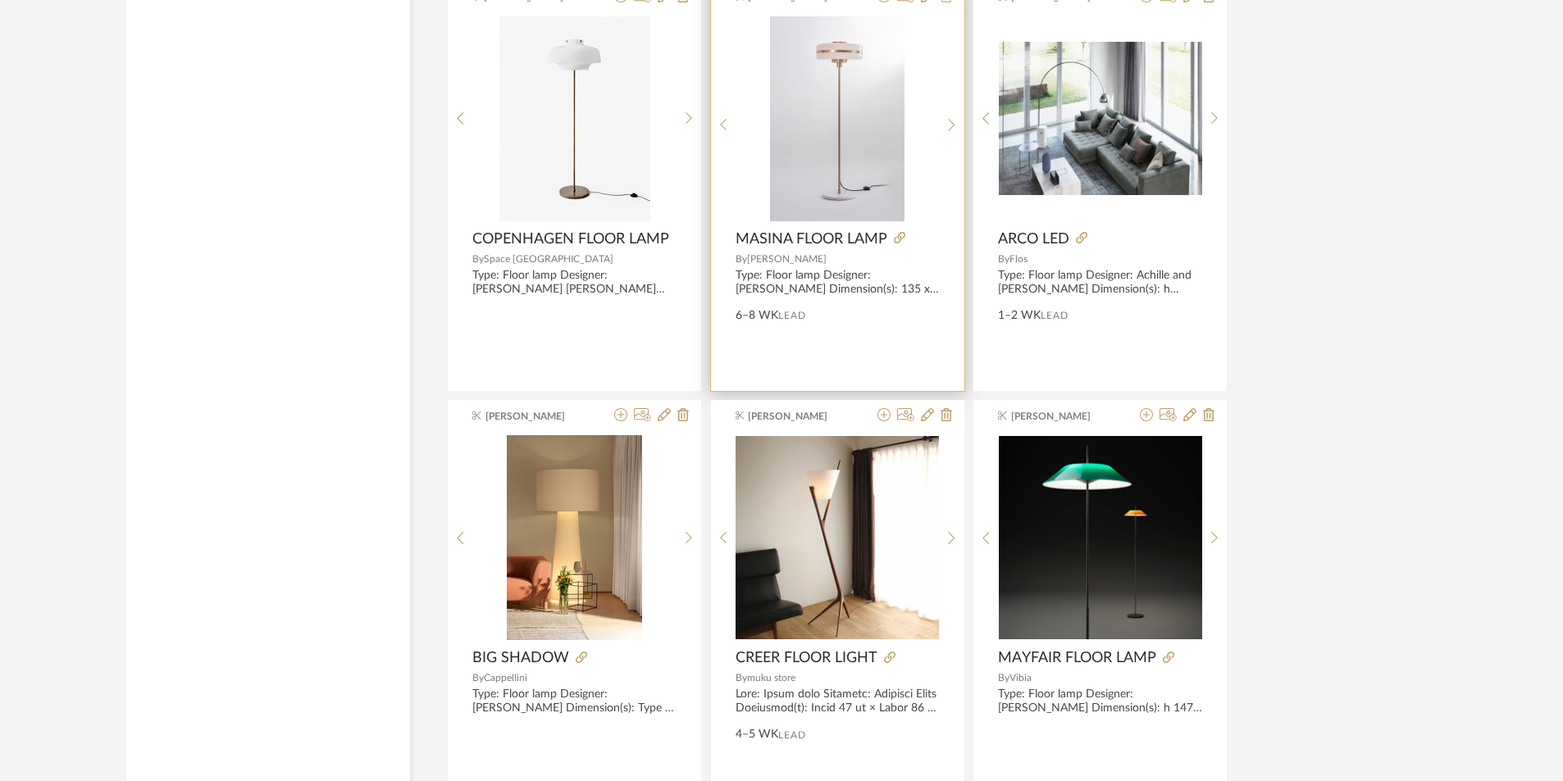
scroll to position [9215, 0]
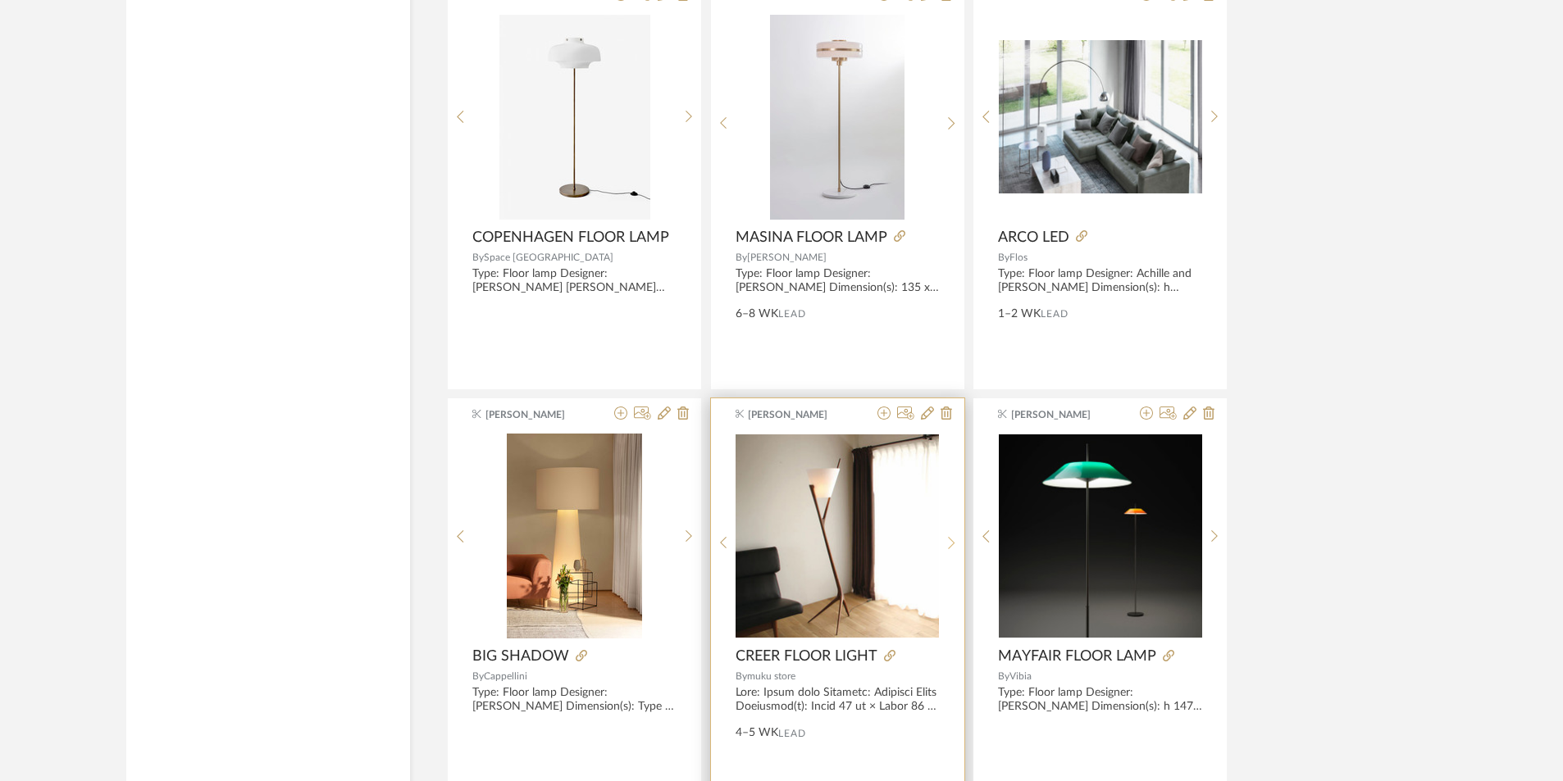
click at [948, 543] on icon at bounding box center [951, 543] width 7 height 14
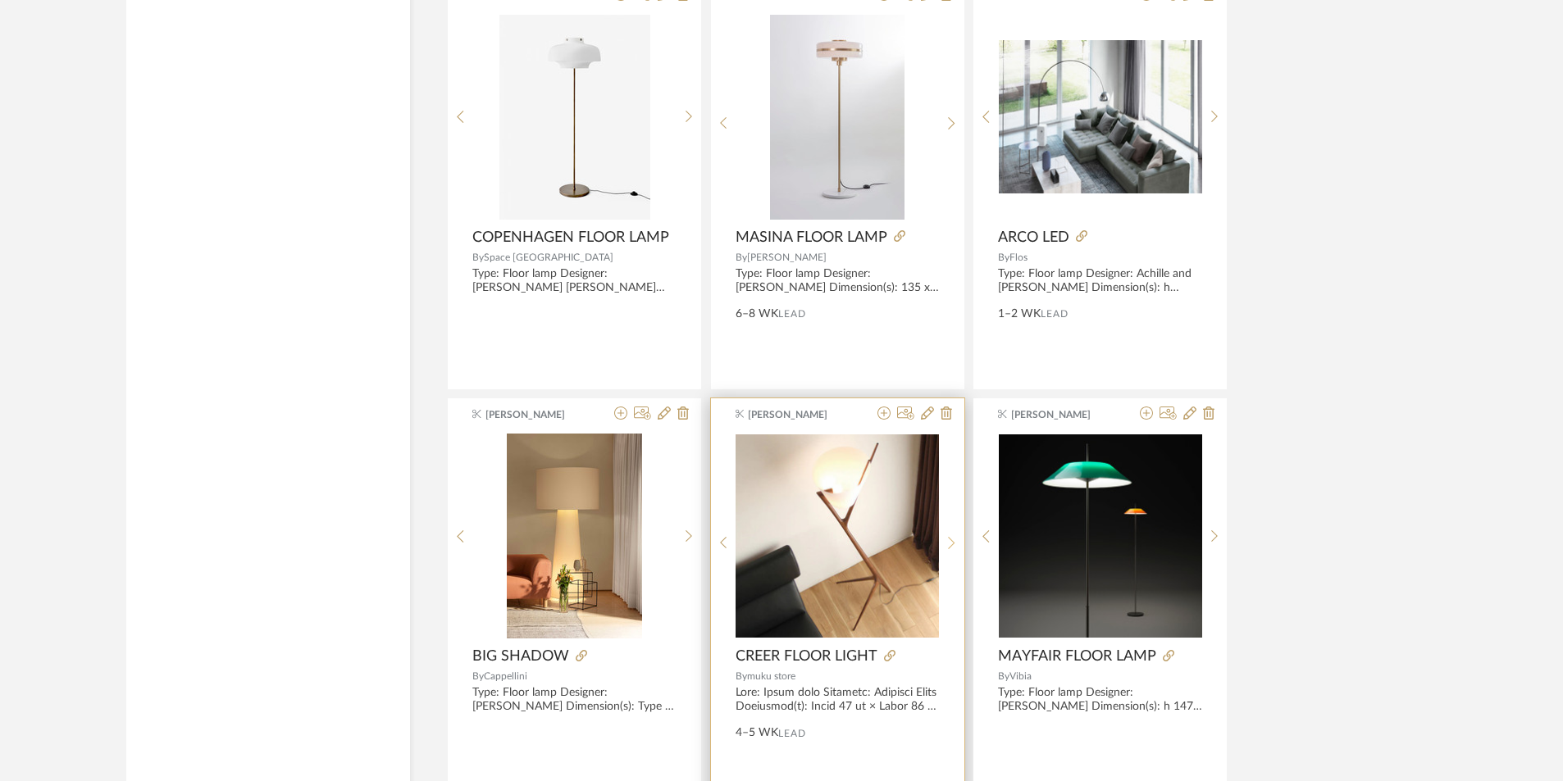
click at [948, 543] on icon at bounding box center [951, 543] width 7 height 14
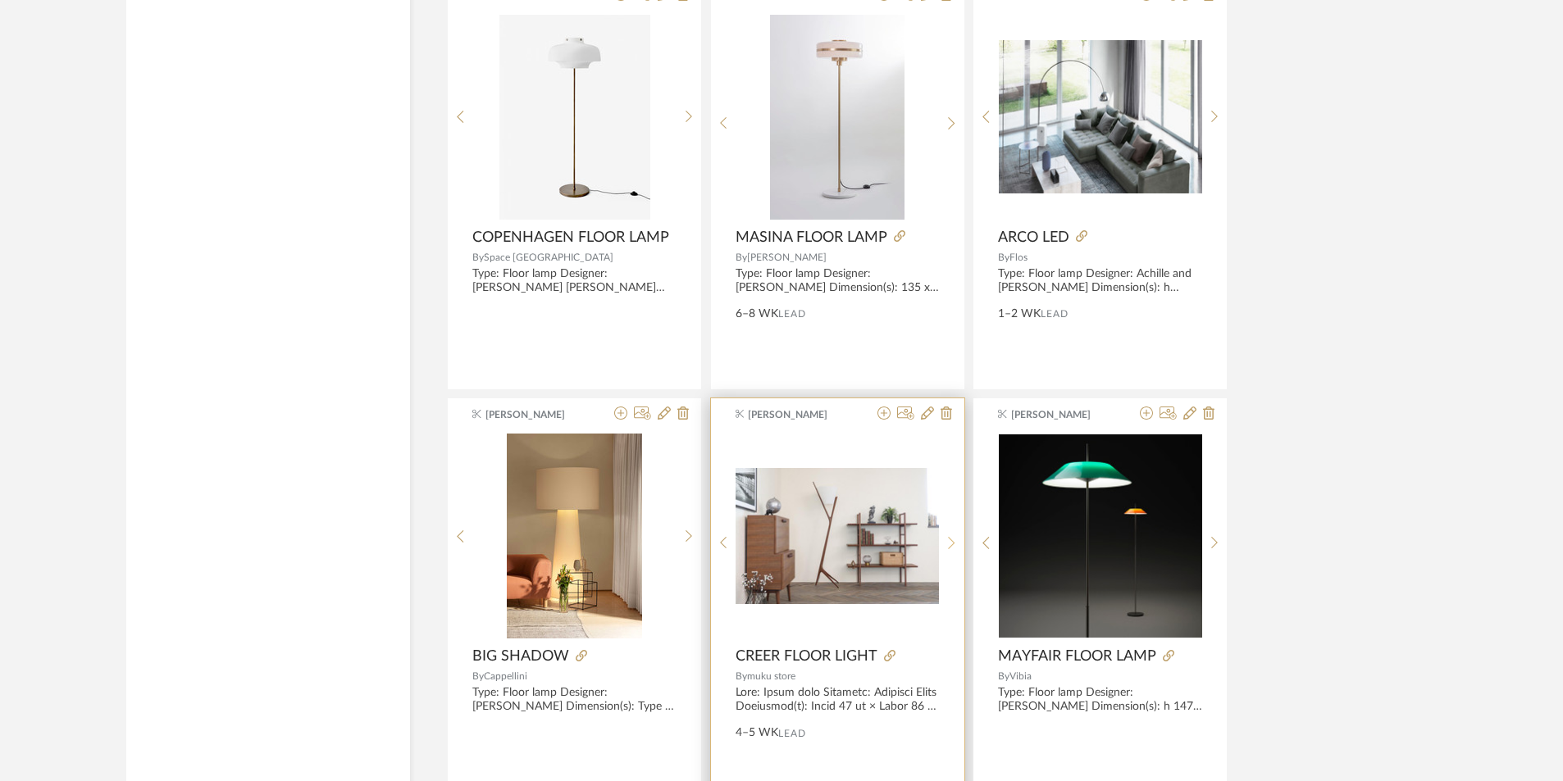
click at [945, 535] on div at bounding box center [951, 543] width 25 height 218
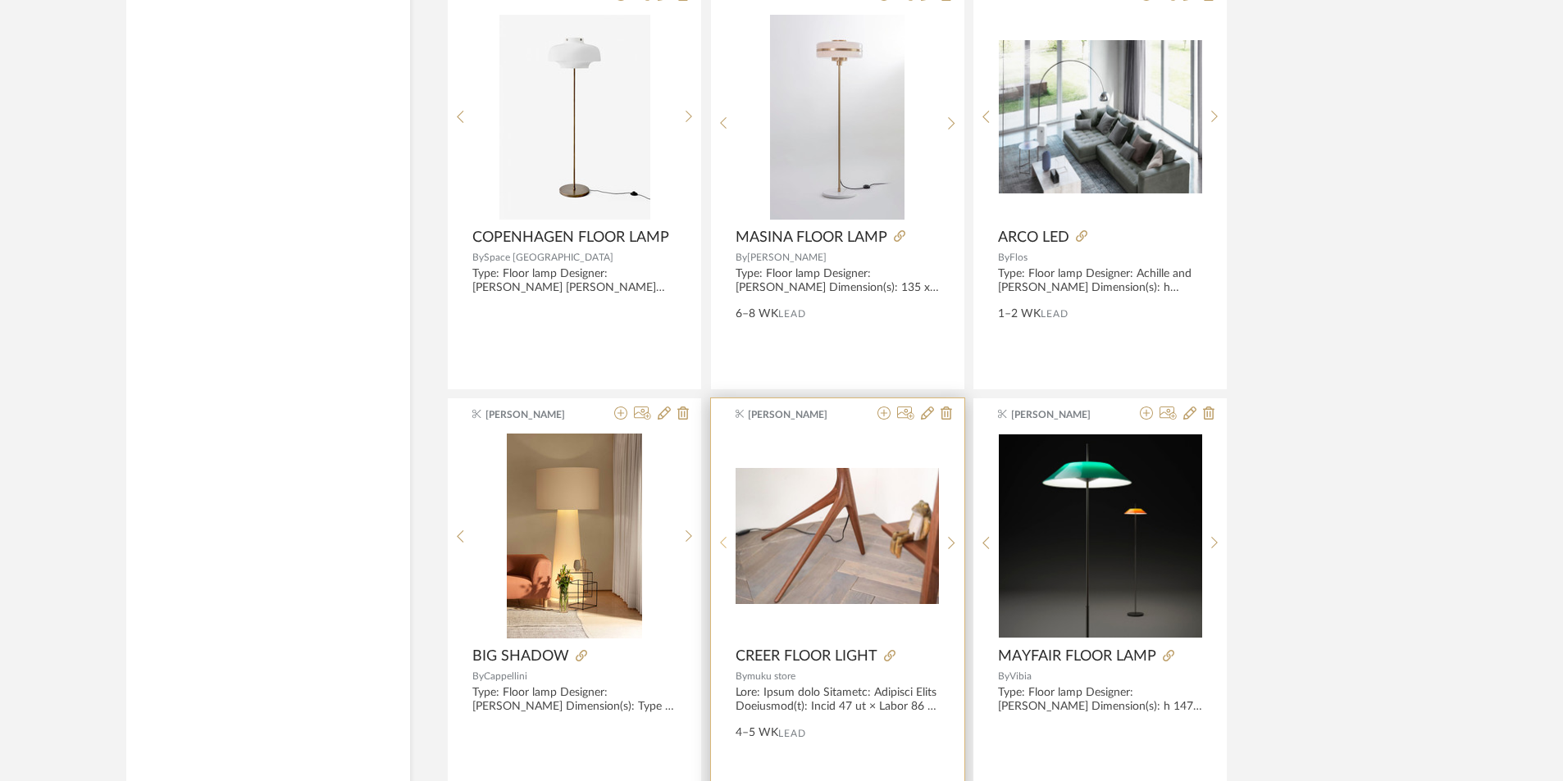
click at [721, 541] on icon at bounding box center [723, 543] width 7 height 14
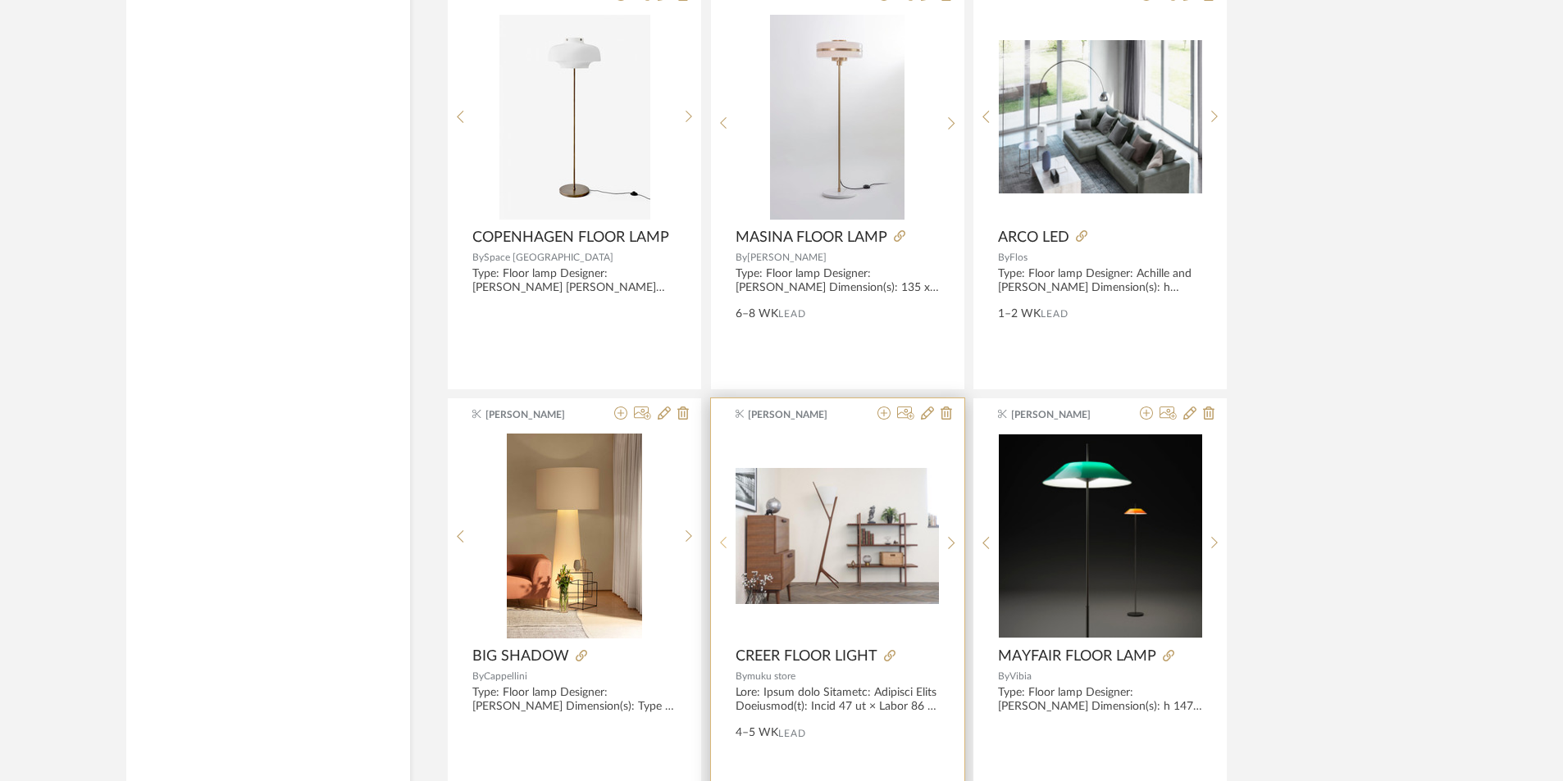
click at [721, 541] on icon at bounding box center [723, 543] width 7 height 14
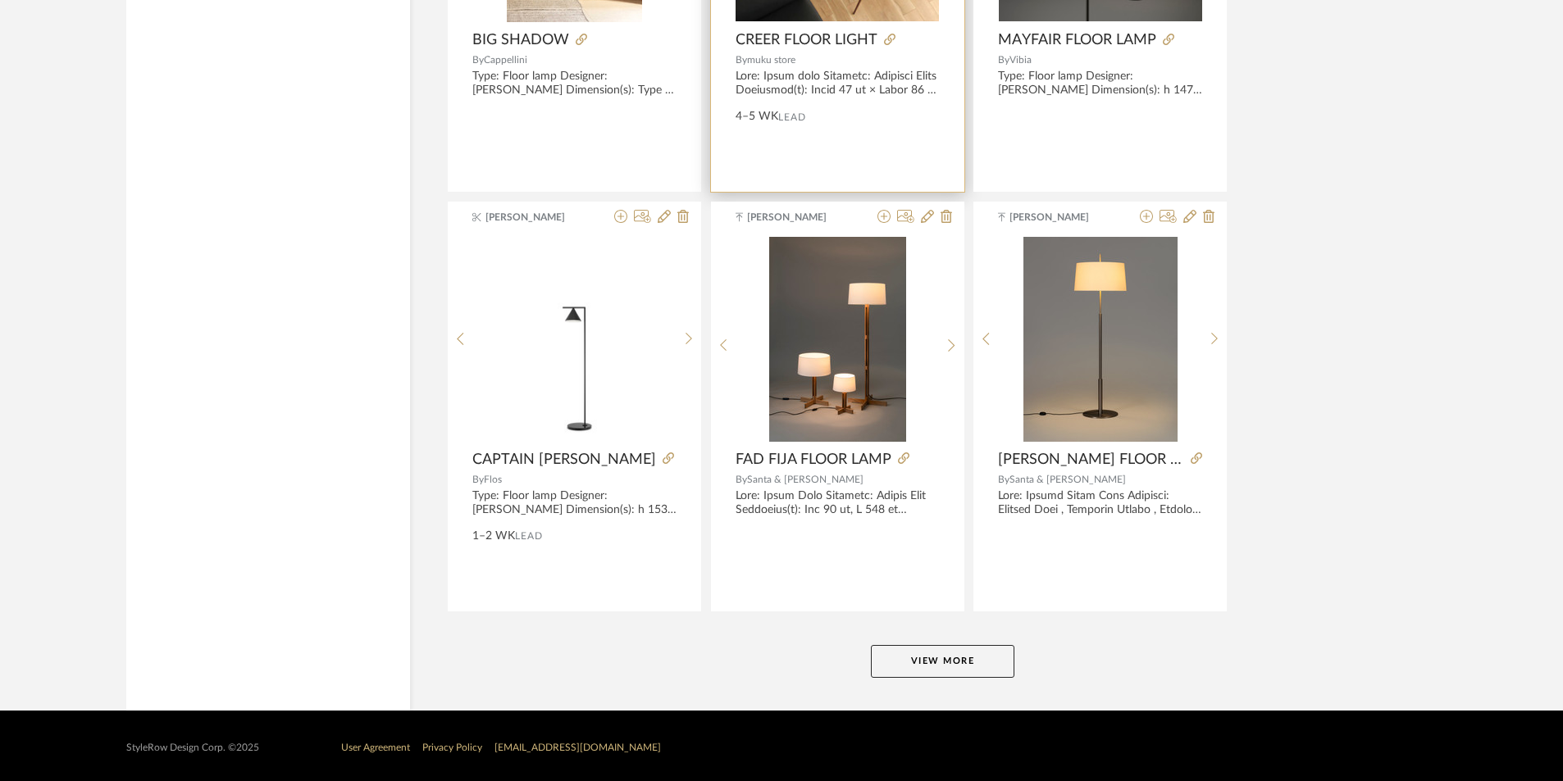
scroll to position [9836, 0]
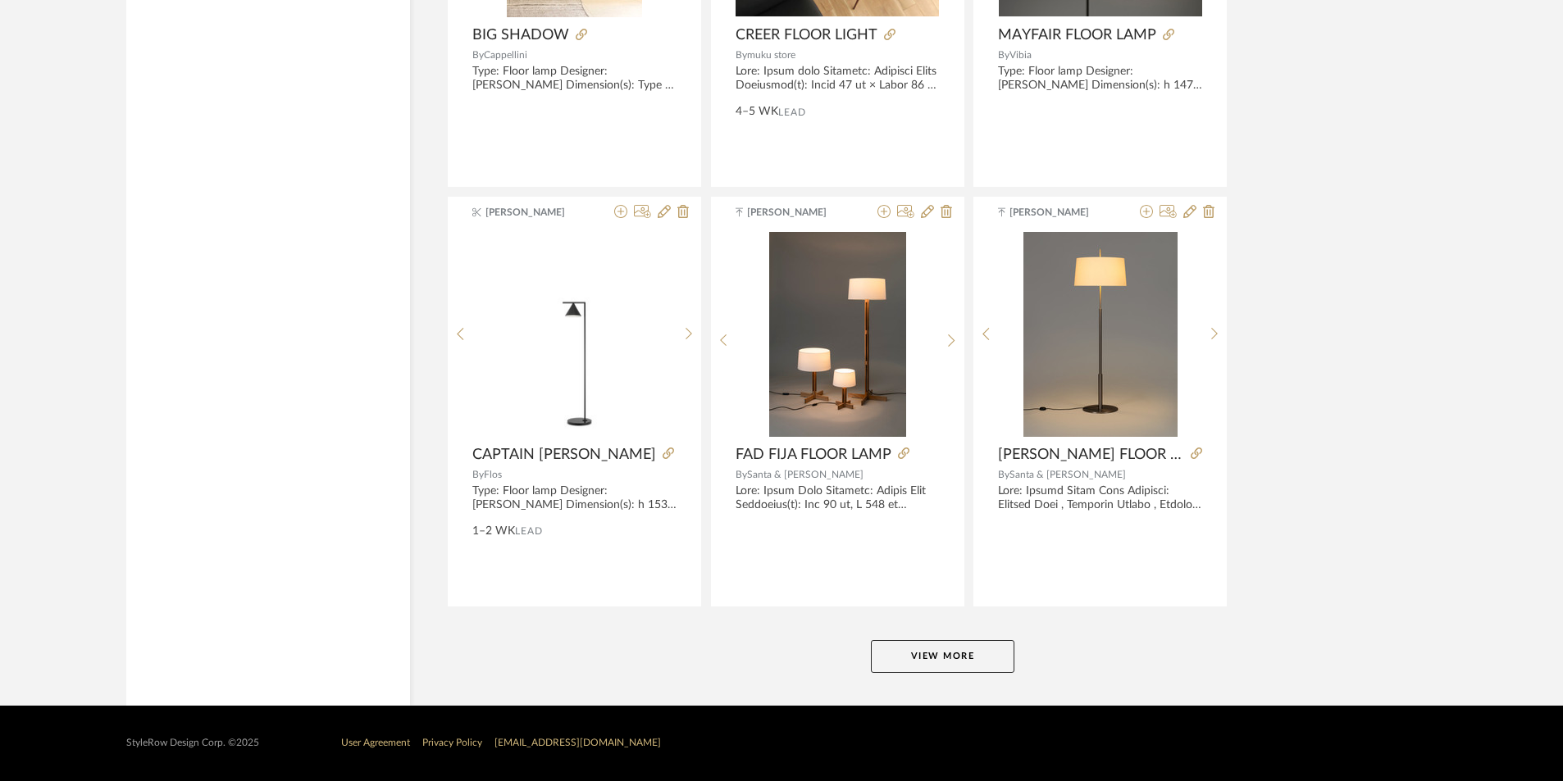
click at [945, 657] on button "View More" at bounding box center [942, 656] width 143 height 33
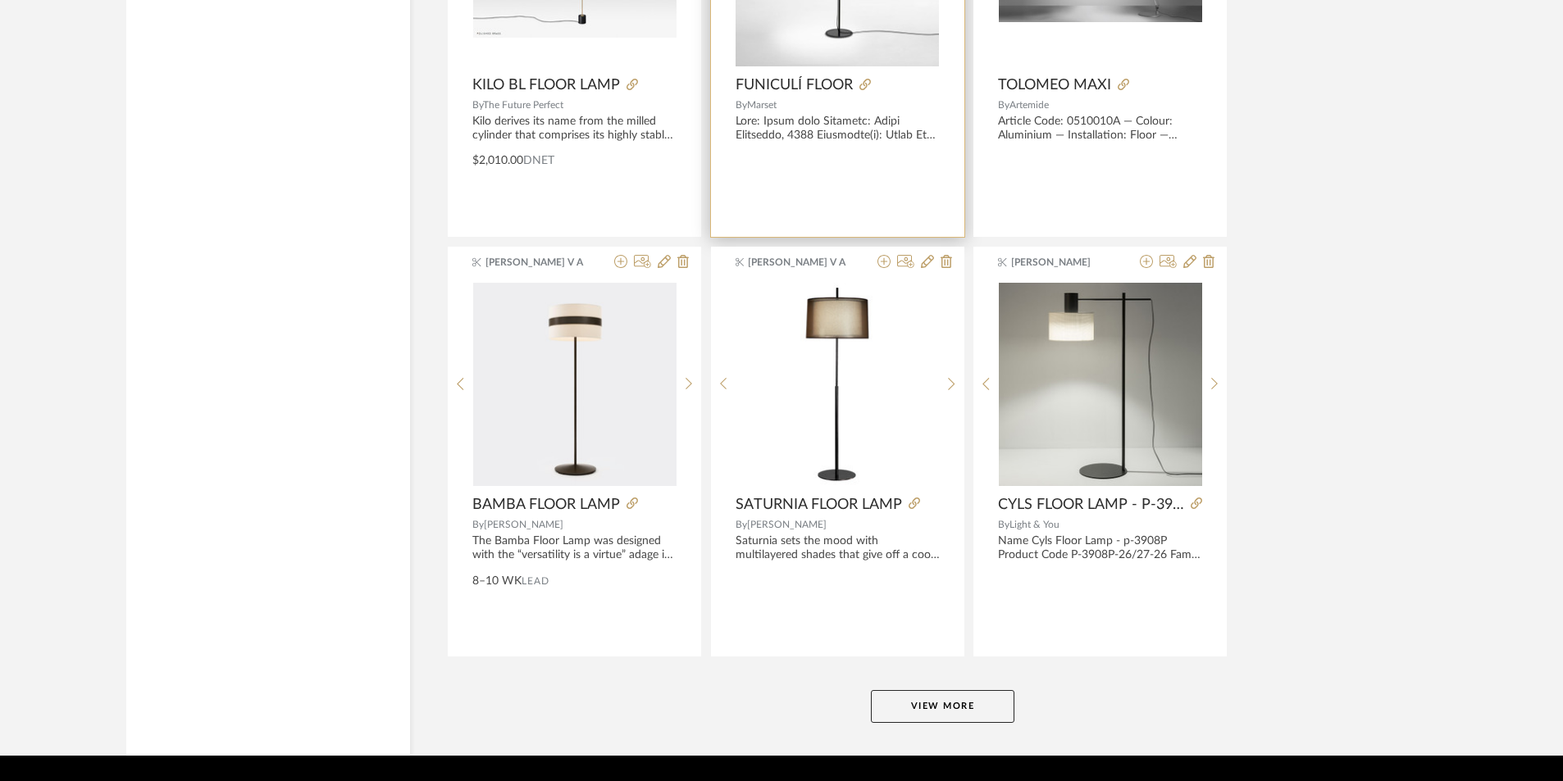
scroll to position [14869, 0]
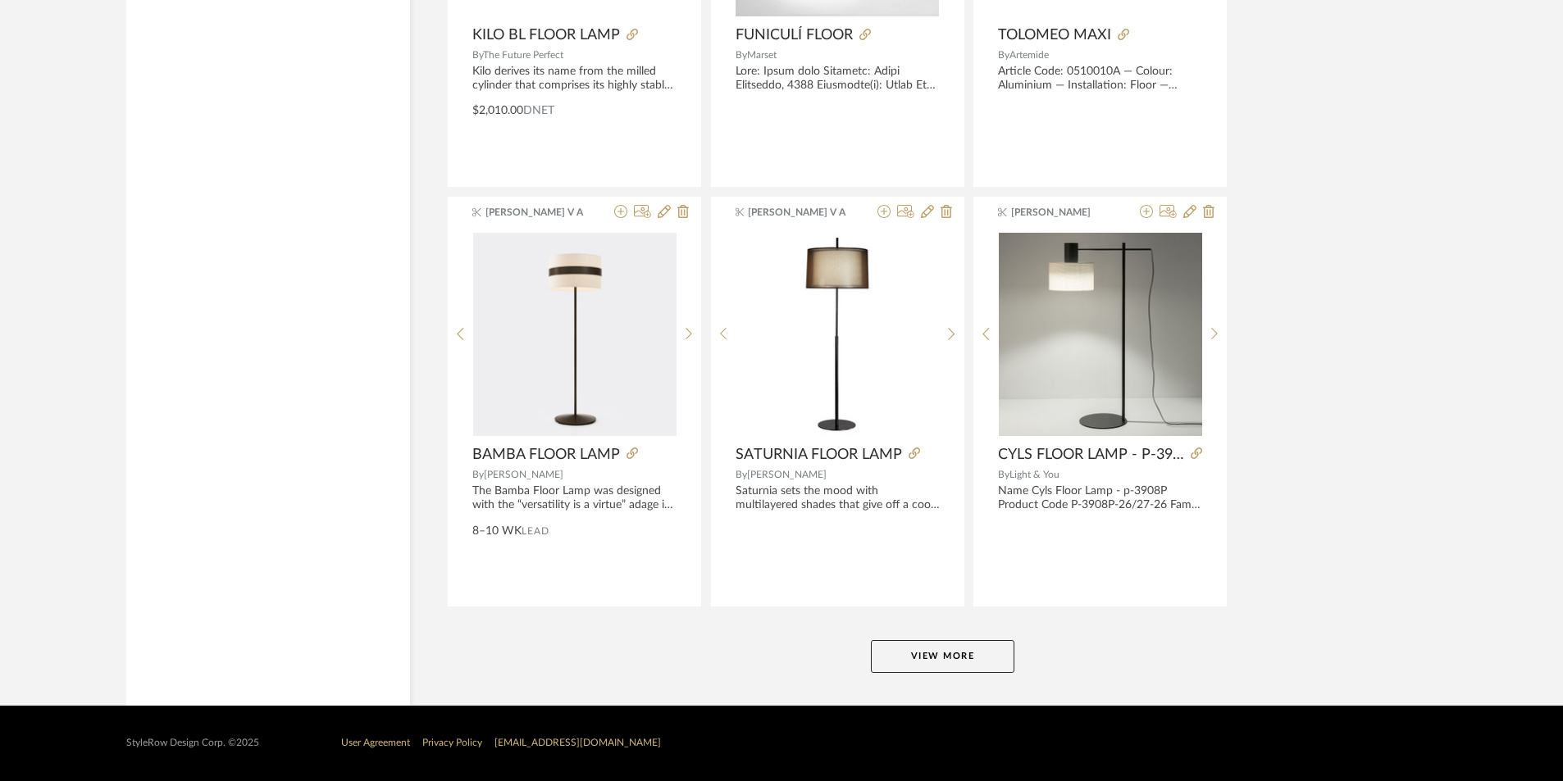
click at [916, 650] on button "View More" at bounding box center [942, 656] width 143 height 33
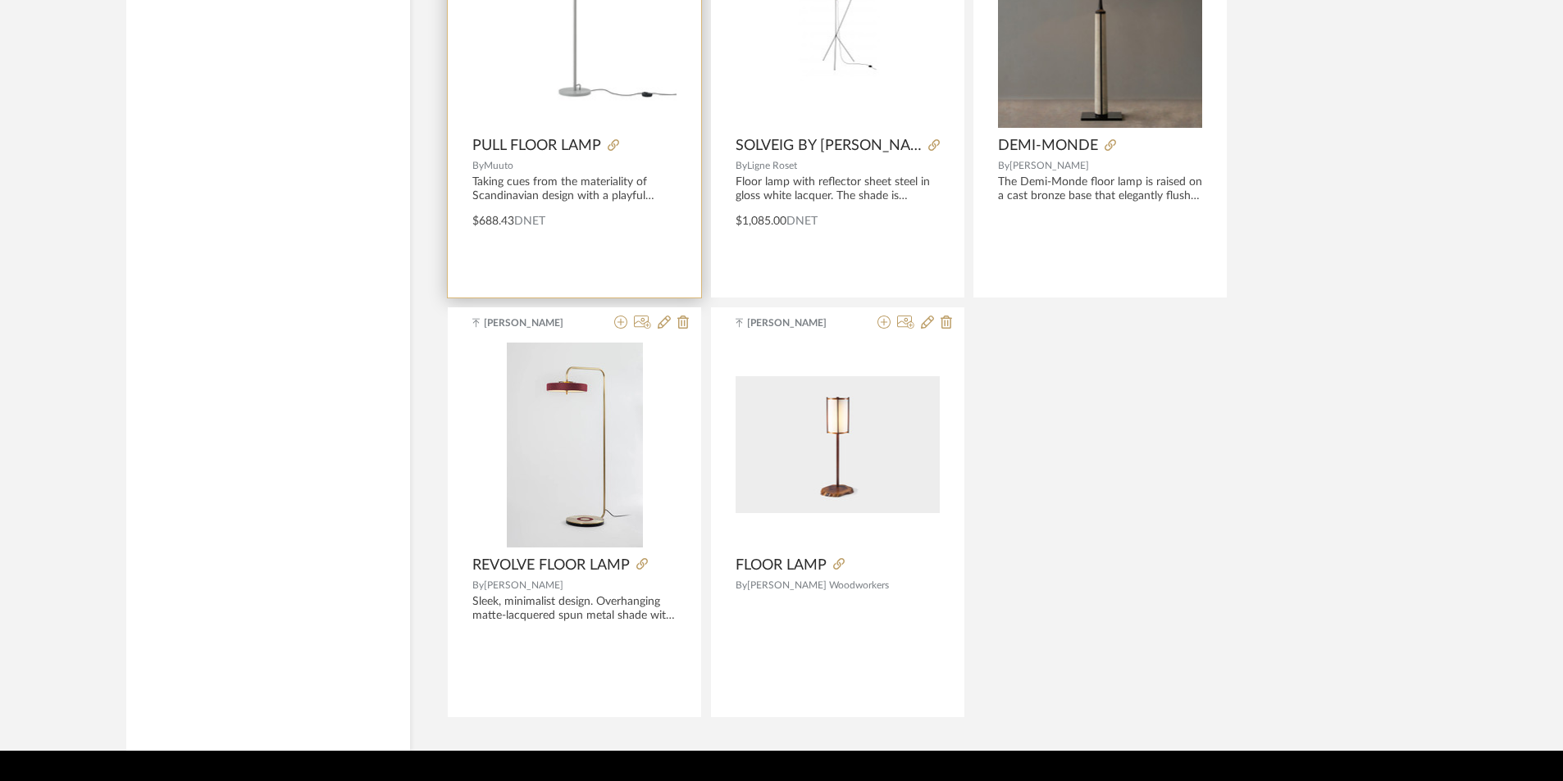
scroll to position [18159, 0]
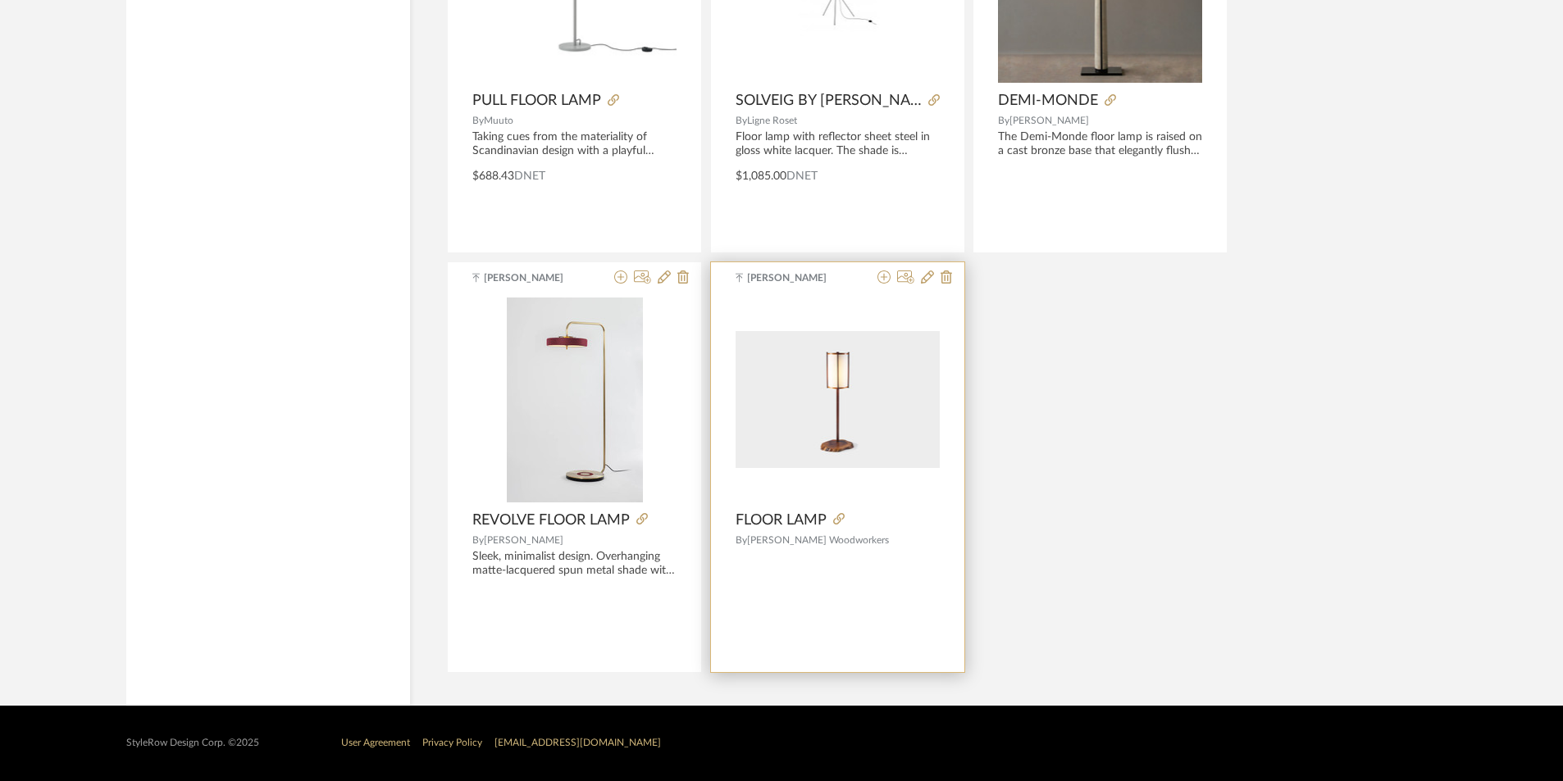
click at [0, 0] on img at bounding box center [0, 0] width 0 height 0
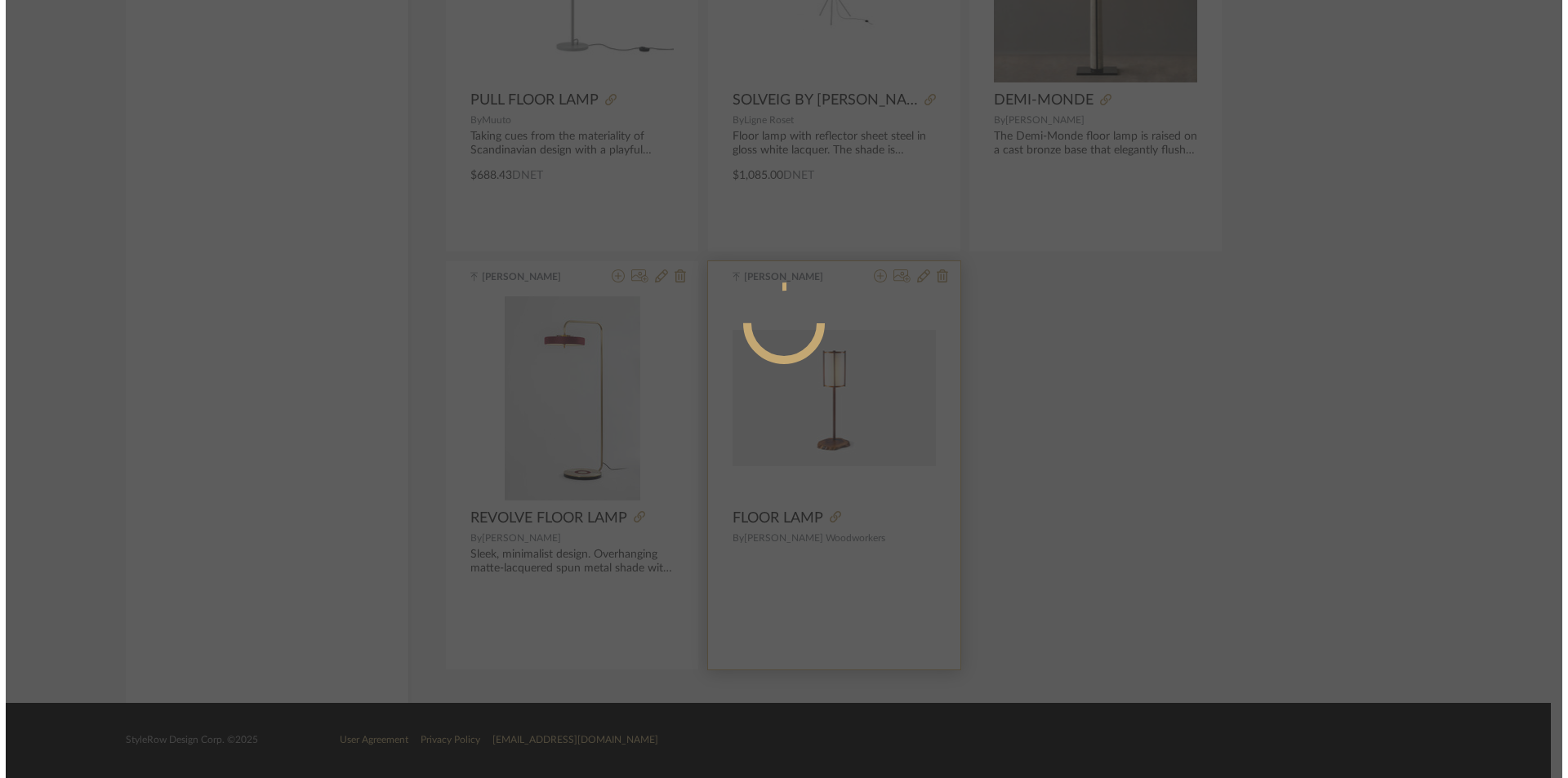
scroll to position [0, 0]
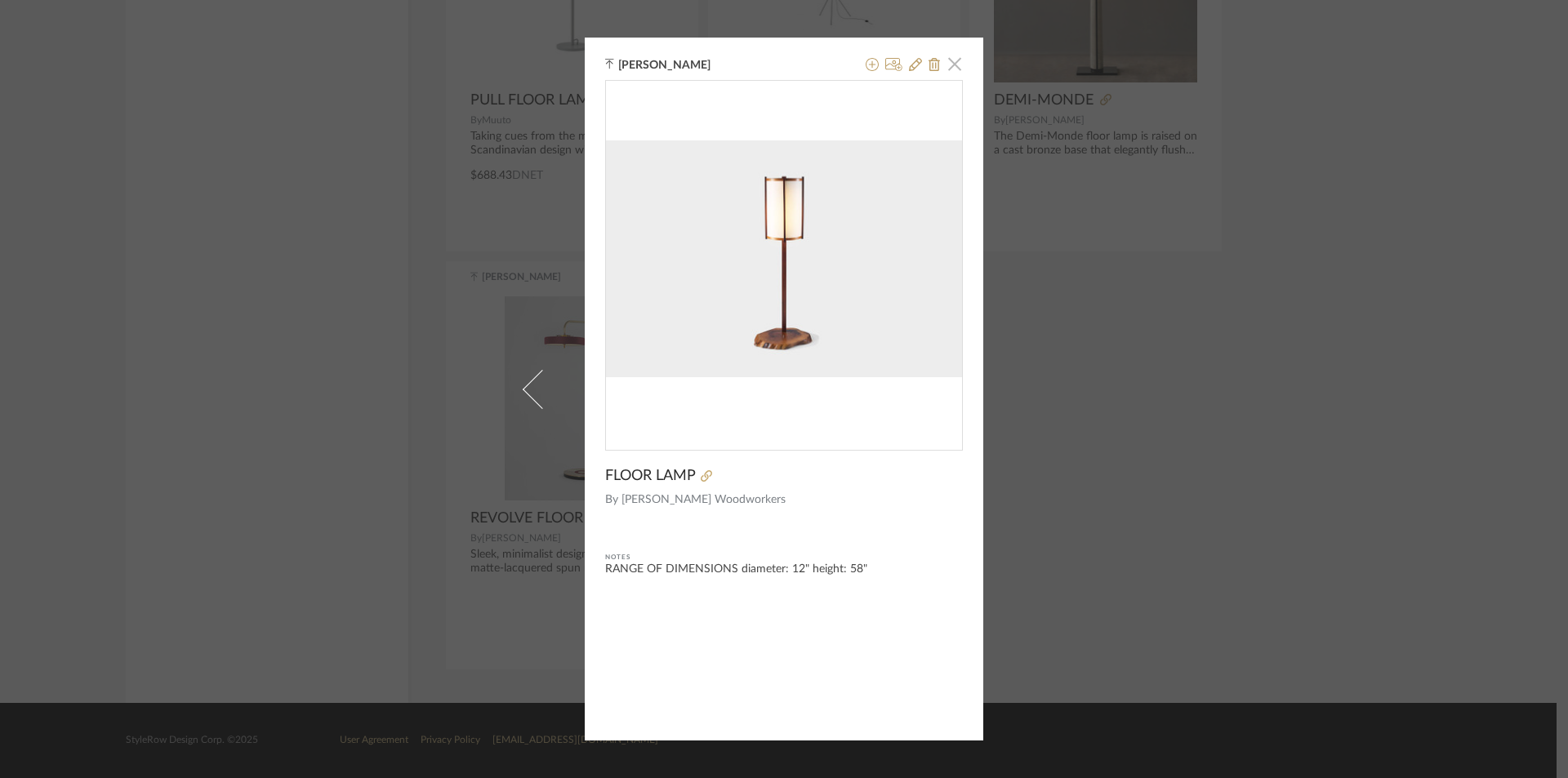
click at [947, 61] on span "button" at bounding box center [954, 64] width 33 height 33
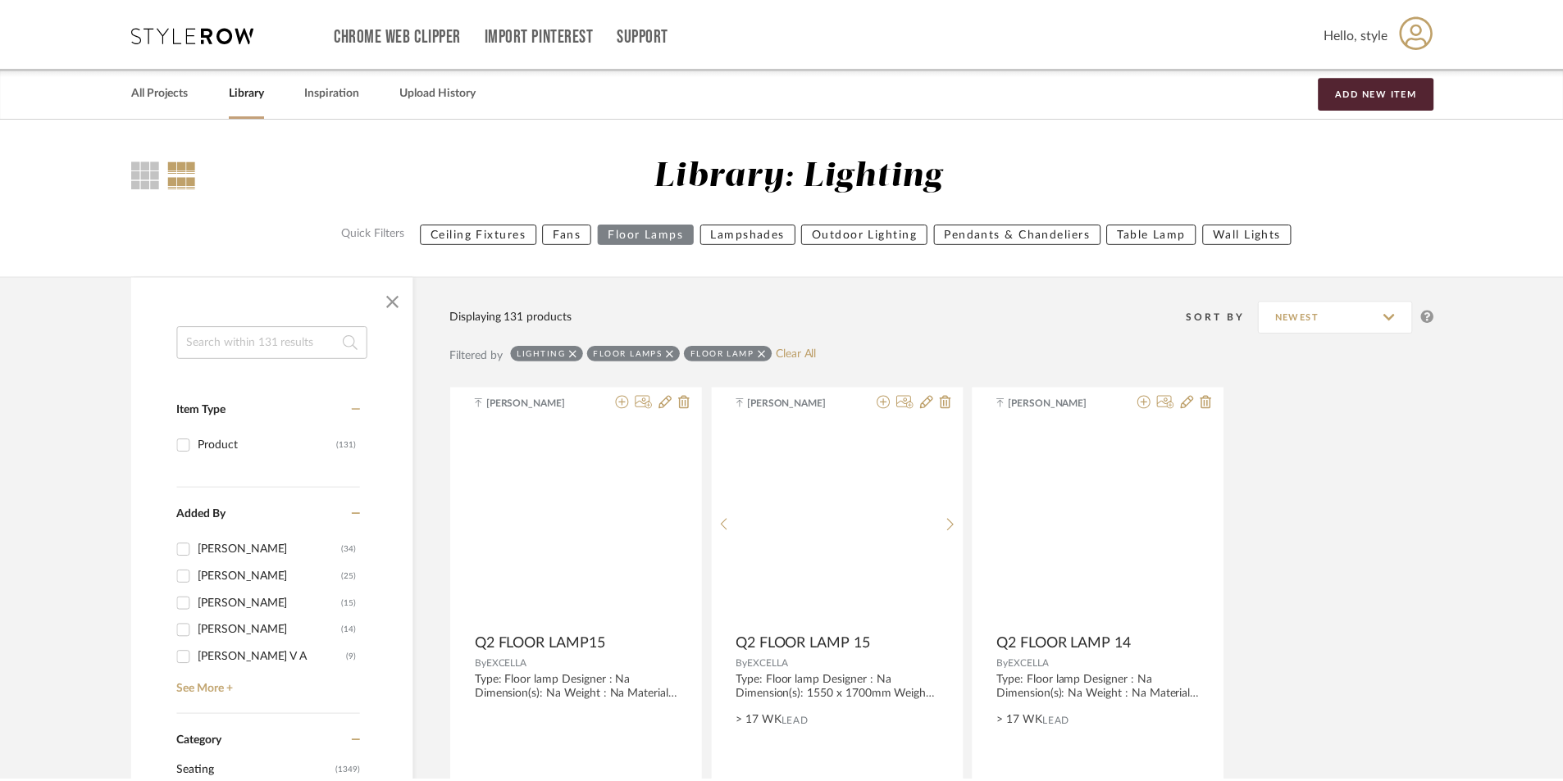
scroll to position [18159, 0]
